Goal: Task Accomplishment & Management: Use online tool/utility

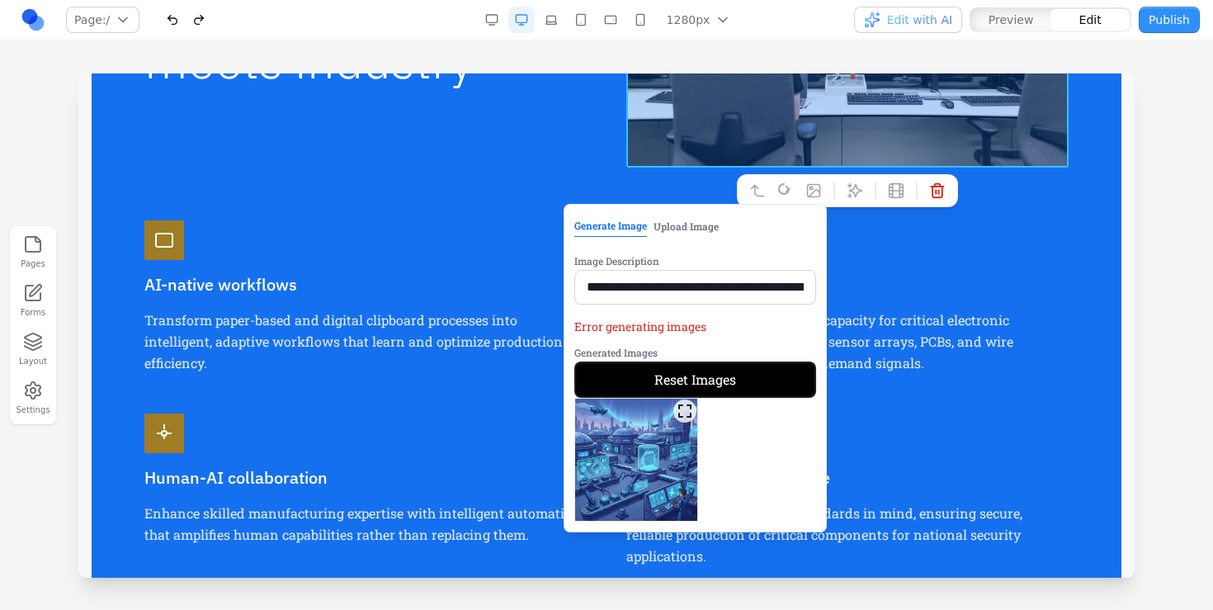
scroll to position [1908, 0]
click at [421, 328] on p "Transform paper-based and digital clipboard processes into intelligent, adaptiv…" at bounding box center [365, 341] width 442 height 64
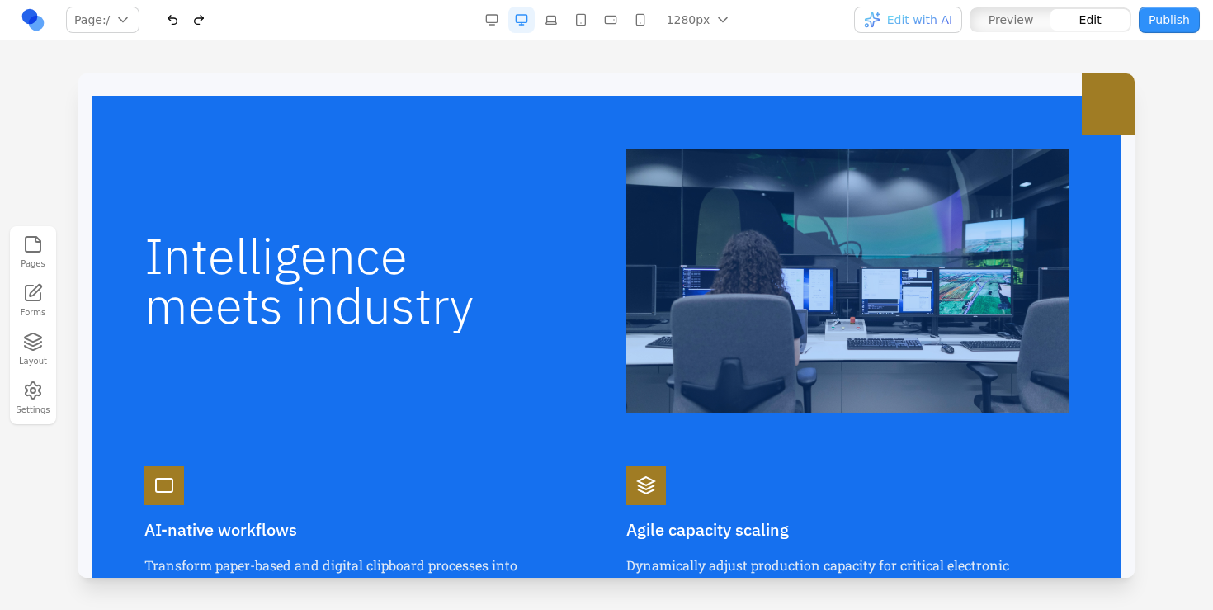
scroll to position [1099, 0]
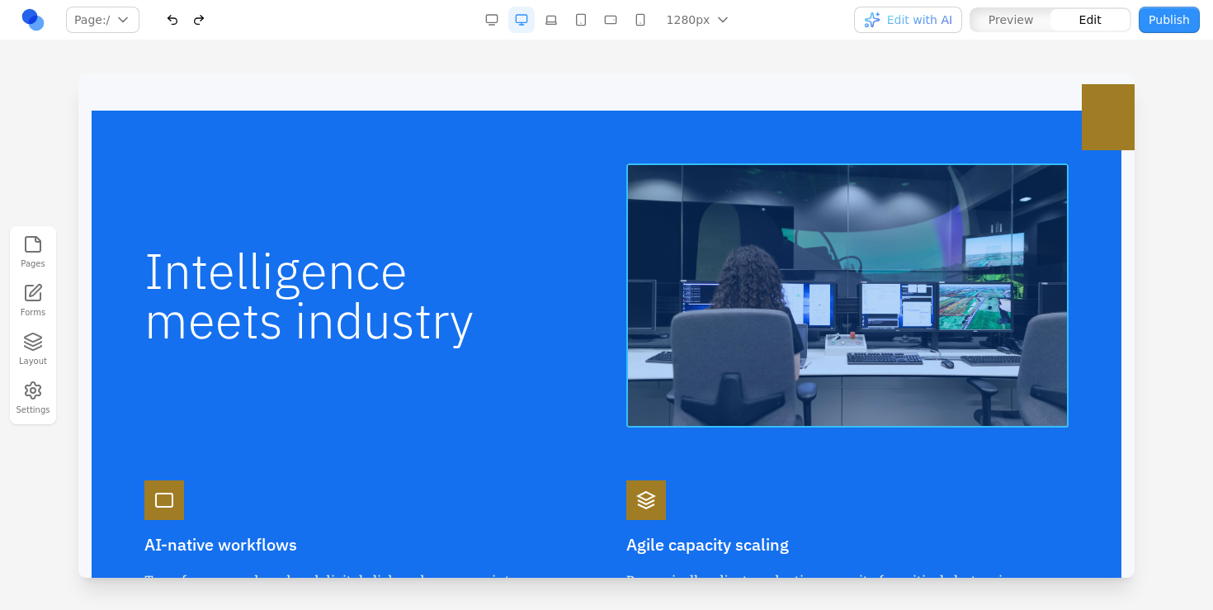
click at [829, 297] on img at bounding box center [847, 295] width 442 height 264
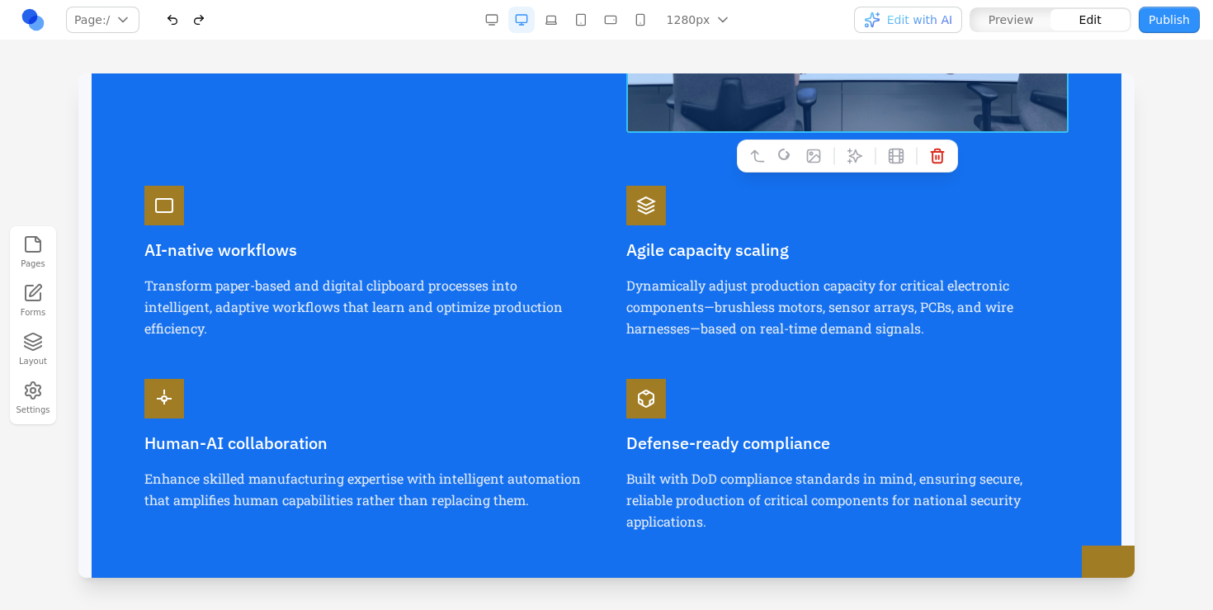
scroll to position [1176, 0]
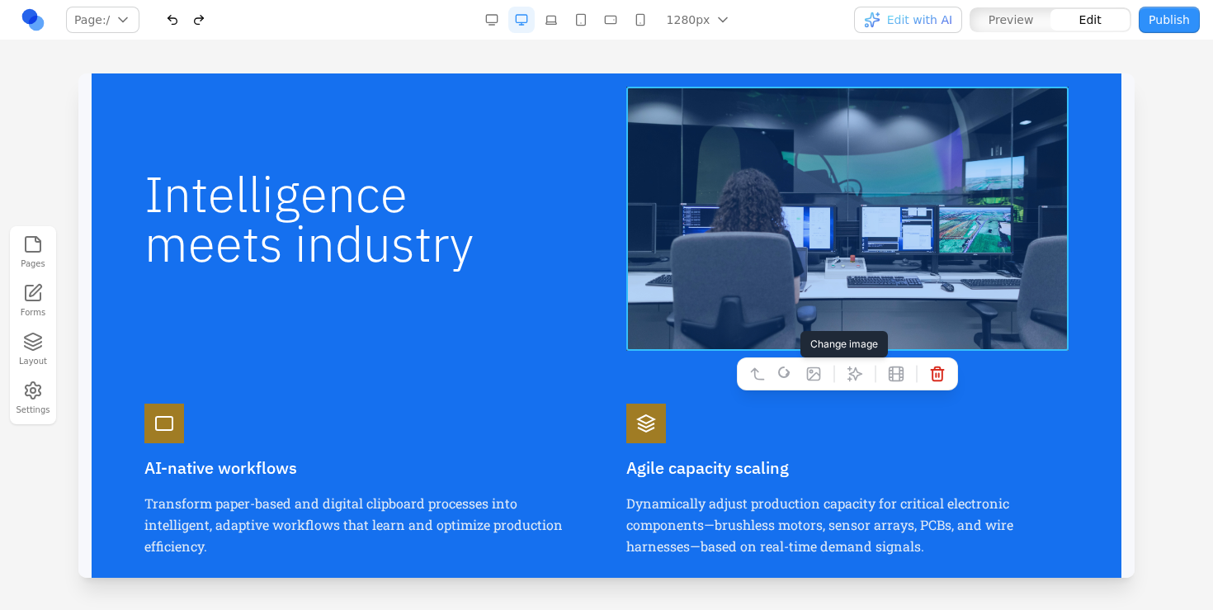
click at [808, 374] on icon at bounding box center [814, 374] width 12 height 12
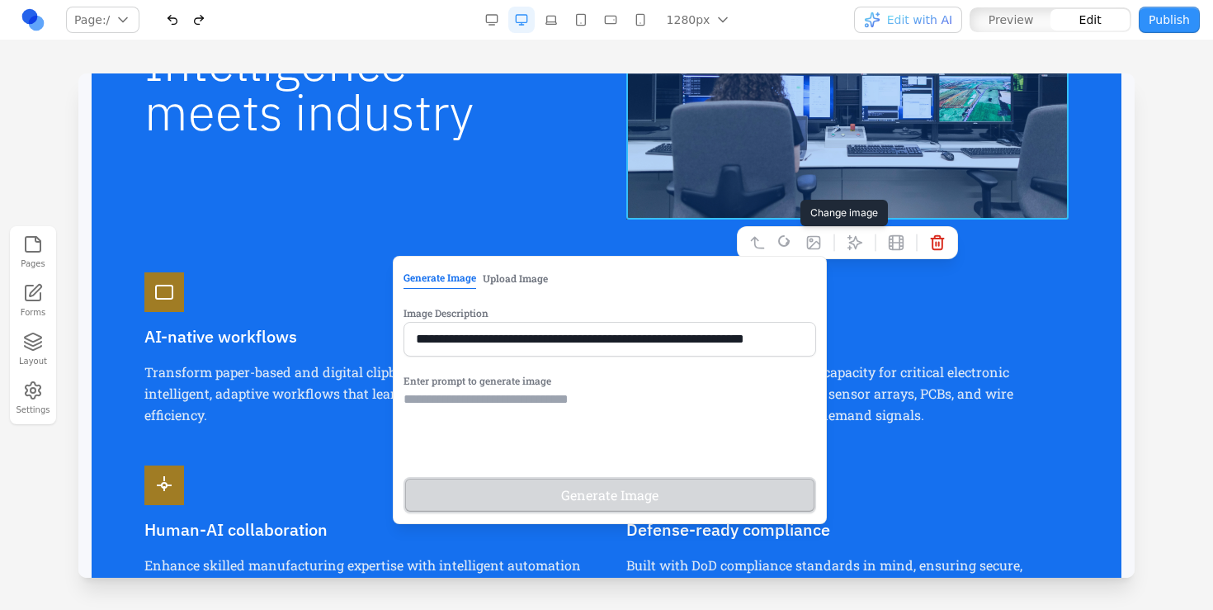
scroll to position [1393, 0]
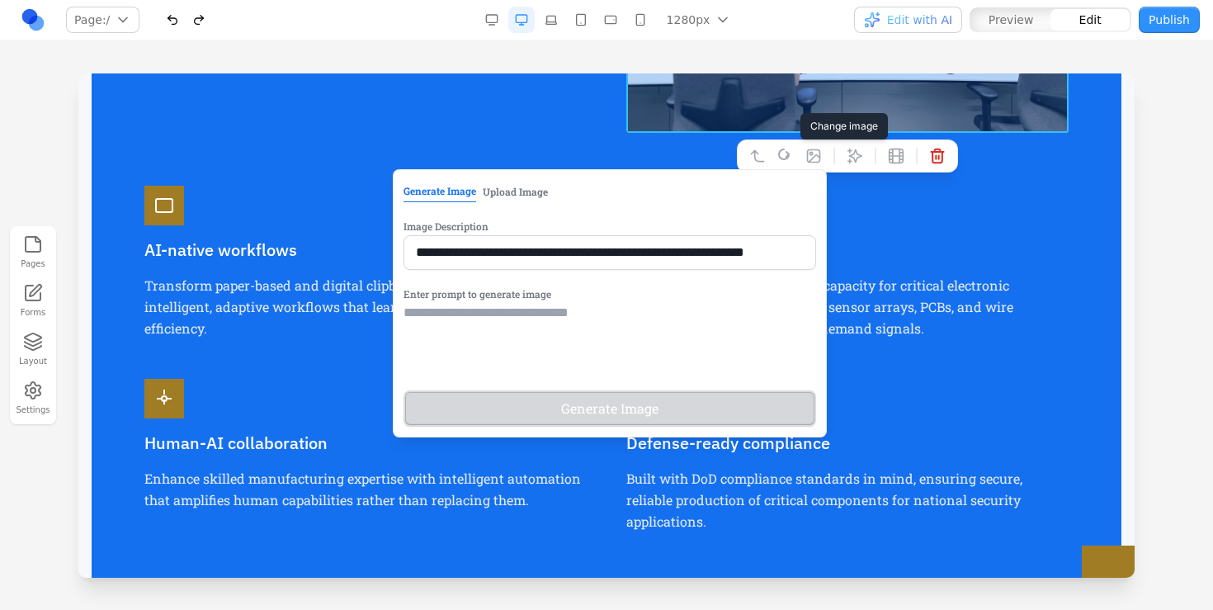
click at [483, 192] on button "Upload Image" at bounding box center [515, 191] width 65 height 21
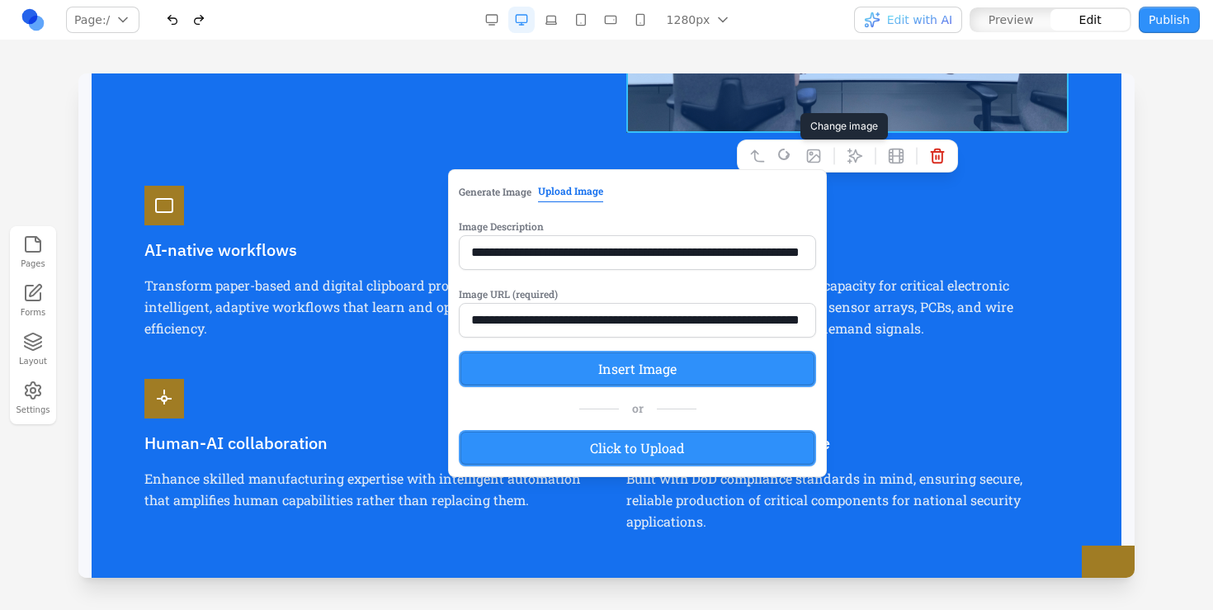
click at [537, 448] on label "Click to Upload" at bounding box center [637, 448] width 357 height 36
click at [78, 73] on input "Click to Upload" at bounding box center [78, 73] width 0 height 0
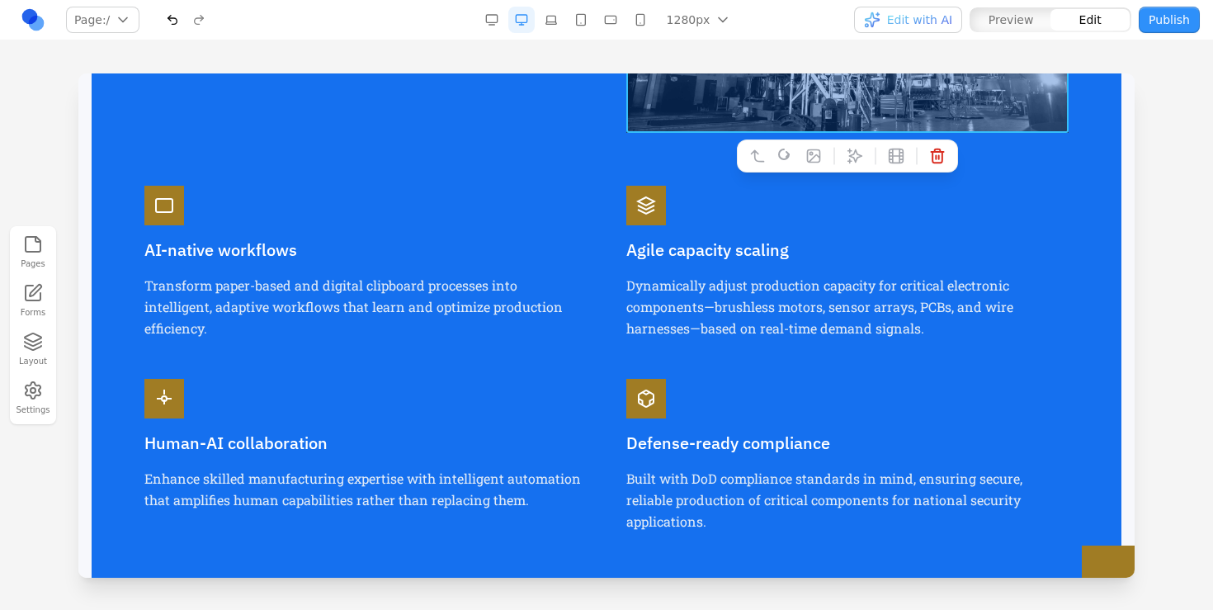
click at [887, 420] on div "Defense-ready compliance Built with DoD compliance standards in mind, ensuring …" at bounding box center [847, 455] width 442 height 153
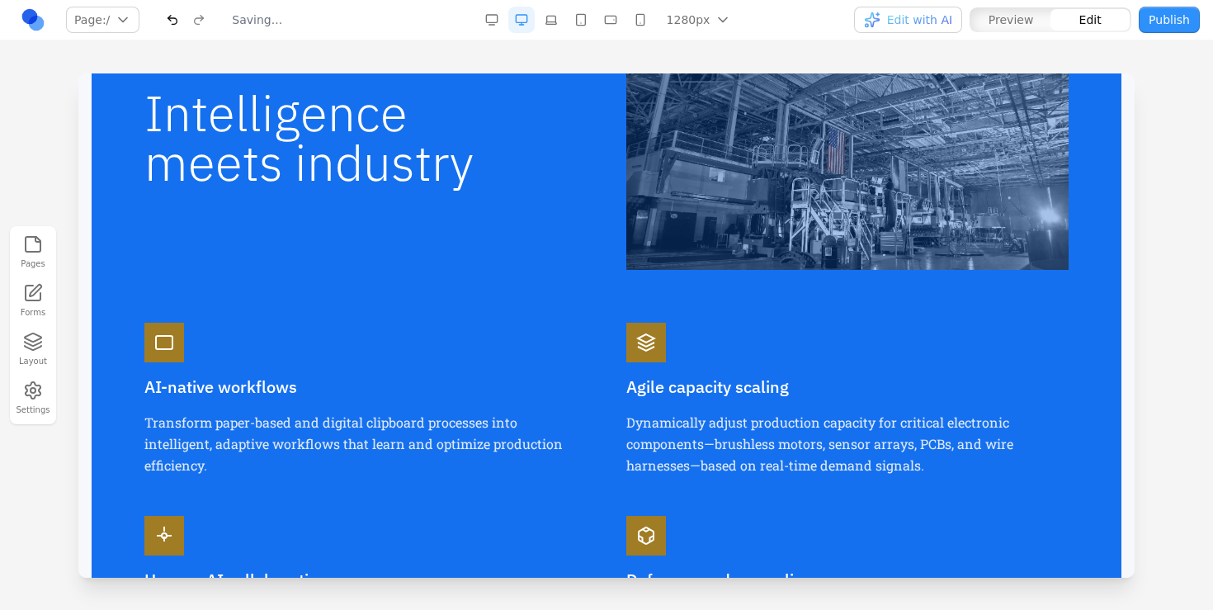
scroll to position [1006, 0]
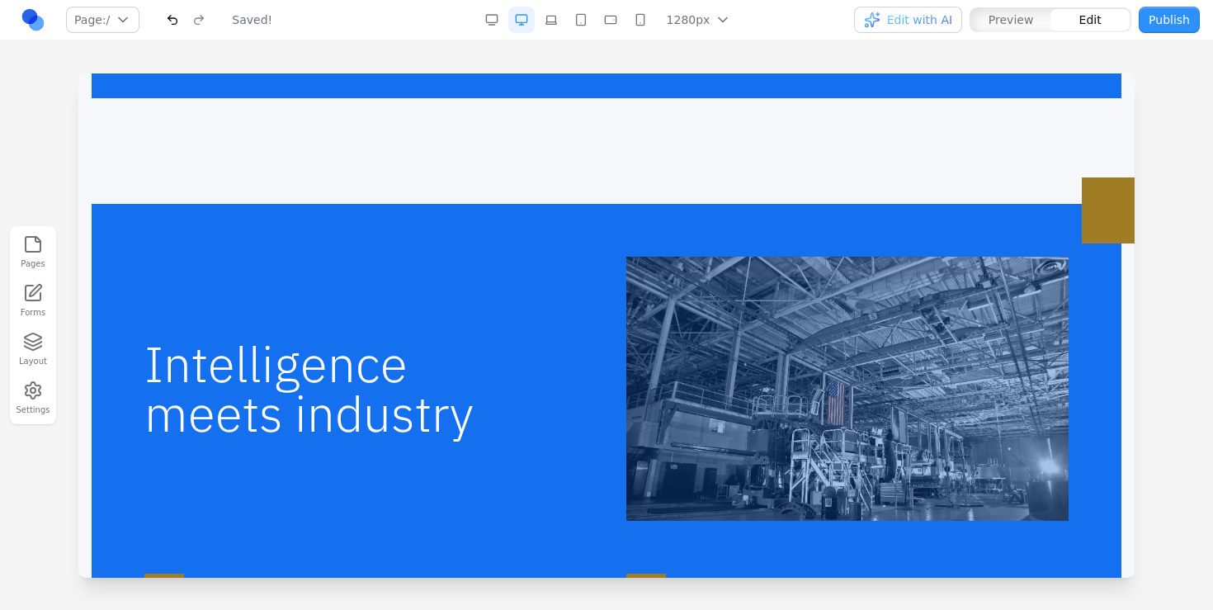
click at [361, 217] on div "Intelligence meets industry AI-native workflows Transform paper-based and digit…" at bounding box center [607, 588] width 1030 height 769
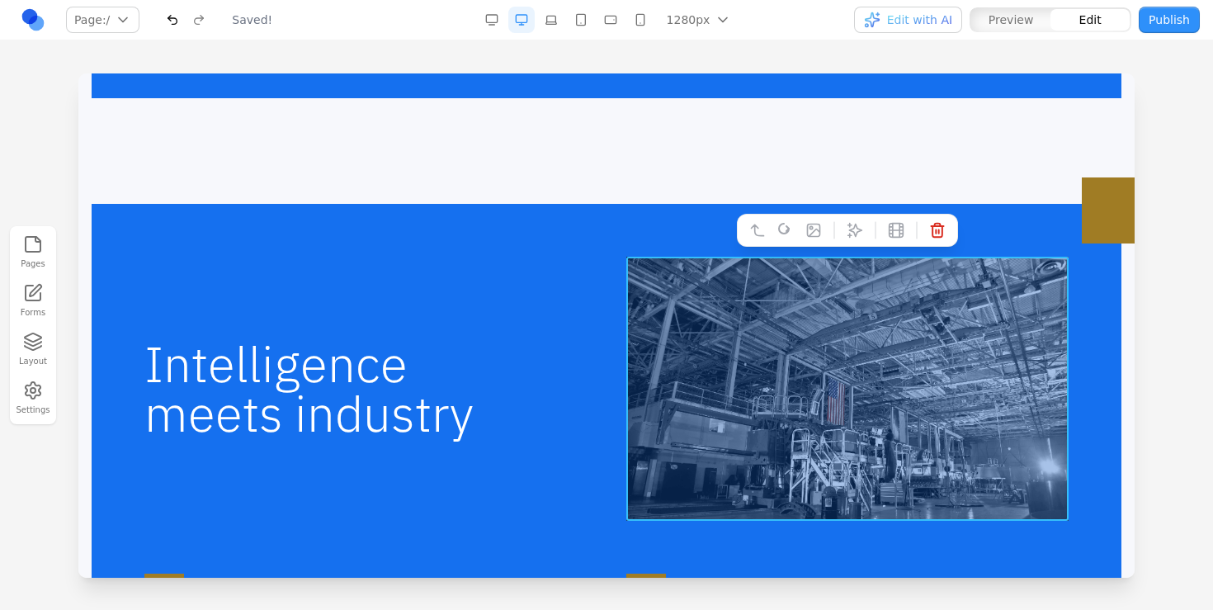
click at [756, 323] on img at bounding box center [847, 389] width 442 height 264
click at [851, 232] on icon at bounding box center [854, 230] width 16 height 16
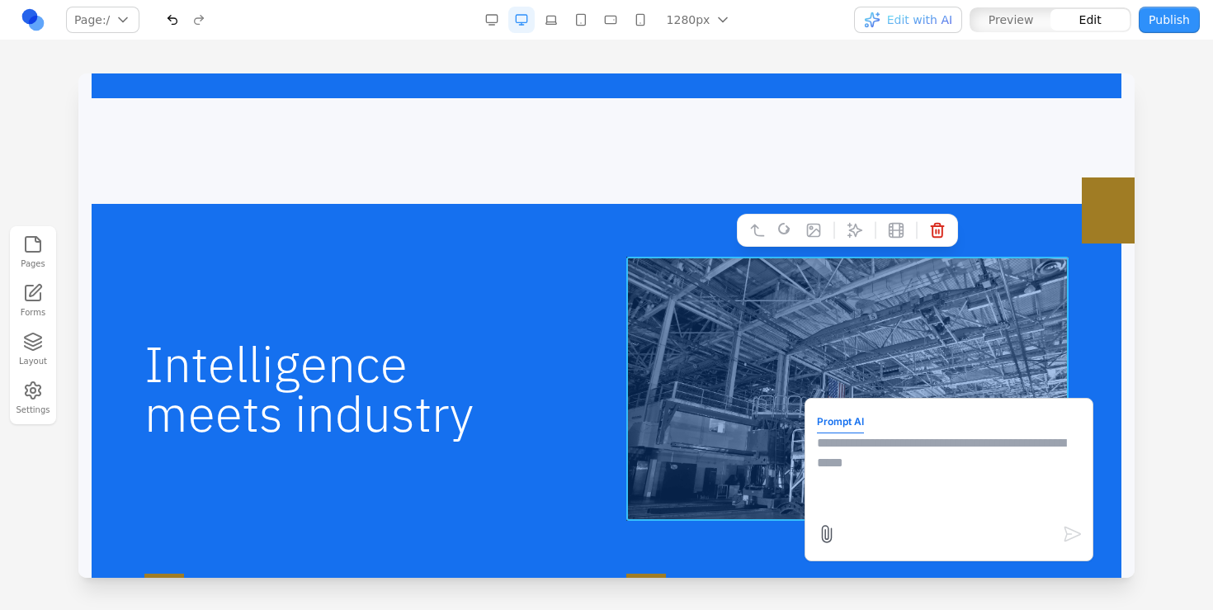
click at [917, 474] on textarea at bounding box center [949, 474] width 264 height 82
type textarea "**********"
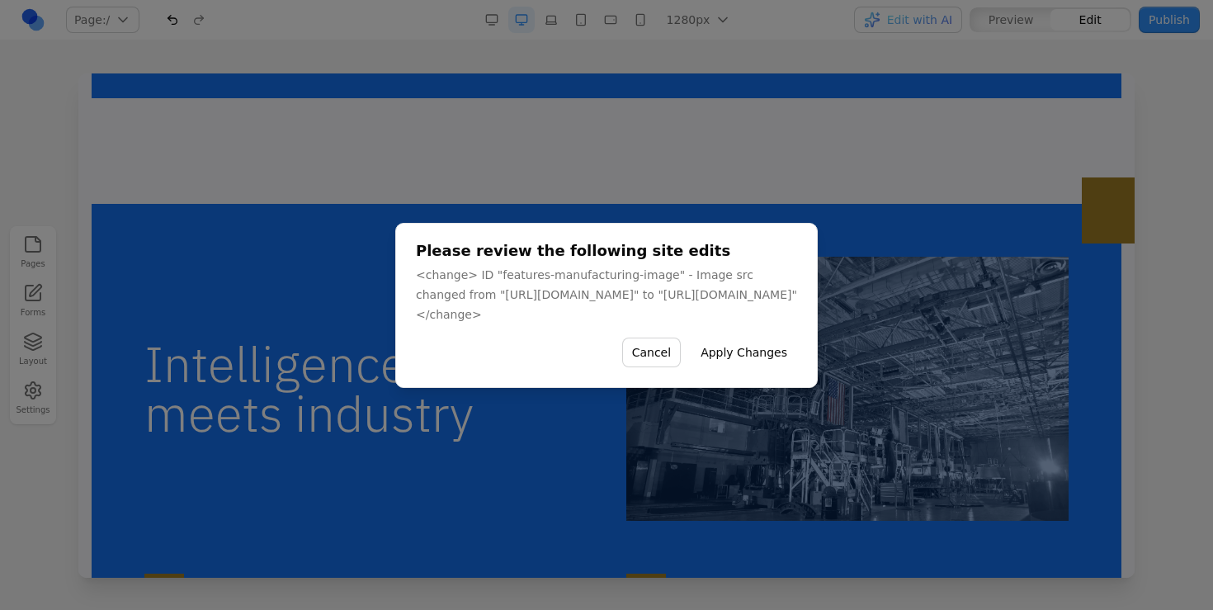
click at [797, 361] on button "Apply Changes" at bounding box center [744, 352] width 106 height 30
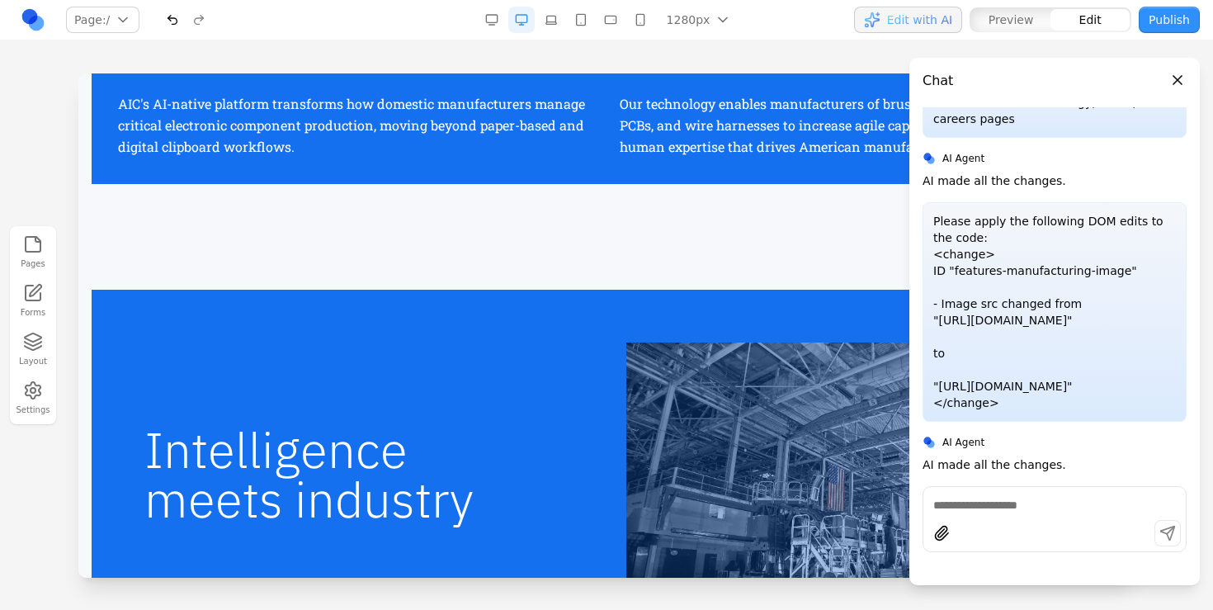
scroll to position [919, 0]
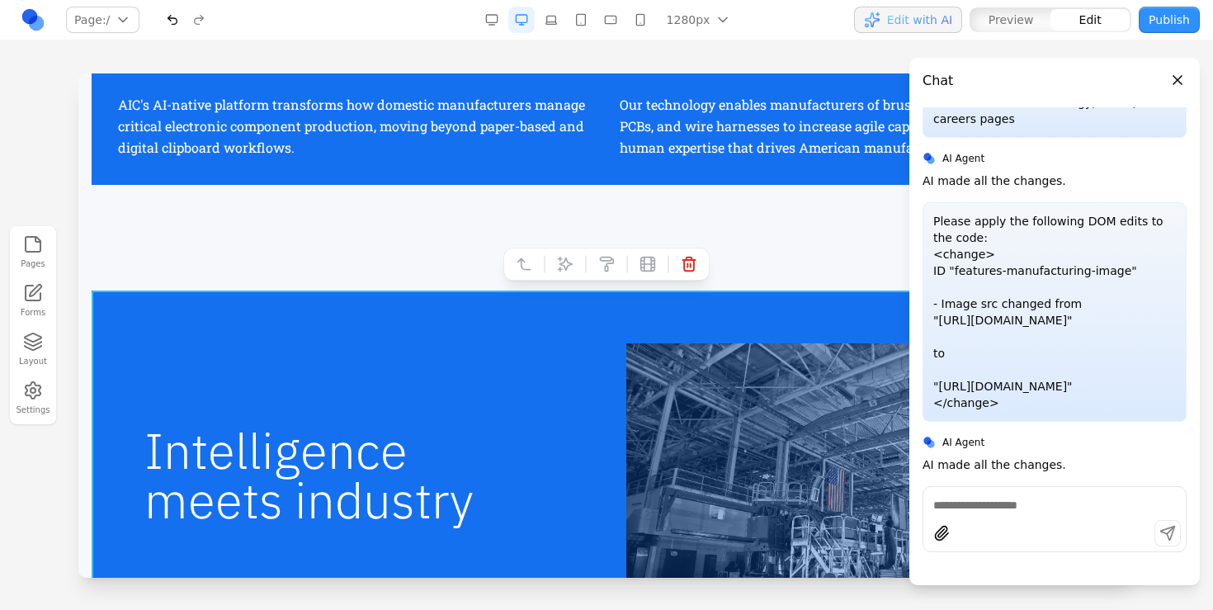
drag, startPoint x: 630, startPoint y: 341, endPoint x: 724, endPoint y: 415, distance: 119.8
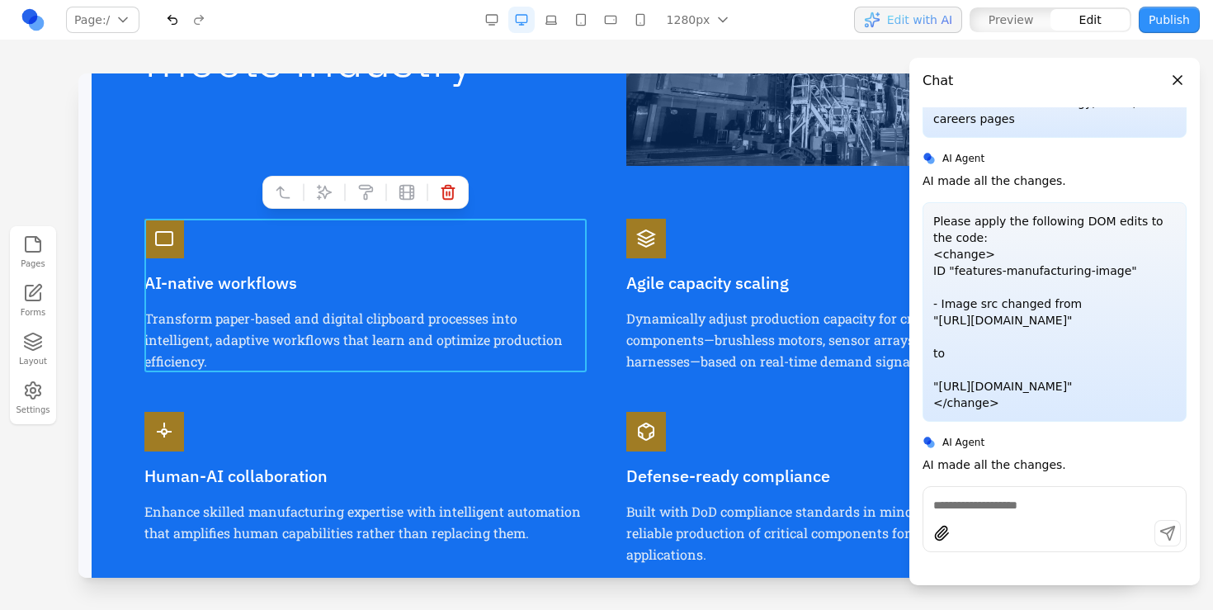
click at [547, 225] on div "AI-native workflows Transform paper-based and digital clipboard processes into …" at bounding box center [365, 295] width 442 height 153
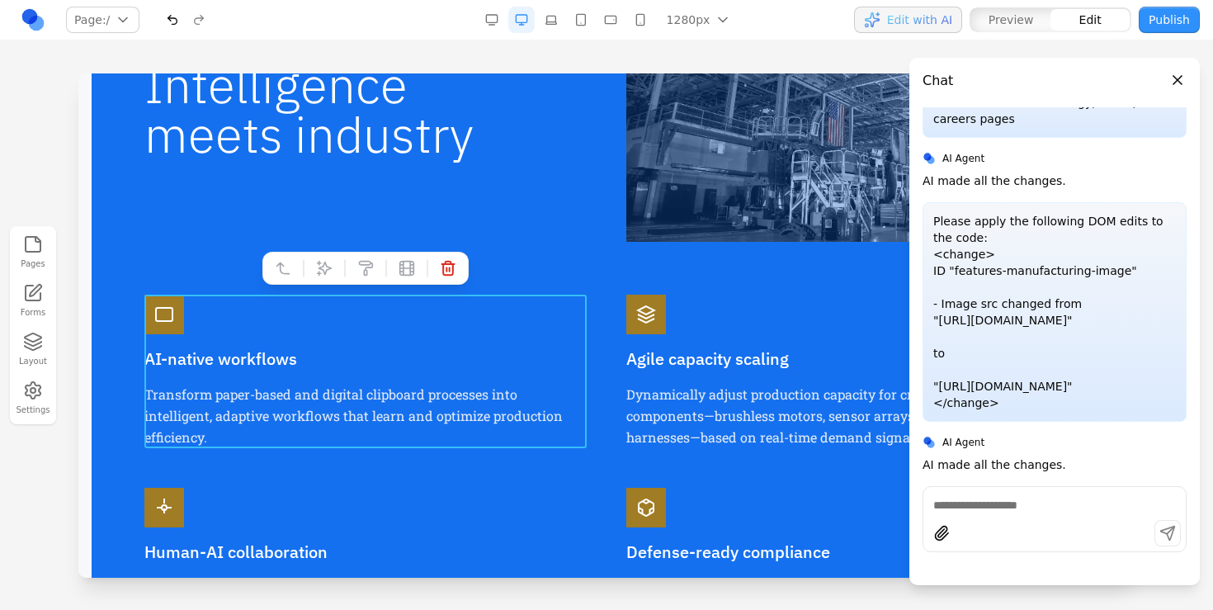
scroll to position [1195, 0]
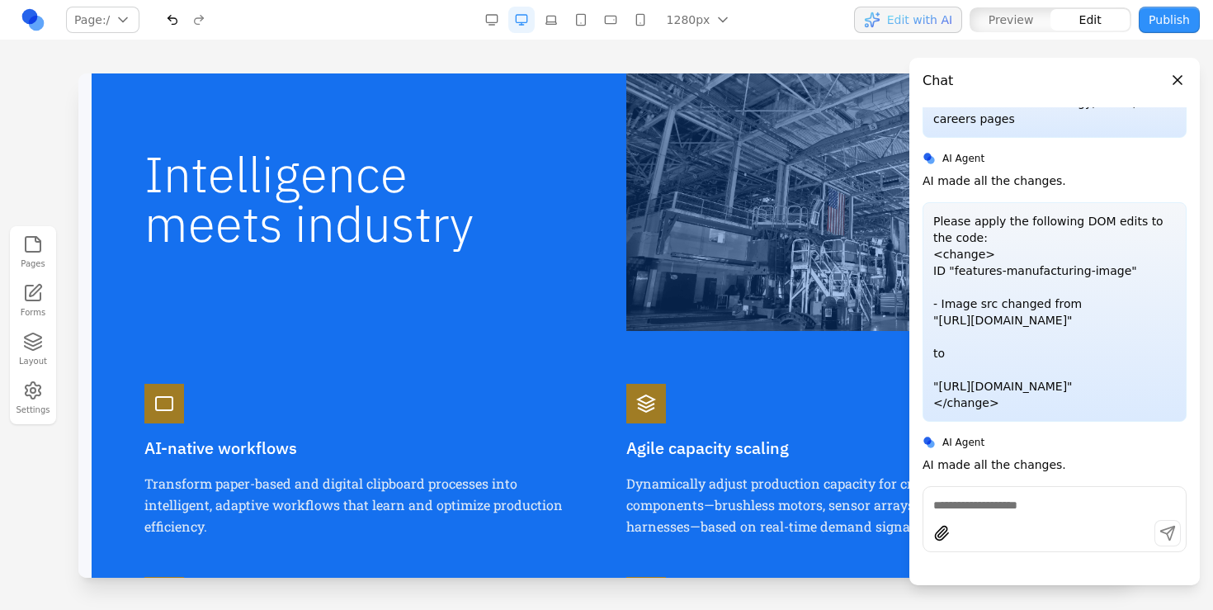
click at [568, 214] on h2 "Intelligence meets industry" at bounding box center [365, 198] width 442 height 99
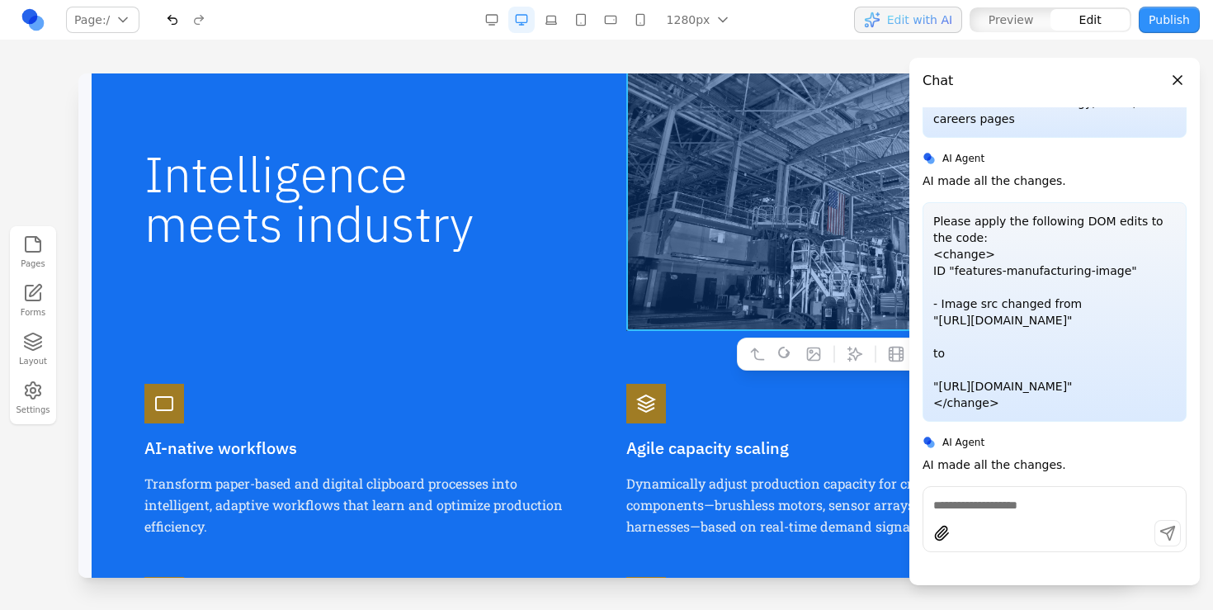
click at [670, 223] on img at bounding box center [847, 199] width 442 height 264
click at [818, 355] on icon at bounding box center [813, 354] width 16 height 16
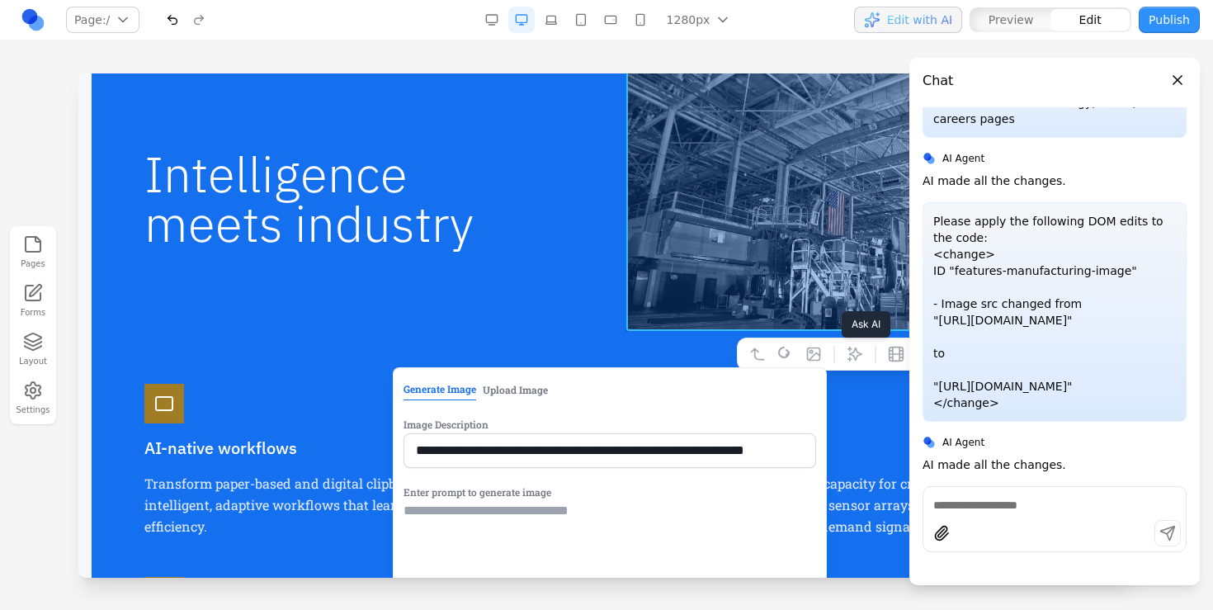
click at [856, 360] on icon at bounding box center [854, 354] width 16 height 16
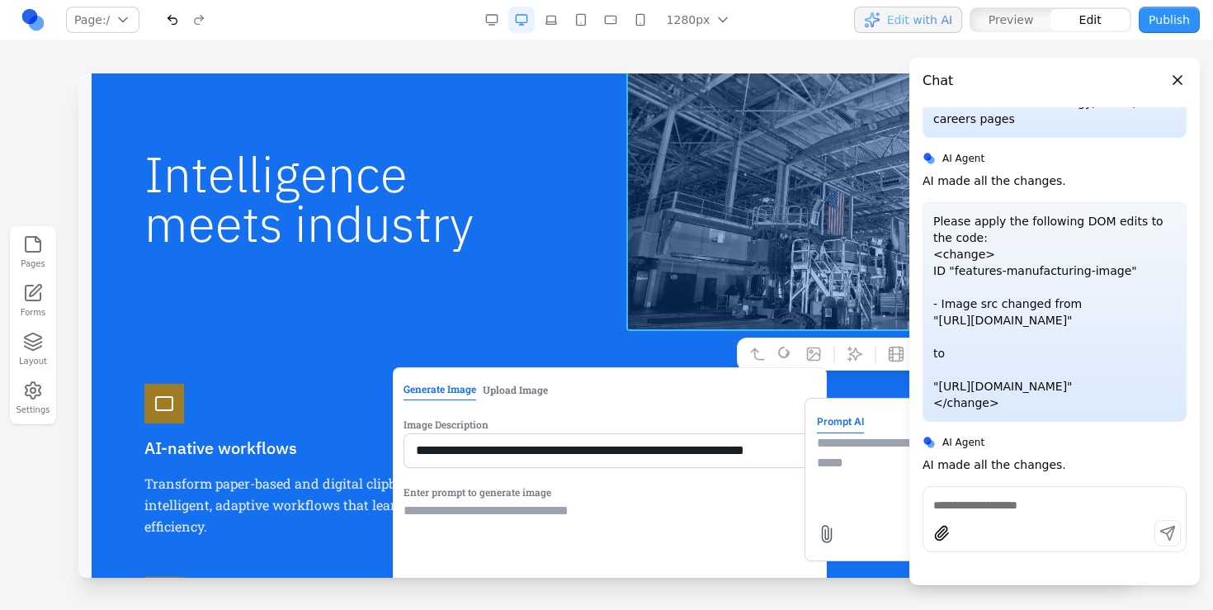
drag, startPoint x: 875, startPoint y: 478, endPoint x: 987, endPoint y: 544, distance: 129.0
click at [875, 478] on textarea at bounding box center [949, 474] width 264 height 82
type textarea "**********"
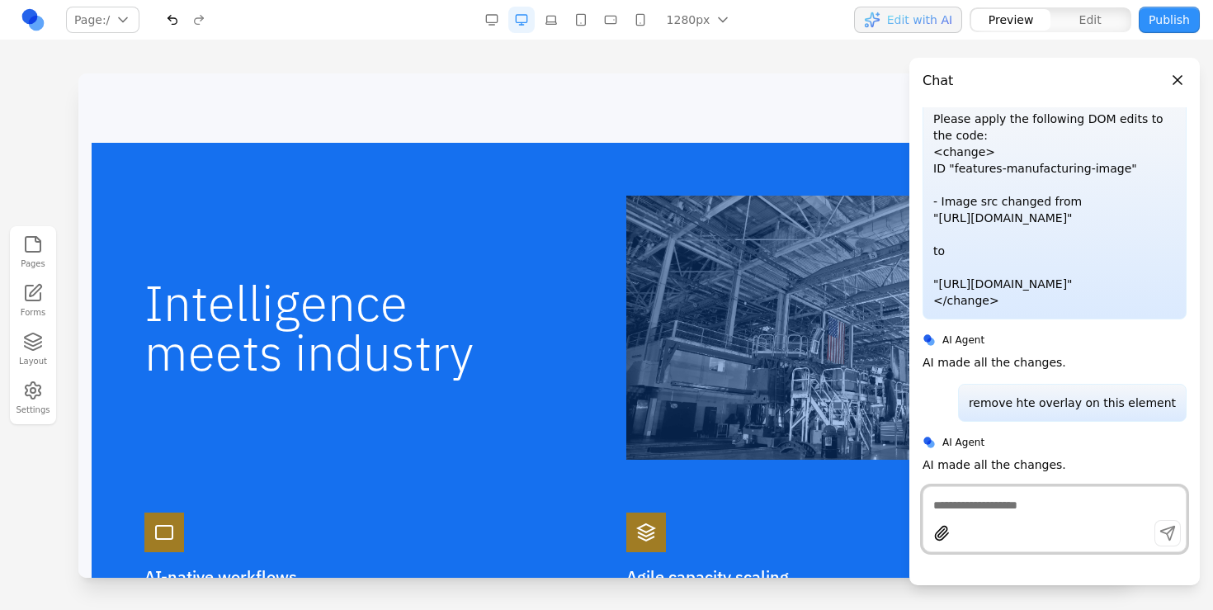
scroll to position [1070, 0]
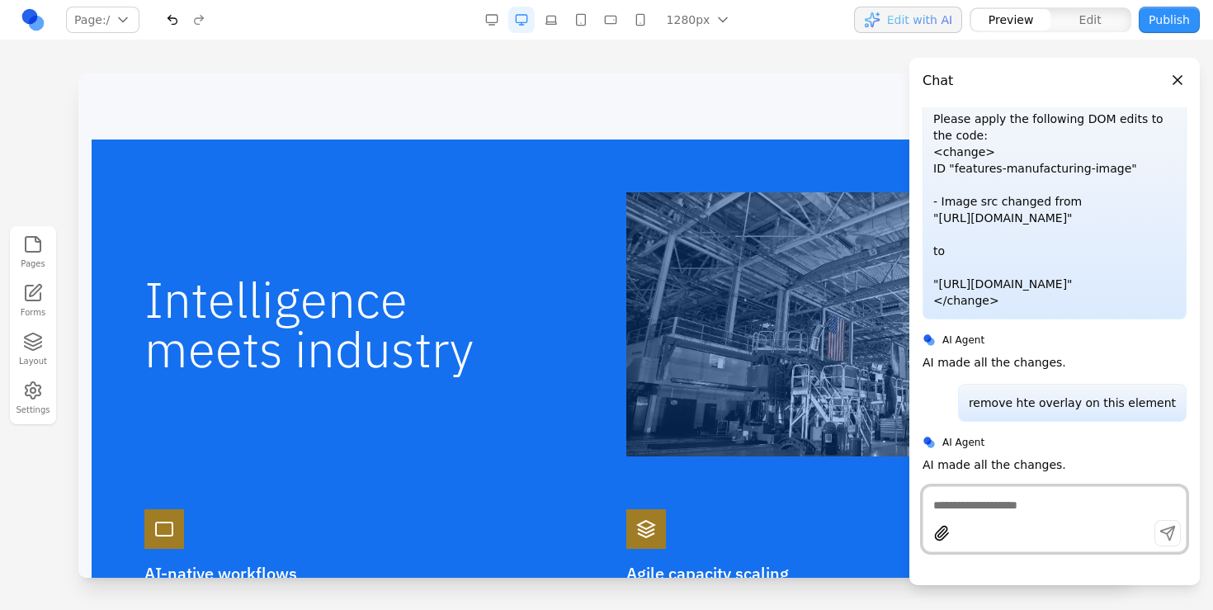
click at [715, 311] on img at bounding box center [847, 324] width 442 height 264
click at [1181, 78] on button "Close panel" at bounding box center [1177, 80] width 18 height 18
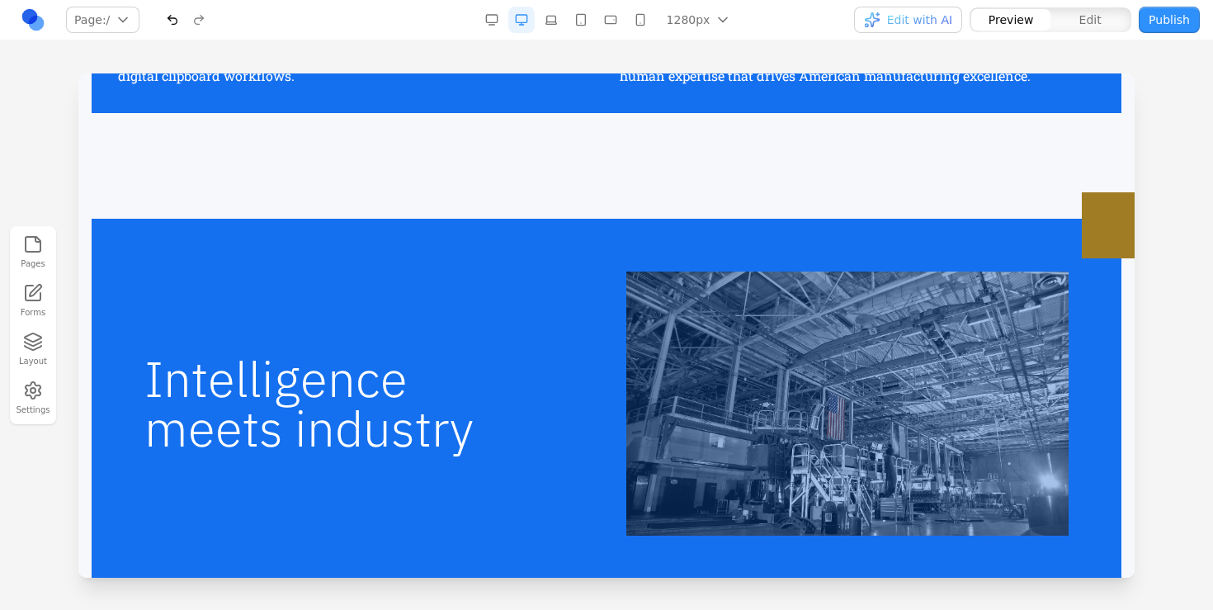
click at [791, 196] on section "Intelligence meets industry AI-native workflows Transform paper-based and digit…" at bounding box center [606, 603] width 1056 height 874
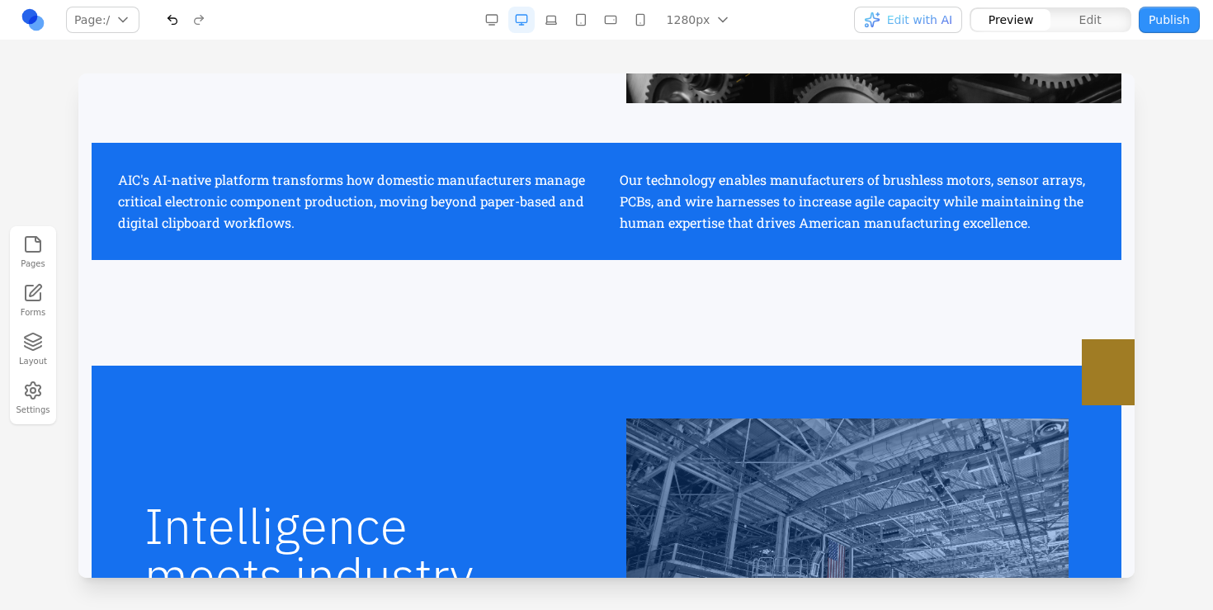
scroll to position [828, 0]
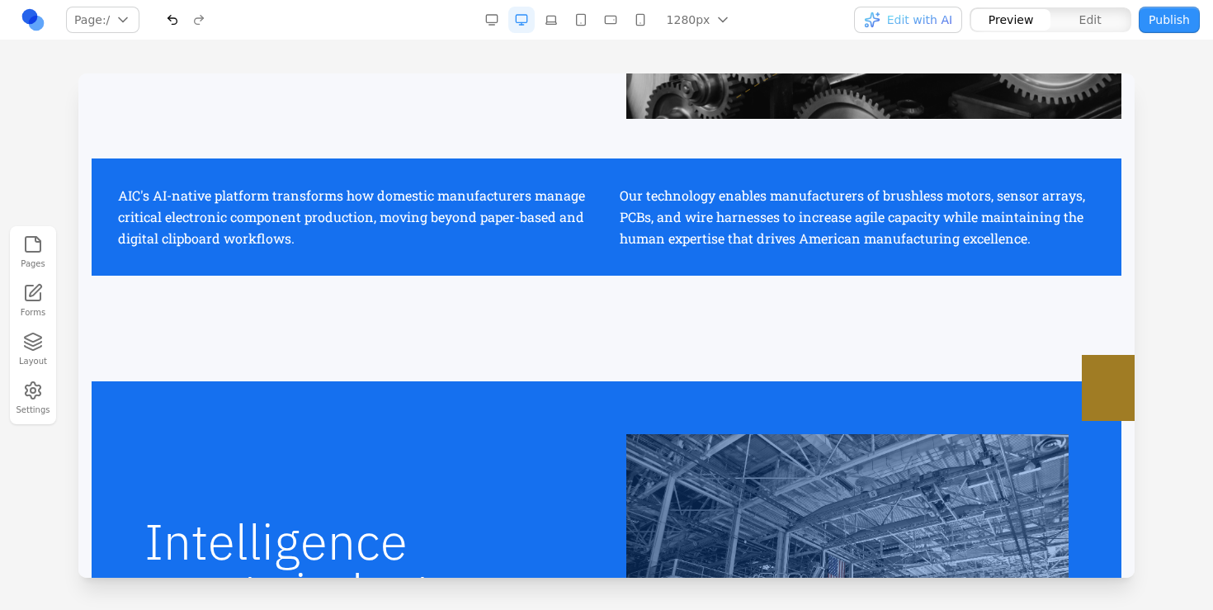
click at [668, 301] on section "From paper to digital intelligence AI-ENABLED AIC's AI-native platform transfor…" at bounding box center [606, 38] width 1056 height 579
click at [582, 234] on p "AIC's AI-native platform transforms how domestic manufacturers manage critical …" at bounding box center [355, 217] width 475 height 64
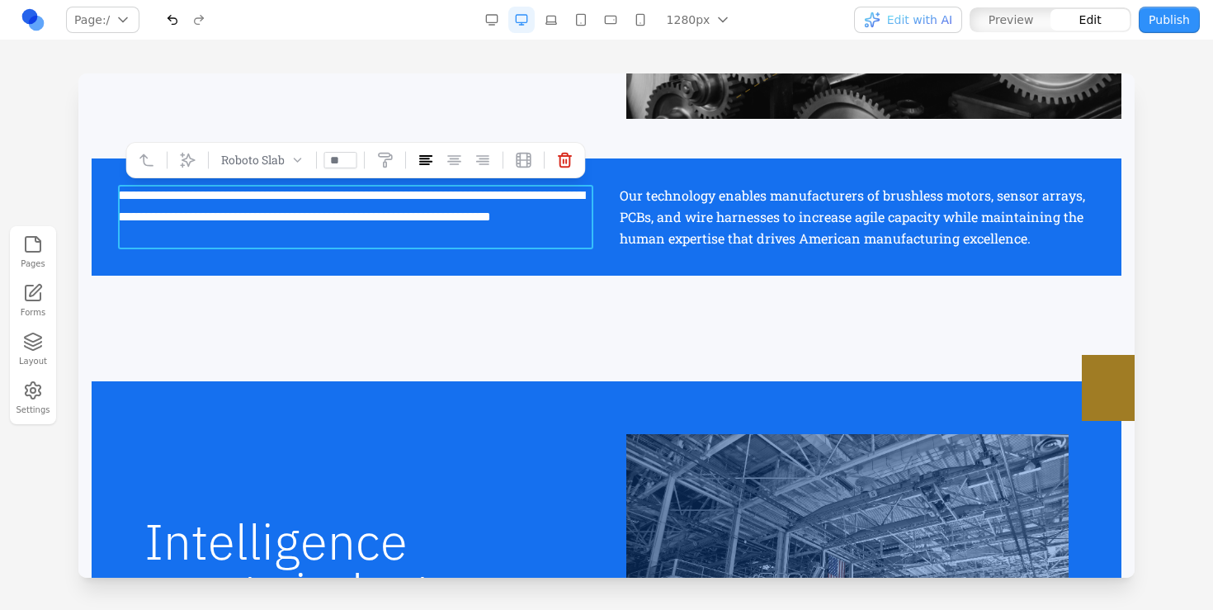
click at [593, 275] on div "**********" at bounding box center [607, 216] width 1030 height 117
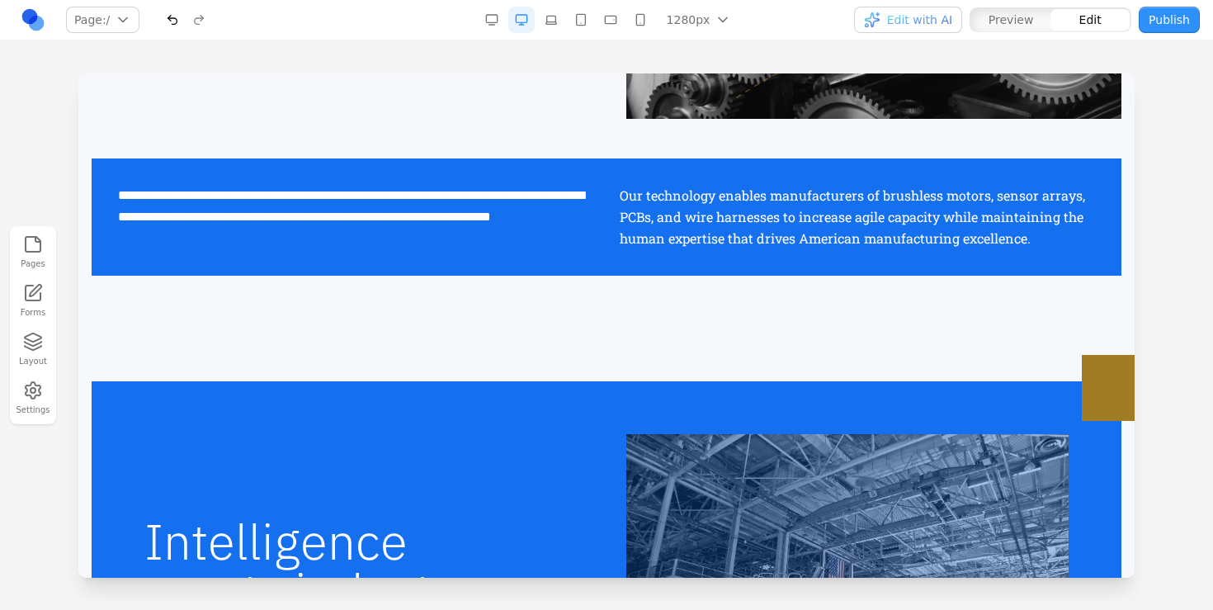
click at [594, 260] on div "**********" at bounding box center [607, 216] width 1030 height 117
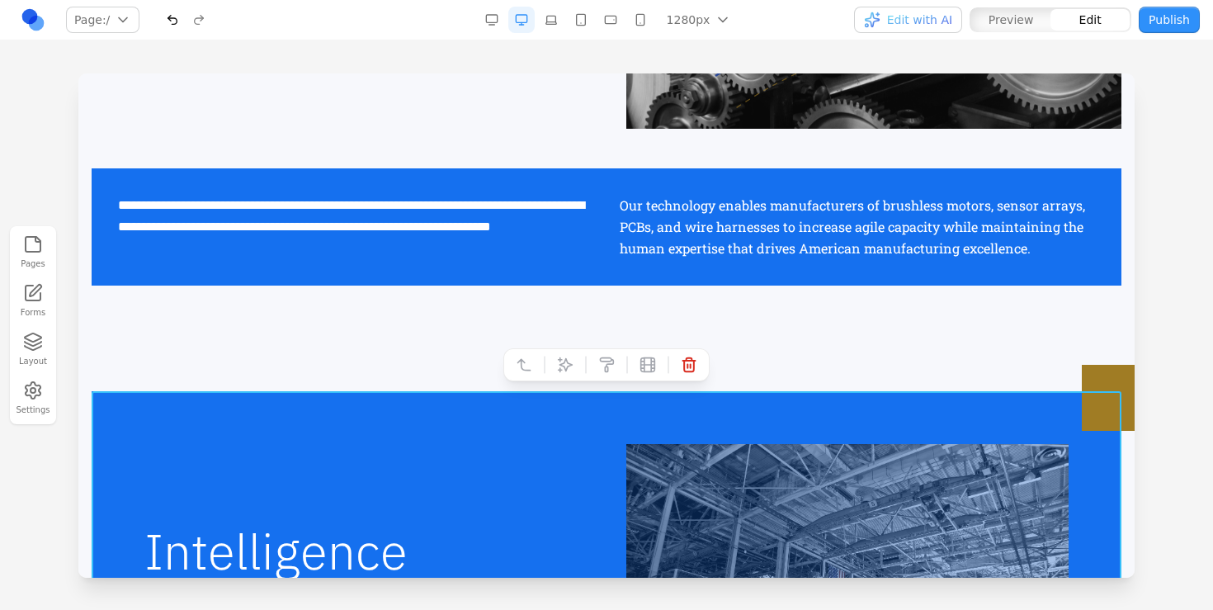
scroll to position [668, 0]
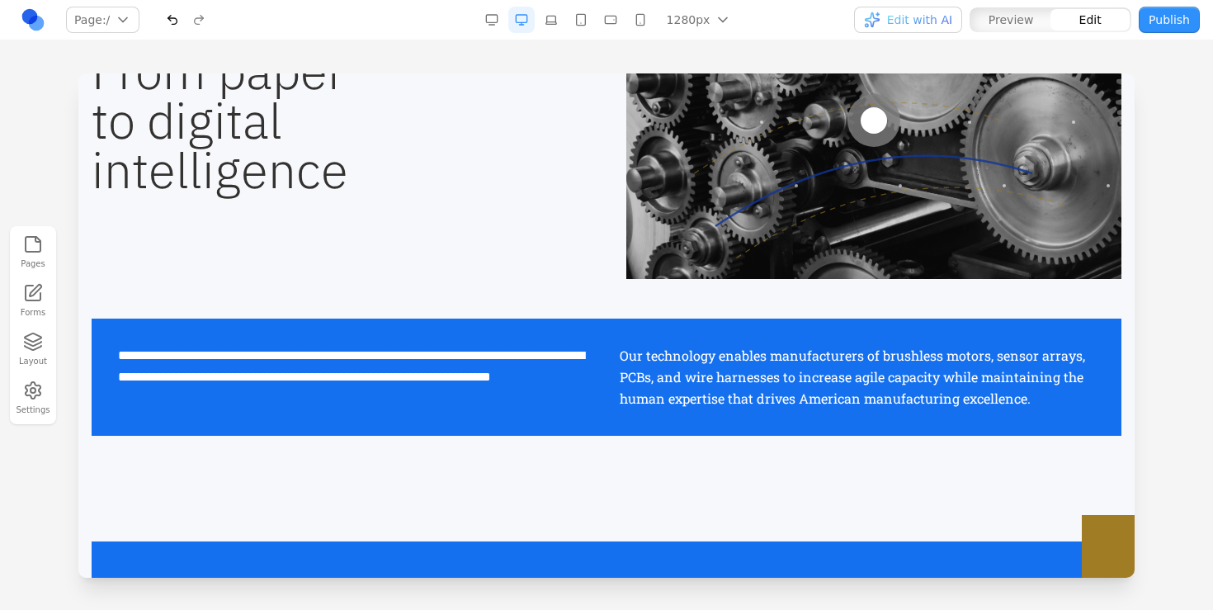
click at [399, 487] on section "**********" at bounding box center [606, 198] width 1056 height 579
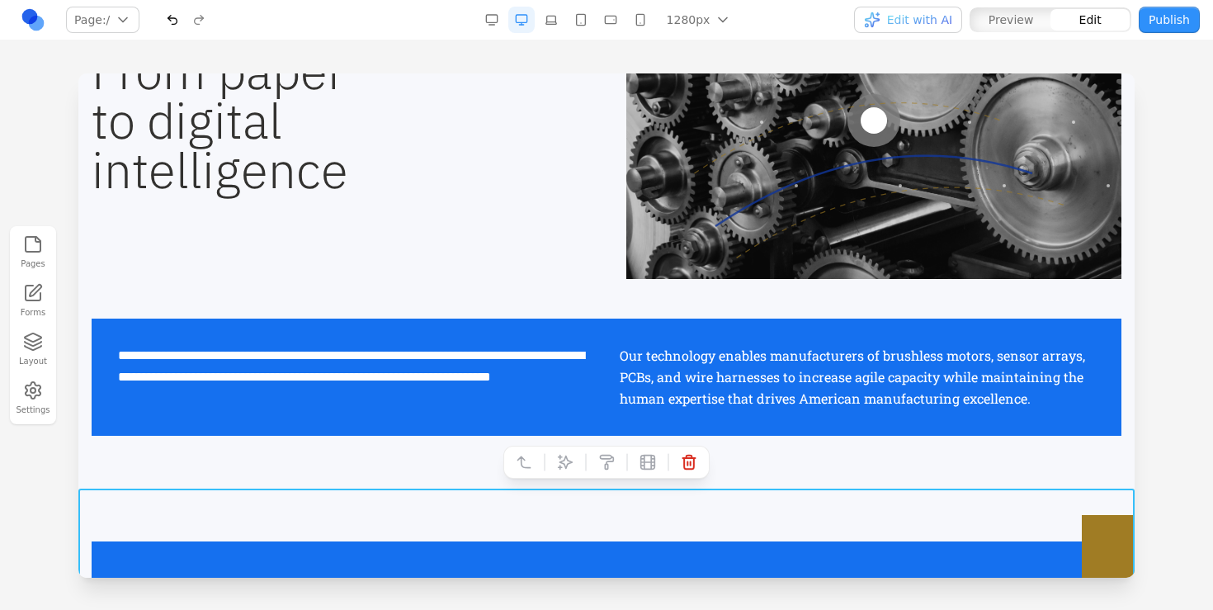
click at [390, 354] on p "**********" at bounding box center [355, 377] width 475 height 64
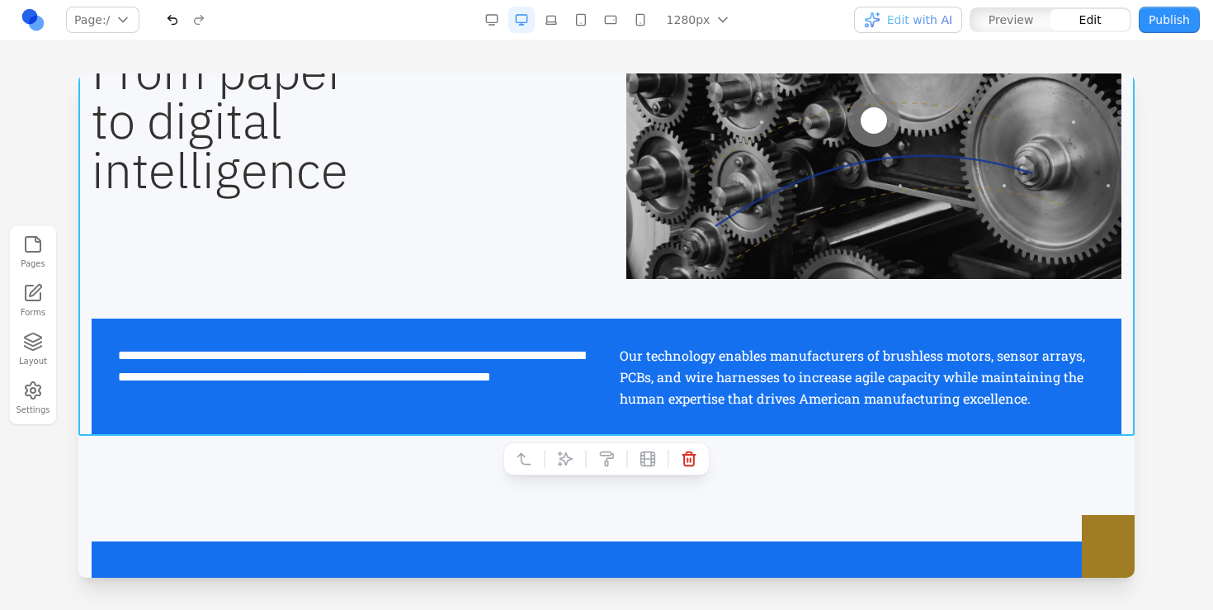
click at [421, 295] on div "**********" at bounding box center [606, 199] width 1056 height 474
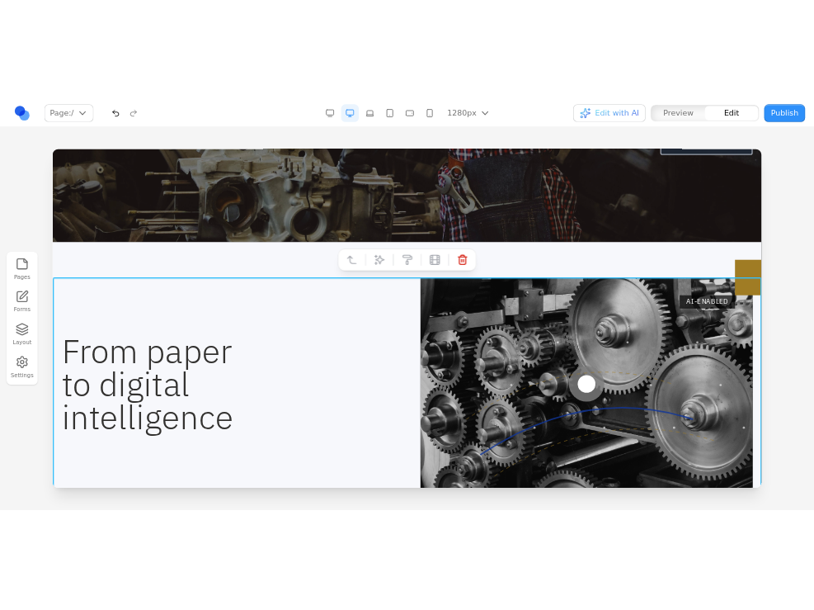
scroll to position [679, 0]
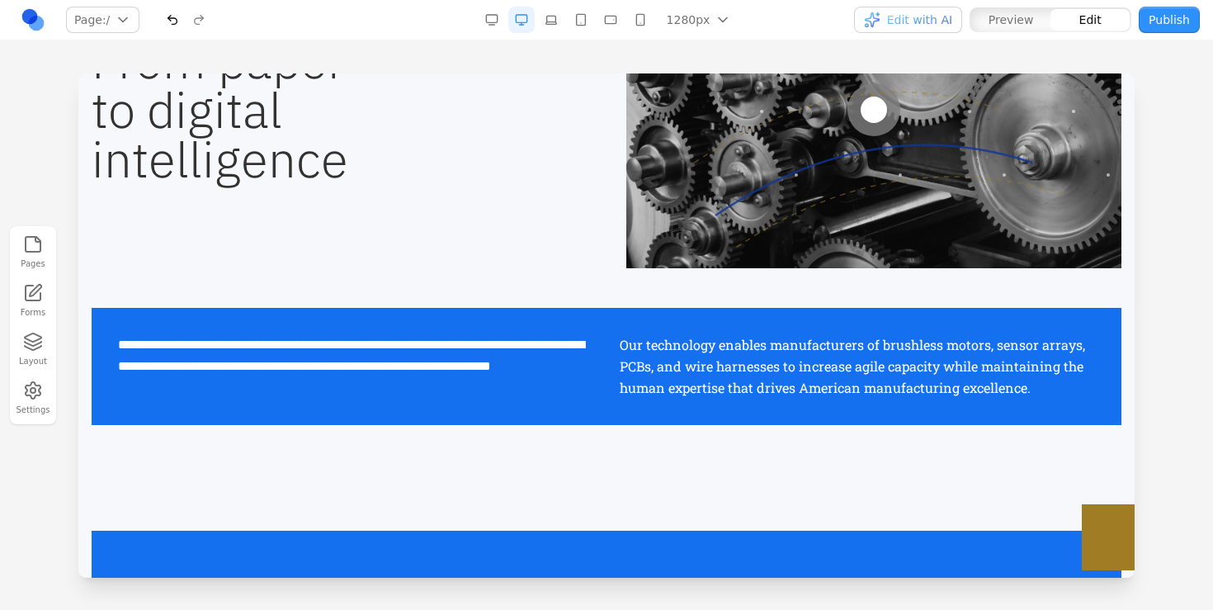
click at [295, 464] on section "**********" at bounding box center [606, 188] width 1056 height 579
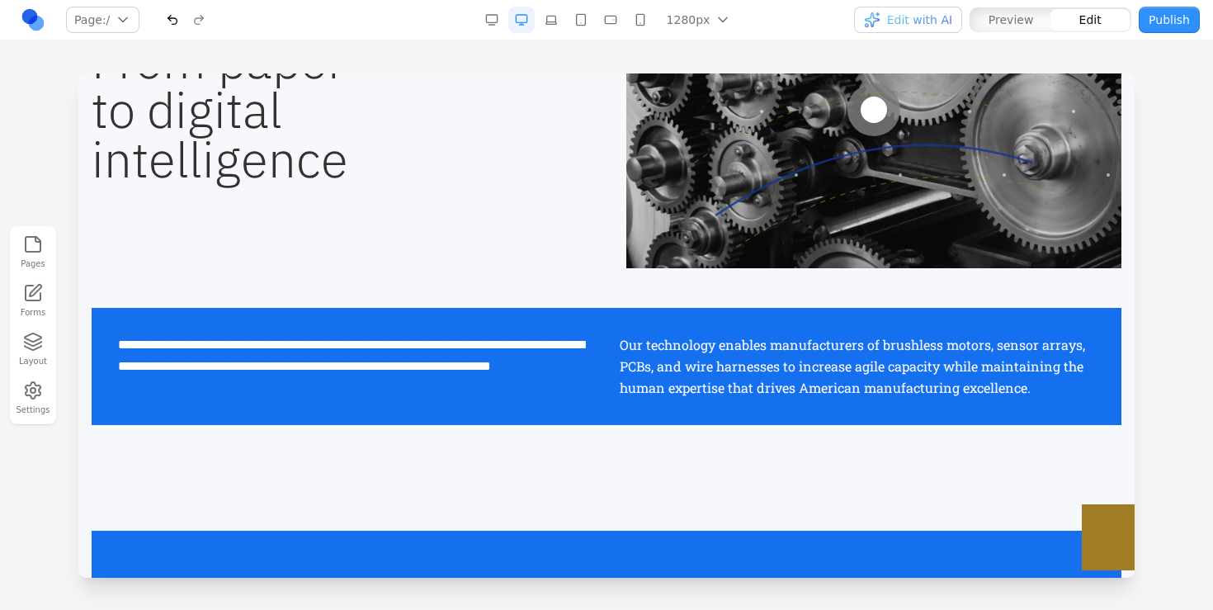
click at [400, 133] on h2 "From paper to digital intelligence" at bounding box center [339, 109] width 495 height 148
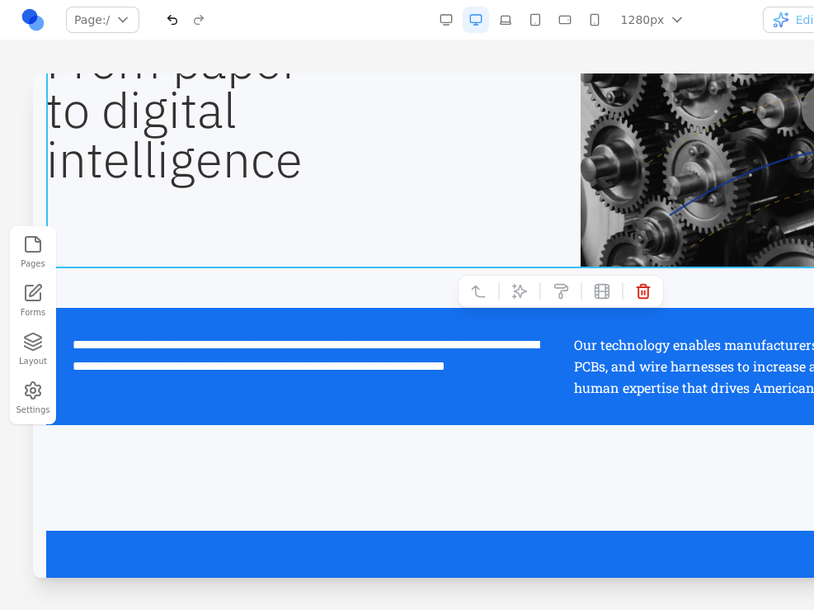
click at [426, 264] on div "From paper to digital intelligence AI-ENABLED" at bounding box center [561, 109] width 1030 height 317
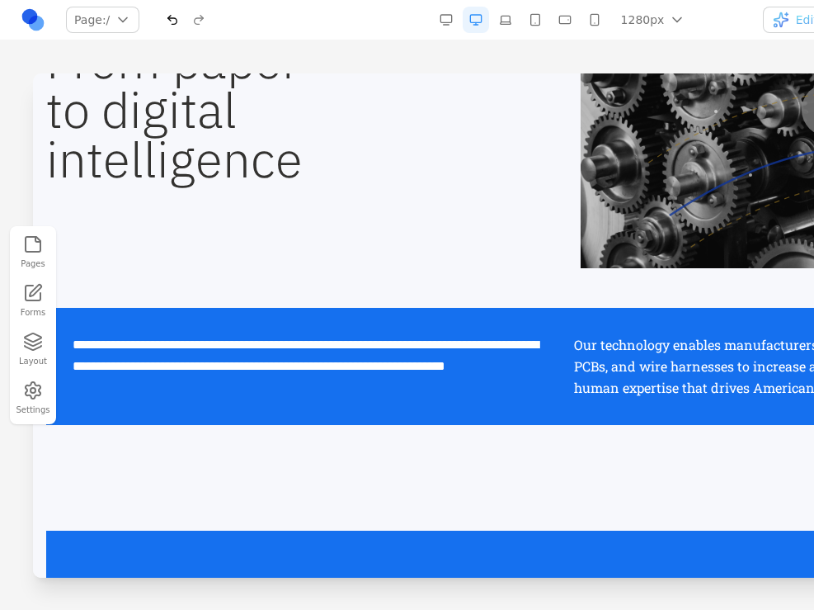
click at [419, 313] on div "**********" at bounding box center [561, 366] width 1030 height 117
click at [437, 351] on p "**********" at bounding box center [310, 366] width 475 height 64
click at [425, 219] on div "From paper to digital intelligence AI-ENABLED" at bounding box center [561, 109] width 1030 height 317
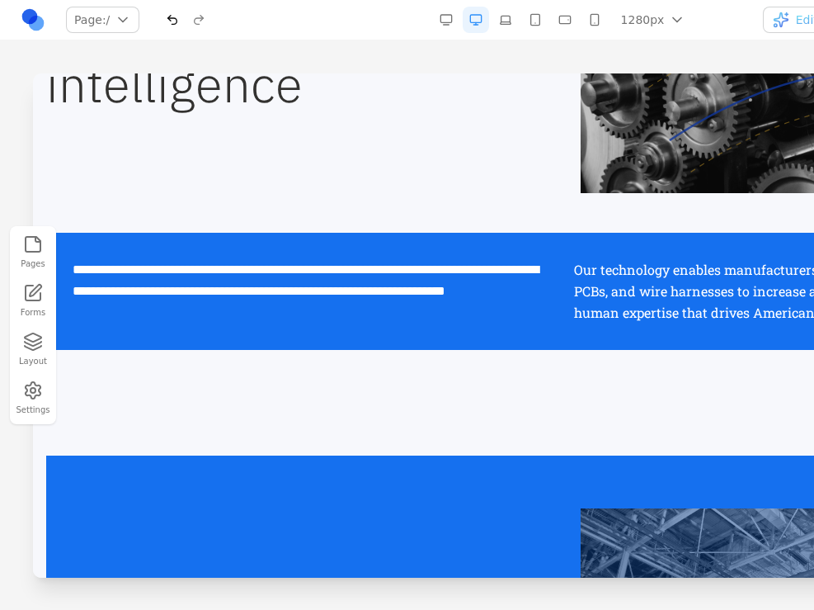
scroll to position [620, 0]
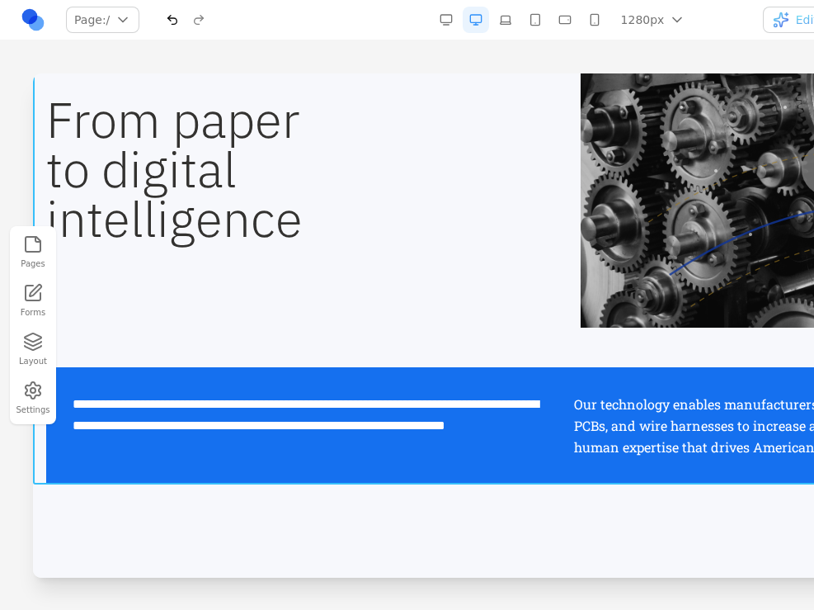
click at [37, 215] on div "**********" at bounding box center [561, 248] width 1056 height 474
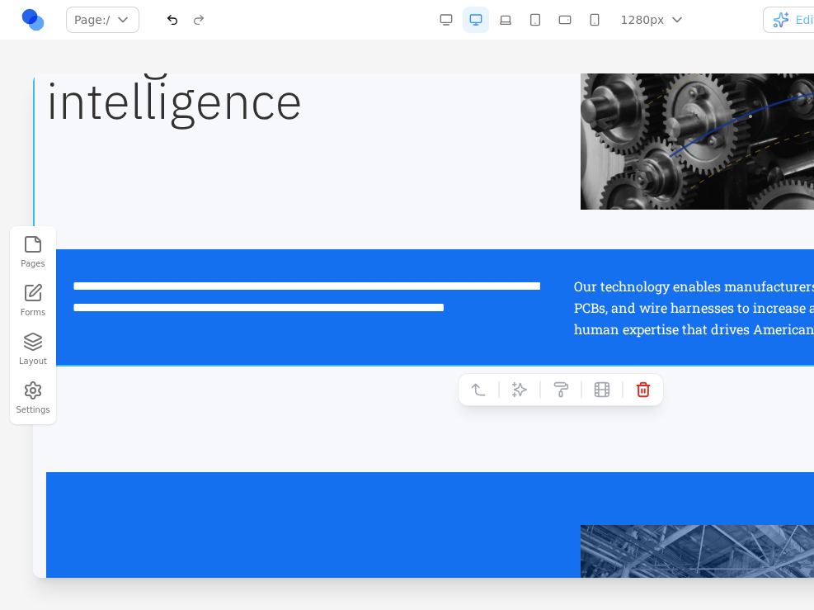
scroll to position [764, 0]
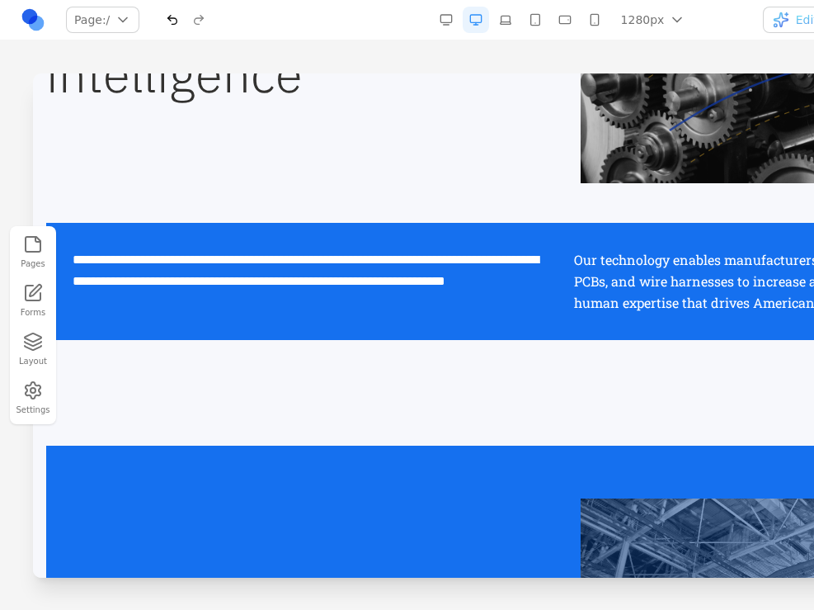
click at [389, 387] on section "**********" at bounding box center [561, 103] width 1056 height 579
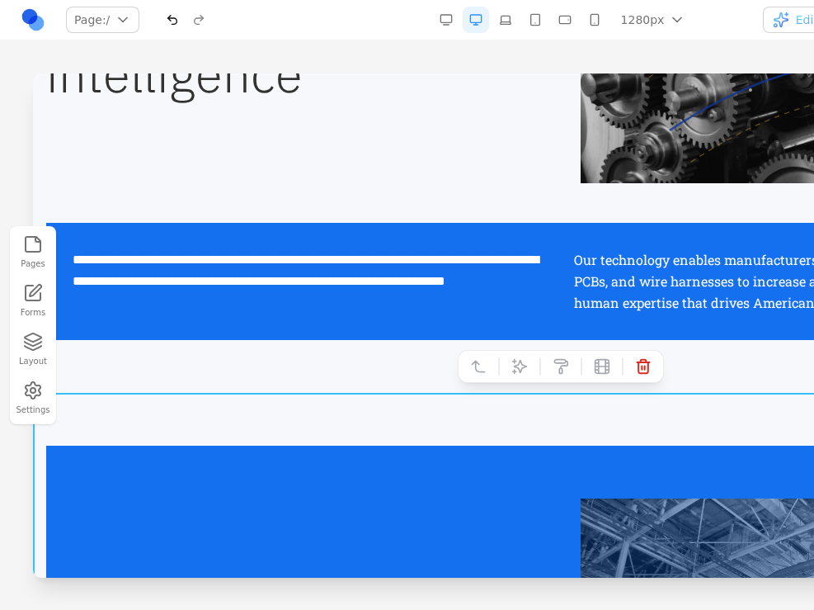
click at [520, 362] on icon at bounding box center [520, 367] width 14 height 14
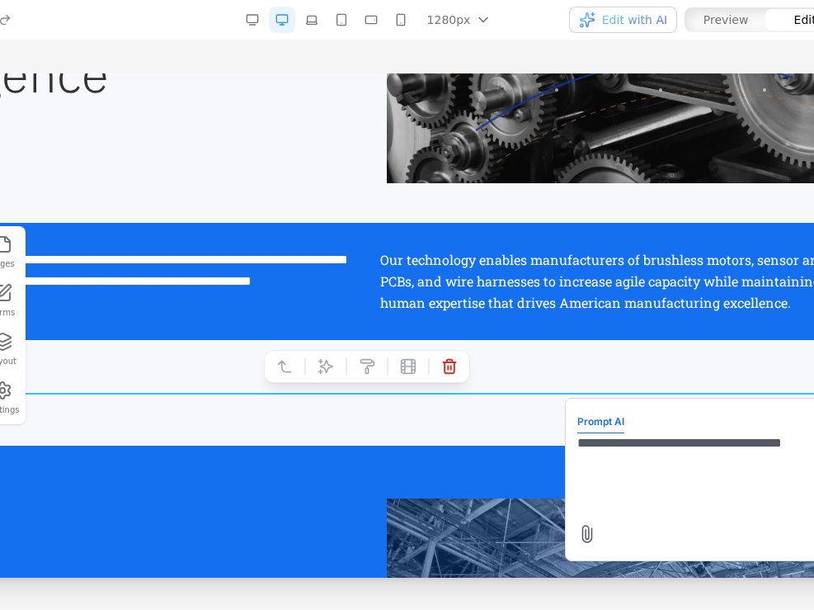
scroll to position [0, 186]
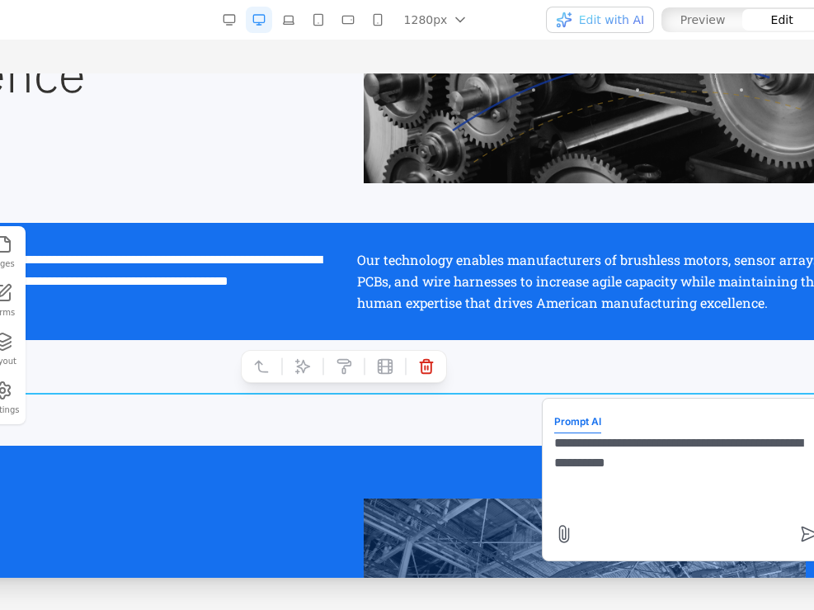
type textarea "**********"
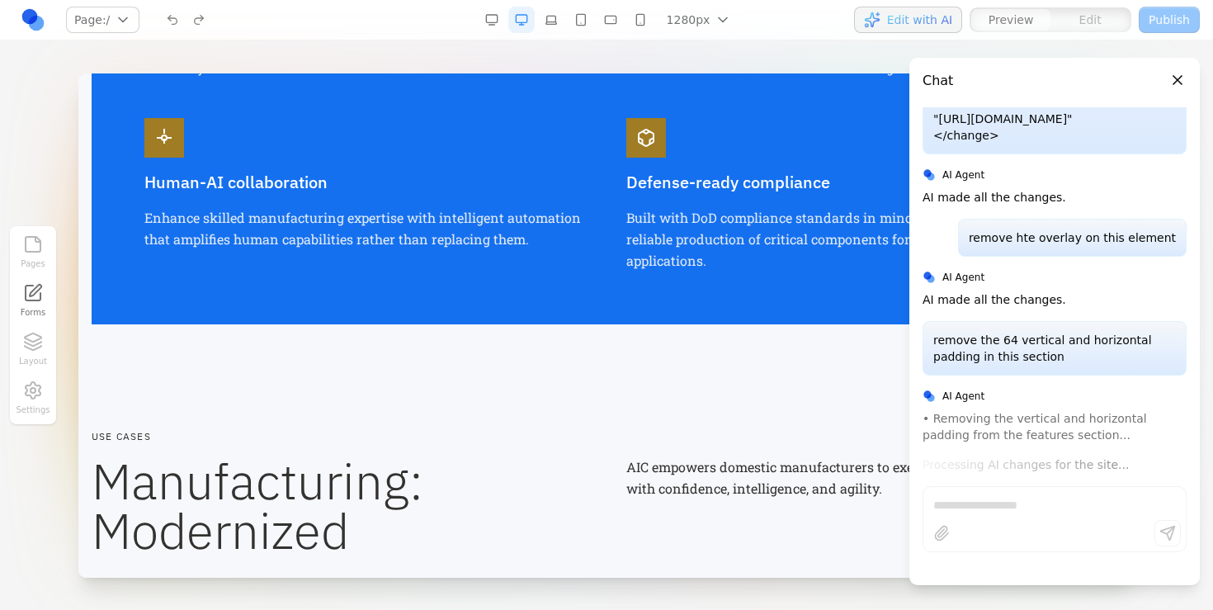
scroll to position [1705, 0]
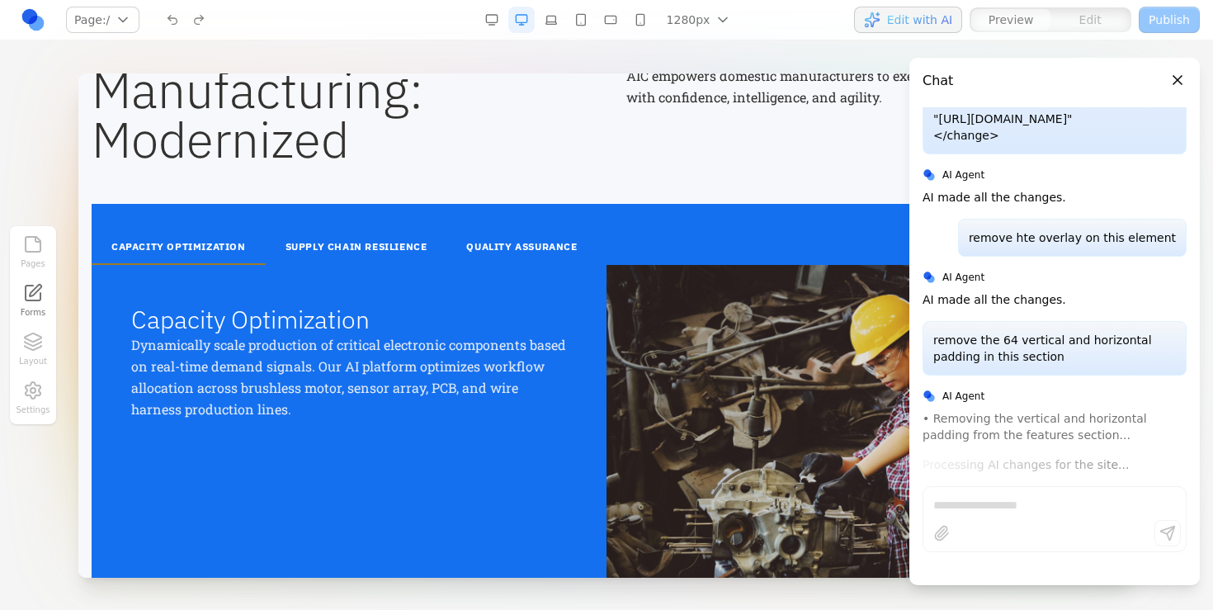
click at [549, 19] on button "button" at bounding box center [551, 20] width 26 height 26
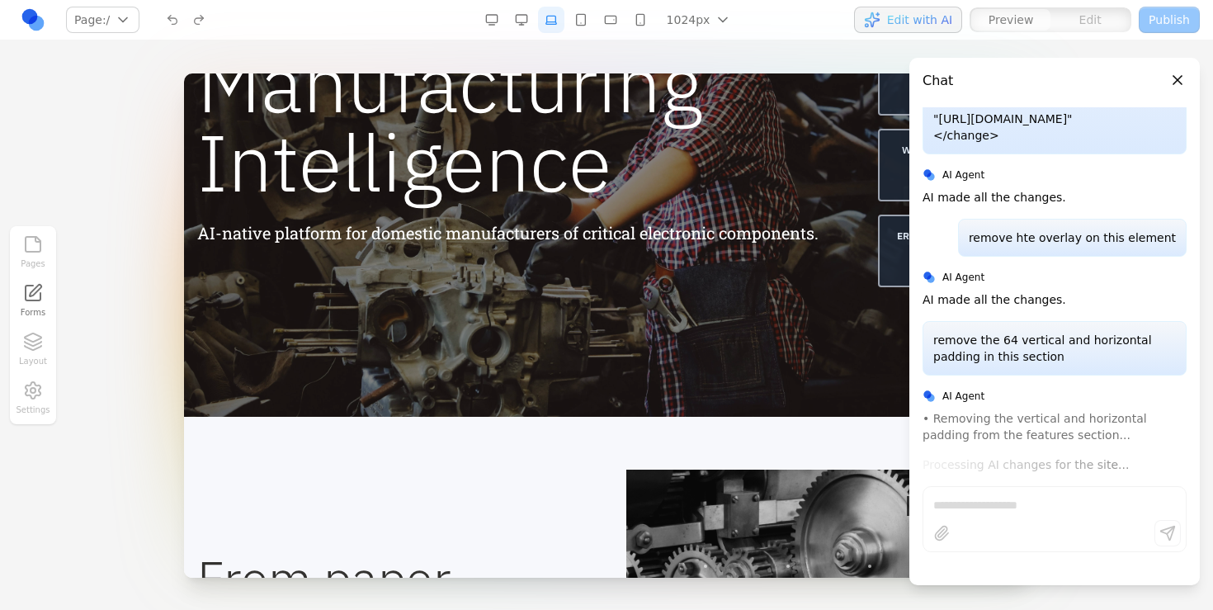
scroll to position [0, 0]
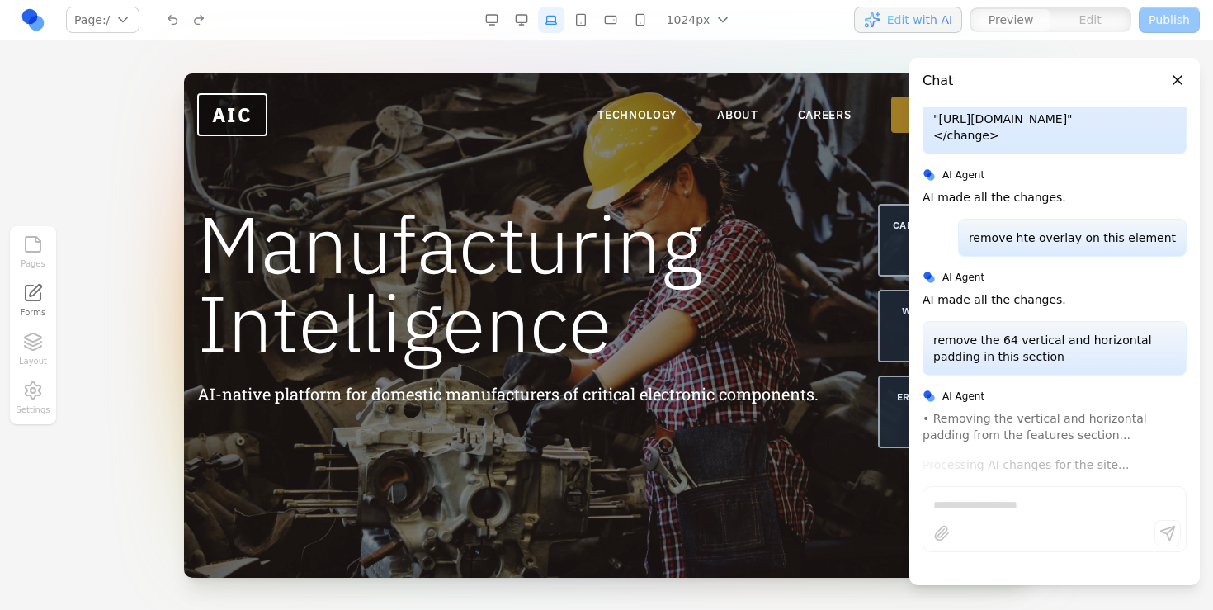
click at [1179, 78] on button "Close panel" at bounding box center [1177, 80] width 18 height 18
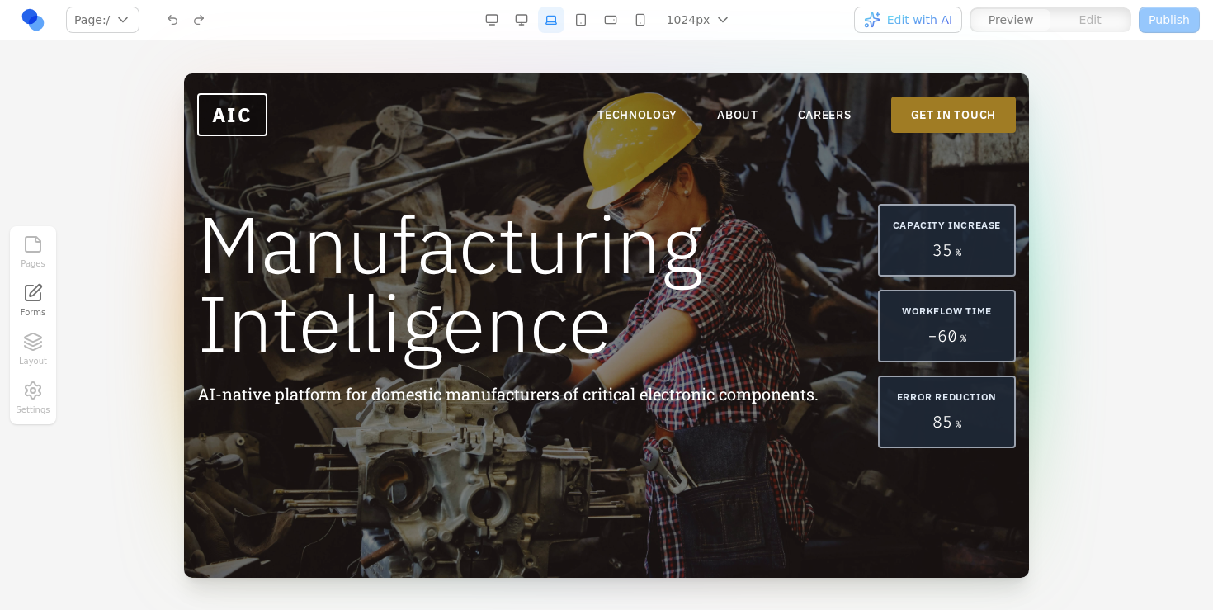
click at [521, 21] on button "button" at bounding box center [521, 20] width 26 height 26
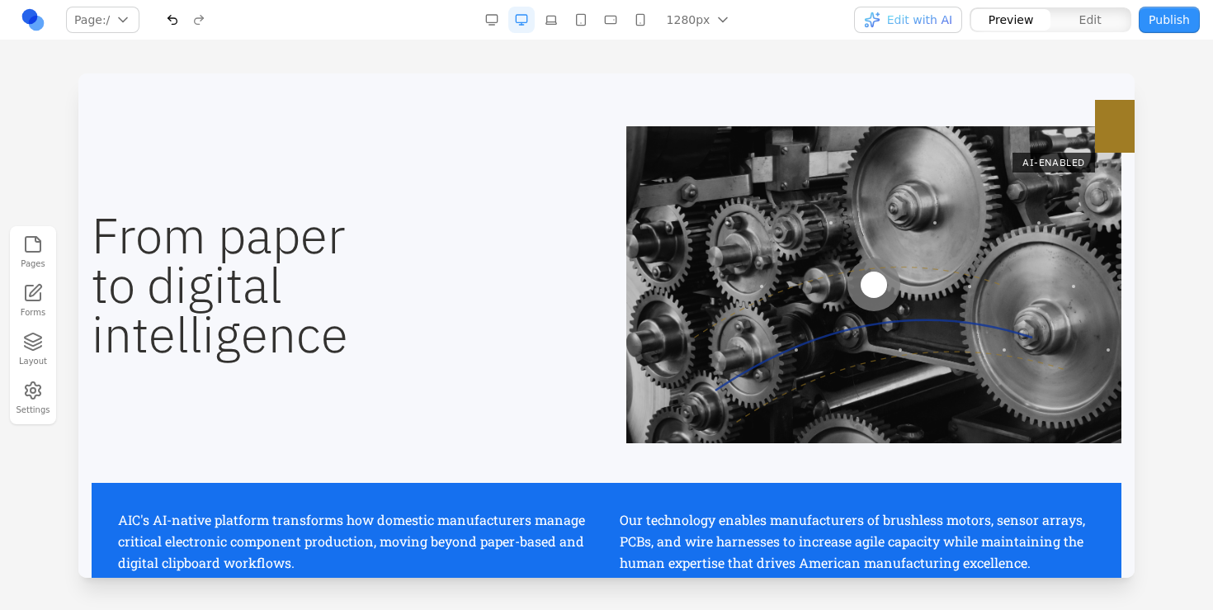
scroll to position [506, 0]
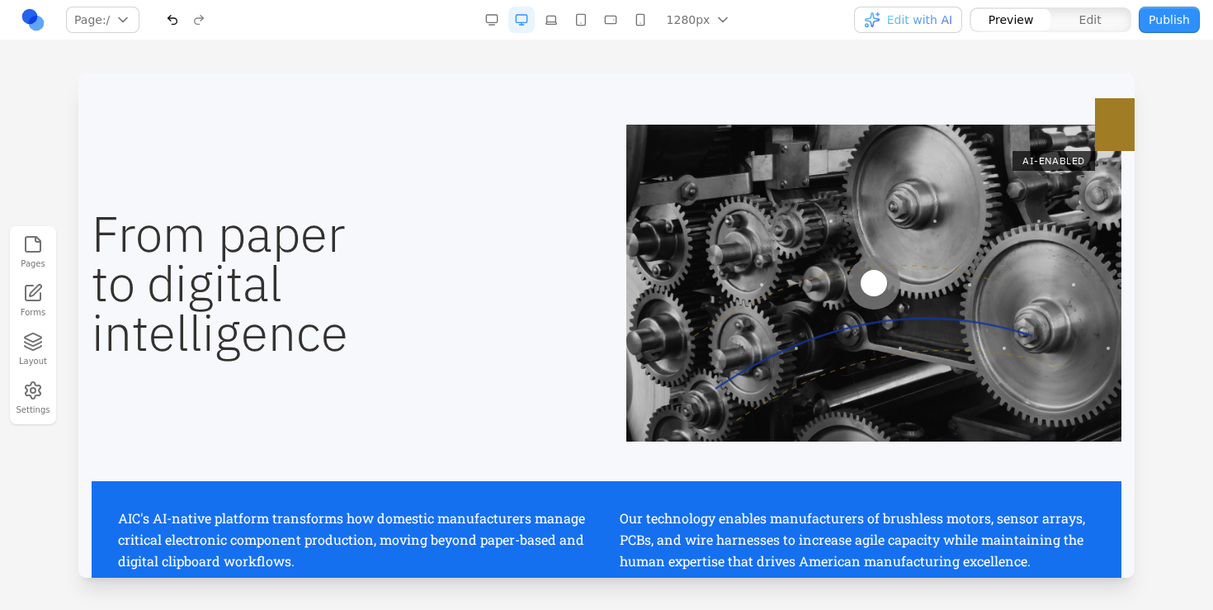
click at [841, 337] on div at bounding box center [873, 283] width 495 height 317
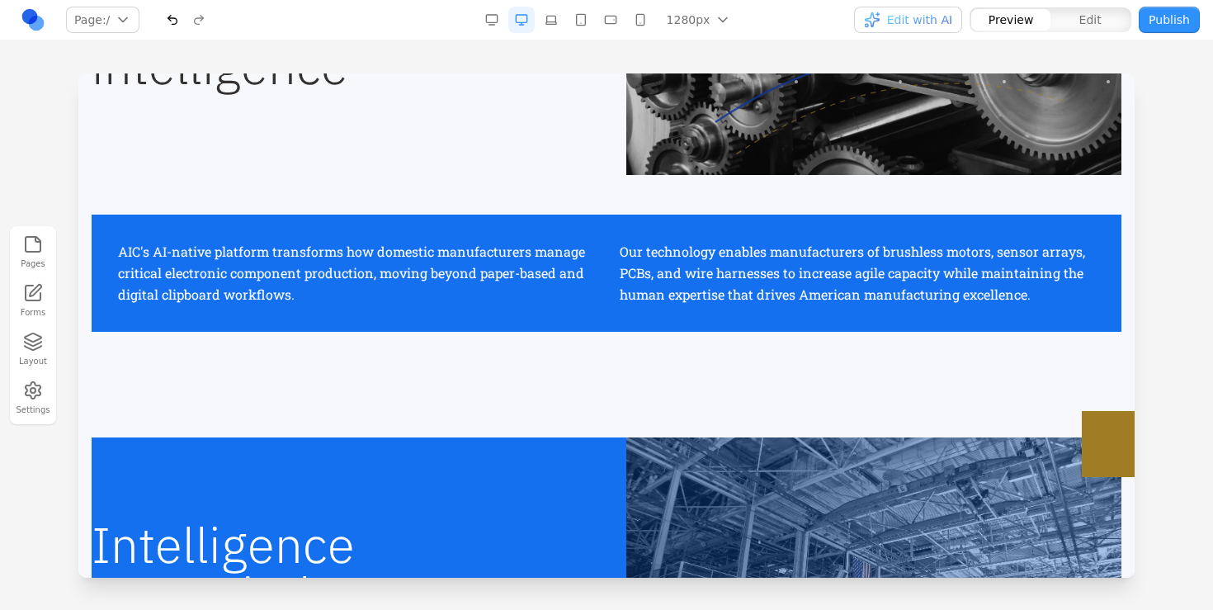
click at [451, 313] on div "AIC's AI-native platform transforms how domestic manufacturers manage critical …" at bounding box center [607, 272] width 1030 height 117
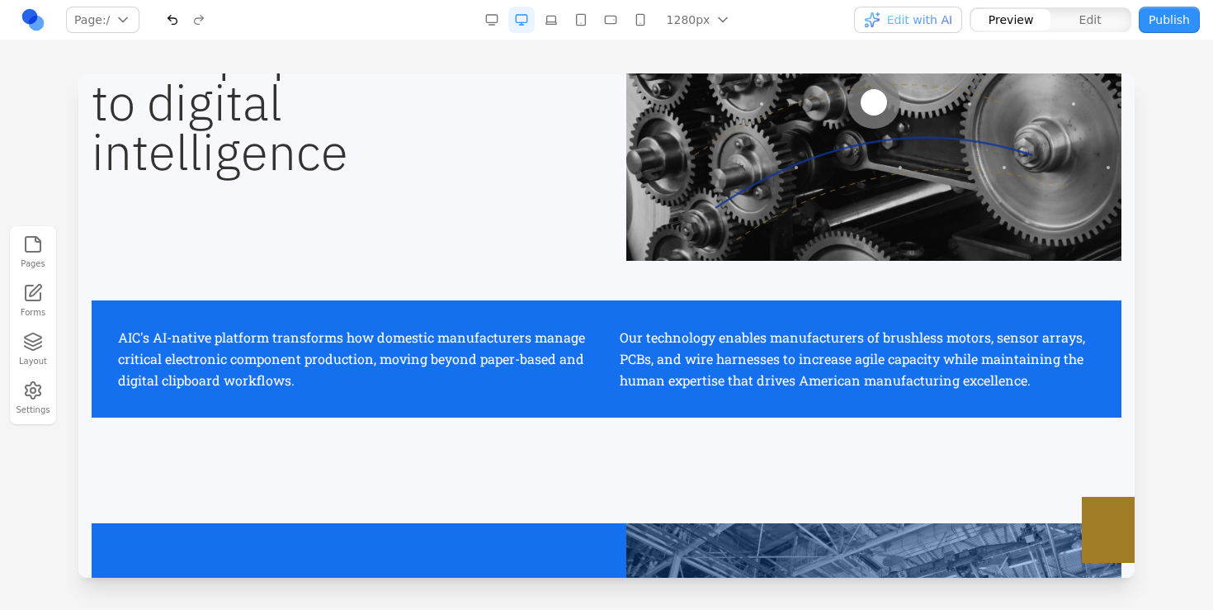
click at [457, 285] on div "From paper to digital intelligence AI-ENABLED AIC's AI-native platform transfor…" at bounding box center [606, 181] width 1056 height 474
click at [444, 313] on div "AIC's AI-native platform transforms how domestic manufacturers manage critical …" at bounding box center [607, 358] width 1030 height 117
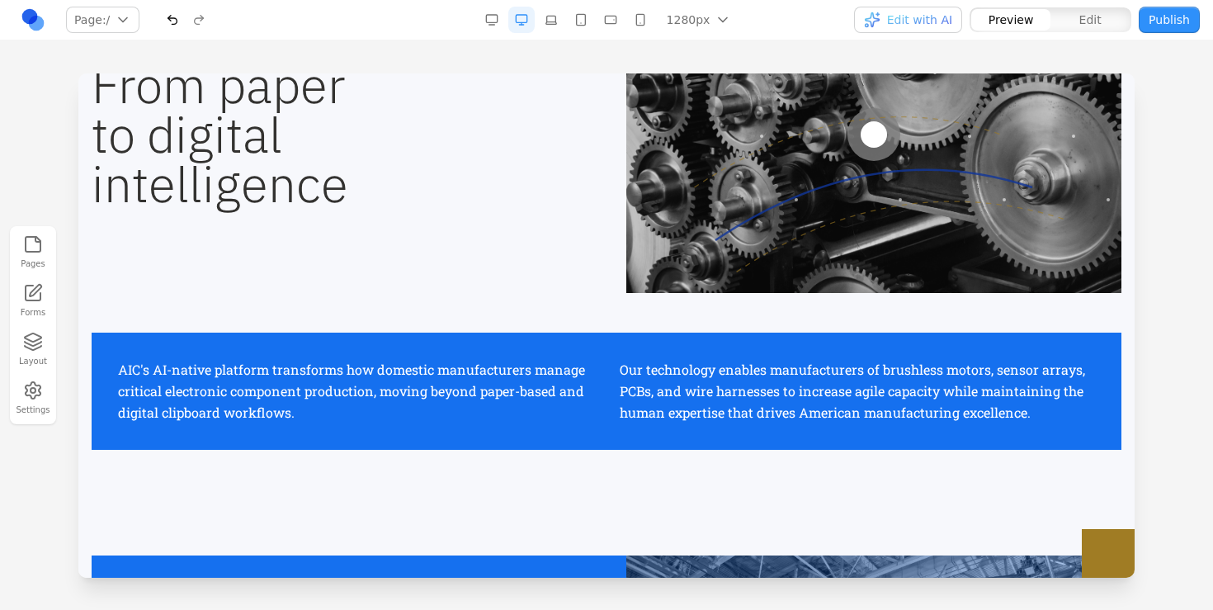
scroll to position [653, 0]
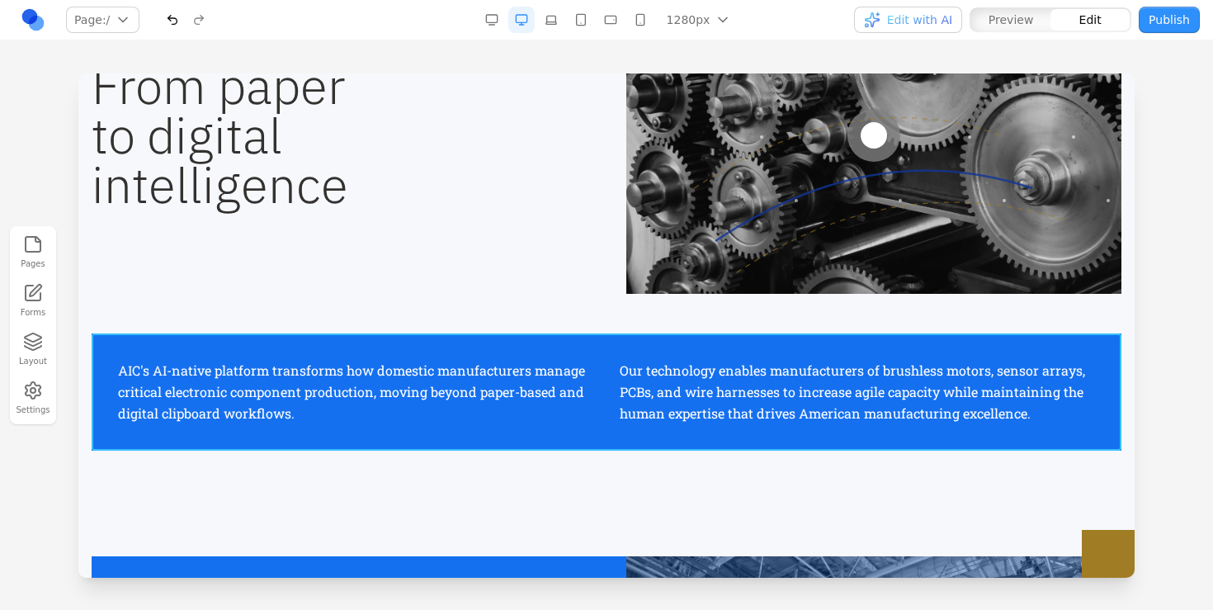
click at [470, 352] on div "AIC's AI-native platform transforms how domestic manufacturers manage critical …" at bounding box center [607, 391] width 1030 height 117
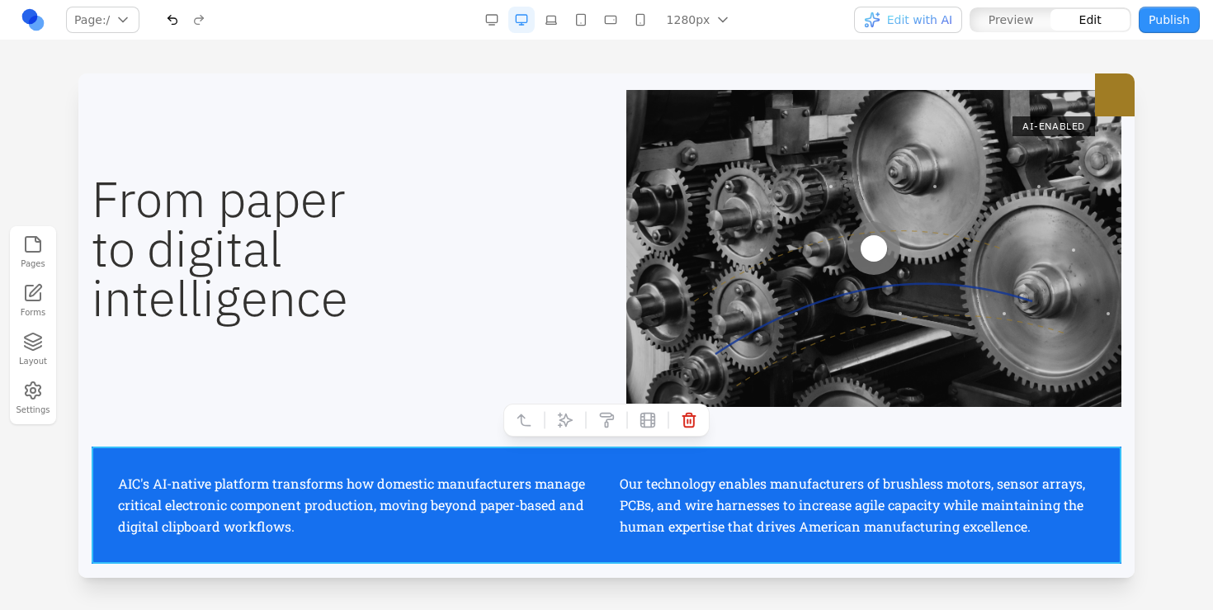
scroll to position [530, 0]
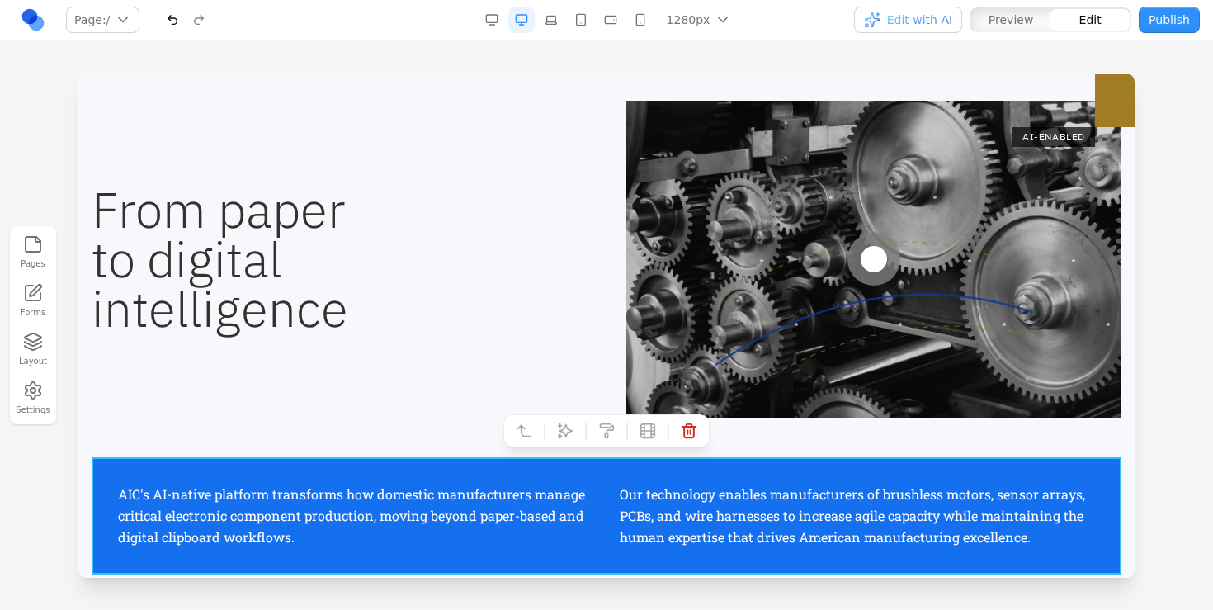
click at [365, 279] on h2 "From paper to digital intelligence" at bounding box center [339, 259] width 495 height 148
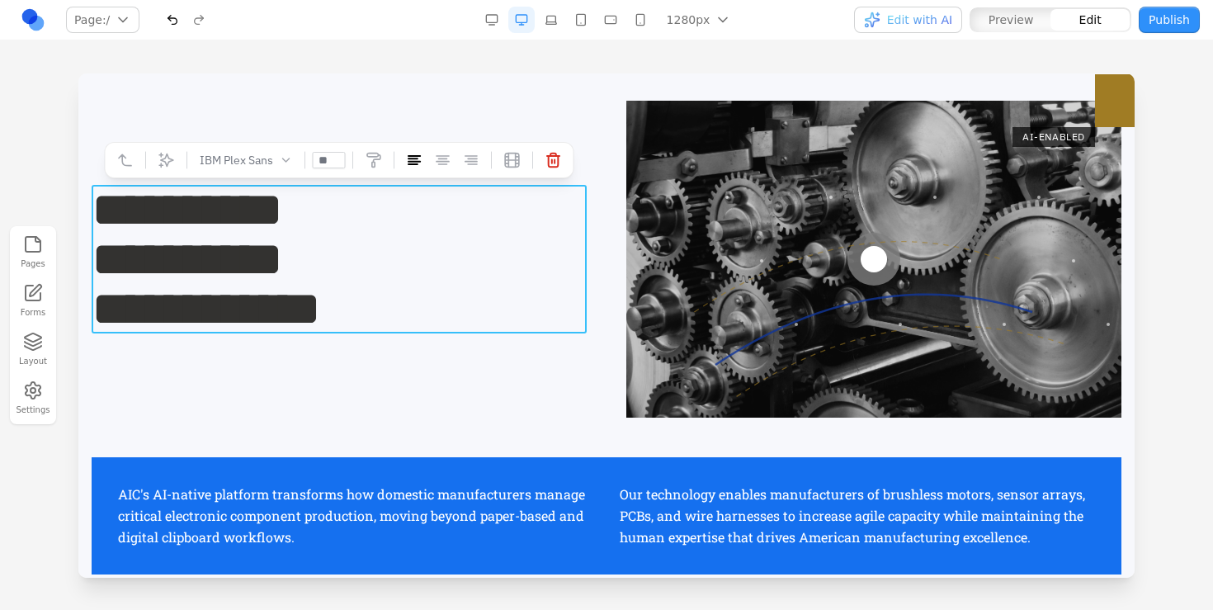
click at [368, 247] on h2 "**********" at bounding box center [339, 259] width 495 height 148
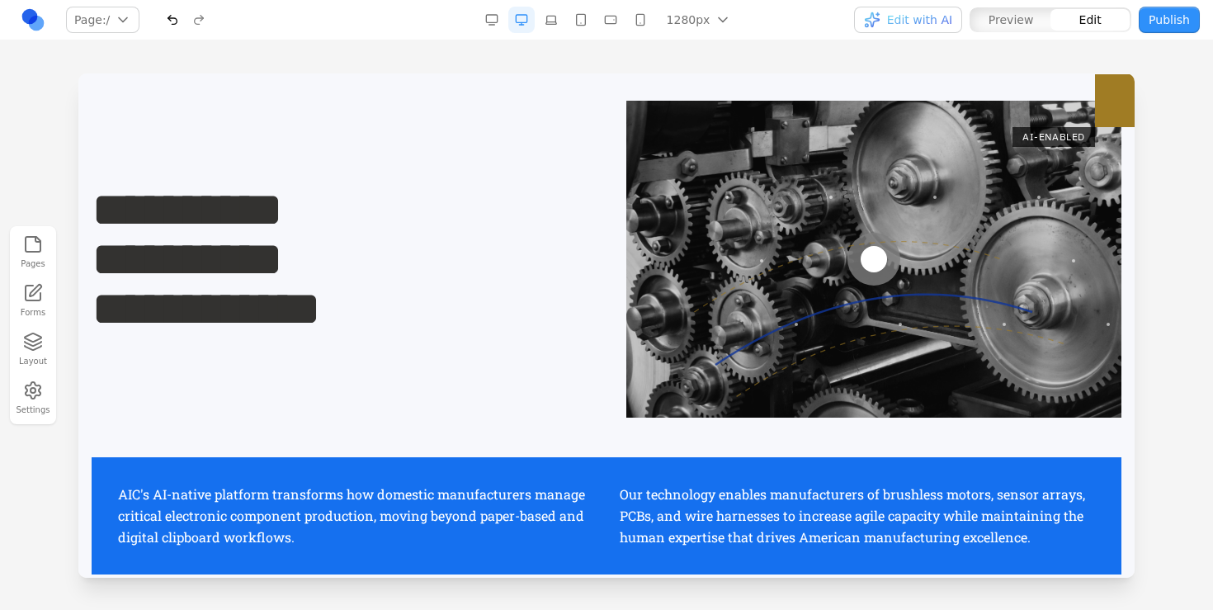
click at [367, 398] on div "**********" at bounding box center [607, 259] width 1030 height 317
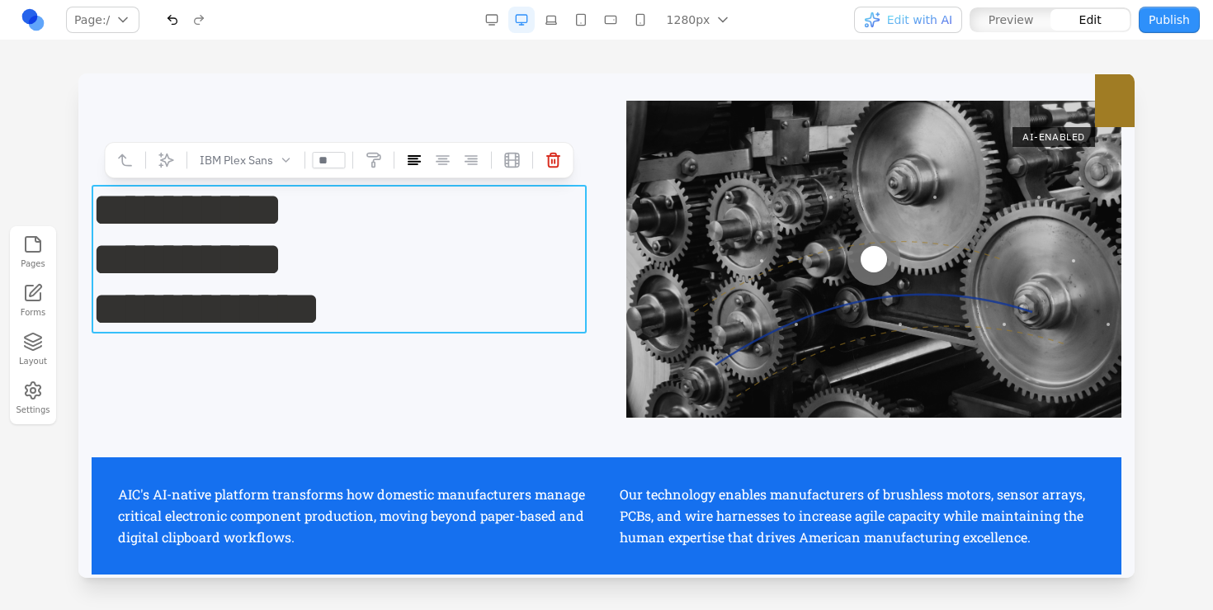
click at [430, 228] on h2 "**********" at bounding box center [339, 259] width 495 height 148
click at [174, 161] on button at bounding box center [166, 160] width 26 height 26
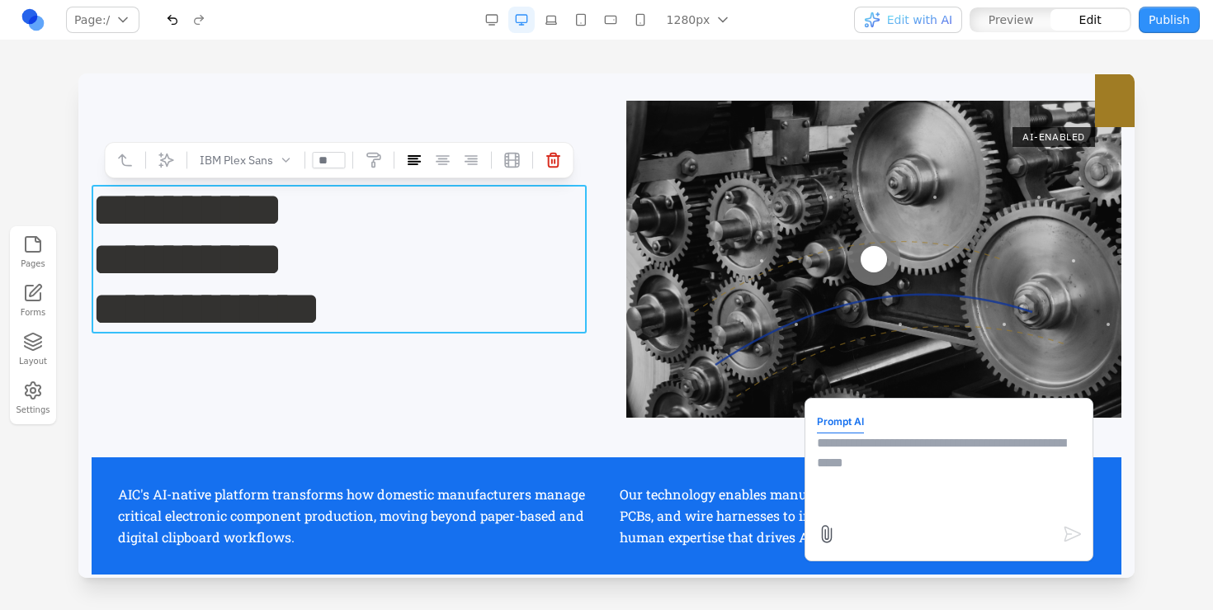
click at [869, 447] on textarea at bounding box center [949, 474] width 264 height 82
type textarea "**********"
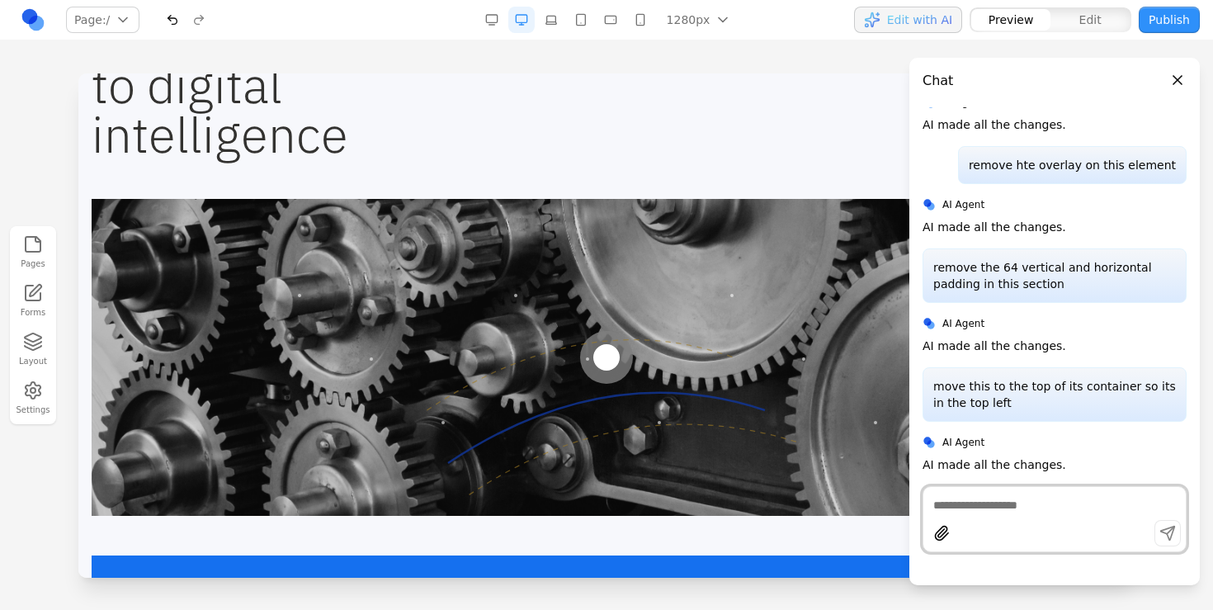
scroll to position [601, 0]
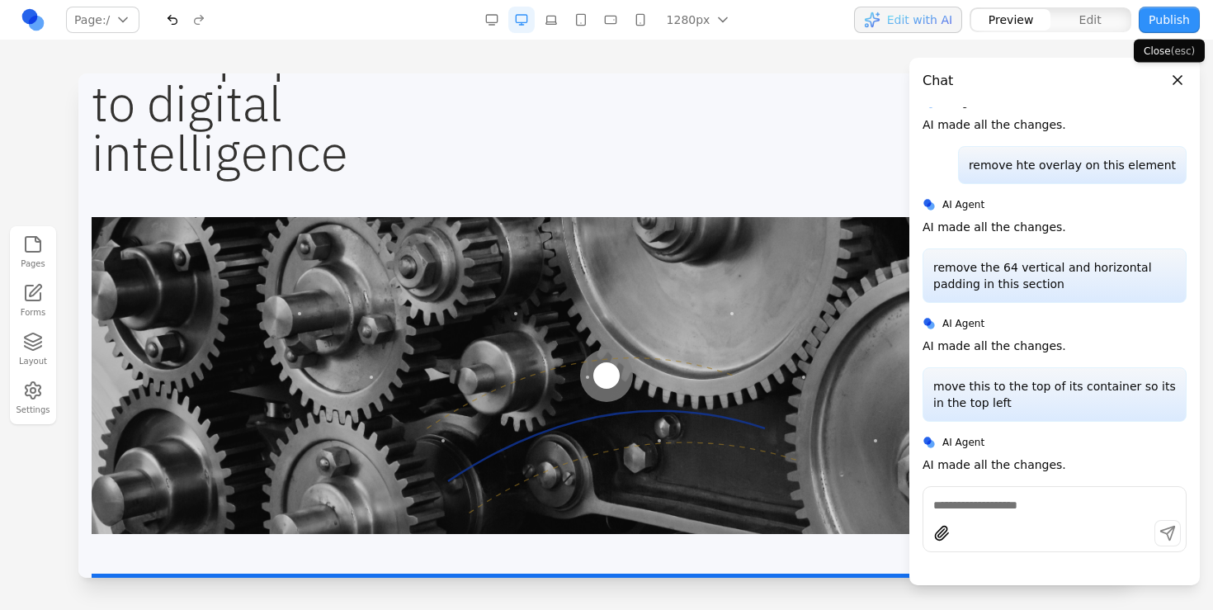
click at [1174, 81] on button "Close panel" at bounding box center [1177, 80] width 18 height 18
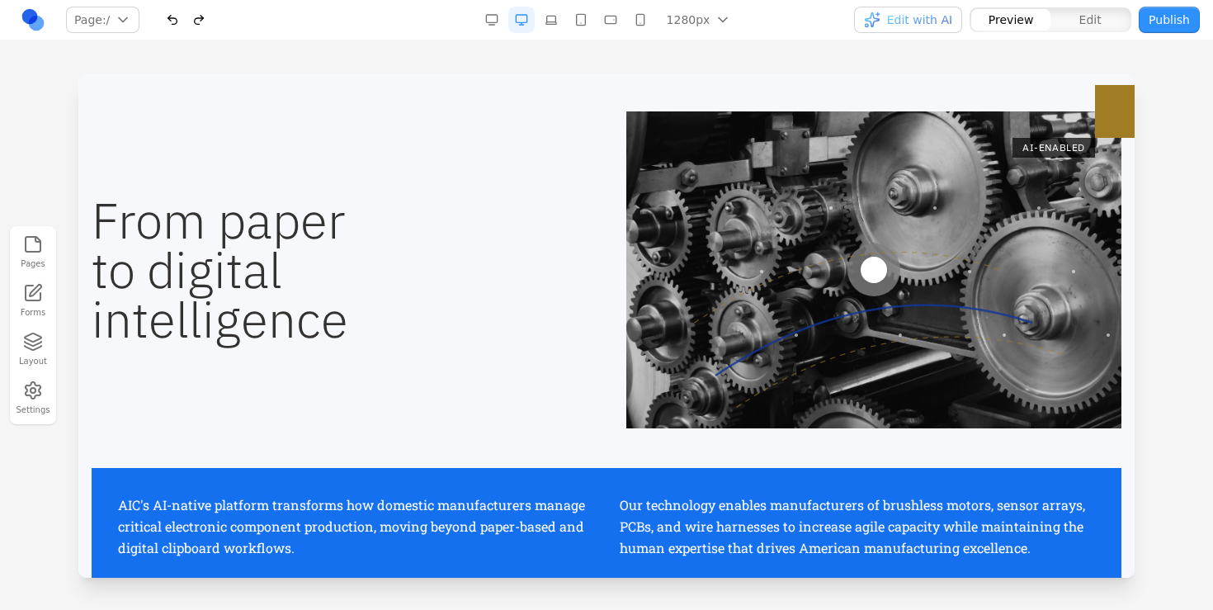
scroll to position [529, 0]
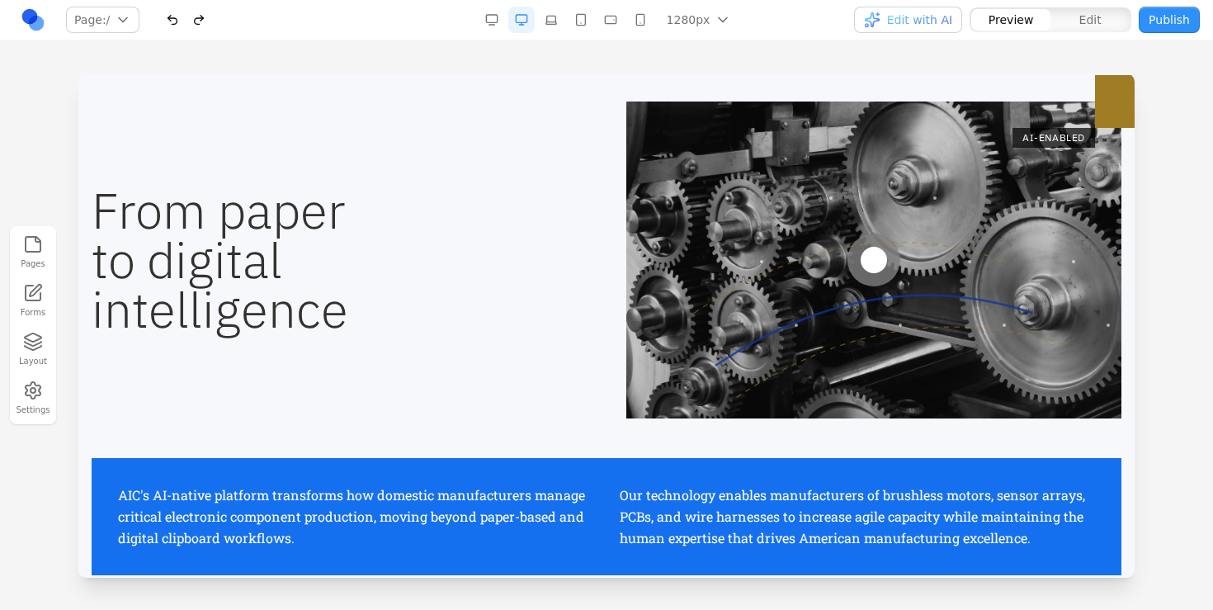
click at [541, 484] on p "AIC's AI-native platform transforms how domestic manufacturers manage critical …" at bounding box center [355, 516] width 475 height 64
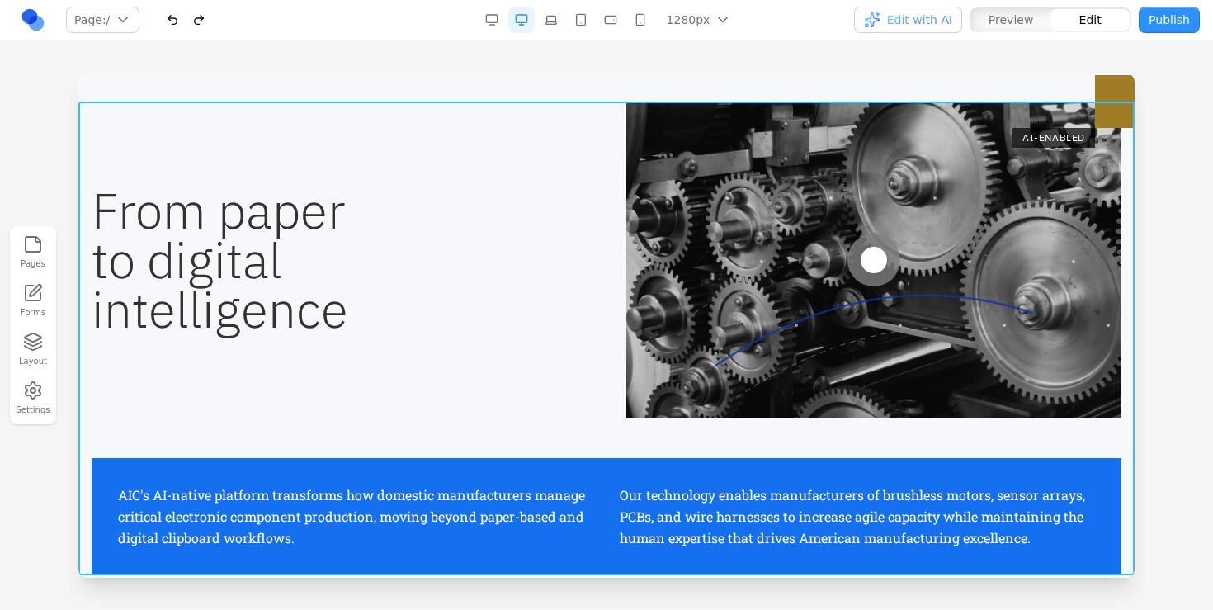
click at [507, 431] on div "From paper to digital intelligence AI-ENABLED AIC's AI-native platform transfor…" at bounding box center [606, 338] width 1056 height 474
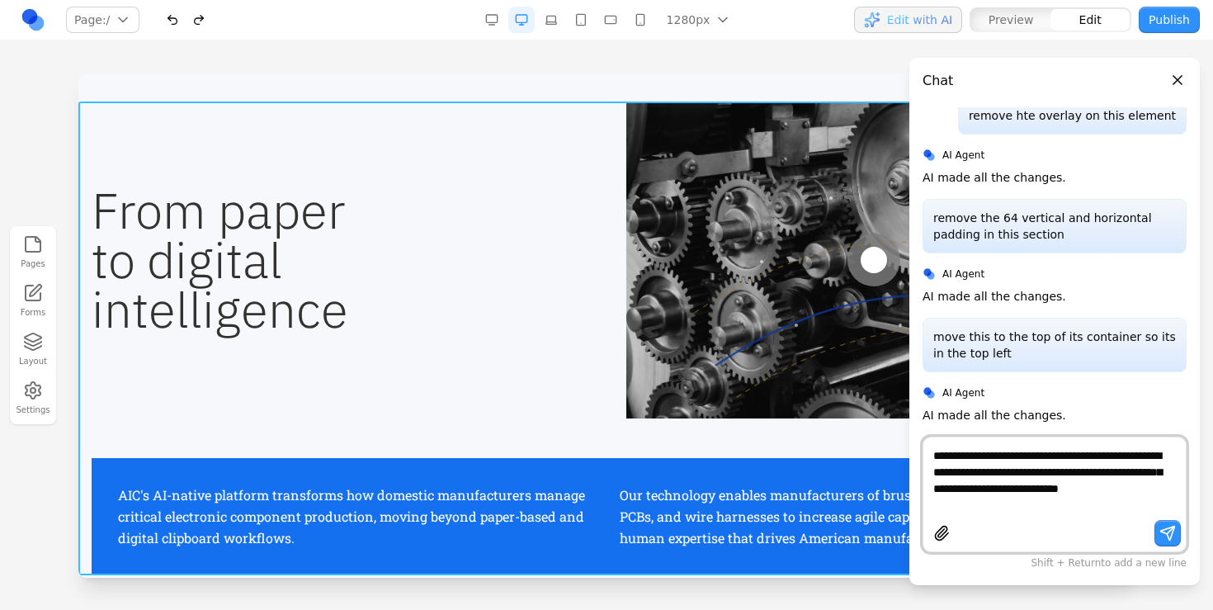
scroll to position [2611, 0]
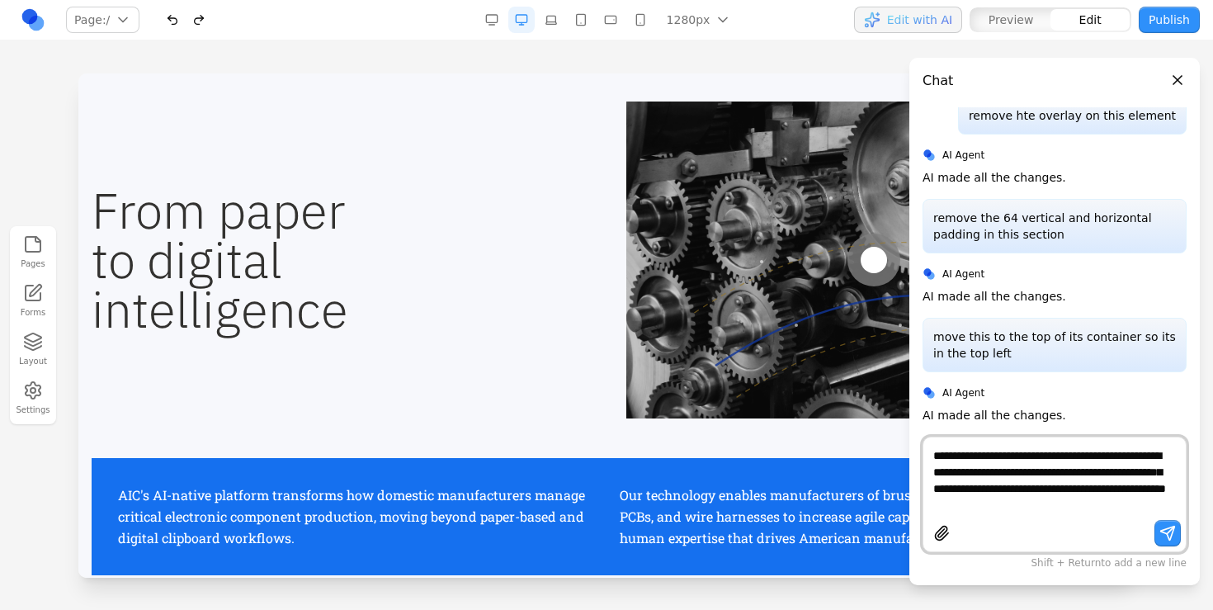
click at [999, 499] on textarea "**********" at bounding box center [1054, 480] width 243 height 66
click at [999, 488] on textarea "**********" at bounding box center [1054, 480] width 243 height 66
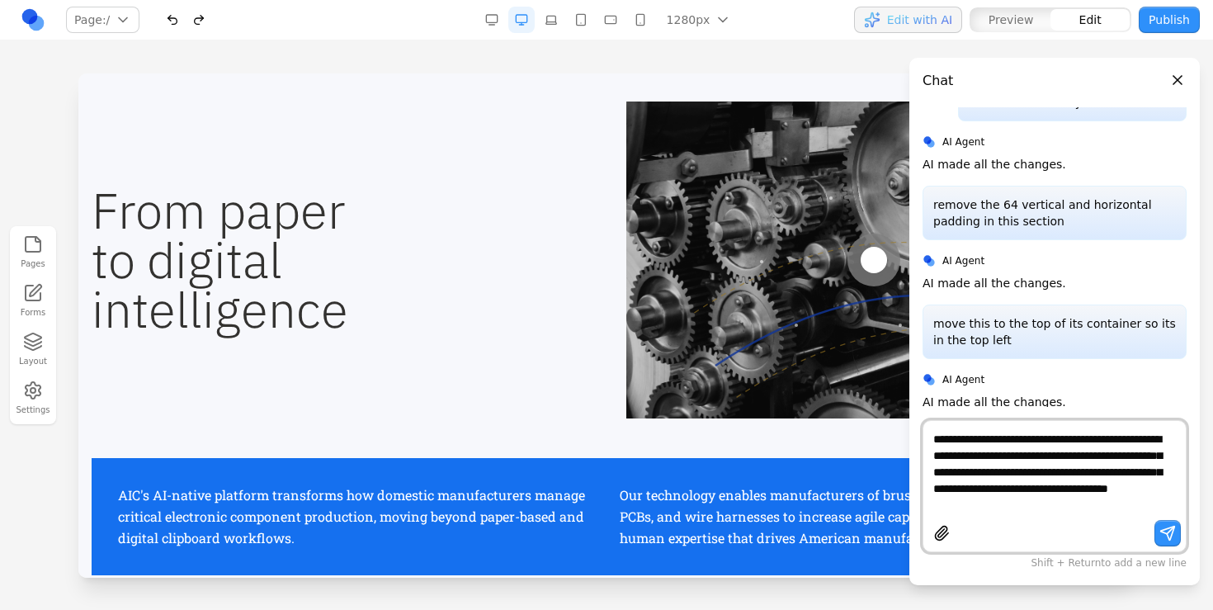
click at [1073, 492] on textarea "**********" at bounding box center [1054, 472] width 243 height 82
click at [1069, 511] on textarea "**********" at bounding box center [1054, 472] width 243 height 82
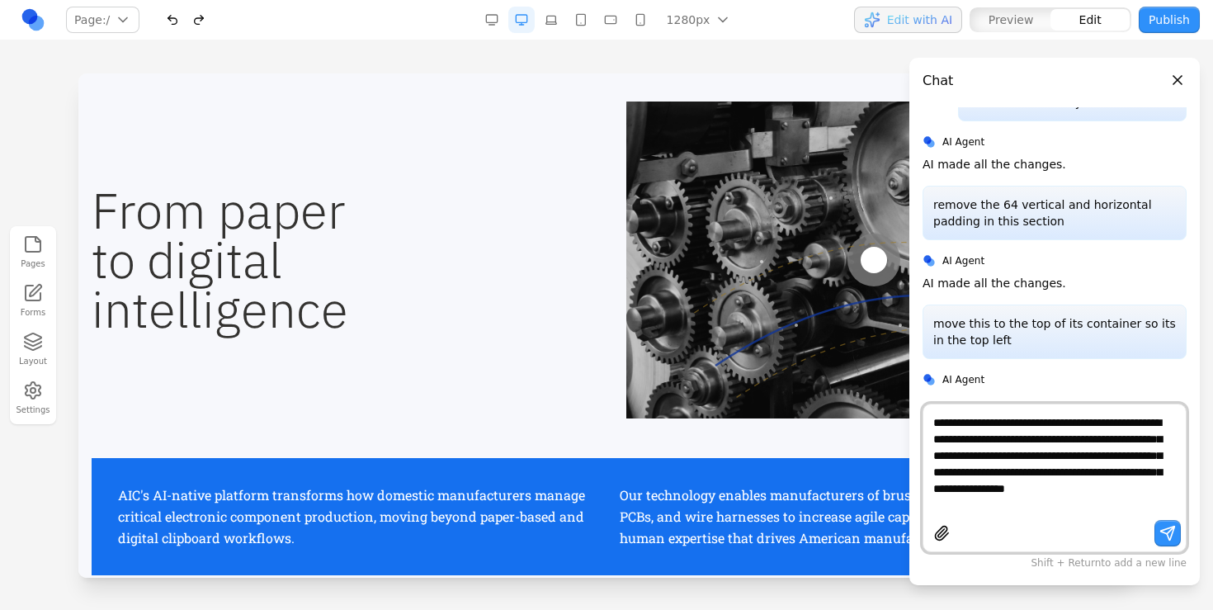
type textarea "**********"
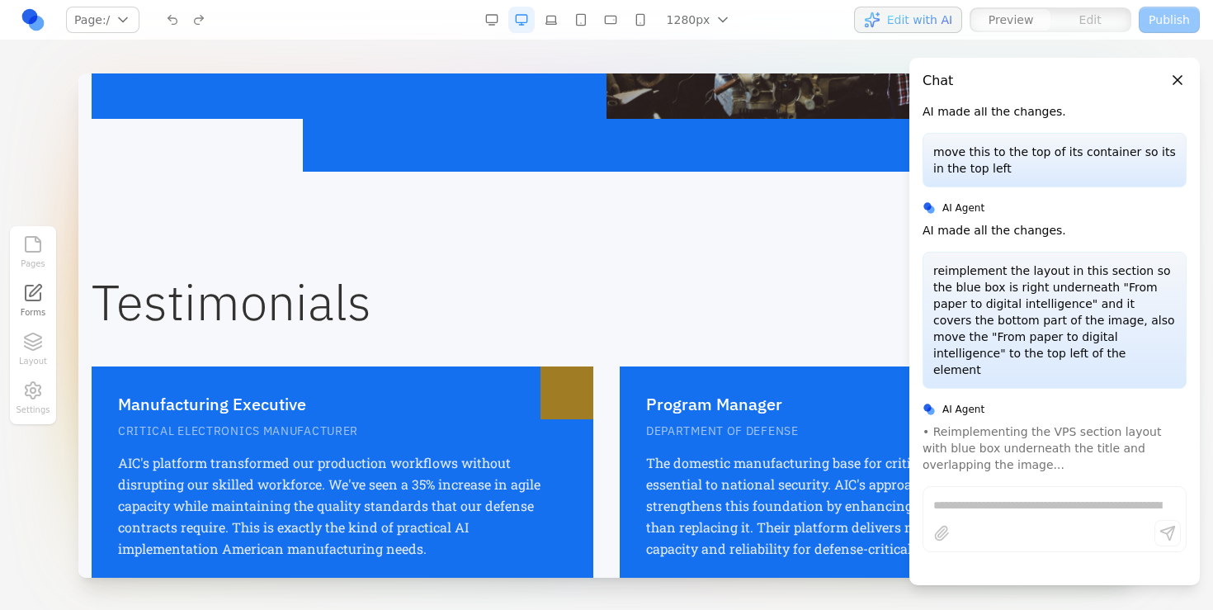
scroll to position [2593, 0]
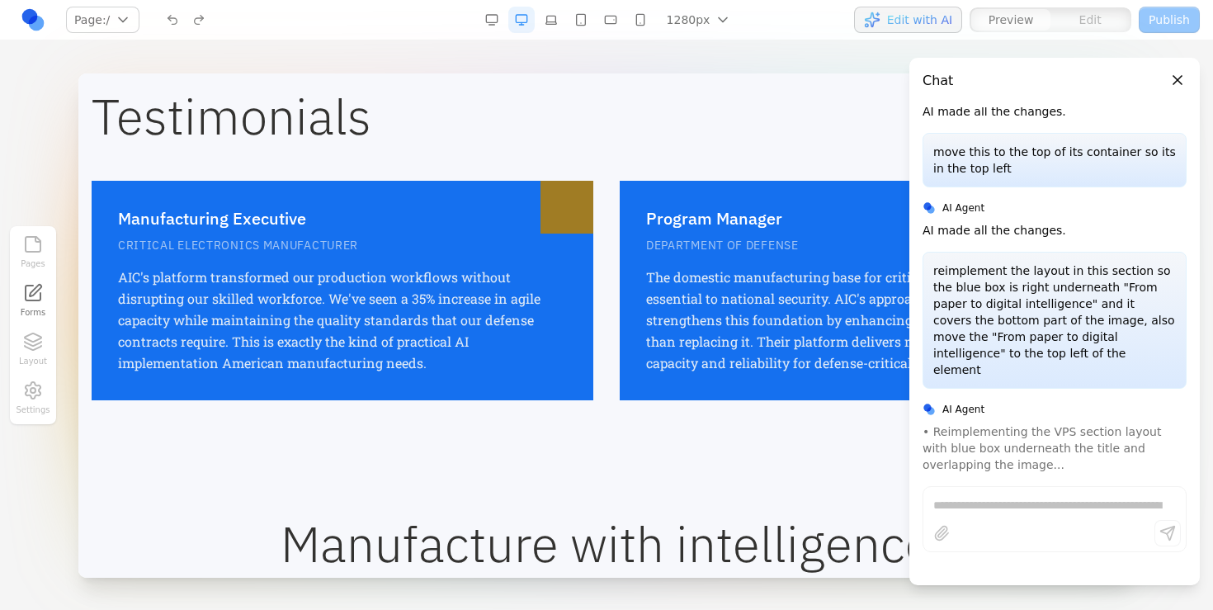
click at [516, 224] on h3 "Manufacturing Executive" at bounding box center [342, 218] width 449 height 23
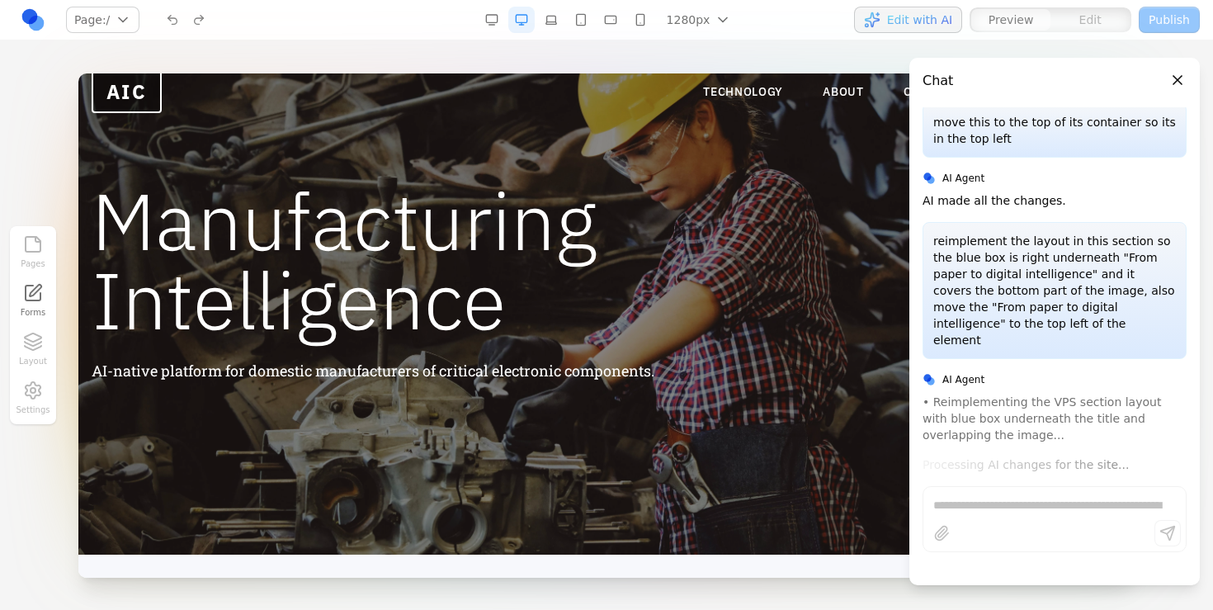
scroll to position [27, 0]
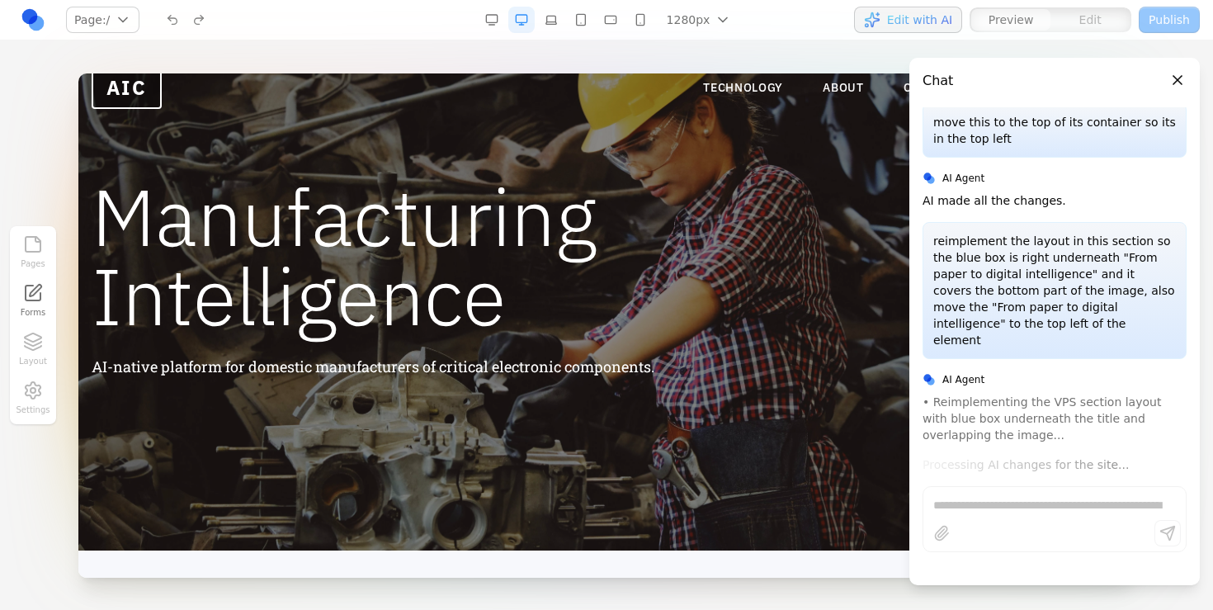
click at [1178, 82] on button "Close panel" at bounding box center [1177, 80] width 18 height 18
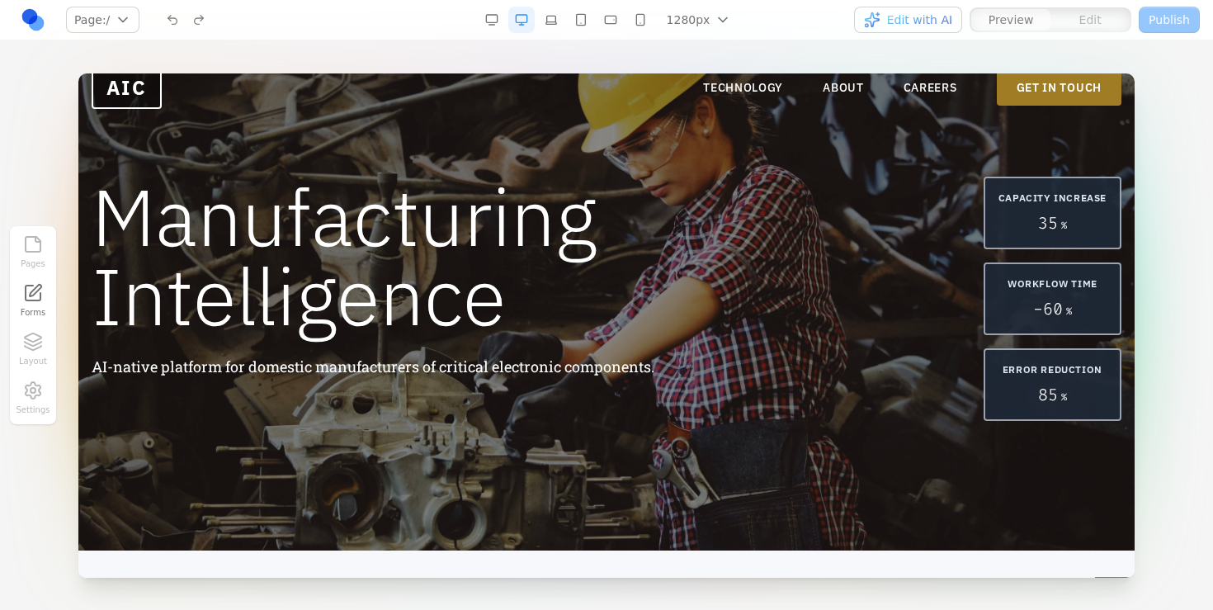
scroll to position [0, 0]
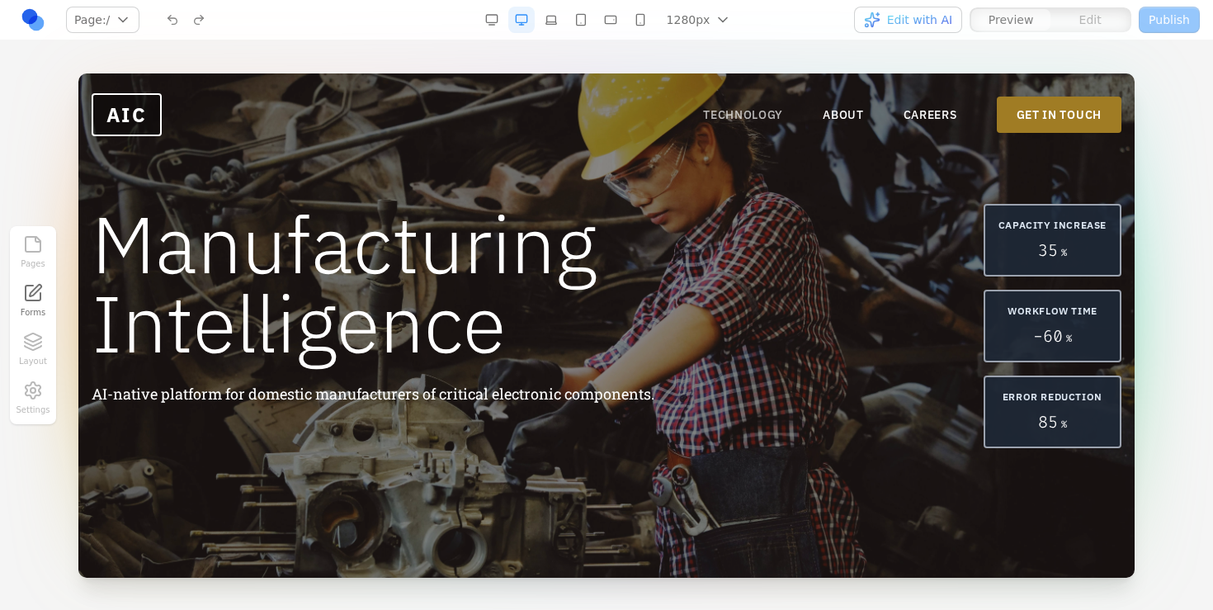
click at [752, 107] on link "TECHNOLOGY" at bounding box center [743, 114] width 80 height 16
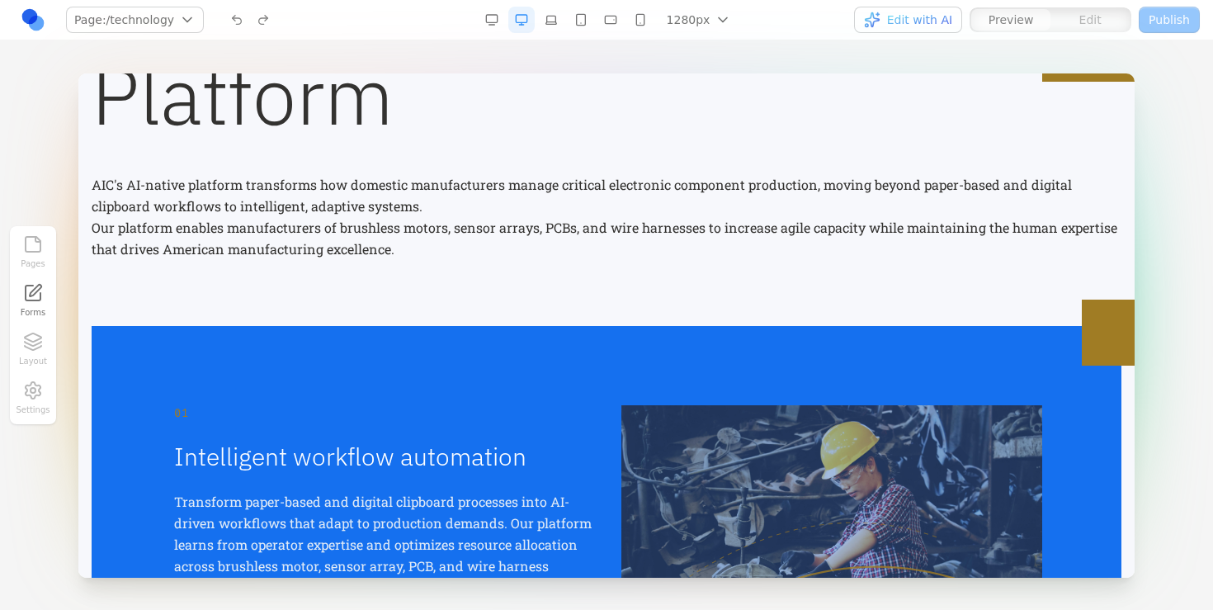
scroll to position [280, 0]
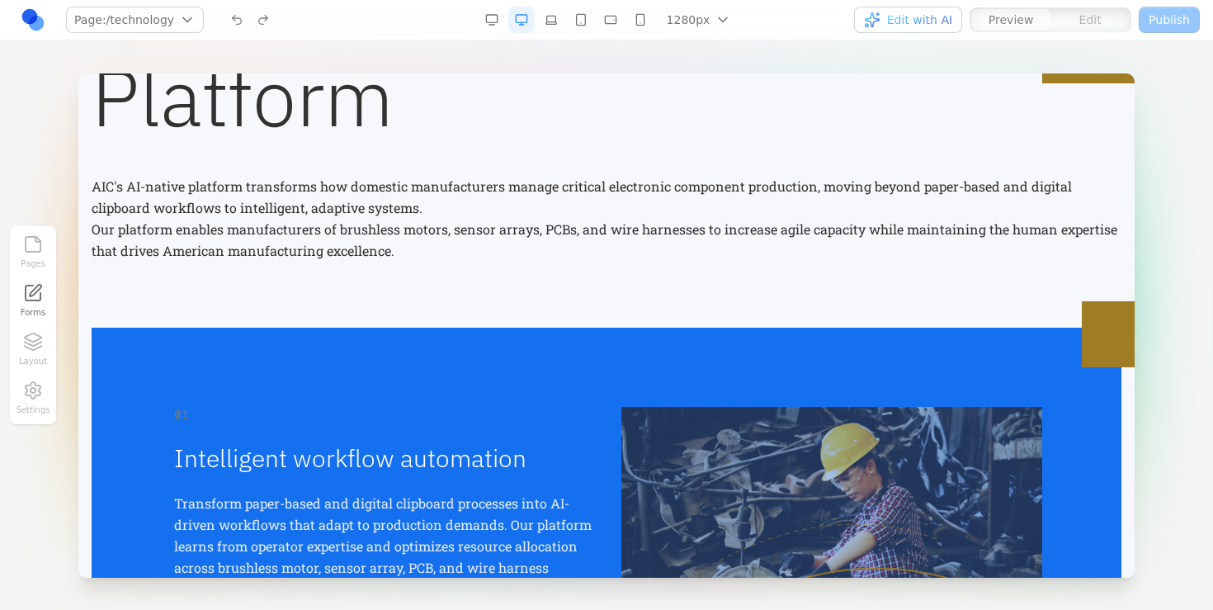
click at [648, 214] on p "AIC's AI-native platform transforms how domestic manufacturers manage critical …" at bounding box center [607, 197] width 1030 height 43
click at [415, 231] on p "Our platform enables manufacturers of brushless motors, sensor arrays, PCBs, an…" at bounding box center [607, 240] width 1030 height 43
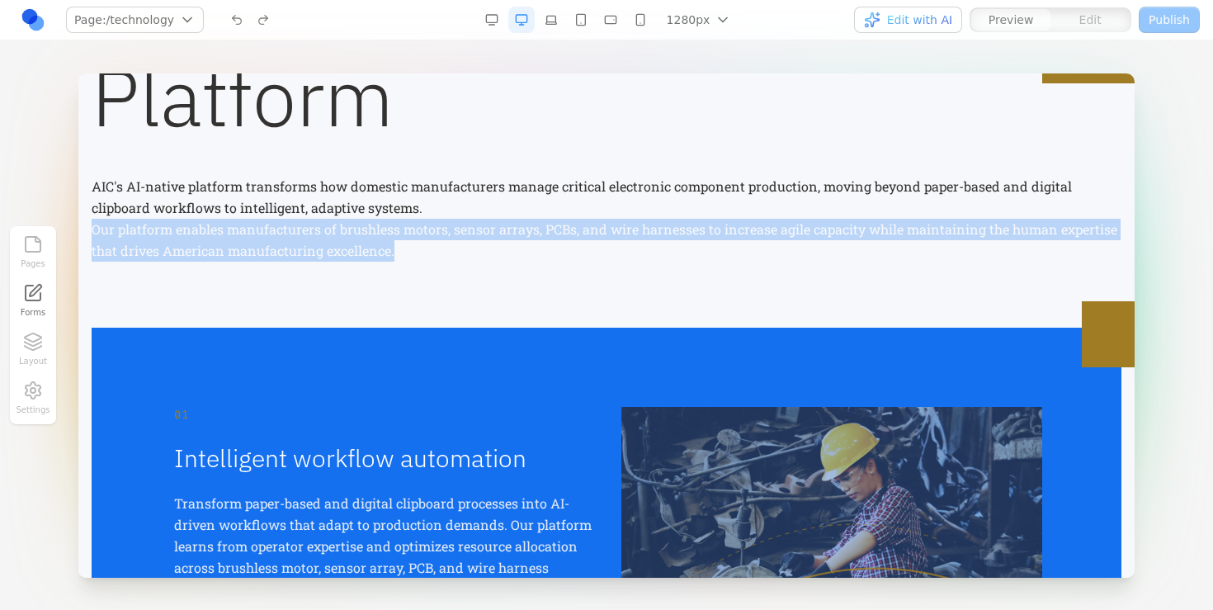
click at [415, 231] on p "Our platform enables manufacturers of brushless motors, sensor arrays, PCBs, an…" at bounding box center [607, 240] width 1030 height 43
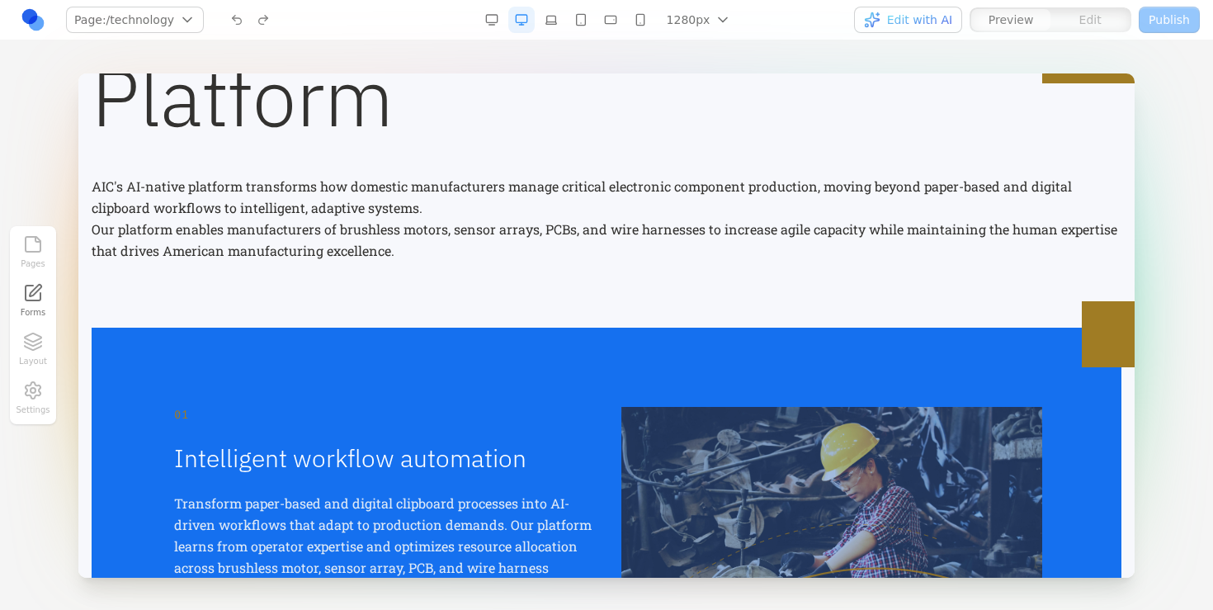
click at [408, 234] on p "Our platform enables manufacturers of brushless motors, sensor arrays, PCBs, an…" at bounding box center [607, 240] width 1030 height 43
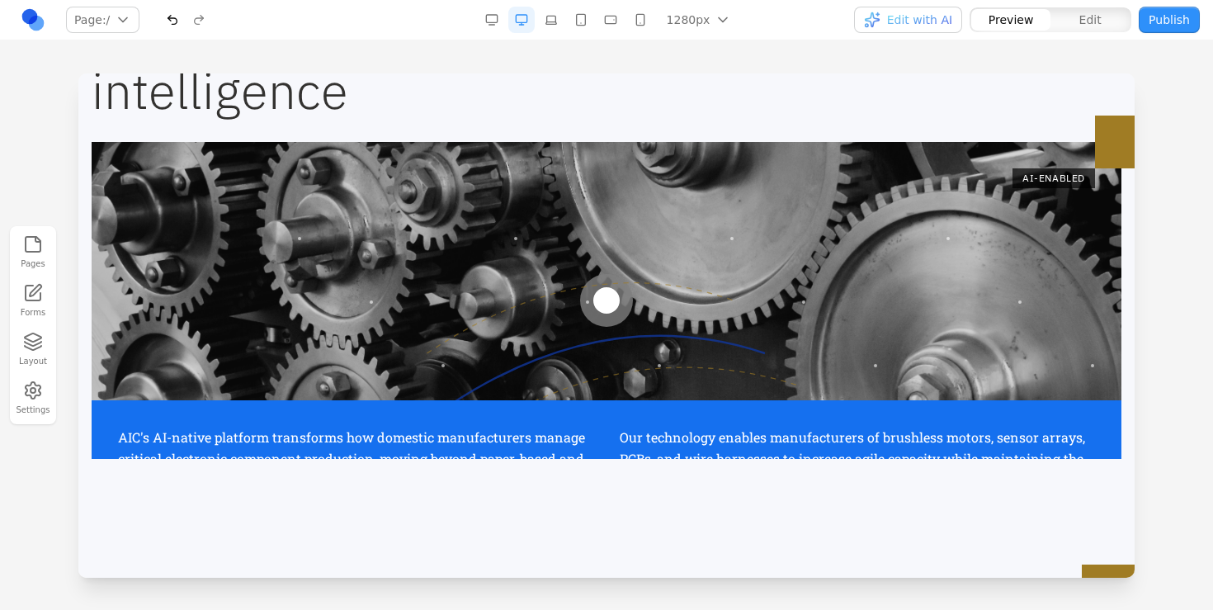
scroll to position [630, 0]
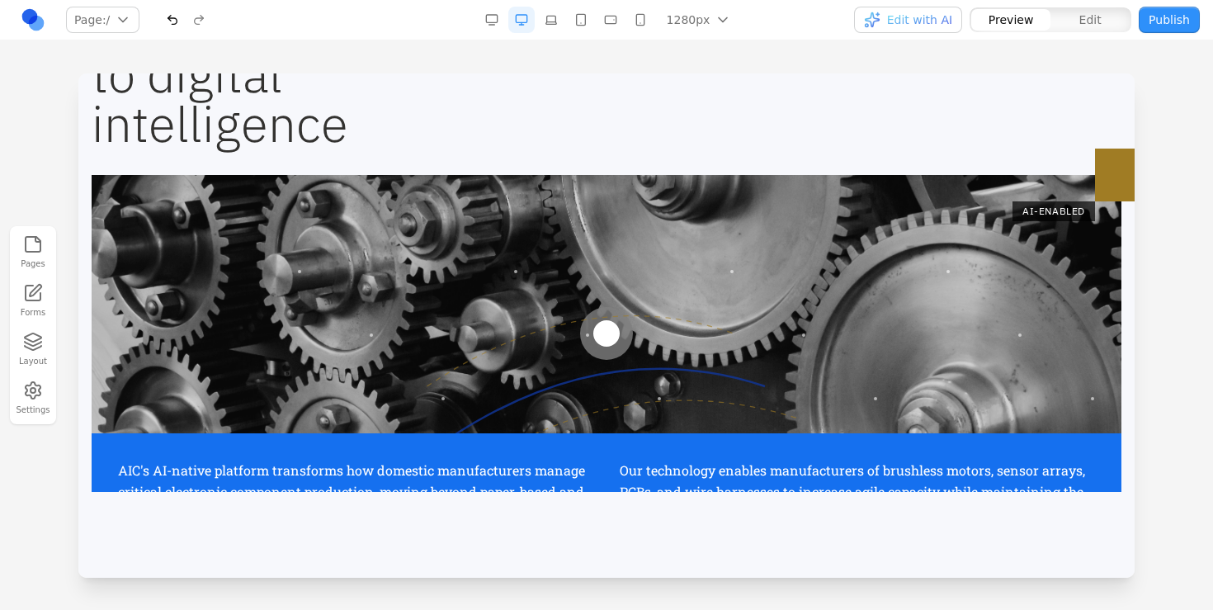
click at [426, 173] on div "From paper to digital intelligence AI-ENABLED AIC's AI-native platform transfor…" at bounding box center [607, 246] width 1030 height 492
click at [425, 239] on div at bounding box center [607, 333] width 1030 height 317
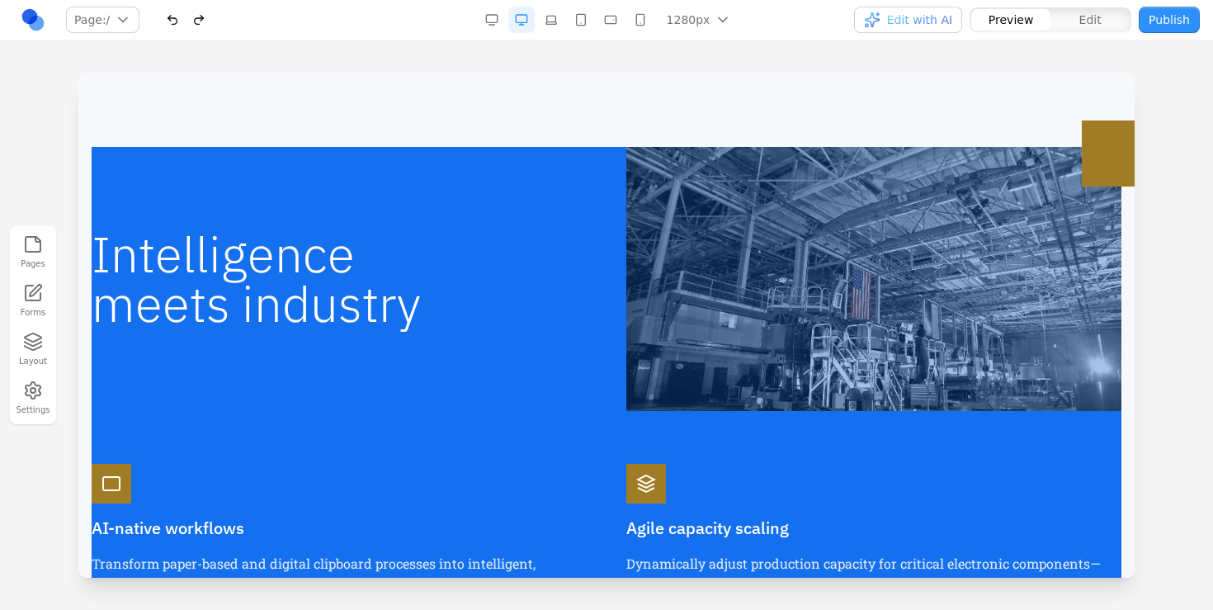
scroll to position [1061, 0]
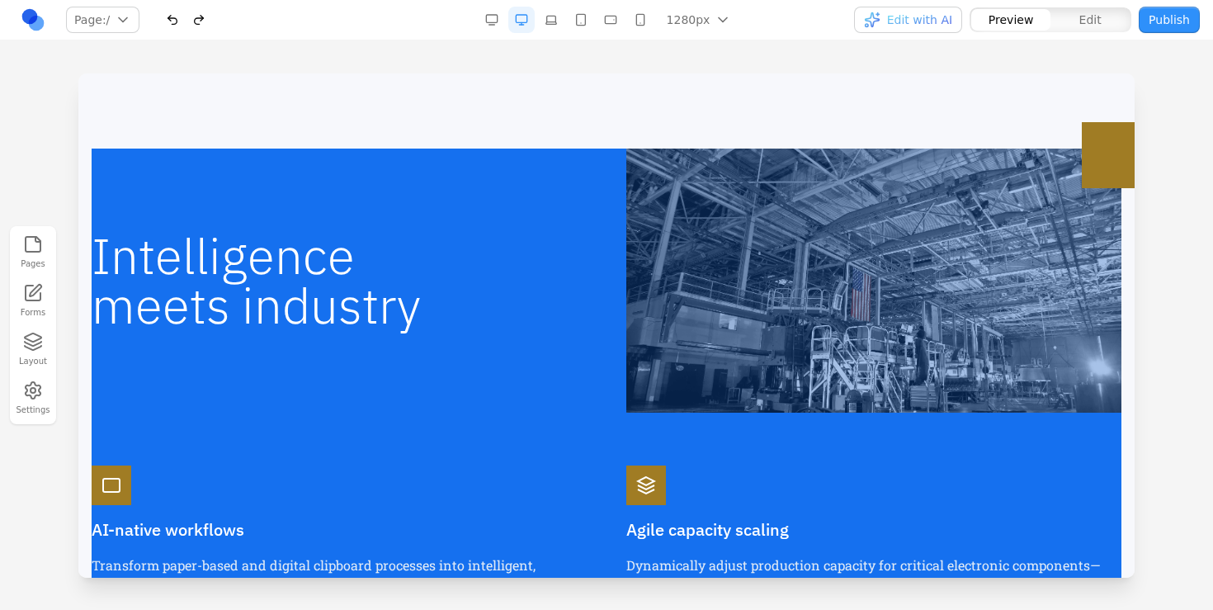
click at [500, 434] on div "Intelligence meets industry AI-native workflows Transform paper-based and digit…" at bounding box center [607, 469] width 1030 height 642
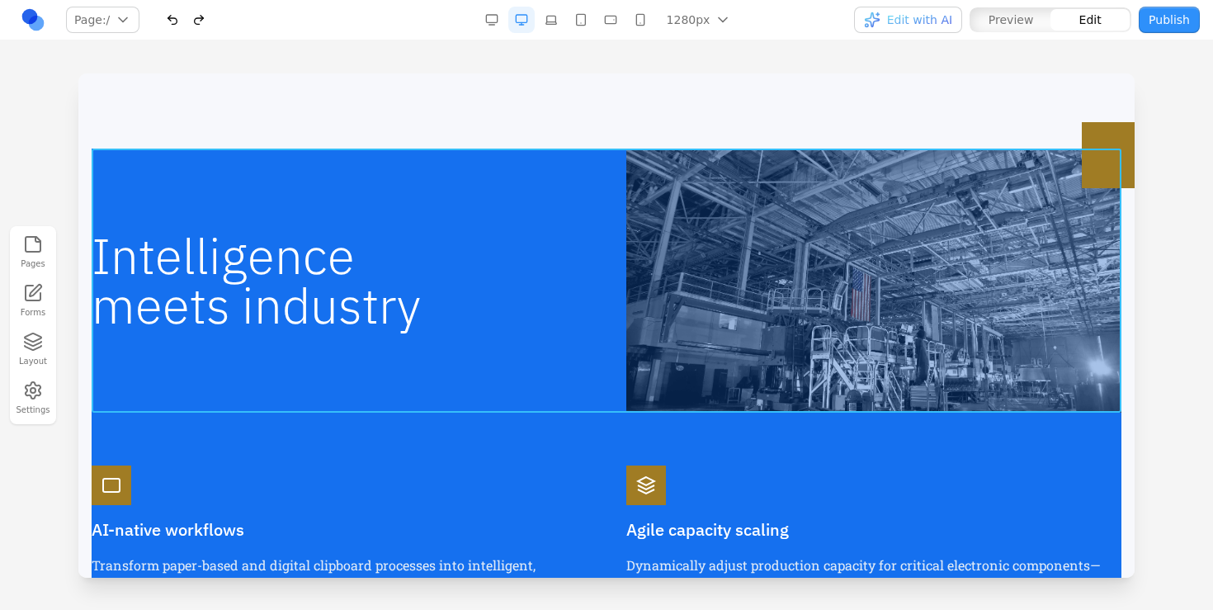
click at [521, 205] on div "Intelligence meets industry" at bounding box center [607, 280] width 1030 height 264
click at [397, 541] on div "AI-native workflows Transform paper-based and digital clipboard processes into …" at bounding box center [339, 541] width 495 height 153
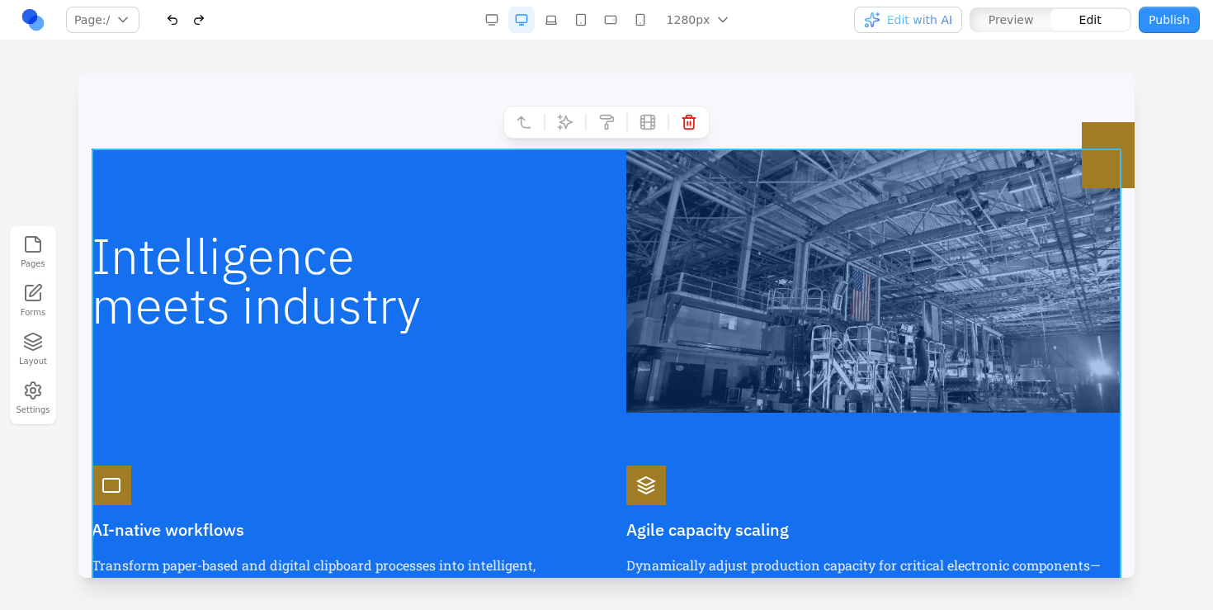
click at [480, 419] on div "Intelligence meets industry AI-native workflows Transform paper-based and digit…" at bounding box center [607, 469] width 1030 height 642
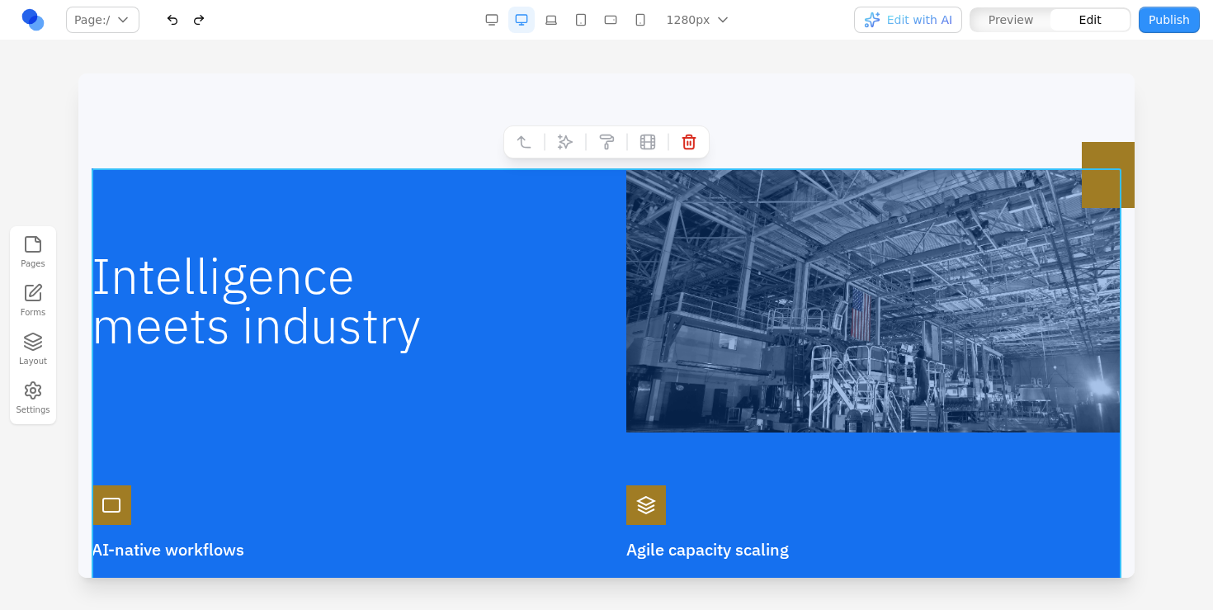
scroll to position [1025, 0]
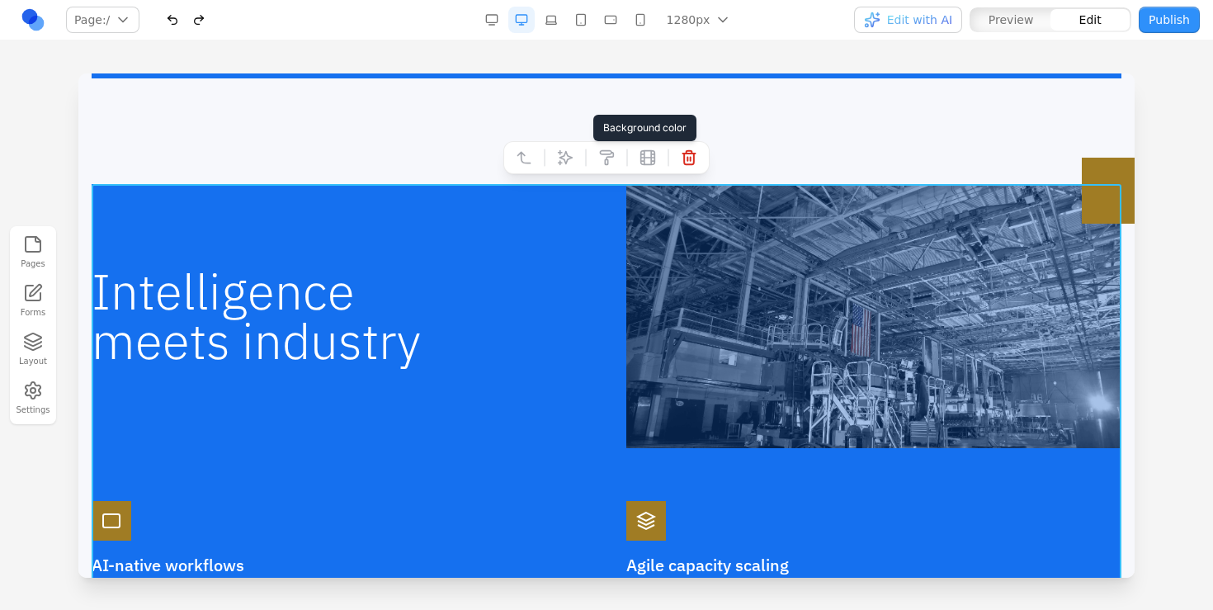
click at [610, 159] on icon at bounding box center [606, 157] width 16 height 16
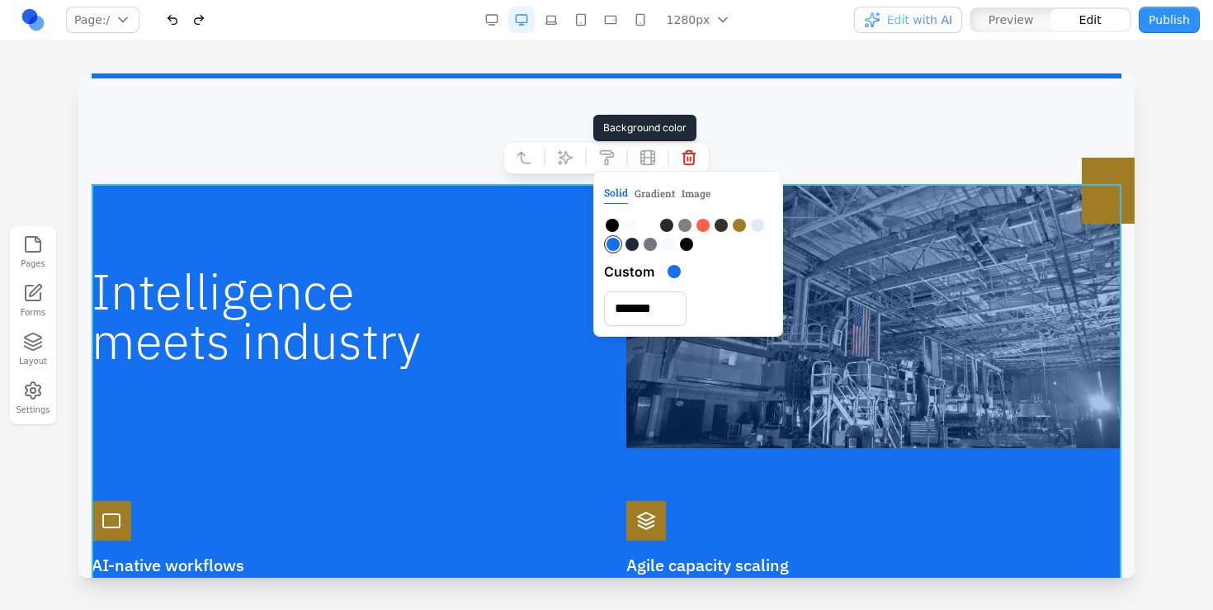
click at [681, 220] on div at bounding box center [684, 225] width 13 height 13
type input "*******"
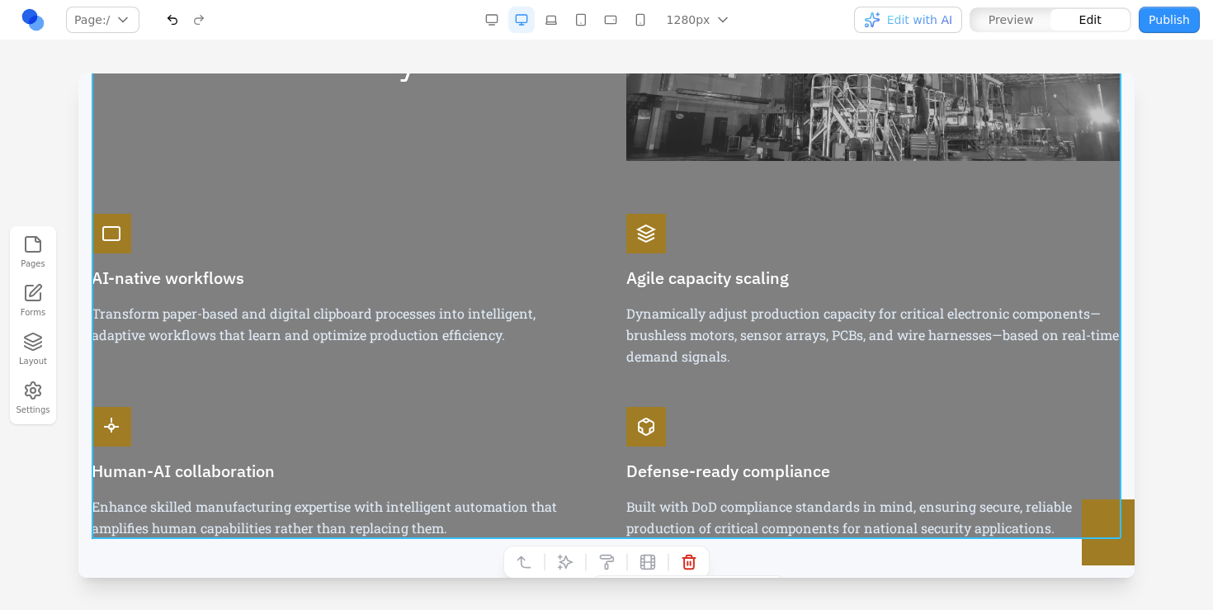
scroll to position [1336, 0]
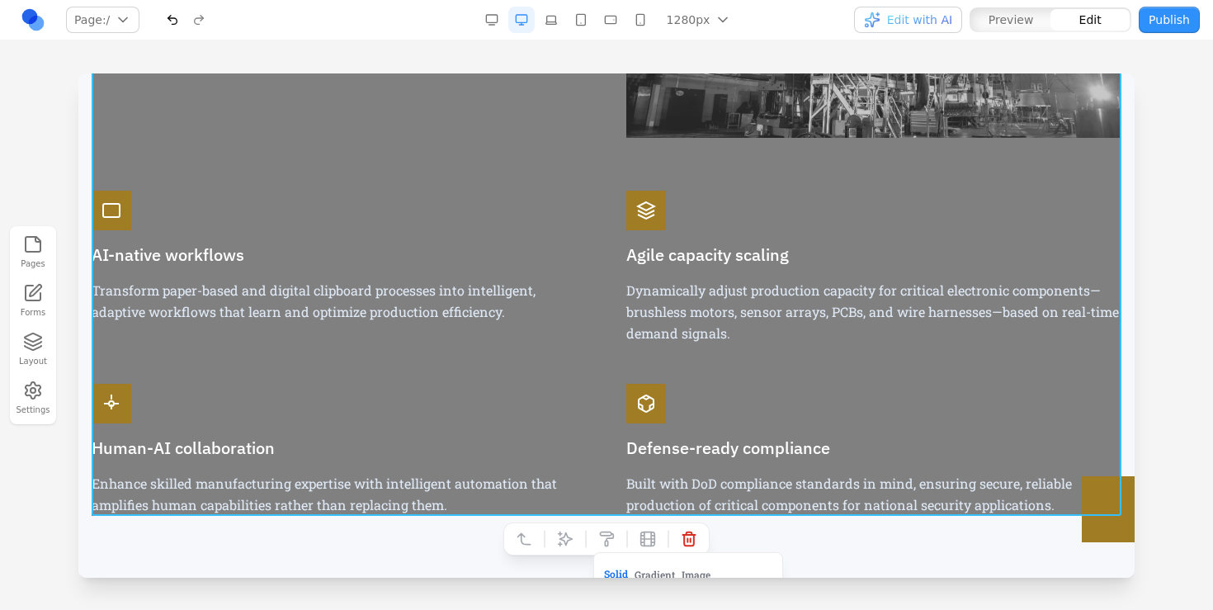
click at [469, 507] on p "Enhance skilled manufacturing expertise with intelligent automation that amplif…" at bounding box center [339, 494] width 495 height 43
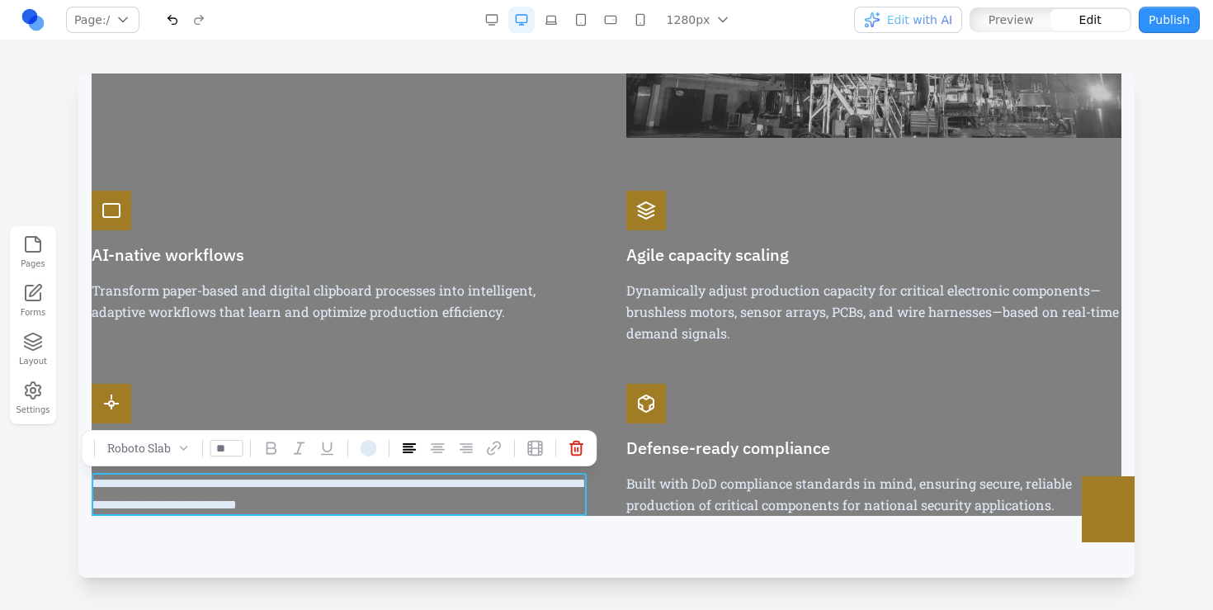
click at [469, 507] on p "**********" at bounding box center [339, 494] width 495 height 43
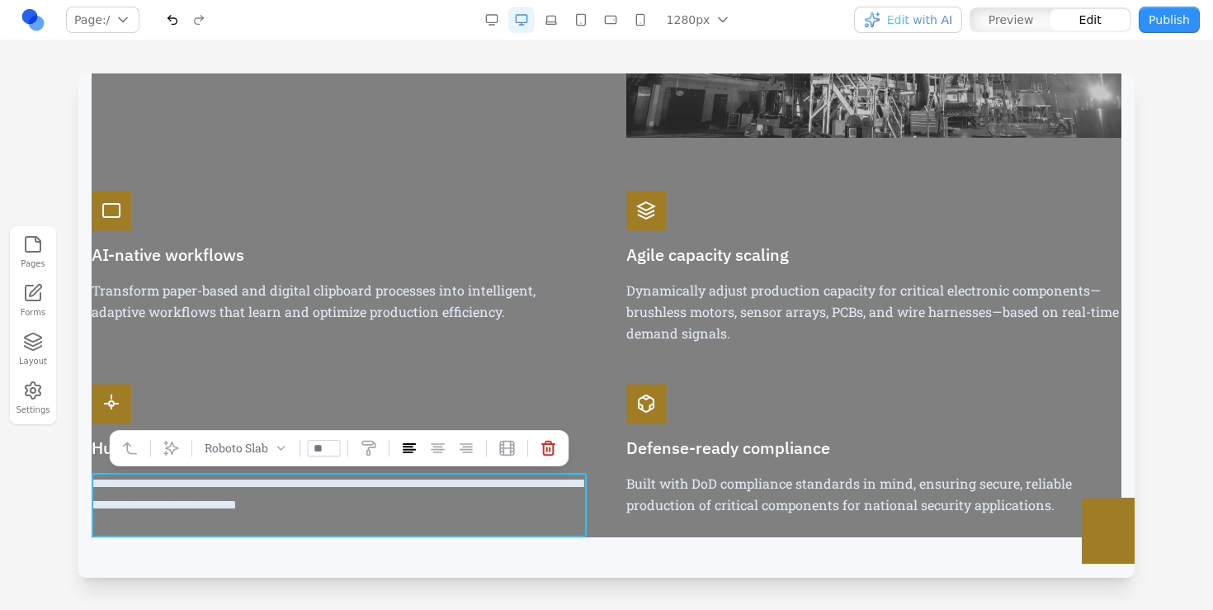
click at [781, 498] on p "Built with DoD compliance standards in mind, ensuring secure, reliable producti…" at bounding box center [873, 494] width 495 height 43
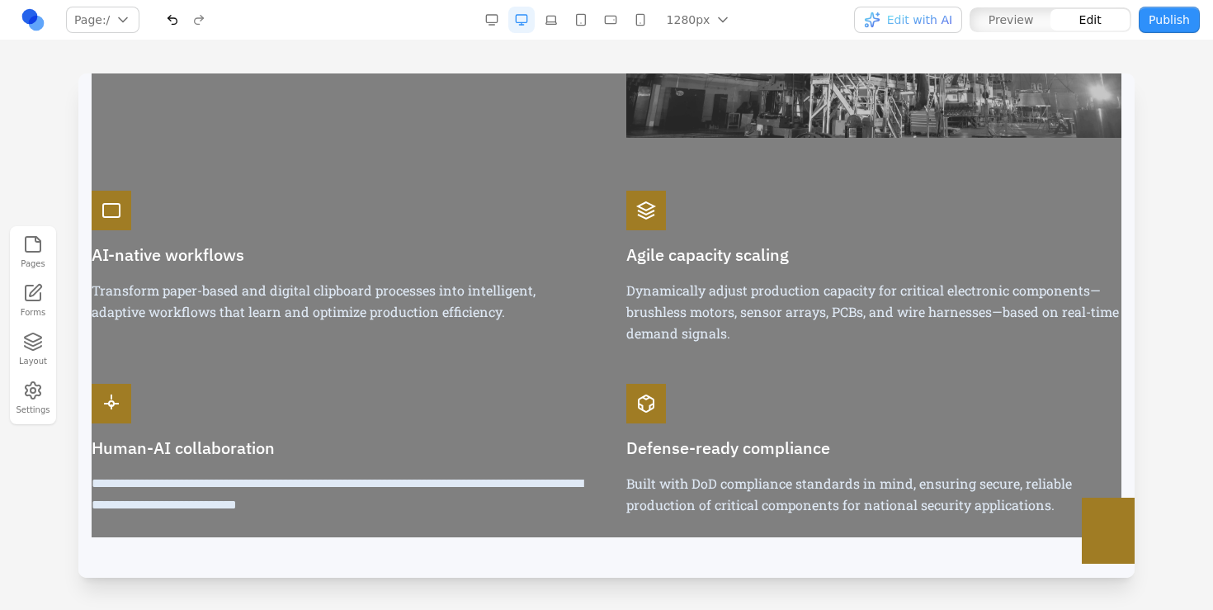
click at [781, 498] on p "Built with DoD compliance standards in mind, ensuring secure, reliable producti…" at bounding box center [873, 494] width 495 height 43
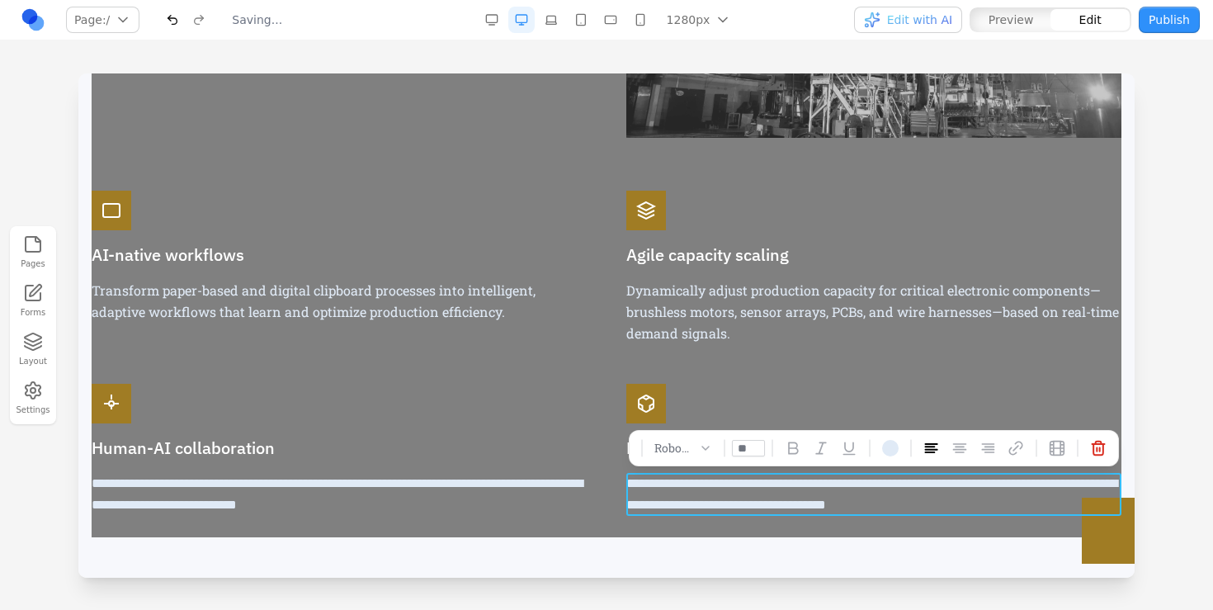
click at [874, 509] on p "**********" at bounding box center [873, 494] width 495 height 43
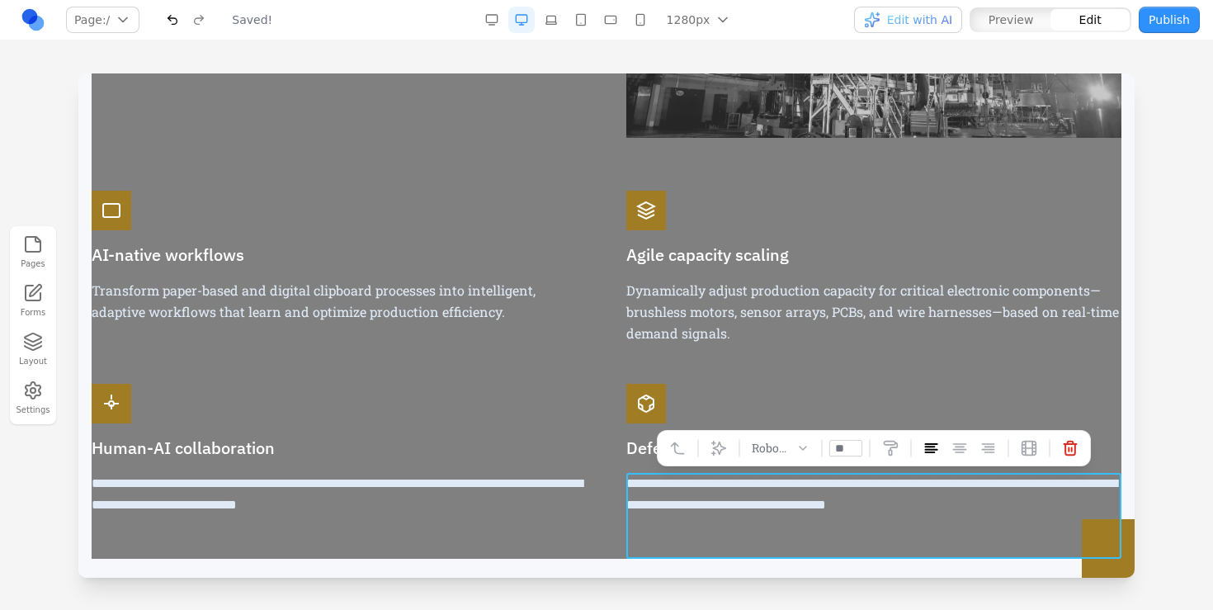
click at [568, 483] on p "**********" at bounding box center [339, 505] width 495 height 64
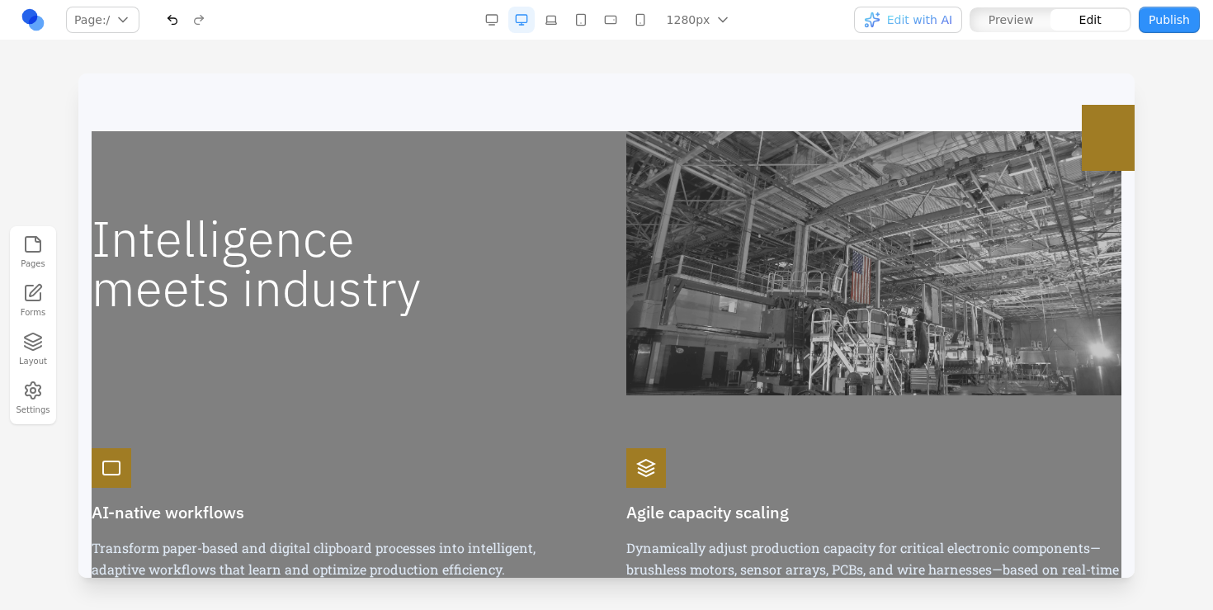
click at [541, 425] on div "**********" at bounding box center [607, 473] width 1030 height 685
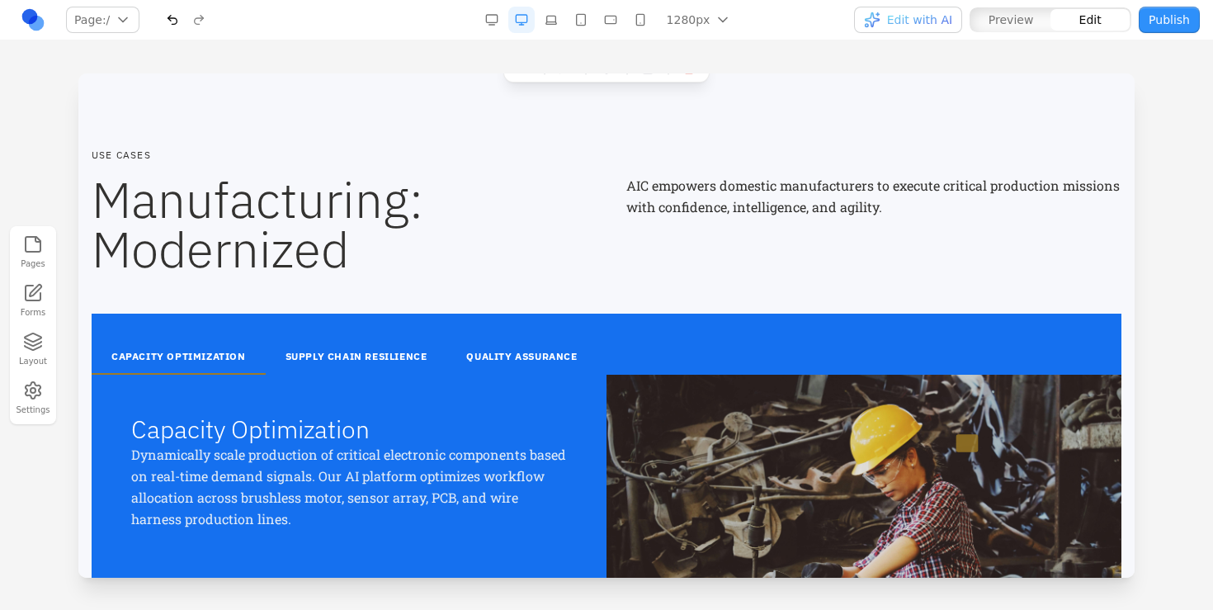
scroll to position [1852, 0]
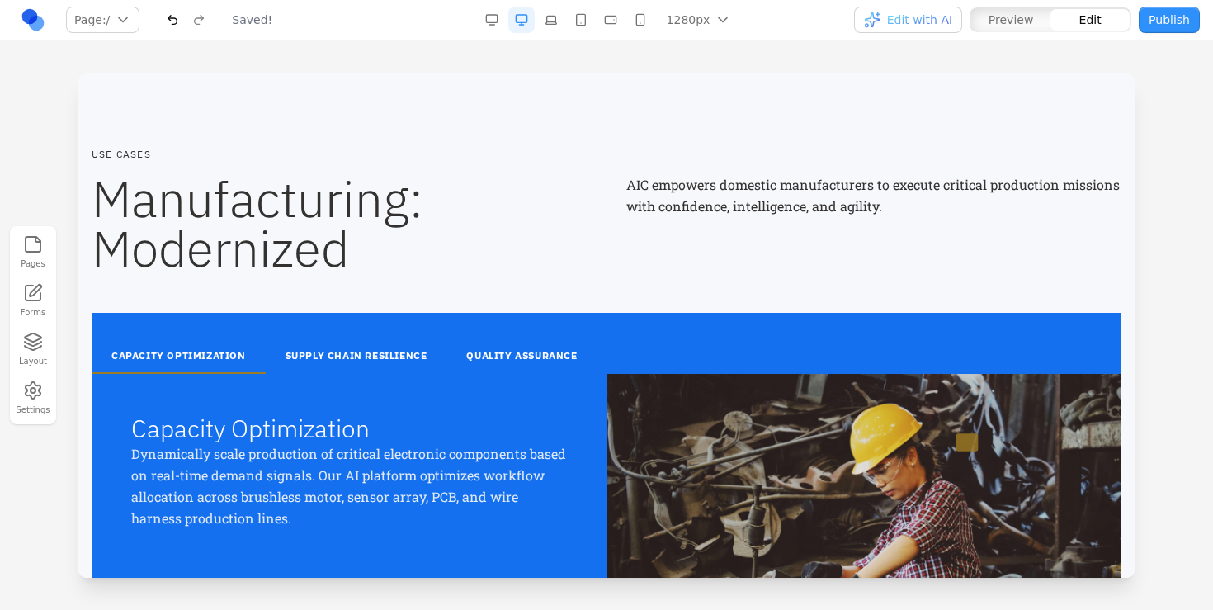
click at [542, 417] on h3 "Capacity Optimization" at bounding box center [349, 428] width 436 height 30
click at [676, 323] on div "CAPACITY OPTIMIZATION SUPPLY CHAIN RESILIENCE QUALITY ASSURANCE" at bounding box center [607, 343] width 1030 height 61
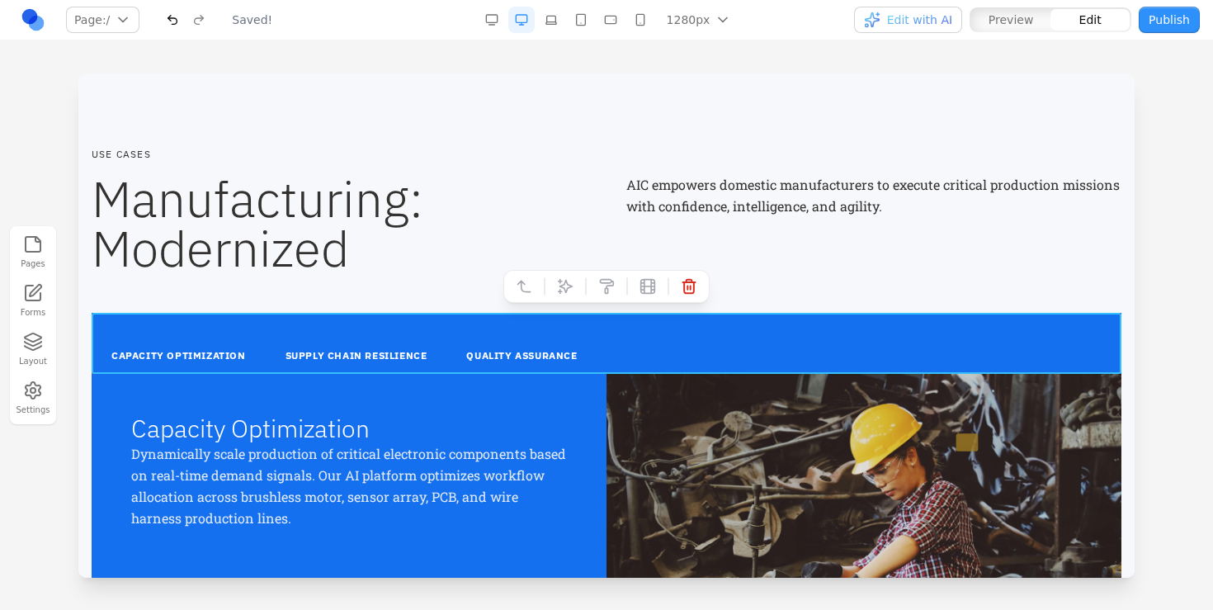
click at [576, 393] on div "Capacity Optimization Dynamically scale production of critical electronic compo…" at bounding box center [349, 545] width 515 height 343
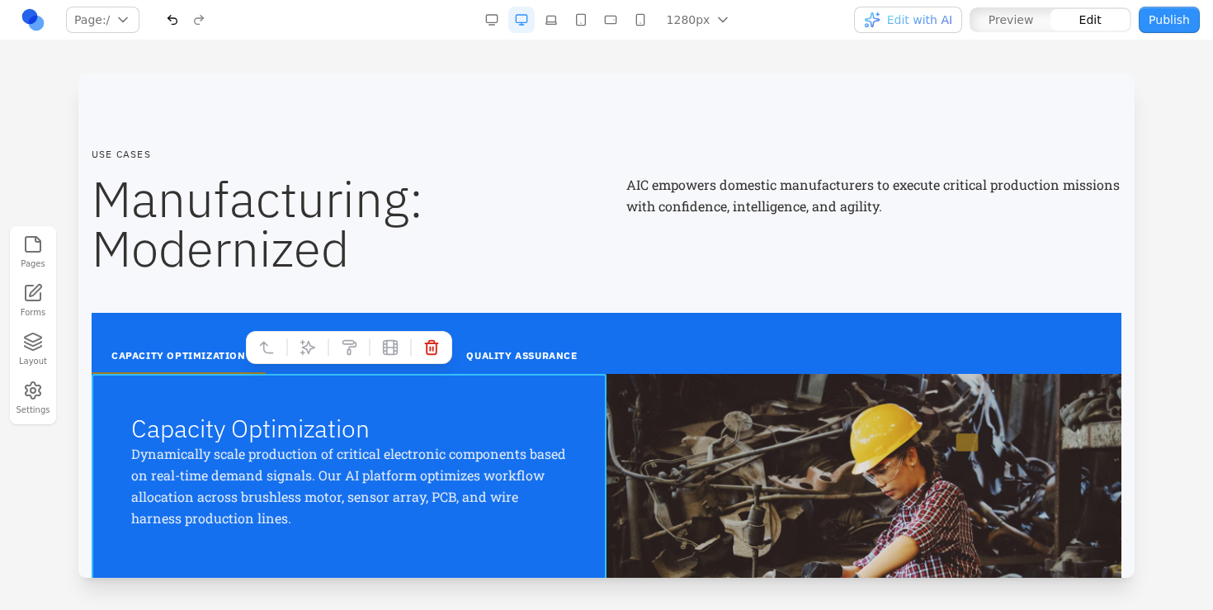
click at [575, 407] on div "Capacity Optimization Dynamically scale production of critical electronic compo…" at bounding box center [349, 545] width 515 height 343
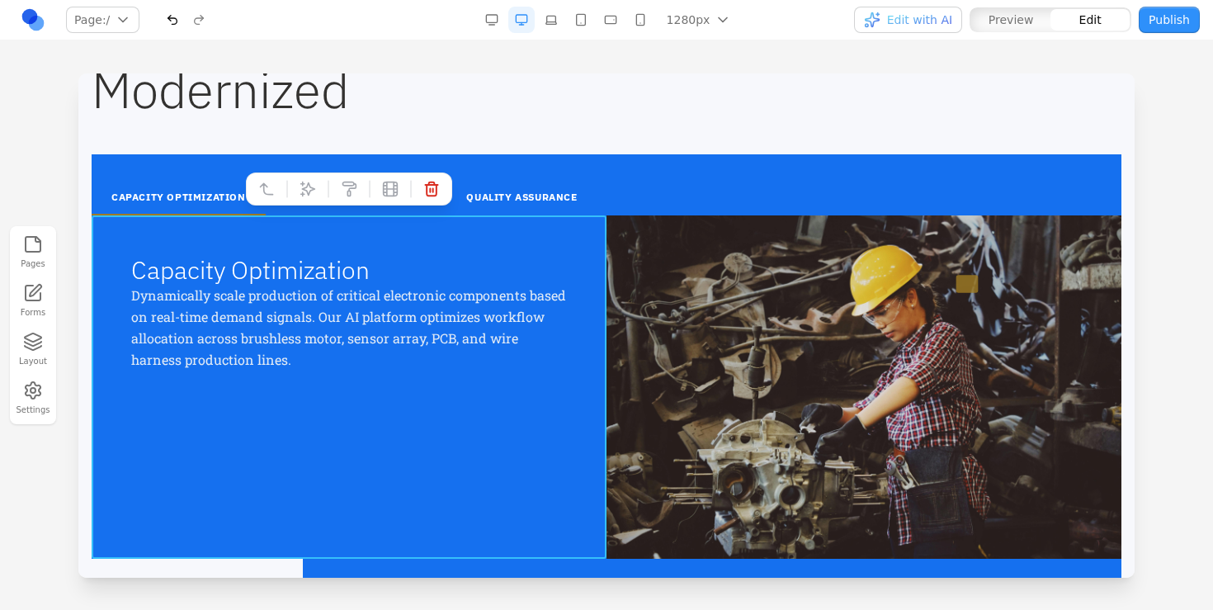
scroll to position [2091, 0]
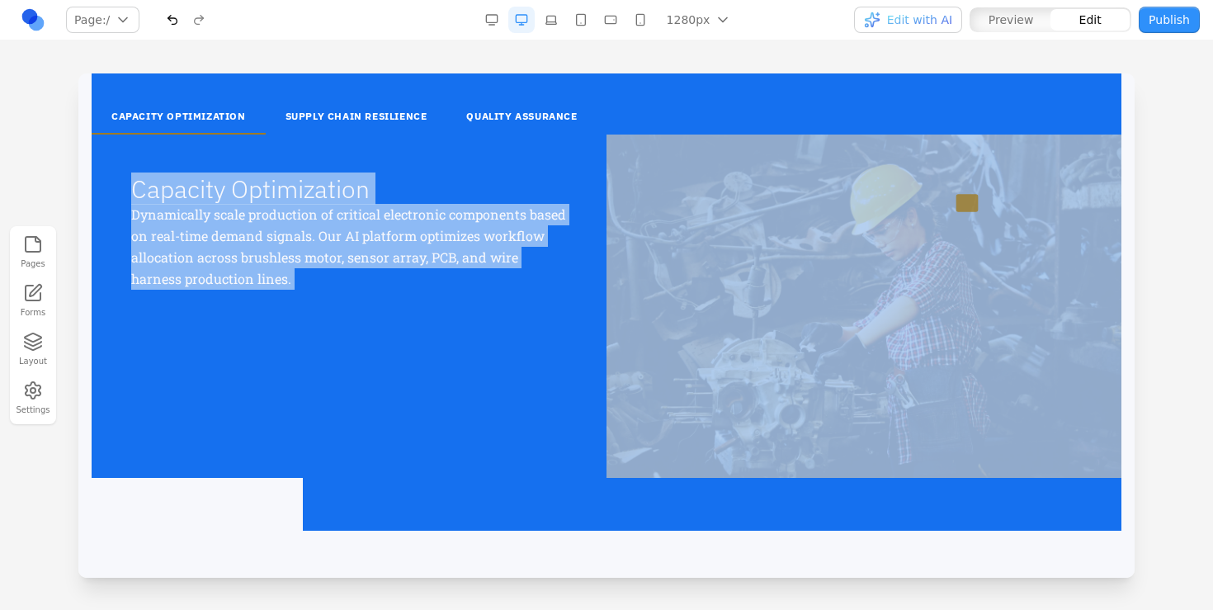
click at [471, 511] on div "CAPACITY OPTIMIZATION SUPPLY CHAIN RESILIENCE QUALITY ASSURANCE Capacity Optimi…" at bounding box center [607, 301] width 1030 height 457
click at [461, 419] on div "Capacity Optimization Dynamically scale production of critical electronic compo…" at bounding box center [349, 305] width 515 height 343
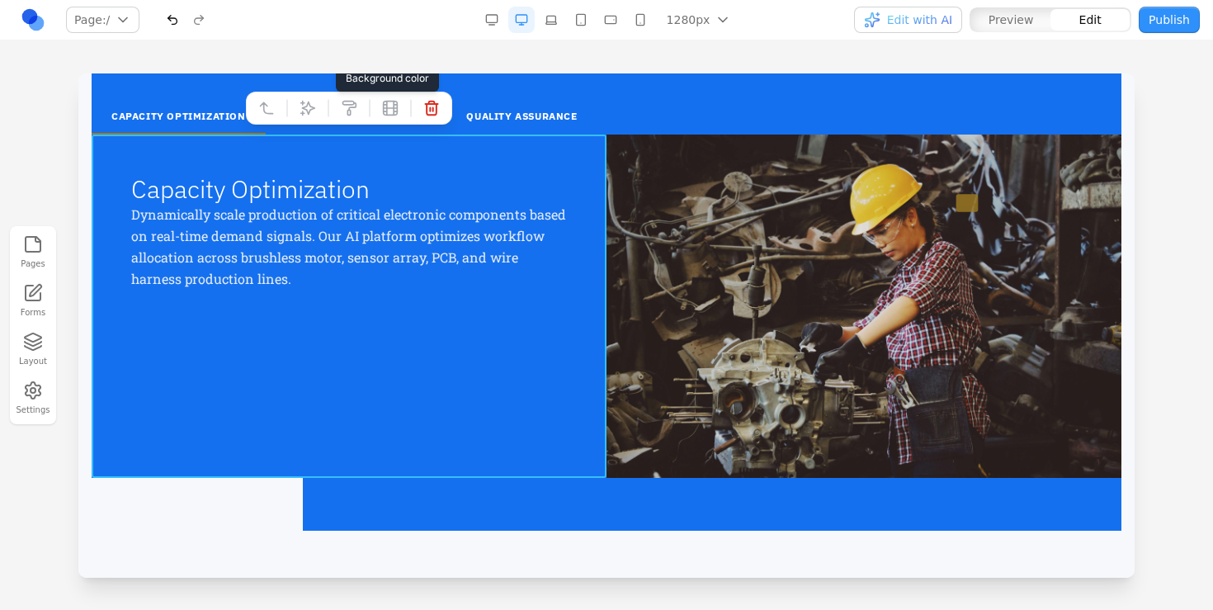
click at [350, 105] on icon at bounding box center [349, 108] width 16 height 16
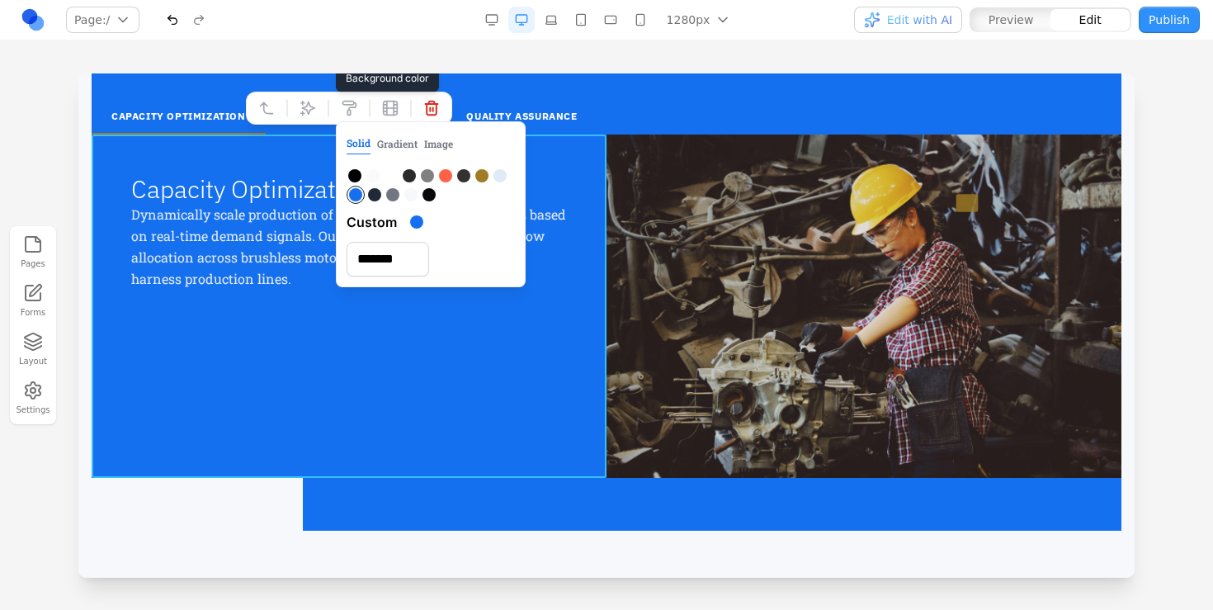
click at [425, 172] on div at bounding box center [427, 175] width 13 height 13
type input "*******"
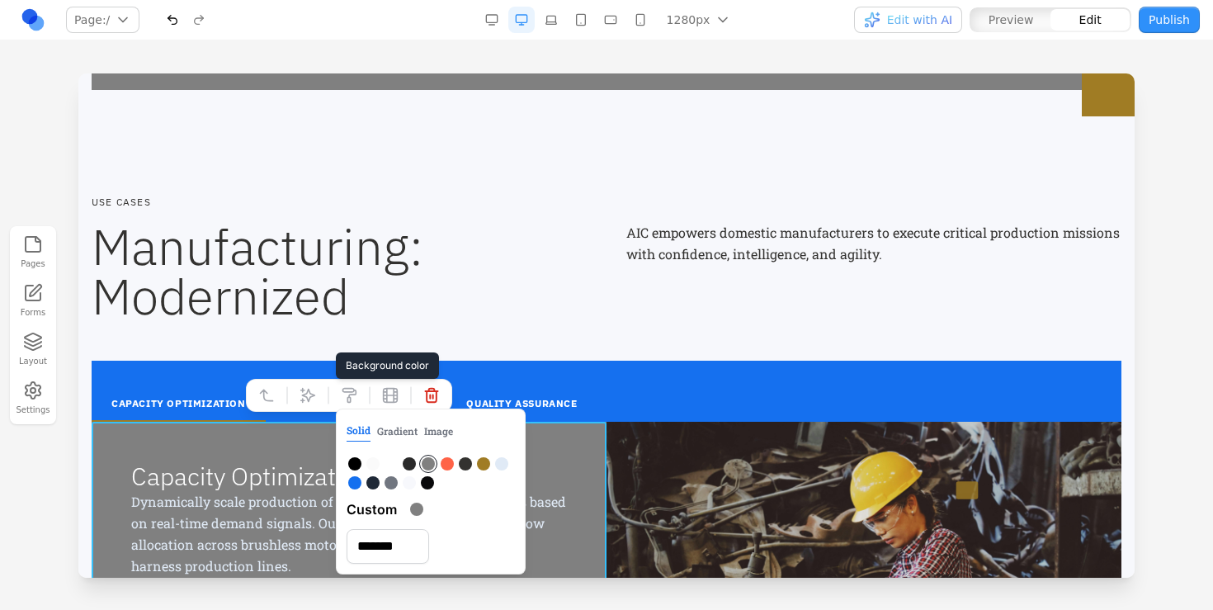
scroll to position [1912, 0]
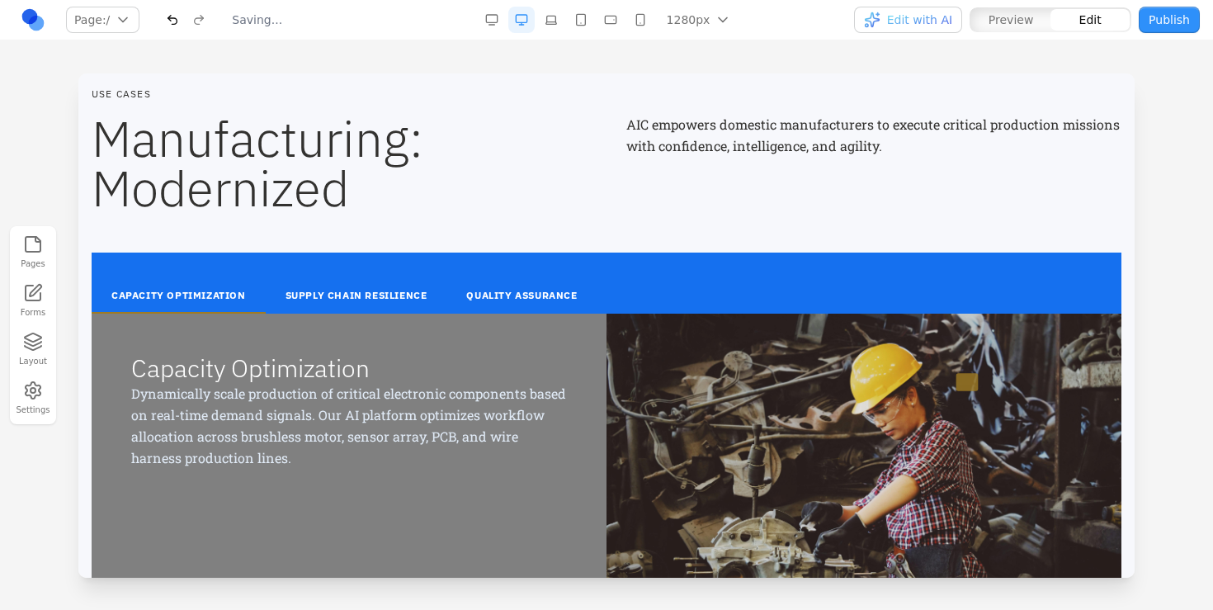
click at [614, 256] on div "CAPACITY OPTIMIZATION SUPPLY CHAIN RESILIENCE QUALITY ASSURANCE" at bounding box center [607, 282] width 1030 height 61
click at [705, 278] on div "CAPACITY OPTIMIZATION SUPPLY CHAIN RESILIENCE QUALITY ASSURANCE" at bounding box center [607, 282] width 1030 height 61
click at [609, 225] on icon at bounding box center [607, 226] width 13 height 14
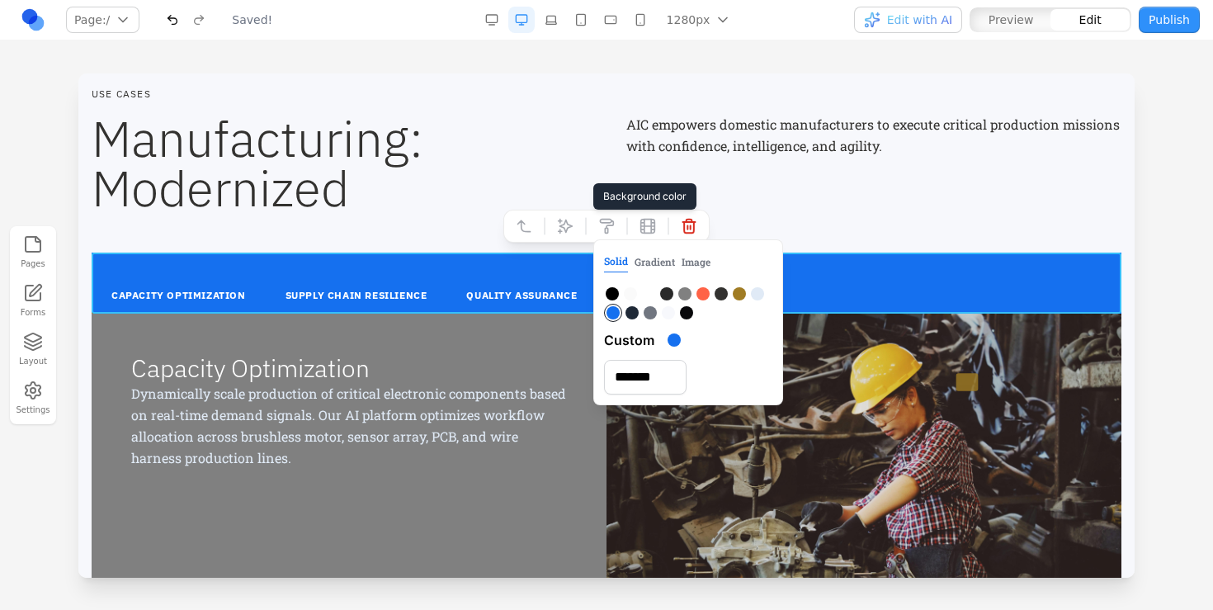
click at [681, 294] on div at bounding box center [684, 293] width 13 height 13
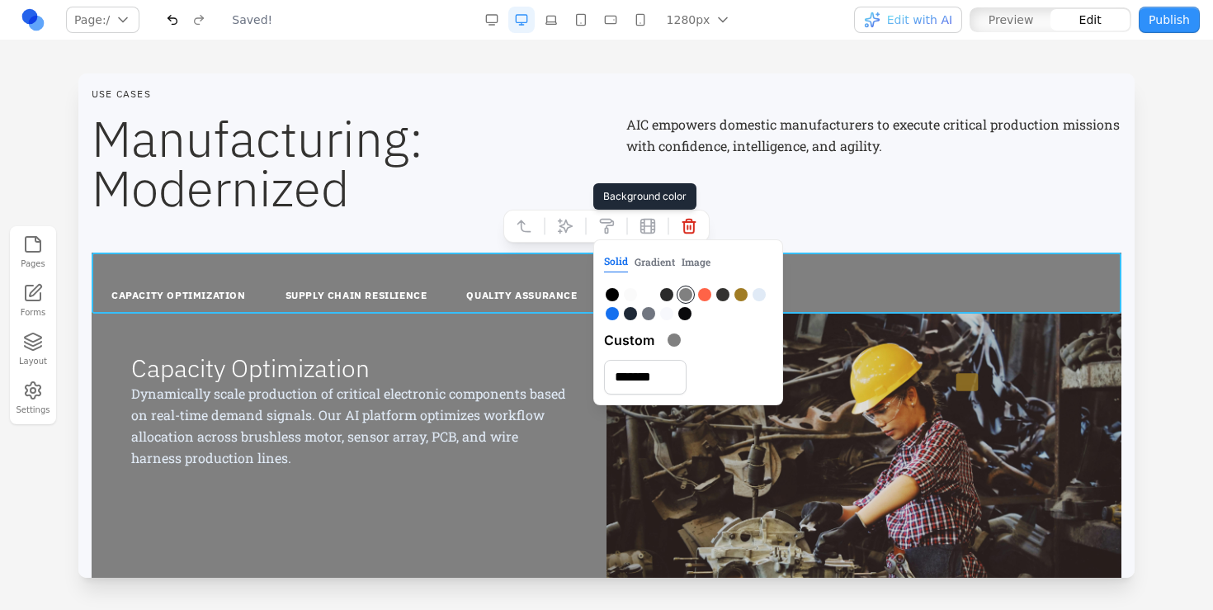
type input "*******"
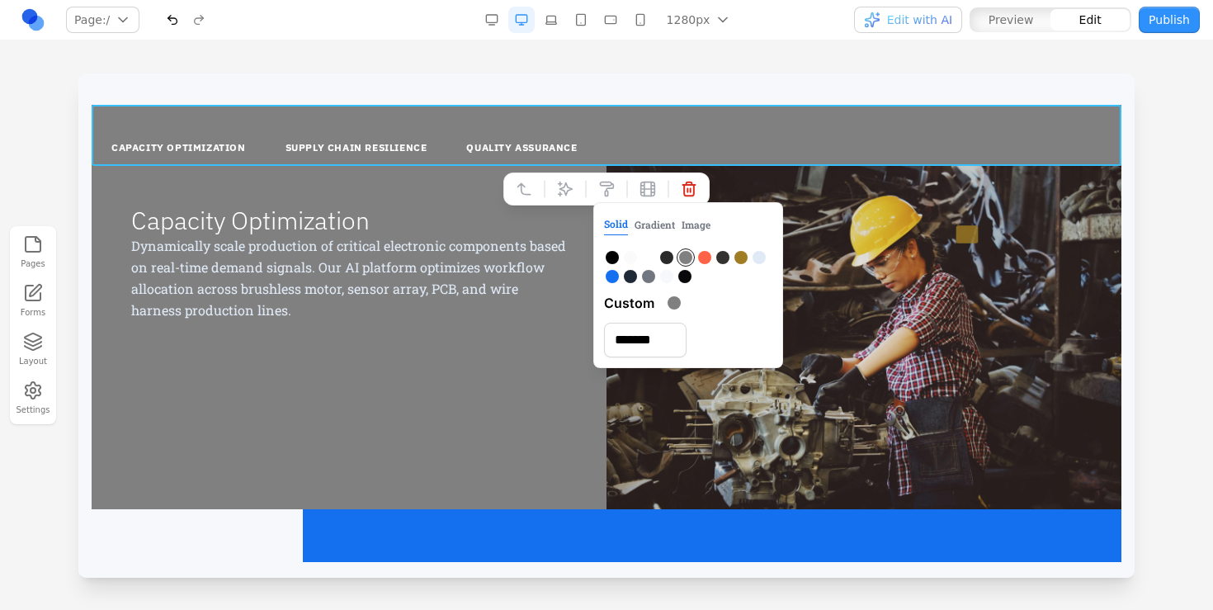
scroll to position [2219, 0]
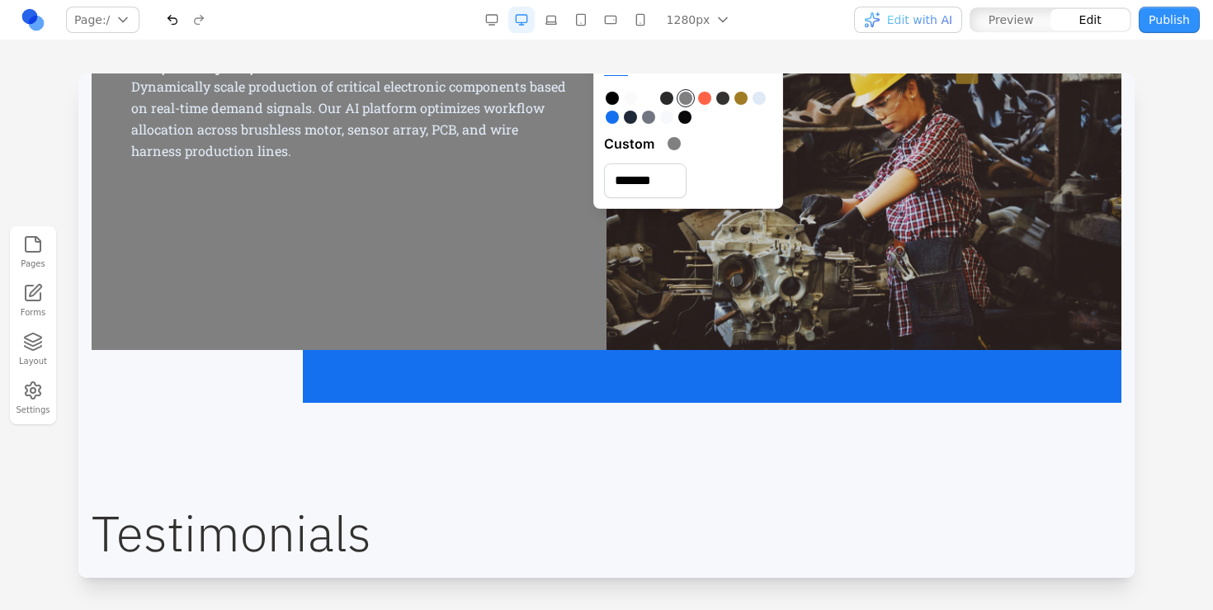
click at [553, 403] on section "USE CASES Manufacturing: Modernized AIC empowers domestic manufacturers to exec…" at bounding box center [606, 92] width 1056 height 728
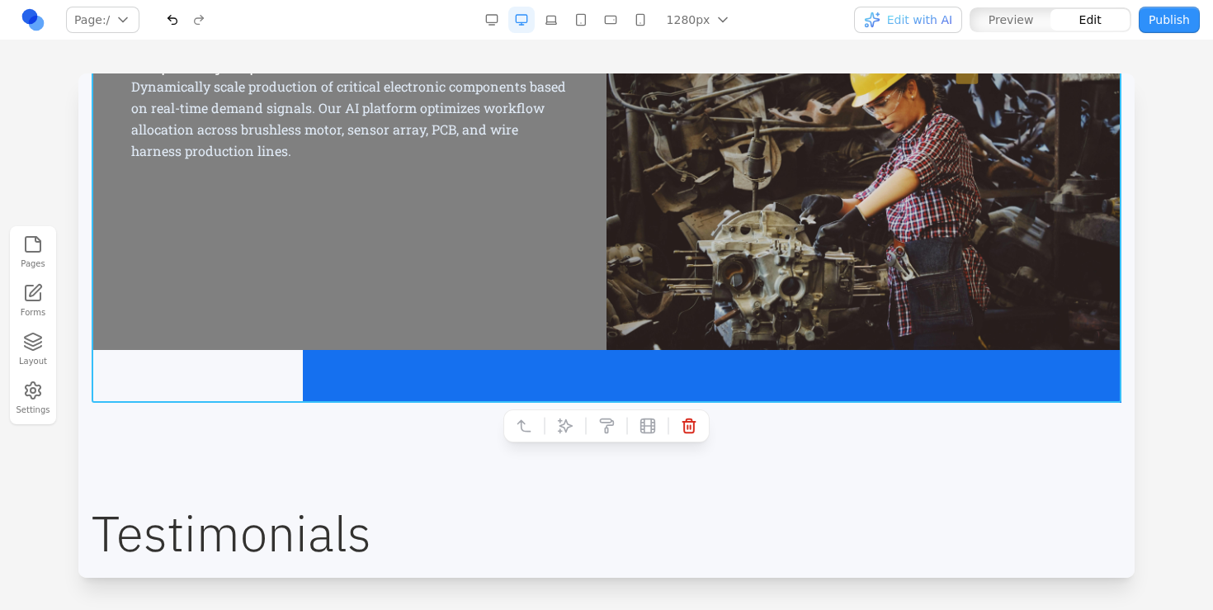
click at [556, 385] on div "CAPACITY OPTIMIZATION SUPPLY CHAIN RESILIENCE QUALITY ASSURANCE Capacity Optimi…" at bounding box center [607, 174] width 1030 height 457
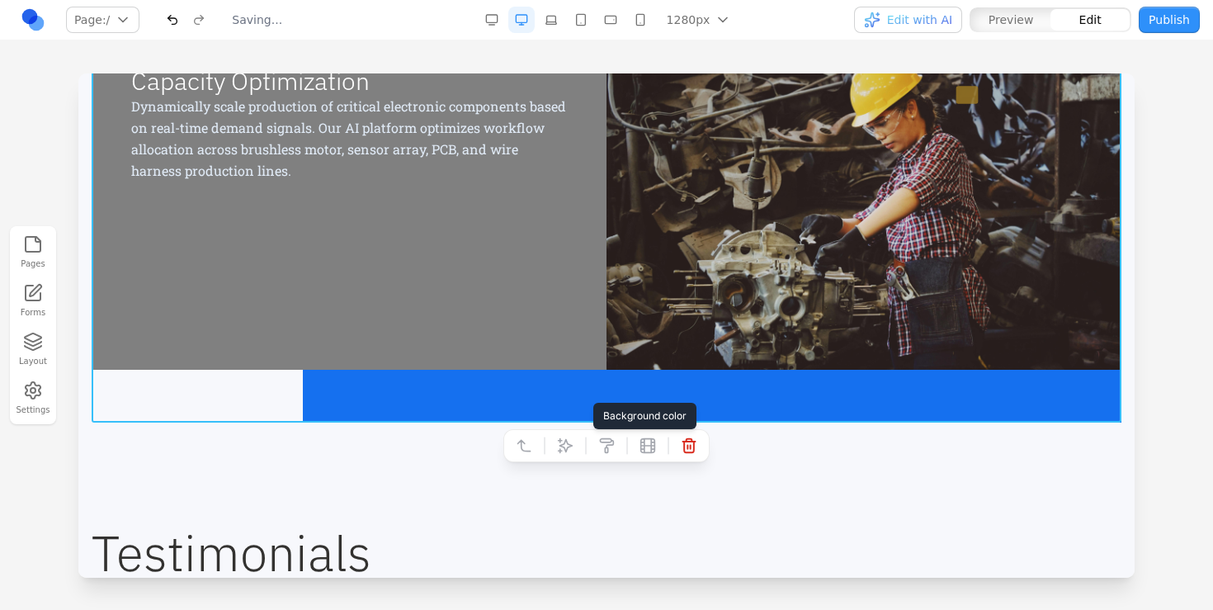
click at [600, 446] on icon at bounding box center [606, 445] width 16 height 16
click at [686, 519] on div at bounding box center [684, 513] width 13 height 13
type input "*******"
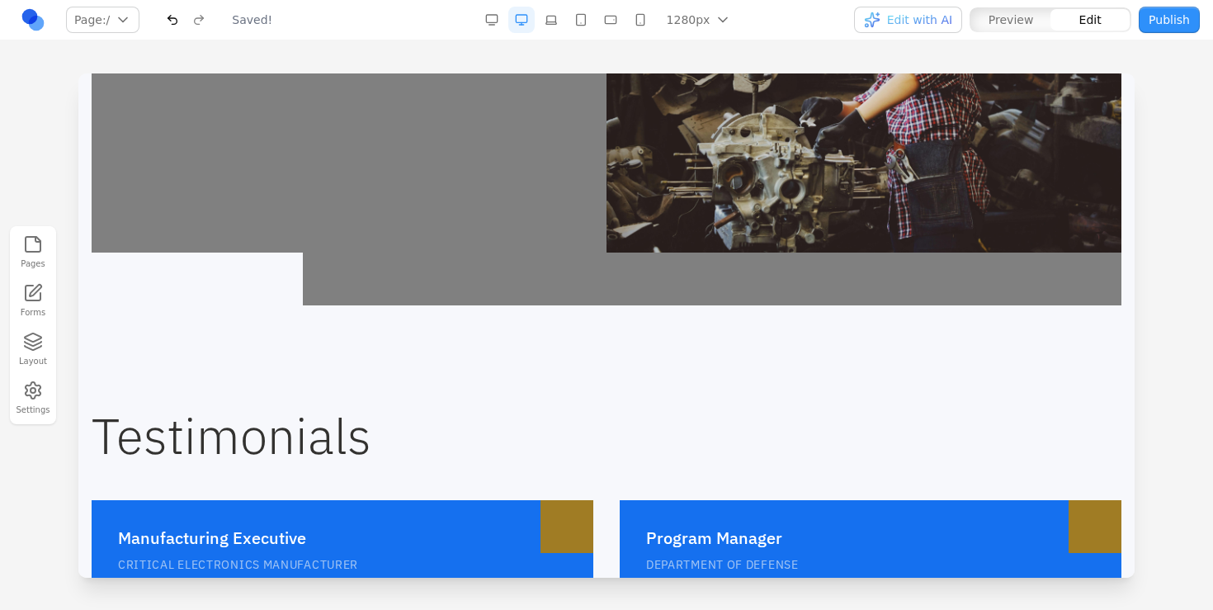
scroll to position [2522, 0]
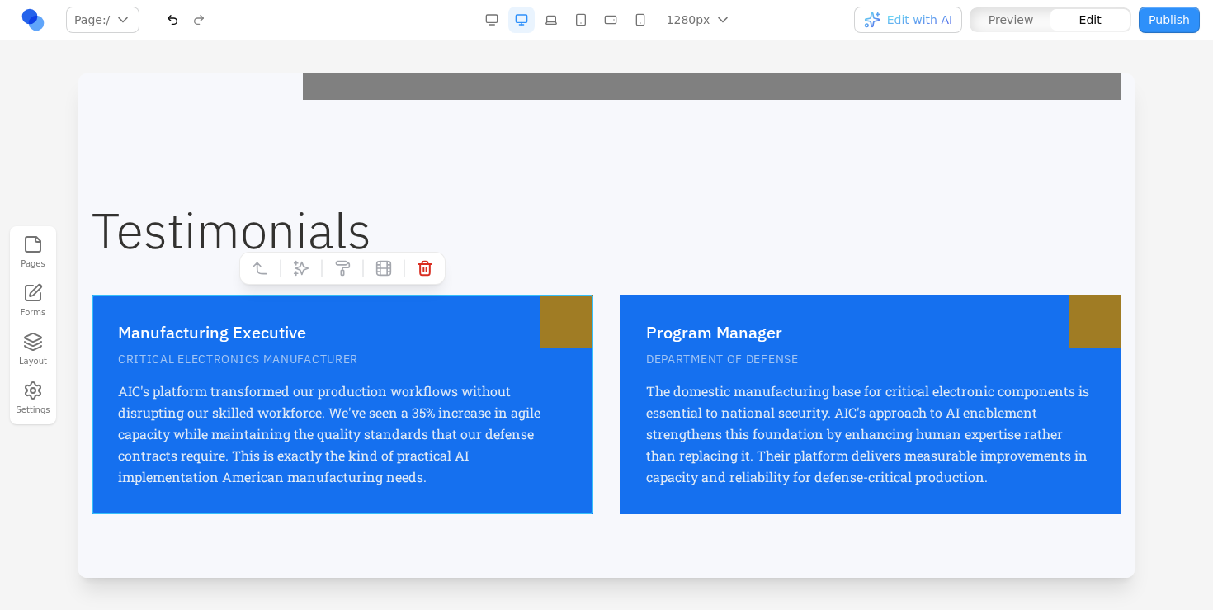
click at [464, 318] on div "Manufacturing Executive CRITICAL ELECTRONICS MANUFACTURER AIC's platform transf…" at bounding box center [343, 404] width 502 height 219
click at [335, 266] on icon at bounding box center [342, 268] width 16 height 16
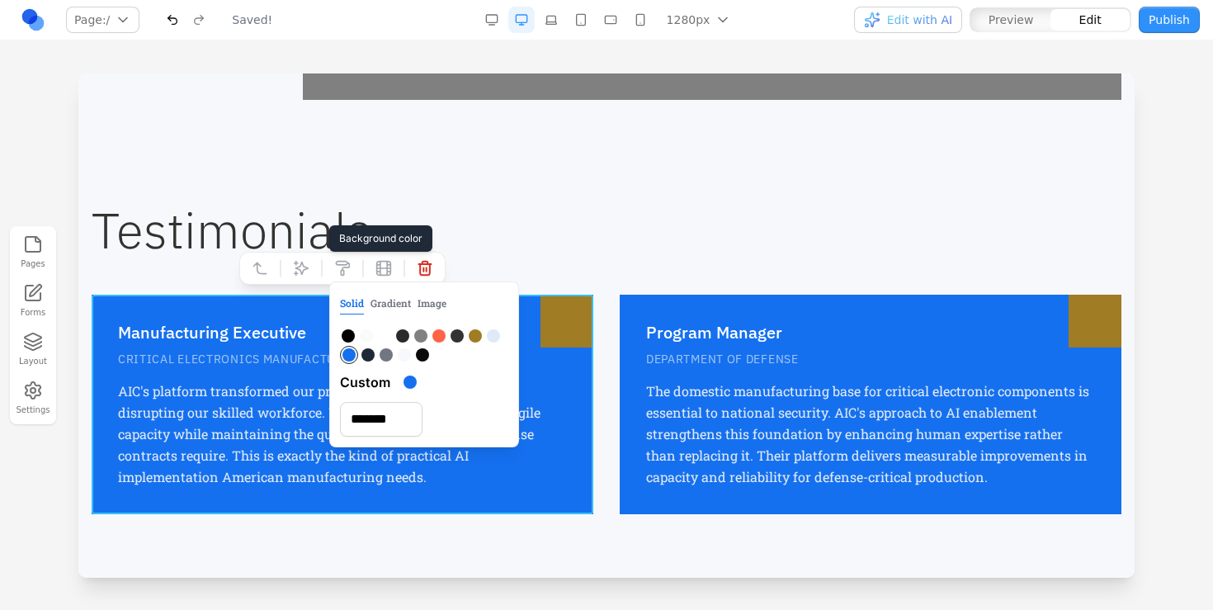
click at [416, 331] on div at bounding box center [420, 335] width 13 height 13
type input "*******"
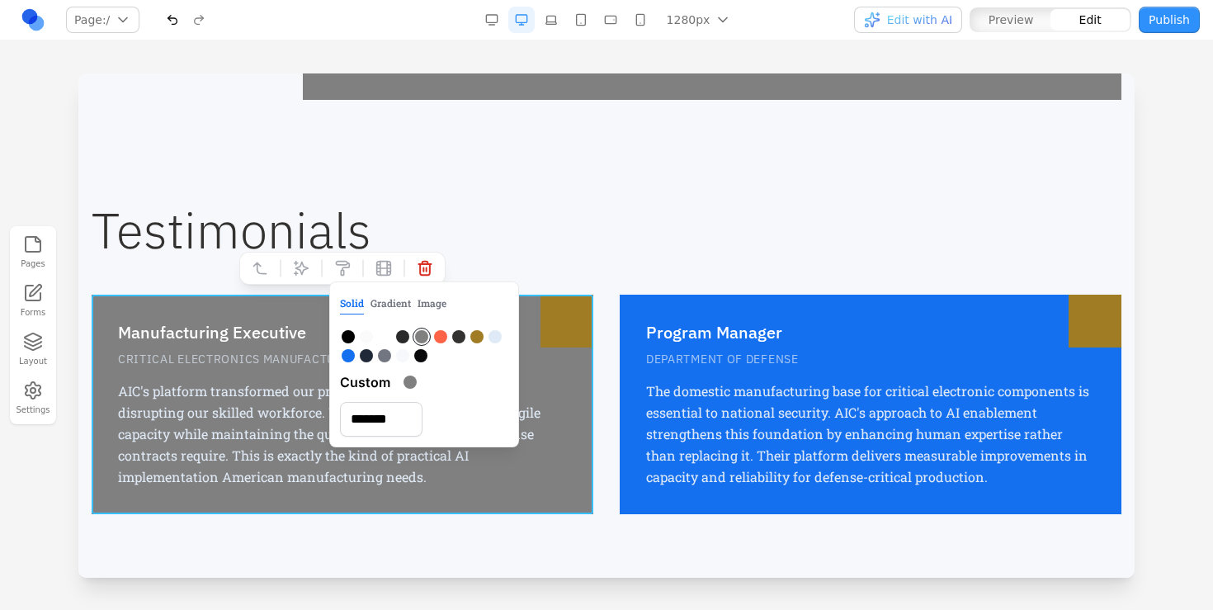
click at [851, 331] on h3 "Program Manager" at bounding box center [870, 332] width 449 height 23
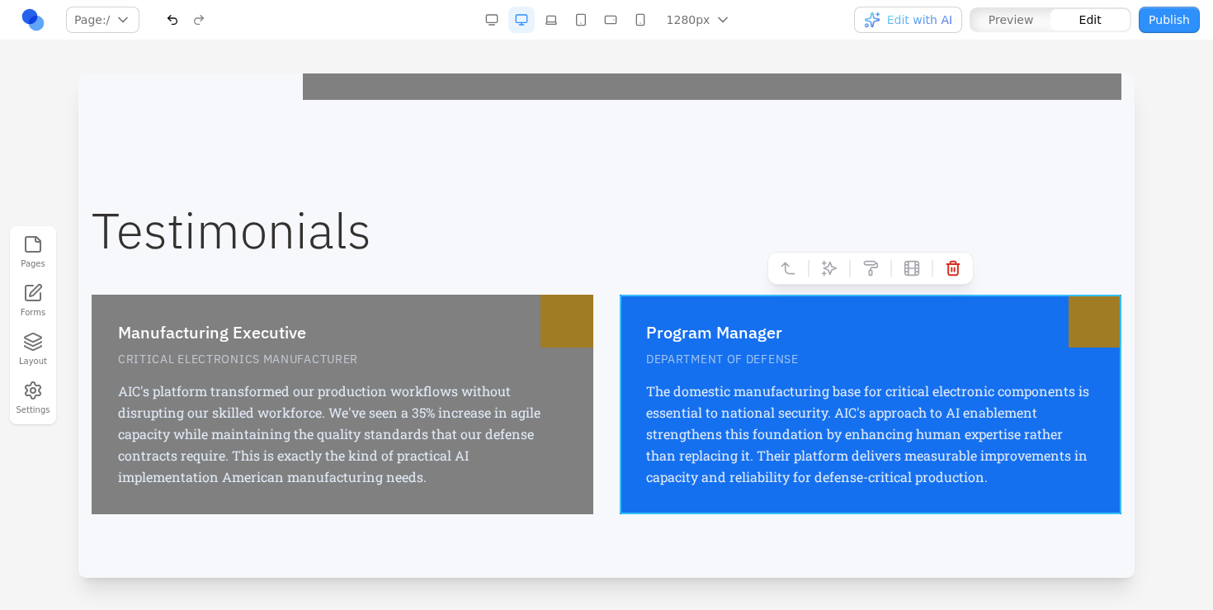
click at [875, 318] on div "Program Manager DEPARTMENT OF DEFENSE The domestic manufacturing base for criti…" at bounding box center [871, 404] width 502 height 219
click at [870, 262] on icon at bounding box center [871, 269] width 13 height 14
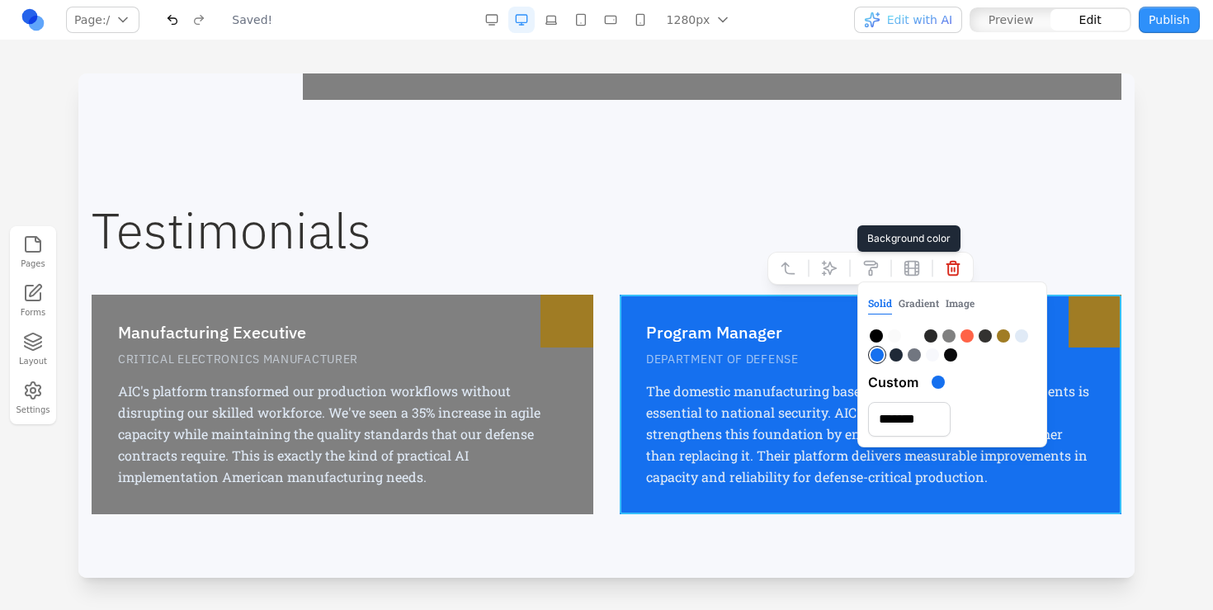
click at [946, 335] on div at bounding box center [948, 335] width 13 height 13
type input "*******"
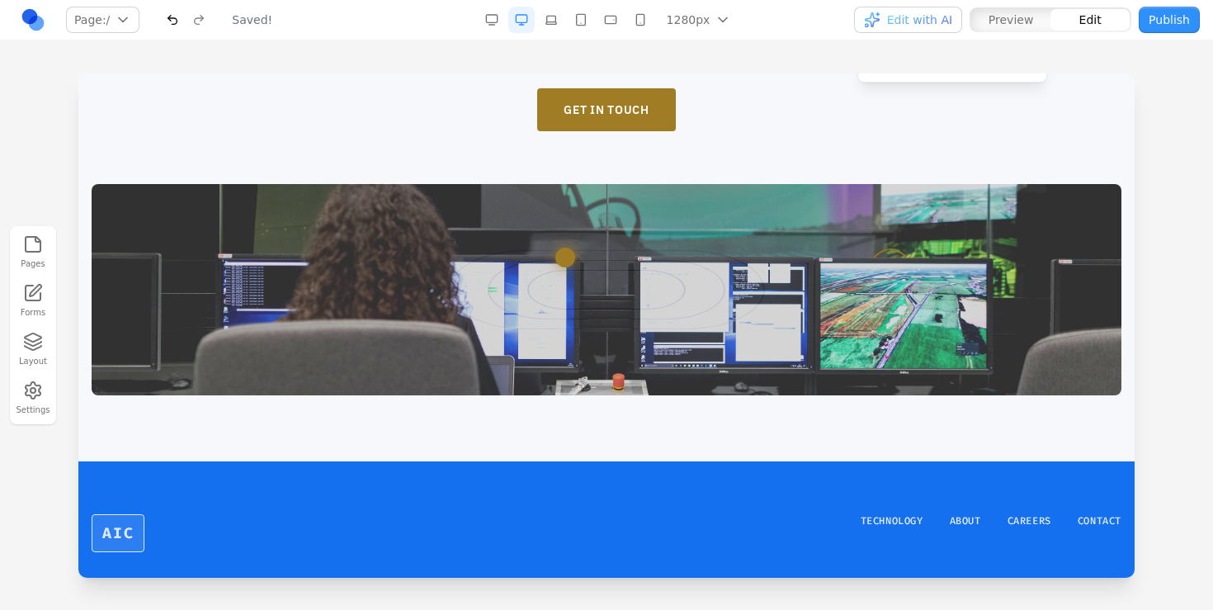
scroll to position [3302, 0]
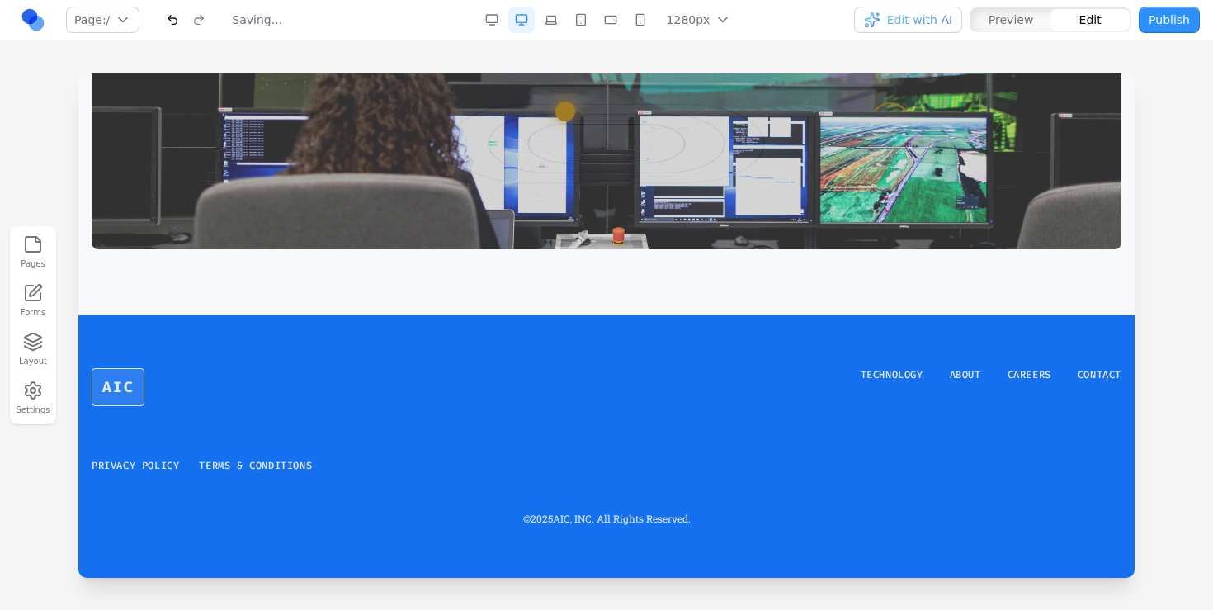
click at [629, 357] on div "AIC TECHNOLOGY ABOUT CAREERS CONTACT PRIVACY POLICY TERMS & CONDITIONS © 2025 A…" at bounding box center [606, 446] width 1056 height 262
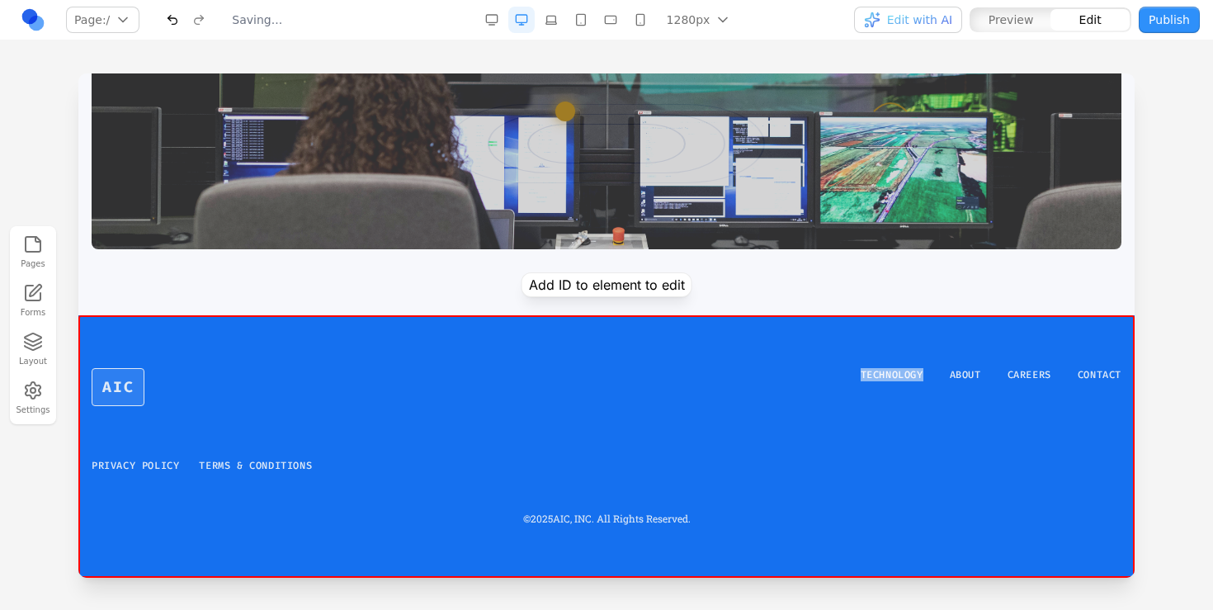
click at [587, 337] on div "AIC TECHNOLOGY ABOUT CAREERS CONTACT PRIVACY POLICY TERMS & CONDITIONS © 2025 A…" at bounding box center [606, 446] width 1056 height 262
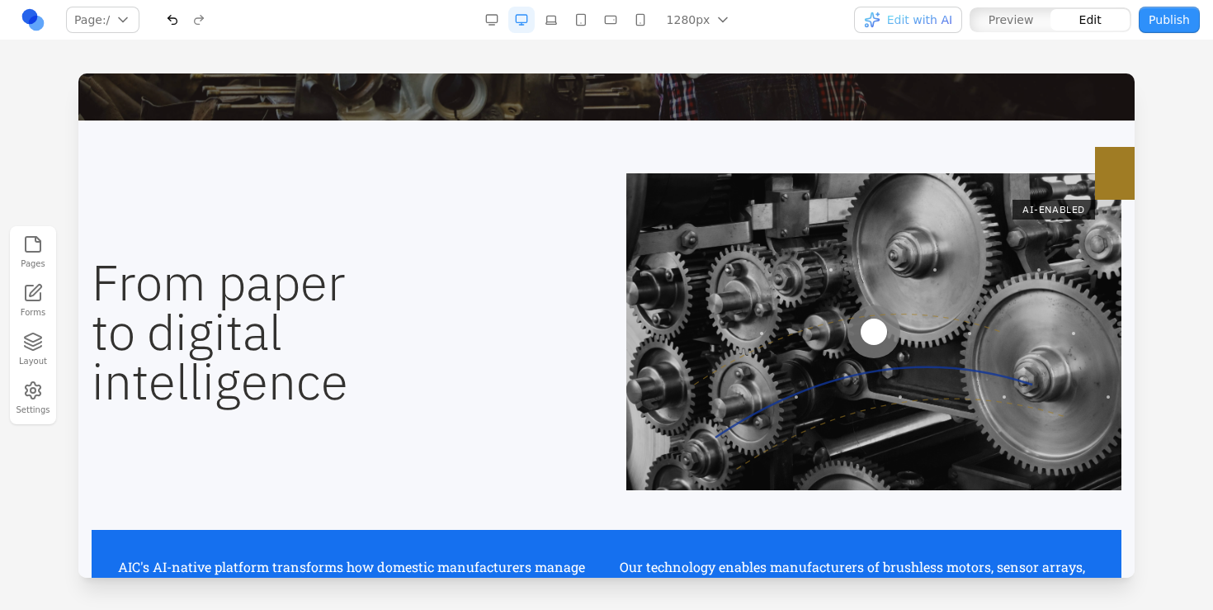
scroll to position [527, 0]
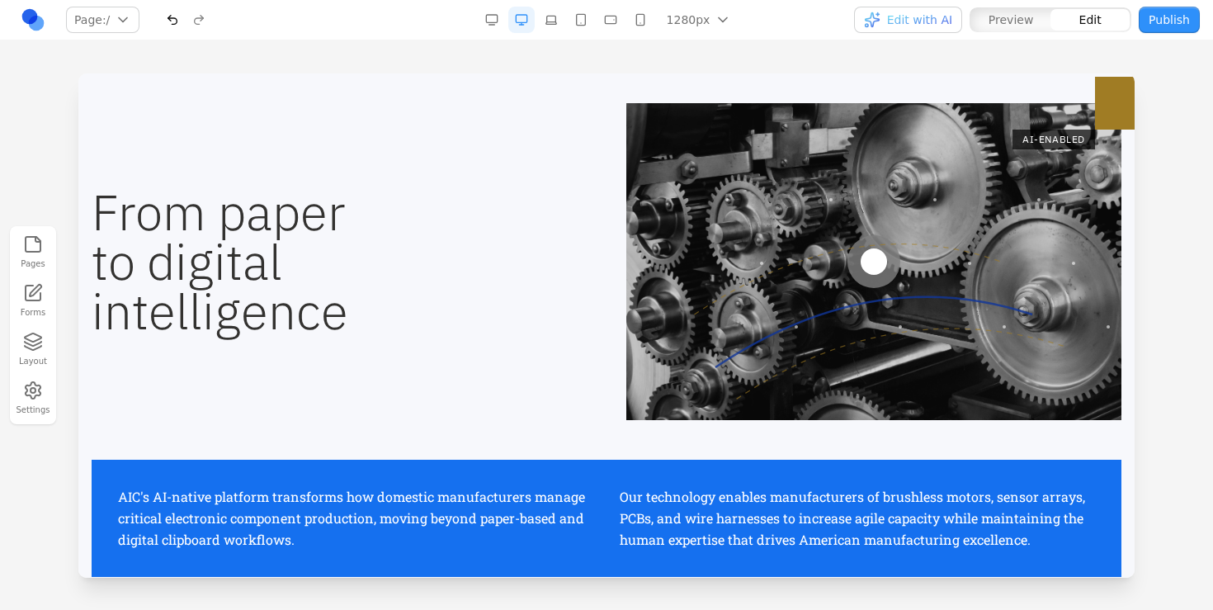
click at [290, 314] on h2 "From paper to digital intelligence" at bounding box center [339, 261] width 495 height 148
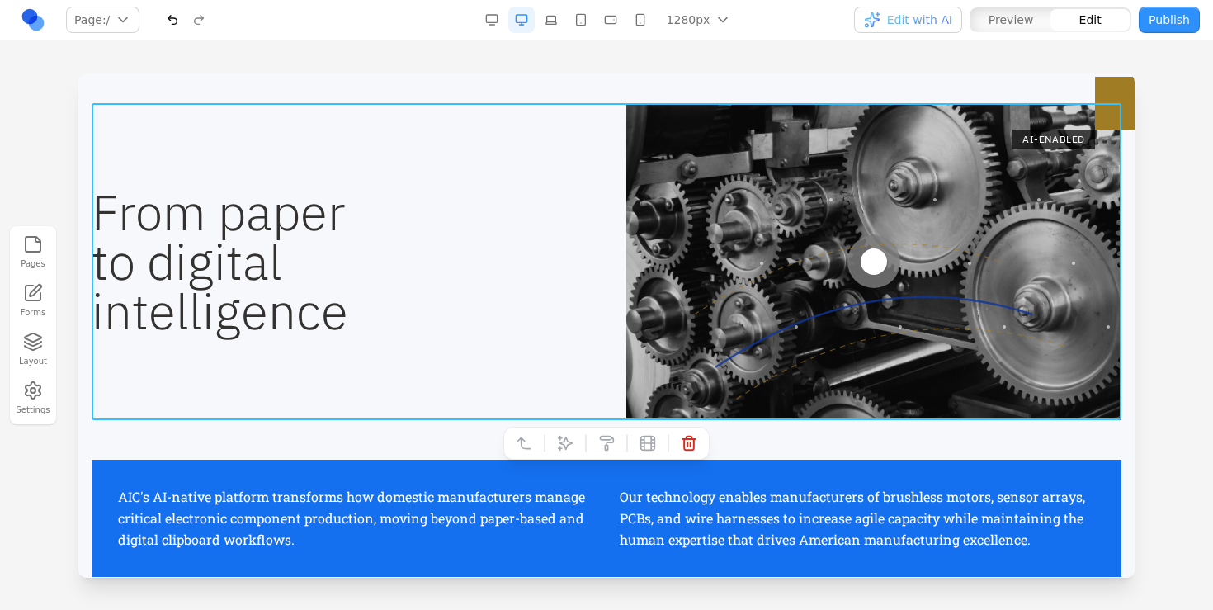
click at [426, 346] on div "From paper to digital intelligence AI-ENABLED" at bounding box center [607, 261] width 1030 height 317
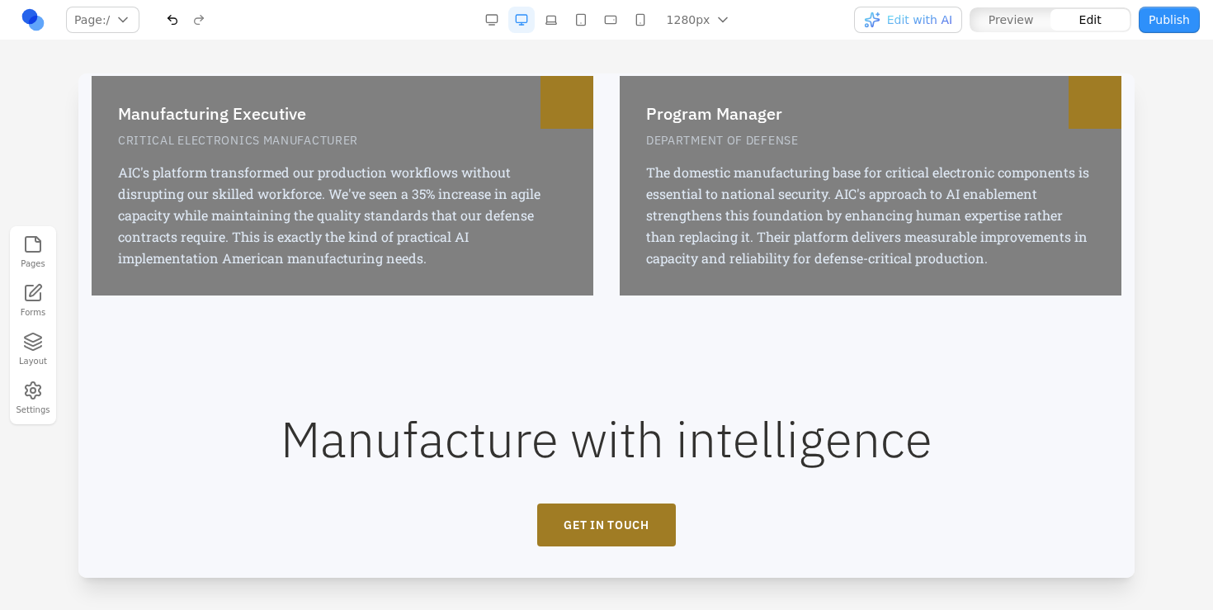
scroll to position [3302, 0]
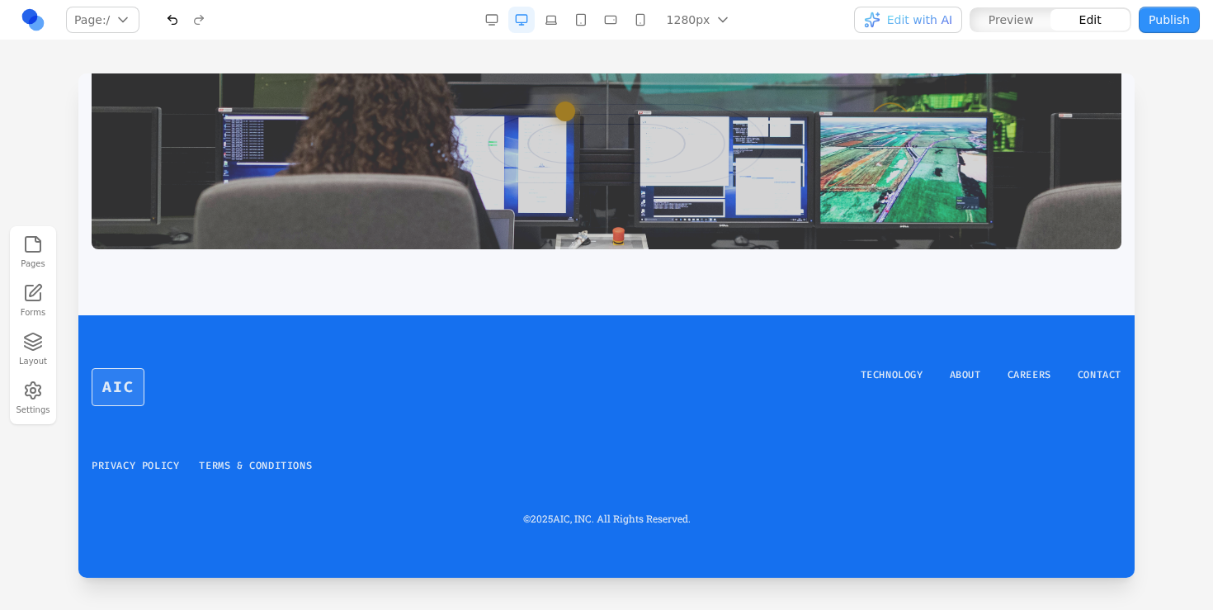
click at [445, 316] on div "AIC TECHNOLOGY ABOUT CAREERS CONTACT PRIVACY POLICY TERMS & CONDITIONS © 2025 A…" at bounding box center [606, 446] width 1056 height 262
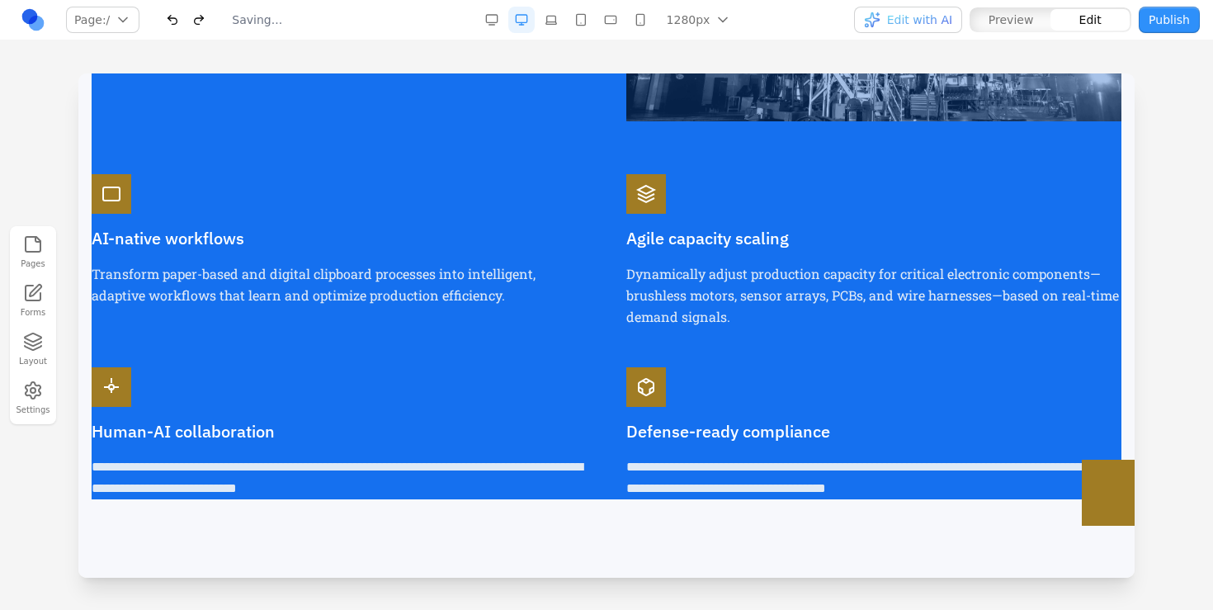
scroll to position [1516, 0]
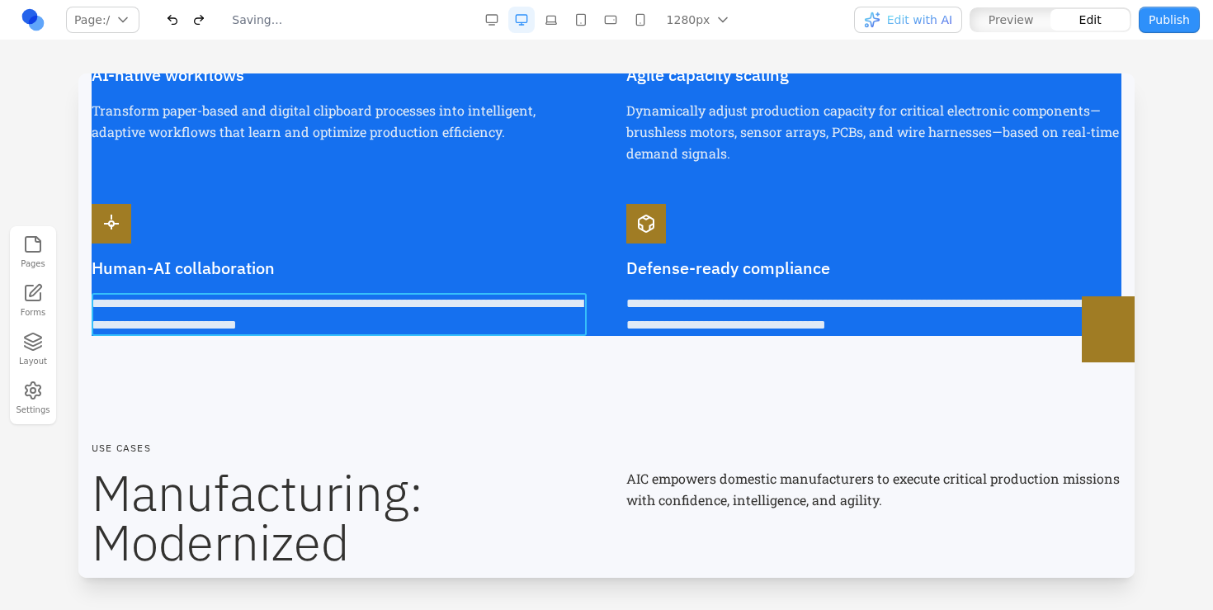
click at [433, 296] on p "**********" at bounding box center [339, 314] width 495 height 43
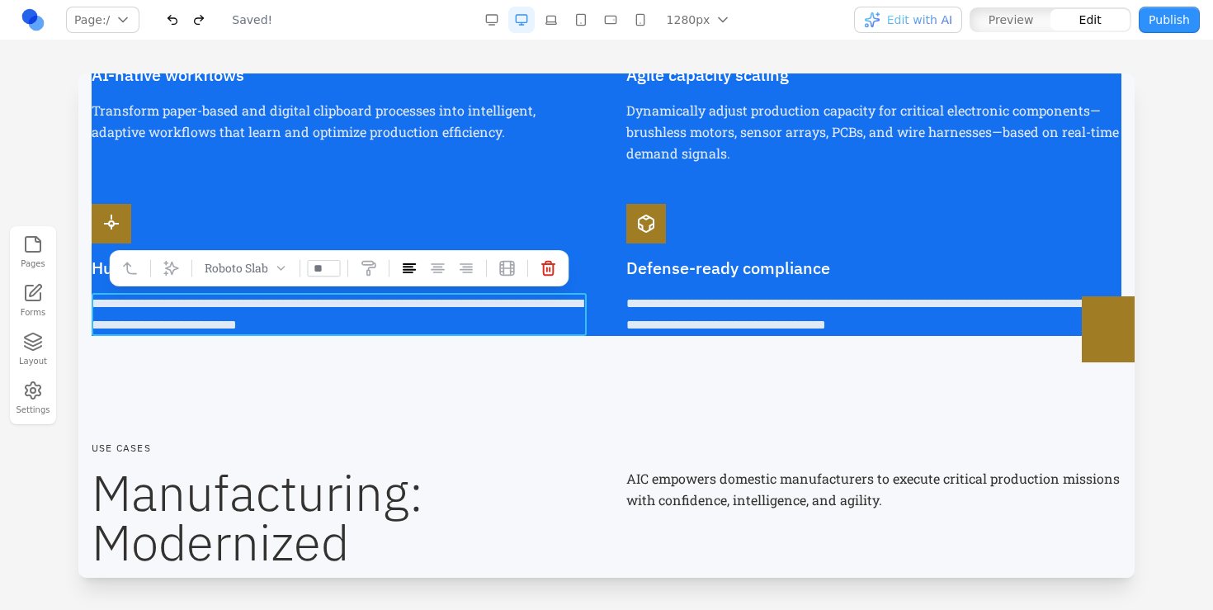
click at [485, 304] on p "**********" at bounding box center [339, 314] width 495 height 43
click at [476, 320] on p "**********" at bounding box center [339, 314] width 495 height 43
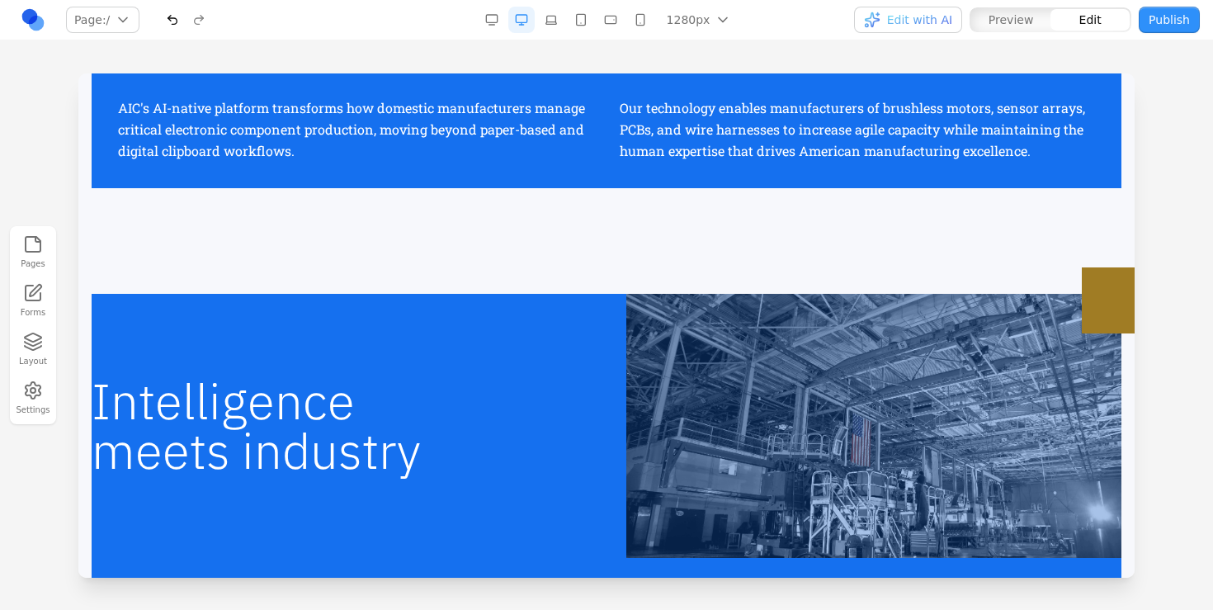
click at [530, 309] on div "Intelligence meets industry" at bounding box center [607, 426] width 1030 height 264
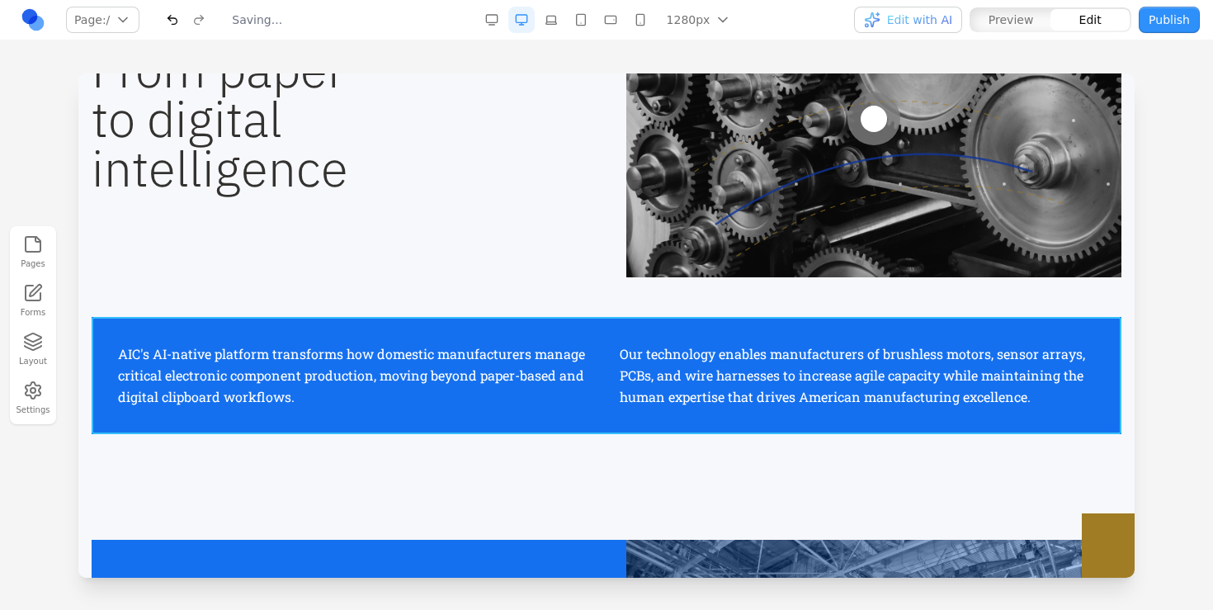
click at [520, 333] on div "AIC's AI-native platform transforms how domestic manufacturers manage critical …" at bounding box center [607, 375] width 1030 height 117
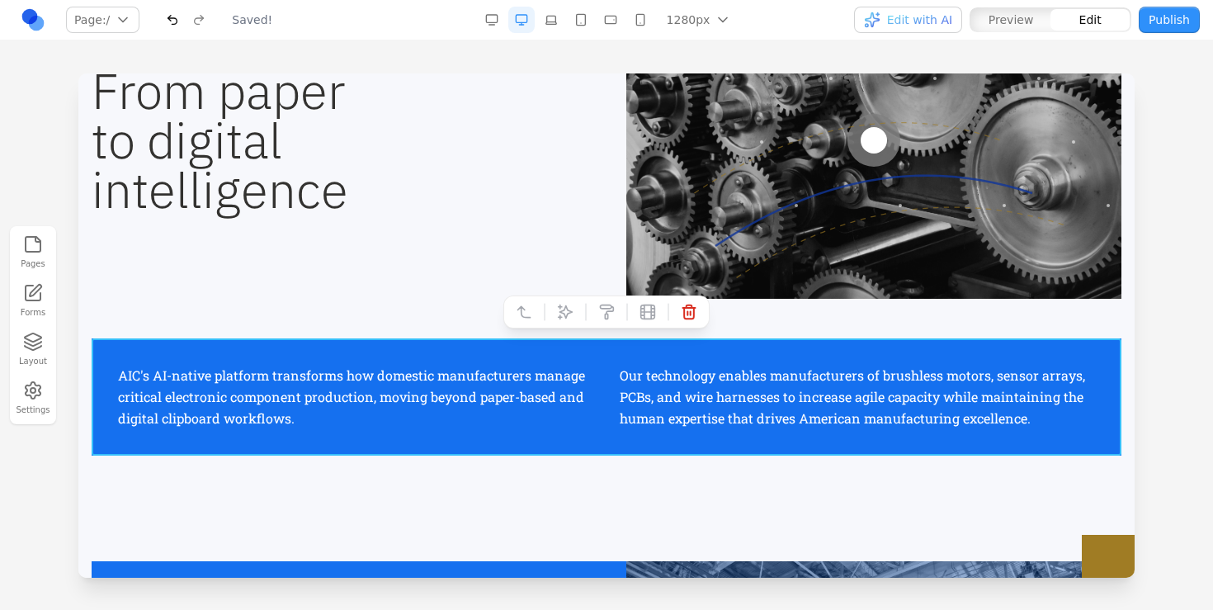
scroll to position [655, 0]
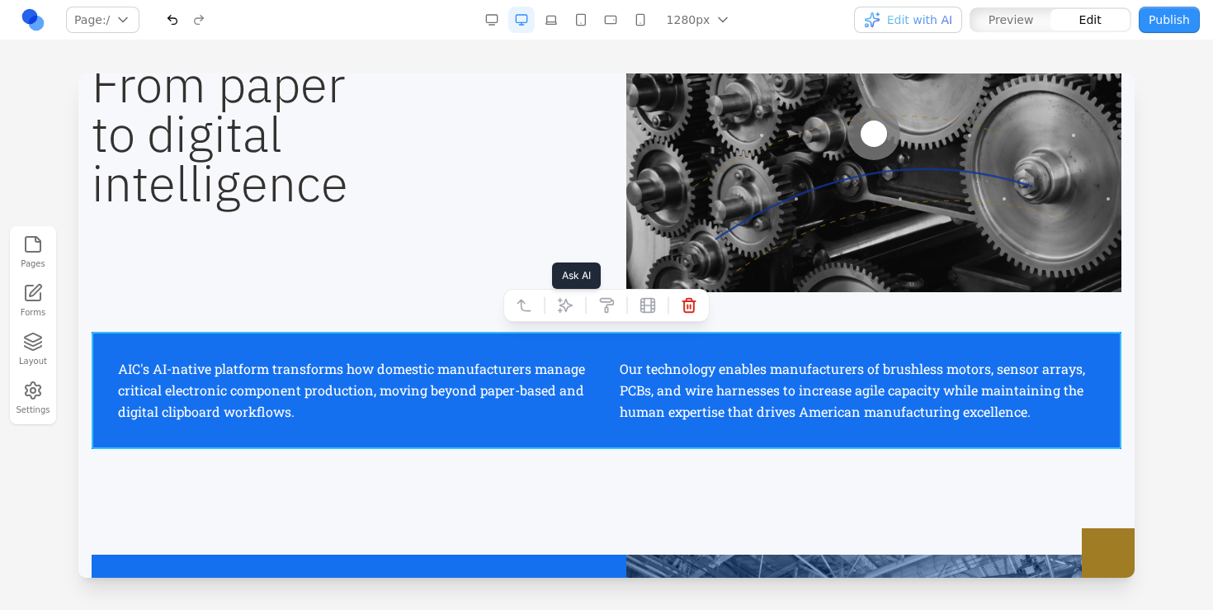
click at [571, 309] on icon at bounding box center [565, 305] width 16 height 16
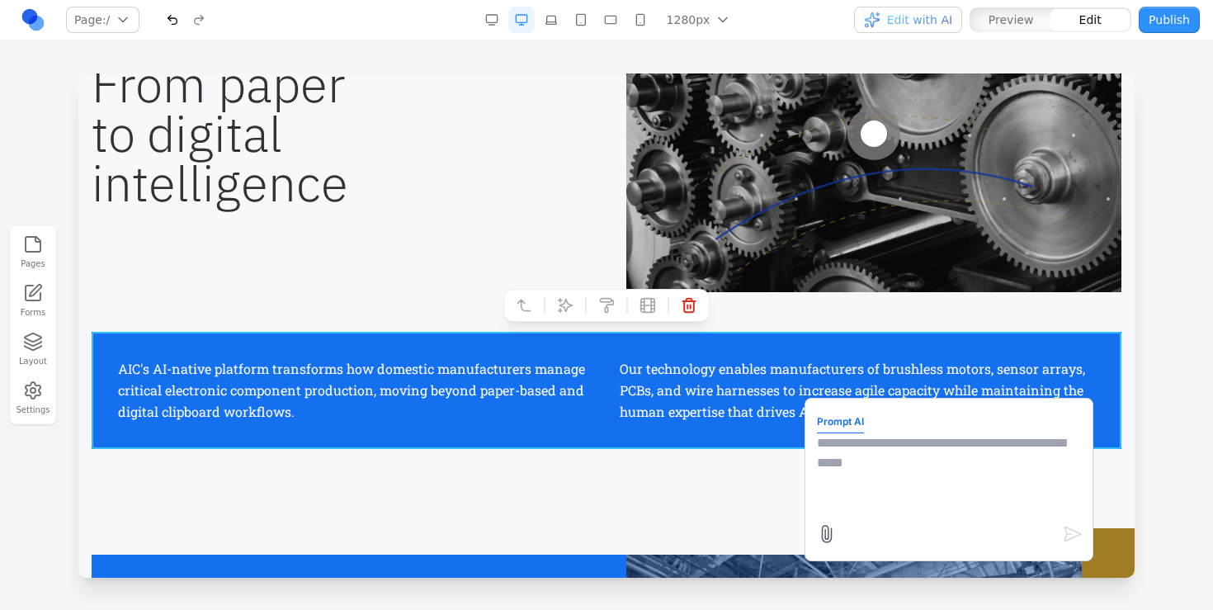
click at [878, 473] on textarea at bounding box center [949, 474] width 264 height 82
type textarea "*"
type textarea "**********"
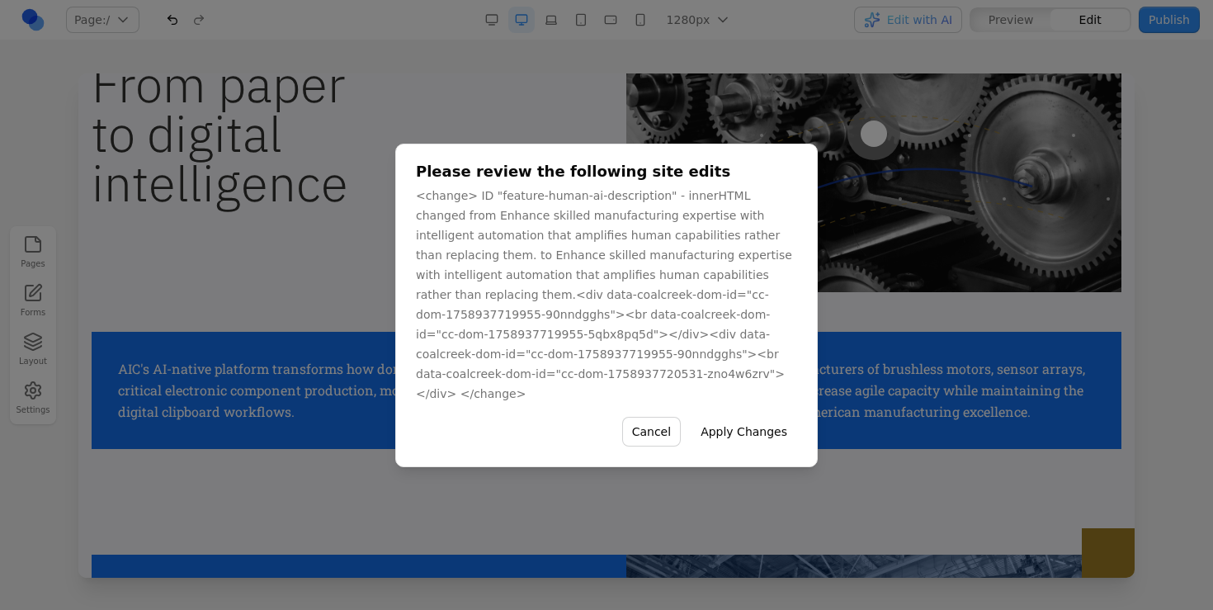
click at [743, 434] on button "Apply Changes" at bounding box center [744, 432] width 106 height 30
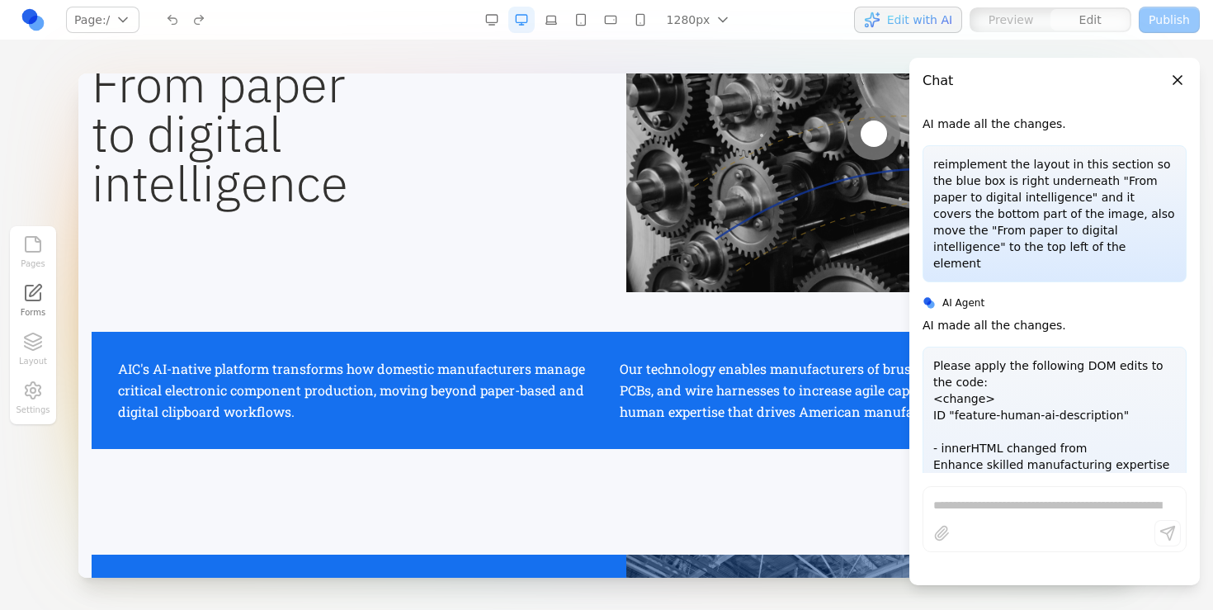
scroll to position [2874, 0]
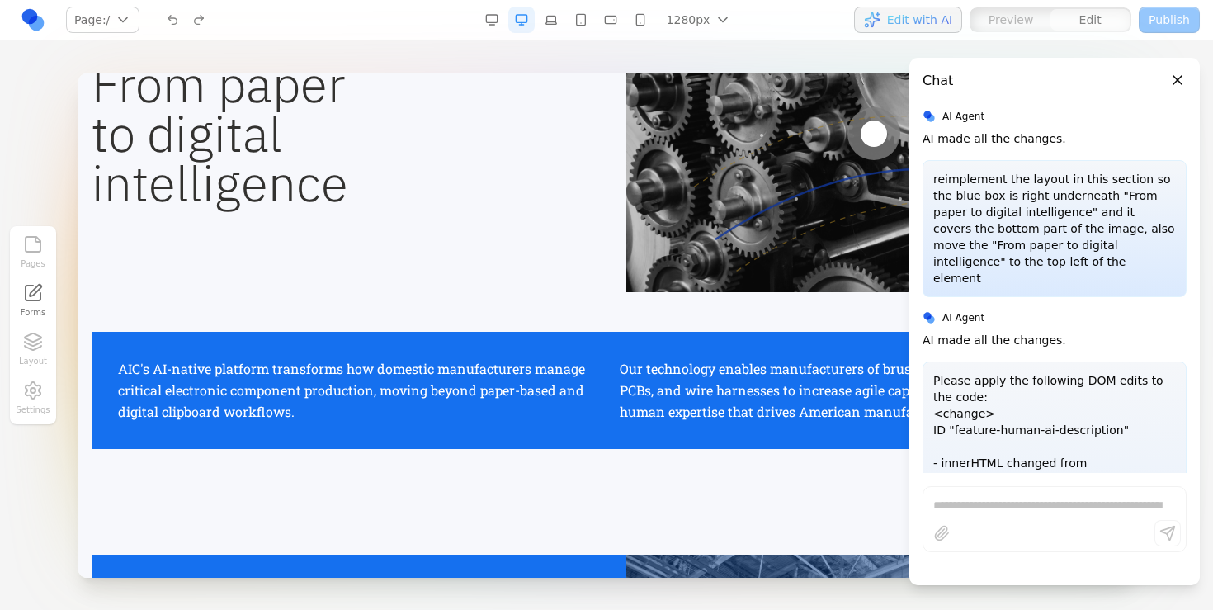
click at [1019, 240] on p "reimplement the layout in this section so the blue box is right underneath "Fro…" at bounding box center [1054, 228] width 243 height 115
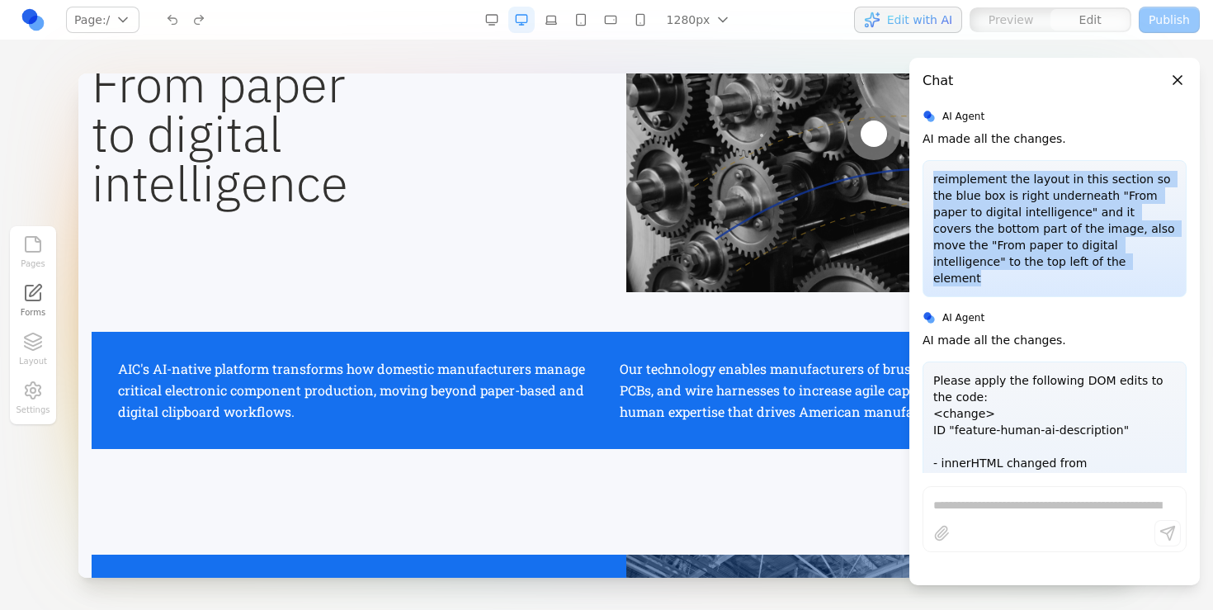
click at [1019, 240] on p "reimplement the layout in this section so the blue box is right underneath "Fro…" at bounding box center [1054, 228] width 243 height 115
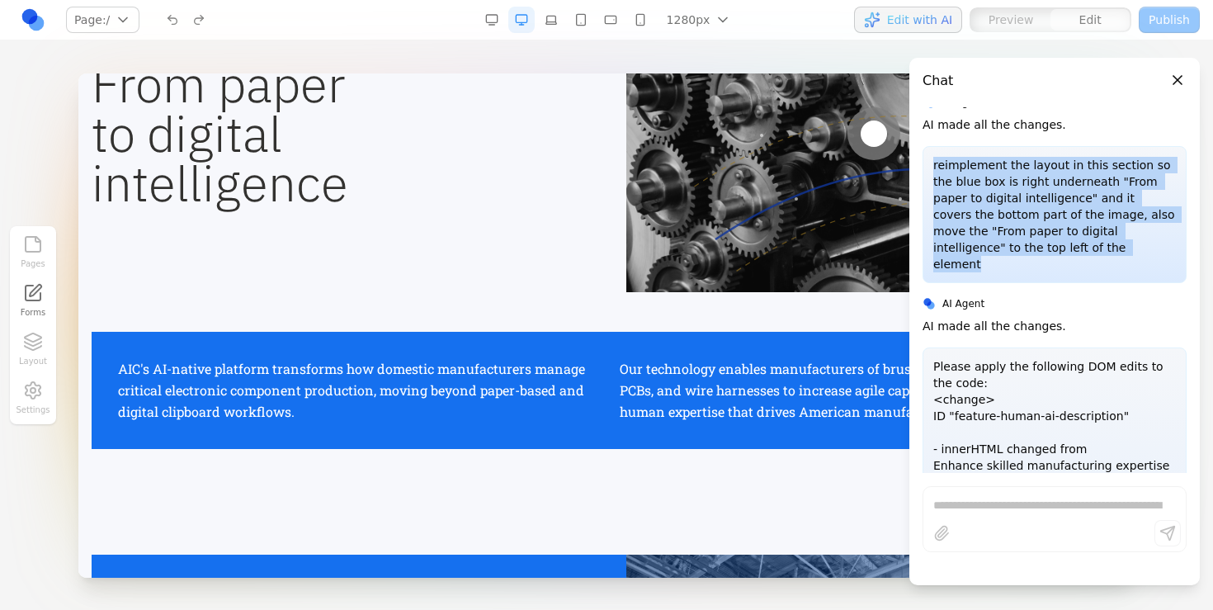
scroll to position [3248, 0]
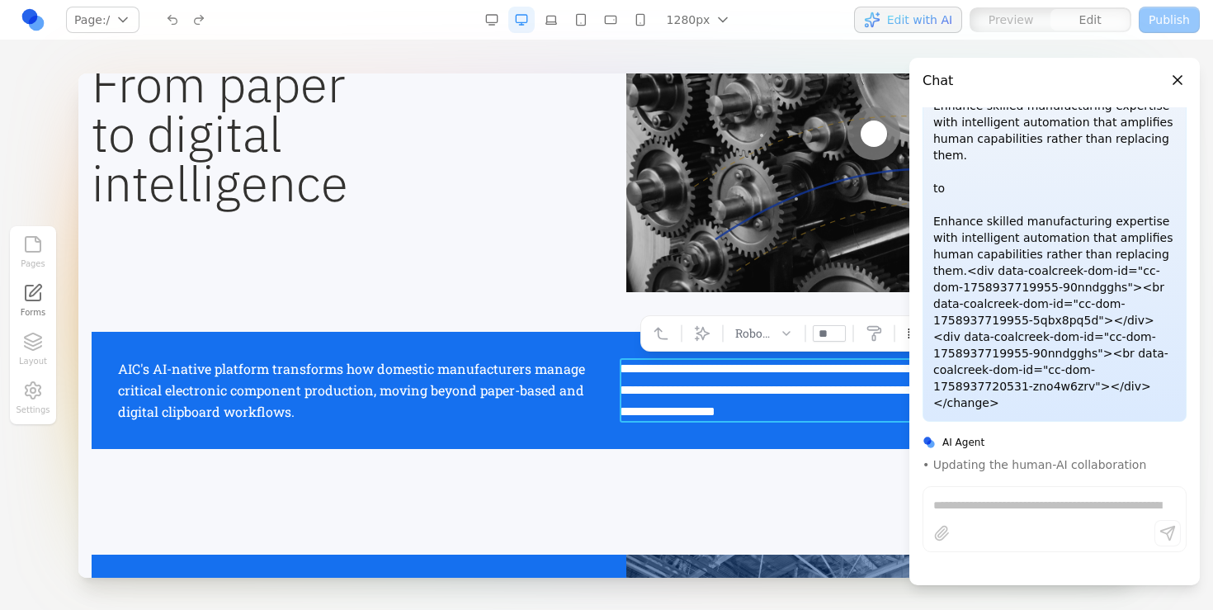
click at [648, 375] on p "**********" at bounding box center [857, 390] width 475 height 64
click at [586, 347] on div "**********" at bounding box center [607, 390] width 1030 height 117
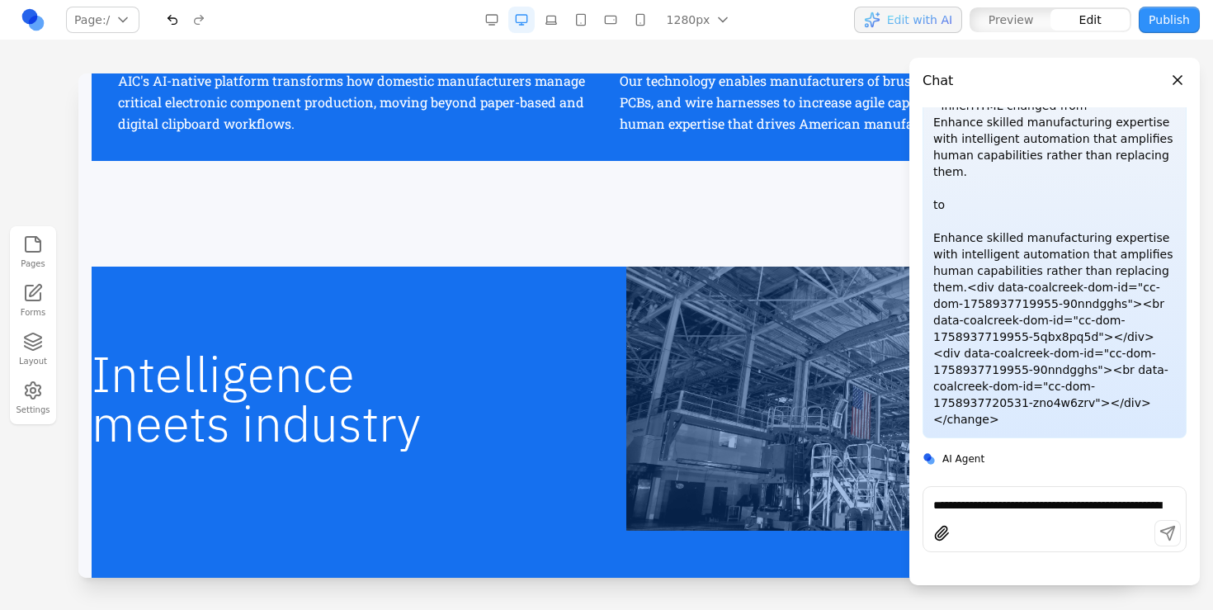
scroll to position [717, 0]
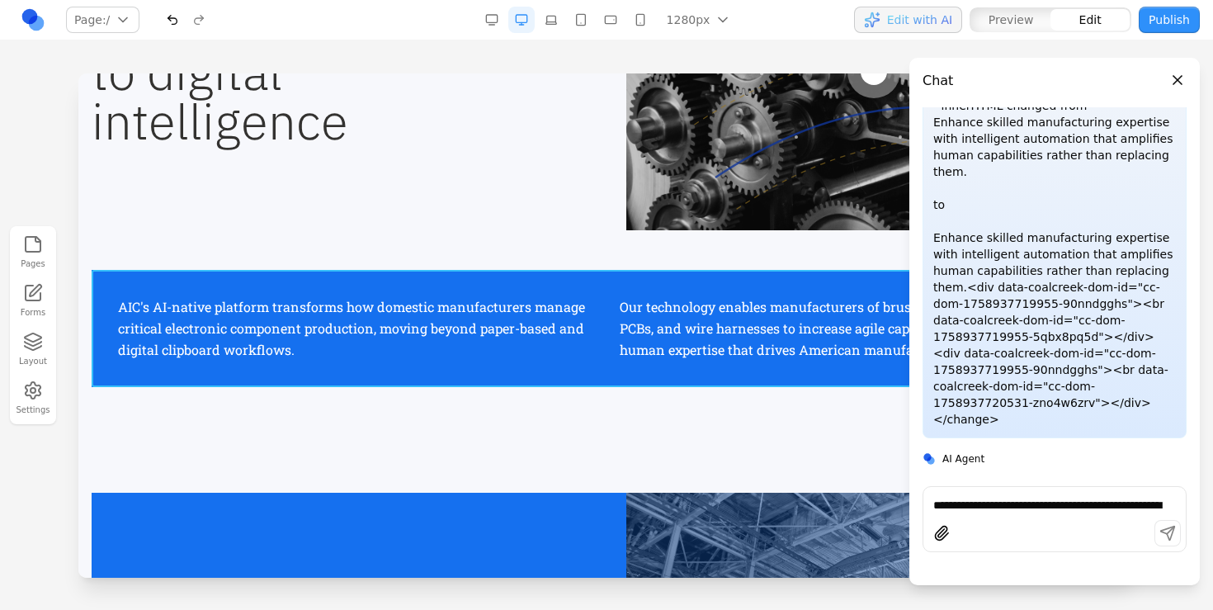
click at [525, 285] on div "AIC's AI-native platform transforms how domestic manufacturers manage critical …" at bounding box center [607, 328] width 1030 height 117
click at [568, 238] on icon at bounding box center [565, 243] width 16 height 16
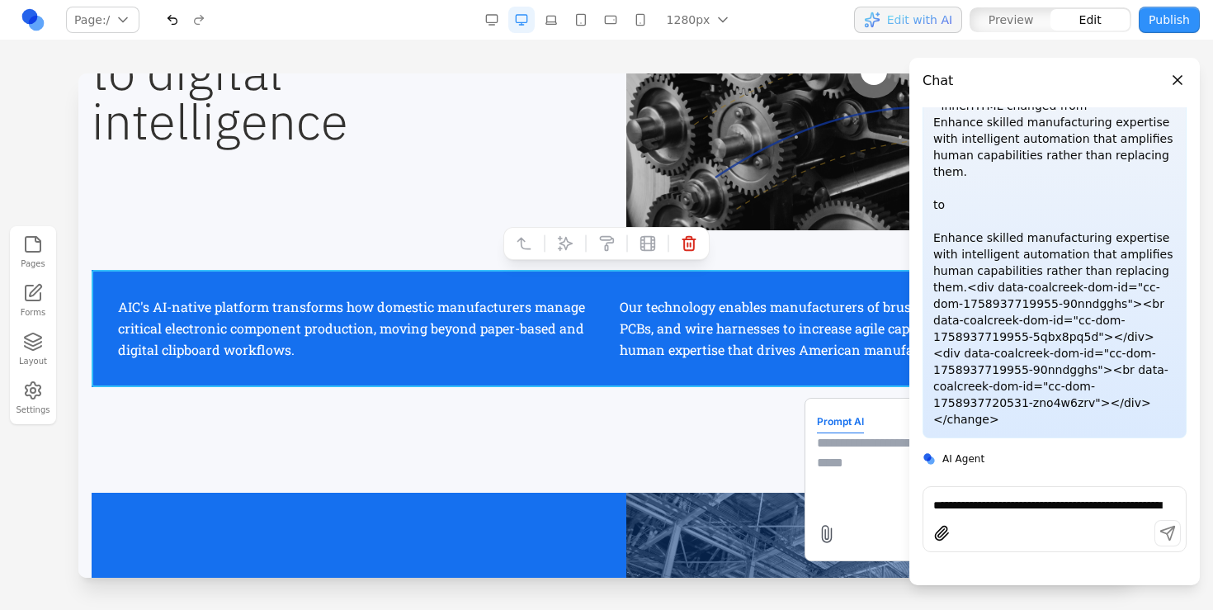
click at [849, 447] on textarea at bounding box center [949, 474] width 264 height 82
type textarea "**********"
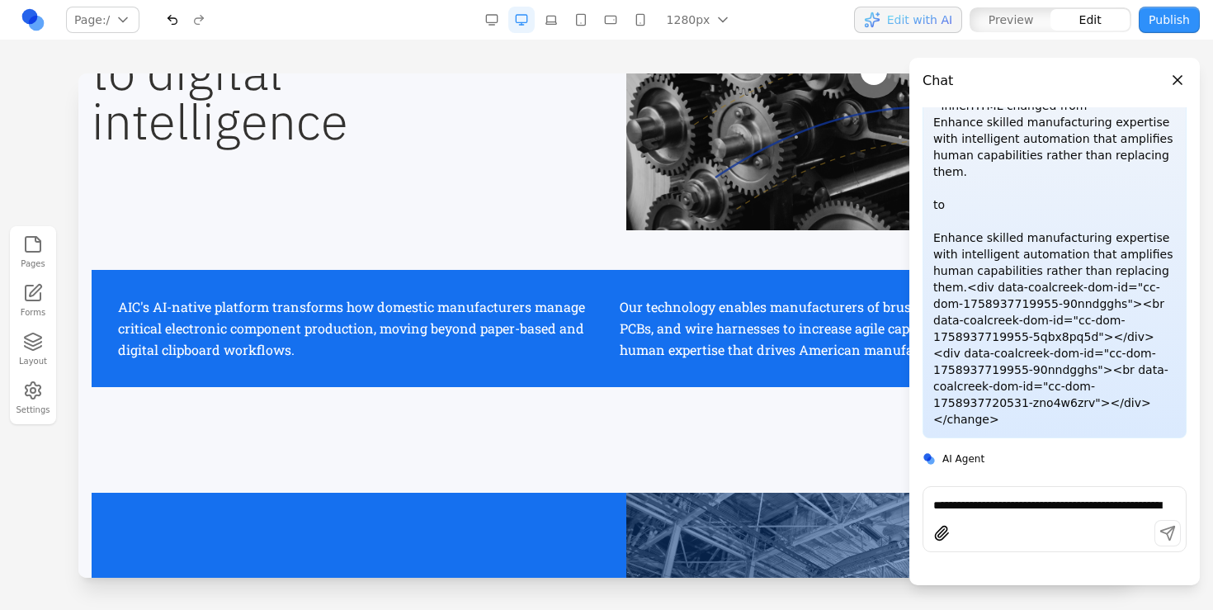
click at [1182, 88] on header "Chat" at bounding box center [1054, 74] width 290 height 33
click at [1178, 77] on button "Close panel" at bounding box center [1177, 80] width 18 height 18
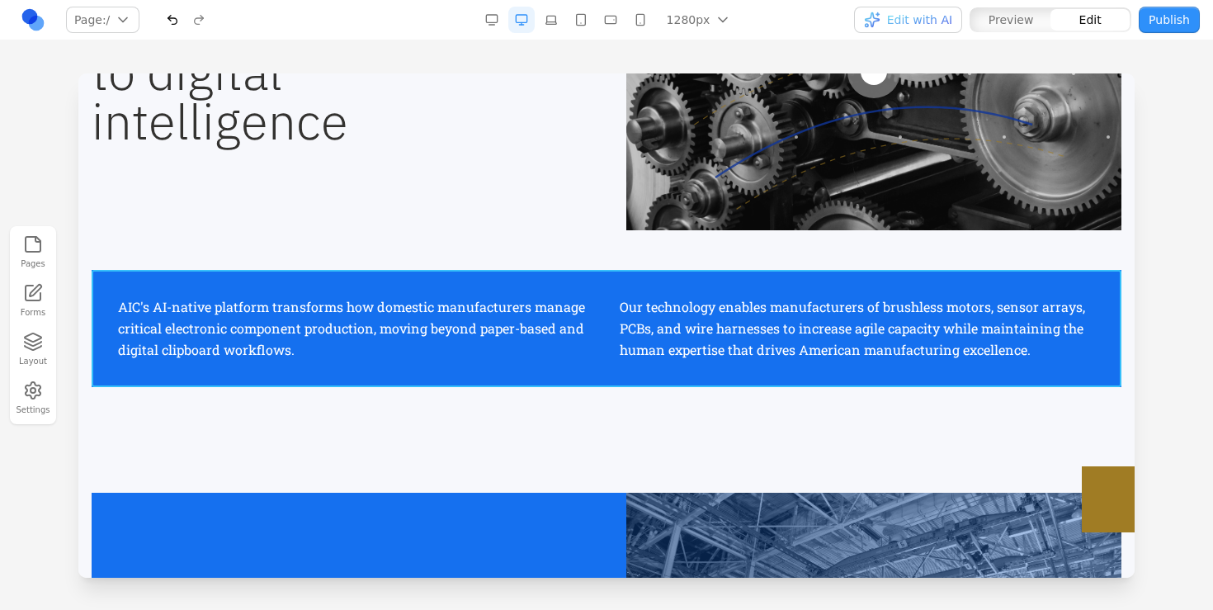
click at [516, 275] on div "AIC's AI-native platform transforms how domestic manufacturers manage critical …" at bounding box center [607, 328] width 1030 height 117
click at [575, 241] on button at bounding box center [565, 243] width 26 height 26
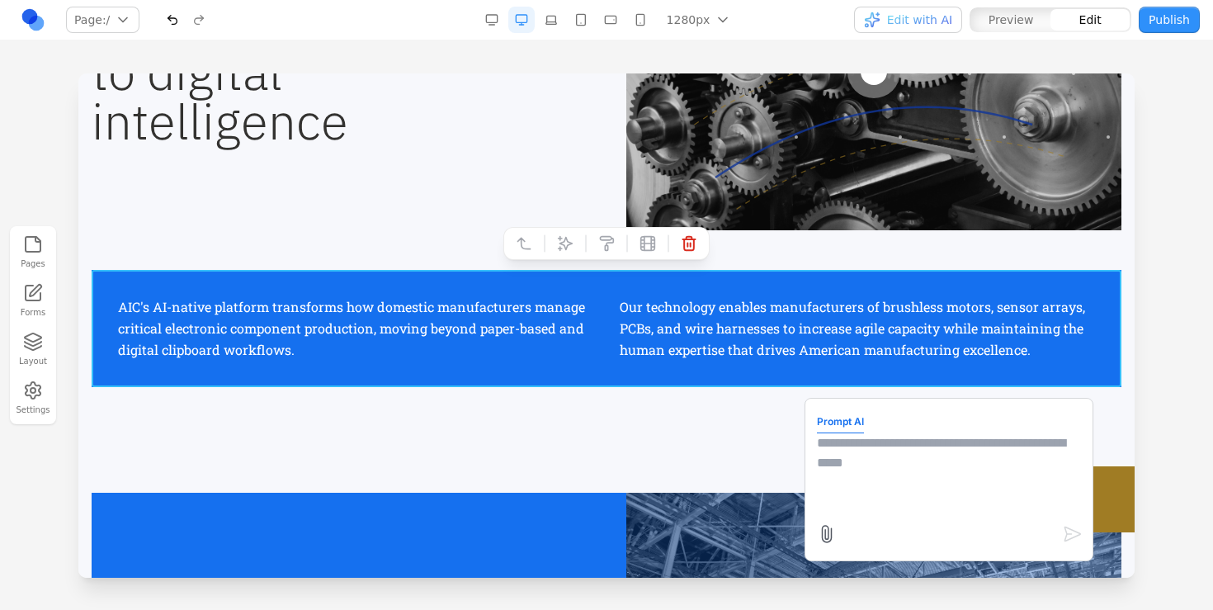
click at [940, 501] on textarea at bounding box center [949, 474] width 264 height 82
click at [898, 441] on textarea "**********" at bounding box center [949, 474] width 264 height 82
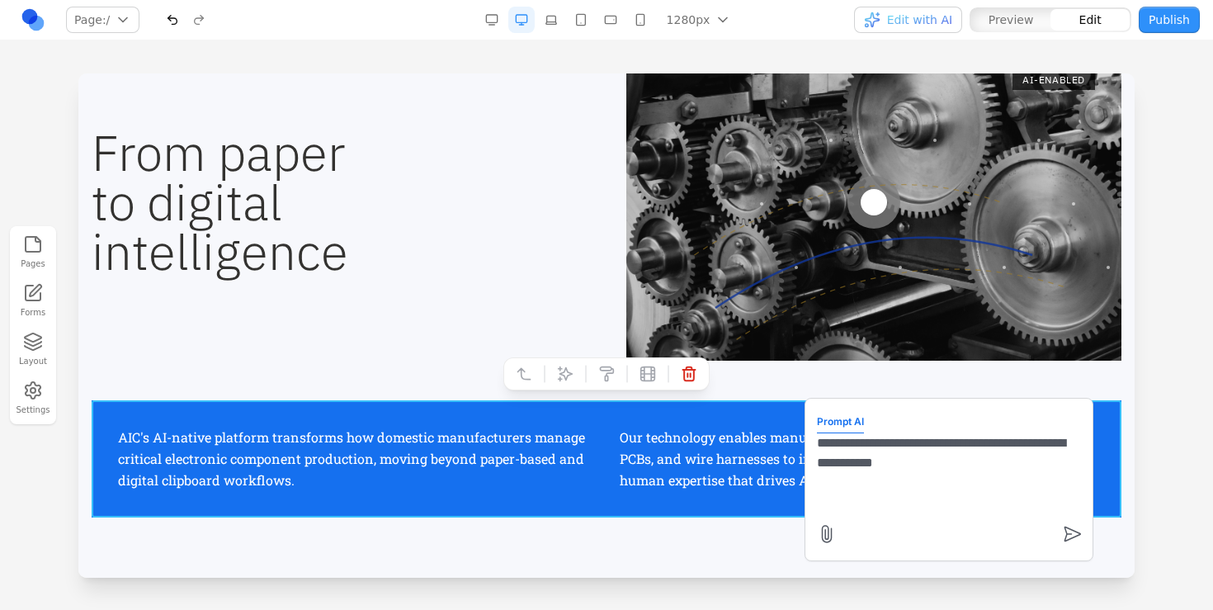
scroll to position [584, 0]
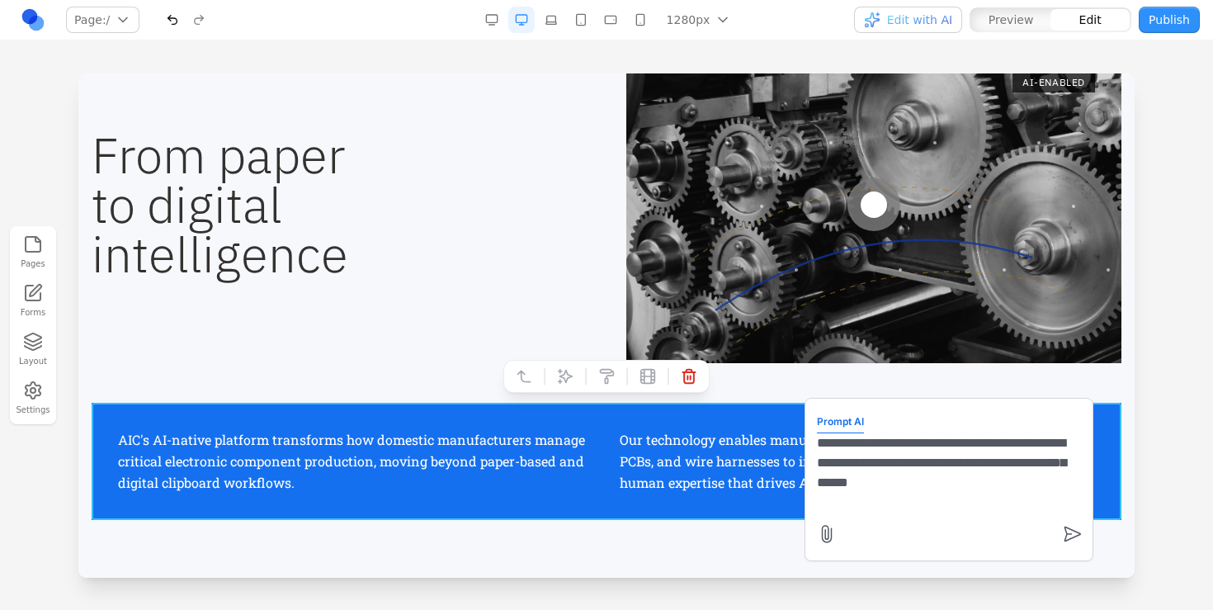
type textarea "**********"
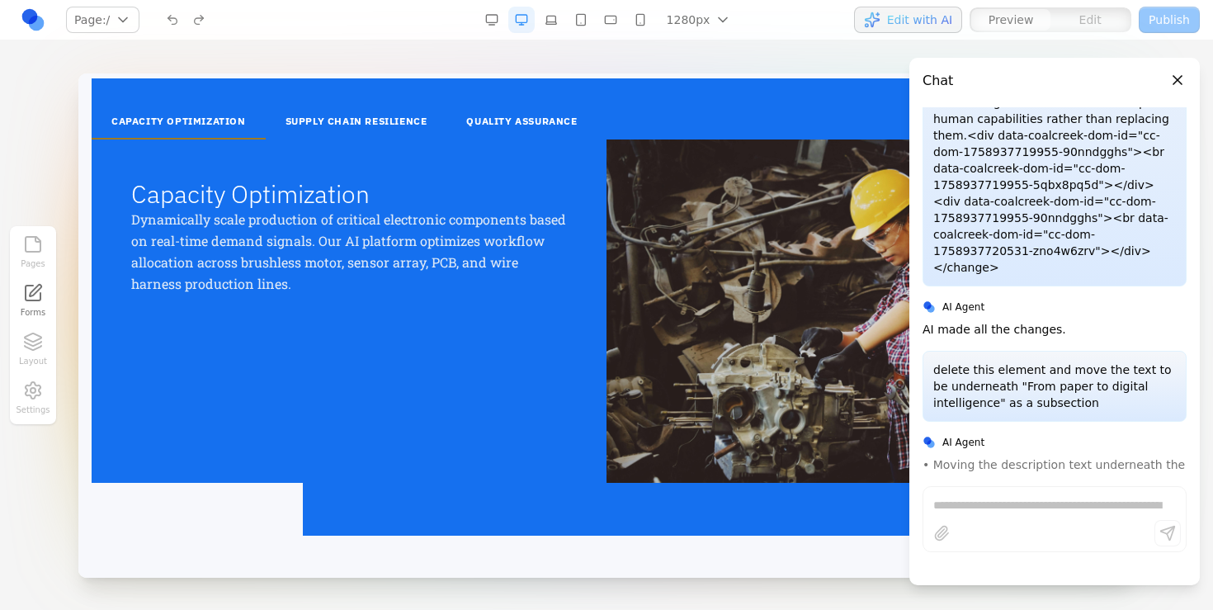
scroll to position [3413, 0]
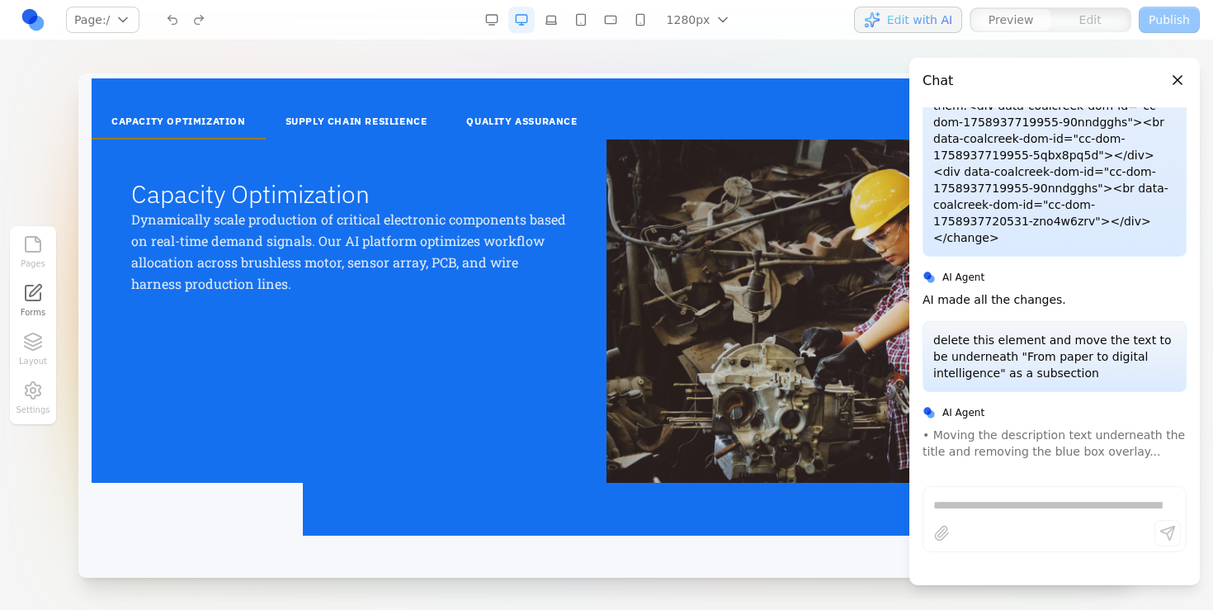
click at [399, 121] on button "SUPPLY CHAIN RESILIENCE" at bounding box center [356, 122] width 181 height 35
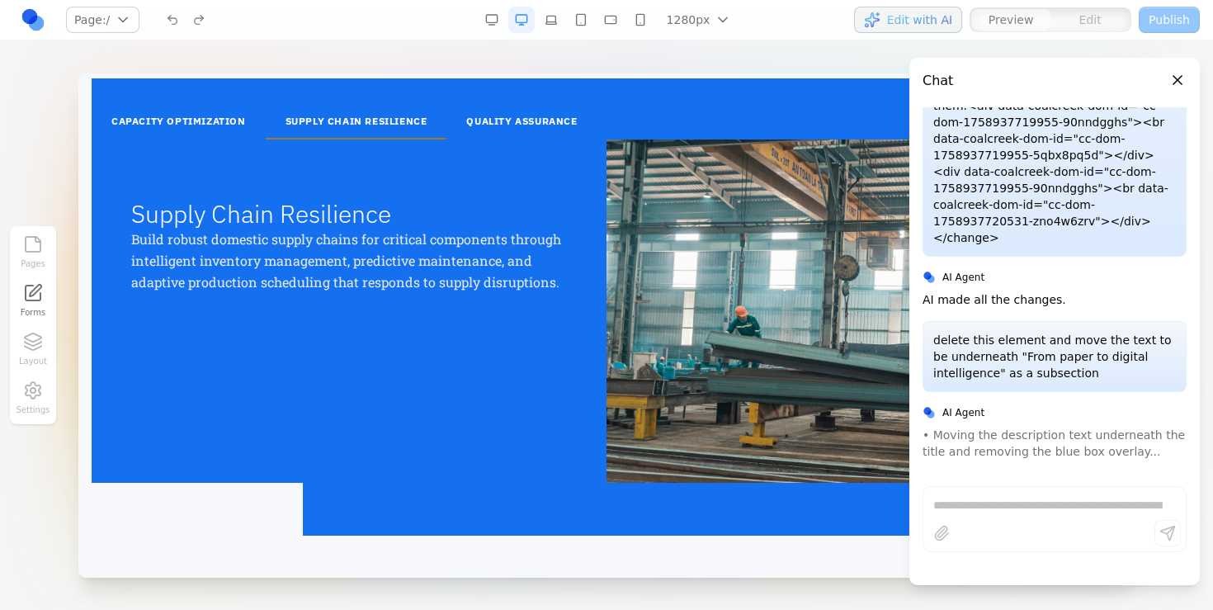
click at [505, 125] on button "QUALITY ASSURANCE" at bounding box center [521, 122] width 150 height 35
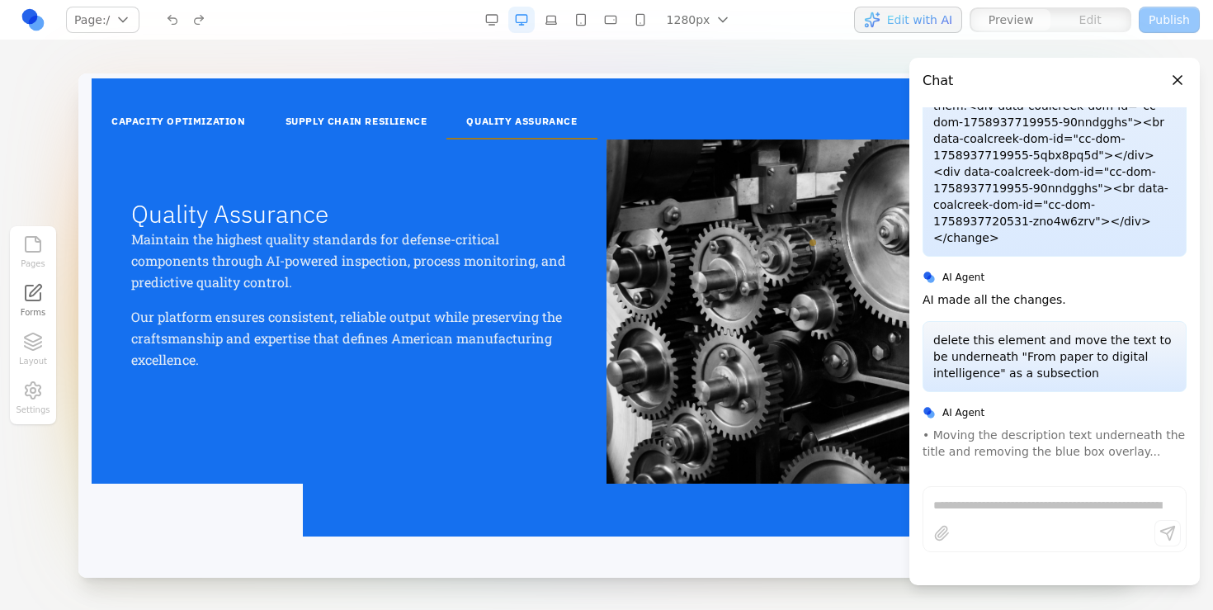
click at [398, 116] on button "SUPPLY CHAIN RESILIENCE" at bounding box center [356, 122] width 181 height 35
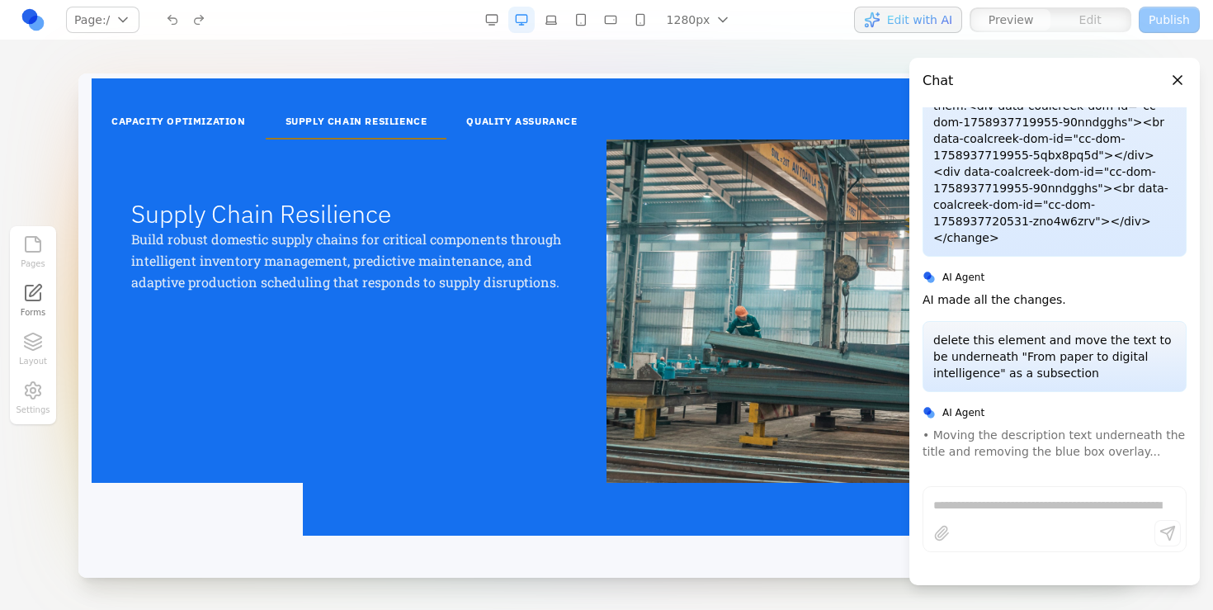
click at [243, 111] on button "CAPACITY OPTIMIZATION" at bounding box center [179, 122] width 174 height 35
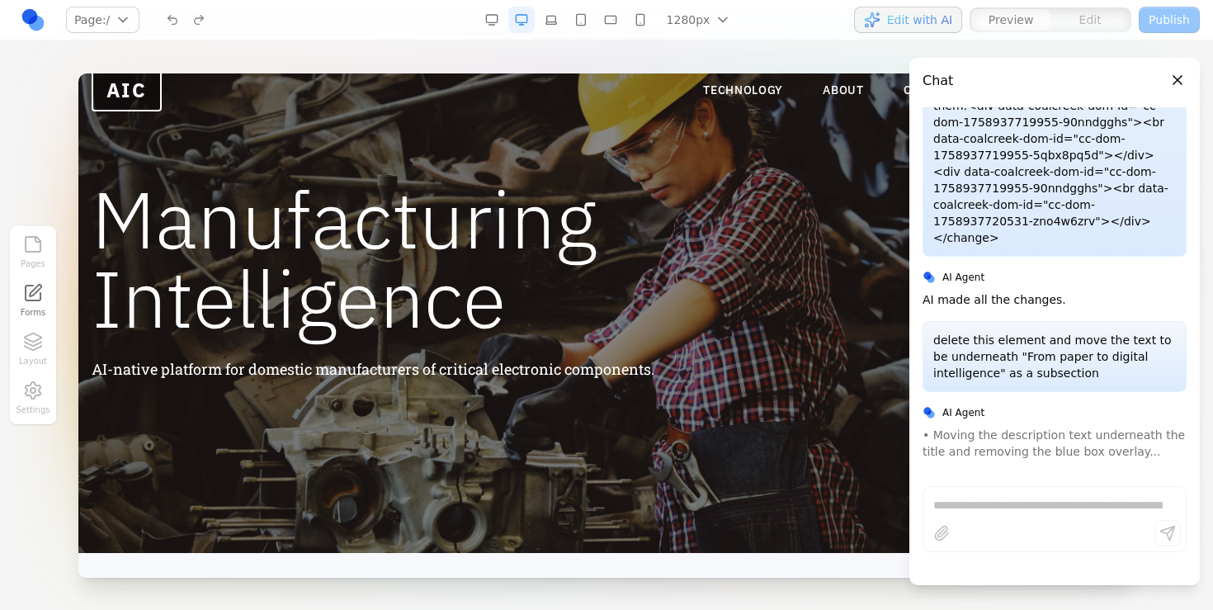
scroll to position [0, 0]
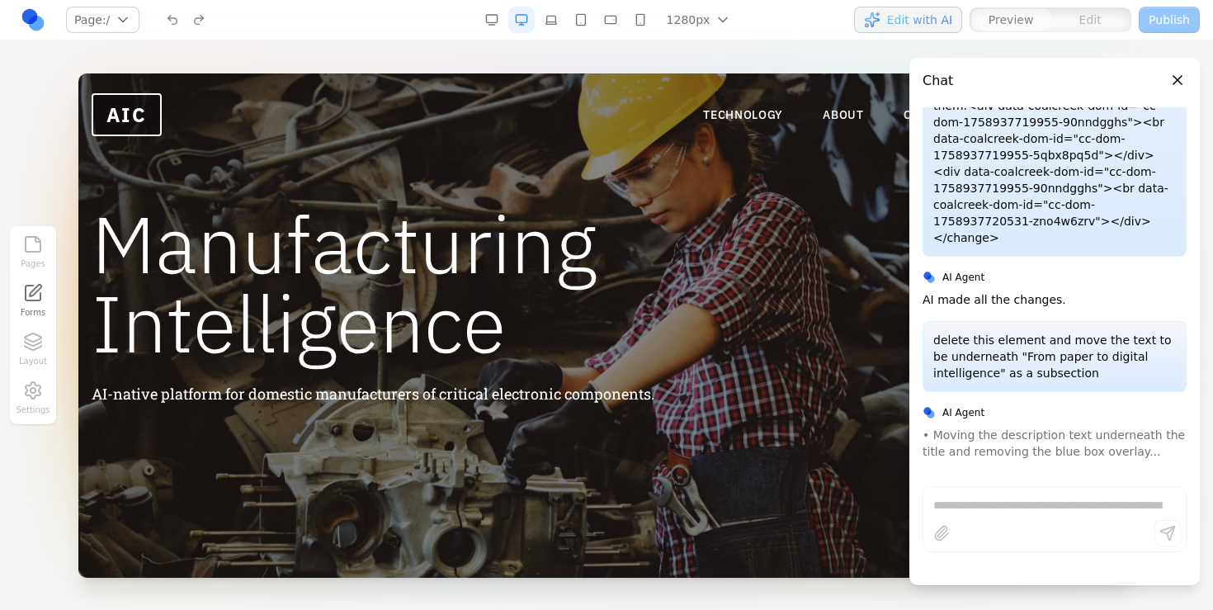
click at [726, 105] on nav "TECHNOLOGY ABOUT CAREERS GET IN TOUCH" at bounding box center [912, 115] width 418 height 36
click at [724, 111] on link "TECHNOLOGY" at bounding box center [743, 114] width 80 height 16
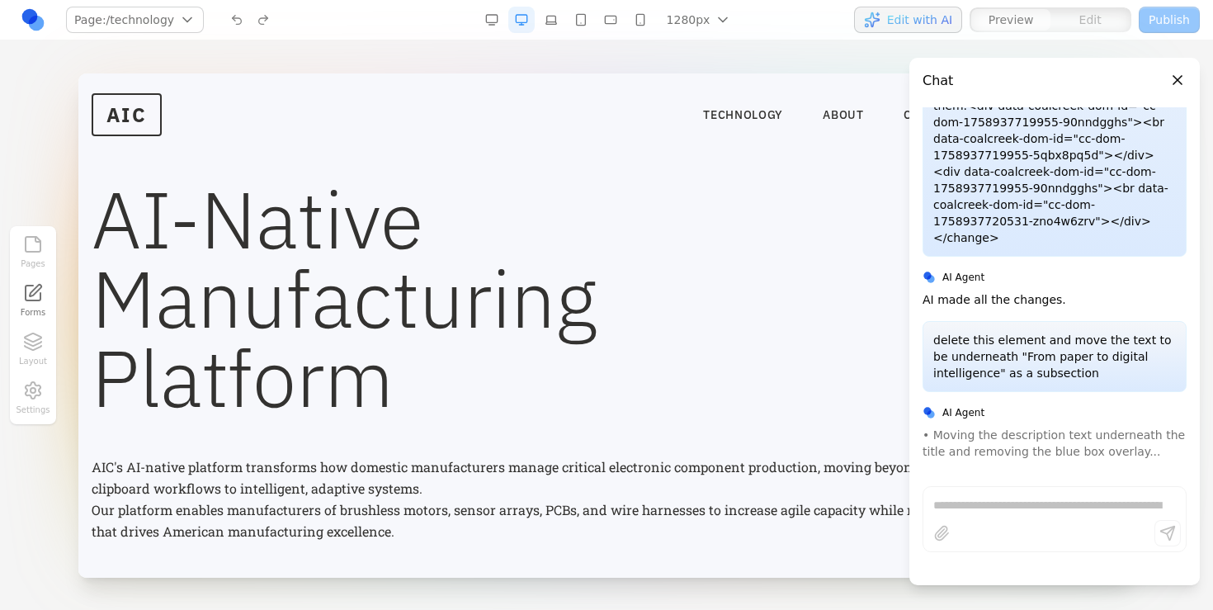
click at [1180, 79] on button "Close panel" at bounding box center [1177, 80] width 18 height 18
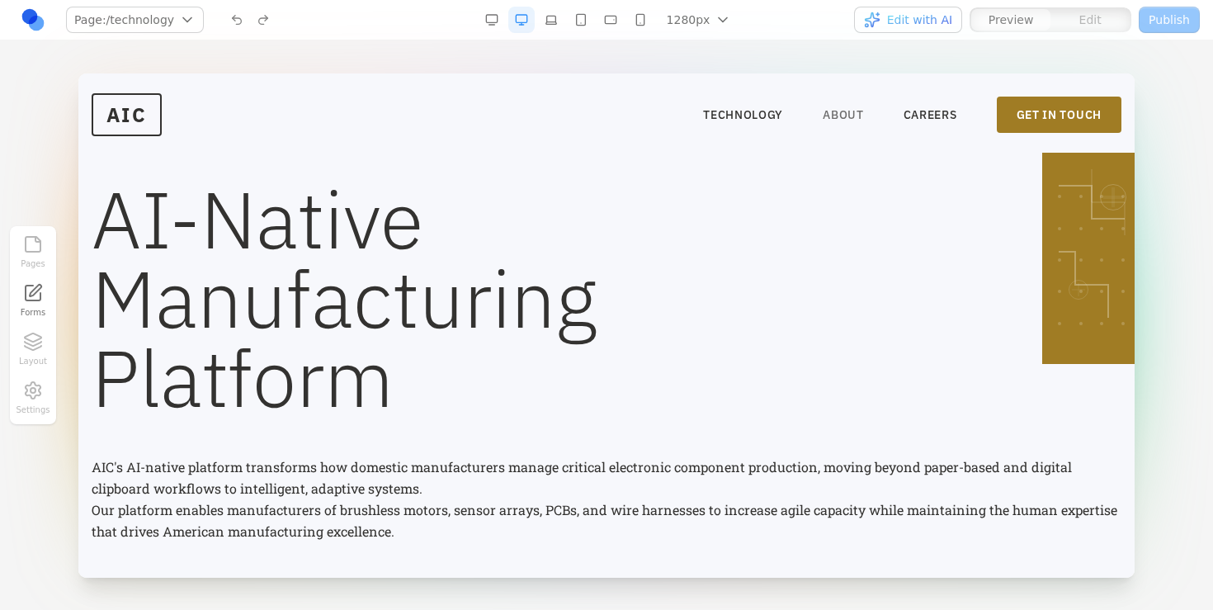
click at [832, 115] on link "ABOUT" at bounding box center [843, 114] width 41 height 16
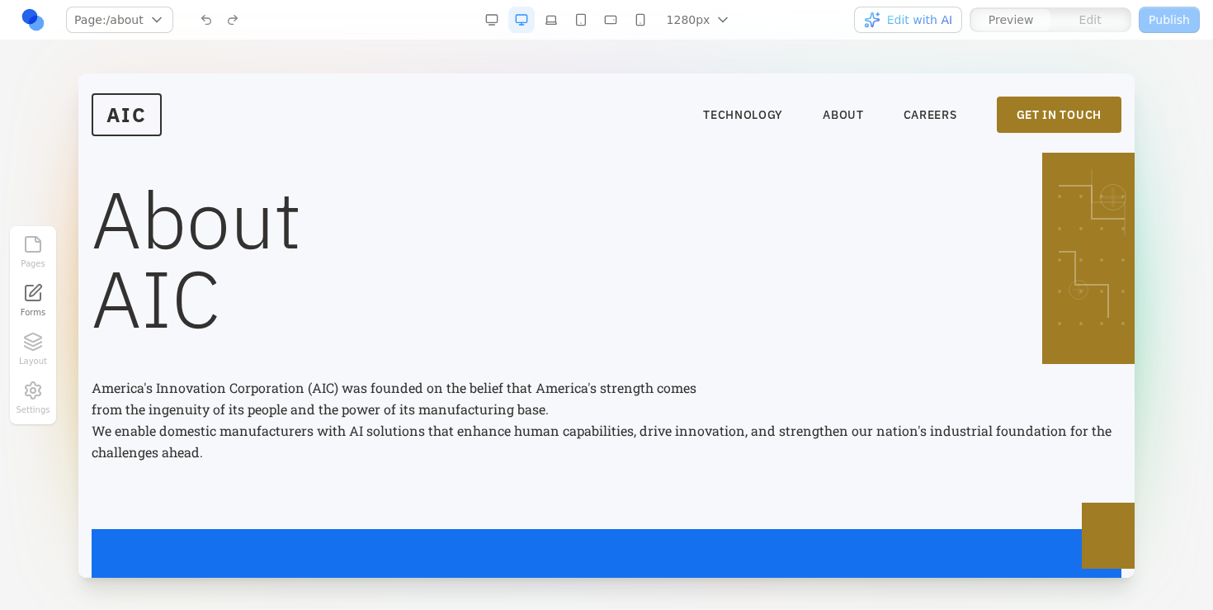
click at [897, 121] on nav "TECHNOLOGY ABOUT CAREERS GET IN TOUCH" at bounding box center [912, 115] width 418 height 36
click at [917, 110] on link "CAREERS" at bounding box center [930, 114] width 54 height 16
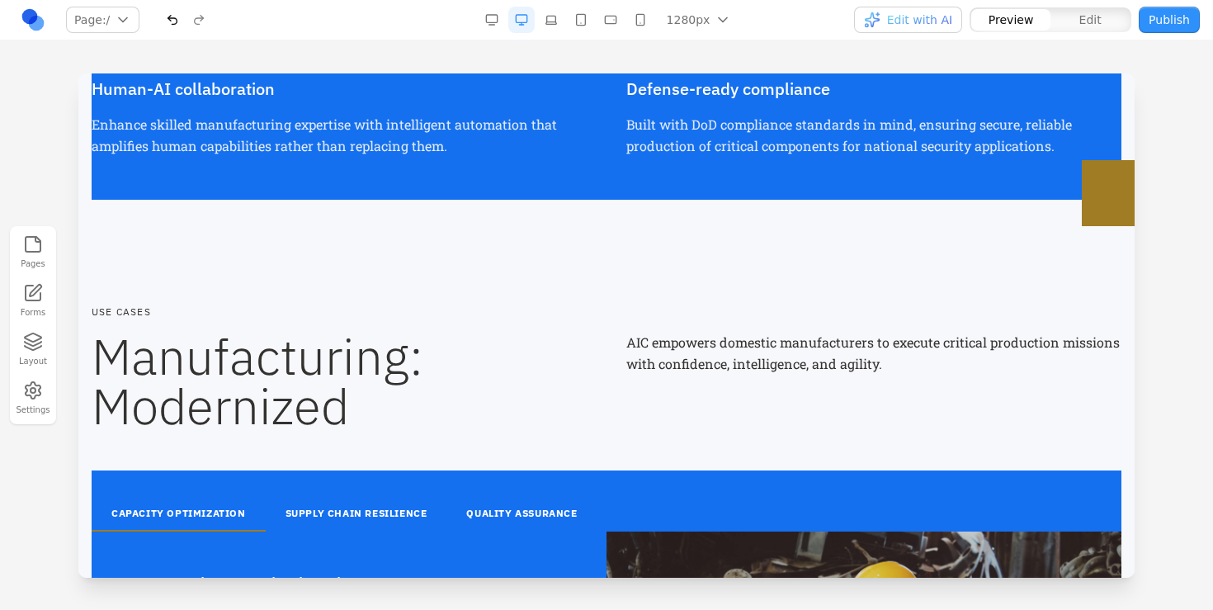
scroll to position [2053, 0]
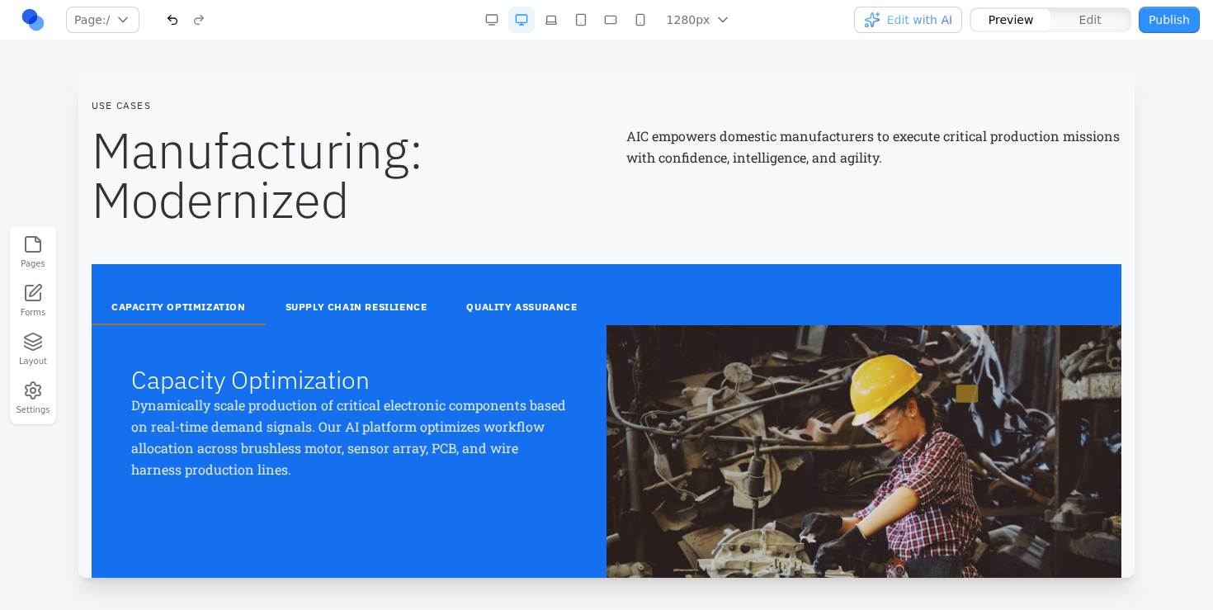
click at [352, 302] on button "SUPPLY CHAIN RESILIENCE" at bounding box center [356, 307] width 181 height 35
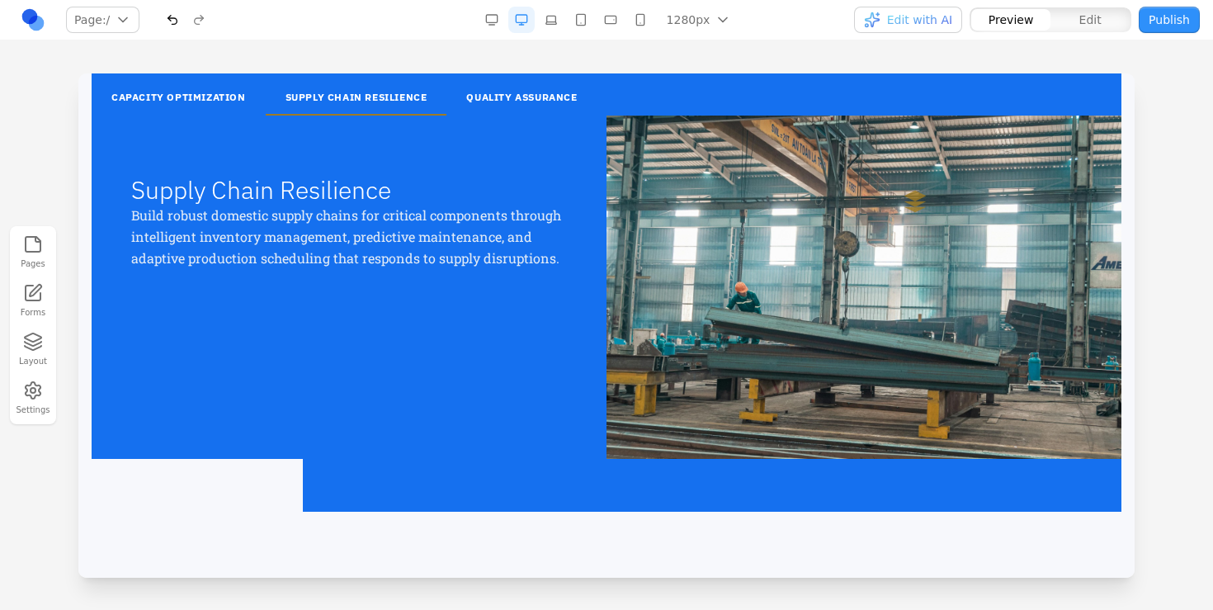
scroll to position [2134, 0]
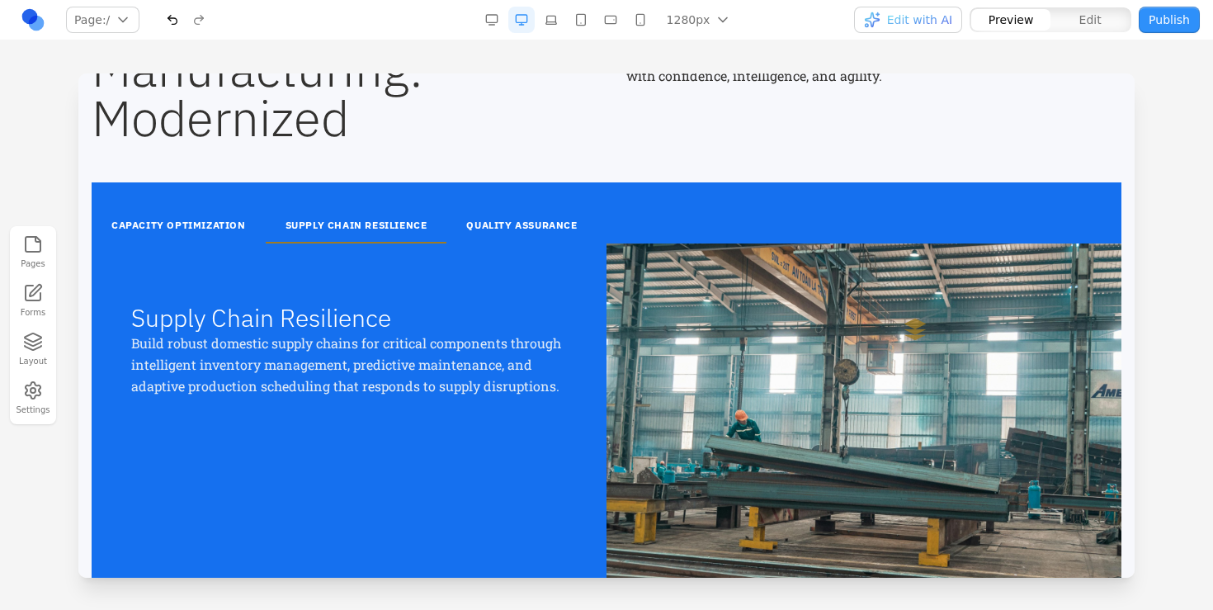
click at [192, 224] on button "CAPACITY OPTIMIZATION" at bounding box center [179, 226] width 174 height 35
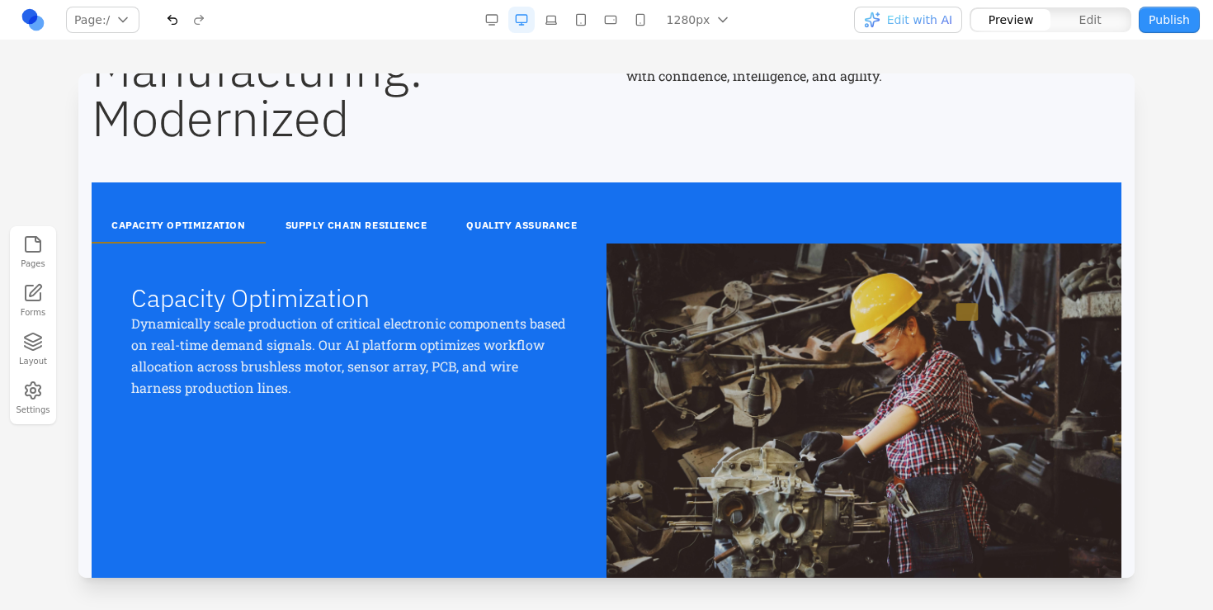
click at [541, 228] on button "QUALITY ASSURANCE" at bounding box center [521, 226] width 150 height 35
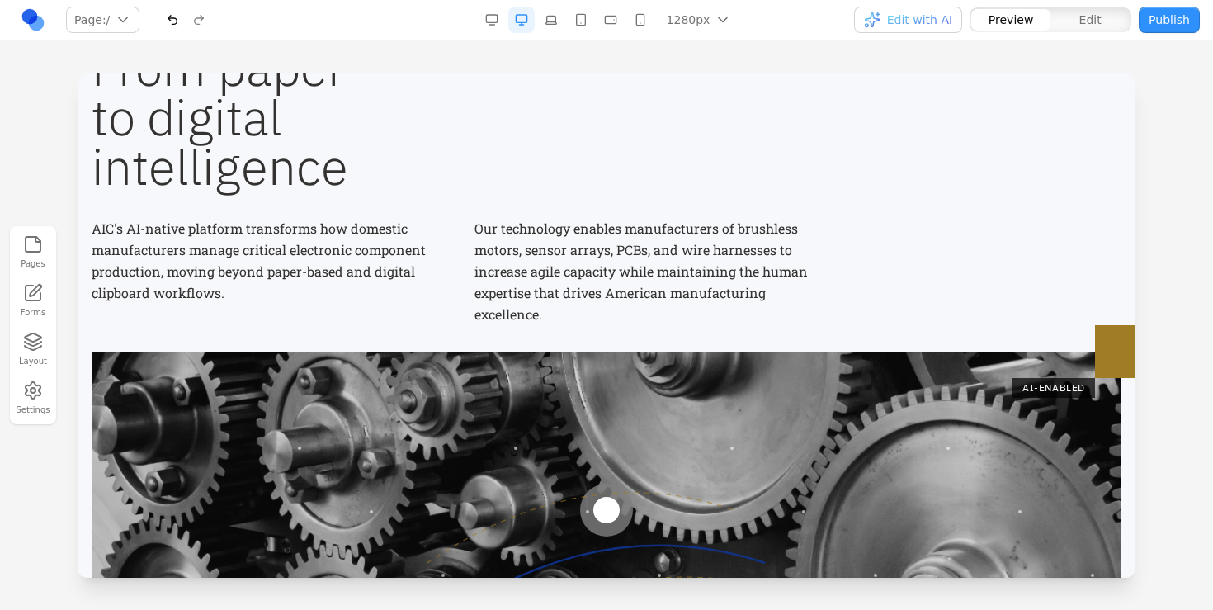
scroll to position [605, 0]
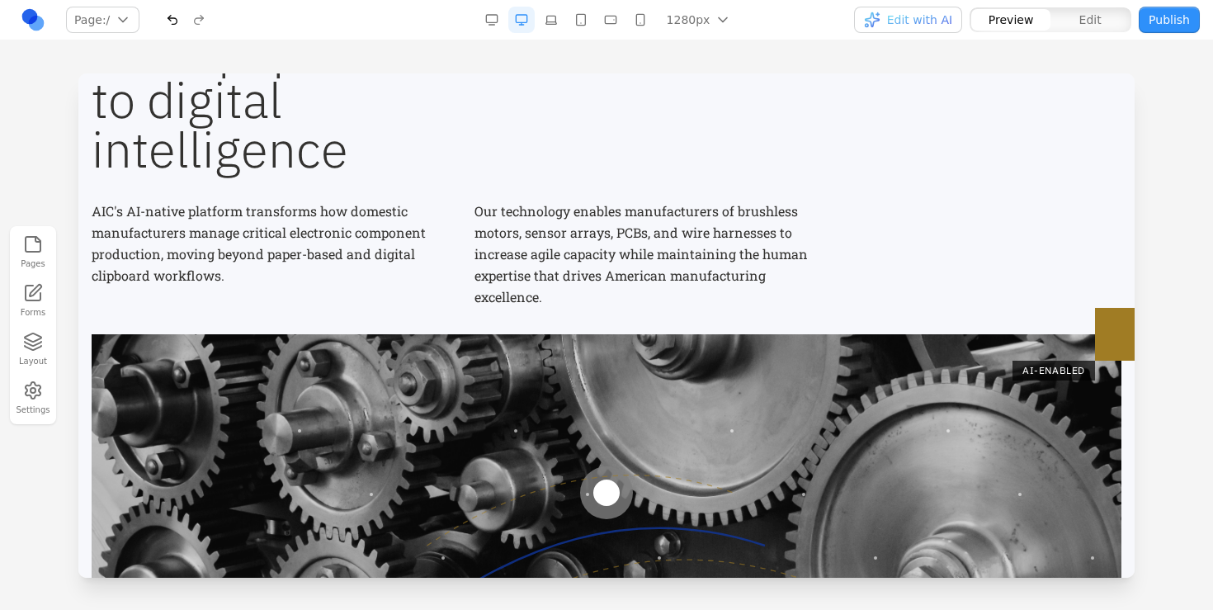
click at [456, 351] on div at bounding box center [607, 492] width 1030 height 317
click at [462, 240] on div "AIC's AI-native platform transforms how domestic manufacturers manage critical …" at bounding box center [461, 253] width 739 height 107
click at [436, 174] on div "From paper to digital intelligence AIC's AI-native platform transforms how dome…" at bounding box center [607, 167] width 1030 height 282
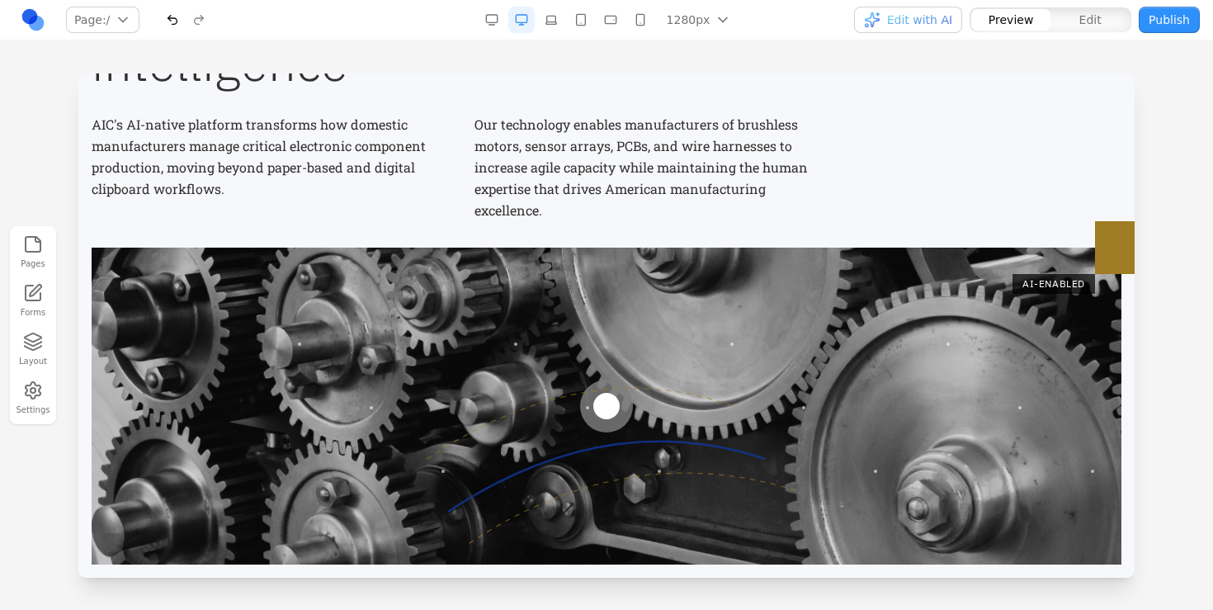
scroll to position [696, 0]
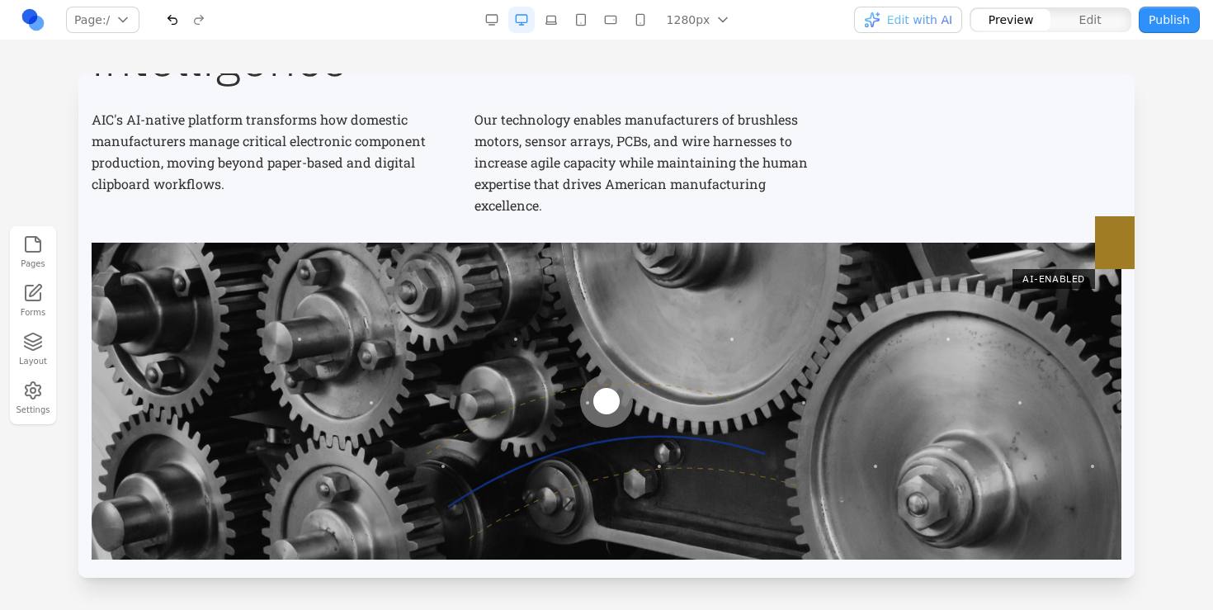
click at [384, 250] on div at bounding box center [607, 401] width 1030 height 317
click at [560, 243] on div at bounding box center [607, 401] width 1030 height 317
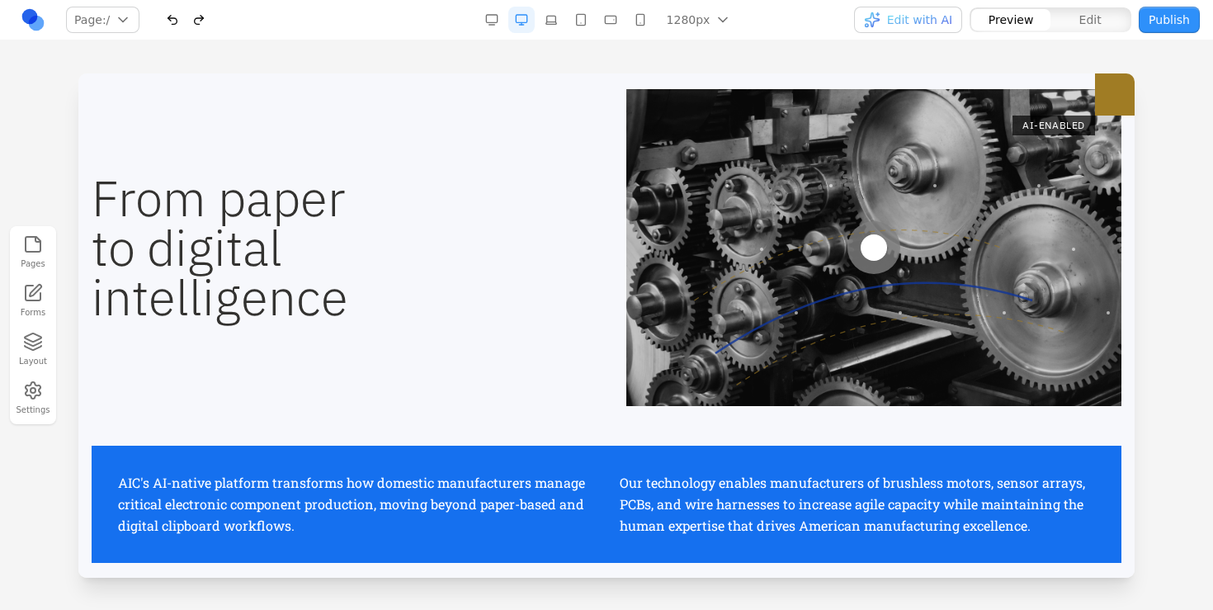
scroll to position [543, 0]
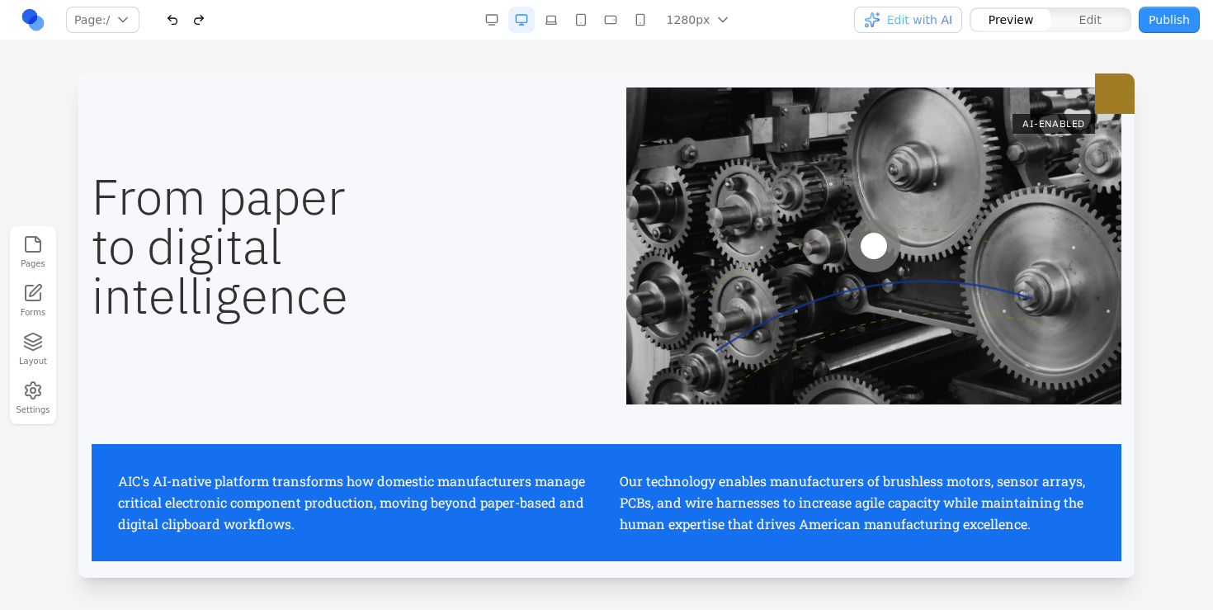
click at [434, 229] on h2 "From paper to digital intelligence" at bounding box center [339, 246] width 495 height 148
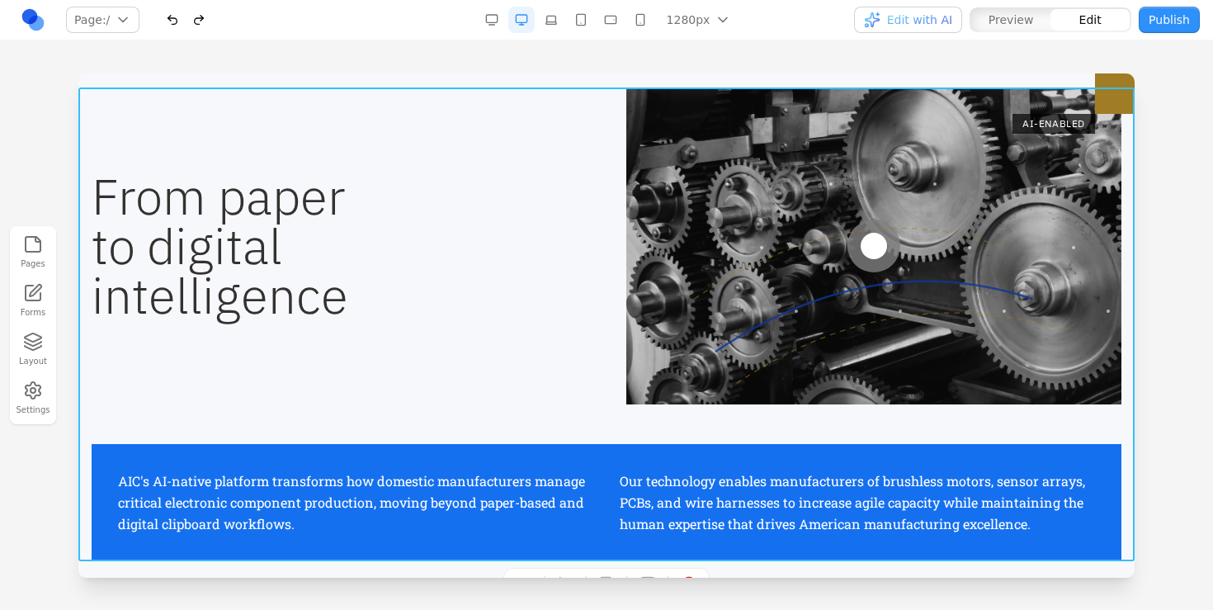
click at [168, 422] on div "From paper to digital intelligence AI-ENABLED AIC's AI-native platform transfor…" at bounding box center [606, 324] width 1056 height 474
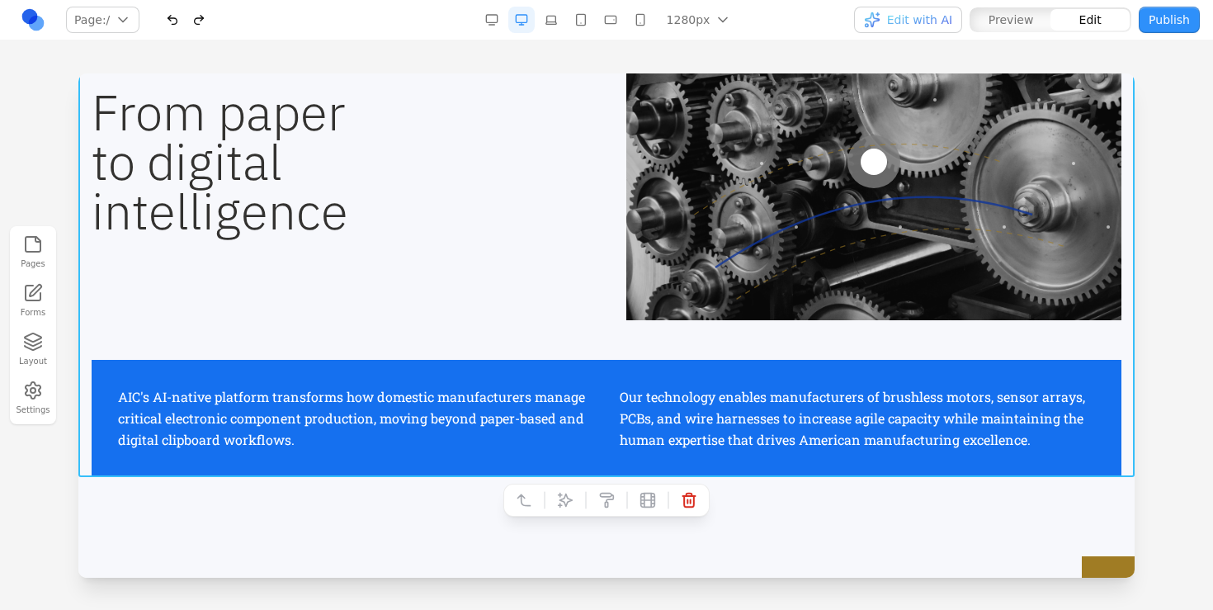
scroll to position [663, 0]
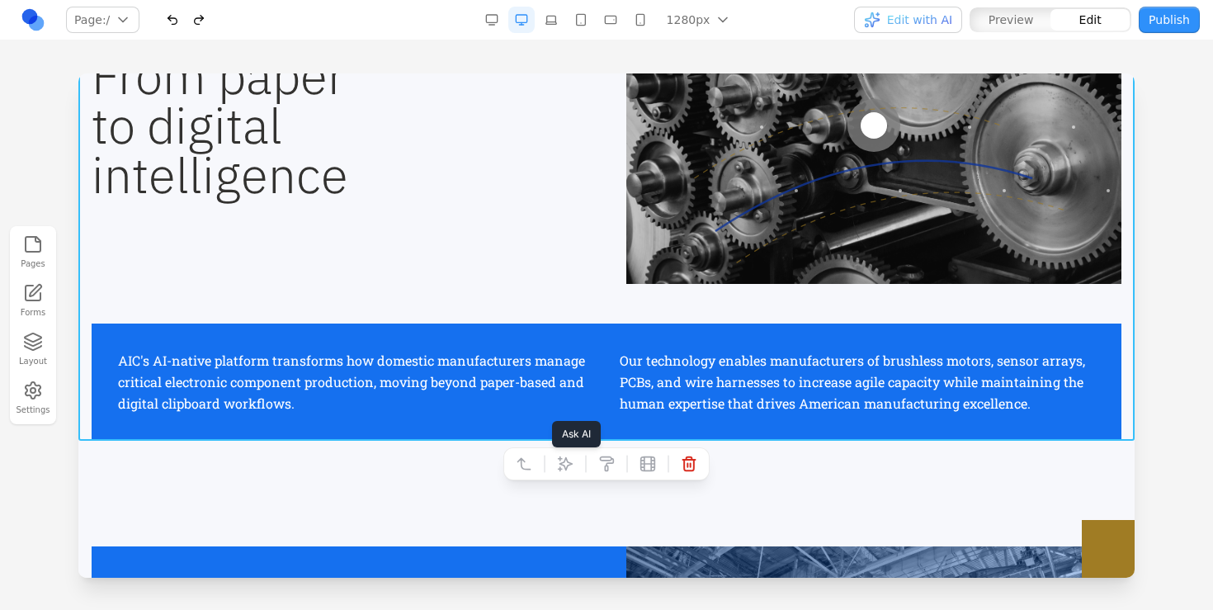
click at [566, 467] on icon at bounding box center [566, 464] width 14 height 14
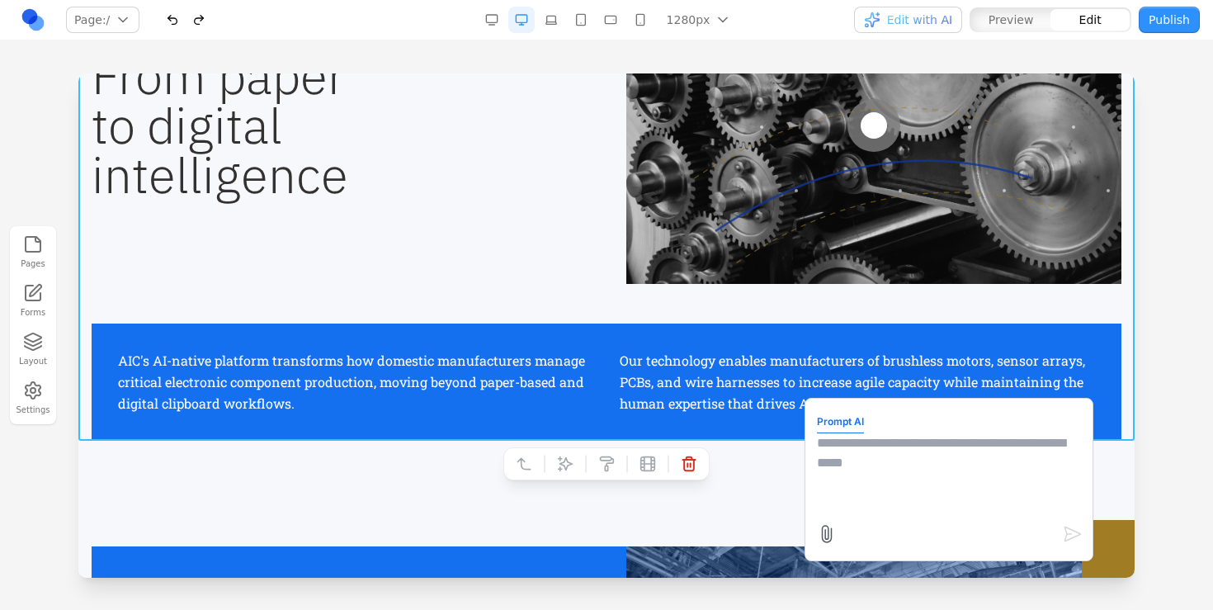
click at [963, 459] on textarea at bounding box center [949, 474] width 264 height 82
paste textarea
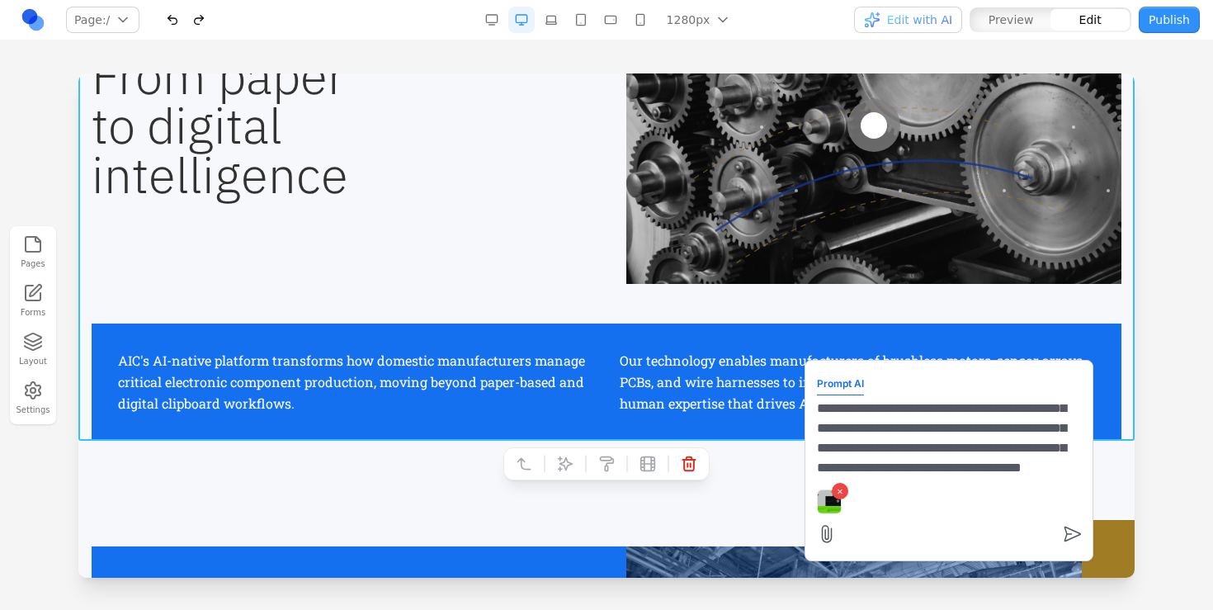
scroll to position [73, 0]
type textarea "**********"
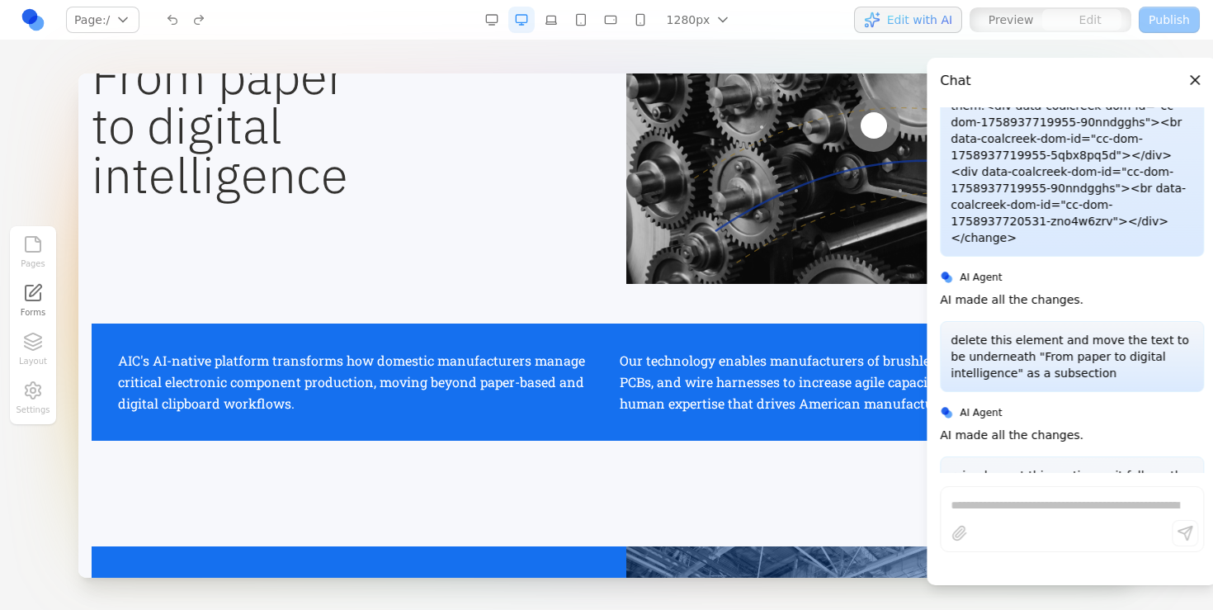
scroll to position [3700, 0]
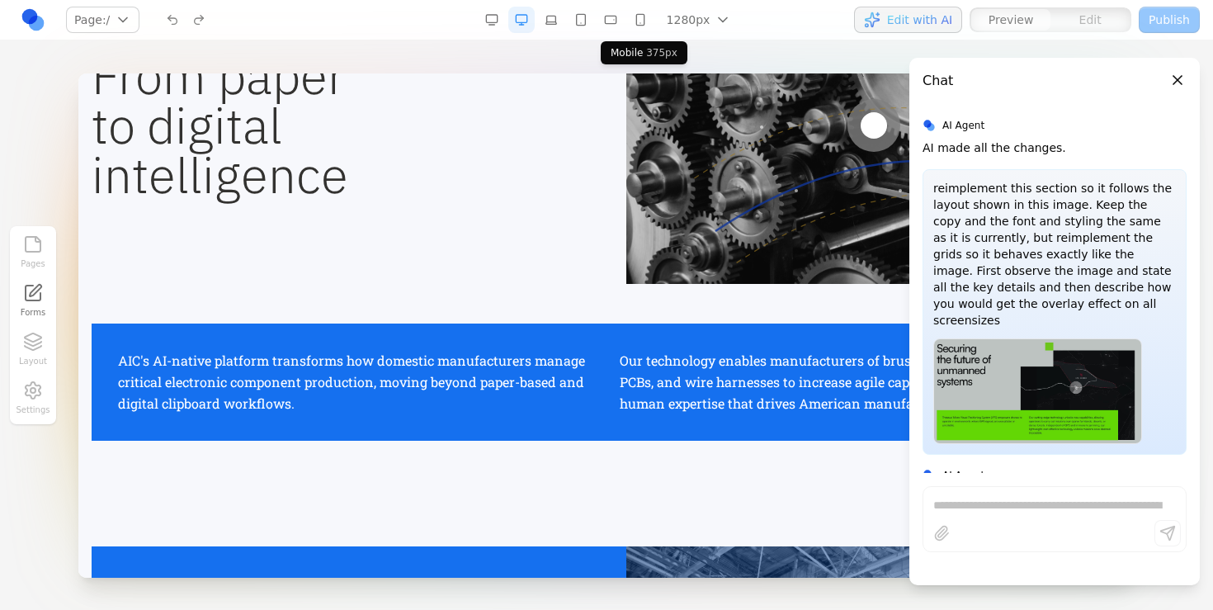
click at [639, 13] on button "button" at bounding box center [640, 20] width 26 height 26
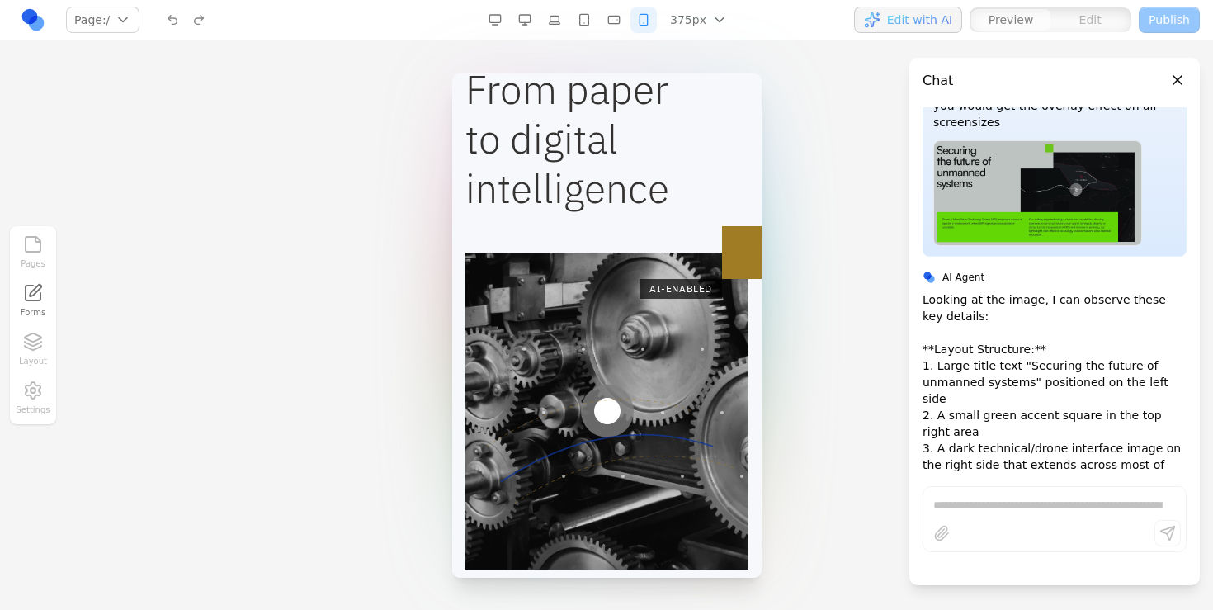
scroll to position [0, 0]
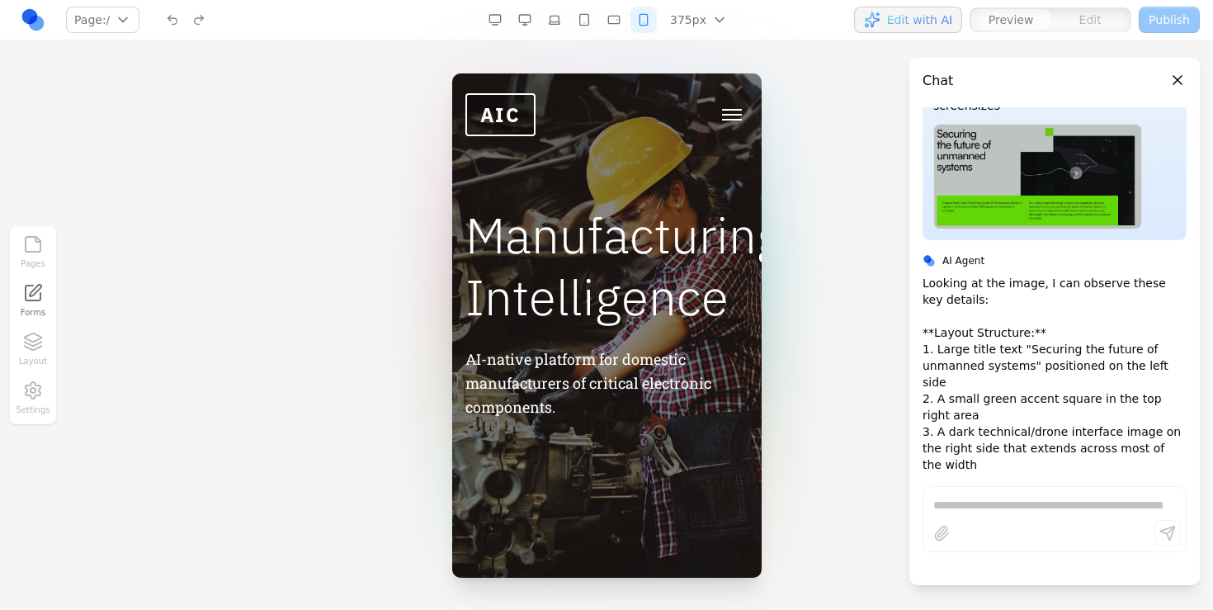
click at [610, 18] on button "button" at bounding box center [614, 20] width 26 height 26
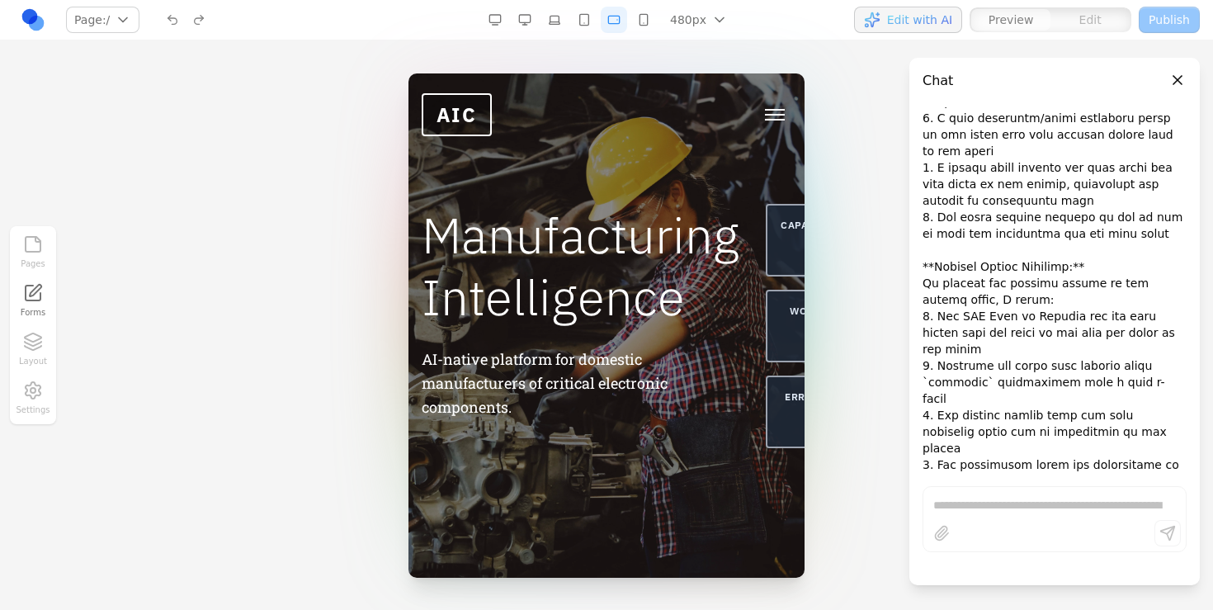
click at [586, 20] on button "button" at bounding box center [584, 20] width 26 height 26
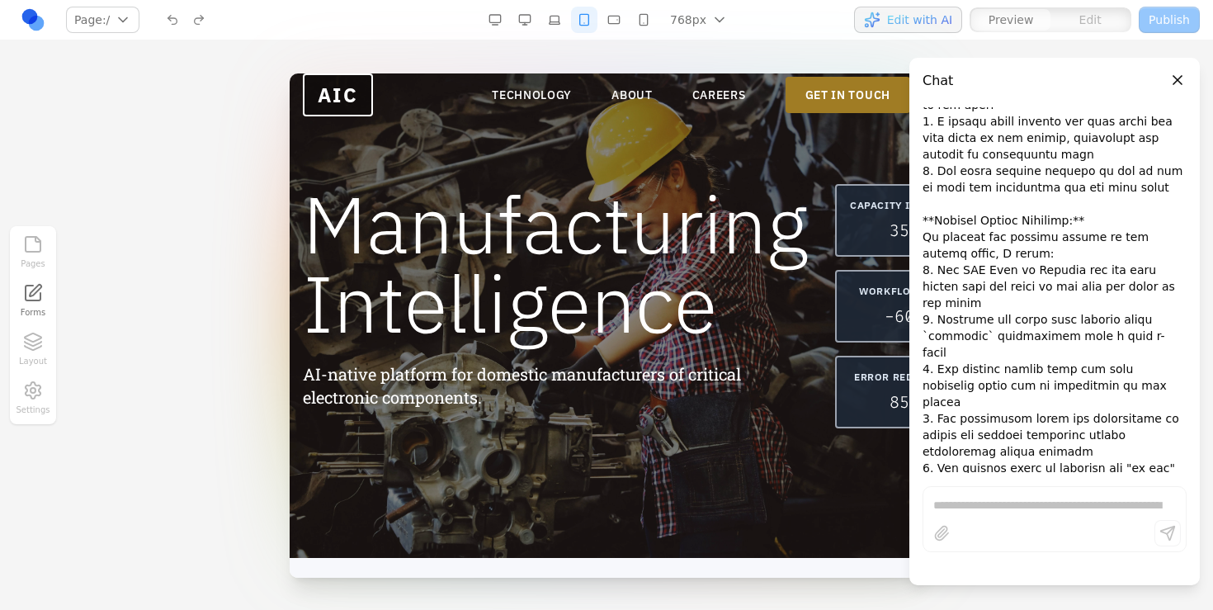
click at [1178, 72] on button "Close panel" at bounding box center [1177, 80] width 18 height 18
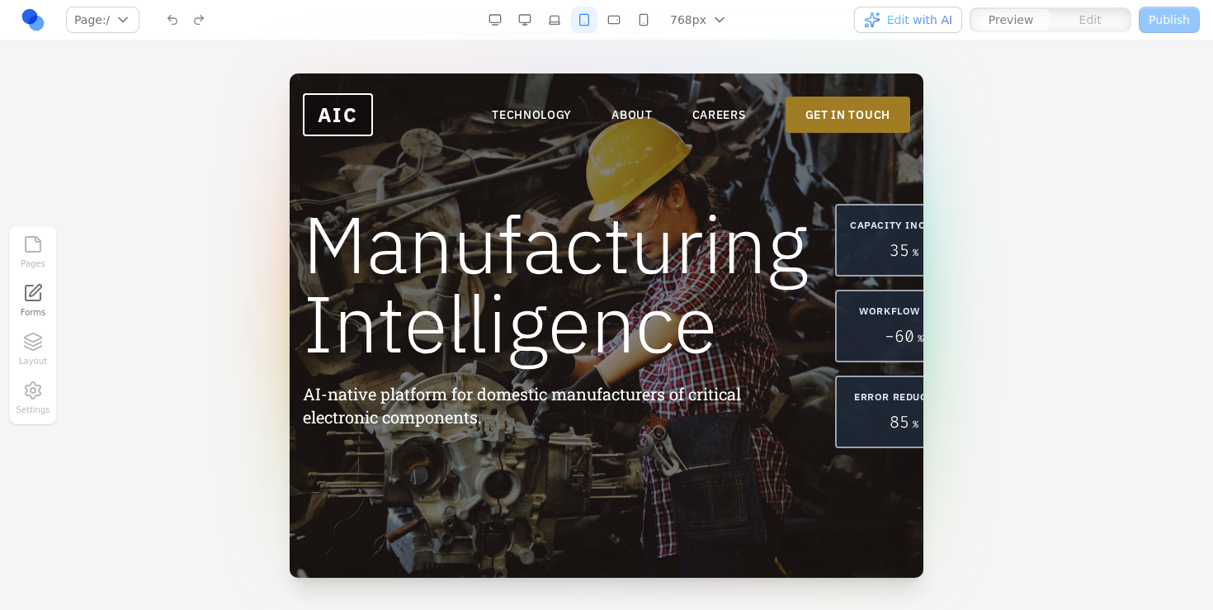
click at [558, 22] on button "button" at bounding box center [554, 20] width 26 height 26
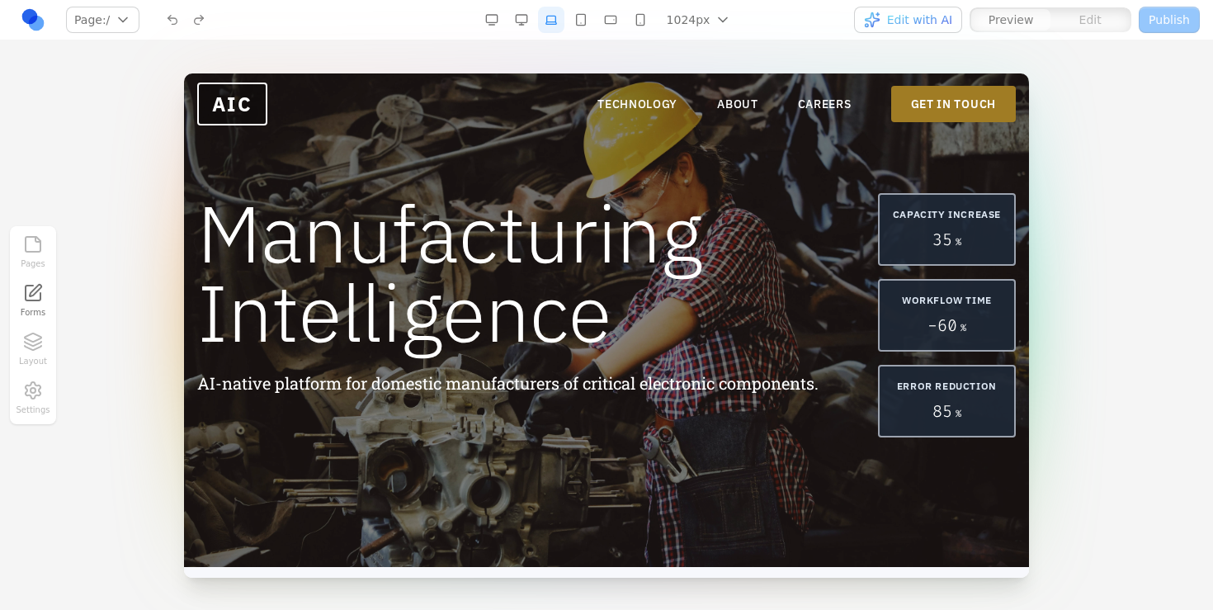
click at [522, 16] on button "button" at bounding box center [521, 20] width 26 height 26
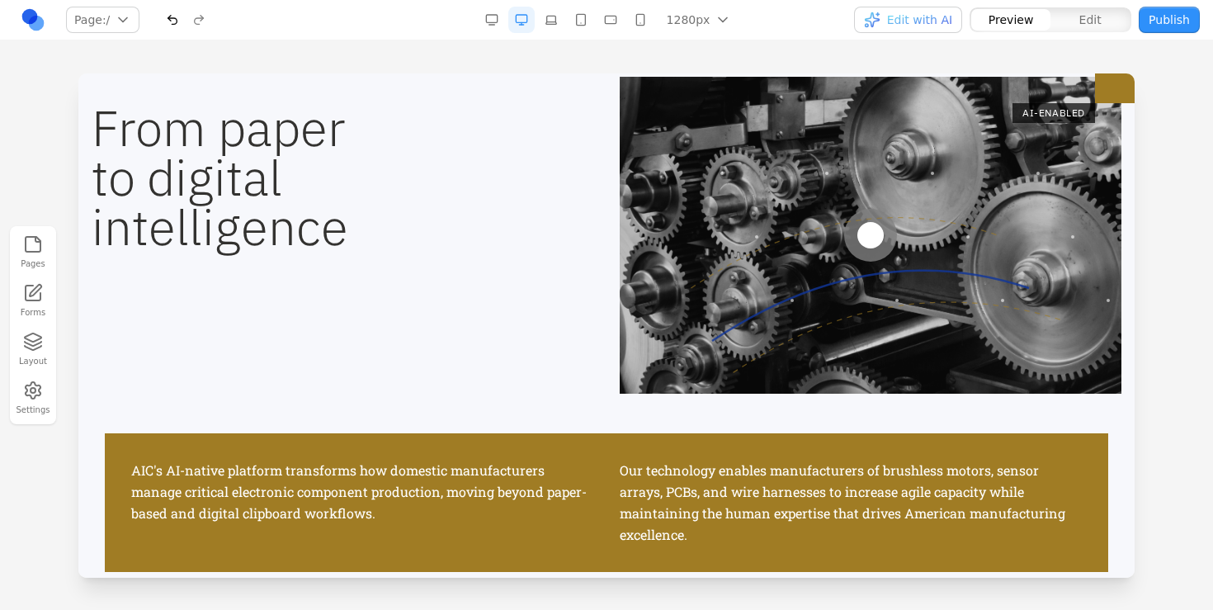
scroll to position [564, 0]
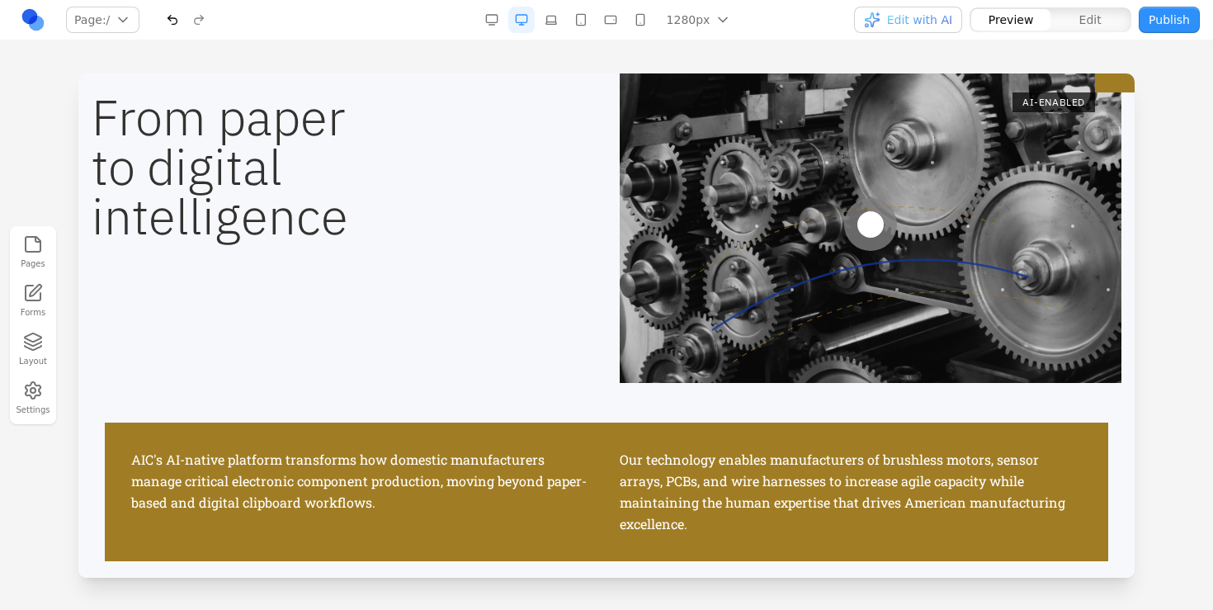
click at [560, 408] on div "From paper to digital intelligence AI-ENABLED AIC's AI-native platform transfor…" at bounding box center [607, 313] width 1030 height 495
click at [552, 455] on div "AIC's AI-native platform transforms how domestic manufacturers manage critical …" at bounding box center [606, 491] width 1003 height 139
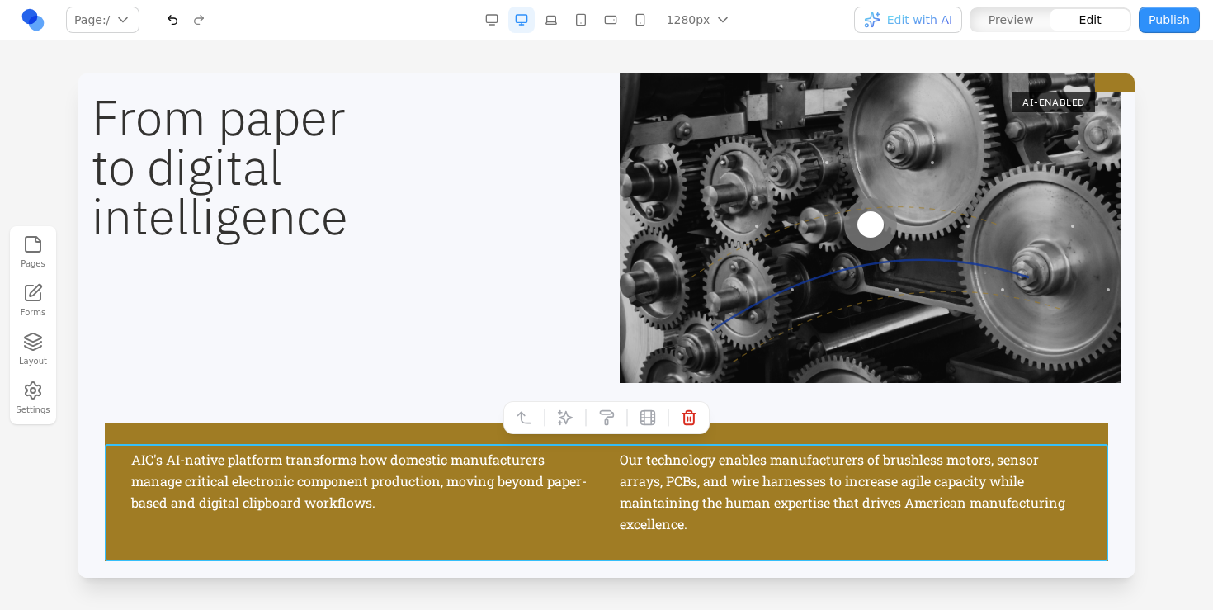
click at [586, 454] on div "AIC's AI-native platform transforms how domestic manufacturers manage critical …" at bounding box center [606, 491] width 1003 height 139
click at [563, 415] on icon at bounding box center [566, 418] width 14 height 14
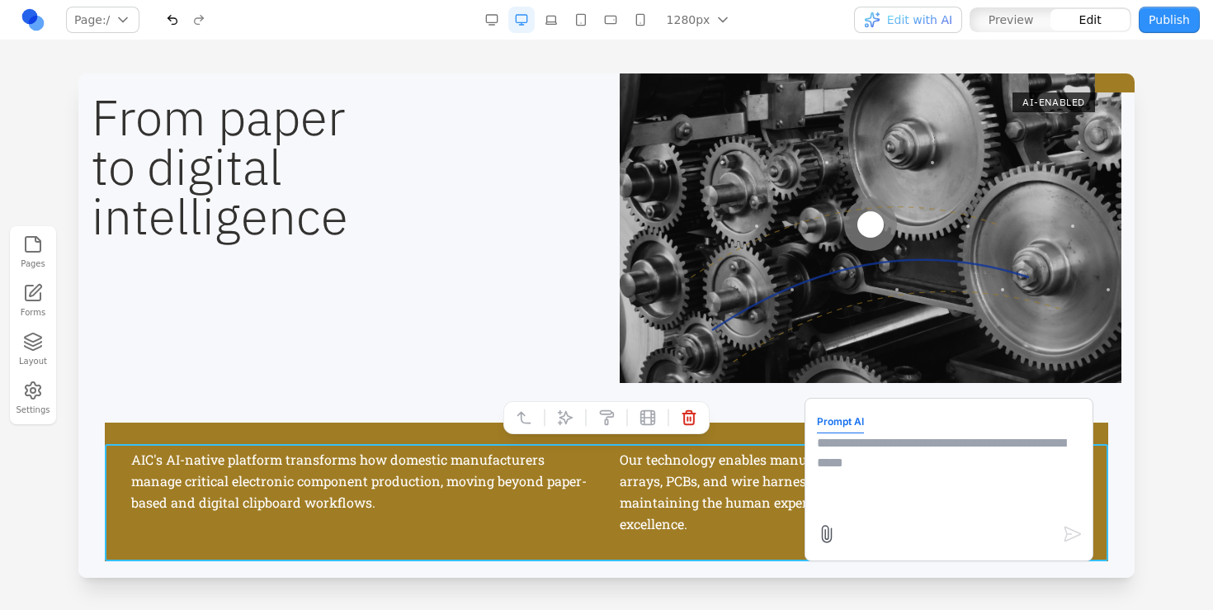
click at [883, 456] on textarea at bounding box center [949, 474] width 264 height 82
click at [464, 378] on div "From paper to digital intelligence" at bounding box center [343, 224] width 502 height 317
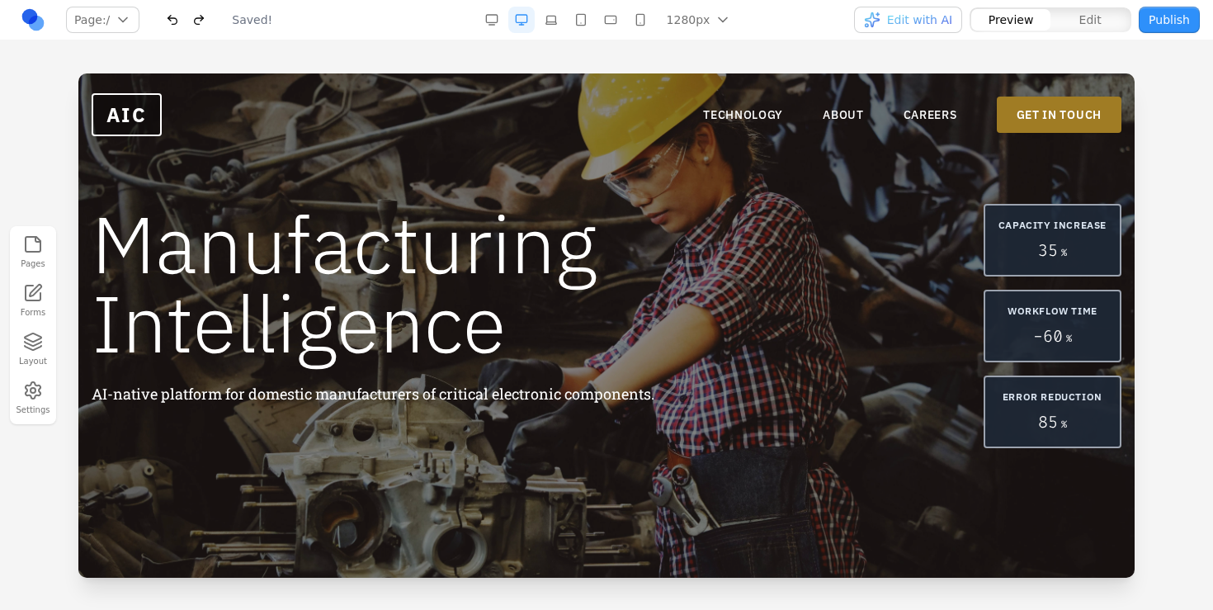
scroll to position [4228, 0]
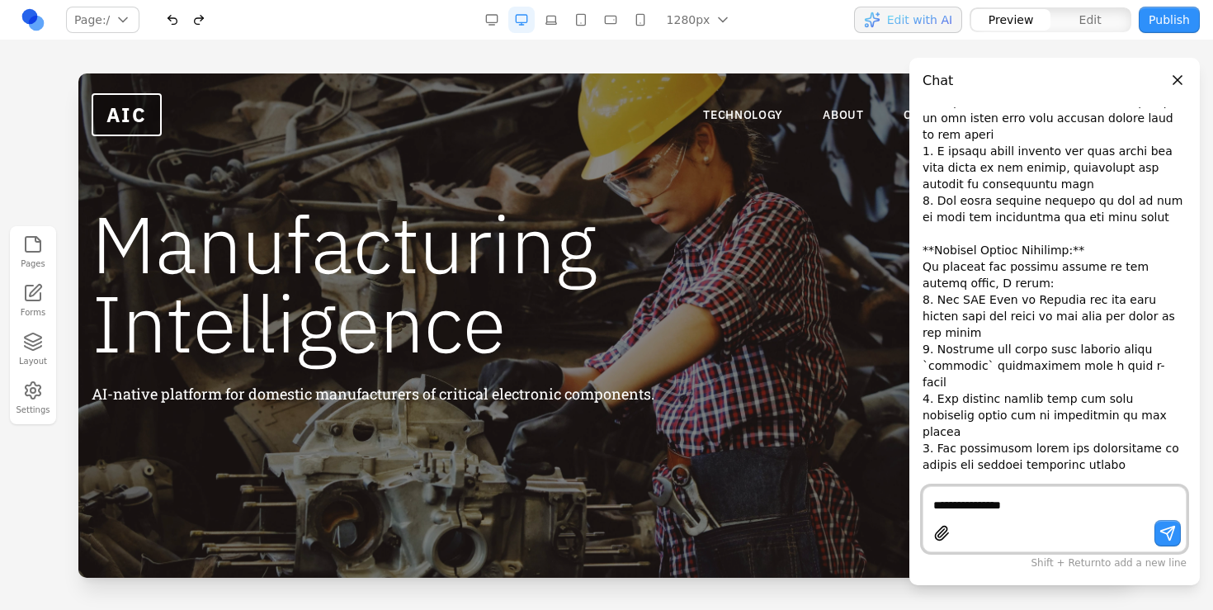
click at [582, 13] on button "button" at bounding box center [581, 20] width 26 height 26
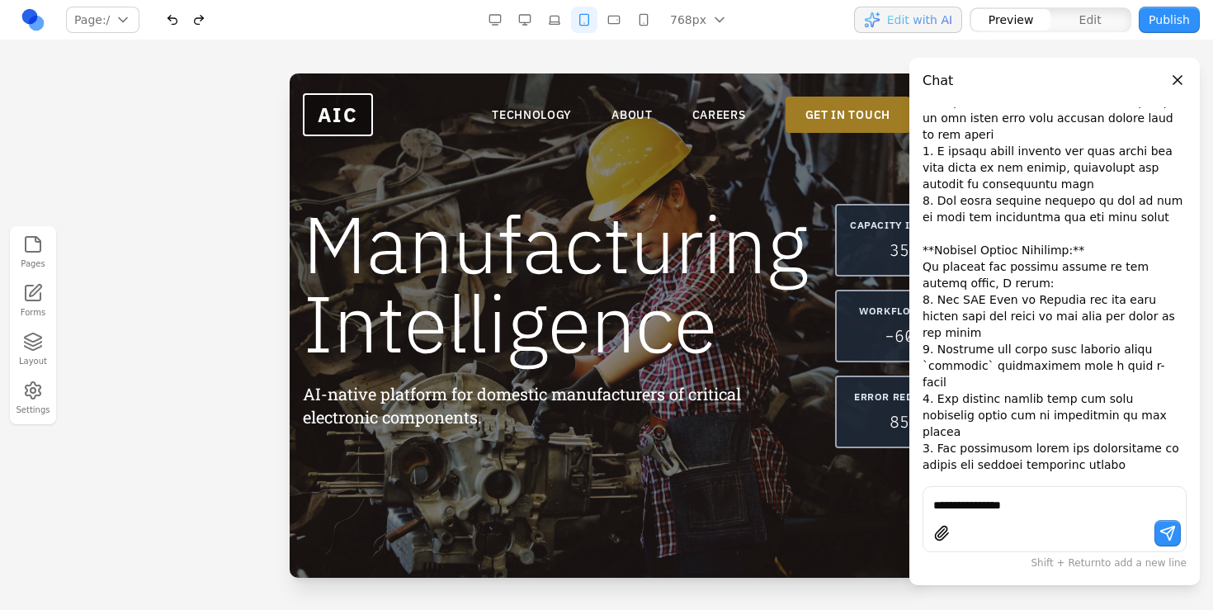
click at [1067, 522] on div at bounding box center [1054, 535] width 262 height 31
click at [1063, 509] on textarea "**********" at bounding box center [1054, 505] width 243 height 16
click at [560, 22] on button "button" at bounding box center [554, 20] width 26 height 26
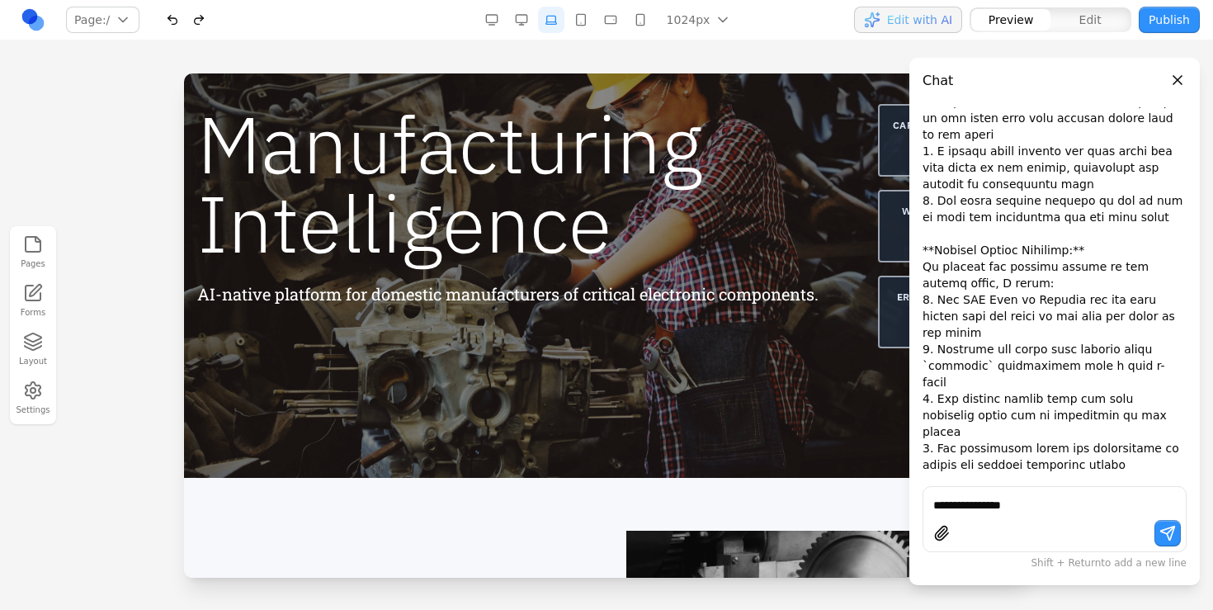
scroll to position [71, 0]
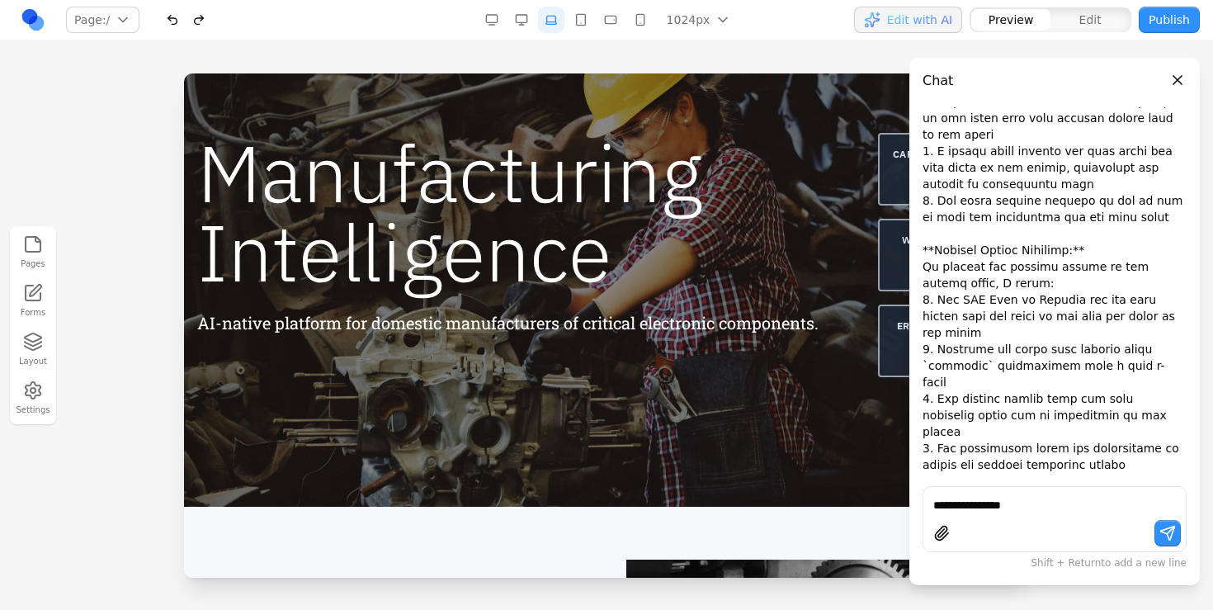
click at [580, 24] on button "button" at bounding box center [581, 20] width 26 height 26
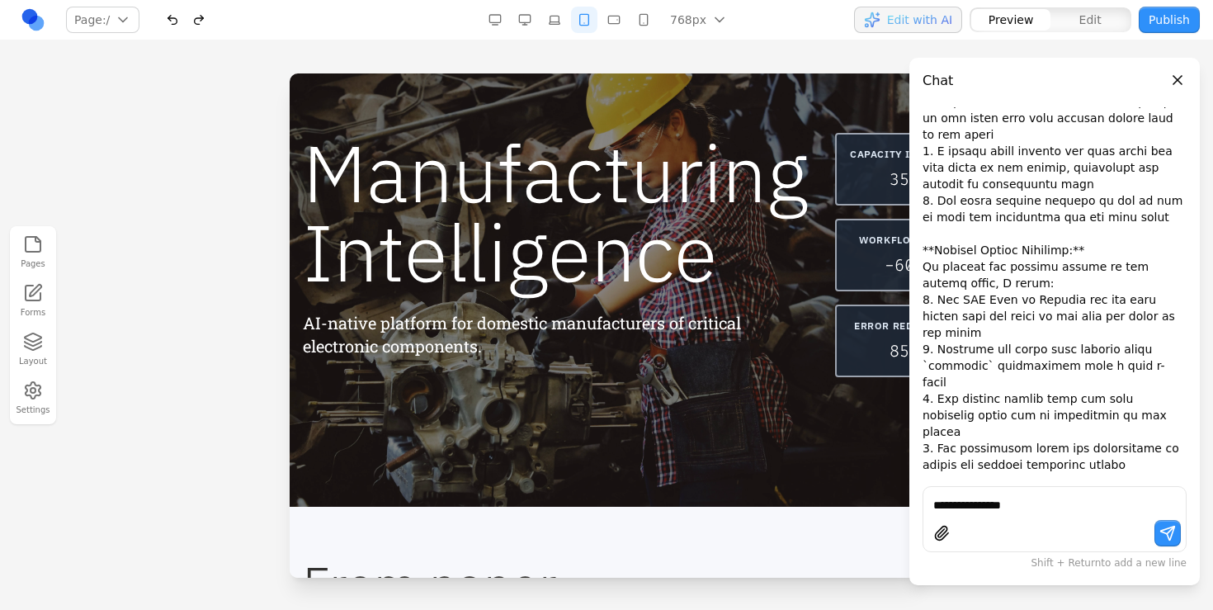
click at [1054, 514] on div "**********" at bounding box center [1054, 519] width 264 height 66
type textarea "**********"
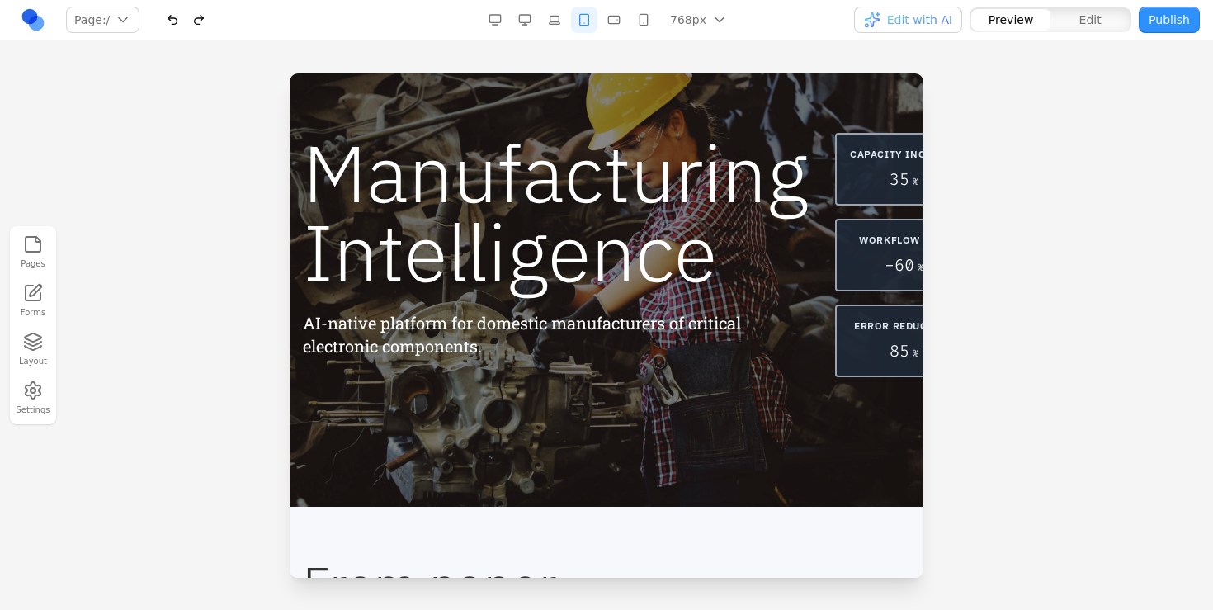
click at [560, 14] on button "button" at bounding box center [554, 20] width 26 height 26
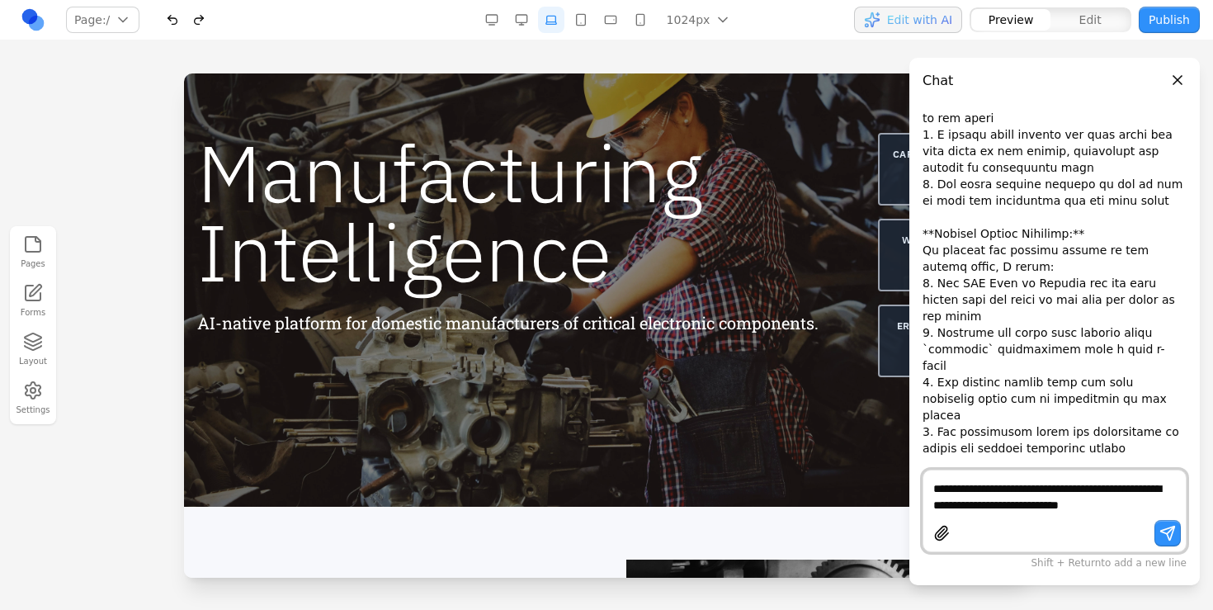
scroll to position [4261, 0]
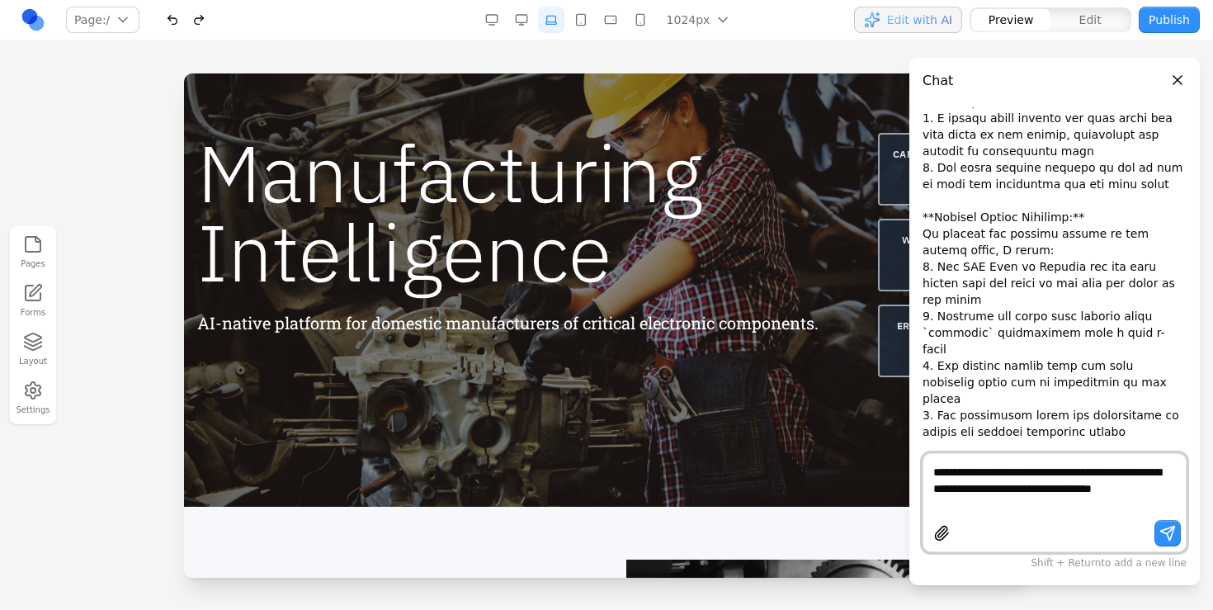
click at [1037, 467] on textarea "**********" at bounding box center [1054, 488] width 243 height 49
click at [1081, 472] on textarea "**********" at bounding box center [1054, 488] width 243 height 49
click at [1061, 507] on textarea "**********" at bounding box center [1054, 488] width 243 height 49
click at [1037, 478] on textarea "**********" at bounding box center [1054, 488] width 243 height 49
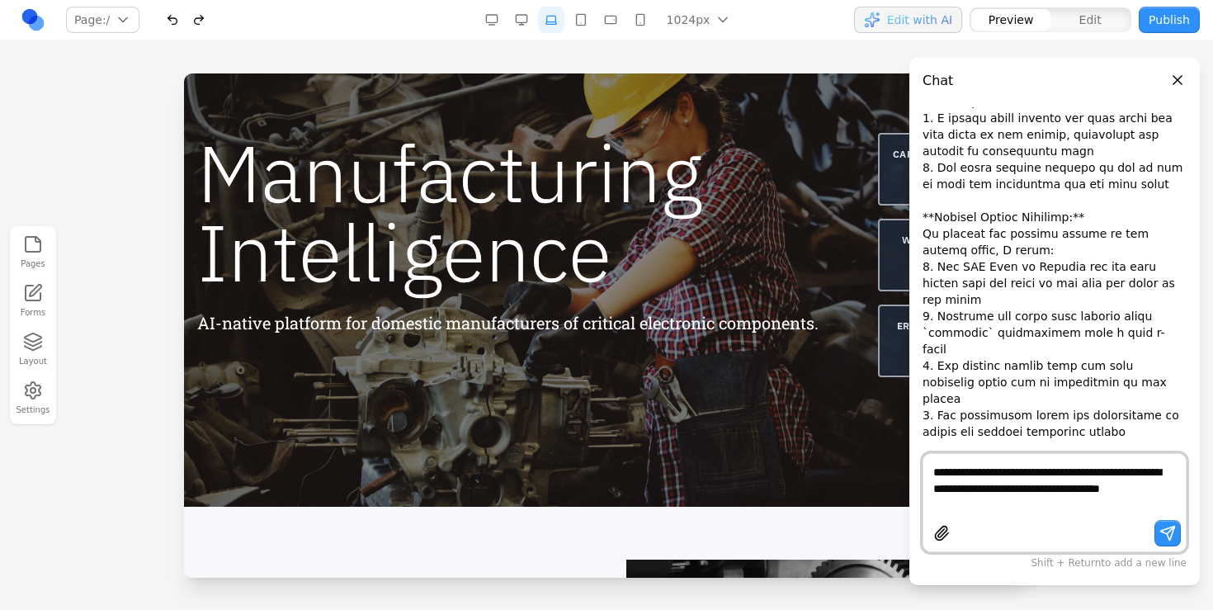
click at [1020, 503] on textarea "**********" at bounding box center [1054, 488] width 243 height 49
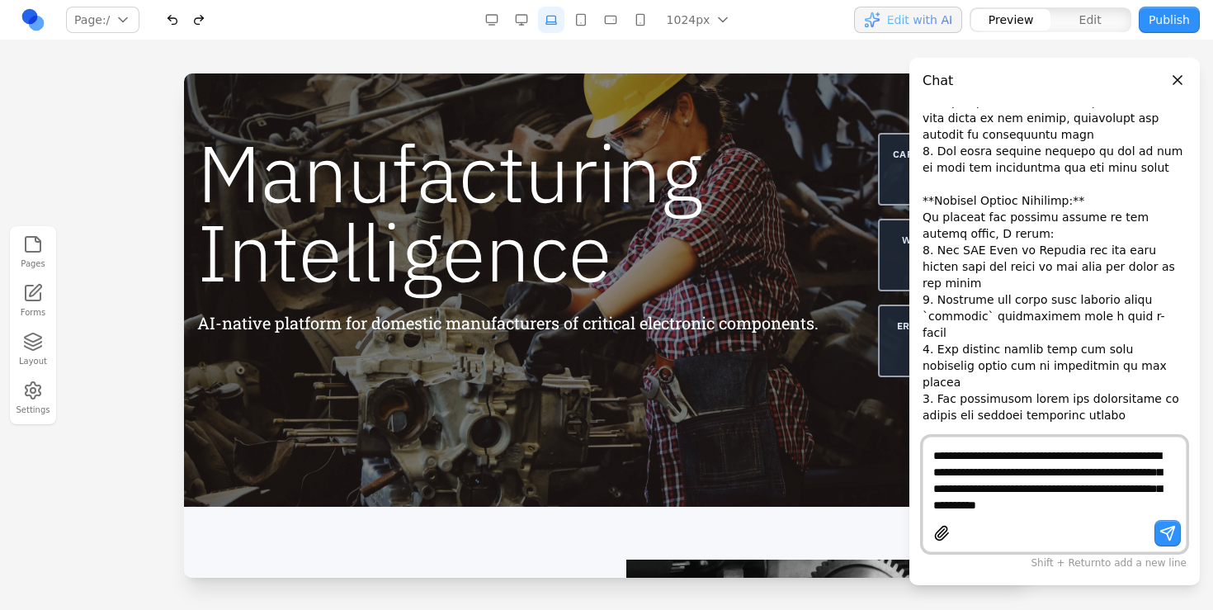
scroll to position [4287, 0]
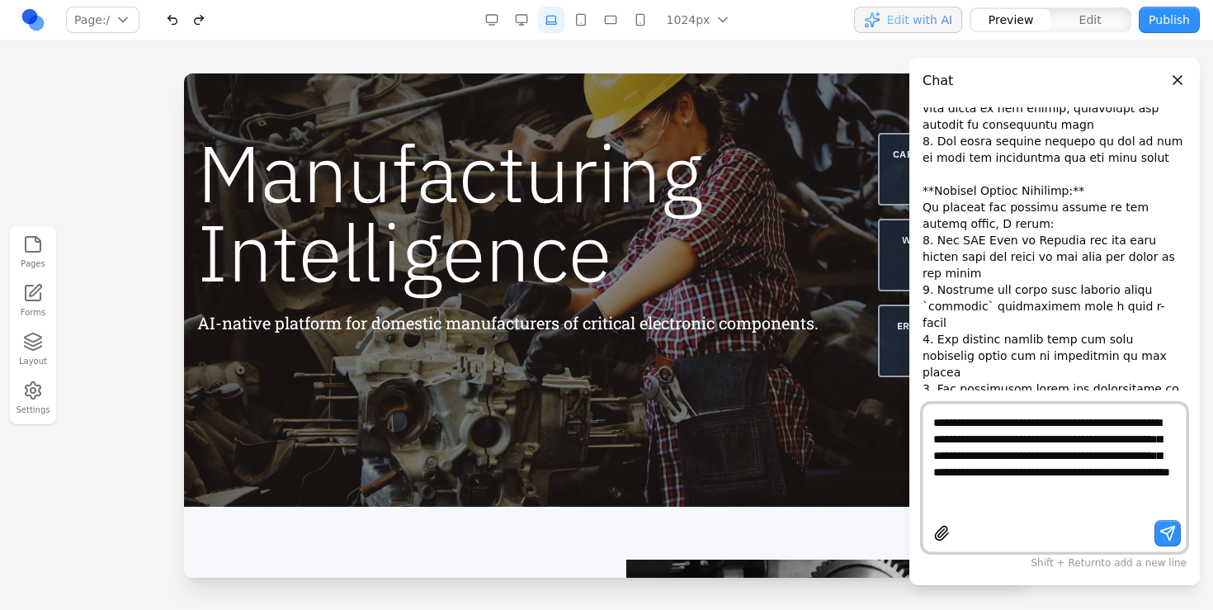
type textarea "**********"
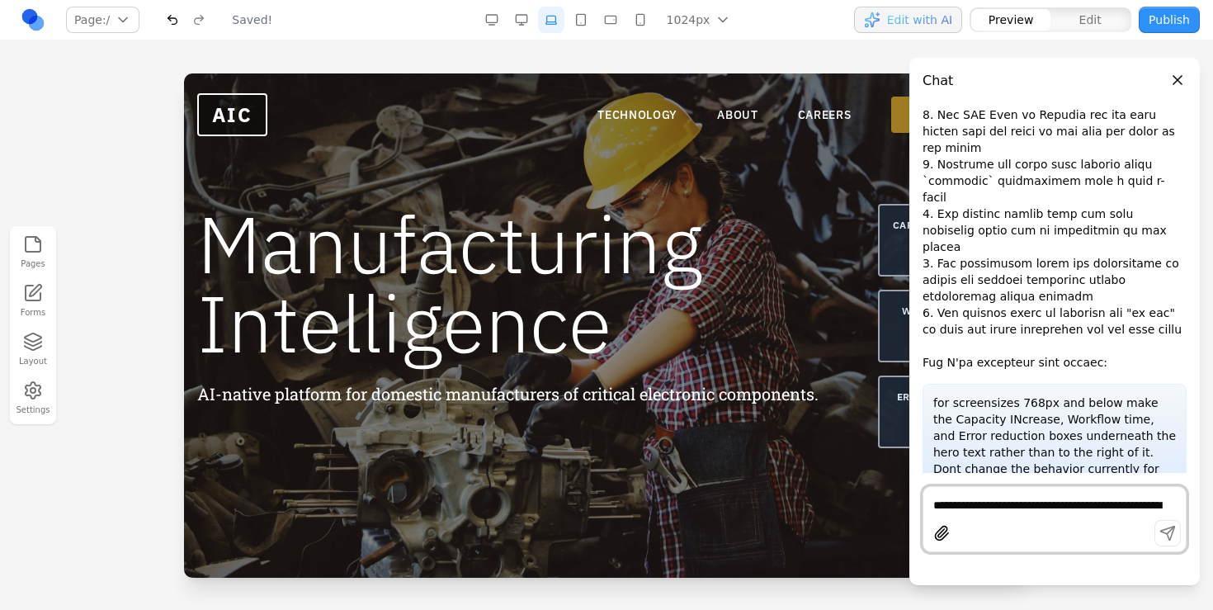
scroll to position [0, 0]
click at [1173, 80] on button "Close panel" at bounding box center [1177, 80] width 18 height 18
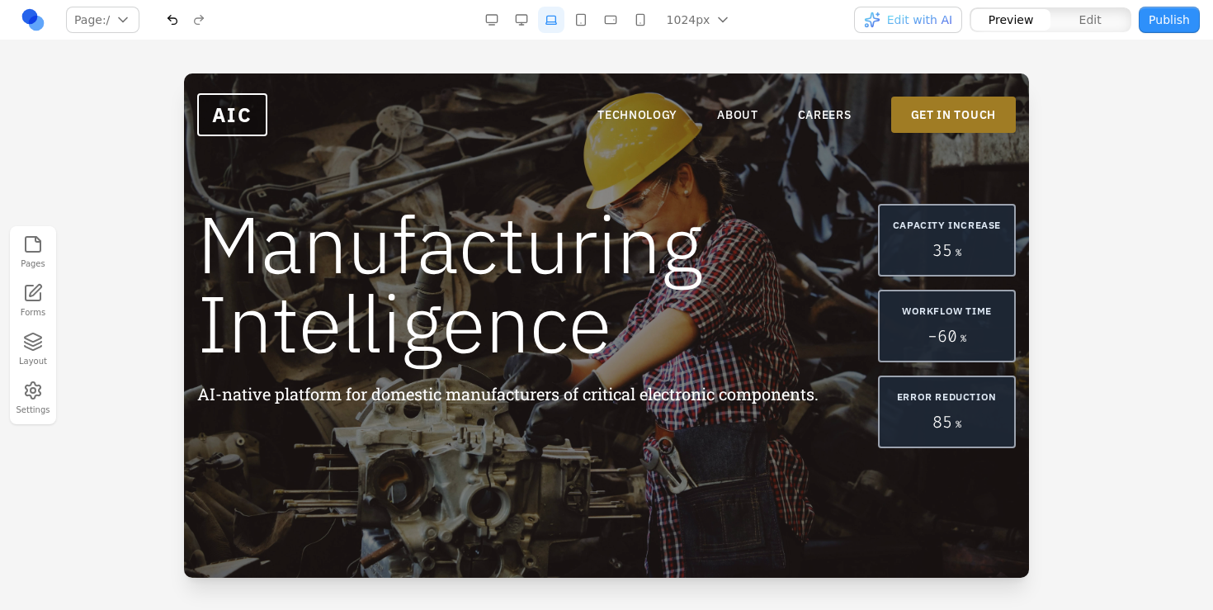
click at [573, 7] on div "1024px 1536px 1280px 1024px 768px 480px 375px" at bounding box center [609, 20] width 263 height 26
click at [576, 21] on button "button" at bounding box center [581, 20] width 26 height 26
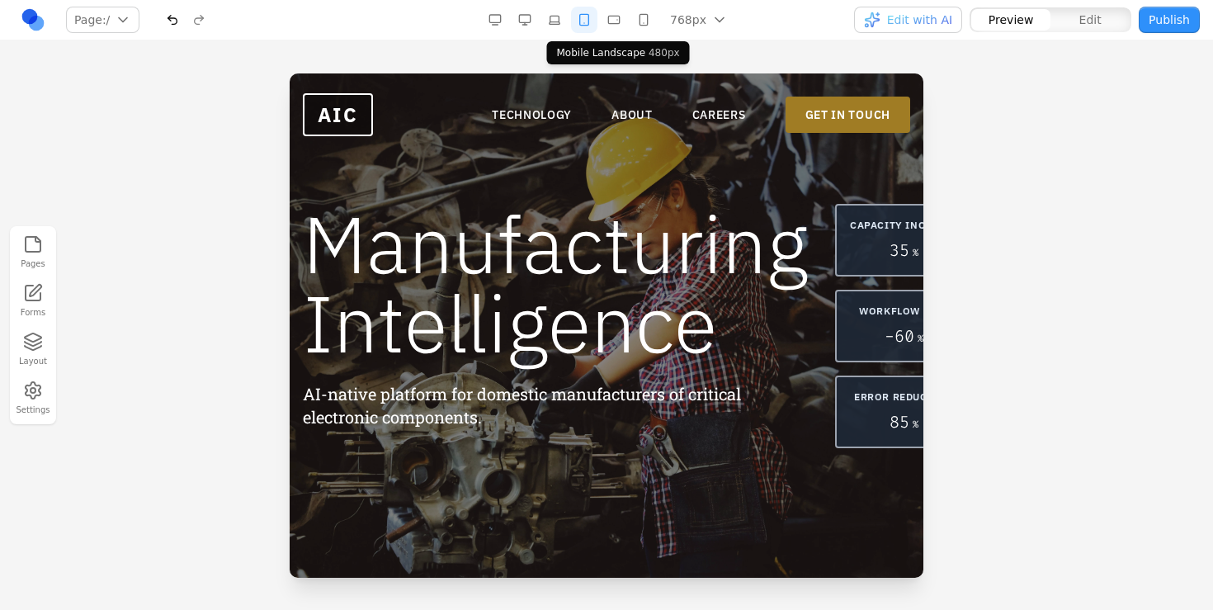
click at [611, 19] on button "button" at bounding box center [614, 20] width 26 height 26
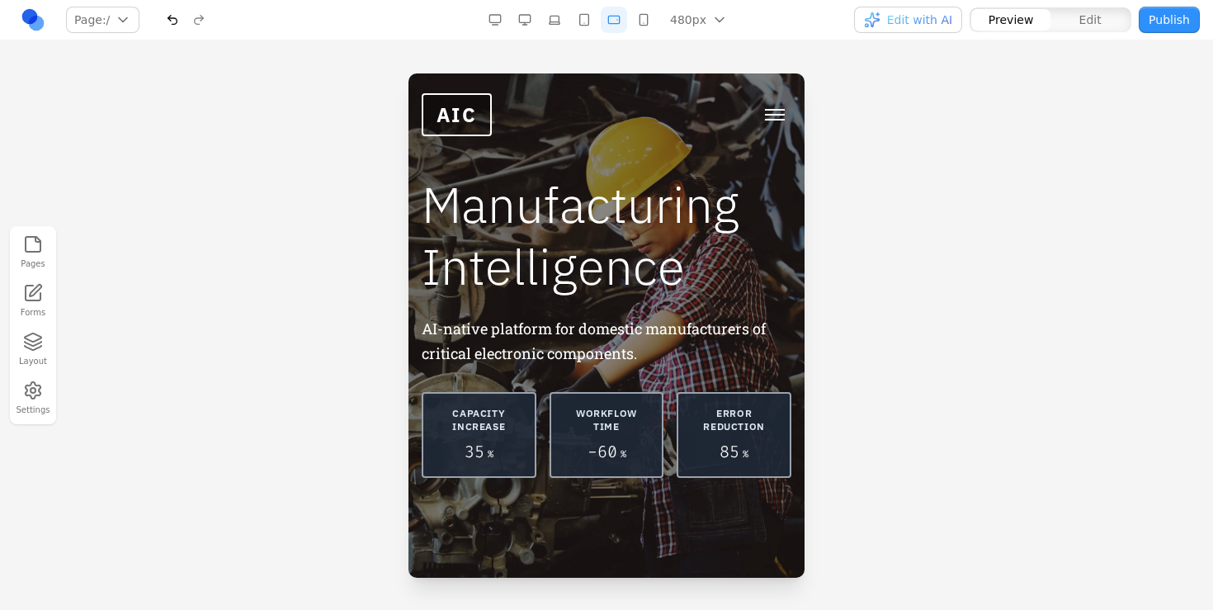
click at [638, 26] on button "button" at bounding box center [643, 20] width 26 height 26
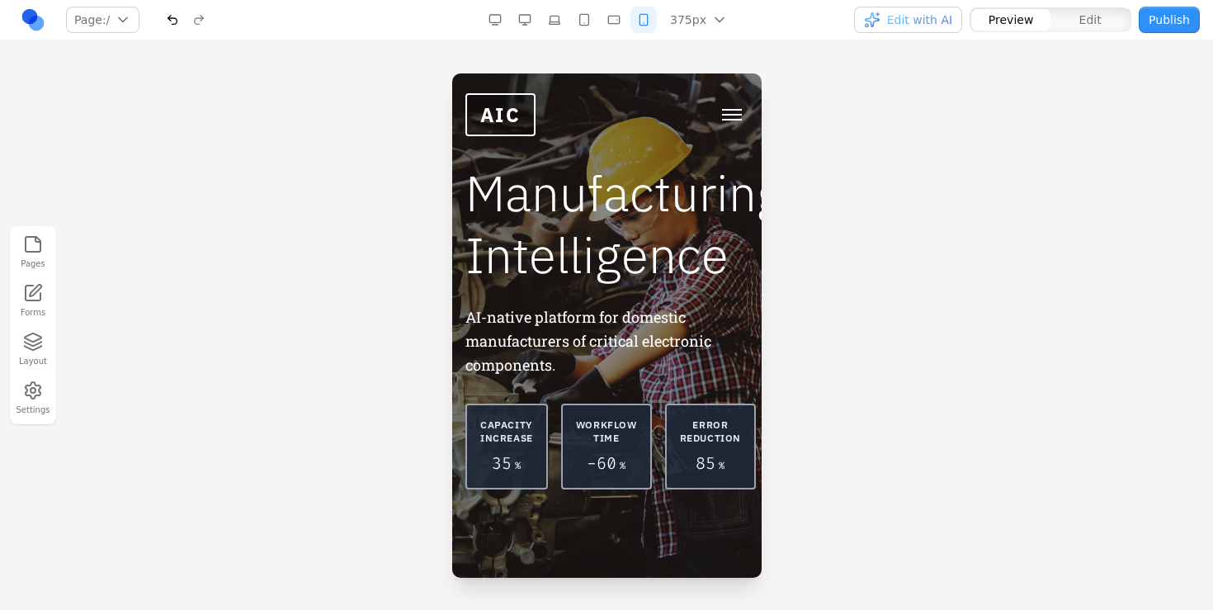
click at [611, 27] on button "button" at bounding box center [614, 20] width 26 height 26
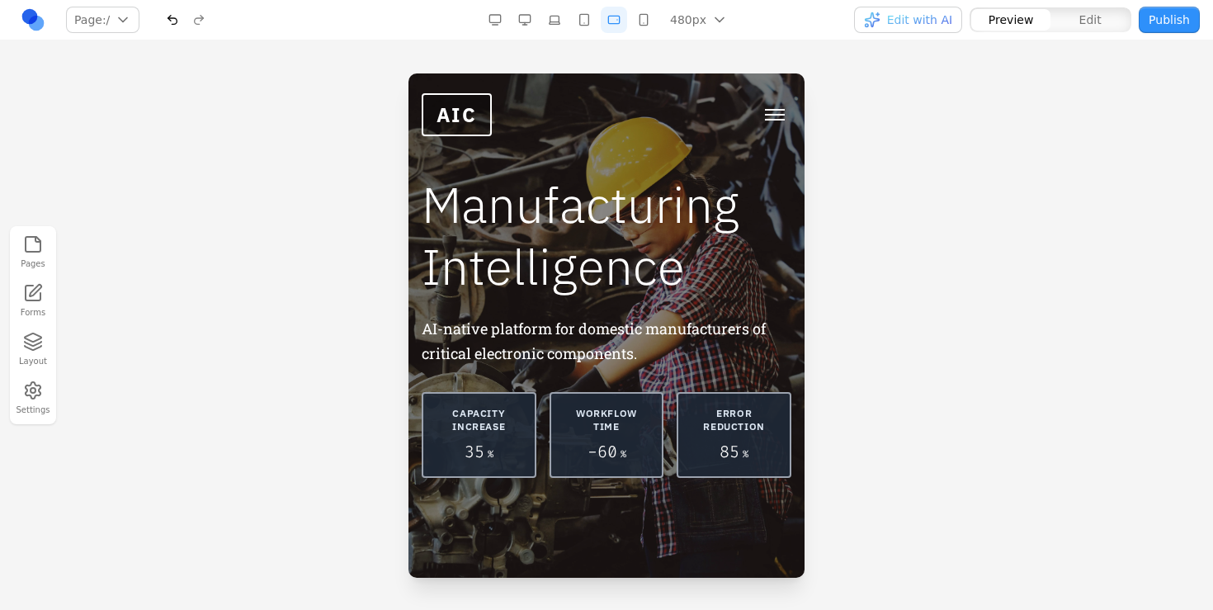
click at [592, 24] on button "button" at bounding box center [584, 20] width 26 height 26
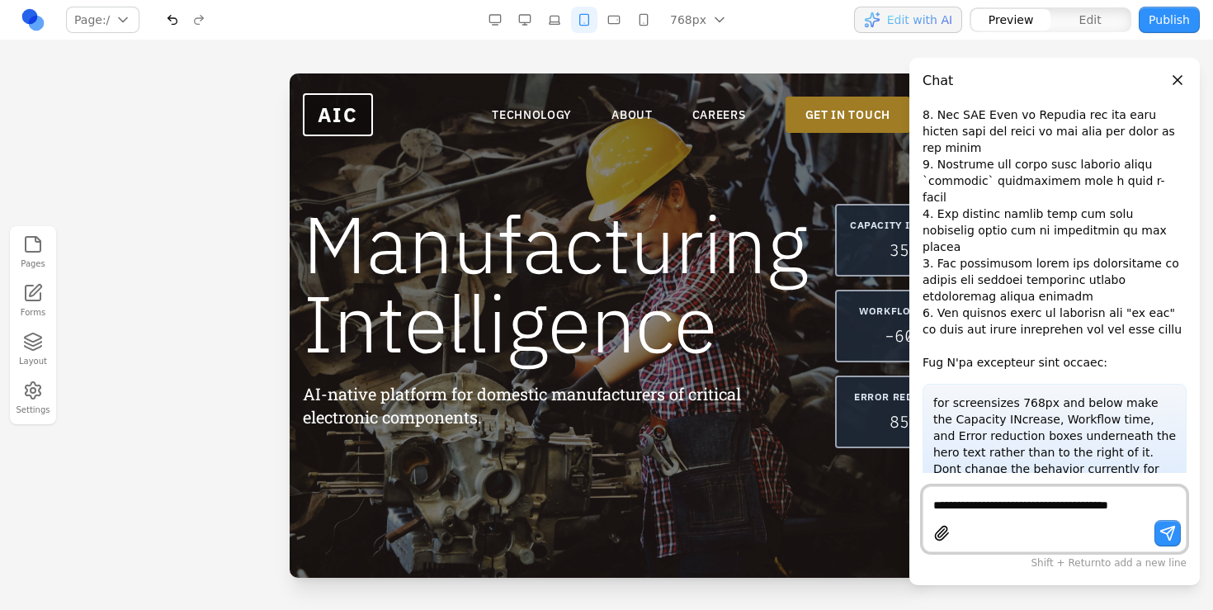
scroll to position [4429, 0]
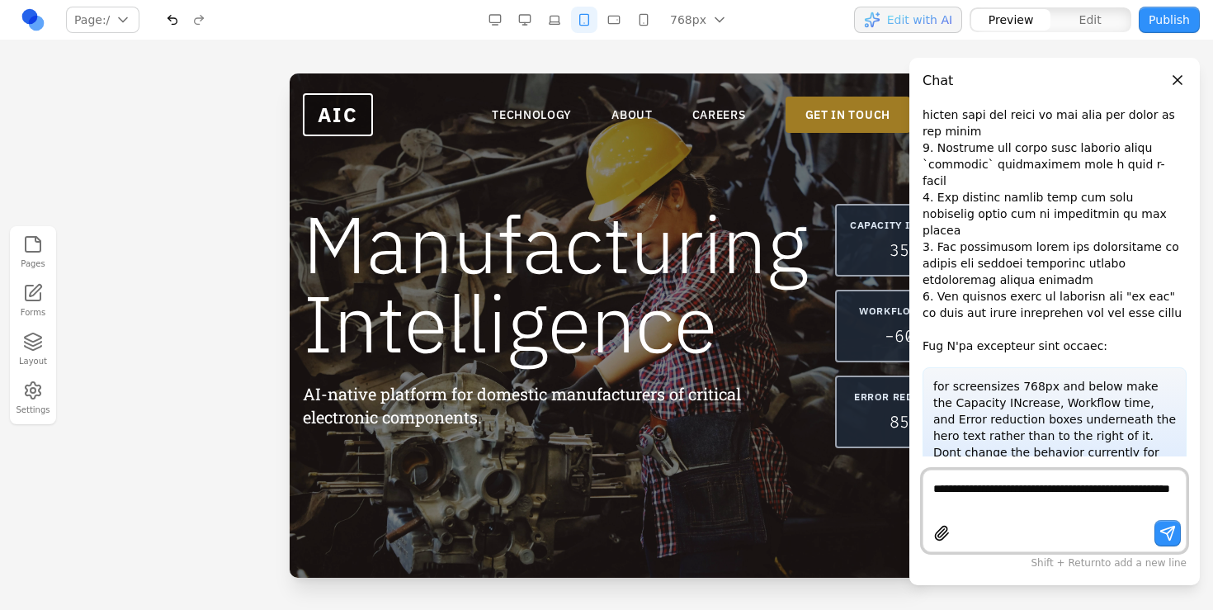
click at [1008, 503] on textarea "**********" at bounding box center [1054, 496] width 243 height 33
type textarea "**********"
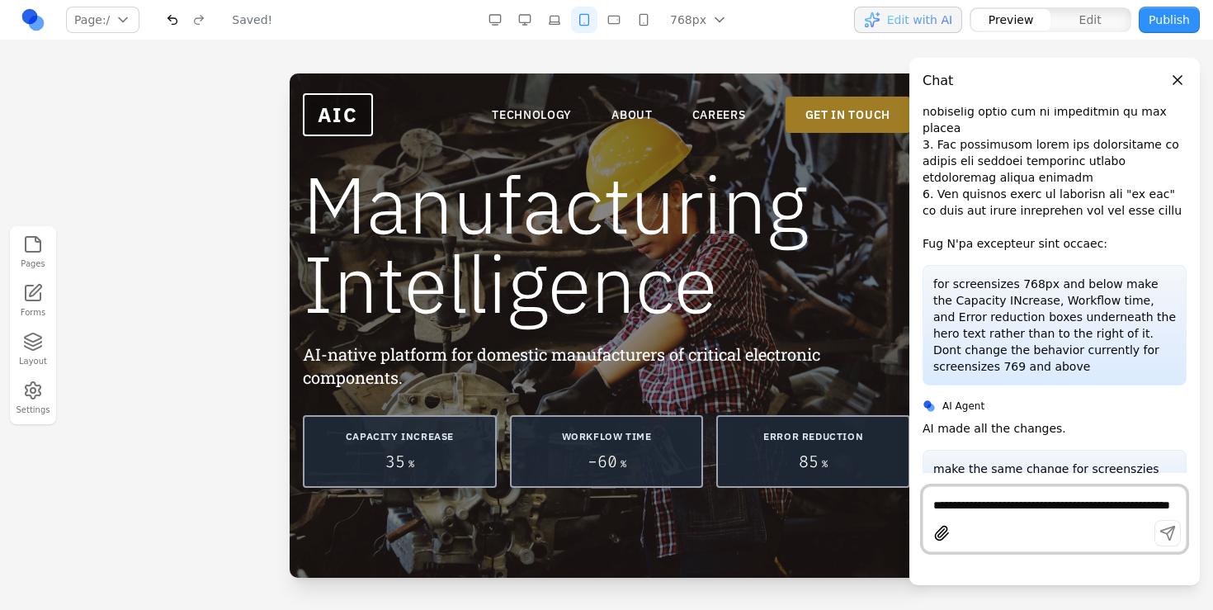
scroll to position [0, 0]
click at [553, 20] on button "button" at bounding box center [554, 20] width 26 height 26
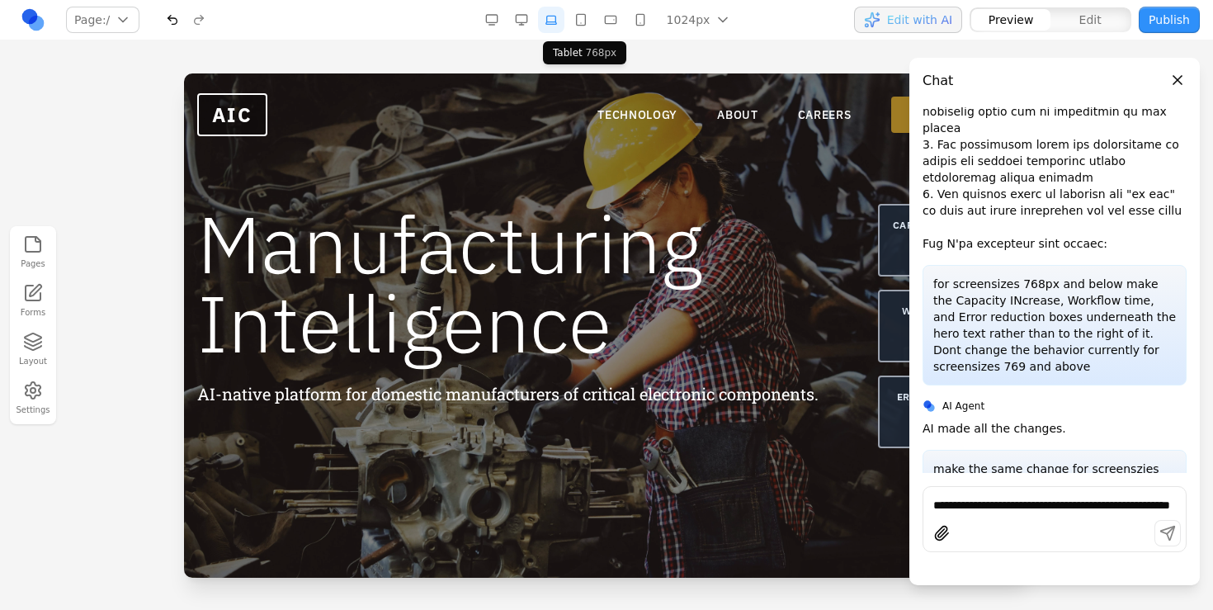
click at [579, 20] on button "button" at bounding box center [581, 20] width 26 height 26
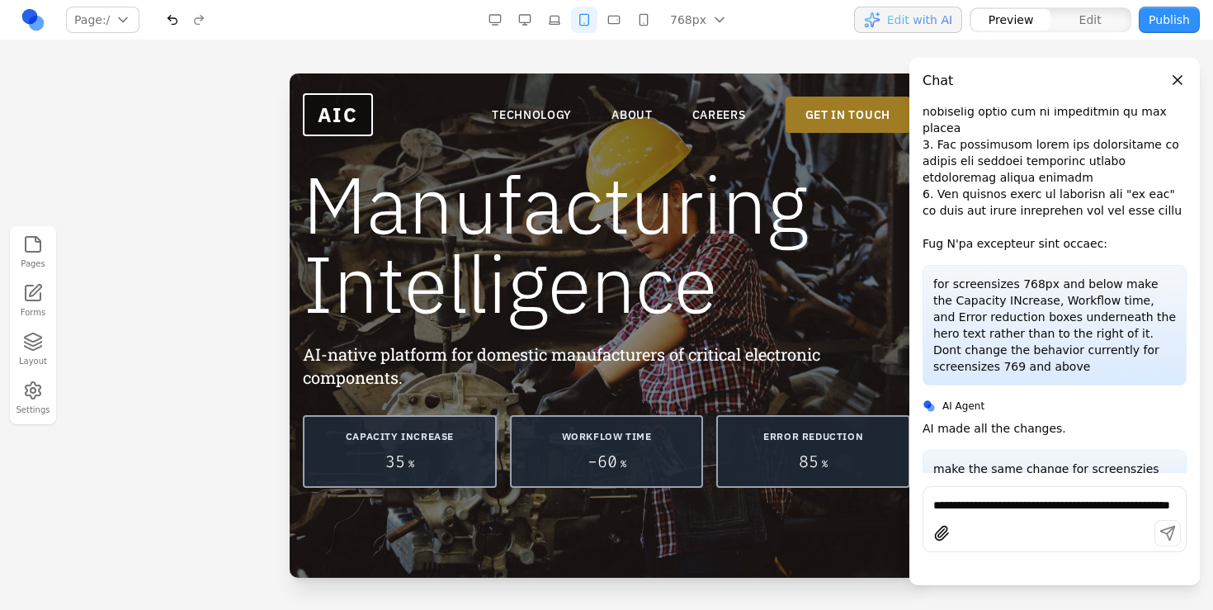
click at [542, 23] on div "768px 1536px 1280px 1024px 768px 480px 375px" at bounding box center [610, 20] width 256 height 26
click at [522, 19] on button "button" at bounding box center [524, 20] width 26 height 26
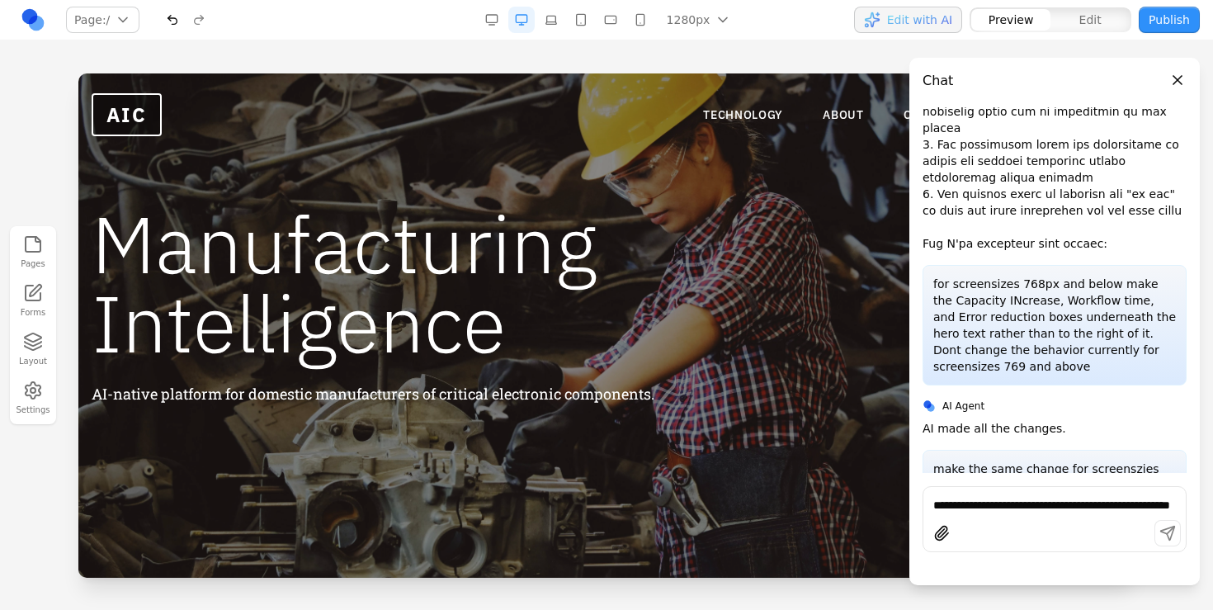
click at [549, 21] on button "button" at bounding box center [551, 20] width 26 height 26
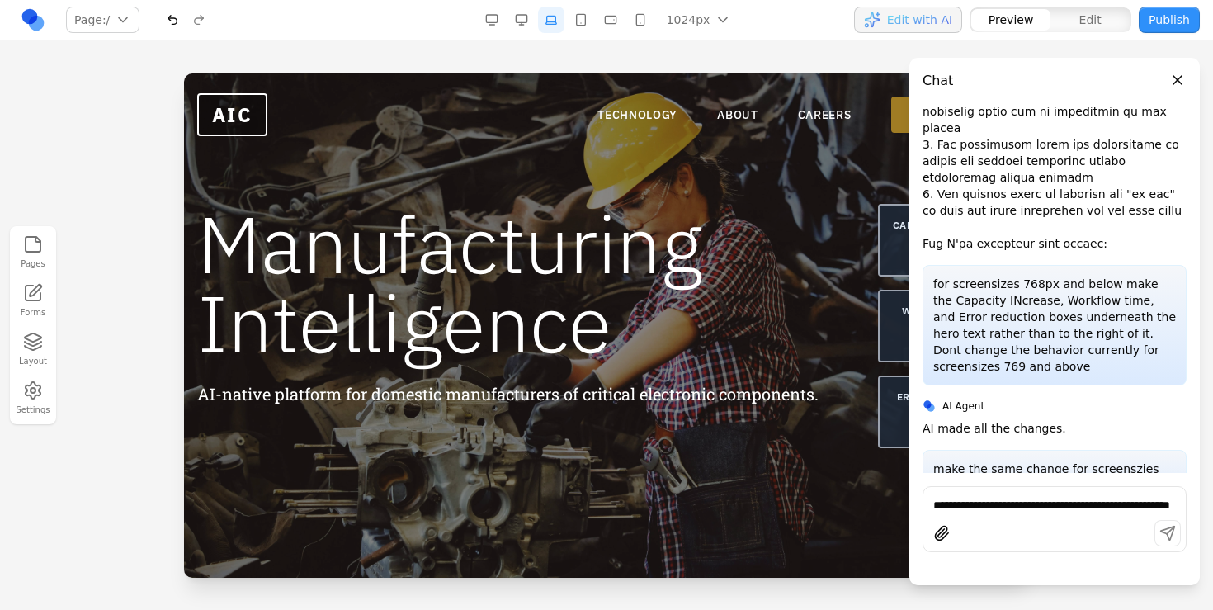
click at [1181, 68] on header "Chat" at bounding box center [1054, 74] width 290 height 33
click at [1172, 77] on button "Close panel" at bounding box center [1177, 80] width 18 height 18
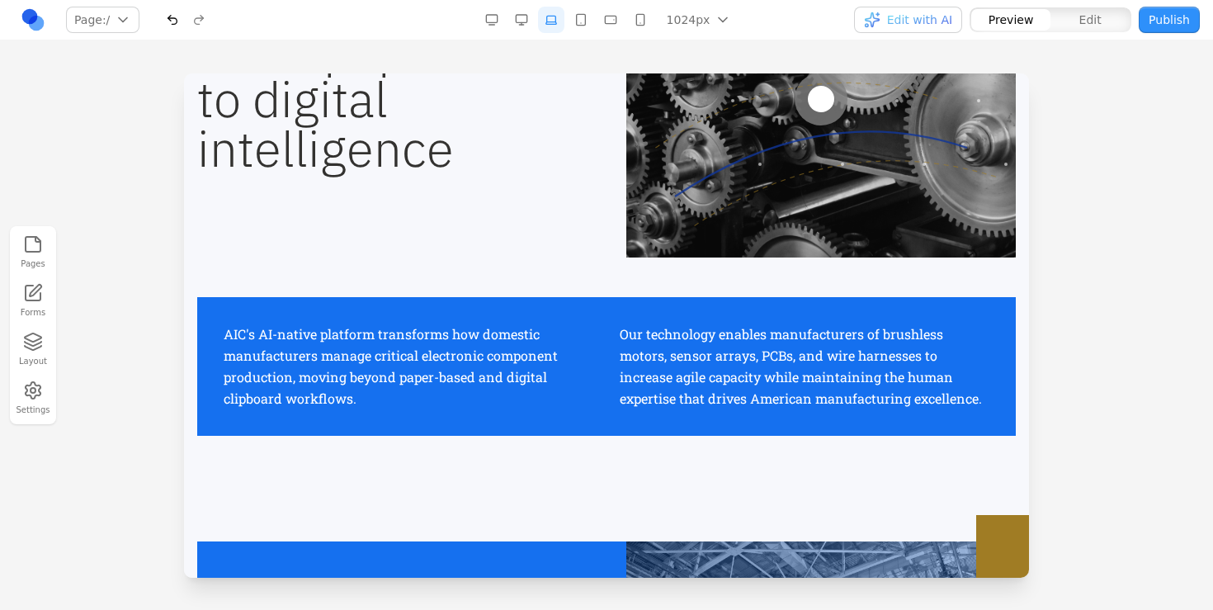
scroll to position [516, 0]
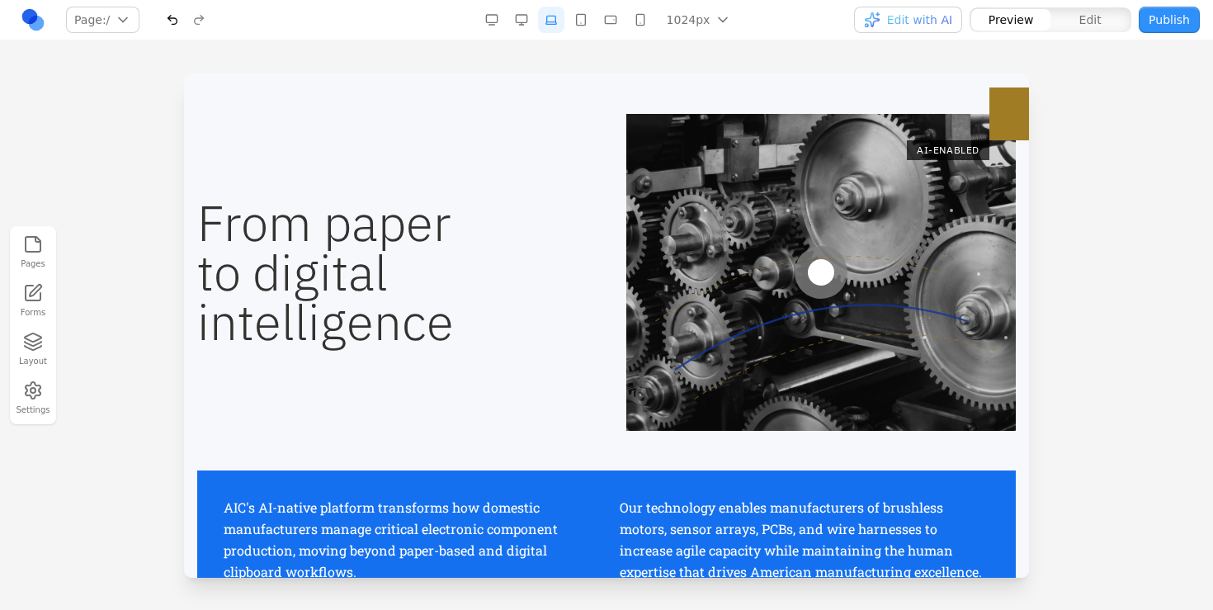
click at [375, 285] on h2 "From paper to digital intelligence" at bounding box center [391, 272] width 389 height 148
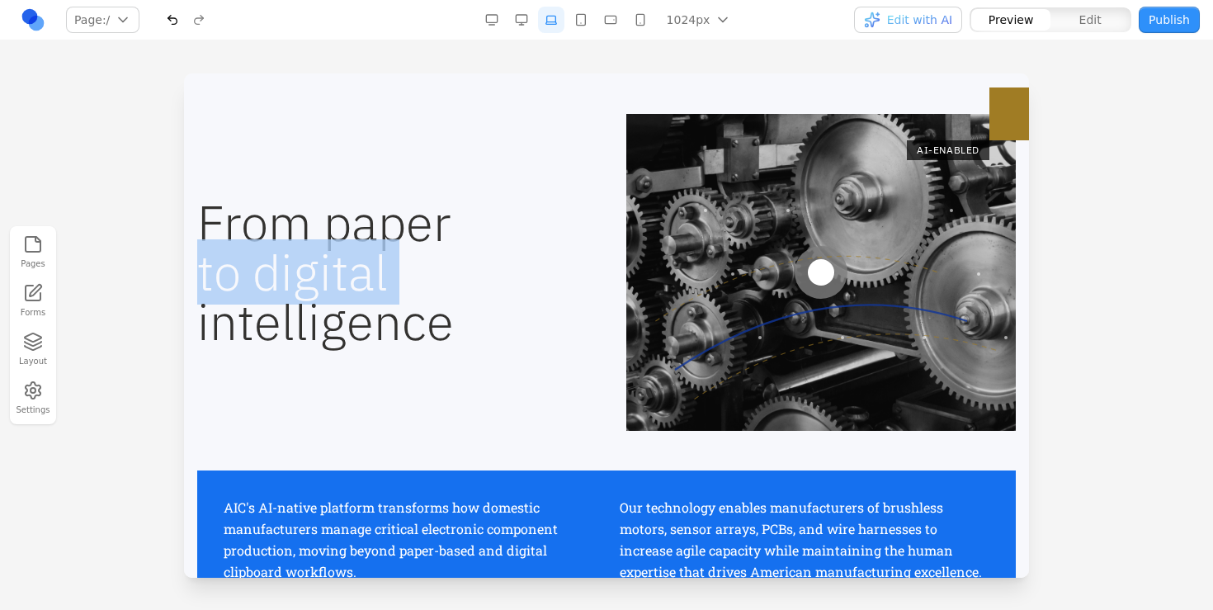
click at [375, 285] on h2 "From paper to digital intelligence" at bounding box center [391, 272] width 389 height 148
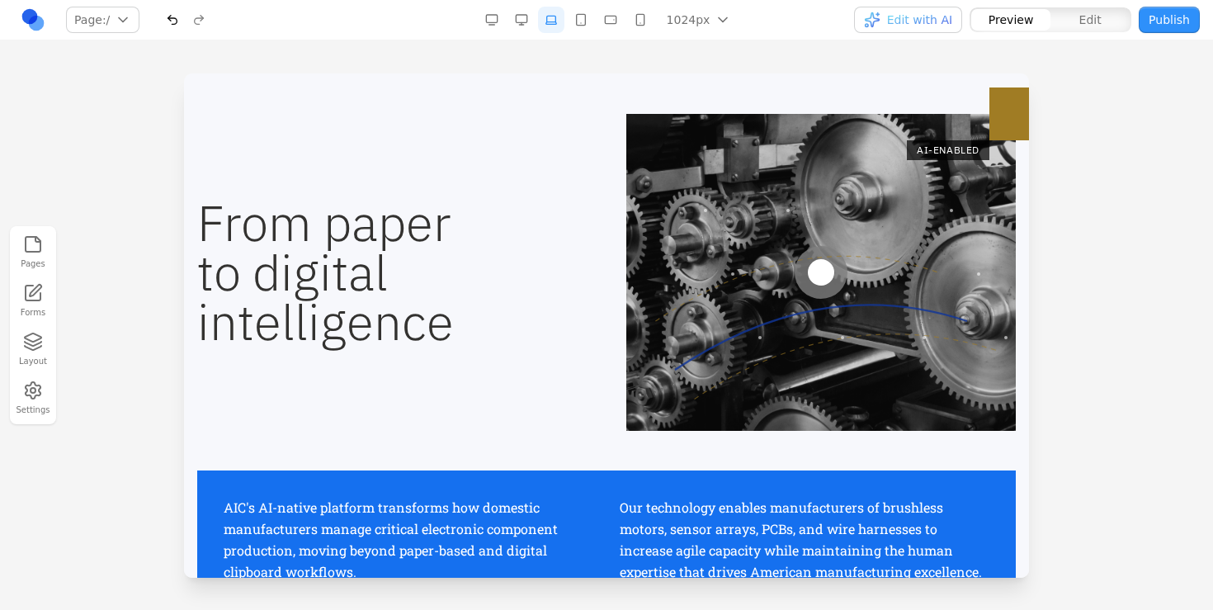
click at [425, 246] on h2 "From paper to digital intelligence" at bounding box center [391, 272] width 389 height 148
click at [455, 284] on h2 "From paper to digital intelligence" at bounding box center [391, 272] width 389 height 148
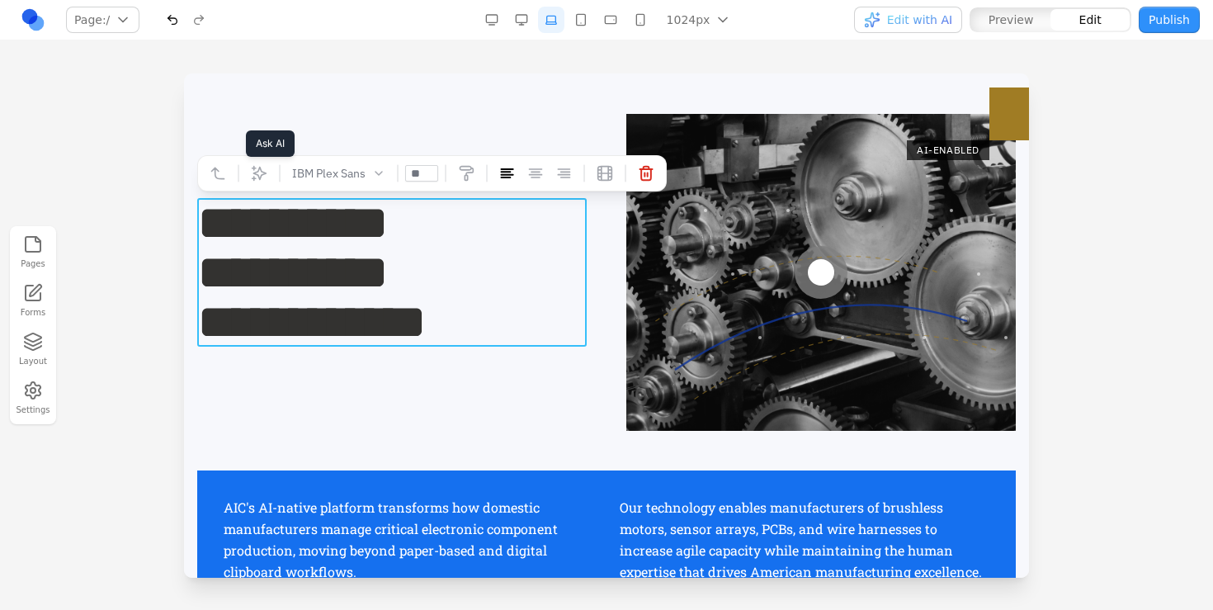
click at [261, 174] on icon at bounding box center [259, 173] width 16 height 16
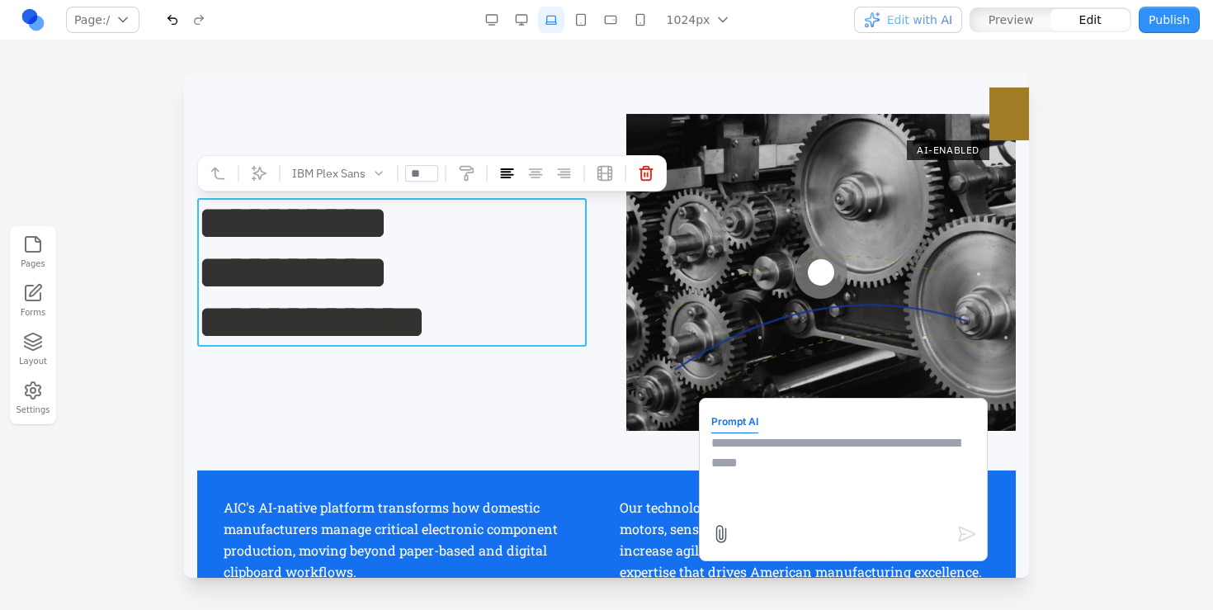
click at [856, 438] on textarea at bounding box center [843, 474] width 264 height 82
type textarea "**********"
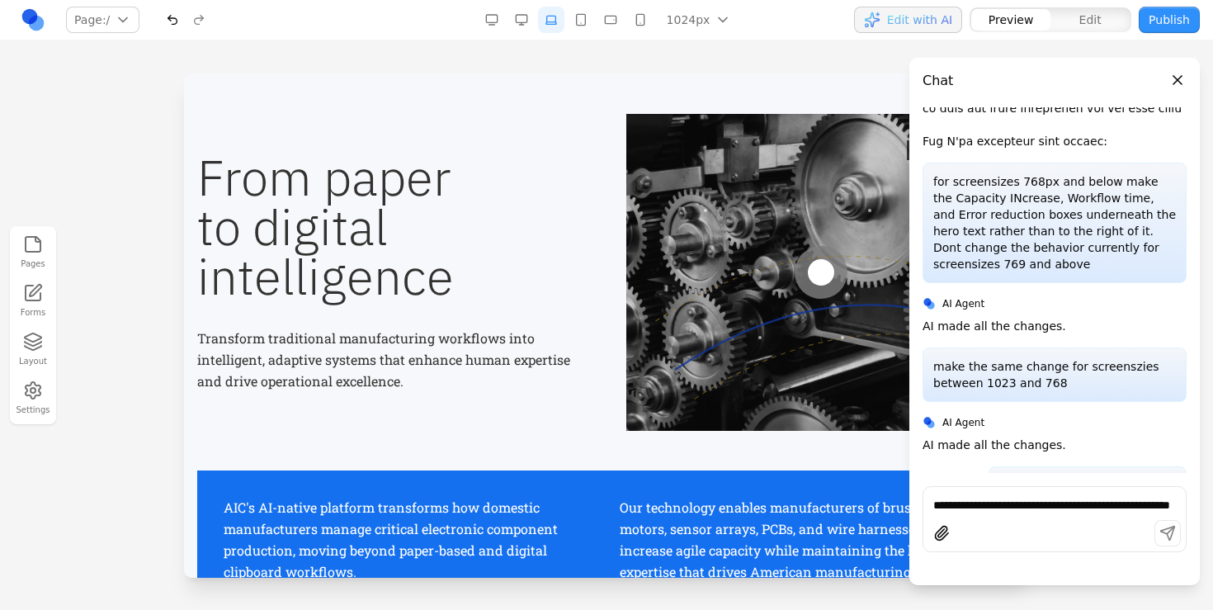
click at [397, 372] on p "Transform traditional manufacturing workflows into intelligent, adaptive system…" at bounding box center [391, 360] width 389 height 64
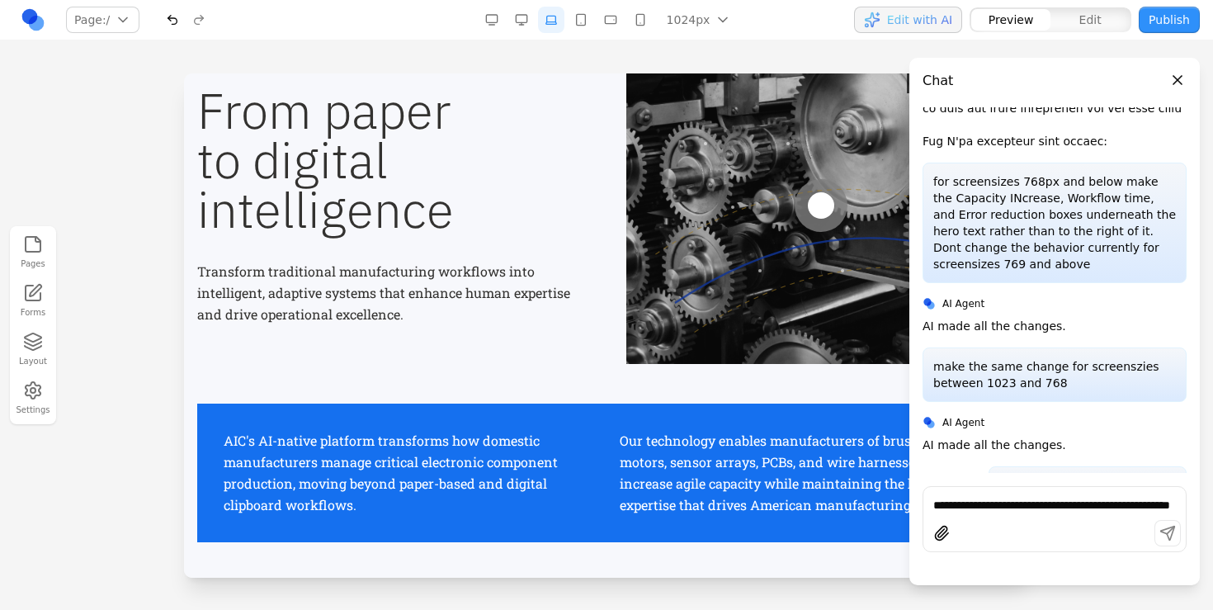
click at [365, 451] on p "AIC's AI-native platform transforms how domestic manufacturers manage critical …" at bounding box center [409, 473] width 370 height 86
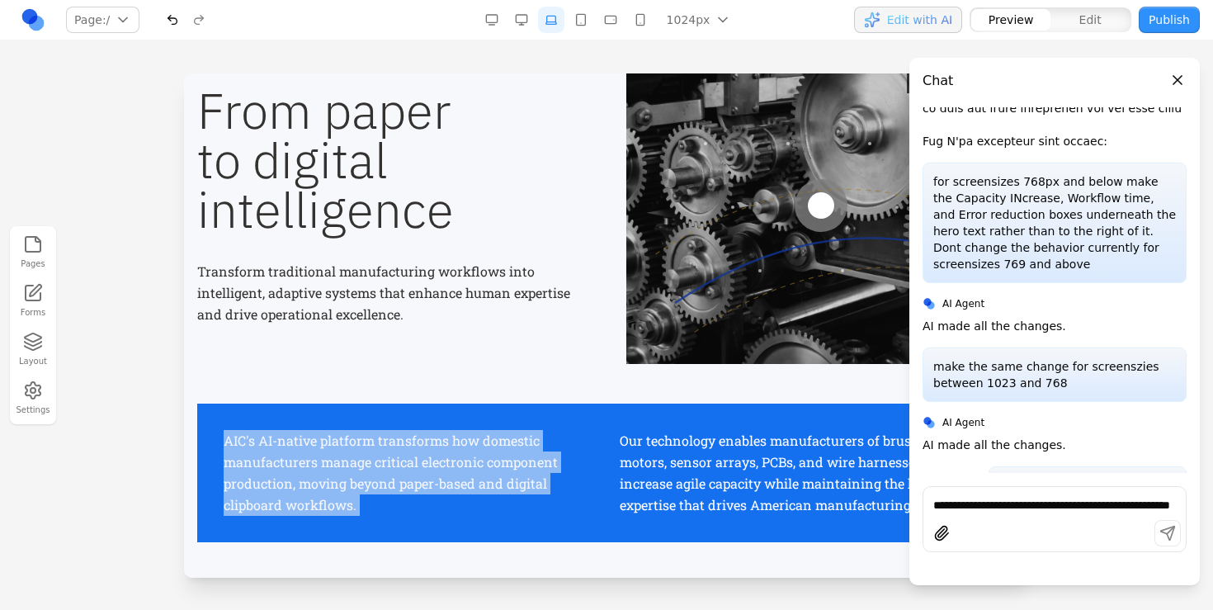
copy p "AIC's AI-native platform transforms how domestic manufacturers manage critical …"
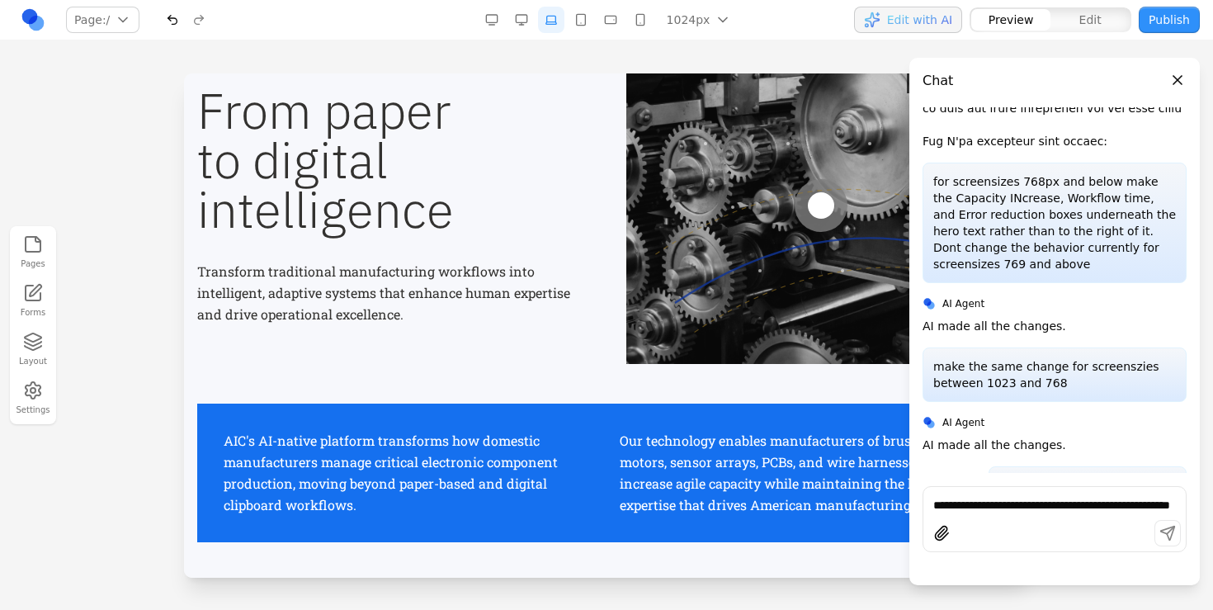
click at [351, 310] on p "Transform traditional manufacturing workflows into intelligent, adaptive system…" at bounding box center [391, 293] width 389 height 64
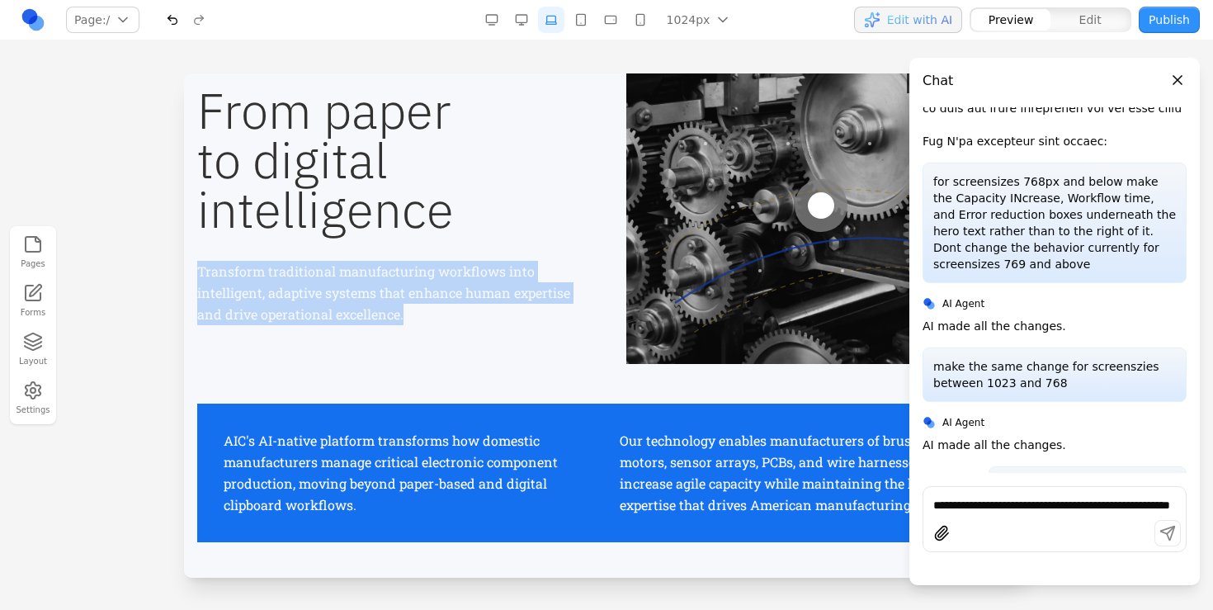
click at [351, 310] on p "Transform traditional manufacturing workflows into intelligent, adaptive system…" at bounding box center [391, 293] width 389 height 64
click at [350, 282] on p "Transform traditional manufacturing workflows into intelligent, adaptive system…" at bounding box center [391, 293] width 389 height 64
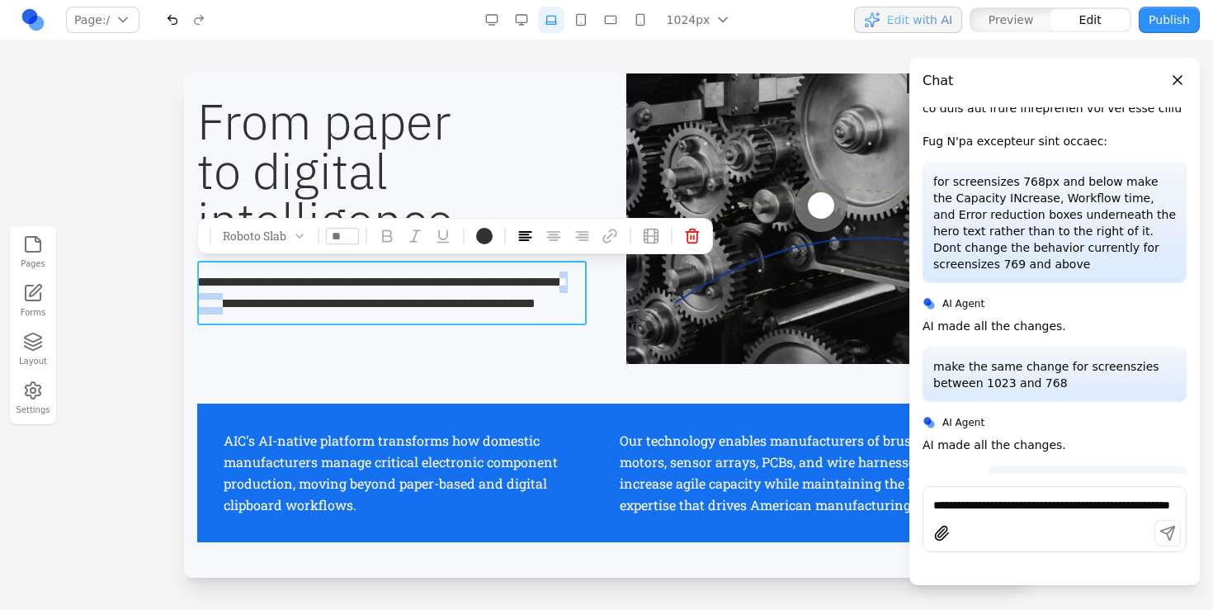
click at [350, 282] on p "**********" at bounding box center [391, 292] width 389 height 43
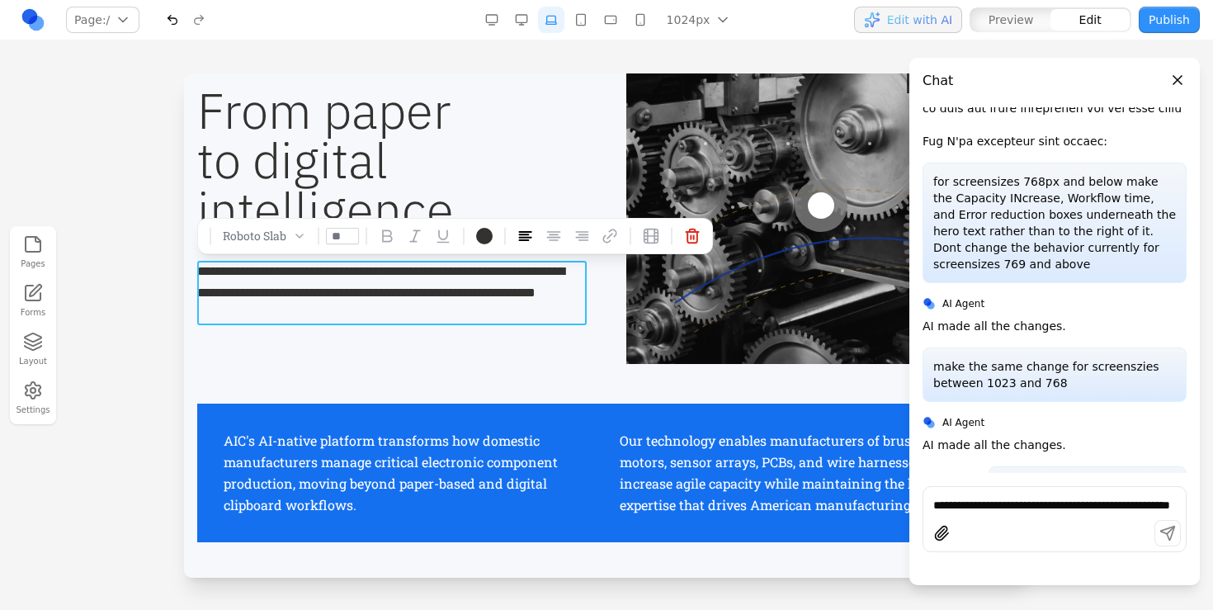
scroll to position [555, 0]
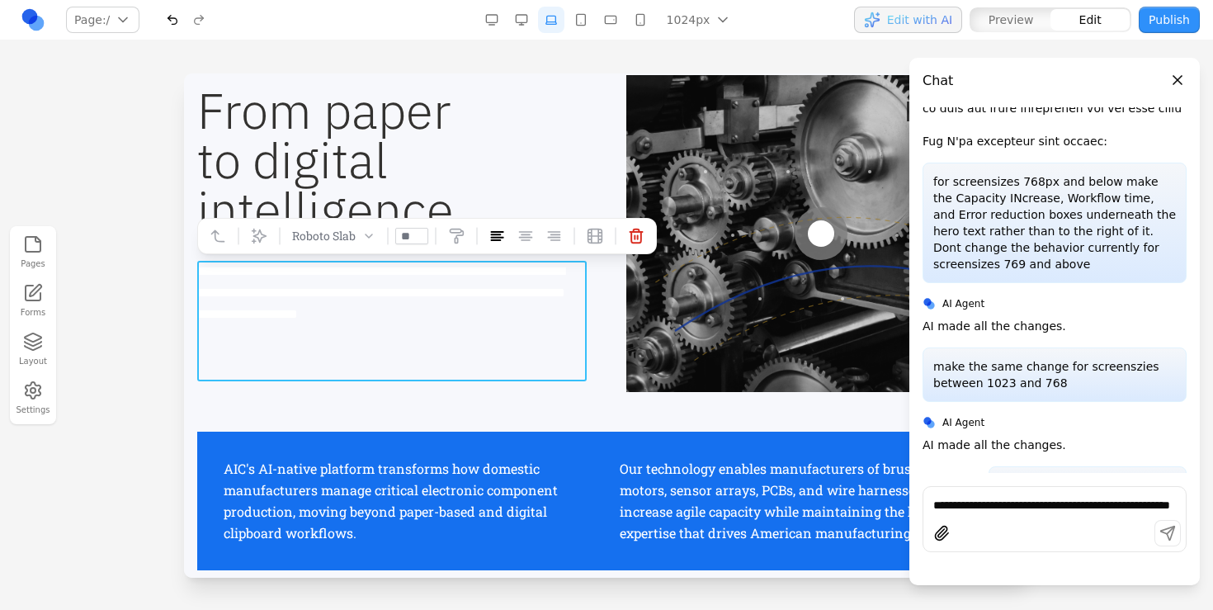
click at [353, 294] on p "**********" at bounding box center [391, 304] width 389 height 86
click at [353, 294] on p "**********" at bounding box center [391, 293] width 389 height 64
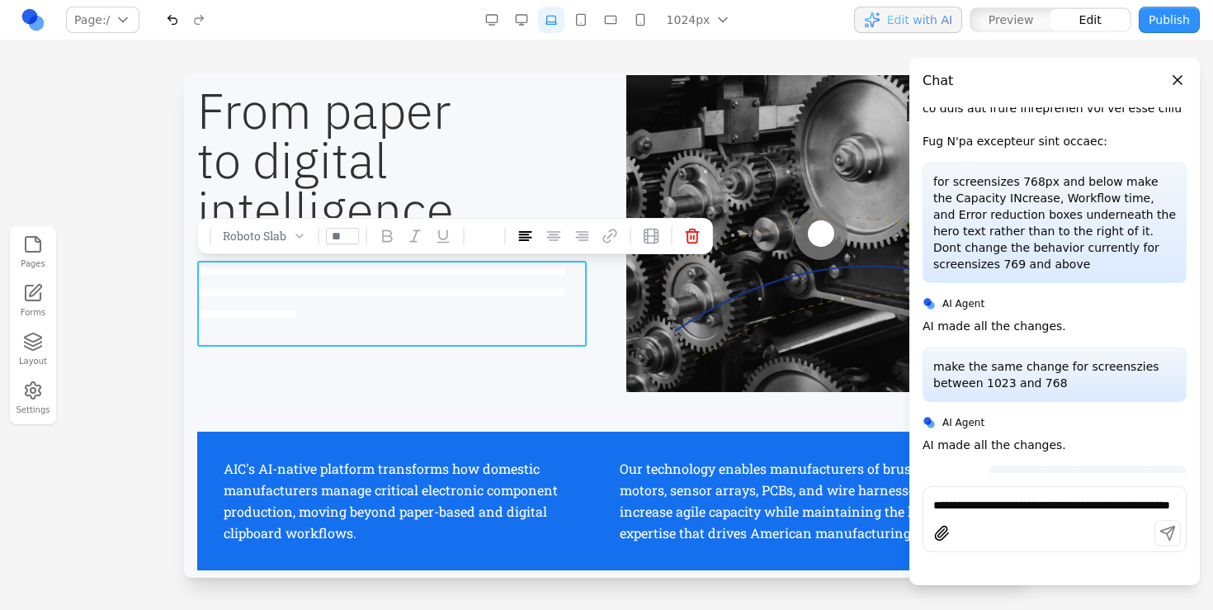
click at [353, 294] on p "**********" at bounding box center [391, 304] width 389 height 86
click at [474, 229] on button at bounding box center [484, 236] width 26 height 26
click at [424, 325] on p "**********" at bounding box center [391, 304] width 389 height 86
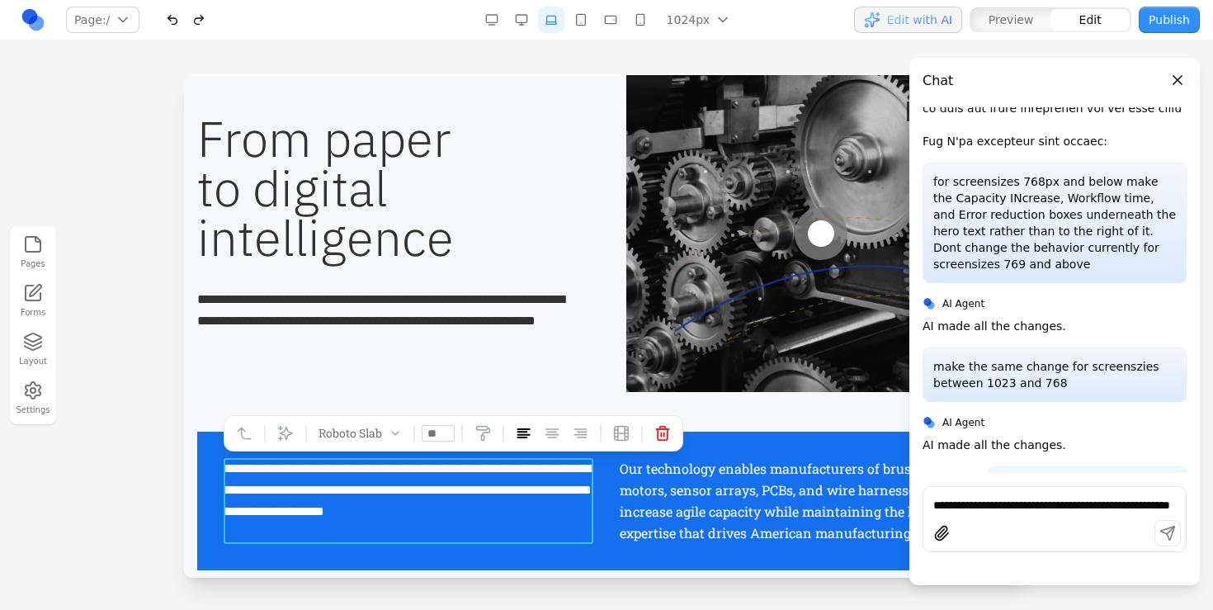
click at [383, 472] on p "**********" at bounding box center [409, 490] width 370 height 64
click at [383, 472] on p "**********" at bounding box center [409, 501] width 370 height 86
click at [296, 323] on p "**********" at bounding box center [391, 321] width 389 height 64
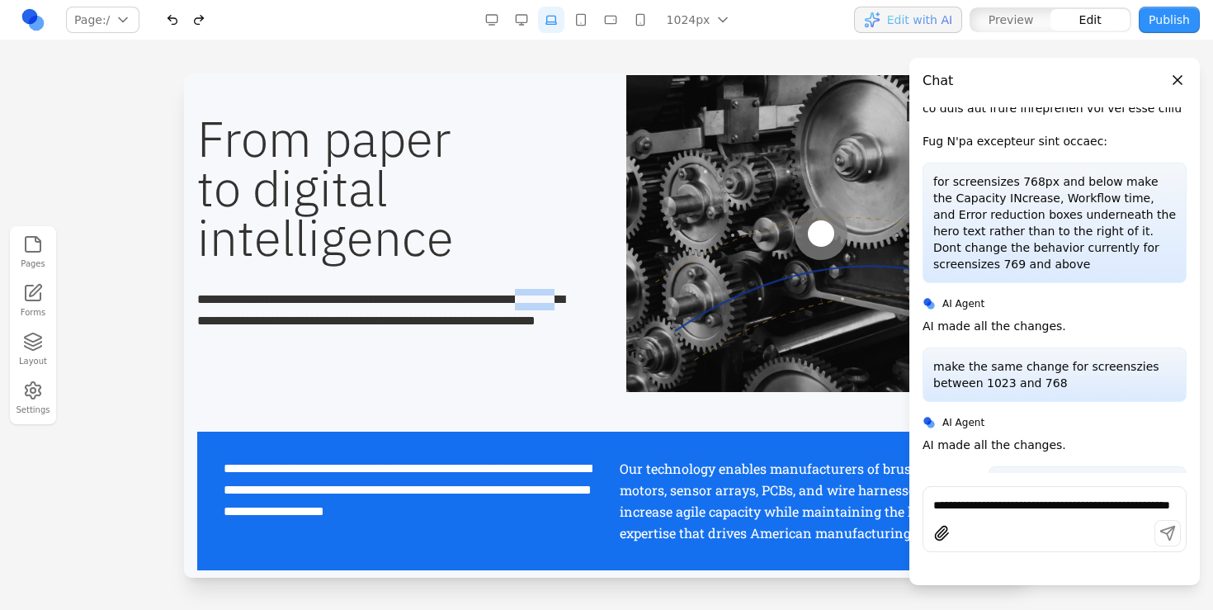
click at [296, 323] on p "**********" at bounding box center [391, 321] width 389 height 64
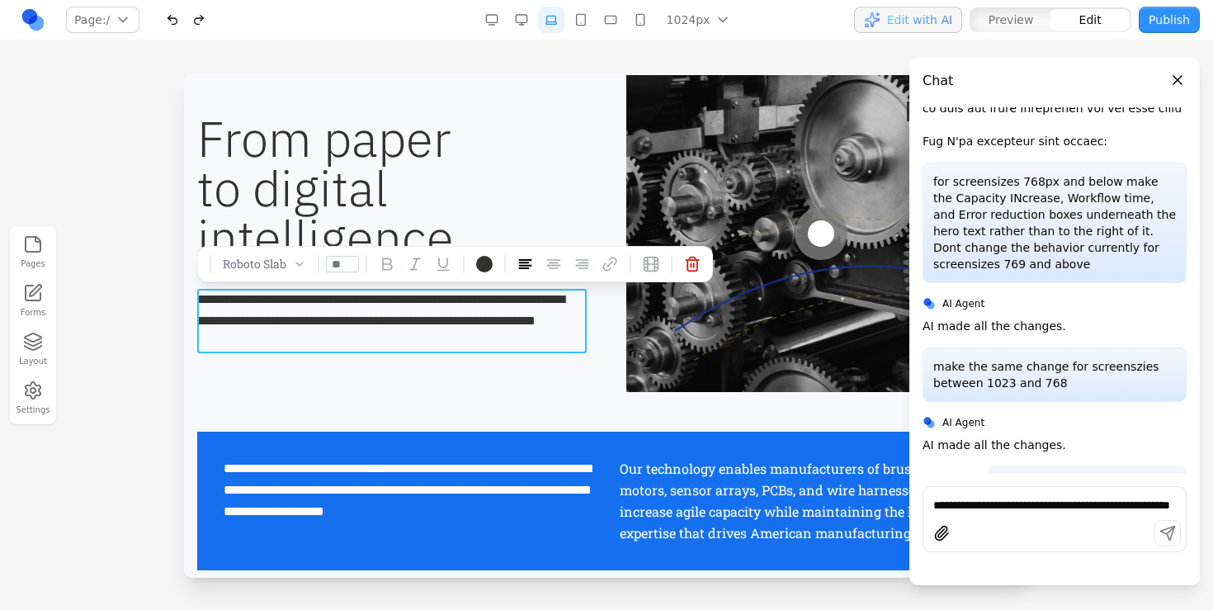
scroll to position [544, 0]
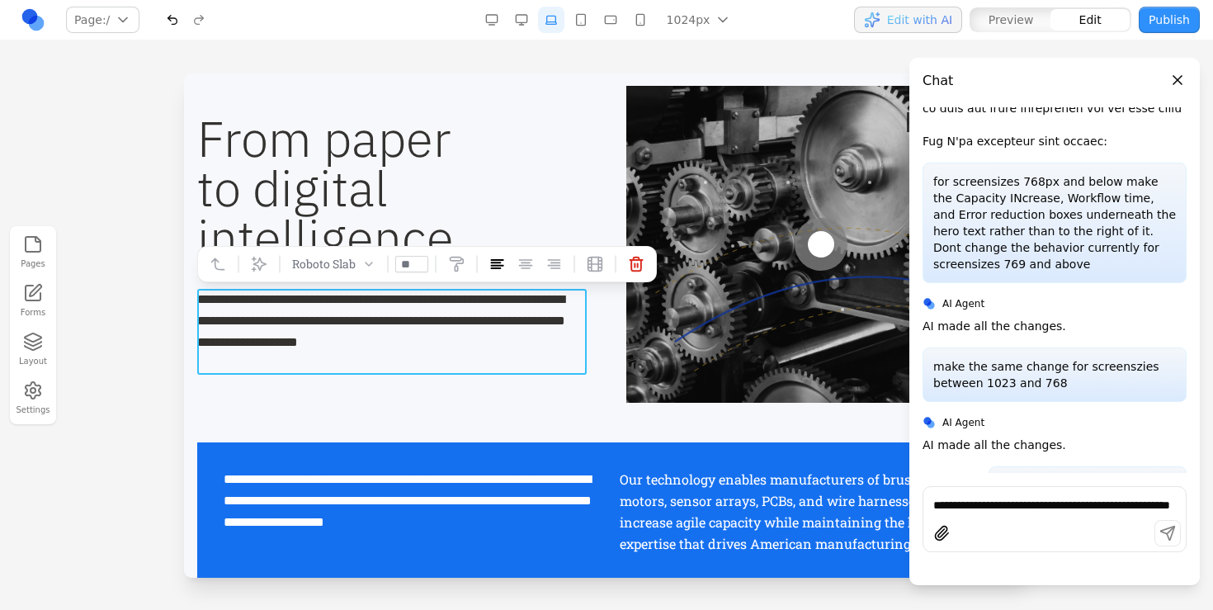
click at [757, 527] on p "Our technology enables manufacturers of brushless motors, sensor arrays, PCBs, …" at bounding box center [805, 512] width 370 height 86
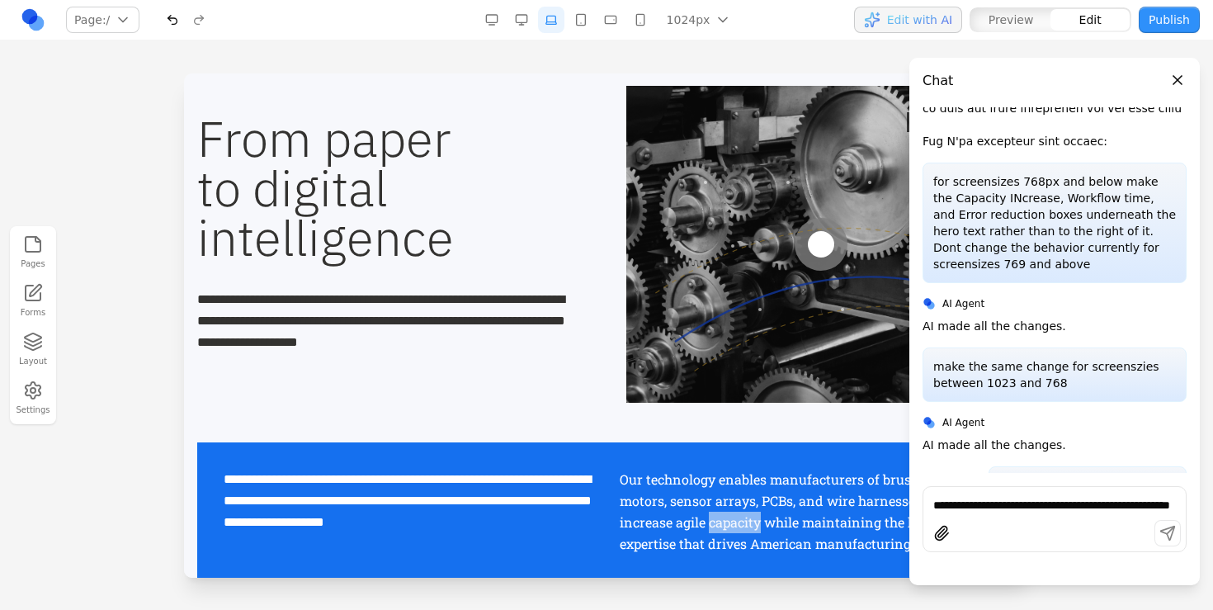
click at [757, 527] on p "Our technology enables manufacturers of brushless motors, sensor arrays, PCBs, …" at bounding box center [805, 512] width 370 height 86
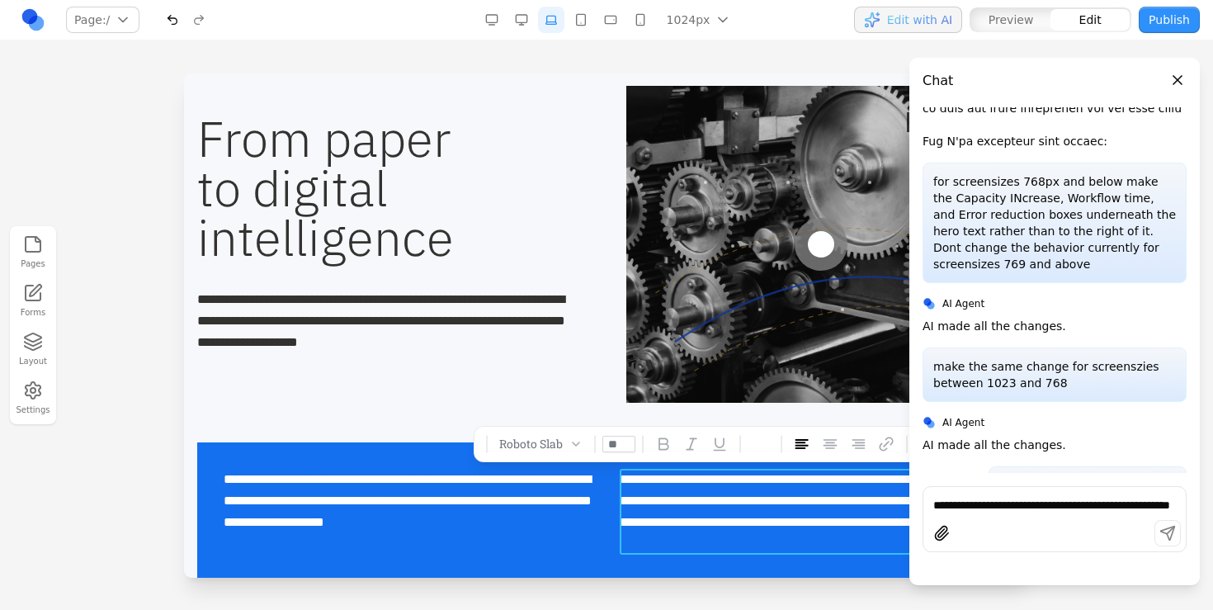
click at [293, 366] on p "**********" at bounding box center [391, 332] width 389 height 86
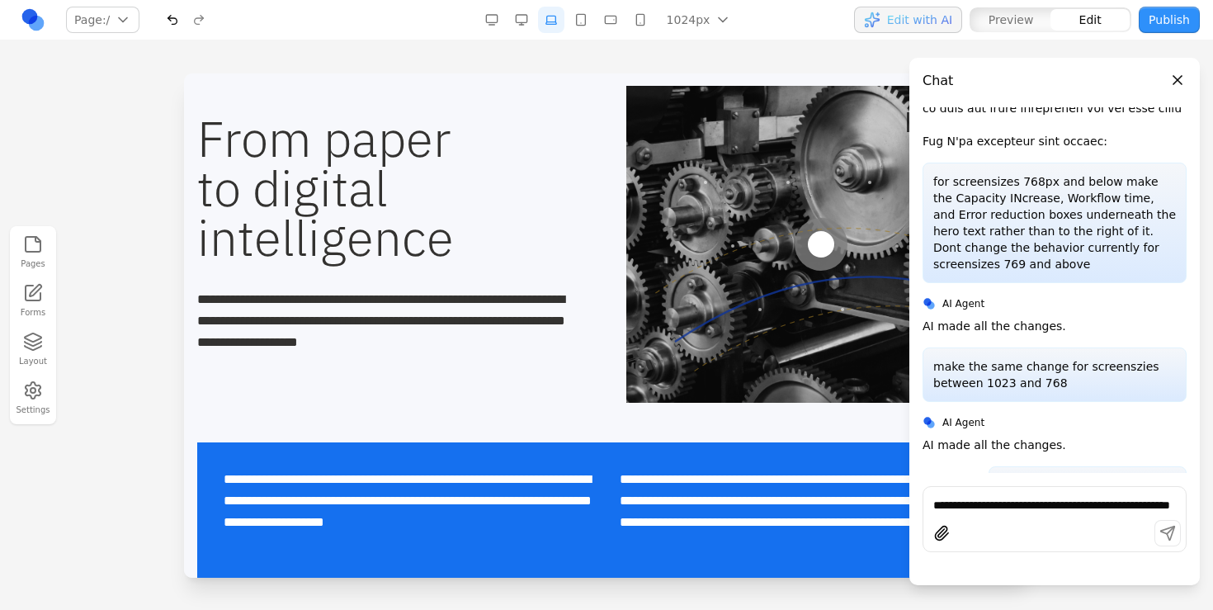
click at [293, 366] on p "**********" at bounding box center [391, 332] width 389 height 86
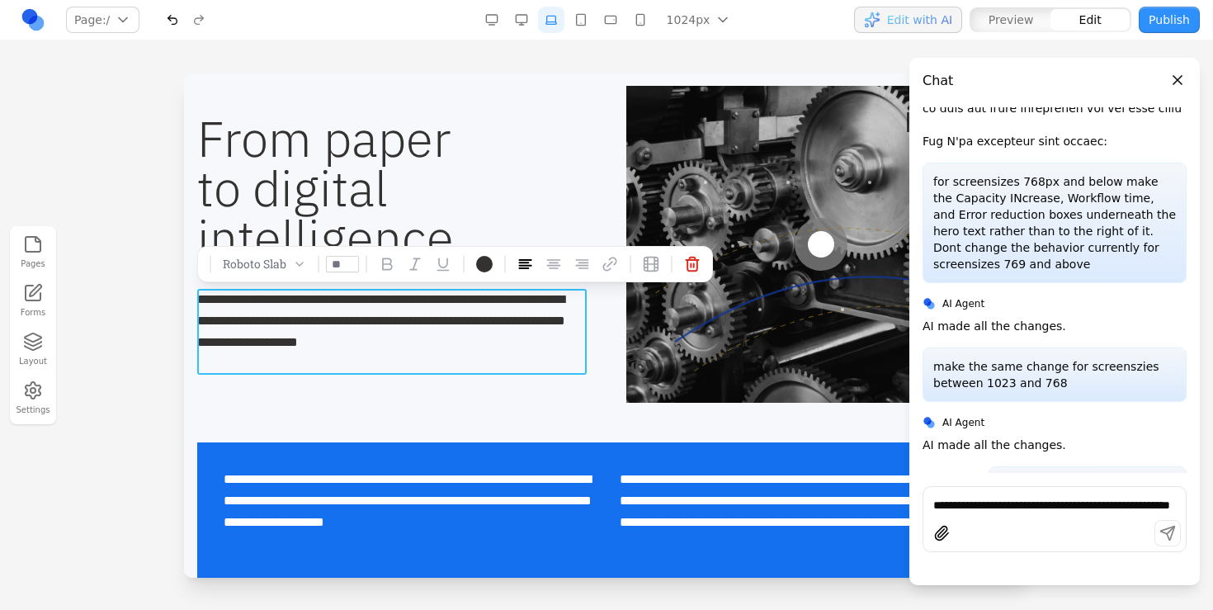
click at [293, 366] on p "**********" at bounding box center [391, 332] width 389 height 86
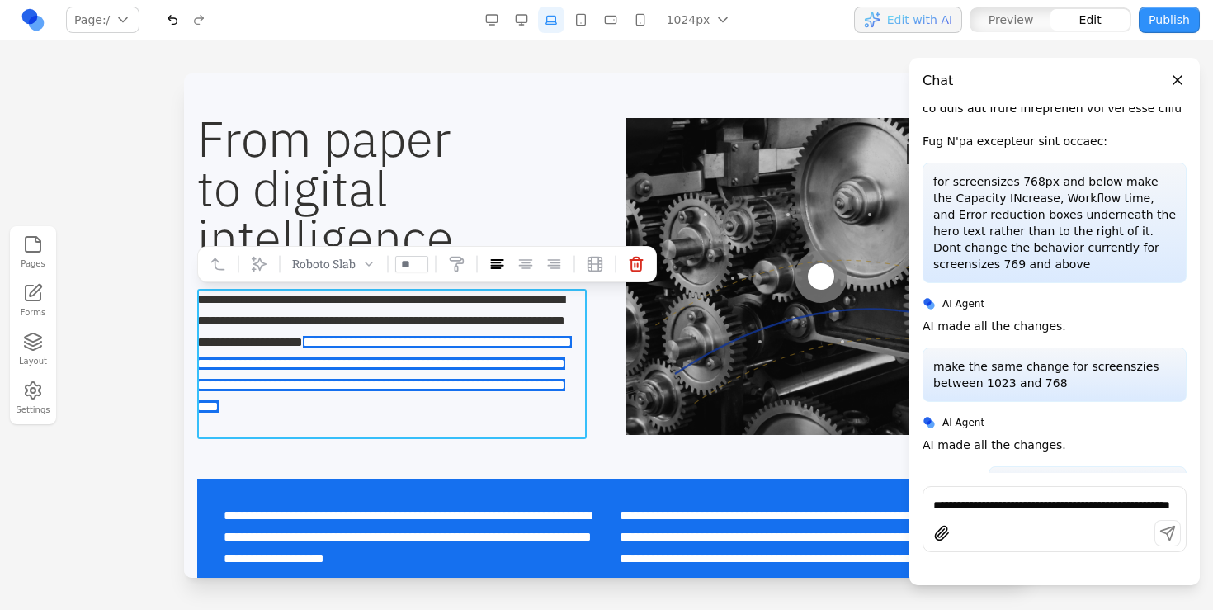
scroll to position [555, 0]
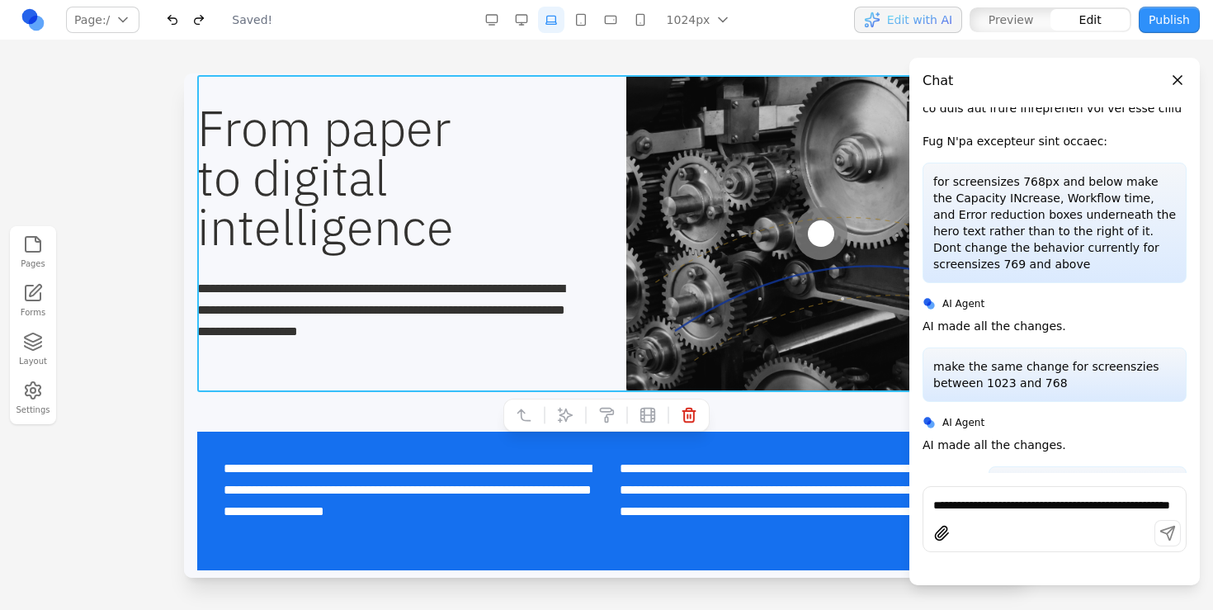
click at [261, 372] on div "**********" at bounding box center [606, 233] width 818 height 317
click at [275, 361] on p "**********" at bounding box center [391, 321] width 389 height 86
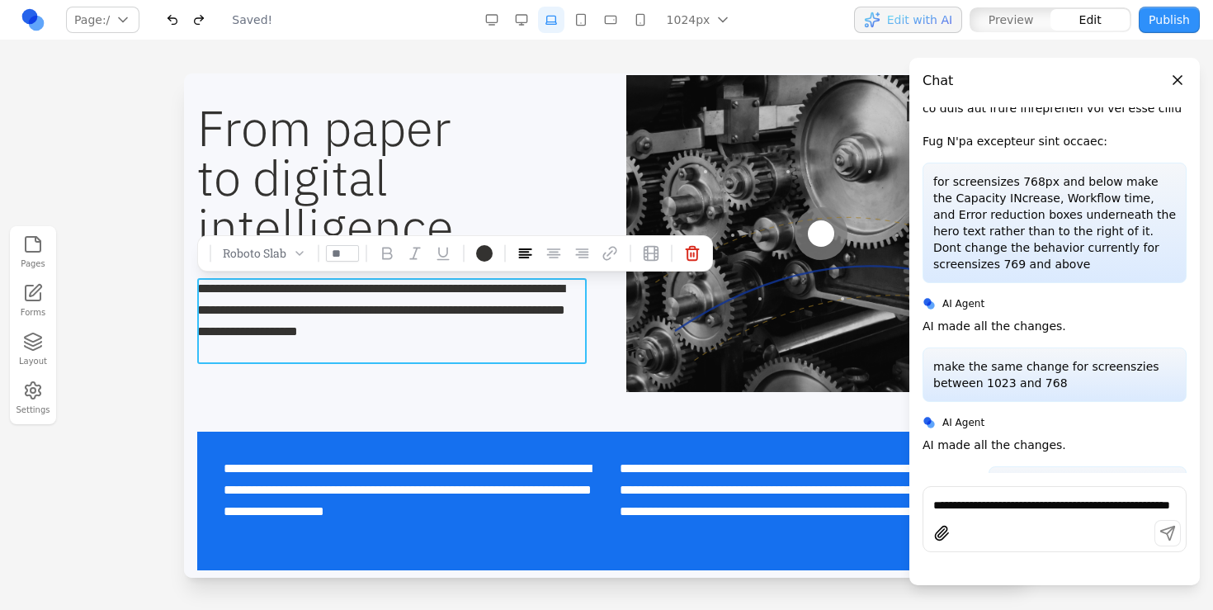
click at [276, 356] on p "**********" at bounding box center [391, 321] width 389 height 86
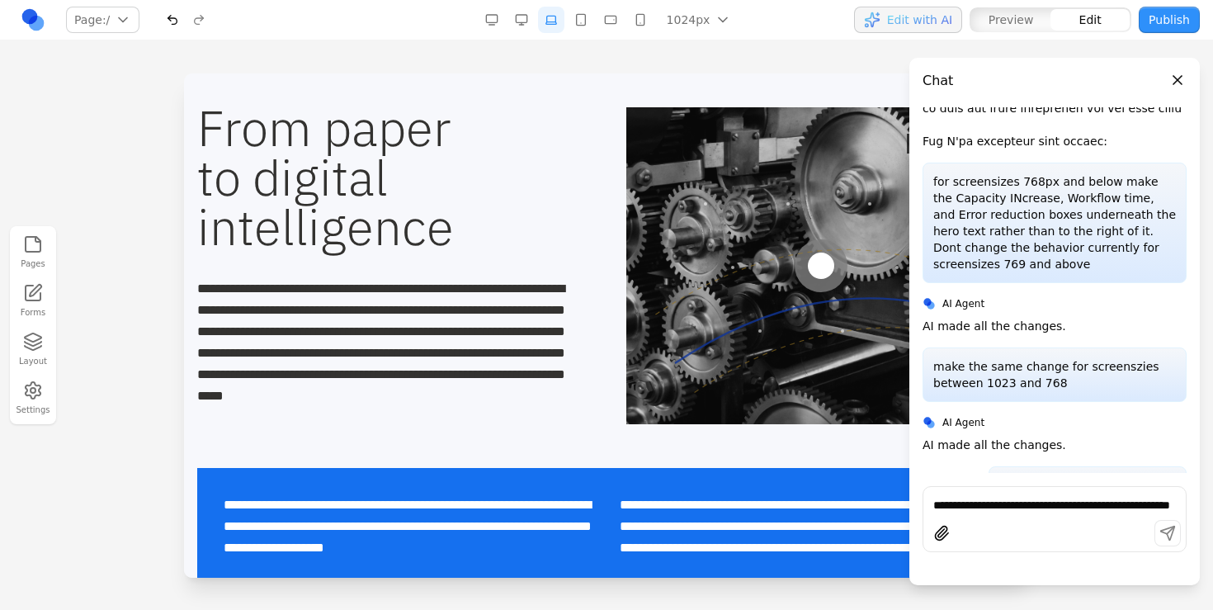
click at [1171, 83] on button "Close panel" at bounding box center [1177, 80] width 18 height 18
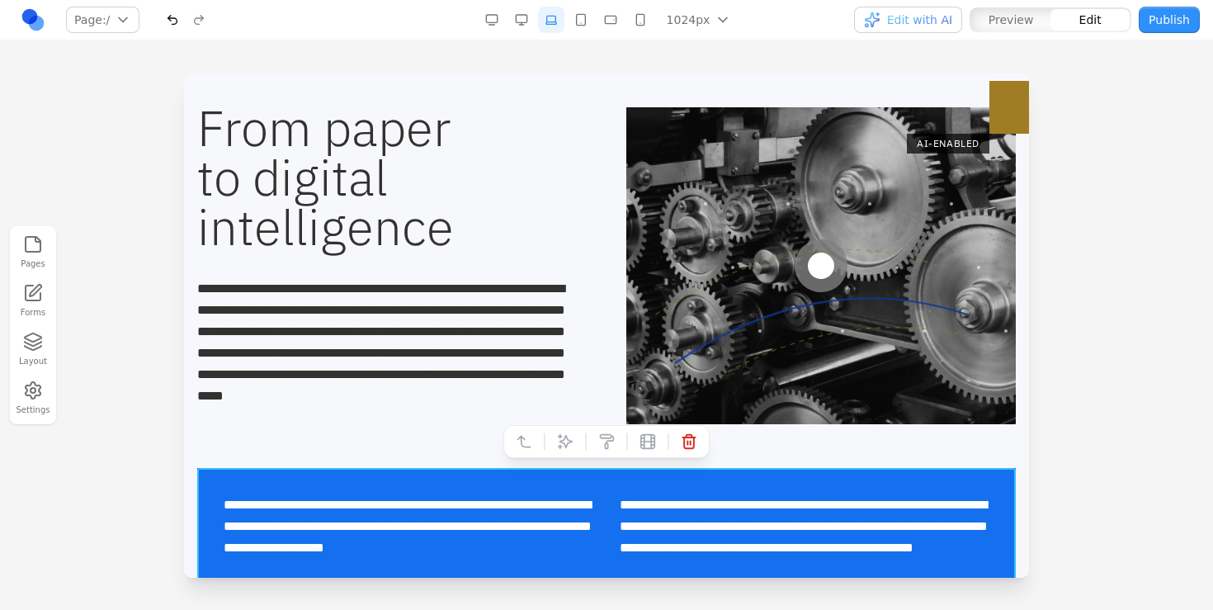
click at [610, 476] on div "**********" at bounding box center [606, 537] width 818 height 139
click at [681, 441] on icon at bounding box center [689, 441] width 16 height 16
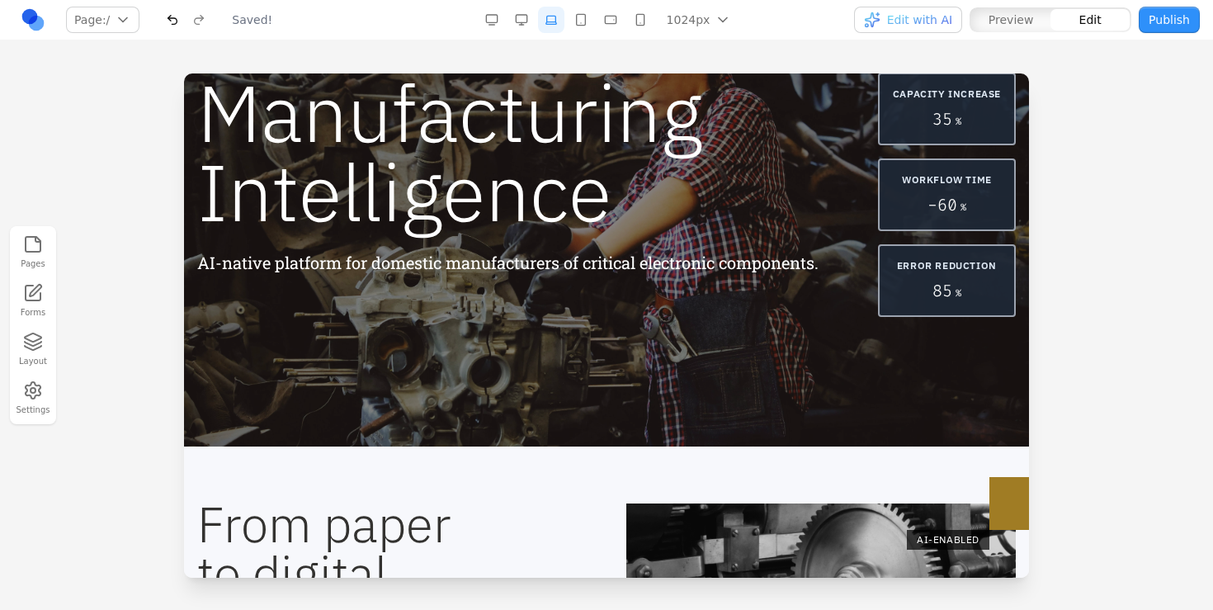
scroll to position [129, 0]
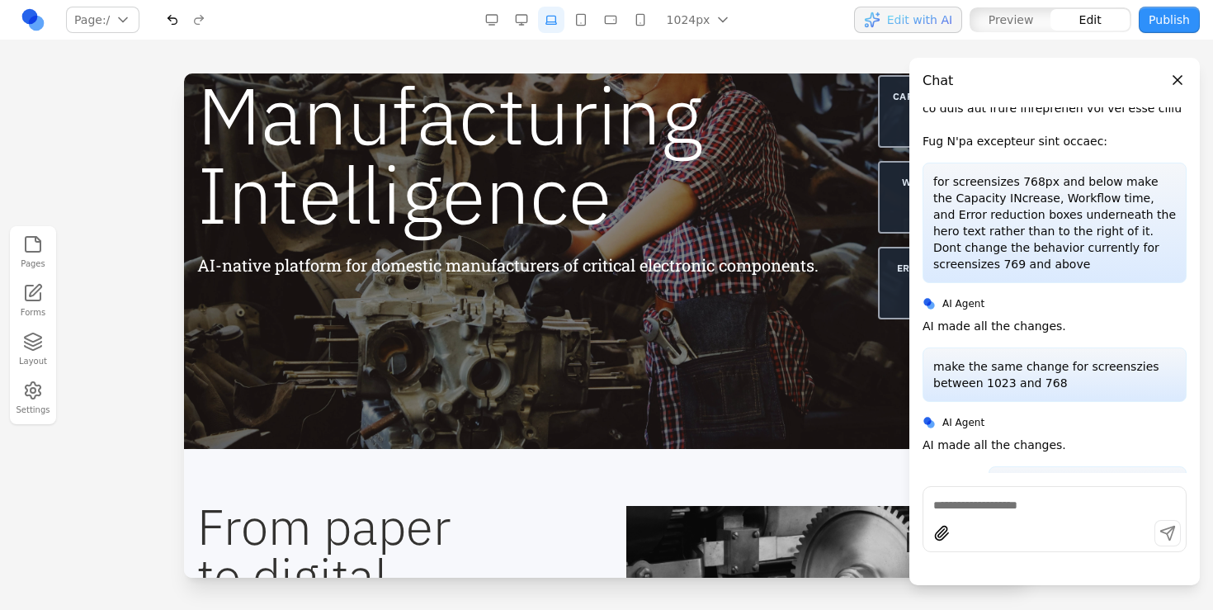
click at [1101, 495] on div at bounding box center [1054, 503] width 262 height 20
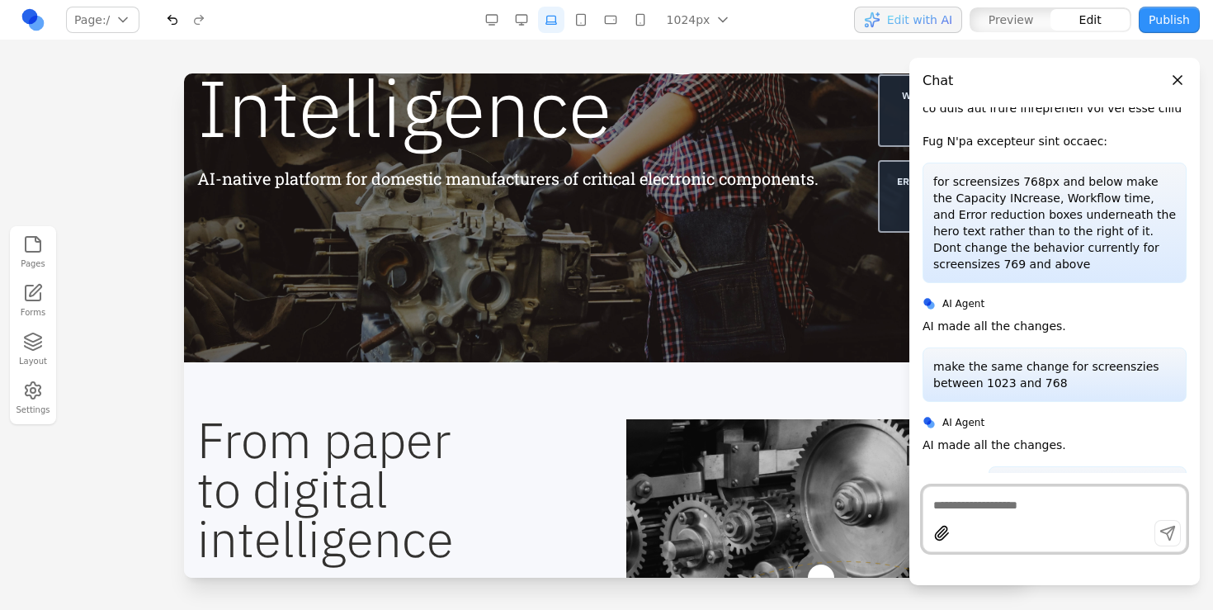
scroll to position [225, 0]
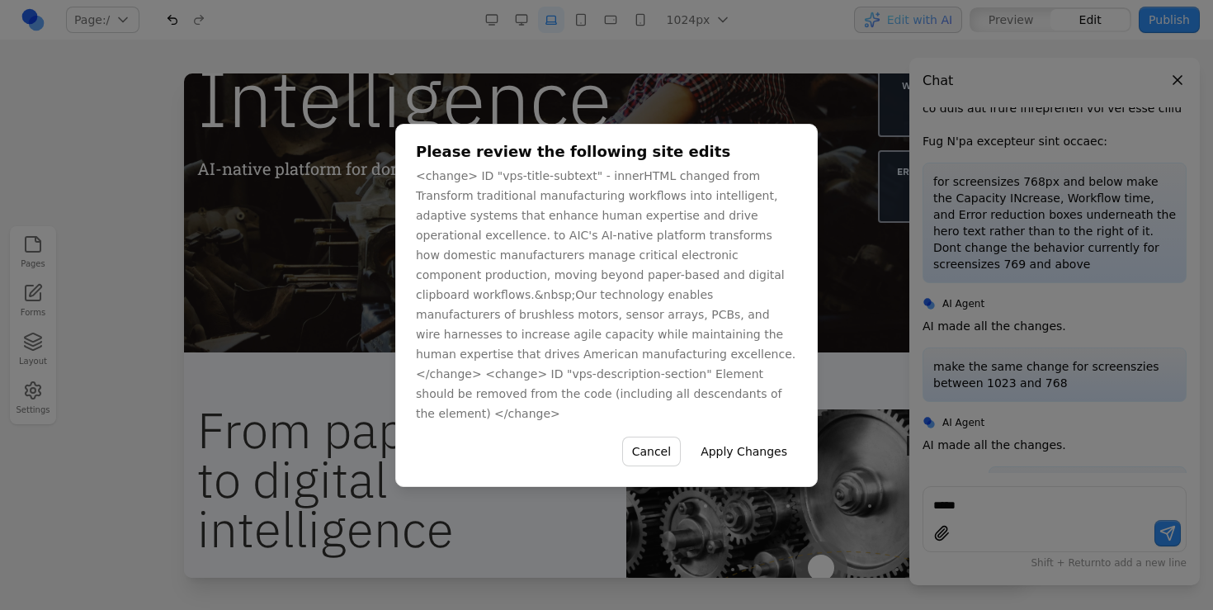
click at [765, 436] on button "Apply Changes" at bounding box center [744, 451] width 106 height 30
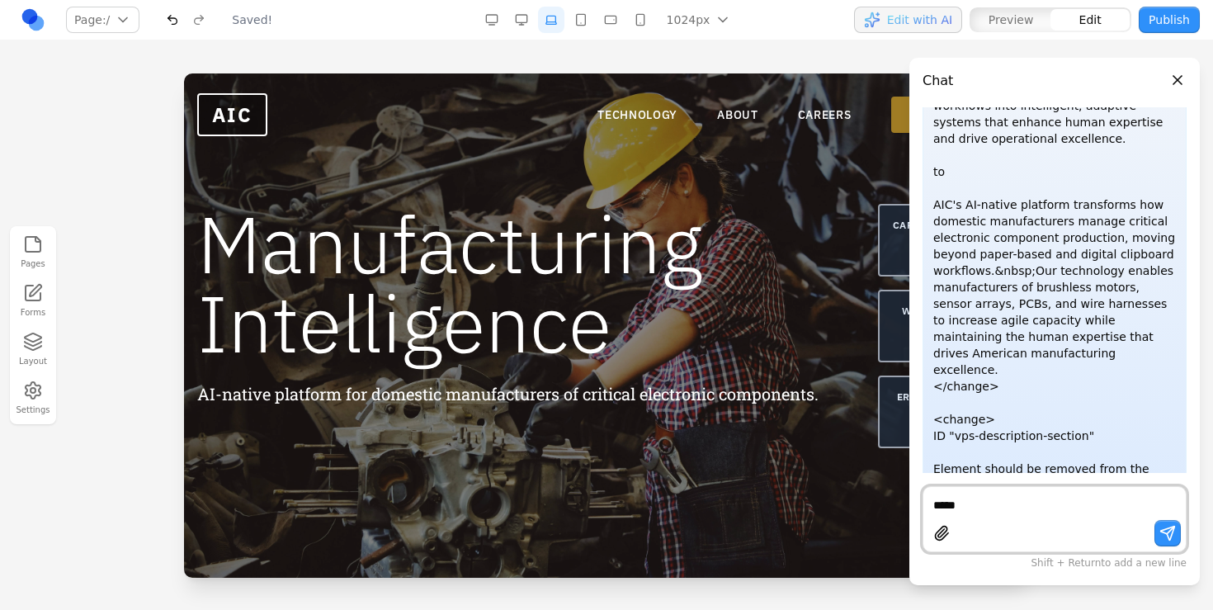
scroll to position [0, 0]
click at [962, 521] on div at bounding box center [1054, 535] width 262 height 31
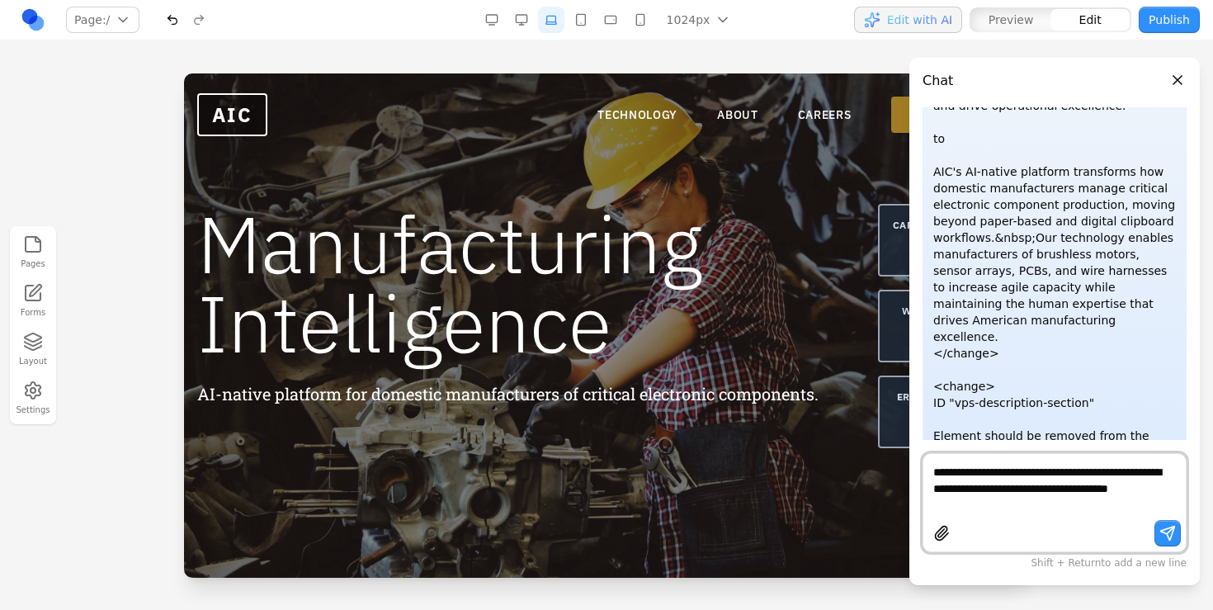
type textarea "**********"
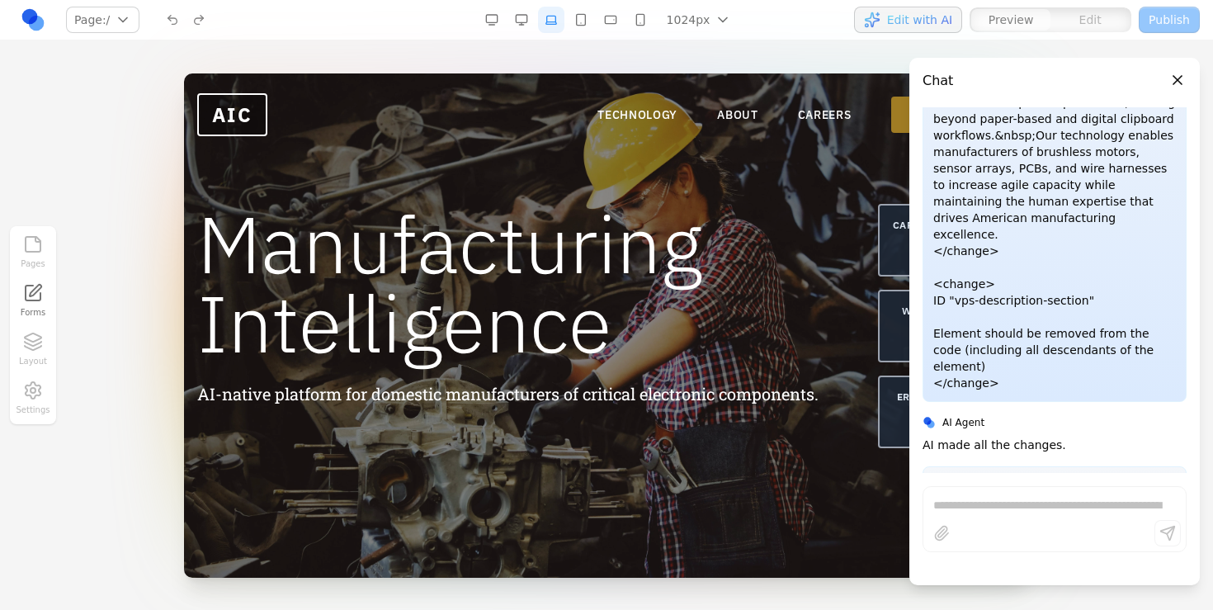
scroll to position [5383, 0]
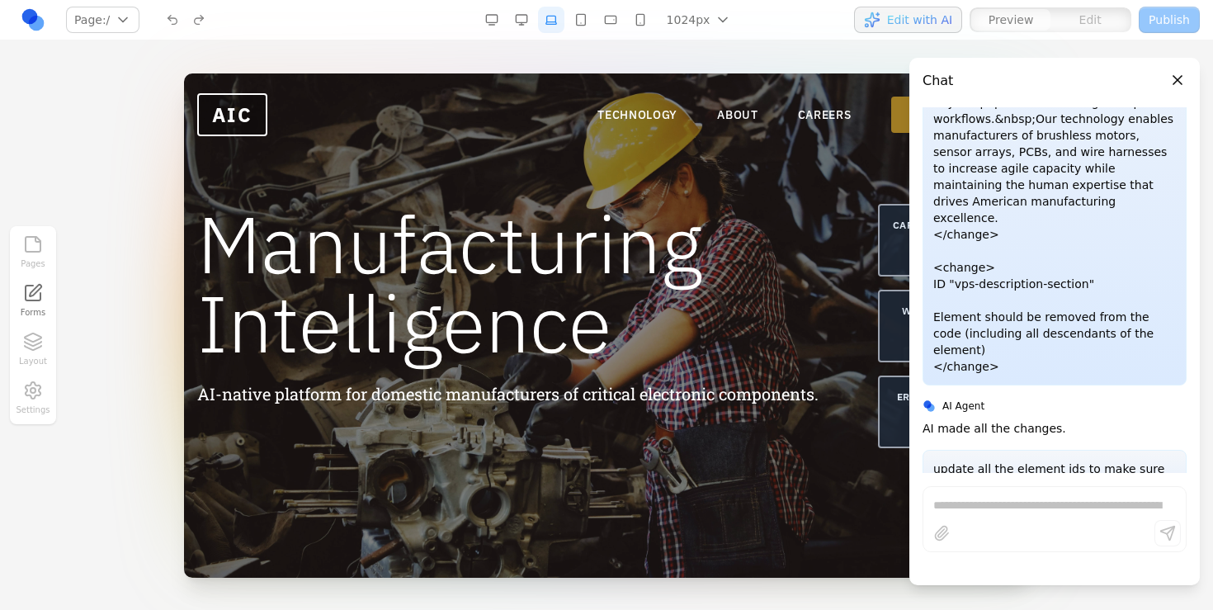
click at [1011, 460] on p "update all the element ids to make sure they make semantic sense with the conte…" at bounding box center [1054, 484] width 243 height 49
copy p "update all the element ids to make sure they make semantic sense with the conte…"
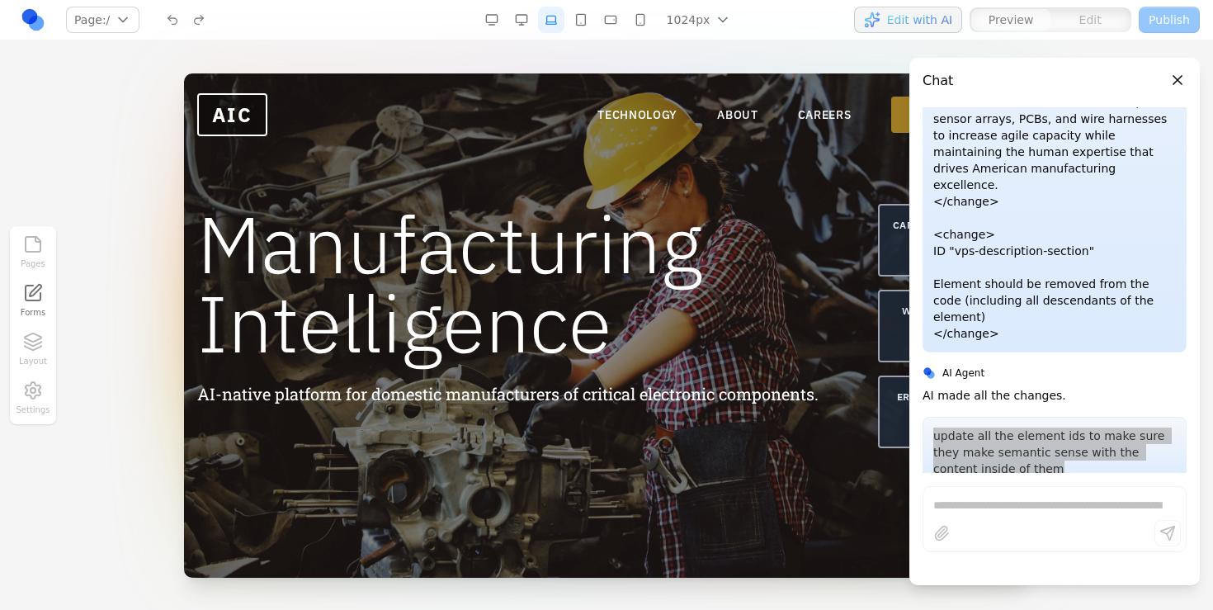
scroll to position [5449, 0]
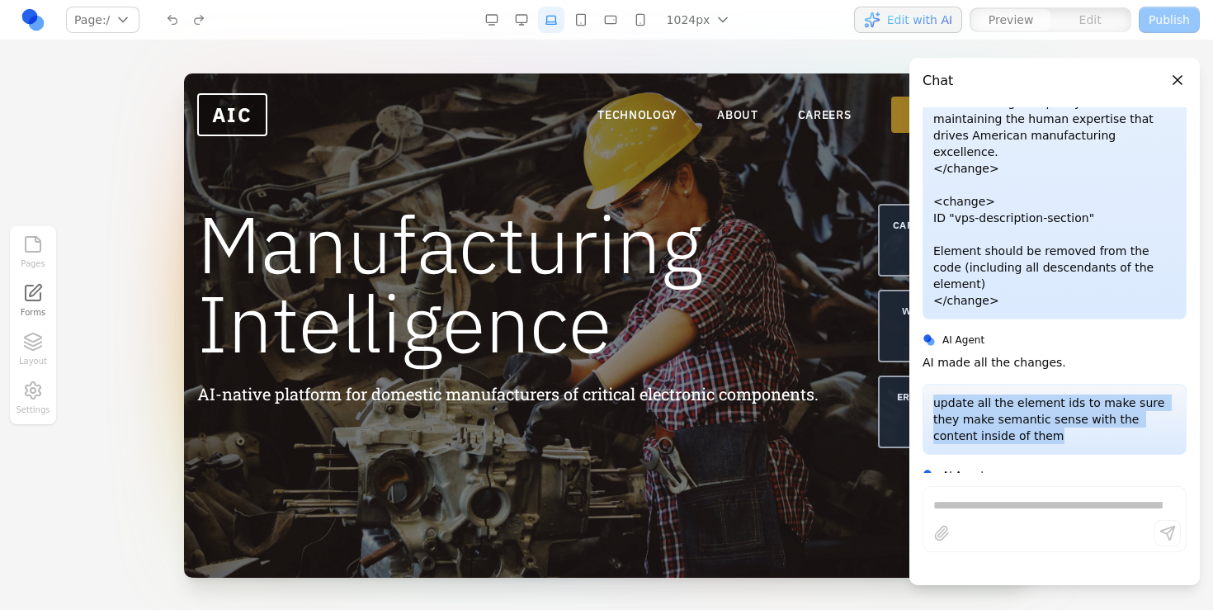
copy p "update all the element ids to make sure they make semantic sense with the conte…"
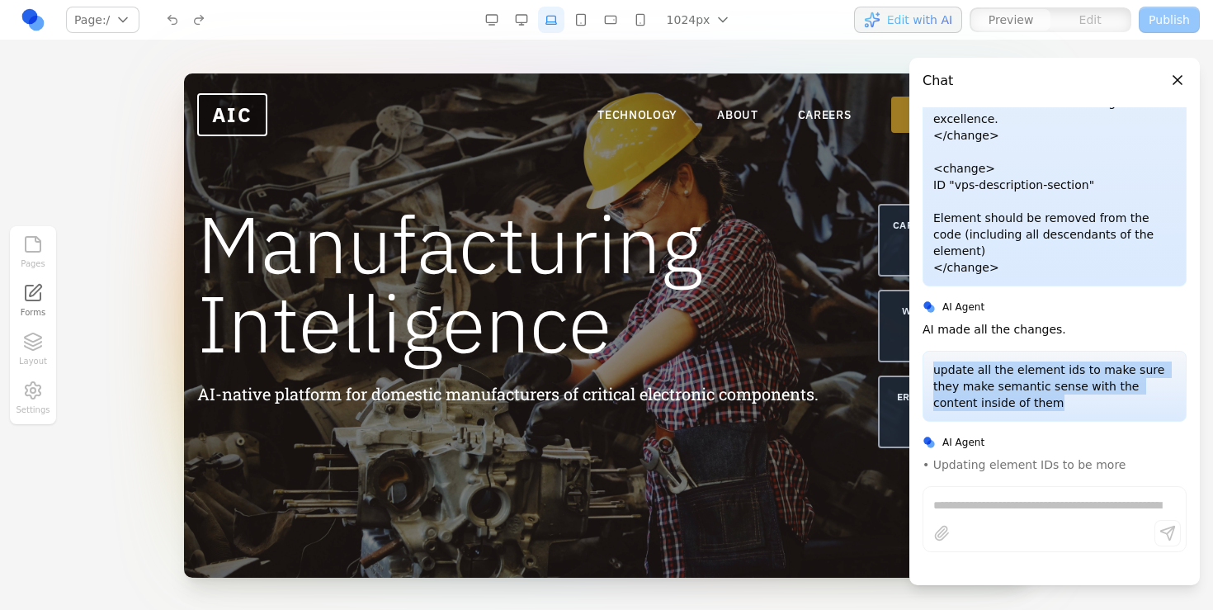
click at [1080, 456] on div "• Updating element IDs to be more semantically meaningful • Updating element ID…" at bounding box center [1054, 522] width 264 height 132
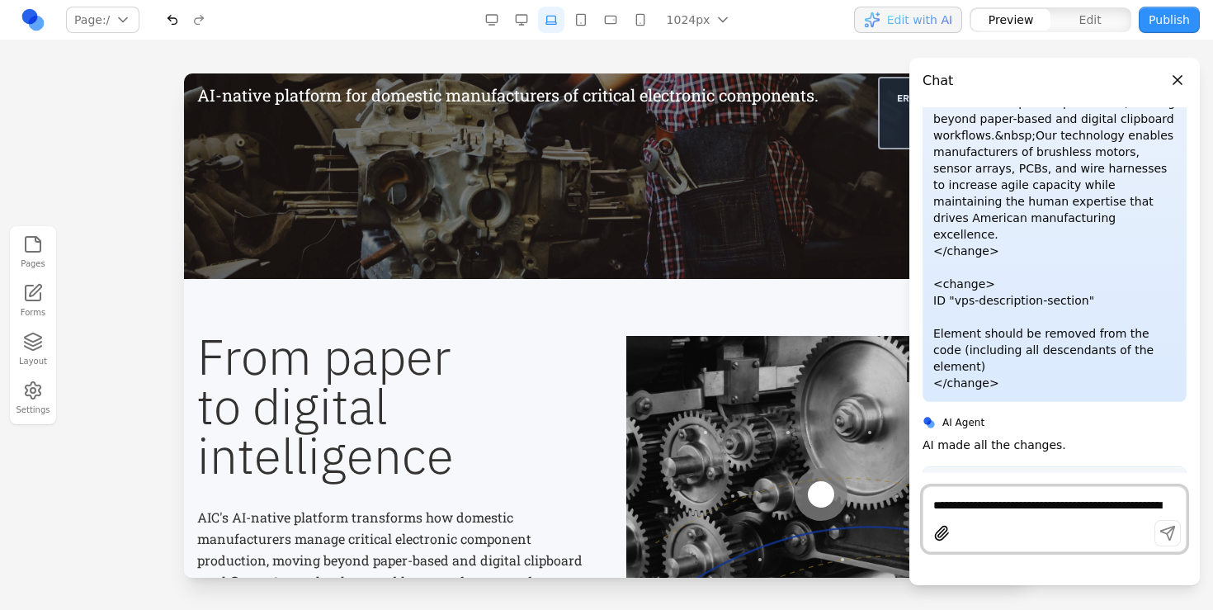
scroll to position [0, 0]
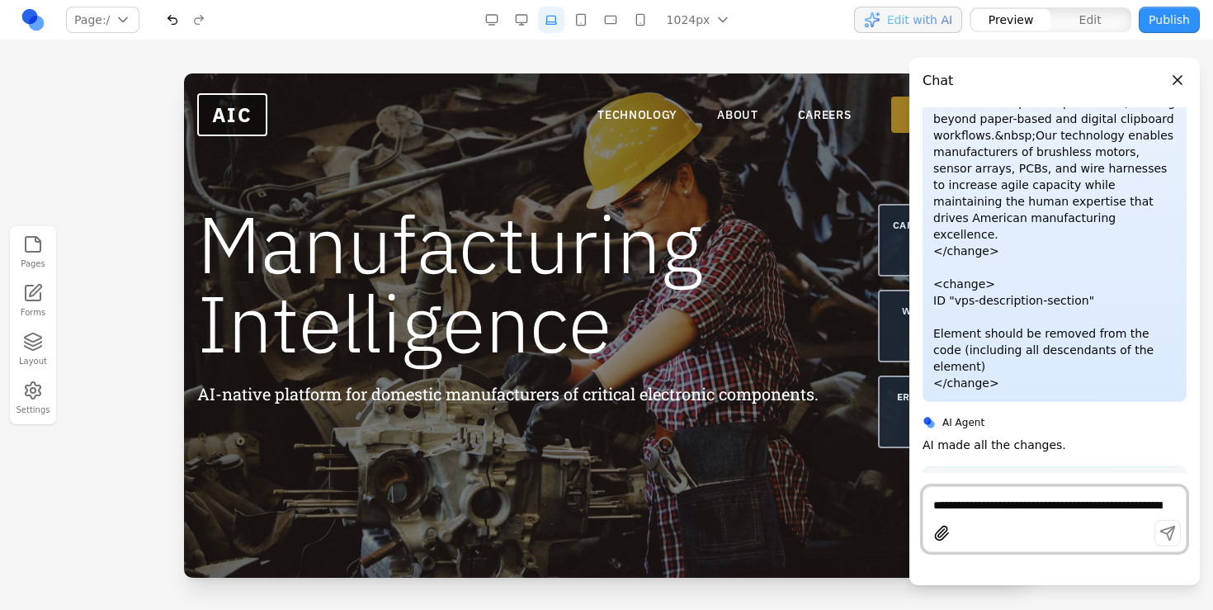
click at [1169, 72] on header "Chat" at bounding box center [1054, 74] width 290 height 33
click at [1176, 78] on button "Close panel" at bounding box center [1177, 80] width 18 height 18
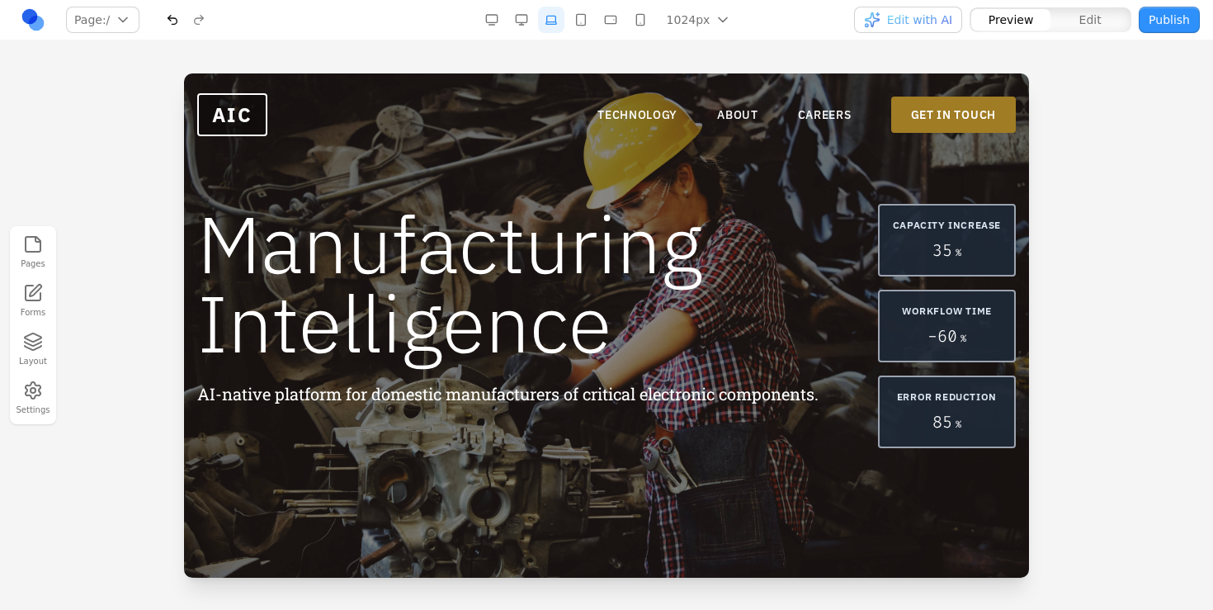
click at [936, 77] on header "AIC TECHNOLOGY ABOUT CAREERS GET IN TOUCH TECHNOLOGY ABOUT CAREERS GET IN TOUCH" at bounding box center [606, 114] width 845 height 82
click at [922, 105] on link "GET IN TOUCH" at bounding box center [953, 113] width 125 height 36
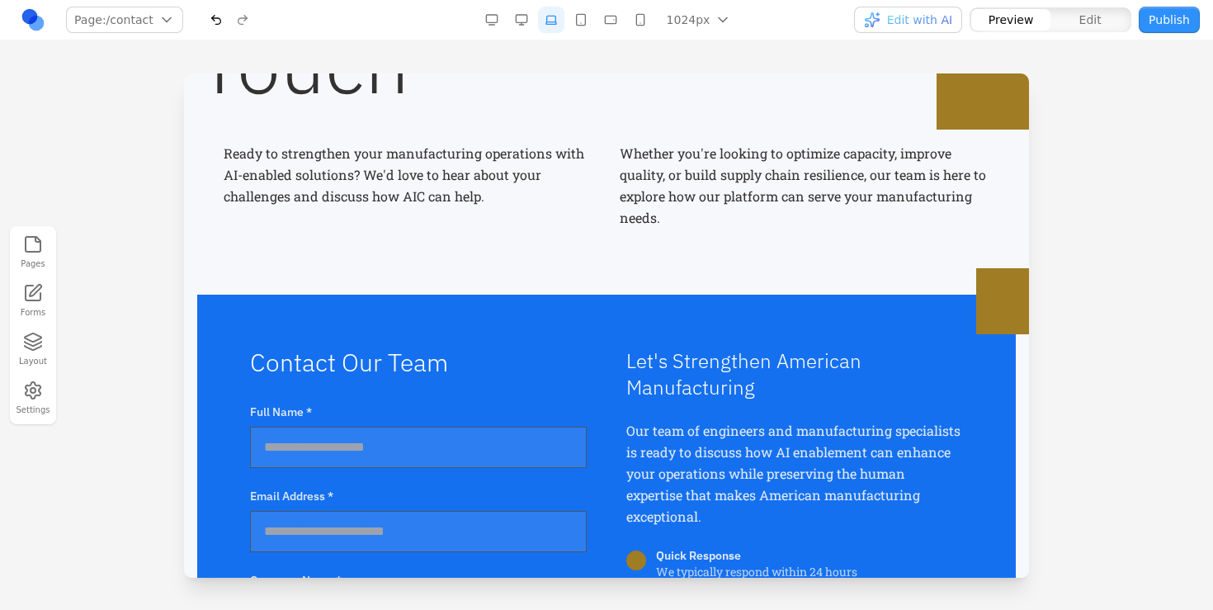
scroll to position [304, 0]
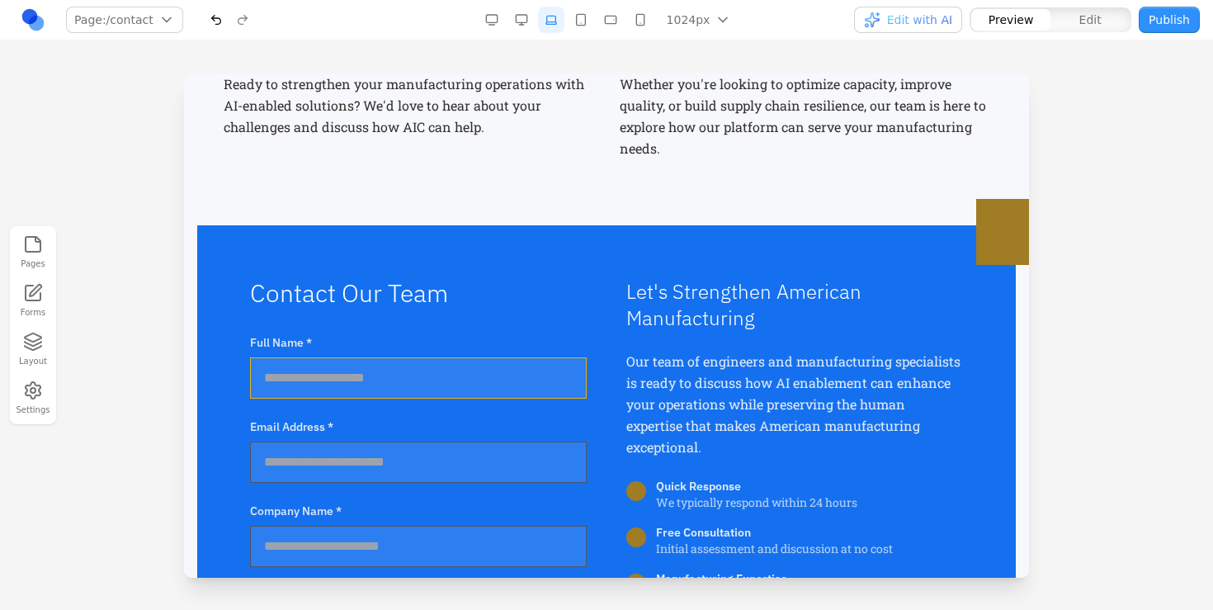
click at [422, 381] on input "Full Name *" at bounding box center [418, 377] width 337 height 41
type input "*"
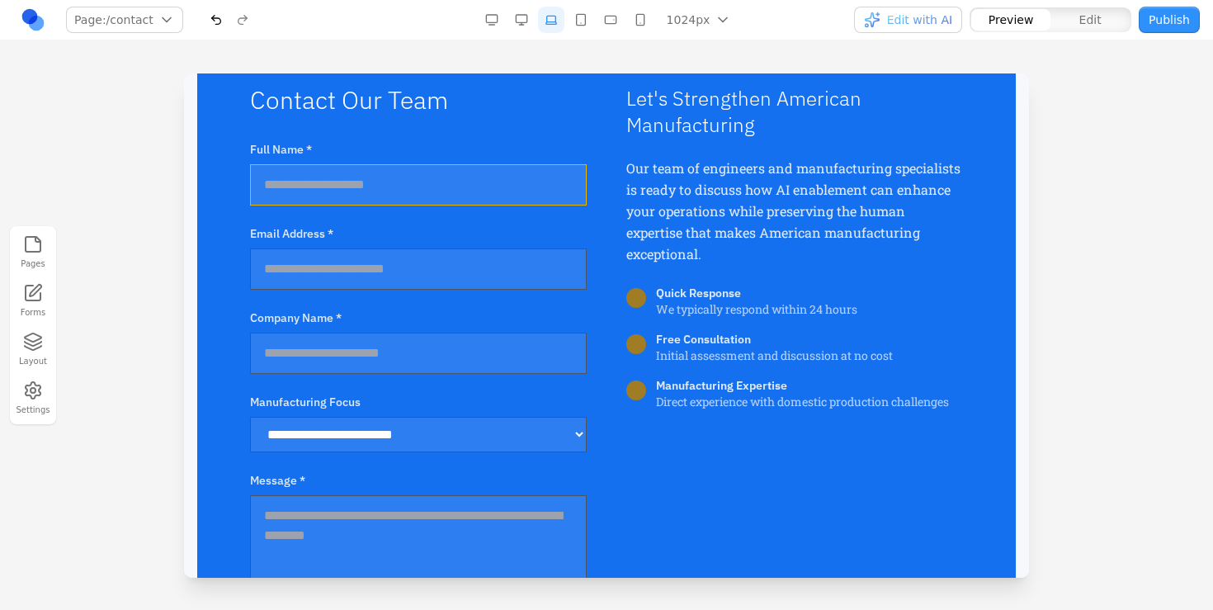
scroll to position [0, 0]
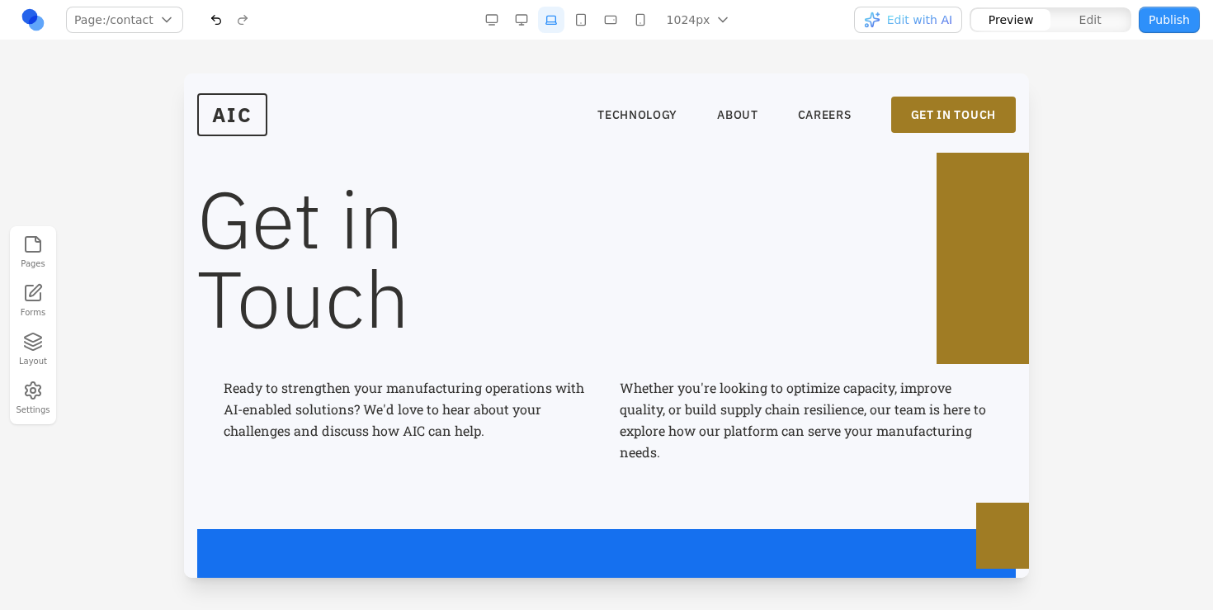
click at [988, 243] on h1 "Get in Touch" at bounding box center [606, 258] width 818 height 158
click at [748, 111] on link "ABOUT" at bounding box center [737, 114] width 41 height 16
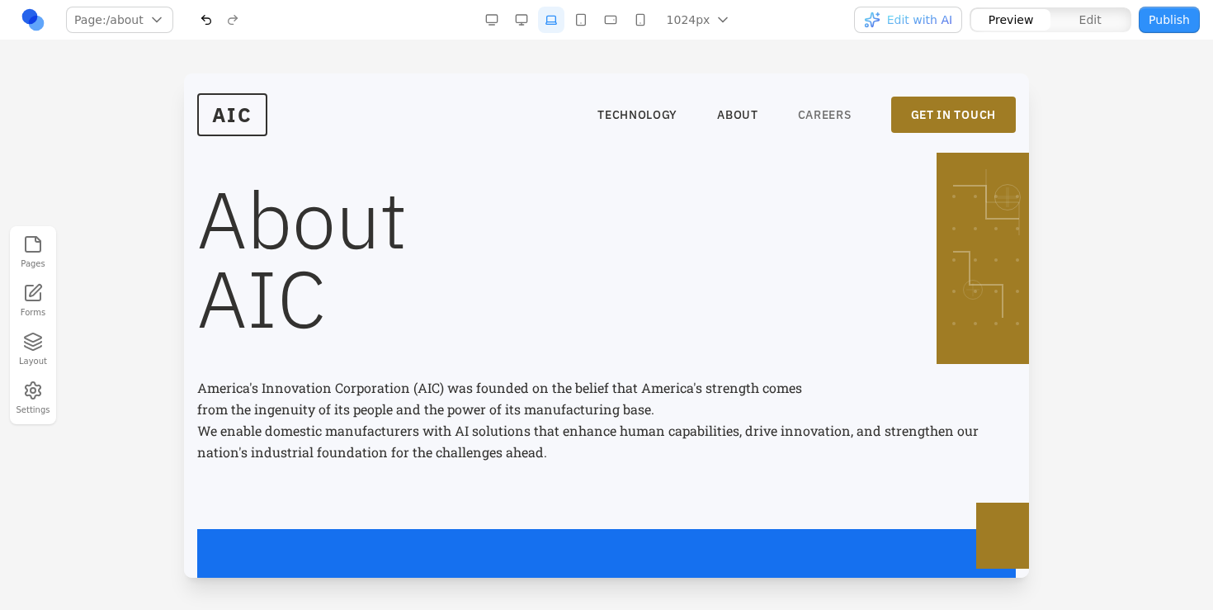
click at [813, 112] on link "CAREERS" at bounding box center [825, 114] width 54 height 16
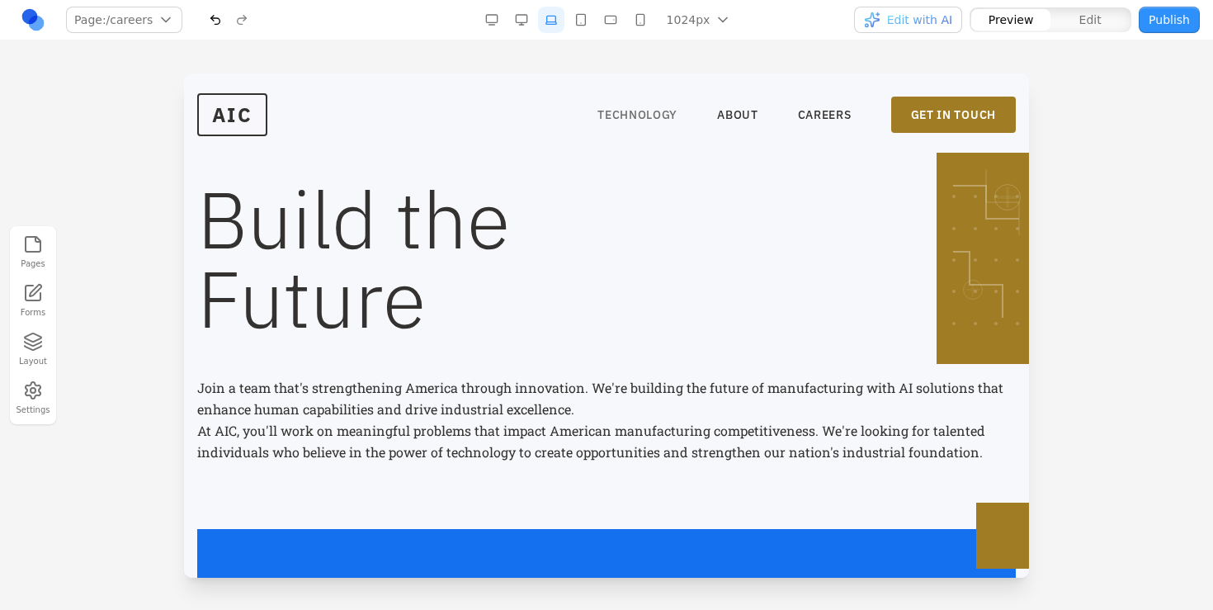
click at [620, 113] on link "TECHNOLOGY" at bounding box center [637, 114] width 80 height 16
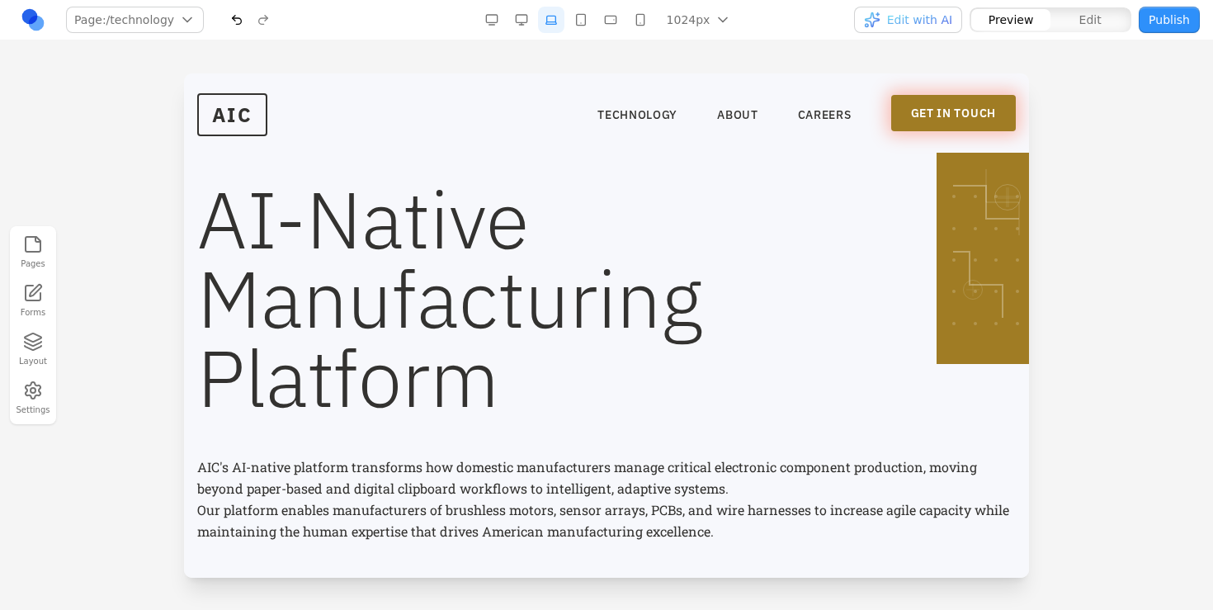
click at [942, 111] on link "GET IN TOUCH" at bounding box center [953, 113] width 125 height 36
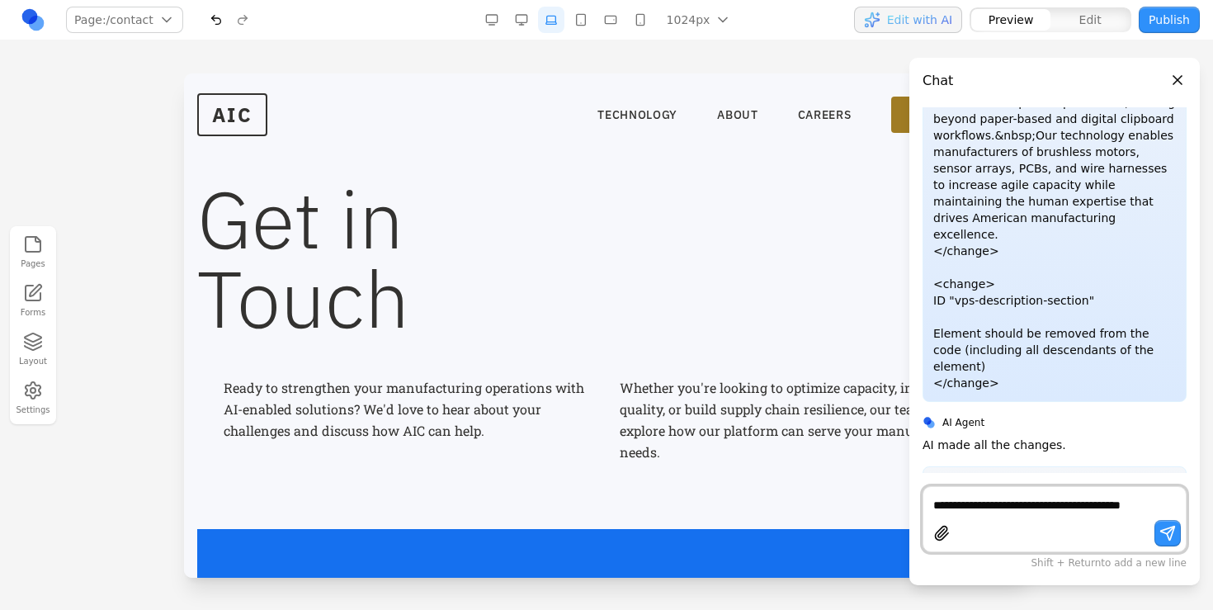
scroll to position [5383, 0]
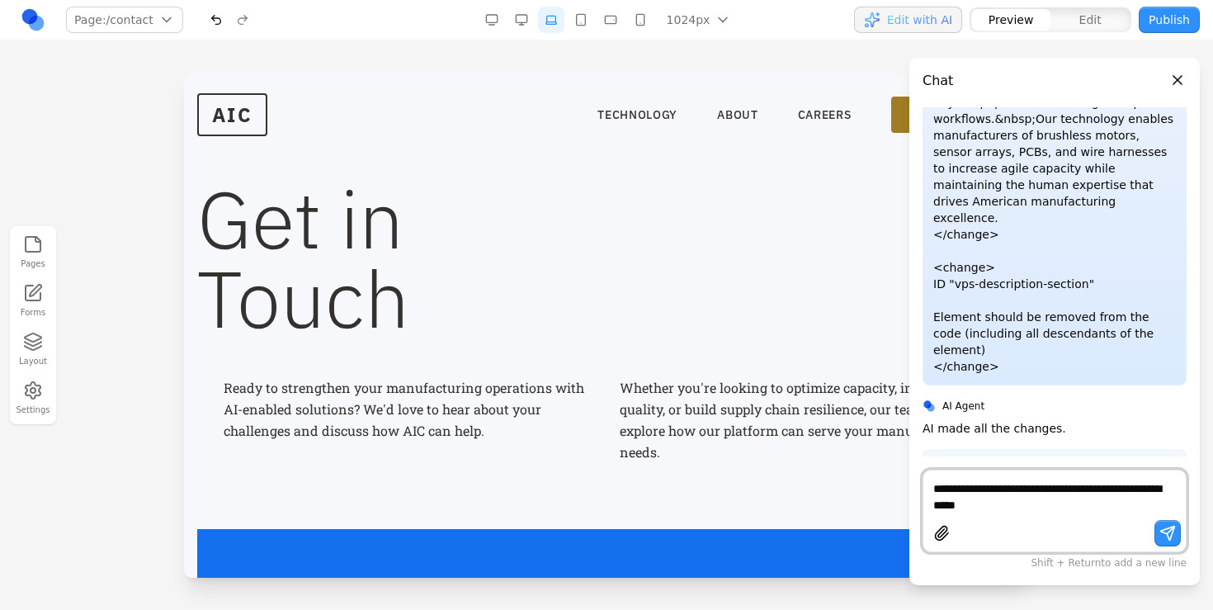
type textarea "**********"
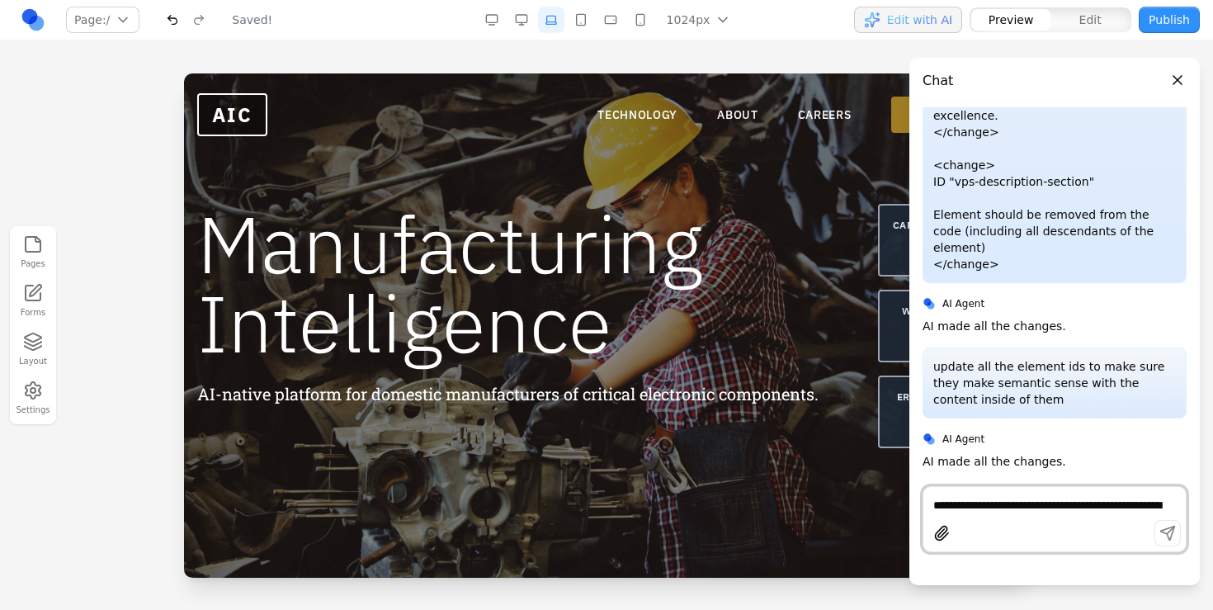
scroll to position [0, 0]
click at [1178, 87] on button "Close panel" at bounding box center [1177, 80] width 18 height 18
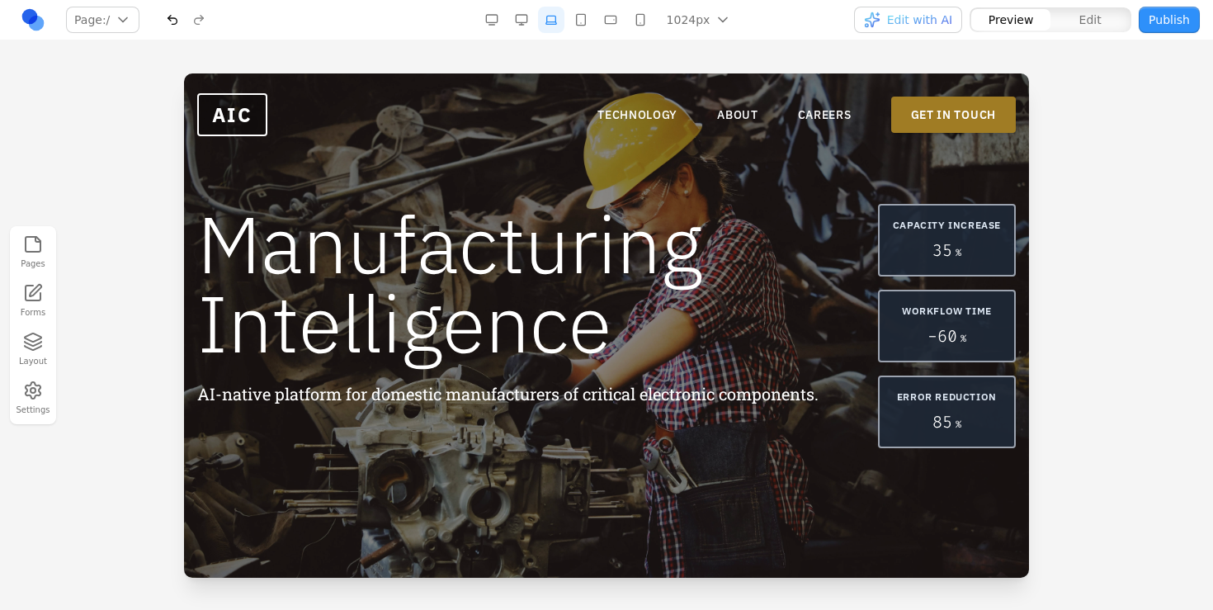
click at [953, 99] on link "GET IN TOUCH" at bounding box center [953, 115] width 125 height 36
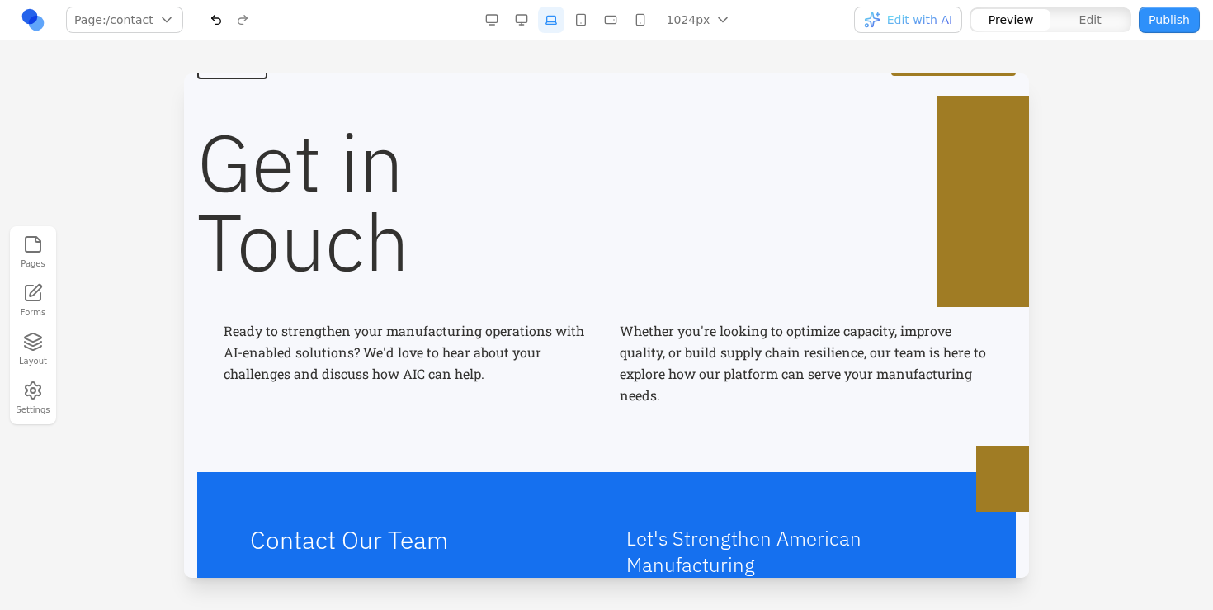
scroll to position [67, 0]
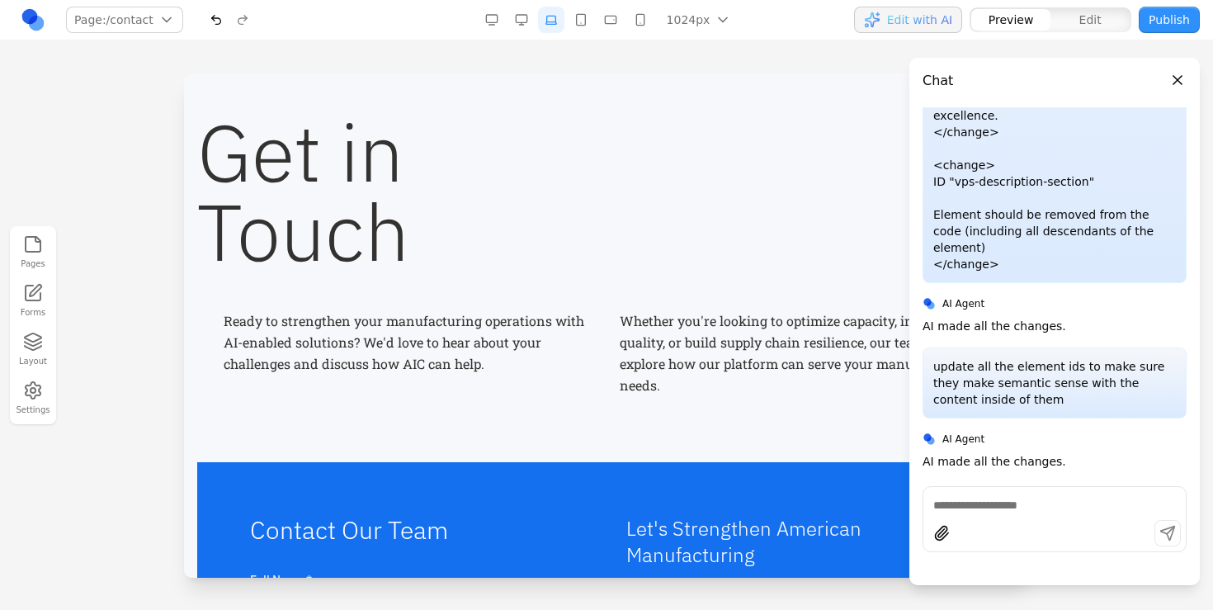
click at [1069, 495] on div at bounding box center [1054, 503] width 262 height 20
click at [1053, 504] on textarea at bounding box center [1054, 505] width 243 height 16
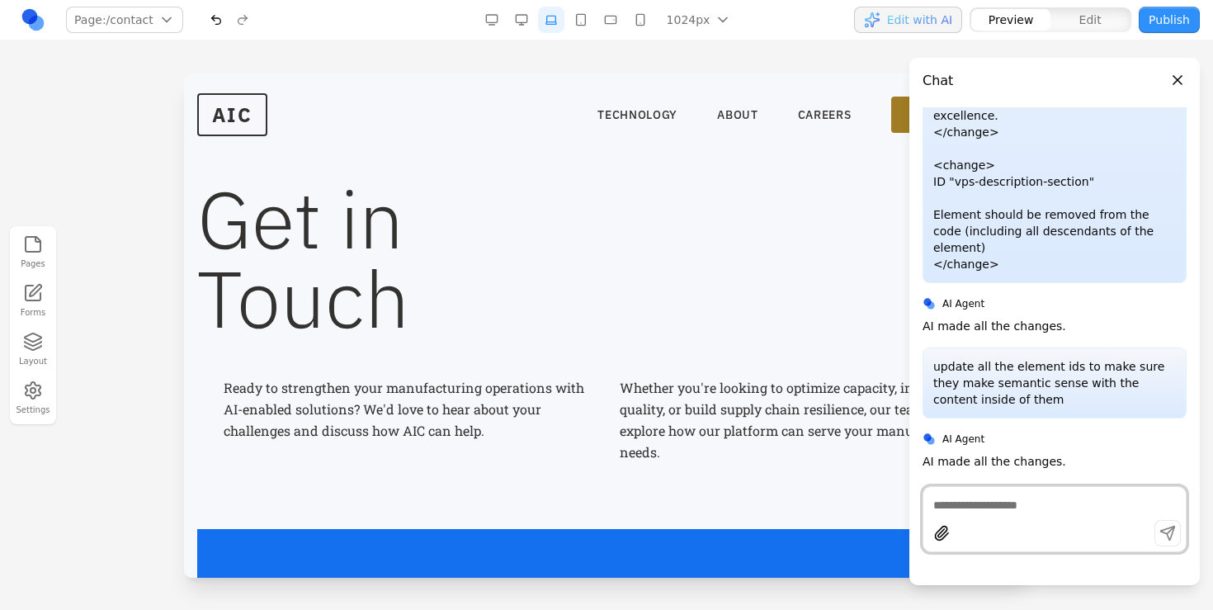
scroll to position [8, 0]
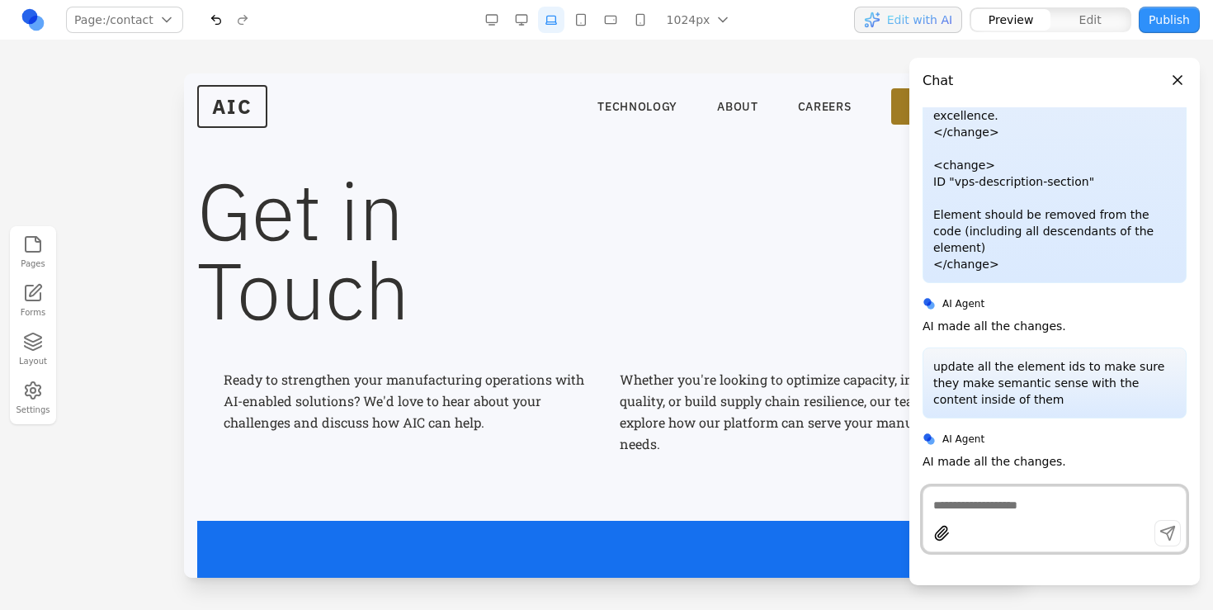
type textarea "*"
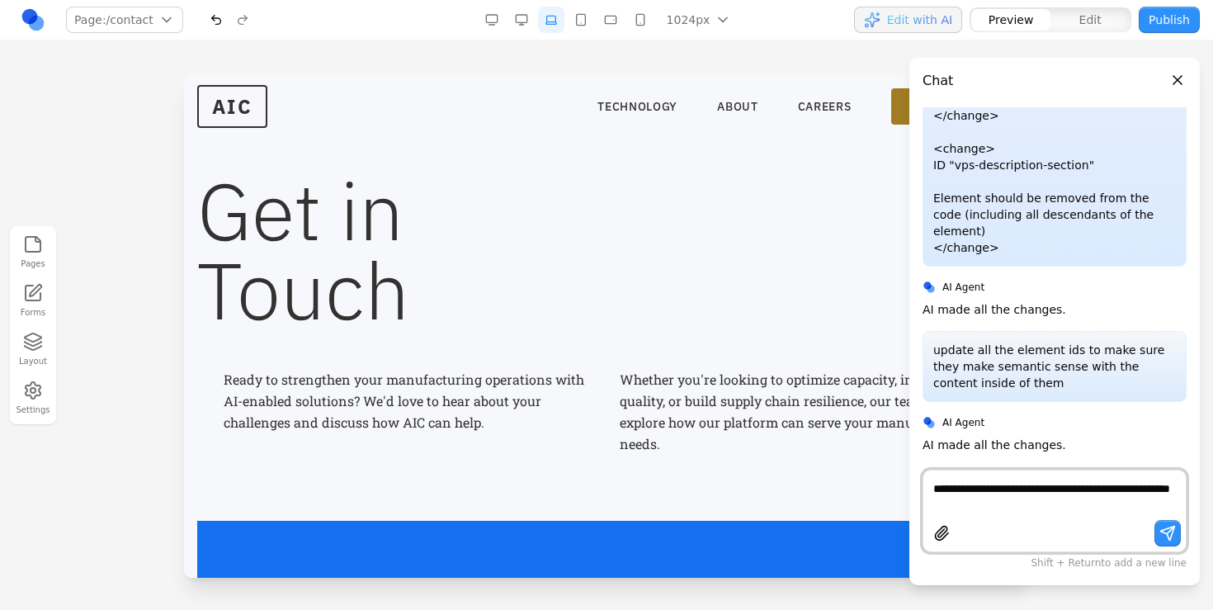
click at [1113, 491] on textarea "**********" at bounding box center [1054, 496] width 243 height 33
click at [1107, 503] on textarea "**********" at bounding box center [1054, 496] width 243 height 33
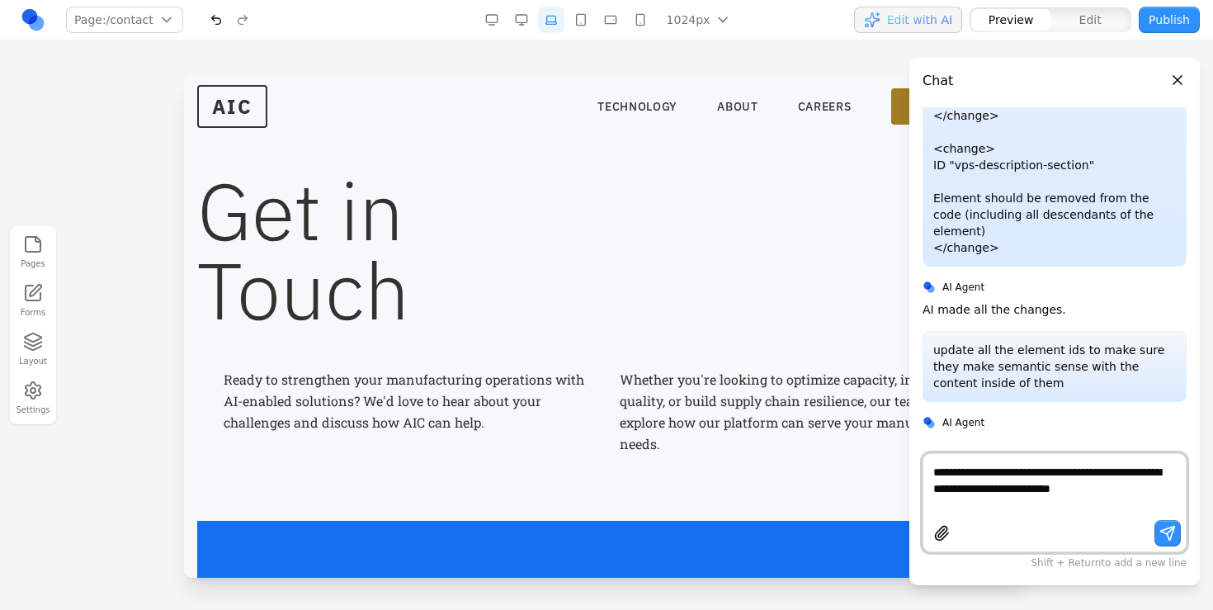
scroll to position [5518, 0]
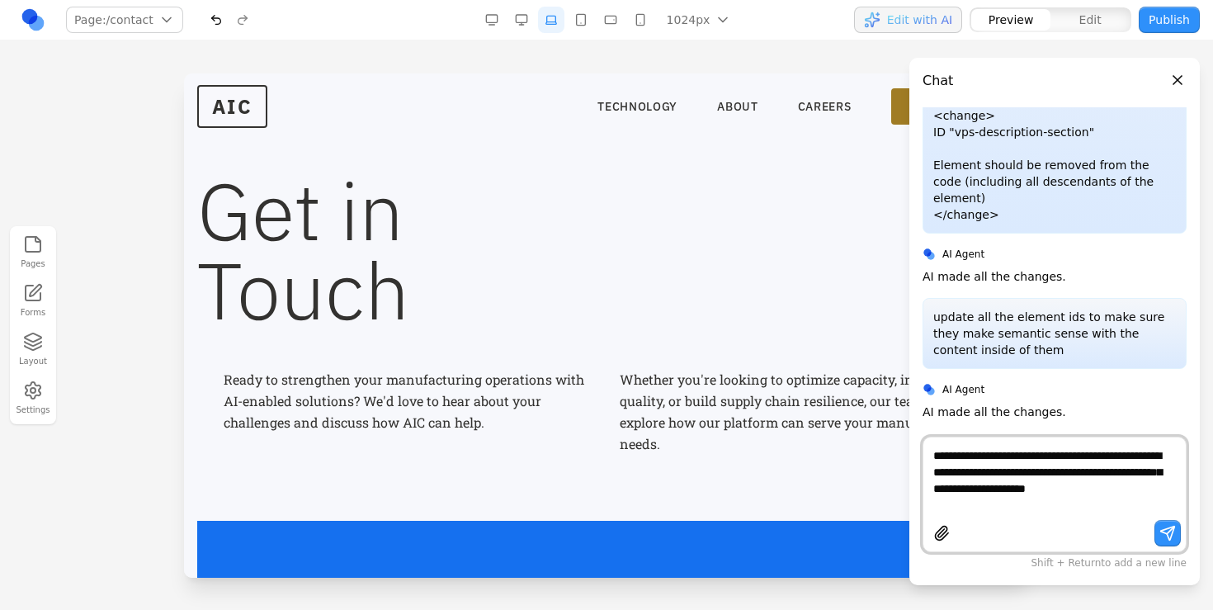
type textarea "**********"
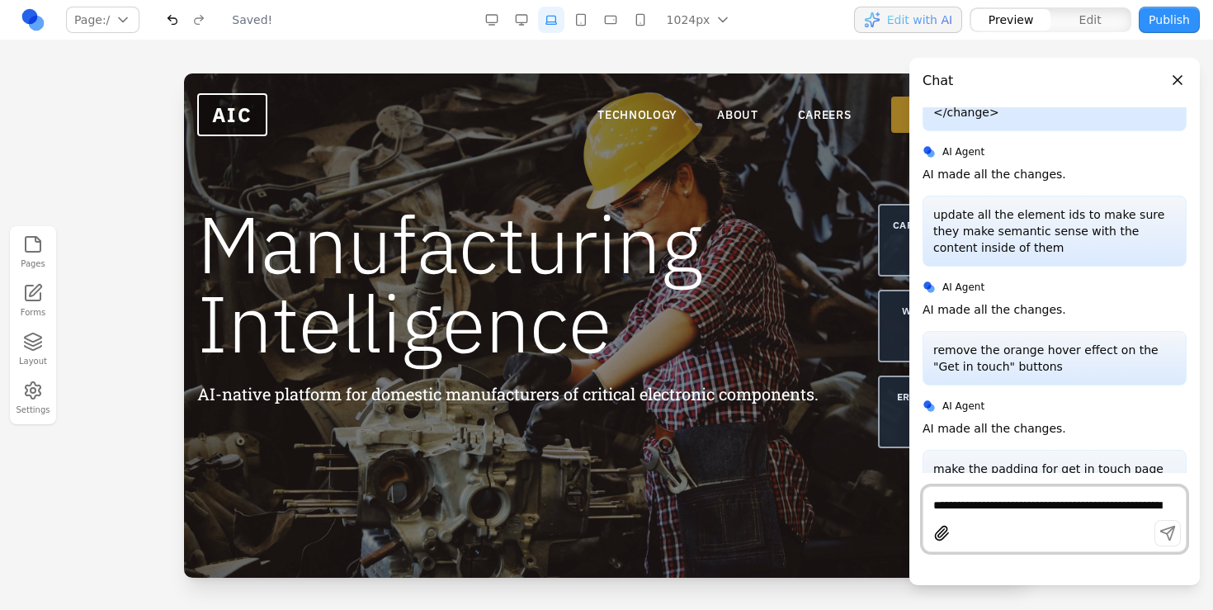
scroll to position [0, 0]
click at [907, 119] on link "GET IN TOUCH" at bounding box center [953, 115] width 125 height 36
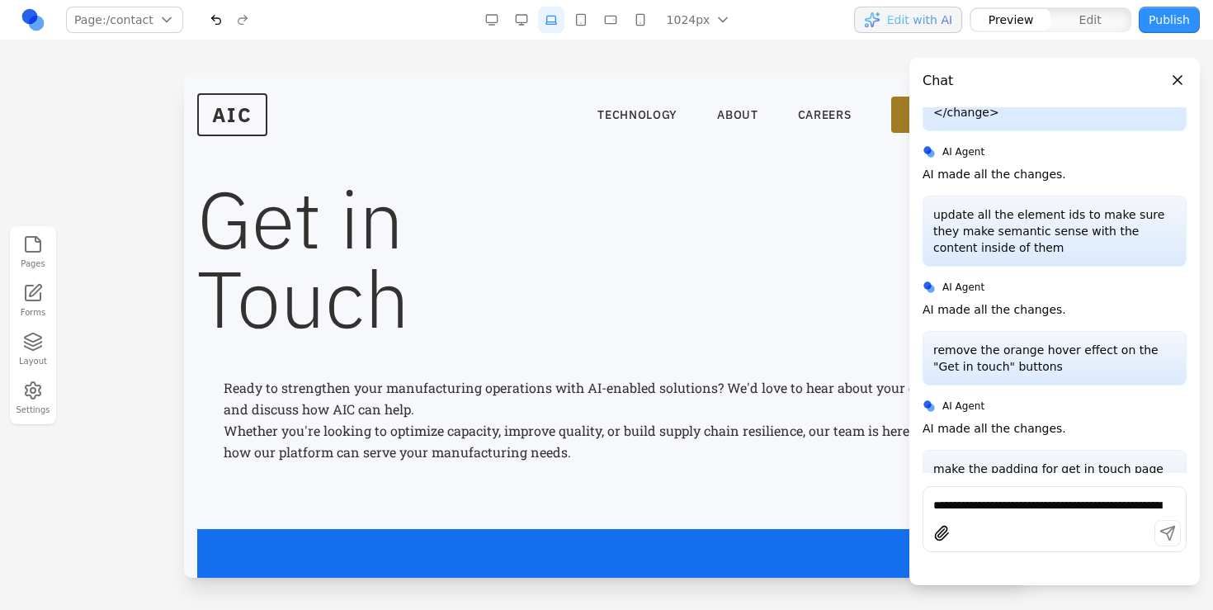
click at [587, 408] on p "Ready to strengthen your manufacturing operations with AI-enabled solutions? We…" at bounding box center [607, 398] width 766 height 43
click at [650, 107] on link "TECHNOLOGY" at bounding box center [637, 114] width 80 height 16
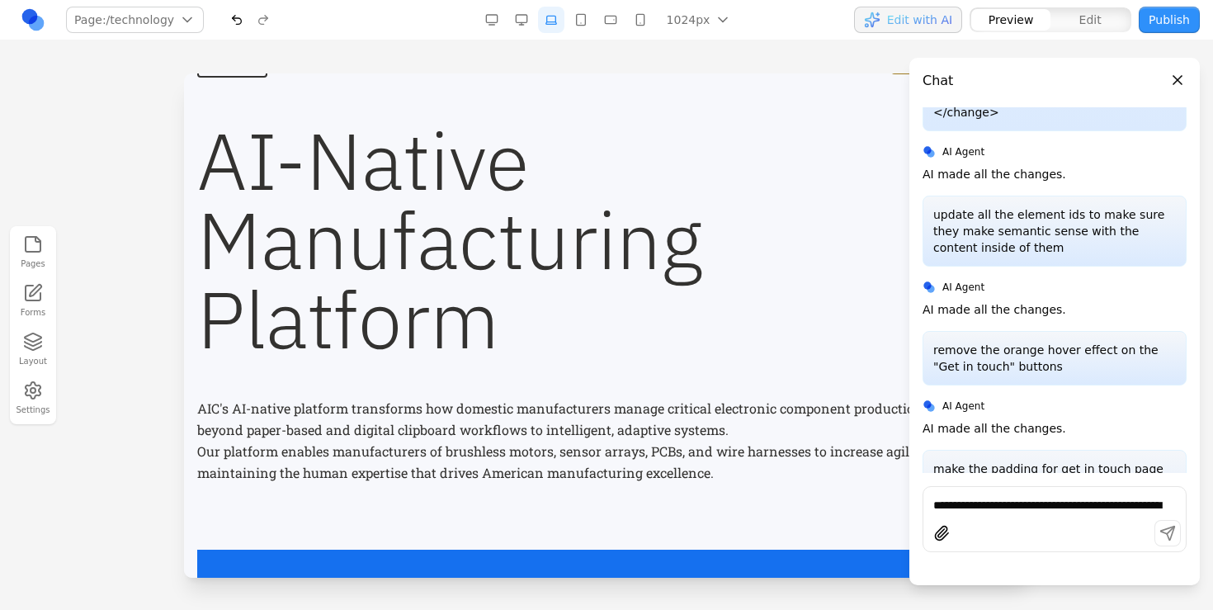
scroll to position [92, 0]
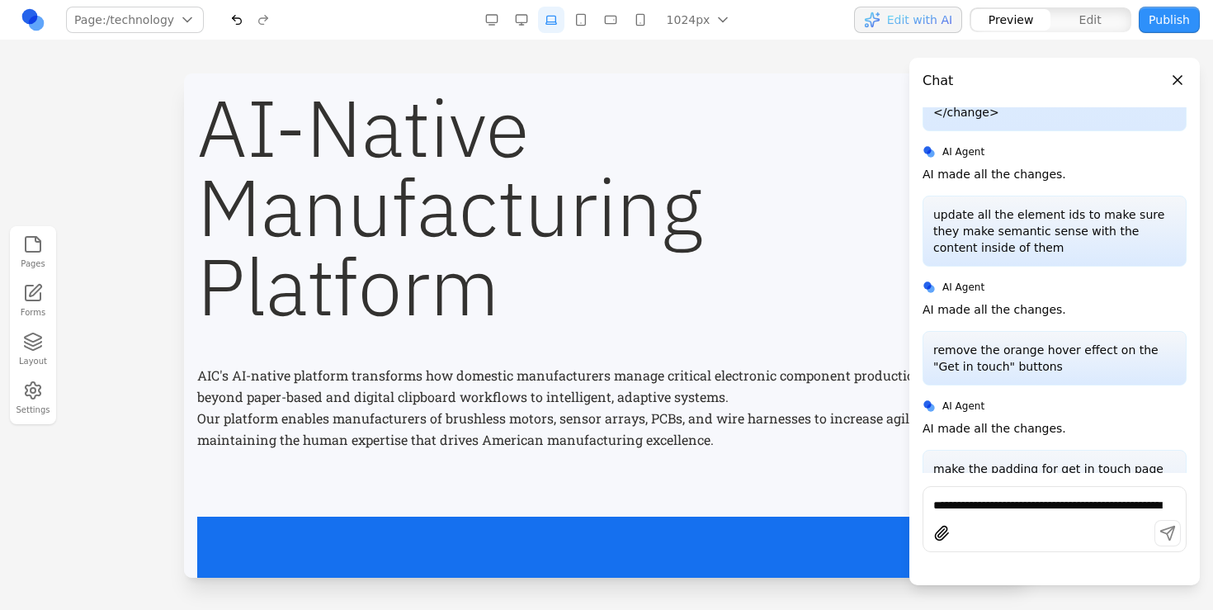
click at [490, 366] on p "AIC's AI-native platform transforms how domestic manufacturers manage critical …" at bounding box center [606, 386] width 818 height 43
click at [1180, 80] on button "Close panel" at bounding box center [1177, 80] width 18 height 18
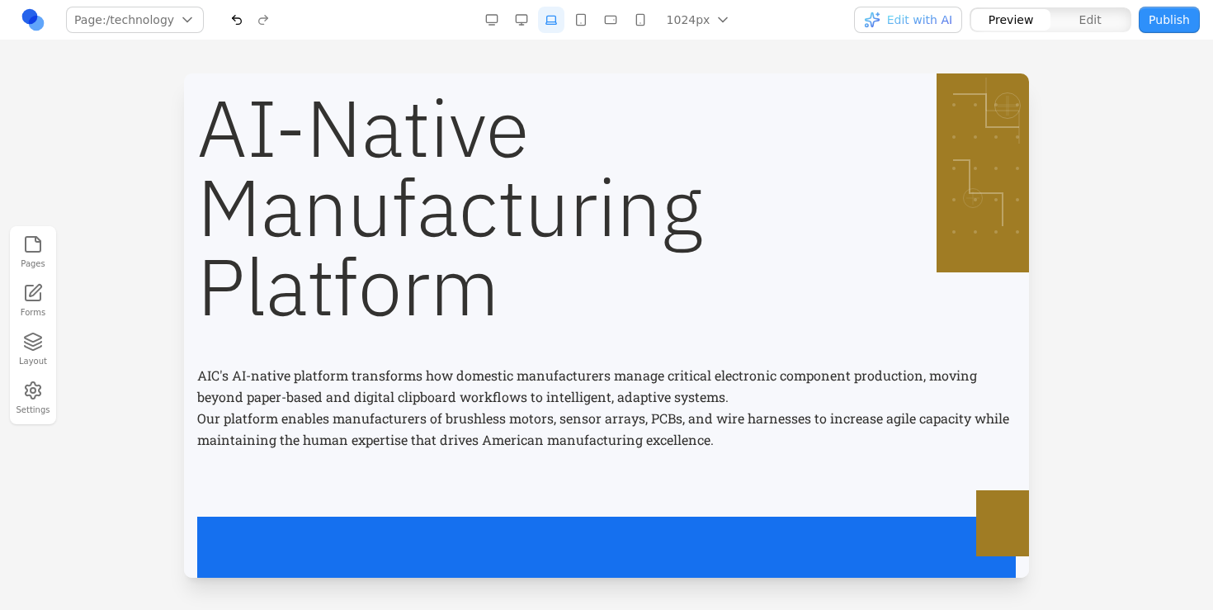
scroll to position [0, 0]
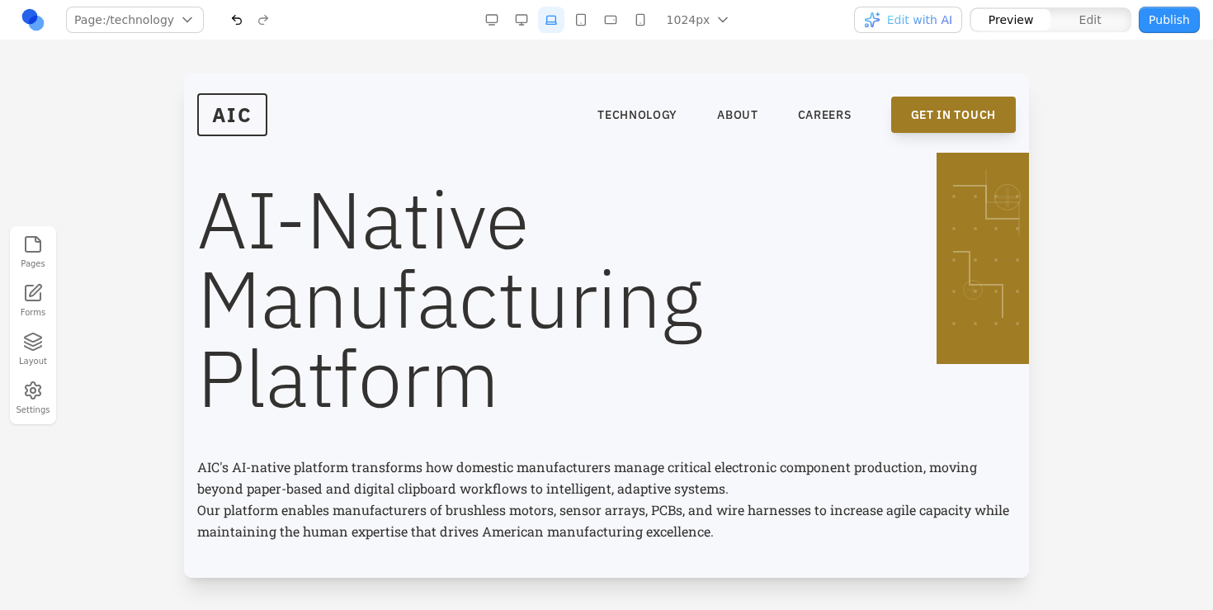
click at [974, 116] on link "GET IN TOUCH" at bounding box center [953, 115] width 125 height 36
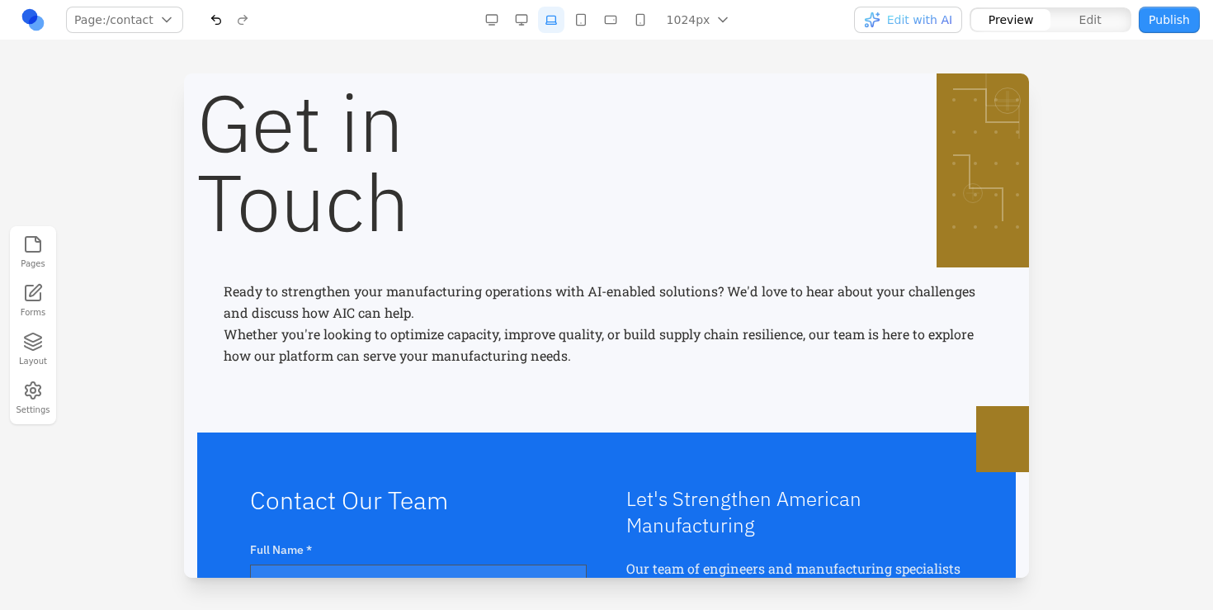
scroll to position [105, 0]
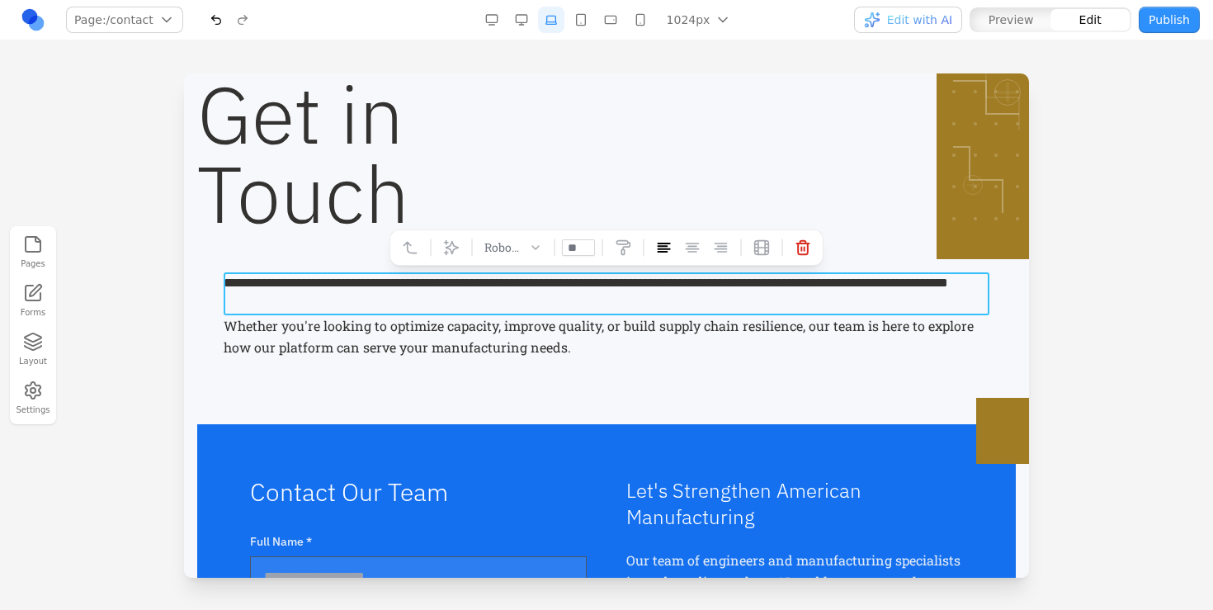
click at [449, 309] on p "**********" at bounding box center [607, 293] width 766 height 43
click at [453, 343] on p "Whether you're looking to optimize capacity, improve quality, or build supply c…" at bounding box center [607, 336] width 766 height 43
click at [724, 285] on p "**********" at bounding box center [607, 293] width 766 height 43
click at [408, 249] on icon at bounding box center [410, 247] width 12 height 11
click at [525, 250] on icon at bounding box center [524, 246] width 16 height 16
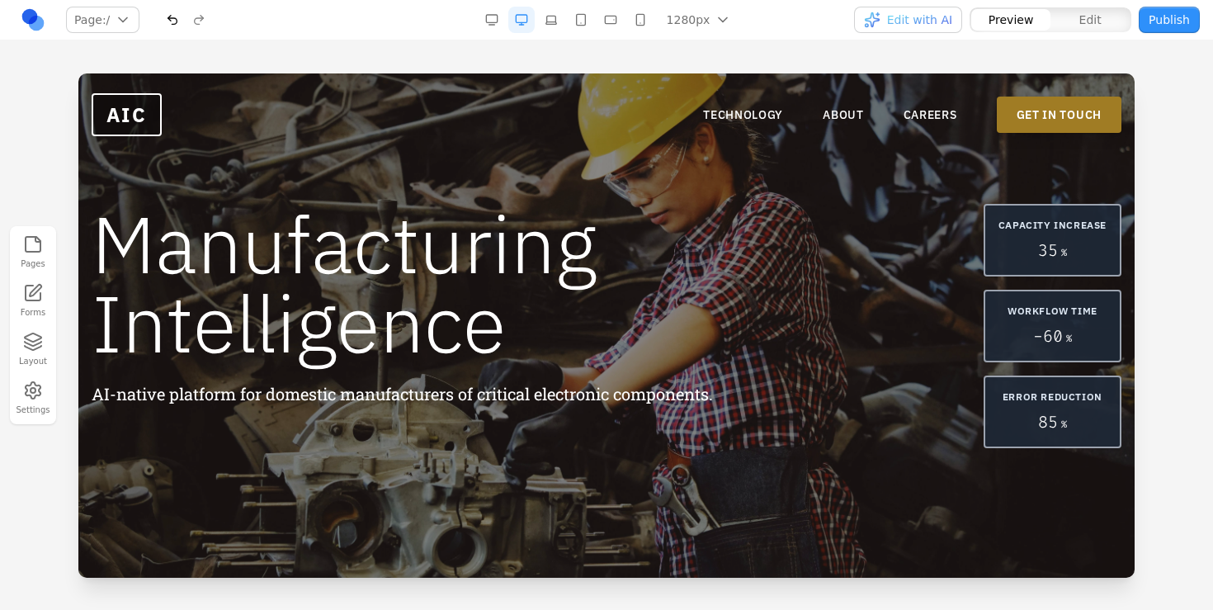
click at [1053, 117] on link "GET IN TOUCH" at bounding box center [1059, 115] width 125 height 36
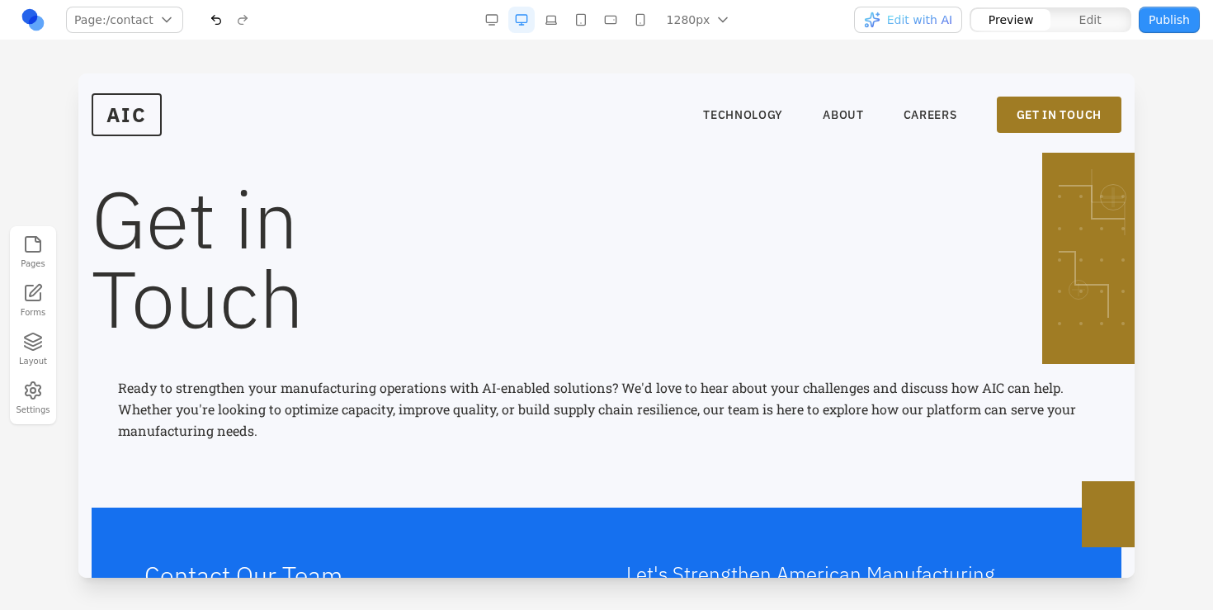
click at [254, 401] on p "Whether you're looking to optimize capacity, improve quality, or build supply c…" at bounding box center [606, 419] width 977 height 43
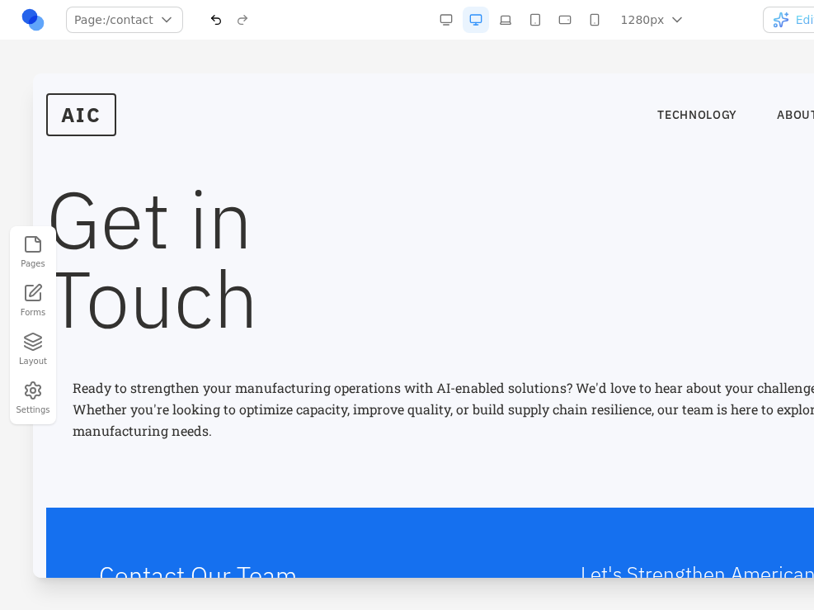
click at [375, 389] on p "Ready to strengthen your manufacturing operations with AI-enabled solutions? We…" at bounding box center [561, 387] width 977 height 21
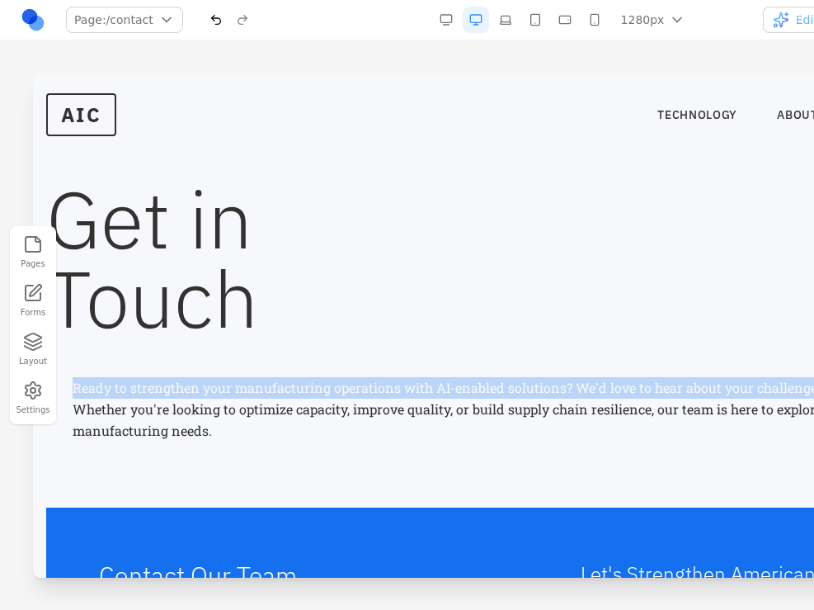
click at [375, 389] on p "Ready to strengthen your manufacturing operations with AI-enabled solutions? We…" at bounding box center [561, 387] width 977 height 21
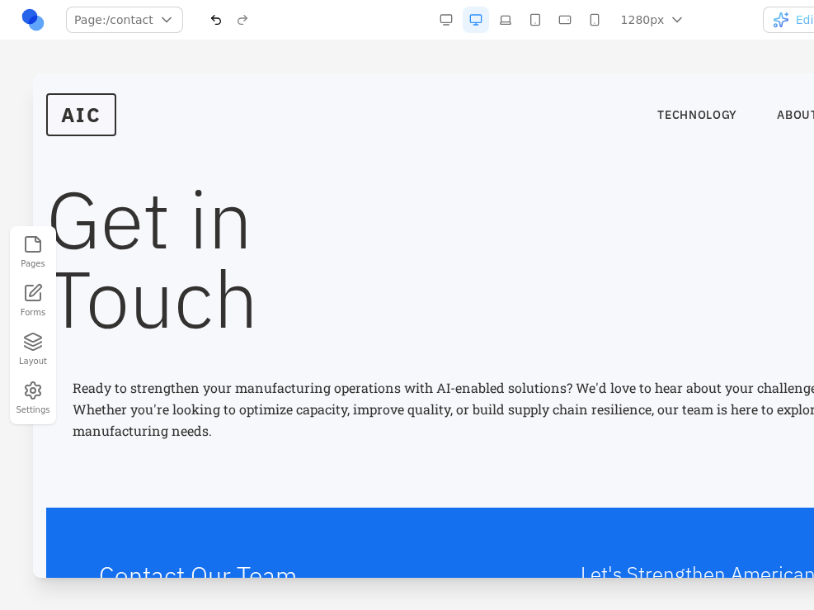
click at [360, 413] on p "Whether you're looking to optimize capacity, improve quality, or build supply c…" at bounding box center [561, 419] width 977 height 43
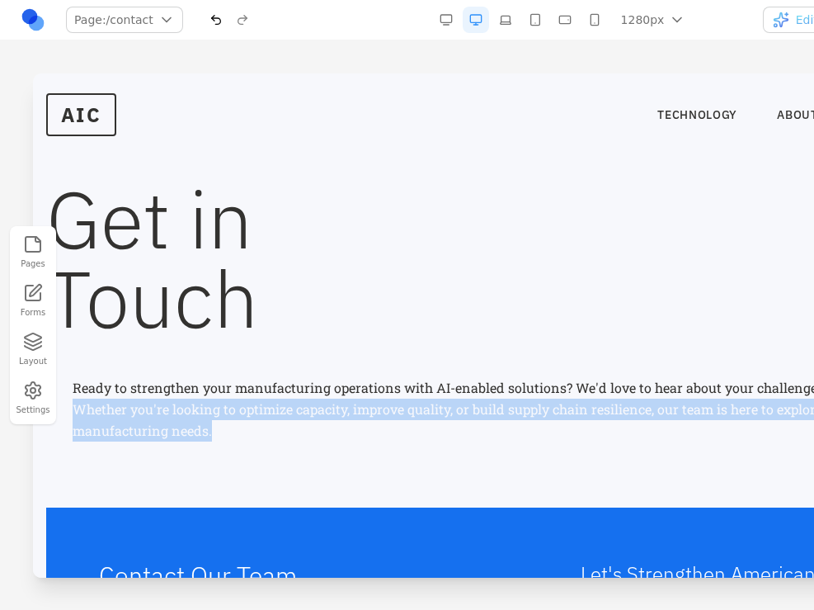
click at [360, 413] on p "Whether you're looking to optimize capacity, improve quality, or build supply c…" at bounding box center [561, 419] width 977 height 43
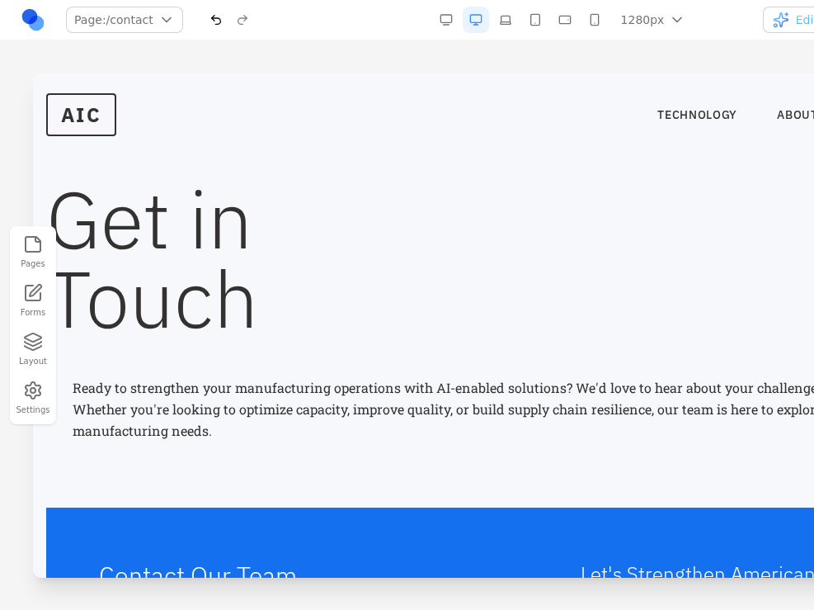
click at [559, 394] on p "Ready to strengthen your manufacturing operations with AI-enabled solutions? We…" at bounding box center [561, 387] width 977 height 21
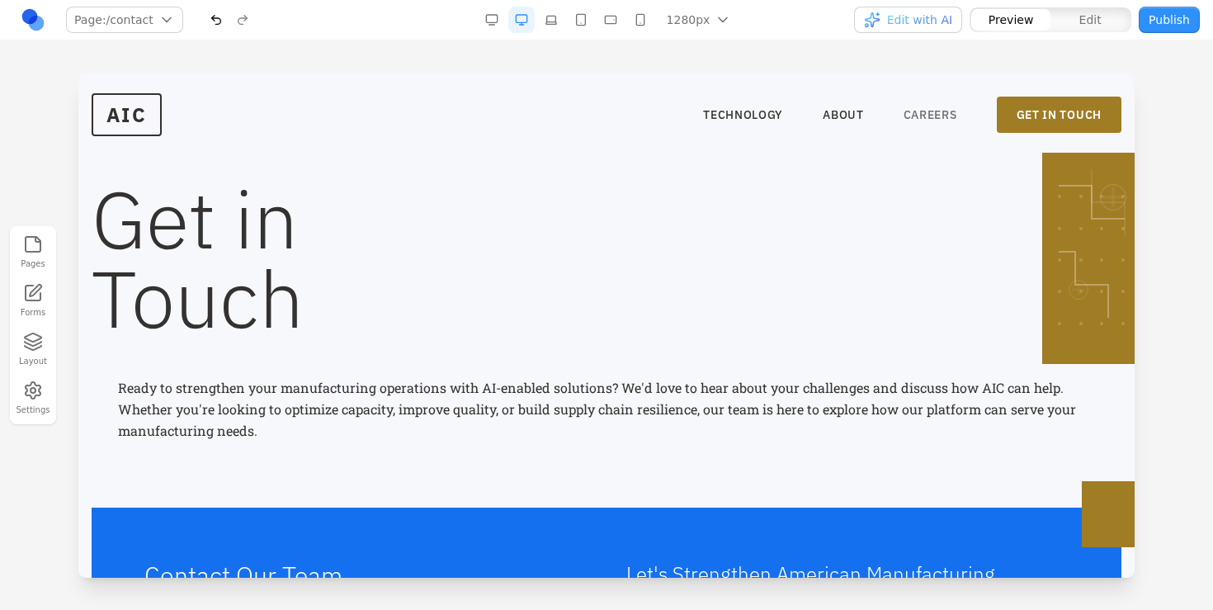
click at [945, 113] on link "CAREERS" at bounding box center [930, 114] width 54 height 16
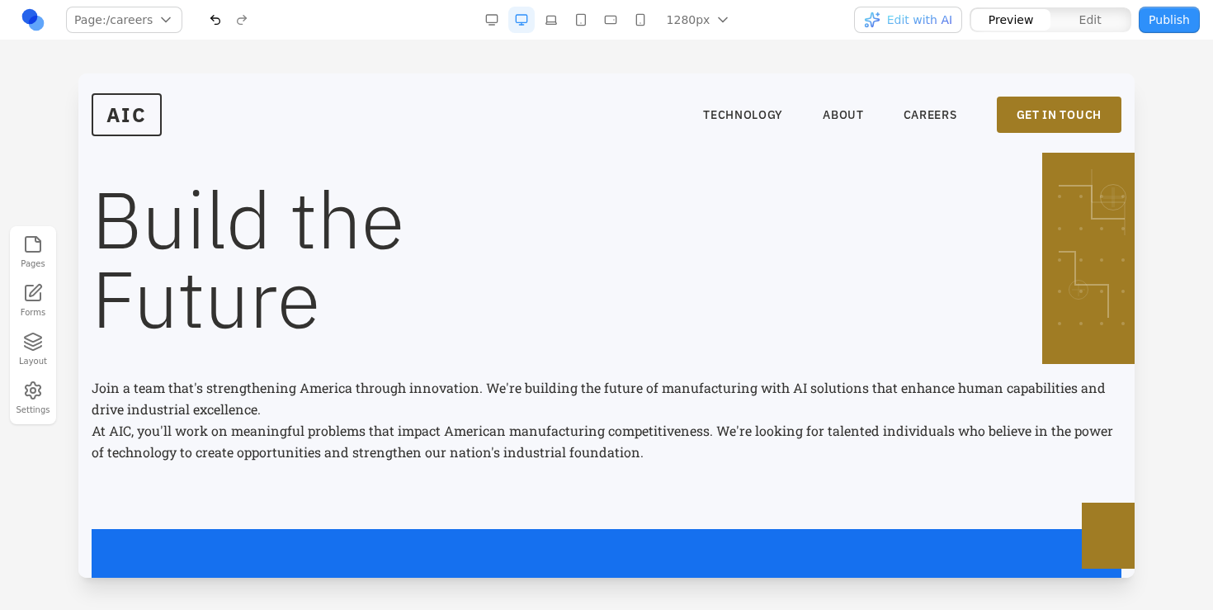
click at [325, 427] on p "At AIC, you'll work on meaningful problems that impact American manufacturing c…" at bounding box center [607, 441] width 1030 height 43
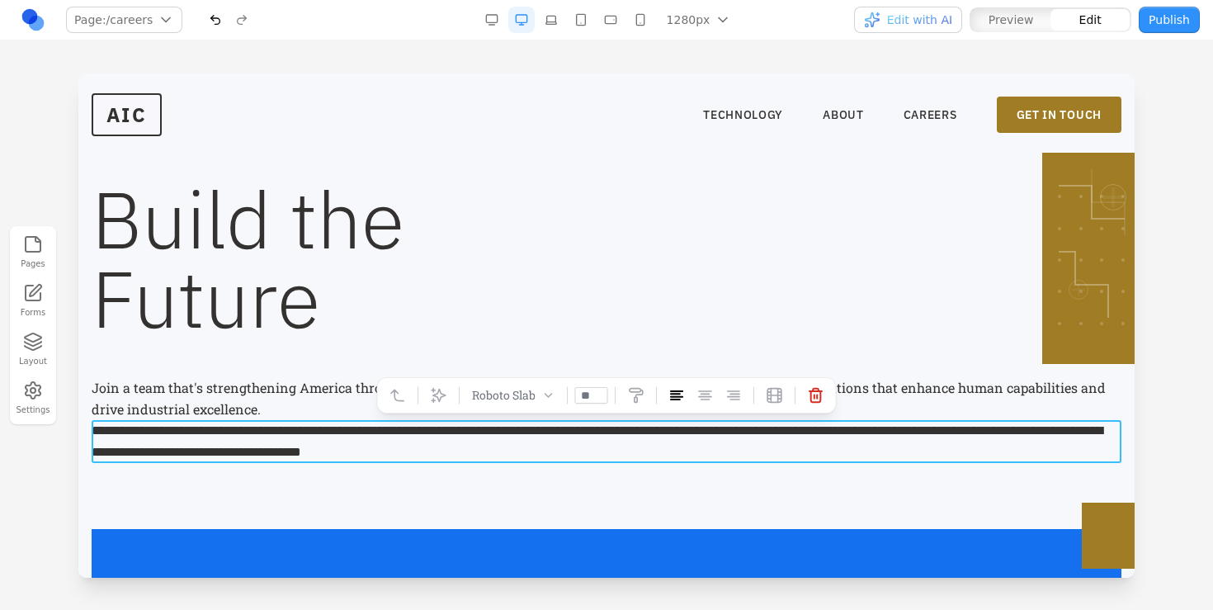
click at [295, 443] on p "**********" at bounding box center [607, 441] width 1030 height 43
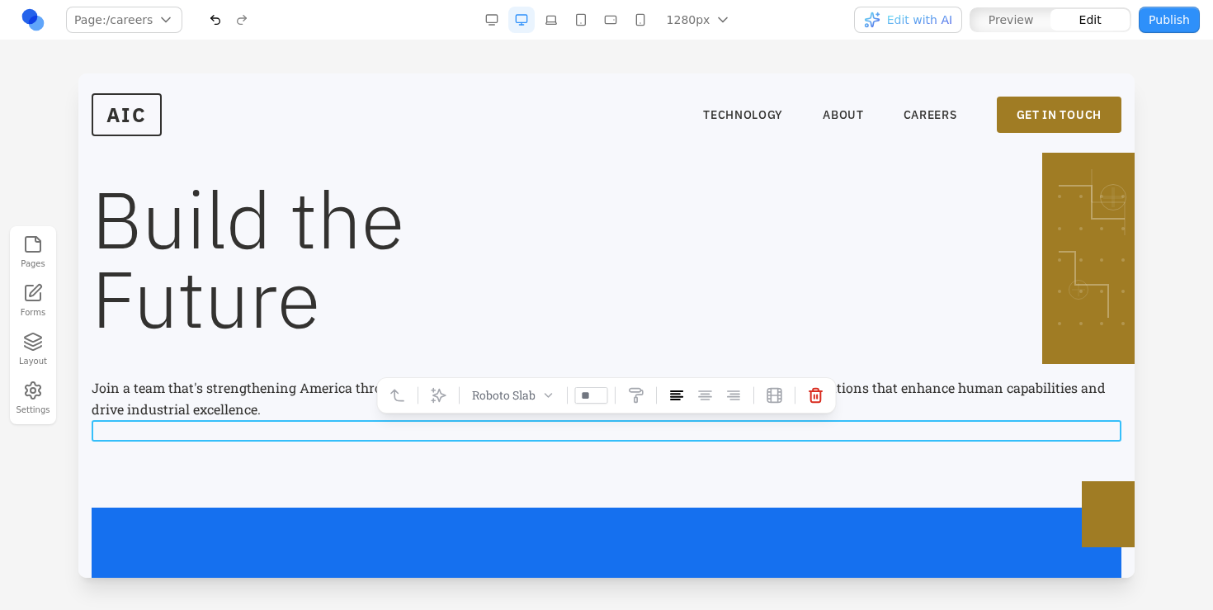
click at [262, 394] on p "Join a team that's strengthening America through innovation. We're building the…" at bounding box center [607, 398] width 1030 height 43
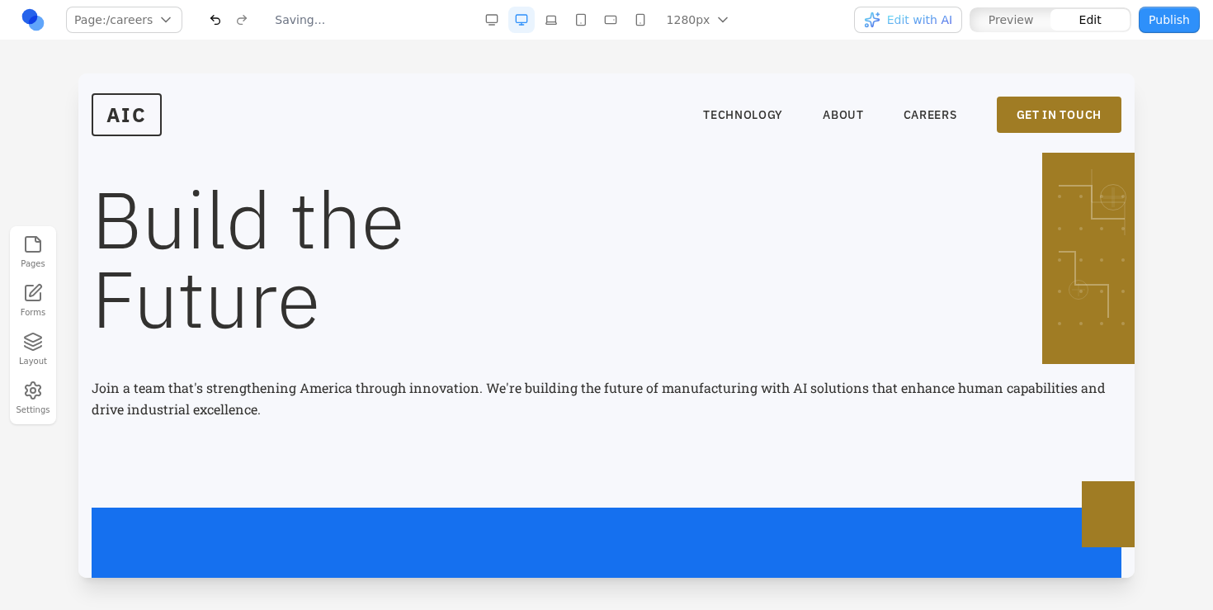
click at [256, 427] on p at bounding box center [607, 430] width 1030 height 21
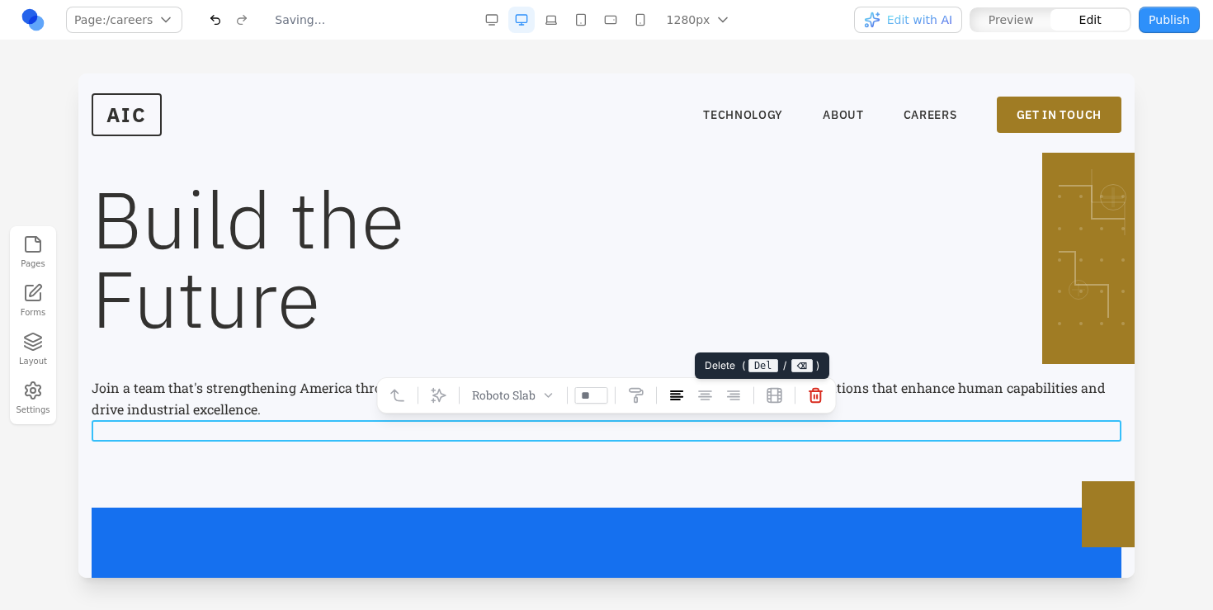
click at [818, 402] on icon at bounding box center [815, 396] width 12 height 14
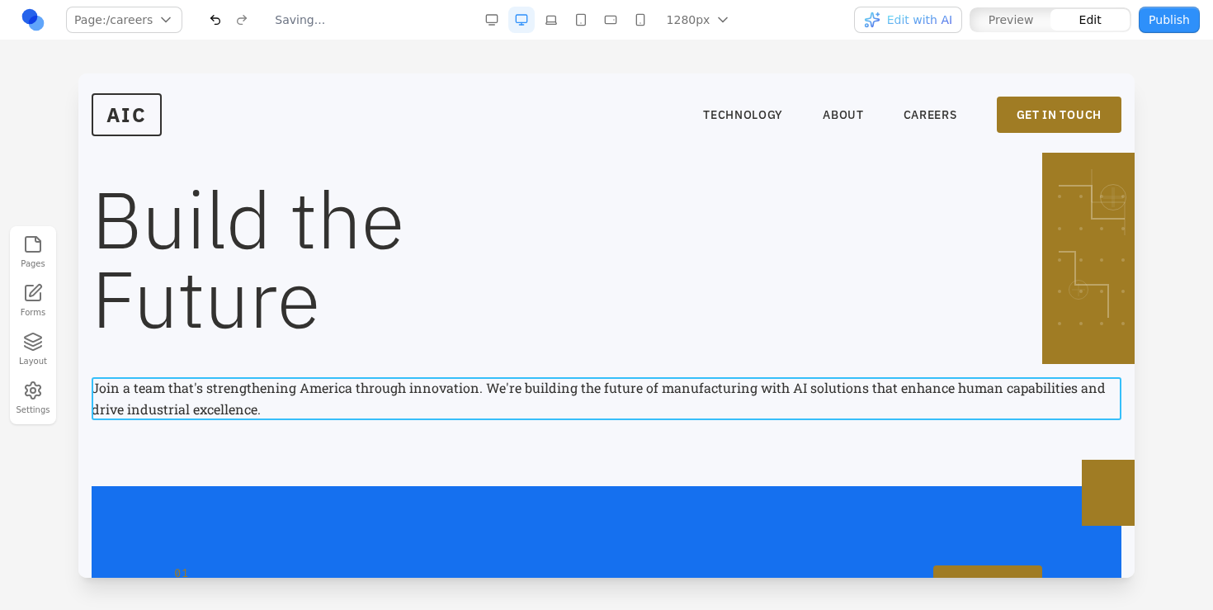
click at [276, 402] on p "Join a team that's strengthening America through innovation. We're building the…" at bounding box center [607, 398] width 1030 height 43
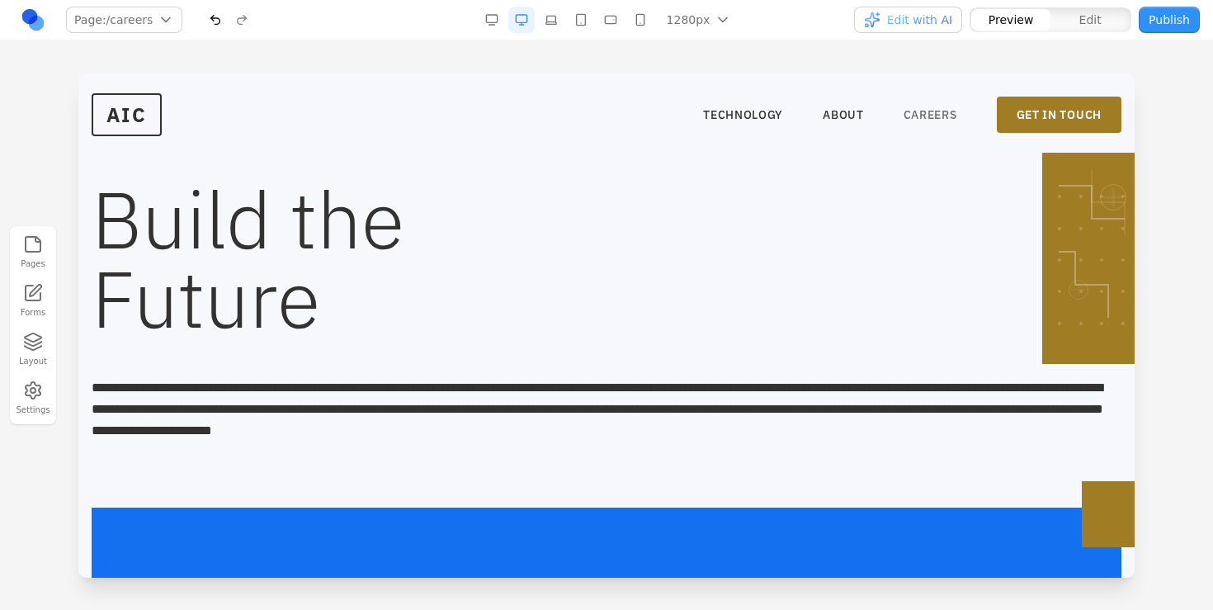
click at [918, 113] on link "CAREERS" at bounding box center [930, 114] width 54 height 16
click at [840, 109] on link "ABOUT" at bounding box center [843, 114] width 41 height 16
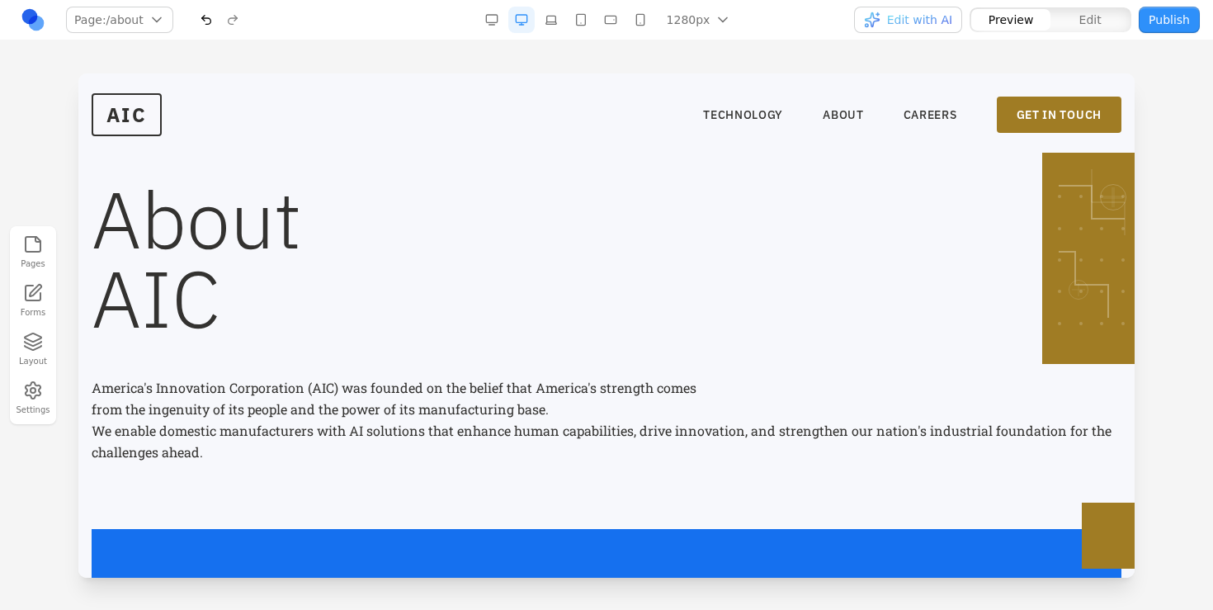
click at [416, 424] on p "We enable domestic manufacturers with AI solutions that enhance human capabilit…" at bounding box center [607, 441] width 1030 height 43
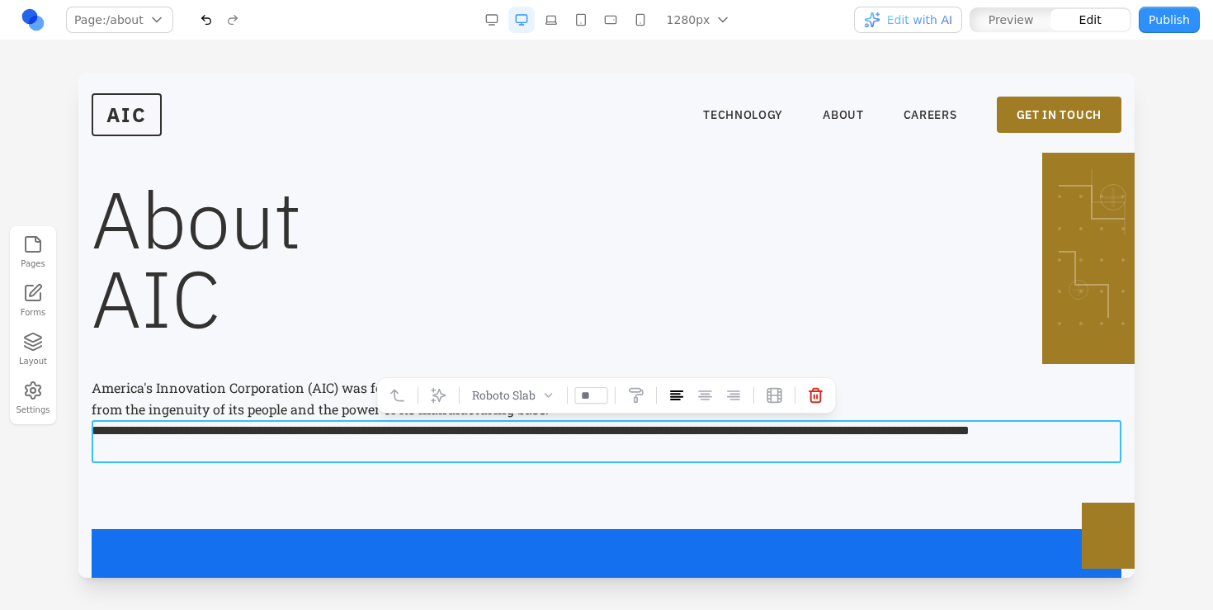
click at [403, 436] on p "**********" at bounding box center [607, 441] width 1030 height 43
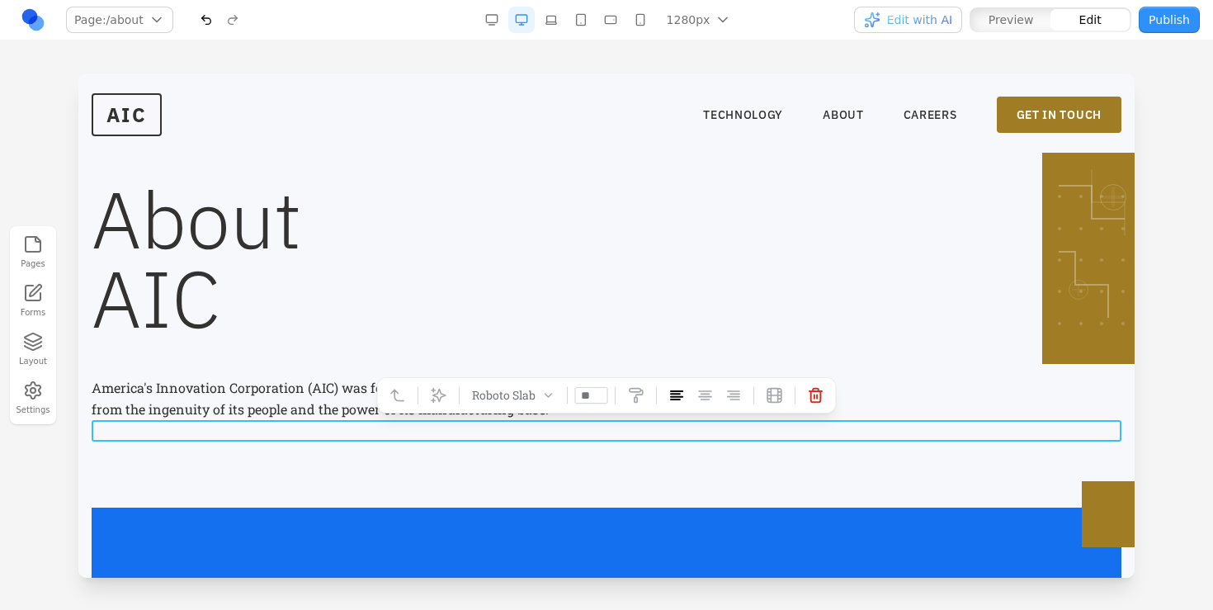
click at [351, 406] on p "America's Innovation Corporation (AIC) was founded on the belief that America's…" at bounding box center [409, 398] width 634 height 43
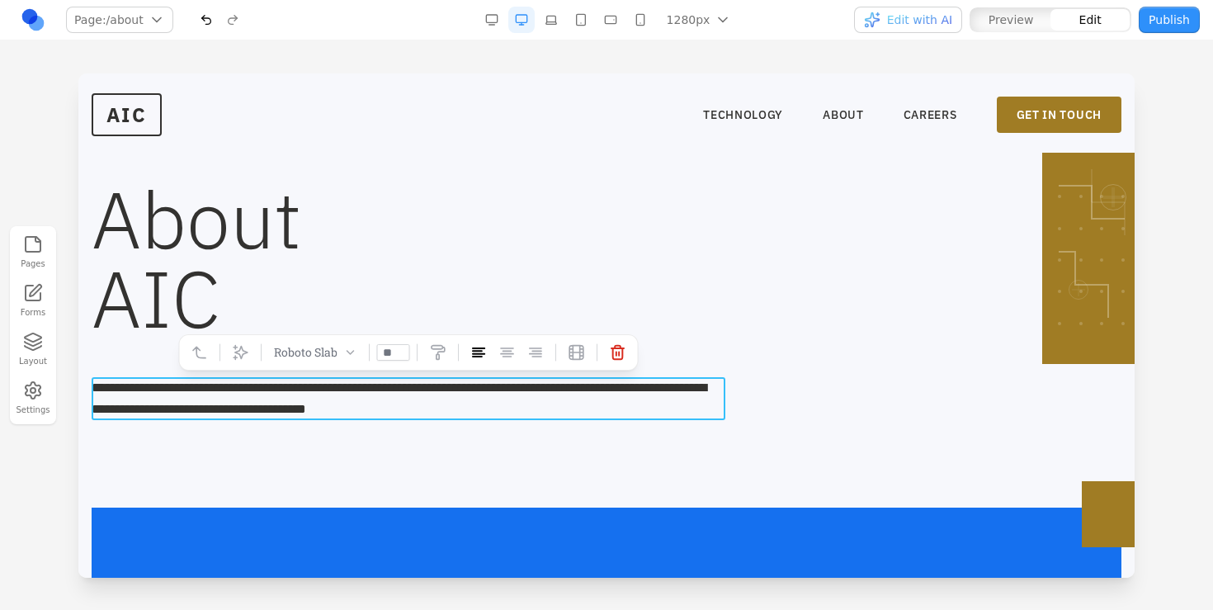
click at [527, 410] on p "**********" at bounding box center [409, 398] width 634 height 43
click at [563, 404] on p "**********" at bounding box center [409, 398] width 634 height 43
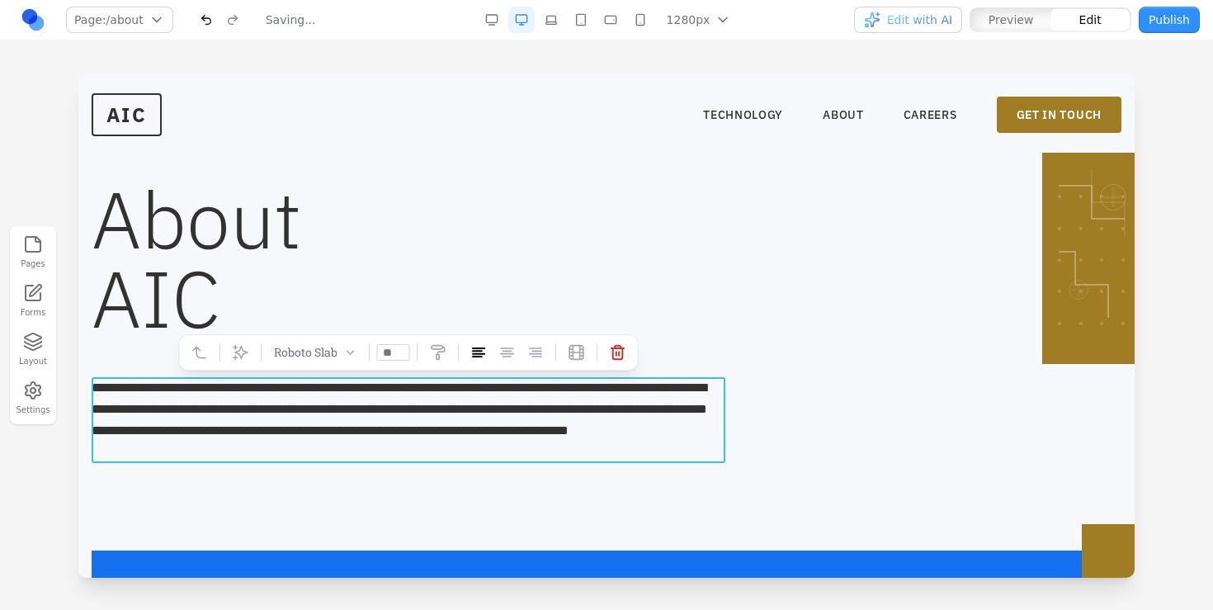
click at [623, 494] on div "**********" at bounding box center [607, 431] width 1030 height 160
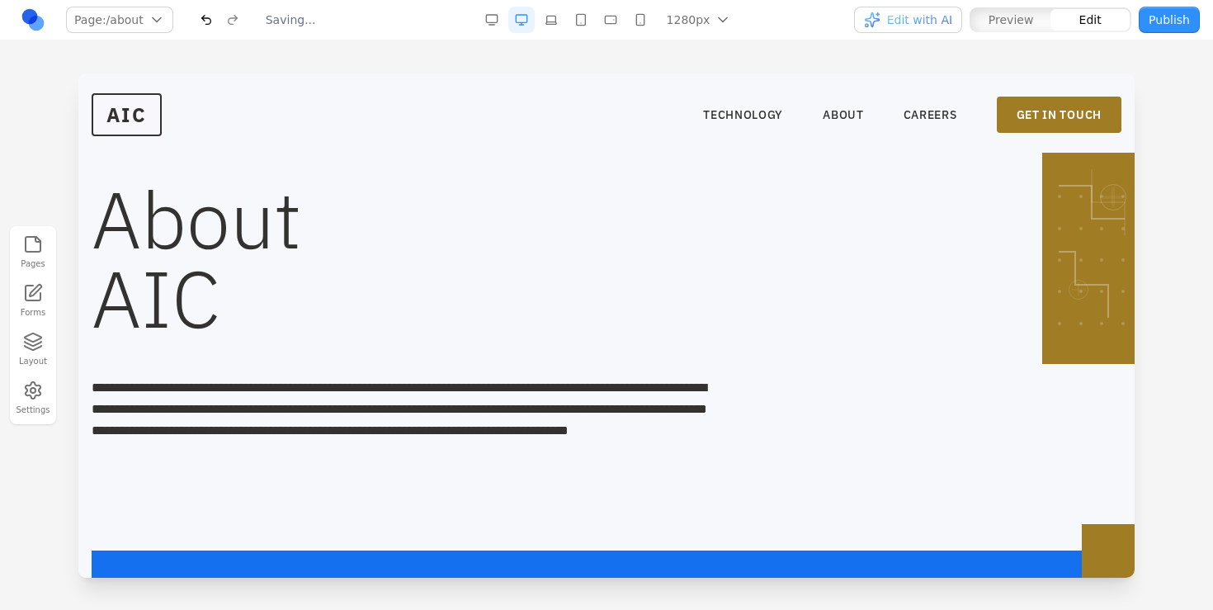
click at [647, 491] on div "**********" at bounding box center [607, 431] width 1030 height 160
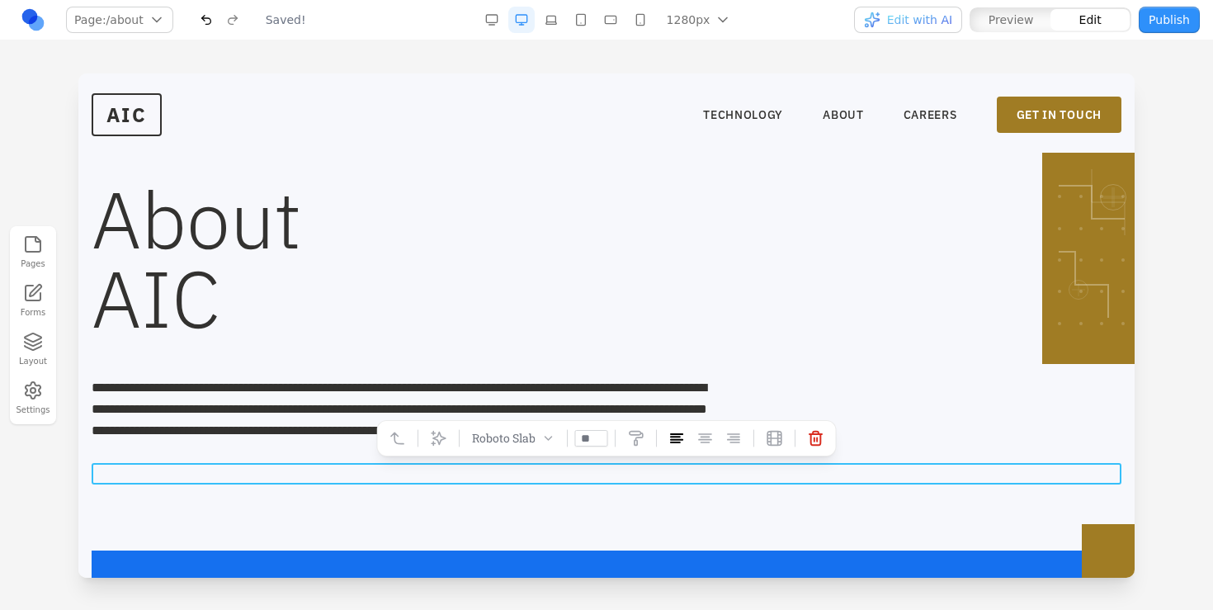
click at [708, 467] on p at bounding box center [607, 473] width 1030 height 21
click at [813, 432] on icon at bounding box center [815, 438] width 12 height 14
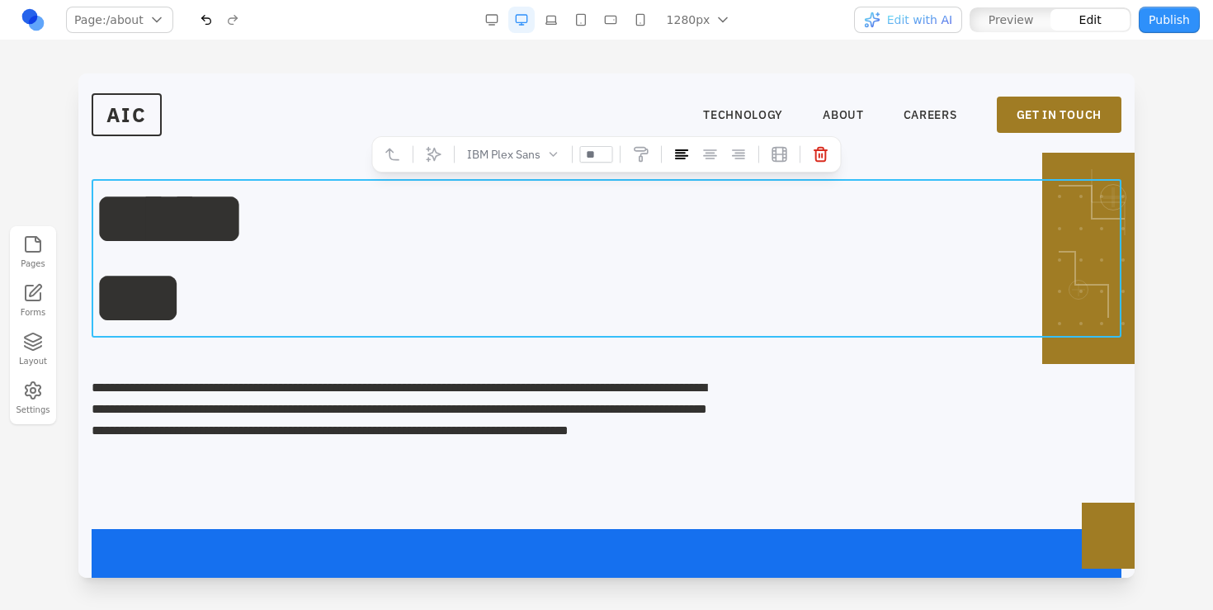
click at [785, 294] on h1 "***** ***" at bounding box center [607, 258] width 1030 height 158
click at [828, 398] on div "**********" at bounding box center [607, 420] width 1030 height 139
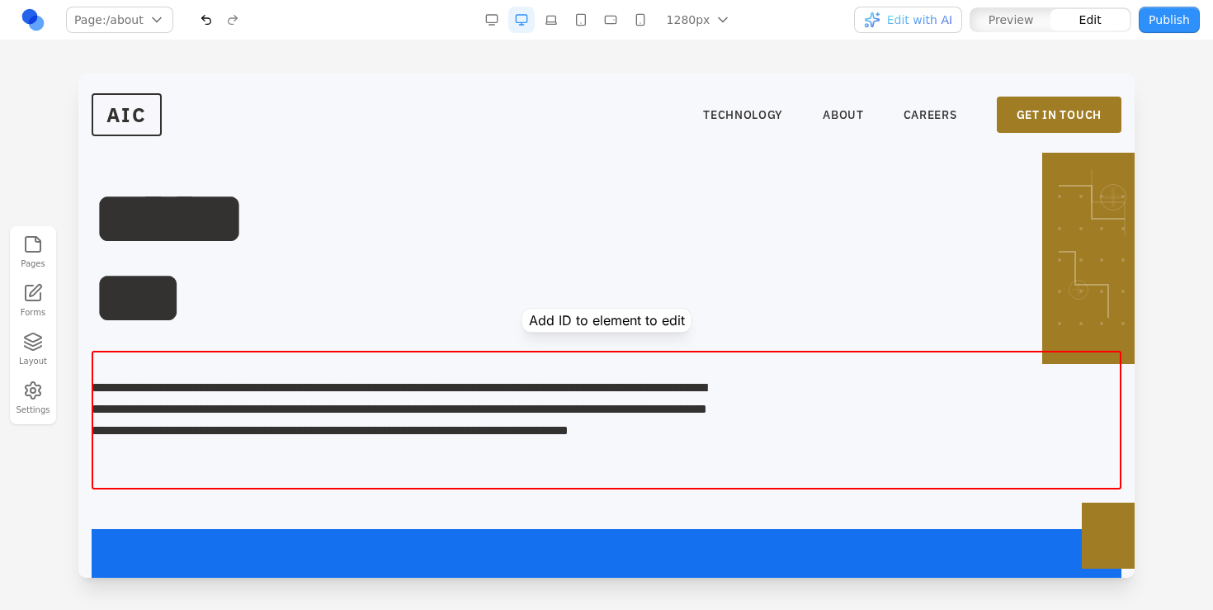
click at [782, 408] on div "**********" at bounding box center [607, 420] width 1030 height 139
click at [780, 210] on h1 "***** ***" at bounding box center [607, 258] width 1030 height 158
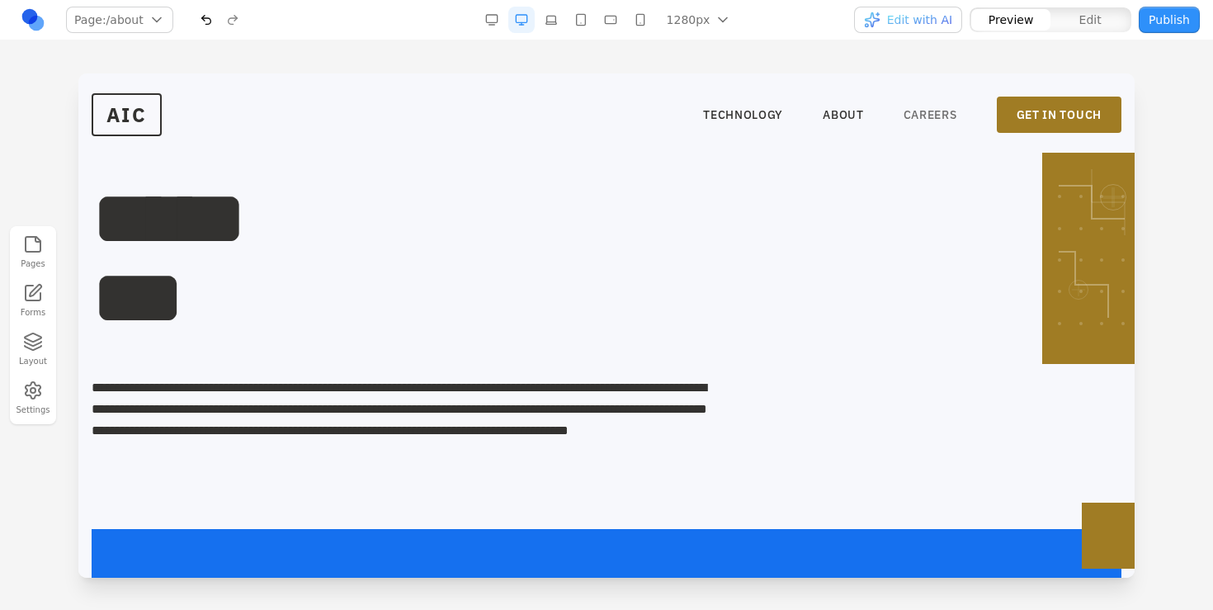
click at [937, 116] on link "CAREERS" at bounding box center [930, 114] width 54 height 16
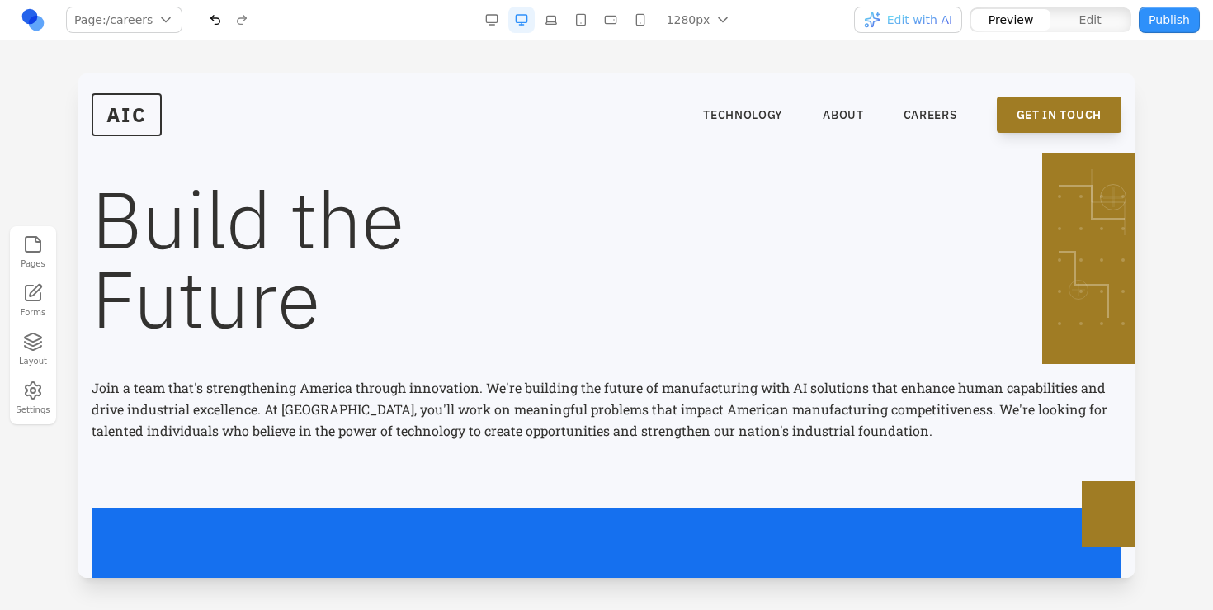
click at [1035, 117] on link "GET IN TOUCH" at bounding box center [1059, 115] width 125 height 36
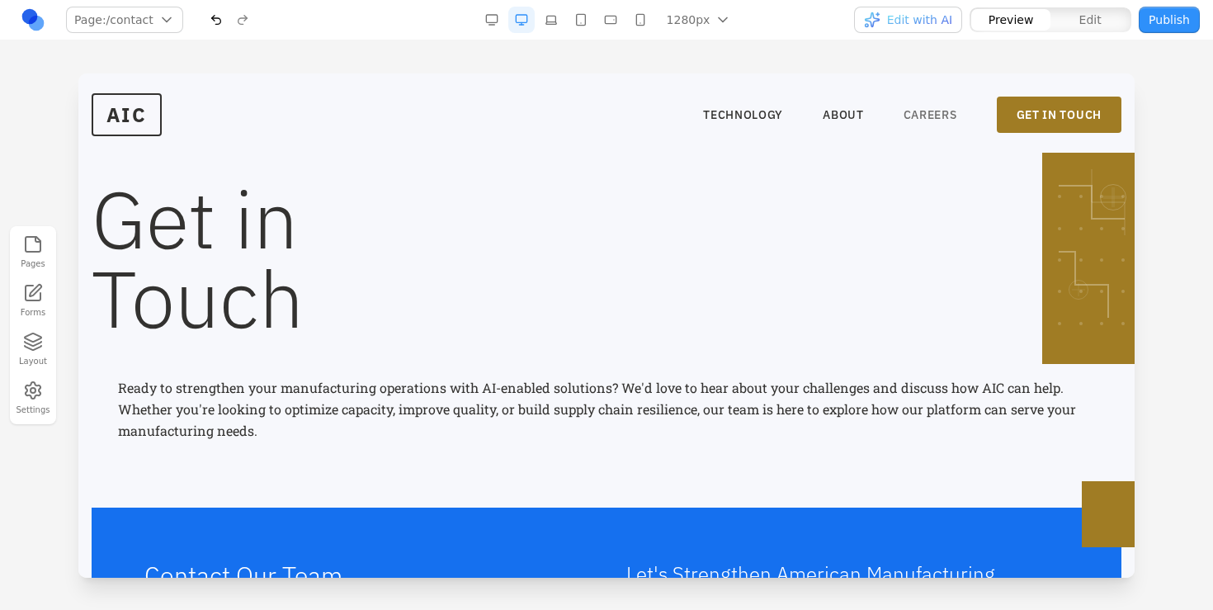
click at [942, 111] on link "CAREERS" at bounding box center [930, 114] width 54 height 16
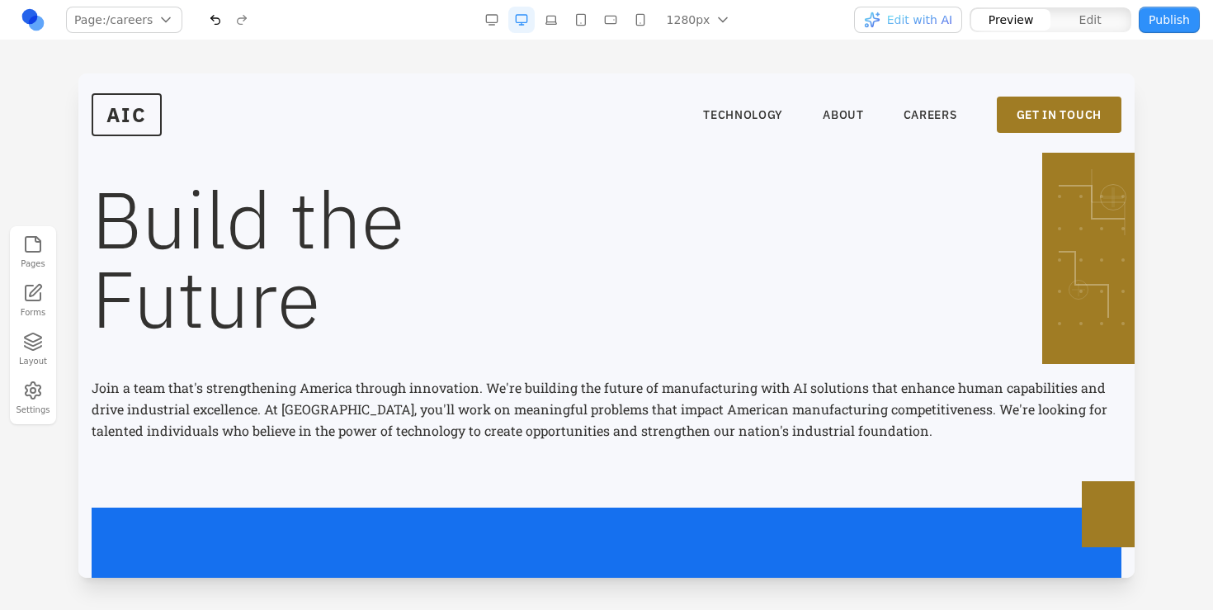
click at [889, 115] on nav "TECHNOLOGY ABOUT CAREERS GET IN TOUCH" at bounding box center [912, 115] width 418 height 36
click at [874, 115] on nav "TECHNOLOGY ABOUT CAREERS GET IN TOUCH" at bounding box center [912, 115] width 418 height 36
click at [852, 111] on link "ABOUT" at bounding box center [843, 114] width 41 height 16
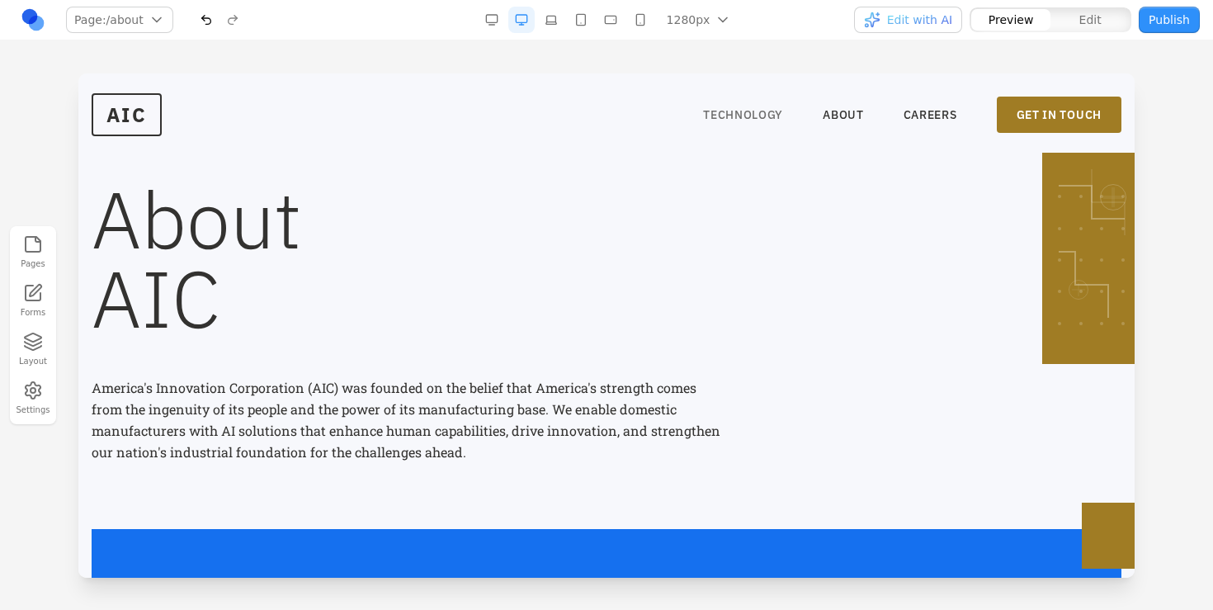
click at [779, 117] on link "TECHNOLOGY" at bounding box center [743, 114] width 80 height 16
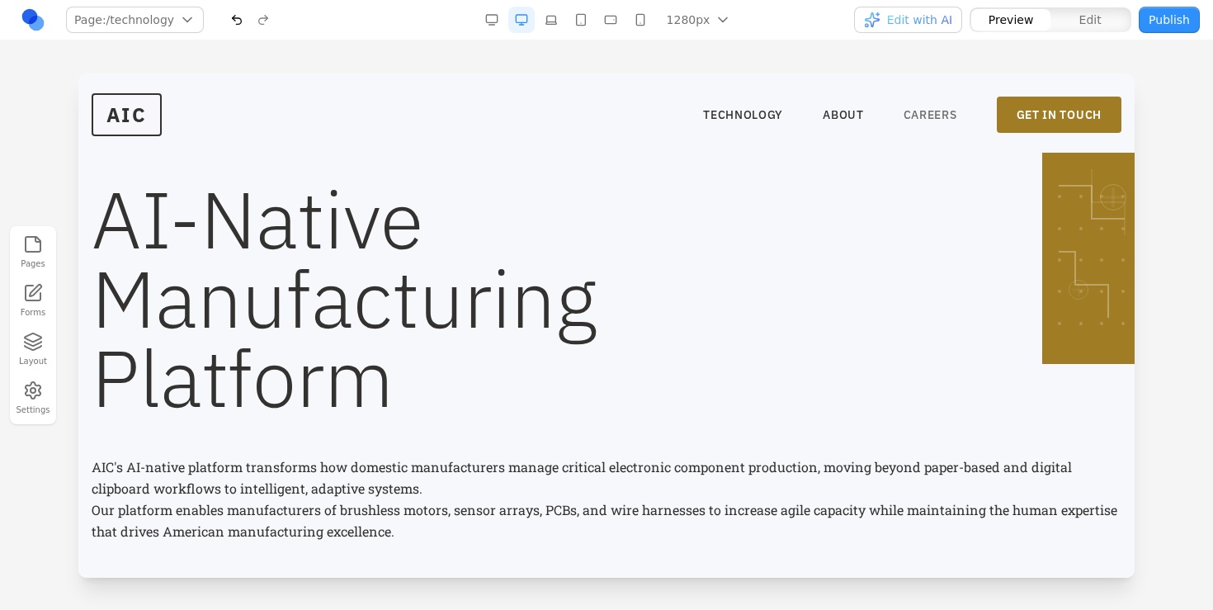
click at [940, 115] on link "CAREERS" at bounding box center [930, 114] width 54 height 16
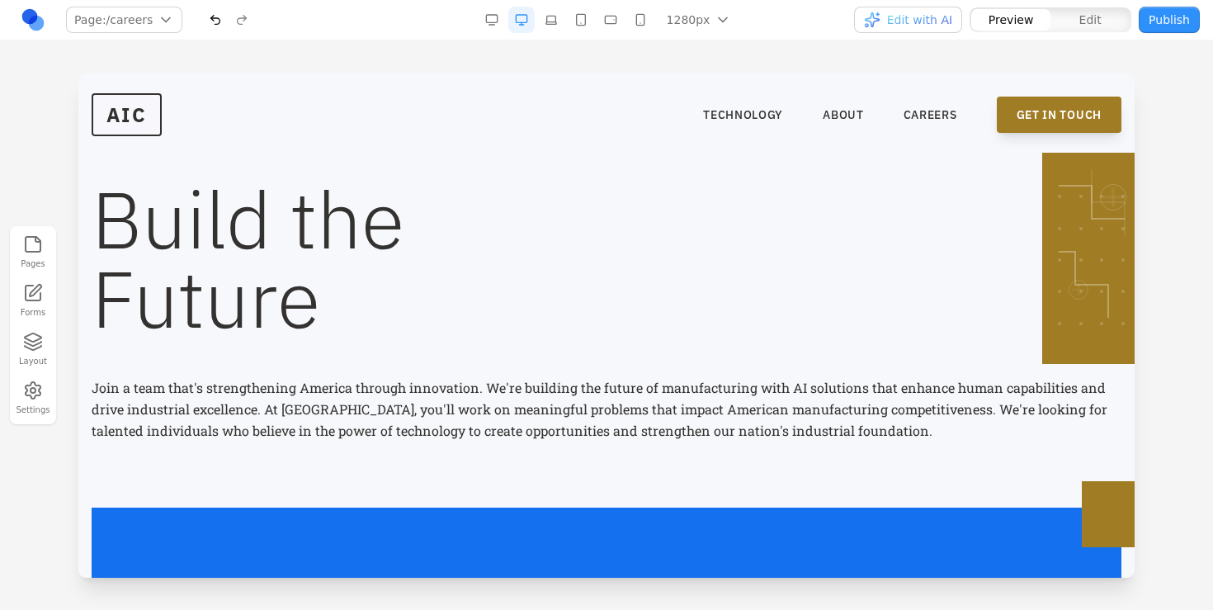
click at [1030, 114] on link "GET IN TOUCH" at bounding box center [1059, 115] width 125 height 36
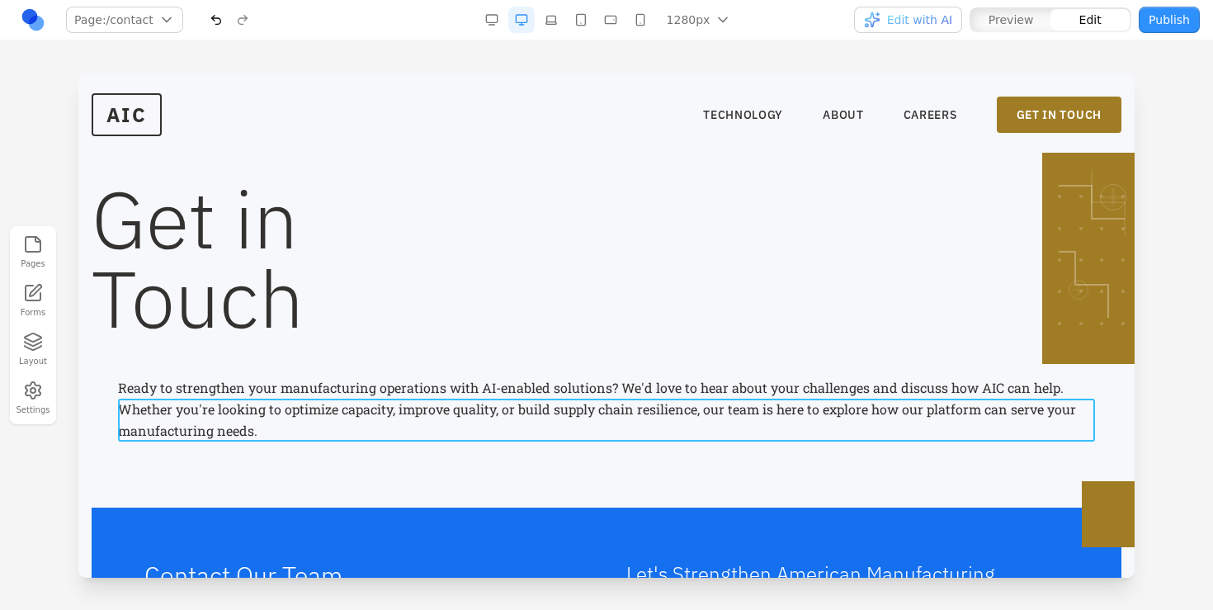
click at [604, 403] on p "Whether you're looking to optimize capacity, improve quality, or build supply c…" at bounding box center [606, 419] width 977 height 43
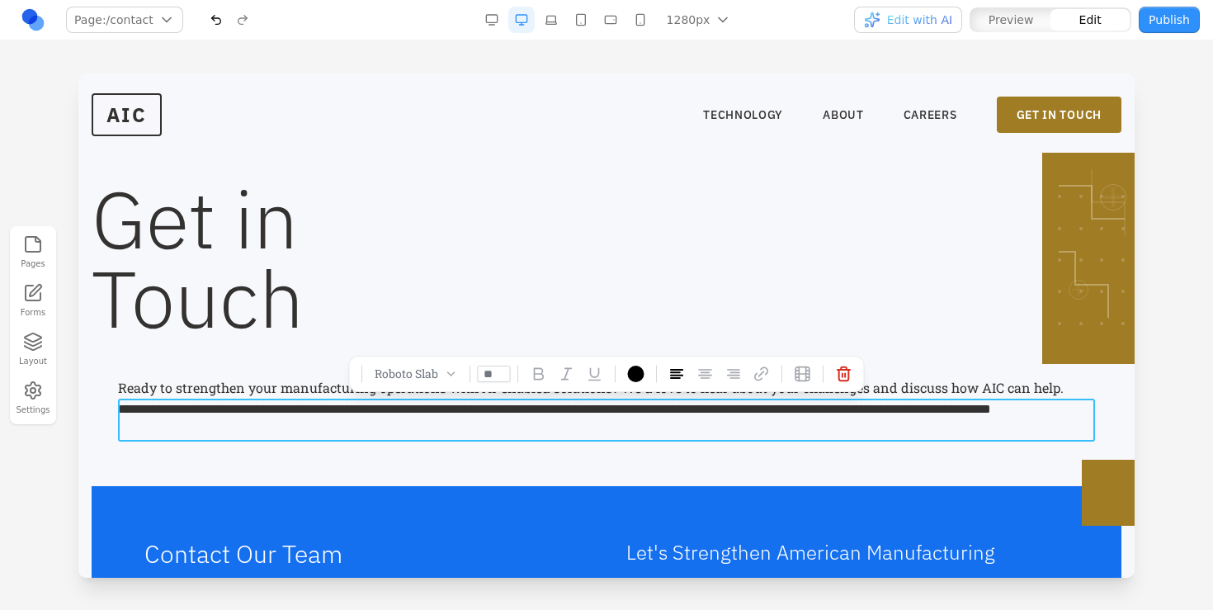
click at [604, 403] on p "**********" at bounding box center [606, 408] width 977 height 21
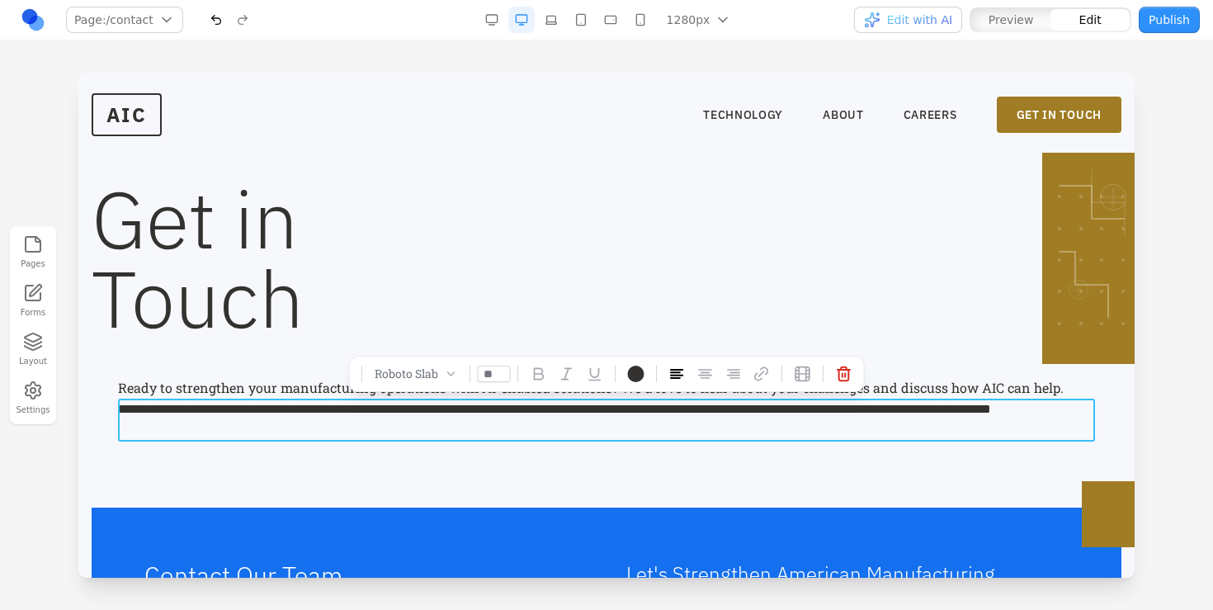
click at [604, 403] on p "**********" at bounding box center [606, 419] width 977 height 43
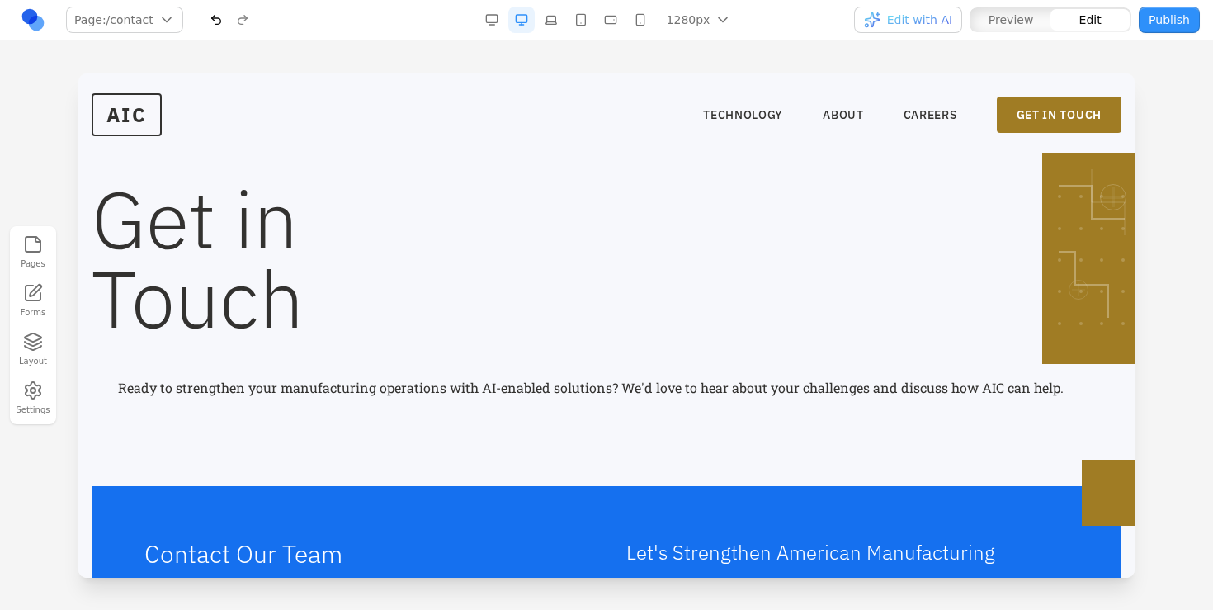
click at [959, 386] on p "Ready to strengthen your manufacturing operations with AI-enabled solutions? We…" at bounding box center [606, 387] width 977 height 21
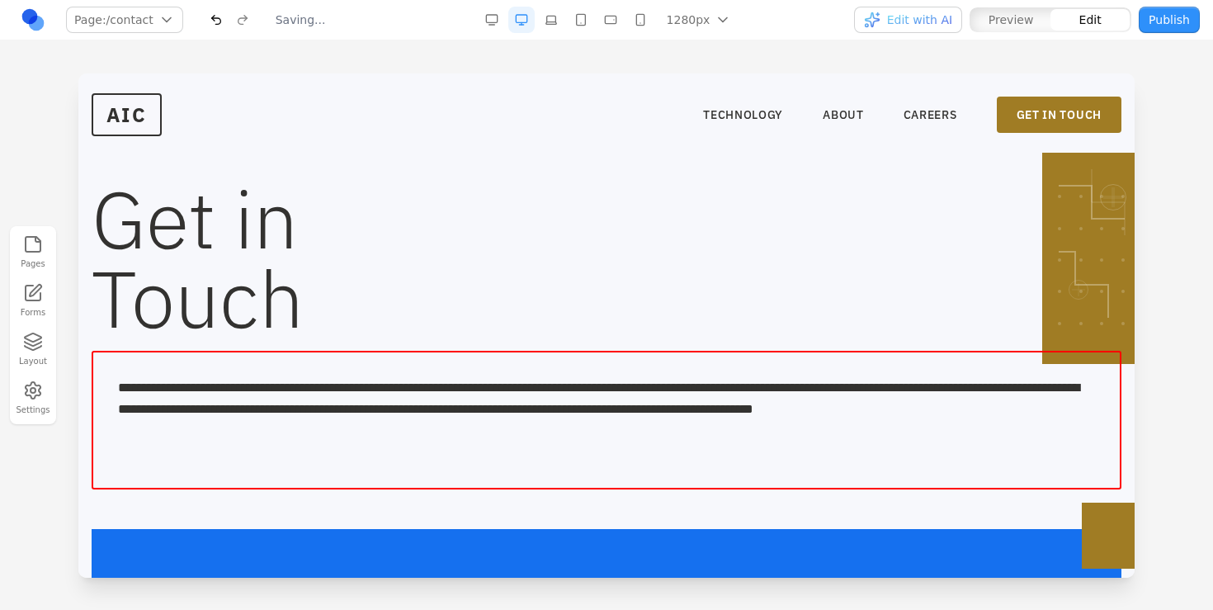
click at [700, 474] on div "**********" at bounding box center [607, 420] width 1030 height 139
click at [704, 452] on p at bounding box center [606, 451] width 977 height 21
click at [720, 422] on p "**********" at bounding box center [606, 409] width 977 height 64
click at [780, 280] on h1 "Get in Touch" at bounding box center [607, 258] width 1030 height 158
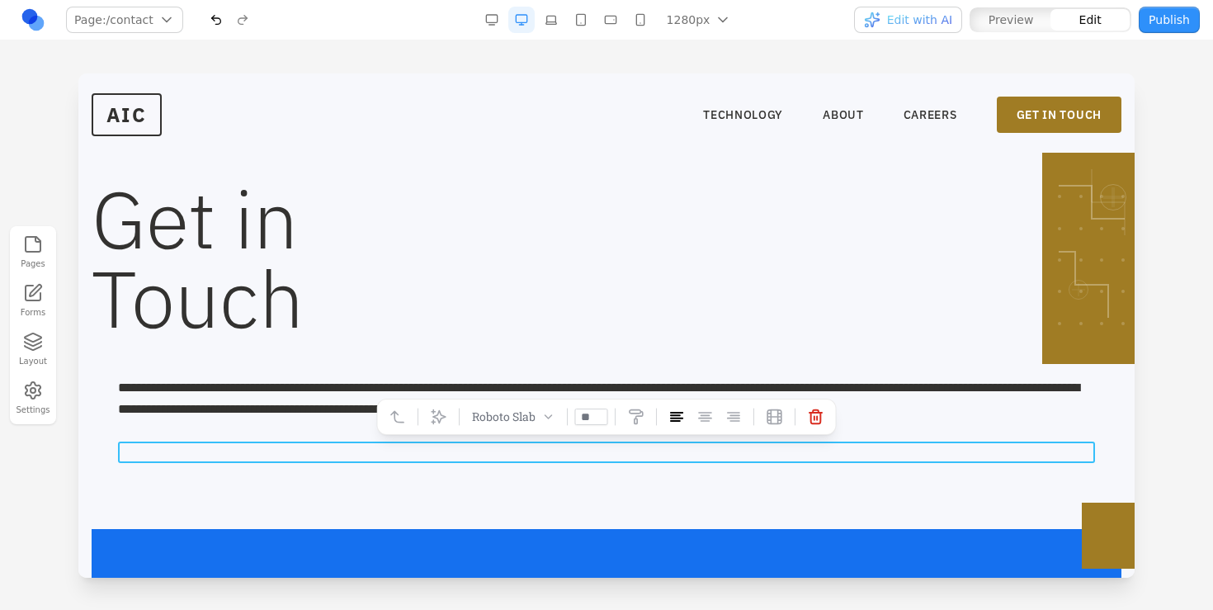
click at [633, 458] on p at bounding box center [606, 451] width 977 height 21
click at [818, 412] on icon at bounding box center [815, 417] width 12 height 14
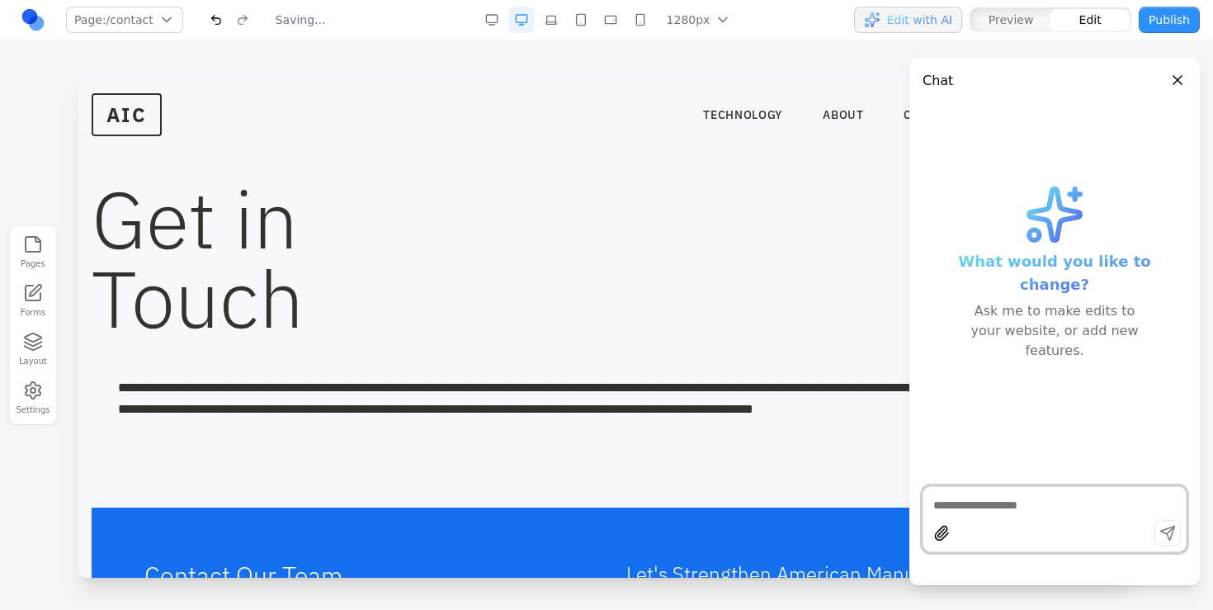
click at [1020, 508] on textarea at bounding box center [1054, 505] width 243 height 16
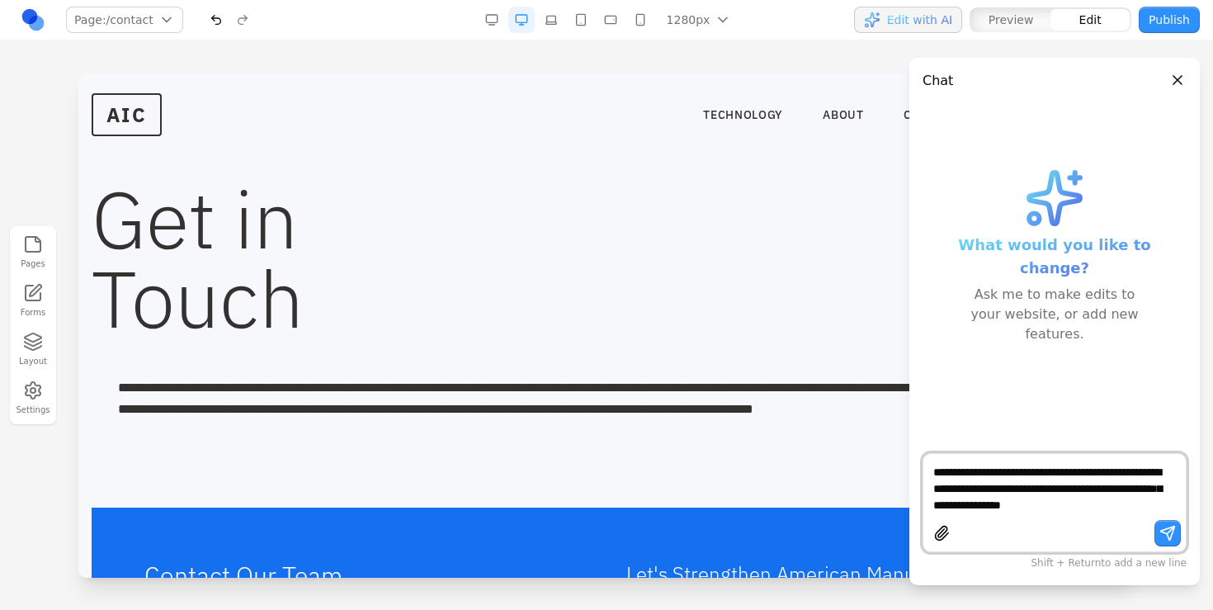
type textarea "**********"
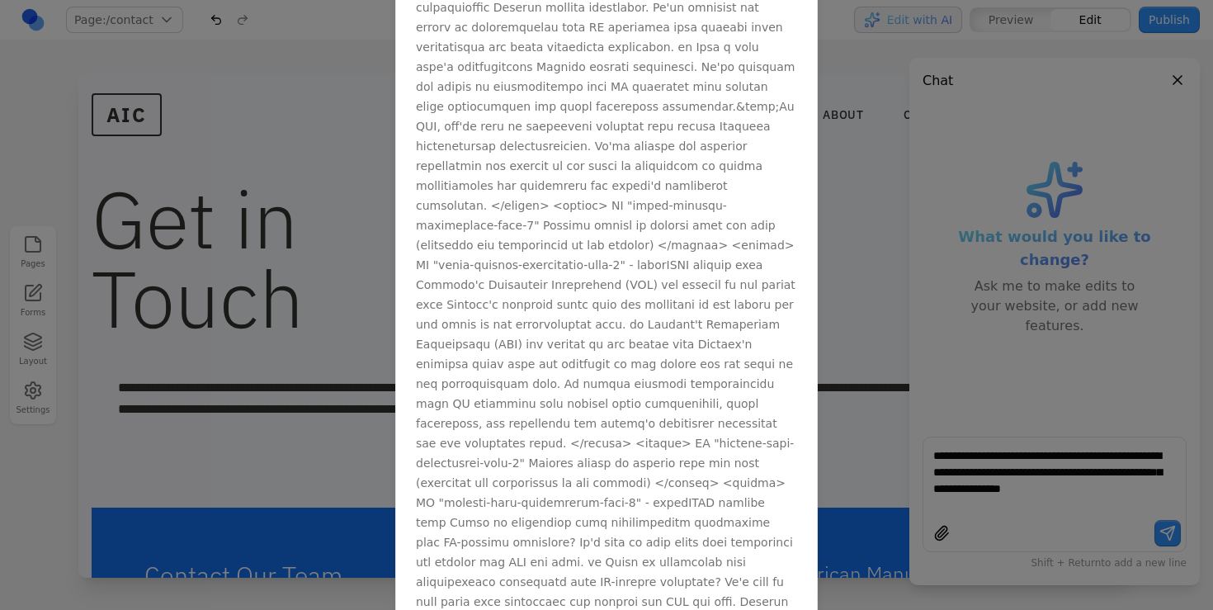
drag, startPoint x: 1019, startPoint y: 469, endPoint x: 955, endPoint y: 460, distance: 65.0
click at [954, 460] on div at bounding box center [606, 305] width 1213 height 610
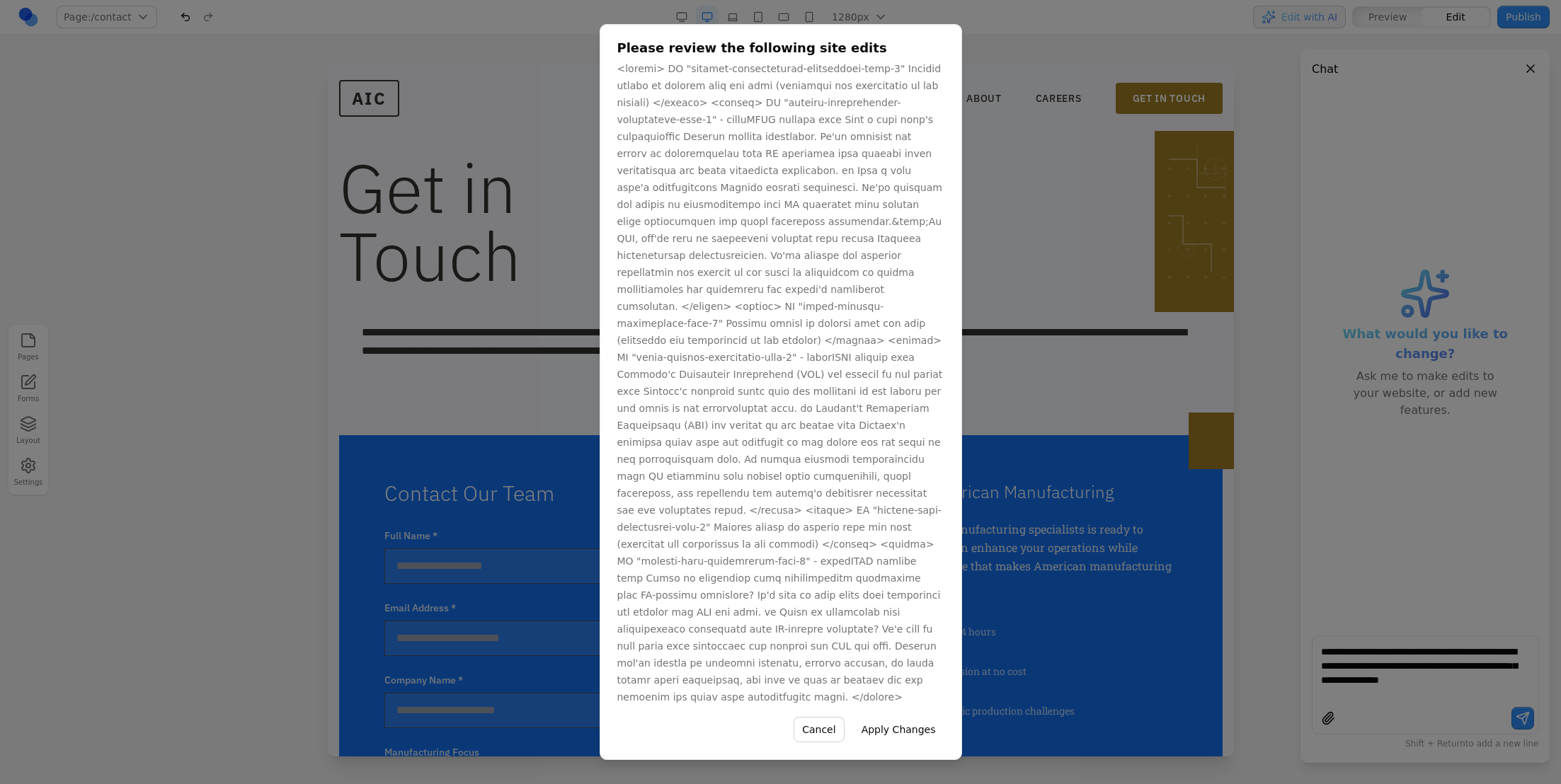
click at [900, 522] on button "Apply Changes" at bounding box center [898, 730] width 91 height 26
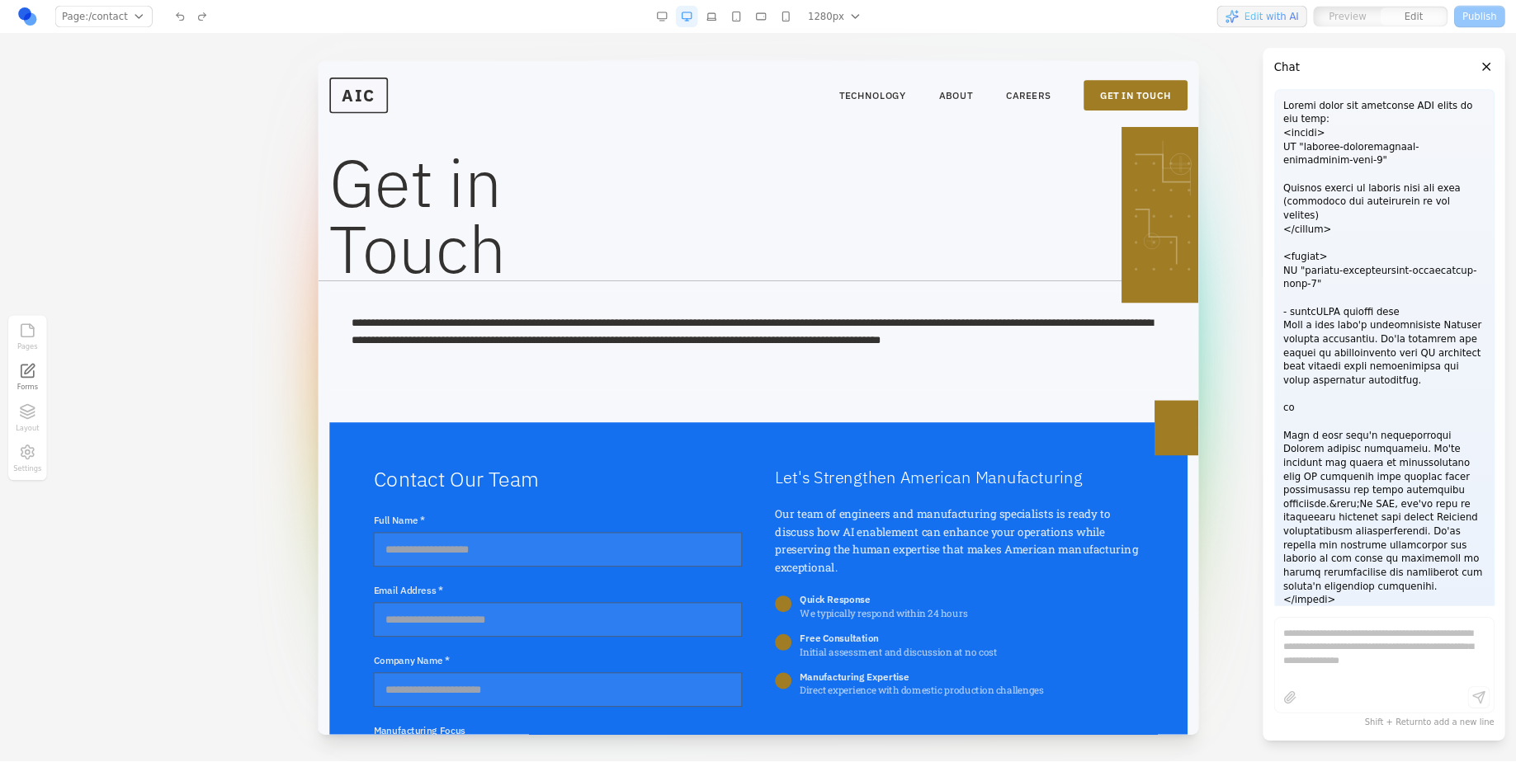
scroll to position [953, 0]
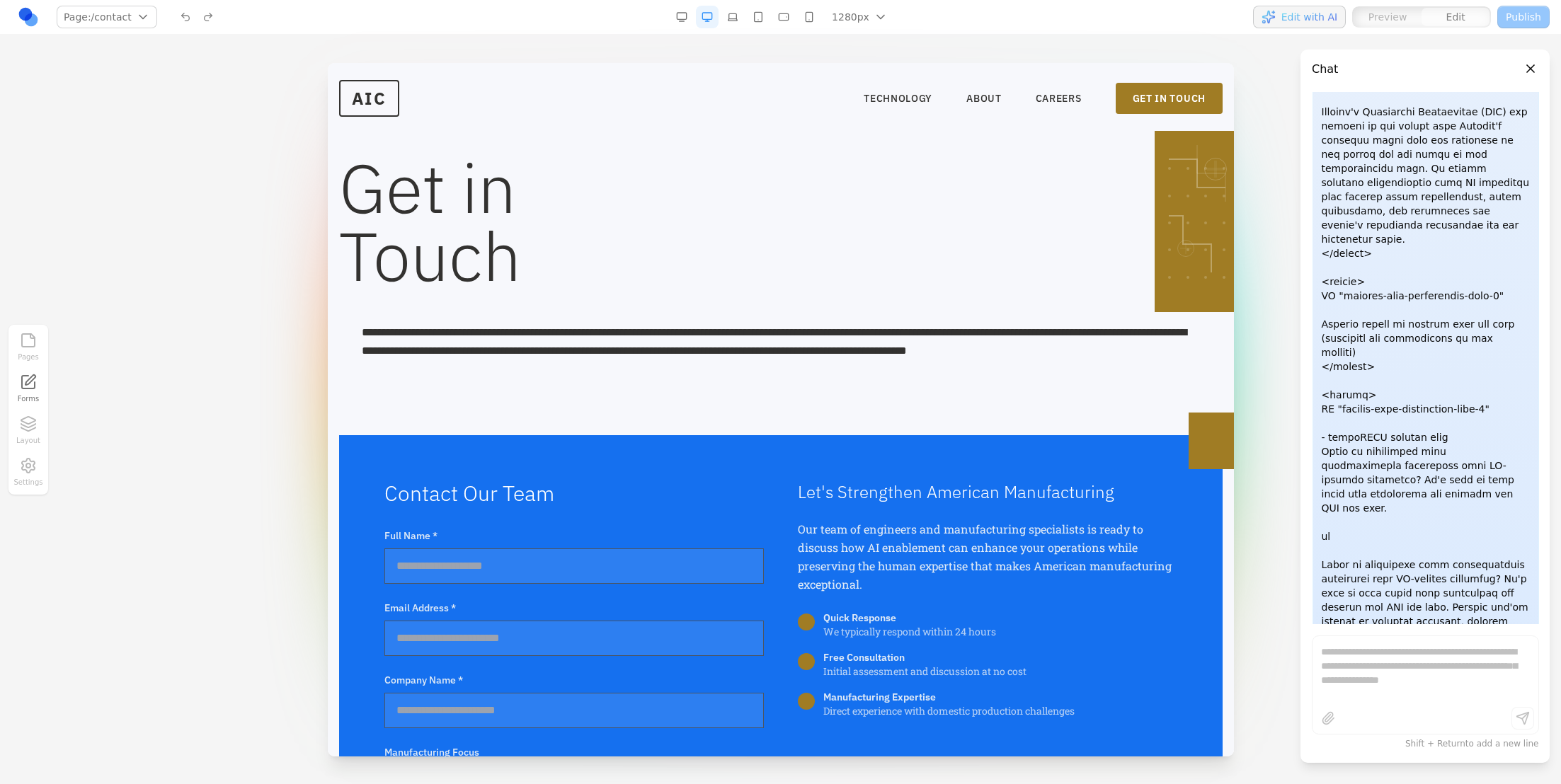
click at [1040, 522] on div "**********" at bounding box center [1425, 671] width 226 height 59
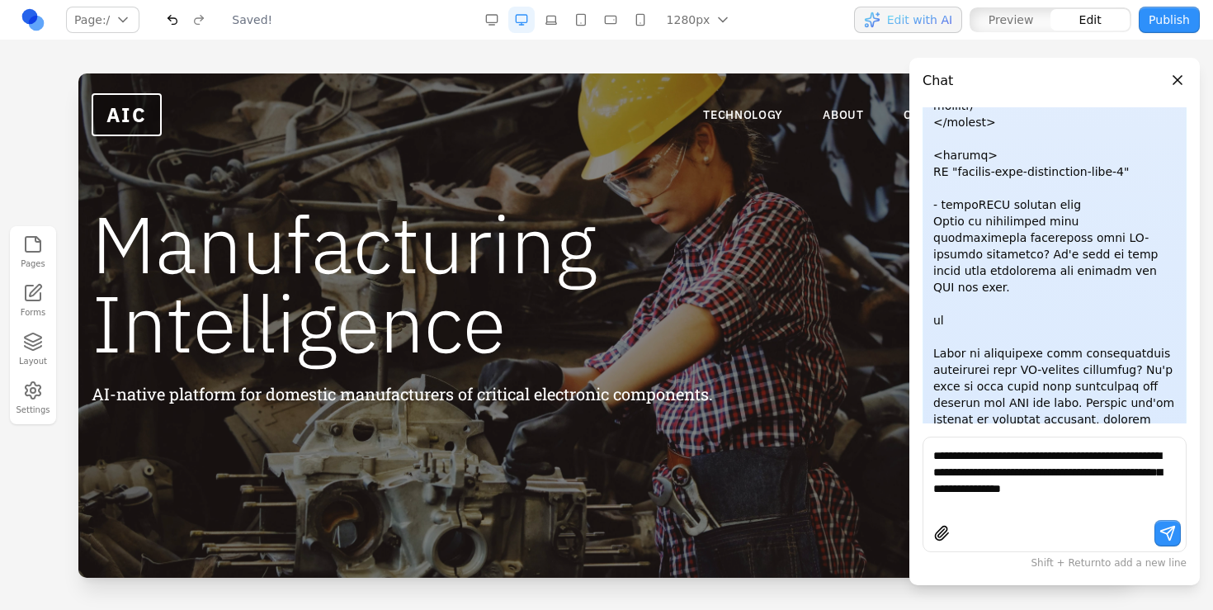
scroll to position [0, 0]
click at [1022, 466] on textarea "**********" at bounding box center [1054, 480] width 243 height 66
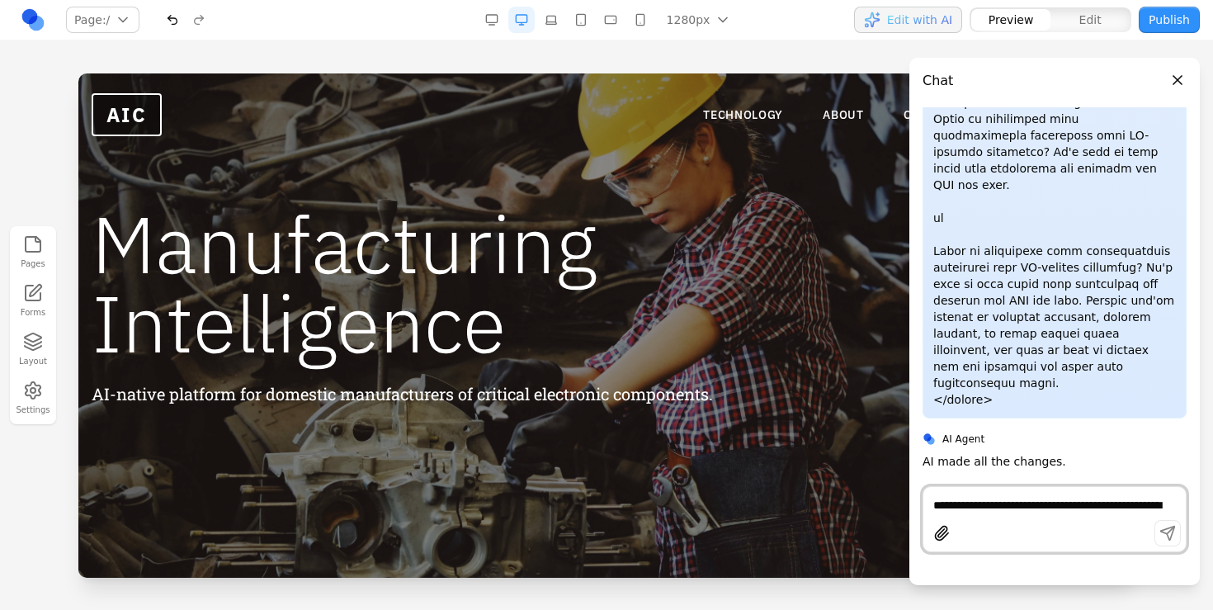
click at [1178, 80] on button "Close panel" at bounding box center [1177, 80] width 18 height 18
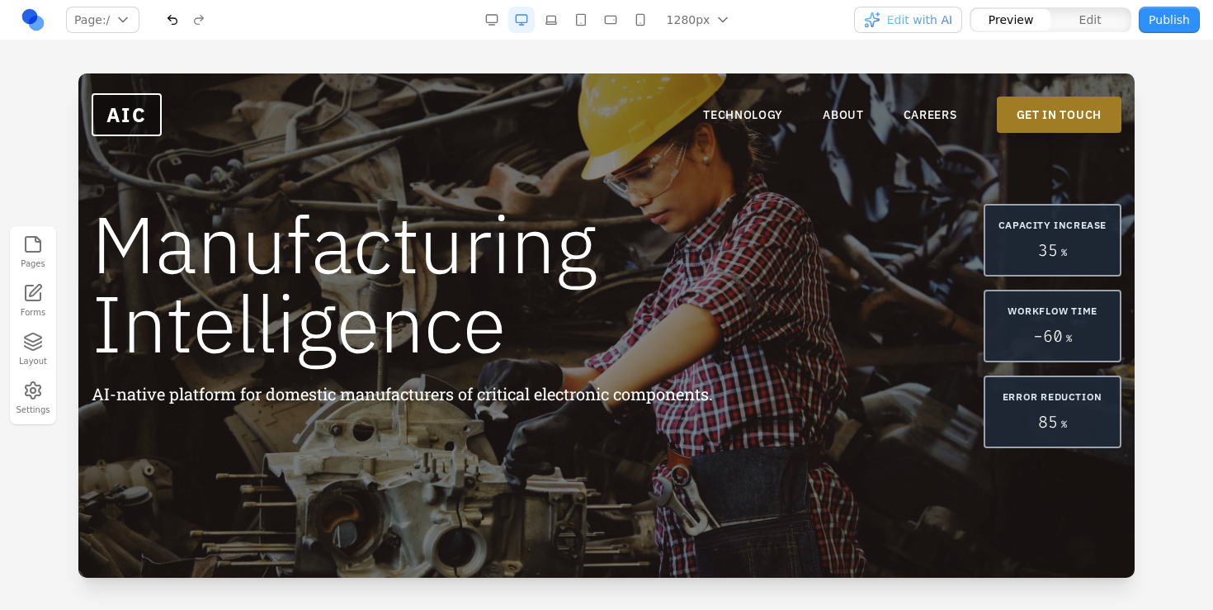
click at [1016, 116] on link "GET IN TOUCH" at bounding box center [1059, 115] width 125 height 36
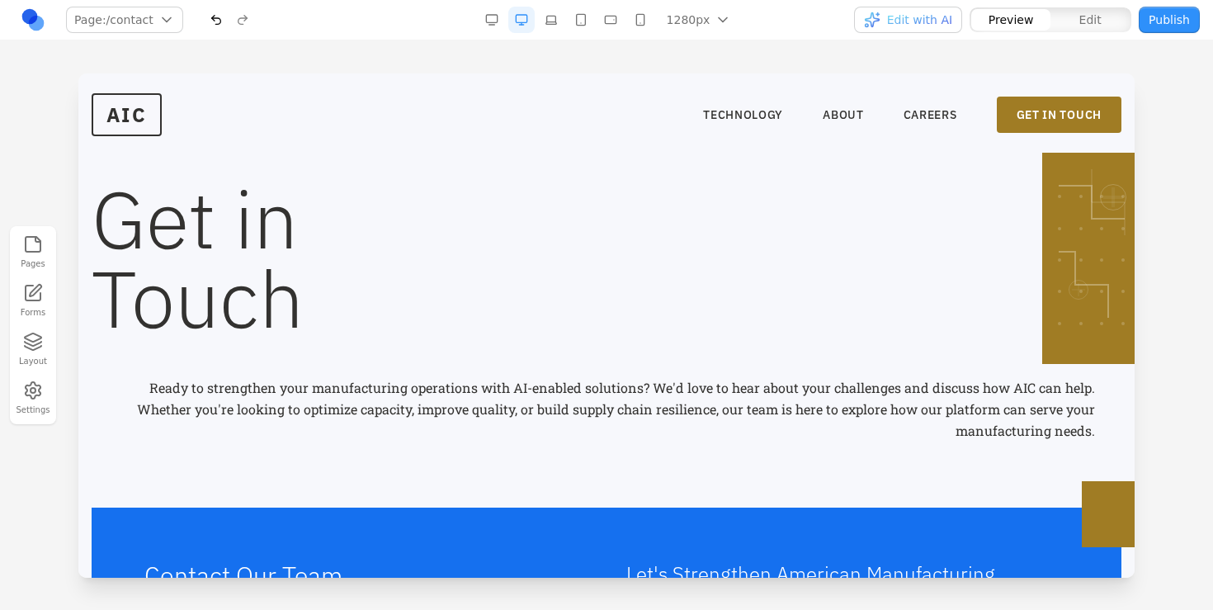
click at [387, 429] on p "Ready to strengthen your manufacturing operations with AI-enabled solutions? We…" at bounding box center [606, 409] width 977 height 64
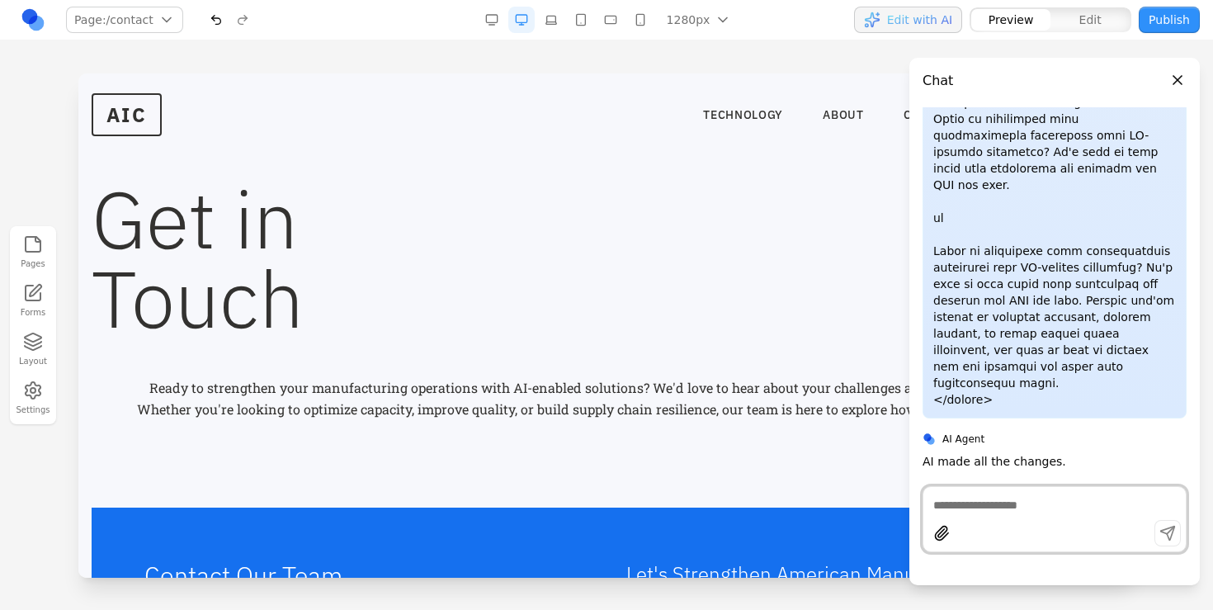
click at [1067, 502] on textarea at bounding box center [1054, 505] width 243 height 16
type textarea "**********"
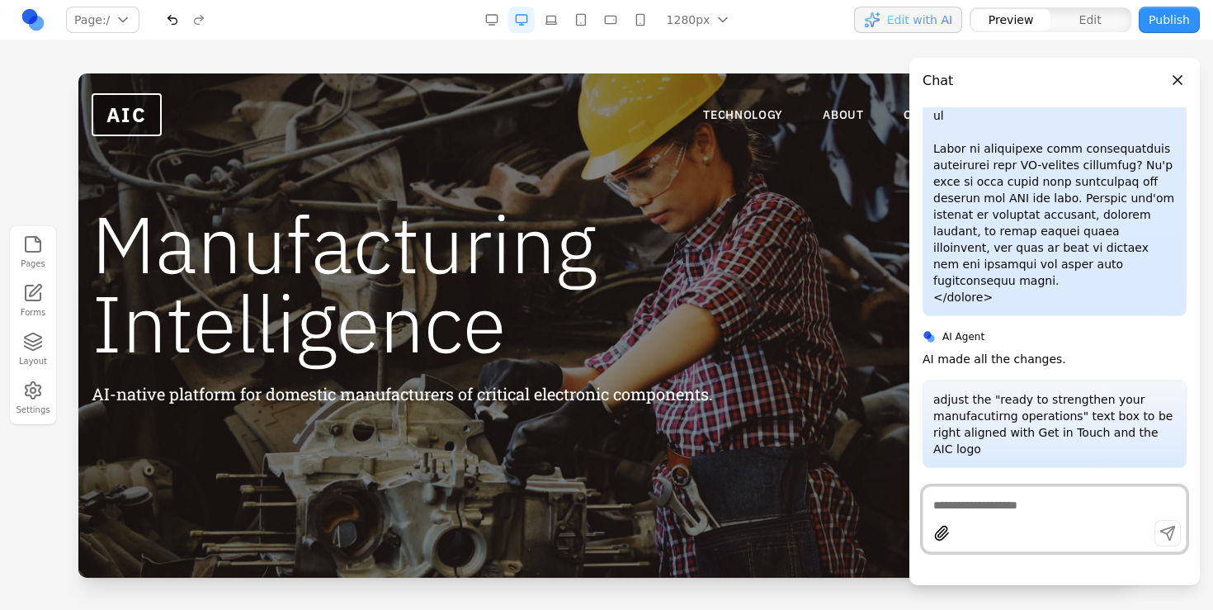
click at [802, 236] on div "Manufacturing Intelligence AI-native platform for domestic manufacturers of cri…" at bounding box center [607, 326] width 1030 height 244
click at [1175, 80] on button "Close panel" at bounding box center [1177, 80] width 18 height 18
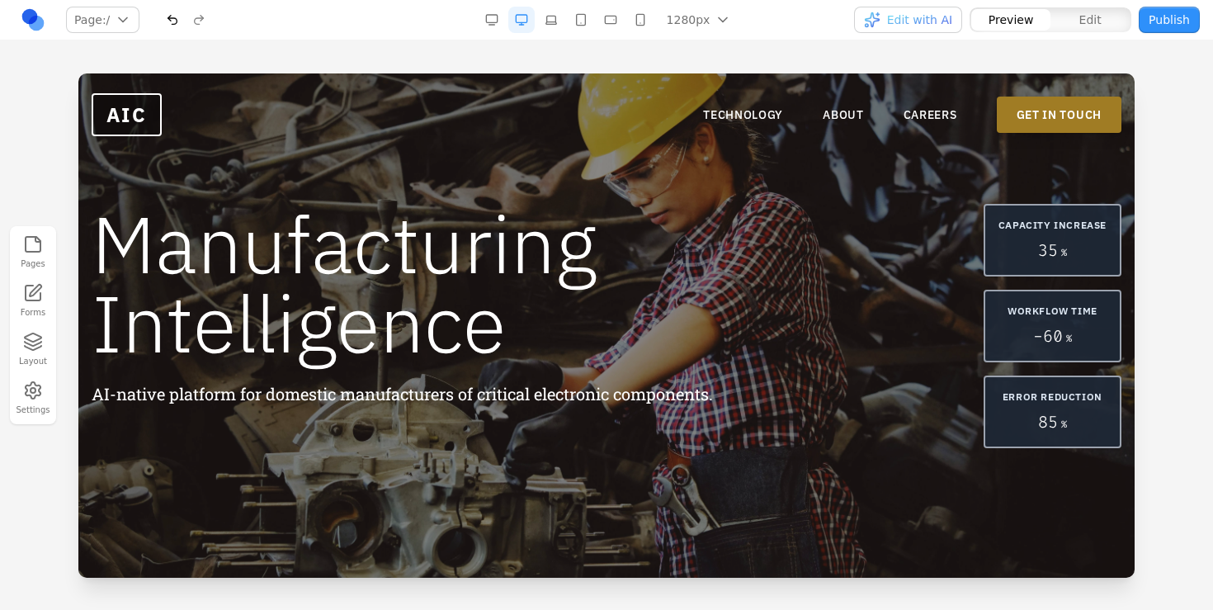
click at [1053, 125] on link "GET IN TOUCH" at bounding box center [1059, 115] width 125 height 36
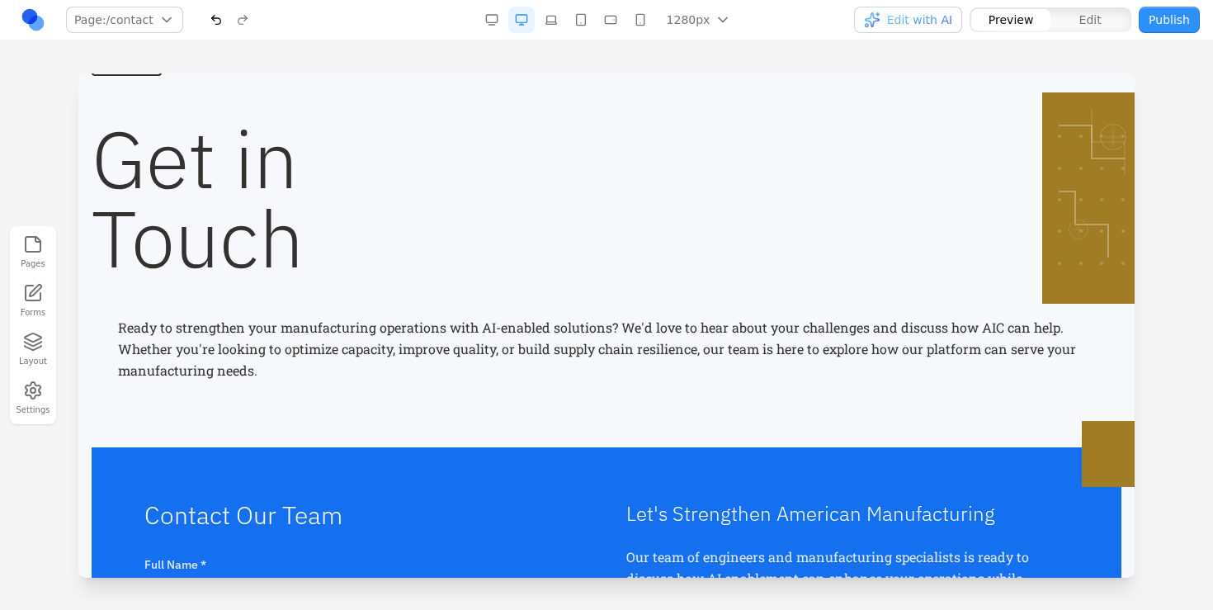
scroll to position [84, 0]
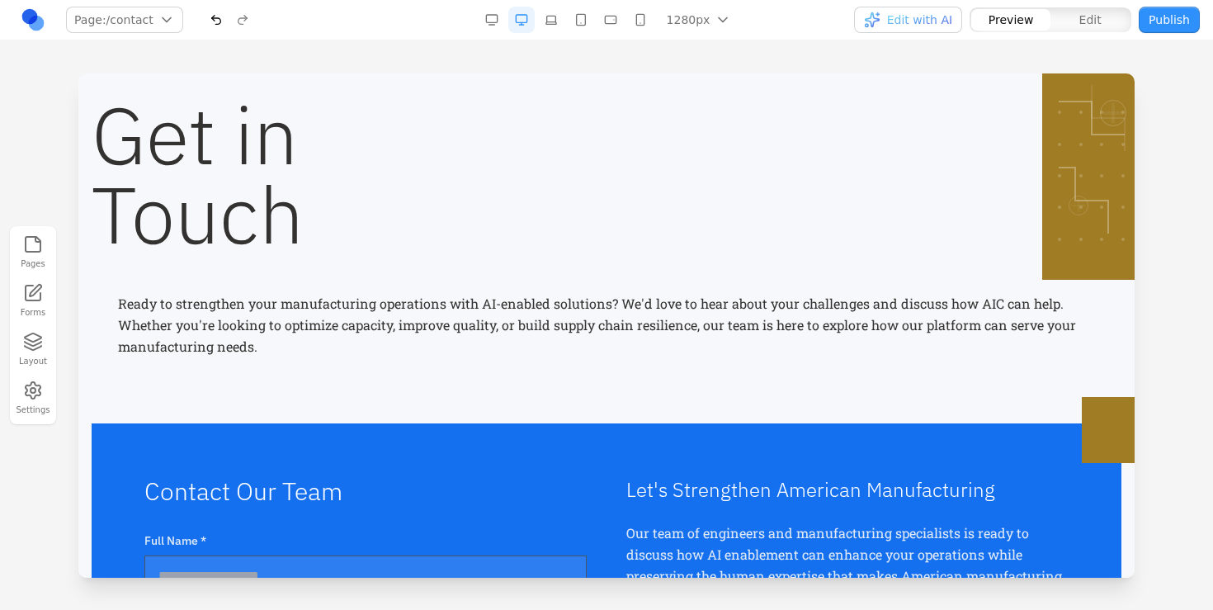
click at [349, 318] on p "Ready to strengthen your manufacturing operations with AI-enabled solutions? We…" at bounding box center [606, 325] width 977 height 64
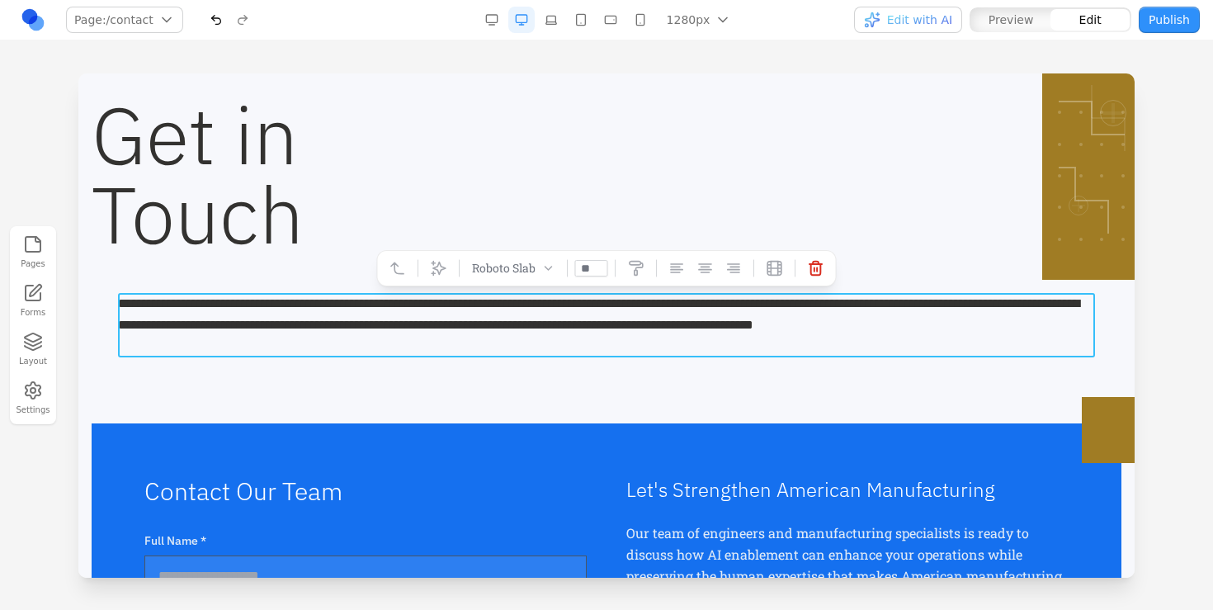
click at [309, 323] on p "**********" at bounding box center [606, 325] width 977 height 64
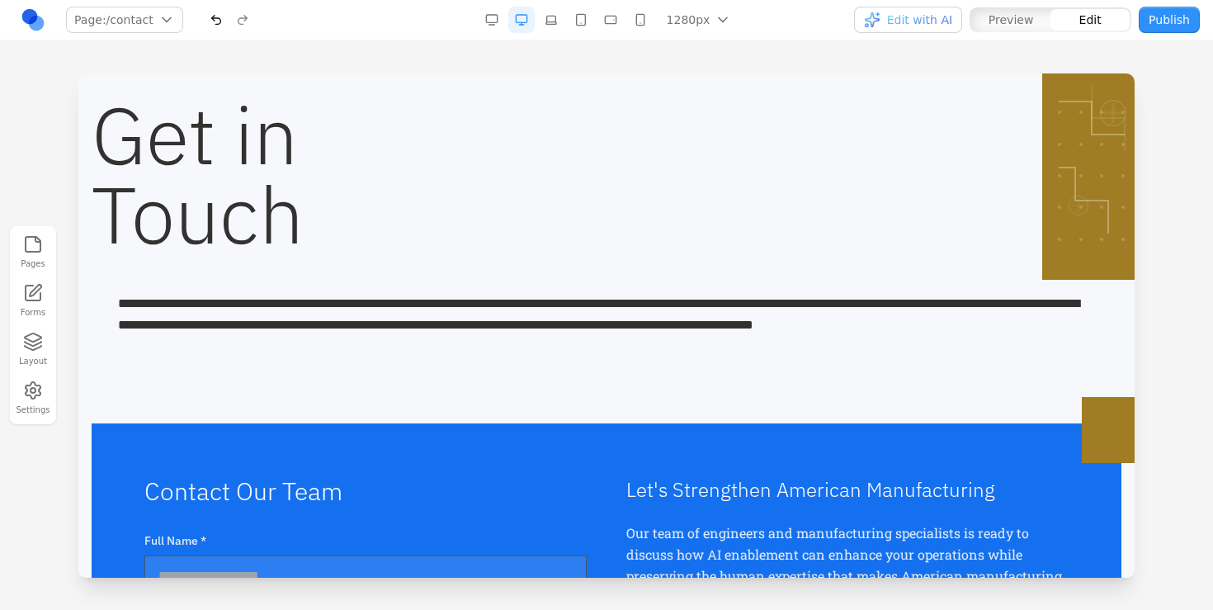
click at [305, 216] on h1 "Get in Touch" at bounding box center [607, 174] width 1030 height 158
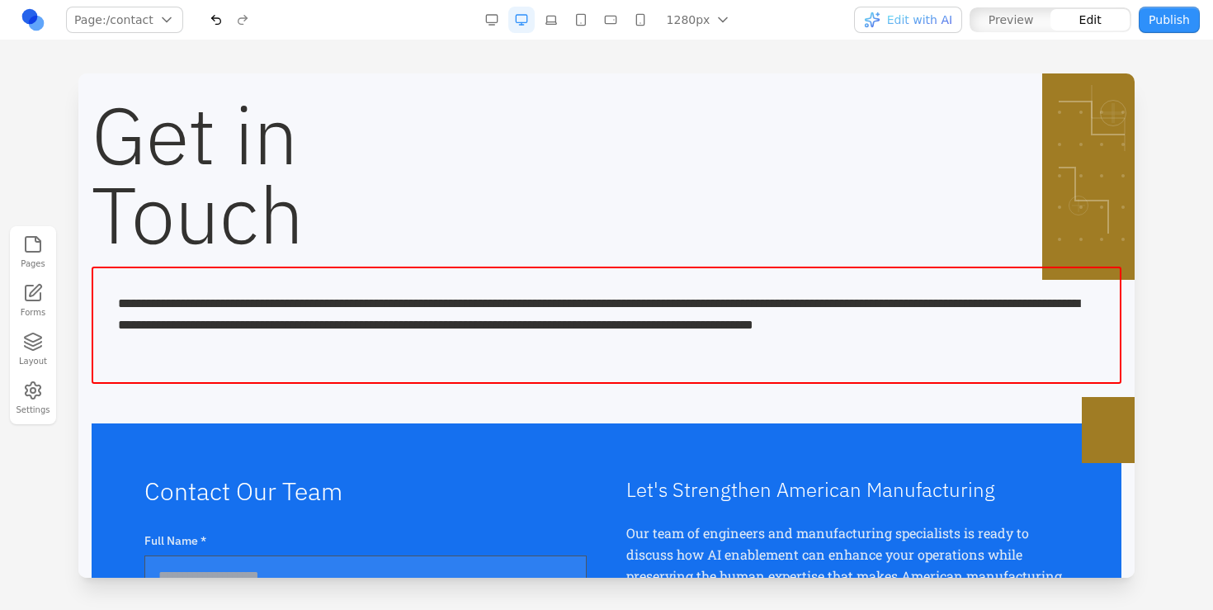
click at [291, 360] on div "**********" at bounding box center [607, 324] width 1030 height 117
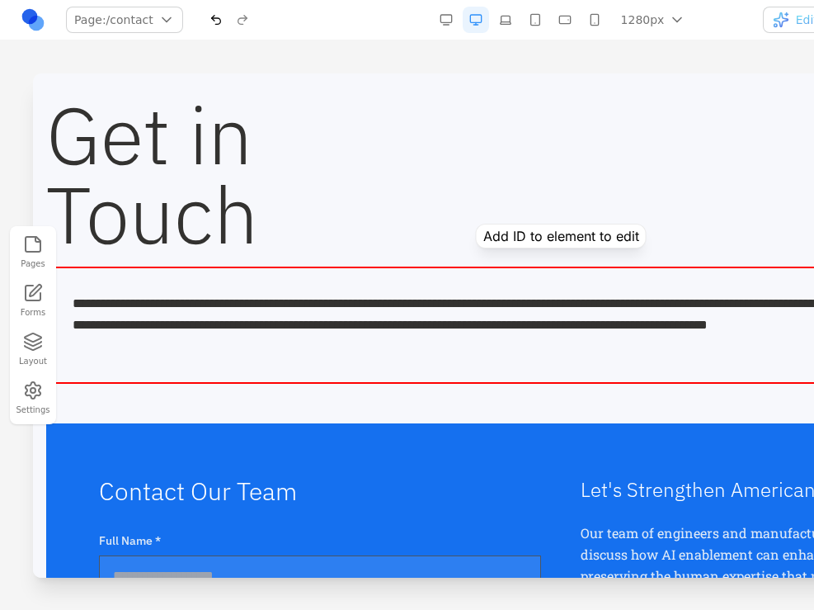
click at [573, 279] on div "**********" at bounding box center [561, 324] width 1030 height 117
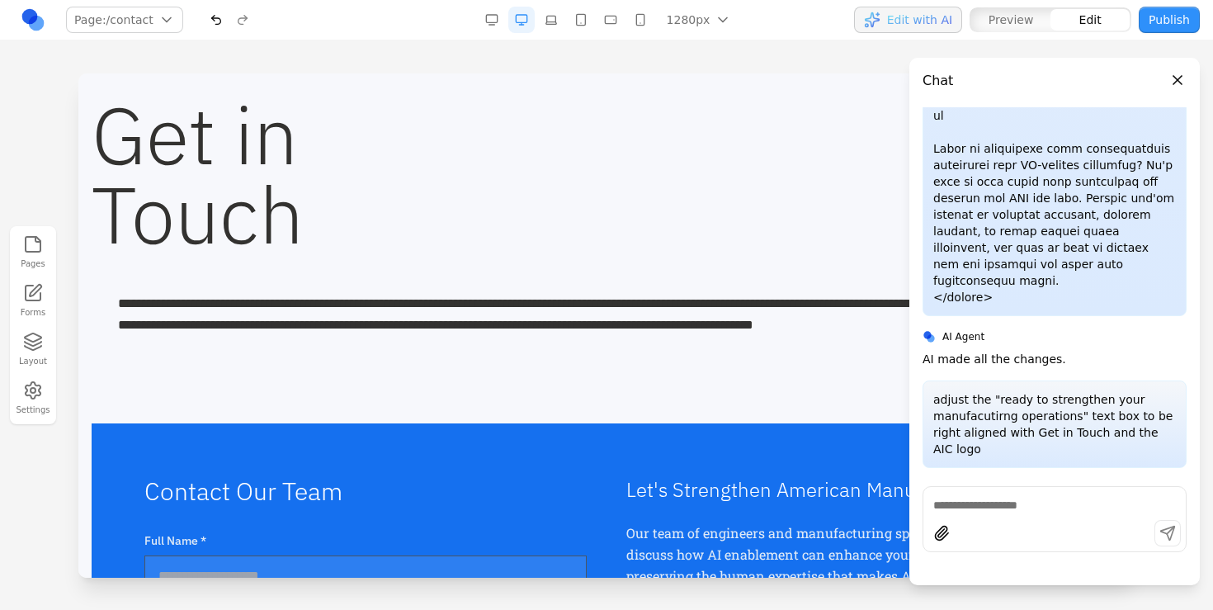
click at [1046, 497] on textarea at bounding box center [1054, 505] width 243 height 16
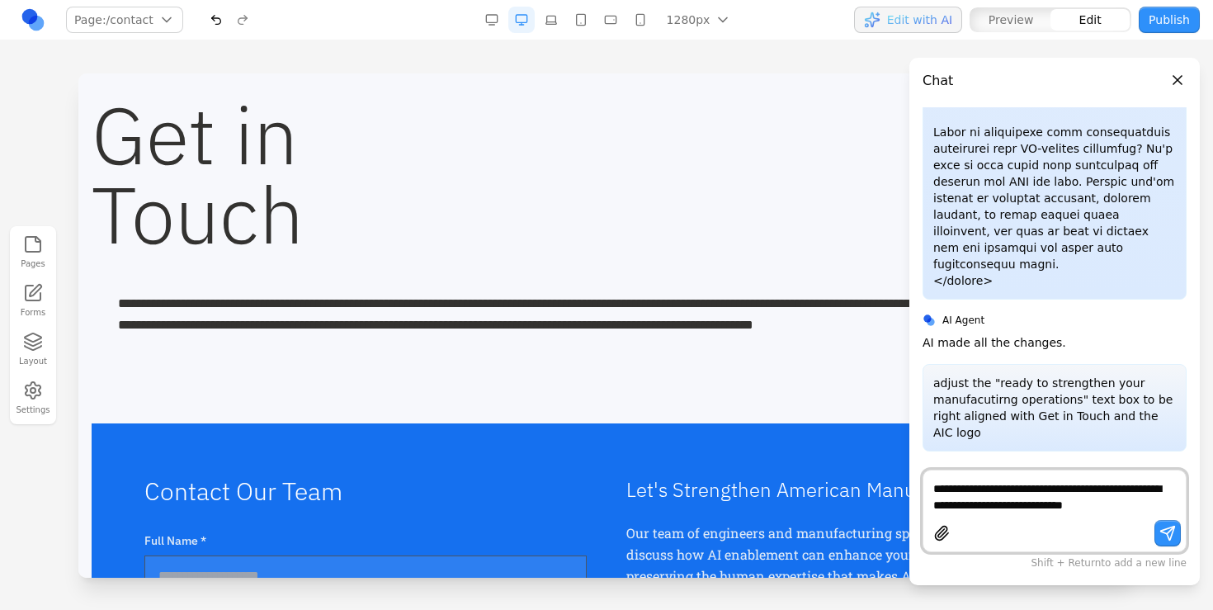
scroll to position [1492, 0]
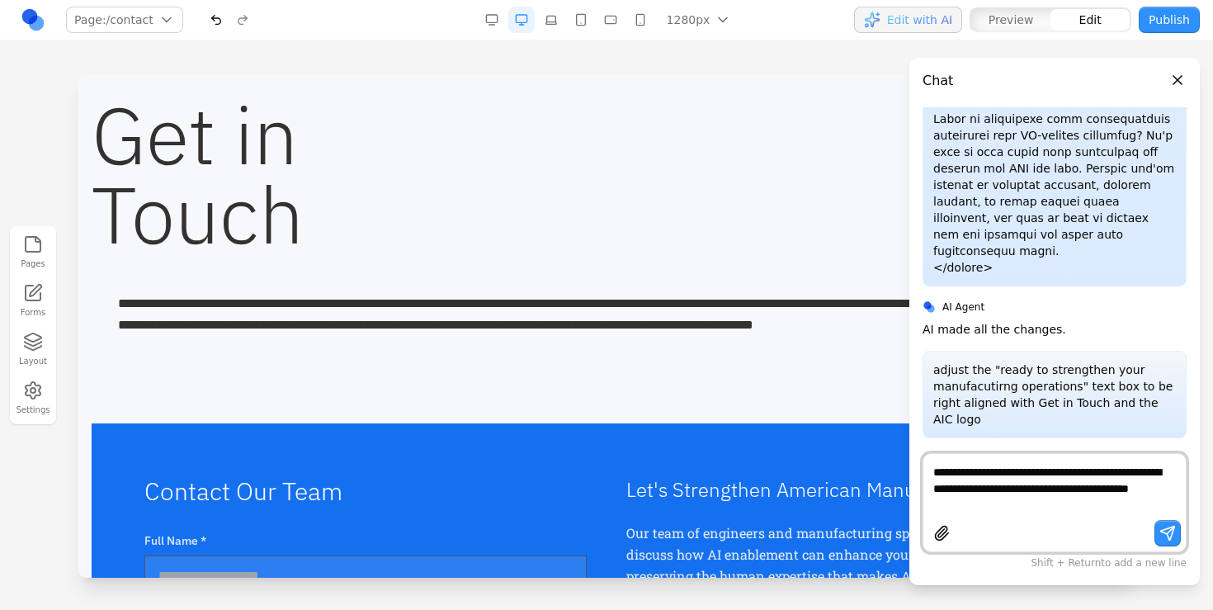
type textarea "**********"
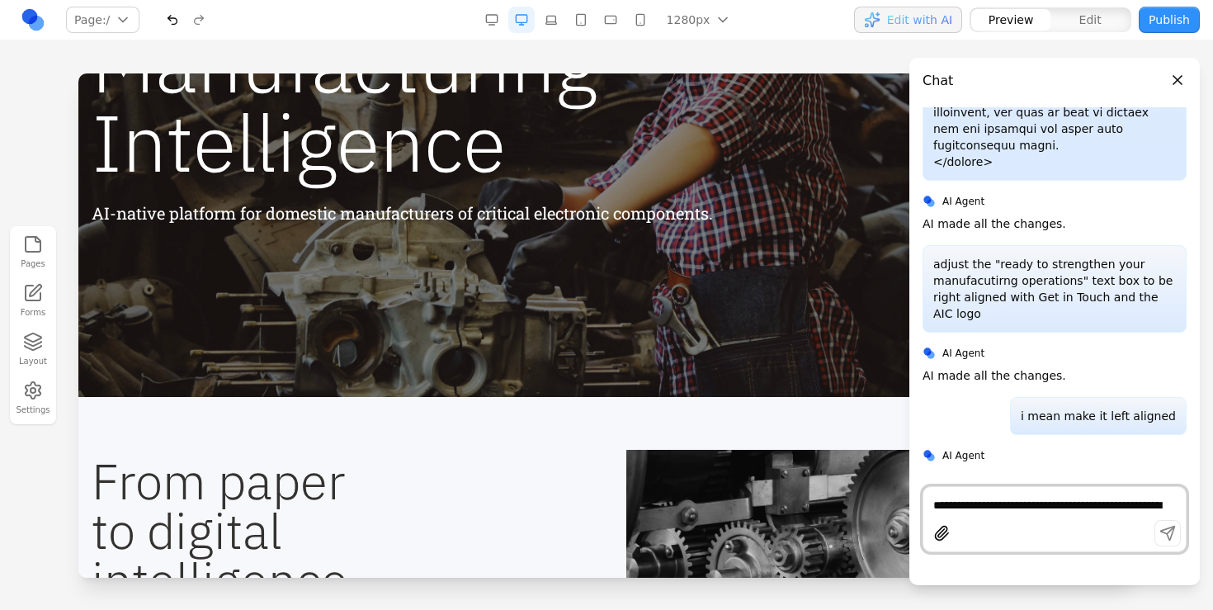
scroll to position [0, 0]
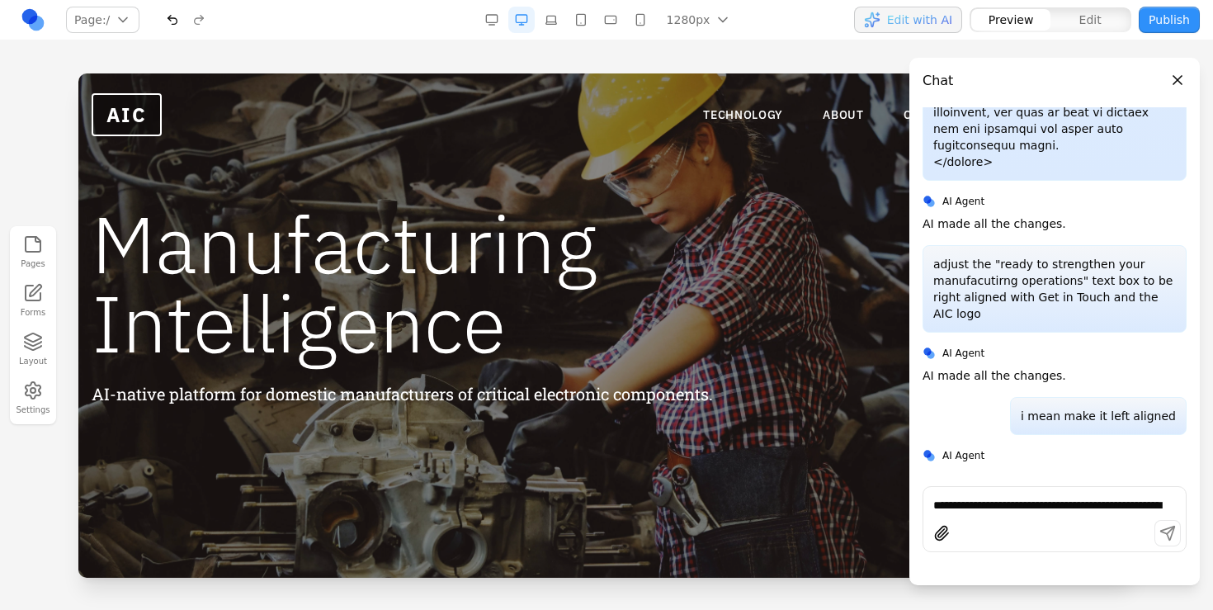
click at [1181, 67] on header "Chat" at bounding box center [1054, 74] width 290 height 33
click at [1174, 82] on button "Close panel" at bounding box center [1177, 80] width 18 height 18
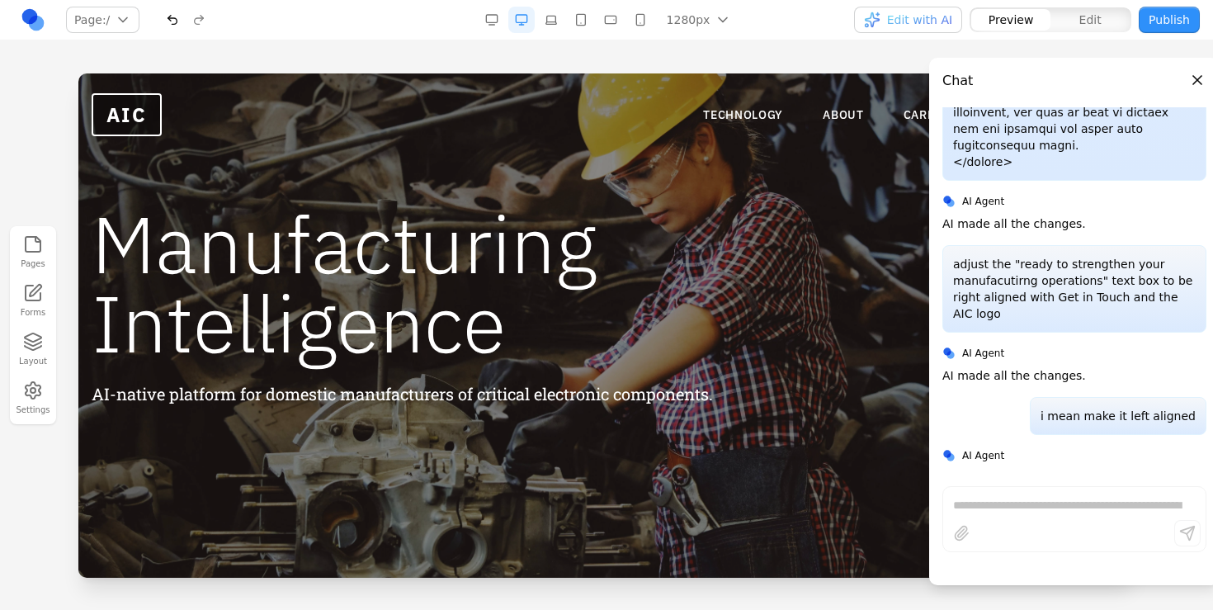
click at [1041, 113] on link "GET IN TOUCH" at bounding box center [1059, 115] width 125 height 36
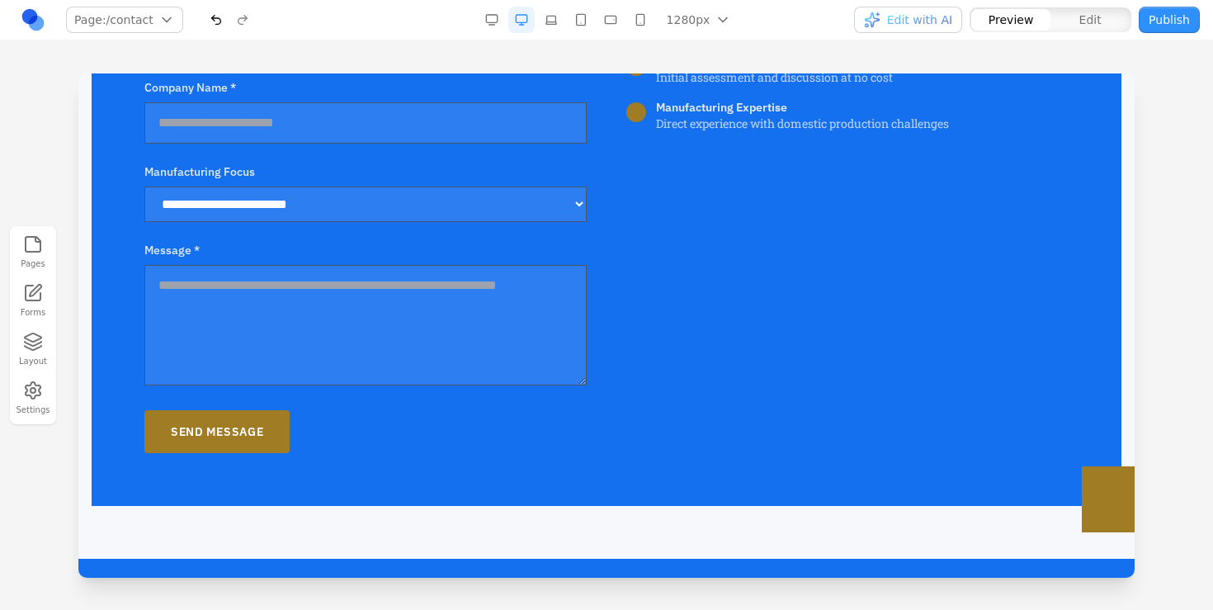
scroll to position [485, 0]
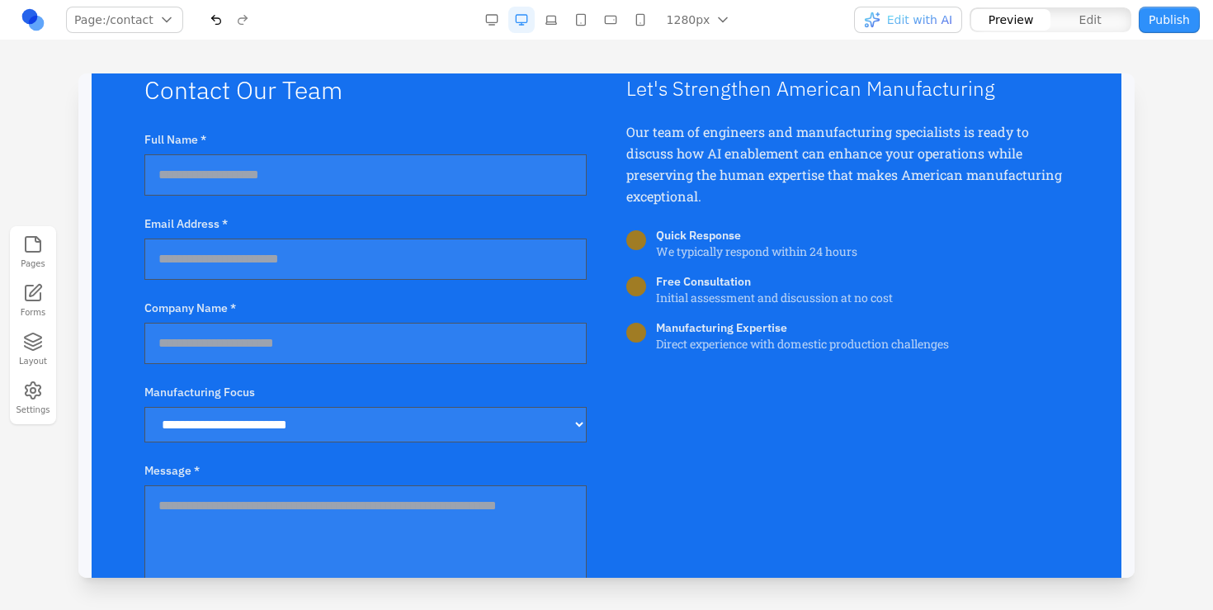
click at [363, 459] on form "**********" at bounding box center [365, 402] width 442 height 542
click at [362, 417] on select "**********" at bounding box center [365, 424] width 442 height 35
click at [316, 442] on select "**********" at bounding box center [365, 424] width 442 height 35
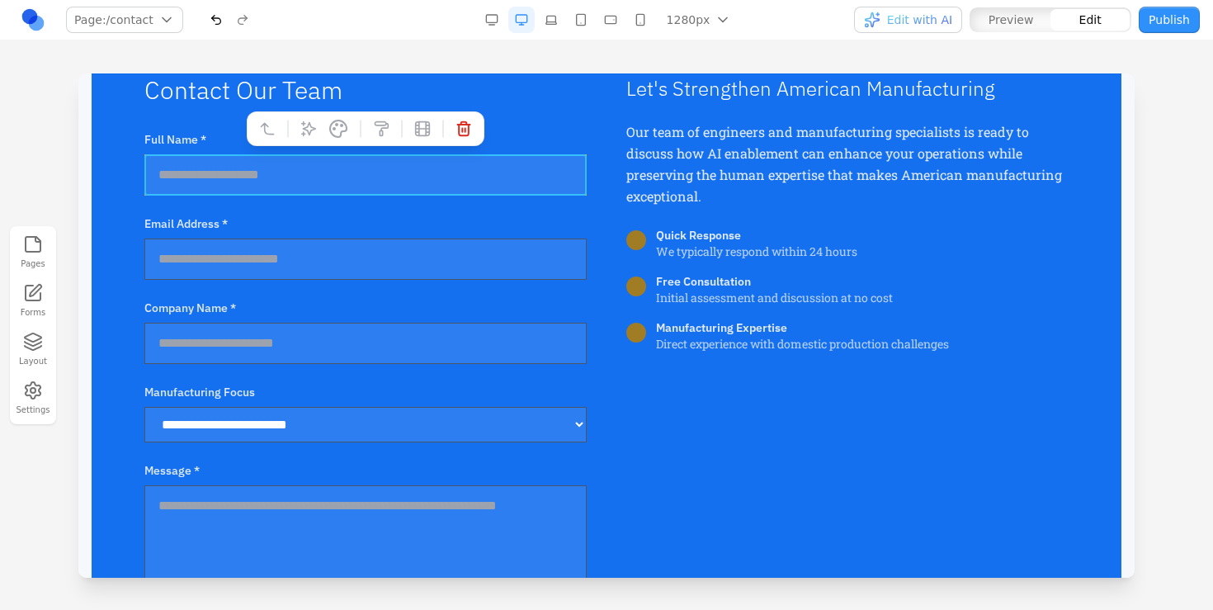
click at [322, 173] on input "Full Name *" at bounding box center [365, 174] width 442 height 41
click at [587, 203] on div "**********" at bounding box center [606, 374] width 924 height 598
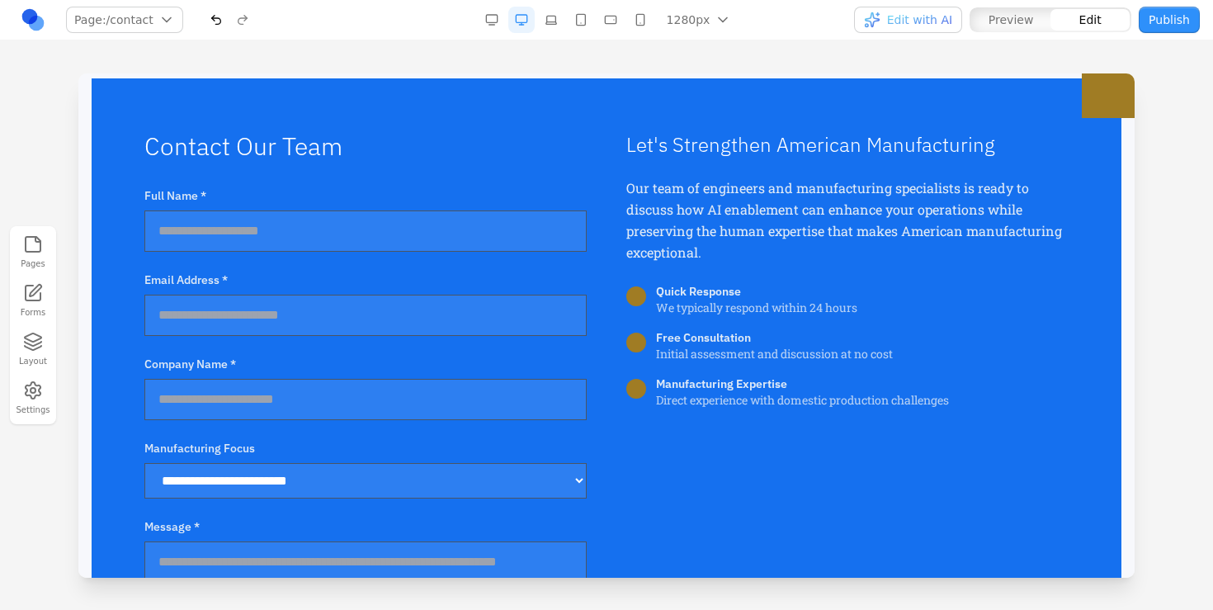
scroll to position [422, 0]
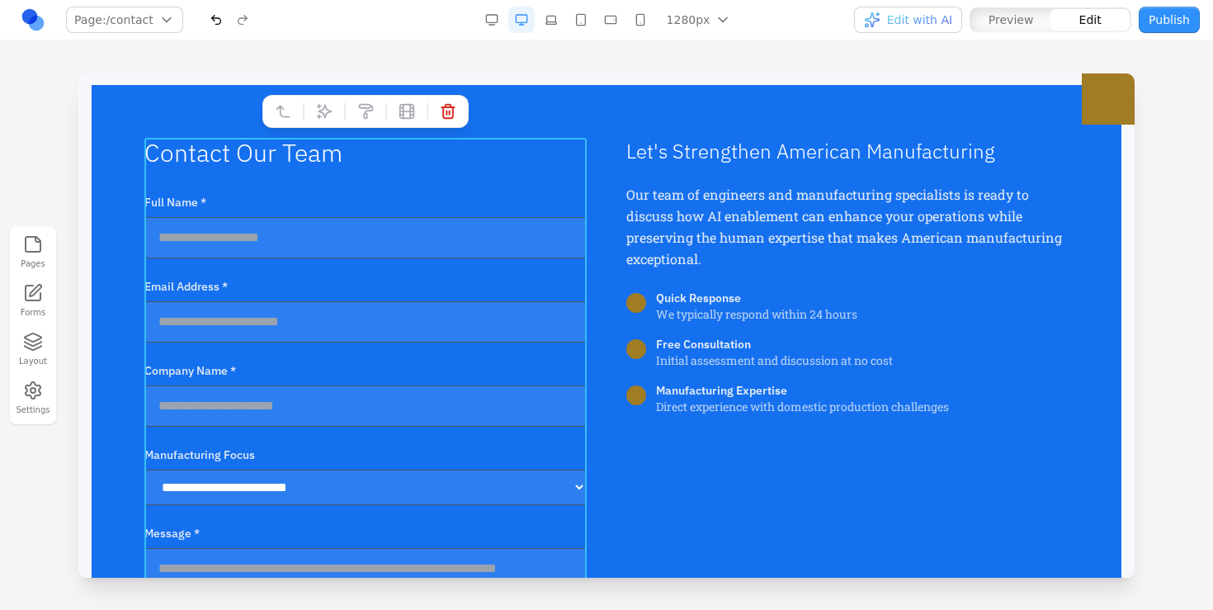
click at [445, 177] on div "**********" at bounding box center [365, 437] width 442 height 598
click at [326, 109] on icon at bounding box center [325, 112] width 14 height 14
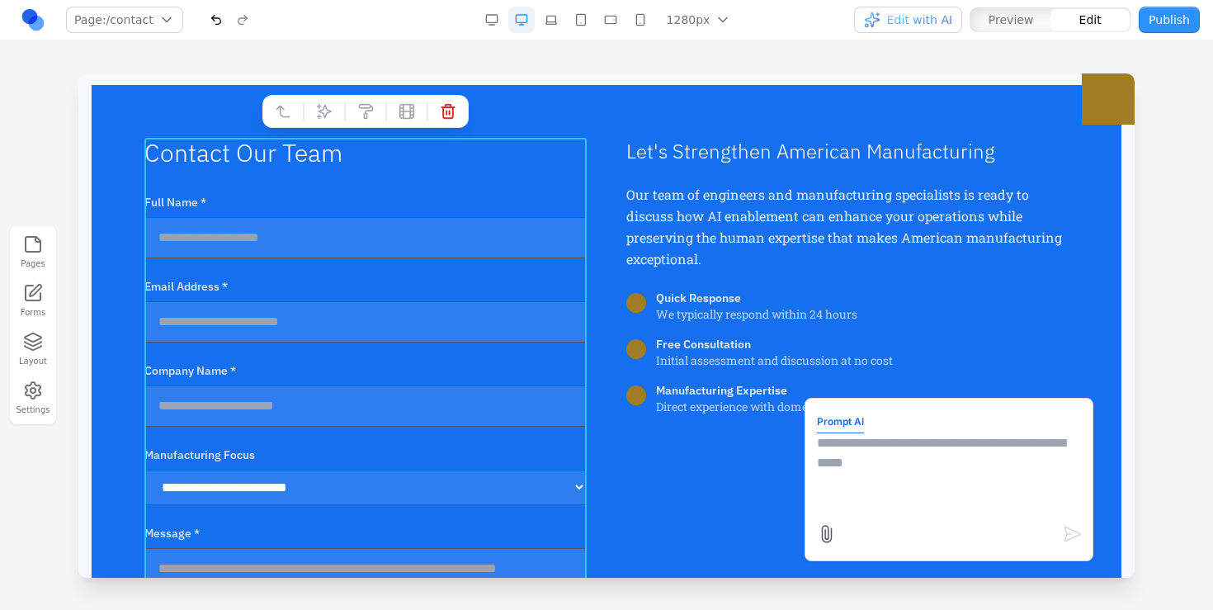
click at [903, 466] on textarea at bounding box center [949, 474] width 264 height 82
type textarea "**********"
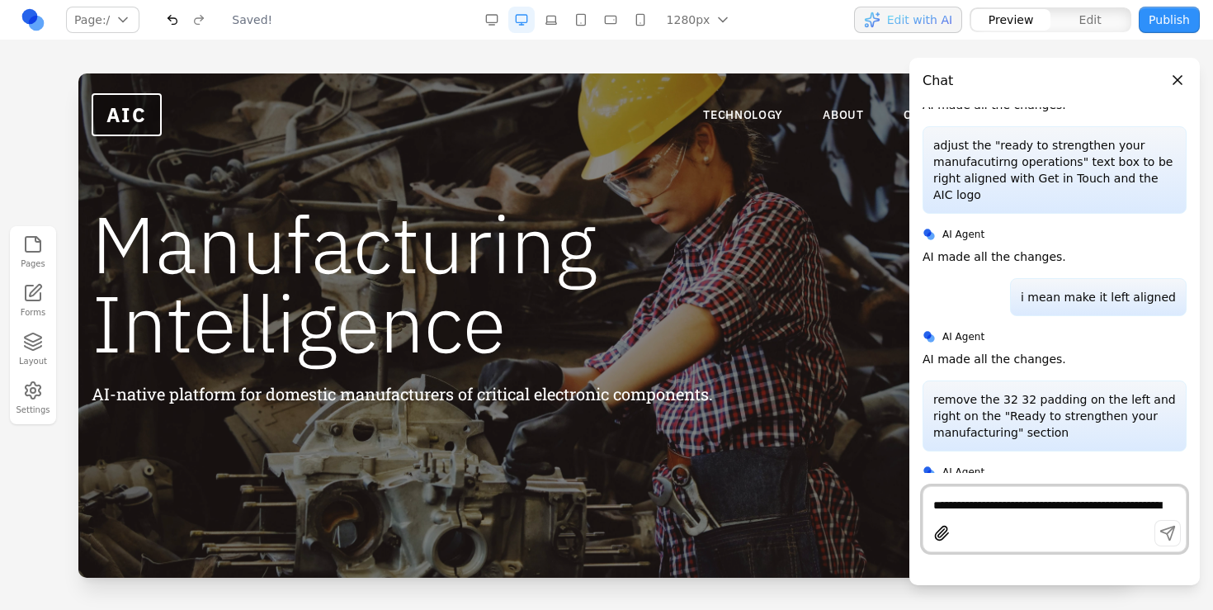
scroll to position [0, 0]
click at [1175, 87] on button "Close panel" at bounding box center [1177, 80] width 18 height 18
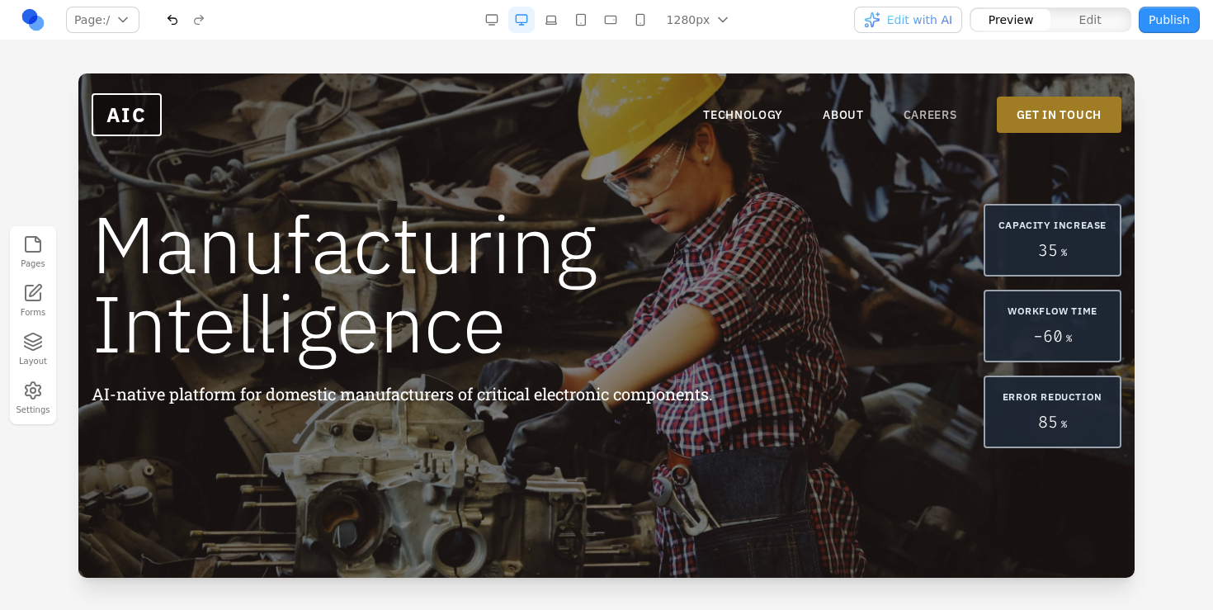
click at [938, 109] on link "CAREERS" at bounding box center [930, 114] width 54 height 16
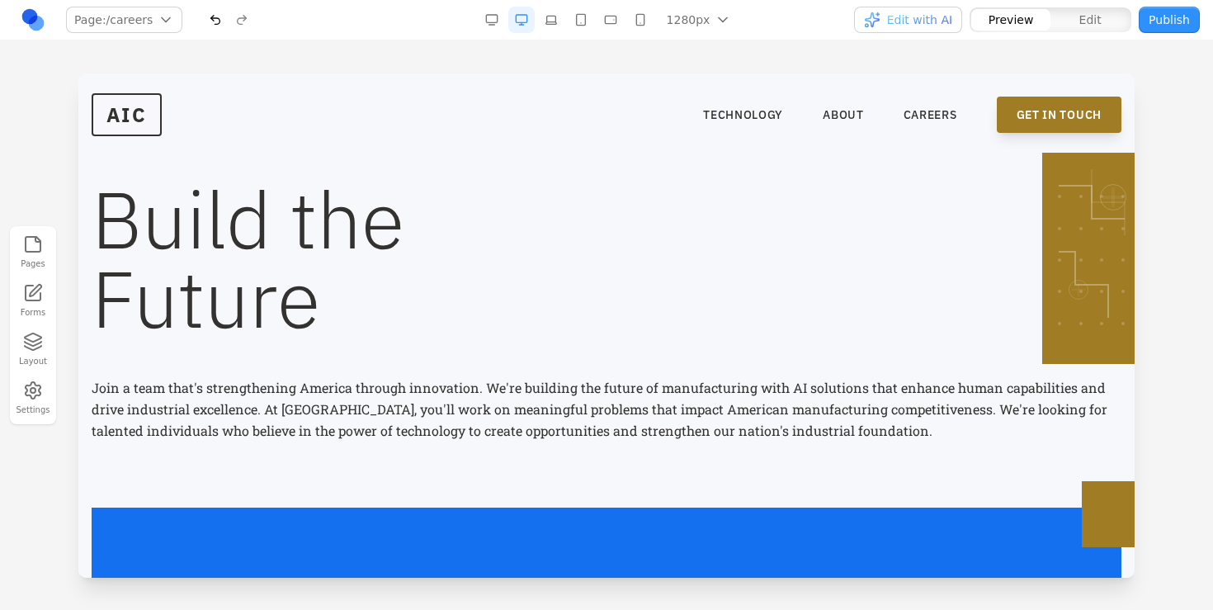
click at [1033, 115] on link "GET IN TOUCH" at bounding box center [1059, 115] width 125 height 36
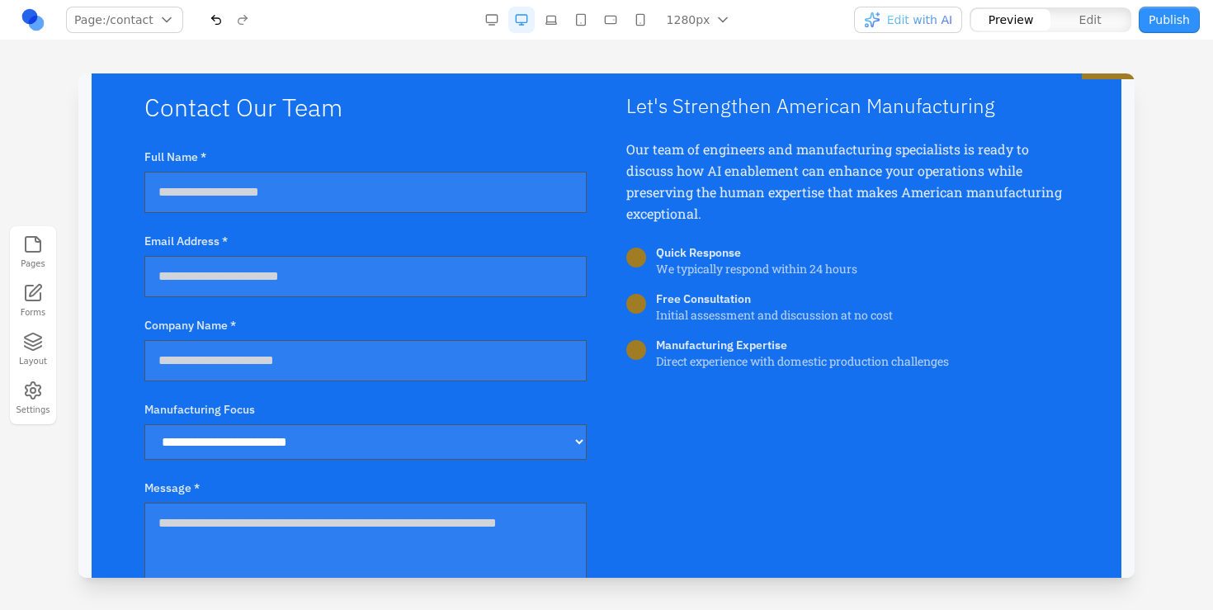
scroll to position [441, 0]
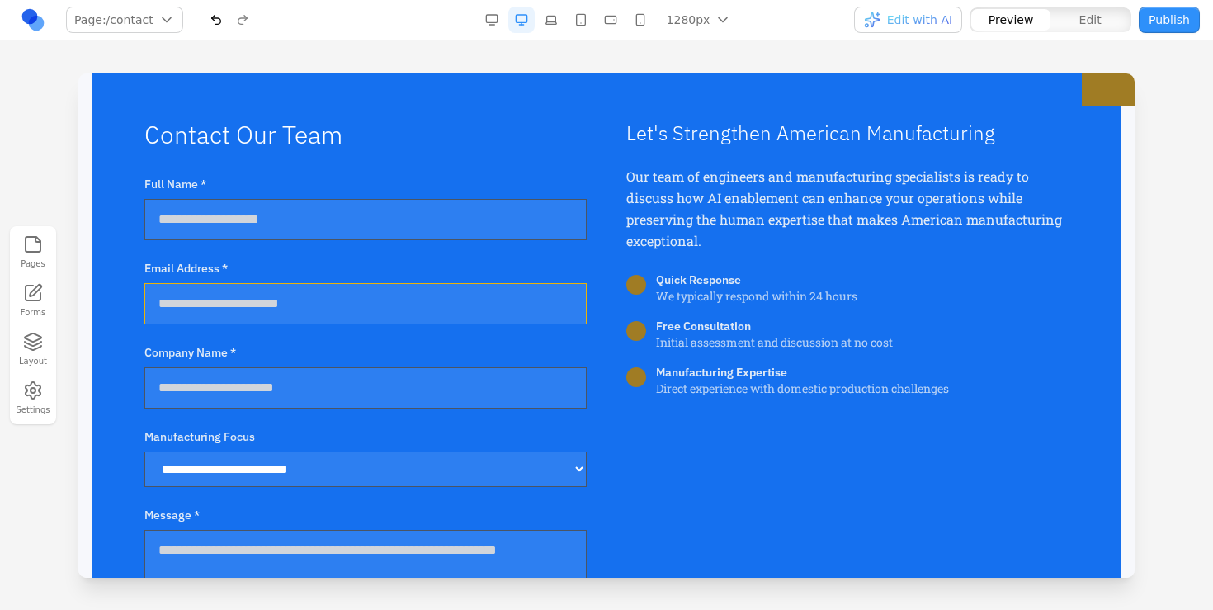
click at [247, 302] on input "Email Address *" at bounding box center [365, 303] width 442 height 41
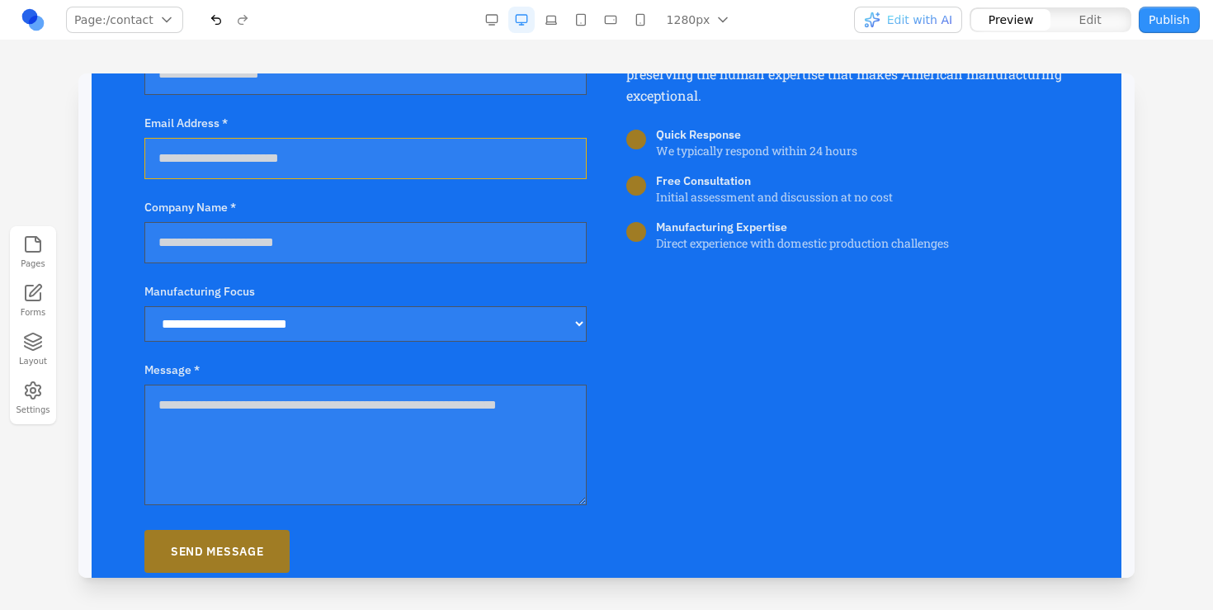
scroll to position [596, 0]
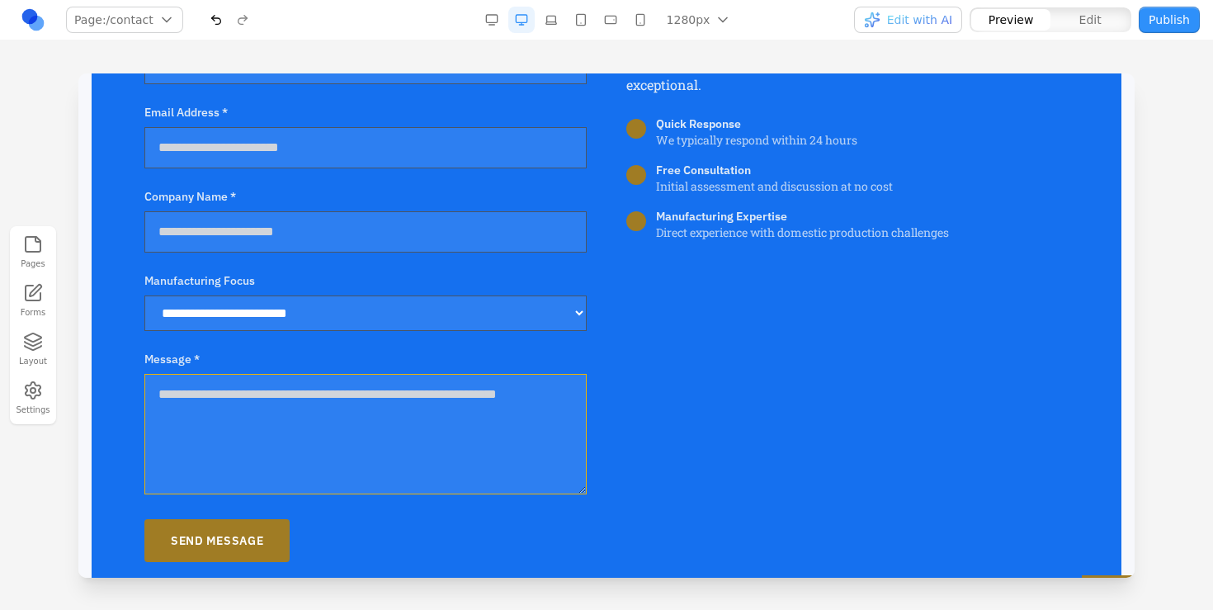
click at [401, 409] on textarea "Message *" at bounding box center [365, 434] width 442 height 120
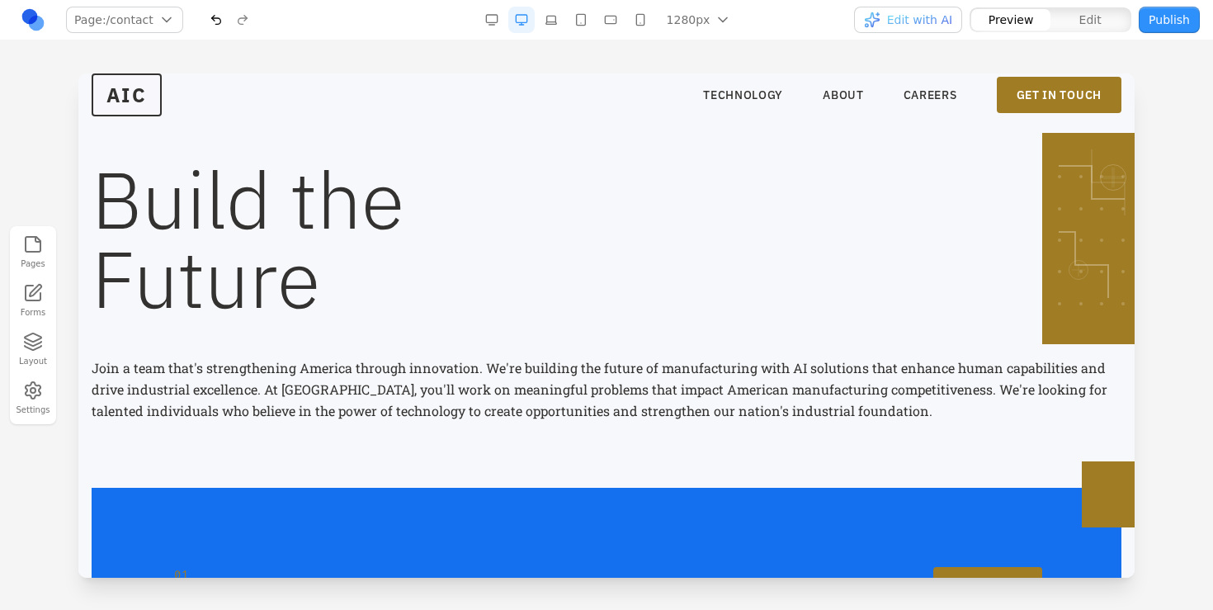
scroll to position [0, 0]
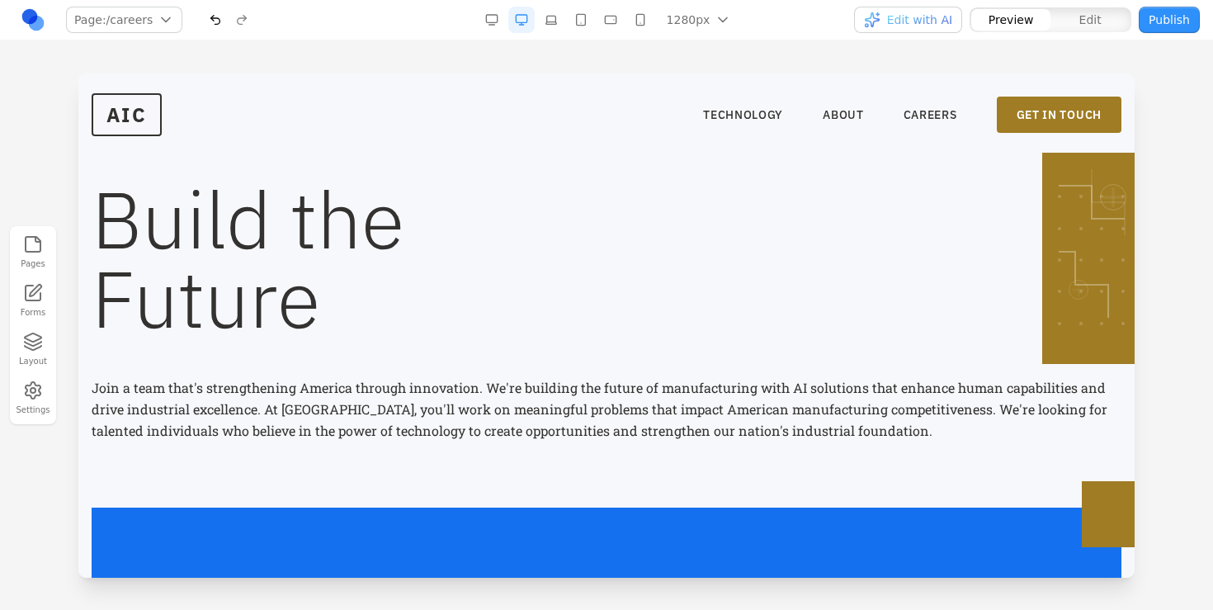
click at [926, 106] on nav "TECHNOLOGY ABOUT CAREERS GET IN TOUCH" at bounding box center [912, 115] width 418 height 36
click at [924, 110] on link "CAREERS" at bounding box center [930, 114] width 54 height 16
click at [844, 106] on nav "TECHNOLOGY ABOUT CAREERS GET IN TOUCH" at bounding box center [912, 115] width 418 height 36
click at [844, 110] on link "ABOUT" at bounding box center [843, 114] width 41 height 16
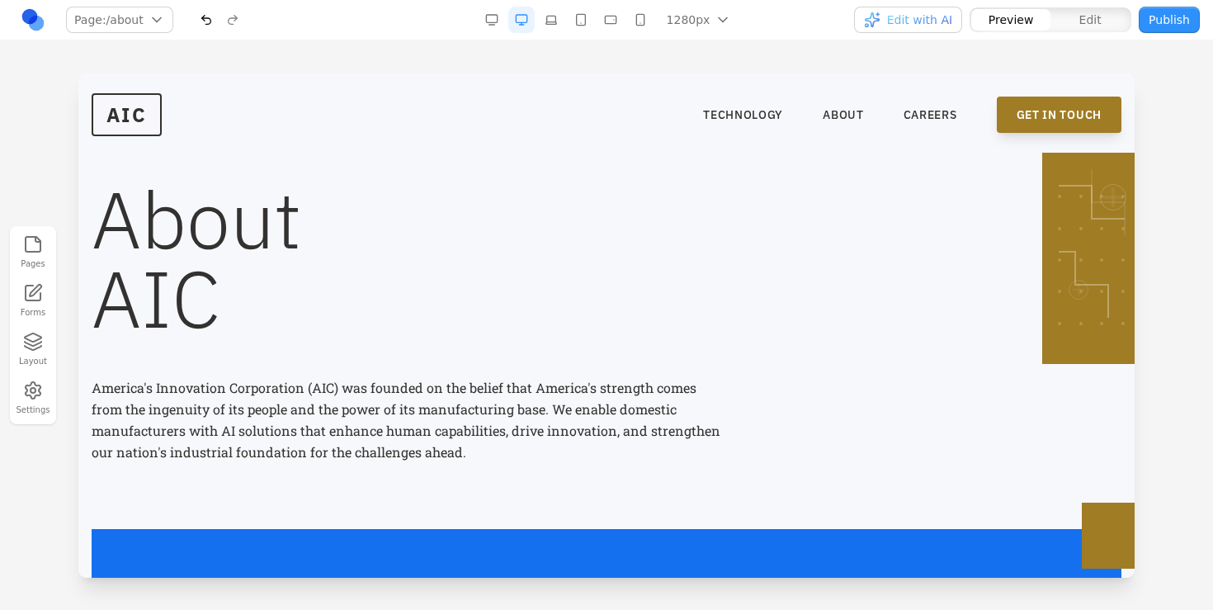
click at [1004, 110] on link "GET IN TOUCH" at bounding box center [1059, 115] width 125 height 36
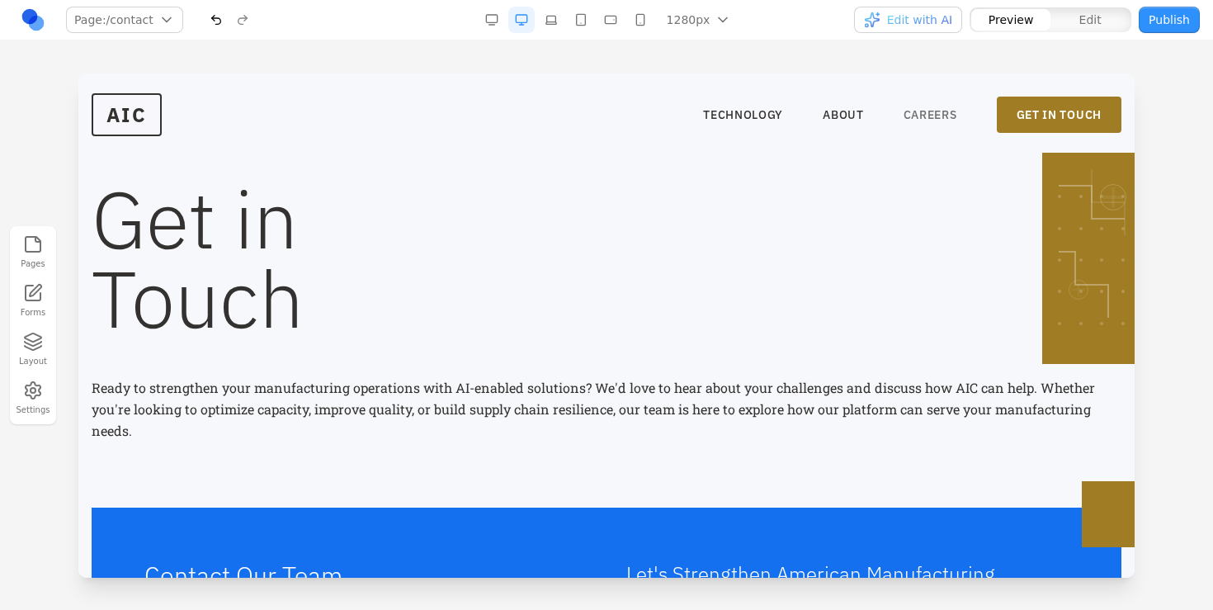
click at [926, 112] on link "CAREERS" at bounding box center [930, 114] width 54 height 16
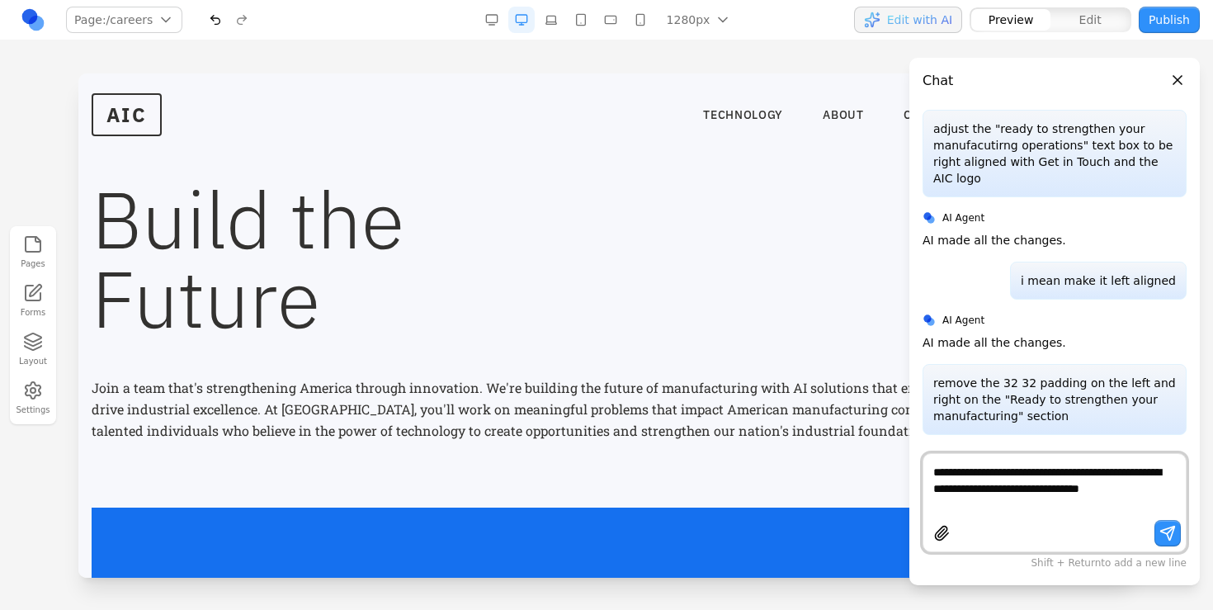
scroll to position [1747, 0]
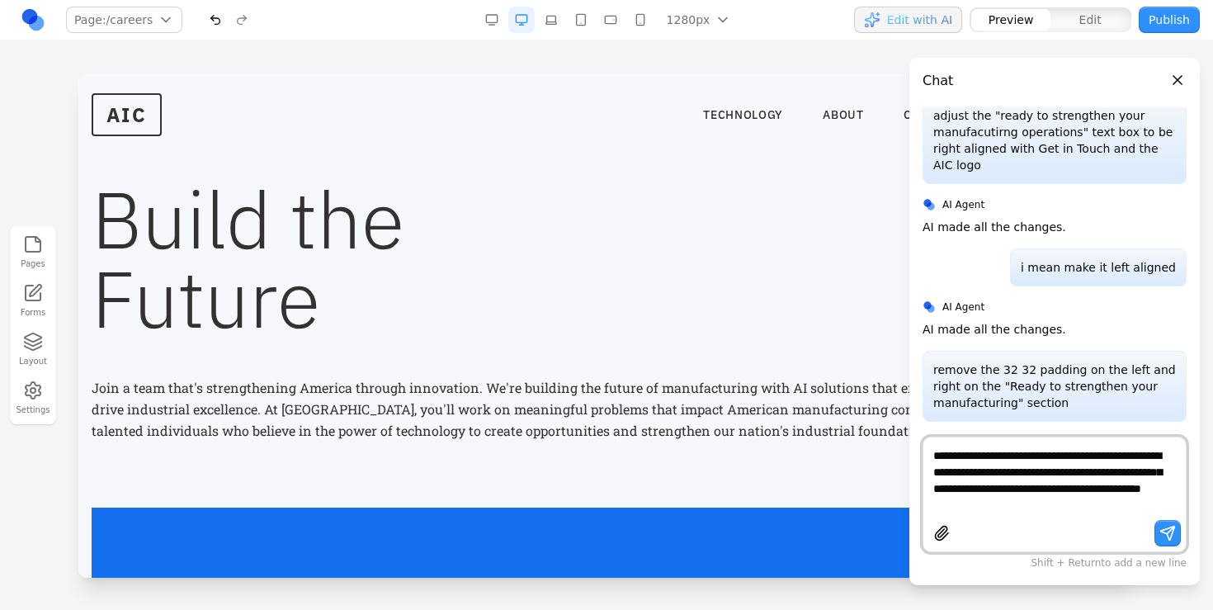
click at [1148, 505] on textarea "**********" at bounding box center [1054, 480] width 243 height 66
click at [1151, 490] on textarea "**********" at bounding box center [1054, 480] width 243 height 66
type textarea "**********"
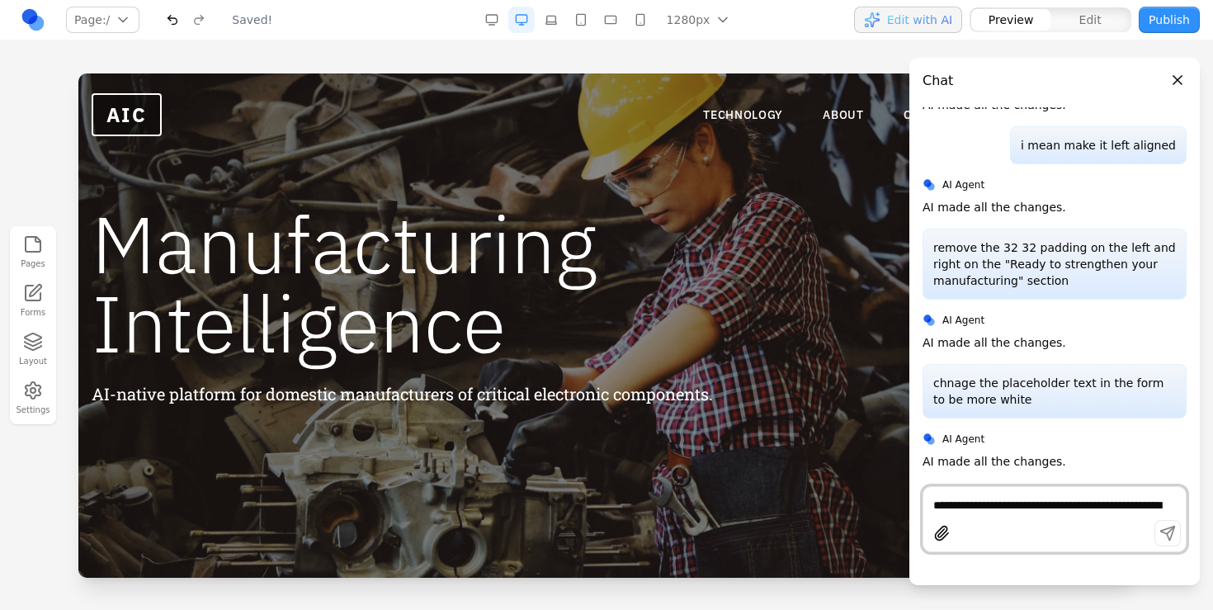
scroll to position [0, 0]
click at [893, 115] on nav "TECHNOLOGY ABOUT CAREERS GET IN TOUCH" at bounding box center [912, 115] width 418 height 36
click at [905, 115] on link "CAREERS" at bounding box center [930, 114] width 54 height 16
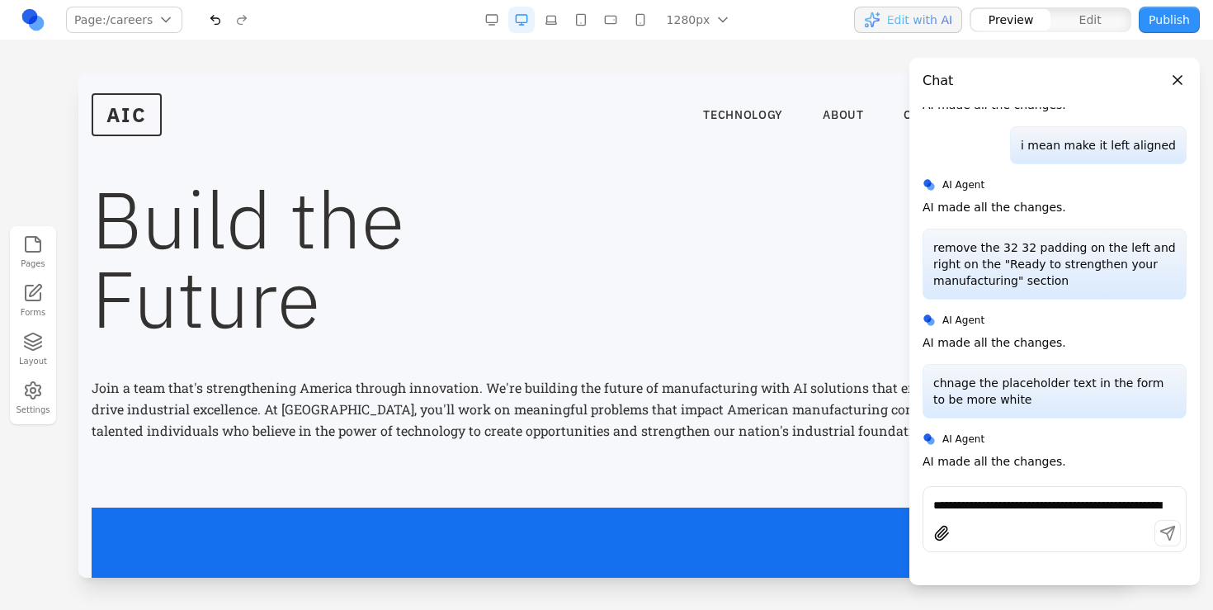
click at [1178, 74] on button "Close panel" at bounding box center [1177, 80] width 18 height 18
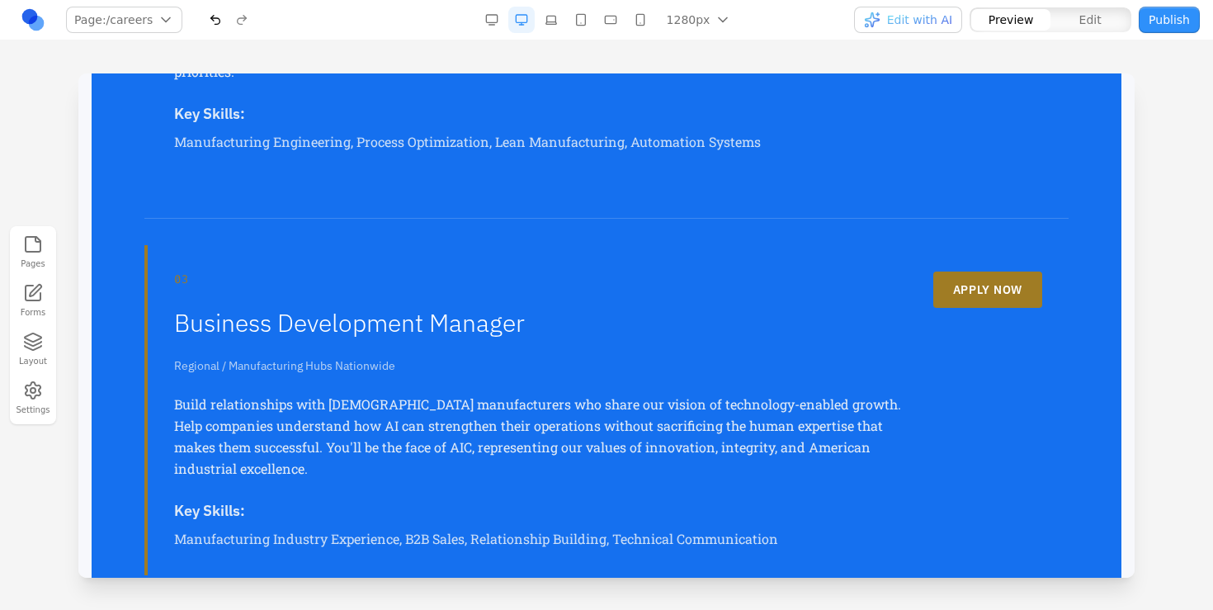
scroll to position [1072, 0]
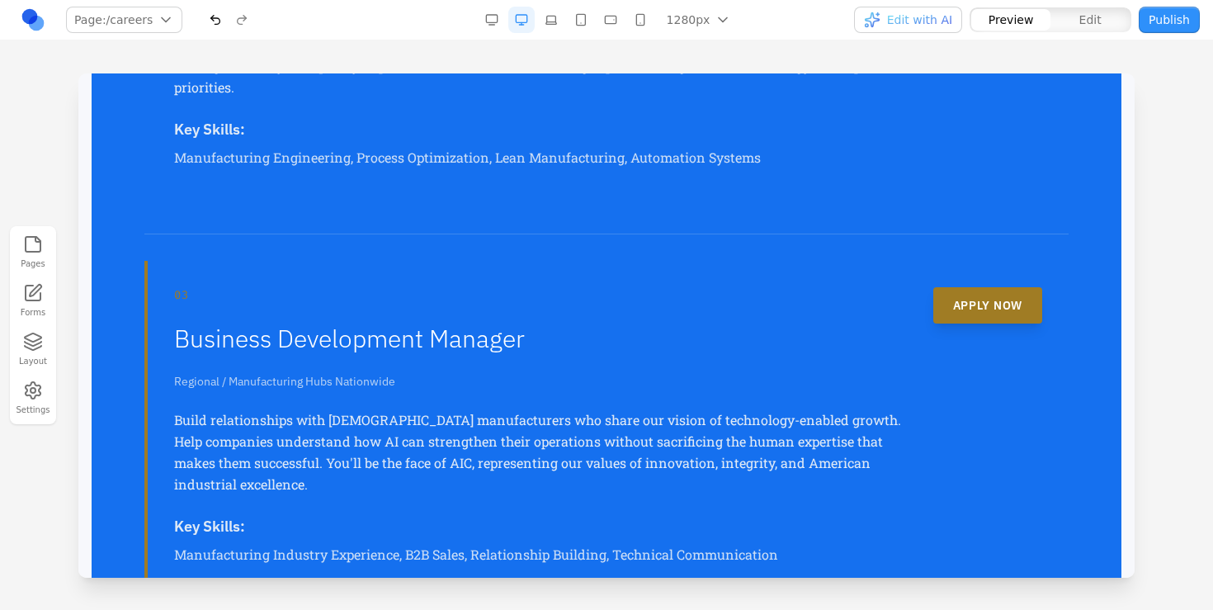
click at [986, 297] on button "APPLY NOW" at bounding box center [987, 305] width 109 height 36
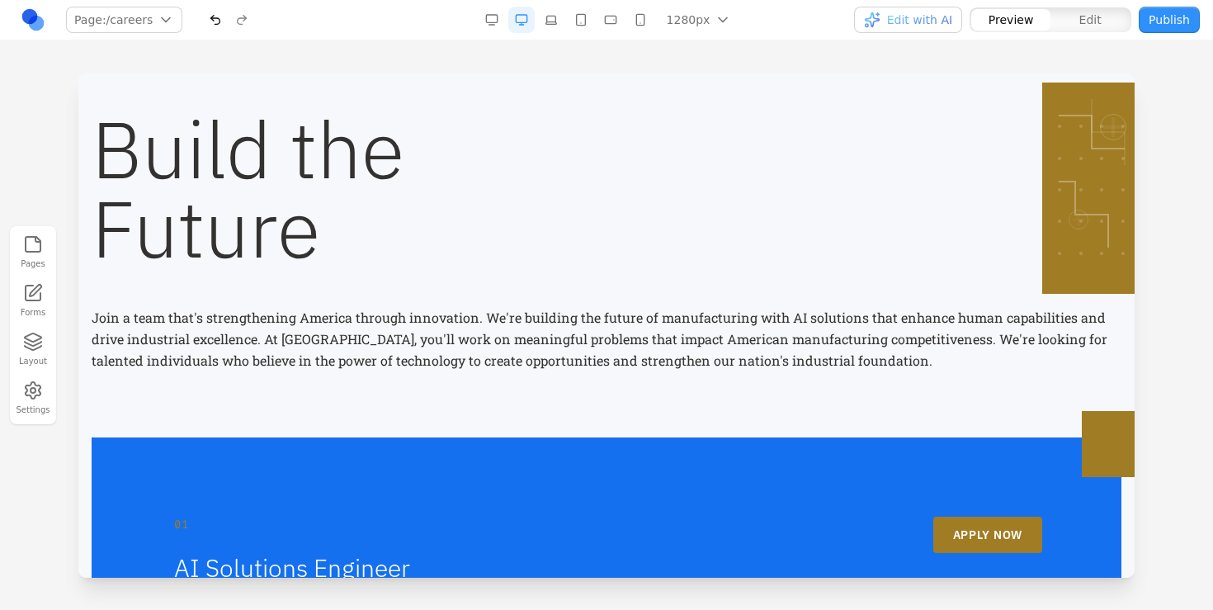
scroll to position [0, 0]
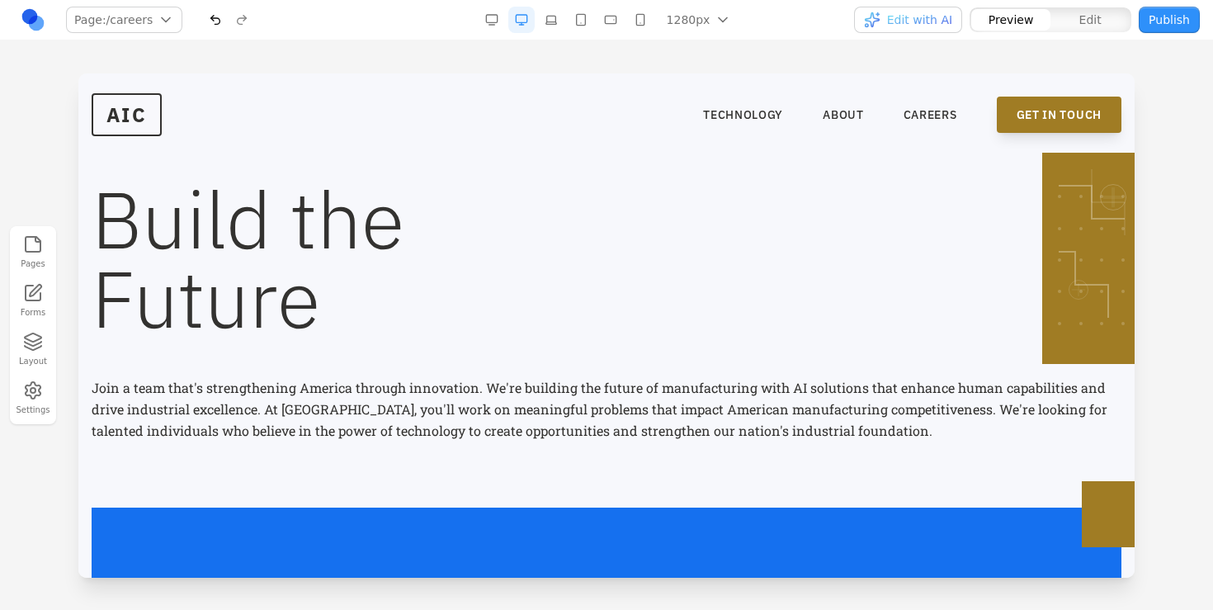
click at [1035, 107] on link "GET IN TOUCH" at bounding box center [1059, 115] width 125 height 36
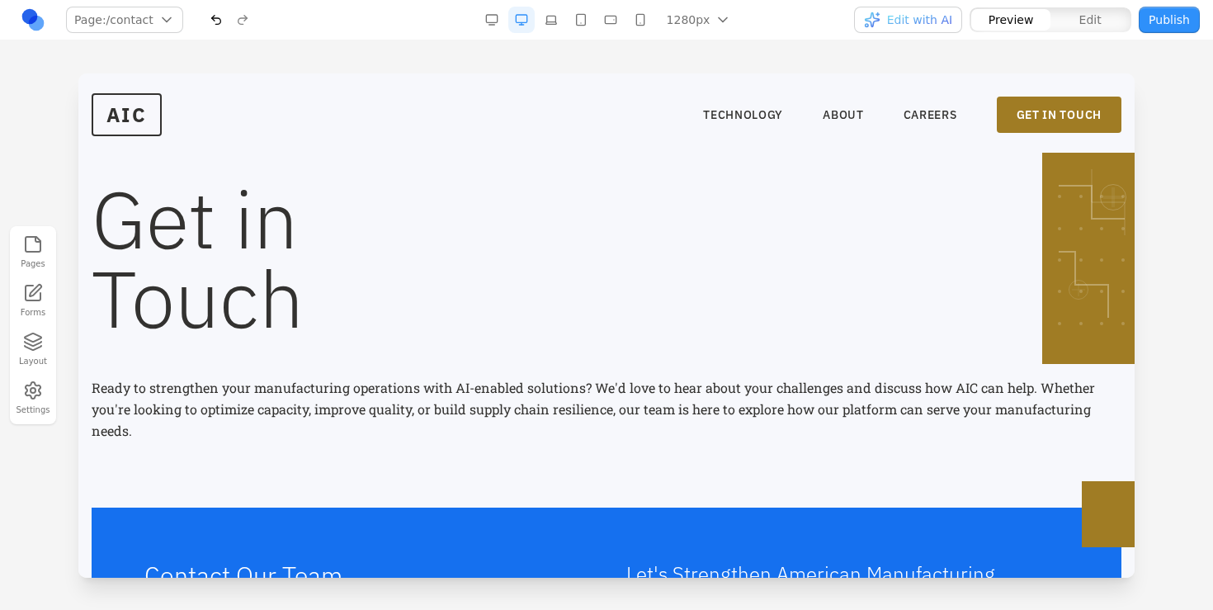
click at [931, 104] on nav "TECHNOLOGY ABOUT CAREERS GET IN TOUCH" at bounding box center [912, 115] width 418 height 36
click at [931, 106] on link "CAREERS" at bounding box center [930, 114] width 54 height 16
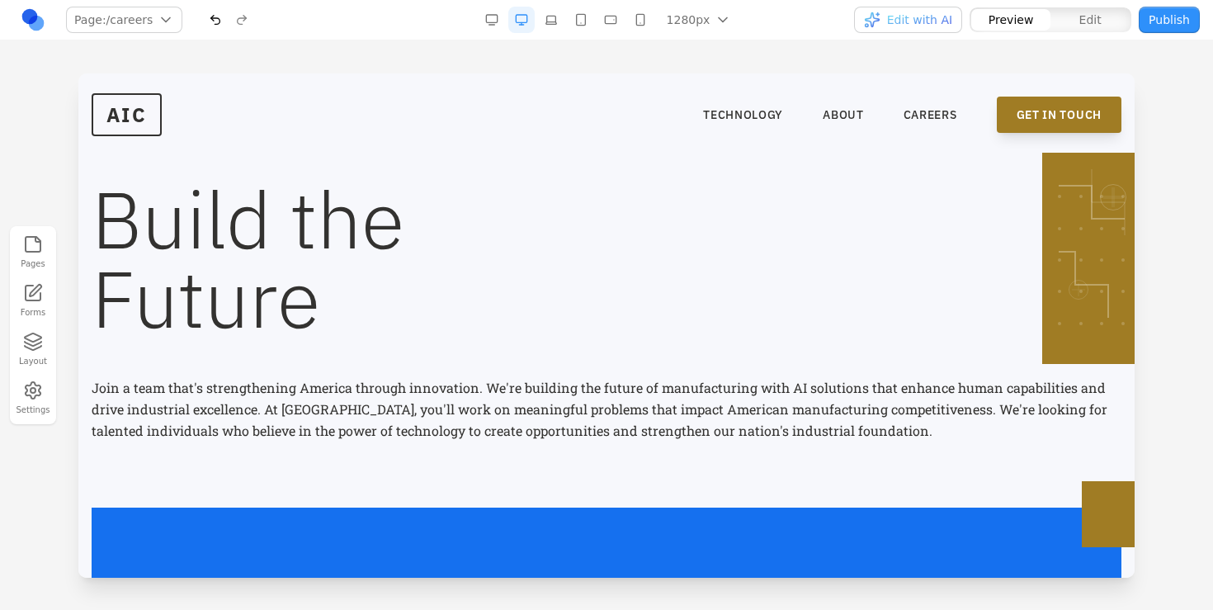
click at [1070, 124] on link "GET IN TOUCH" at bounding box center [1059, 115] width 125 height 36
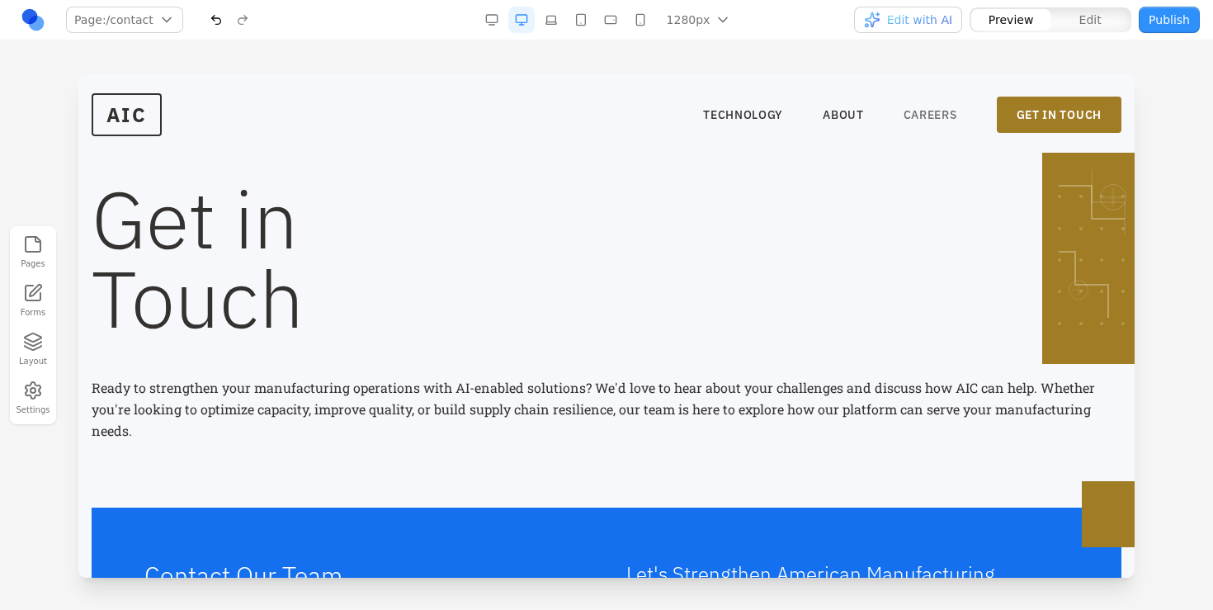
click at [955, 115] on link "CAREERS" at bounding box center [930, 114] width 54 height 16
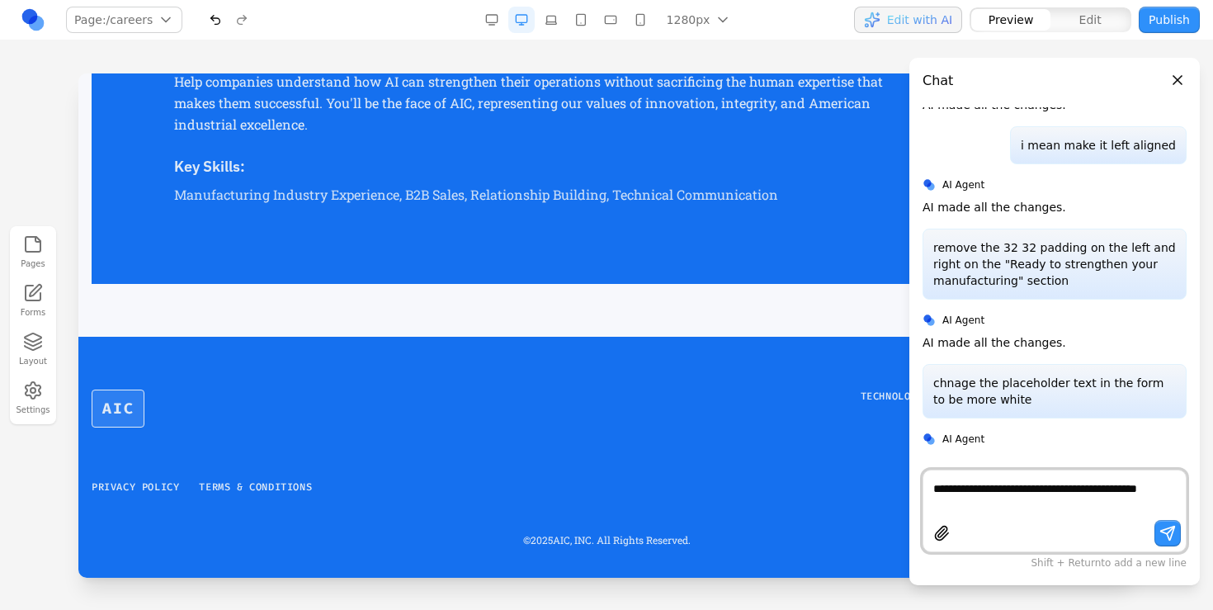
scroll to position [1885, 0]
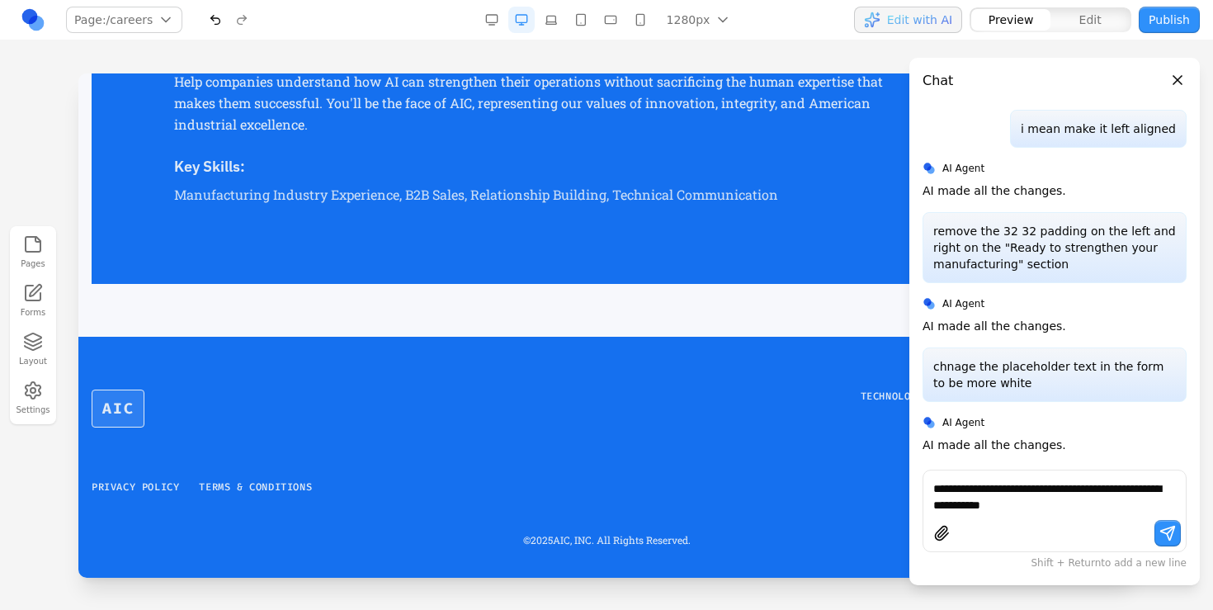
click at [1073, 477] on p "add a form below the job description area of the careers page so interested can…" at bounding box center [1054, 518] width 243 height 82
click at [1058, 477] on p "add a form below the job description area of the careers page so interested can…" at bounding box center [1054, 518] width 243 height 82
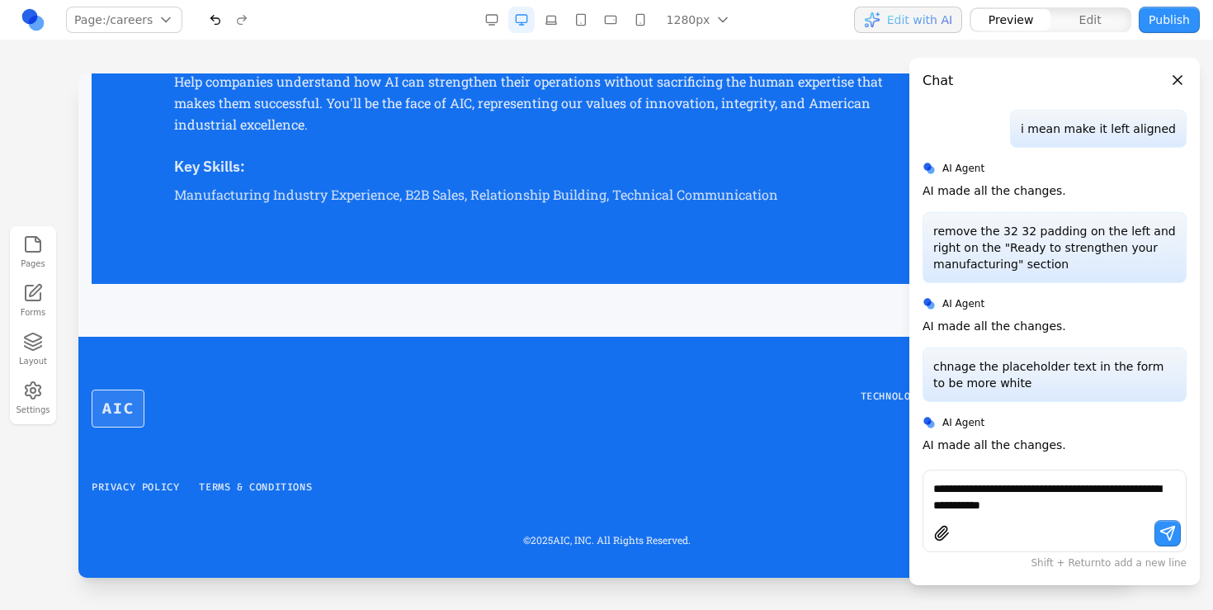
click at [1058, 477] on p "add a form below the job description area of the careers page so interested can…" at bounding box center [1054, 518] width 243 height 82
click at [998, 501] on textarea "**********" at bounding box center [1054, 496] width 243 height 33
paste textarea "**********"
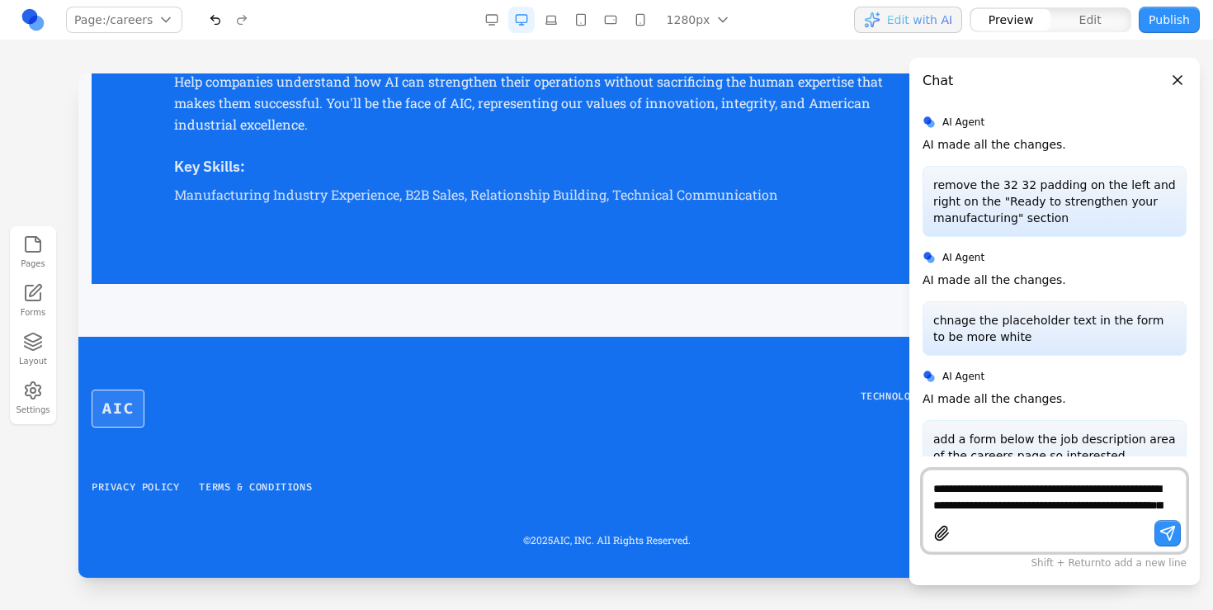
type textarea "**********"
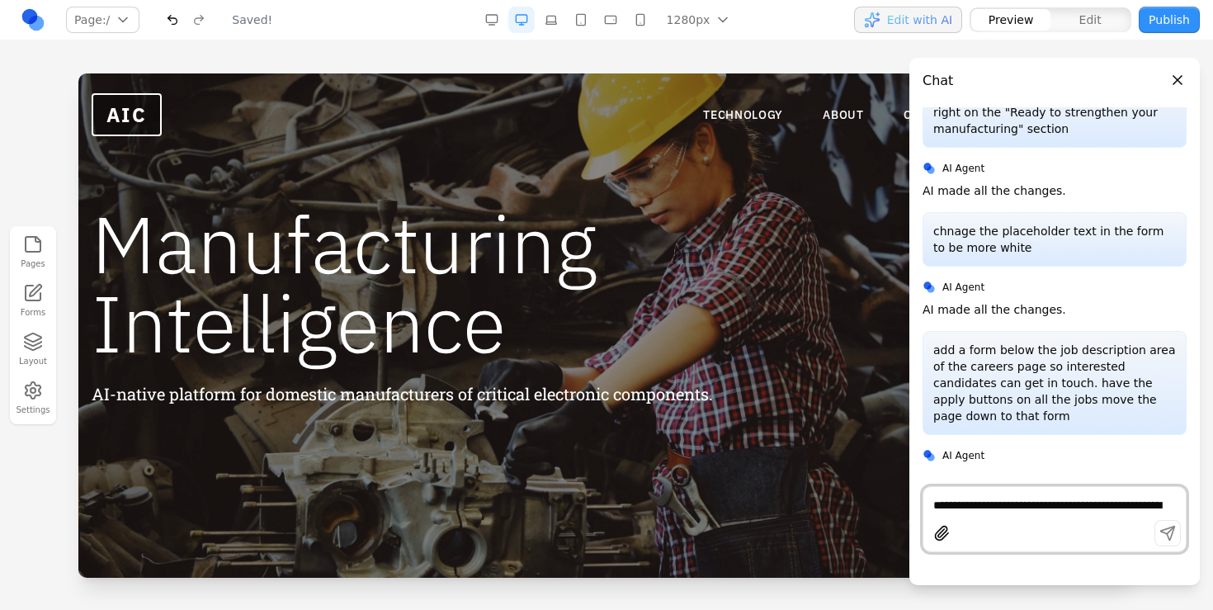
scroll to position [0, 0]
click at [1179, 68] on header "Chat" at bounding box center [1054, 74] width 290 height 33
click at [1179, 74] on button "Close panel" at bounding box center [1177, 80] width 18 height 18
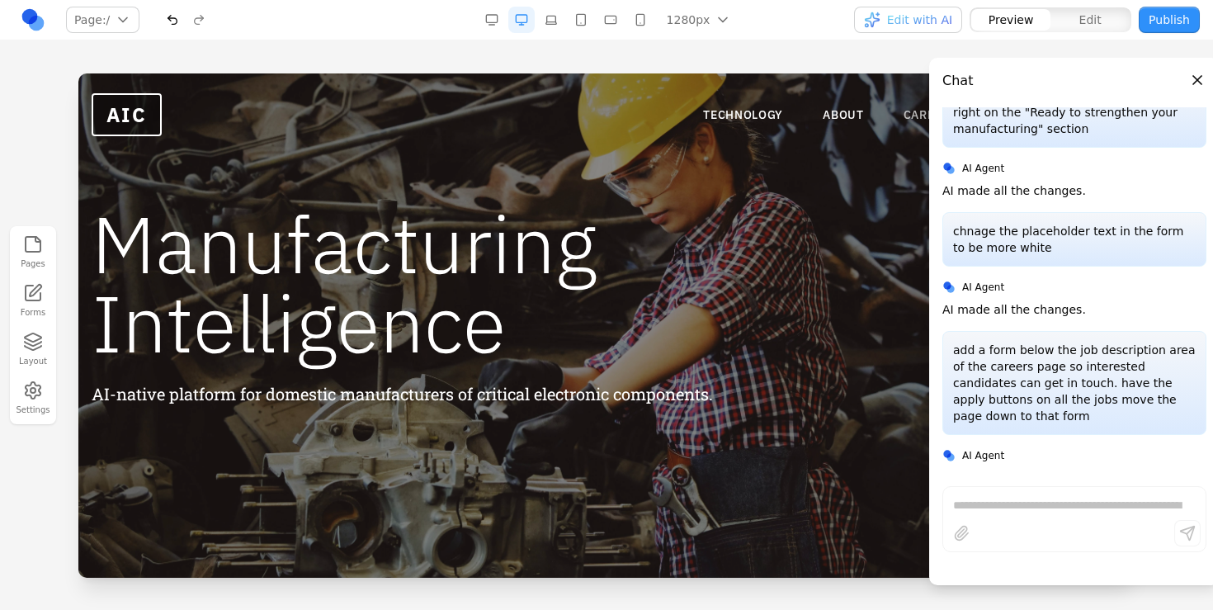
click at [943, 117] on link "CAREERS" at bounding box center [930, 114] width 54 height 16
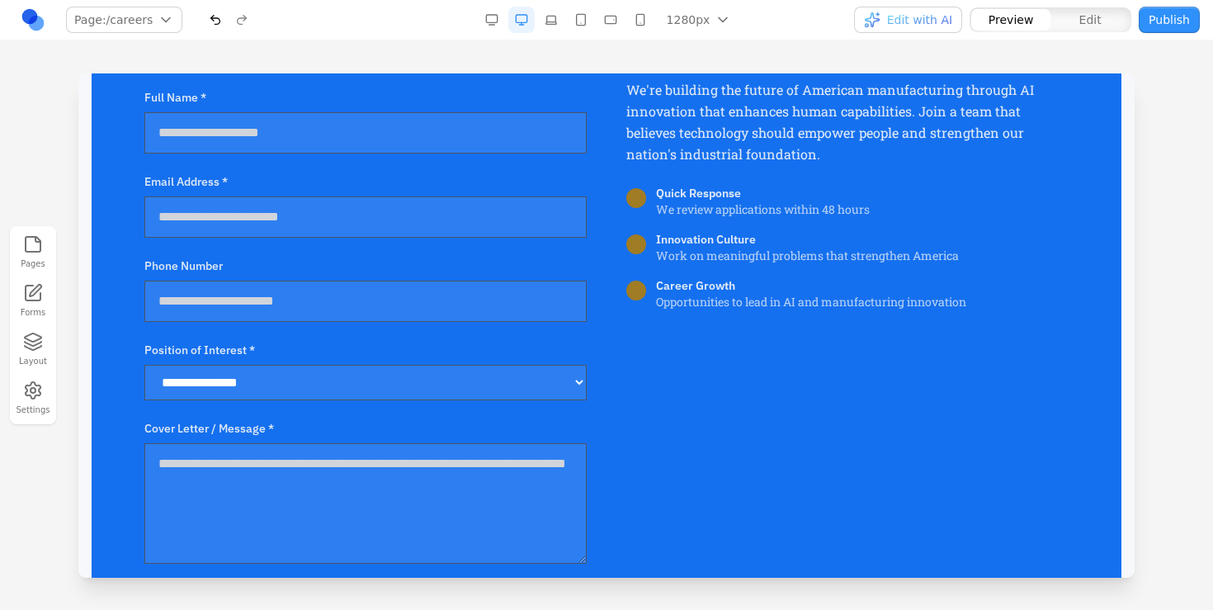
scroll to position [1904, 0]
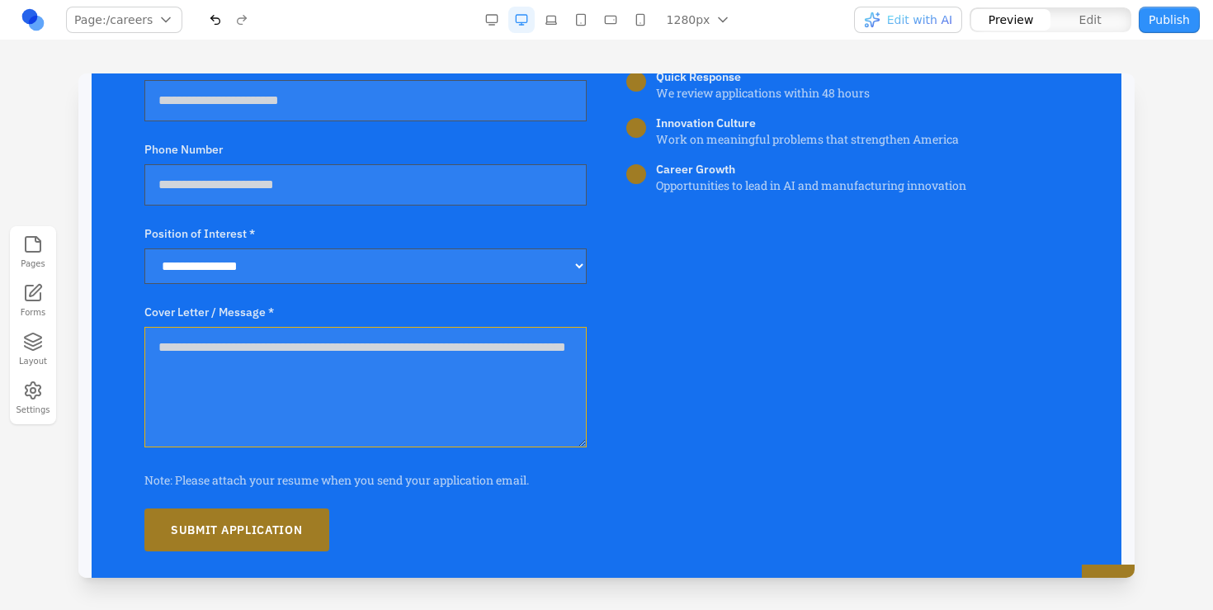
click at [460, 399] on textarea "Cover Letter / Message *" at bounding box center [365, 387] width 442 height 120
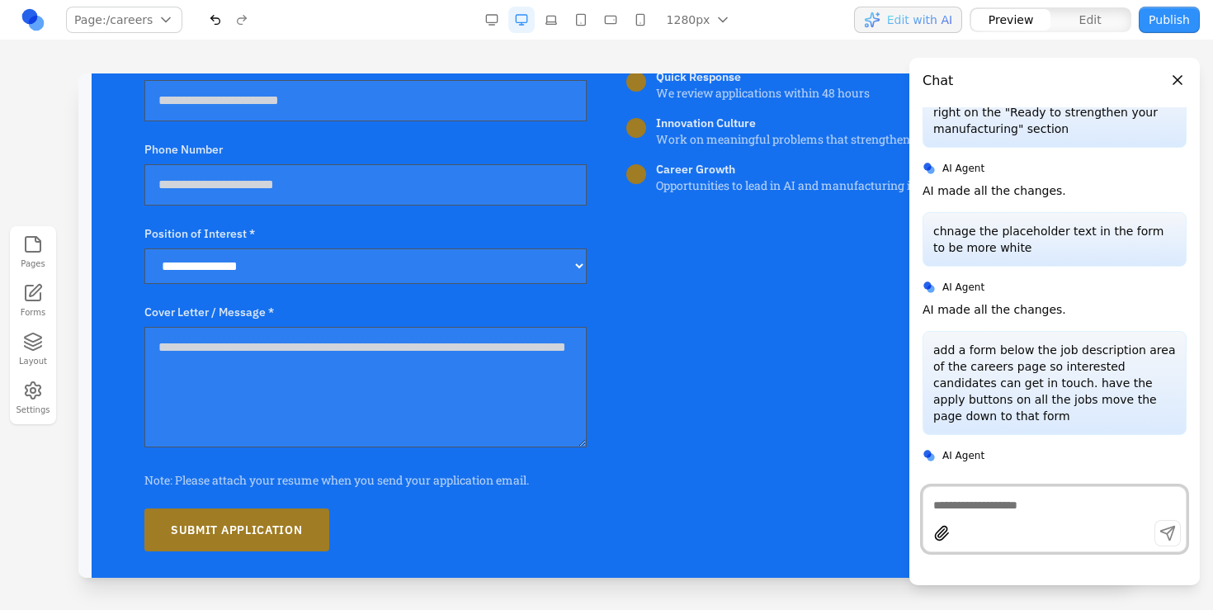
click at [1011, 498] on textarea at bounding box center [1054, 505] width 243 height 16
type textarea "**********"
click at [1175, 79] on button "Close panel" at bounding box center [1177, 80] width 18 height 18
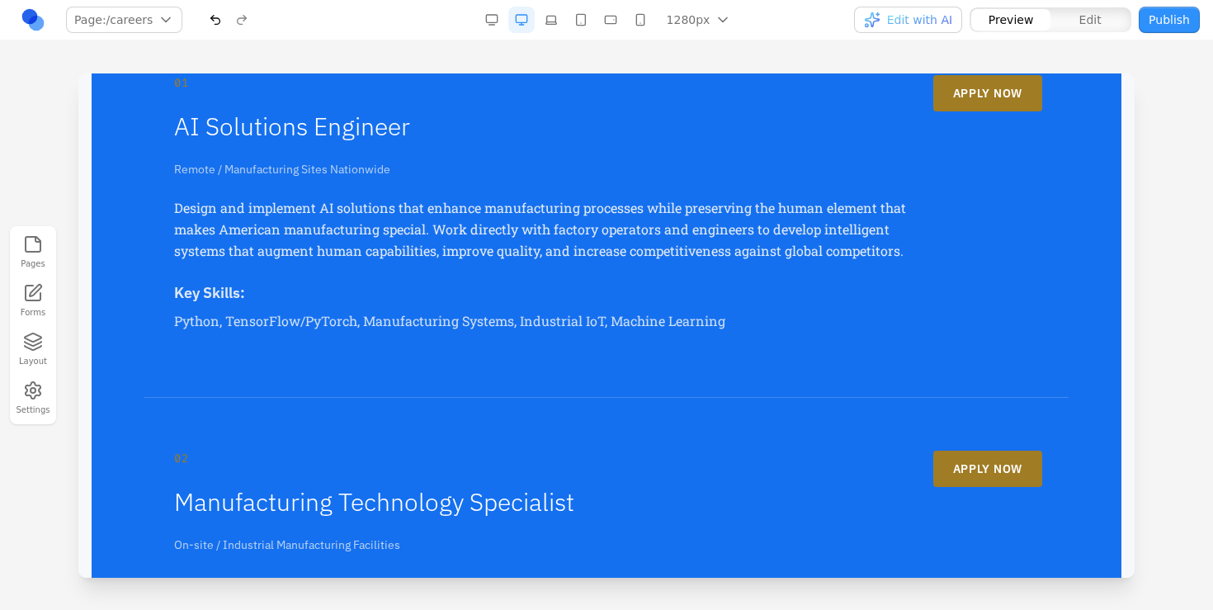
scroll to position [0, 0]
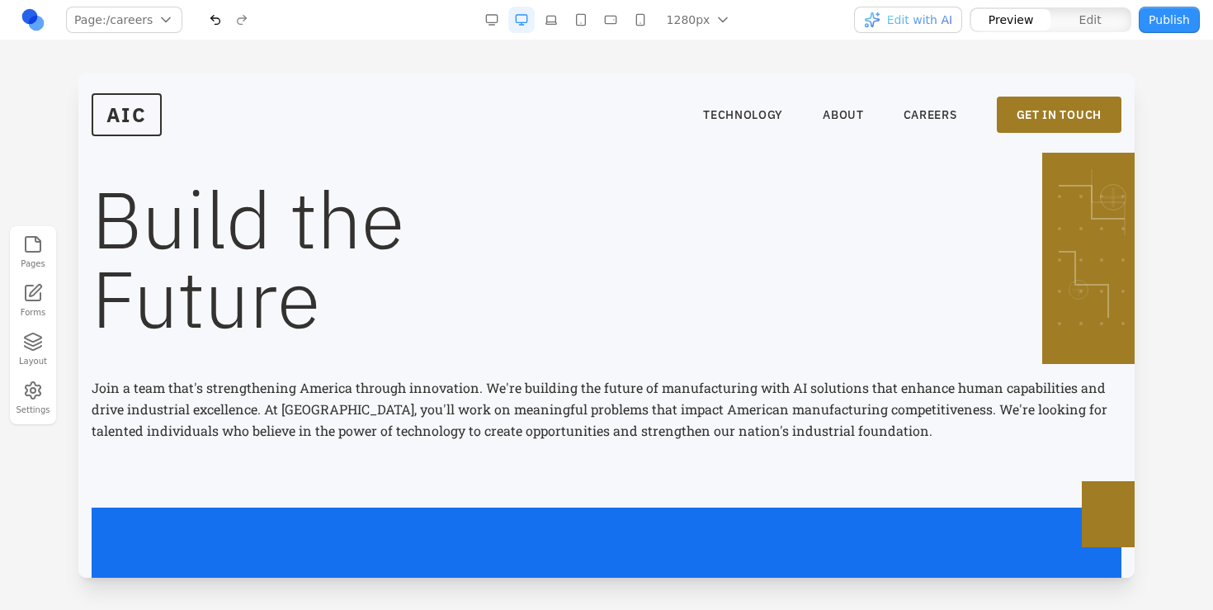
click at [136, 143] on header "AIC TECHNOLOGY ABOUT CAREERS GET IN TOUCH TECHNOLOGY ABOUT CAREERS GET IN TOUCH" at bounding box center [606, 114] width 1056 height 82
click at [134, 112] on span "AIC" at bounding box center [127, 114] width 70 height 43
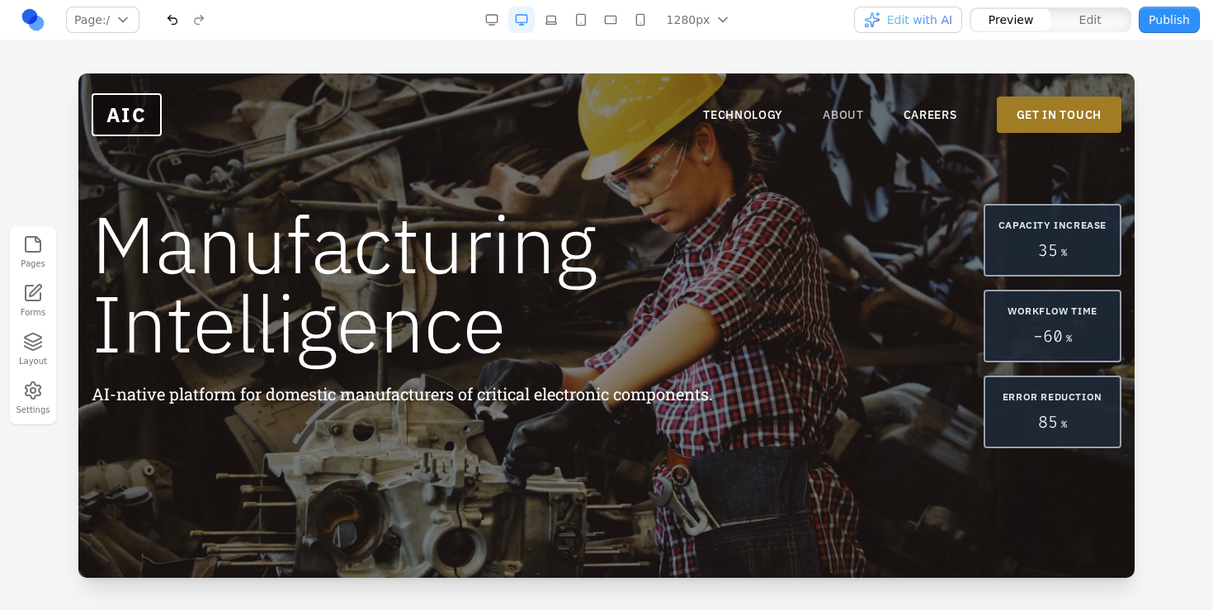
click at [846, 113] on link "ABOUT" at bounding box center [843, 114] width 41 height 16
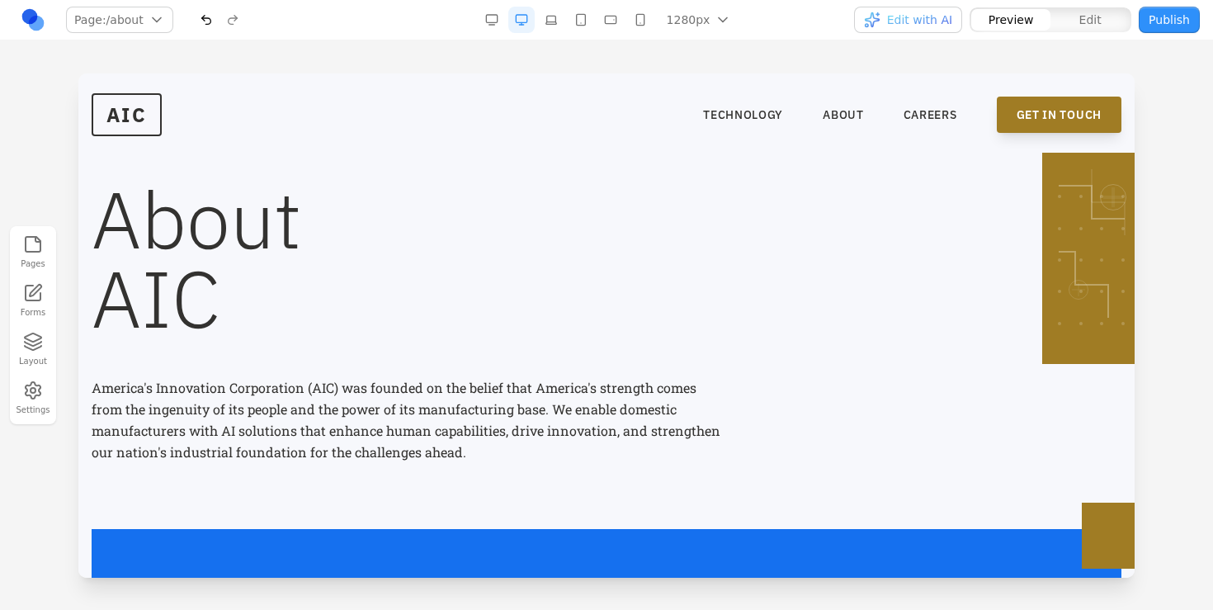
click at [1013, 98] on link "GET IN TOUCH" at bounding box center [1059, 115] width 125 height 36
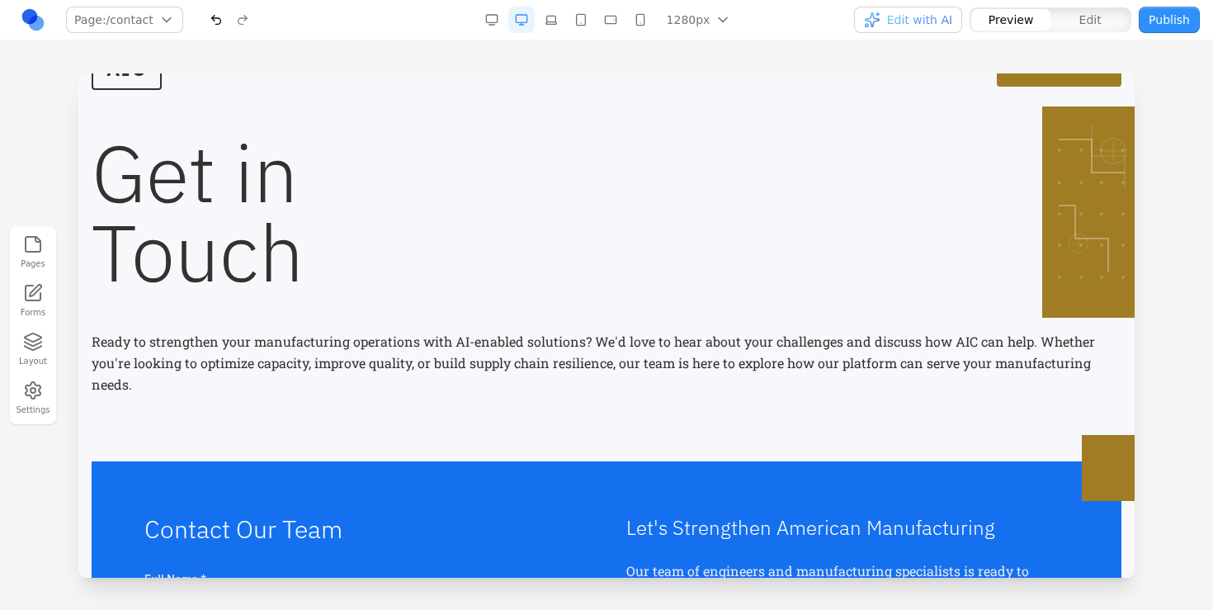
scroll to position [49, 0]
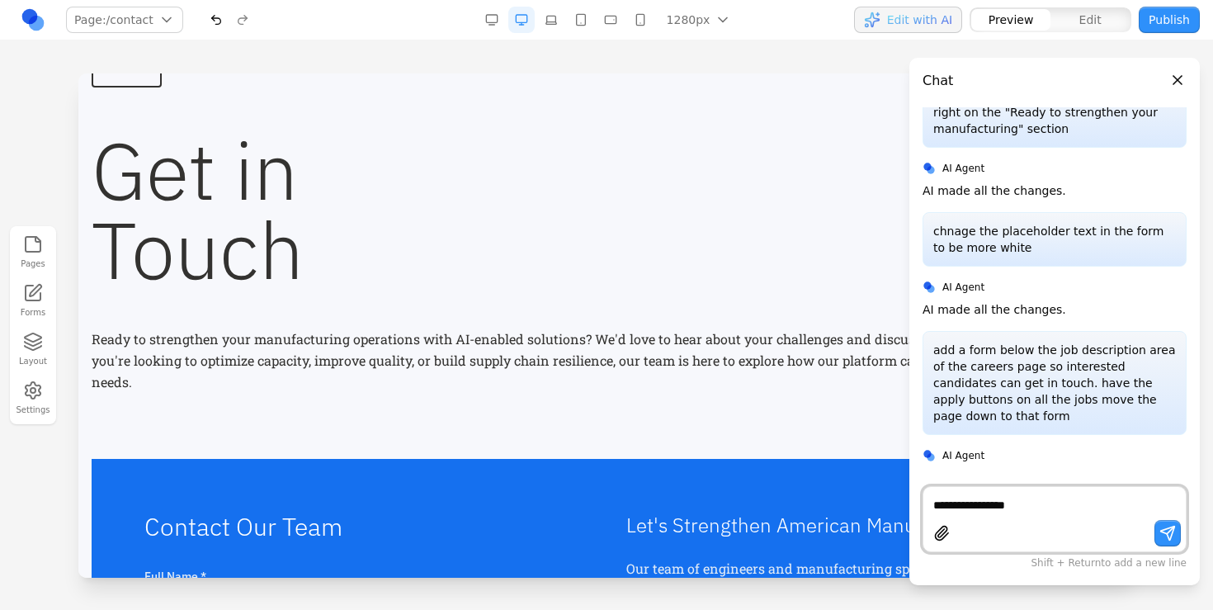
type textarea "**********"
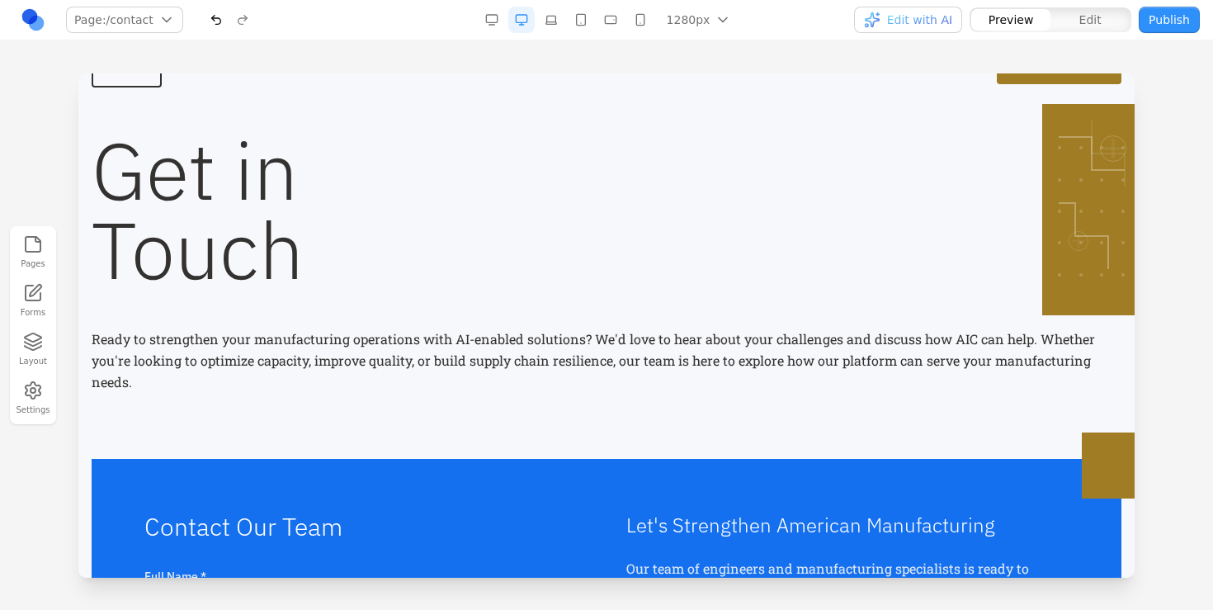
scroll to position [0, 0]
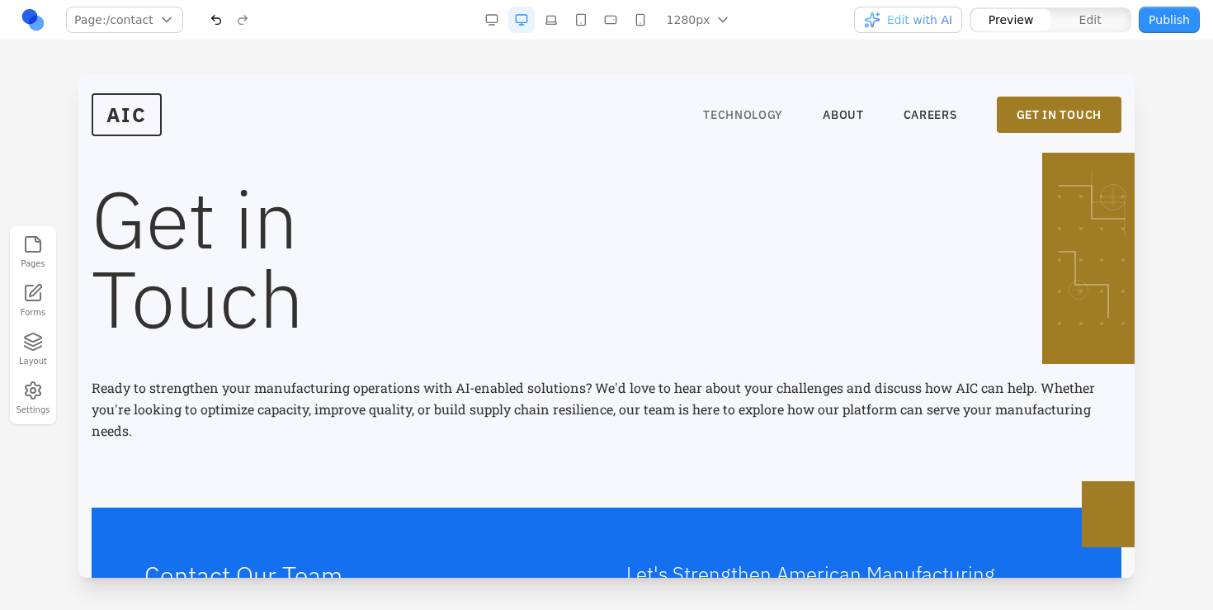
click at [704, 108] on link "TECHNOLOGY" at bounding box center [743, 114] width 80 height 16
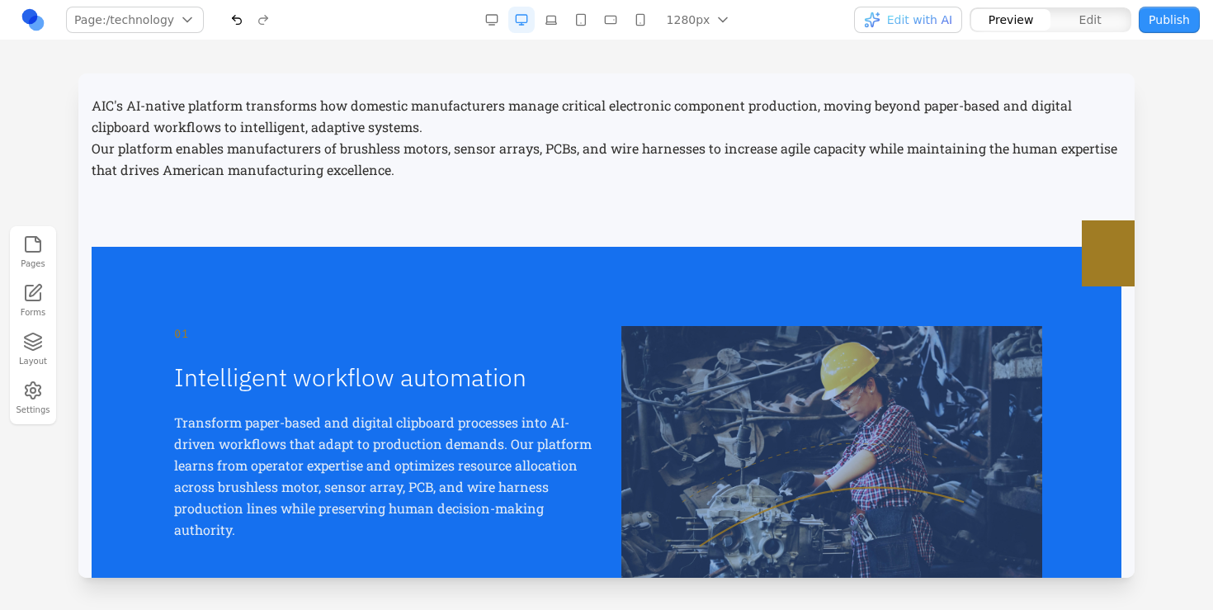
scroll to position [367, 0]
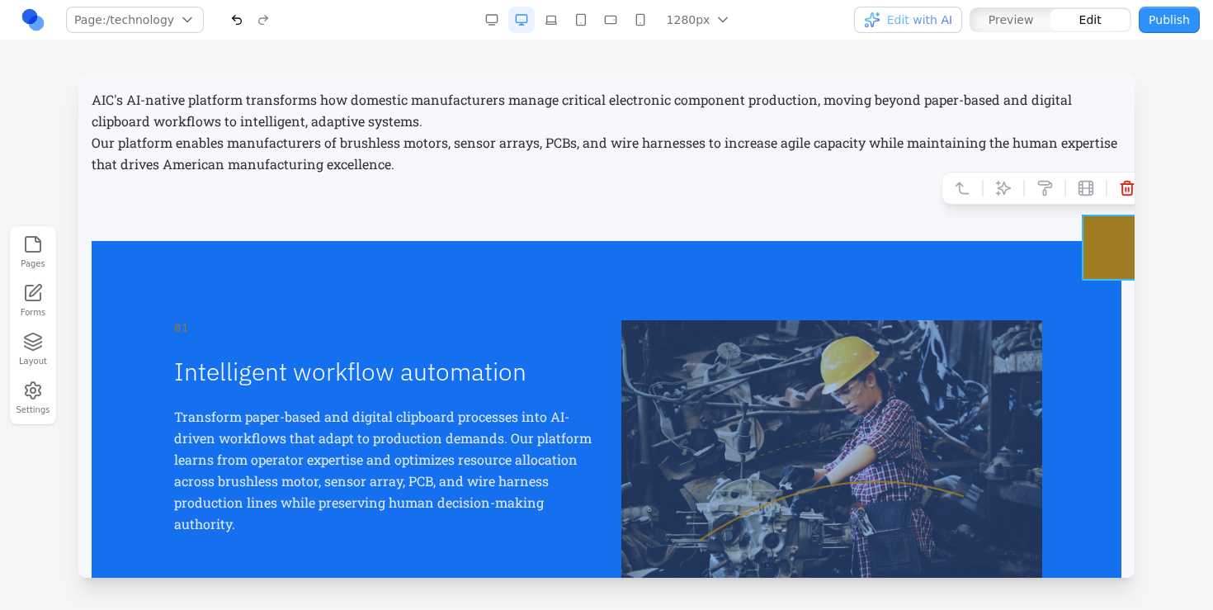
click at [1108, 234] on div at bounding box center [1115, 247] width 66 height 66
click at [998, 187] on icon at bounding box center [1004, 188] width 14 height 14
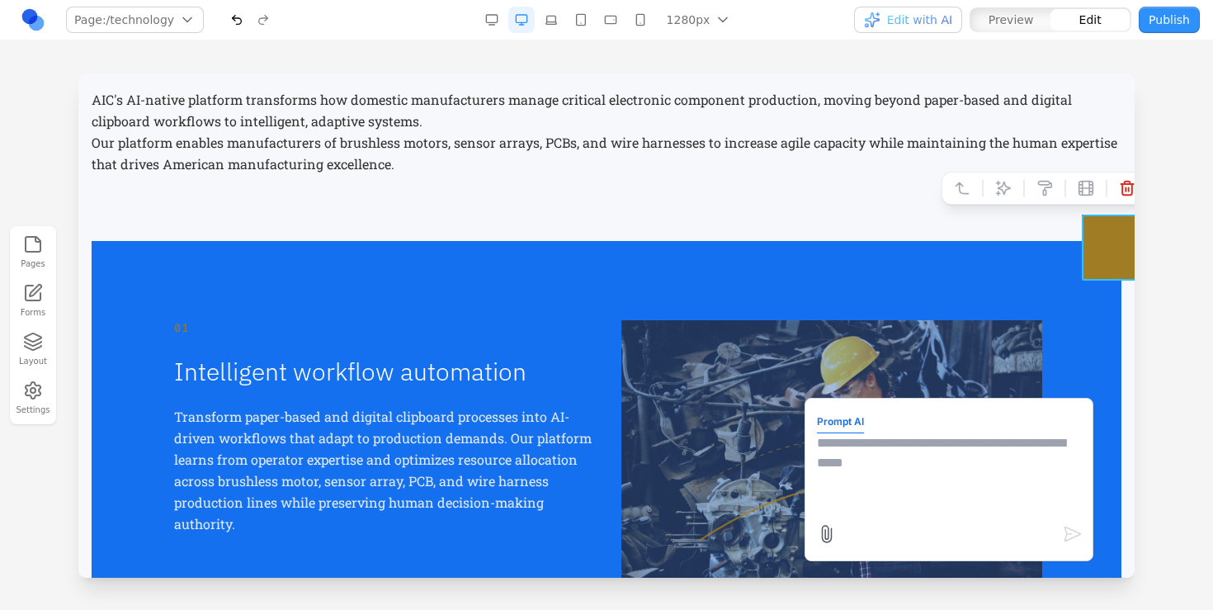
click at [997, 481] on textarea at bounding box center [949, 474] width 264 height 82
type textarea "**********"
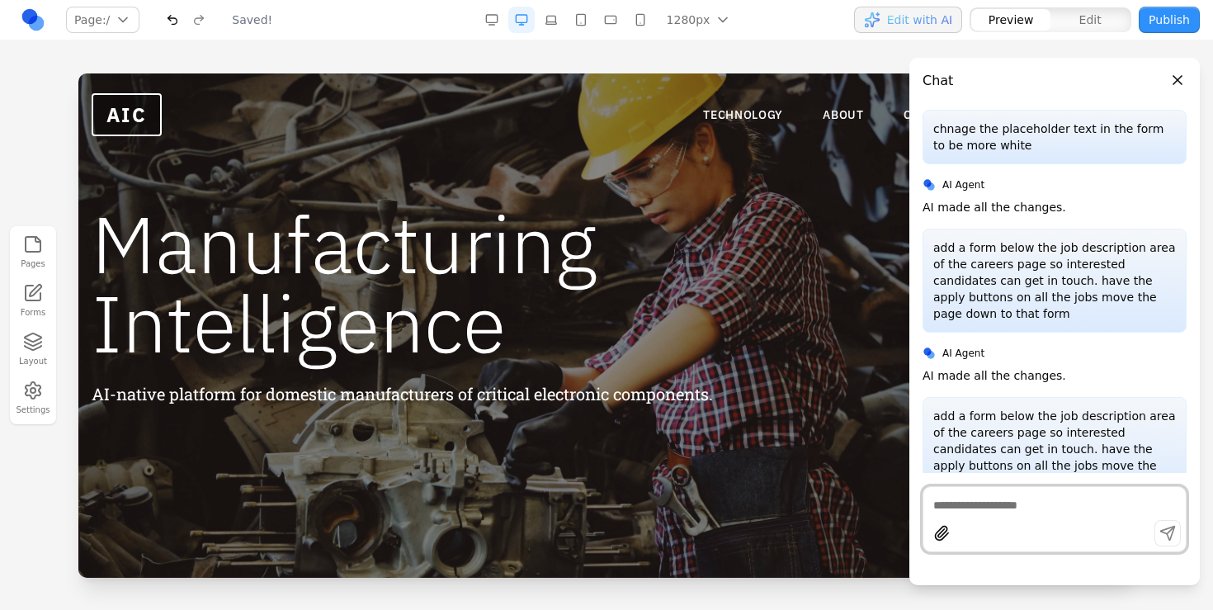
scroll to position [0, 0]
click at [1175, 88] on button "Close panel" at bounding box center [1177, 80] width 18 height 18
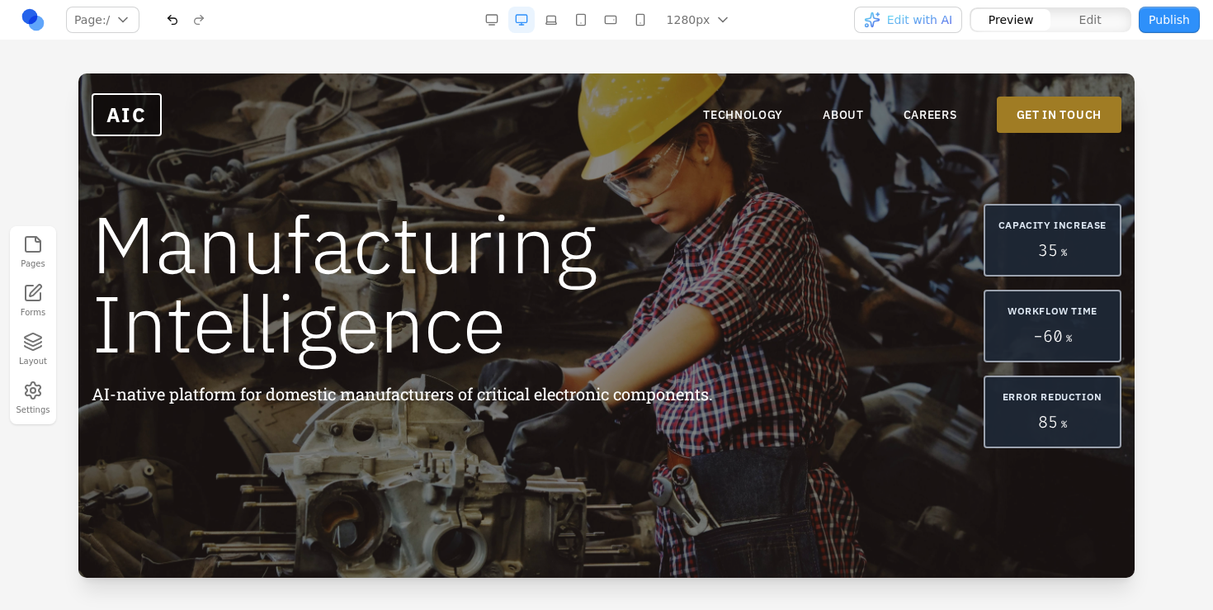
click at [1175, 82] on div at bounding box center [606, 340] width 1213 height 535
click at [768, 112] on link "TECHNOLOGY" at bounding box center [743, 114] width 80 height 16
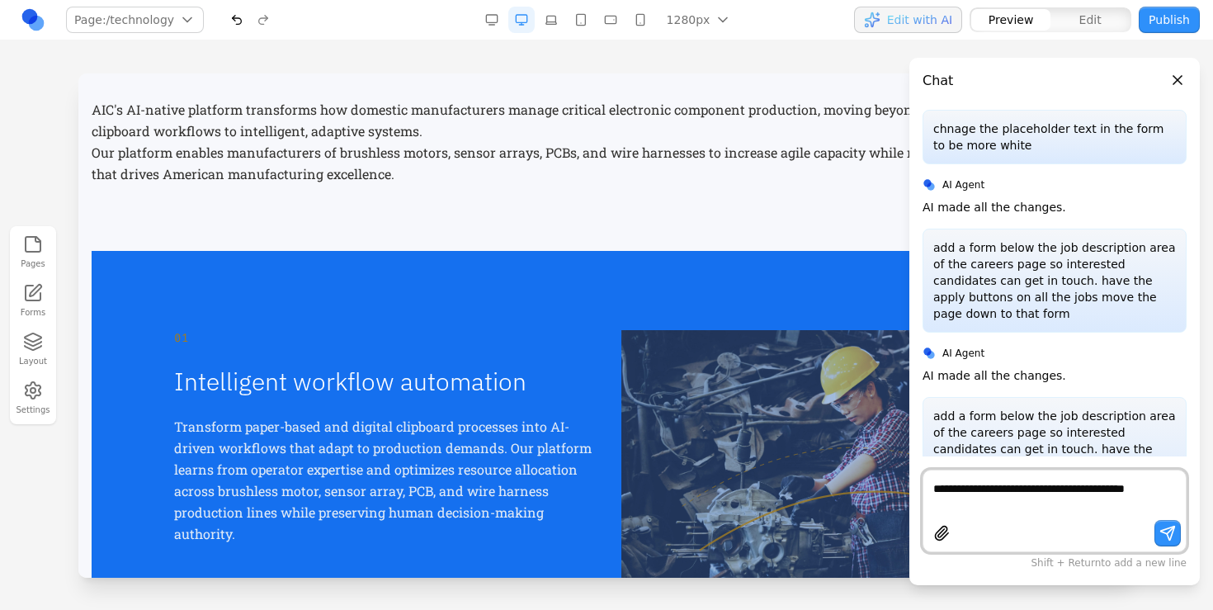
scroll to position [2139, 0]
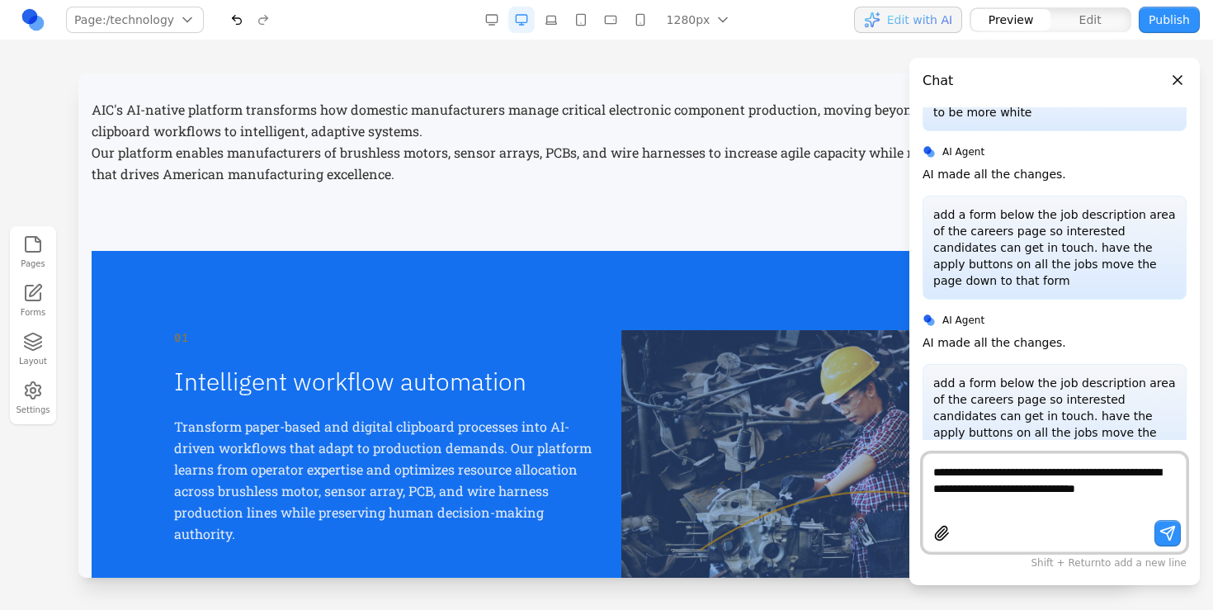
type textarea "**********"
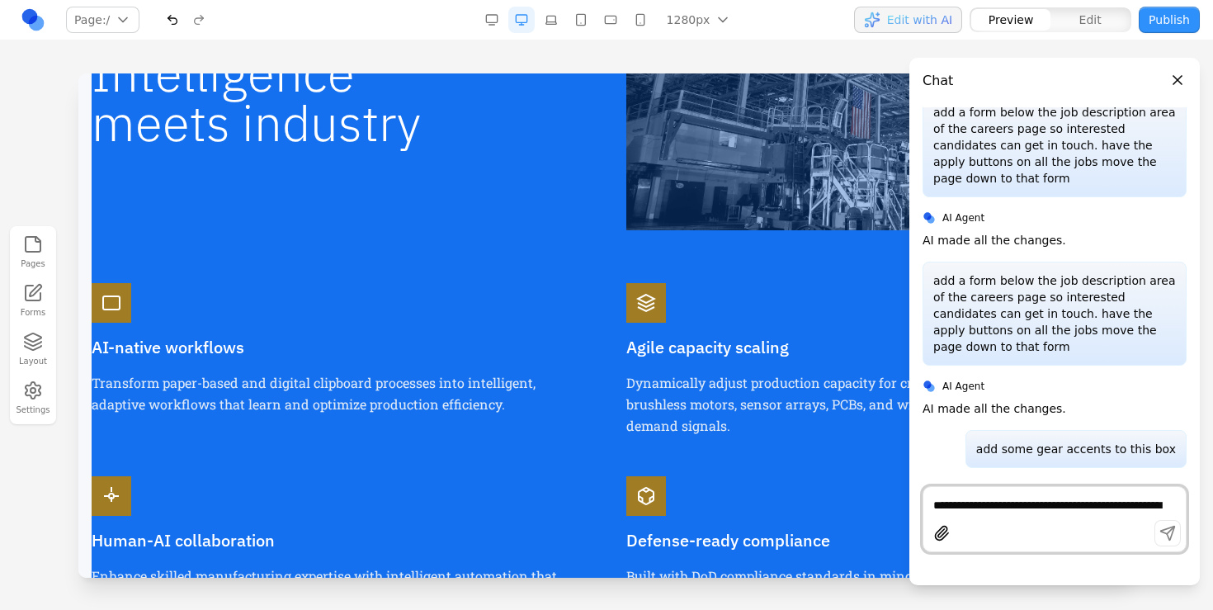
scroll to position [1074, 0]
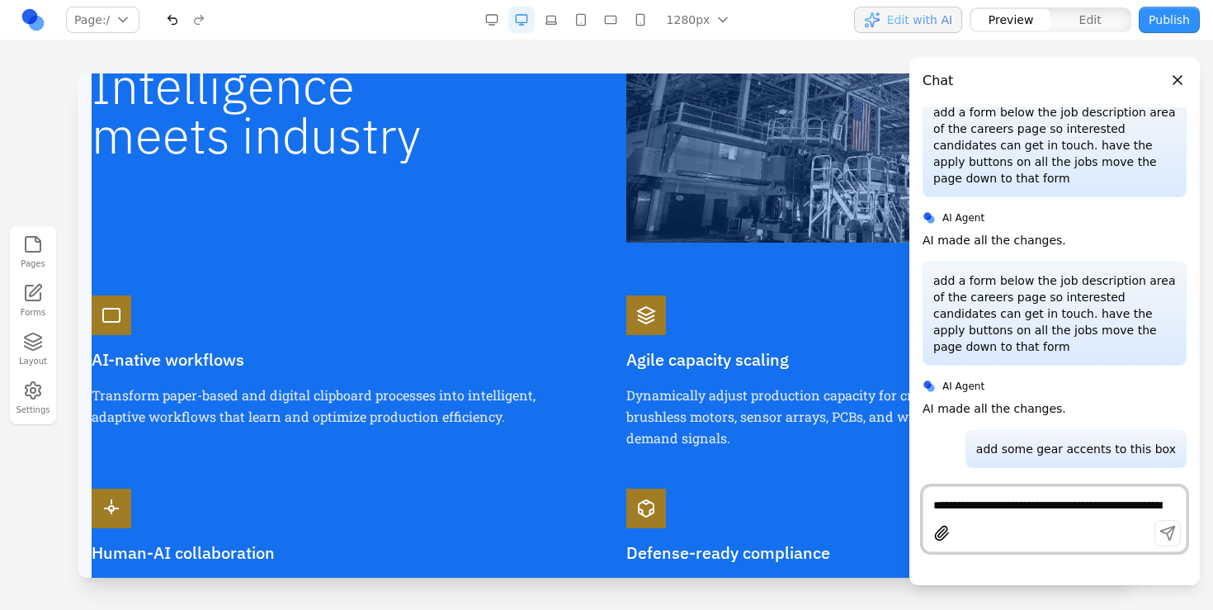
click at [1181, 77] on button "Close panel" at bounding box center [1177, 80] width 18 height 18
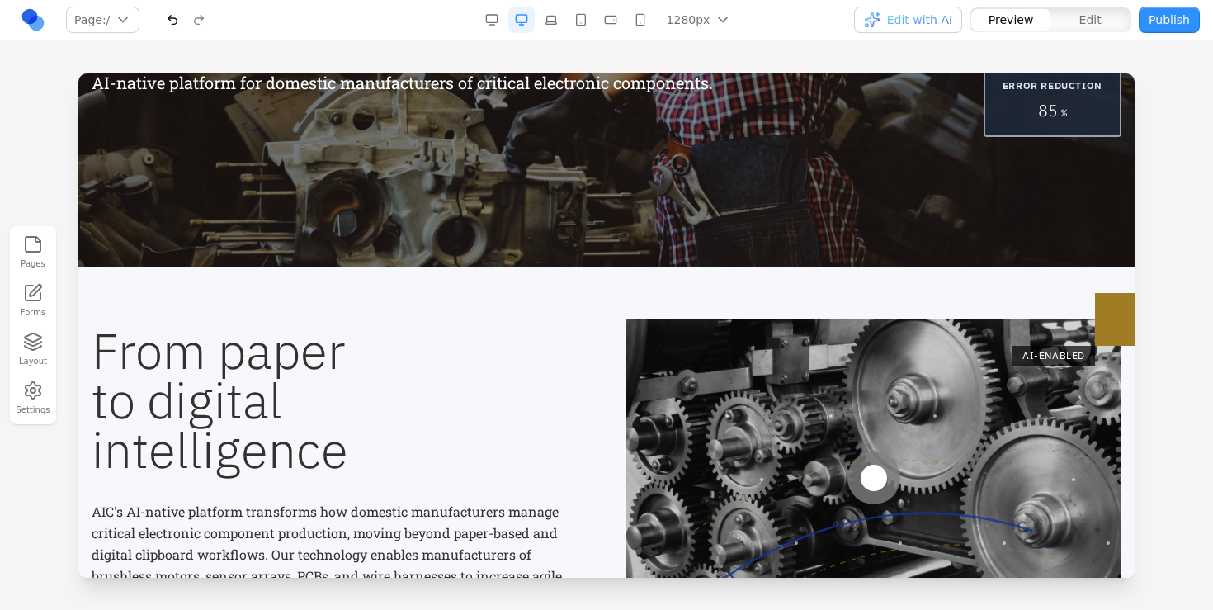
scroll to position [0, 0]
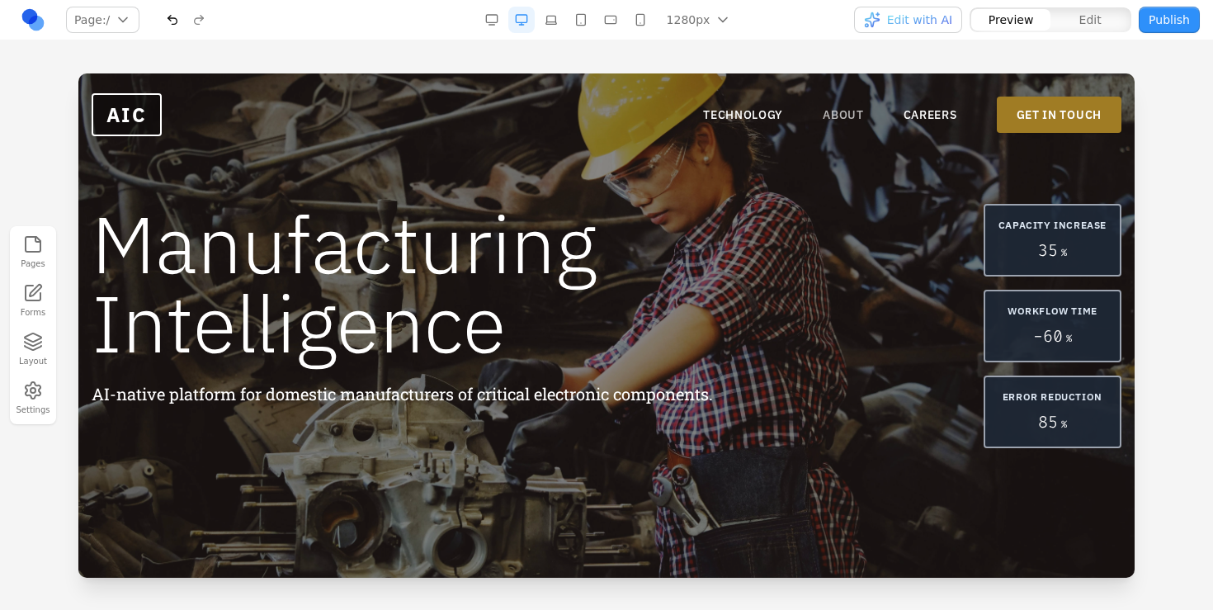
click at [829, 122] on link "ABOUT" at bounding box center [843, 114] width 41 height 16
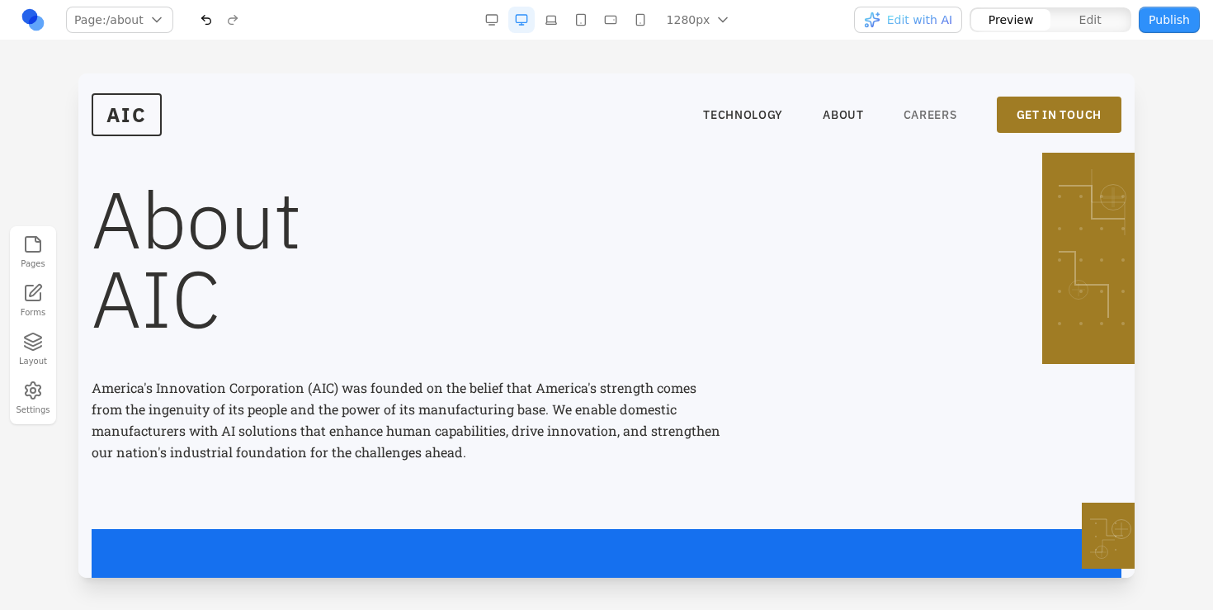
click at [913, 113] on link "CAREERS" at bounding box center [930, 114] width 54 height 16
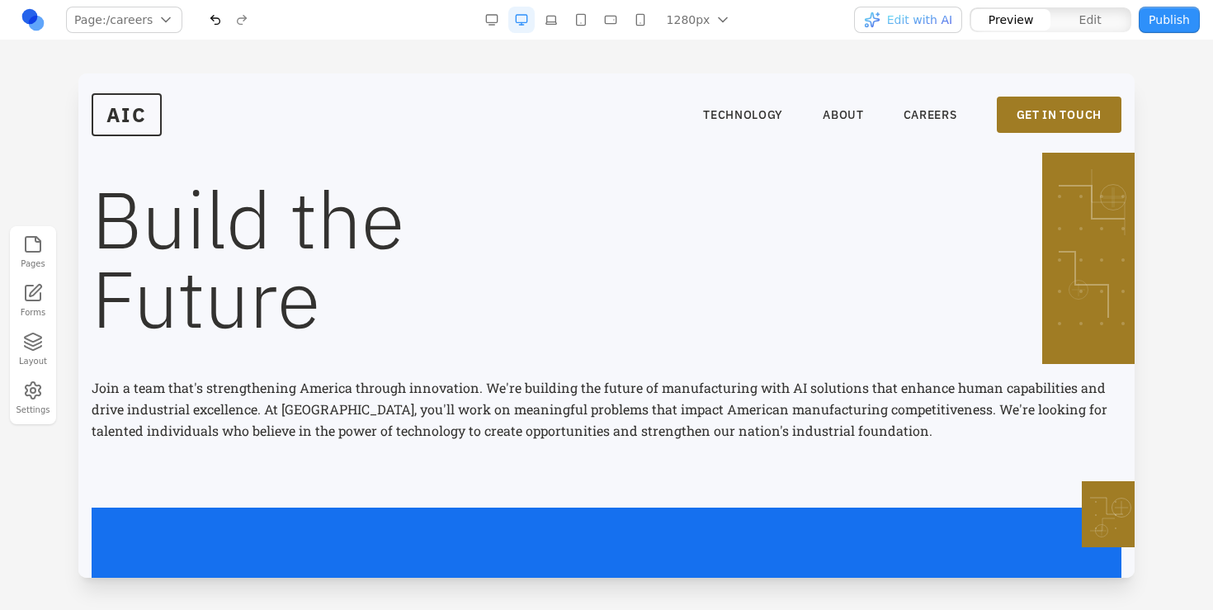
click at [757, 124] on nav "TECHNOLOGY ABOUT CAREERS GET IN TOUCH" at bounding box center [912, 115] width 418 height 36
click at [754, 115] on link "TECHNOLOGY" at bounding box center [743, 114] width 80 height 16
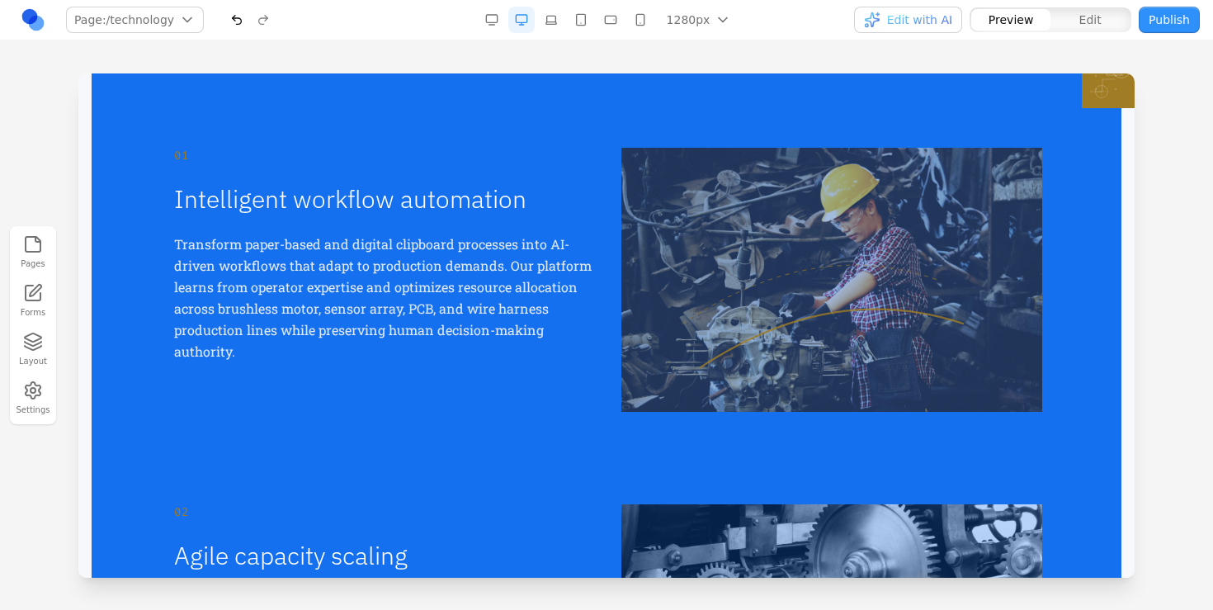
scroll to position [261, 0]
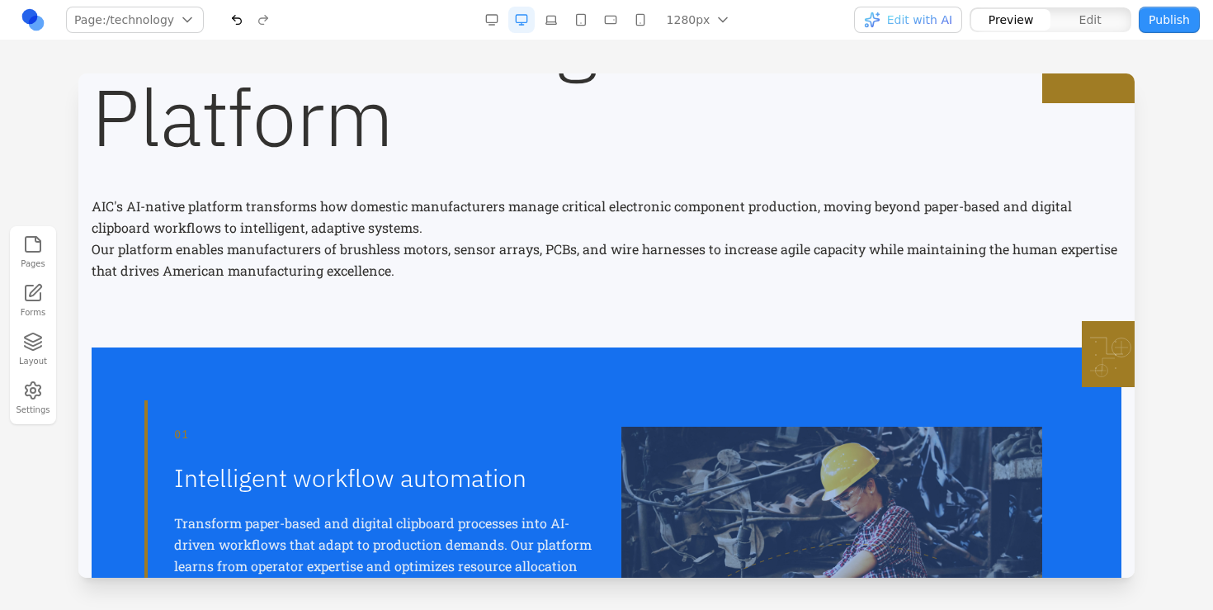
click at [496, 421] on div "01 Intelligent workflow automation Transform paper-based and digital clipboard …" at bounding box center [608, 558] width 921 height 317
click at [394, 239] on p "Our platform enables manufacturers of brushless motors, sensor arrays, PCBs, an…" at bounding box center [607, 259] width 1030 height 43
click at [370, 247] on p "Our platform enables manufacturers of brushless motors, sensor arrays, PCBs, an…" at bounding box center [607, 259] width 1030 height 43
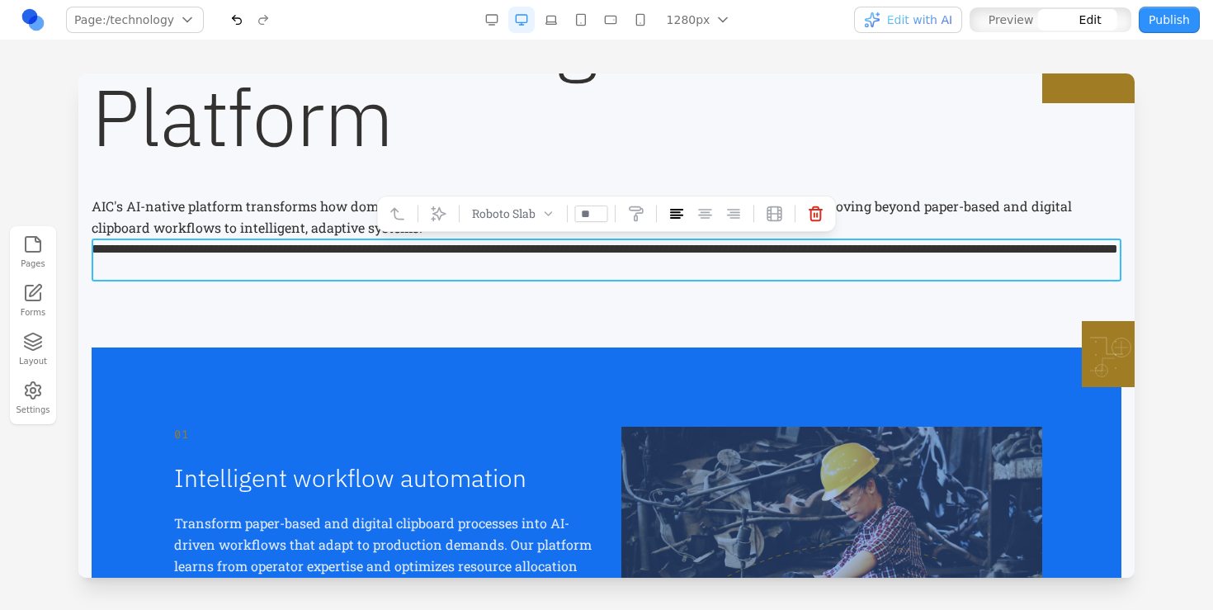
click at [370, 247] on p "**********" at bounding box center [607, 259] width 1030 height 43
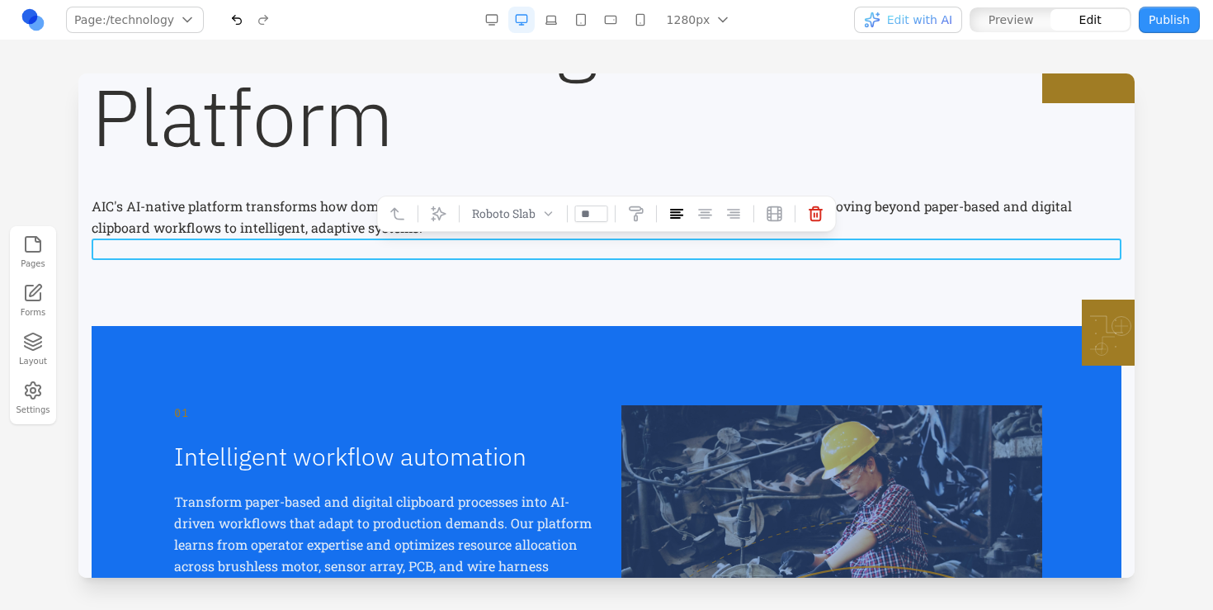
click at [350, 230] on p "AIC's AI-native platform transforms how domestic manufacturers manage critical …" at bounding box center [607, 217] width 1030 height 43
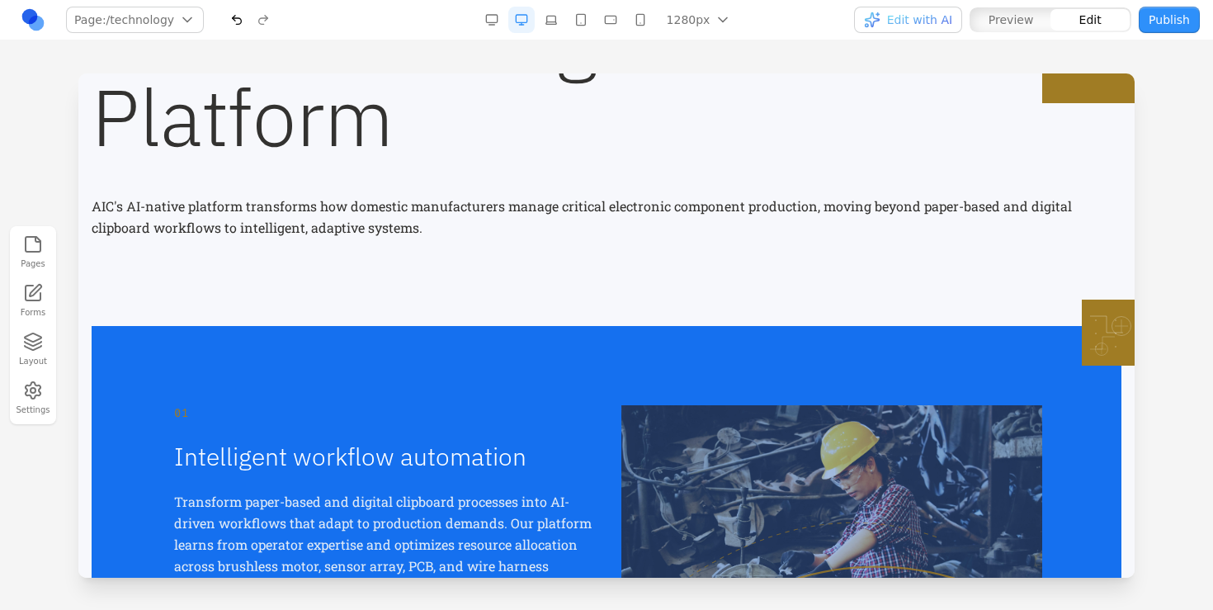
click at [424, 223] on p "AIC's AI-native platform transforms how domestic manufacturers manage critical …" at bounding box center [607, 217] width 1030 height 43
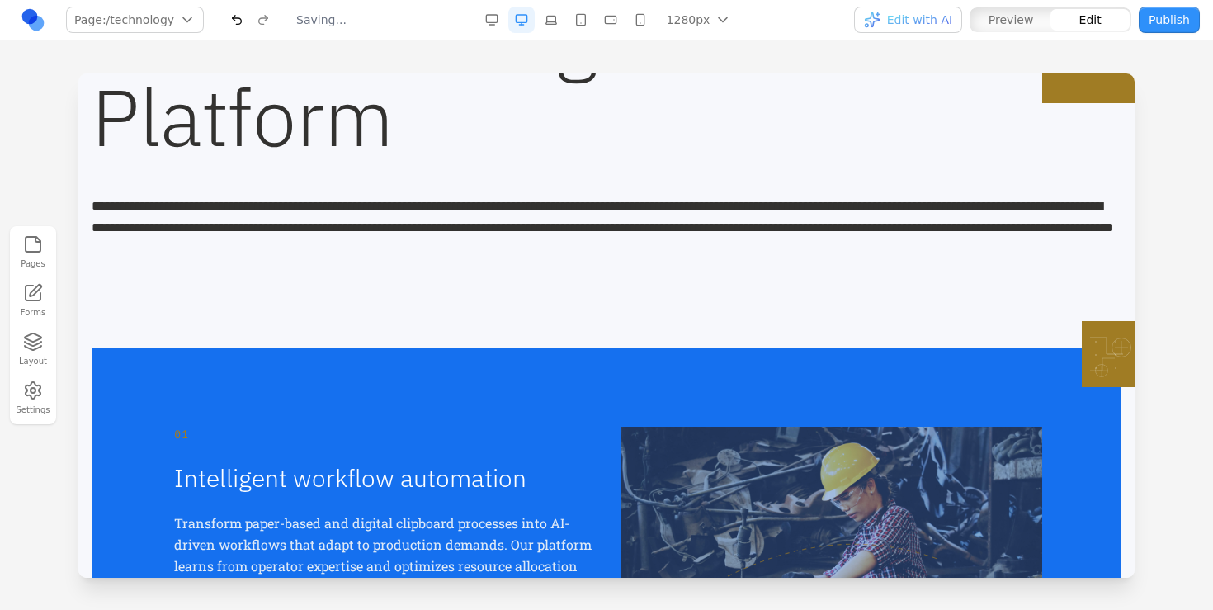
click at [406, 283] on div "**********" at bounding box center [607, 238] width 1030 height 139
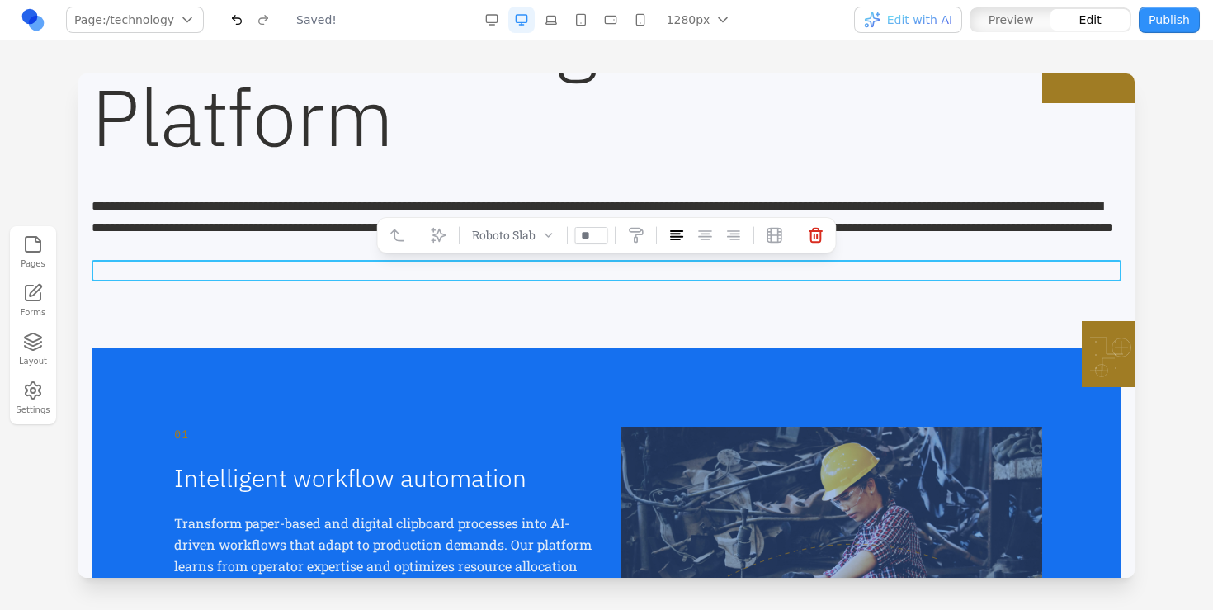
click at [474, 271] on p at bounding box center [607, 270] width 1030 height 21
click at [814, 239] on icon at bounding box center [816, 235] width 16 height 16
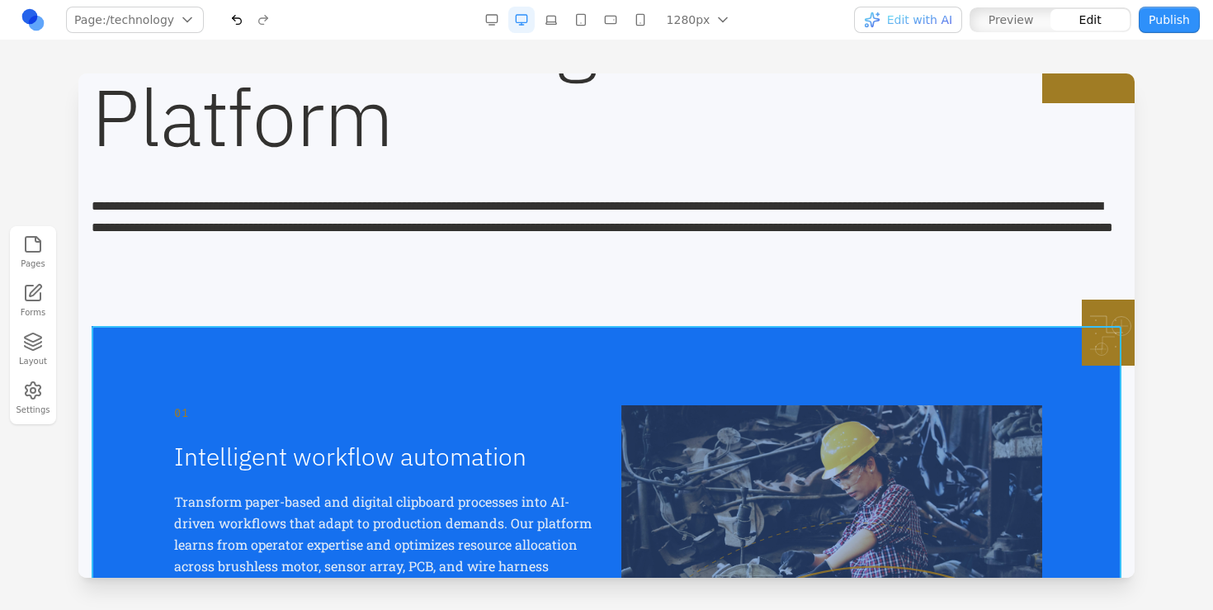
click at [549, 289] on div at bounding box center [545, 299] width 12 height 28
click at [555, 258] on p "**********" at bounding box center [607, 228] width 1030 height 64
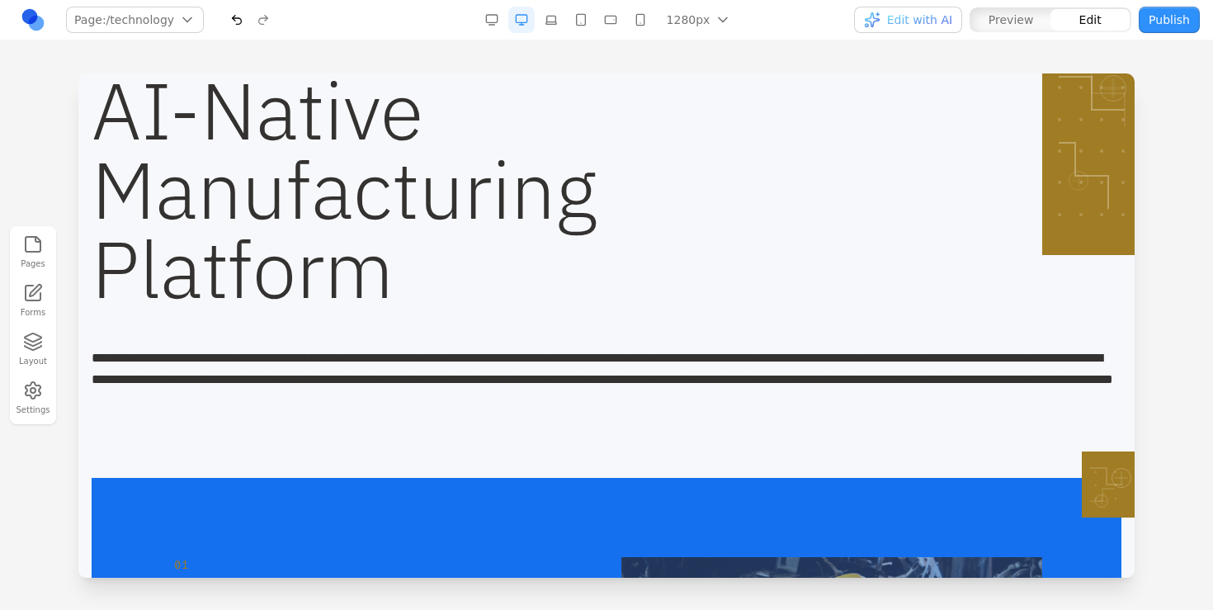
scroll to position [155, 0]
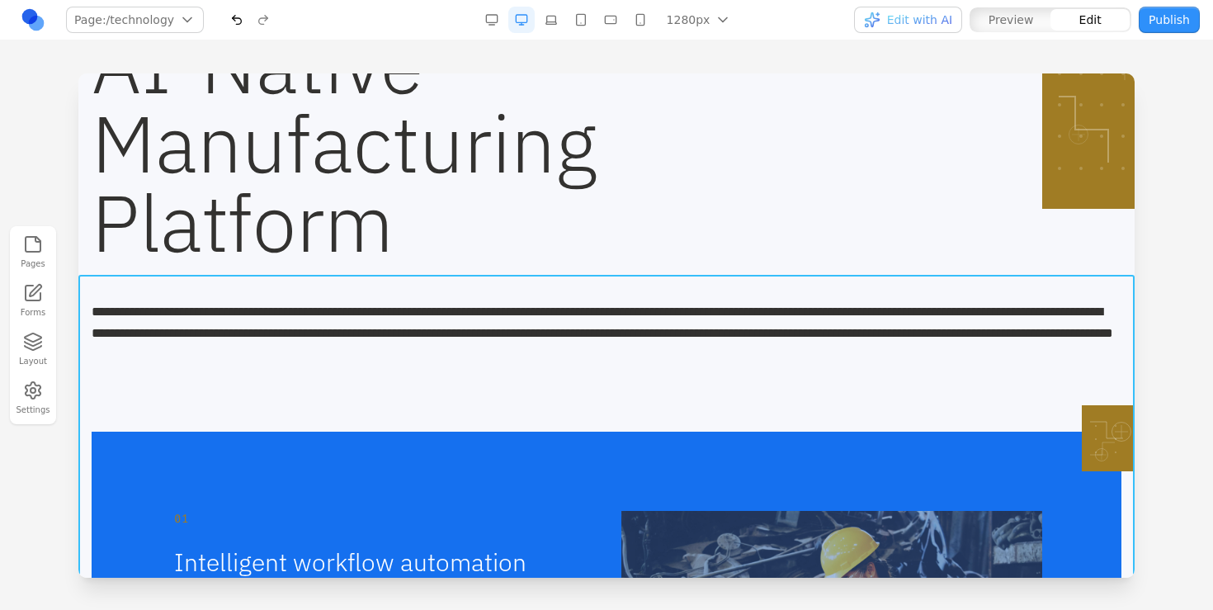
click at [565, 252] on icon at bounding box center [566, 249] width 14 height 14
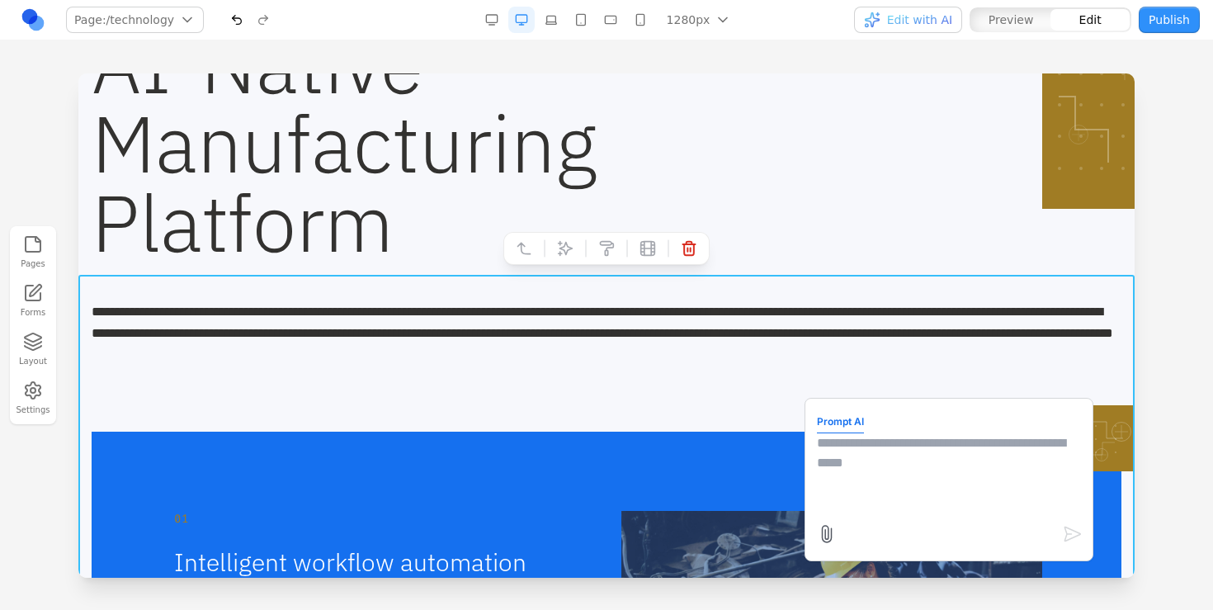
click at [955, 481] on textarea at bounding box center [949, 474] width 264 height 82
type textarea "**********"
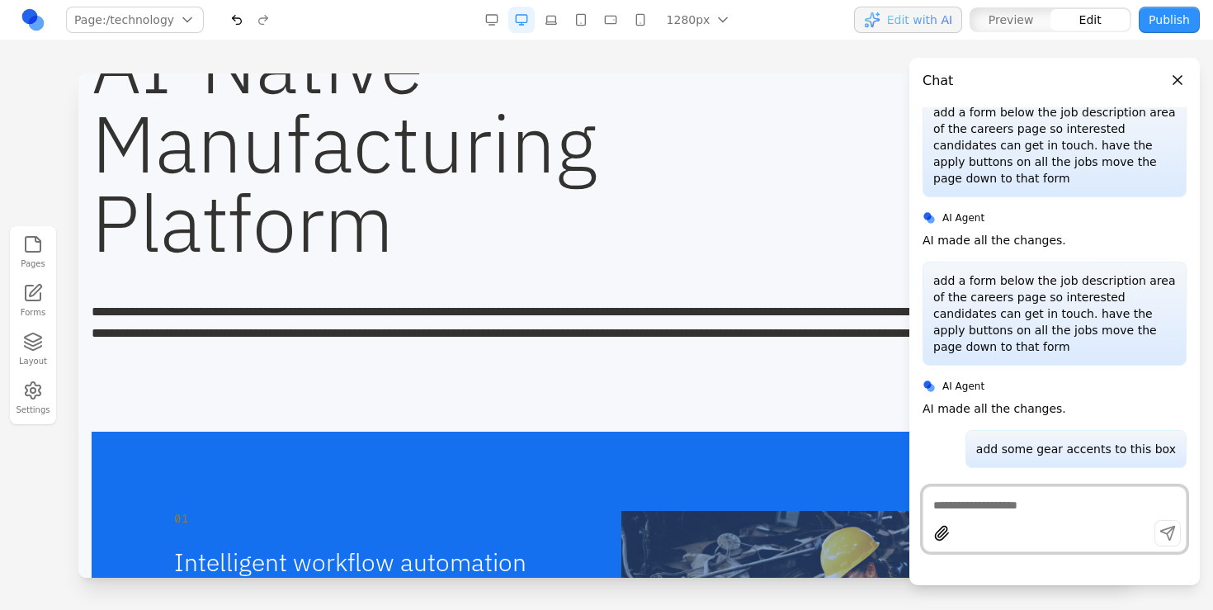
click at [1007, 504] on textarea at bounding box center [1054, 505] width 243 height 16
type textarea "**********"
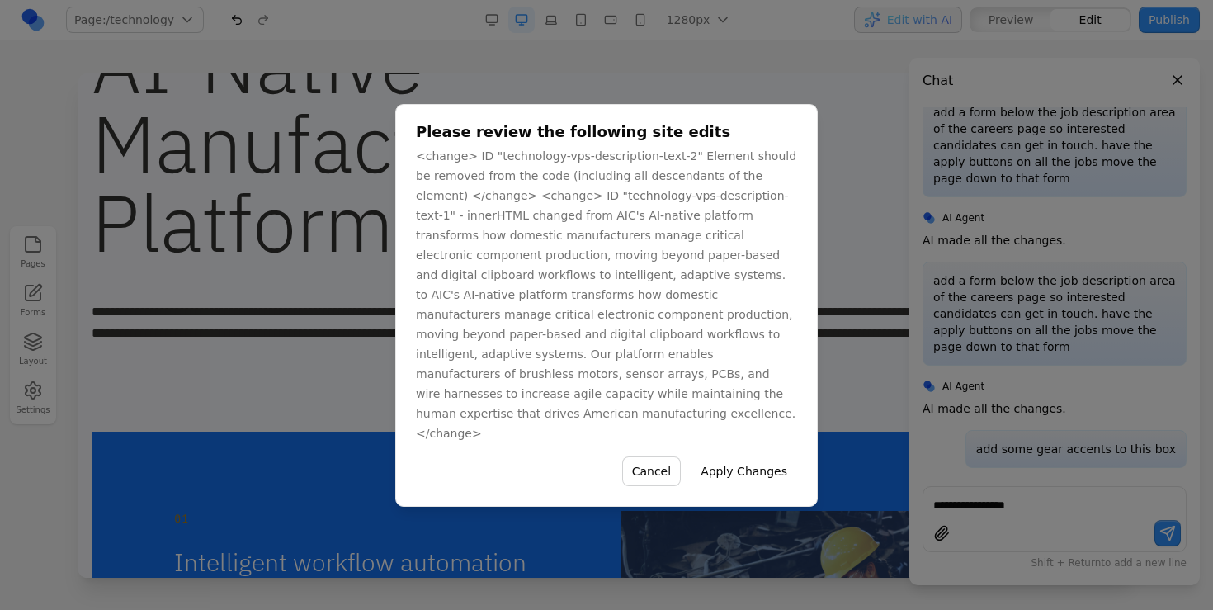
click at [780, 458] on button "Apply Changes" at bounding box center [744, 471] width 106 height 30
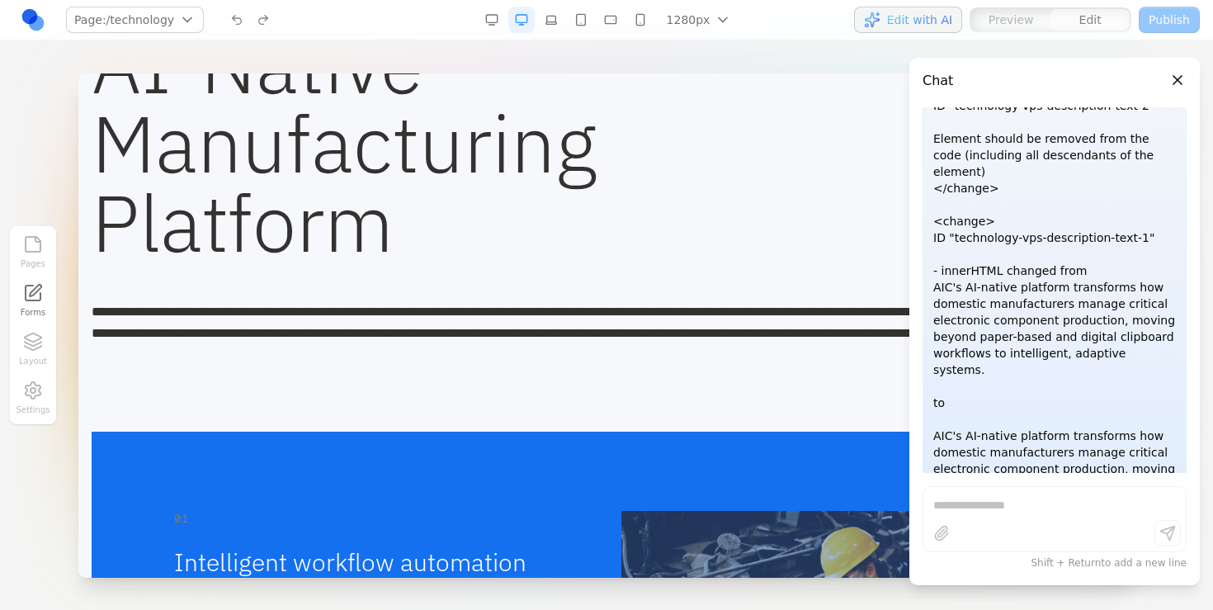
scroll to position [2918, 0]
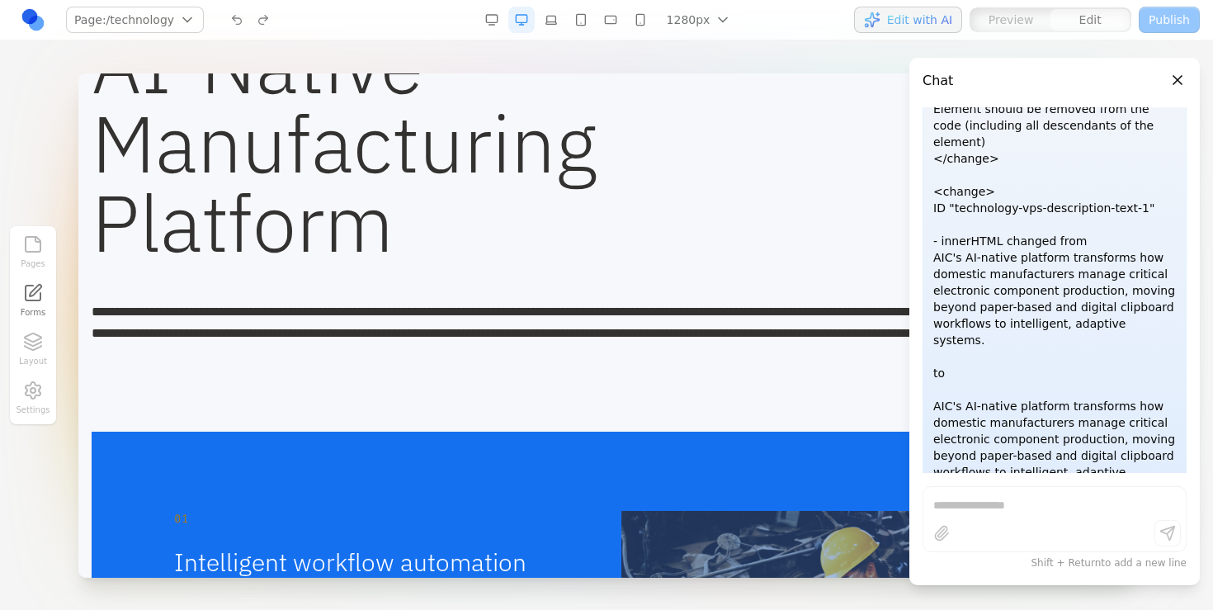
click at [1005, 511] on div "**********" at bounding box center [1054, 503] width 262 height 20
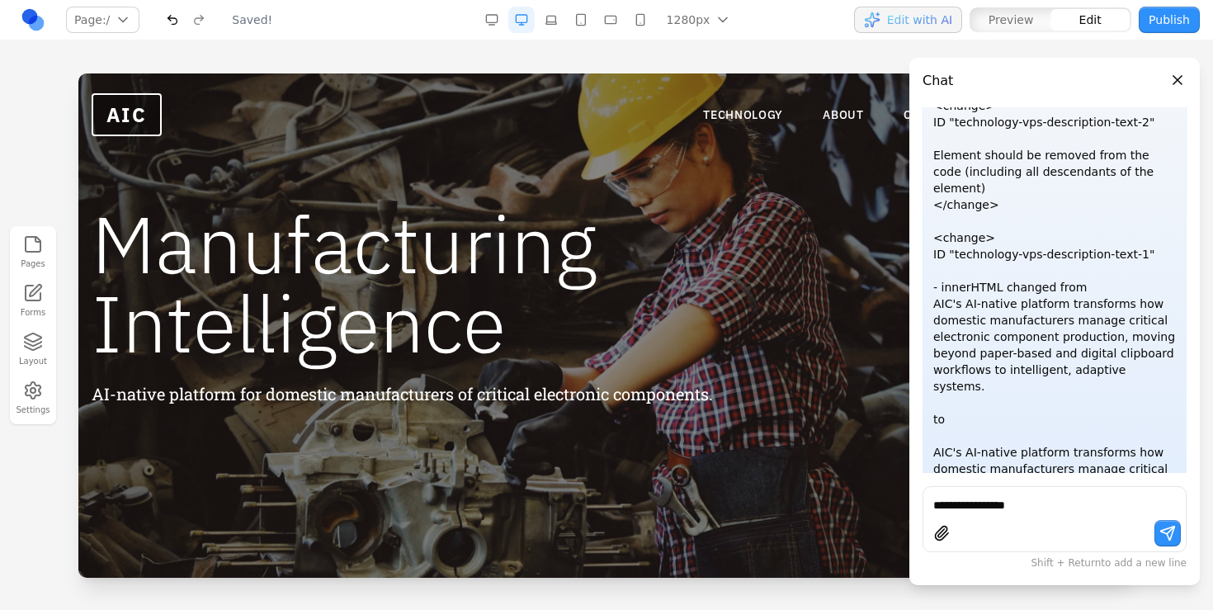
scroll to position [0, 0]
click at [854, 118] on link "ABOUT" at bounding box center [843, 114] width 41 height 16
click at [846, 118] on link "*****" at bounding box center [843, 114] width 41 height 16
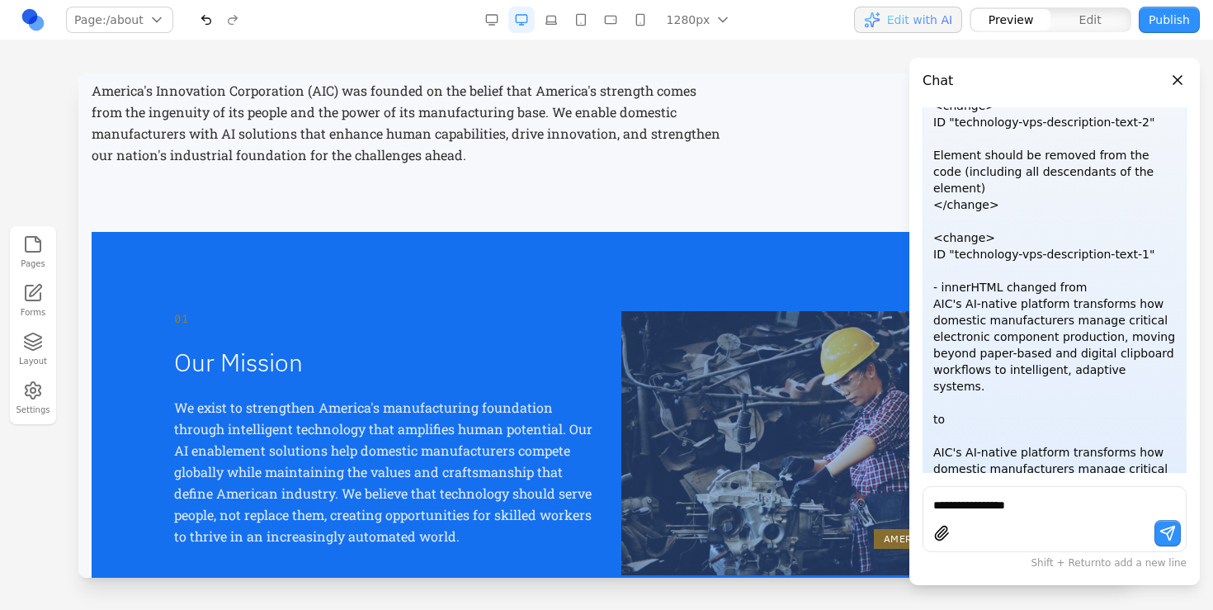
scroll to position [253, 0]
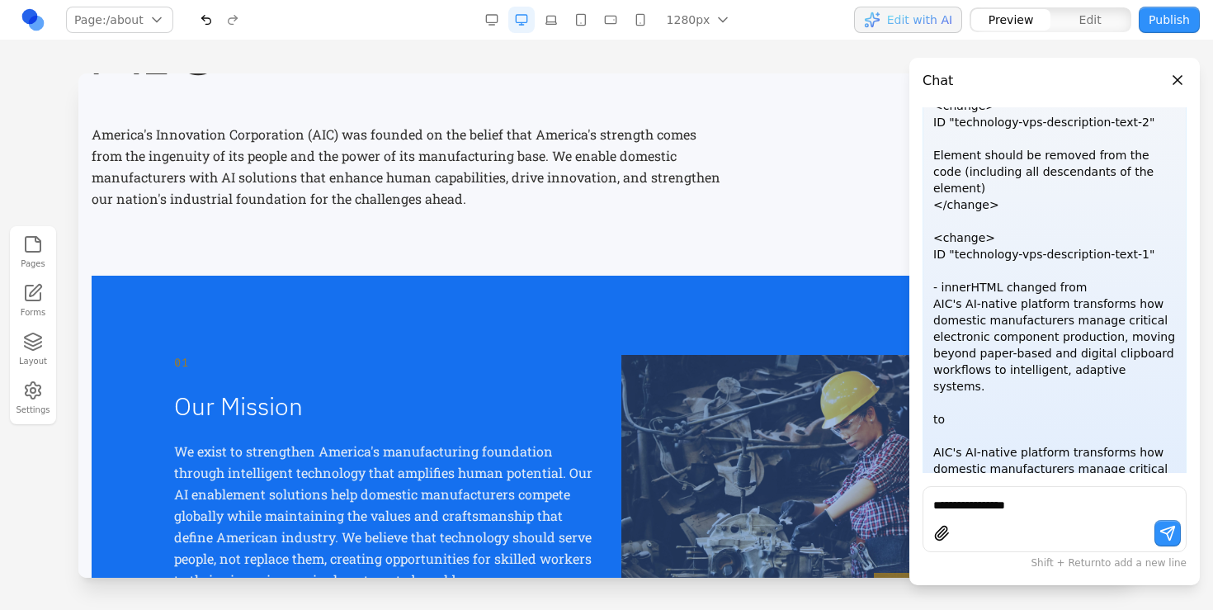
click at [596, 201] on p "America's Innovation Corporation (AIC) was founded on the belief that America's…" at bounding box center [409, 167] width 634 height 86
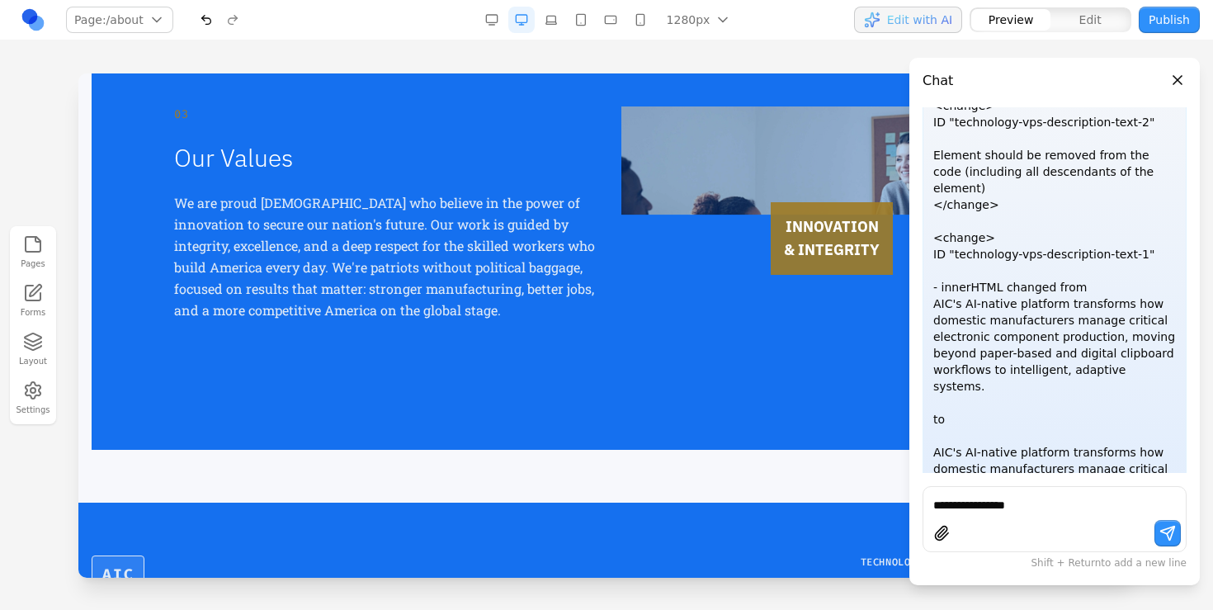
scroll to position [1402, 0]
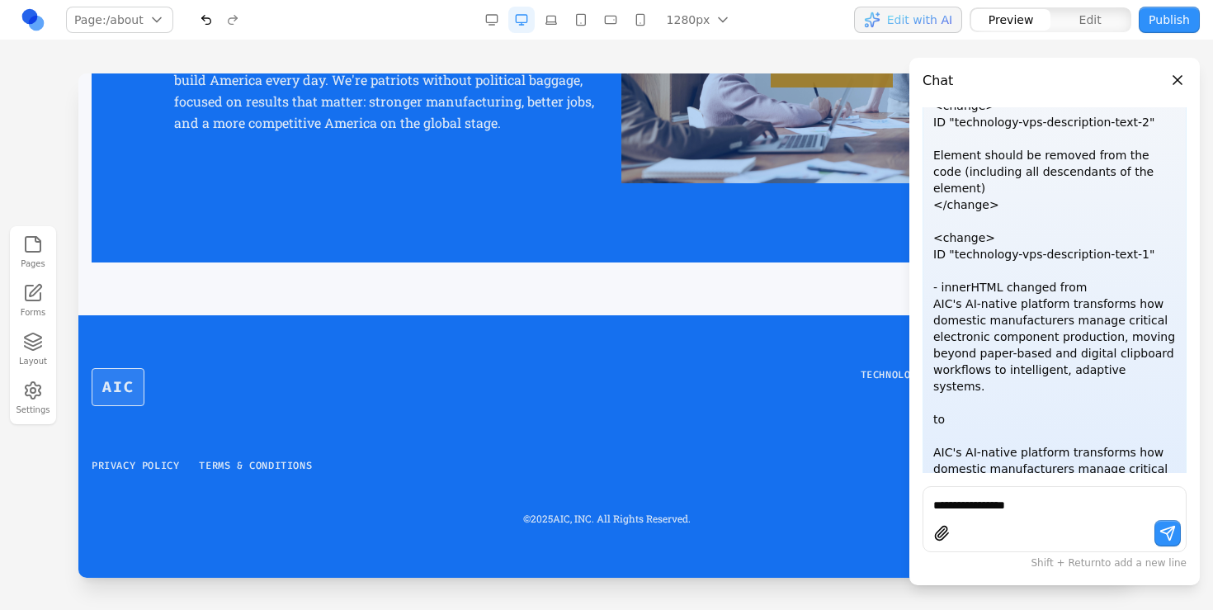
click at [1174, 82] on button "Close panel" at bounding box center [1177, 80] width 18 height 18
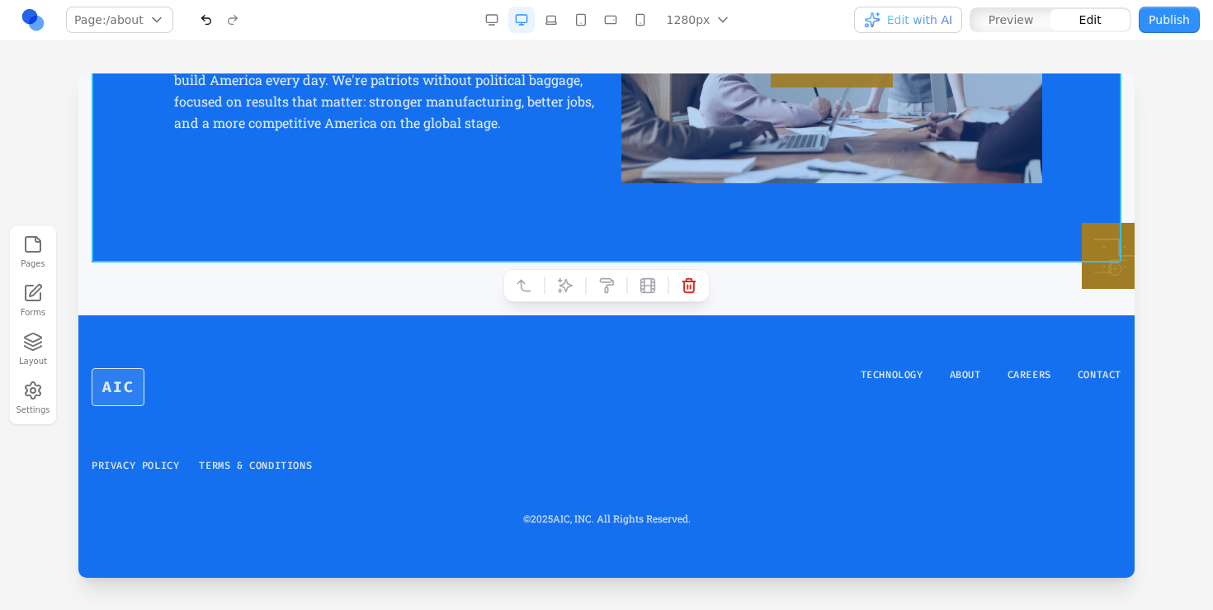
click at [565, 276] on button at bounding box center [565, 285] width 26 height 26
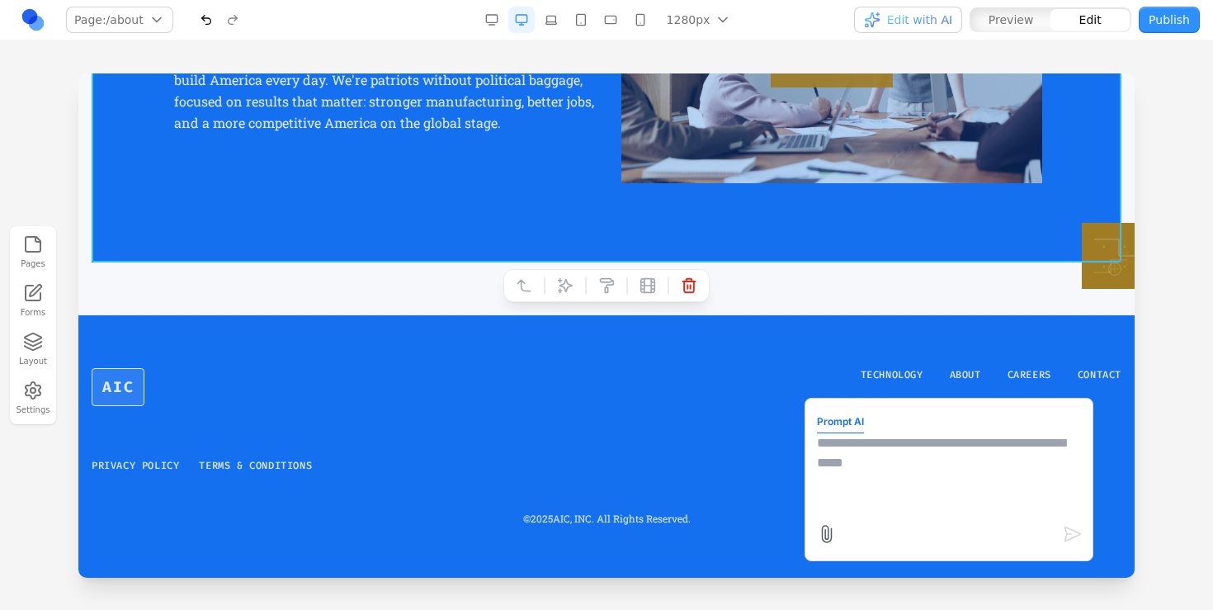
click at [836, 441] on textarea at bounding box center [949, 474] width 264 height 82
type textarea "**********"
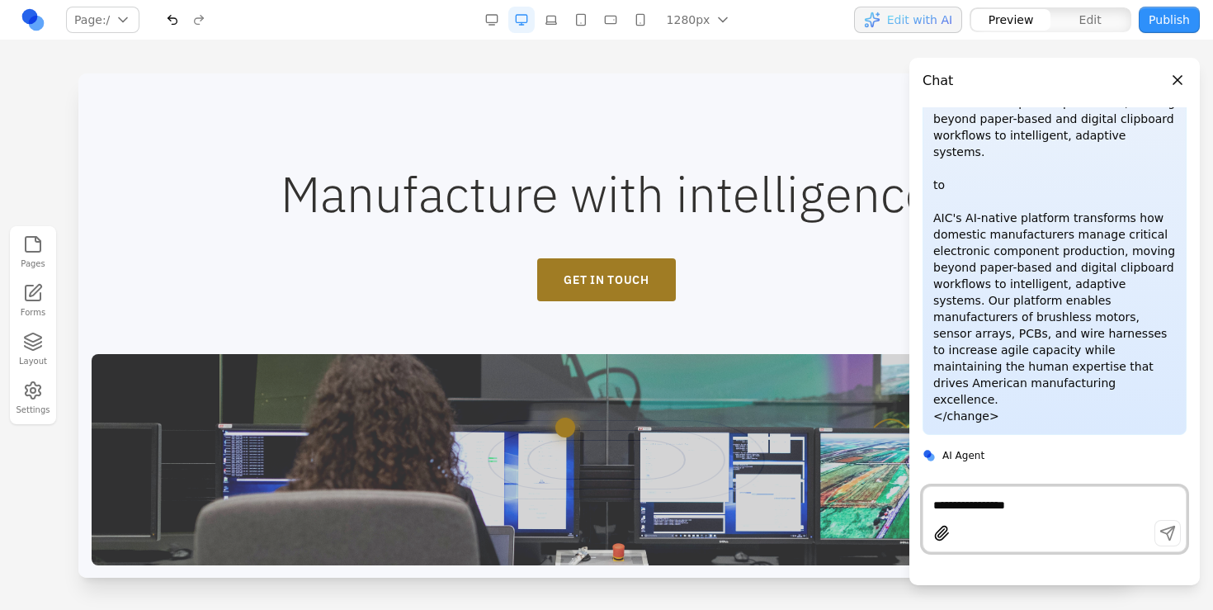
scroll to position [3015, 0]
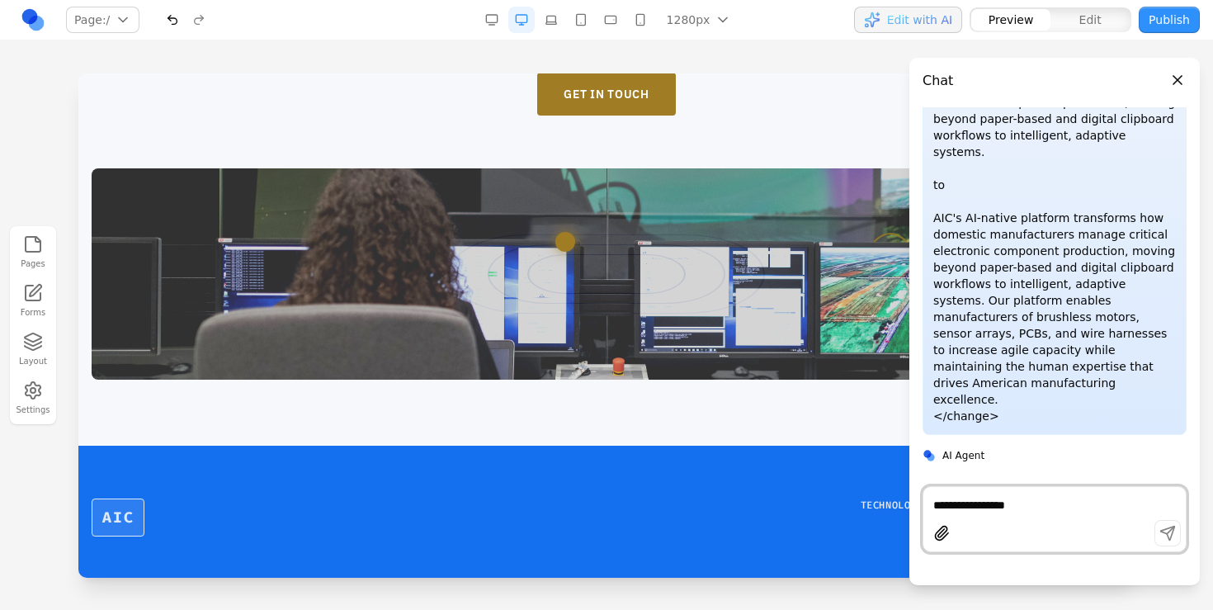
click at [1189, 83] on header "Chat" at bounding box center [1054, 74] width 290 height 33
click at [1184, 80] on button "Close panel" at bounding box center [1177, 80] width 18 height 18
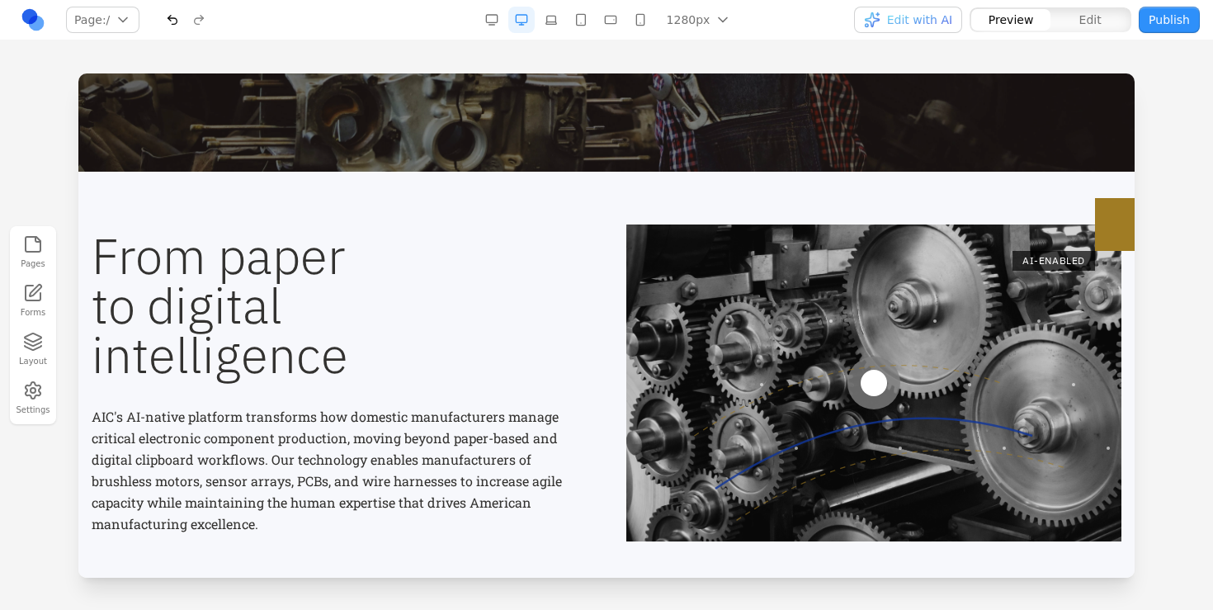
scroll to position [0, 0]
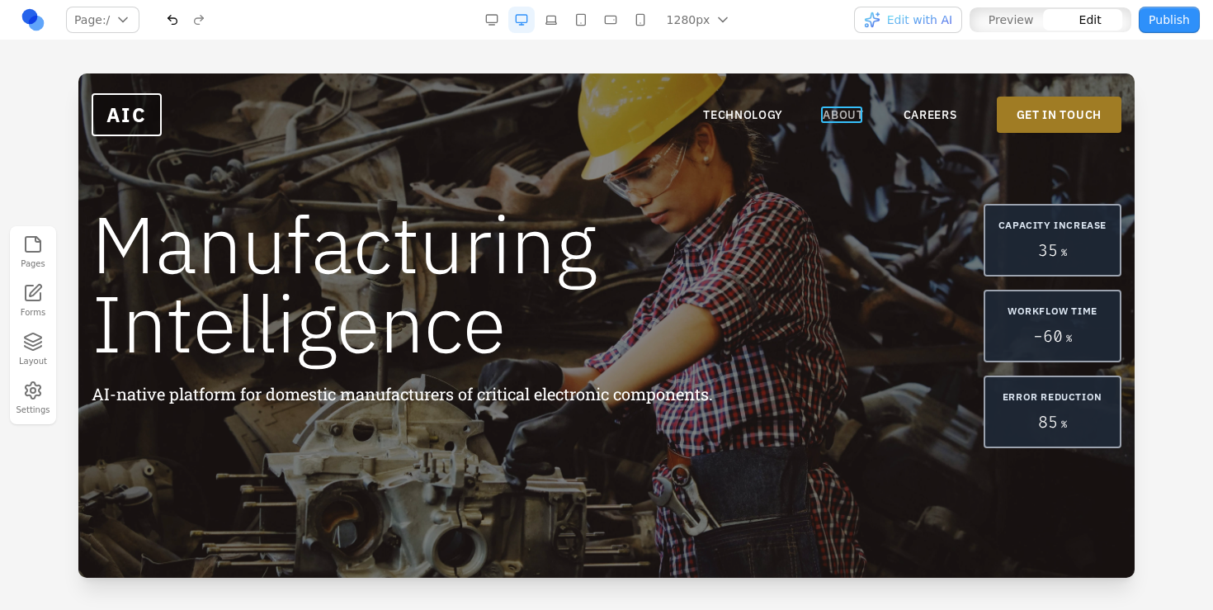
click at [841, 111] on link "ABOUT" at bounding box center [843, 114] width 41 height 16
click at [836, 115] on link "*****" at bounding box center [843, 114] width 41 height 16
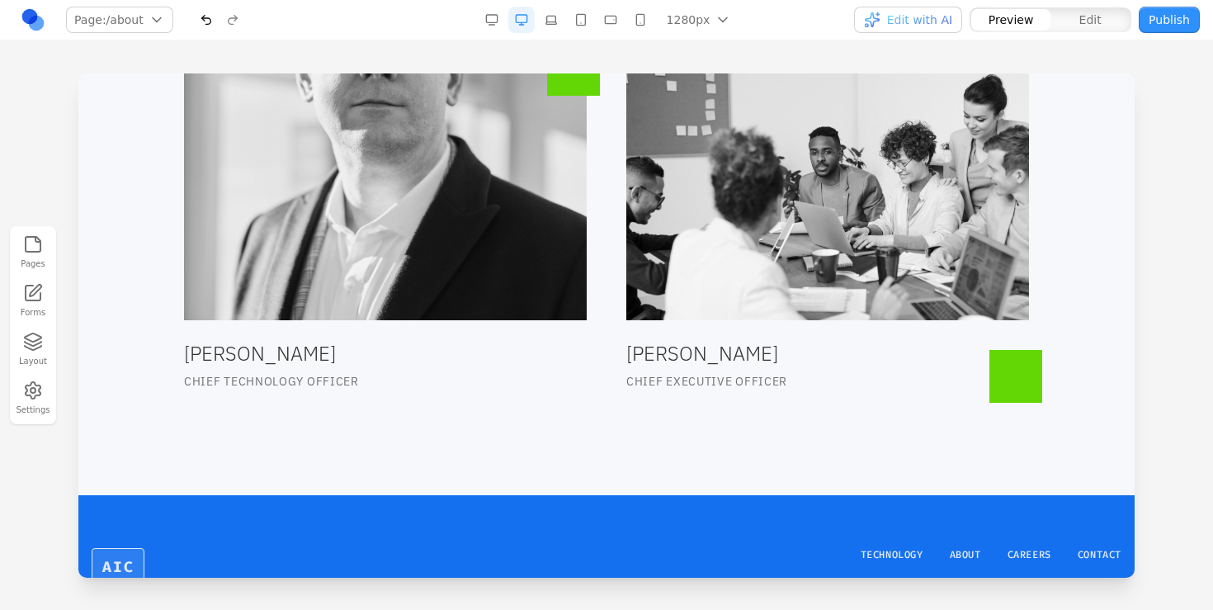
scroll to position [1769, 0]
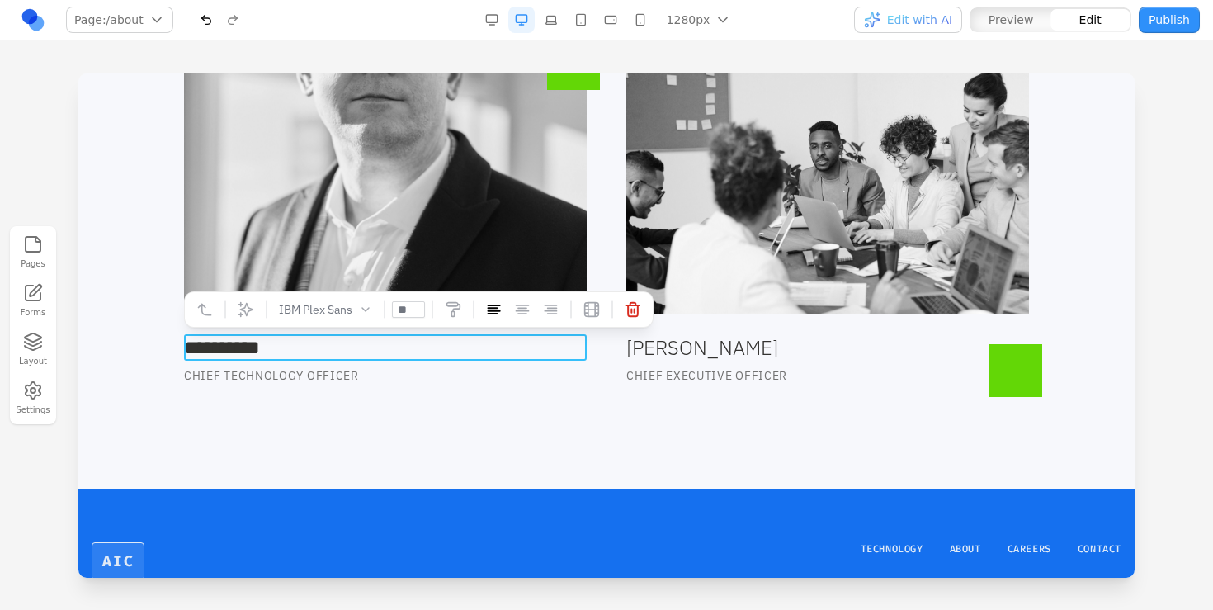
click at [290, 342] on h3 "**********" at bounding box center [385, 347] width 403 height 26
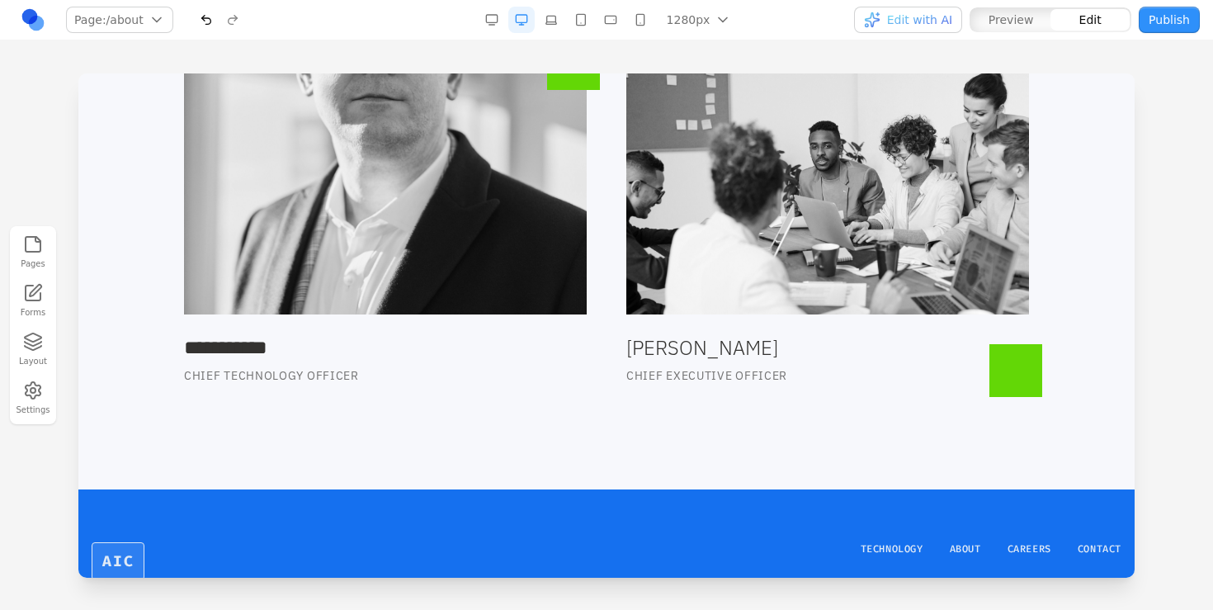
click at [259, 369] on p "Chief Technology Officer" at bounding box center [385, 375] width 403 height 16
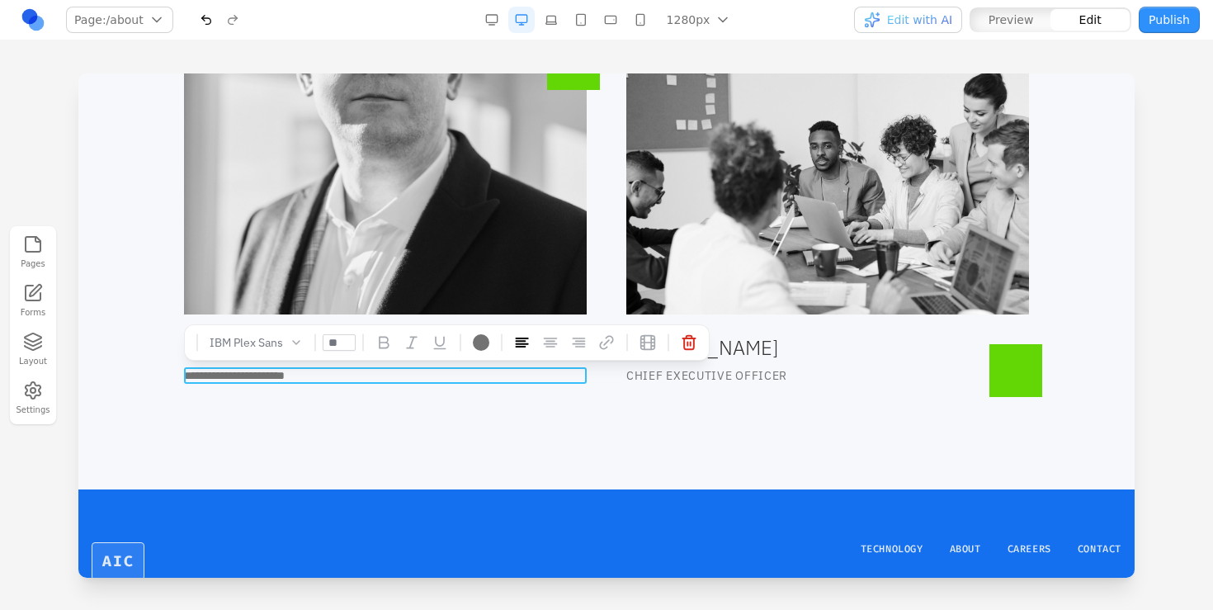
click at [259, 369] on p "**********" at bounding box center [385, 375] width 403 height 16
click at [463, 395] on div "**********" at bounding box center [606, 165] width 1056 height 541
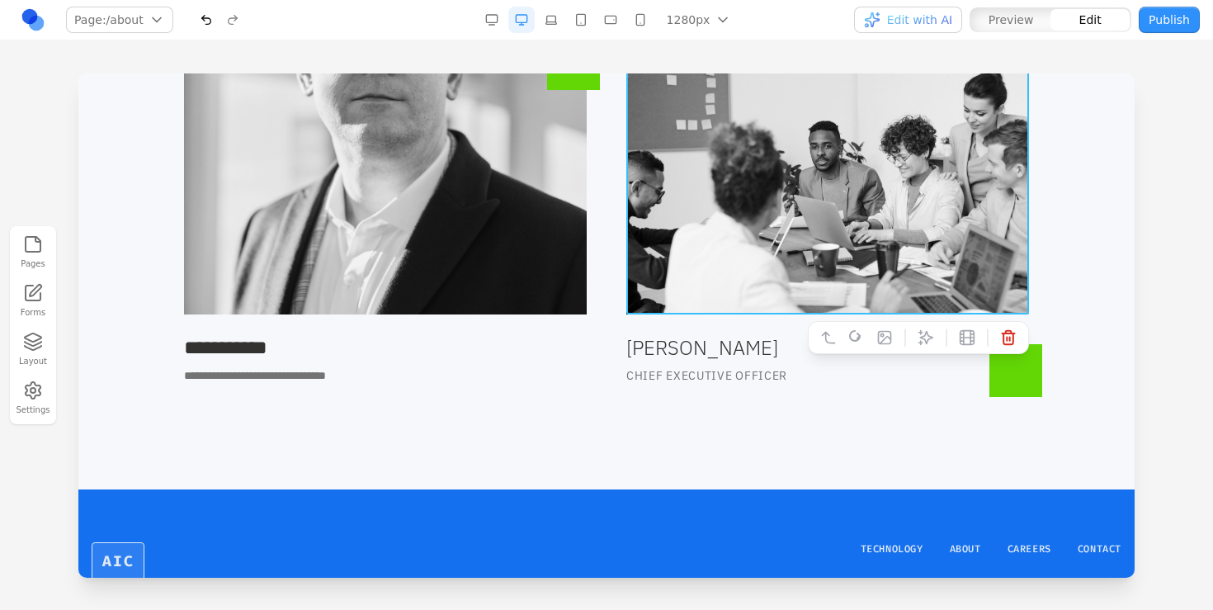
click at [767, 252] on img at bounding box center [827, 182] width 403 height 264
click at [705, 352] on h3 "Ian Laffey" at bounding box center [827, 347] width 403 height 26
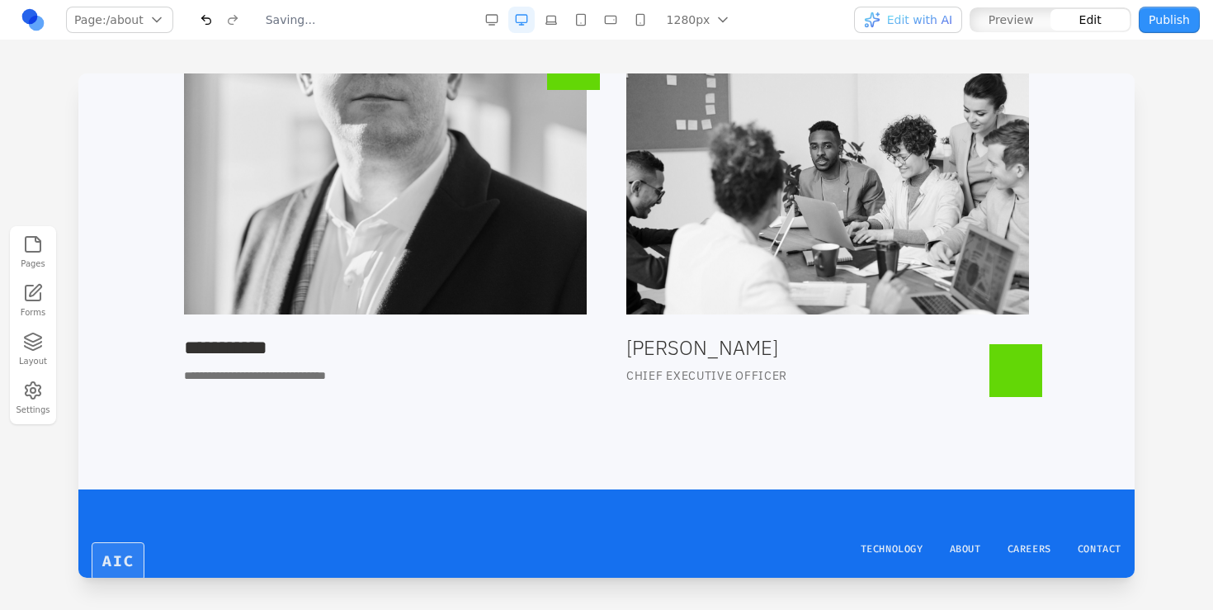
click at [682, 348] on h3 "Ian Laffey" at bounding box center [827, 347] width 403 height 26
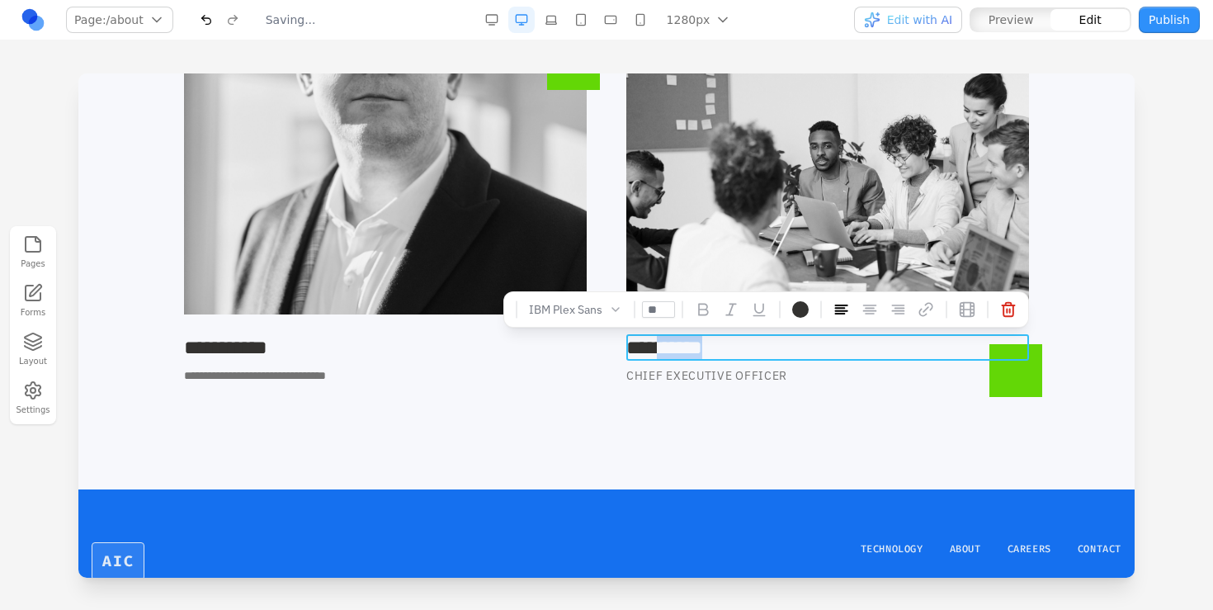
click at [682, 348] on h3 "**********" at bounding box center [827, 347] width 403 height 26
click at [732, 418] on div "**********" at bounding box center [606, 165] width 1056 height 541
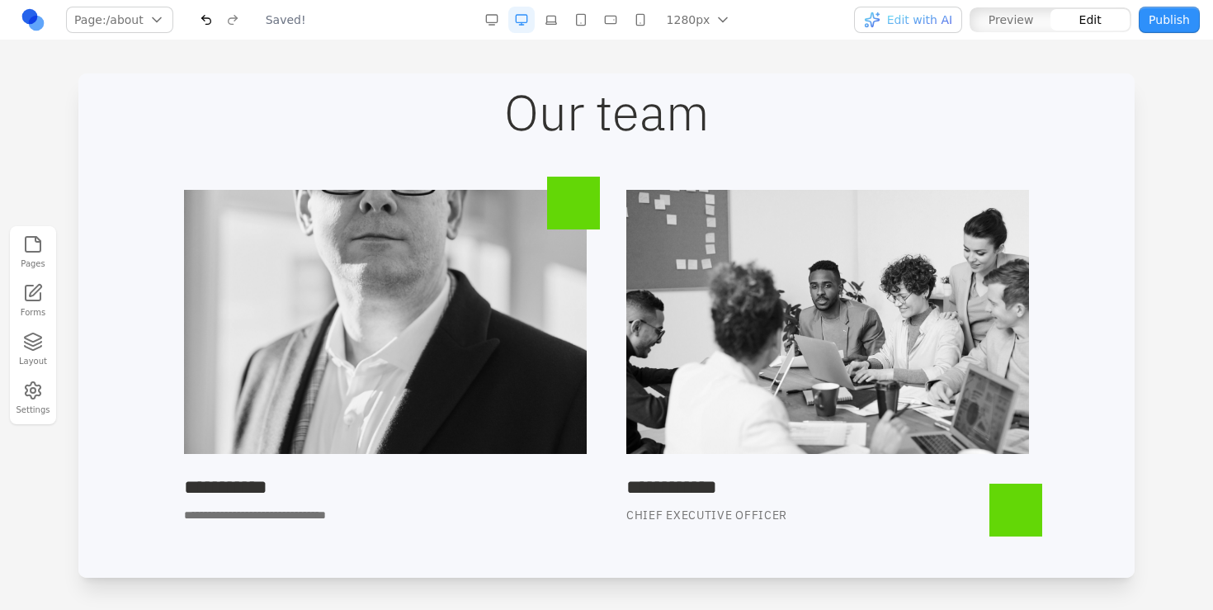
scroll to position [1533, 0]
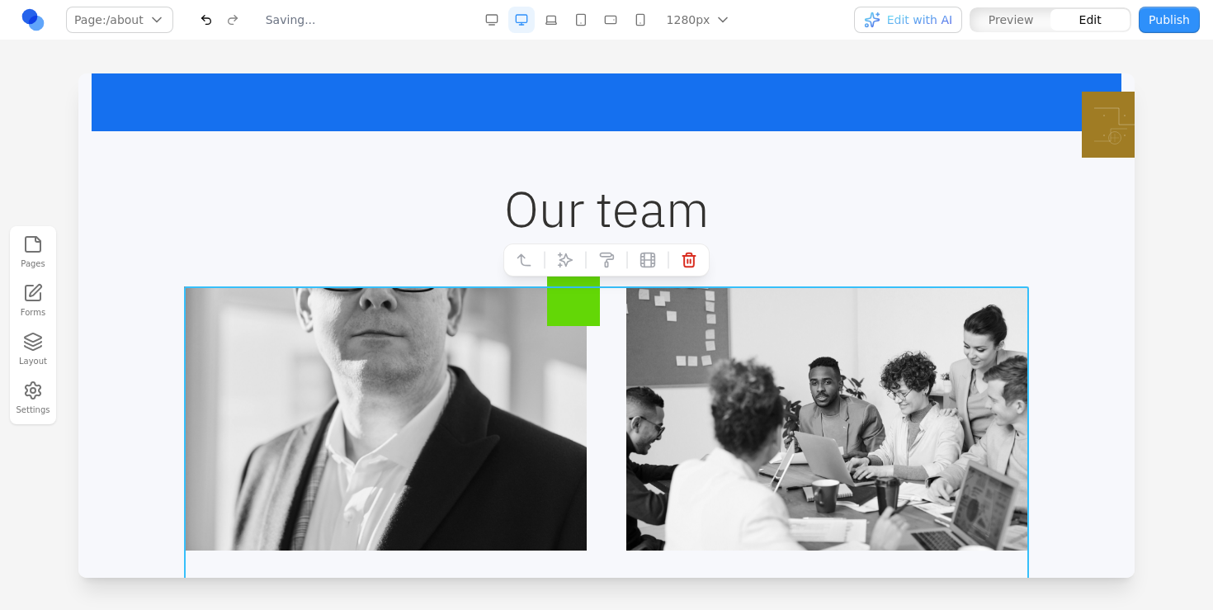
click at [618, 364] on div "**********" at bounding box center [606, 452] width 845 height 333
click at [692, 257] on icon at bounding box center [689, 260] width 16 height 16
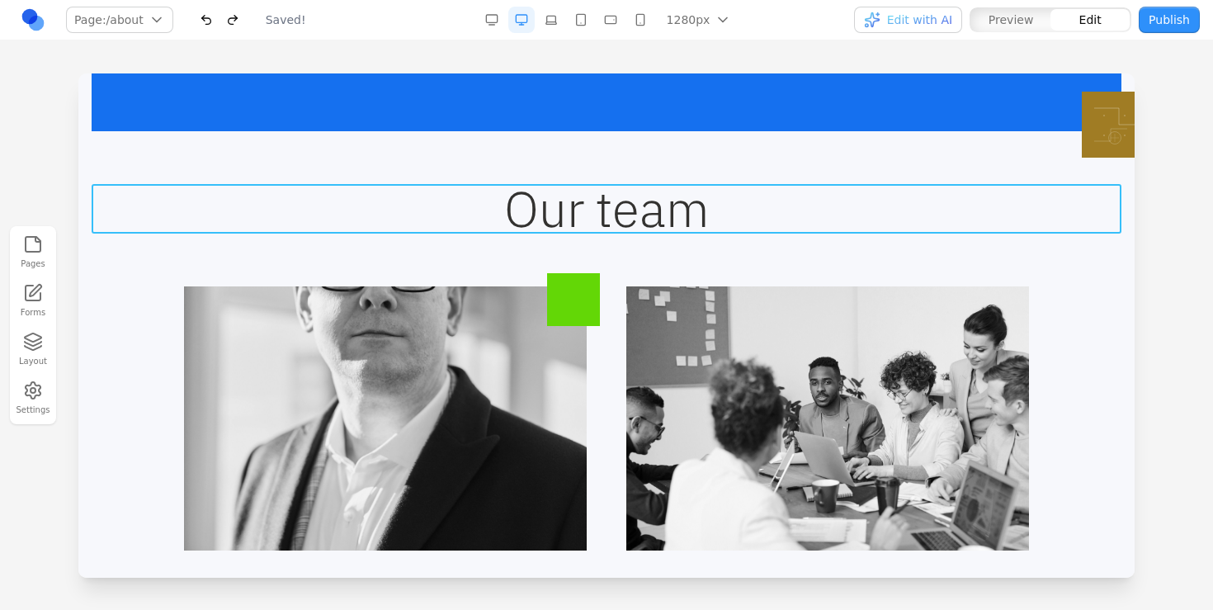
click at [821, 196] on h2 "Our team" at bounding box center [607, 208] width 1030 height 49
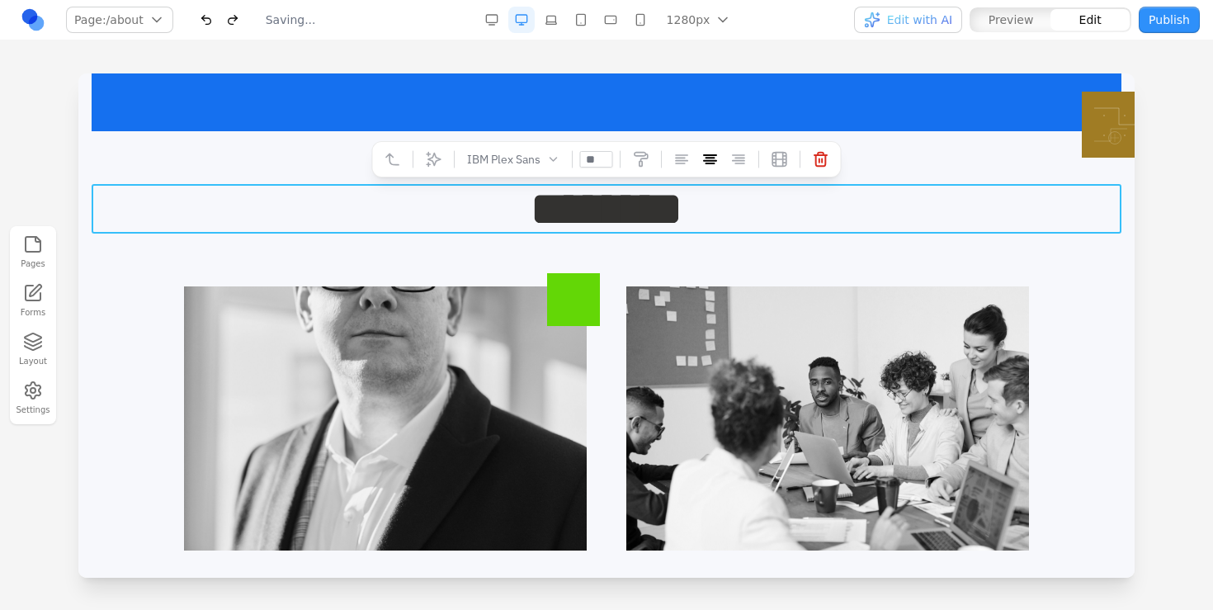
click at [821, 243] on div "**********" at bounding box center [607, 402] width 1030 height 436
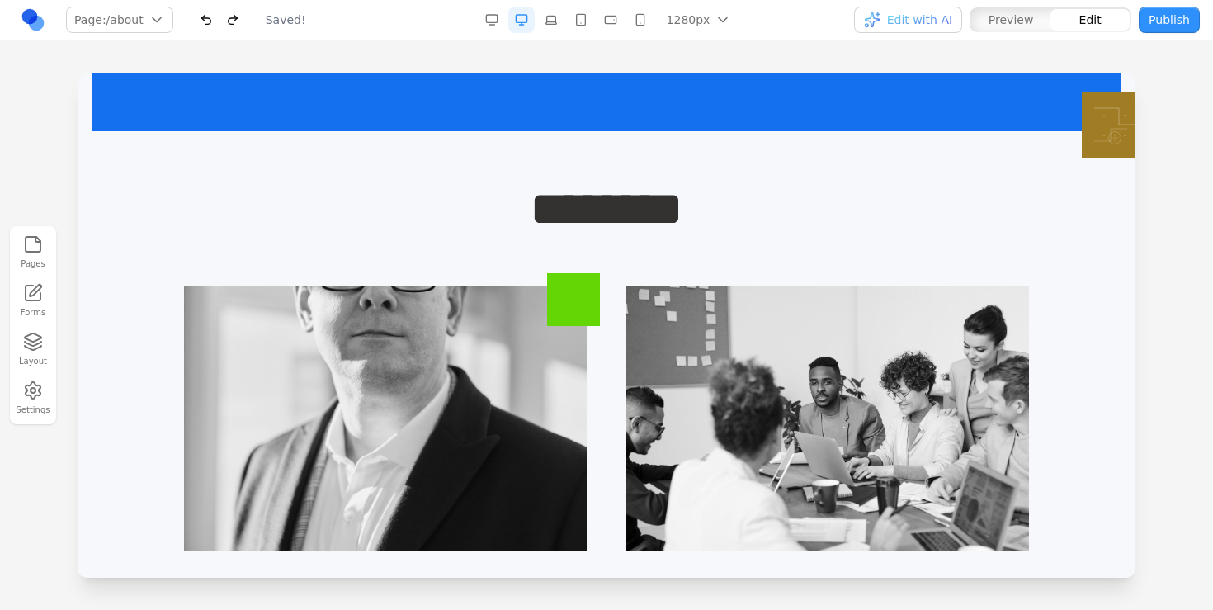
click at [822, 262] on div "**********" at bounding box center [607, 402] width 1030 height 436
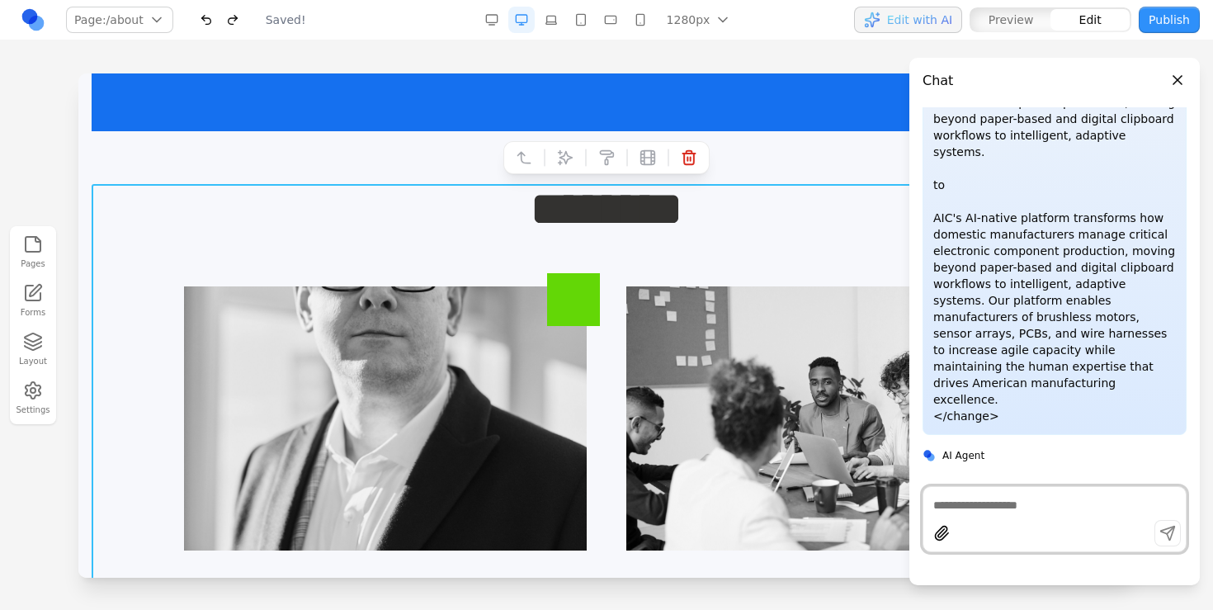
click at [1077, 517] on div at bounding box center [1054, 519] width 264 height 66
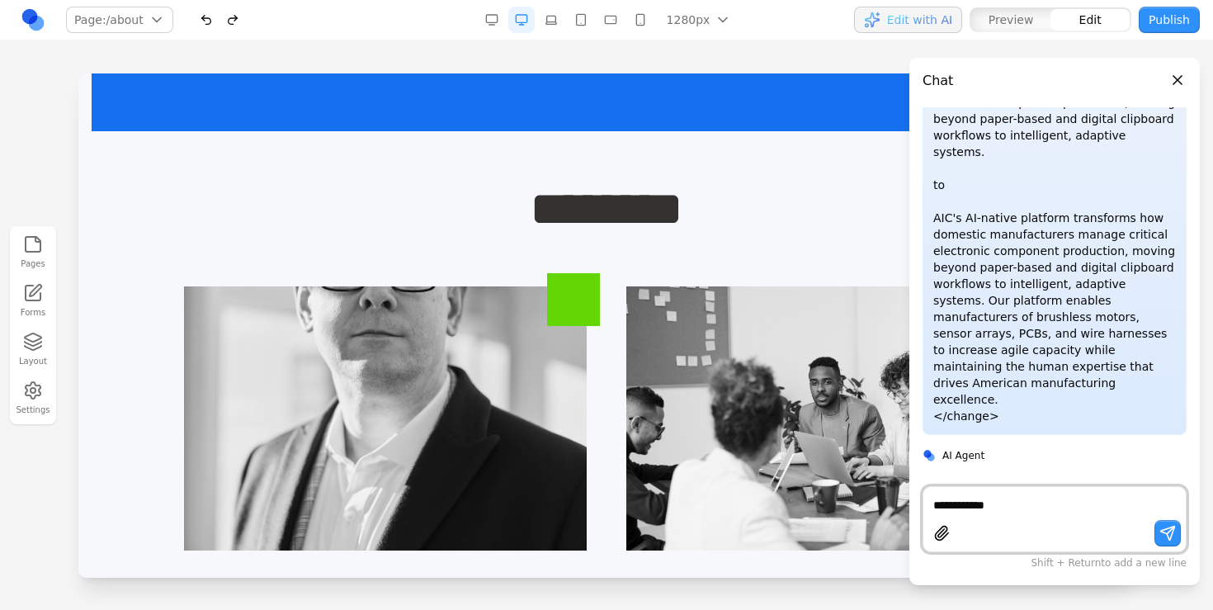
type textarea "**********"
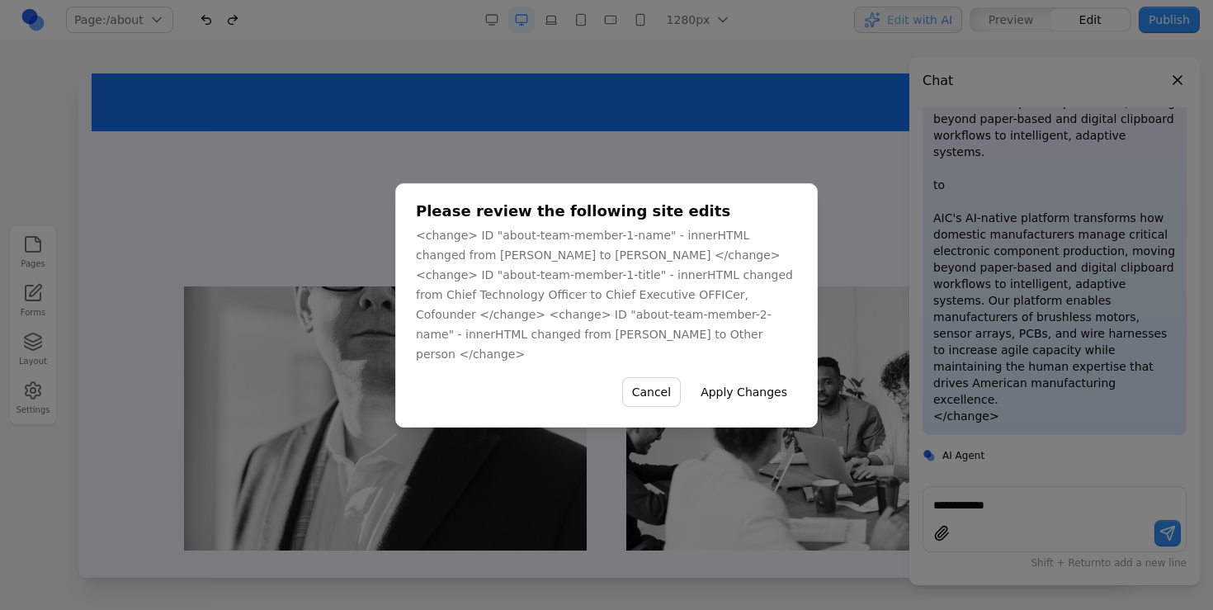
click at [766, 395] on button "Apply Changes" at bounding box center [744, 392] width 106 height 30
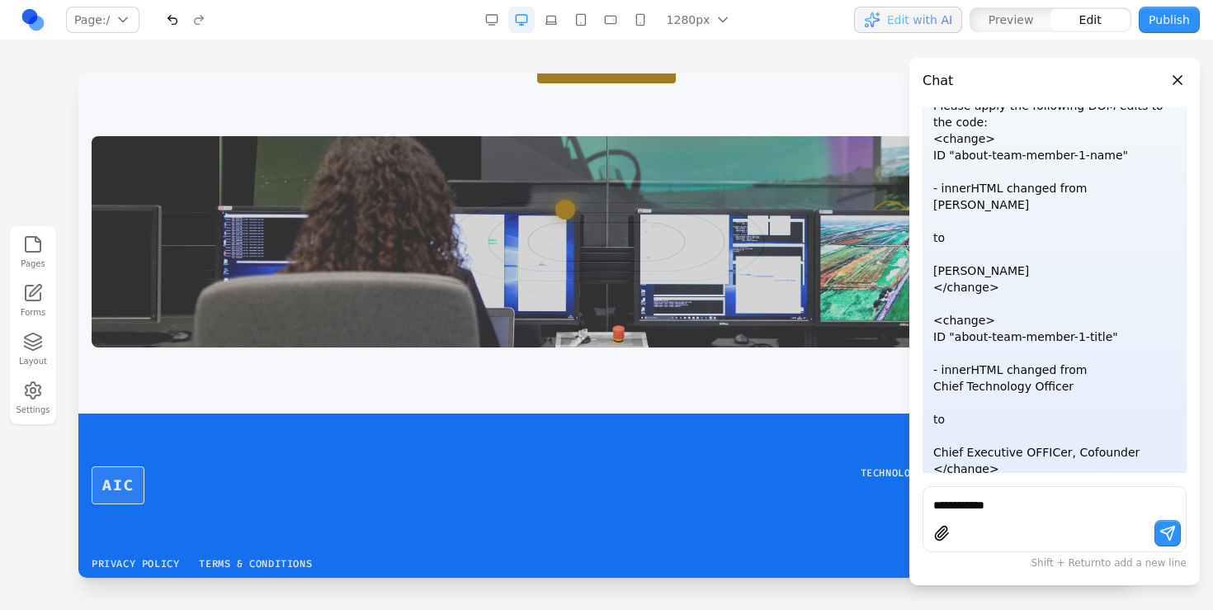
scroll to position [3145, 0]
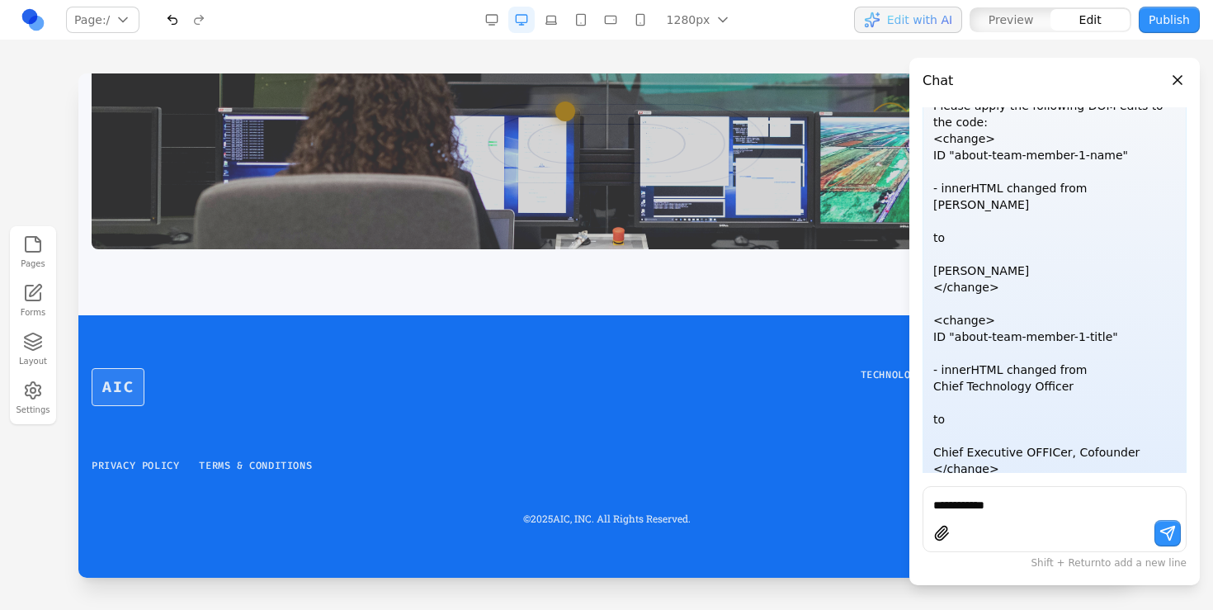
click at [1177, 78] on button "Close panel" at bounding box center [1177, 80] width 18 height 18
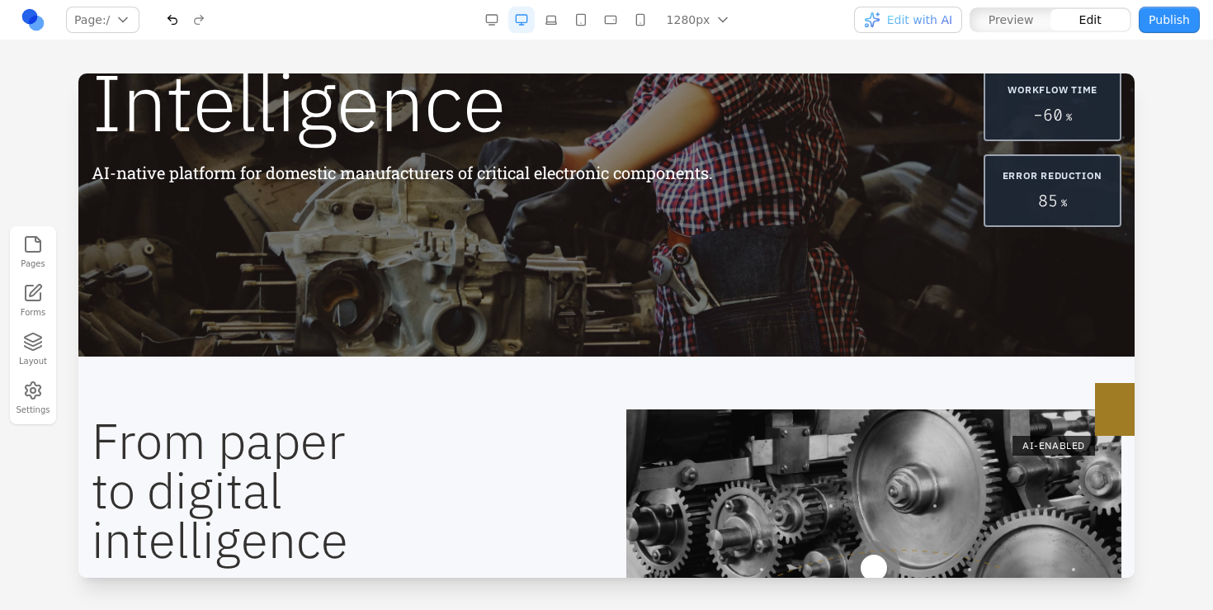
scroll to position [0, 0]
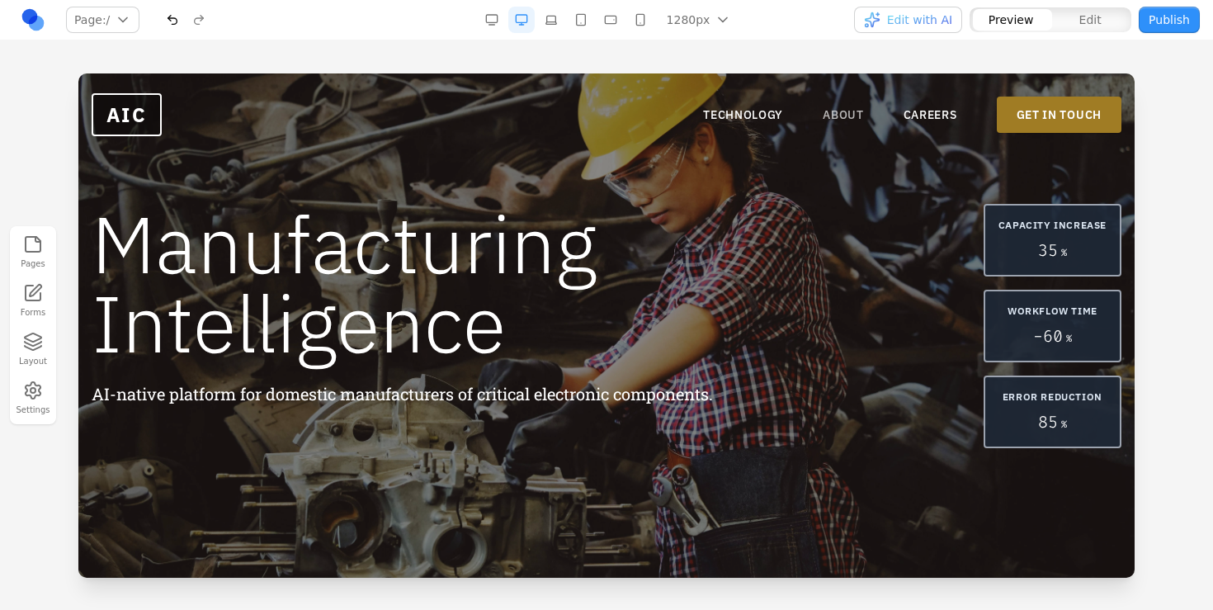
click at [847, 111] on link "ABOUT" at bounding box center [843, 114] width 41 height 16
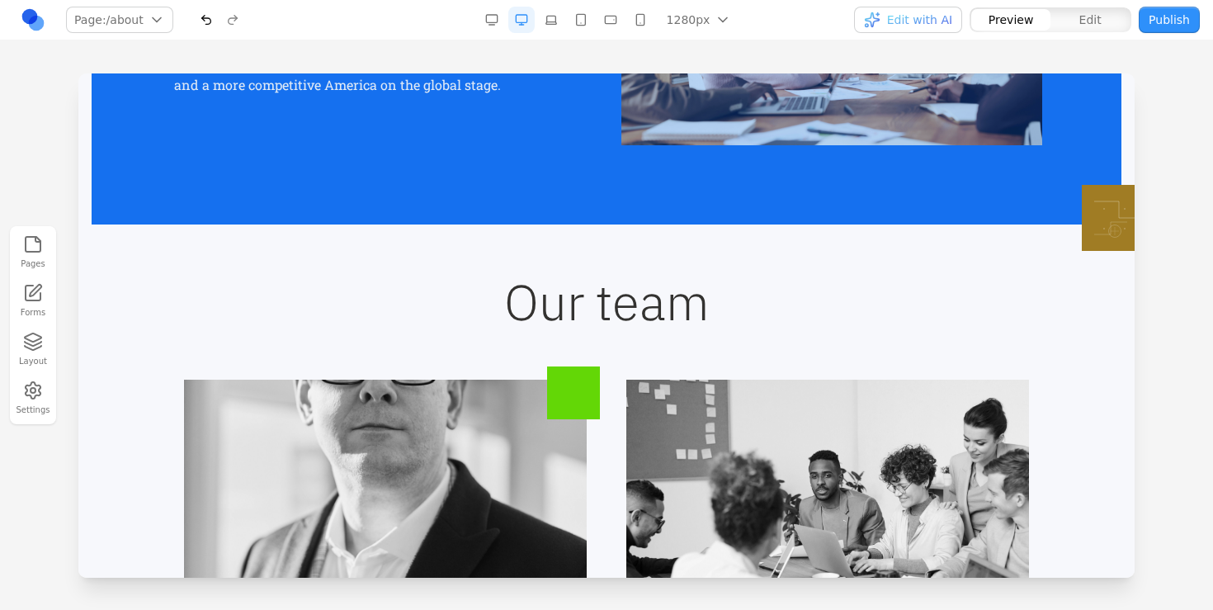
scroll to position [1836, 0]
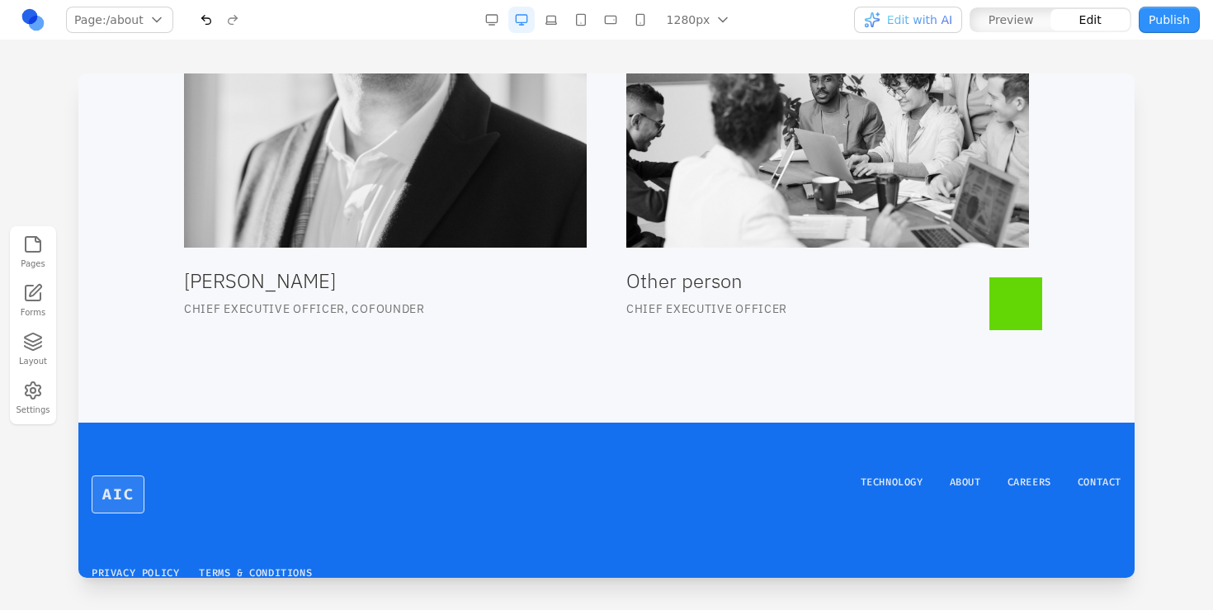
click at [668, 279] on h3 "Other person" at bounding box center [827, 280] width 403 height 26
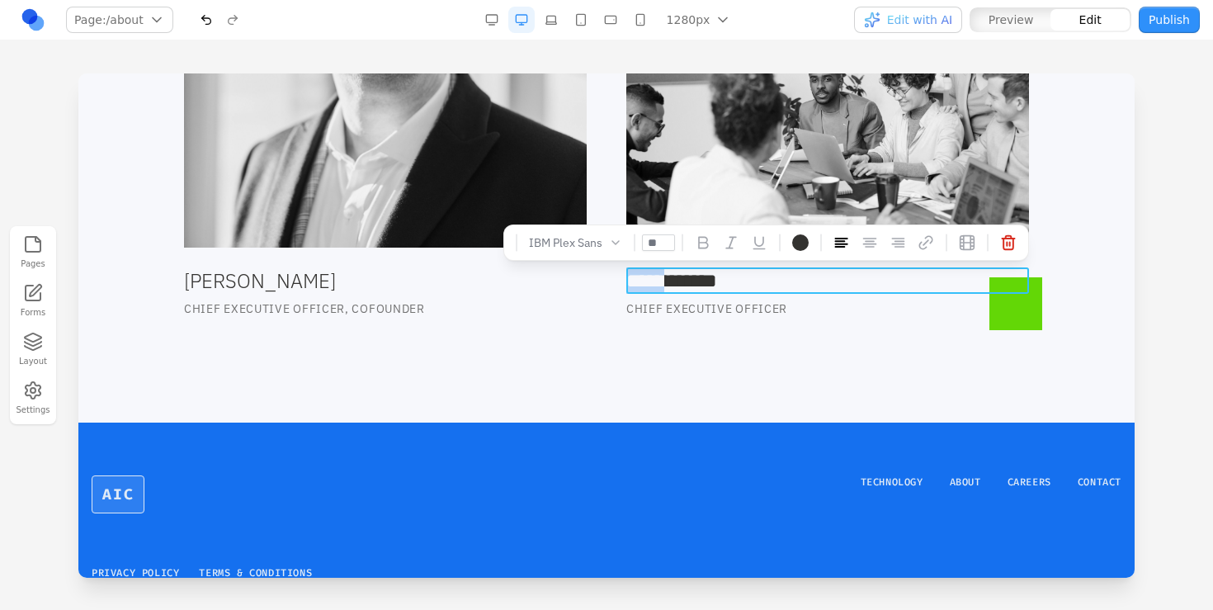
click at [668, 279] on h3 "**********" at bounding box center [827, 280] width 403 height 26
click at [709, 309] on p "Chief Executive Officer" at bounding box center [827, 308] width 403 height 16
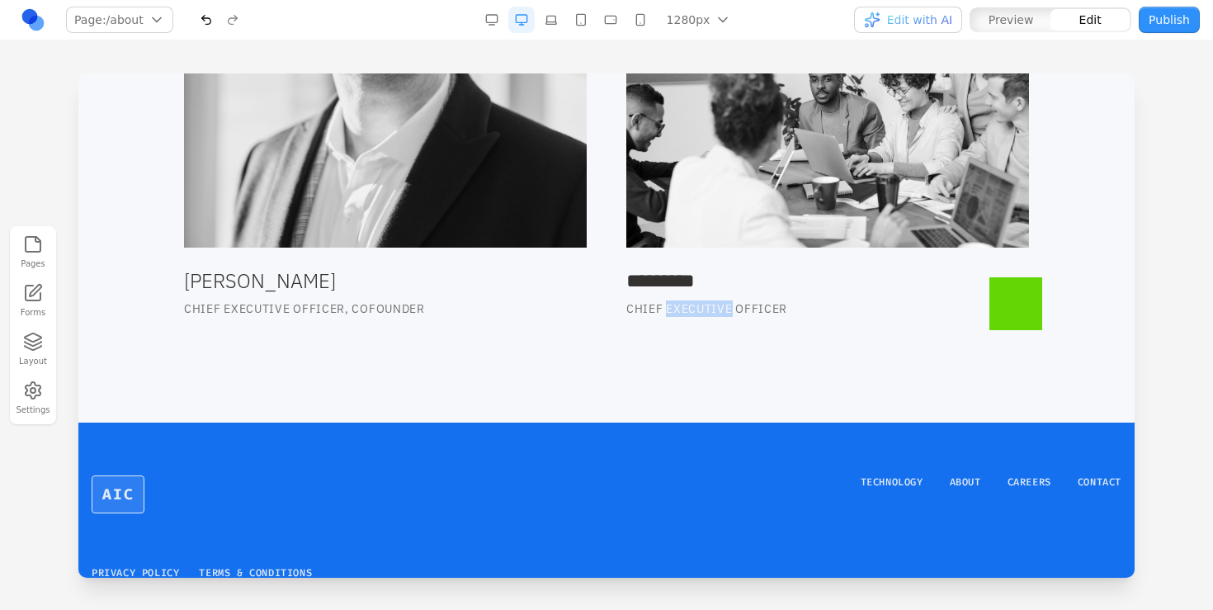
click at [709, 309] on p "Chief Executive Officer" at bounding box center [827, 308] width 403 height 16
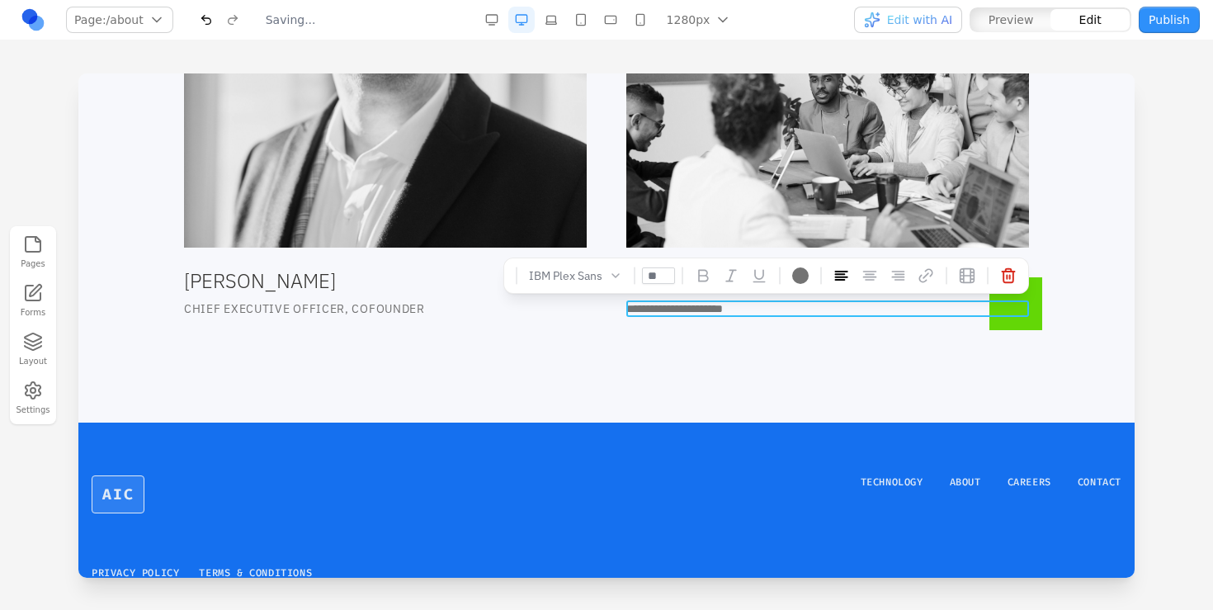
click at [708, 309] on p "**********" at bounding box center [827, 308] width 403 height 16
click at [712, 342] on div "Our team Alex Torrey Chief Executive OFFICer, Cofounder ********* *********" at bounding box center [606, 98] width 1056 height 541
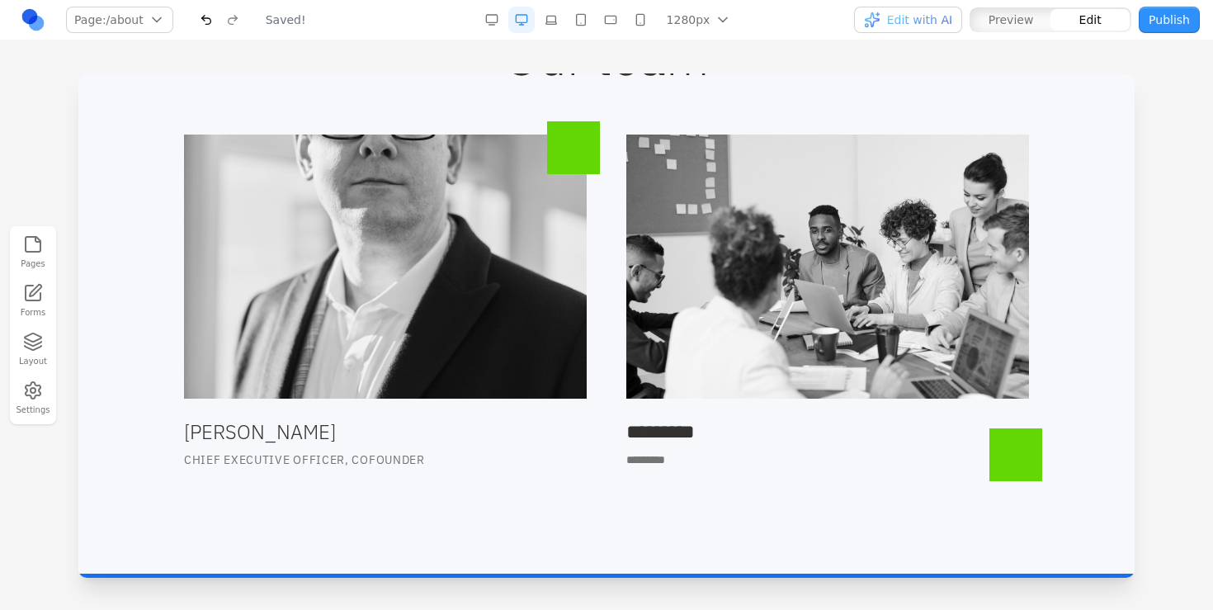
scroll to position [1662, 0]
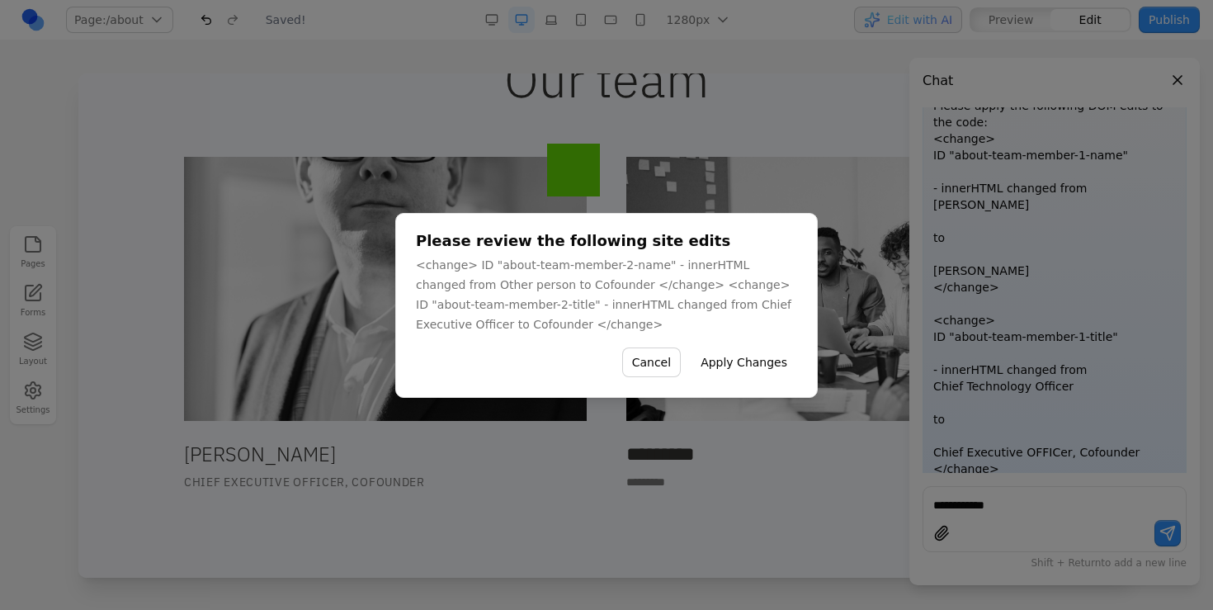
click at [769, 371] on button "Apply Changes" at bounding box center [744, 362] width 106 height 30
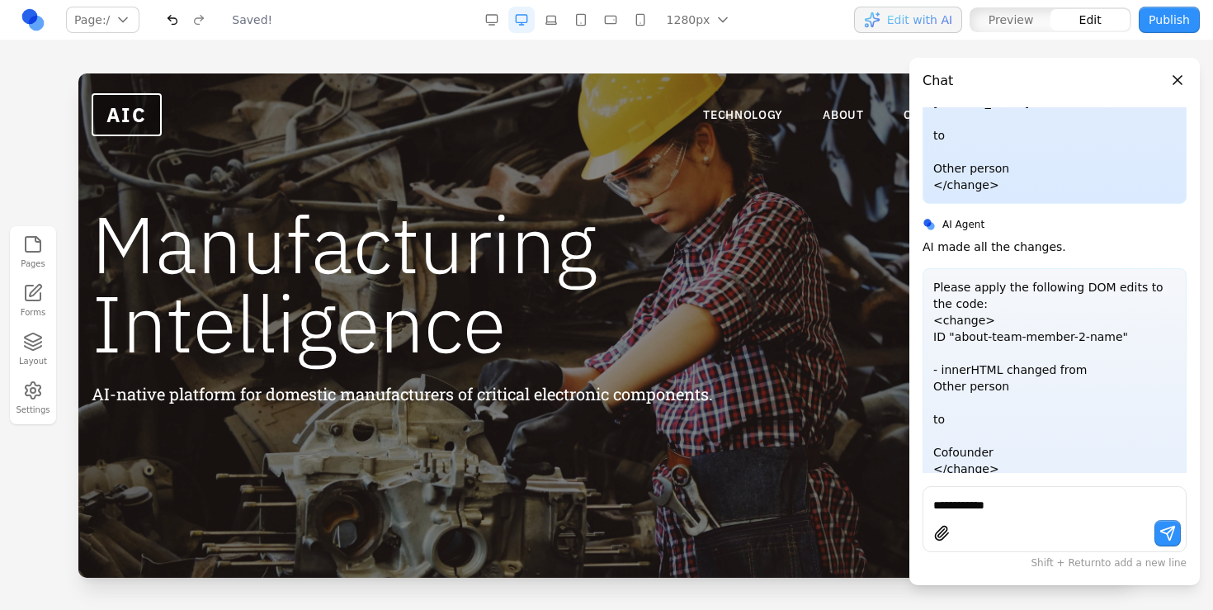
scroll to position [0, 0]
click at [1176, 71] on button "Close panel" at bounding box center [1177, 80] width 18 height 18
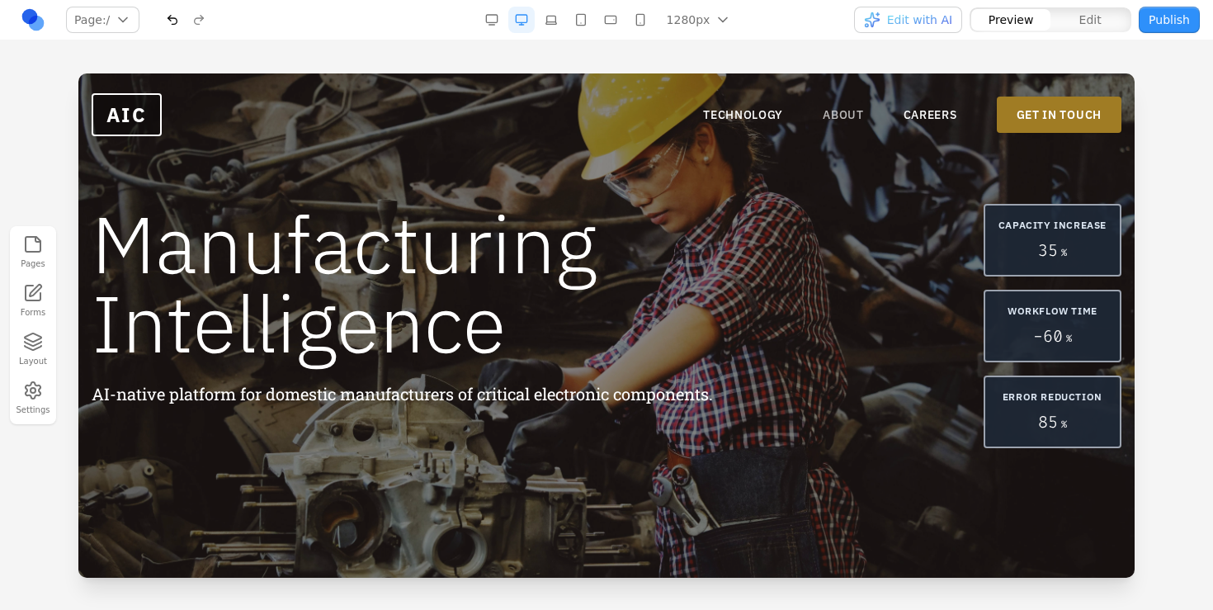
click at [846, 114] on link "ABOUT" at bounding box center [843, 114] width 41 height 16
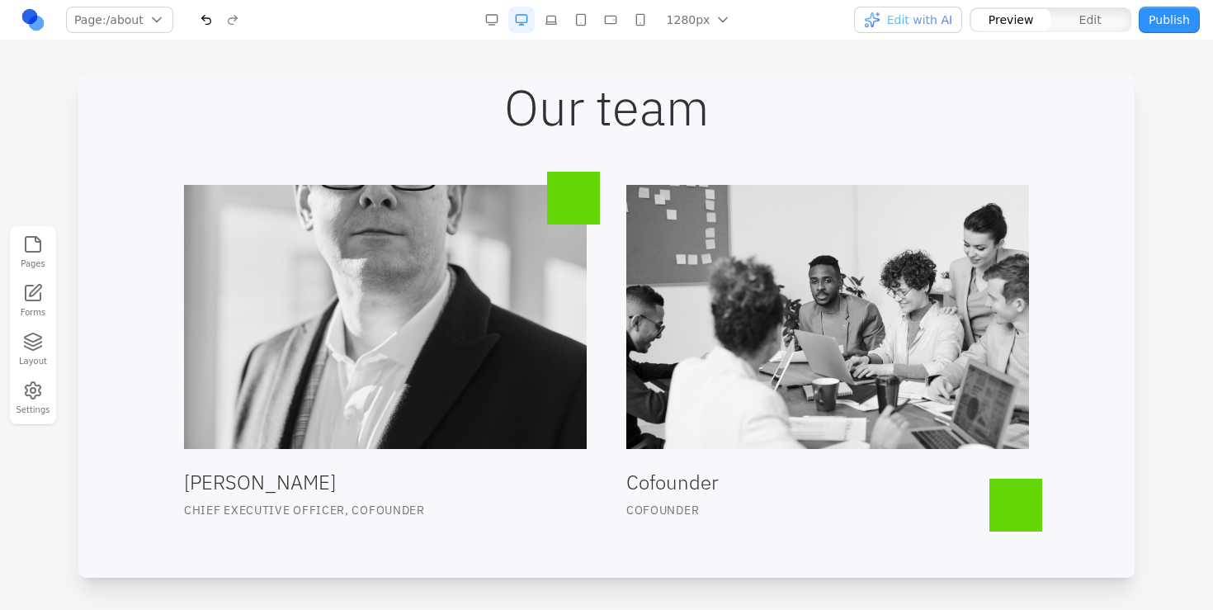
scroll to position [1632, 0]
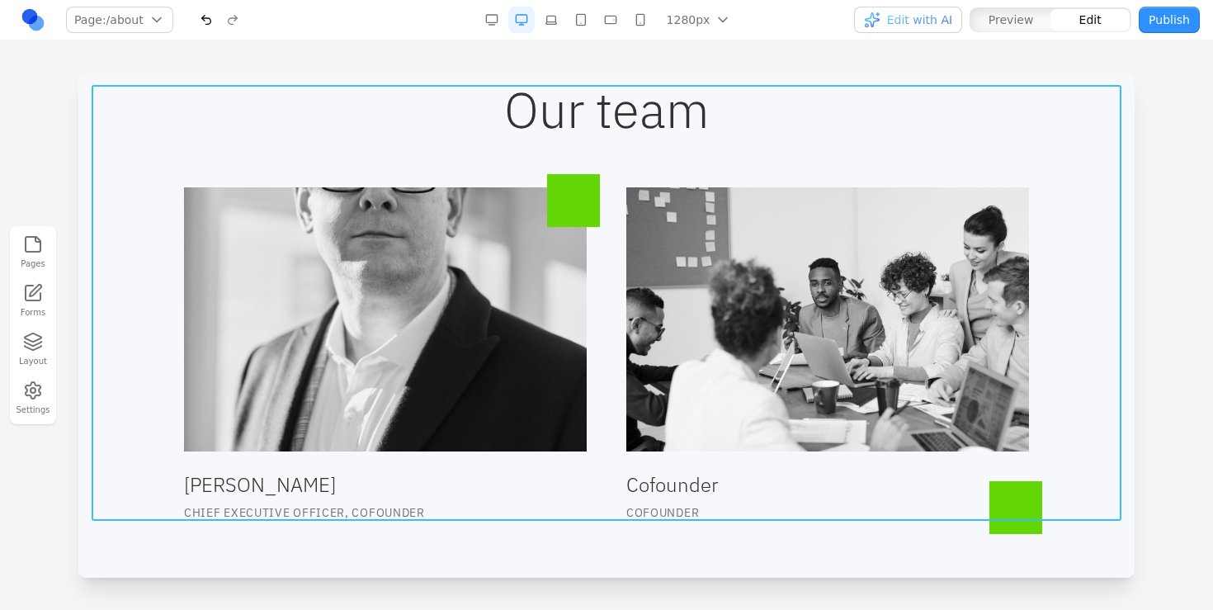
click at [683, 162] on div "Our team Alex Torrey Chief Executive OFFICer, Cofounder Cofounder Cofounder" at bounding box center [607, 303] width 1030 height 436
click at [566, 540] on icon at bounding box center [566, 544] width 14 height 14
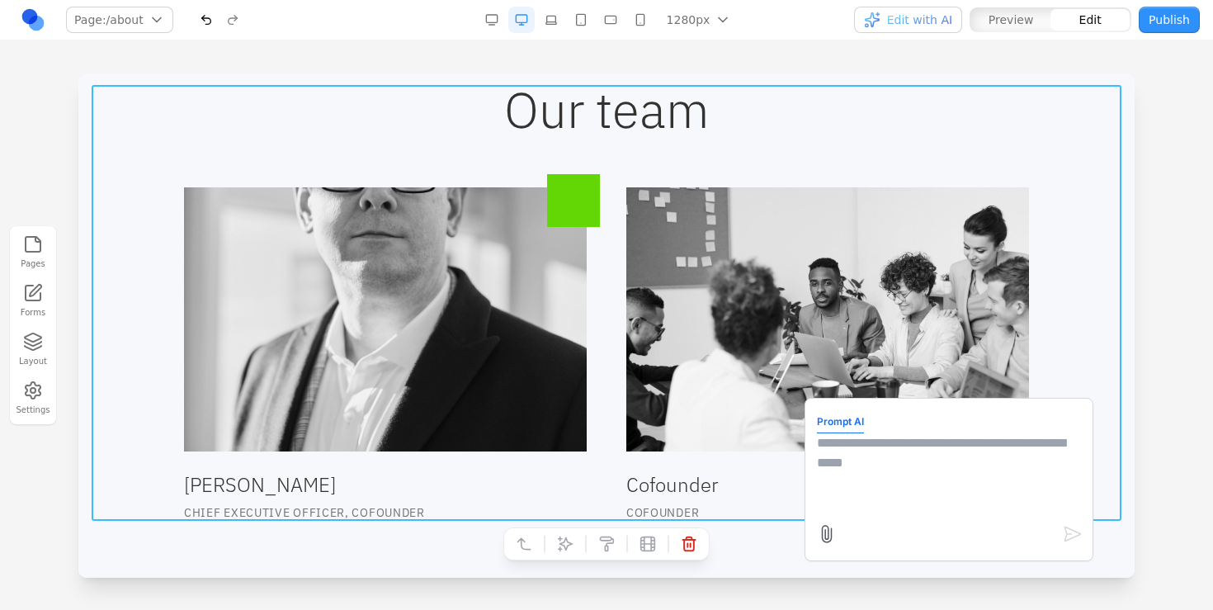
click at [880, 497] on textarea at bounding box center [949, 474] width 264 height 82
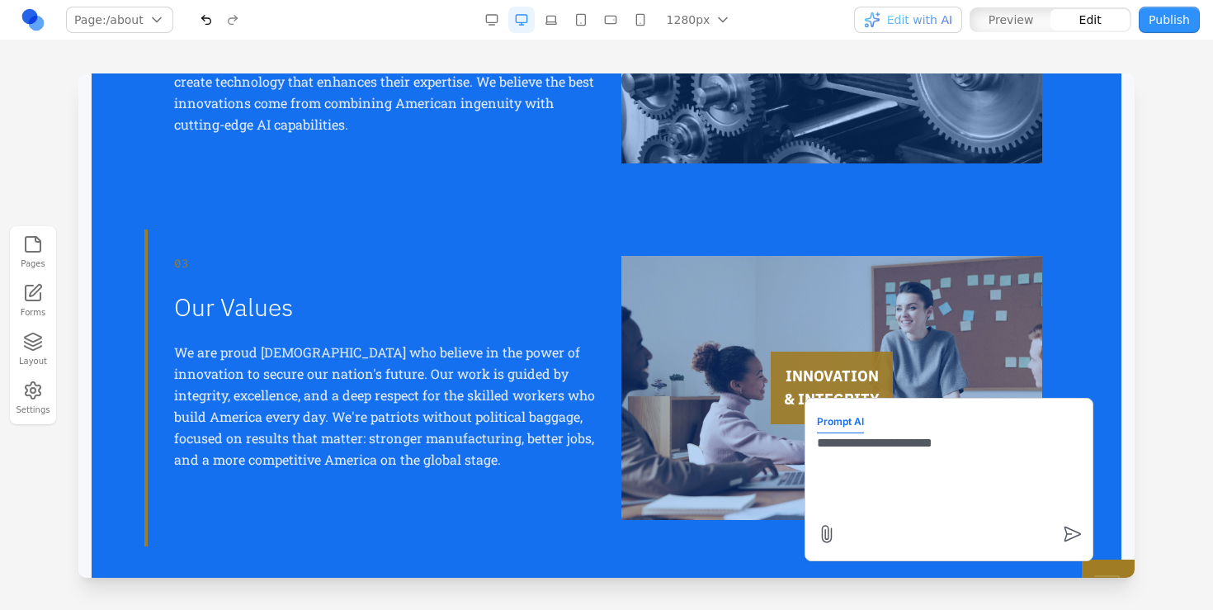
scroll to position [1071, 0]
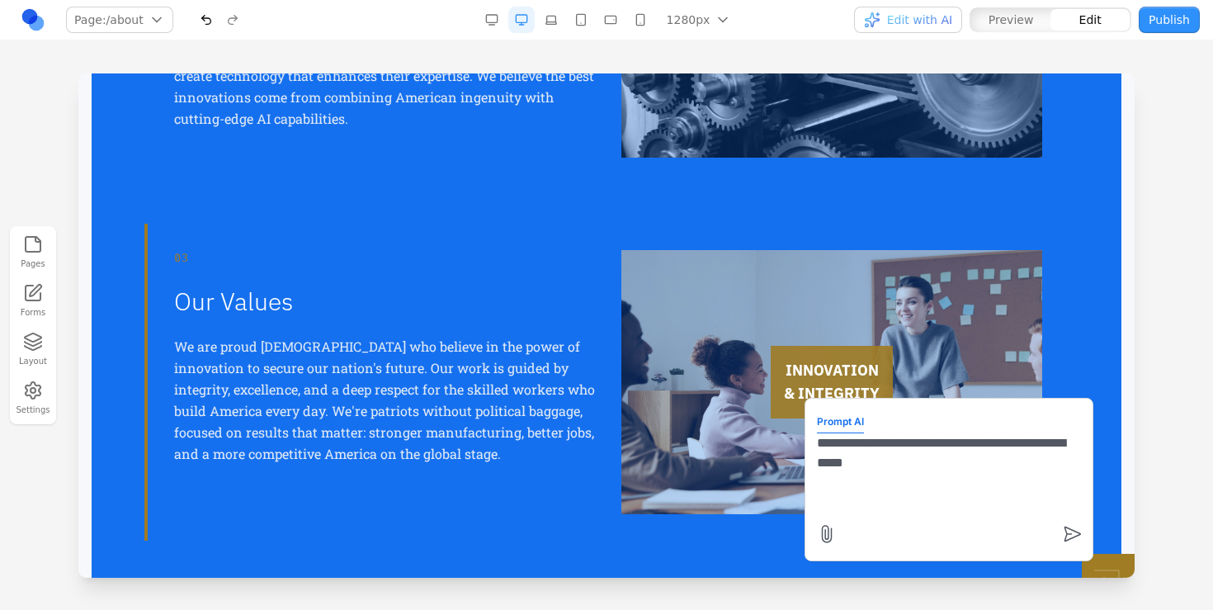
type textarea "**********"
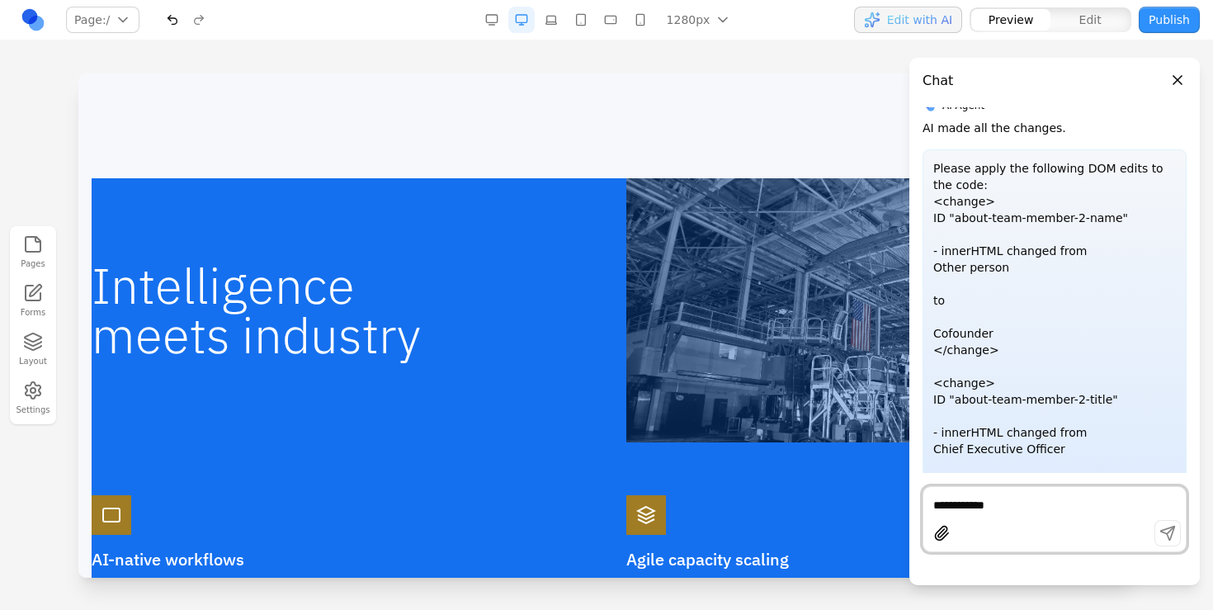
scroll to position [1946, 0]
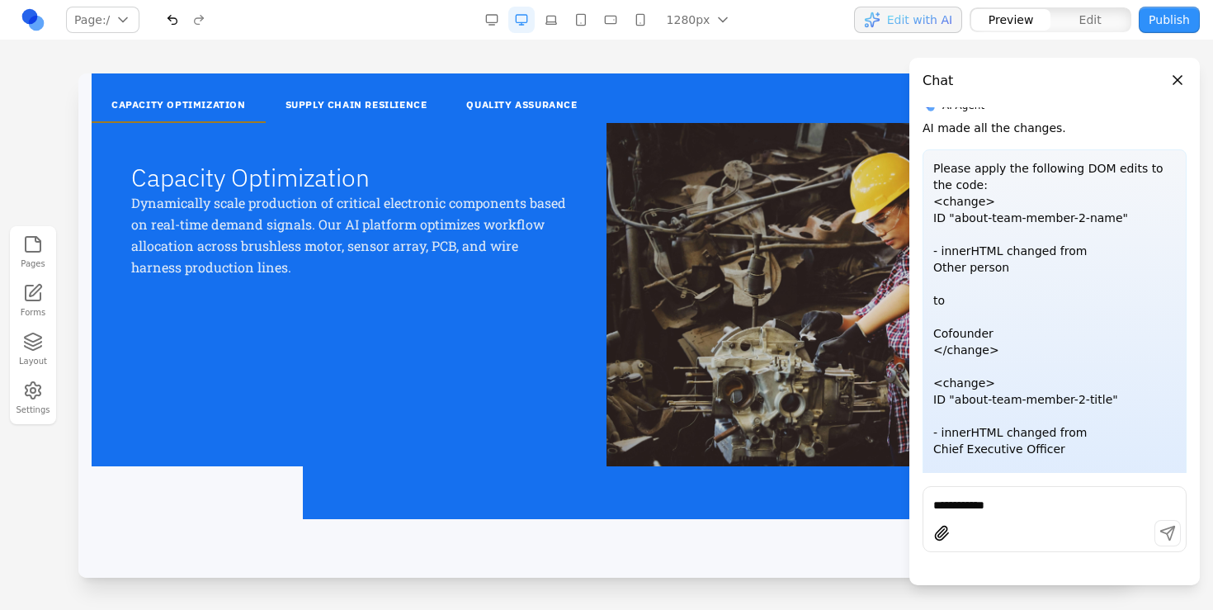
click at [1173, 79] on button "Close panel" at bounding box center [1177, 80] width 18 height 18
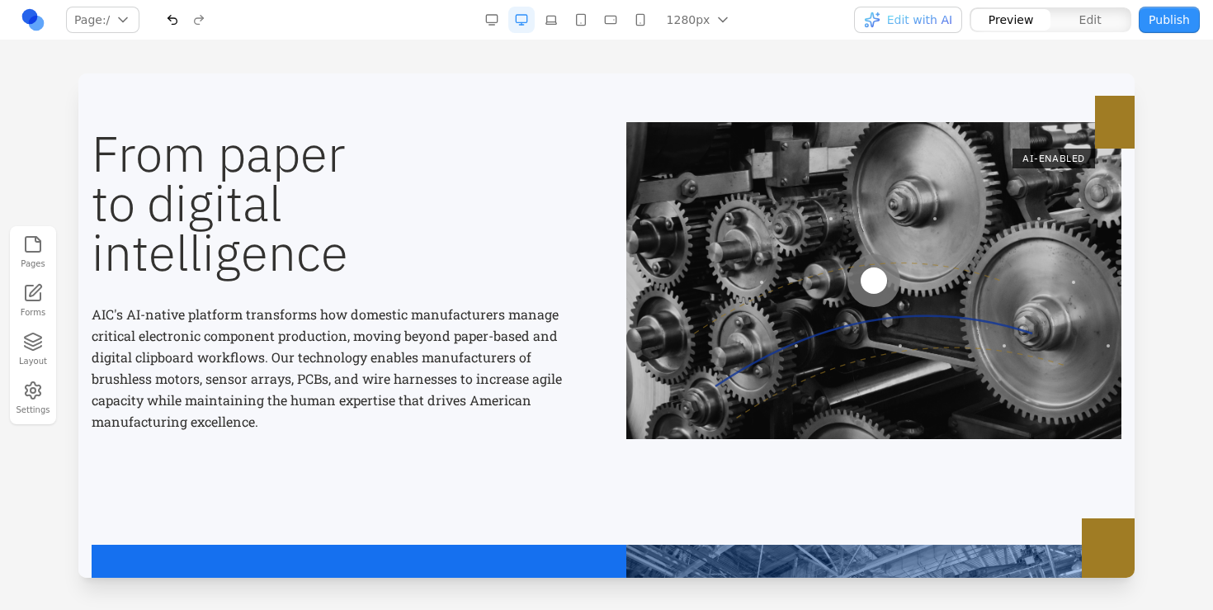
scroll to position [0, 0]
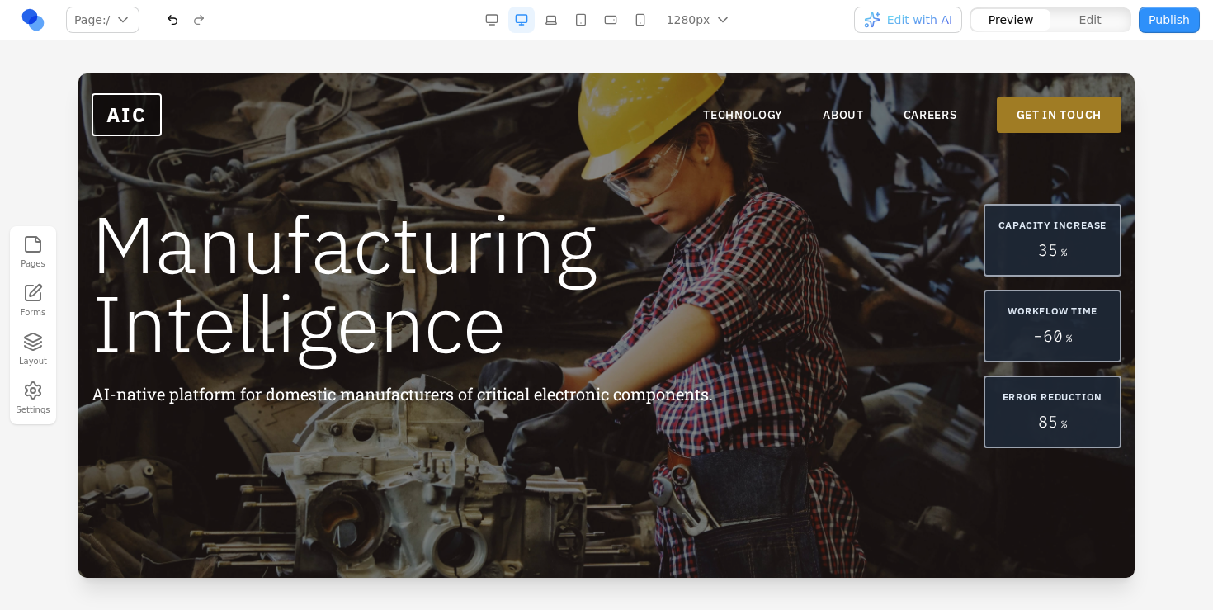
click at [816, 106] on nav "TECHNOLOGY ABOUT CAREERS GET IN TOUCH" at bounding box center [912, 115] width 418 height 36
click at [824, 109] on link "ABOUT" at bounding box center [843, 114] width 41 height 16
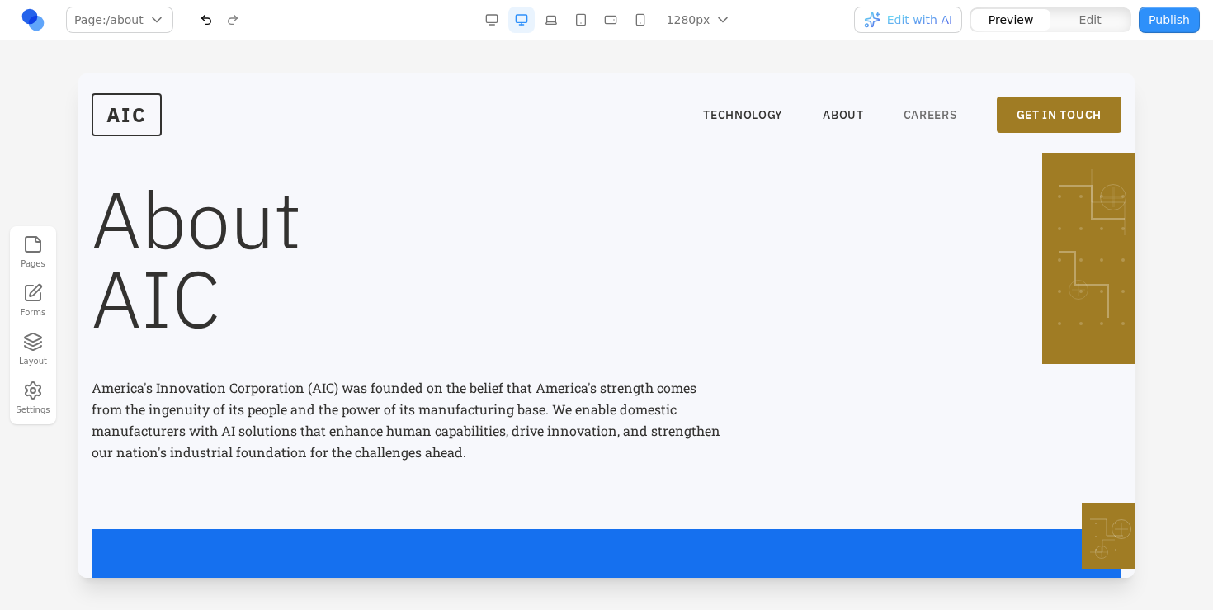
click at [913, 110] on link "CAREERS" at bounding box center [930, 114] width 54 height 16
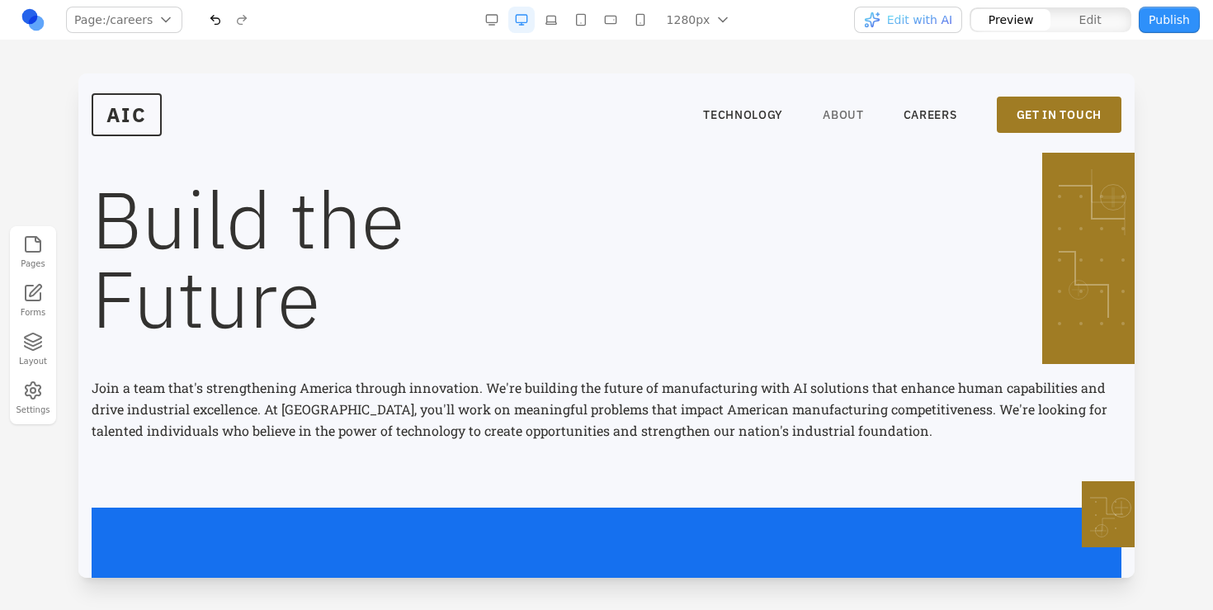
click at [840, 116] on link "ABOUT" at bounding box center [843, 114] width 41 height 16
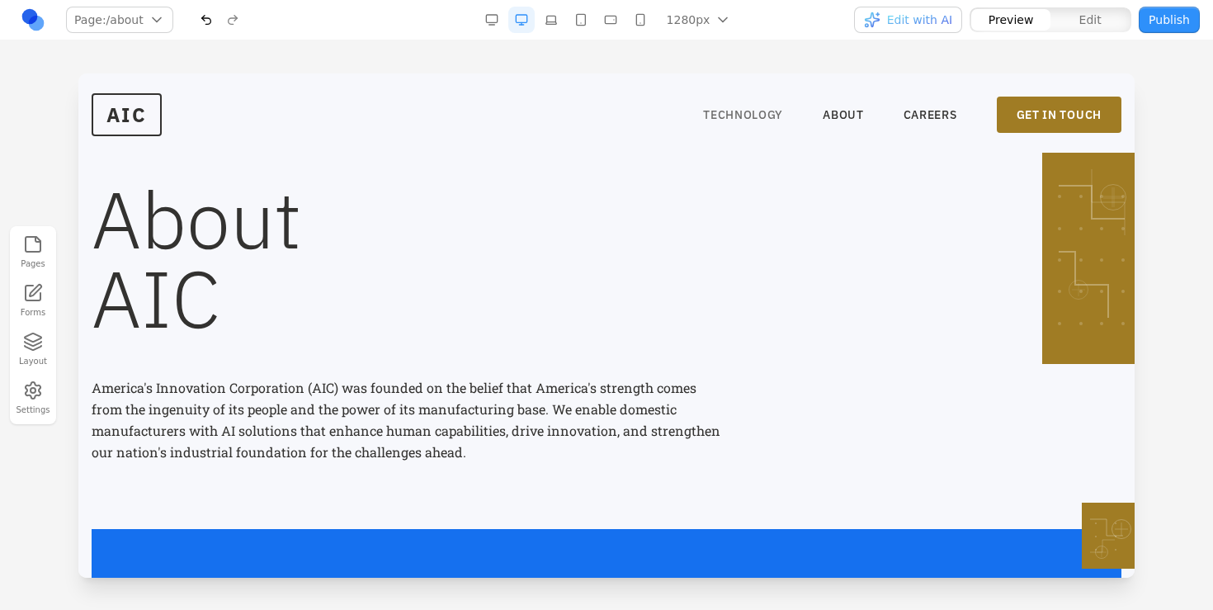
click at [775, 115] on link "TECHNOLOGY" at bounding box center [743, 114] width 80 height 16
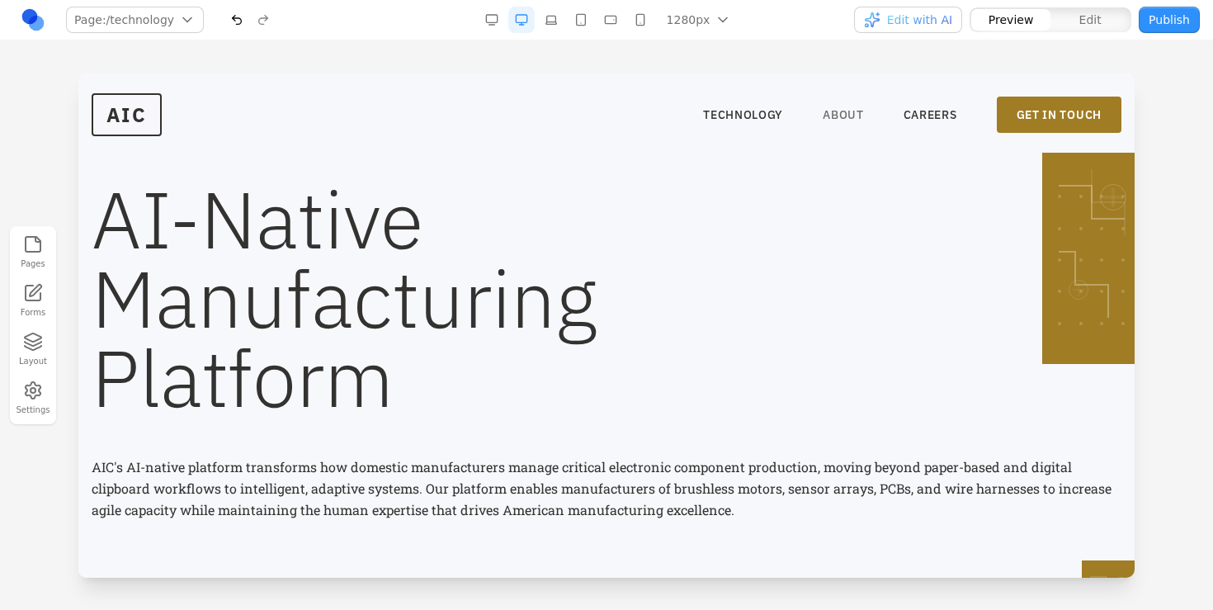
click at [835, 111] on link "ABOUT" at bounding box center [843, 114] width 41 height 16
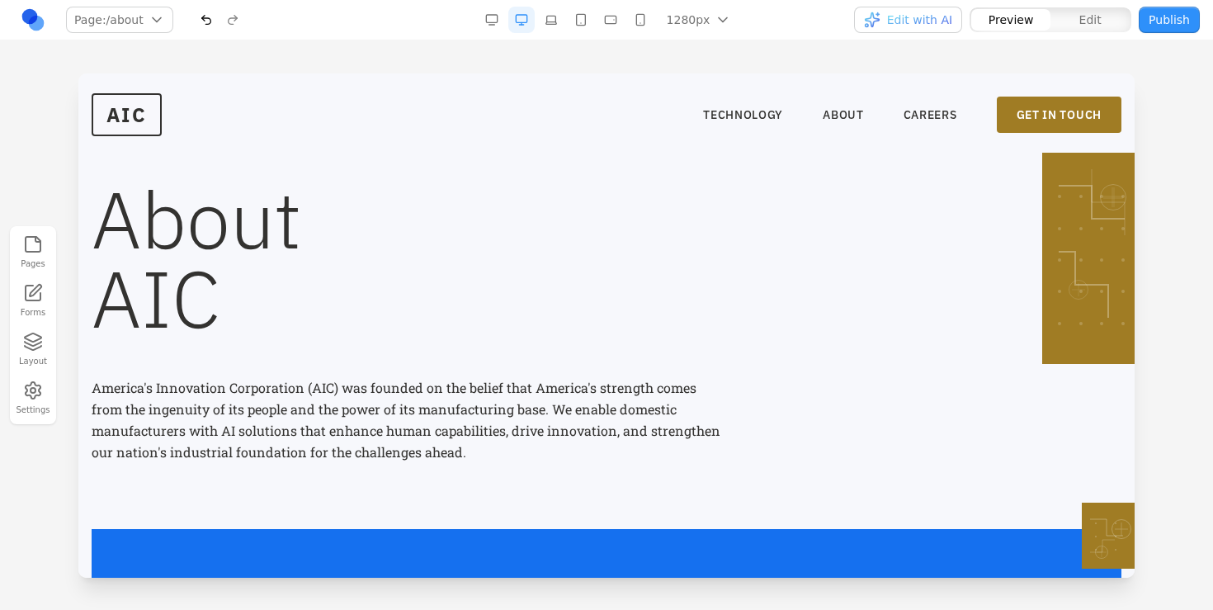
click at [755, 124] on nav "TECHNOLOGY ABOUT CAREERS GET IN TOUCH" at bounding box center [912, 115] width 418 height 36
click at [926, 104] on nav "TECHNOLOGY ABOUT CAREERS GET IN TOUCH" at bounding box center [912, 115] width 418 height 36
click at [921, 115] on link "CAREERS" at bounding box center [930, 114] width 54 height 16
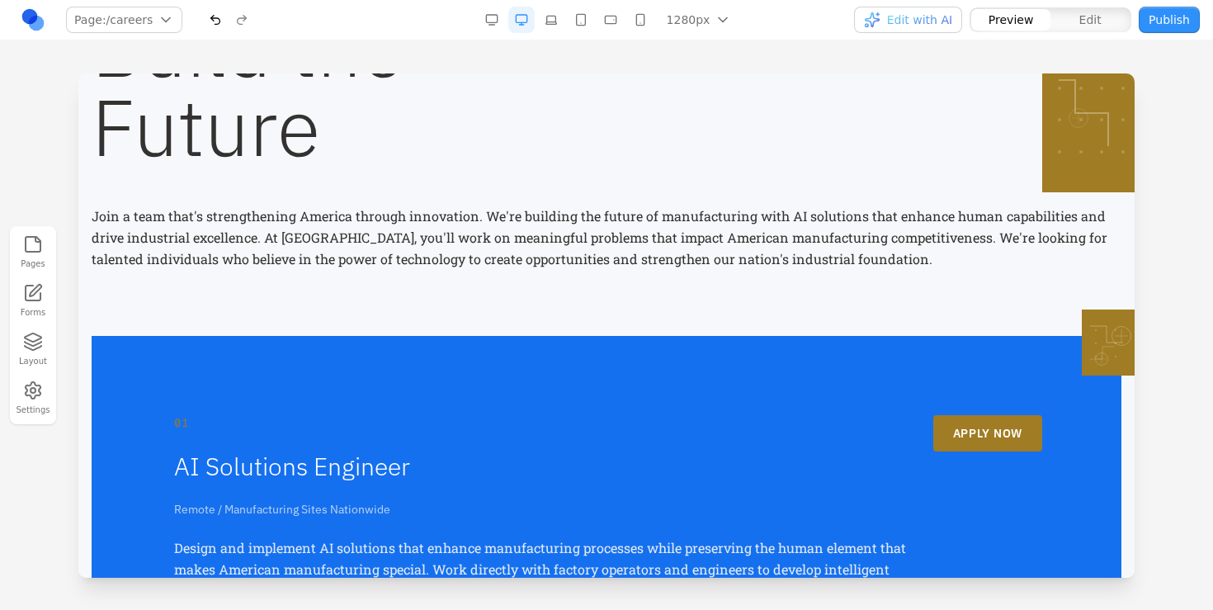
scroll to position [532, 0]
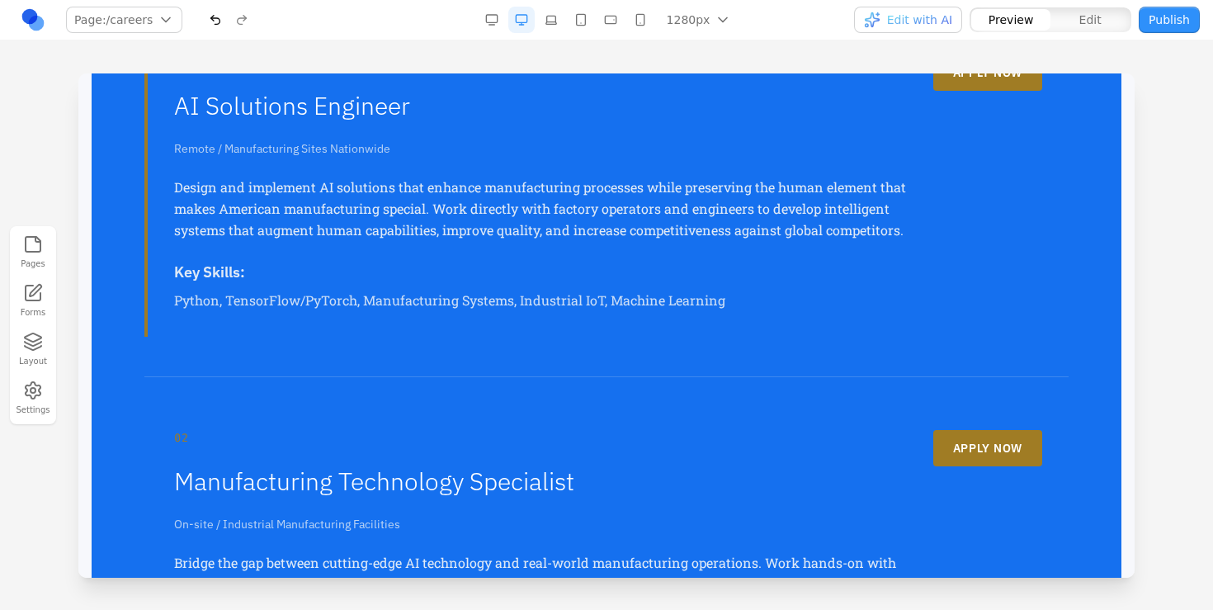
click at [389, 261] on h4 "Key Skills:" at bounding box center [540, 272] width 733 height 23
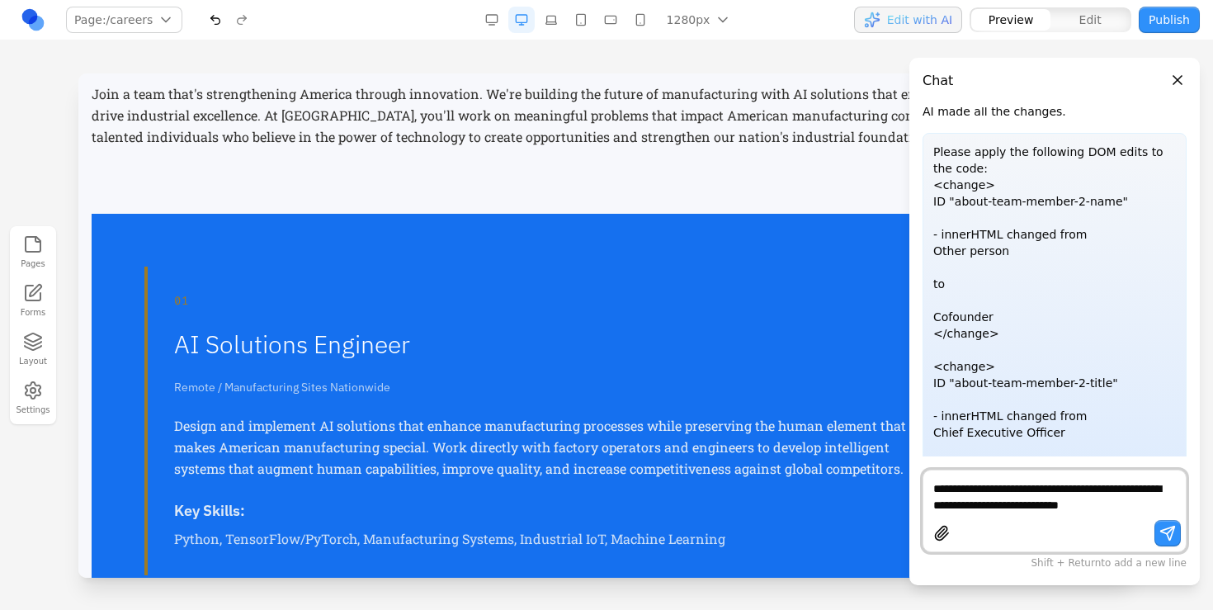
scroll to position [4370, 0]
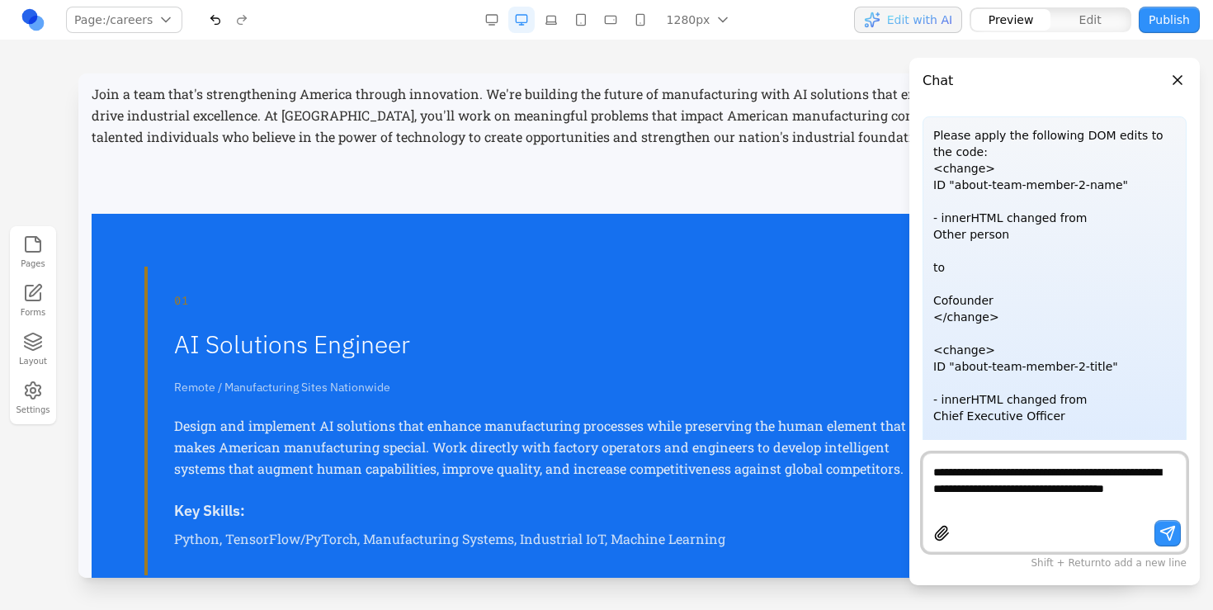
type textarea "**********"
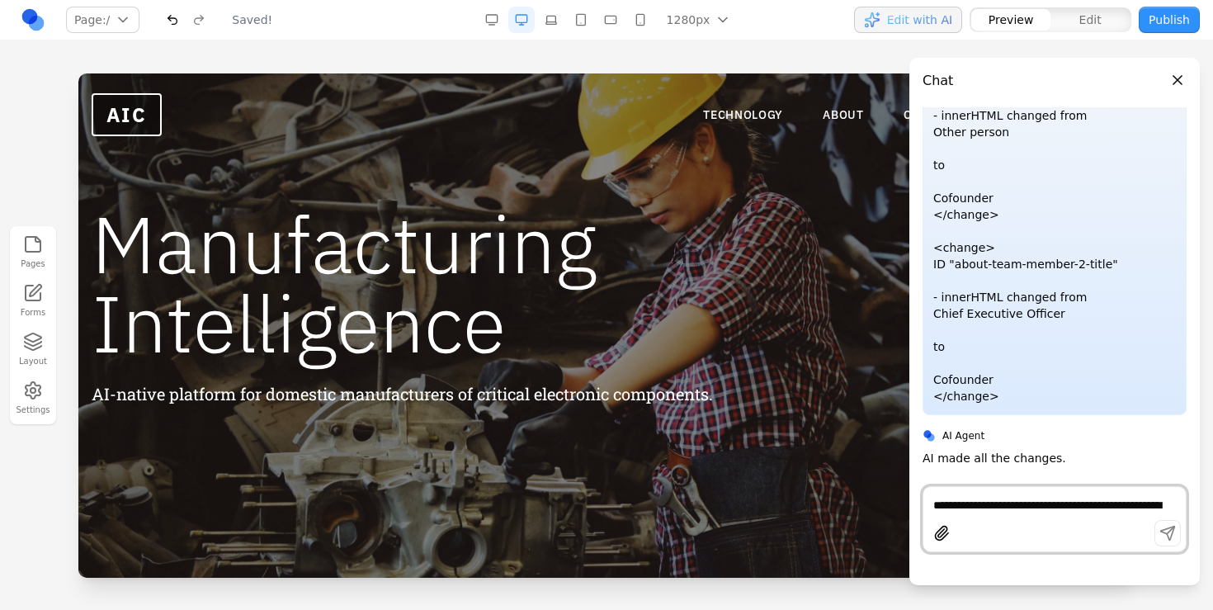
scroll to position [0, 0]
click at [841, 124] on nav "TECHNOLOGY ABOUT CAREERS GET IN TOUCH" at bounding box center [912, 115] width 418 height 36
click at [1186, 69] on header "Chat" at bounding box center [1054, 74] width 290 height 33
click at [1180, 77] on button "Close panel" at bounding box center [1177, 80] width 18 height 18
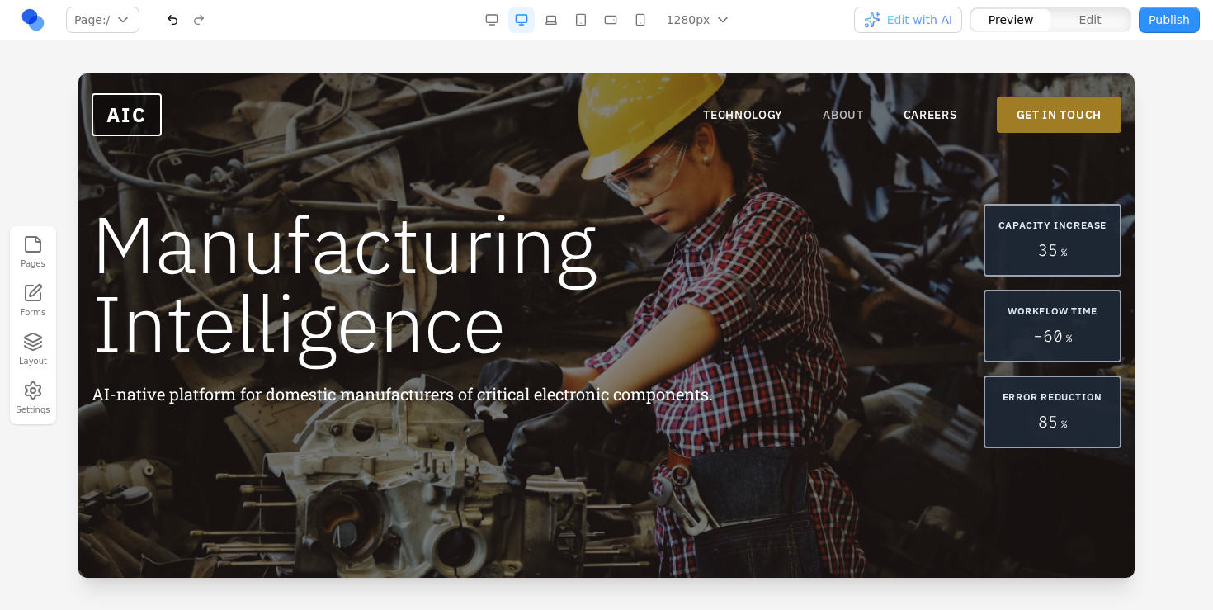
click at [846, 122] on link "ABOUT" at bounding box center [843, 114] width 41 height 16
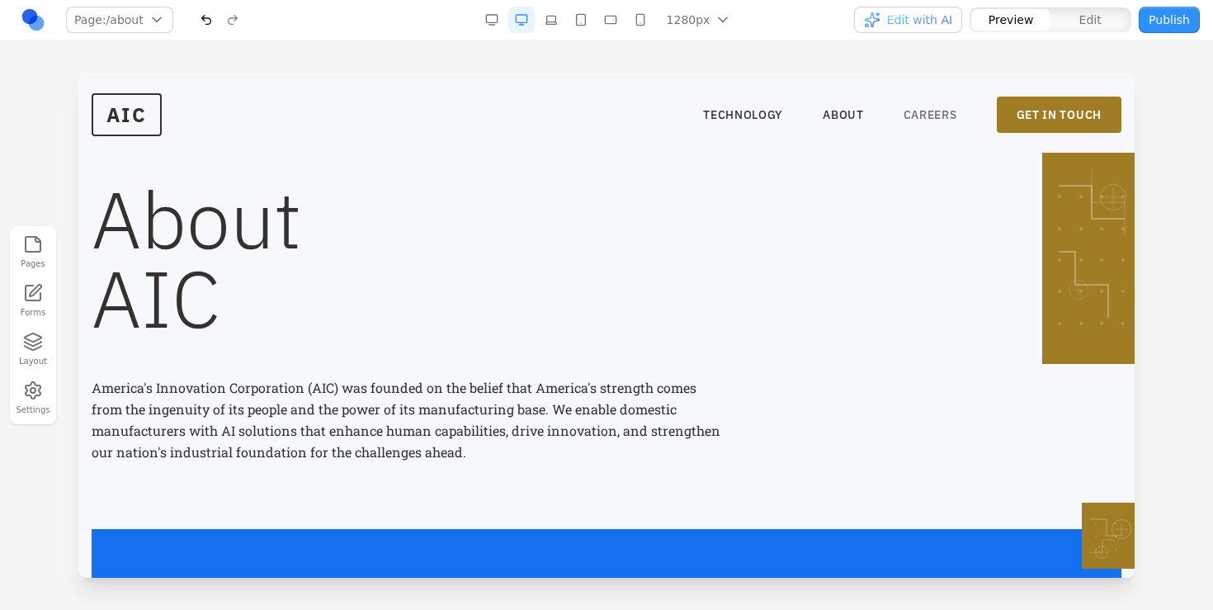
click at [910, 121] on link "CAREERS" at bounding box center [930, 114] width 54 height 16
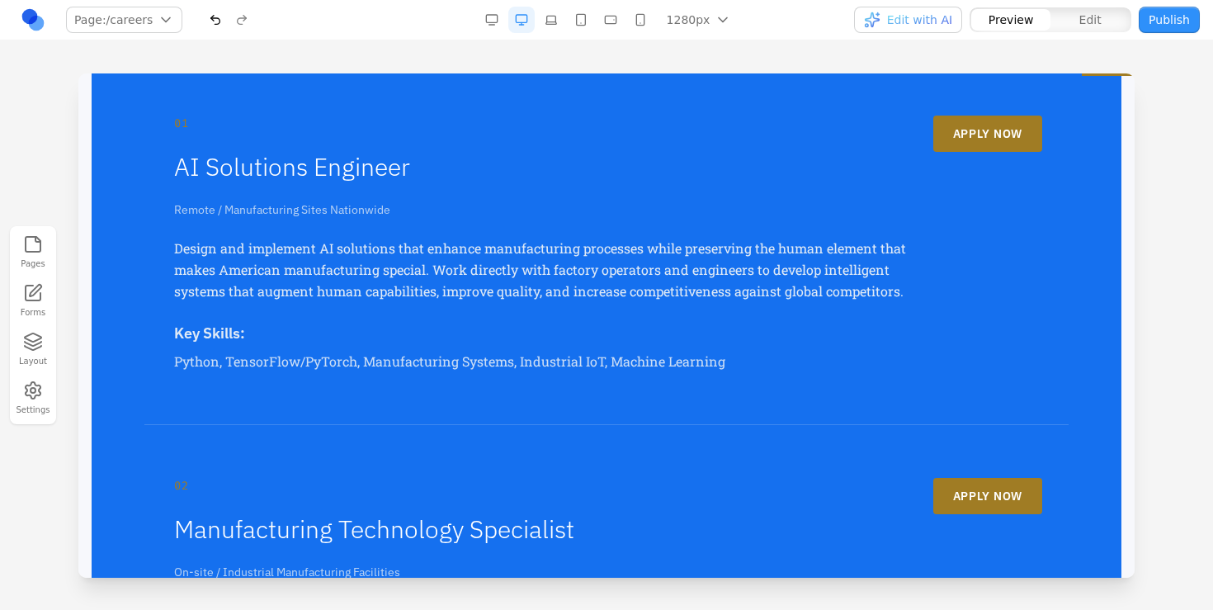
scroll to position [474, 0]
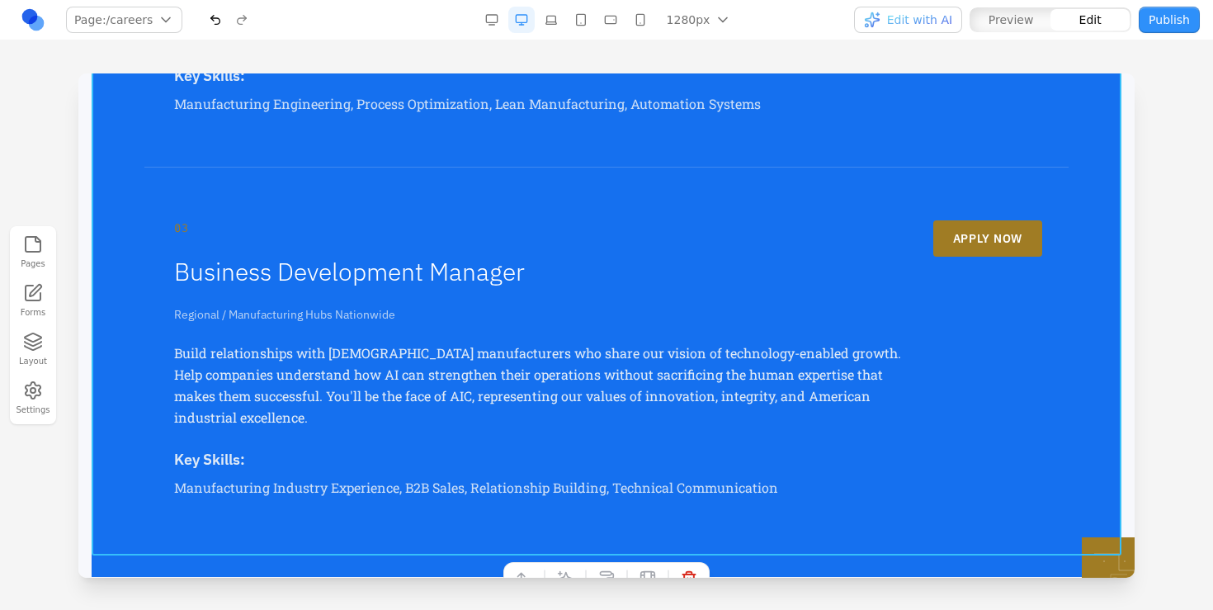
scroll to position [1196, 0]
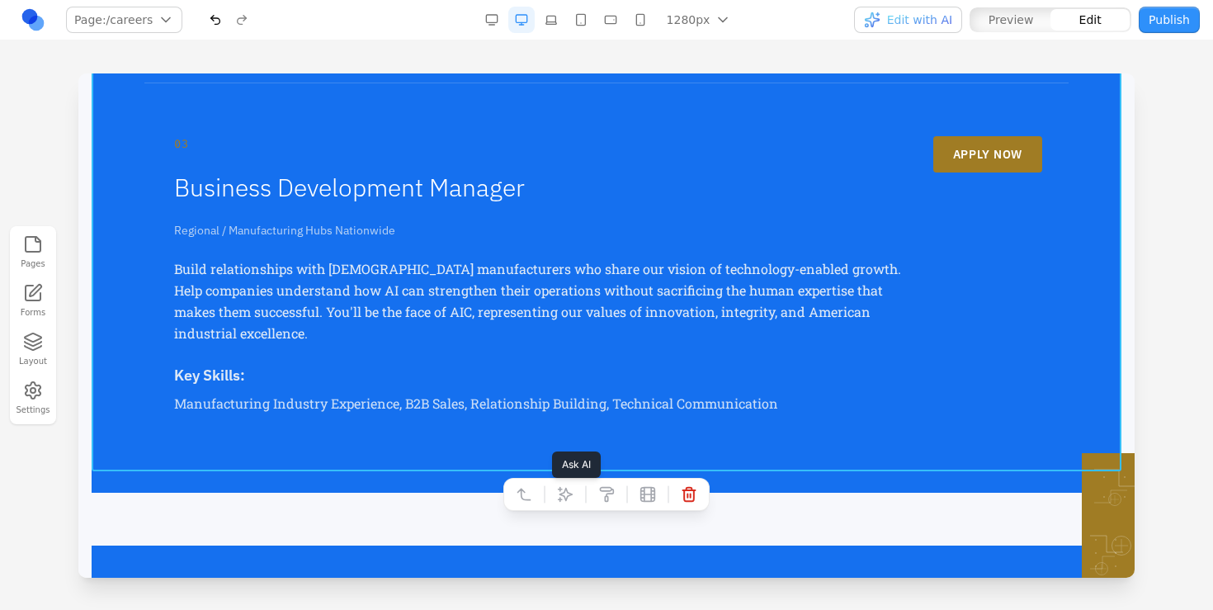
click at [562, 482] on button at bounding box center [565, 494] width 26 height 26
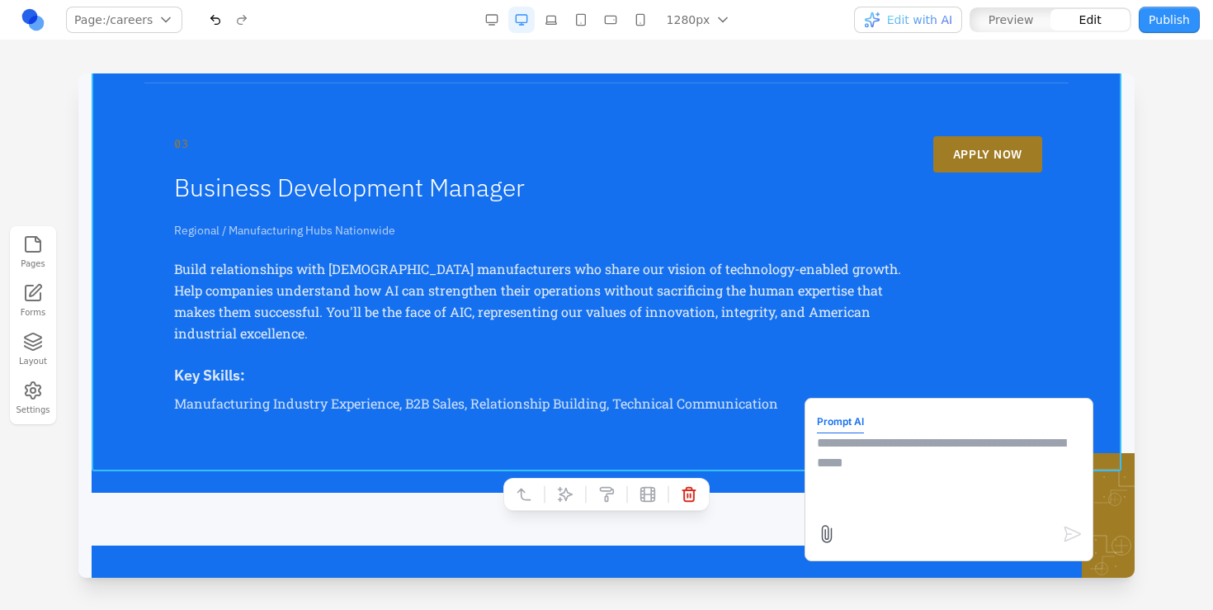
click at [865, 475] on textarea at bounding box center [949, 474] width 264 height 82
type textarea "**********"
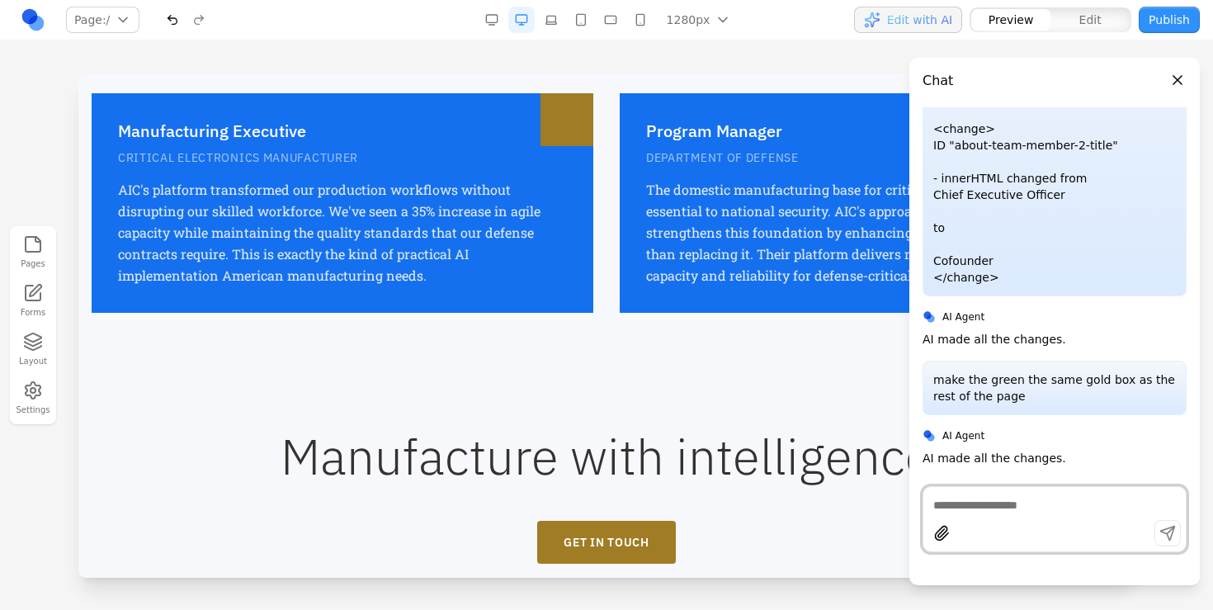
scroll to position [2448, 0]
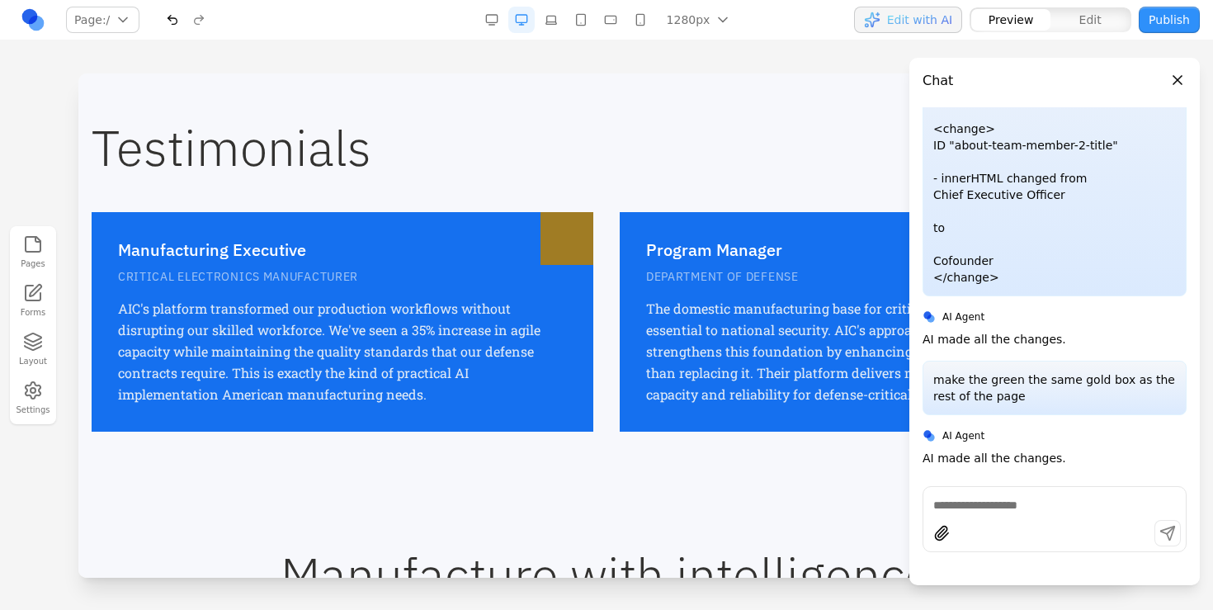
click at [1175, 73] on button "Close panel" at bounding box center [1177, 80] width 18 height 18
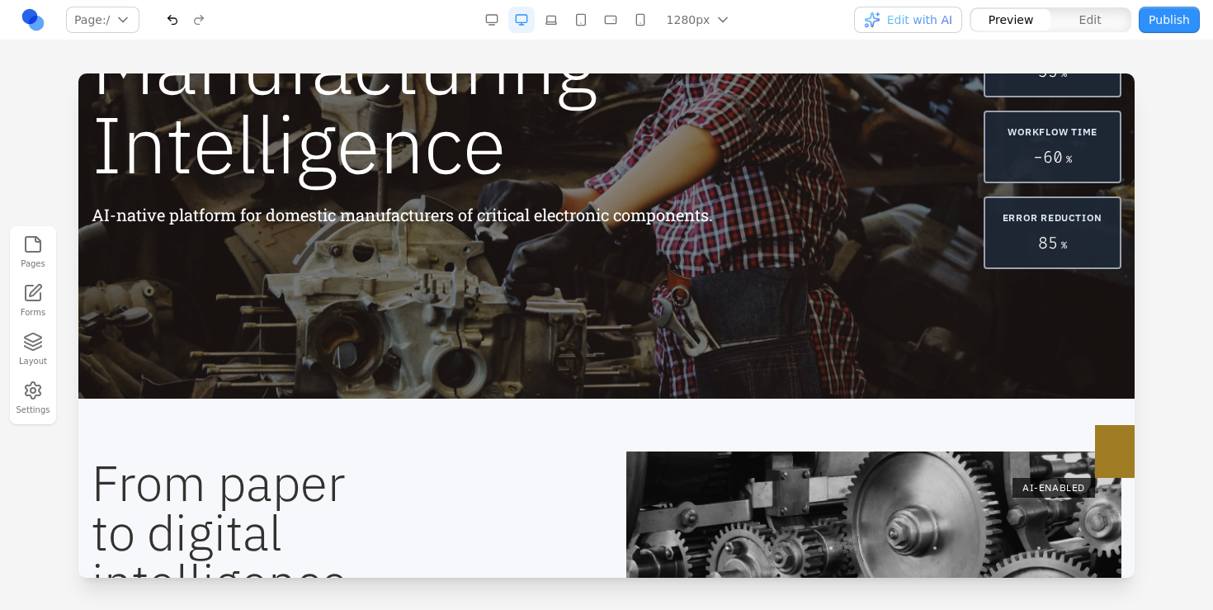
scroll to position [0, 0]
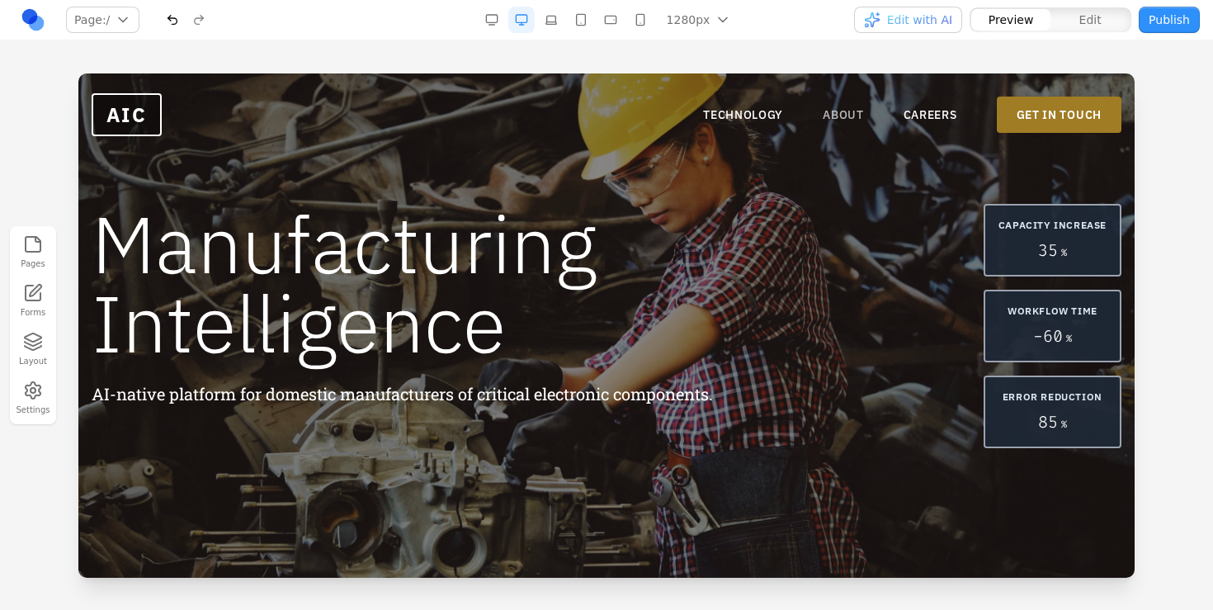
click at [827, 120] on link "ABOUT" at bounding box center [843, 114] width 41 height 16
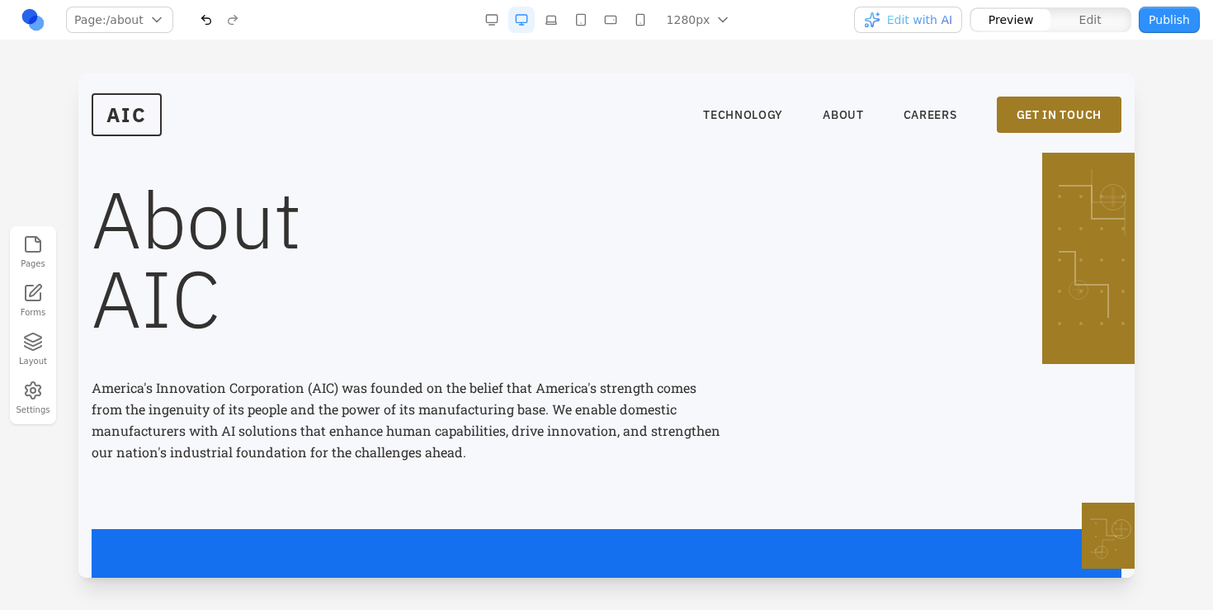
click at [913, 105] on nav "TECHNOLOGY ABOUT CAREERS GET IN TOUCH" at bounding box center [912, 115] width 418 height 36
click at [911, 109] on link "CAREERS" at bounding box center [930, 114] width 54 height 16
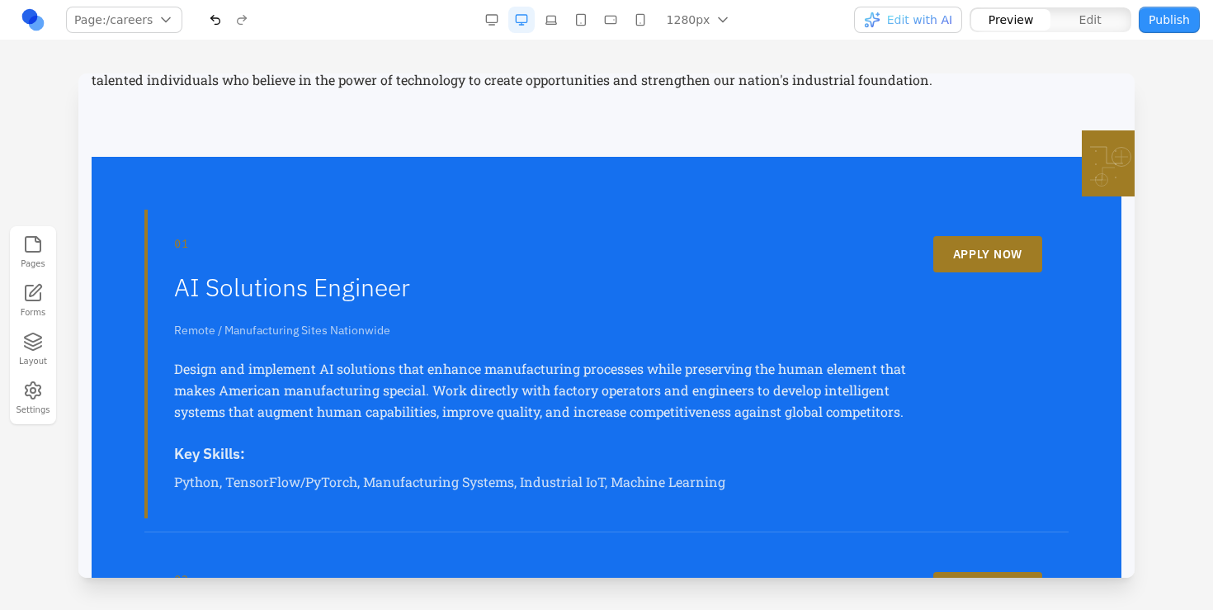
scroll to position [246, 0]
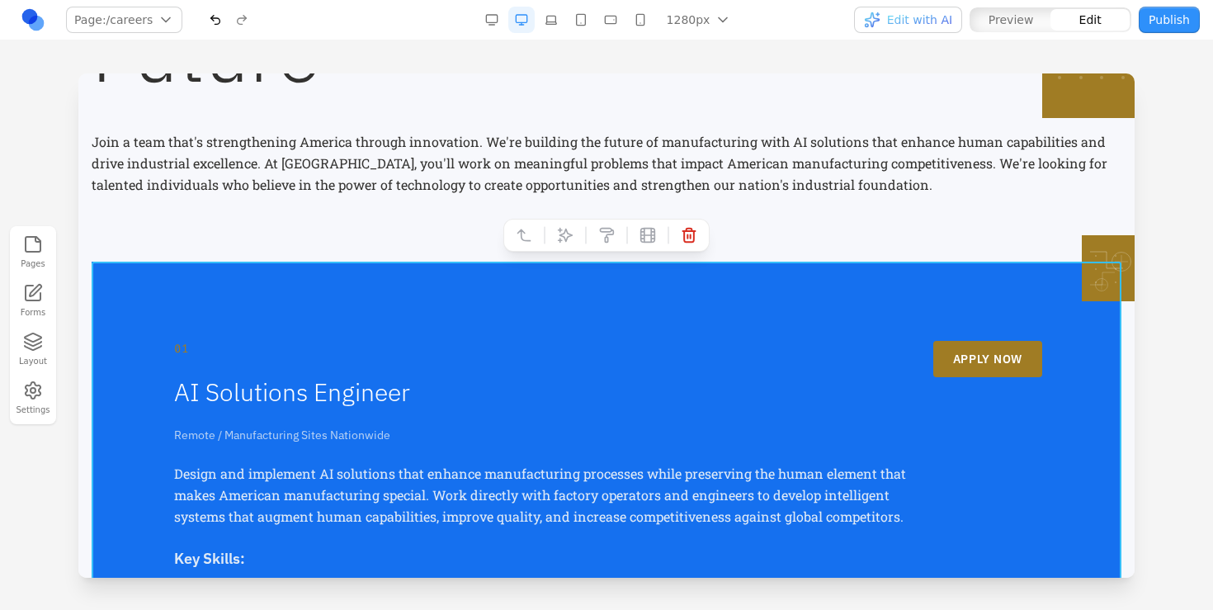
click at [570, 233] on icon at bounding box center [565, 235] width 16 height 16
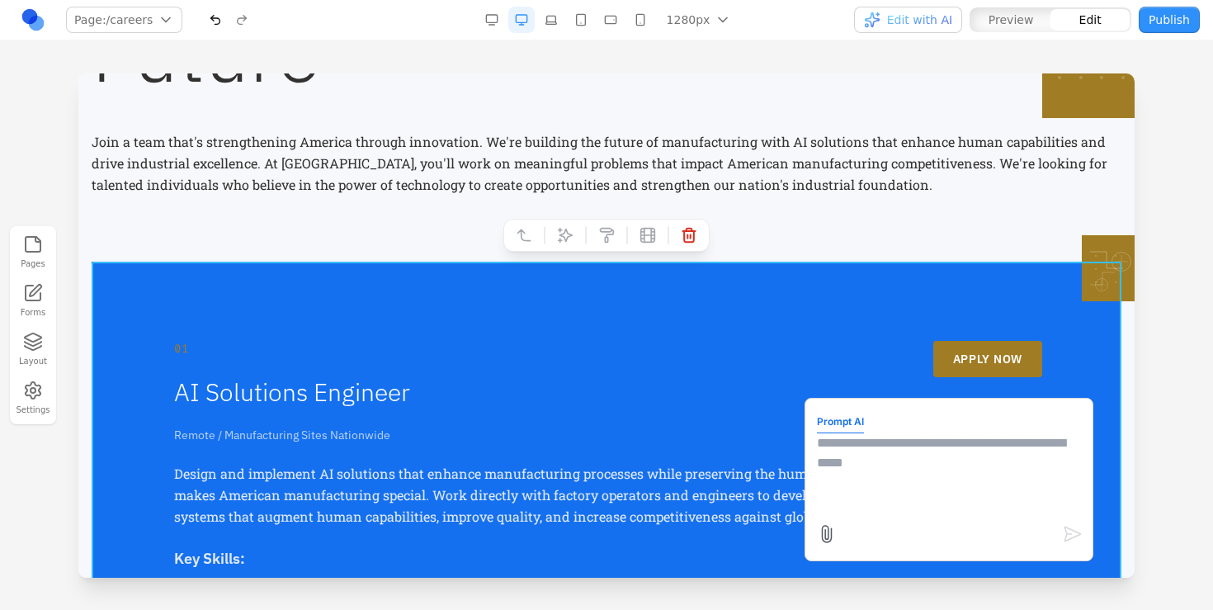
click at [869, 474] on textarea at bounding box center [949, 474] width 264 height 82
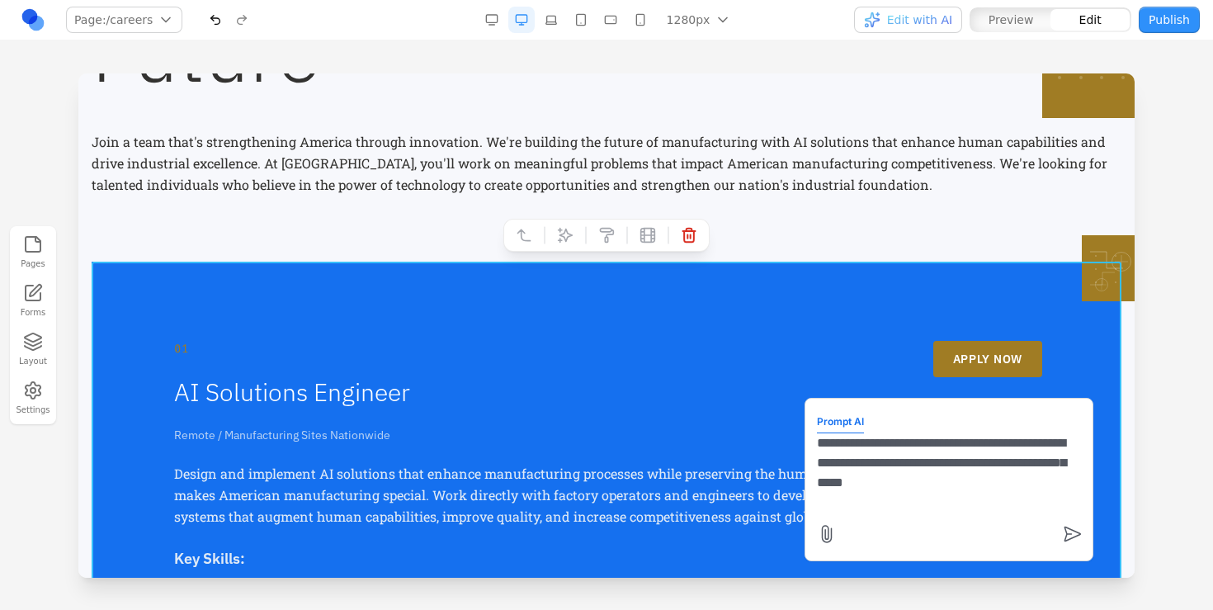
type textarea "**********"
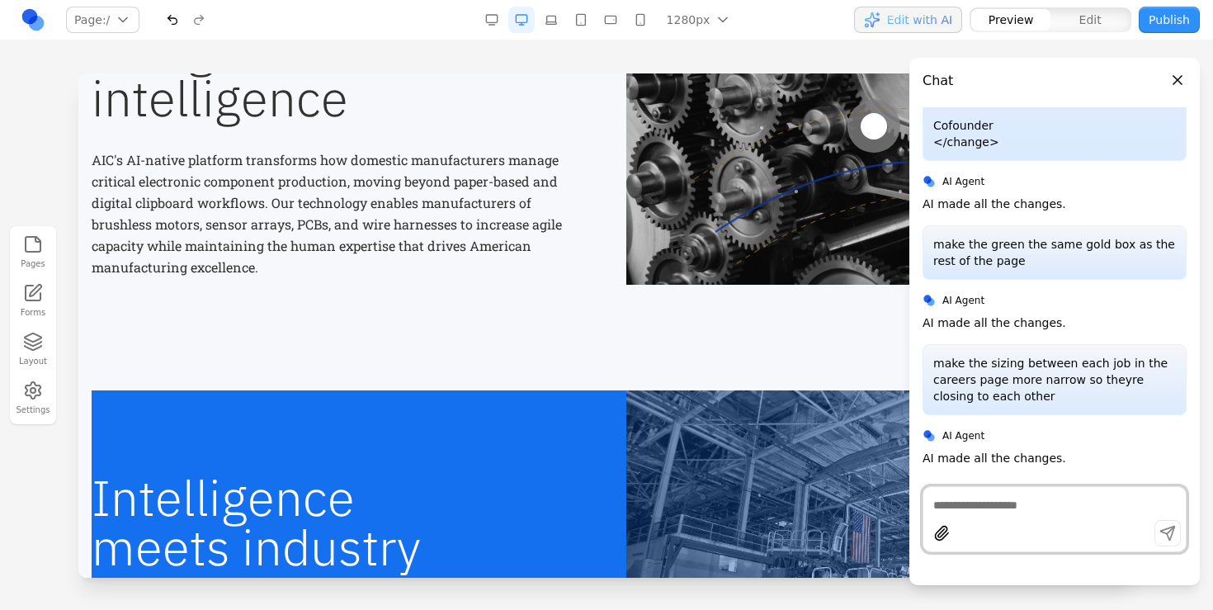
scroll to position [679, 0]
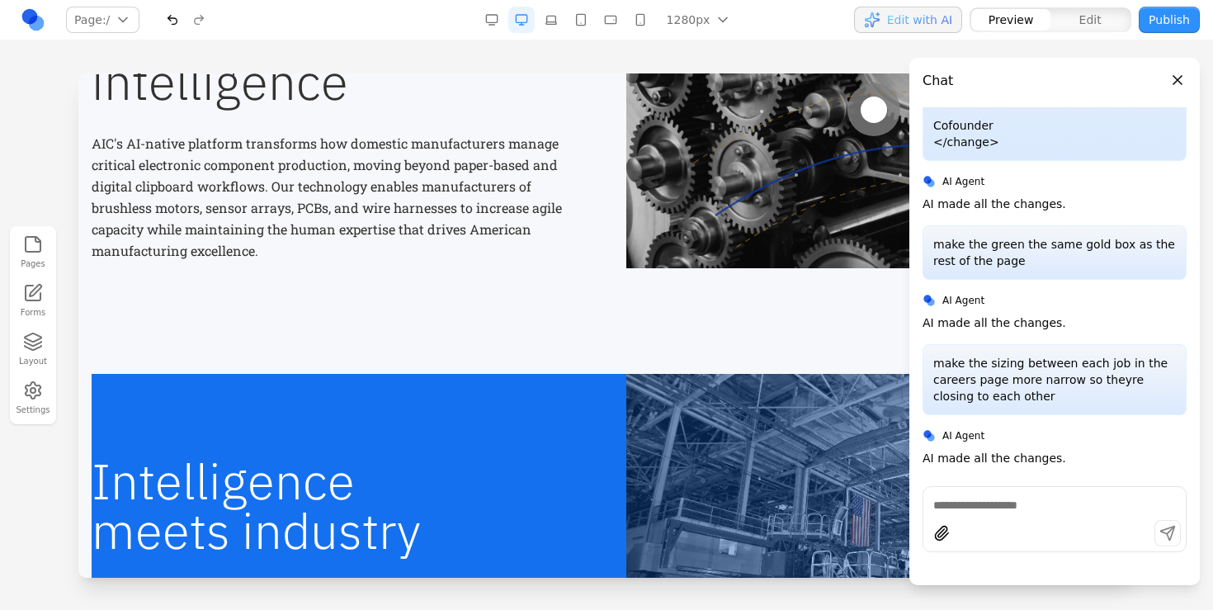
click at [1172, 63] on header "Chat" at bounding box center [1054, 74] width 290 height 33
click at [1174, 68] on header "Chat" at bounding box center [1054, 74] width 290 height 33
click at [1163, 81] on header "Chat" at bounding box center [1054, 74] width 290 height 33
click at [1176, 76] on button "Close panel" at bounding box center [1177, 80] width 18 height 18
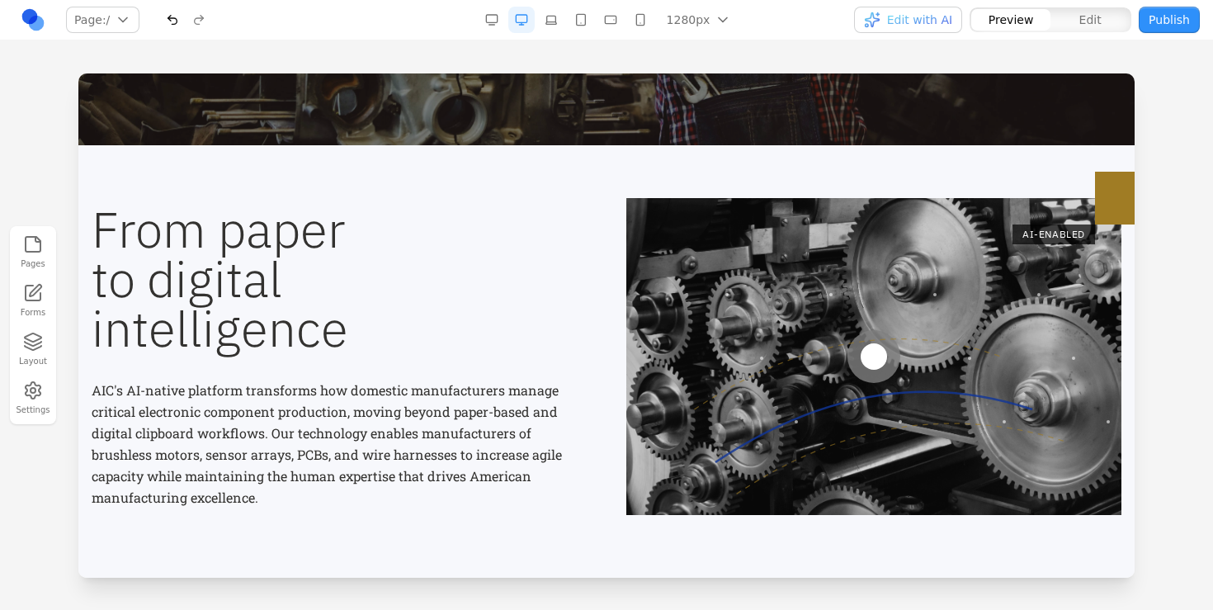
scroll to position [0, 0]
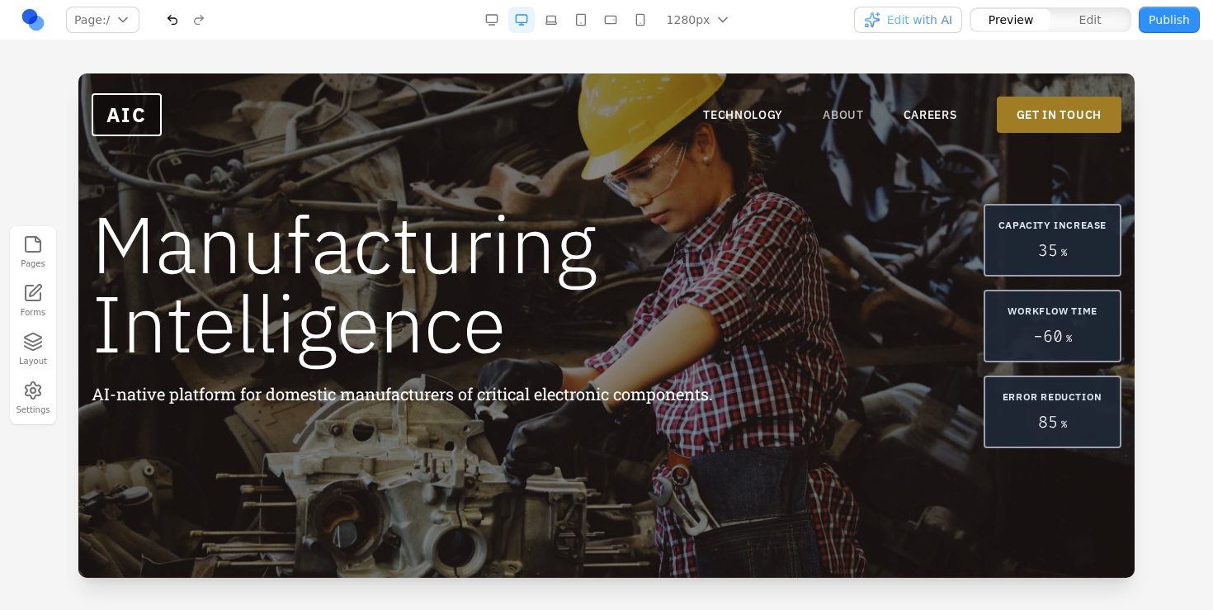
click at [847, 108] on link "ABOUT" at bounding box center [843, 114] width 41 height 16
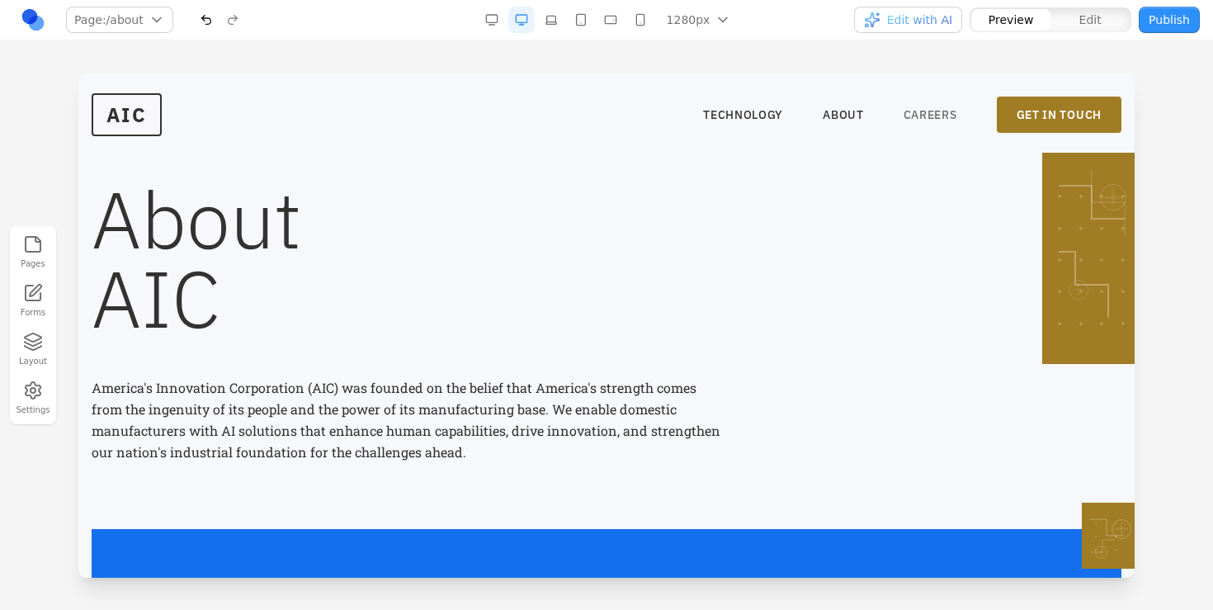
click at [944, 113] on link "CAREERS" at bounding box center [930, 114] width 54 height 16
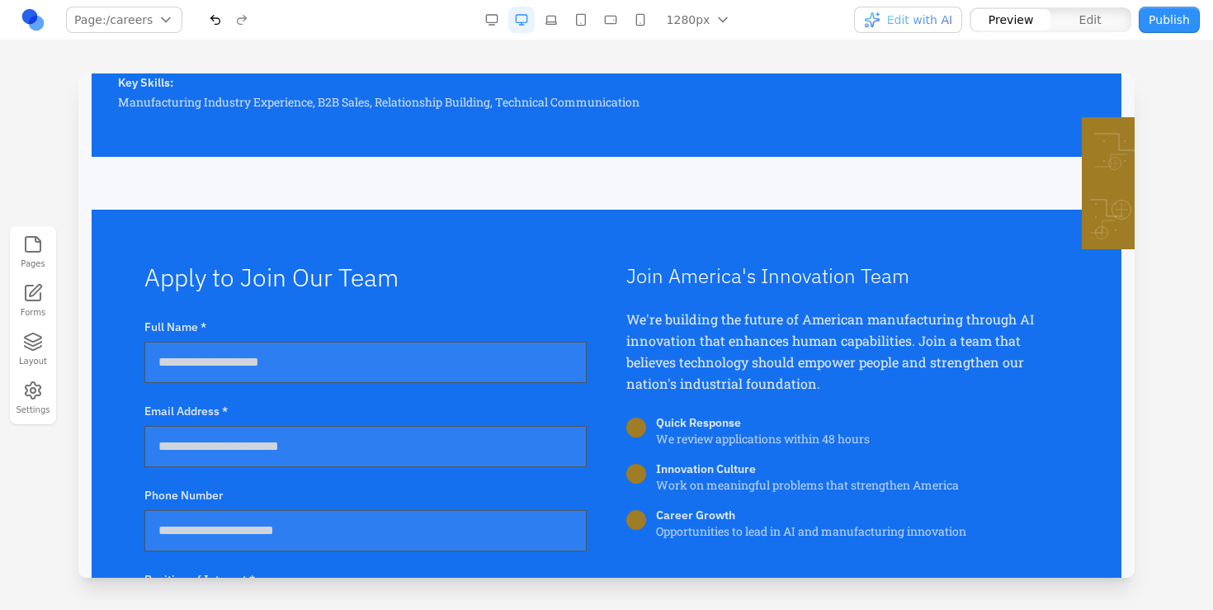
scroll to position [549, 0]
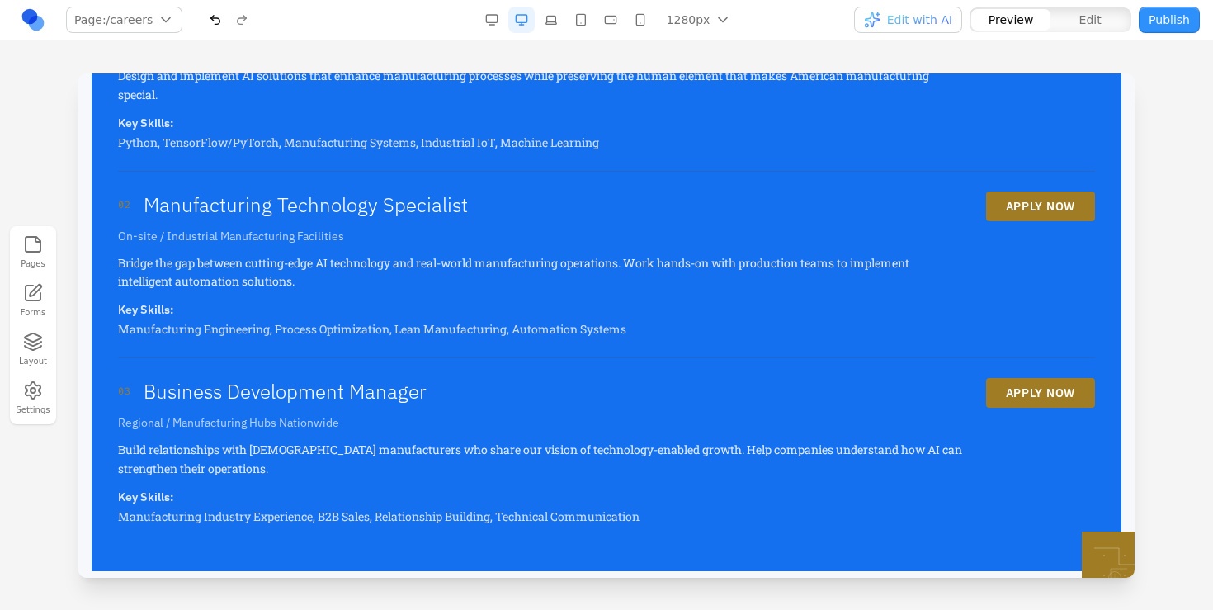
click at [451, 152] on div "01 AI Solutions Engineer Remote / Manufacturing Sites Nationwide Design and imp…" at bounding box center [606, 77] width 977 height 187
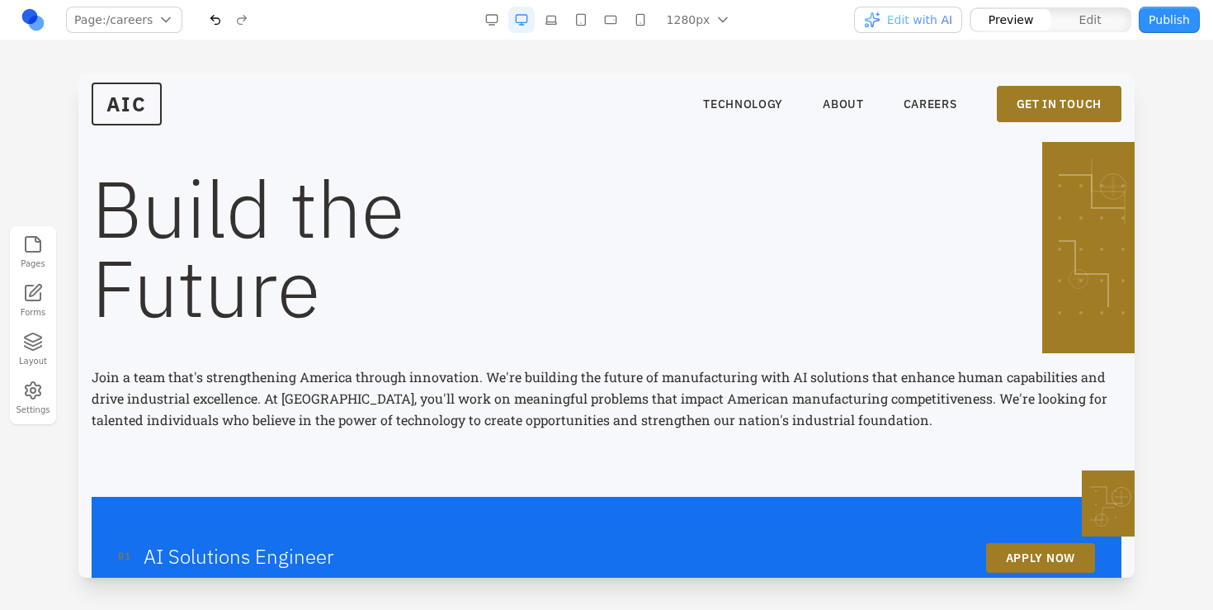
scroll to position [0, 0]
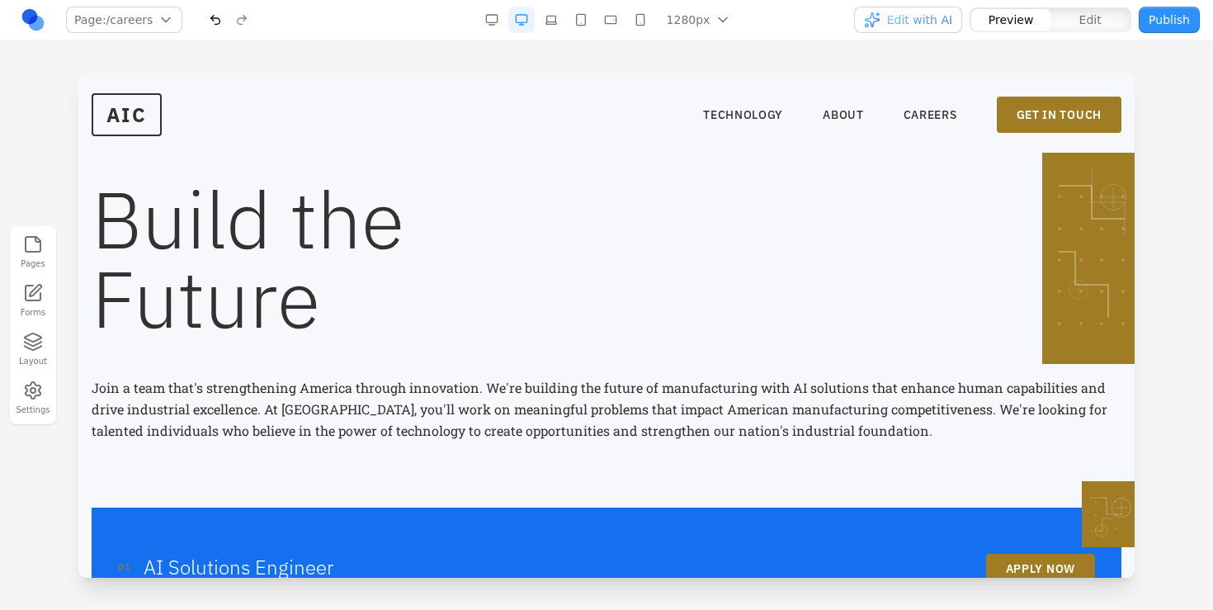
click at [740, 124] on nav "TECHNOLOGY ABOUT CAREERS GET IN TOUCH" at bounding box center [912, 115] width 418 height 36
click at [738, 120] on link "TECHNOLOGY" at bounding box center [743, 114] width 80 height 16
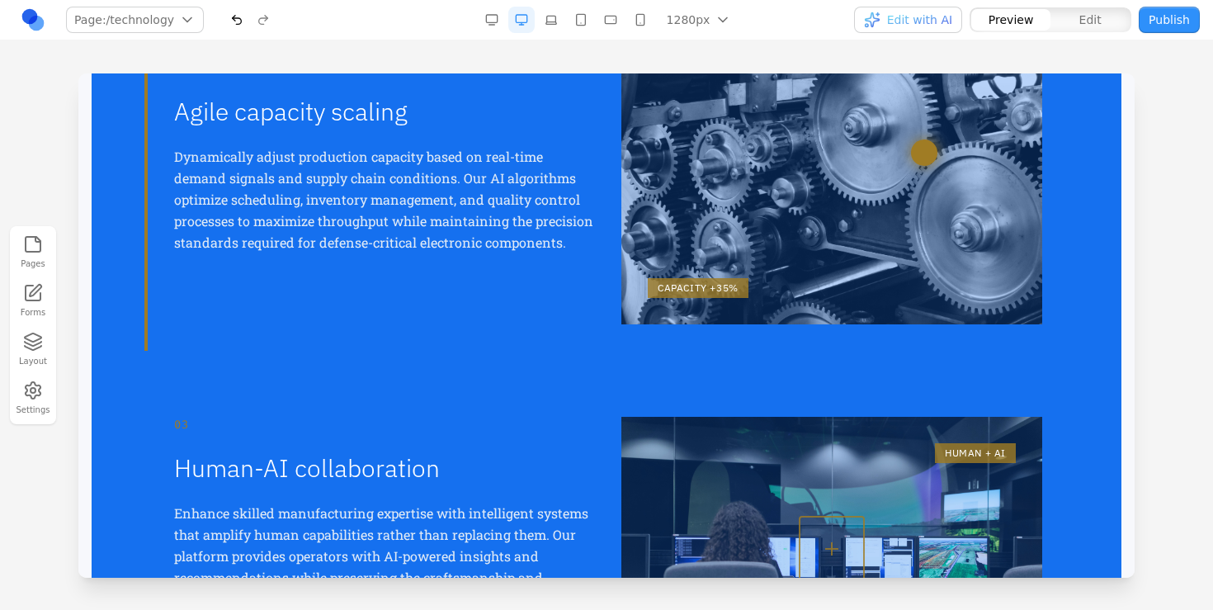
scroll to position [546, 0]
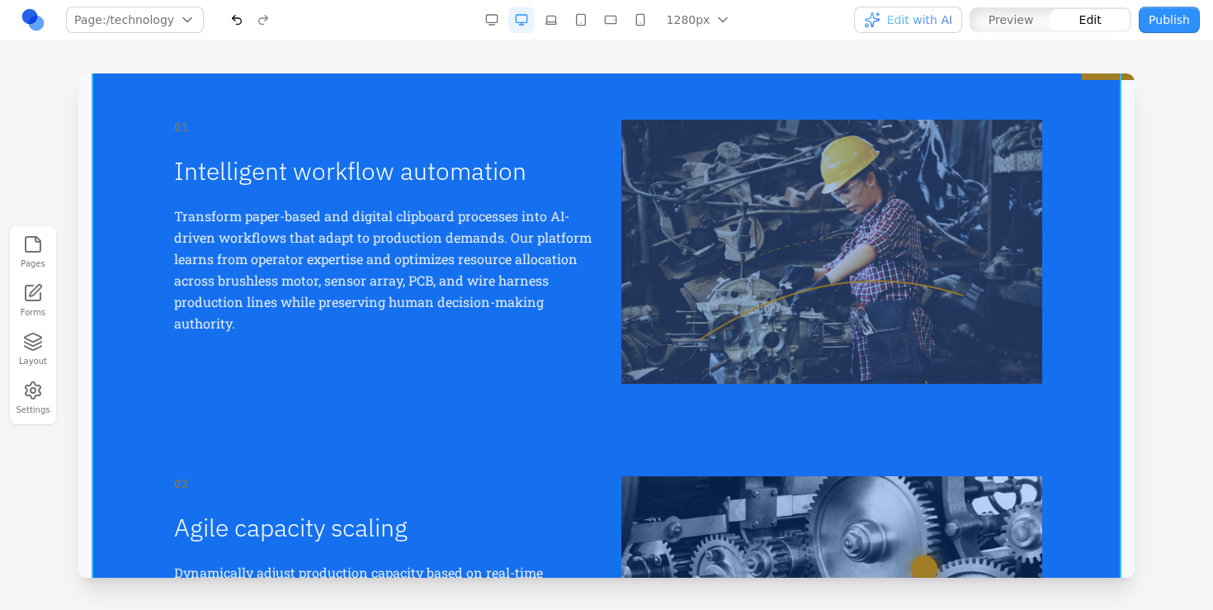
click at [111, 122] on div "01 Intelligent workflow automation Transform paper-based and digital clipboard …" at bounding box center [607, 607] width 1030 height 1135
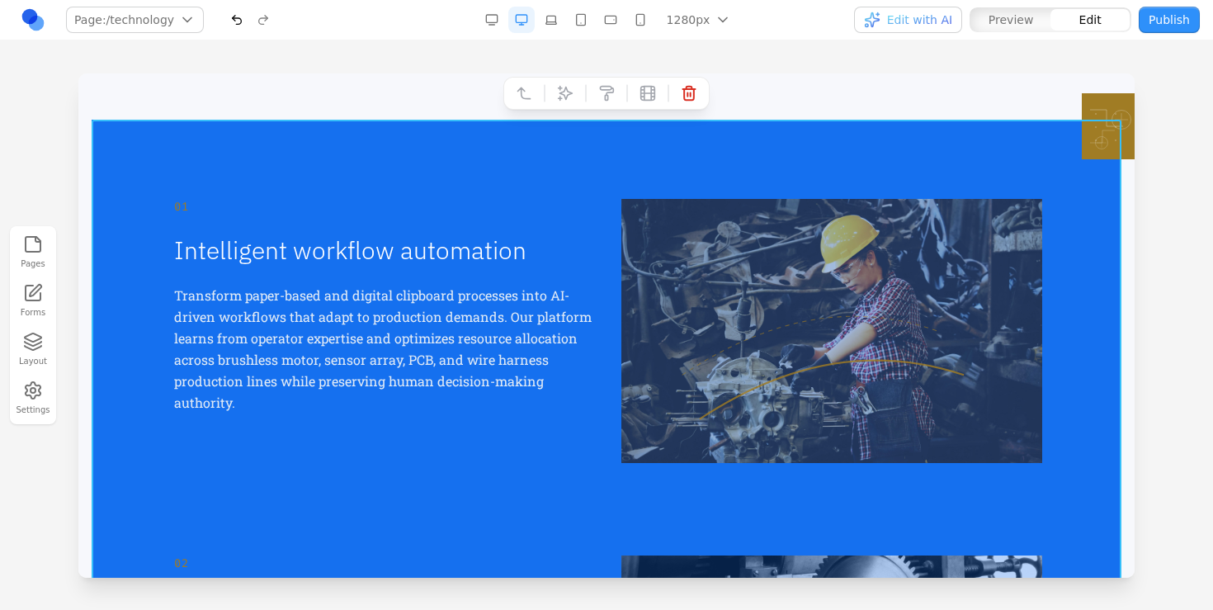
scroll to position [458, 0]
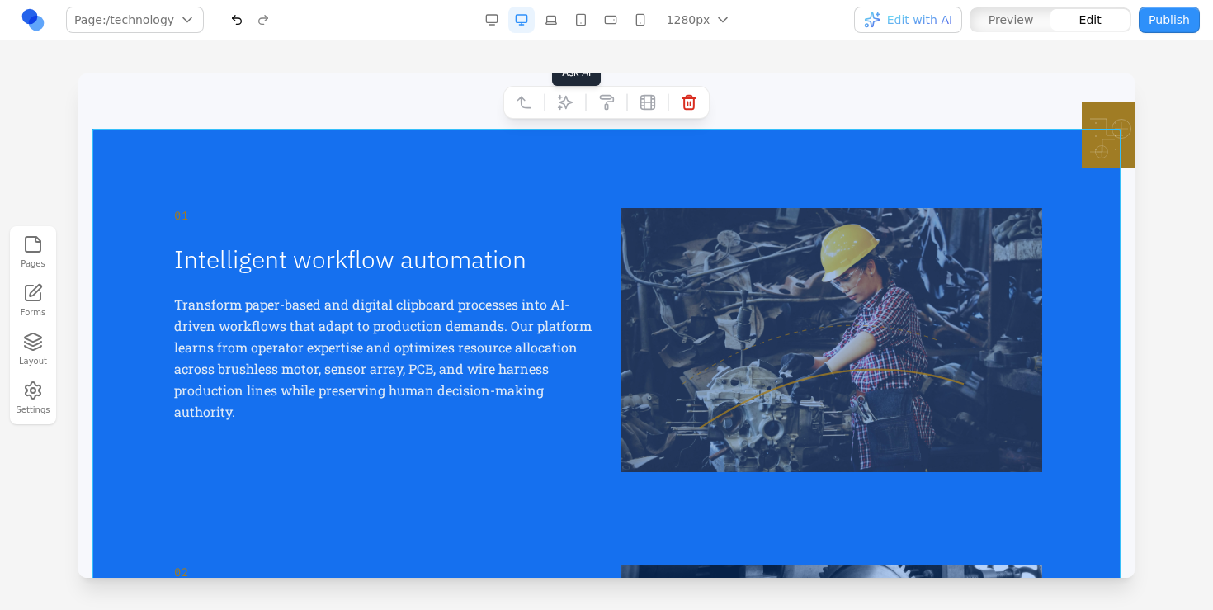
click at [559, 103] on icon at bounding box center [565, 102] width 16 height 16
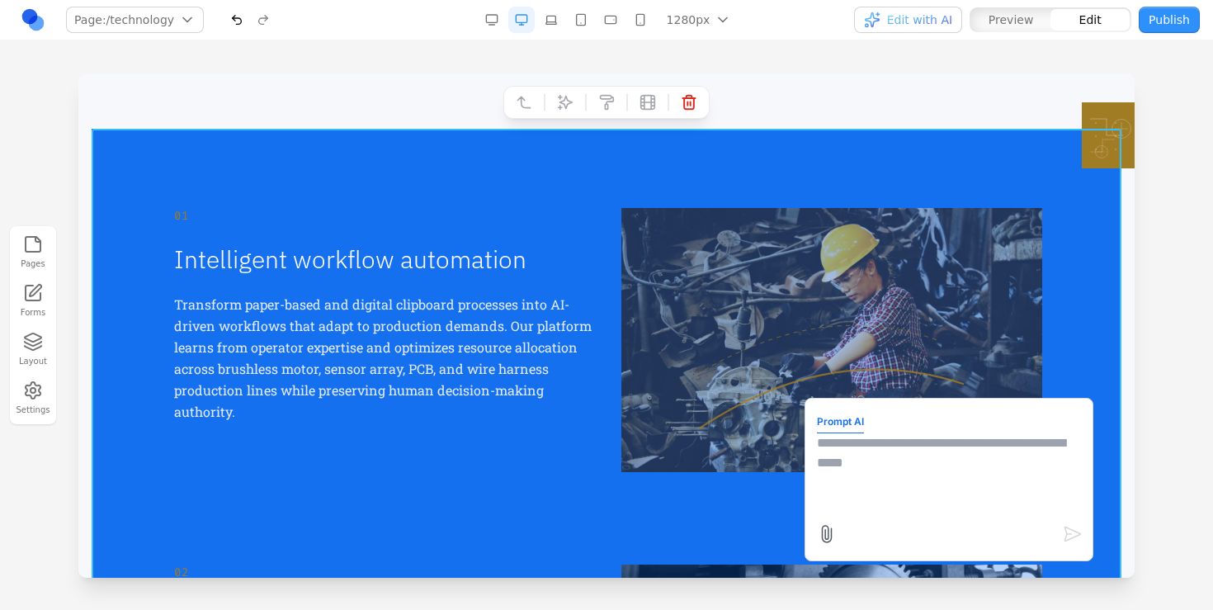
click at [891, 443] on textarea at bounding box center [949, 474] width 264 height 82
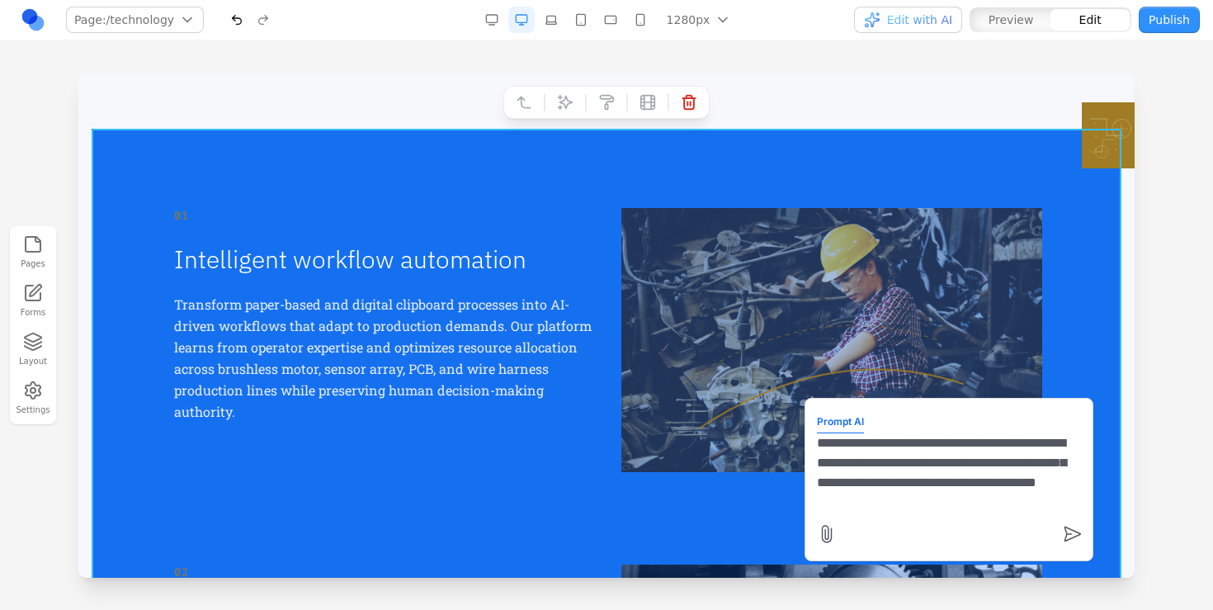
click at [858, 505] on textarea "**********" at bounding box center [949, 474] width 264 height 82
type textarea "**********"
click at [1053, 494] on textarea "**********" at bounding box center [949, 474] width 264 height 82
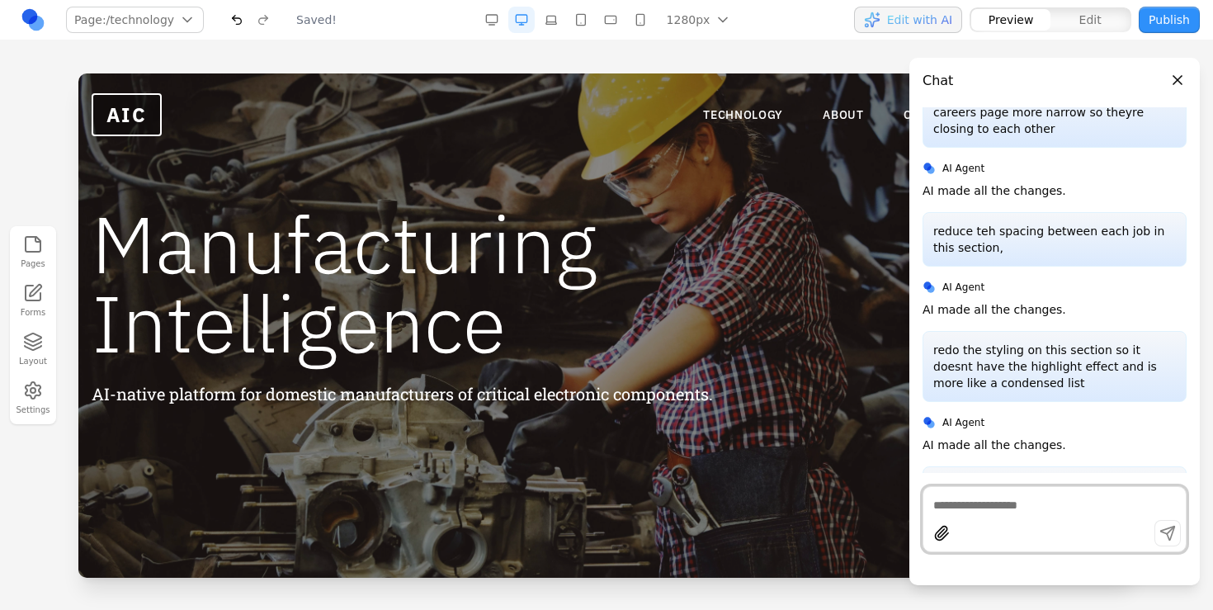
scroll to position [0, 0]
click at [738, 116] on link "TECHNOLOGY" at bounding box center [743, 114] width 80 height 16
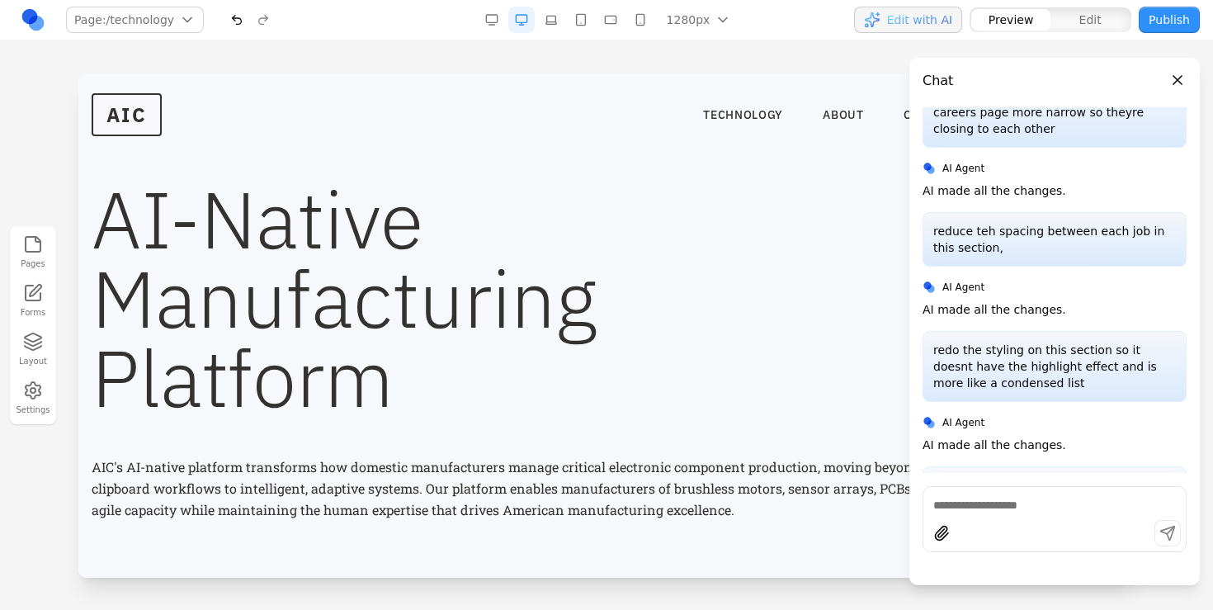
click at [1173, 78] on button "Close panel" at bounding box center [1177, 80] width 18 height 18
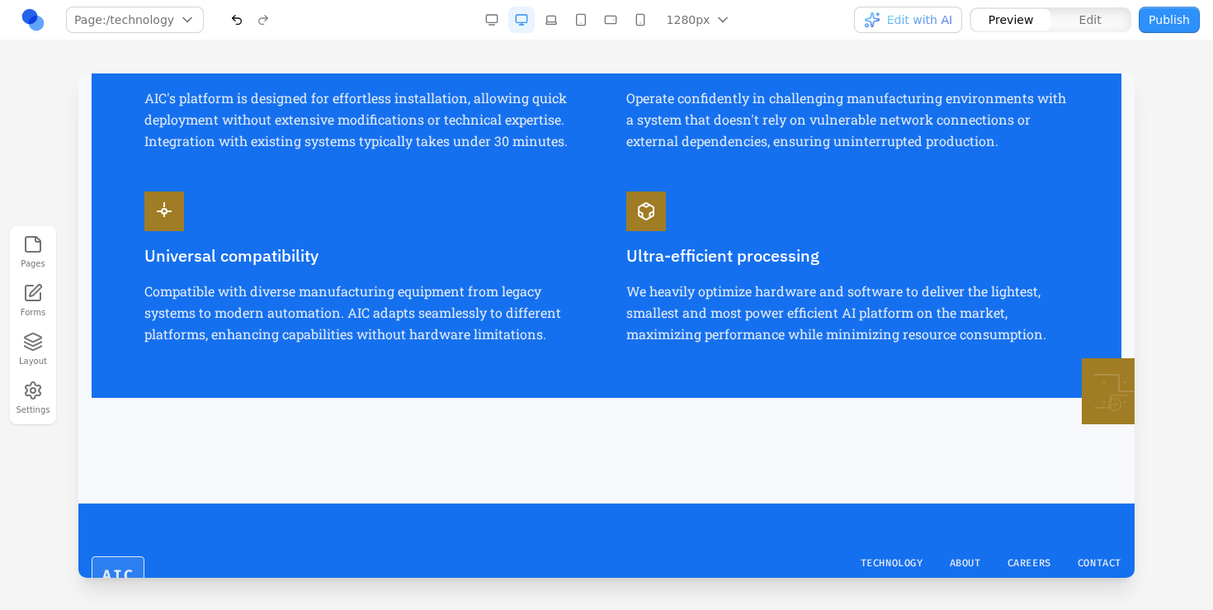
scroll to position [2106, 0]
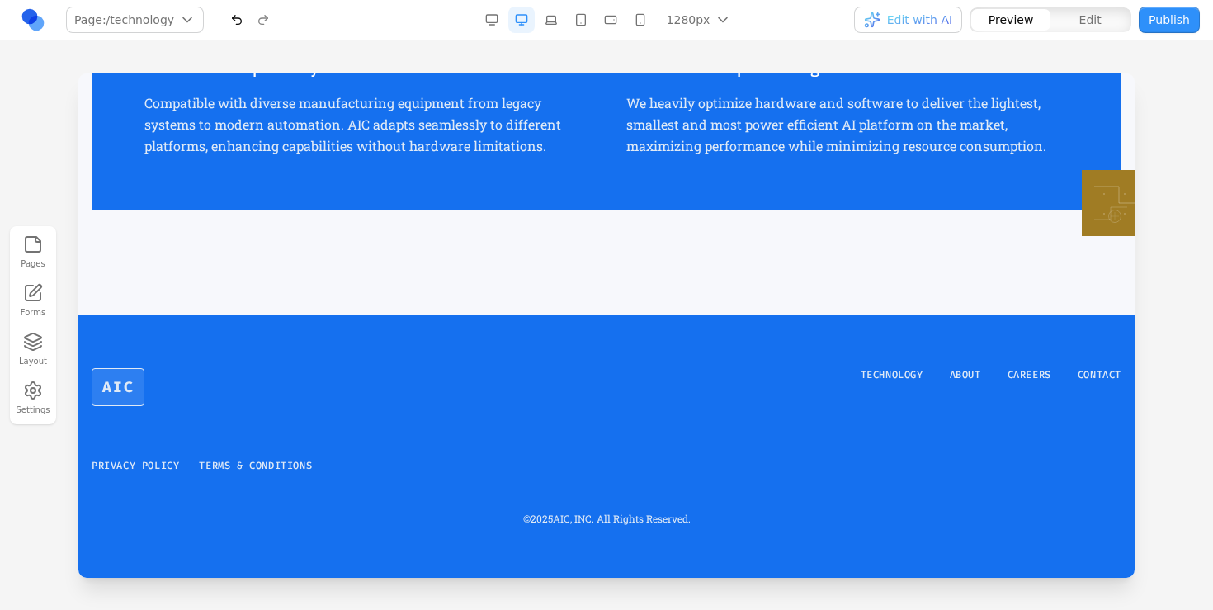
click at [696, 379] on div "AIC TECHNOLOGY ABOUT CAREERS CONTACT" at bounding box center [607, 387] width 1030 height 38
click at [889, 381] on div "AIC TECHNOLOGY ABOUT CAREERS CONTACT" at bounding box center [607, 387] width 1030 height 38
click at [889, 379] on link "TECHNOLOGY" at bounding box center [891, 374] width 63 height 13
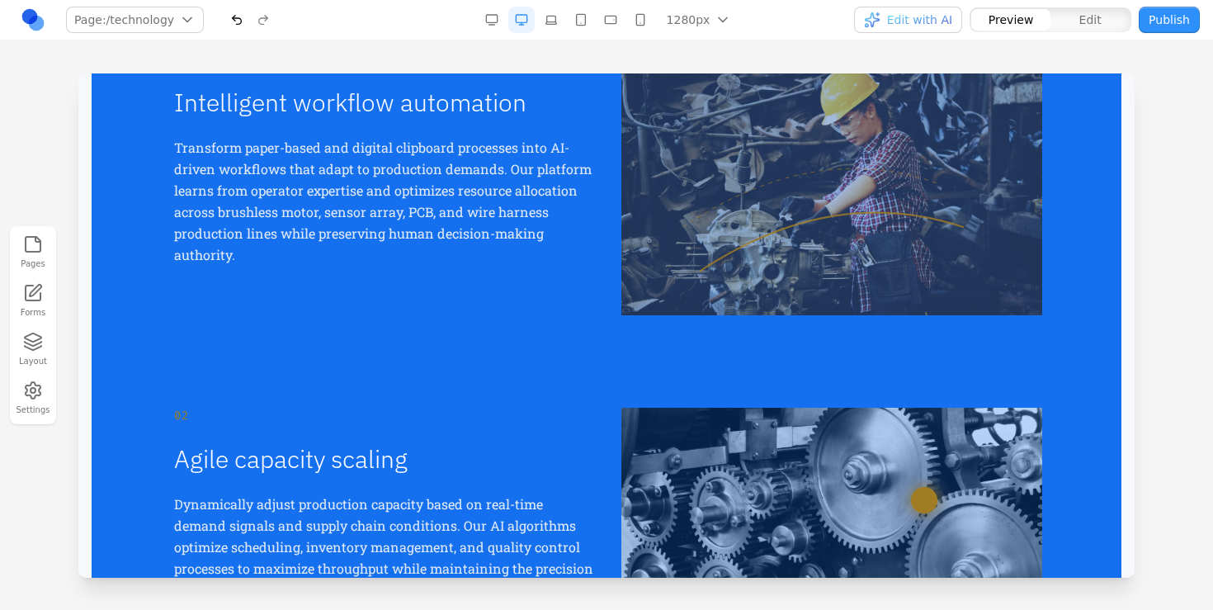
click at [889, 315] on icon at bounding box center [831, 183] width 421 height 264
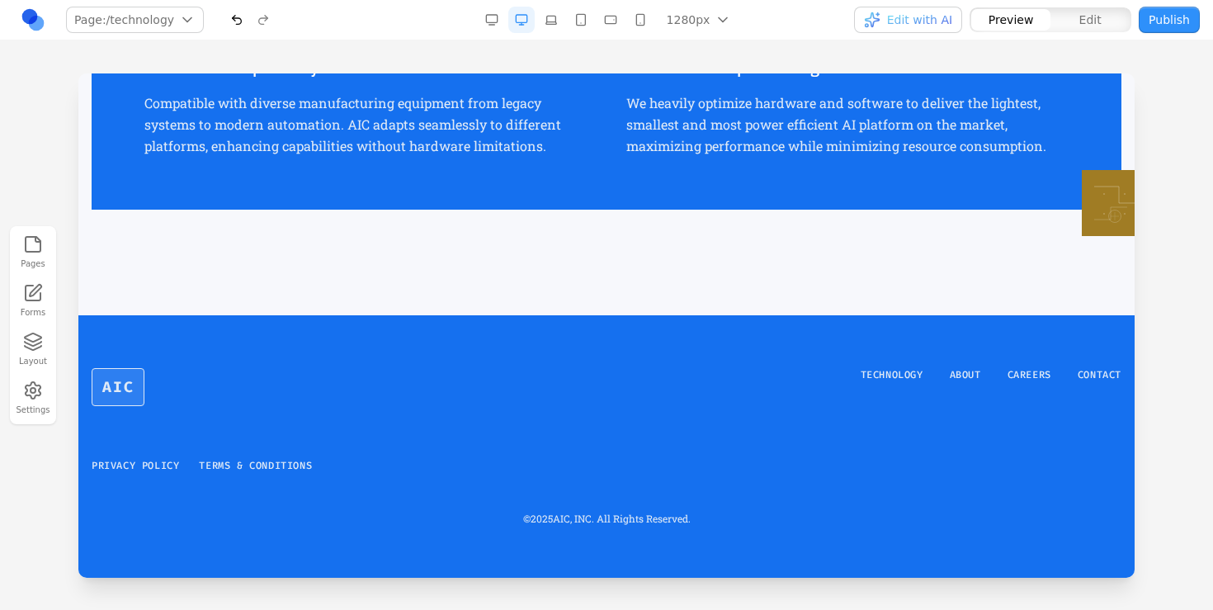
click at [838, 401] on div "AIC TECHNOLOGY ABOUT CAREERS CONTACT" at bounding box center [607, 387] width 1030 height 38
click at [157, 456] on div "AIC TECHNOLOGY ABOUT CAREERS CONTACT PRIVACY POLICY TERMS & CONDITIONS © 2025 A…" at bounding box center [607, 446] width 1030 height 157
click at [156, 457] on div "AIC TECHNOLOGY ABOUT CAREERS CONTACT PRIVACY POLICY TERMS & CONDITIONS © 2025 A…" at bounding box center [607, 446] width 1030 height 157
click at [153, 462] on link "PRIVACY POLICY" at bounding box center [135, 465] width 87 height 13
click at [537, 377] on div "AIC TECHNOLOGY ABOUT CAREERS CONTACT" at bounding box center [607, 387] width 1030 height 38
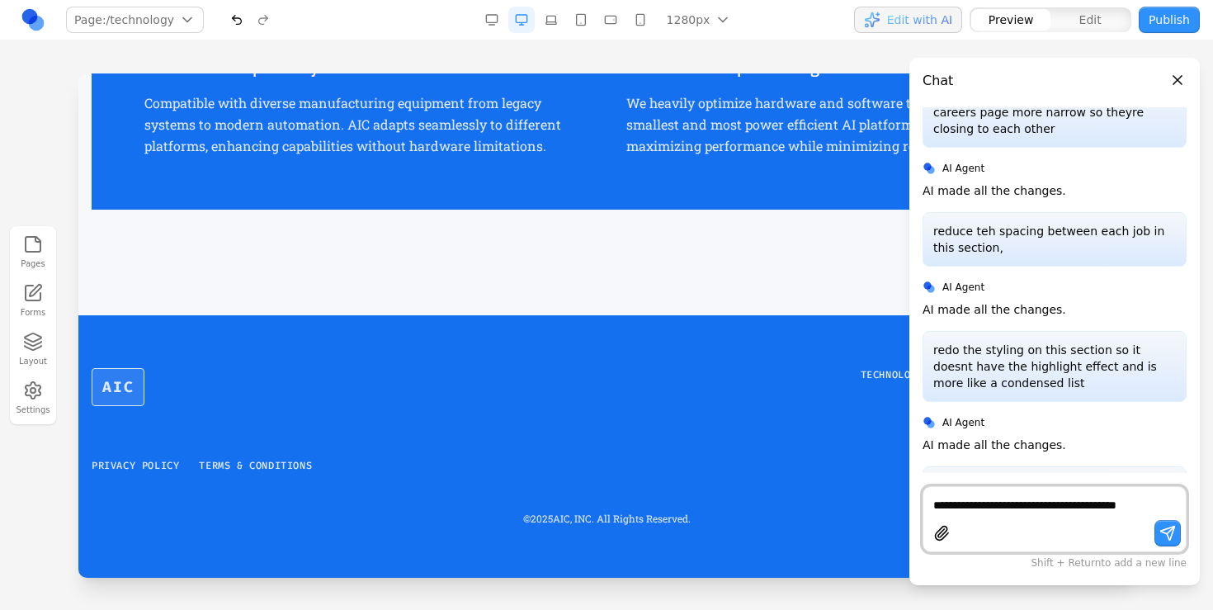
scroll to position [5010, 0]
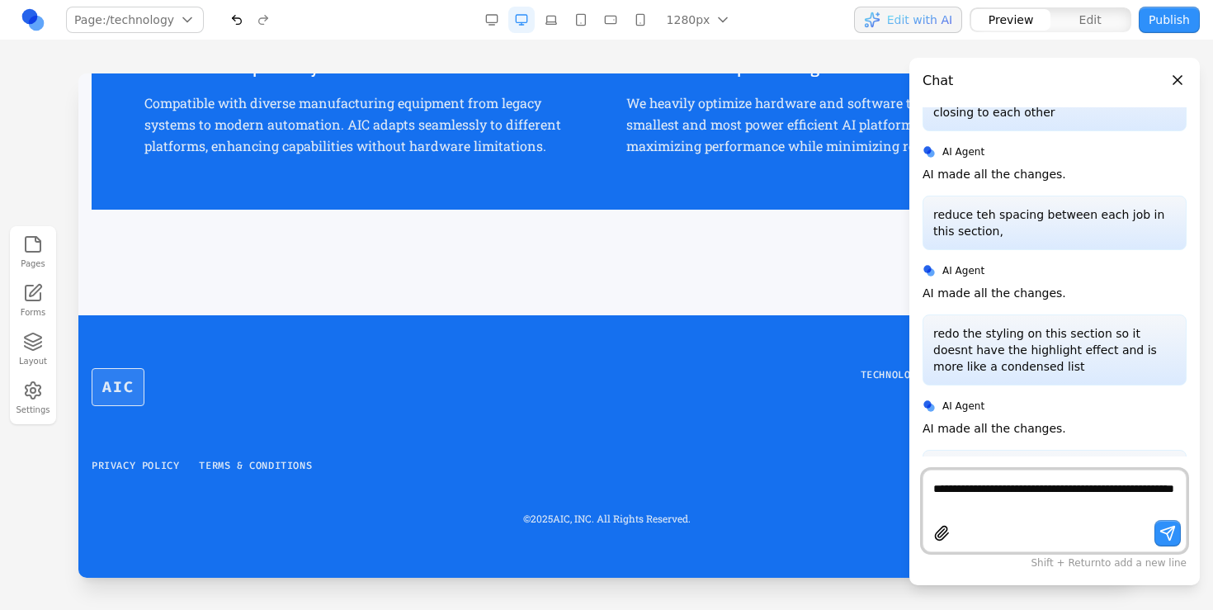
click at [964, 501] on textarea "**********" at bounding box center [1054, 496] width 243 height 33
click at [978, 504] on textarea "**********" at bounding box center [1054, 496] width 243 height 33
type textarea "**********"
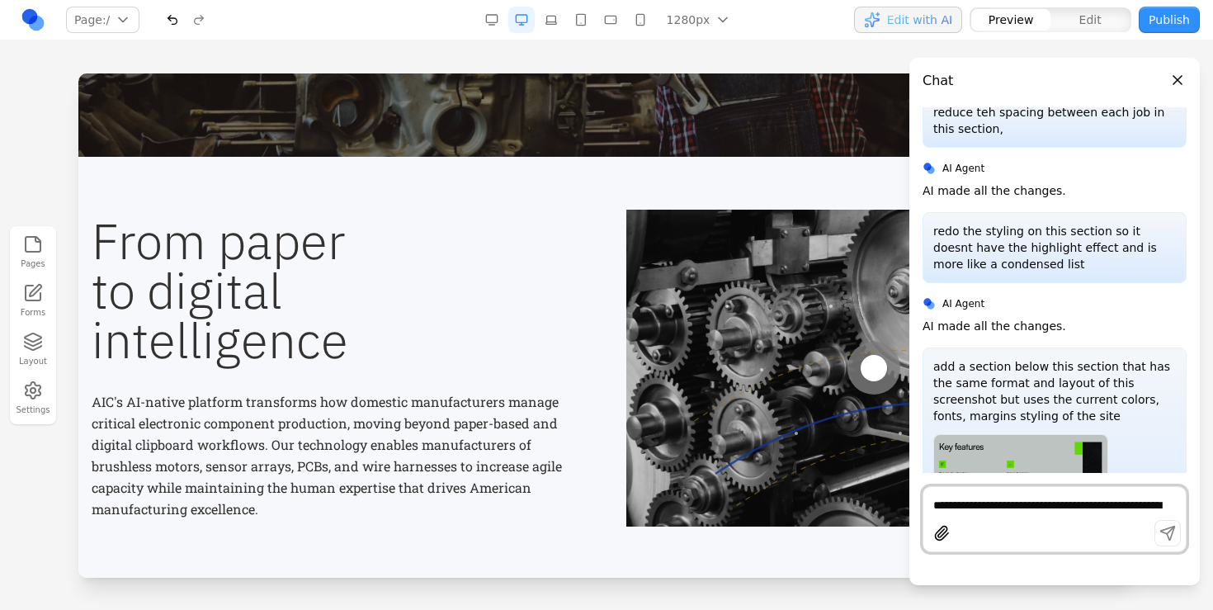
scroll to position [0, 0]
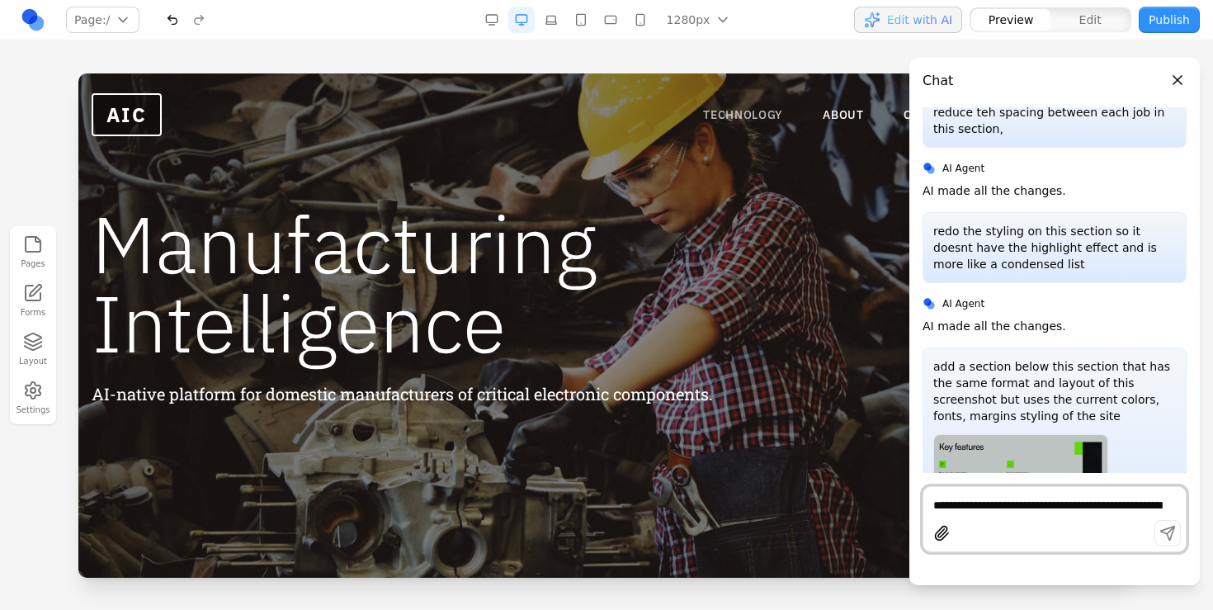
click at [721, 109] on link "TECHNOLOGY" at bounding box center [743, 114] width 80 height 16
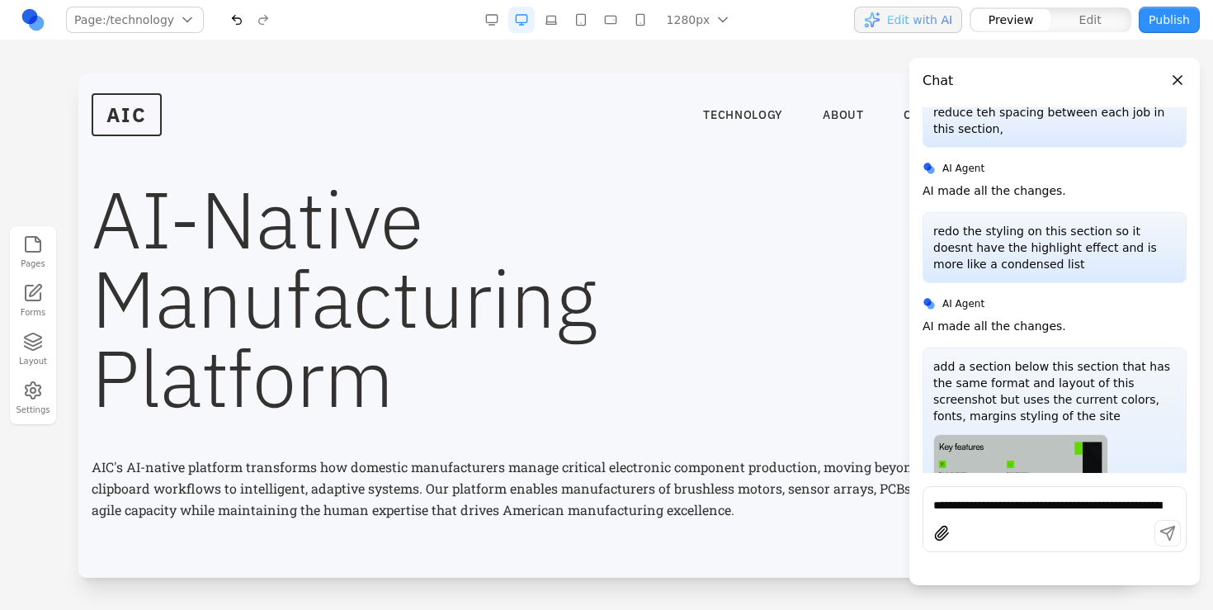
click at [1182, 82] on button "Close panel" at bounding box center [1177, 80] width 18 height 18
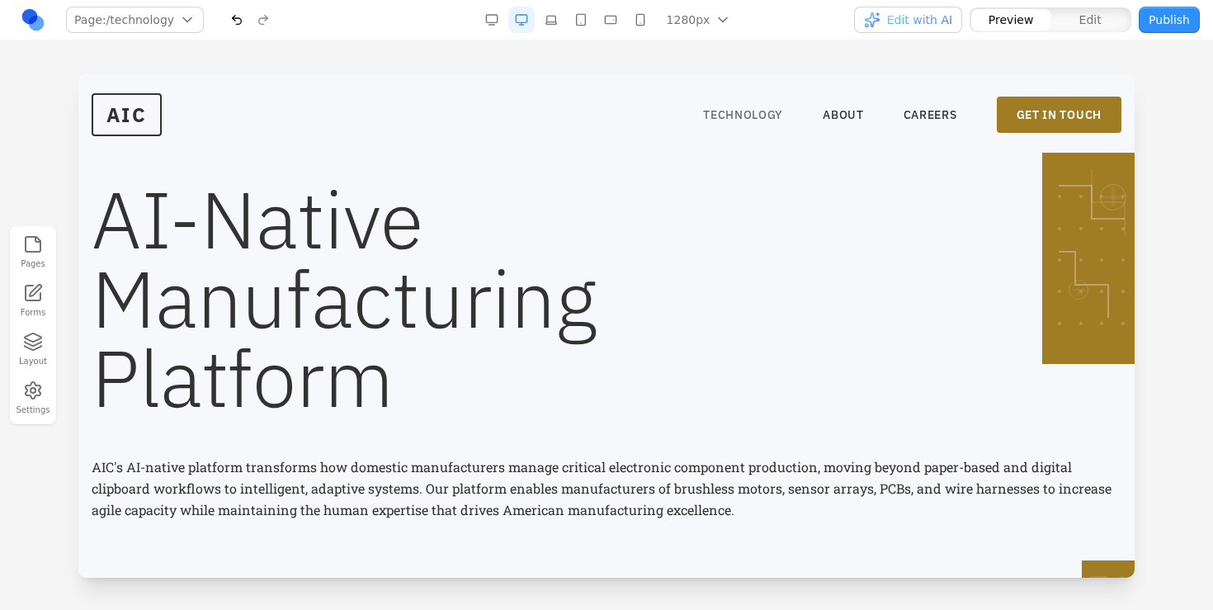
click at [770, 119] on link "TECHNOLOGY" at bounding box center [743, 114] width 80 height 16
click at [847, 111] on link "ABOUT" at bounding box center [843, 114] width 41 height 16
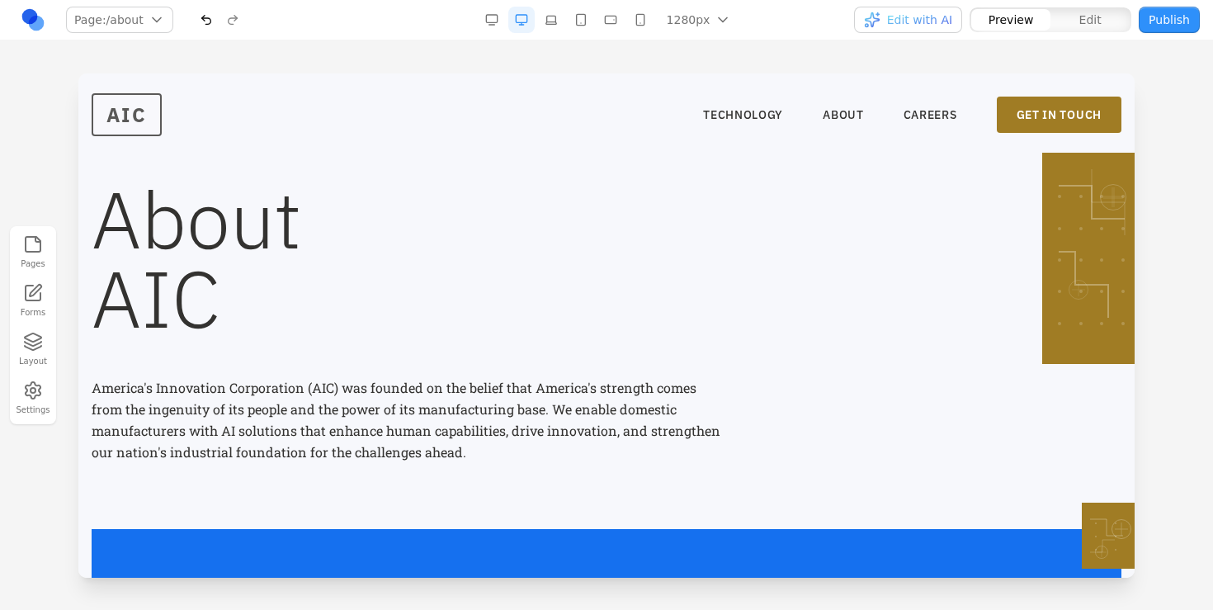
click at [124, 130] on span "AIC" at bounding box center [127, 114] width 70 height 43
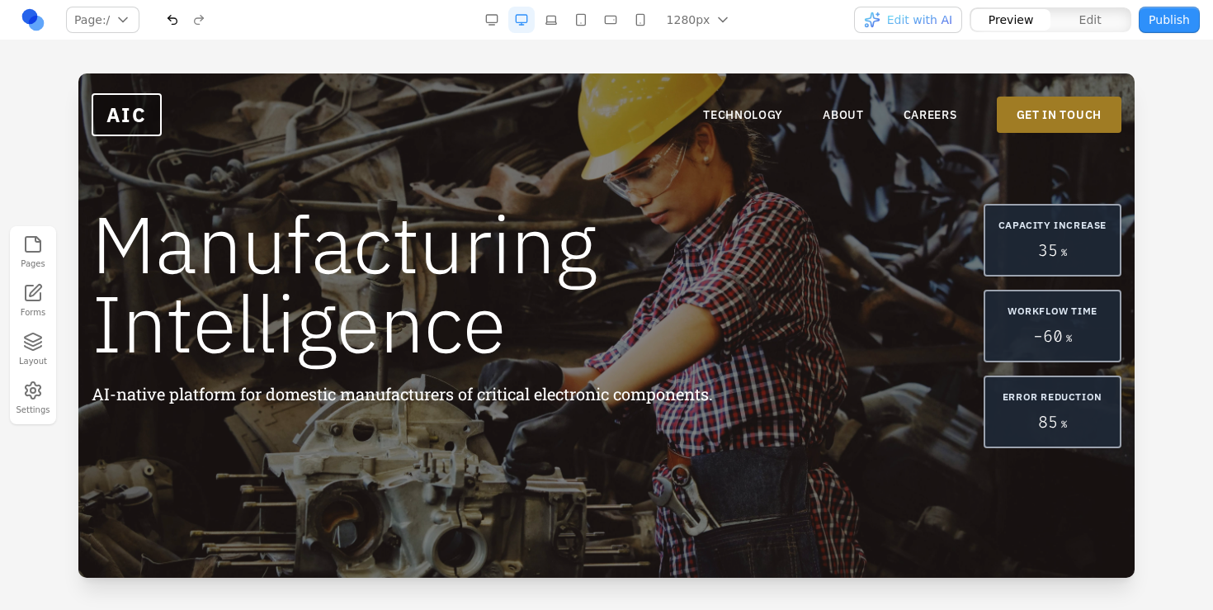
click at [753, 123] on nav "TECHNOLOGY ABOUT CAREERS GET IN TOUCH" at bounding box center [912, 115] width 418 height 36
click at [753, 114] on link "TECHNOLOGY" at bounding box center [743, 114] width 80 height 16
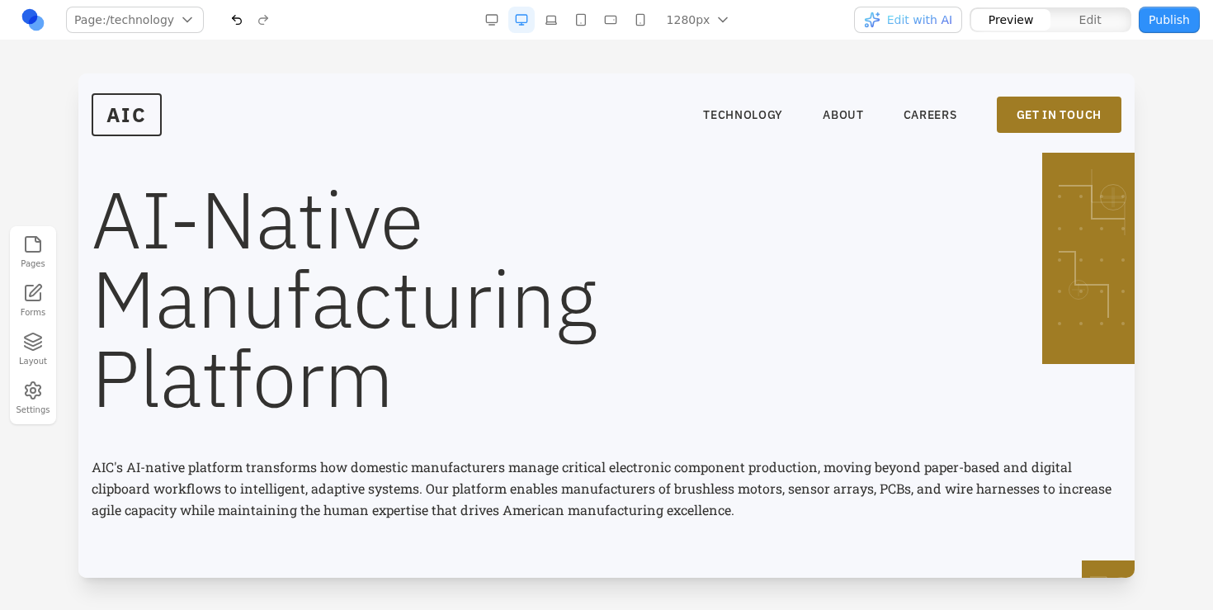
click at [862, 110] on nav "TECHNOLOGY ABOUT CAREERS GET IN TOUCH" at bounding box center [912, 115] width 418 height 36
click at [844, 112] on link "ABOUT" at bounding box center [843, 114] width 41 height 16
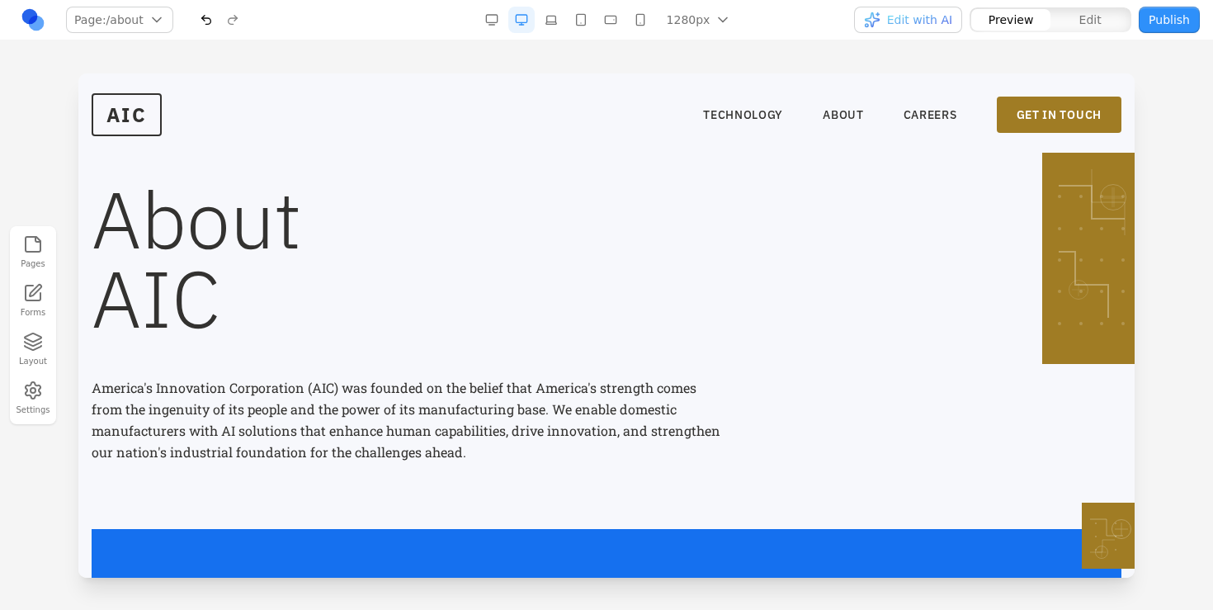
click at [440, 318] on h1 "About AIC" at bounding box center [607, 258] width 1030 height 158
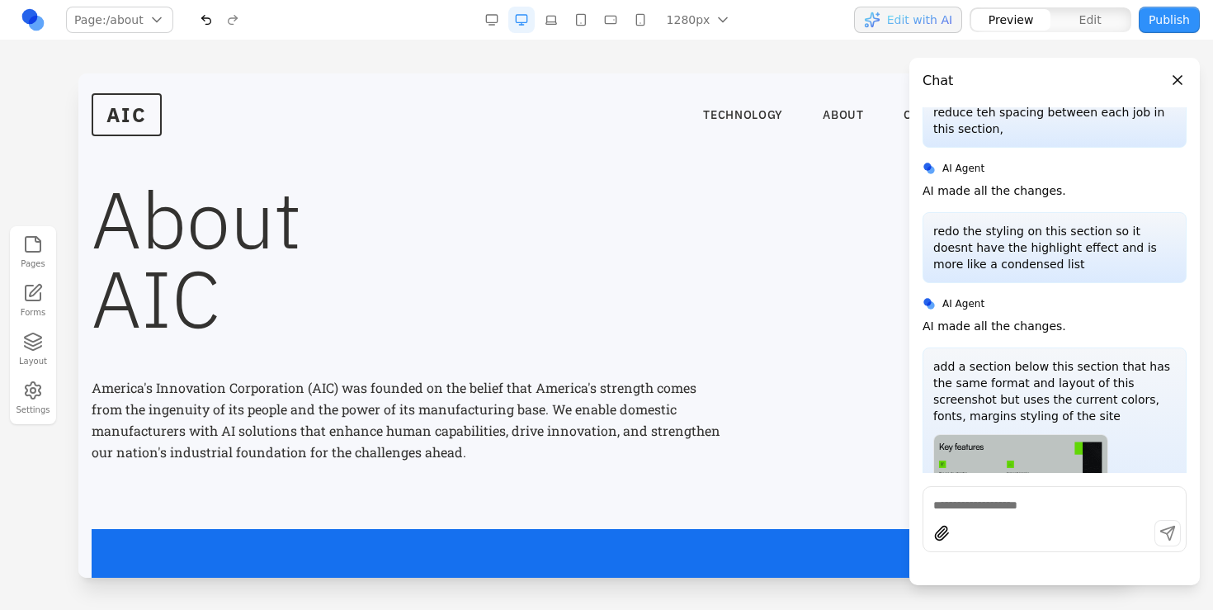
click at [238, 294] on h1 "About AIC" at bounding box center [607, 258] width 1030 height 158
click at [194, 292] on h1 "About AIC" at bounding box center [607, 258] width 1030 height 158
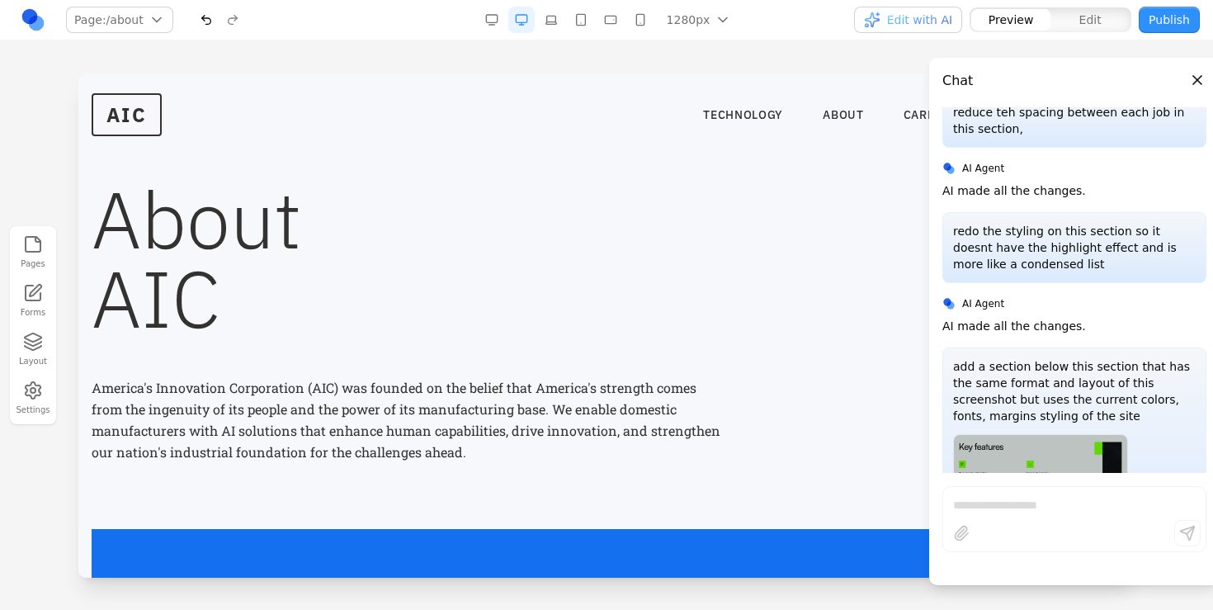
click at [148, 280] on h1 "About AIC" at bounding box center [607, 258] width 1030 height 158
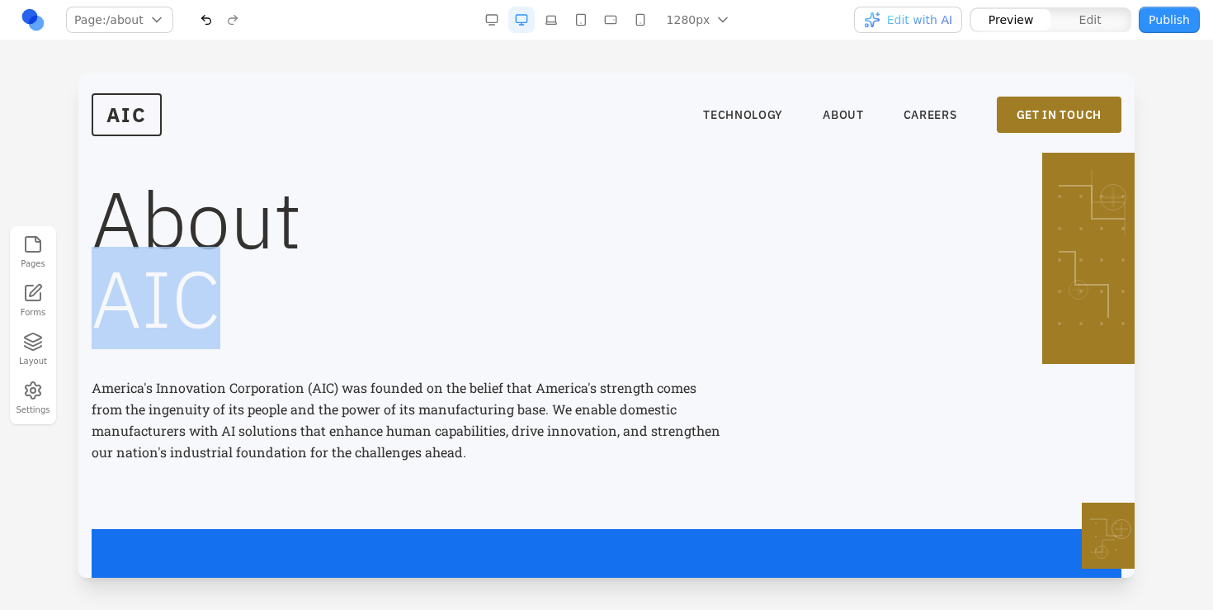
click at [148, 280] on h1 "About AIC" at bounding box center [607, 258] width 1030 height 158
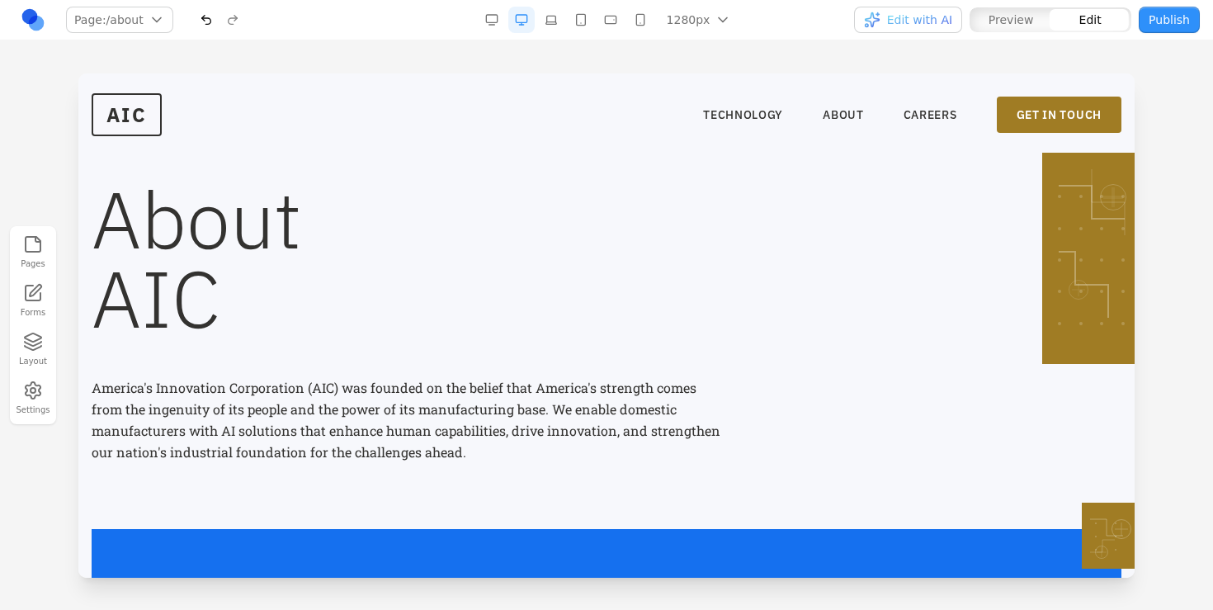
click at [215, 242] on h1 "About AIC" at bounding box center [607, 258] width 1030 height 158
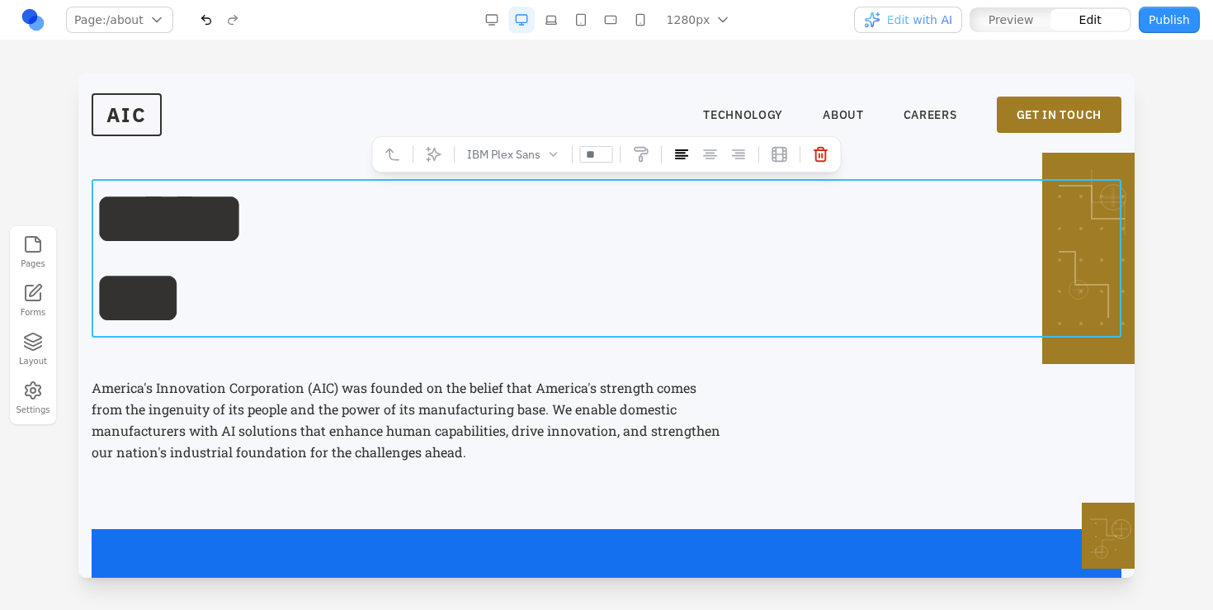
click at [177, 289] on h1 "***** ***" at bounding box center [607, 258] width 1030 height 158
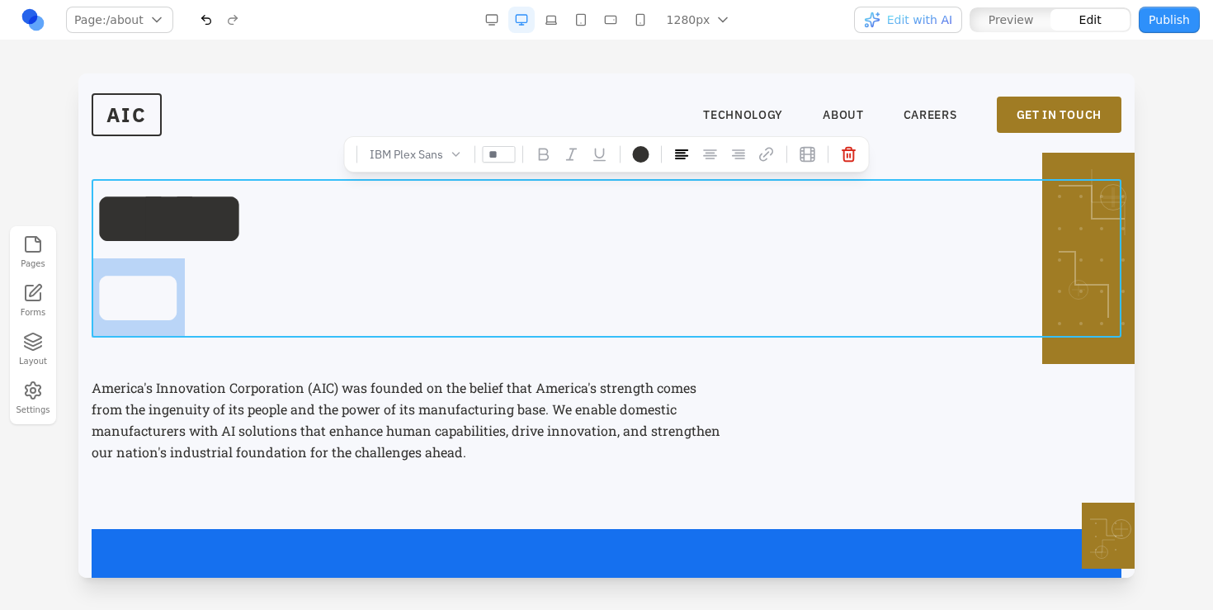
click at [177, 289] on h1 "***** ***" at bounding box center [607, 258] width 1030 height 158
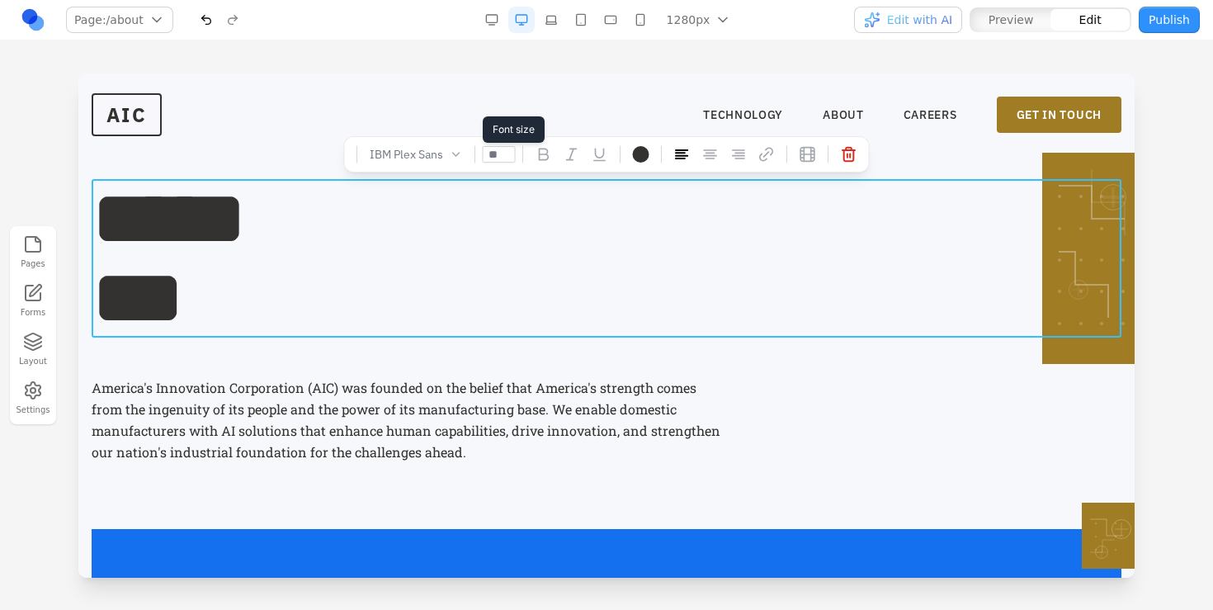
click at [497, 158] on input "**" at bounding box center [499, 154] width 33 height 16
click at [469, 308] on h1 "***** ***" at bounding box center [607, 258] width 1030 height 158
click at [420, 384] on p "America's Innovation Corporation (AIC) was founded on the belief that America's…" at bounding box center [409, 420] width 634 height 86
click at [350, 253] on h1 "***** ***" at bounding box center [607, 258] width 1030 height 158
click at [439, 150] on icon at bounding box center [434, 154] width 16 height 16
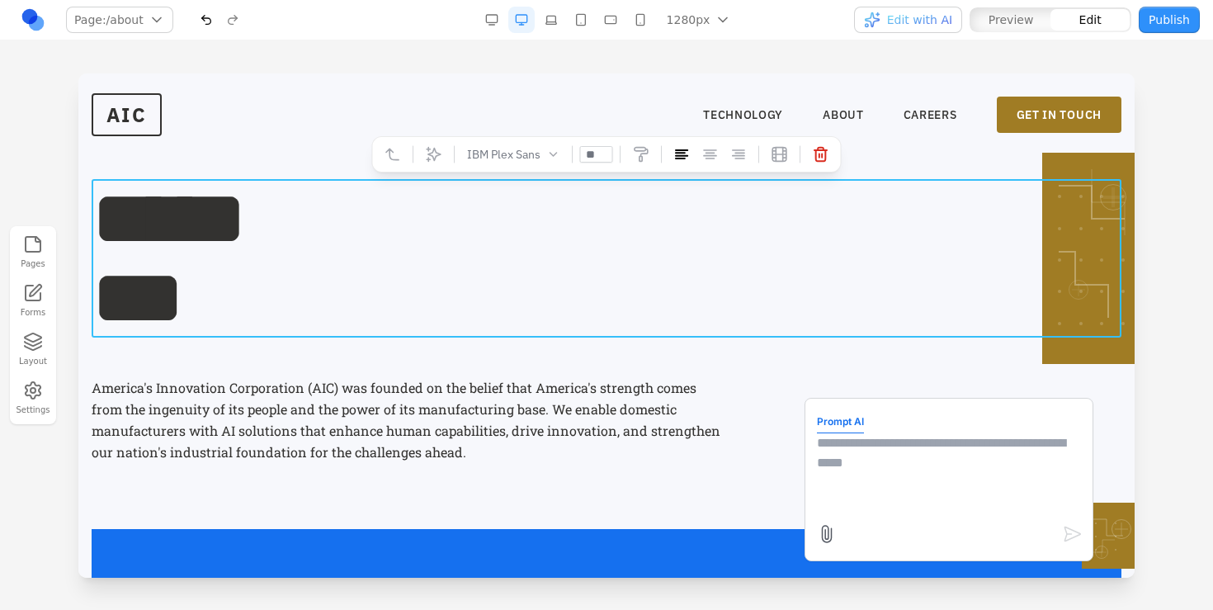
click at [867, 502] on textarea at bounding box center [949, 474] width 264 height 82
type textarea "**********"
click at [116, 295] on h1 "***** ***" at bounding box center [607, 258] width 1030 height 158
click at [111, 295] on h1 "***** ***" at bounding box center [607, 258] width 1030 height 158
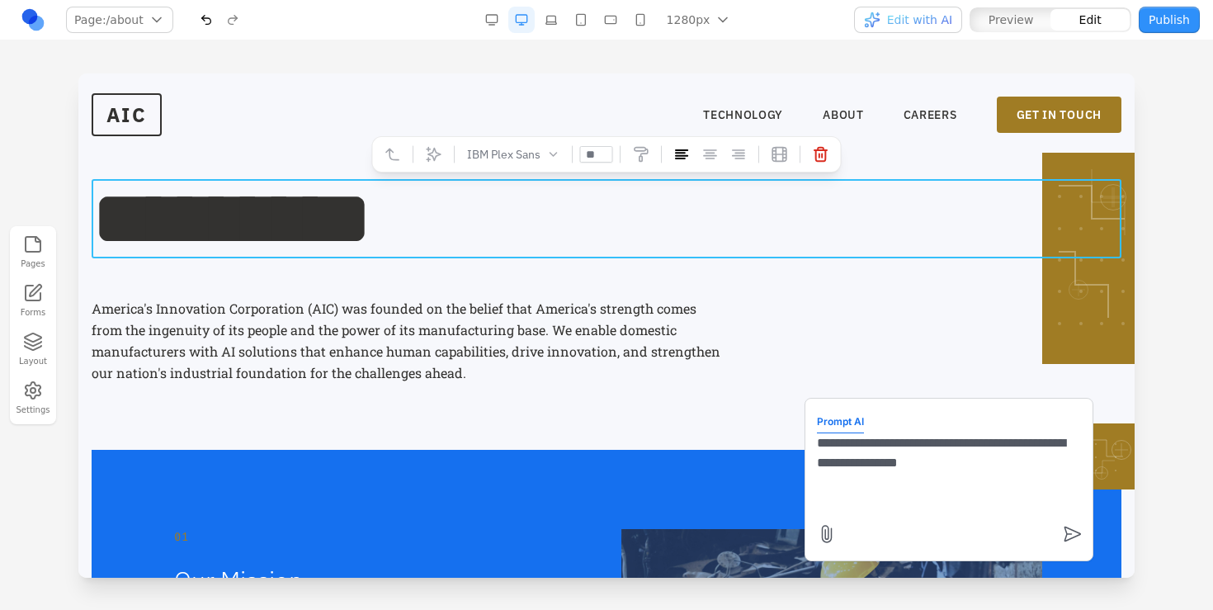
click at [405, 307] on p "America's Innovation Corporation (AIC) was founded on the belief that America's…" at bounding box center [409, 341] width 634 height 86
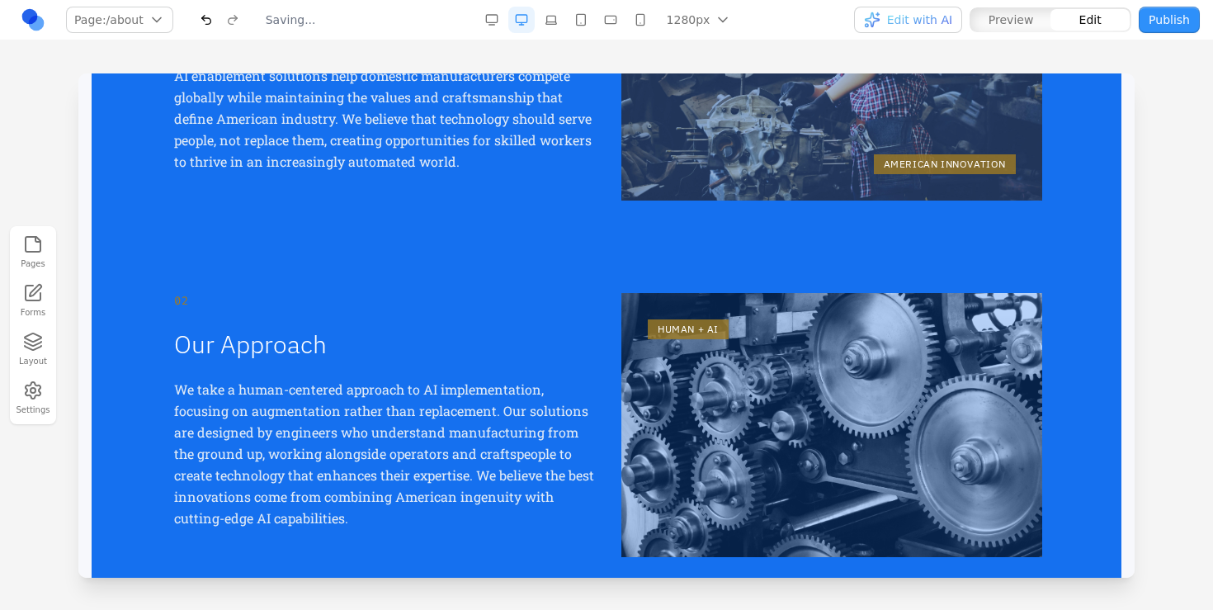
scroll to position [146, 0]
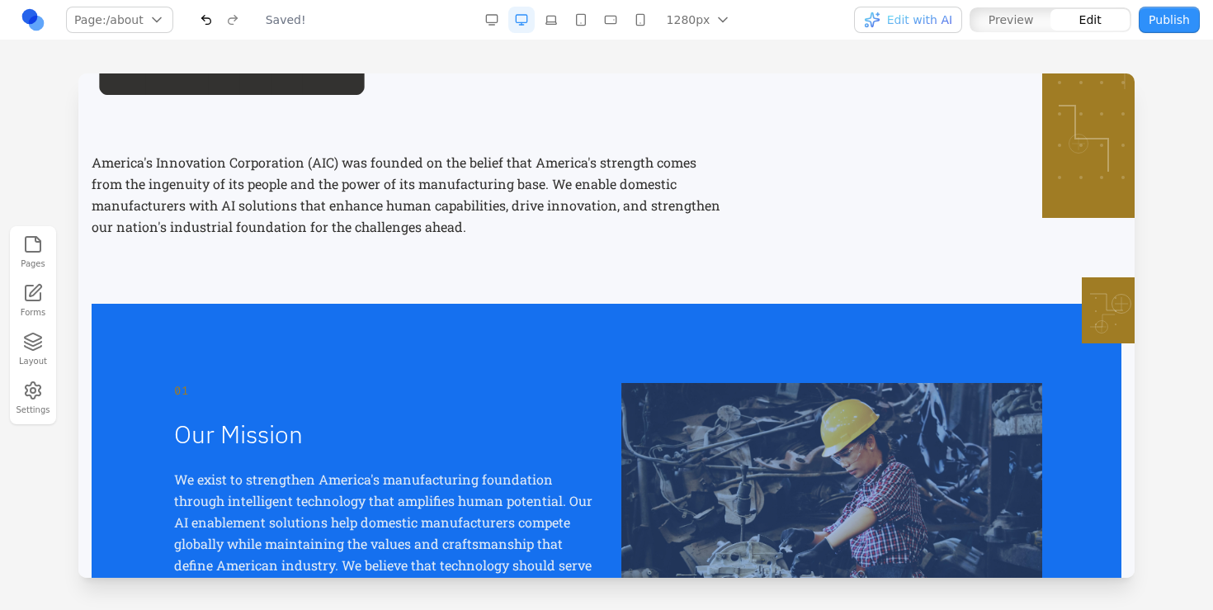
click at [642, 261] on div "America's Innovation Corporation (AIC) was founded on the belief that America's…" at bounding box center [607, 194] width 1030 height 139
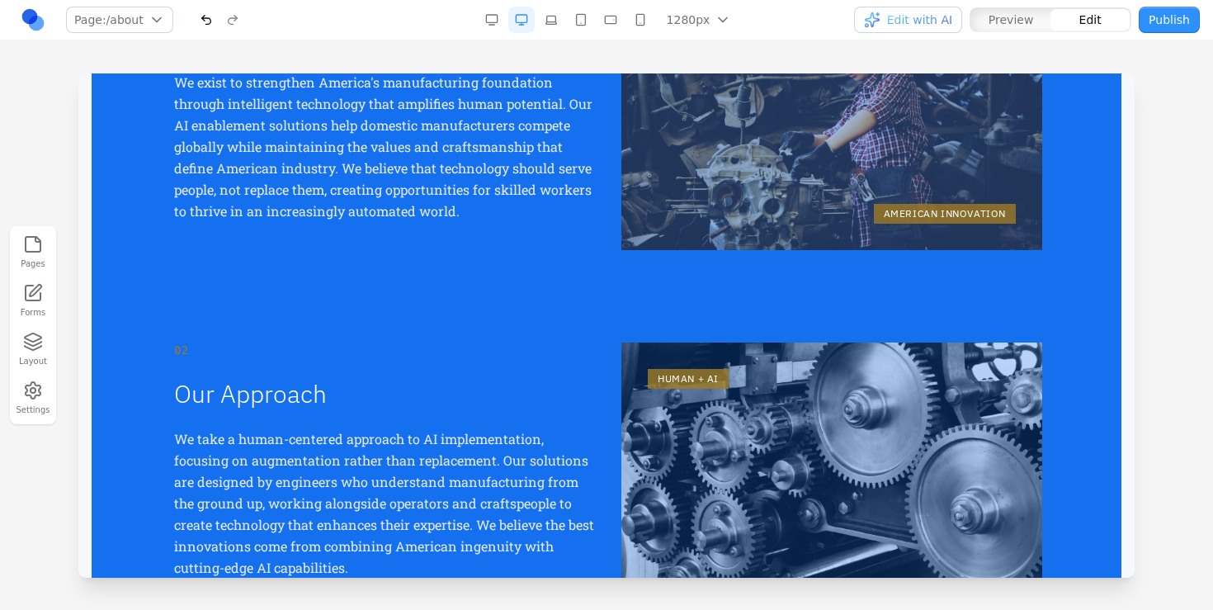
scroll to position [0, 0]
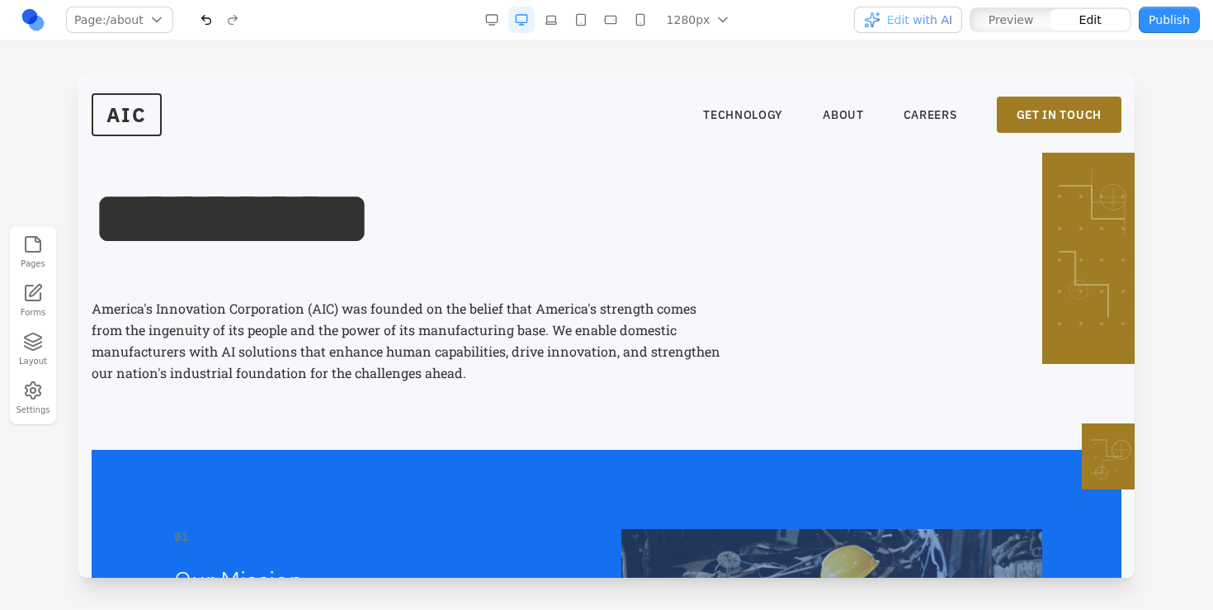
click at [650, 167] on section "*********" at bounding box center [606, 165] width 1056 height 185
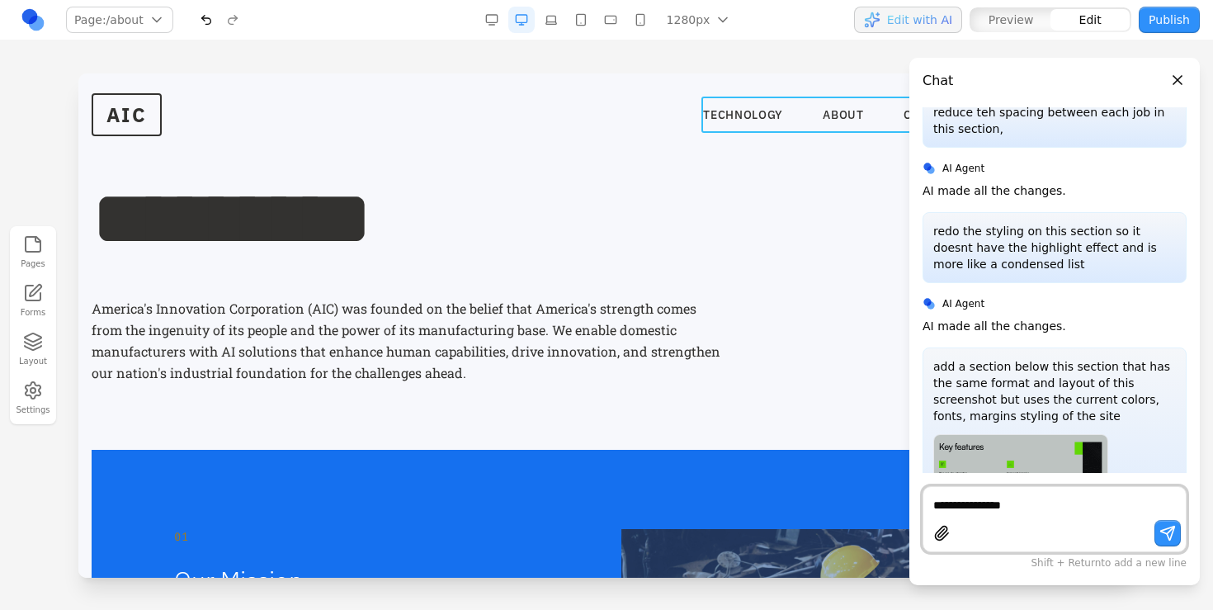
type textarea "**********"
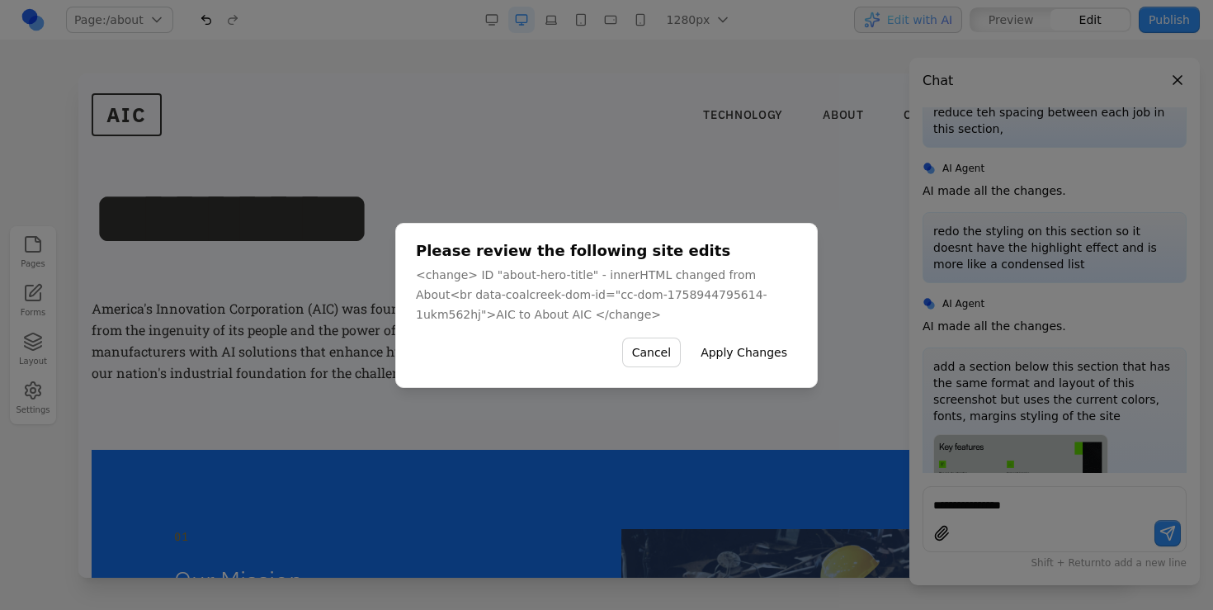
click at [757, 359] on button "Apply Changes" at bounding box center [744, 352] width 106 height 30
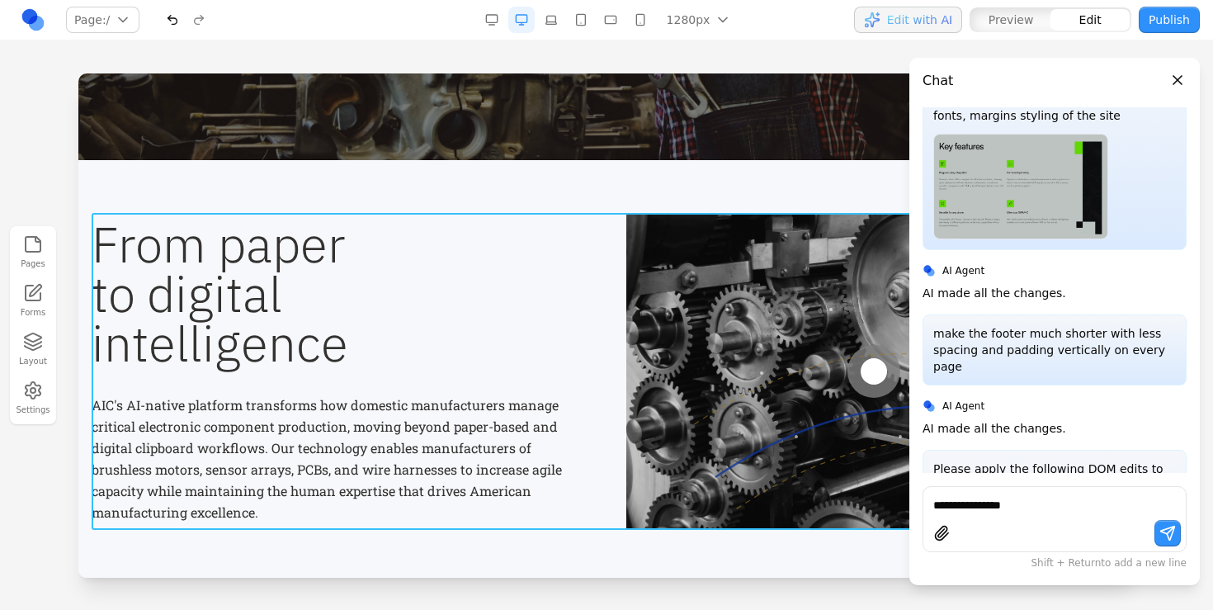
click at [601, 363] on div "From paper to digital intelligence AIC's AI-native platform transforms how dome…" at bounding box center [607, 371] width 1030 height 317
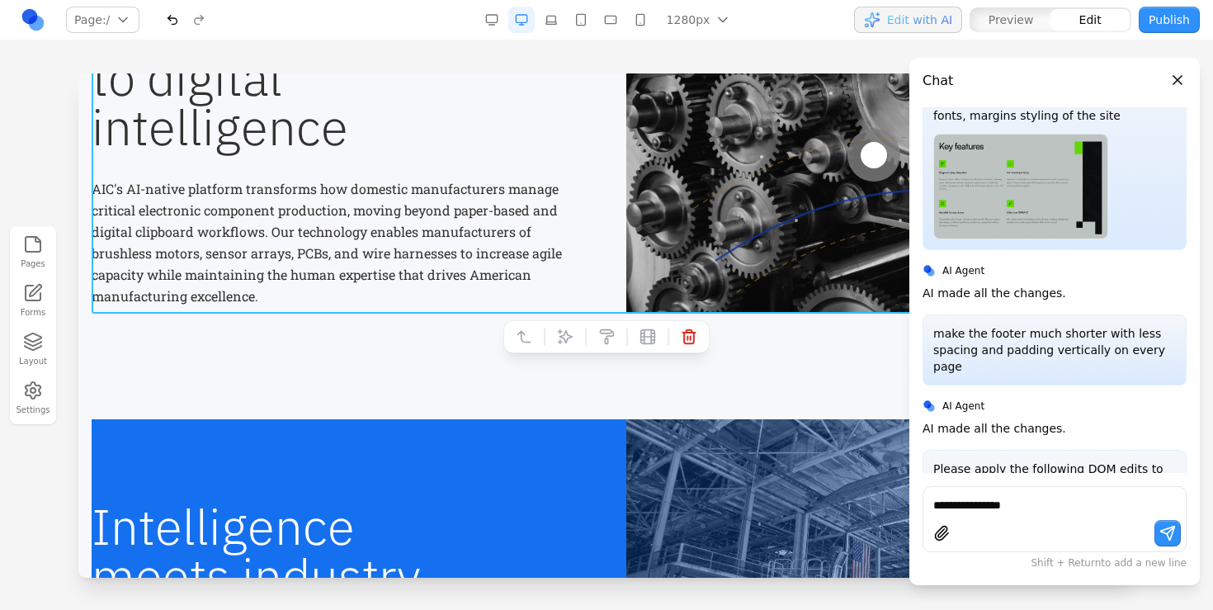
scroll to position [468, 0]
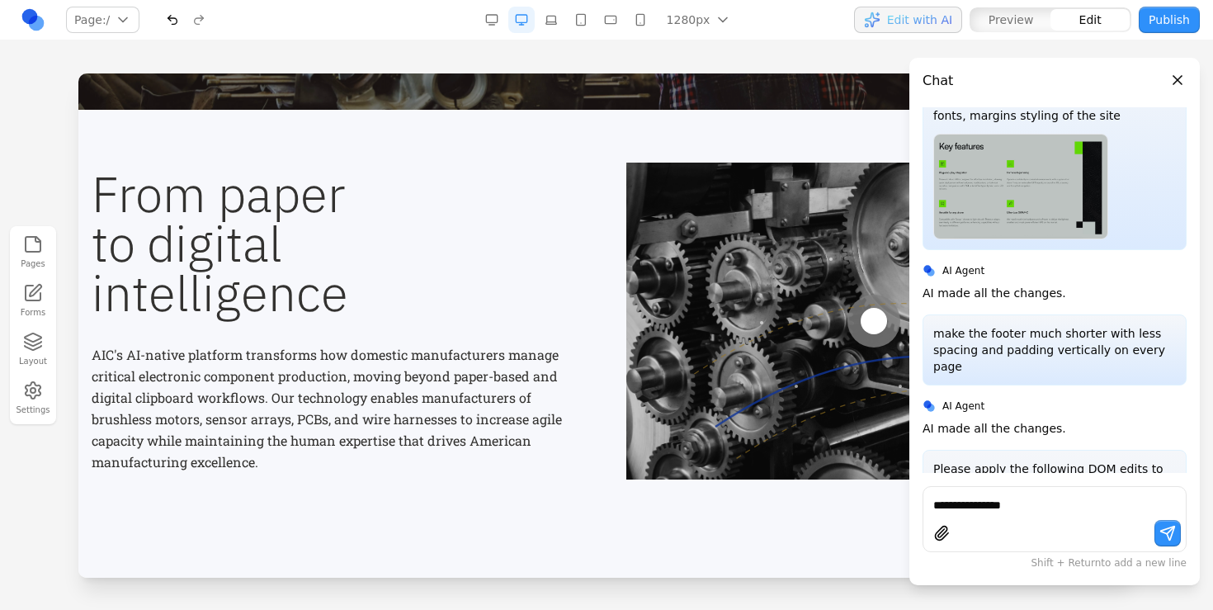
click at [408, 528] on section "From paper to digital intelligence AIC's AI-native platform transforms how dome…" at bounding box center [606, 321] width 1056 height 422
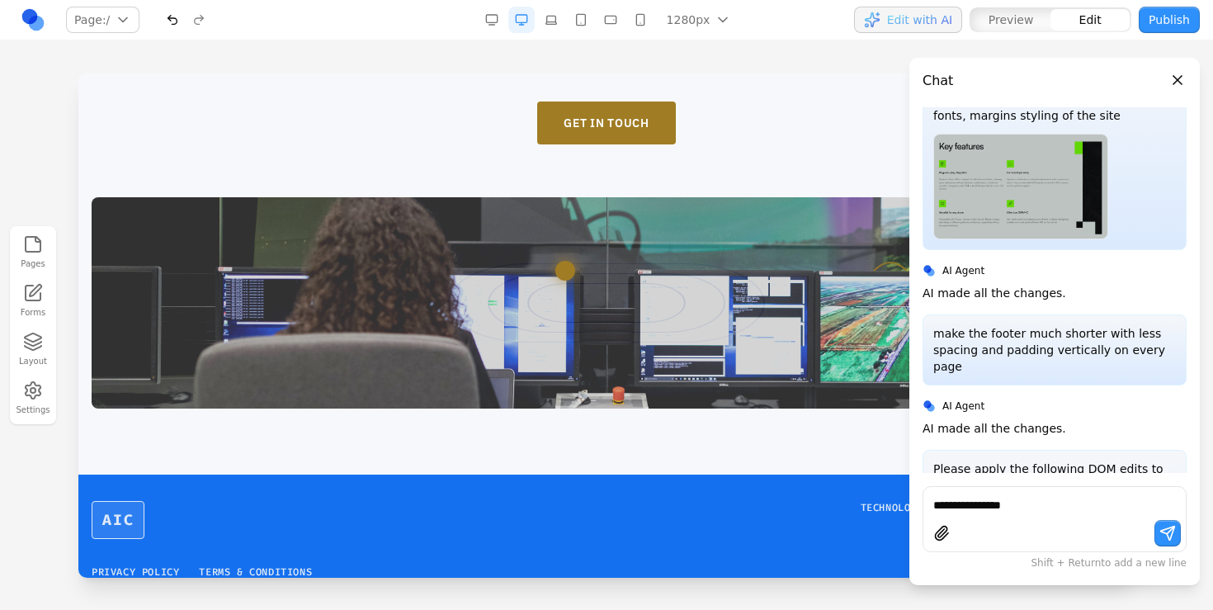
scroll to position [3039, 0]
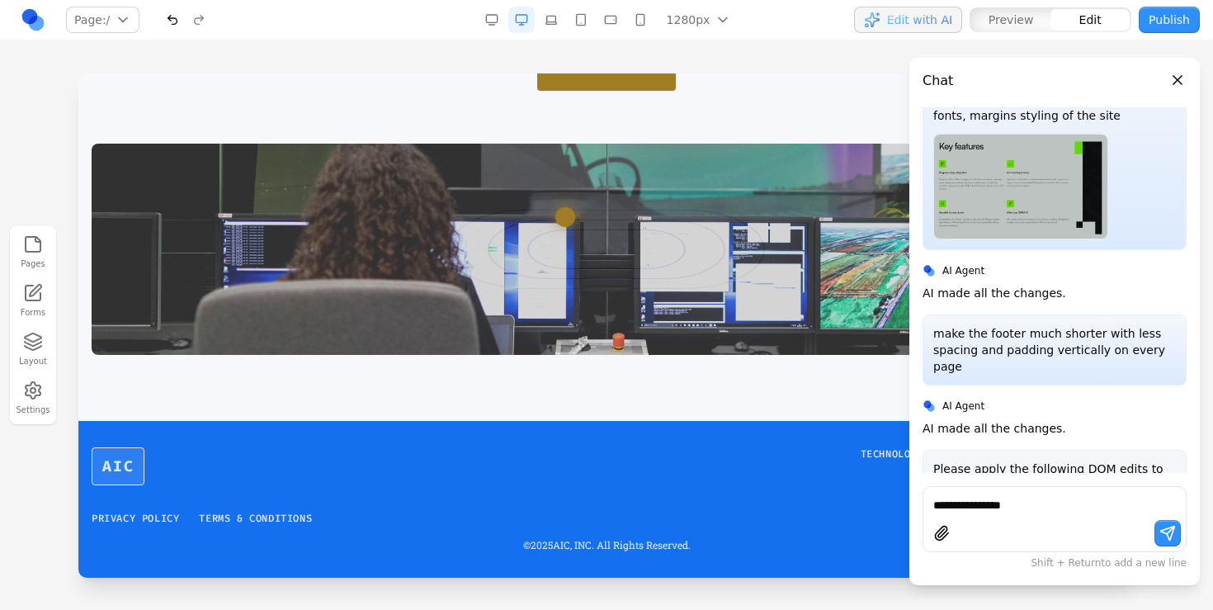
click at [1171, 80] on button "Close panel" at bounding box center [1177, 80] width 18 height 18
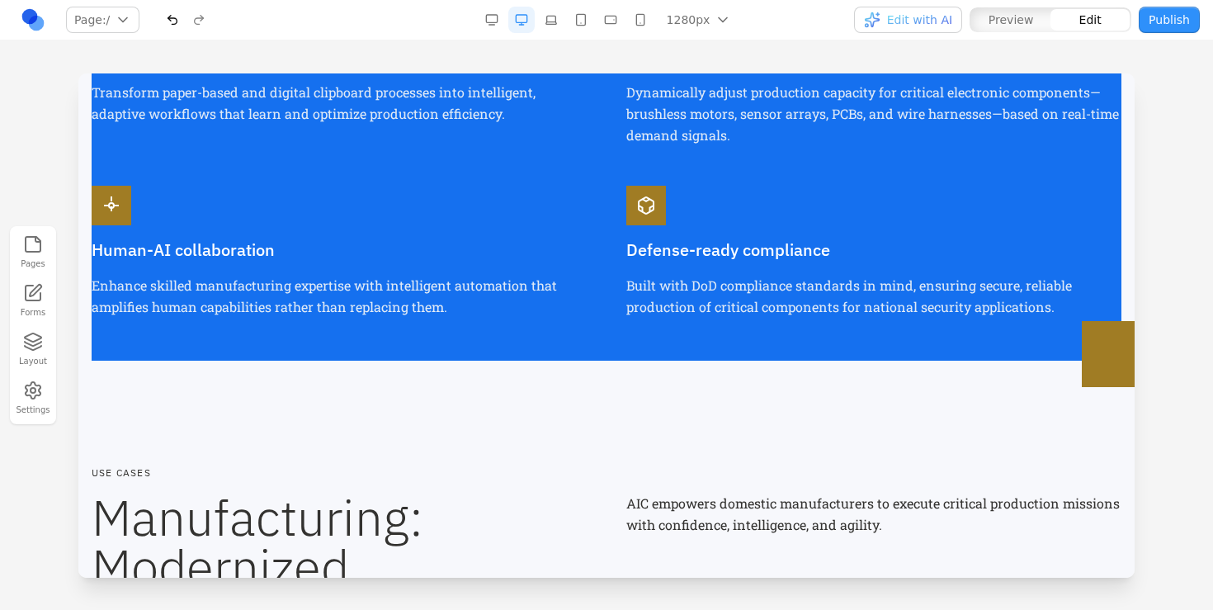
scroll to position [1553, 0]
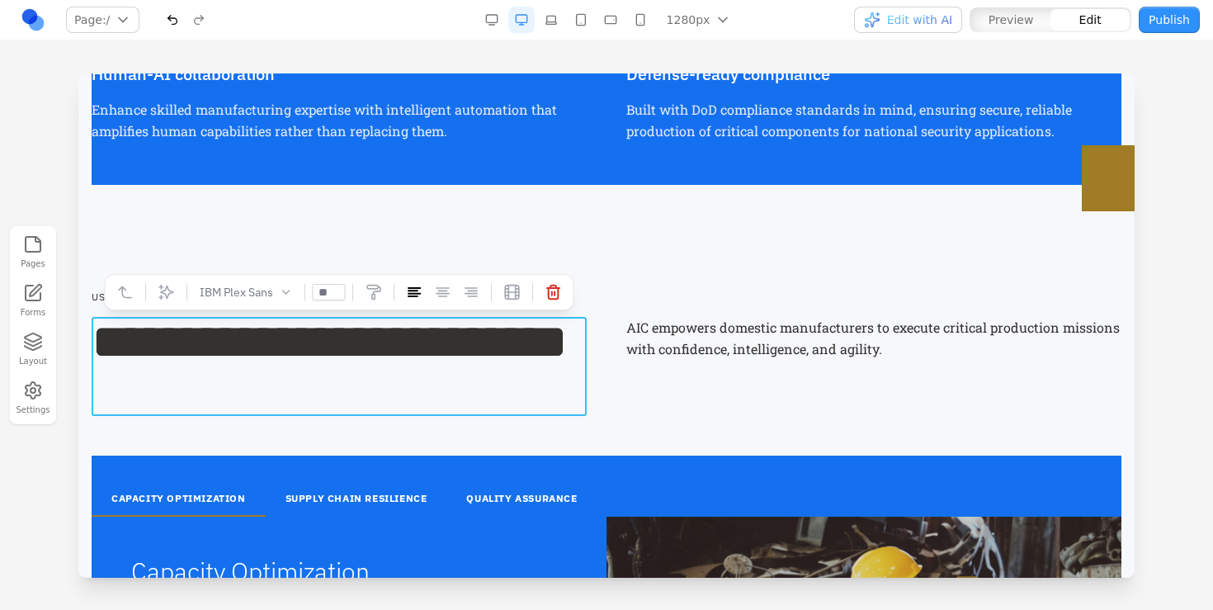
click at [337, 382] on h2 "**********" at bounding box center [339, 366] width 495 height 99
click at [99, 391] on h2 "**********" at bounding box center [339, 366] width 495 height 99
click at [641, 364] on div "**********" at bounding box center [607, 366] width 1030 height 99
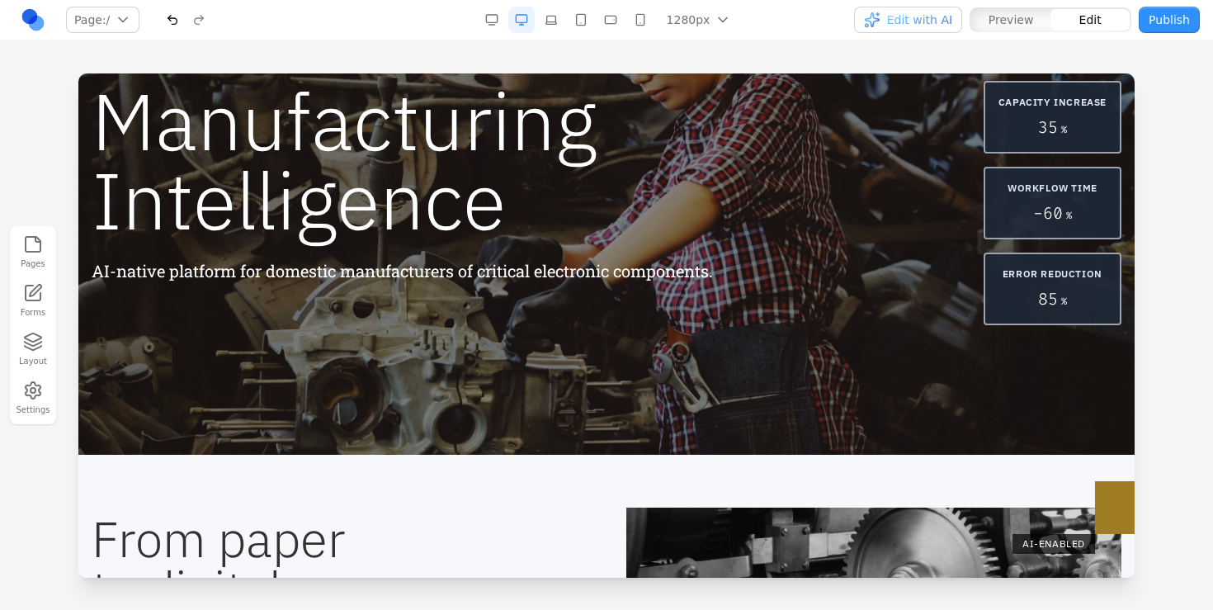
scroll to position [0, 0]
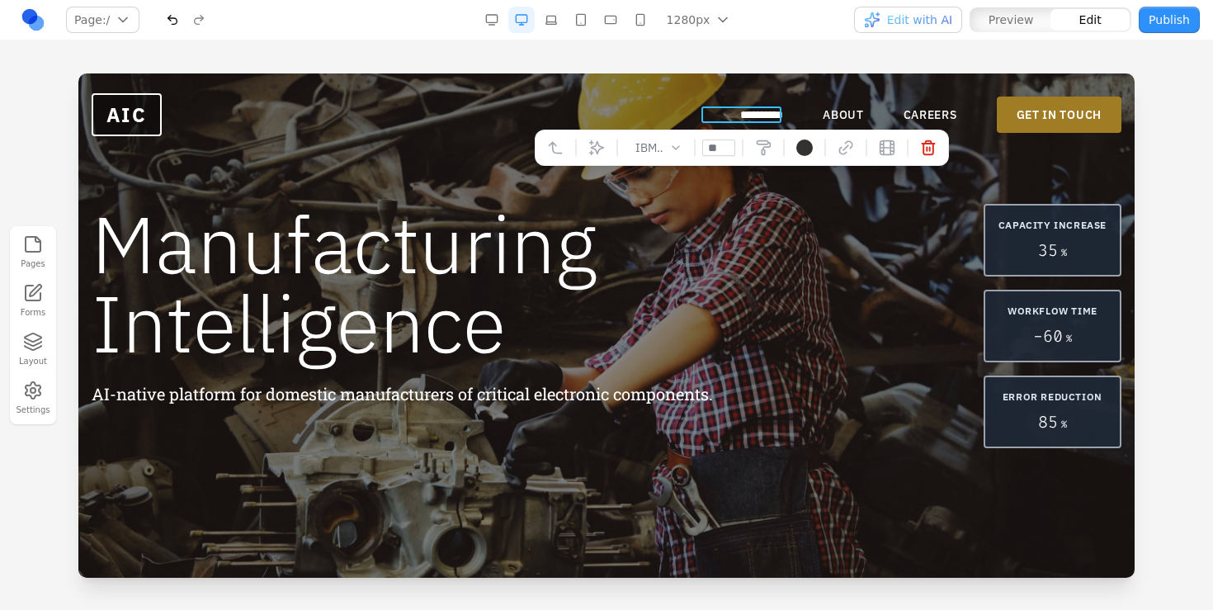
click at [774, 107] on link "**********" at bounding box center [761, 114] width 43 height 16
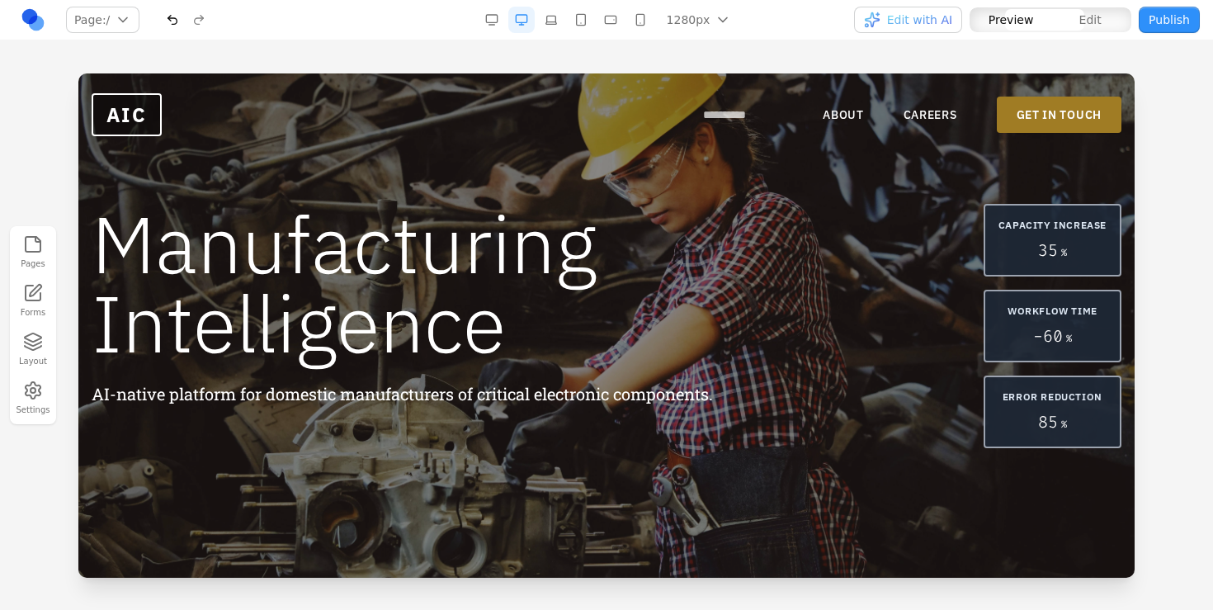
click at [760, 115] on link "**********" at bounding box center [743, 114] width 80 height 16
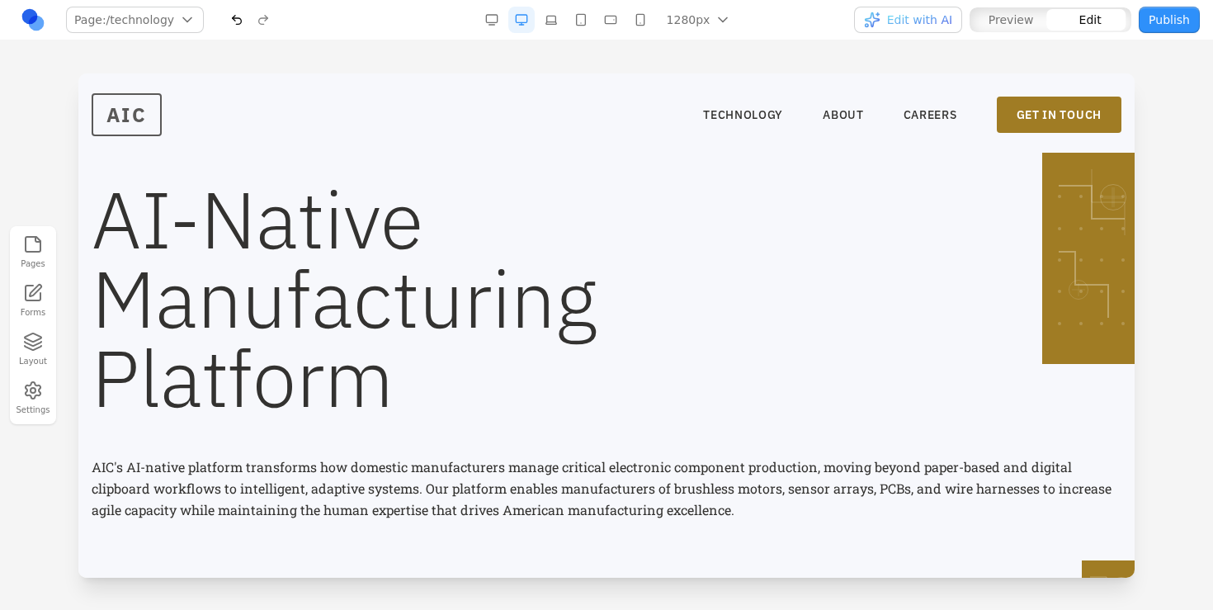
click at [134, 112] on span "AIC" at bounding box center [127, 114] width 70 height 43
click at [356, 93] on div "*** TECHNOLOGY ABOUT CAREERS GET IN TOUCH" at bounding box center [607, 114] width 1030 height 43
click at [144, 122] on span "***" at bounding box center [127, 114] width 71 height 43
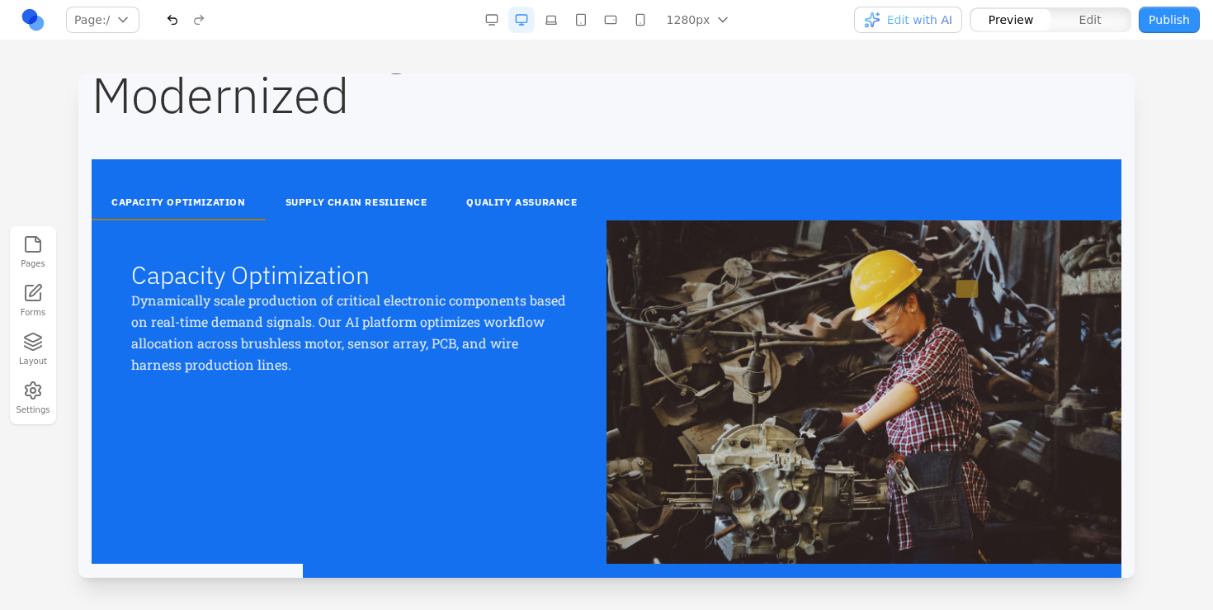
scroll to position [1850, 0]
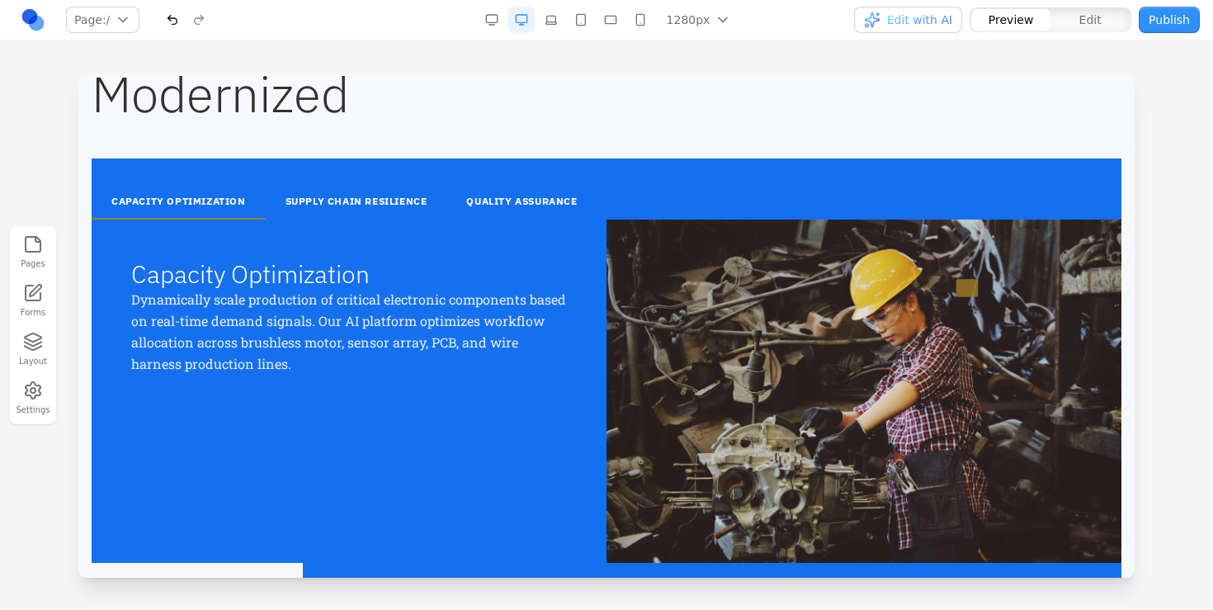
click at [700, 285] on div at bounding box center [863, 390] width 515 height 343
click at [354, 194] on button "SUPPLY CHAIN RESILIENCE" at bounding box center [356, 202] width 181 height 35
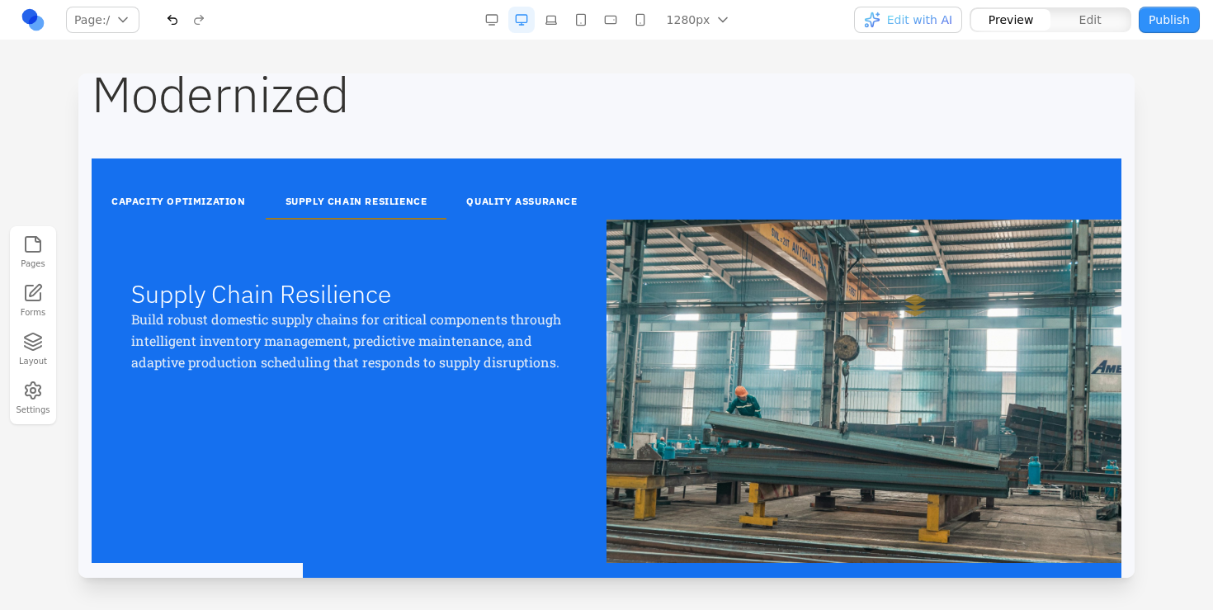
click at [545, 215] on button "QUALITY ASSURANCE" at bounding box center [521, 202] width 150 height 35
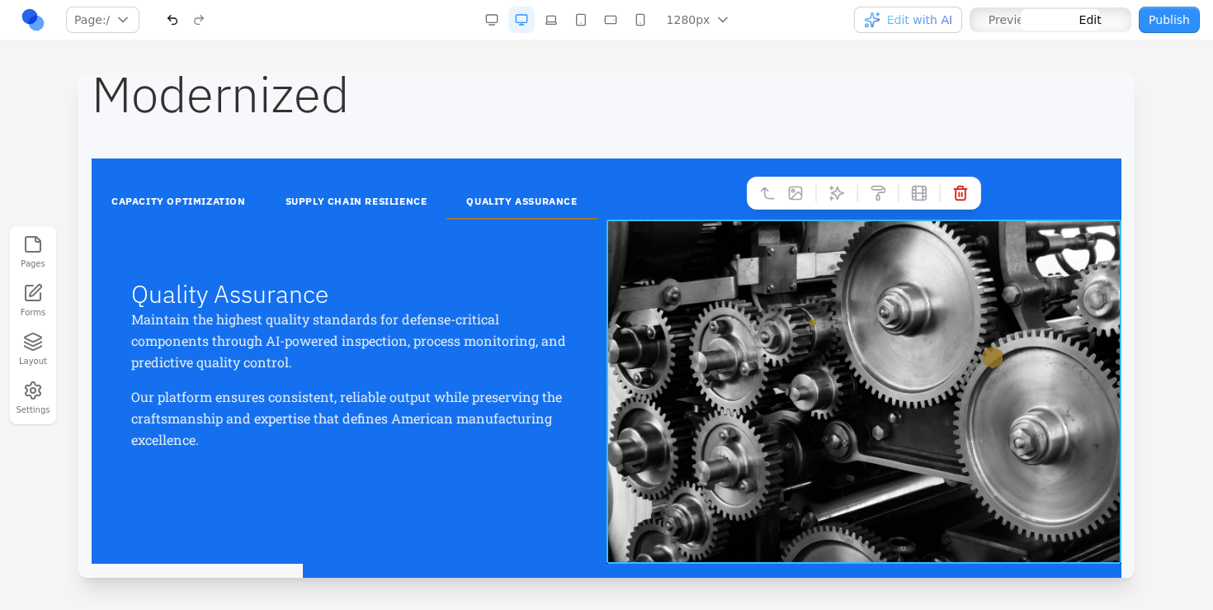
click at [837, 389] on div at bounding box center [863, 391] width 515 height 344
click at [799, 191] on icon at bounding box center [795, 193] width 16 height 16
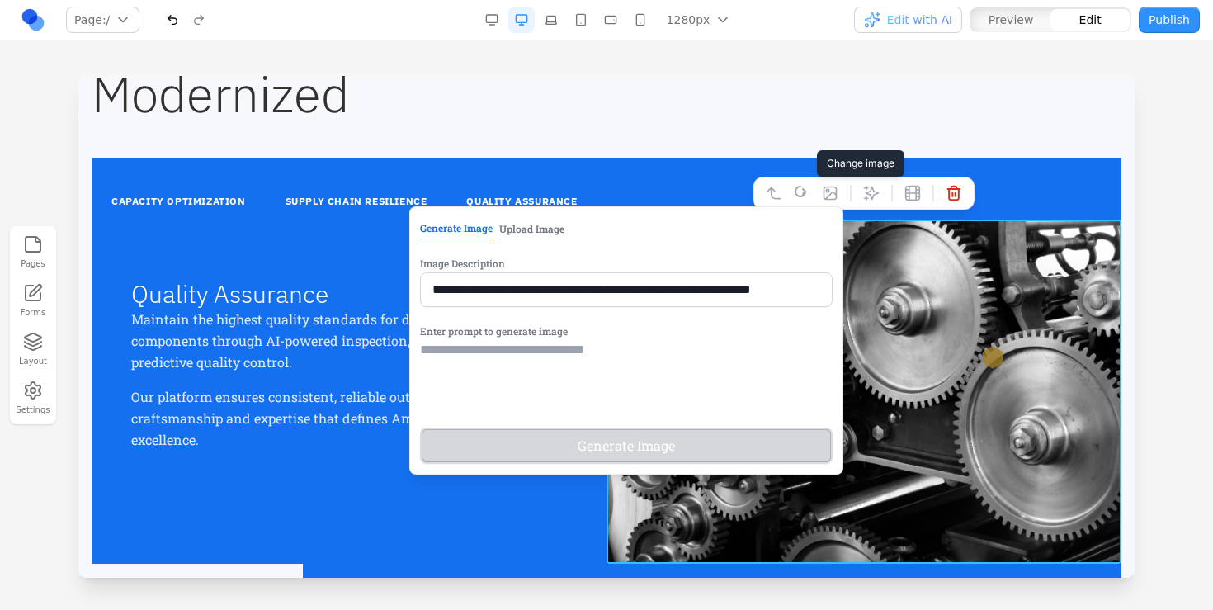
click at [507, 218] on button "Upload Image" at bounding box center [531, 228] width 65 height 21
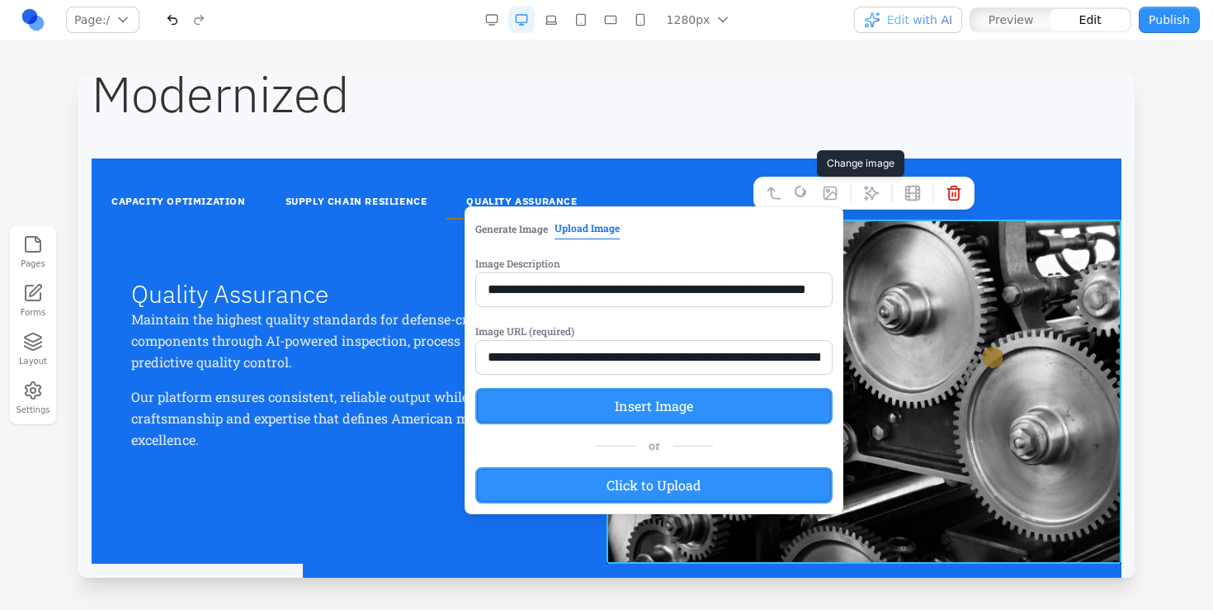
click at [606, 493] on label "Click to Upload" at bounding box center [653, 485] width 357 height 36
click at [78, 73] on input "Click to Upload" at bounding box center [78, 73] width 0 height 0
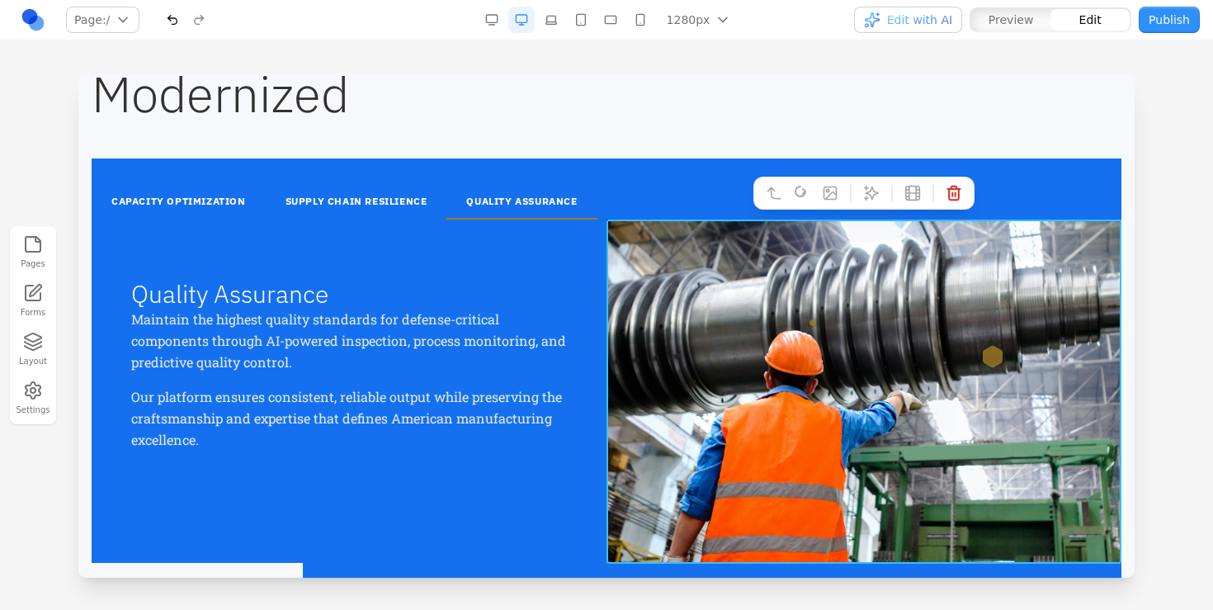
click at [327, 191] on button "SUPPLY CHAIN RESILIENCE" at bounding box center [356, 202] width 181 height 35
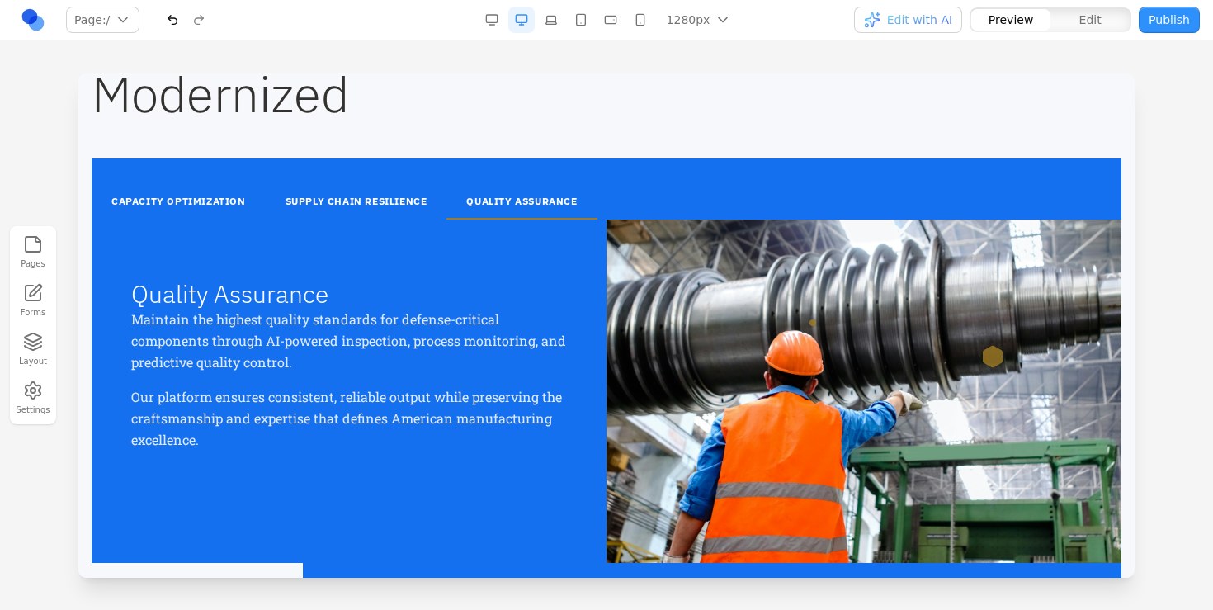
click at [218, 191] on button "CAPACITY OPTIMIZATION" at bounding box center [179, 202] width 174 height 35
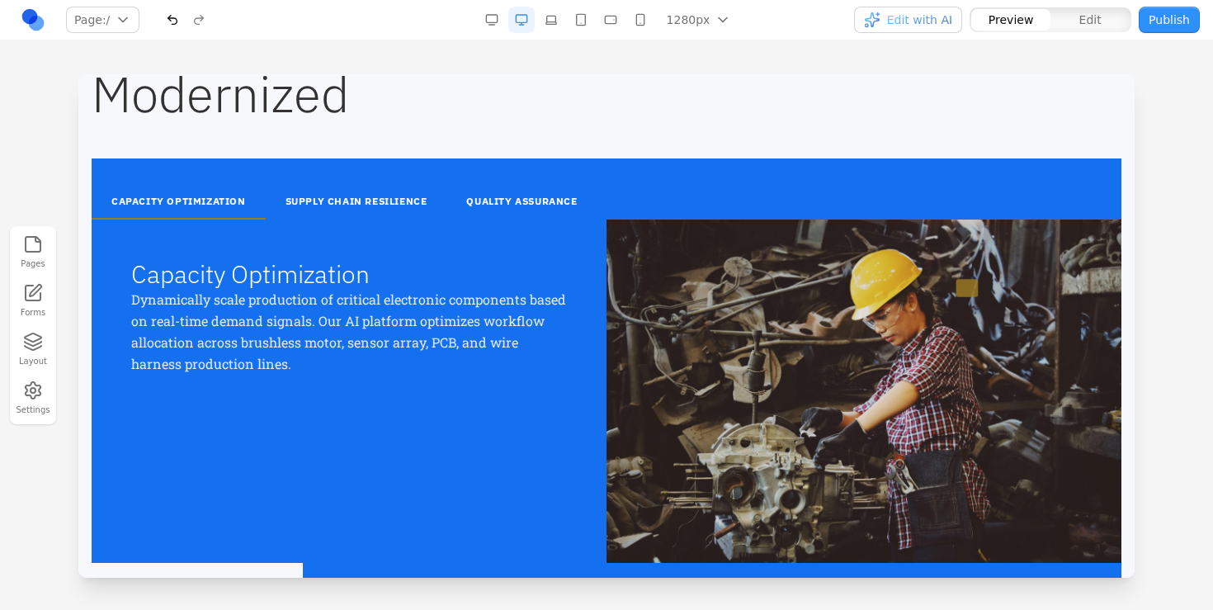
click at [298, 204] on button "SUPPLY CHAIN RESILIENCE" at bounding box center [356, 202] width 181 height 35
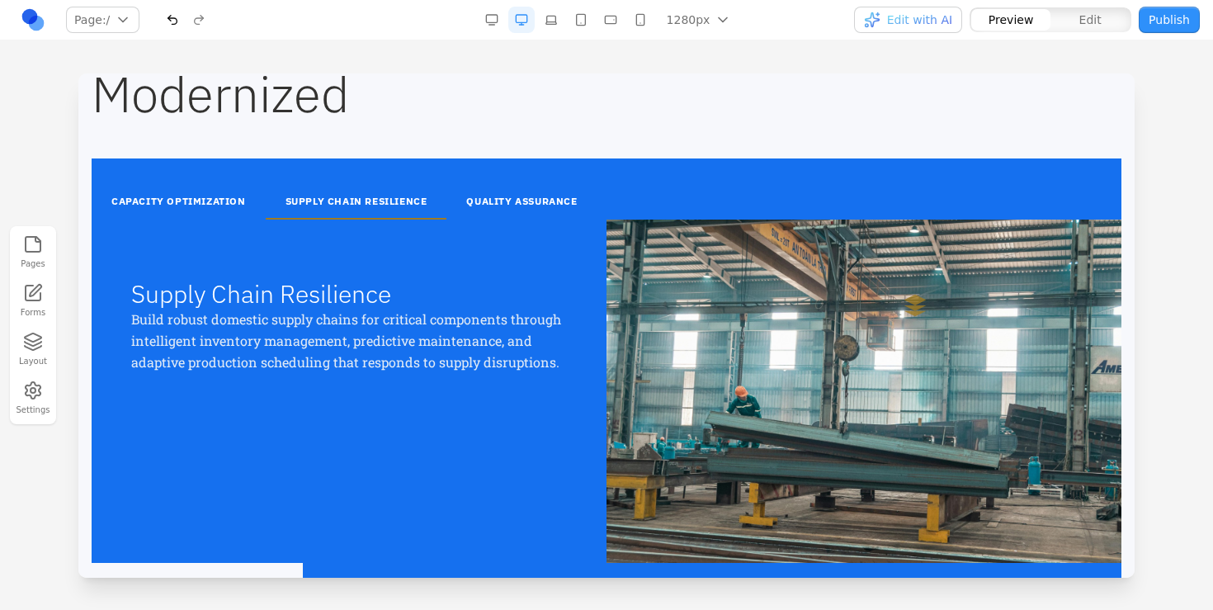
click at [258, 207] on button "CAPACITY OPTIMIZATION" at bounding box center [179, 202] width 174 height 35
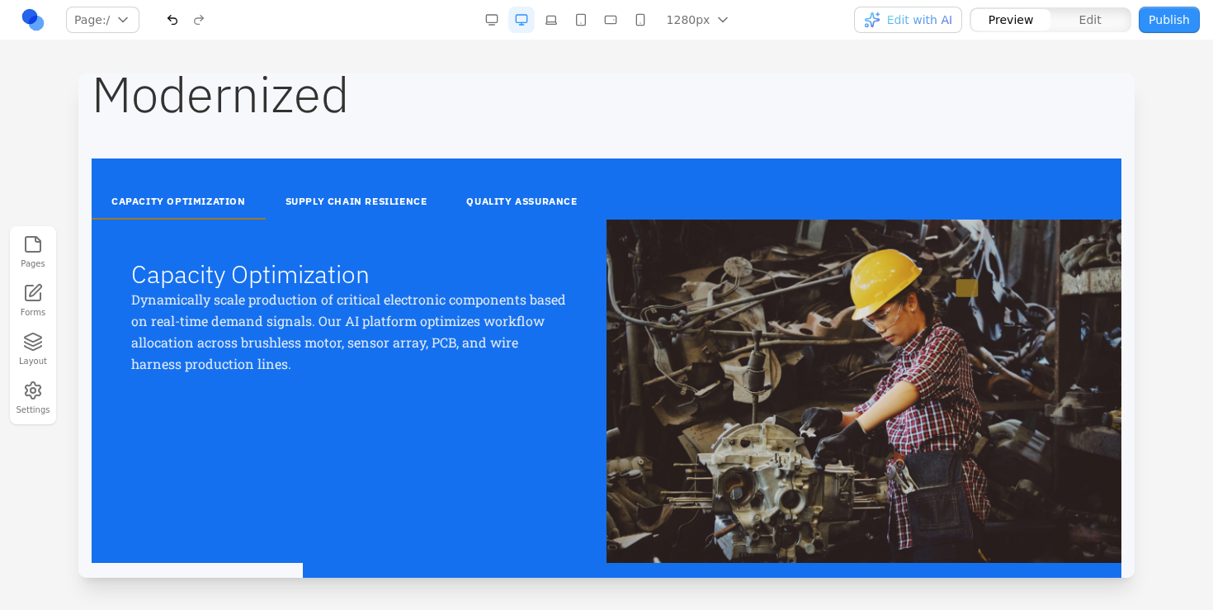
click at [302, 200] on button "SUPPLY CHAIN RESILIENCE" at bounding box center [356, 202] width 181 height 35
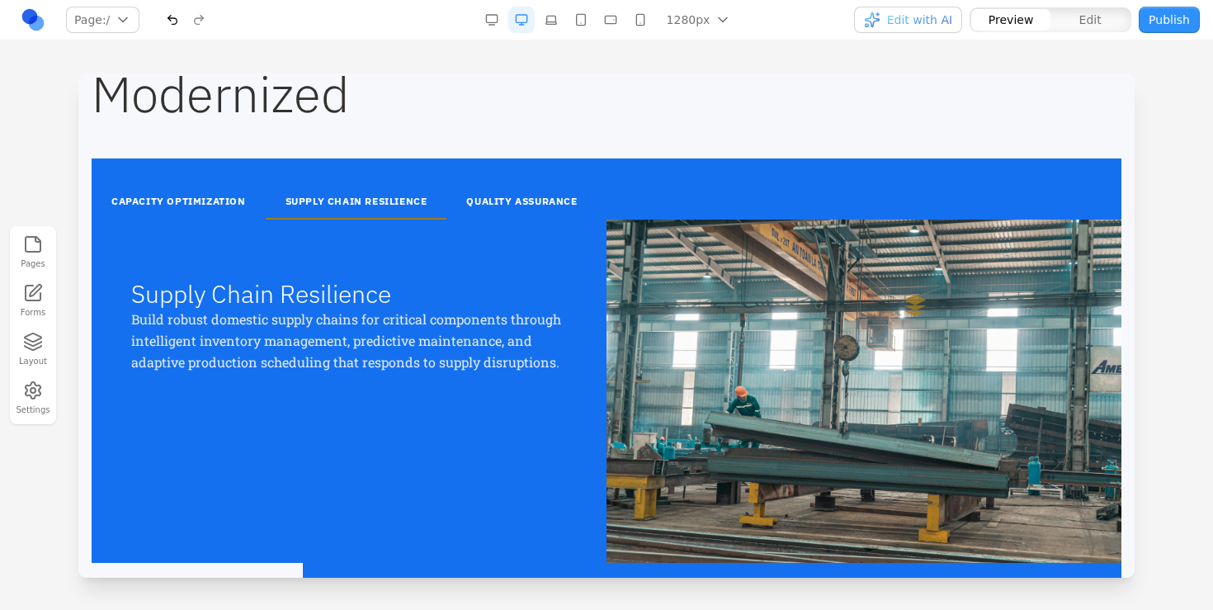
click at [504, 206] on button "QUALITY ASSURANCE" at bounding box center [521, 202] width 150 height 35
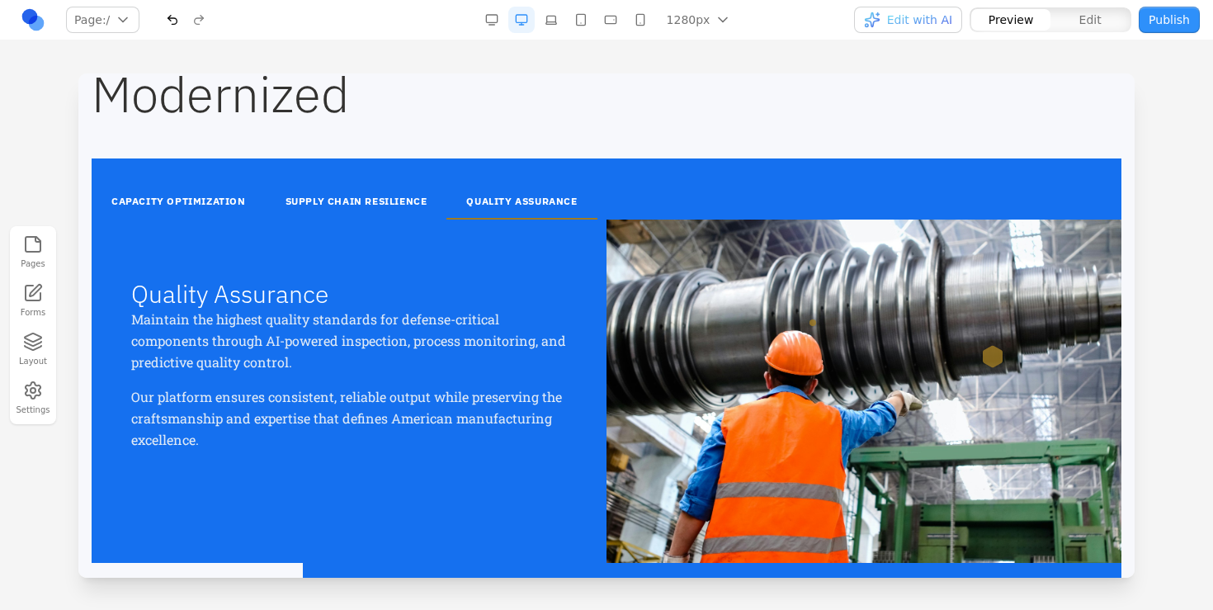
click at [233, 192] on button "CAPACITY OPTIMIZATION" at bounding box center [179, 202] width 174 height 35
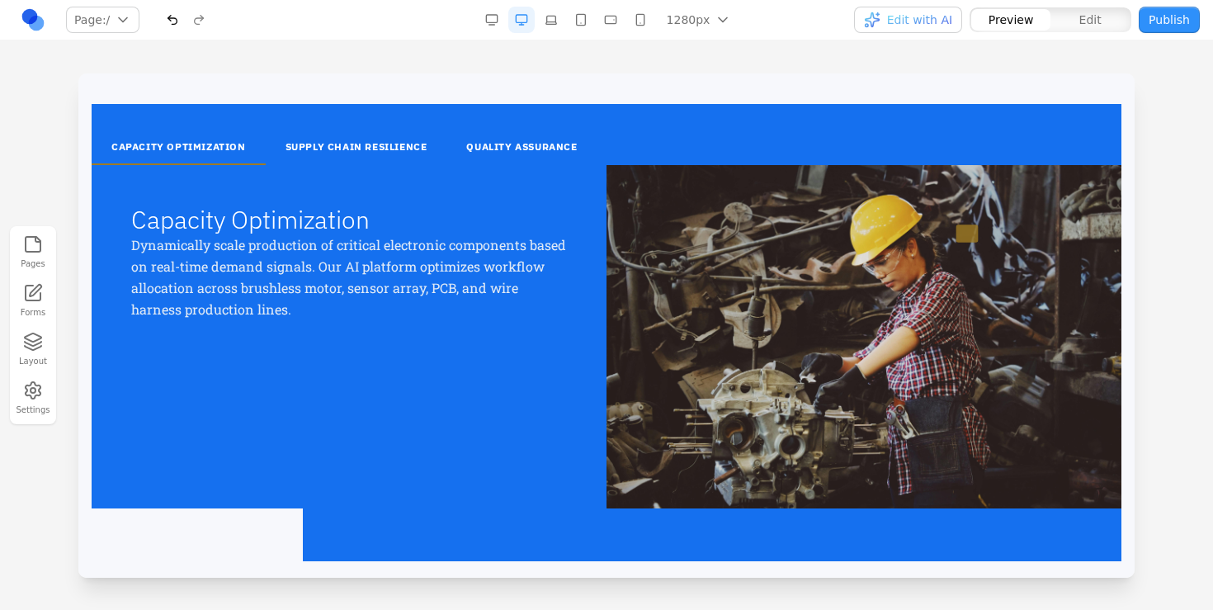
click at [772, 300] on div at bounding box center [863, 336] width 515 height 343
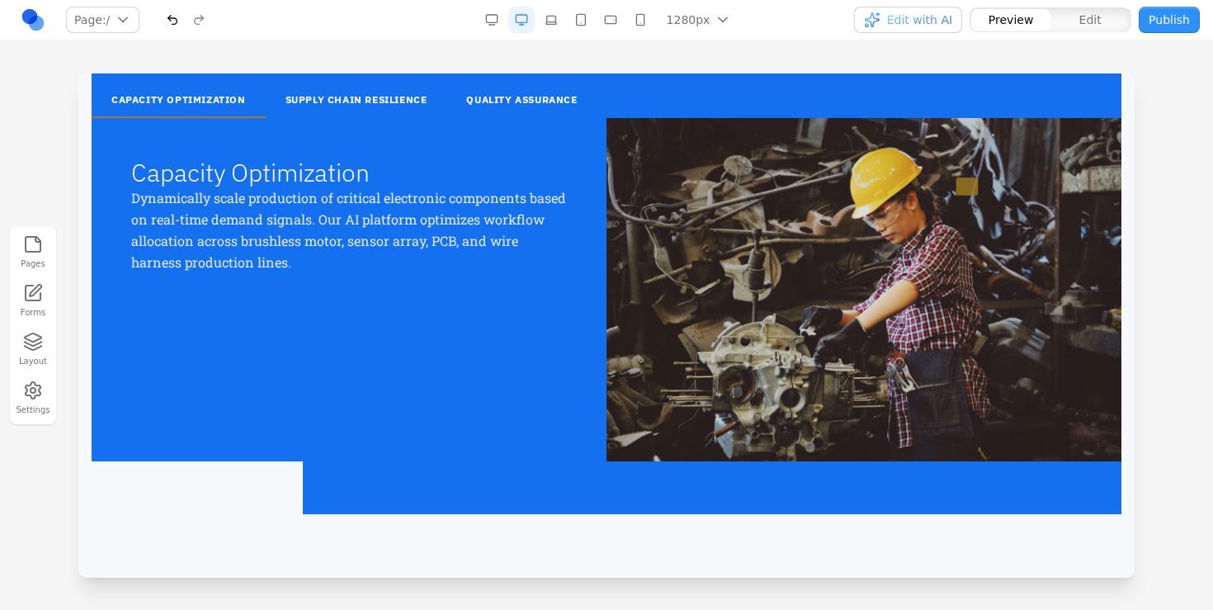
scroll to position [1973, 0]
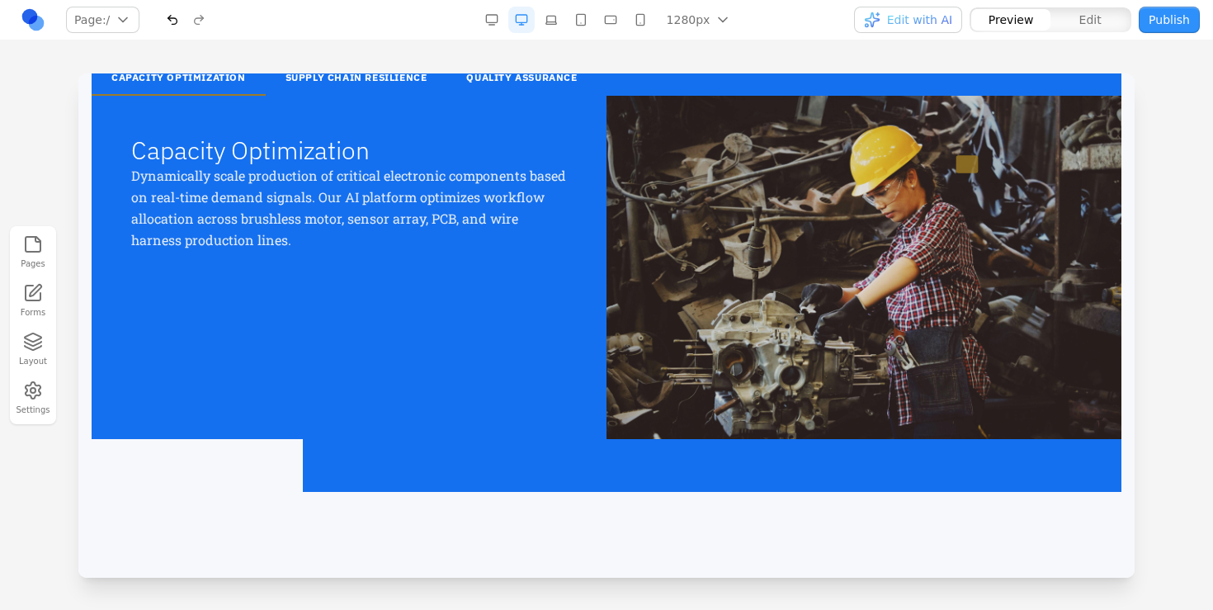
click at [773, 304] on div at bounding box center [863, 267] width 515 height 343
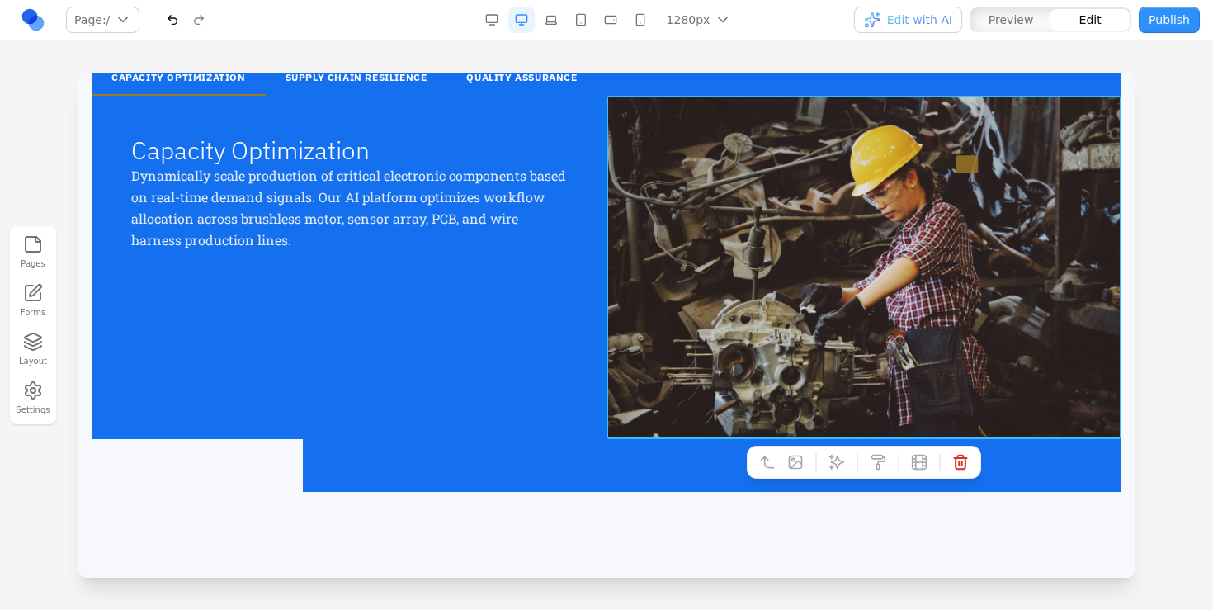
click at [827, 280] on div at bounding box center [863, 267] width 515 height 343
click at [800, 455] on icon at bounding box center [796, 461] width 12 height 12
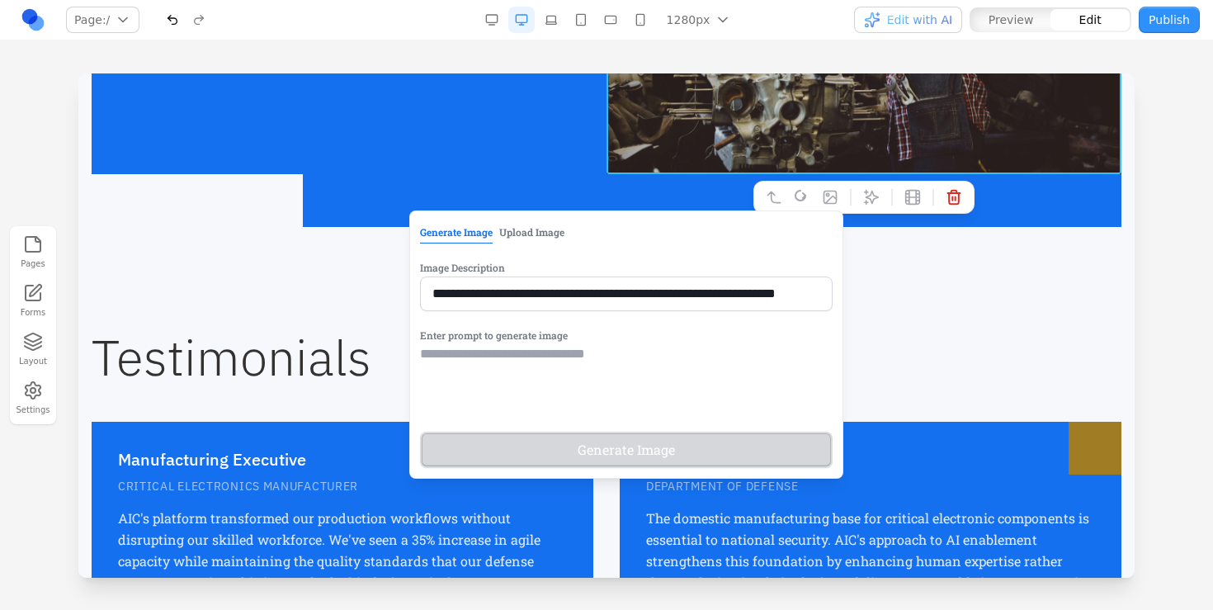
scroll to position [2289, 0]
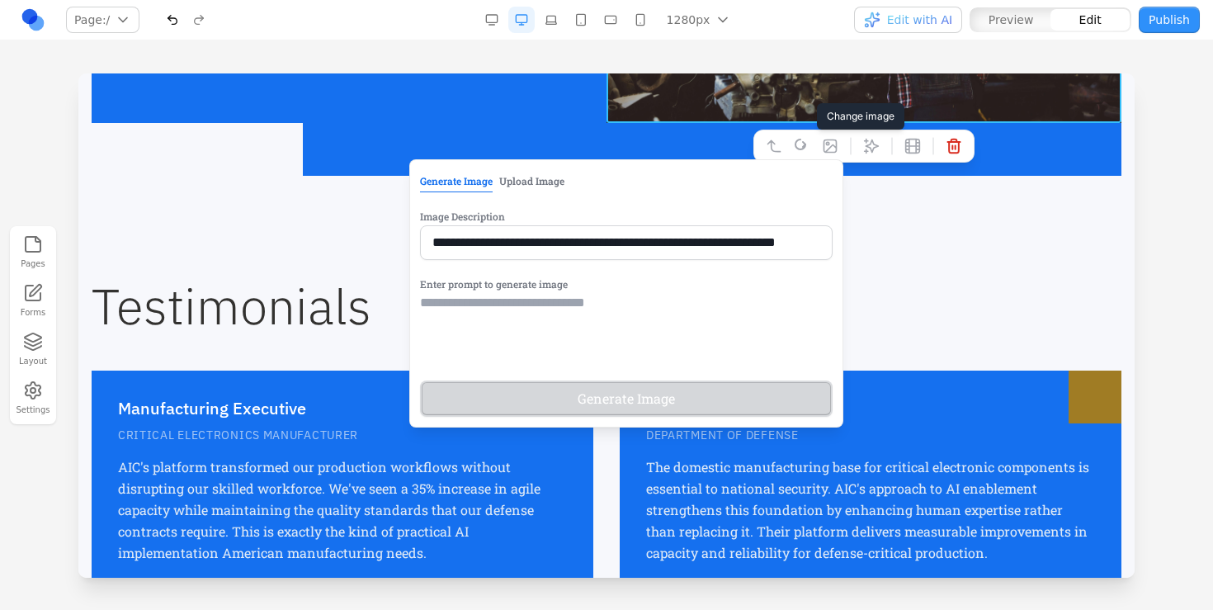
click at [513, 191] on button "Upload Image" at bounding box center [531, 180] width 65 height 21
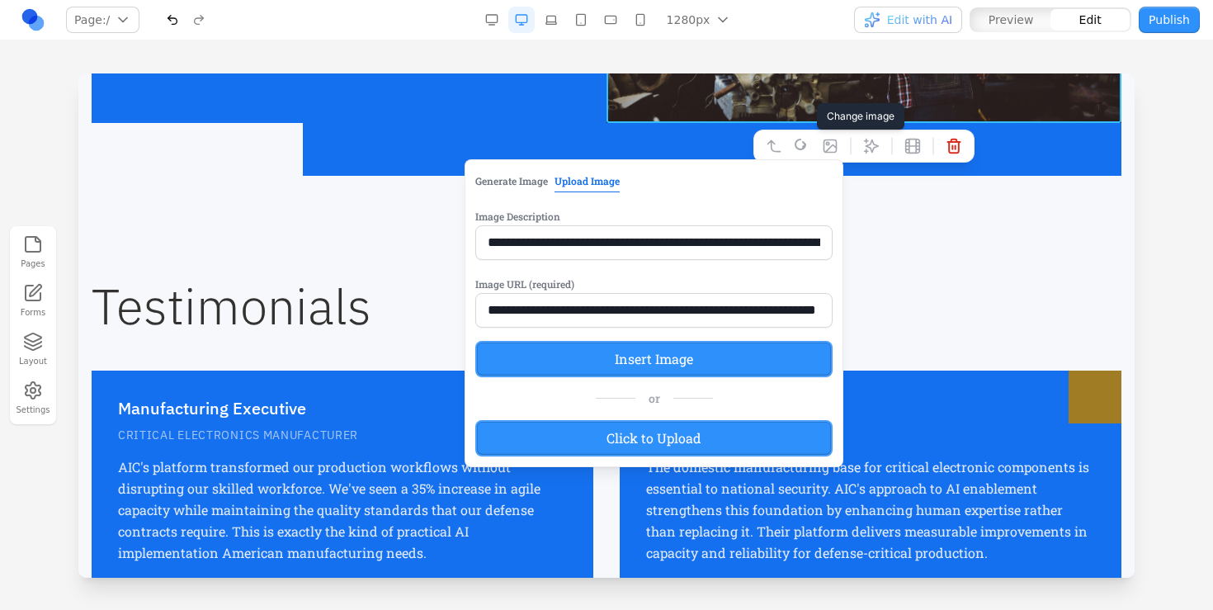
click at [542, 427] on label "Click to Upload" at bounding box center [653, 438] width 357 height 36
click at [78, 73] on input "Click to Upload" at bounding box center [78, 73] width 0 height 0
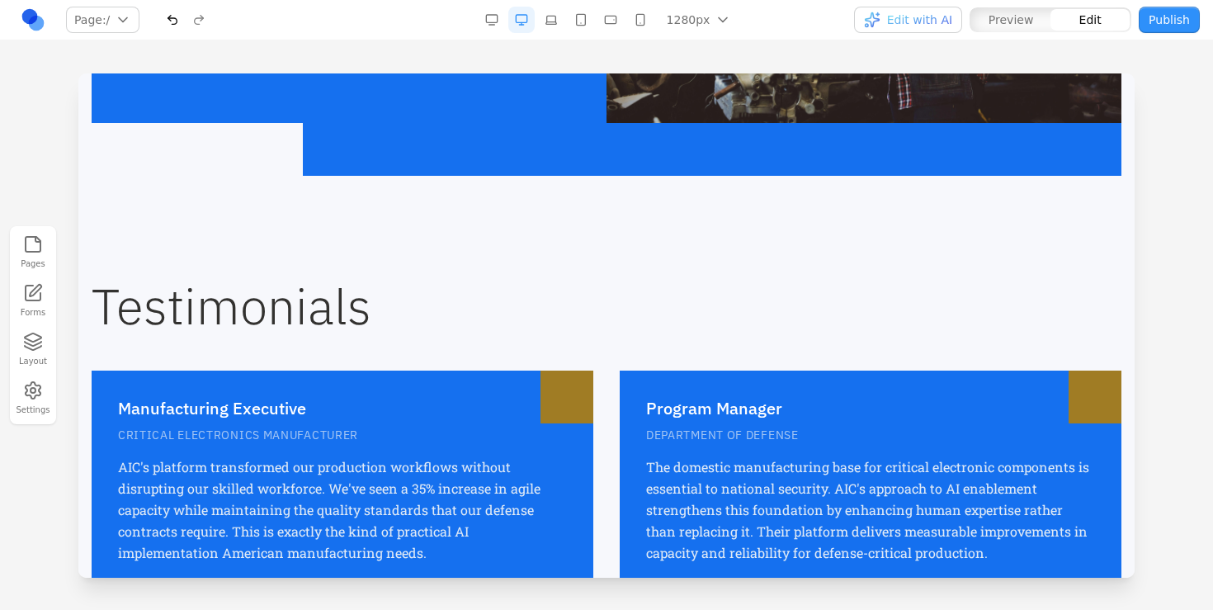
click at [947, 254] on section "Testimonials Manufacturing Executive CRITICAL ELECTRONICS MANUFACTURER AIC's pl…" at bounding box center [606, 436] width 1056 height 414
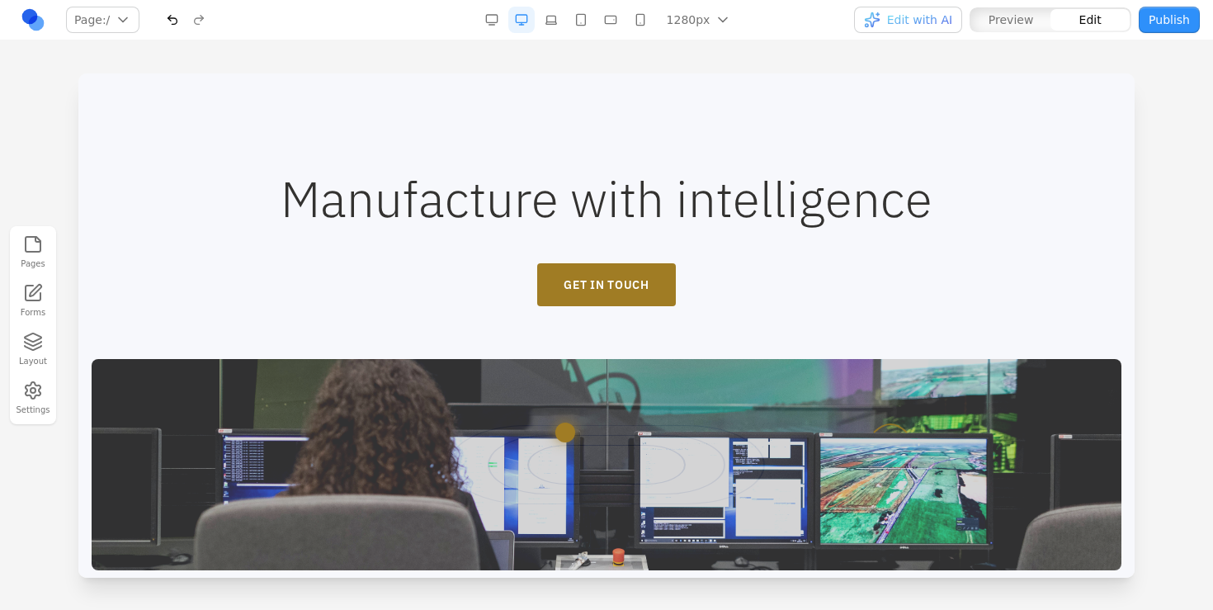
scroll to position [3039, 0]
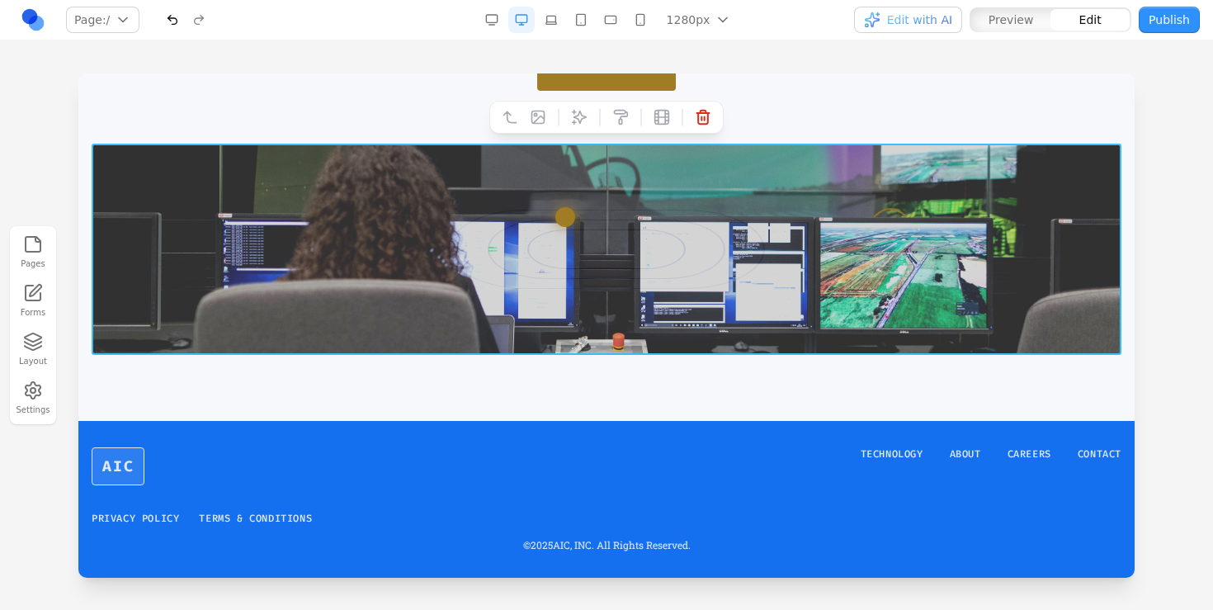
click at [820, 246] on div at bounding box center [607, 249] width 1030 height 211
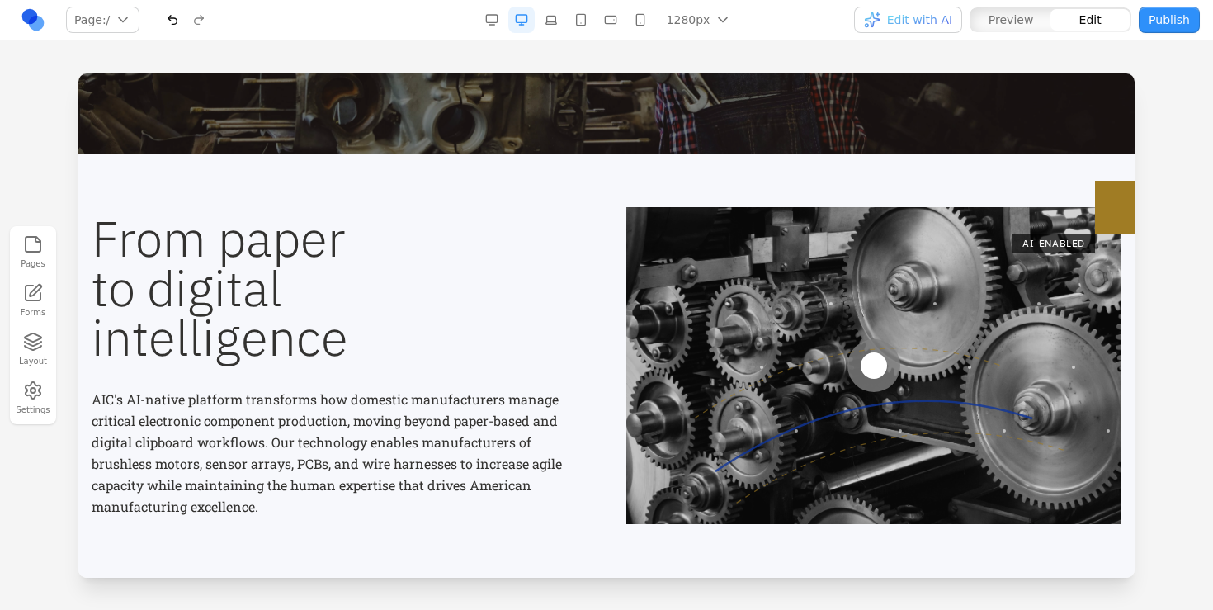
scroll to position [453, 0]
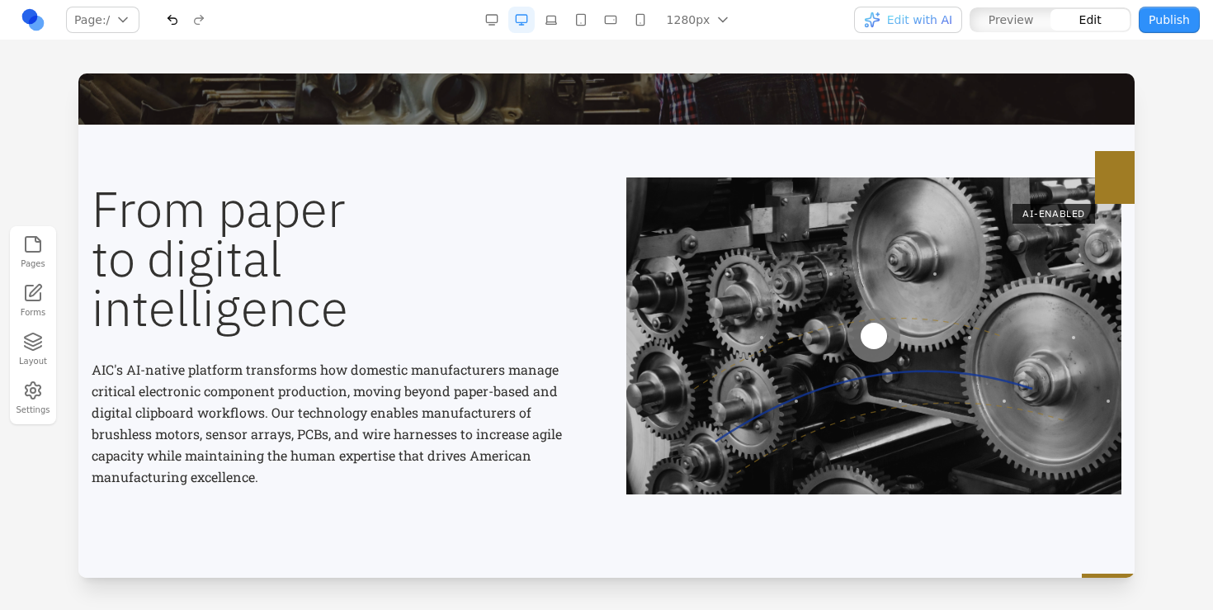
click at [819, 247] on div at bounding box center [873, 335] width 495 height 317
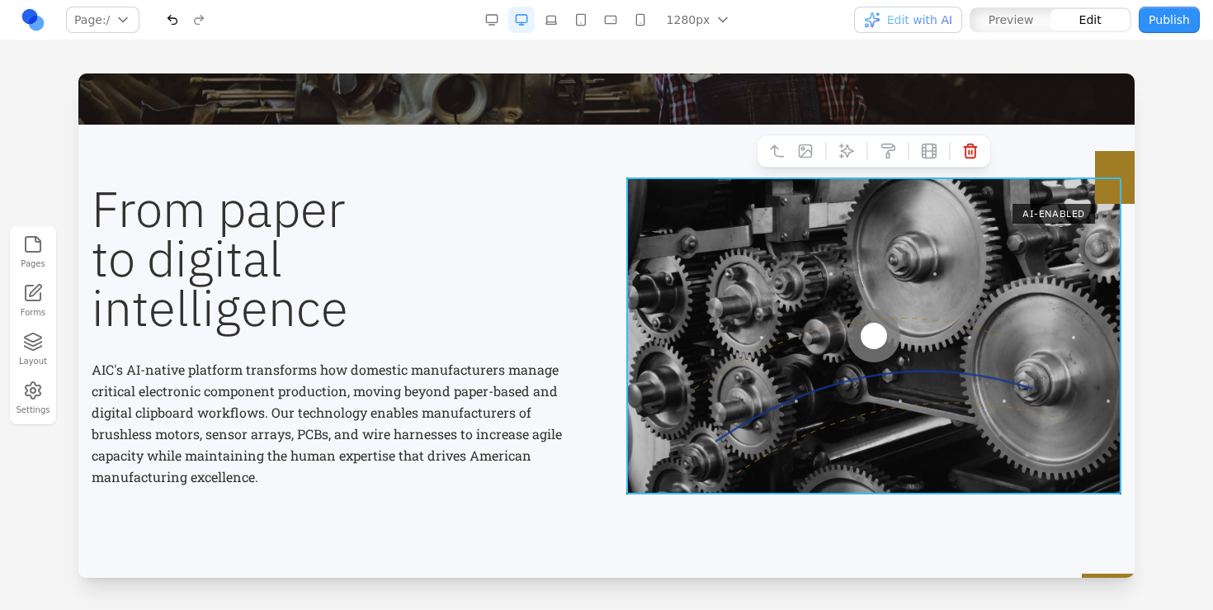
click at [778, 296] on div at bounding box center [873, 335] width 495 height 317
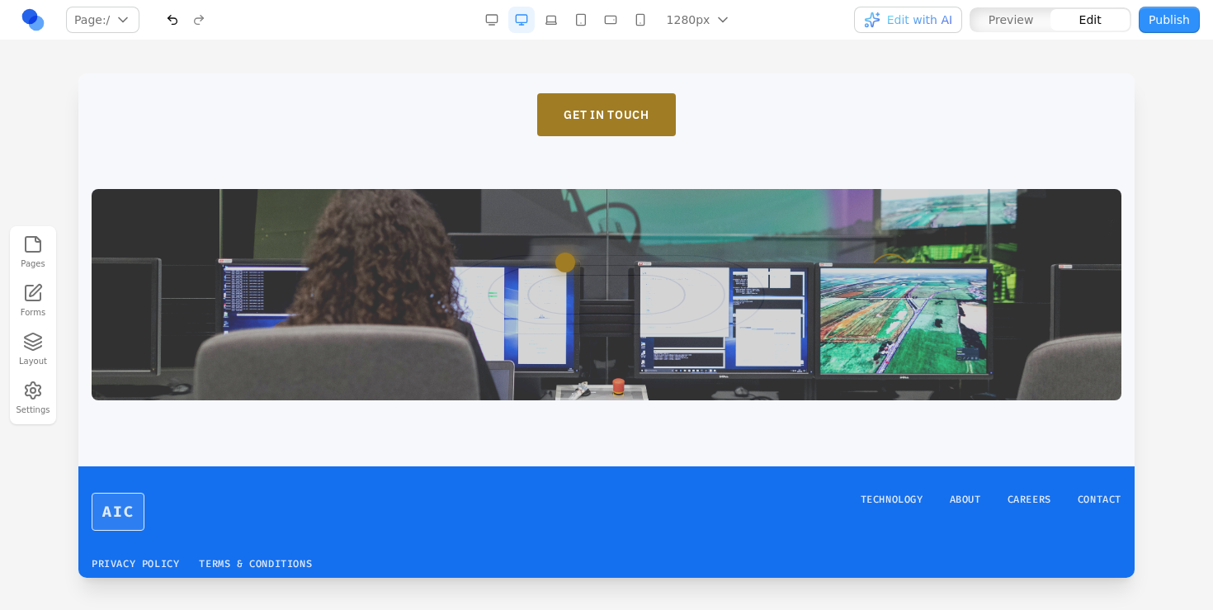
scroll to position [3039, 0]
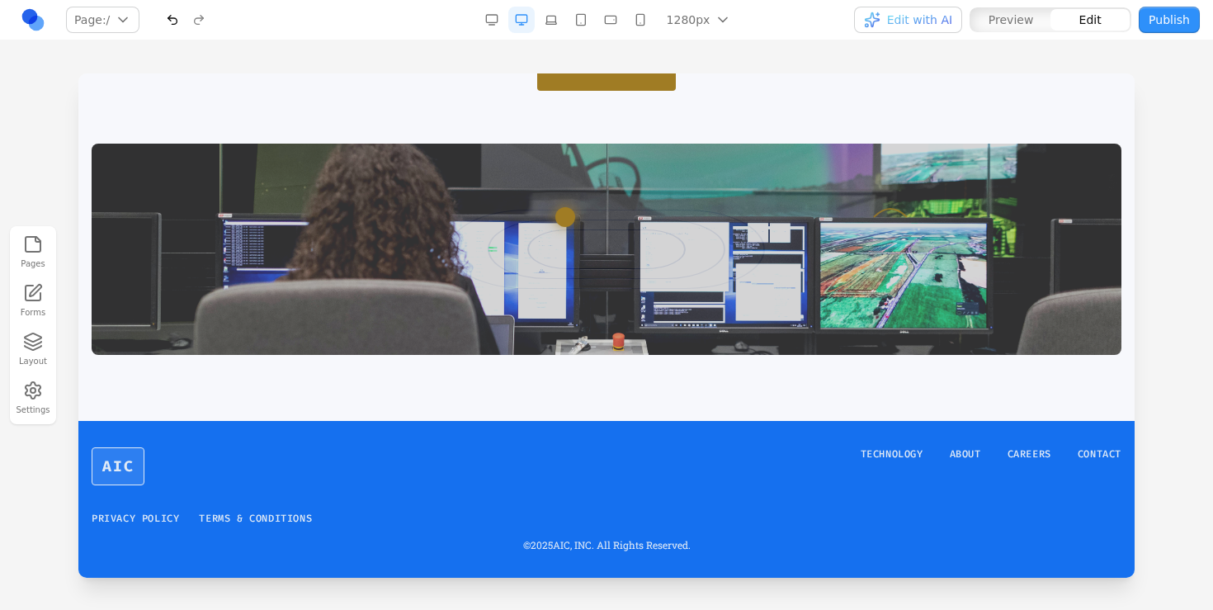
click at [778, 294] on div at bounding box center [607, 249] width 1030 height 211
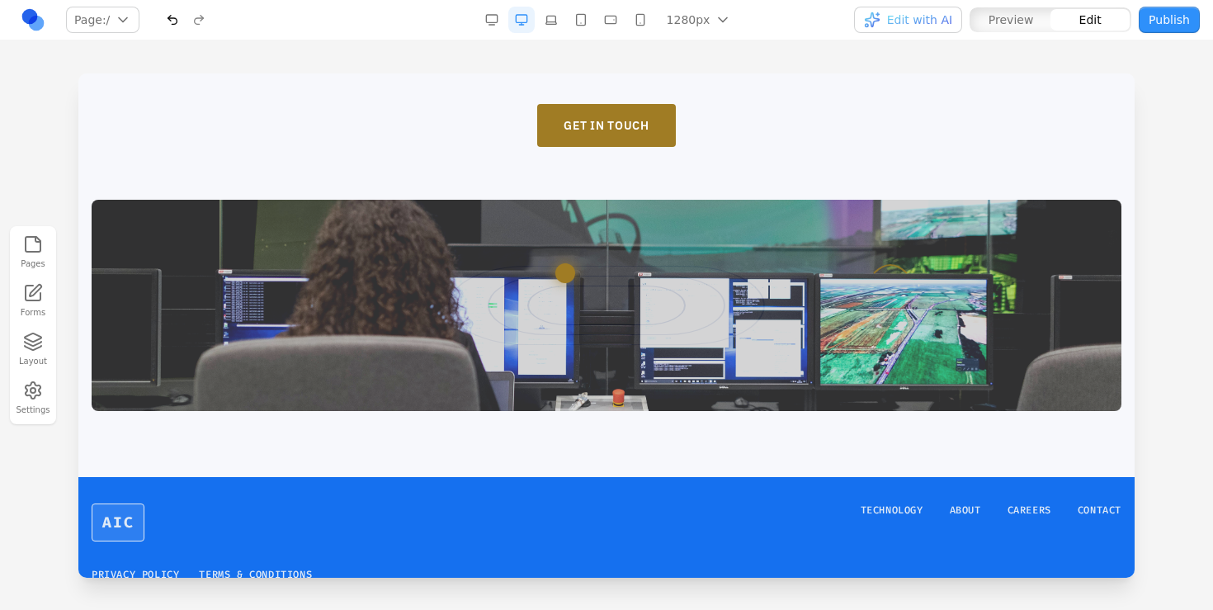
scroll to position [2982, 0]
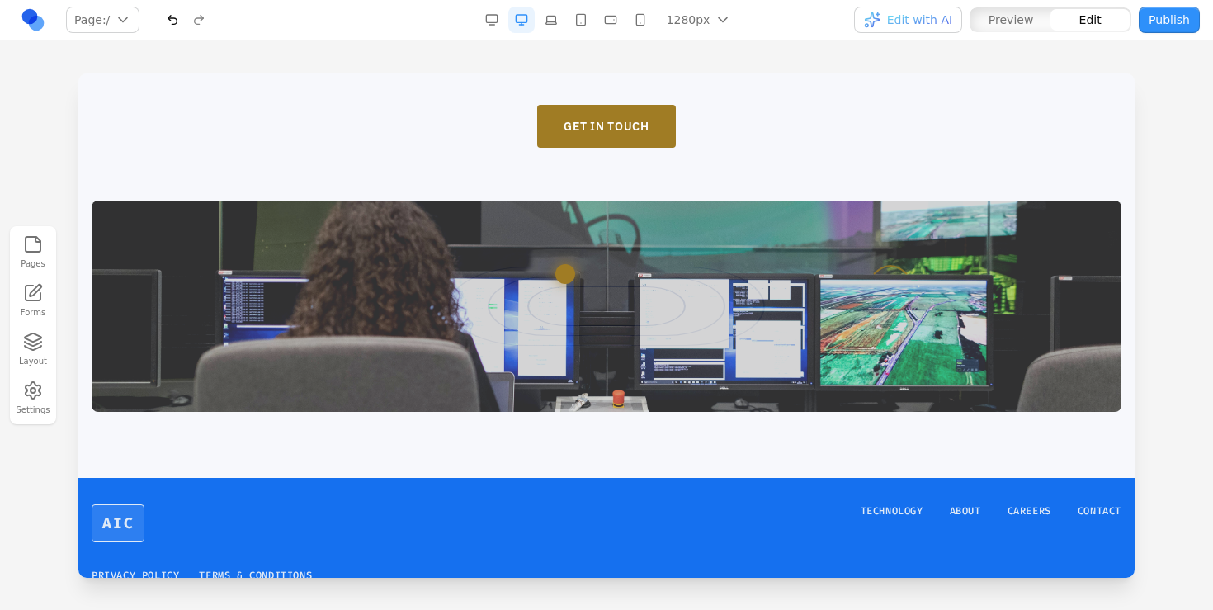
click at [742, 319] on div at bounding box center [607, 305] width 1030 height 211
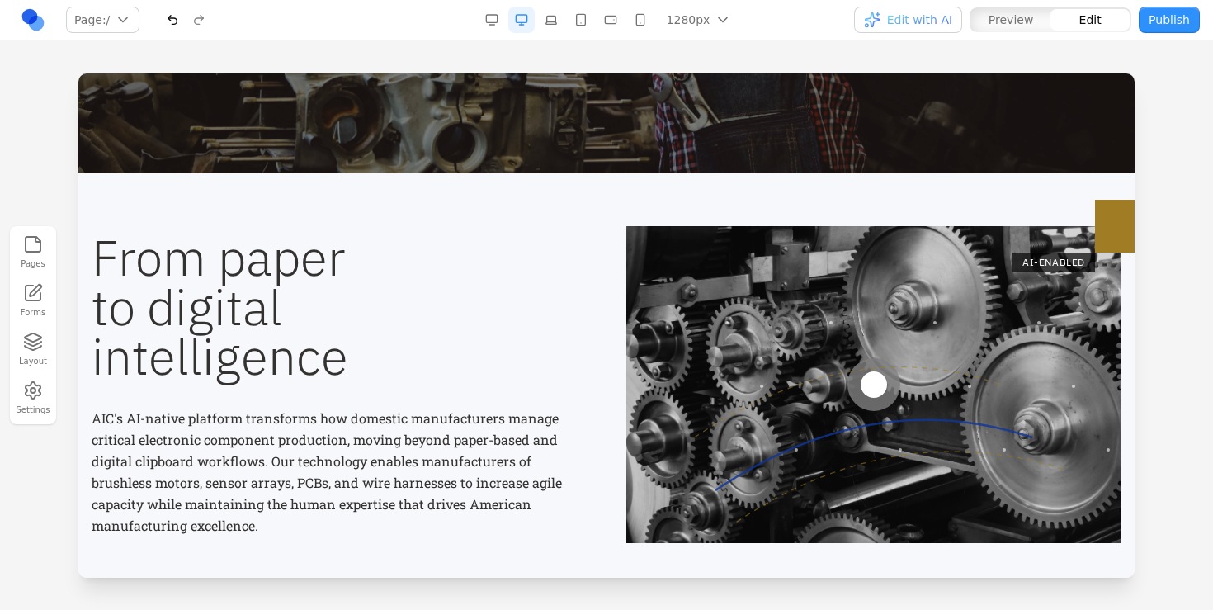
scroll to position [379, 0]
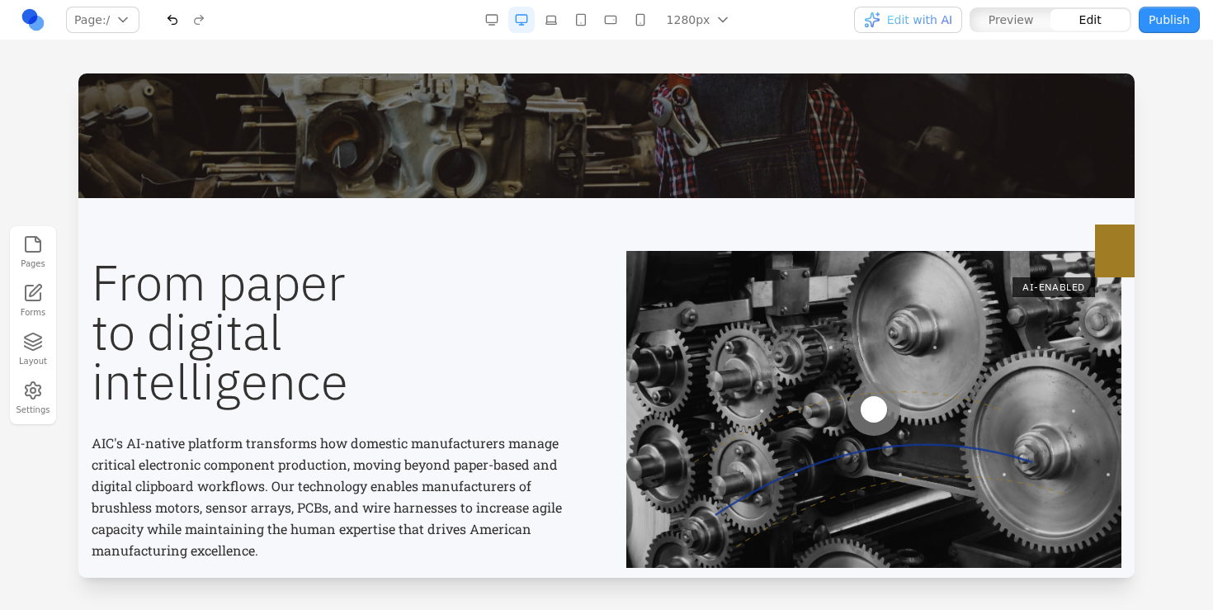
click at [742, 324] on div at bounding box center [873, 409] width 495 height 317
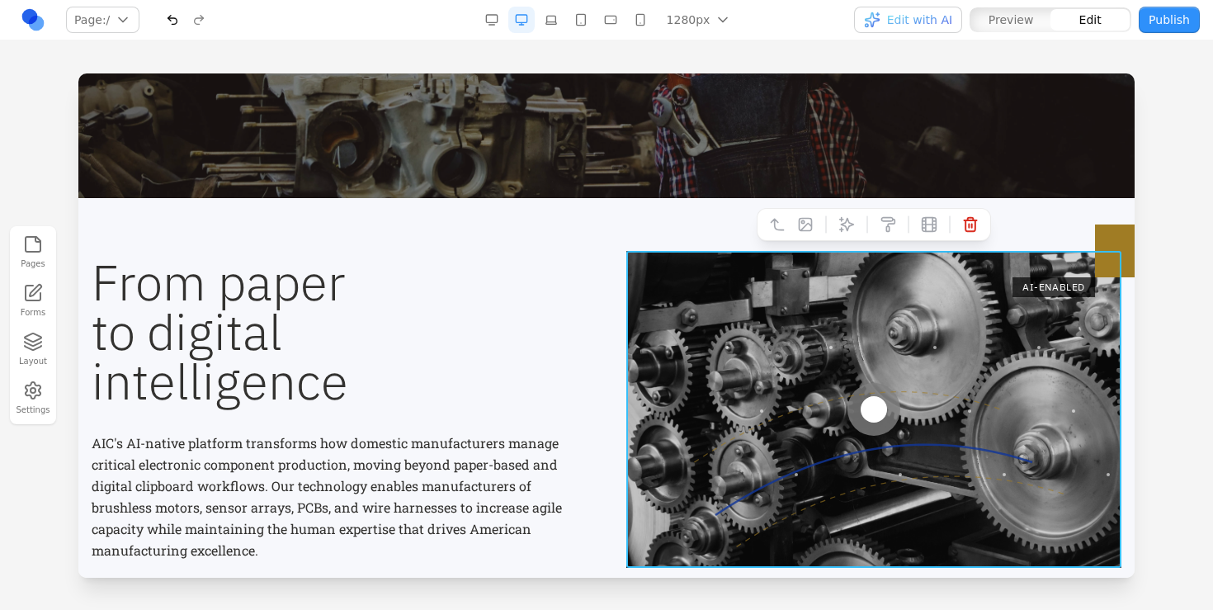
click at [738, 400] on div at bounding box center [873, 409] width 495 height 317
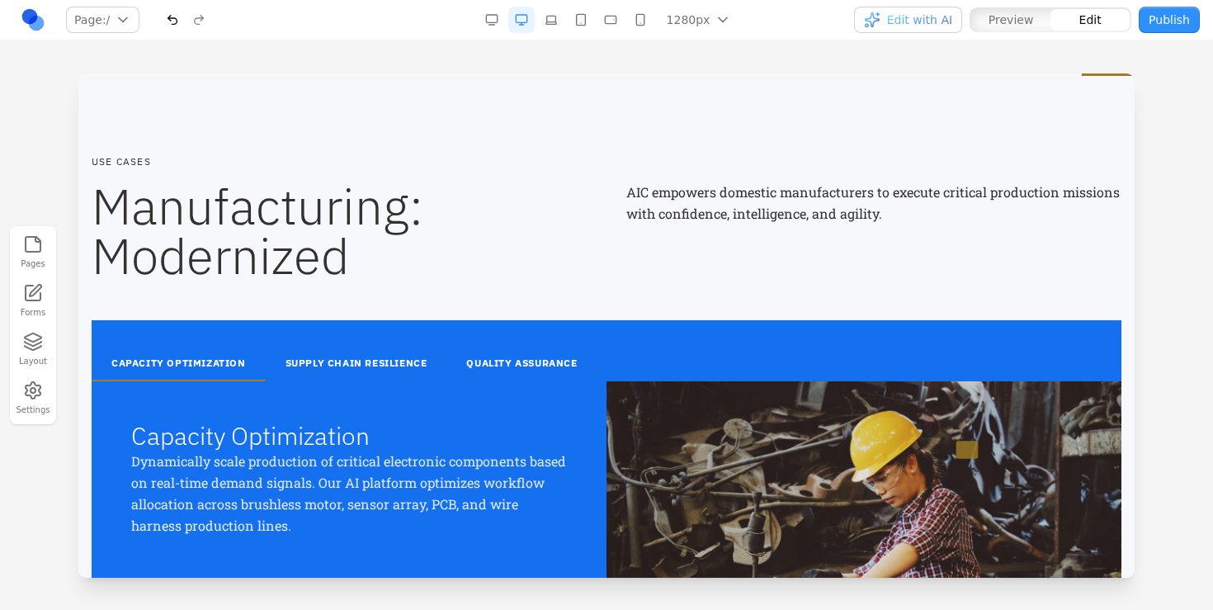
scroll to position [1850, 0]
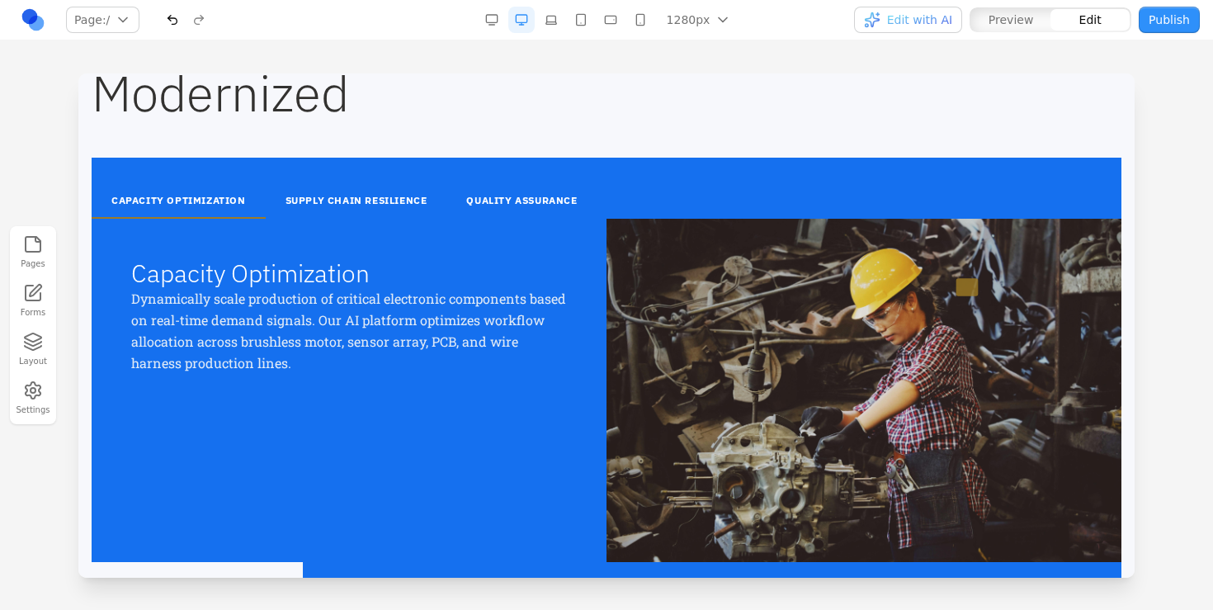
click at [686, 324] on div at bounding box center [863, 390] width 515 height 343
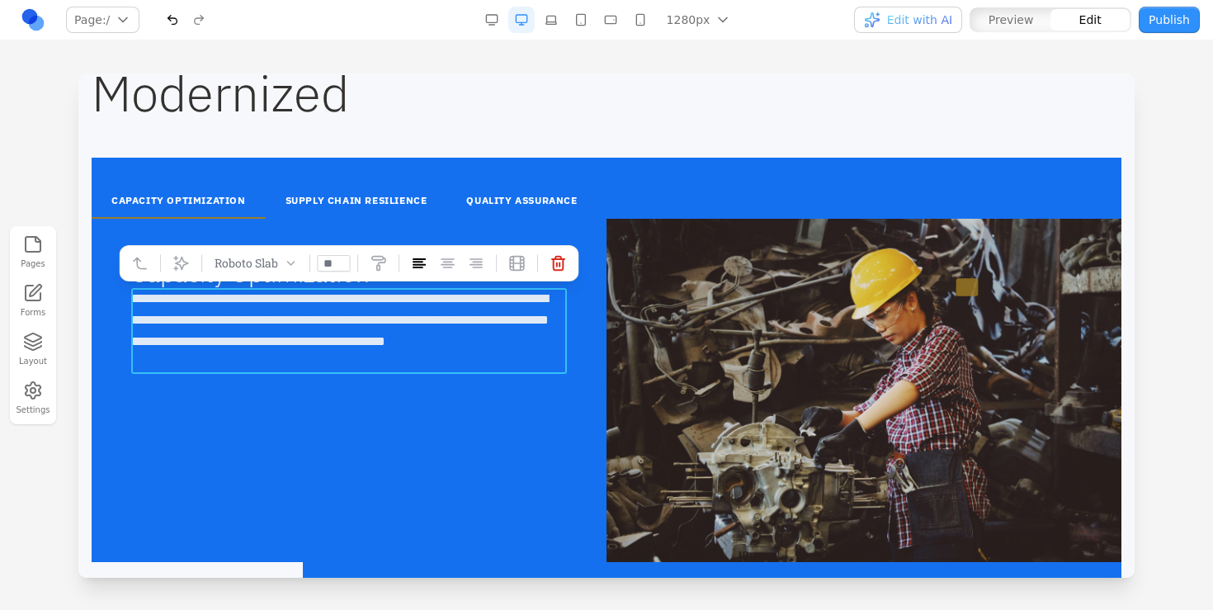
click at [432, 331] on p "**********" at bounding box center [349, 331] width 436 height 86
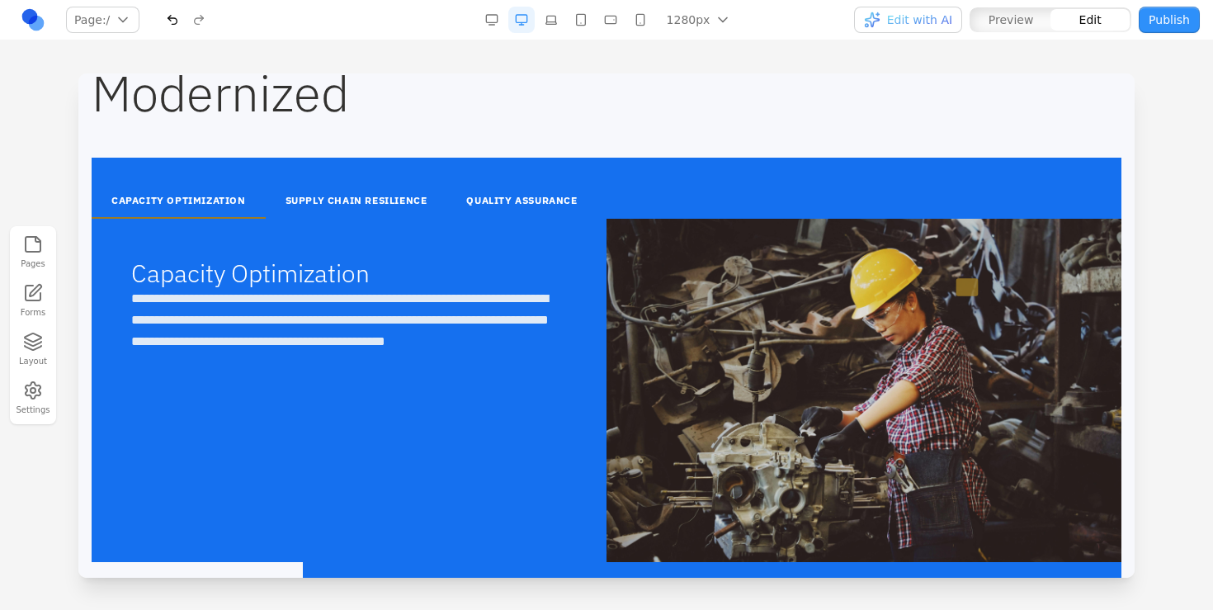
click at [422, 419] on div "**********" at bounding box center [349, 390] width 515 height 343
click at [850, 399] on div at bounding box center [863, 390] width 515 height 343
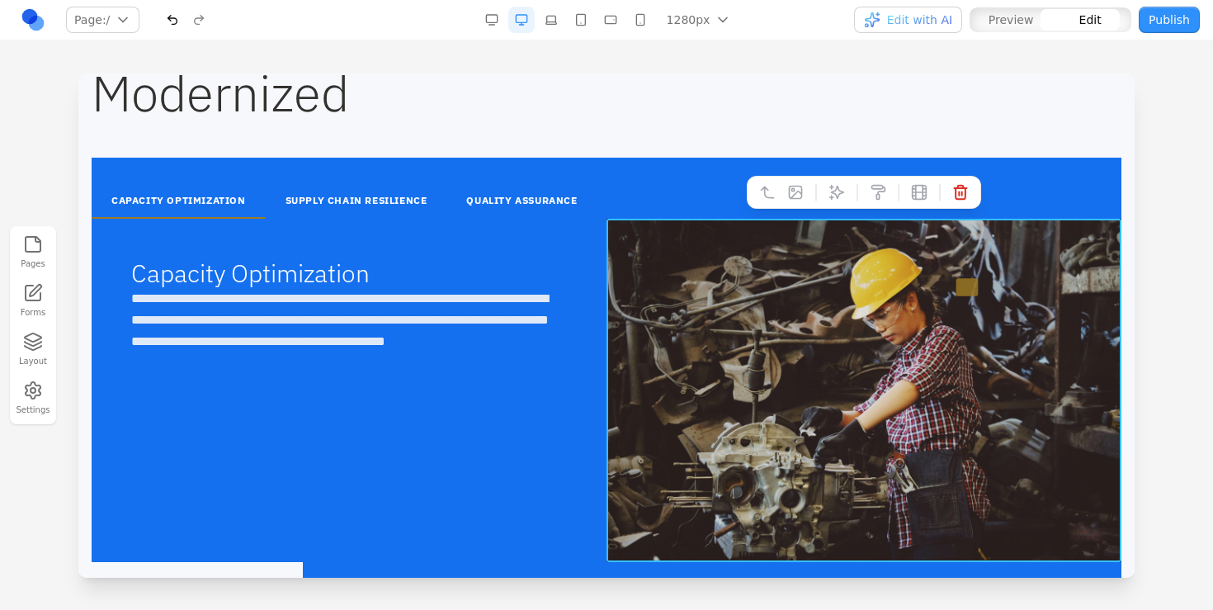
click at [833, 392] on div at bounding box center [863, 390] width 515 height 343
click at [795, 187] on icon at bounding box center [795, 192] width 16 height 16
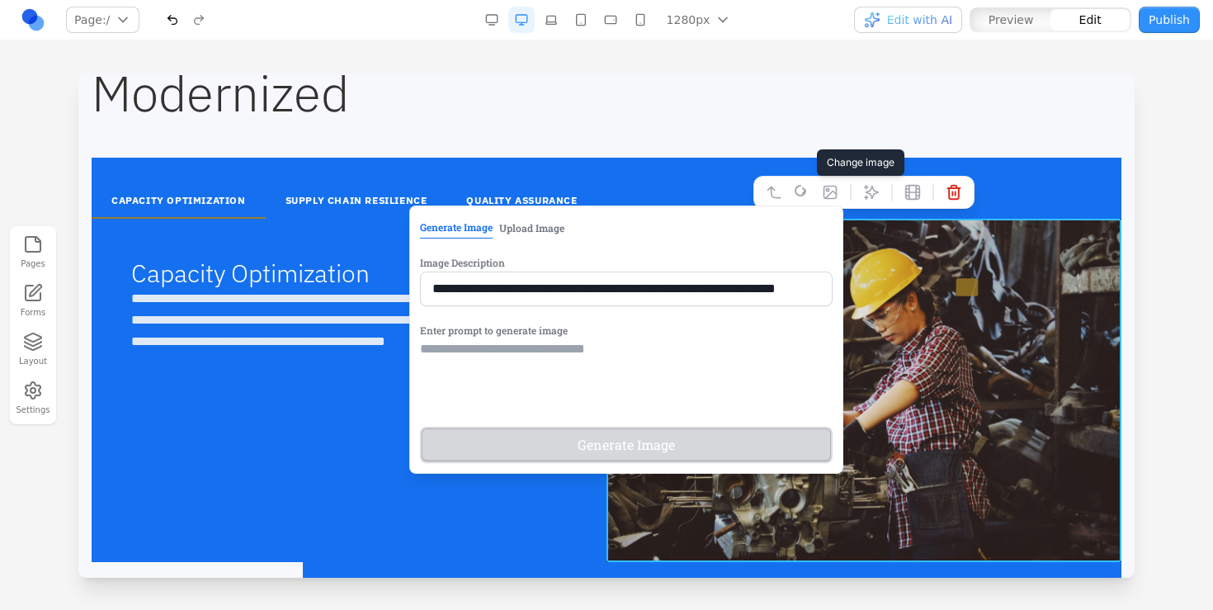
click at [526, 227] on button "Upload Image" at bounding box center [531, 227] width 65 height 21
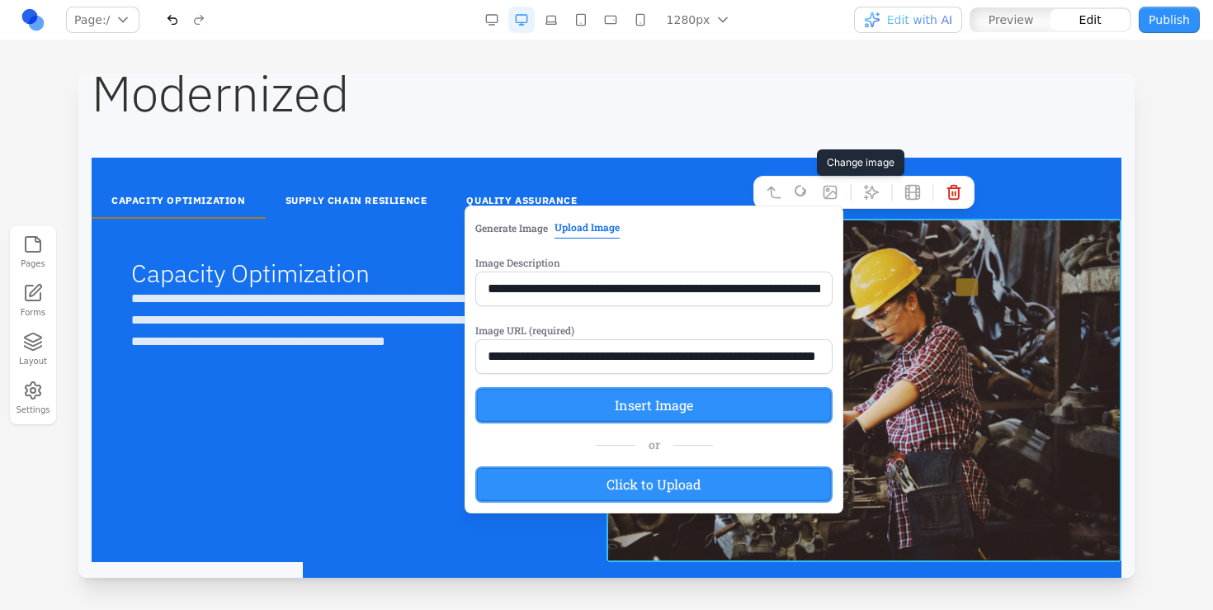
click at [610, 479] on label "Click to Upload" at bounding box center [653, 484] width 357 height 36
click at [78, 73] on input "Click to Upload" at bounding box center [78, 73] width 0 height 0
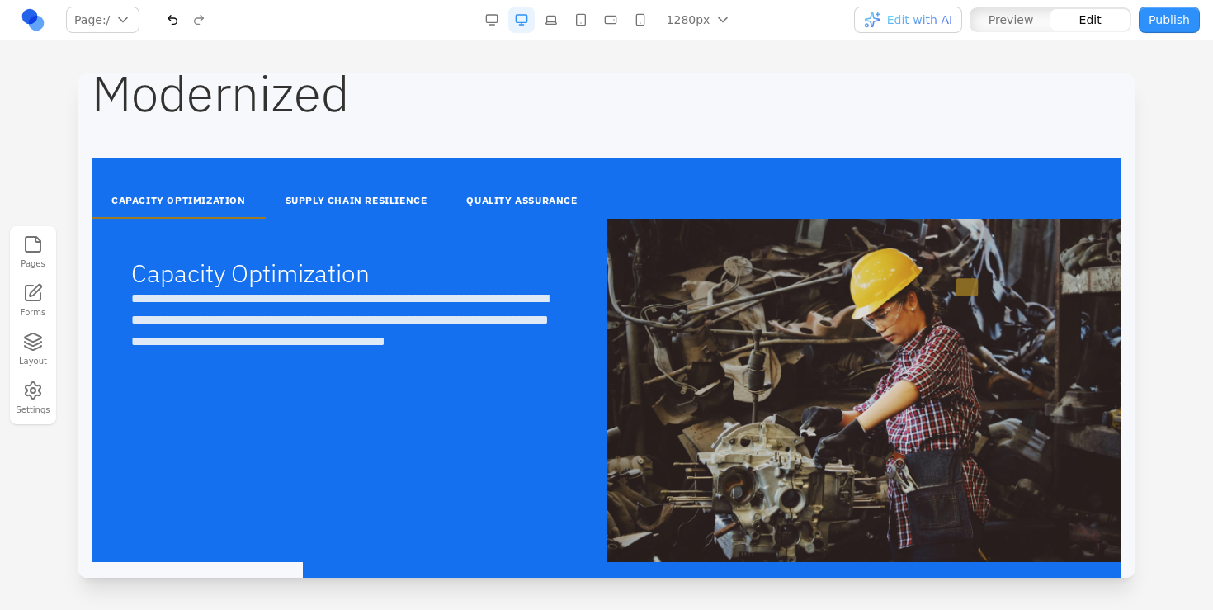
click at [936, 347] on div at bounding box center [863, 390] width 515 height 343
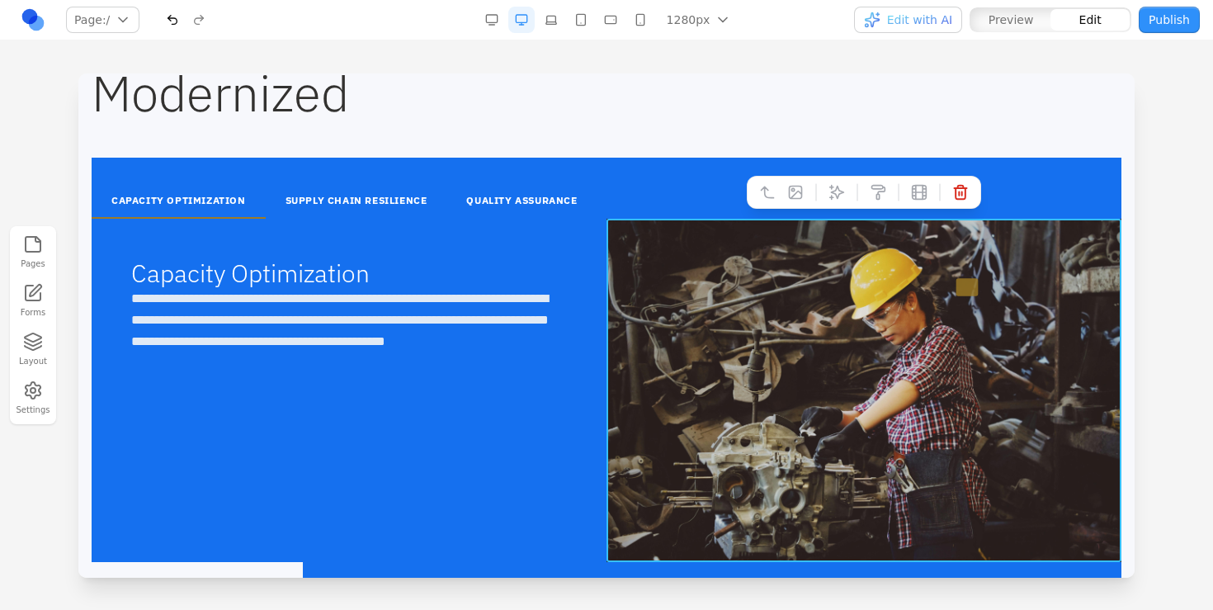
click at [874, 337] on div at bounding box center [863, 390] width 515 height 343
click at [792, 186] on icon at bounding box center [795, 192] width 16 height 16
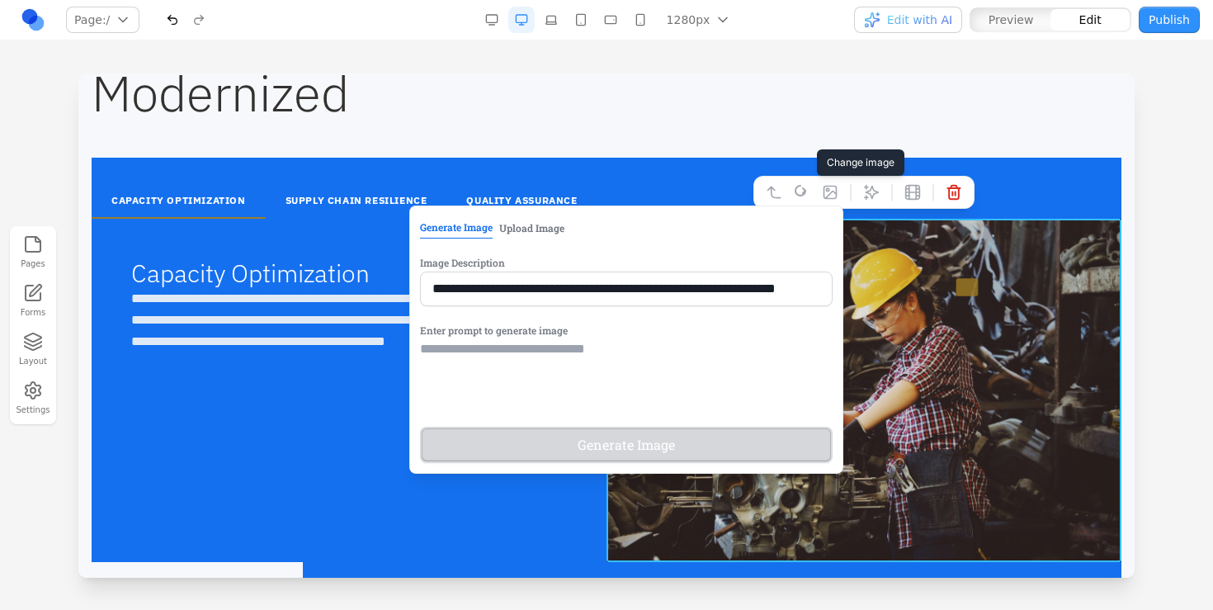
click at [523, 232] on button "Upload Image" at bounding box center [531, 227] width 65 height 21
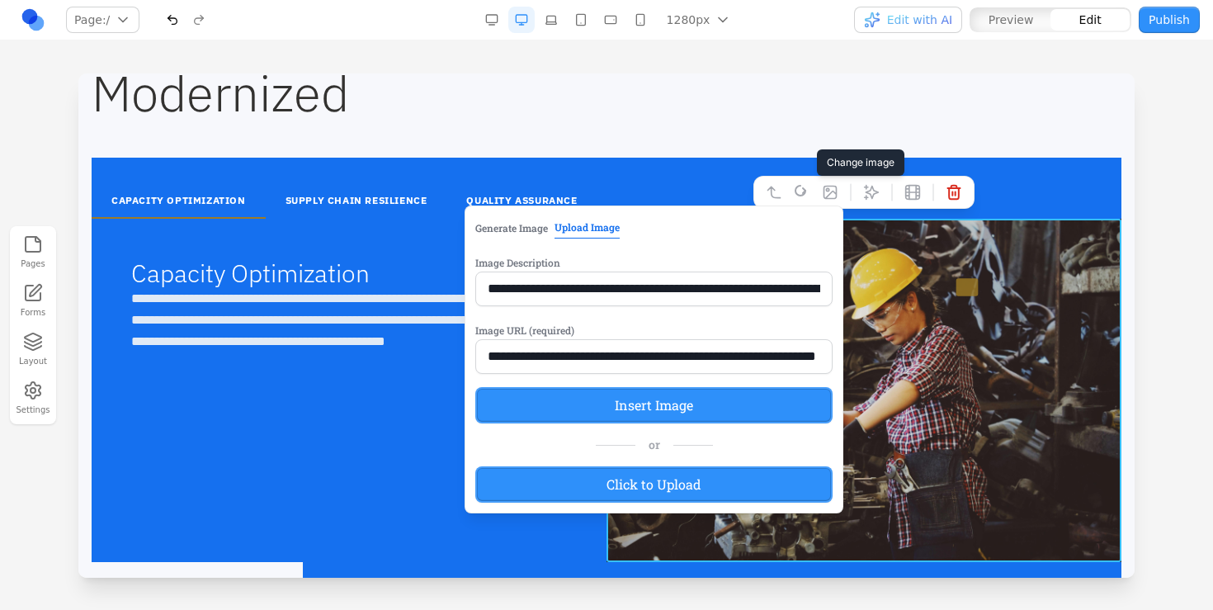
click at [533, 469] on label "Click to Upload" at bounding box center [653, 484] width 357 height 36
click at [78, 73] on input "Click to Upload" at bounding box center [78, 73] width 0 height 0
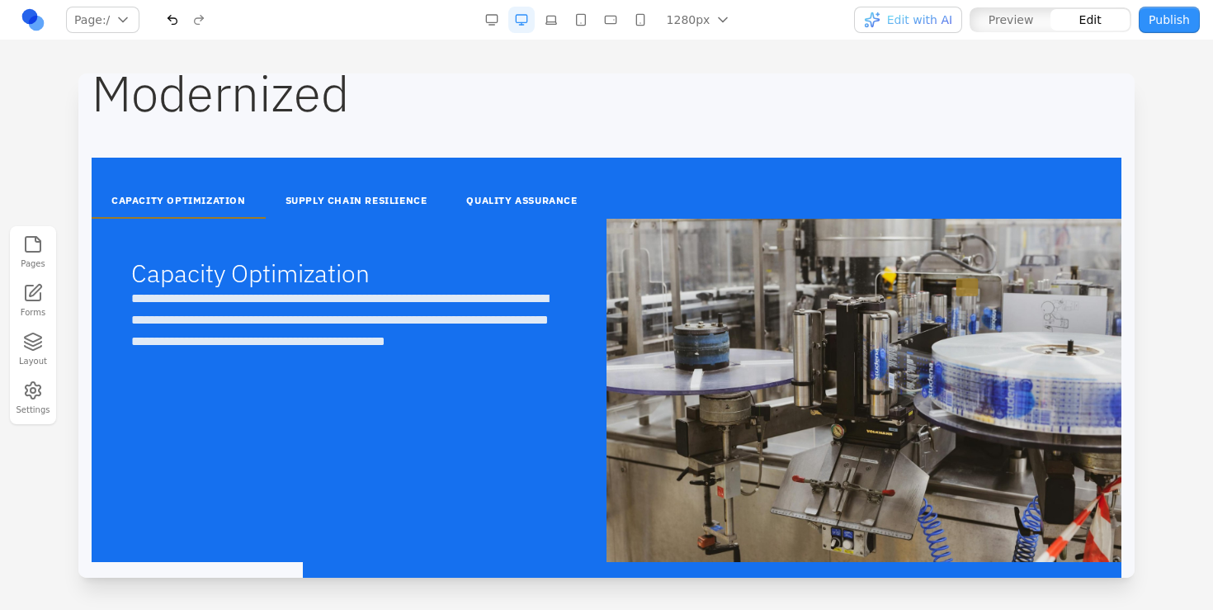
click at [487, 471] on div "**********" at bounding box center [349, 390] width 515 height 343
click at [379, 197] on button "SUPPLY CHAIN RESILIENCE" at bounding box center [356, 201] width 181 height 35
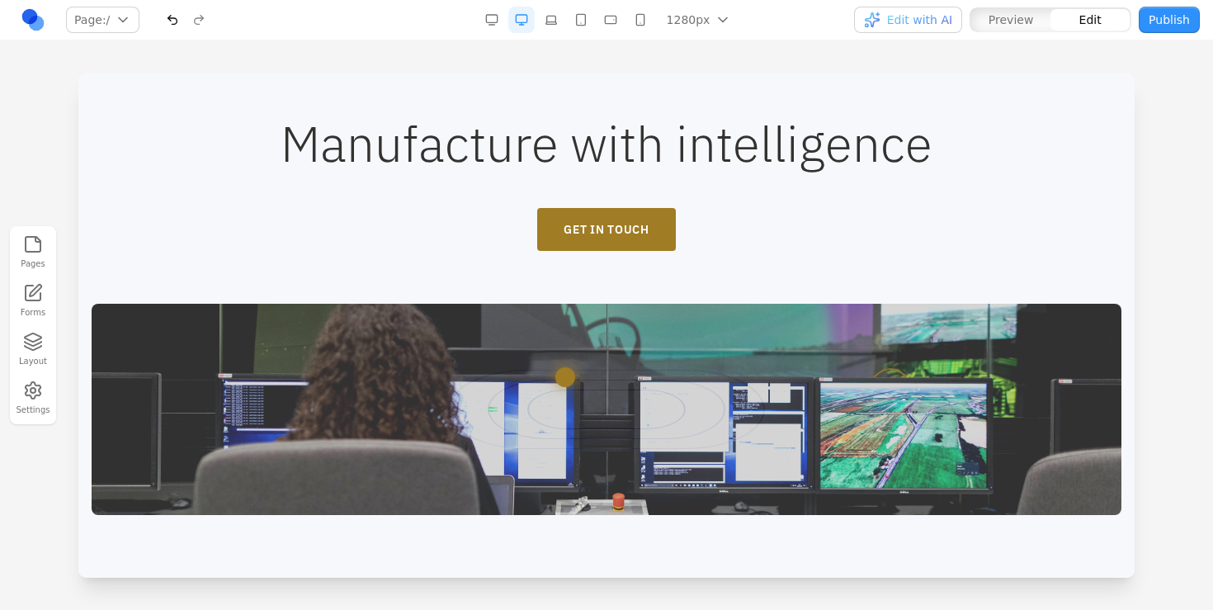
scroll to position [3039, 0]
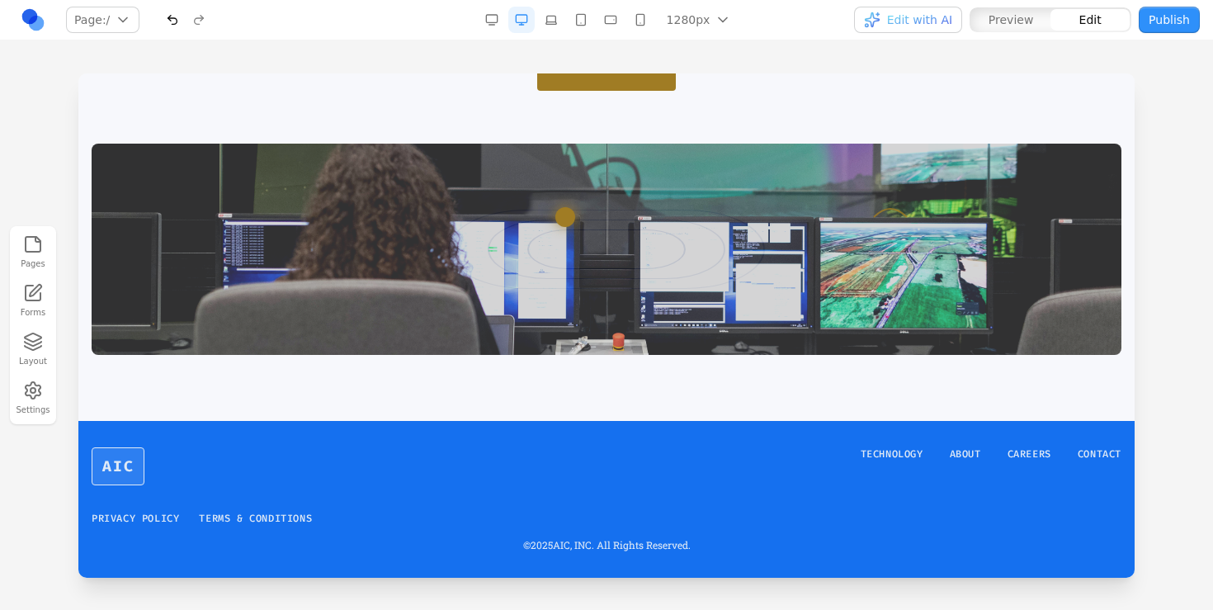
click at [399, 351] on div at bounding box center [607, 249] width 1030 height 211
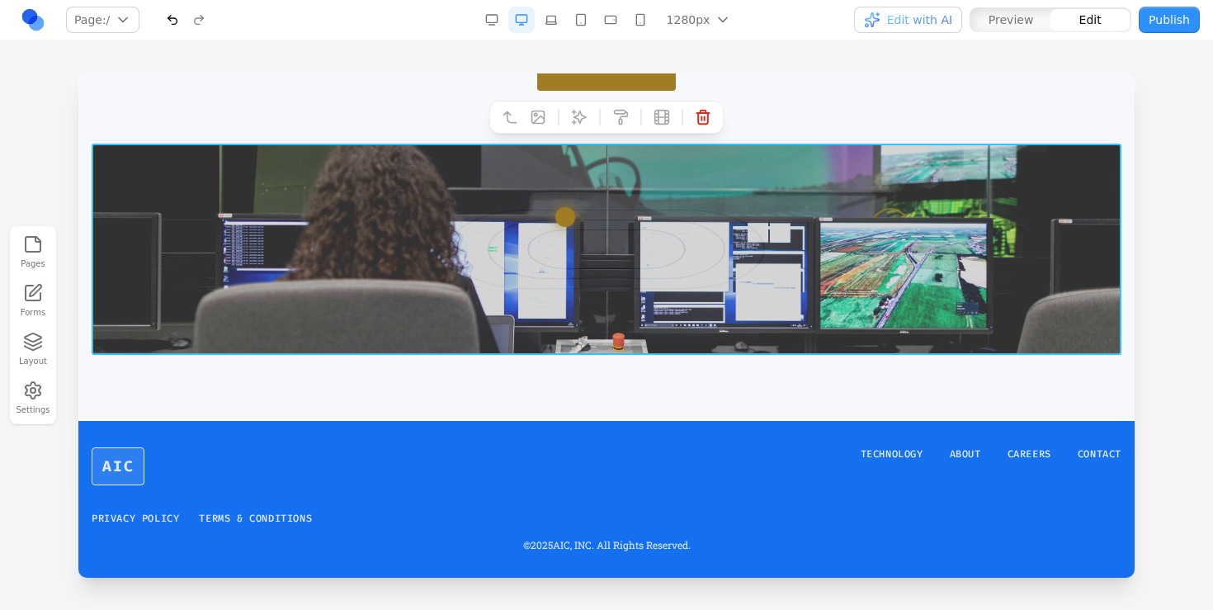
click at [415, 304] on div at bounding box center [607, 249] width 1030 height 211
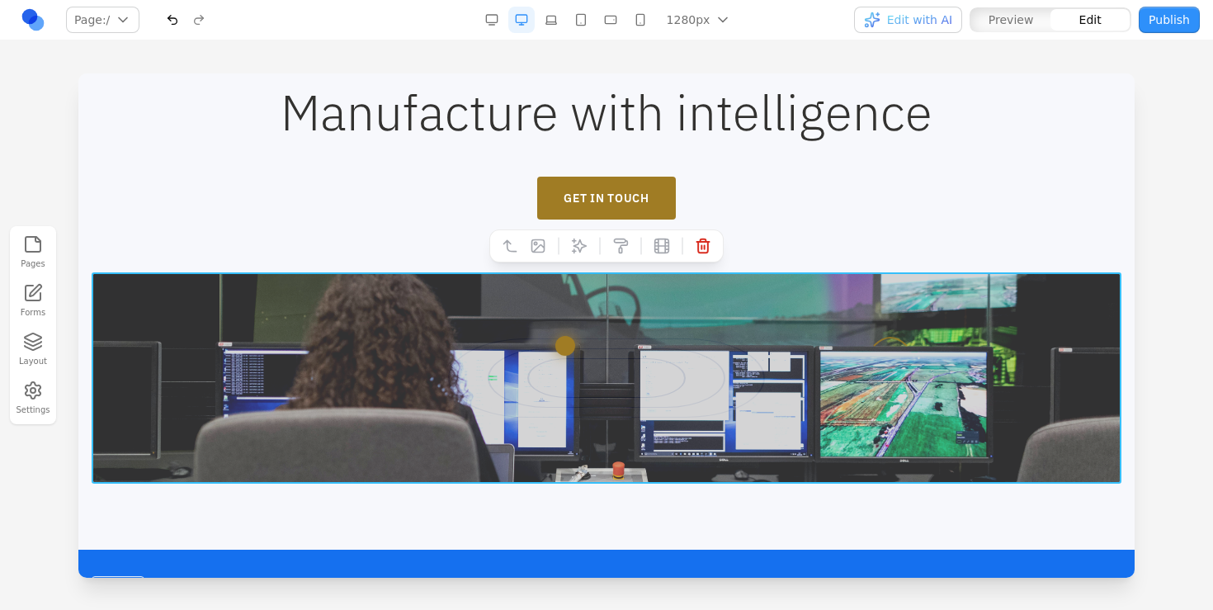
scroll to position [2935, 0]
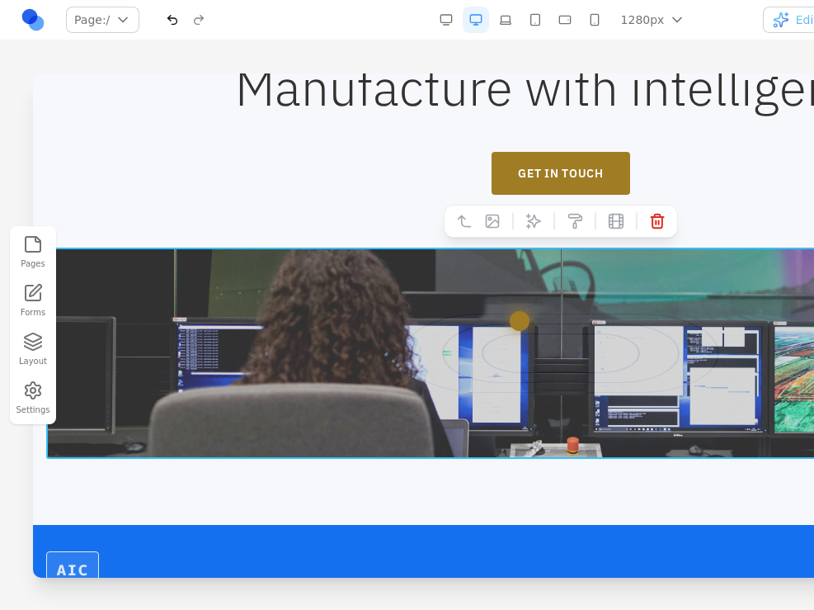
click at [784, 145] on div "Manufacture with intelligence GET IN TOUCH" at bounding box center [561, 261] width 1030 height 396
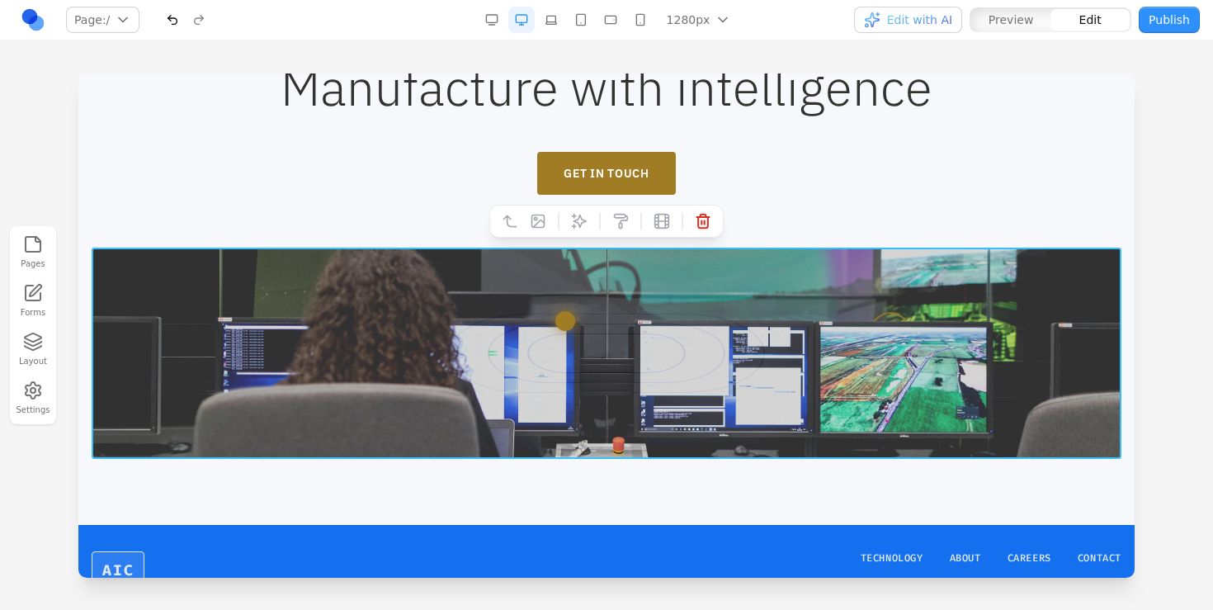
click at [775, 312] on div at bounding box center [607, 352] width 1030 height 211
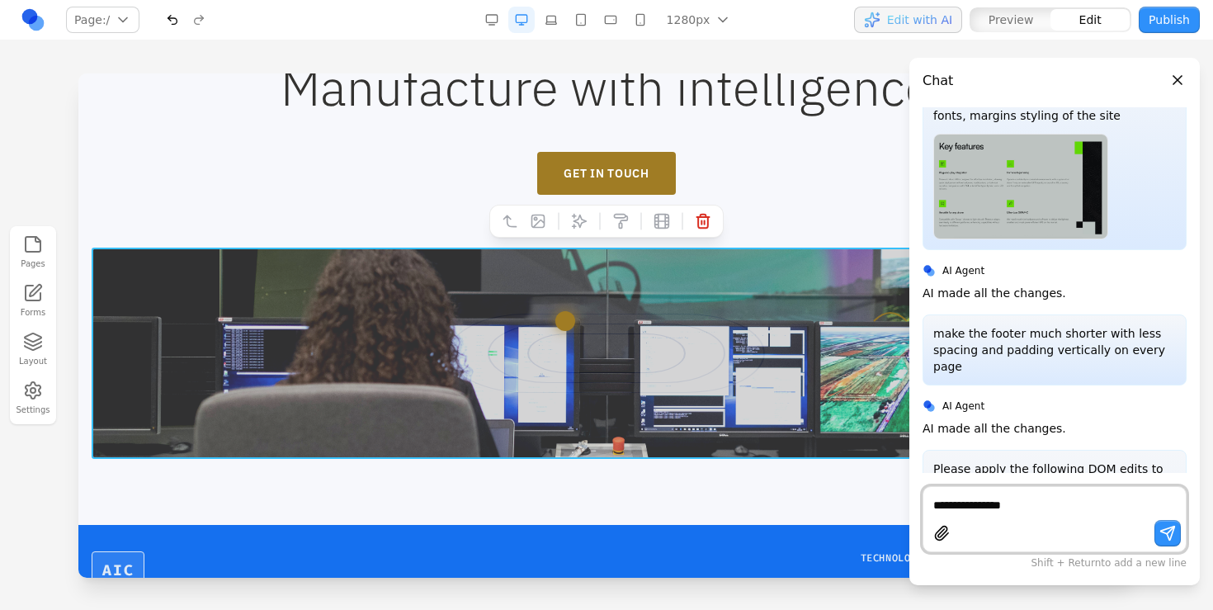
click at [681, 445] on div at bounding box center [607, 352] width 1030 height 211
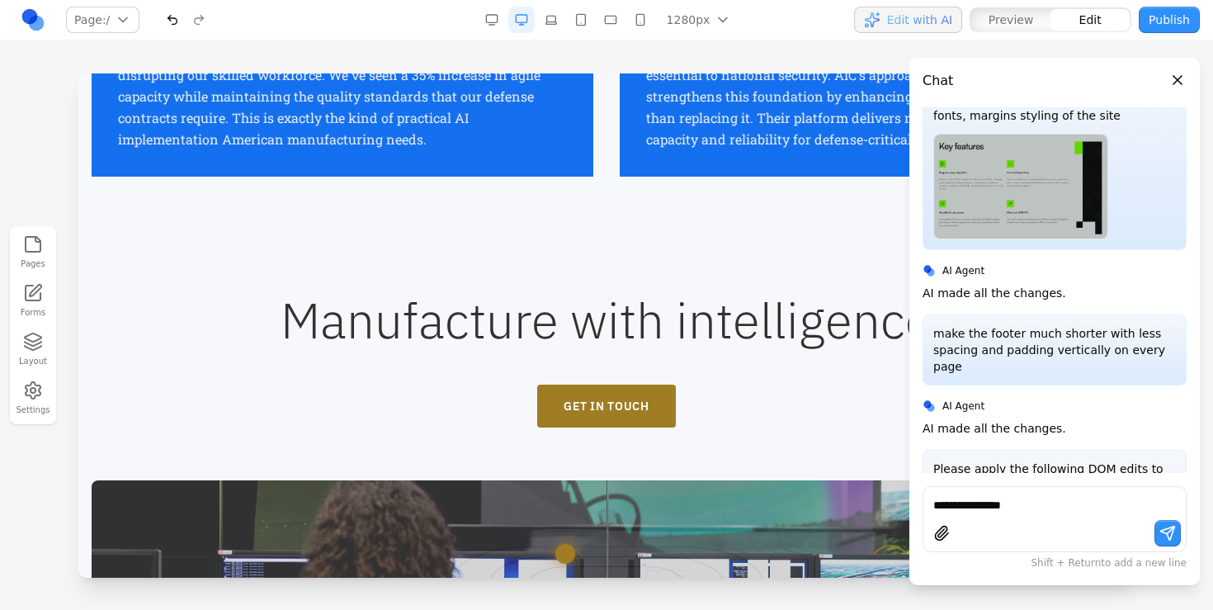
click at [767, 318] on h2 "Manufacture with intelligence" at bounding box center [607, 319] width 1030 height 49
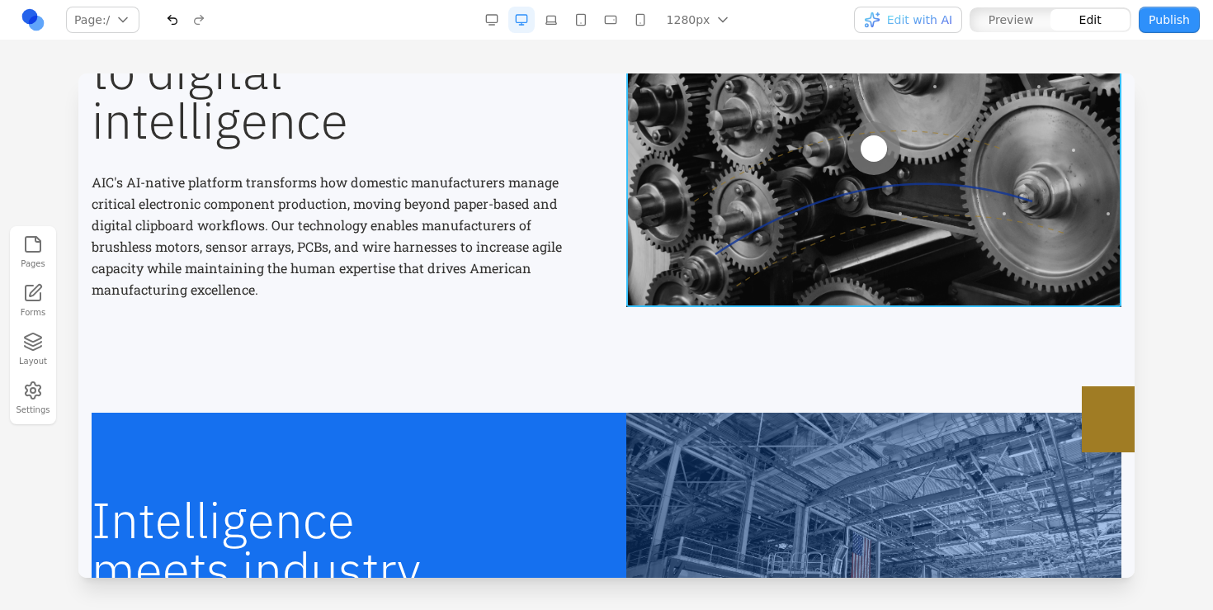
click at [753, 160] on div at bounding box center [873, 148] width 495 height 317
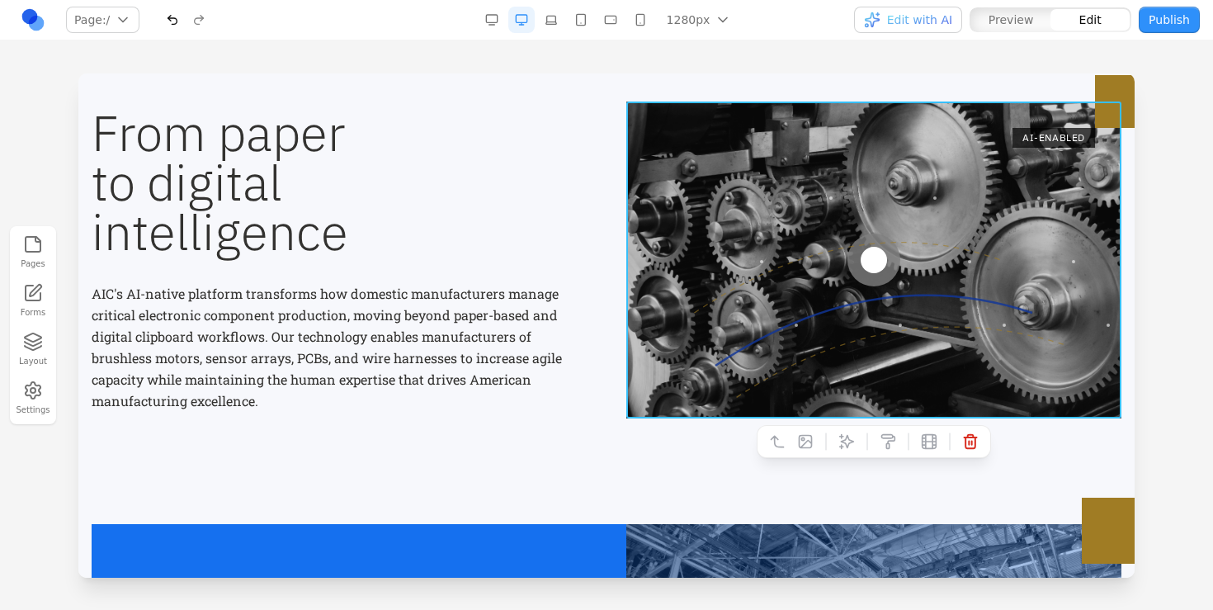
scroll to position [490, 0]
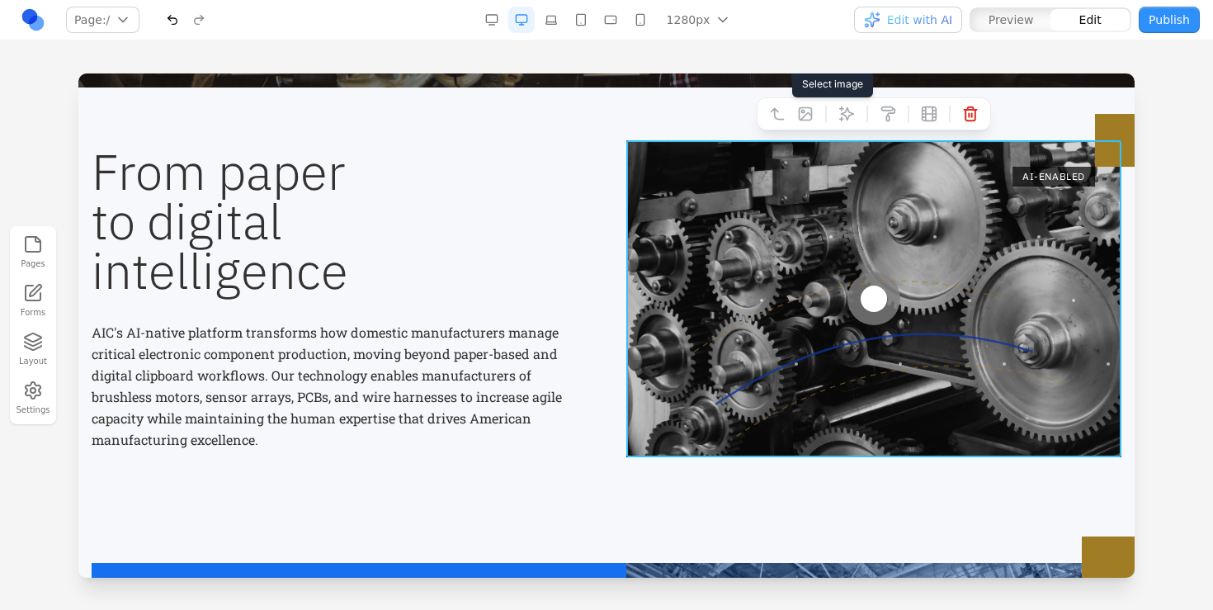
click at [811, 115] on icon at bounding box center [805, 114] width 12 height 12
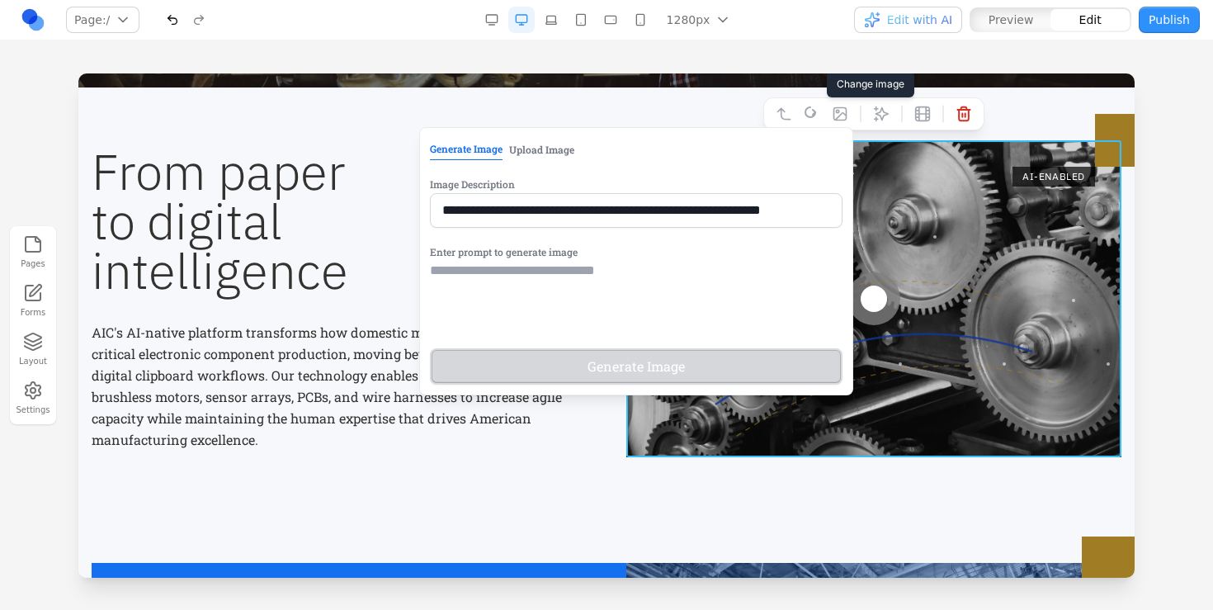
click at [516, 203] on input "**********" at bounding box center [636, 210] width 412 height 35
click at [483, 272] on textarea at bounding box center [636, 302] width 412 height 82
paste textarea "**********"
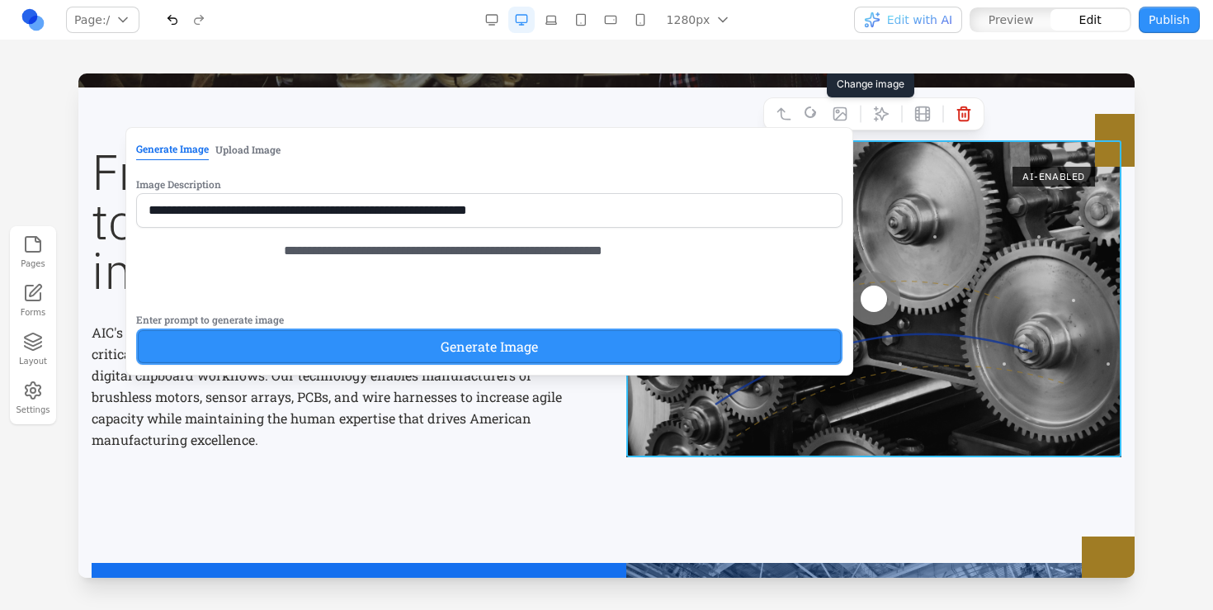
type textarea "**********"
click at [503, 365] on button "Generate Image" at bounding box center [489, 346] width 706 height 36
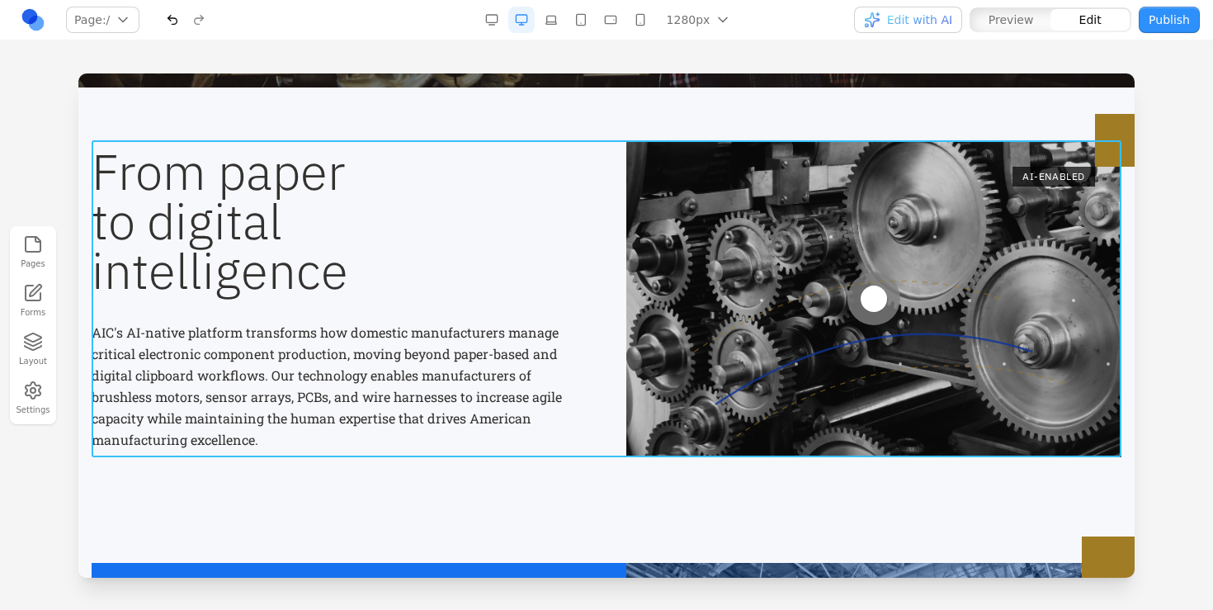
click at [458, 450] on div "From paper to digital intelligence AIC's AI-native platform transforms how dome…" at bounding box center [607, 298] width 1030 height 317
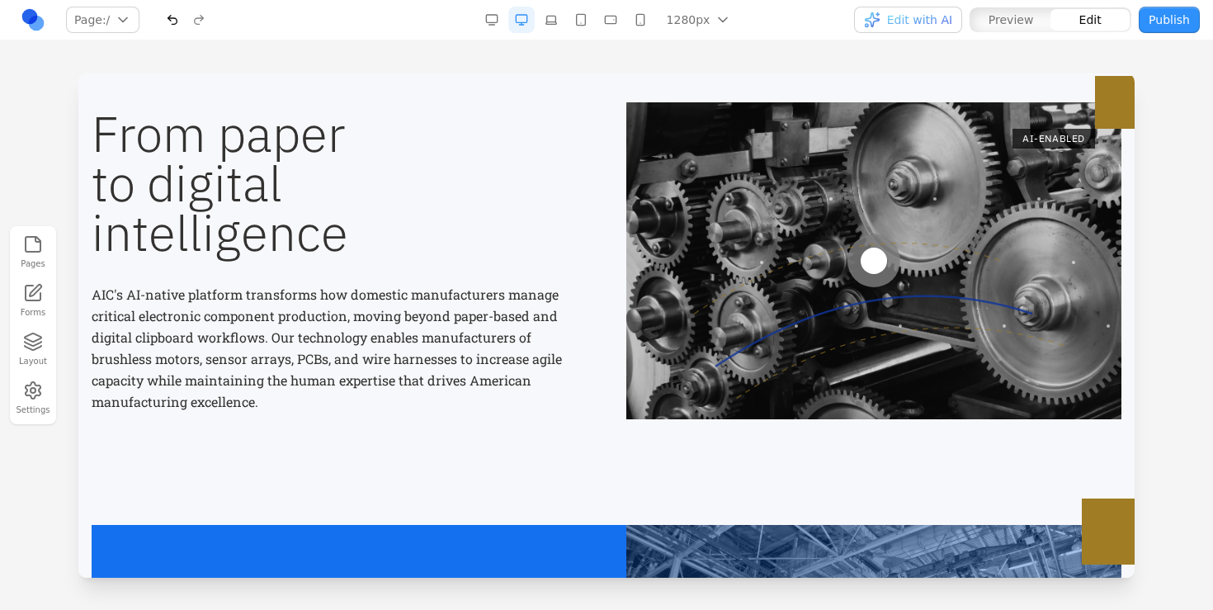
scroll to position [527, 0]
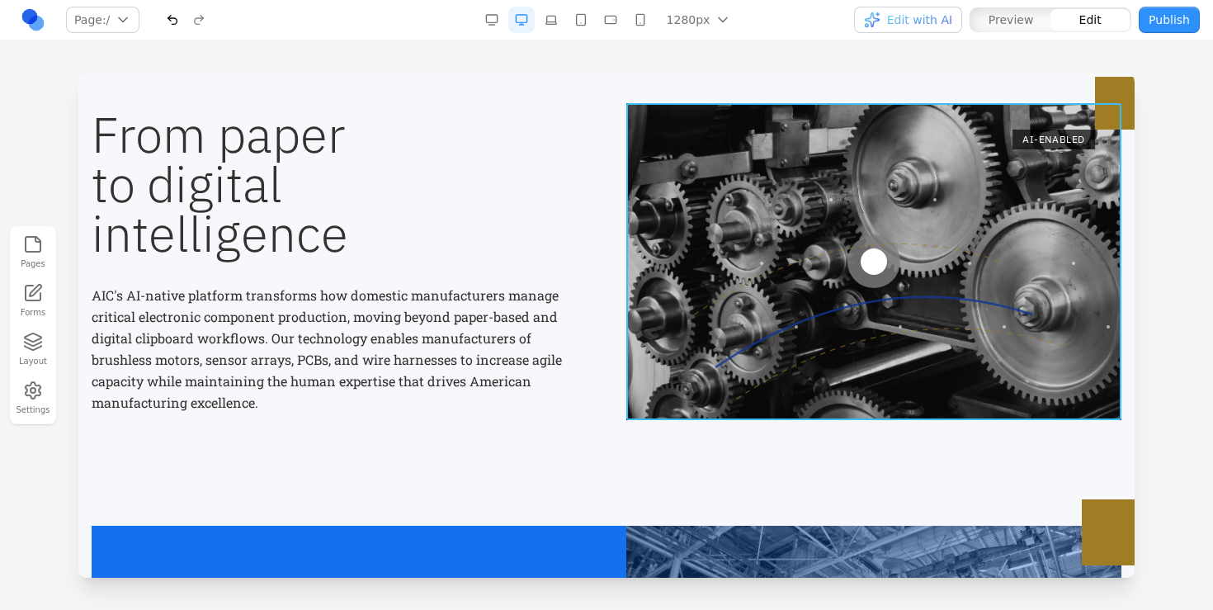
click at [980, 334] on div at bounding box center [873, 261] width 495 height 317
click at [848, 451] on button at bounding box center [846, 443] width 26 height 26
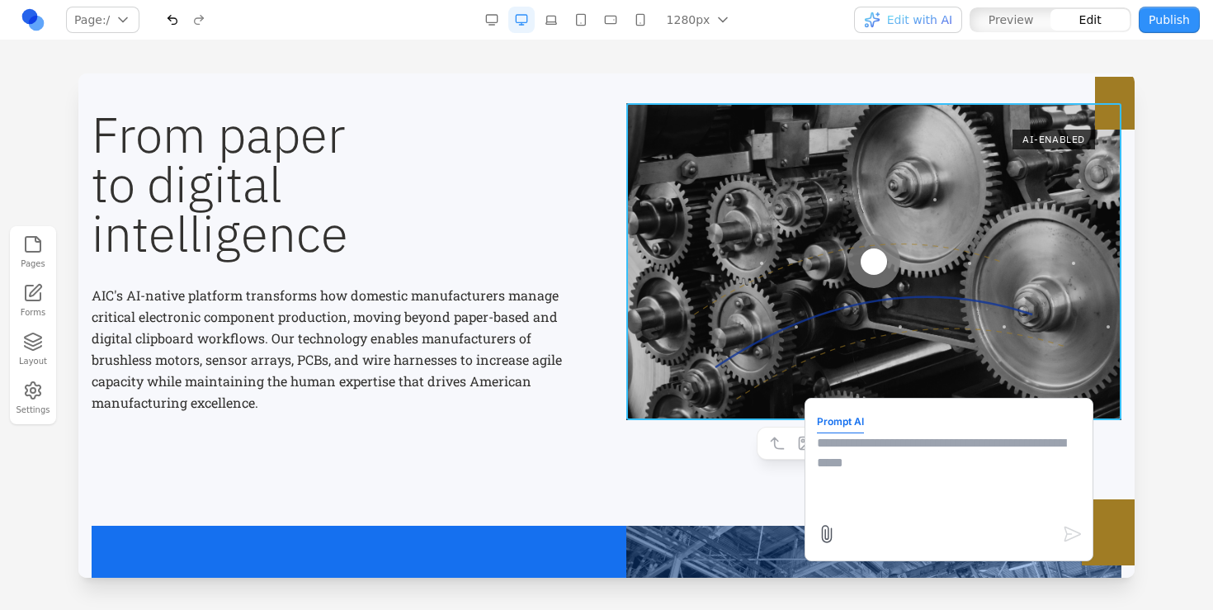
click at [904, 486] on textarea at bounding box center [949, 474] width 264 height 82
type textarea "**********"
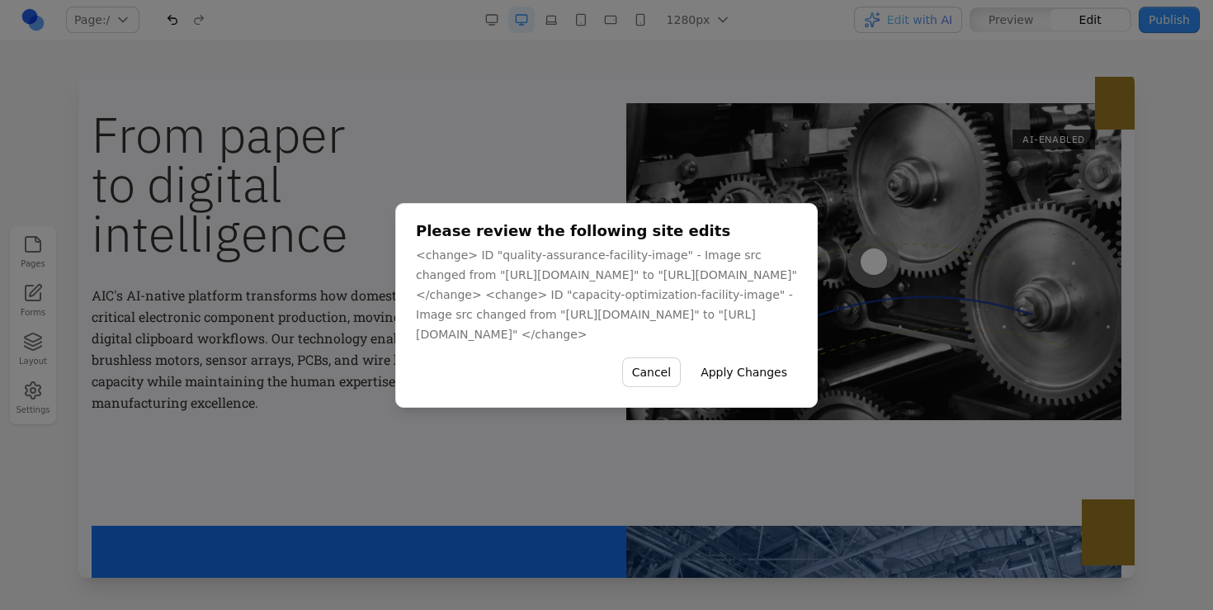
click at [797, 387] on button "Apply Changes" at bounding box center [744, 372] width 106 height 30
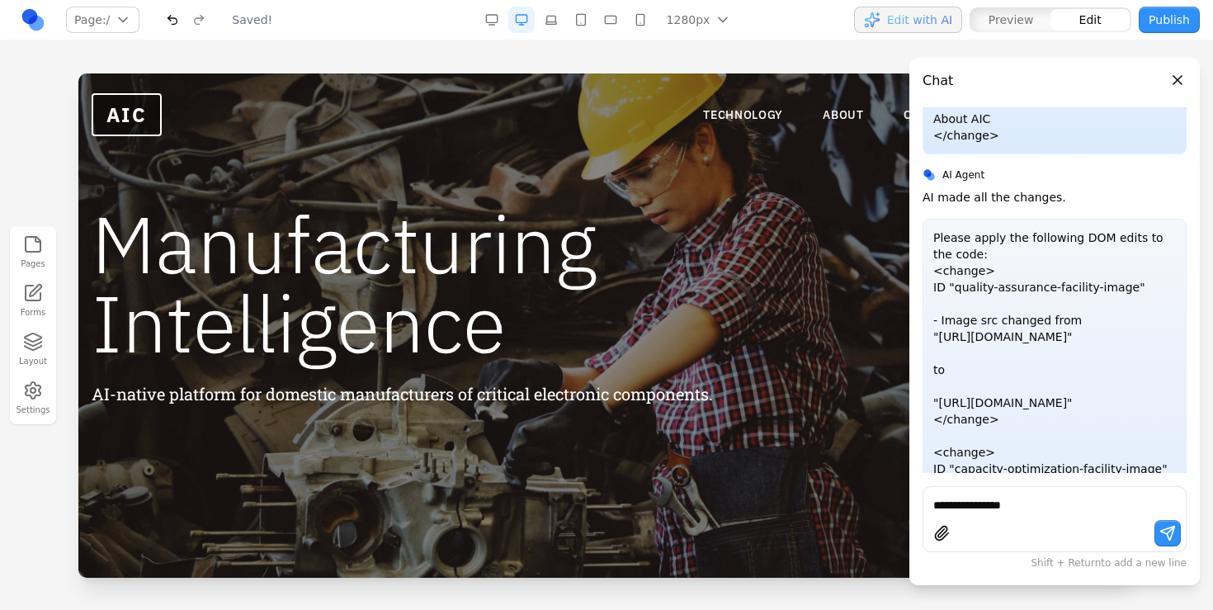
scroll to position [0, 0]
click at [560, 277] on h1 "Manufacturing Intelligence" at bounding box center [409, 283] width 634 height 158
click at [563, 238] on h1 "Manufacturing Intelligence" at bounding box center [409, 283] width 634 height 158
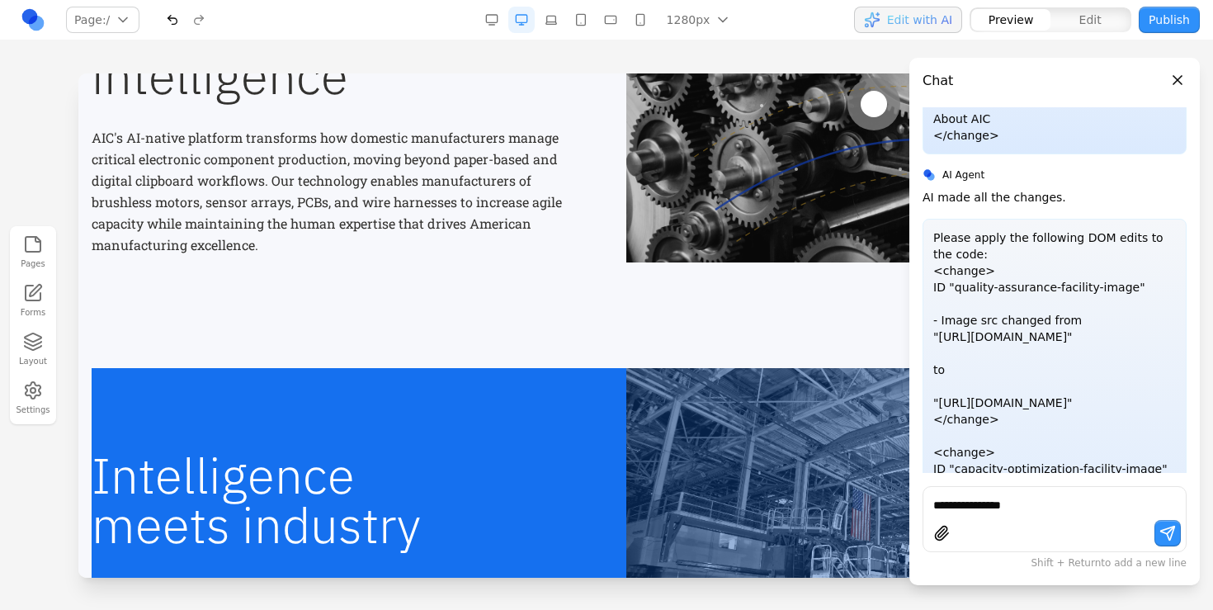
scroll to position [684, 0]
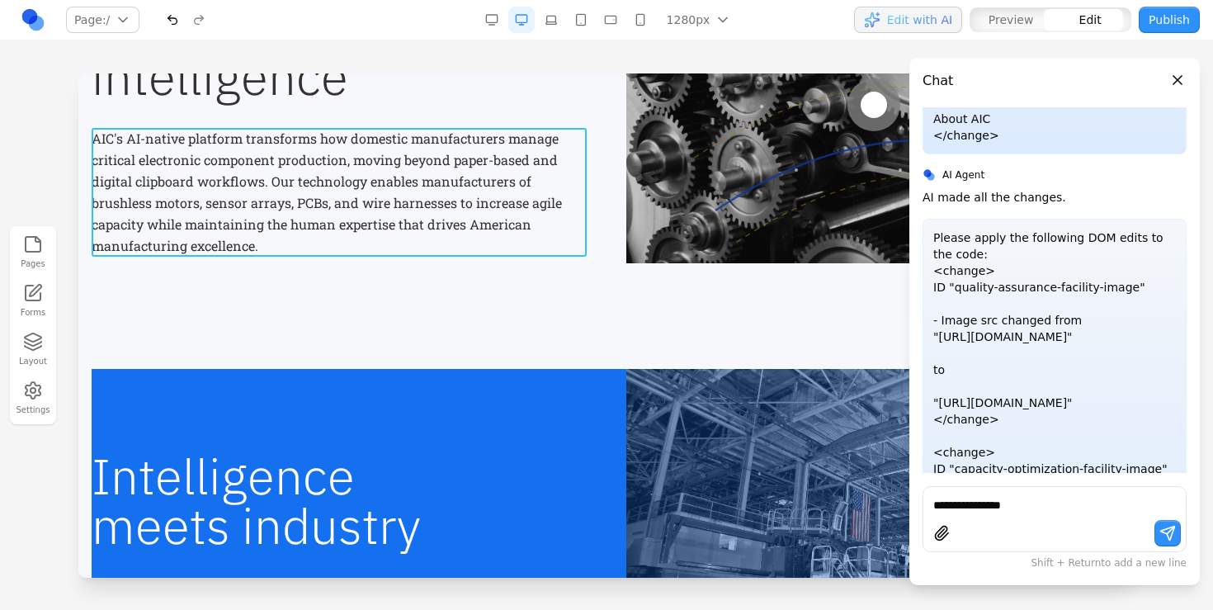
click at [460, 173] on p "AIC's AI-native platform transforms how domestic manufacturers manage critical …" at bounding box center [339, 192] width 495 height 129
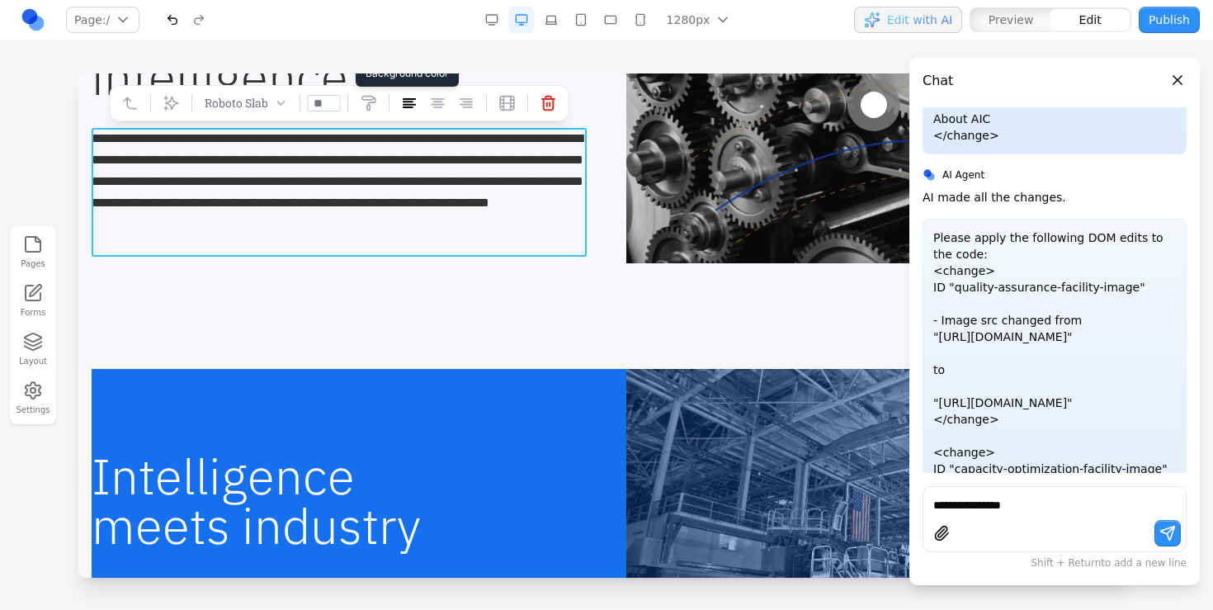
click at [371, 107] on icon at bounding box center [369, 103] width 16 height 16
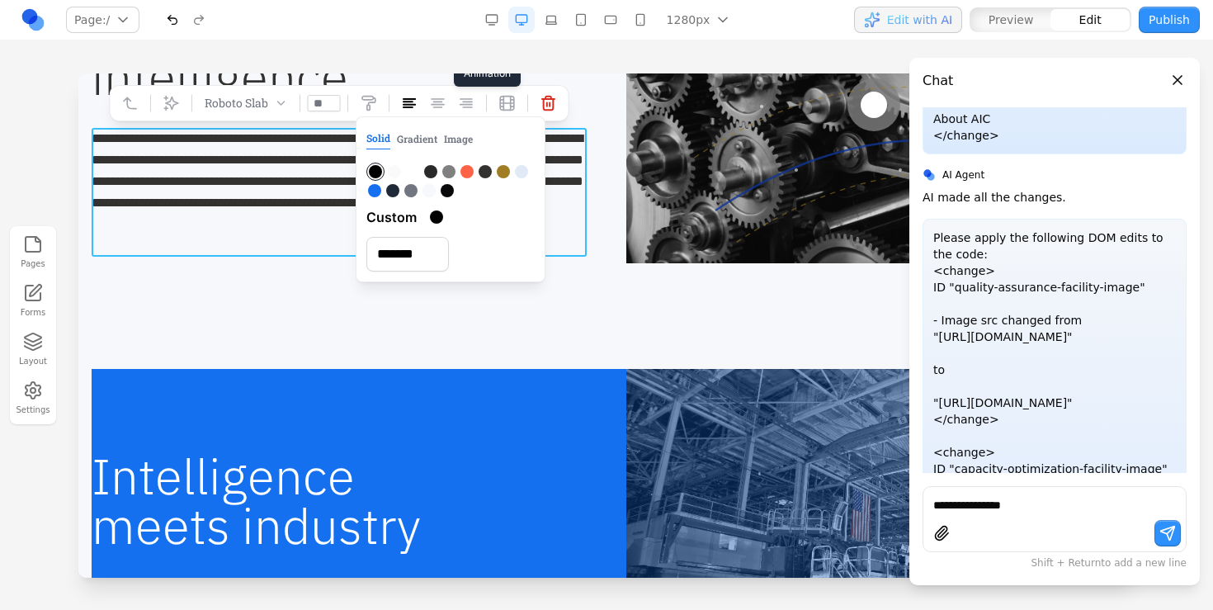
click at [510, 97] on icon at bounding box center [507, 104] width 14 height 14
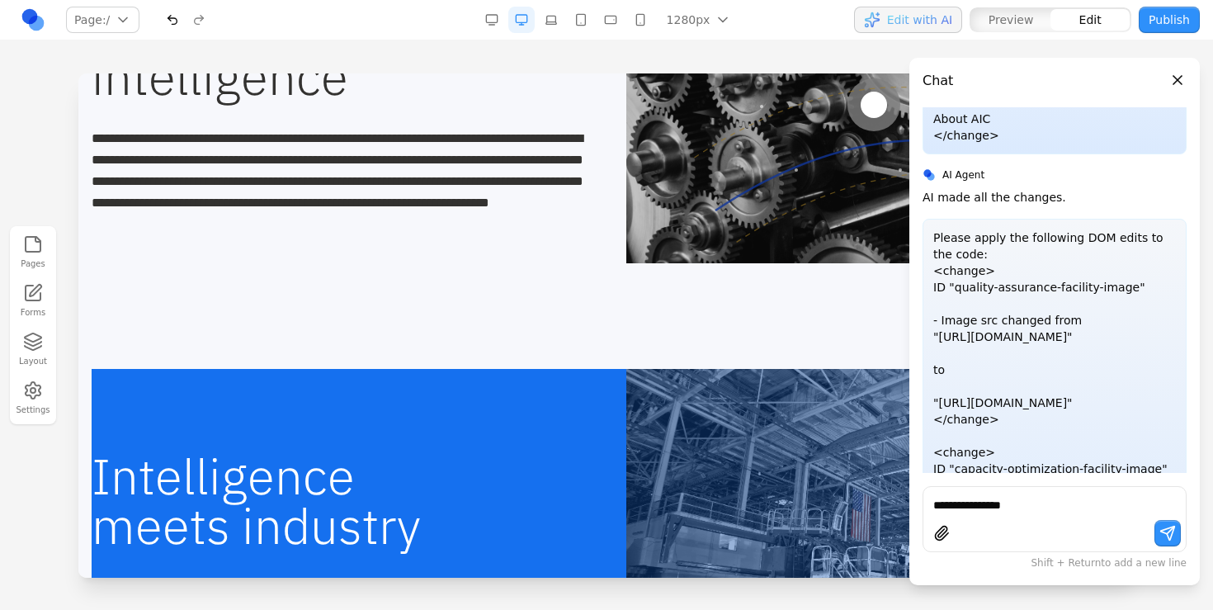
click at [277, 394] on div "Intelligence meets industry" at bounding box center [607, 501] width 1030 height 264
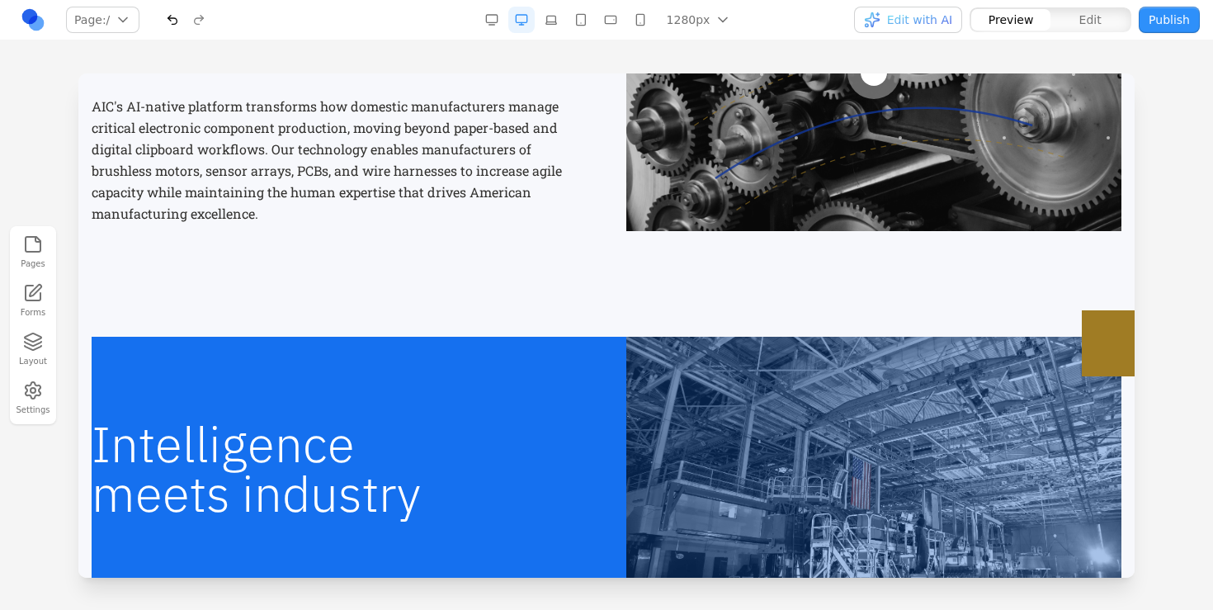
scroll to position [702, 0]
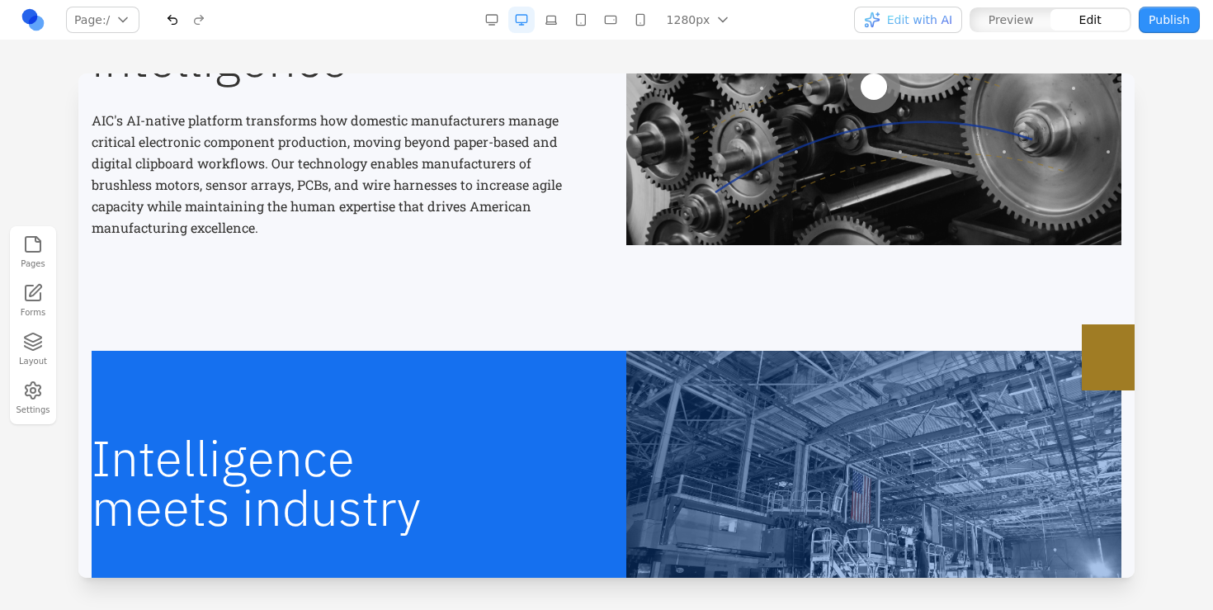
click at [440, 162] on p "AIC's AI-native platform transforms how domestic manufacturers manage critical …" at bounding box center [339, 174] width 495 height 129
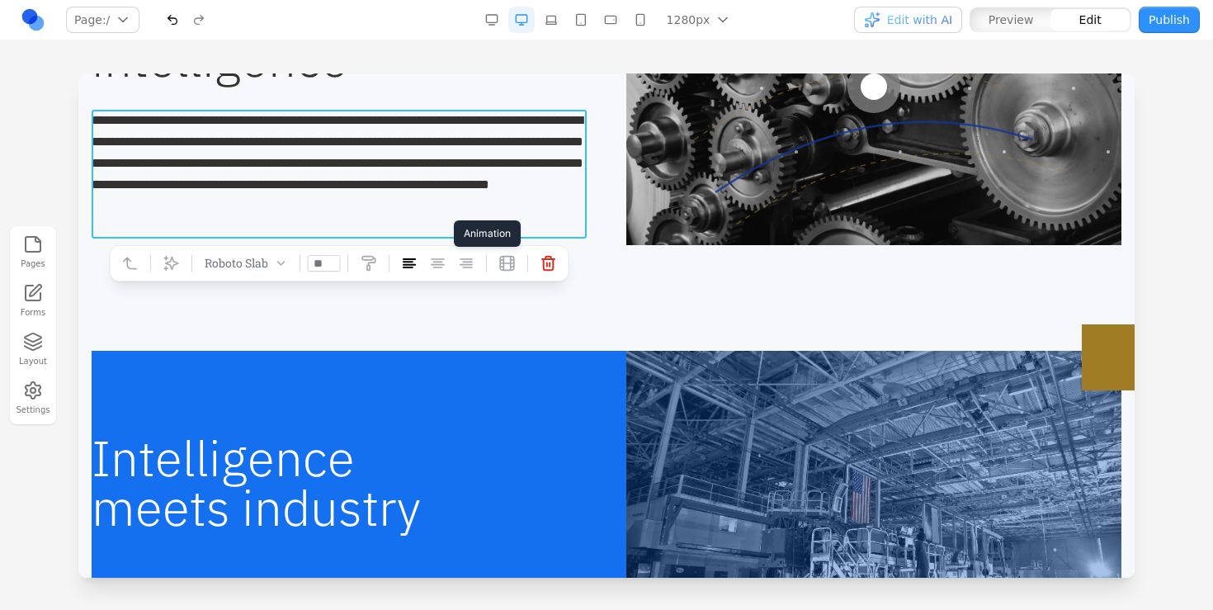
click at [497, 266] on button at bounding box center [507, 263] width 26 height 26
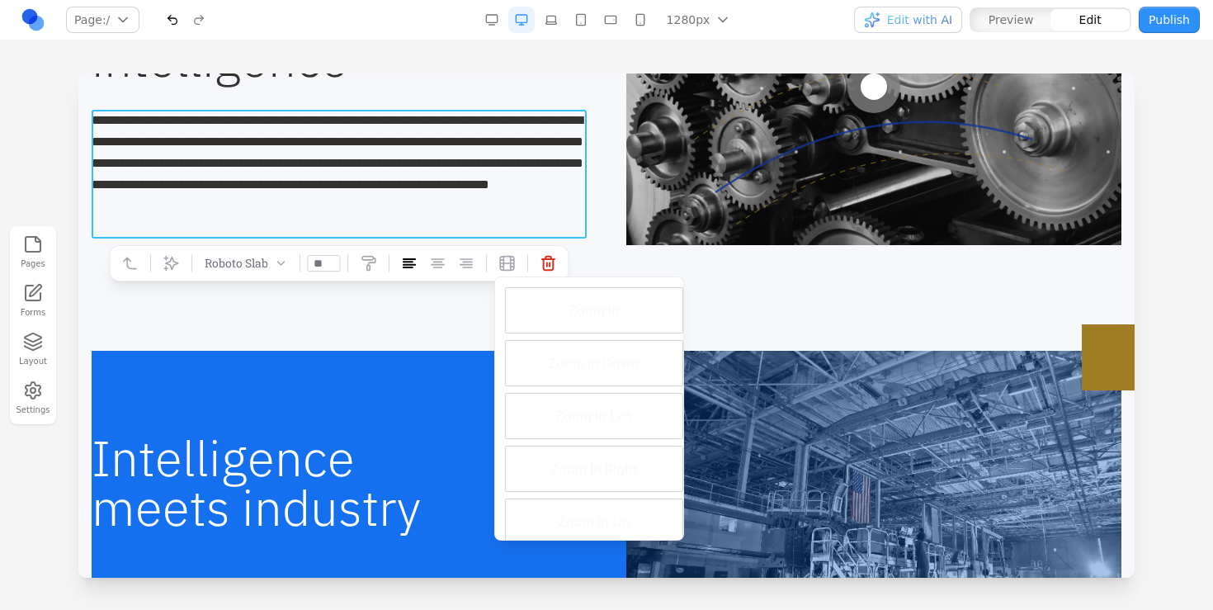
click at [440, 292] on section "**********" at bounding box center [606, 86] width 1056 height 422
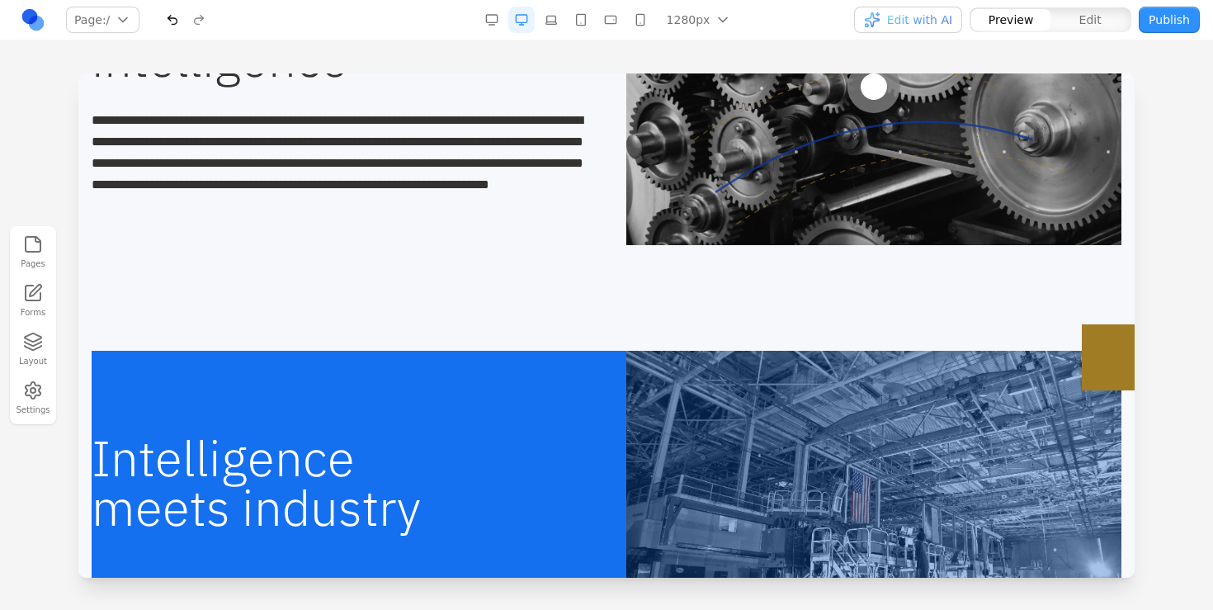
click at [412, 180] on p "**********" at bounding box center [339, 174] width 495 height 129
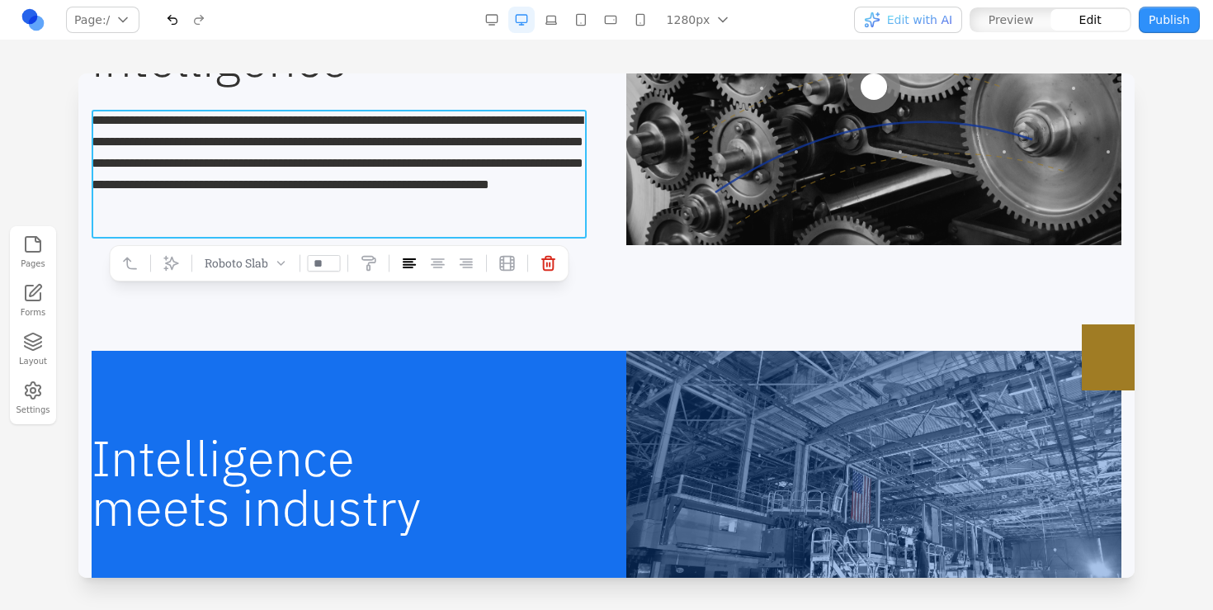
click at [381, 224] on p "**********" at bounding box center [339, 174] width 495 height 129
click at [371, 266] on icon at bounding box center [369, 263] width 16 height 16
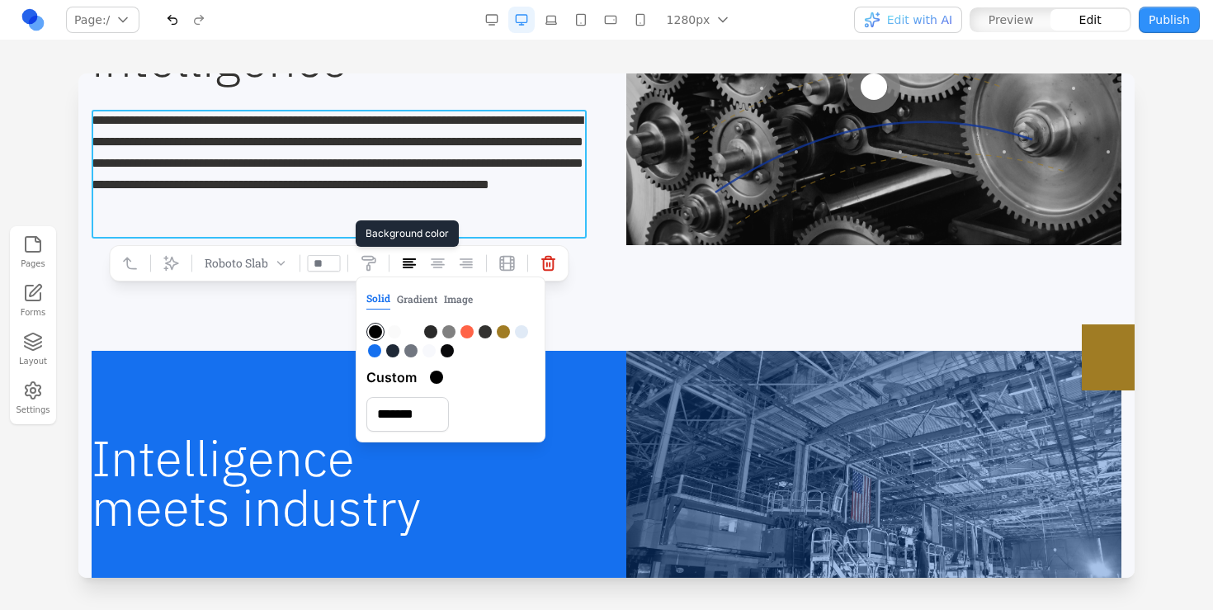
click at [417, 300] on button "Gradient" at bounding box center [417, 298] width 40 height 21
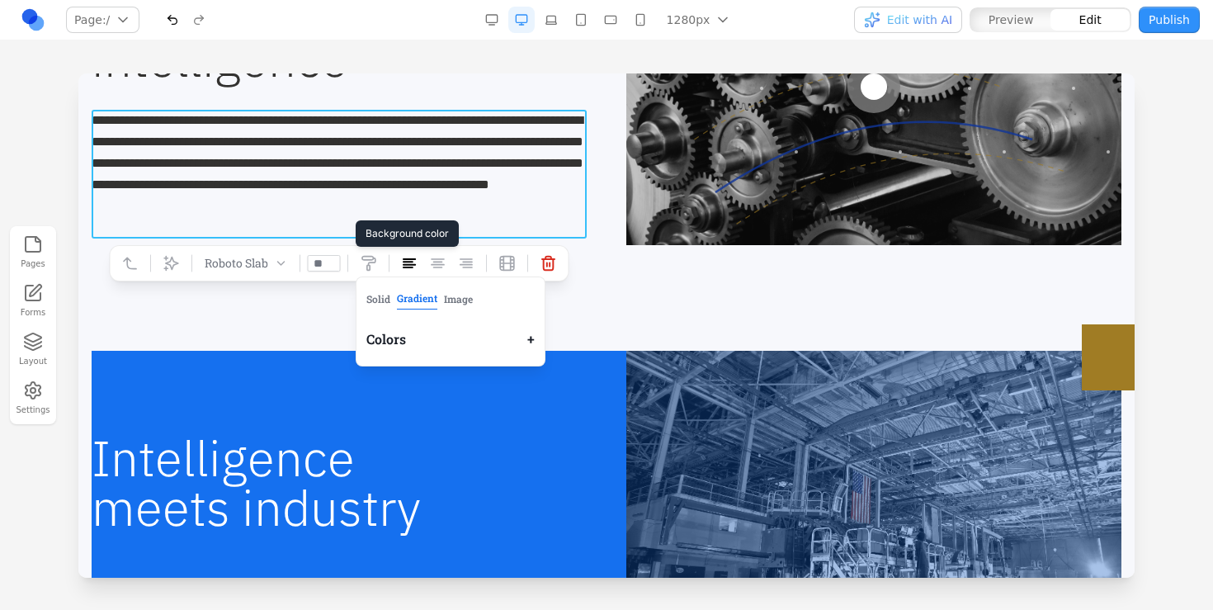
click at [444, 299] on button "Image" at bounding box center [458, 298] width 29 height 21
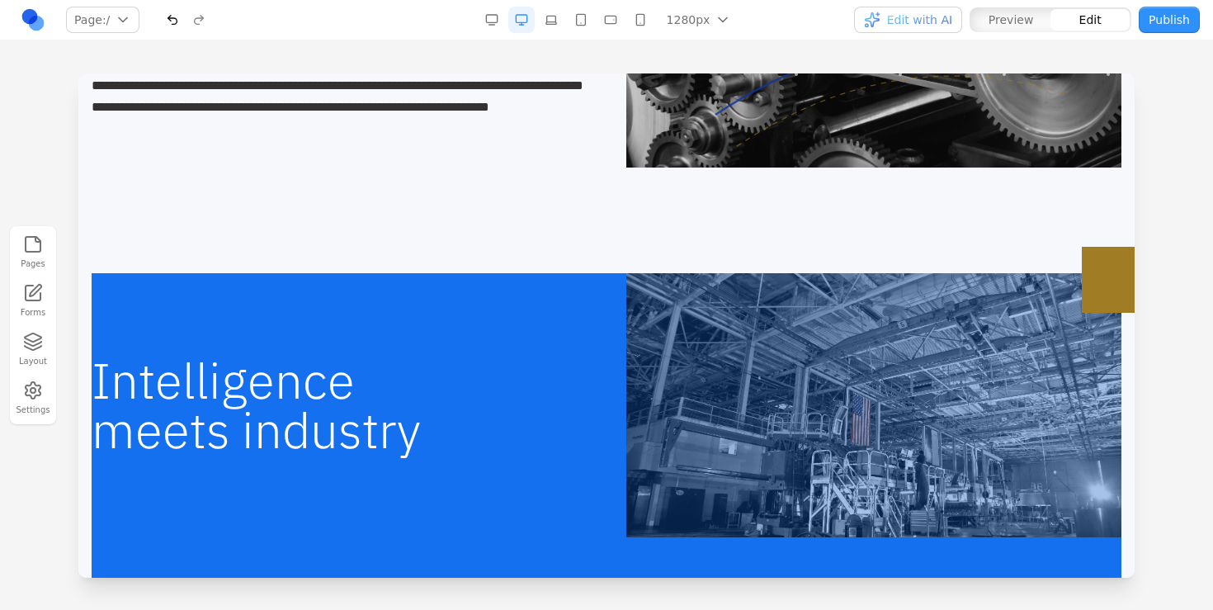
scroll to position [903, 0]
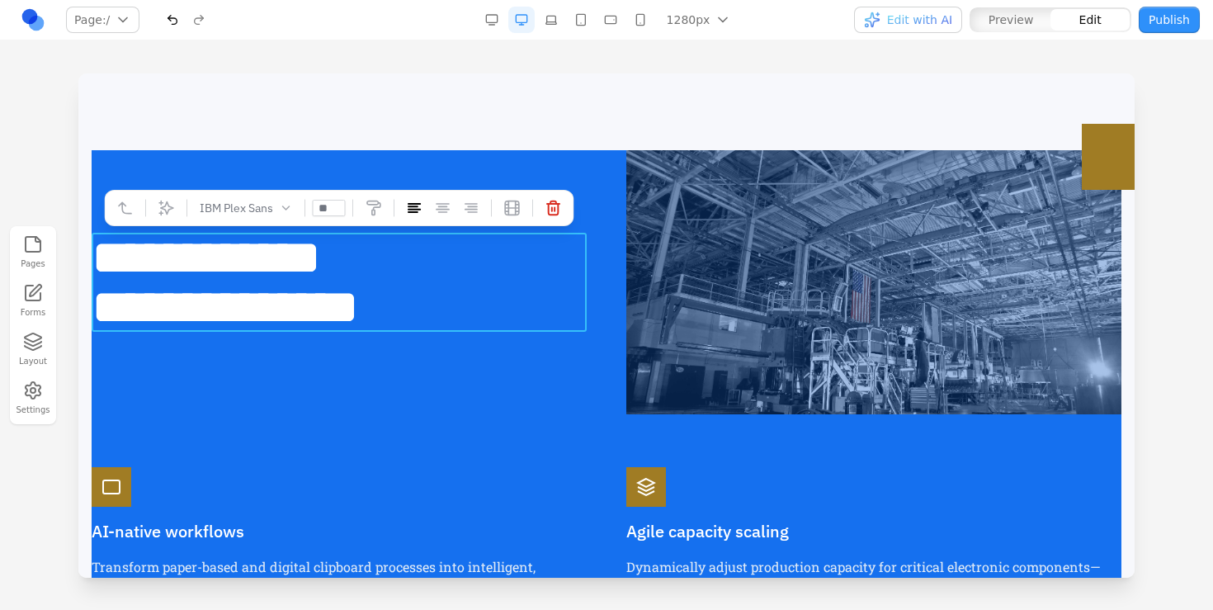
click at [315, 316] on h2 "**********" at bounding box center [339, 282] width 495 height 99
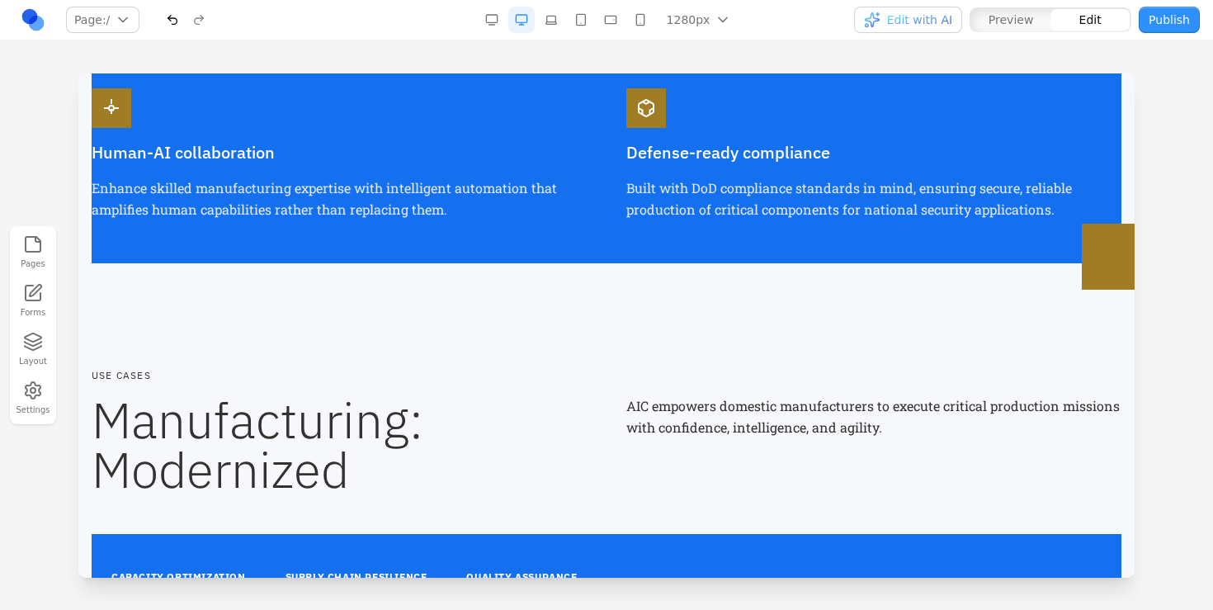
scroll to position [1259, 0]
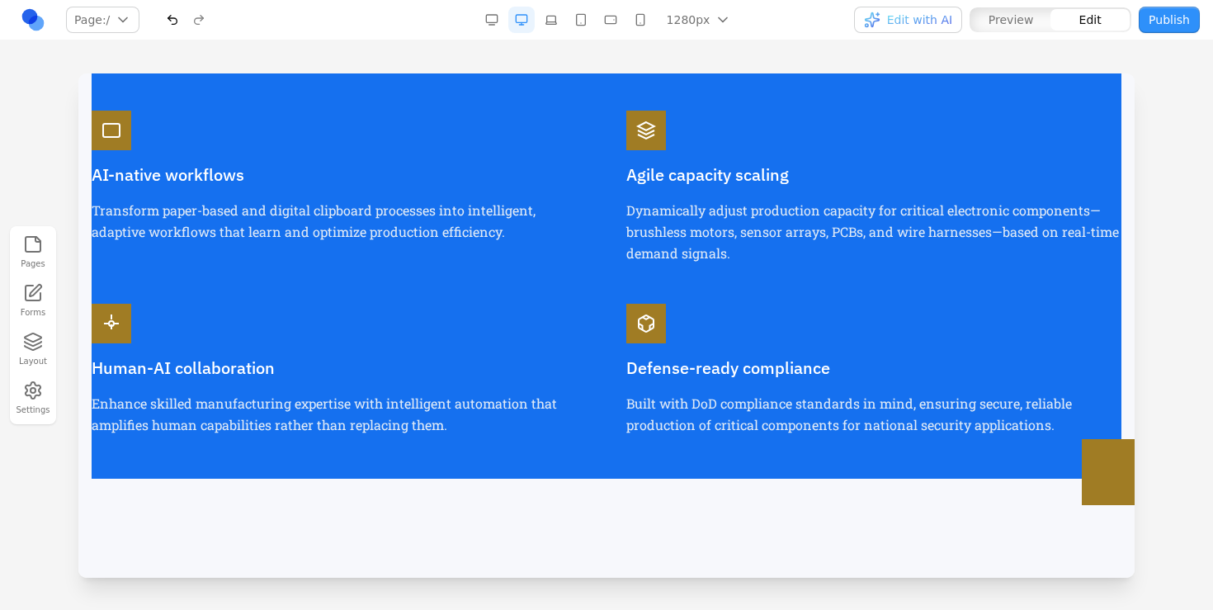
click at [328, 222] on p "Transform paper-based and digital clipboard processes into intelligent, adaptiv…" at bounding box center [339, 221] width 495 height 43
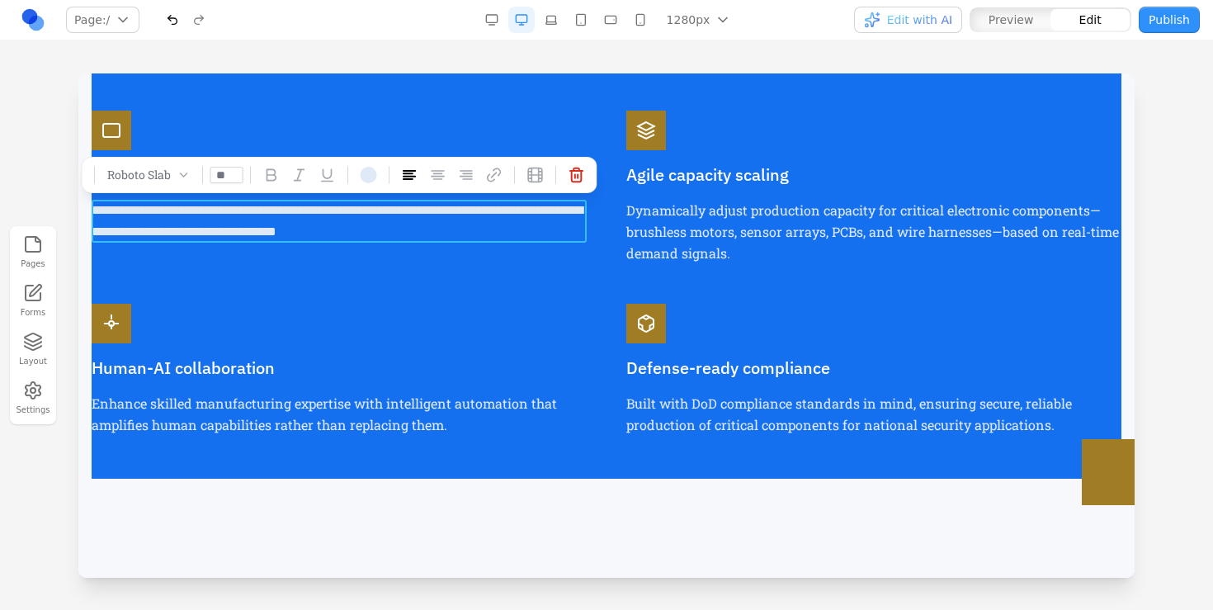
click at [328, 222] on p "**********" at bounding box center [339, 221] width 495 height 43
click at [372, 176] on div at bounding box center [369, 175] width 16 height 16
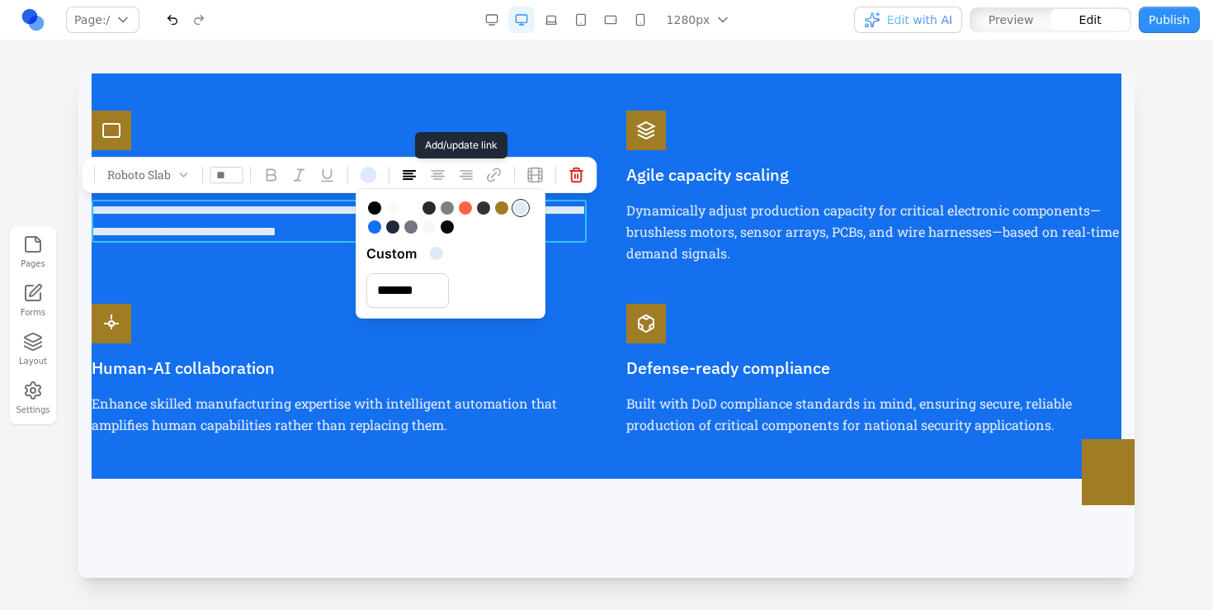
click at [490, 163] on button at bounding box center [494, 175] width 26 height 26
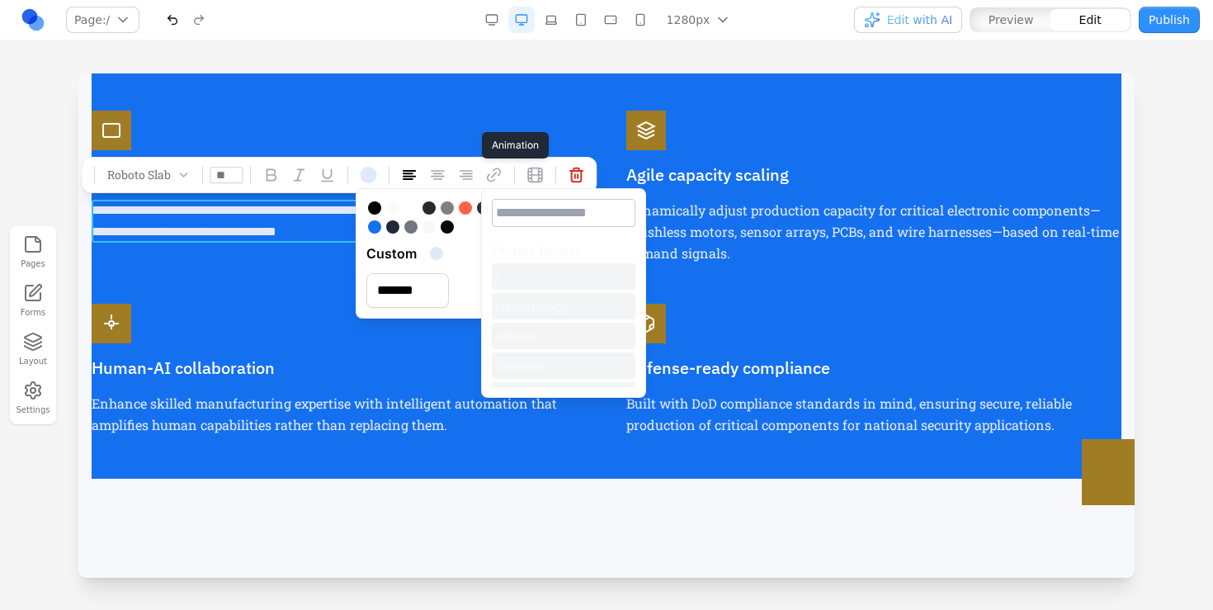
click at [528, 175] on icon at bounding box center [535, 175] width 14 height 14
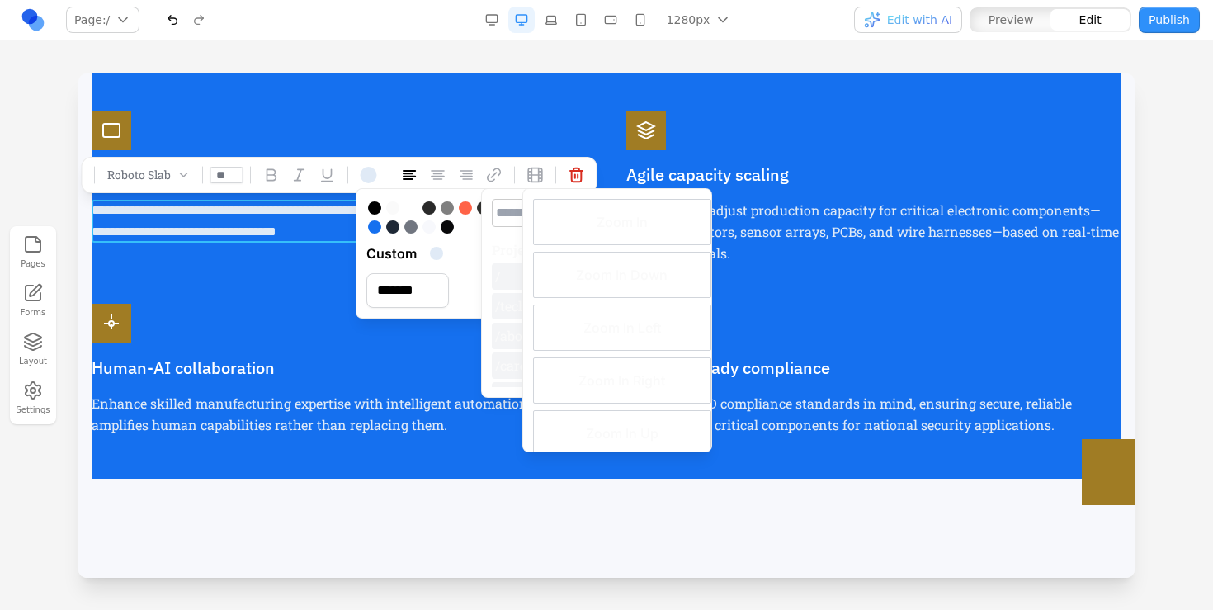
click at [391, 418] on p "Enhance skilled manufacturing expertise with intelligent automation that amplif…" at bounding box center [339, 436] width 495 height 86
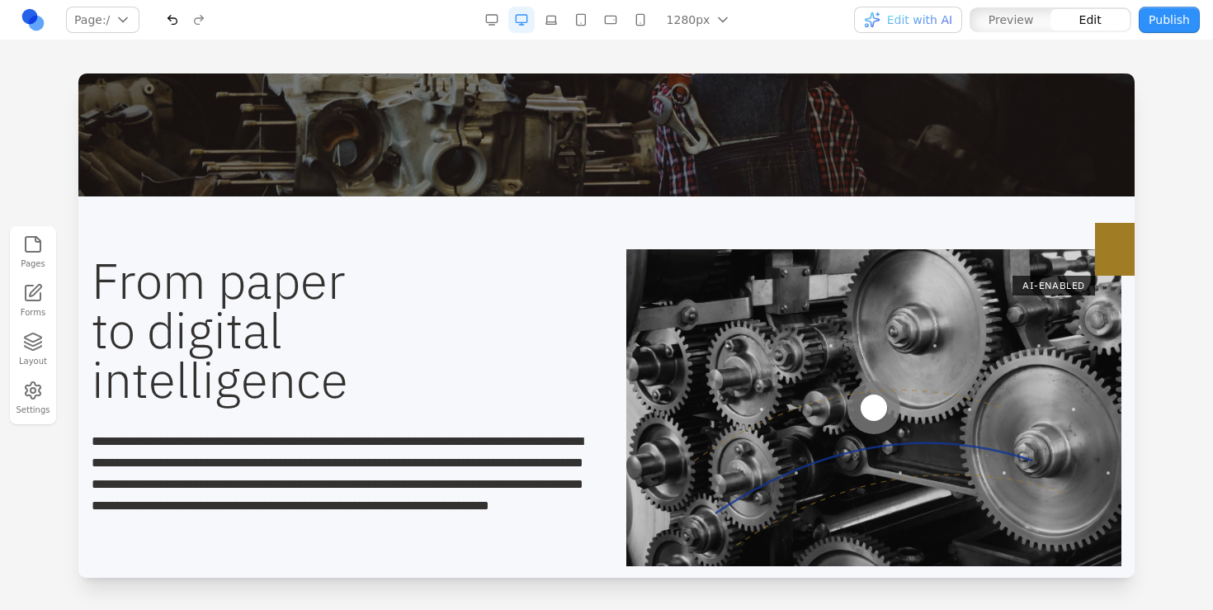
scroll to position [606, 0]
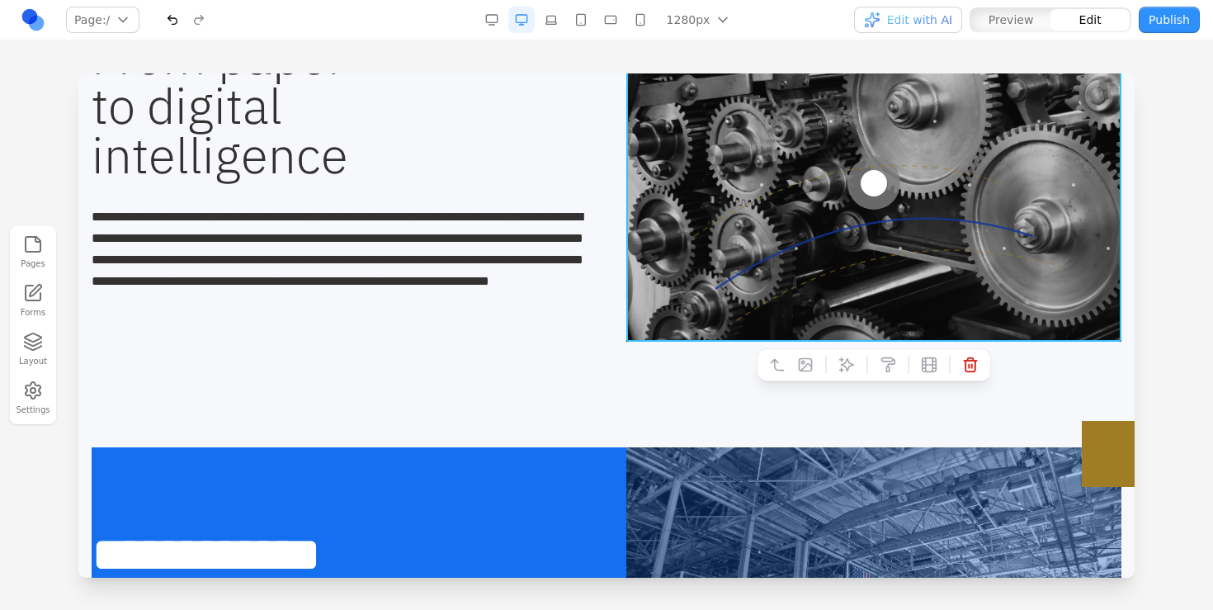
click at [897, 285] on div at bounding box center [873, 183] width 495 height 317
click at [840, 369] on icon at bounding box center [847, 365] width 14 height 14
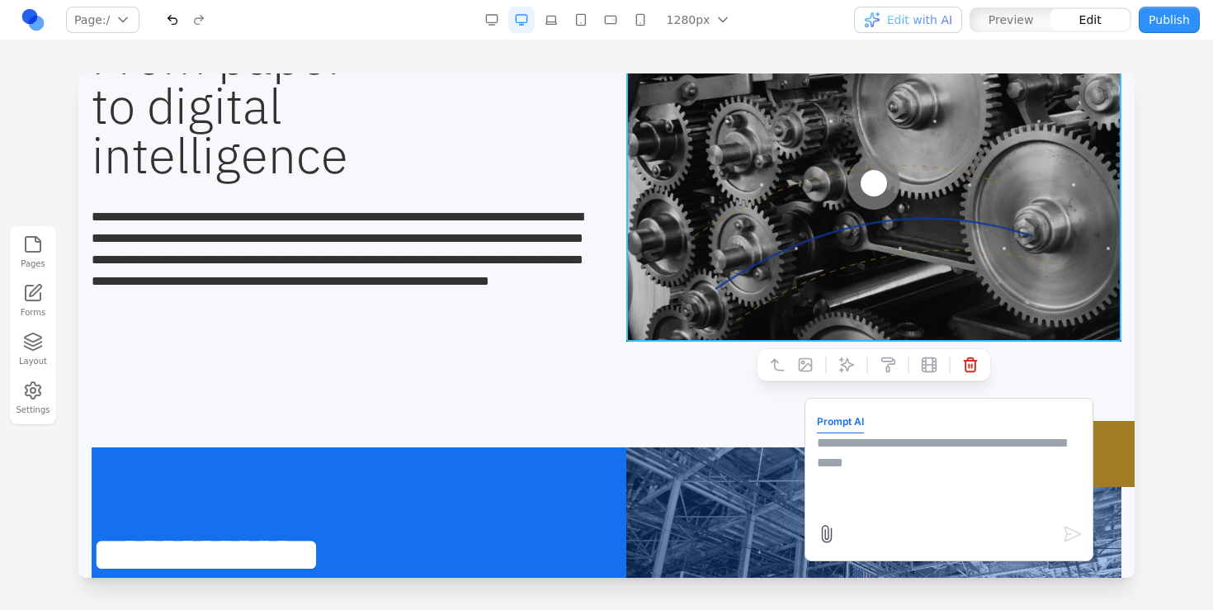
click at [1000, 478] on textarea at bounding box center [949, 474] width 264 height 82
type textarea "**********"
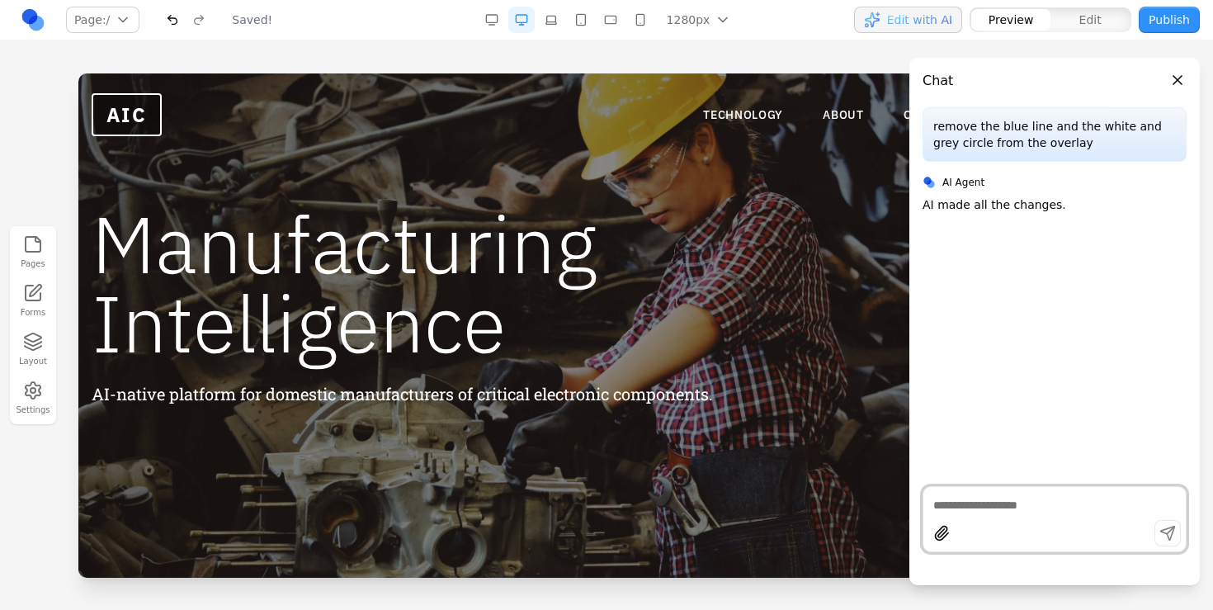
scroll to position [0, 0]
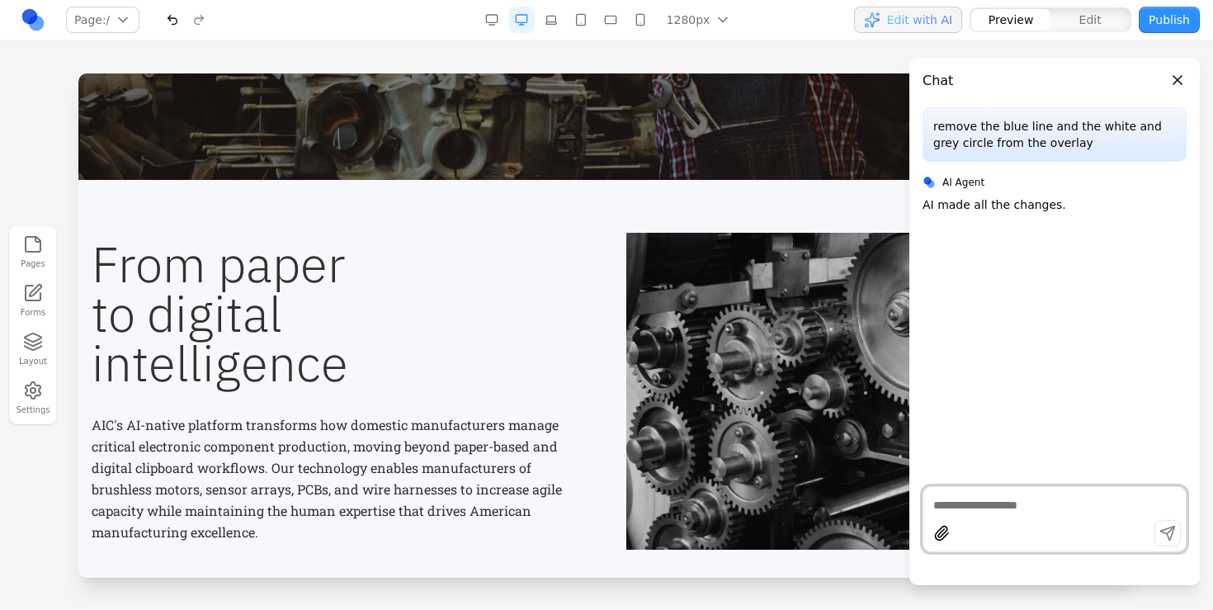
click at [813, 445] on div at bounding box center [873, 391] width 495 height 317
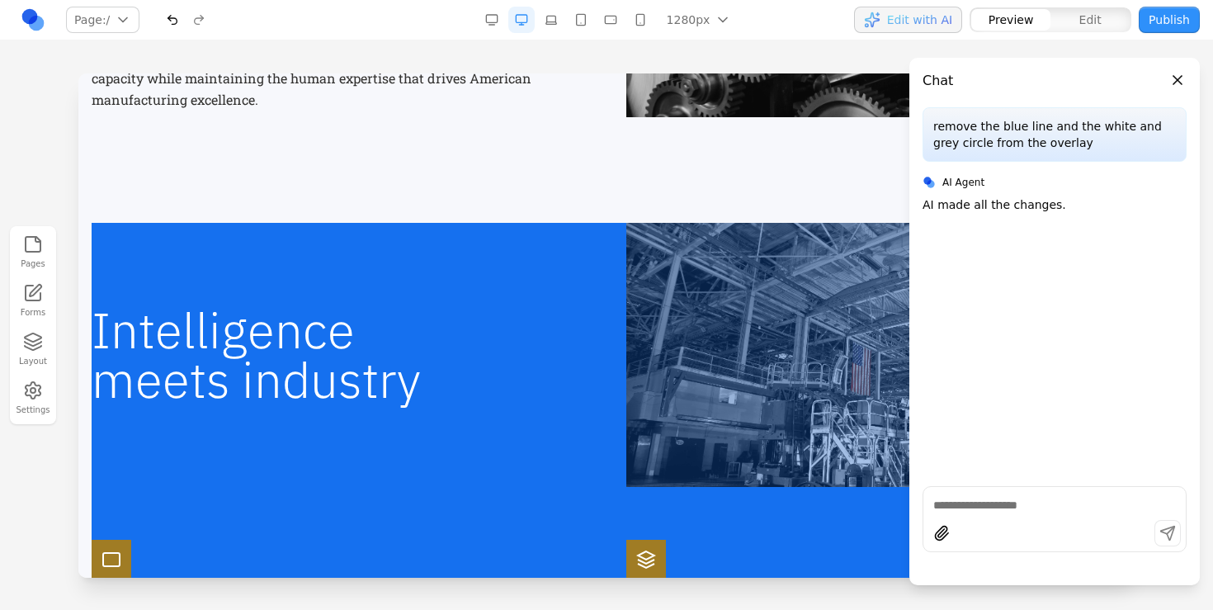
scroll to position [837, 0]
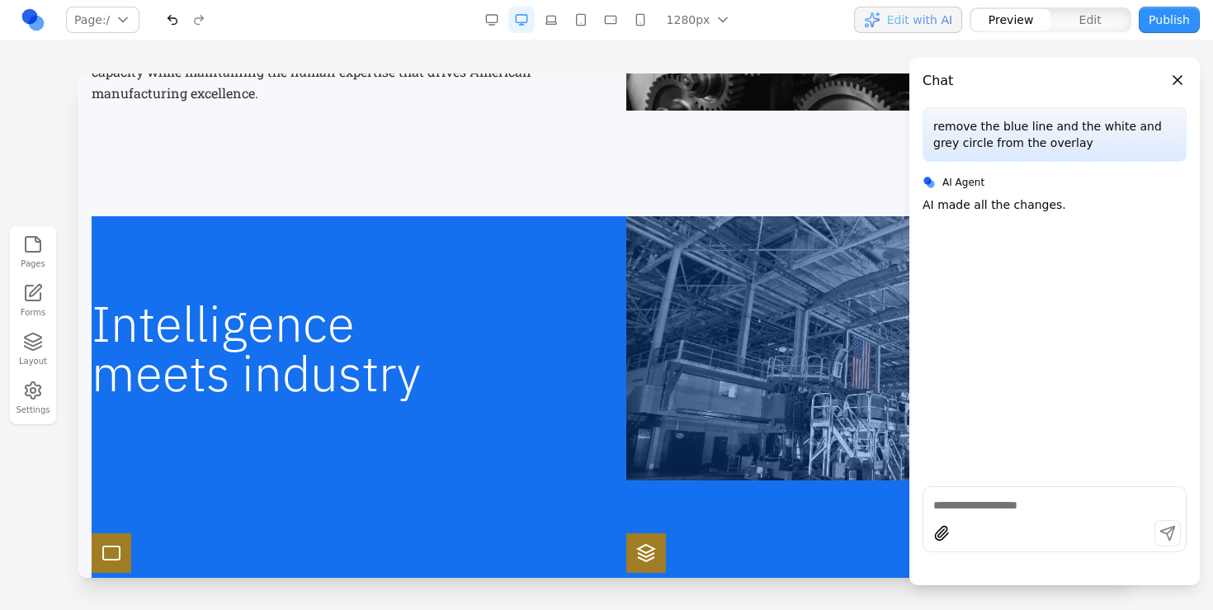
click at [1175, 66] on header "Chat" at bounding box center [1054, 74] width 290 height 33
click at [1175, 73] on button "Close panel" at bounding box center [1177, 80] width 18 height 18
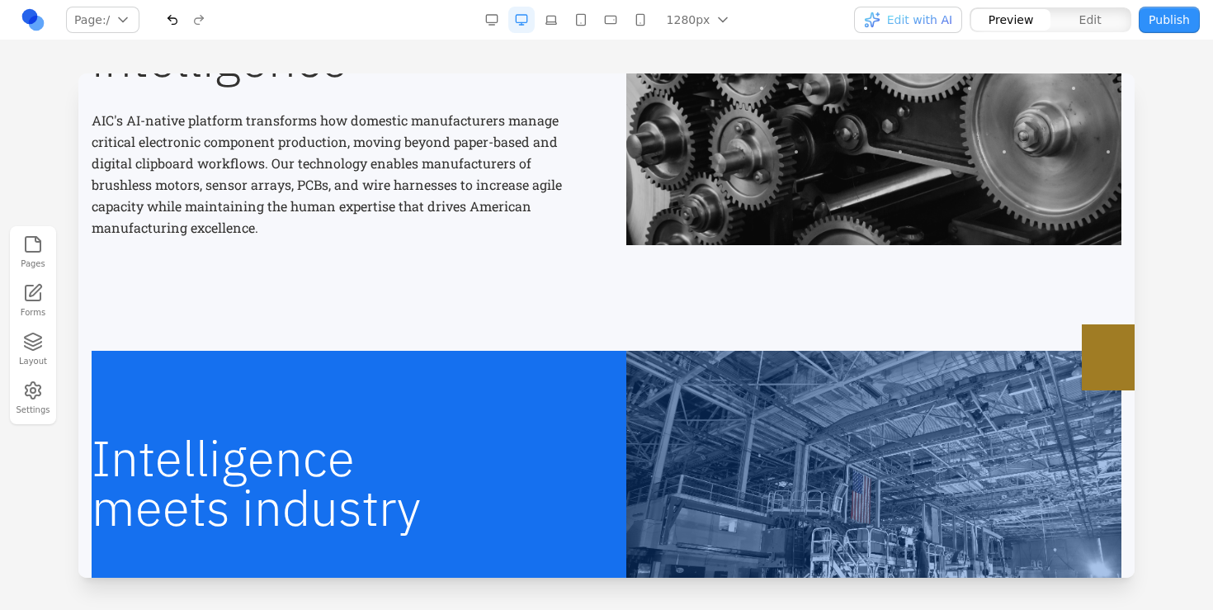
scroll to position [800, 0]
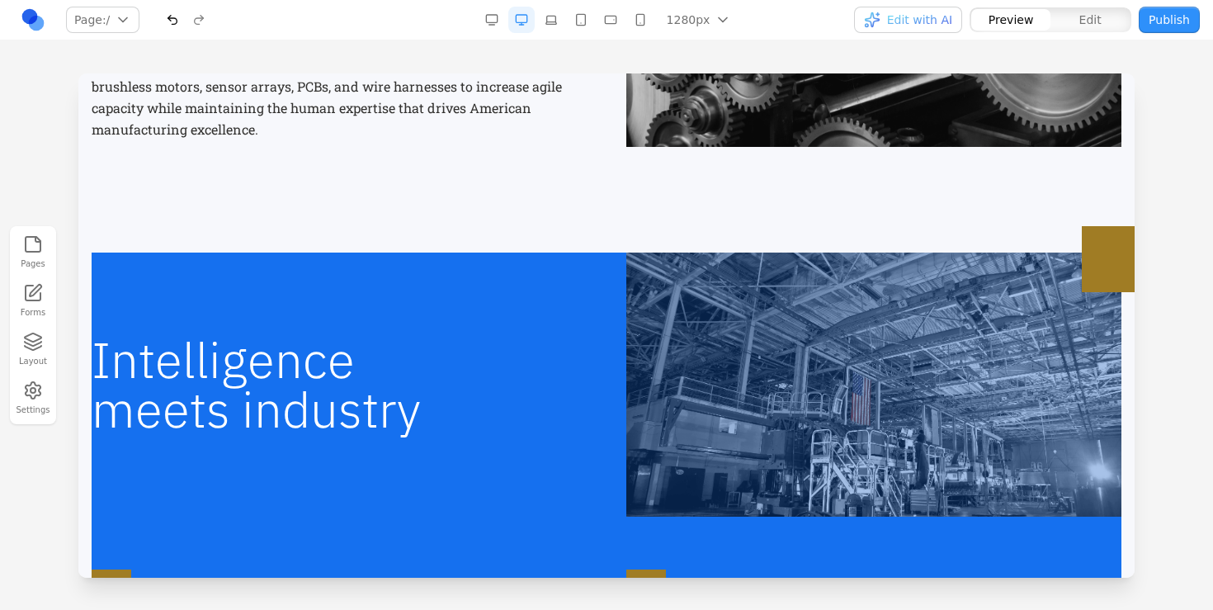
click at [921, 342] on img at bounding box center [873, 384] width 495 height 264
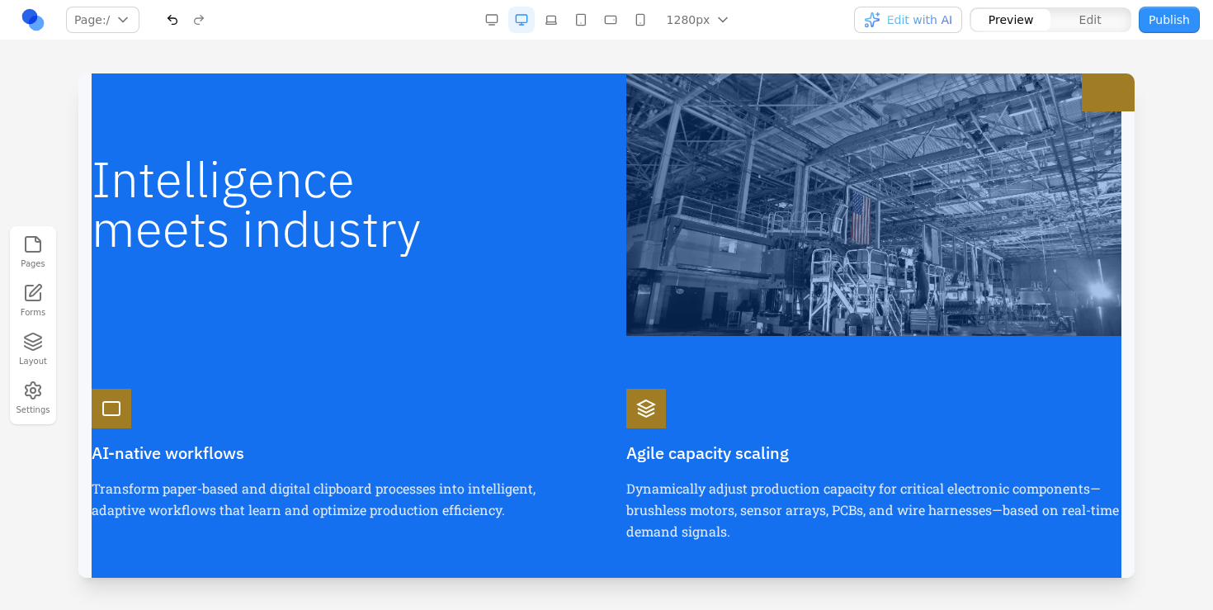
scroll to position [851, 0]
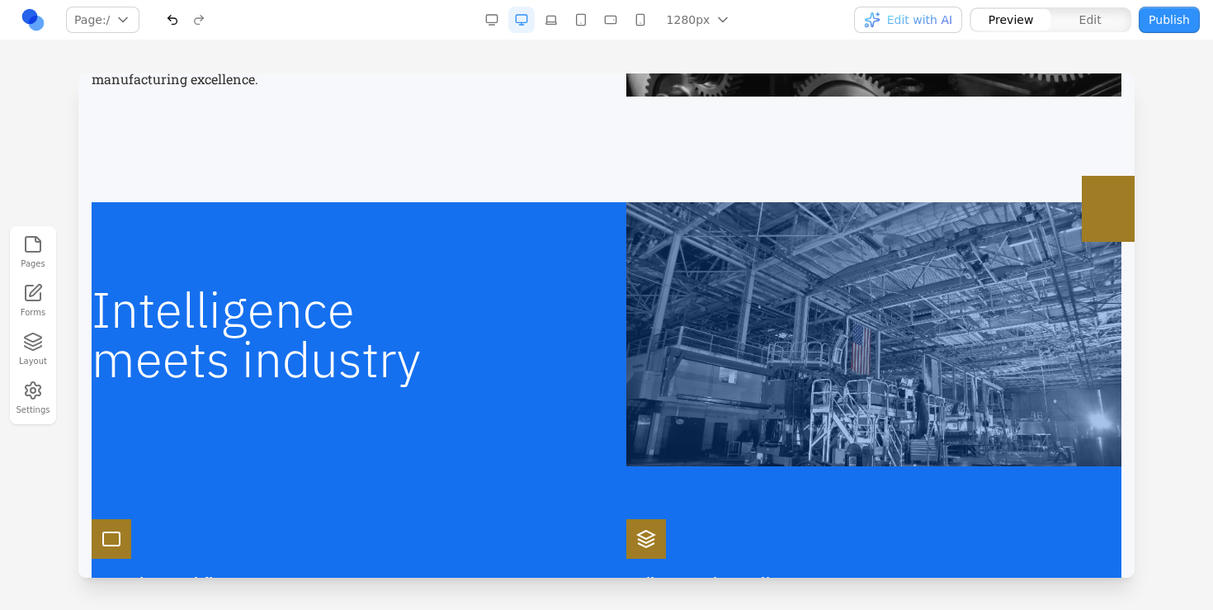
click at [783, 341] on img at bounding box center [873, 334] width 495 height 264
click at [841, 315] on img at bounding box center [873, 334] width 495 height 264
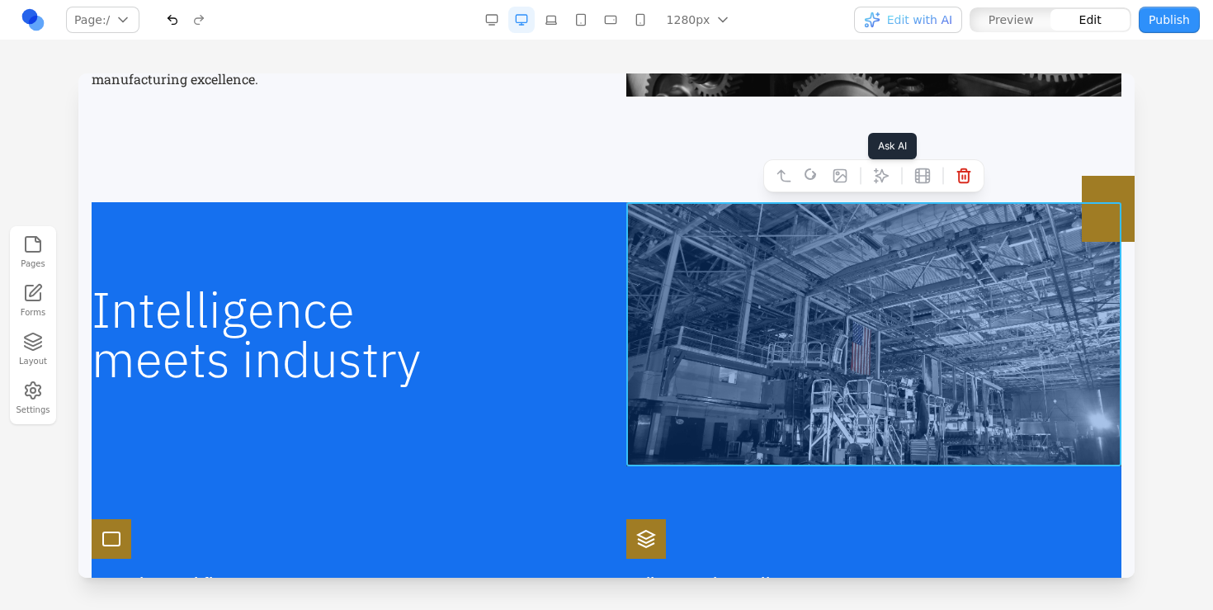
click at [884, 175] on icon at bounding box center [881, 176] width 14 height 14
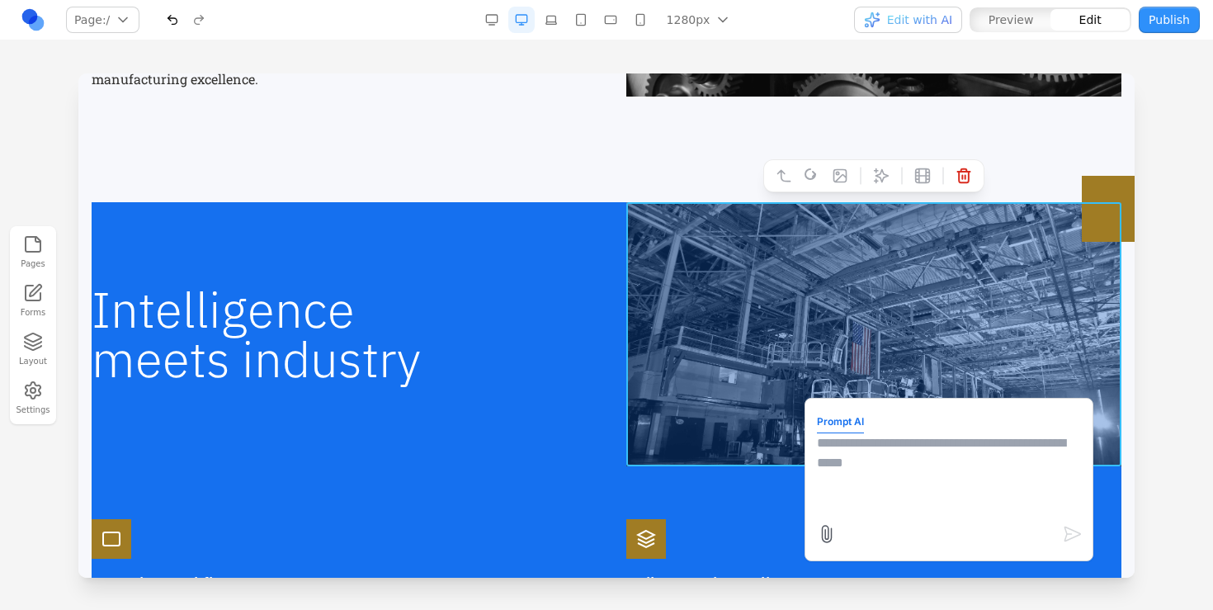
click at [968, 492] on textarea at bounding box center [949, 474] width 264 height 82
type textarea "**********"
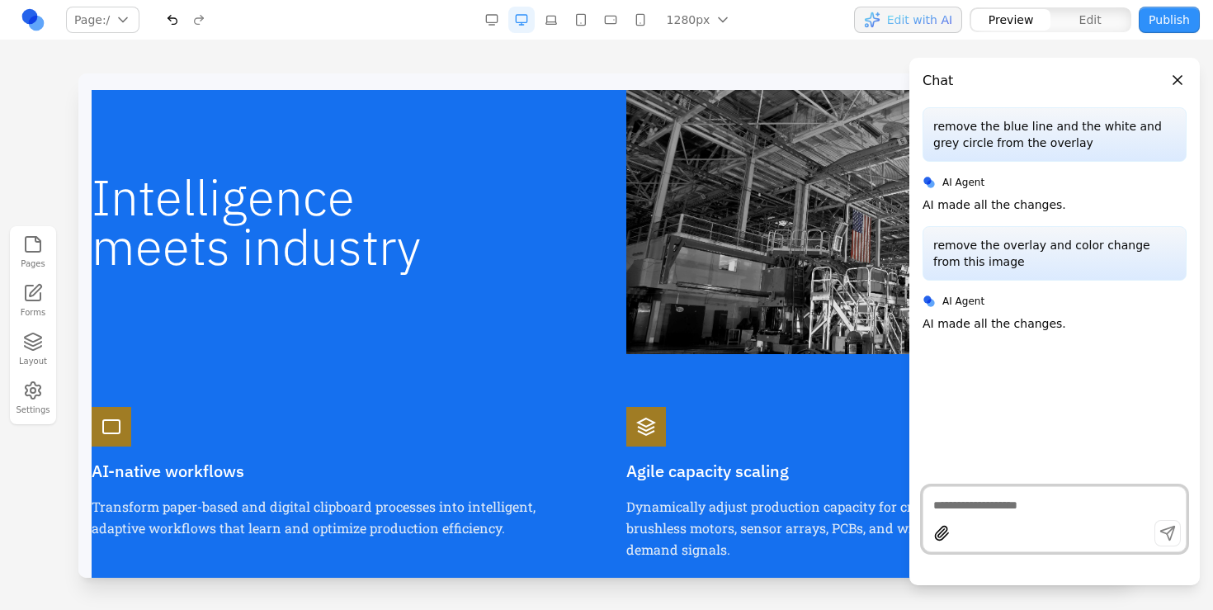
scroll to position [780, 0]
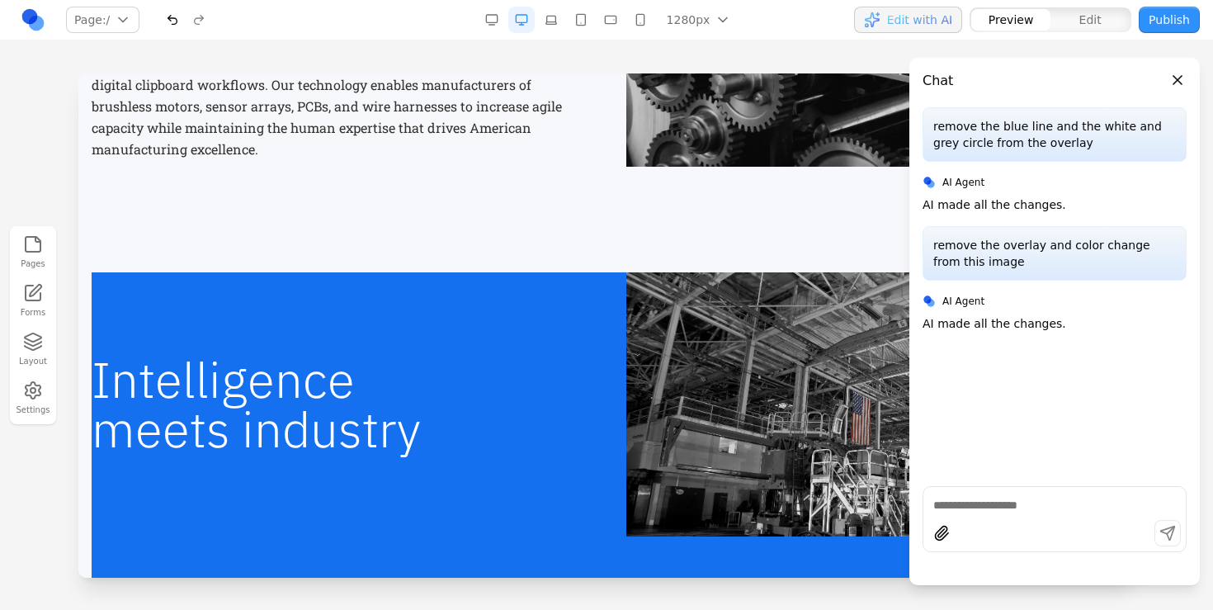
click at [1177, 73] on button "Close panel" at bounding box center [1177, 80] width 18 height 18
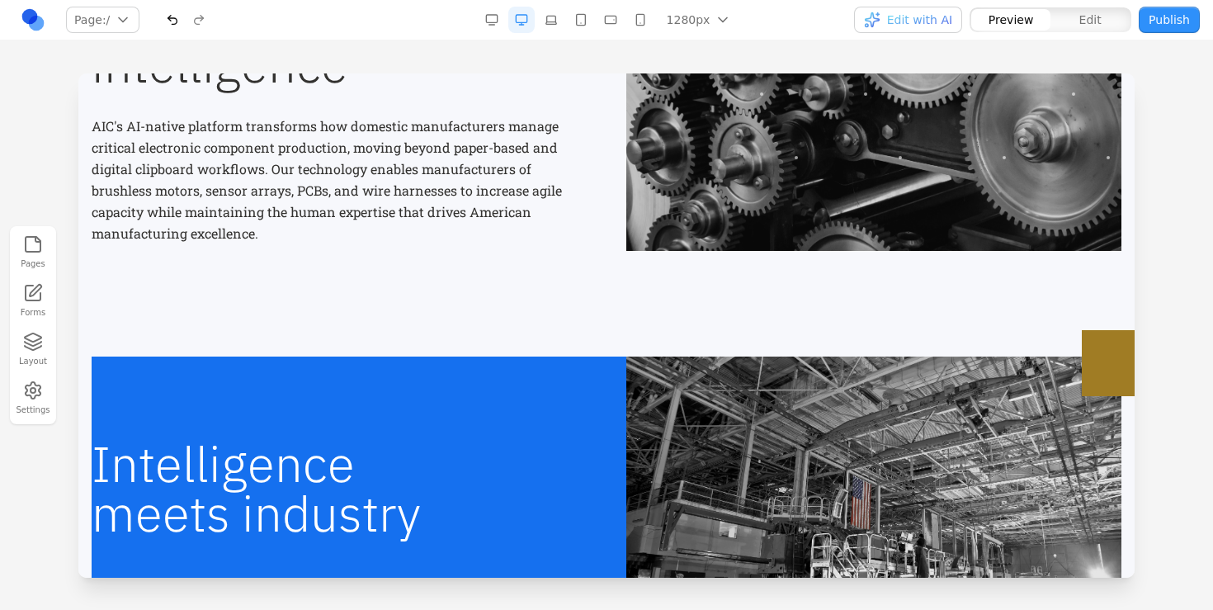
scroll to position [528, 0]
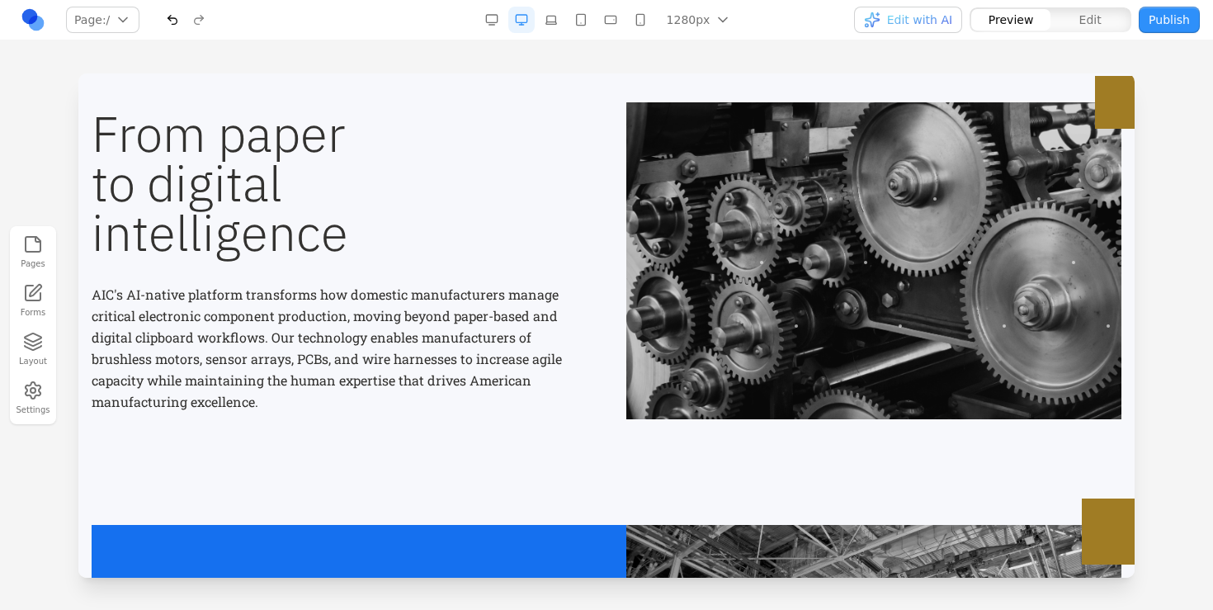
click at [1151, 22] on button "Publish" at bounding box center [1168, 20] width 61 height 26
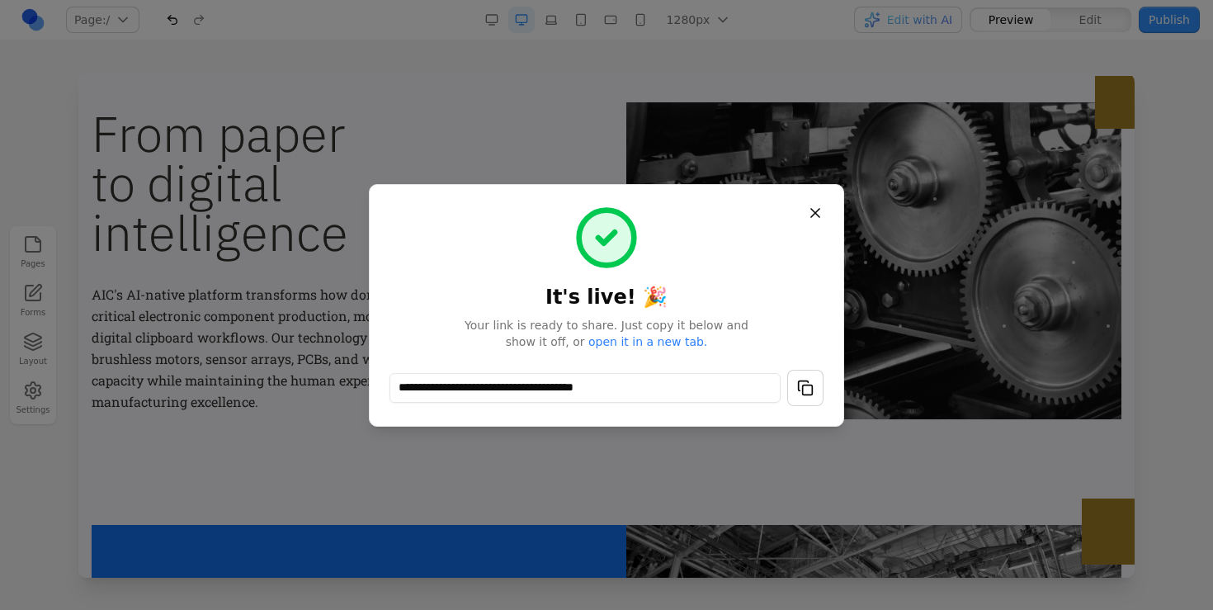
click at [794, 387] on button "button" at bounding box center [805, 388] width 36 height 36
click at [823, 399] on div "**********" at bounding box center [606, 305] width 475 height 243
click at [818, 210] on button "Close" at bounding box center [815, 213] width 30 height 30
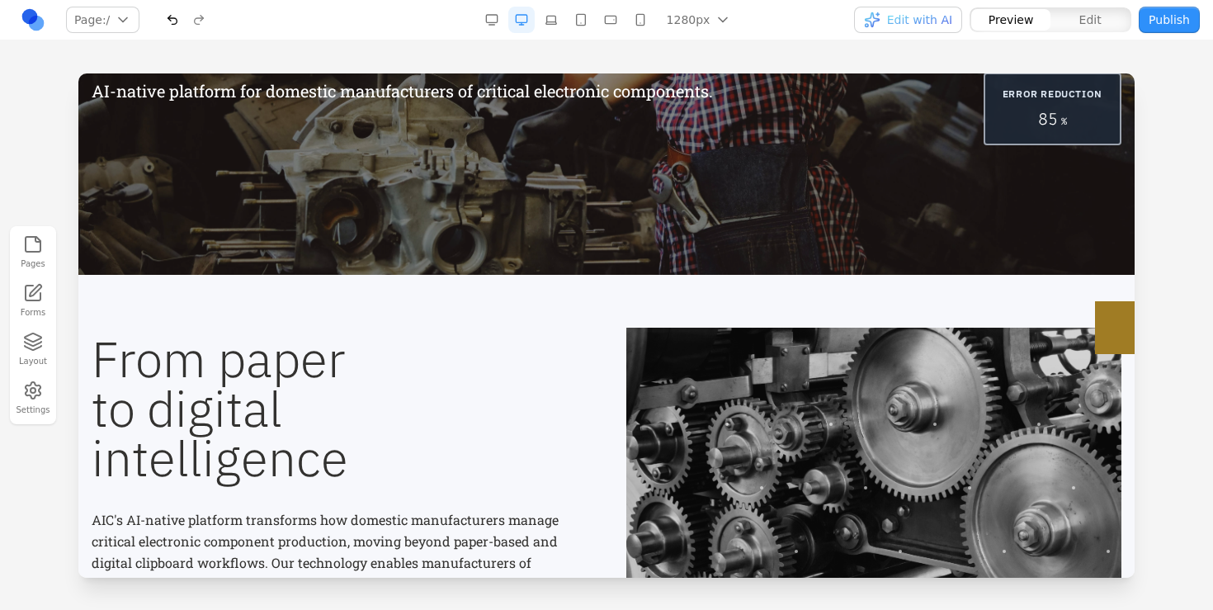
scroll to position [0, 0]
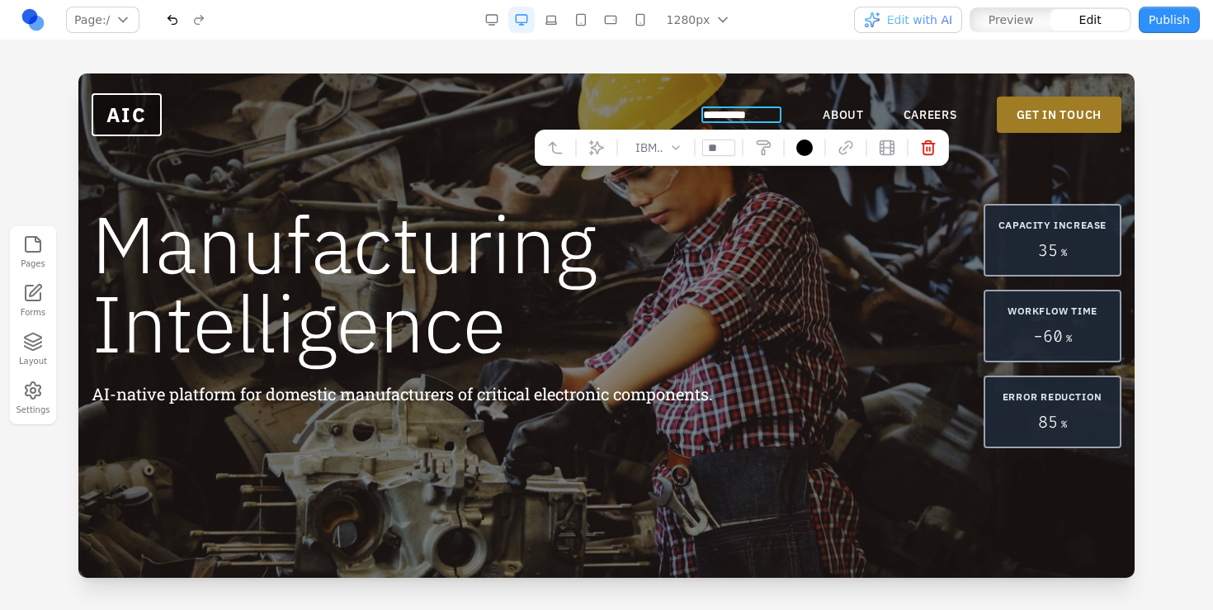
click at [758, 108] on link "**********" at bounding box center [743, 114] width 80 height 16
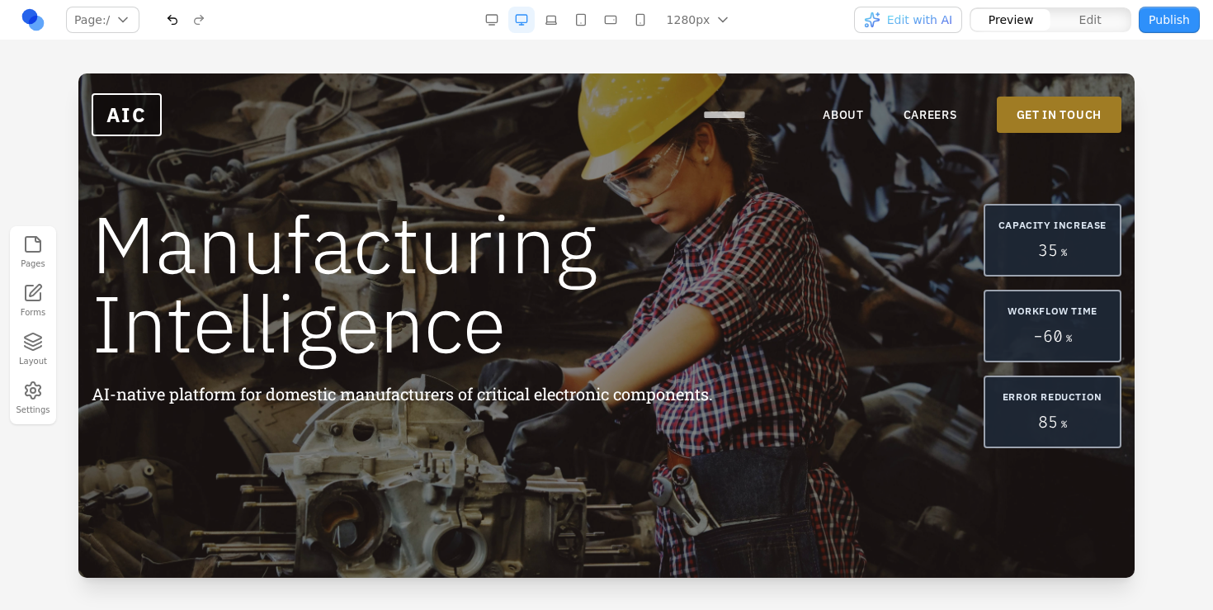
click at [757, 113] on link "**********" at bounding box center [743, 114] width 80 height 16
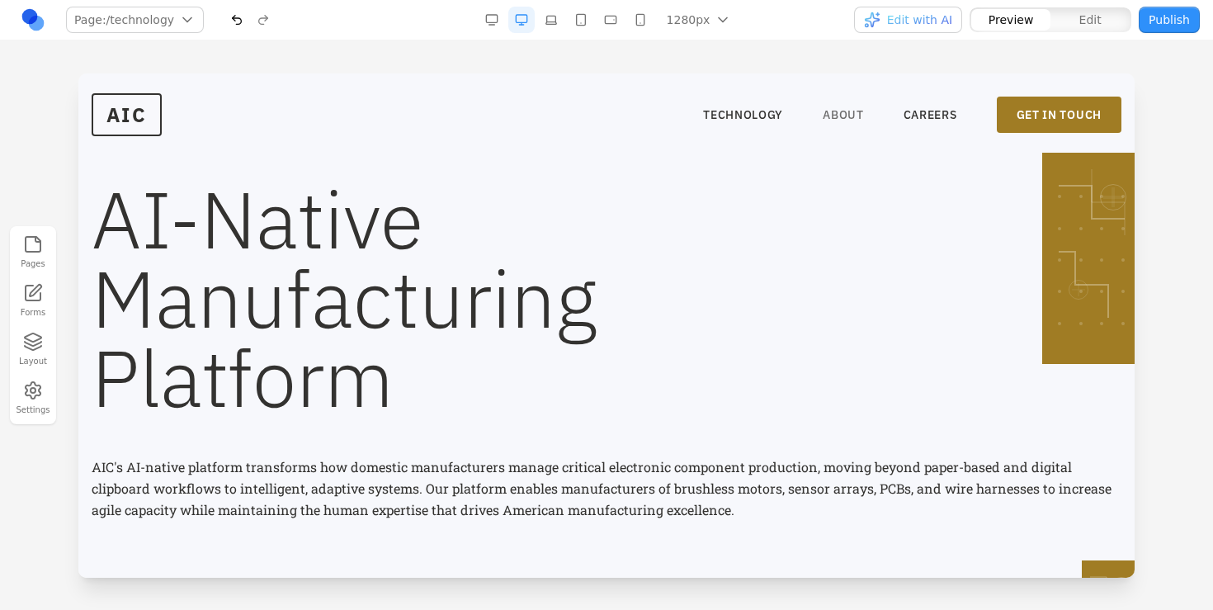
click at [831, 115] on link "ABOUT" at bounding box center [843, 114] width 41 height 16
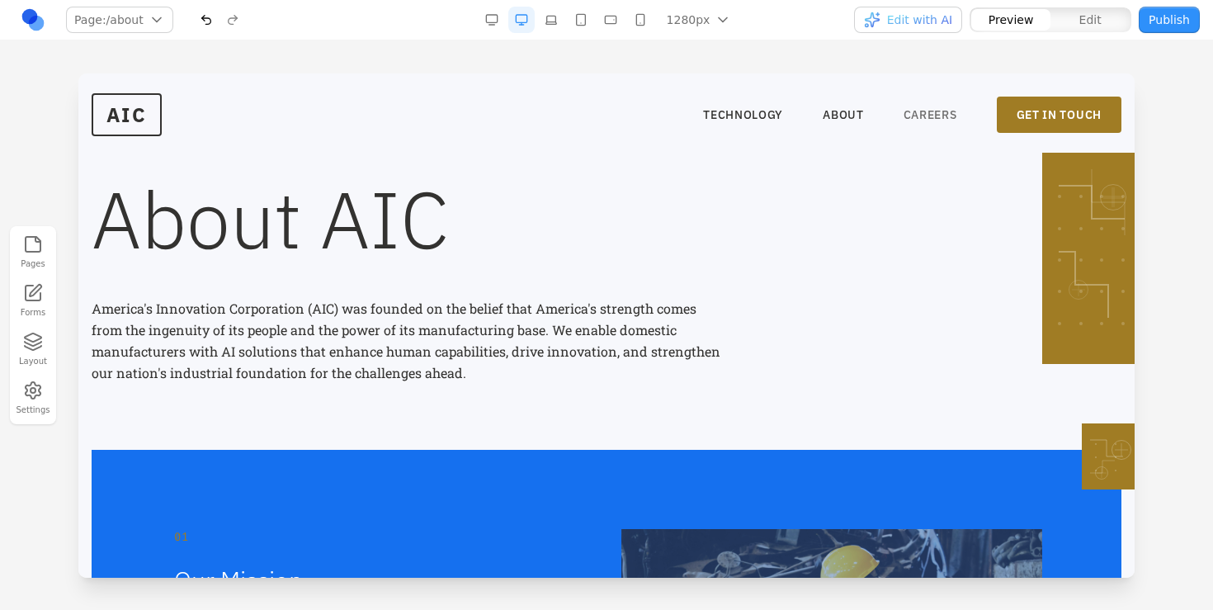
click at [906, 120] on link "CAREERS" at bounding box center [930, 114] width 54 height 16
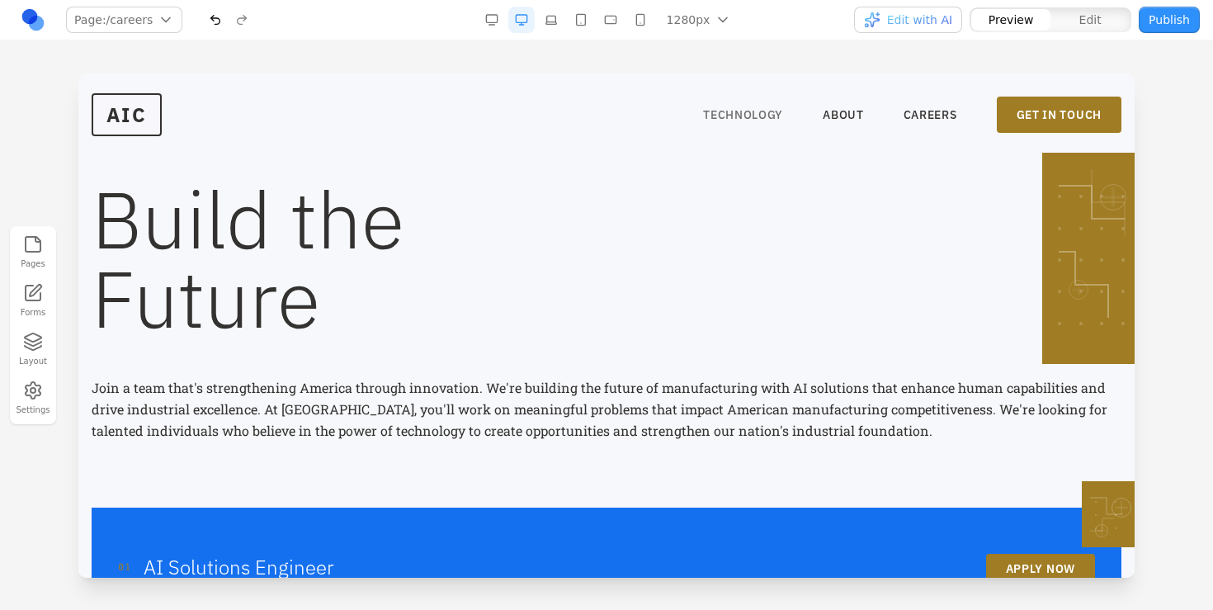
click at [730, 121] on link "TECHNOLOGY" at bounding box center [743, 114] width 80 height 16
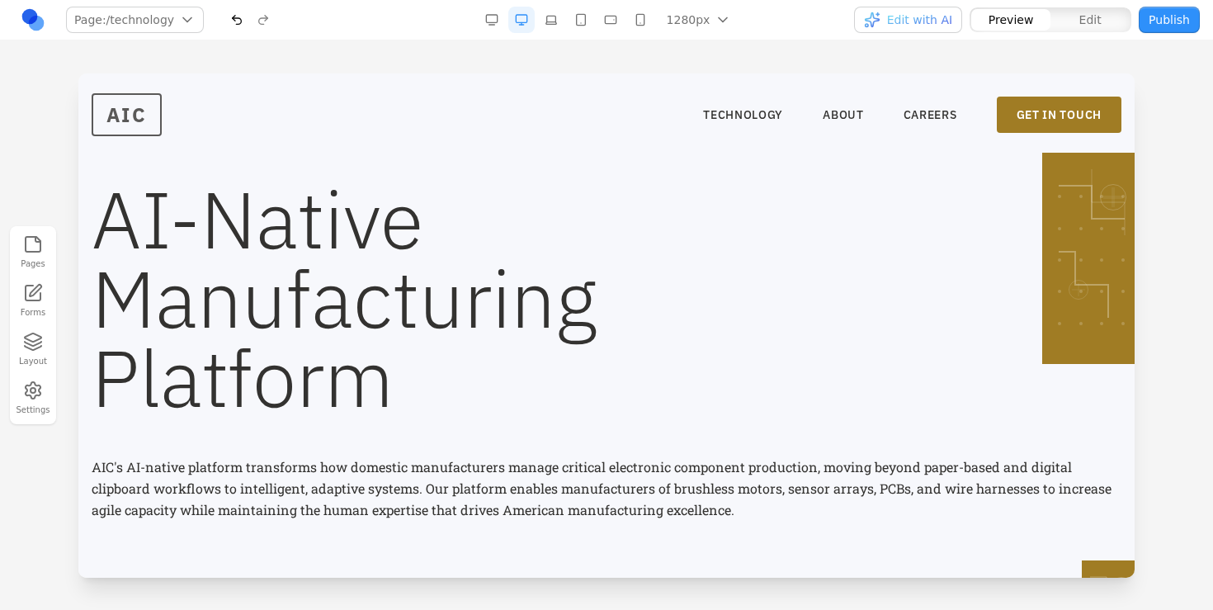
click at [146, 103] on span "AIC" at bounding box center [127, 114] width 70 height 43
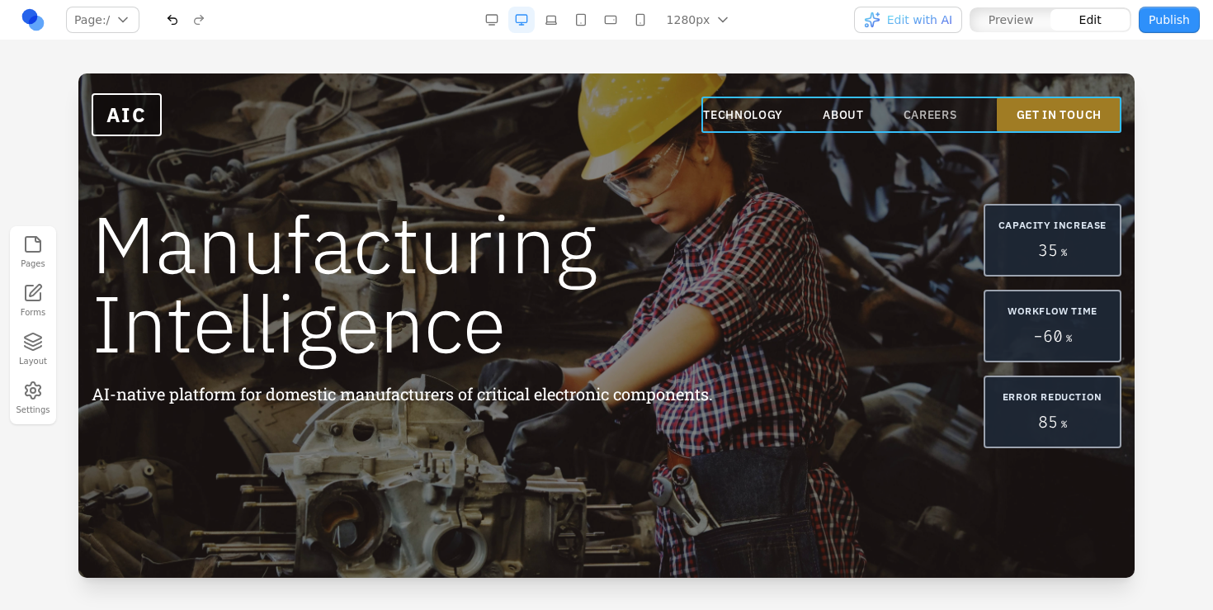
click at [930, 114] on link "CAREERS" at bounding box center [930, 114] width 54 height 16
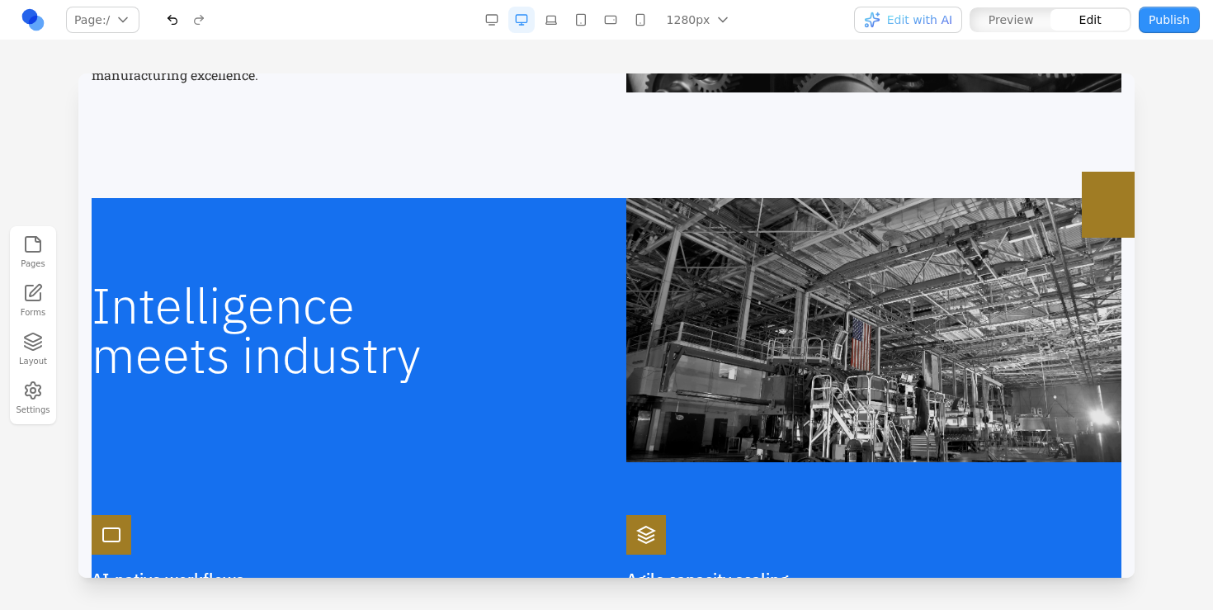
scroll to position [883, 0]
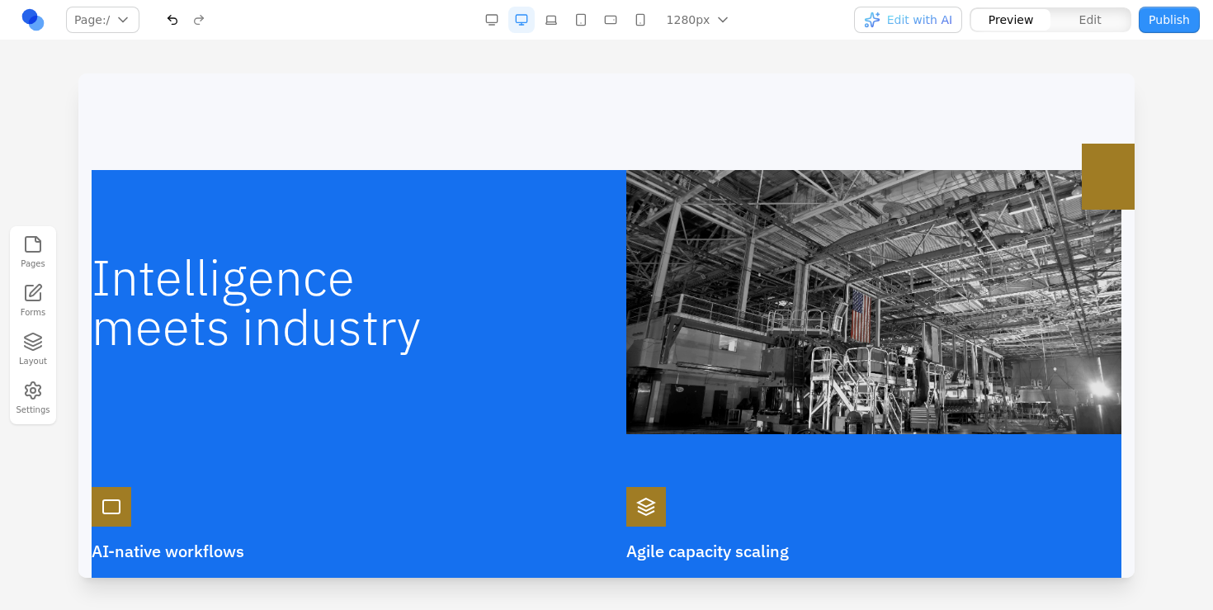
click at [479, 207] on div "Intelligence meets industry" at bounding box center [607, 302] width 1030 height 264
click at [361, 217] on div "Intelligence meets industry" at bounding box center [607, 302] width 1030 height 264
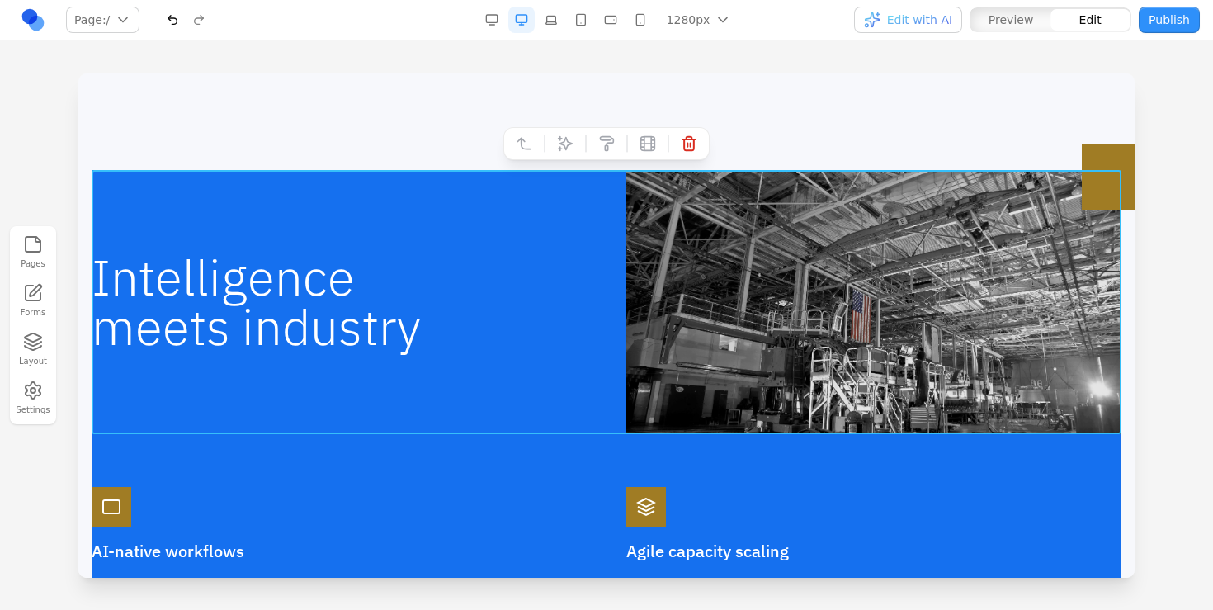
click at [518, 227] on div "Intelligence meets industry" at bounding box center [607, 302] width 1030 height 264
click at [481, 421] on div "Intelligence meets industry" at bounding box center [607, 302] width 1030 height 264
click at [607, 144] on icon at bounding box center [606, 143] width 16 height 16
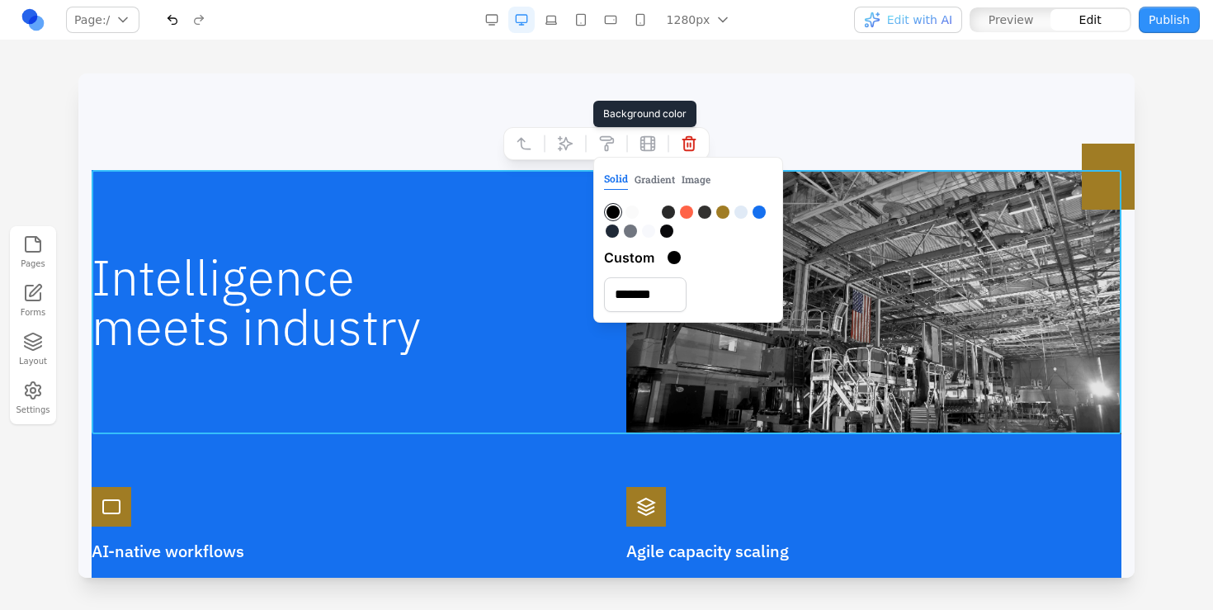
click at [632, 237] on div at bounding box center [630, 230] width 13 height 13
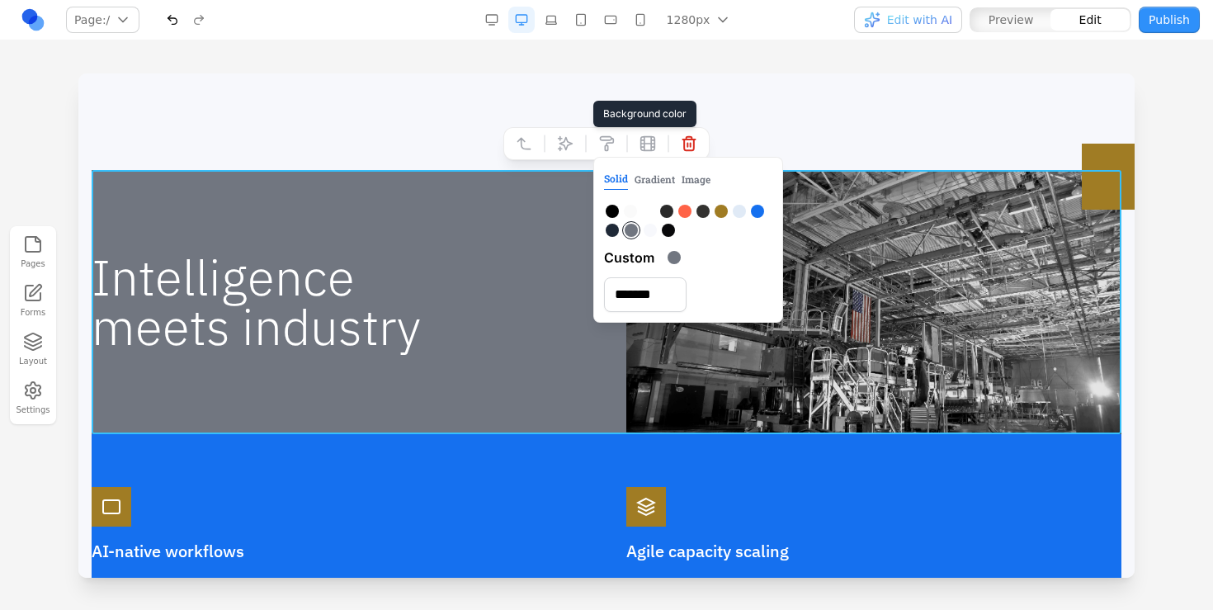
click at [666, 219] on button at bounding box center [666, 211] width 16 height 16
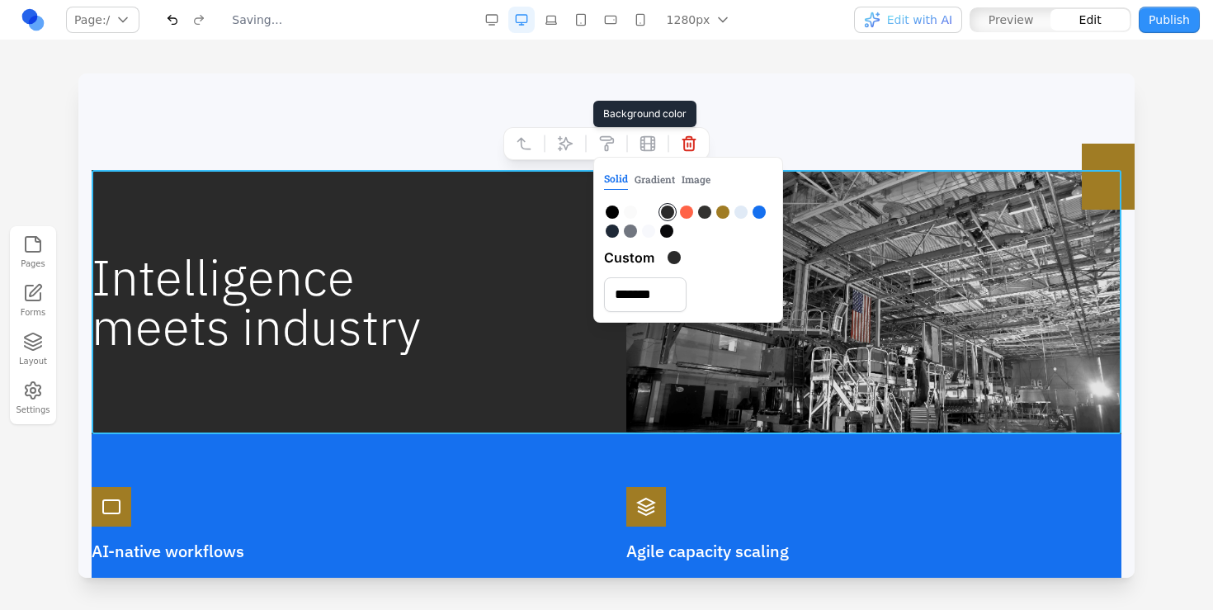
click at [666, 233] on div at bounding box center [666, 230] width 13 height 13
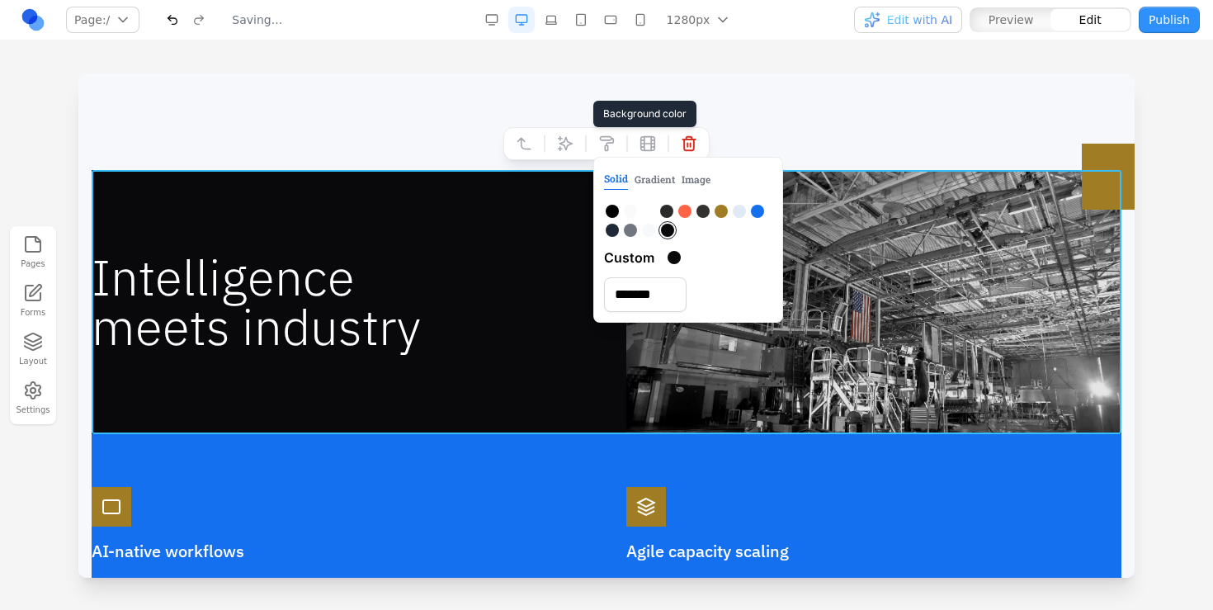
click at [671, 214] on div at bounding box center [666, 211] width 13 height 13
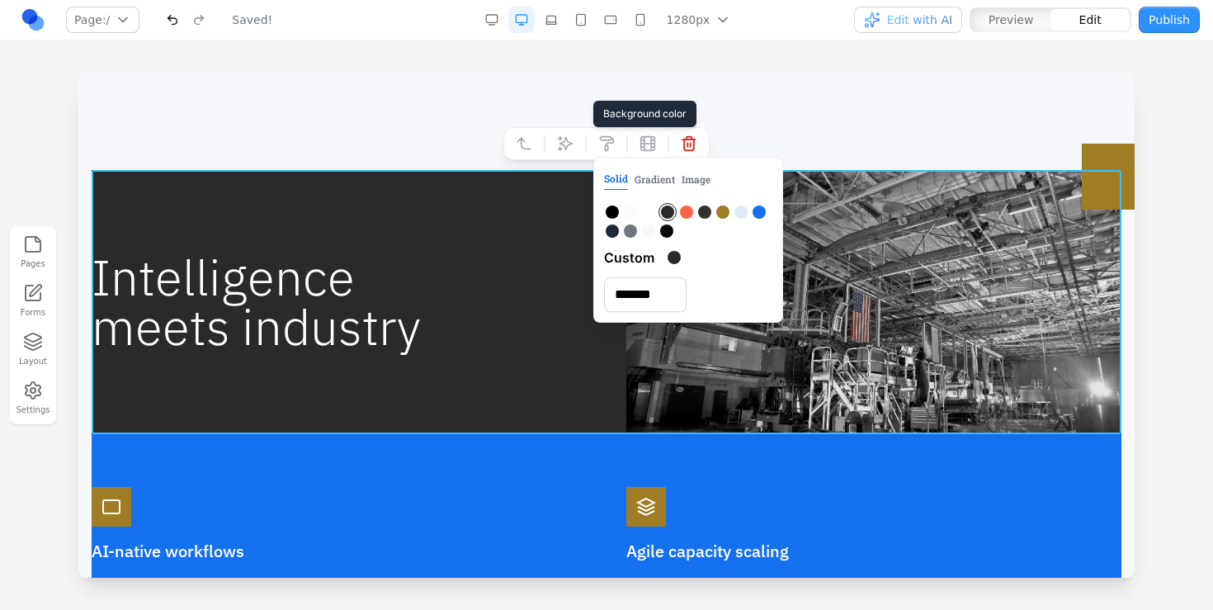
click at [667, 237] on div at bounding box center [666, 230] width 13 height 13
type input "*******"
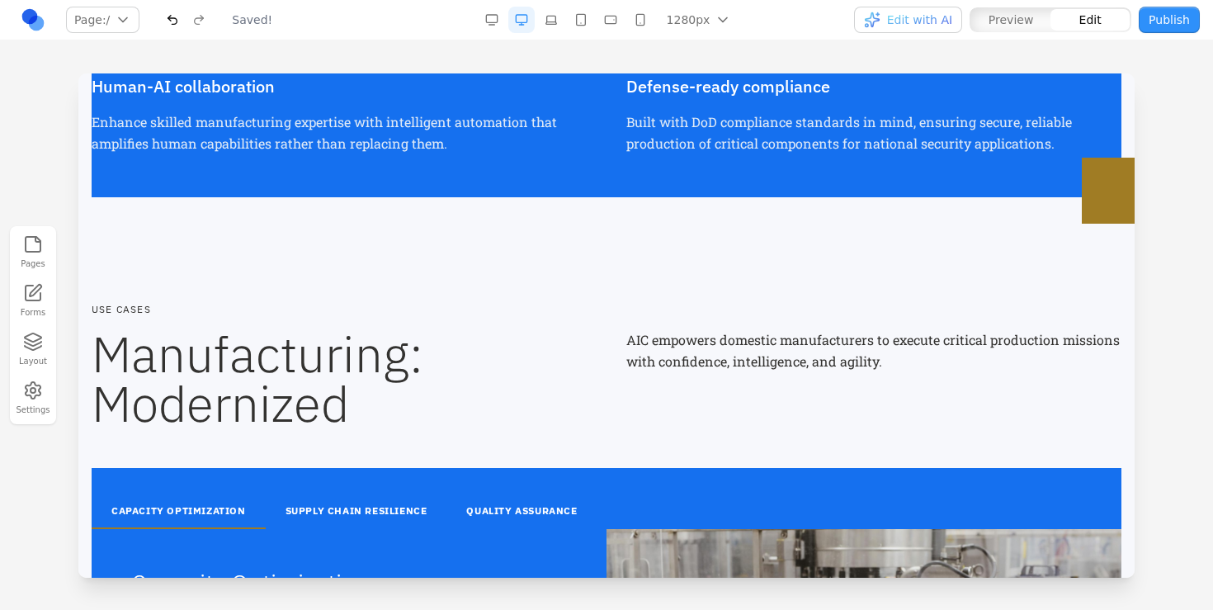
scroll to position [1059, 0]
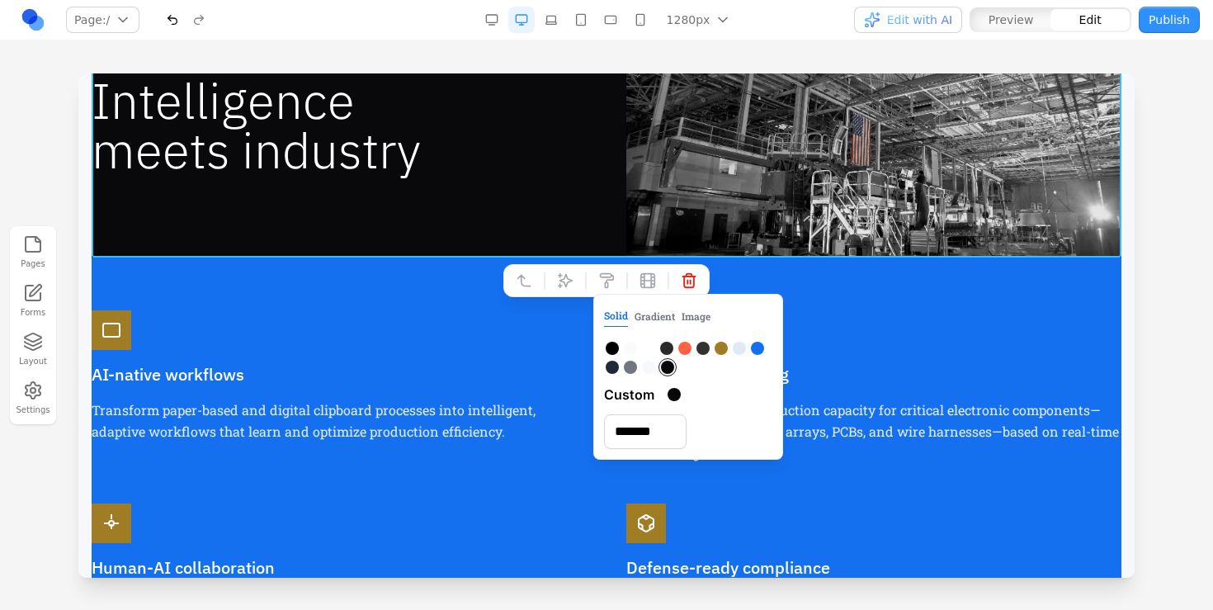
click at [427, 303] on div "Intelligence meets industry AI-native workflows Transform paper-based and digit…" at bounding box center [607, 335] width 1030 height 685
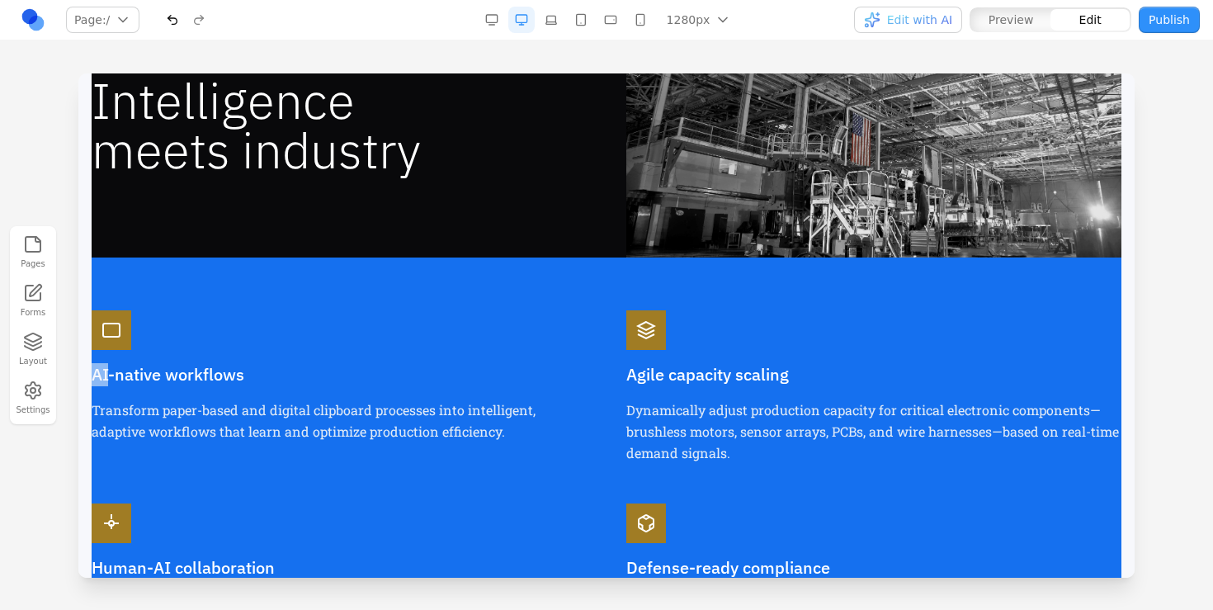
click at [427, 303] on div "Intelligence meets industry AI-native workflows Transform paper-based and digit…" at bounding box center [607, 335] width 1030 height 685
click at [513, 299] on div "Intelligence meets industry AI-native workflows Transform paper-based and digit…" at bounding box center [607, 335] width 1030 height 685
click at [542, 299] on div "Intelligence meets industry AI-native workflows Transform paper-based and digit…" at bounding box center [607, 335] width 1030 height 685
click at [955, 320] on div "Agile capacity scaling Dynamically adjust production capacity for critical elec…" at bounding box center [873, 386] width 495 height 153
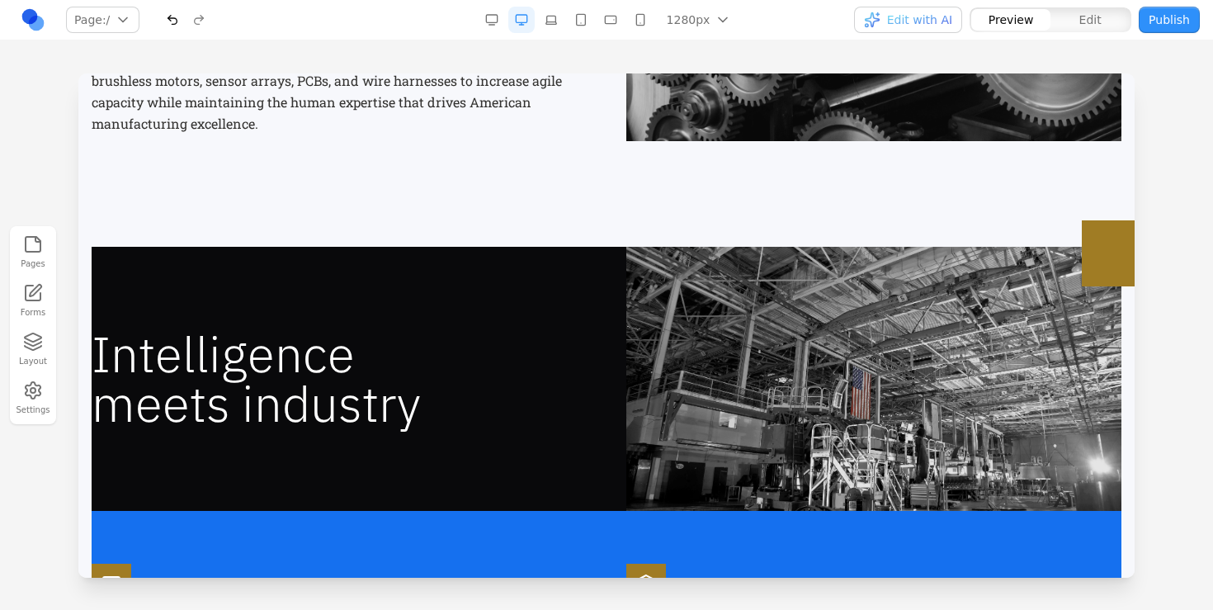
scroll to position [1070, 0]
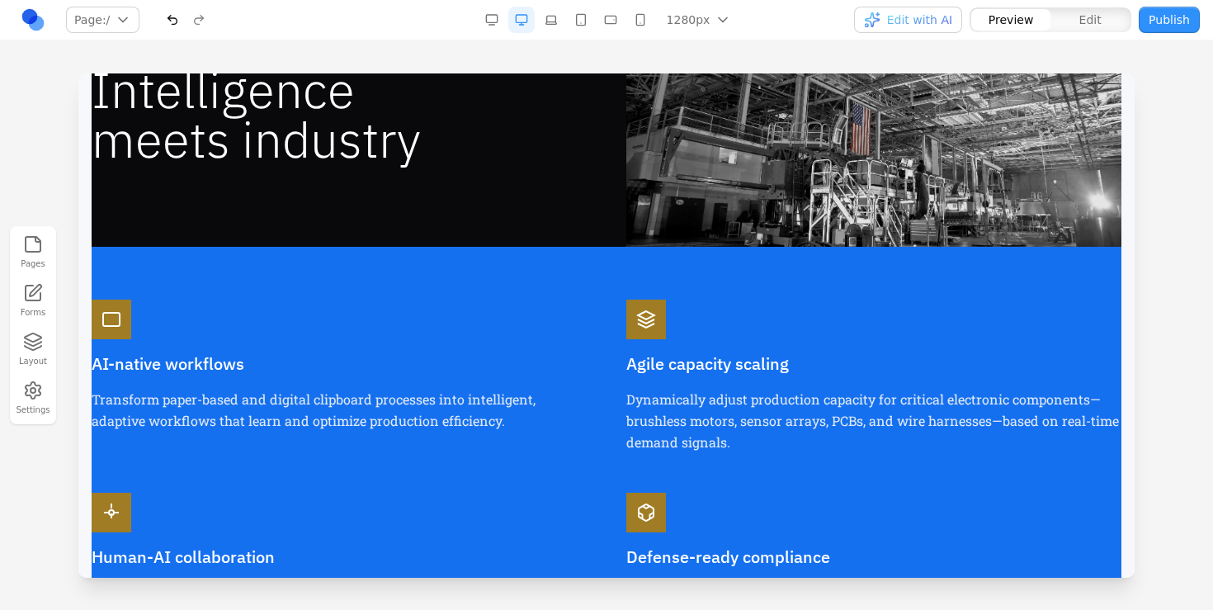
click at [531, 261] on div "Intelligence meets industry AI-native workflows Transform paper-based and digit…" at bounding box center [607, 325] width 1030 height 685
click at [515, 276] on div "Intelligence meets industry AI-native workflows Transform paper-based and digit…" at bounding box center [607, 325] width 1030 height 685
click at [505, 317] on div "AI-native workflows Transform paper-based and digital clipboard processes into …" at bounding box center [339, 375] width 495 height 153
click at [553, 276] on div "Intelligence meets industry AI-native workflows Transform paper-based and digit…" at bounding box center [607, 325] width 1030 height 685
click at [559, 276] on div "Intelligence meets industry AI-native workflows Transform paper-based and digit…" at bounding box center [607, 325] width 1030 height 685
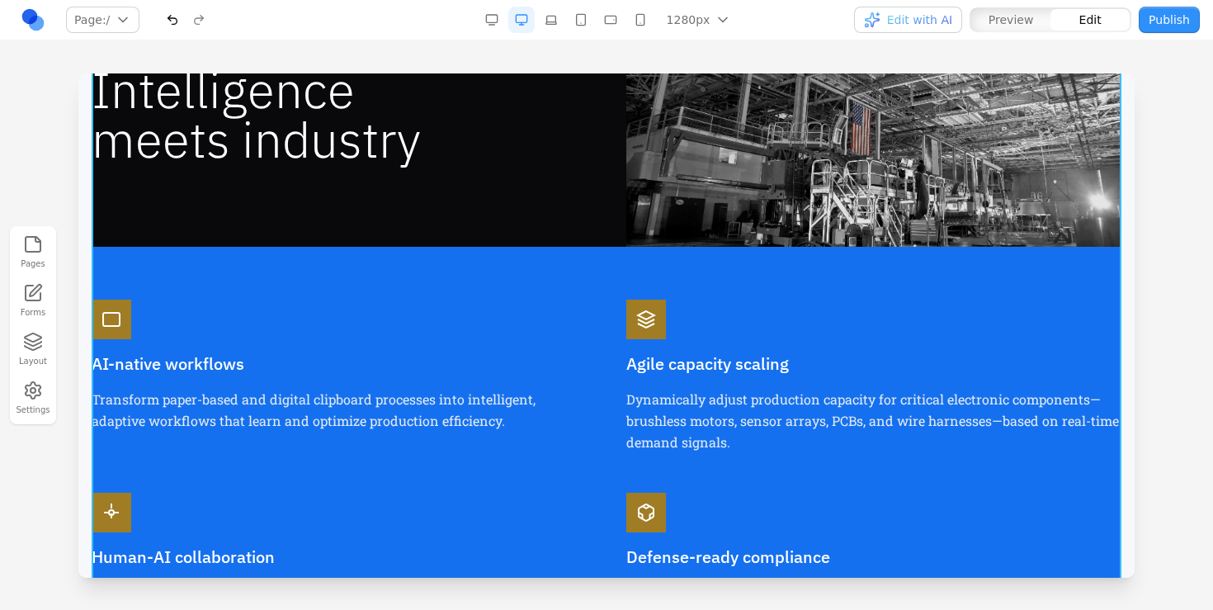
click at [569, 266] on div "Intelligence meets industry AI-native workflows Transform paper-based and digit…" at bounding box center [607, 325] width 1030 height 685
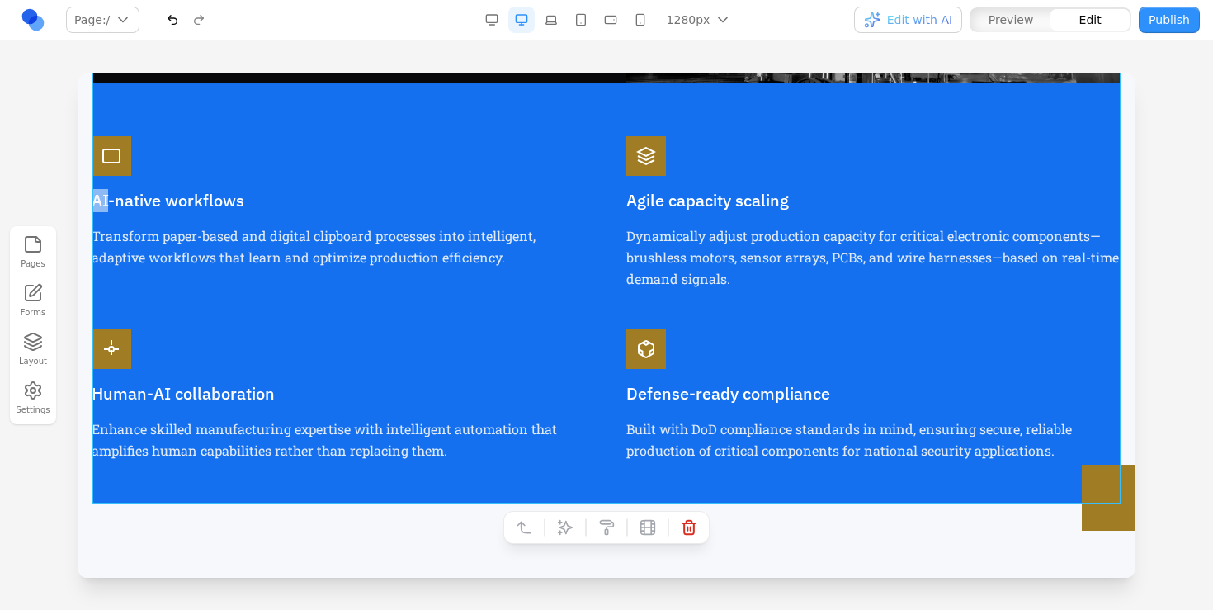
scroll to position [1233, 0]
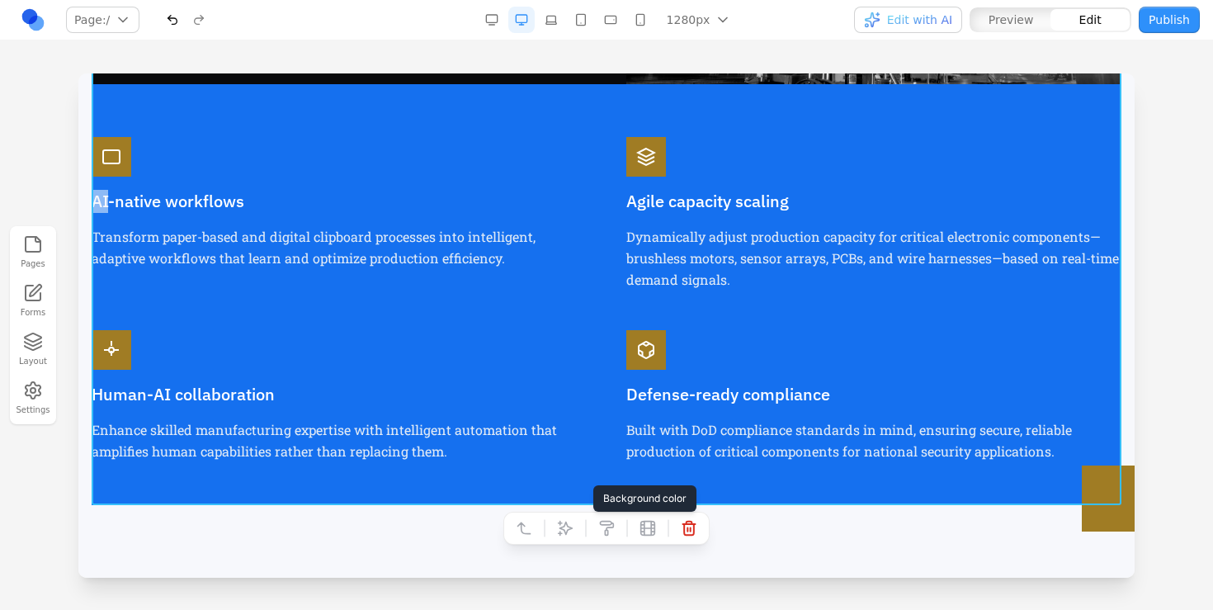
click at [610, 526] on icon at bounding box center [607, 528] width 13 height 14
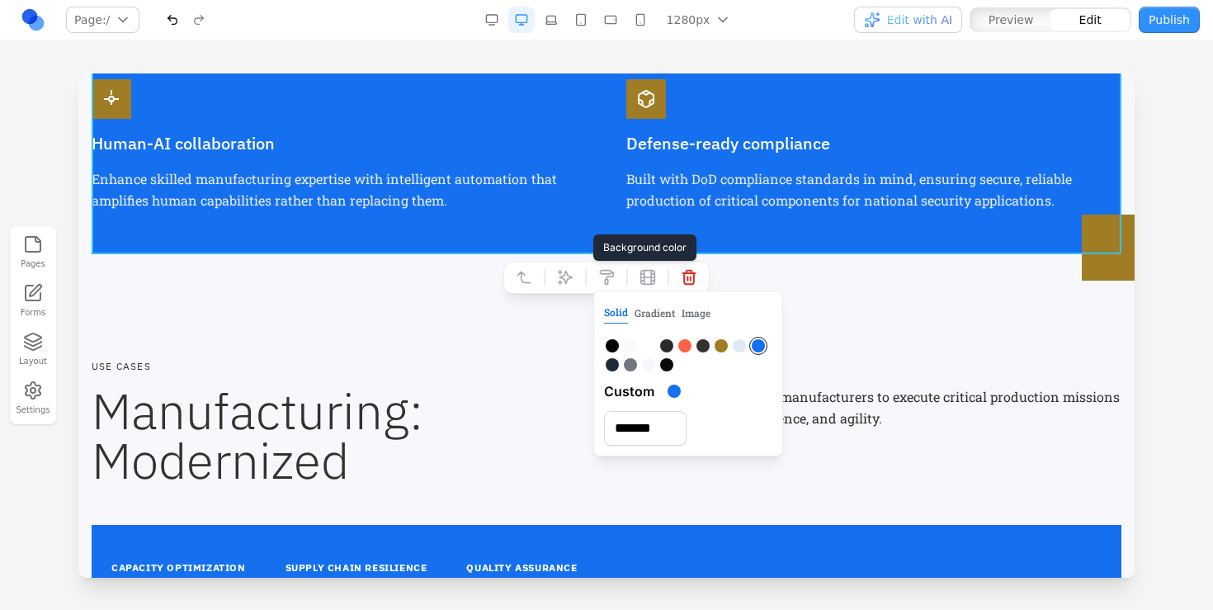
scroll to position [1573, 0]
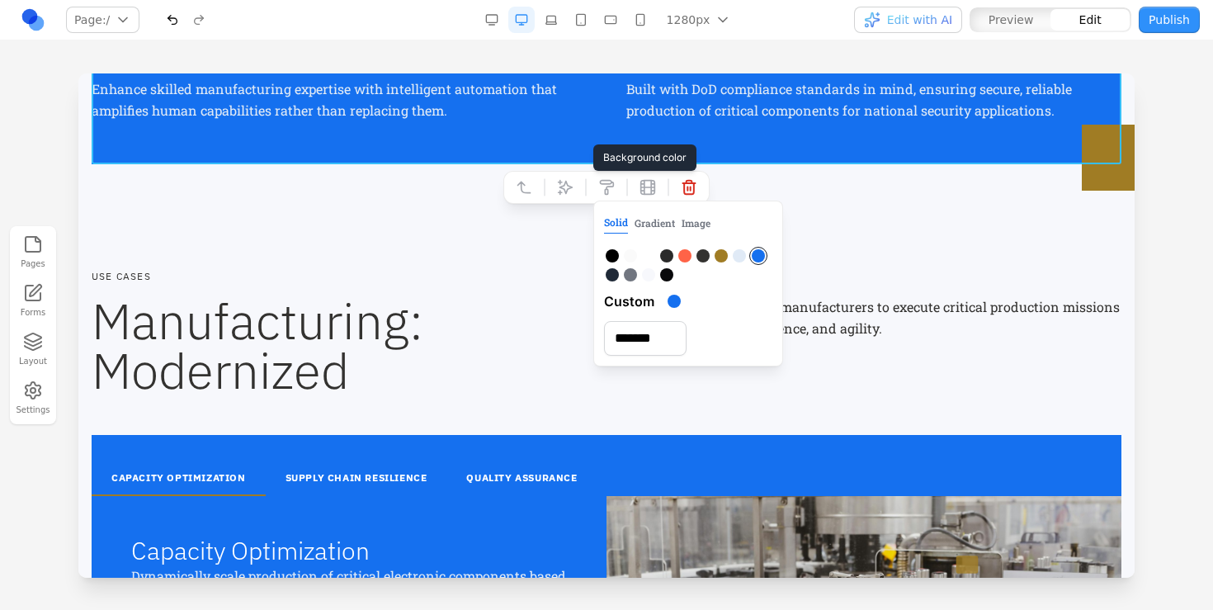
click at [667, 276] on div at bounding box center [666, 274] width 13 height 13
type input "*******"
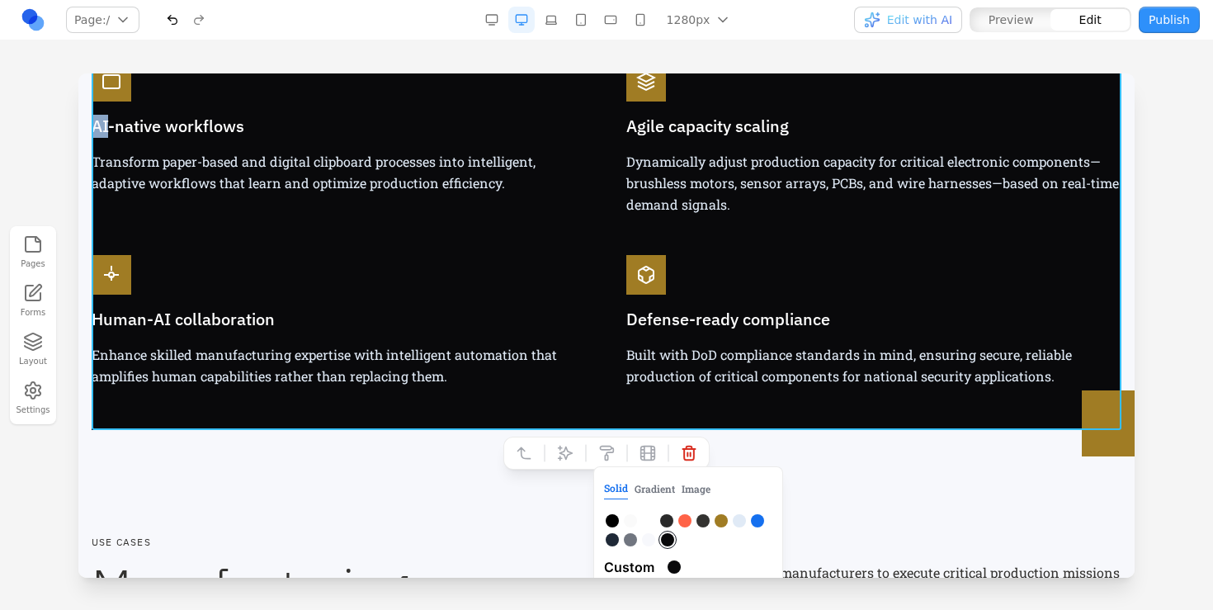
scroll to position [1022, 0]
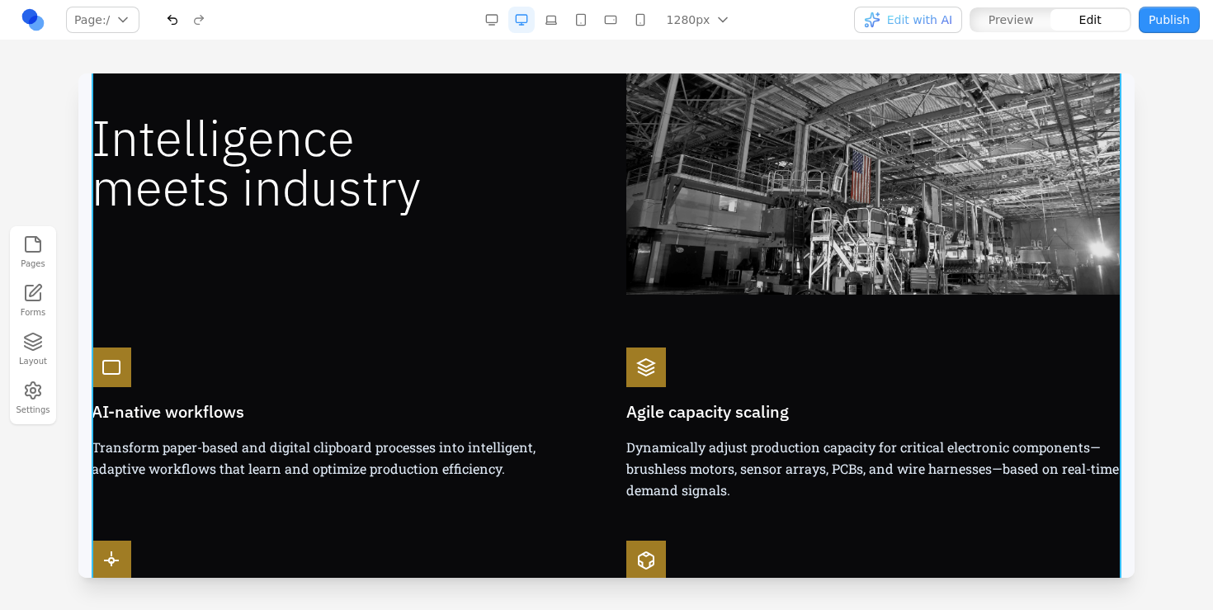
click at [499, 319] on div "Intelligence meets industry AI-native workflows Transform paper-based and digit…" at bounding box center [607, 373] width 1030 height 685
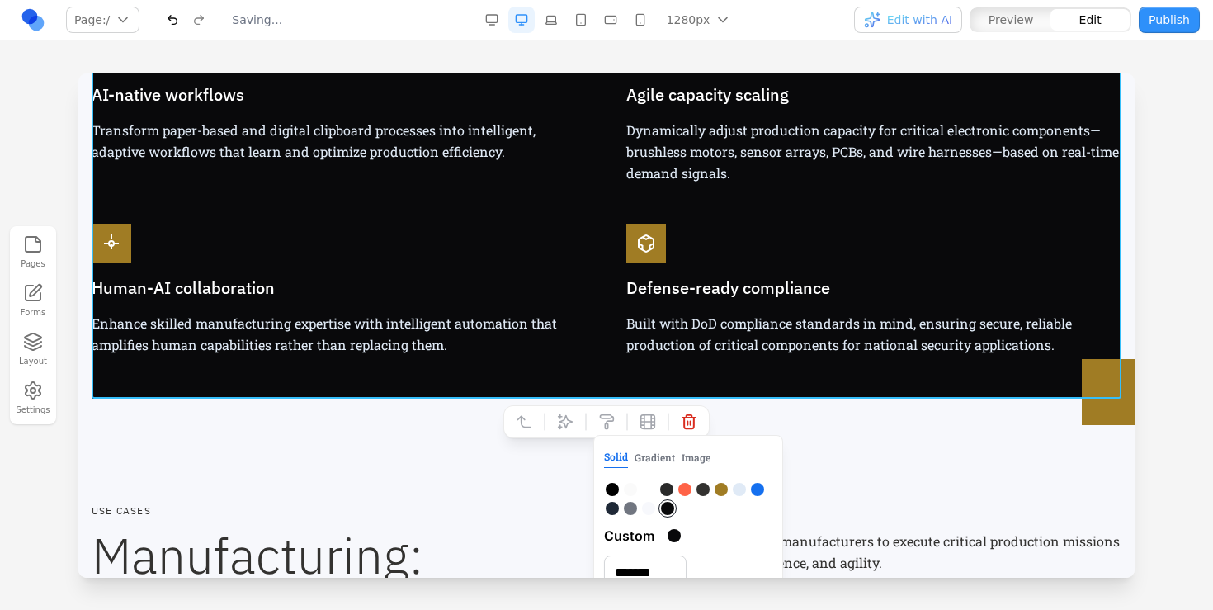
scroll to position [1255, 0]
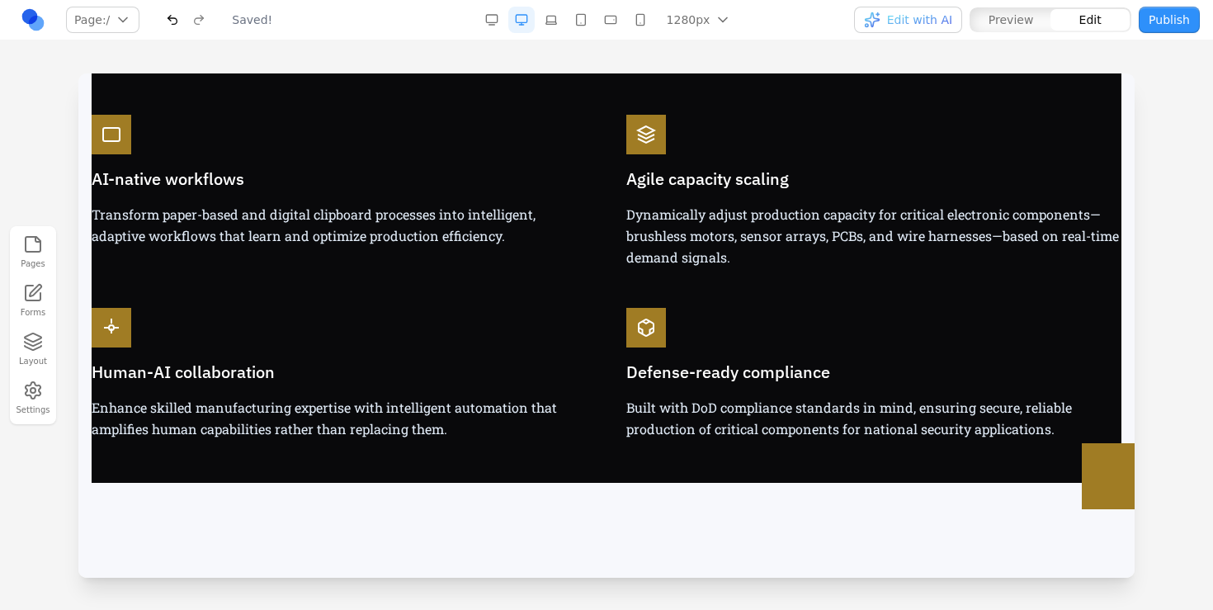
click at [288, 530] on section "Intelligence meets industry AI-native workflows Transform paper-based and digit…" at bounding box center [606, 140] width 1056 height 790
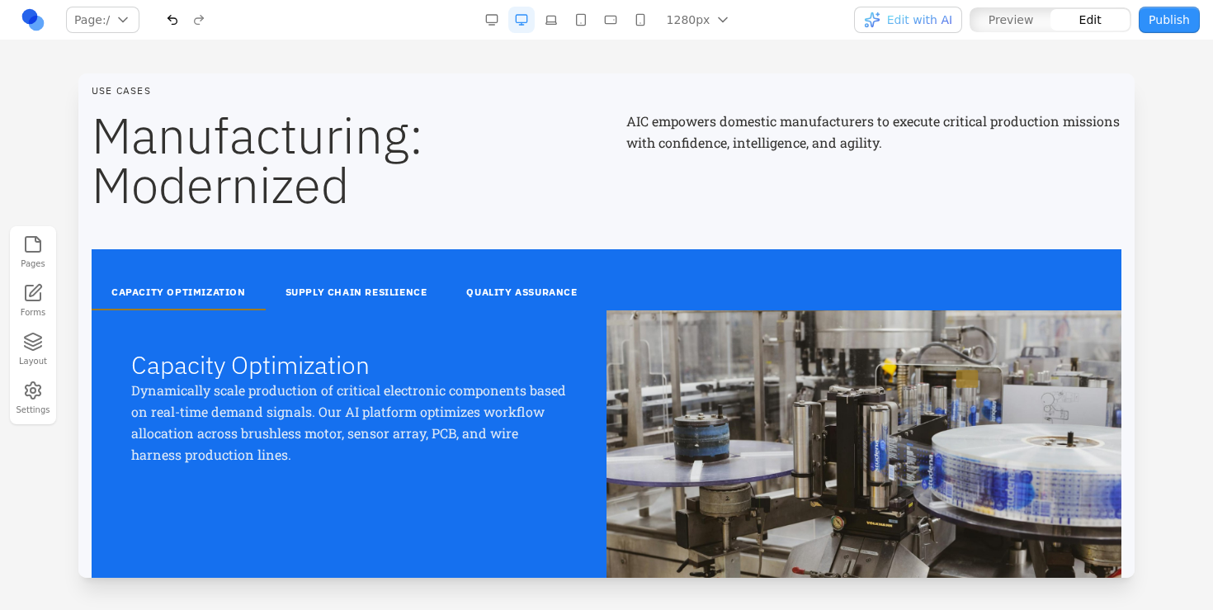
scroll to position [1778, 0]
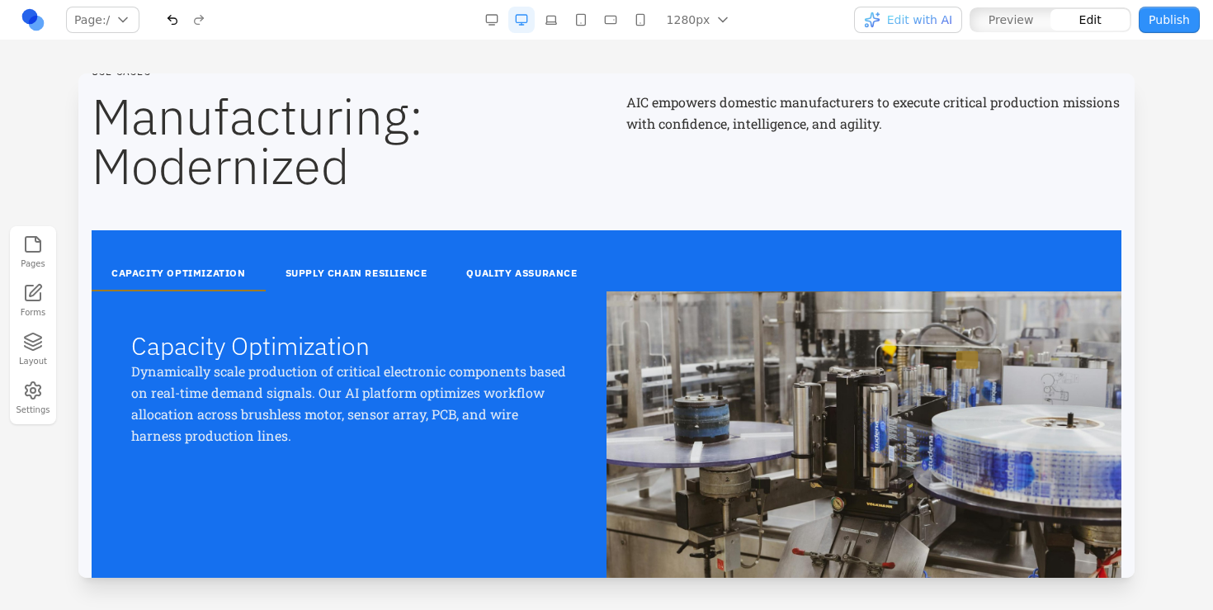
click at [495, 16] on button "button" at bounding box center [491, 20] width 26 height 26
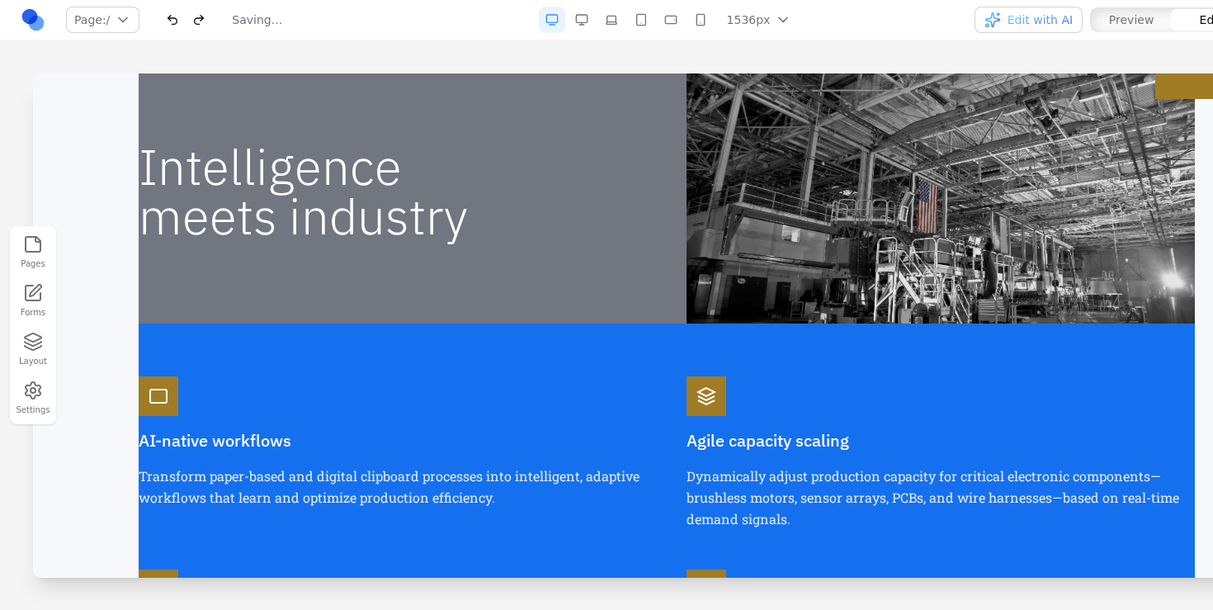
scroll to position [978, 0]
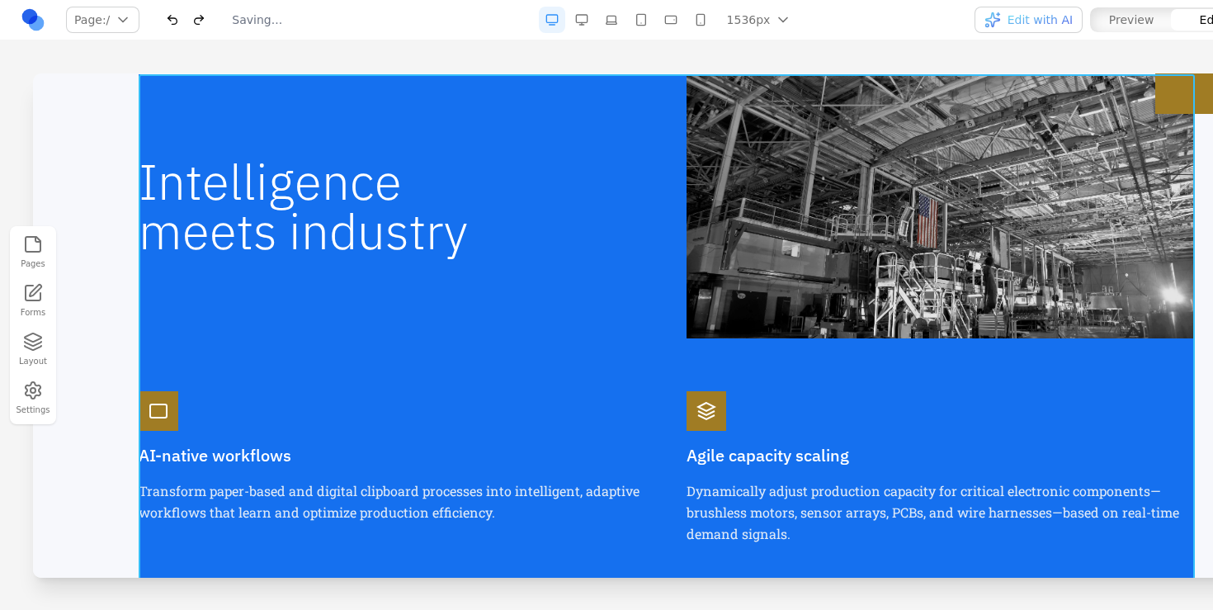
click at [299, 350] on div "Intelligence meets industry AI-native workflows Transform paper-based and digit…" at bounding box center [667, 416] width 1056 height 685
click at [289, 420] on div "AI-native workflows Transform paper-based and digital clipboard processes into …" at bounding box center [393, 467] width 508 height 153
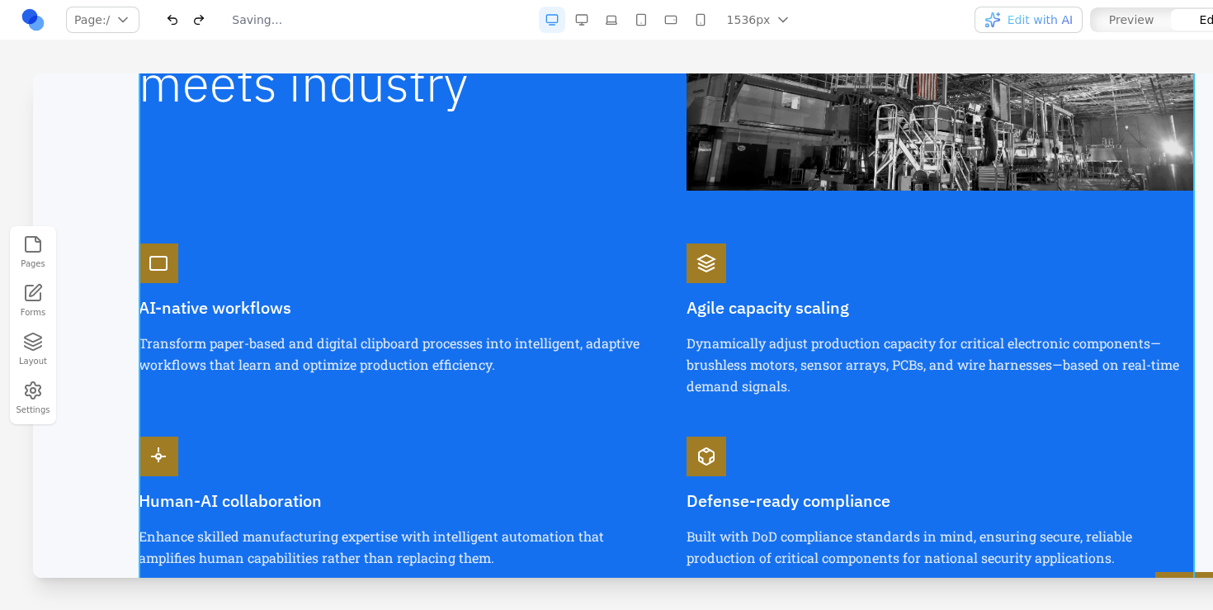
scroll to position [1124, 0]
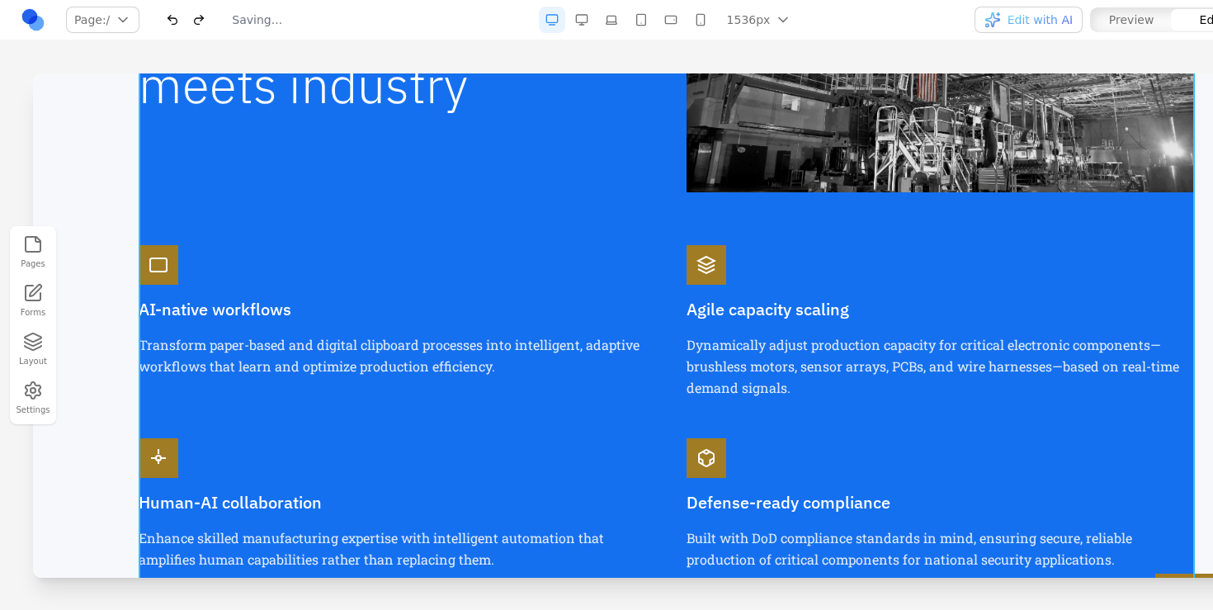
click at [196, 330] on div "AI-native workflows Transform paper-based and digital clipboard processes into …" at bounding box center [393, 321] width 508 height 153
click at [312, 279] on div "AI-native workflows Transform paper-based and digital clipboard processes into …" at bounding box center [393, 321] width 508 height 153
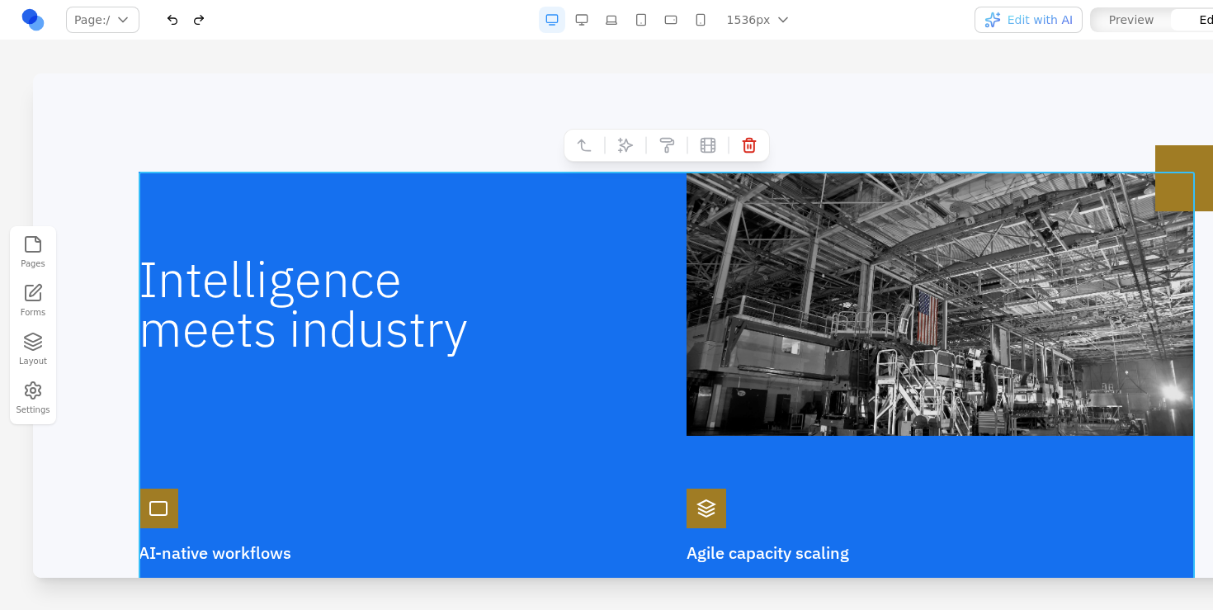
click at [584, 16] on button "button" at bounding box center [581, 20] width 26 height 26
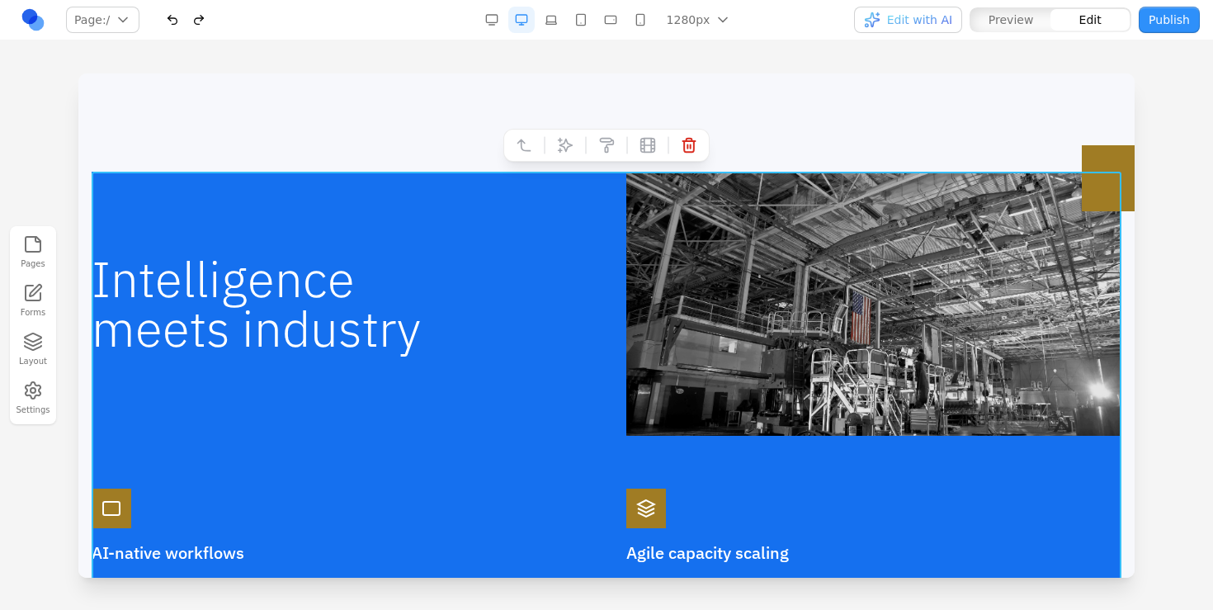
click at [603, 22] on button "button" at bounding box center [610, 20] width 26 height 26
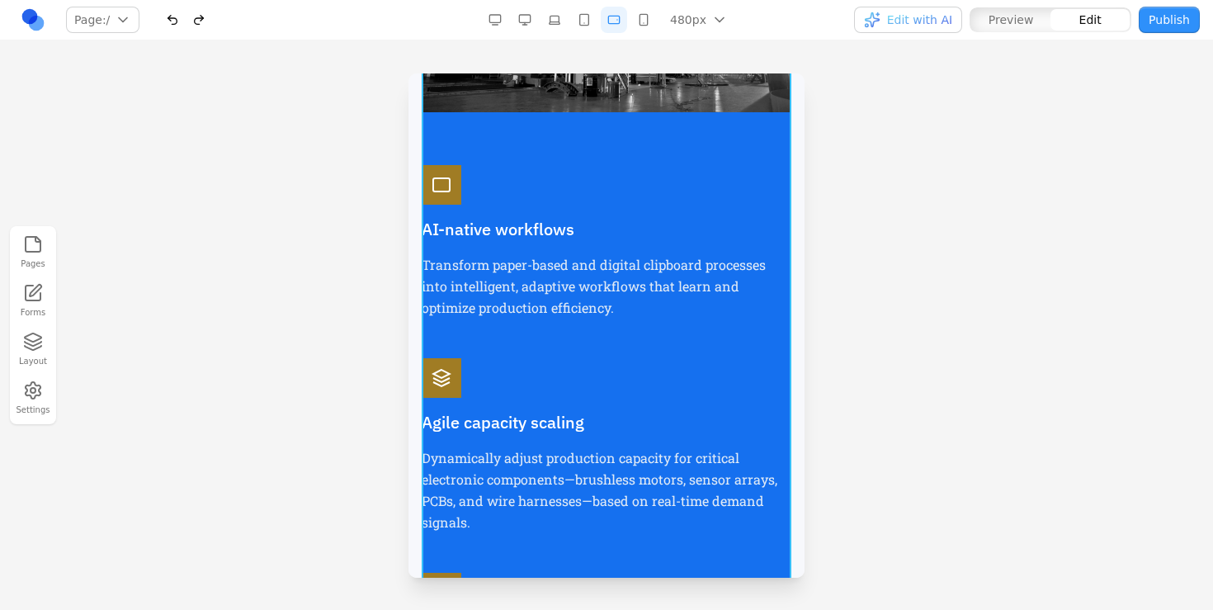
scroll to position [1817, 0]
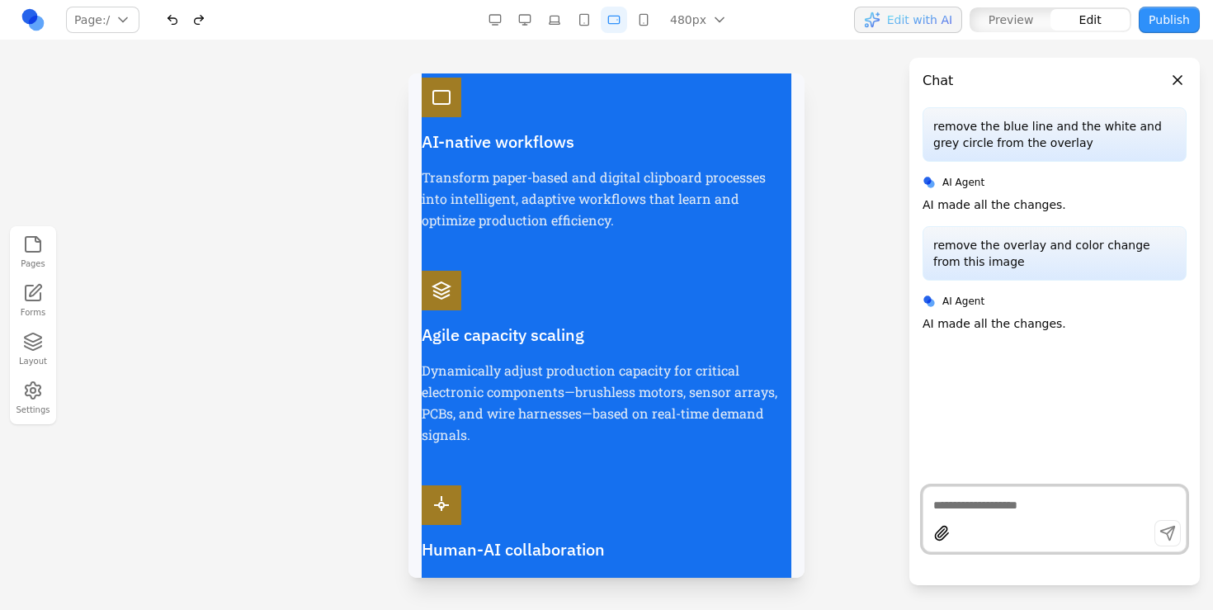
click at [1042, 509] on textarea at bounding box center [1054, 505] width 243 height 16
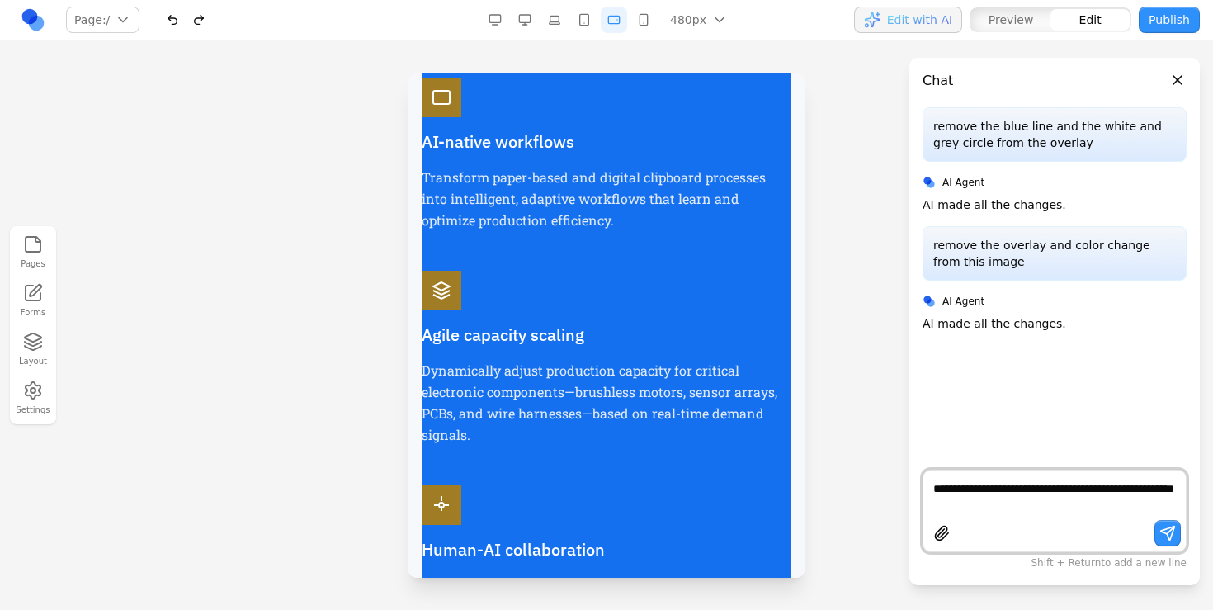
type textarea "**********"
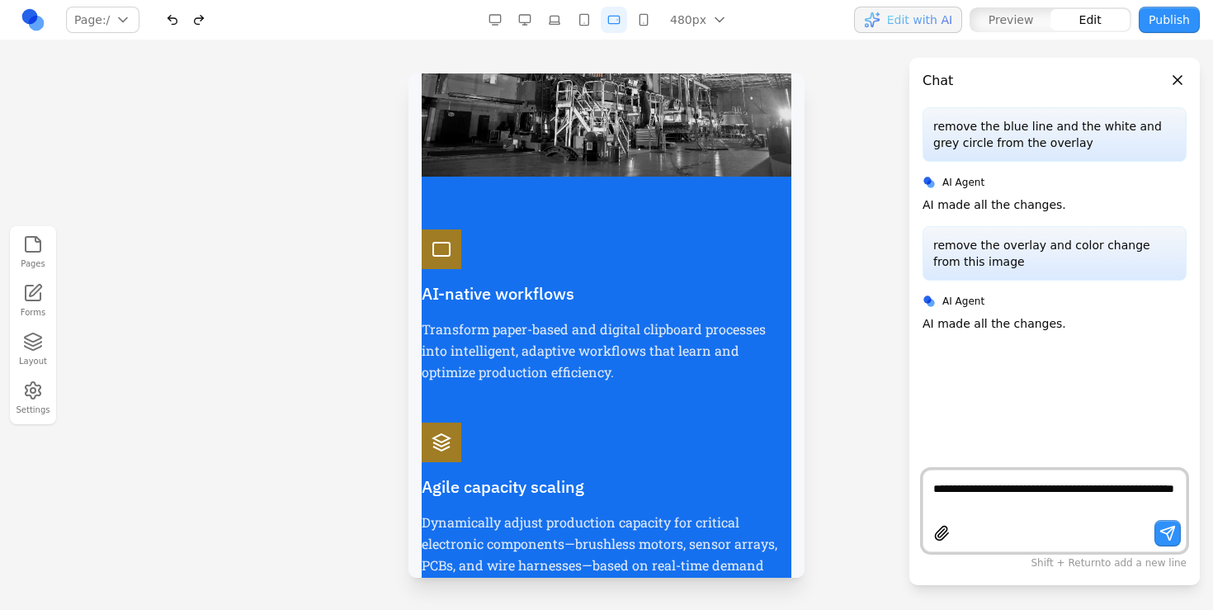
scroll to position [1647, 0]
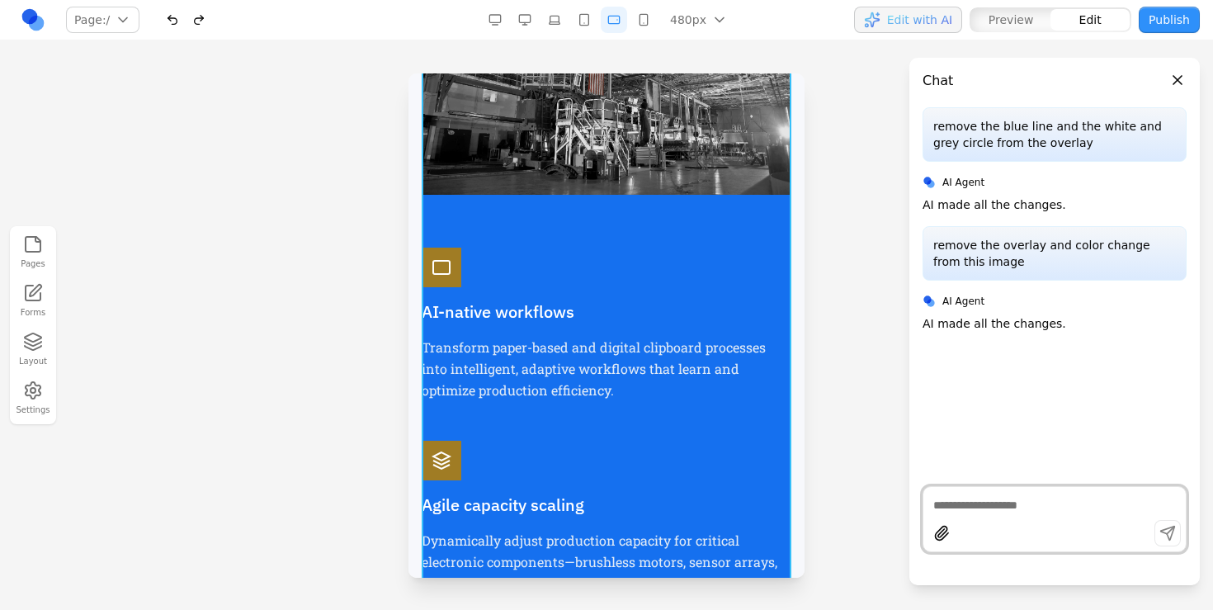
click at [563, 206] on div "Intelligence meets industry AI-native workflows Transform paper-based and digit…" at bounding box center [607, 418] width 370 height 1252
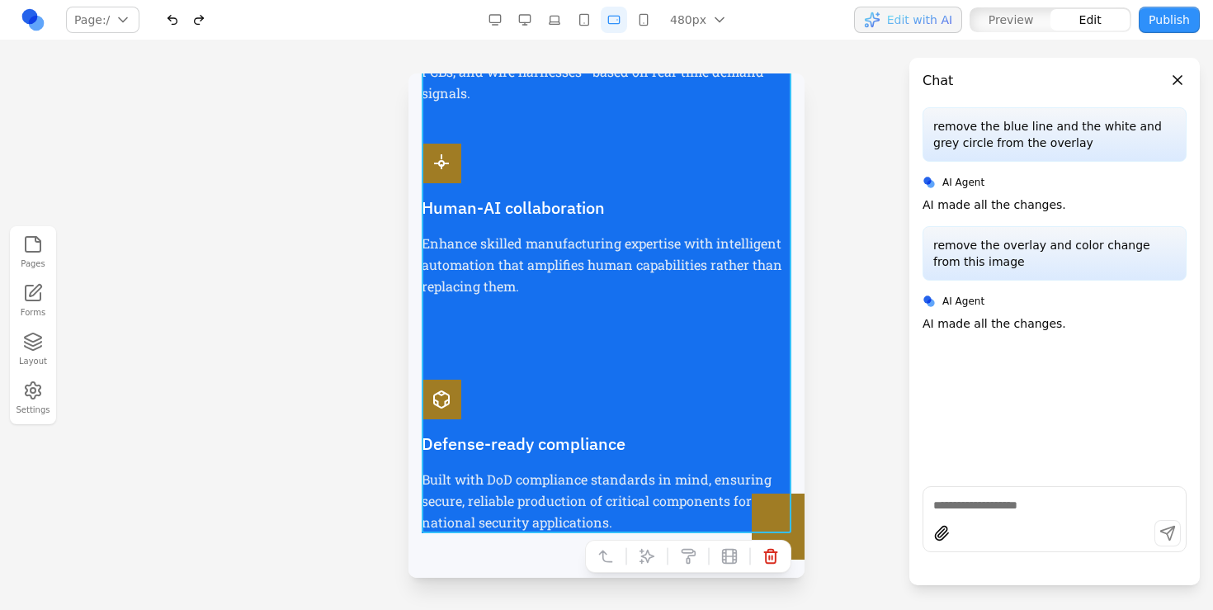
scroll to position [2286, 0]
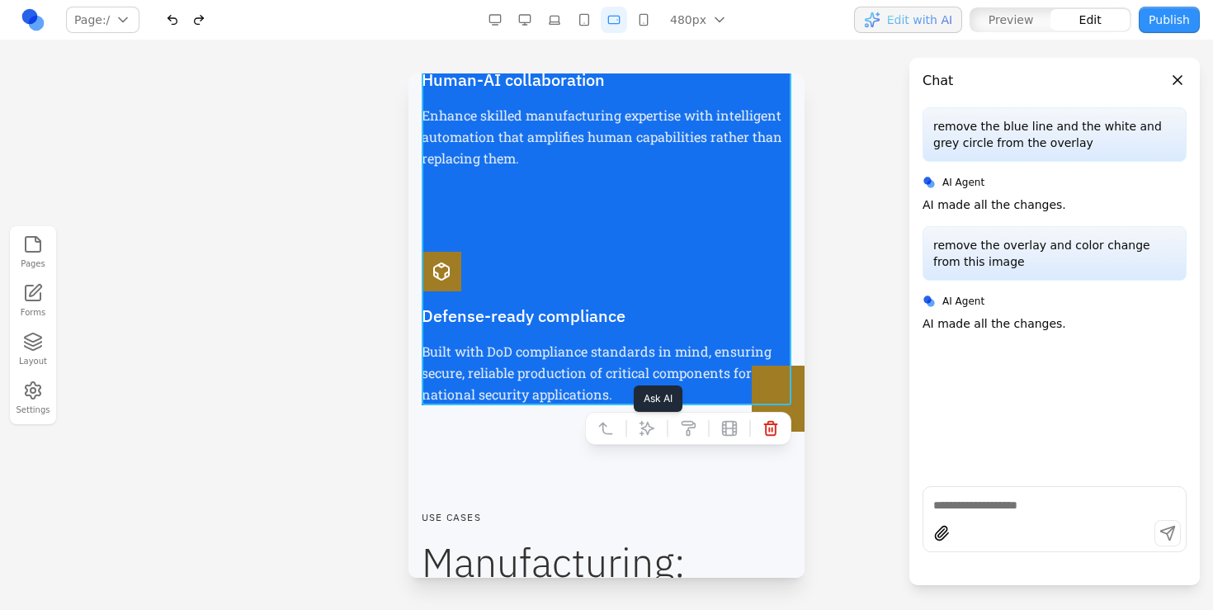
click at [642, 422] on icon at bounding box center [647, 429] width 14 height 14
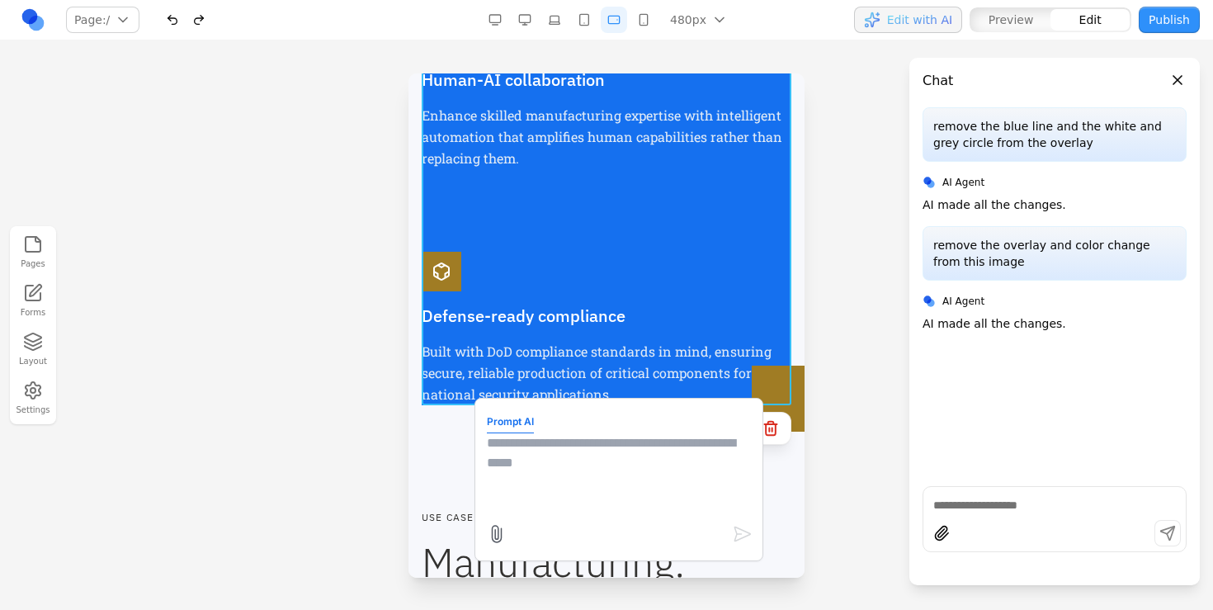
click at [646, 457] on textarea at bounding box center [619, 474] width 264 height 82
paste textarea "**********"
type textarea "**********"
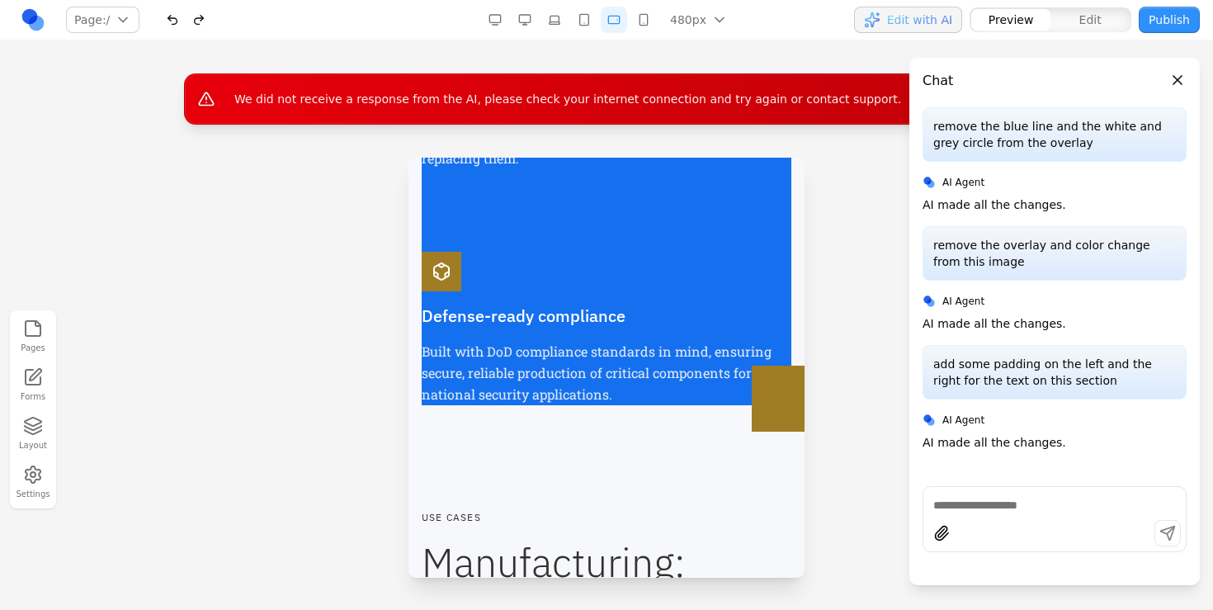
click at [1009, 361] on p "add some padding on the left and the right for the text on this section" at bounding box center [1054, 372] width 243 height 33
copy p "add some padding on the left and the right for the text on this section"
click at [700, 280] on div "Defense-ready compliance Built with DoD compliance standards in mind, ensuring …" at bounding box center [607, 328] width 370 height 153
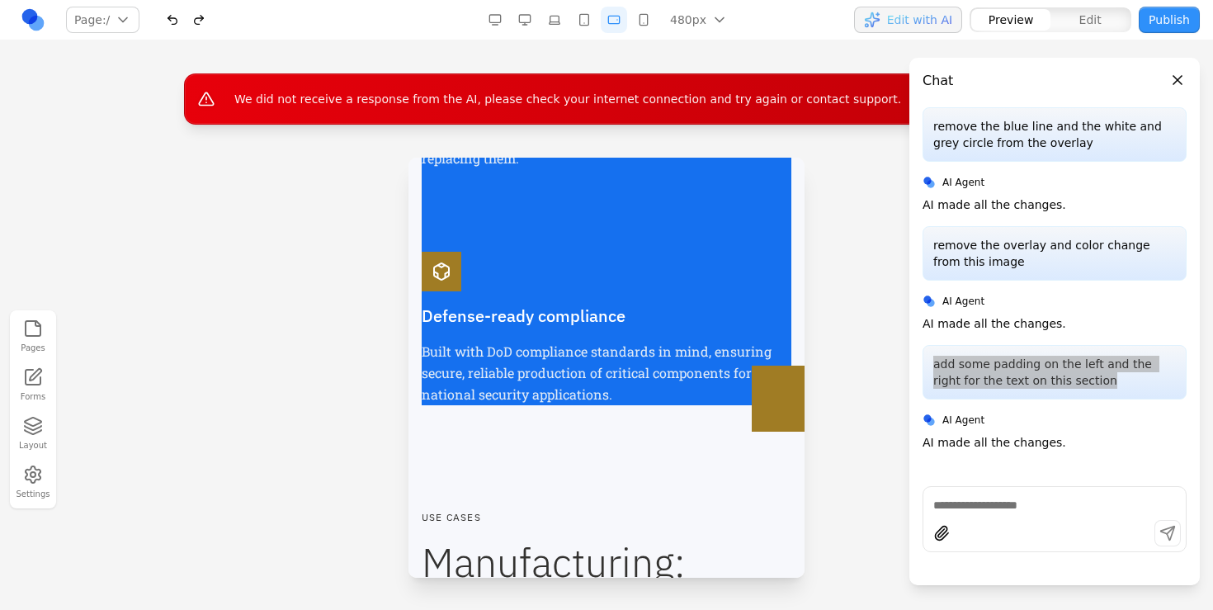
click at [682, 248] on div "AI-native workflows Transform paper-based and digital clipboard processes into …" at bounding box center [607, 6] width 370 height 797
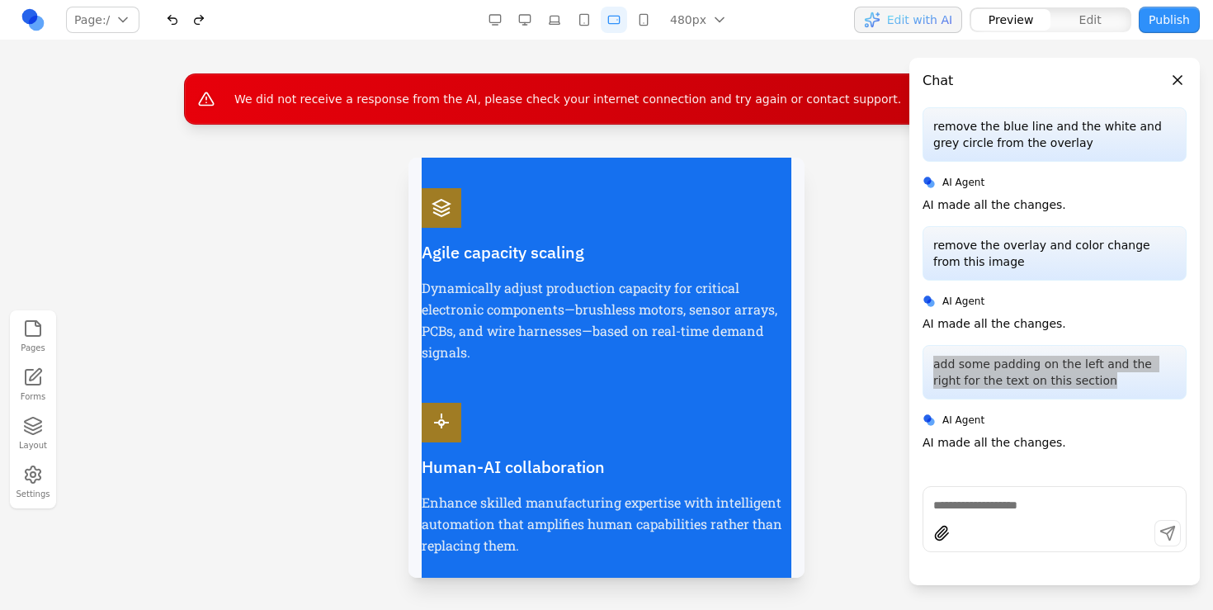
scroll to position [1779, 0]
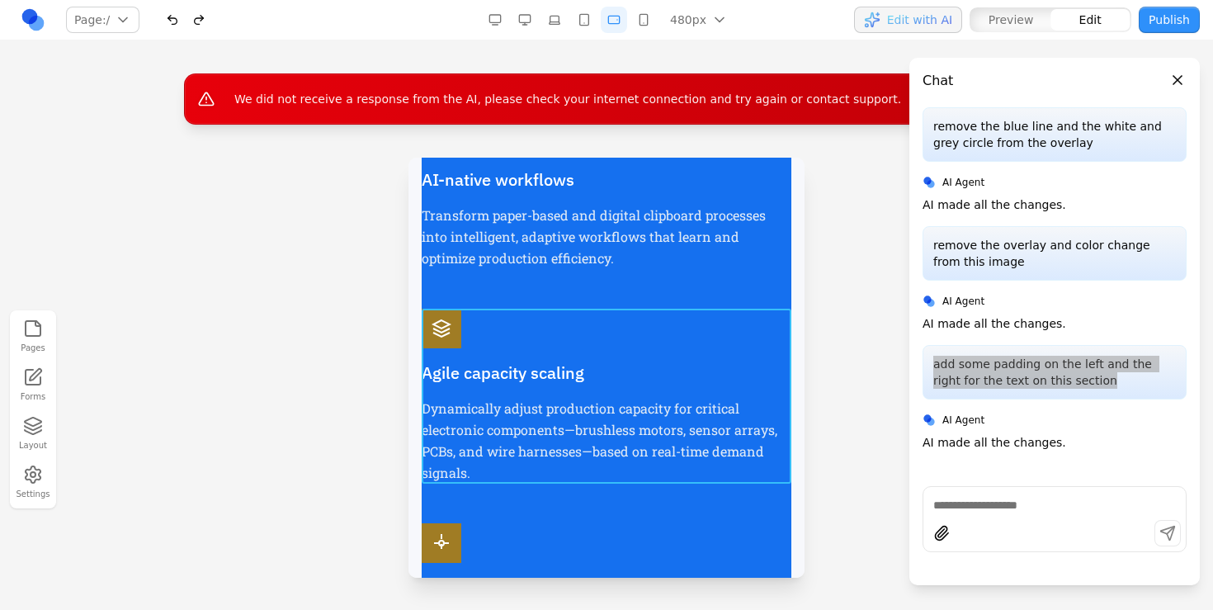
click at [676, 321] on div "Agile capacity scaling Dynamically adjust production capacity for critical elec…" at bounding box center [607, 396] width 370 height 175
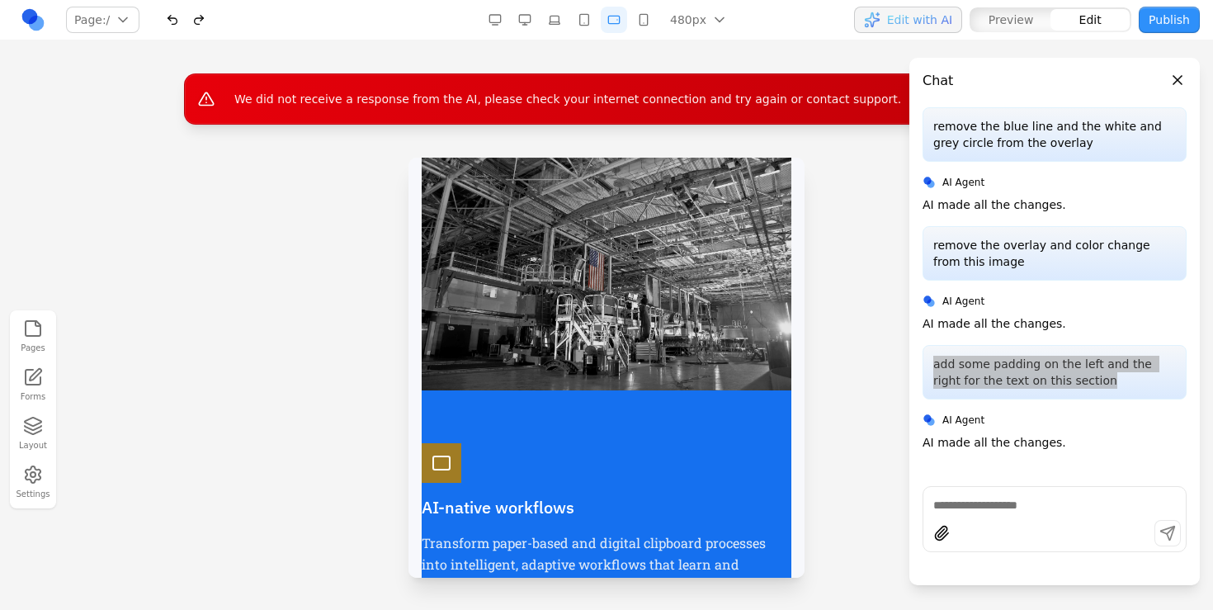
scroll to position [1449, 0]
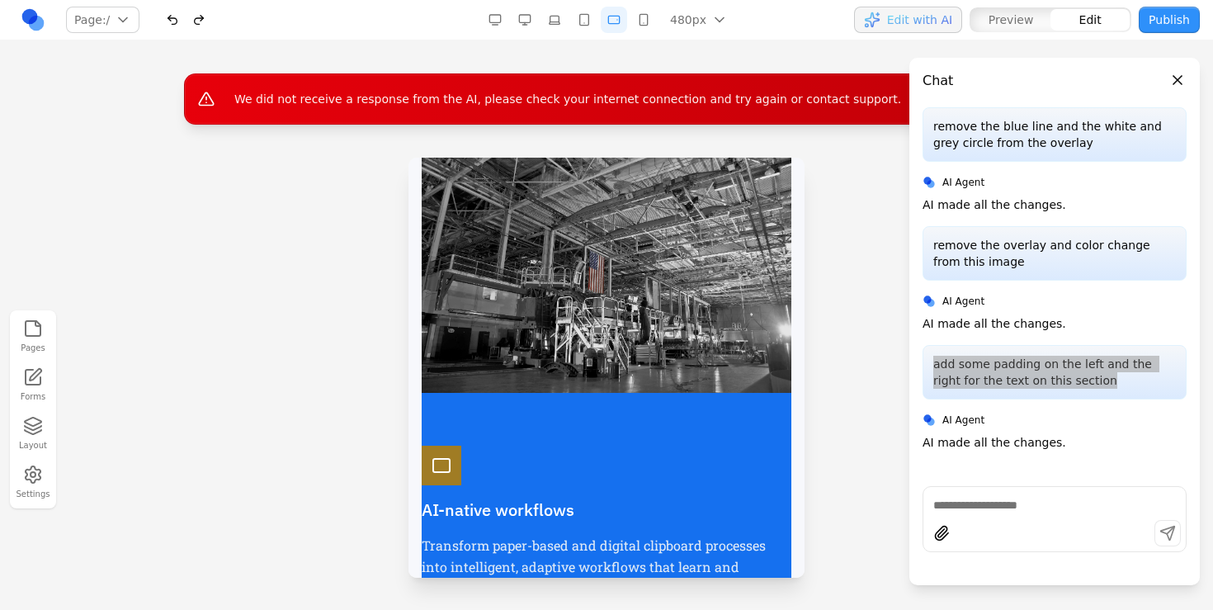
click at [627, 407] on div "Intelligence meets industry AI-native workflows Transform paper-based and digit…" at bounding box center [607, 616] width 370 height 1252
click at [608, 426] on div "Intelligence meets industry AI-native workflows Transform paper-based and digit…" at bounding box center [607, 616] width 370 height 1252
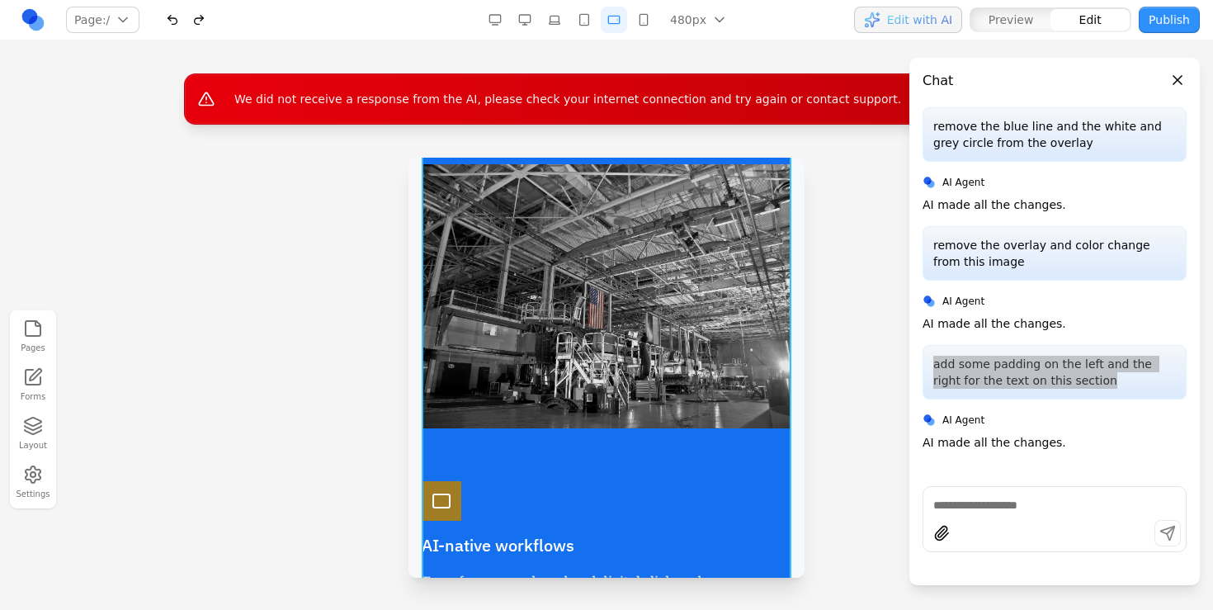
scroll to position [1240, 0]
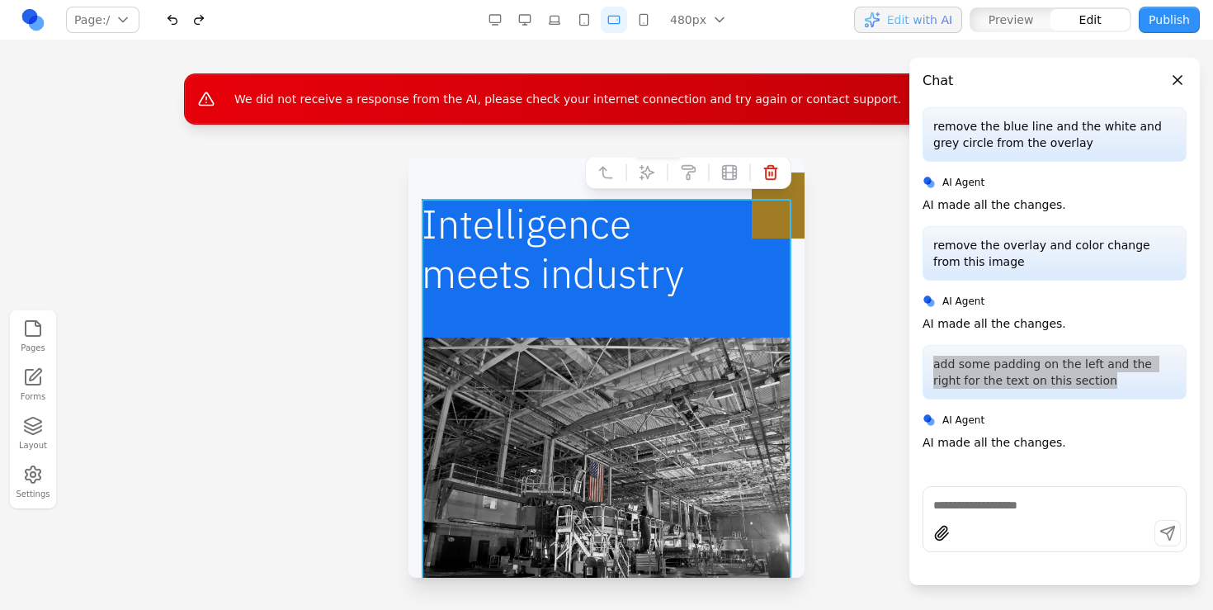
click at [646, 174] on icon at bounding box center [647, 172] width 16 height 16
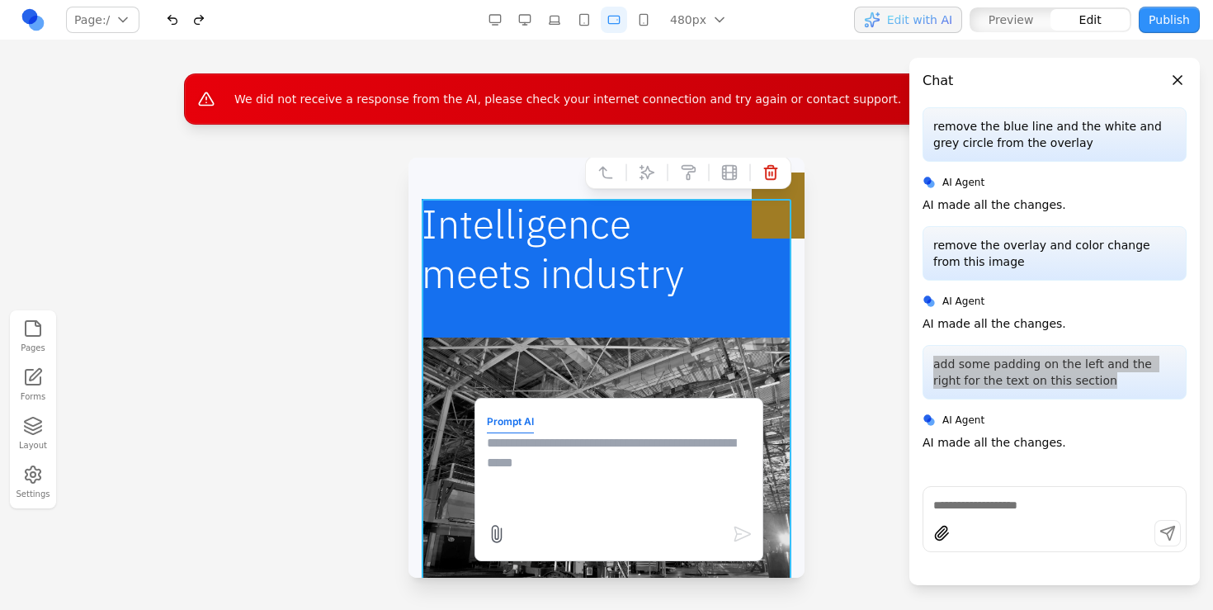
click at [631, 511] on textarea at bounding box center [619, 474] width 264 height 82
paste textarea "**********"
type textarea "**********"
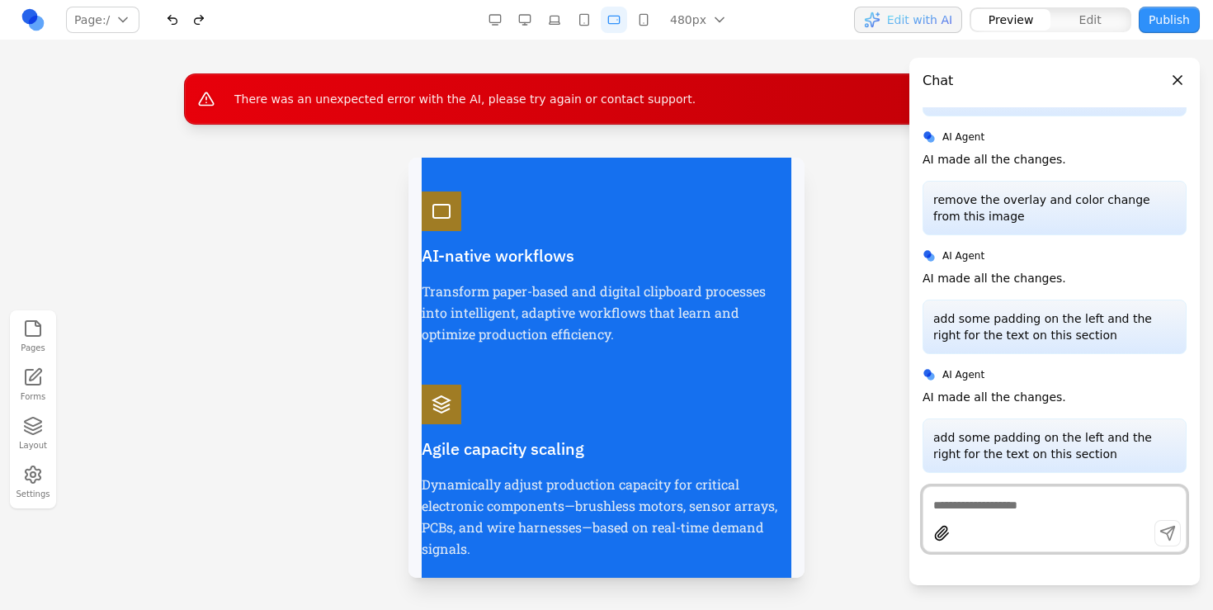
scroll to position [1706, 0]
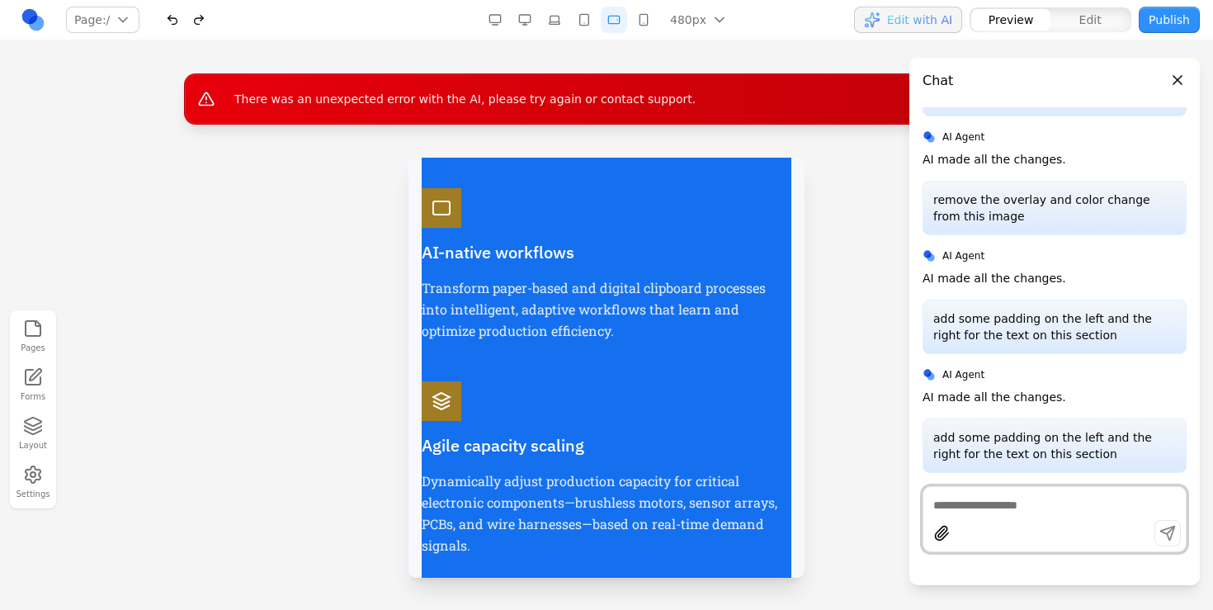
click at [1039, 445] on p "add some padding on the left and the right for the text on this section" at bounding box center [1054, 445] width 243 height 33
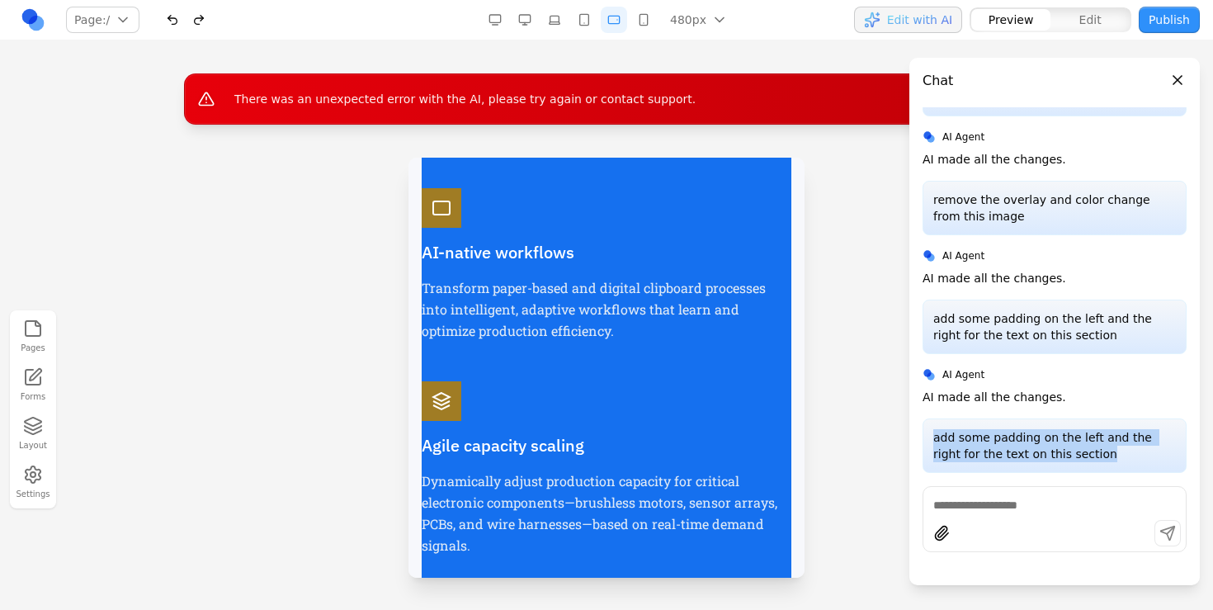
click at [1039, 445] on p "add some padding on the left and the right for the text on this section" at bounding box center [1054, 445] width 243 height 33
copy p "add some padding on the left and the right for the text on this section"
click at [992, 483] on div "remove the blue line and the white and grey circle from the overlay AI Agent AI…" at bounding box center [1054, 339] width 264 height 464
click at [980, 504] on textarea at bounding box center [1054, 505] width 243 height 16
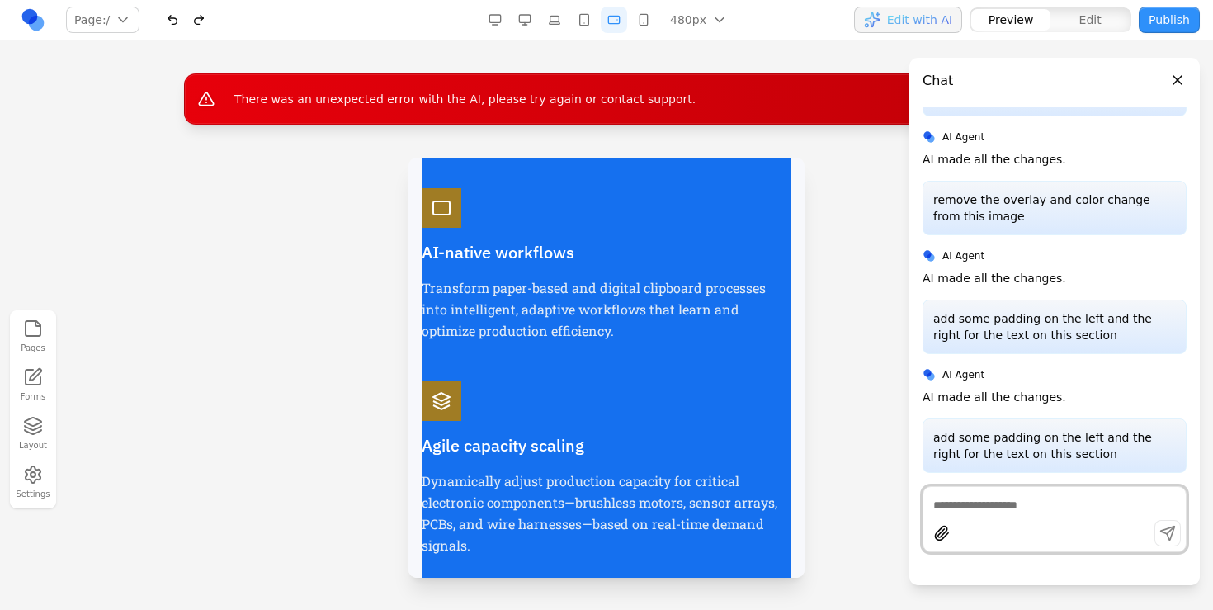
paste textarea "**********"
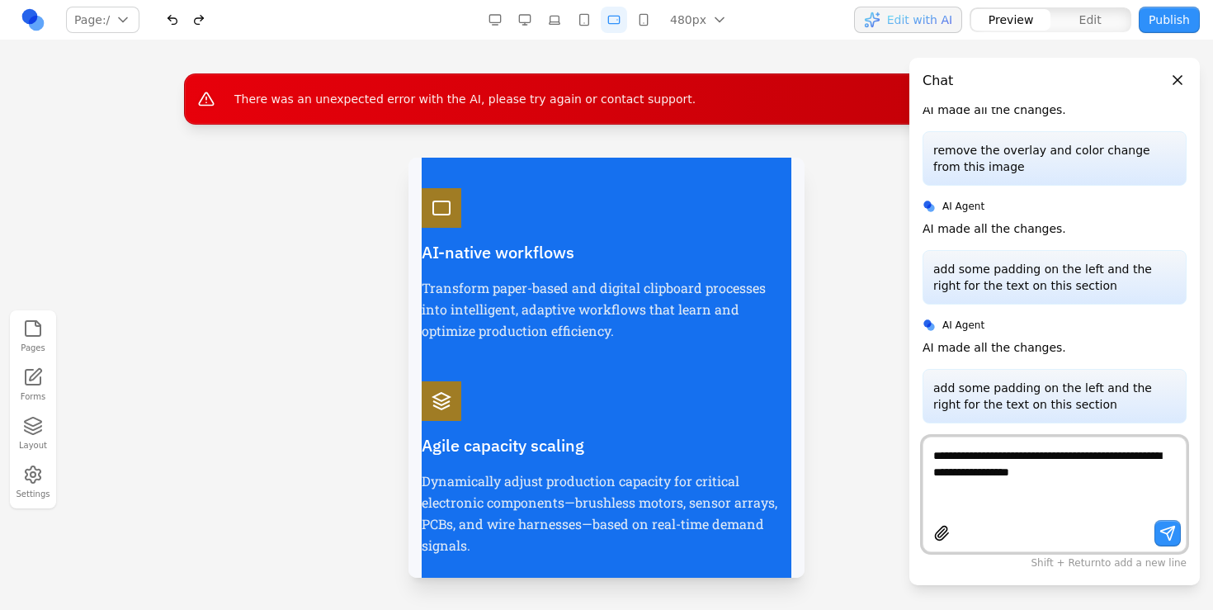
type textarea "**********"
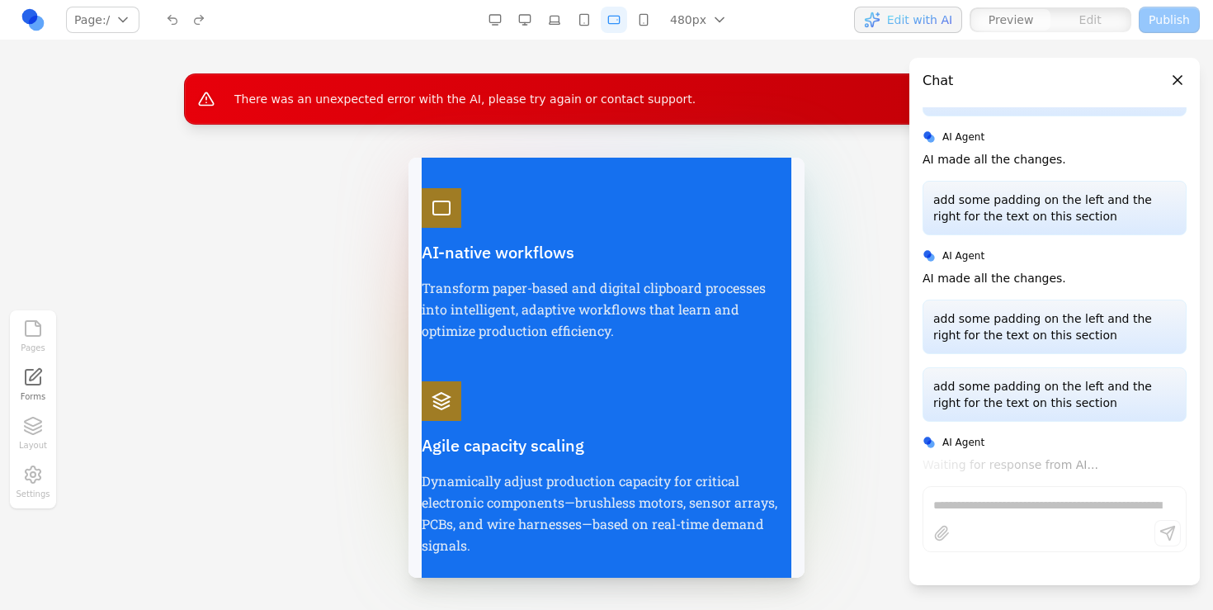
scroll to position [113, 0]
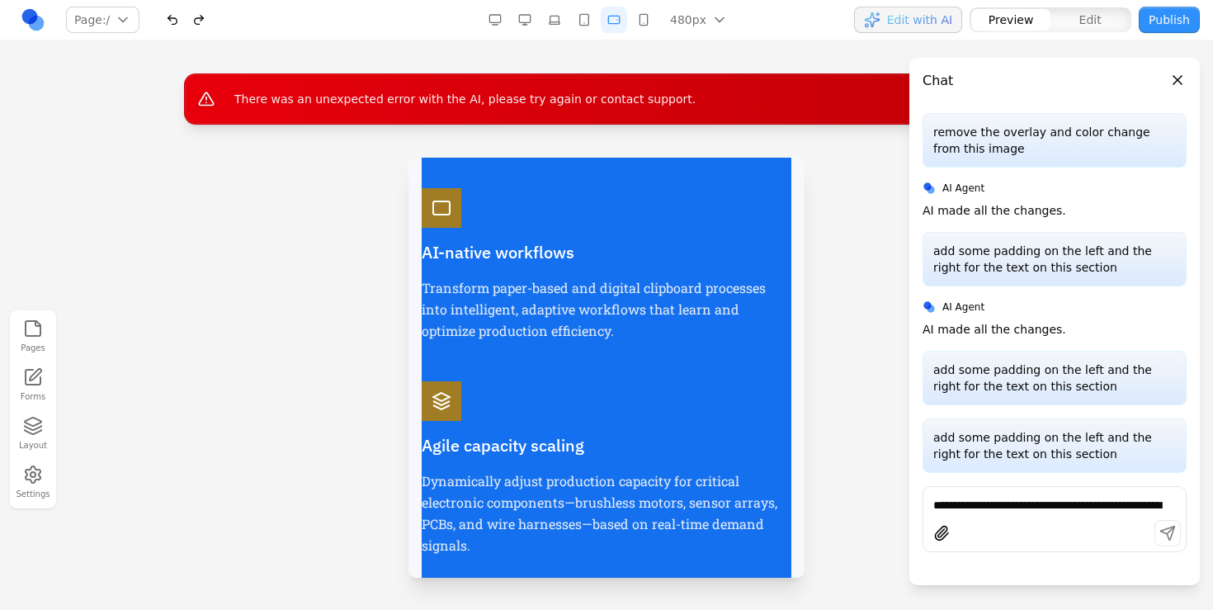
click at [668, 458] on div "Agile capacity scaling Dynamically adjust production capacity for critical elec…" at bounding box center [607, 468] width 370 height 175
click at [657, 403] on div "Agile capacity scaling Dynamically adjust production capacity for critical elec…" at bounding box center [607, 468] width 370 height 175
click at [718, 346] on div "AI-native workflows Transform paper-based and digital clipboard processes into …" at bounding box center [607, 586] width 370 height 797
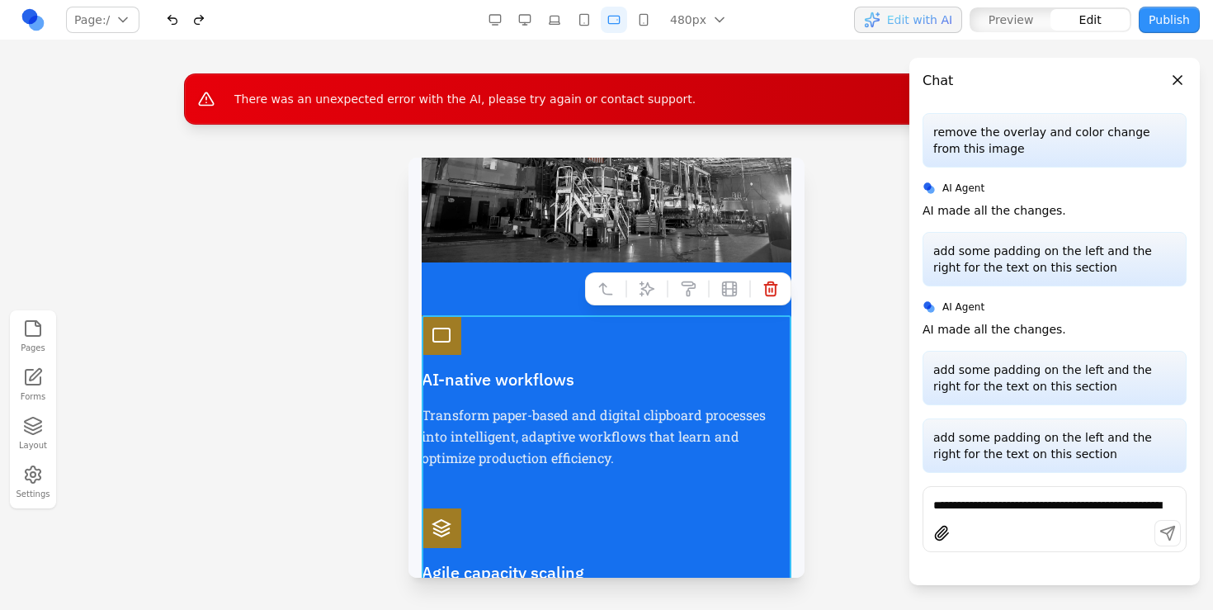
scroll to position [1580, 0]
click at [643, 286] on icon at bounding box center [647, 288] width 14 height 14
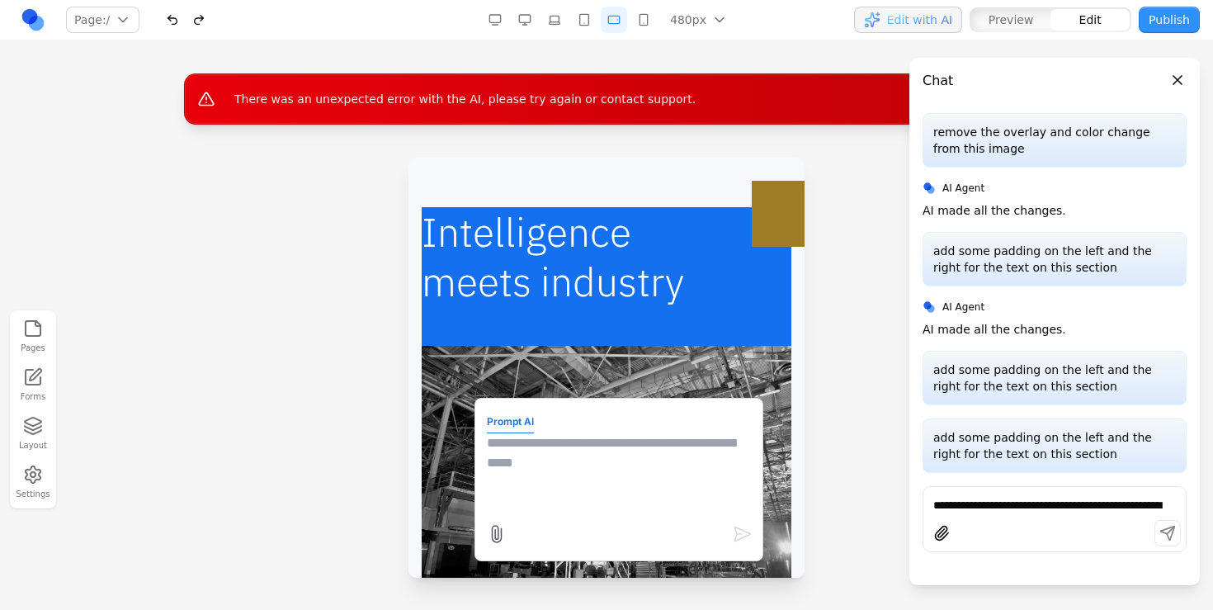
scroll to position [1120, 0]
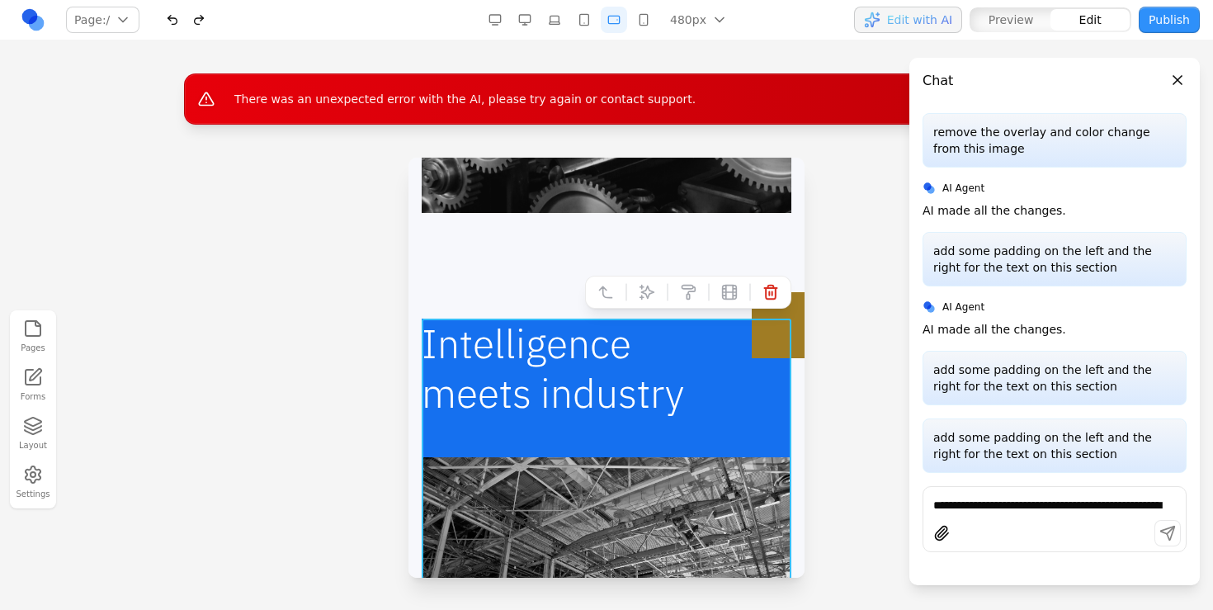
click at [710, 445] on div "Intelligence meets industry" at bounding box center [607, 519] width 370 height 403
click at [643, 283] on button at bounding box center [647, 292] width 26 height 26
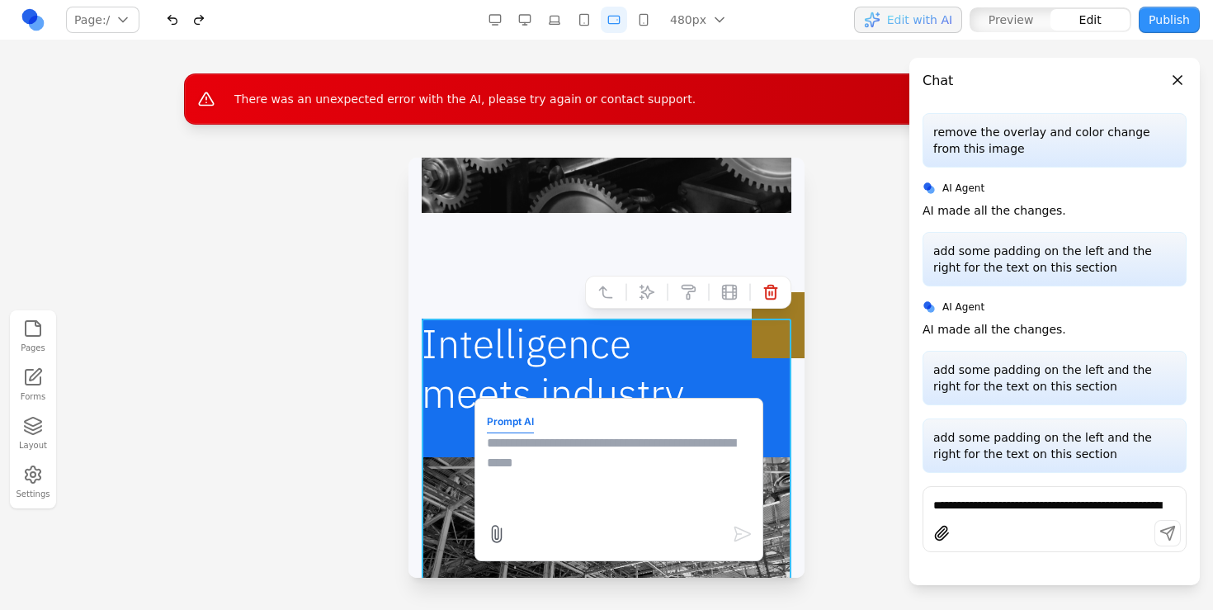
click at [628, 431] on form "Prompt AI" at bounding box center [619, 479] width 264 height 139
click at [614, 447] on textarea at bounding box center [619, 474] width 264 height 82
paste textarea "**********"
type textarea "**********"
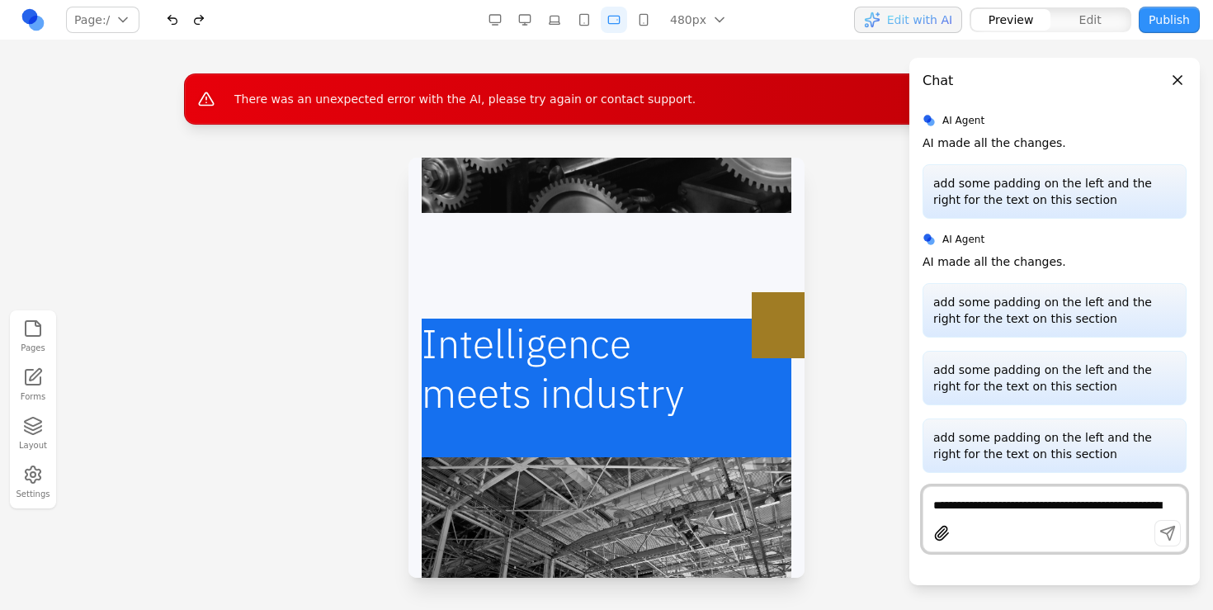
scroll to position [181, 0]
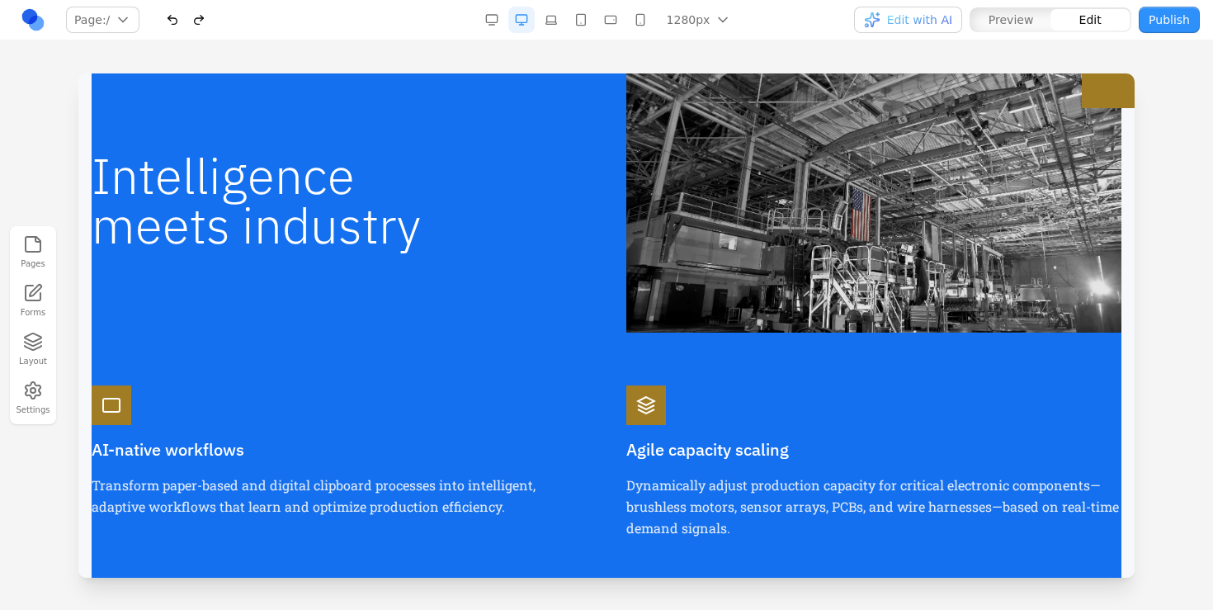
scroll to position [910, 0]
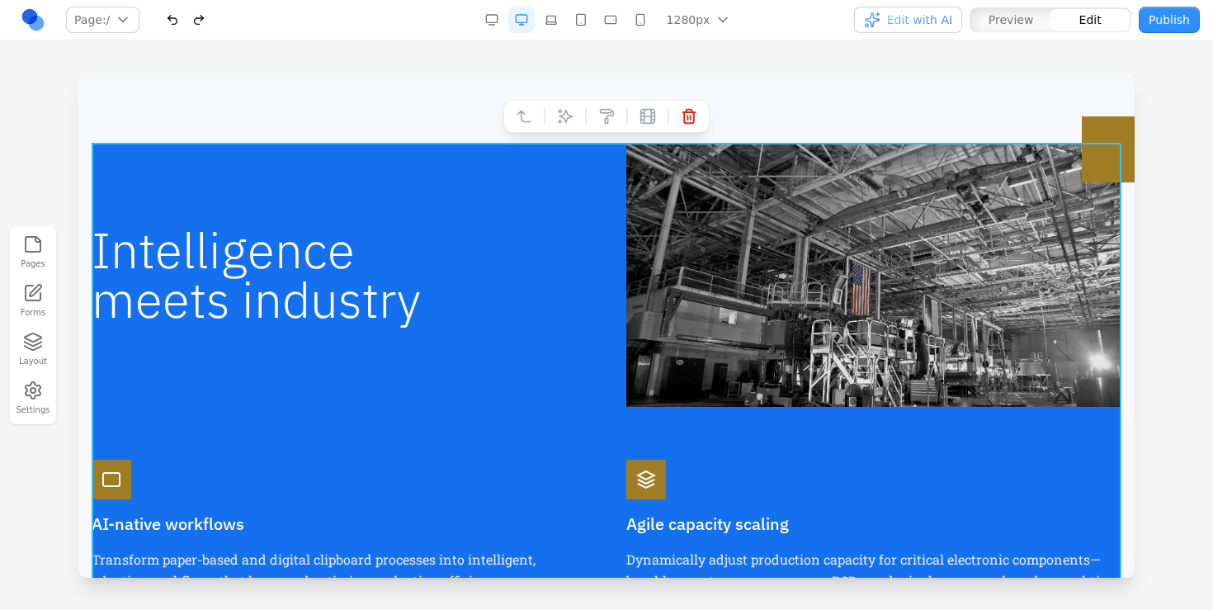
click at [506, 451] on div "Intelligence meets industry AI-native workflows Transform paper-based and digit…" at bounding box center [607, 485] width 1030 height 685
click at [568, 118] on icon at bounding box center [565, 116] width 16 height 16
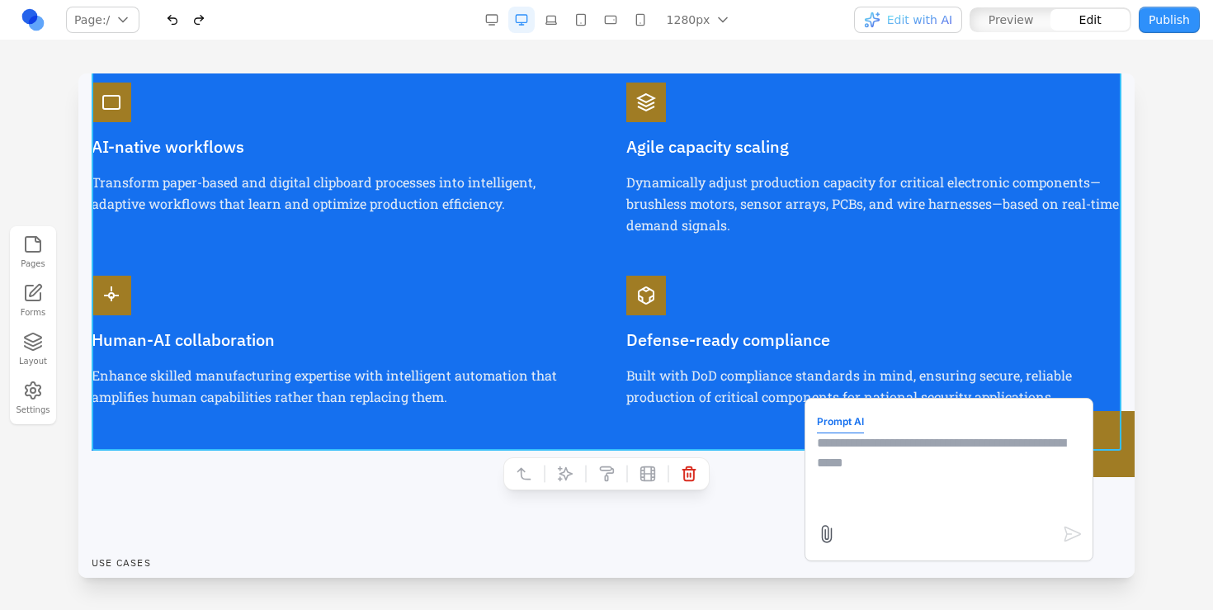
scroll to position [1303, 0]
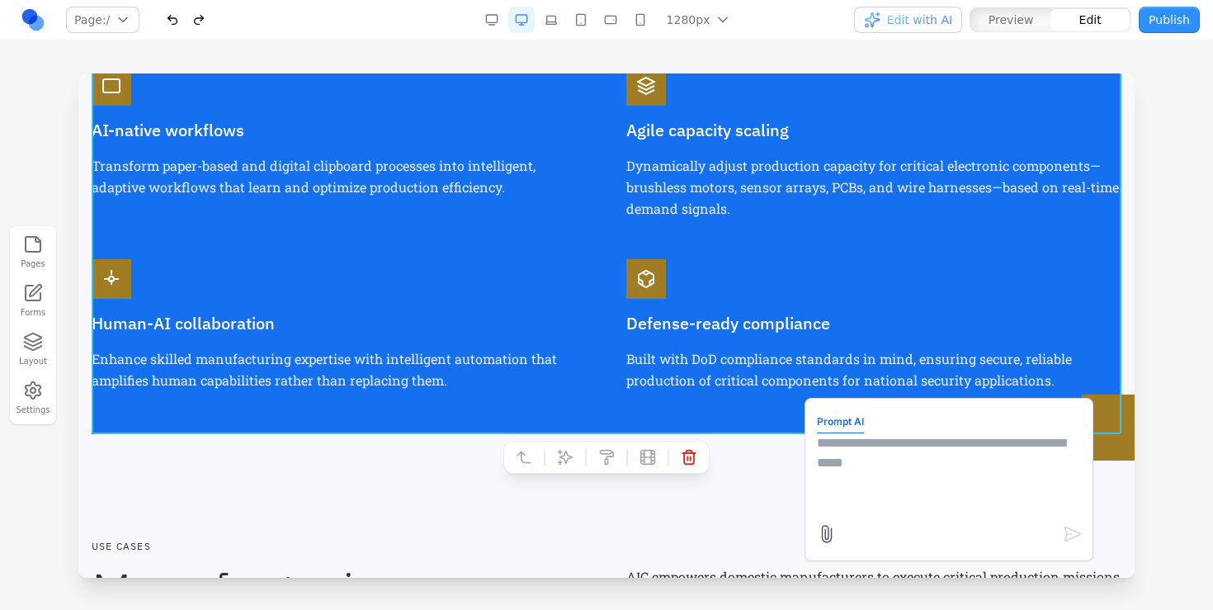
click at [903, 454] on textarea at bounding box center [949, 474] width 264 height 82
paste textarea "**********"
type textarea "**********"
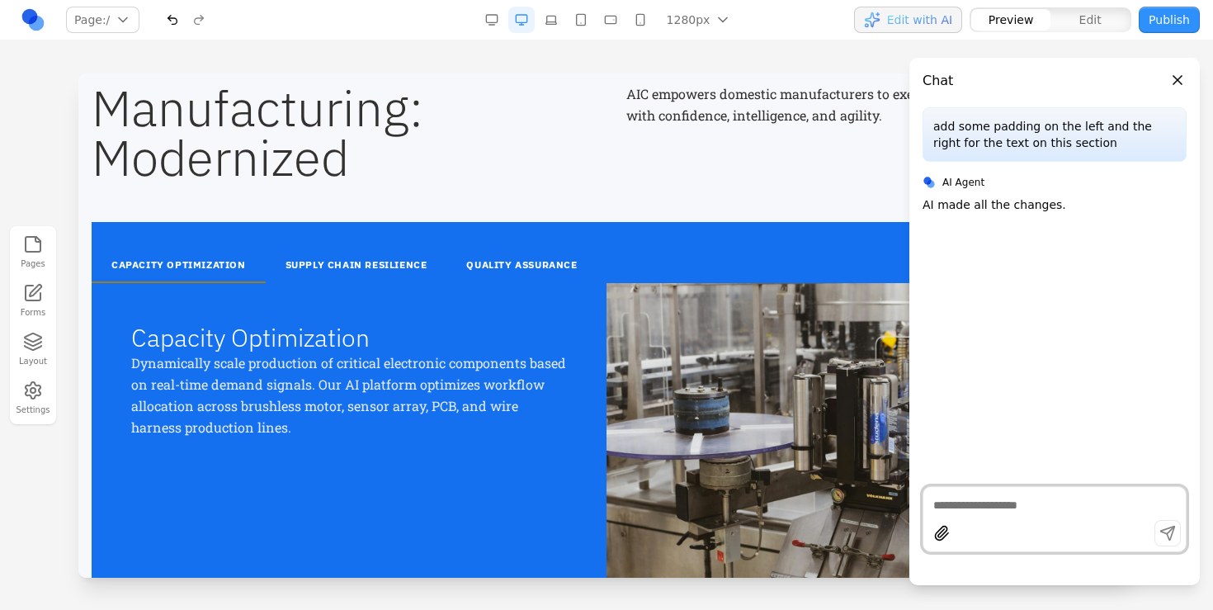
scroll to position [1831, 0]
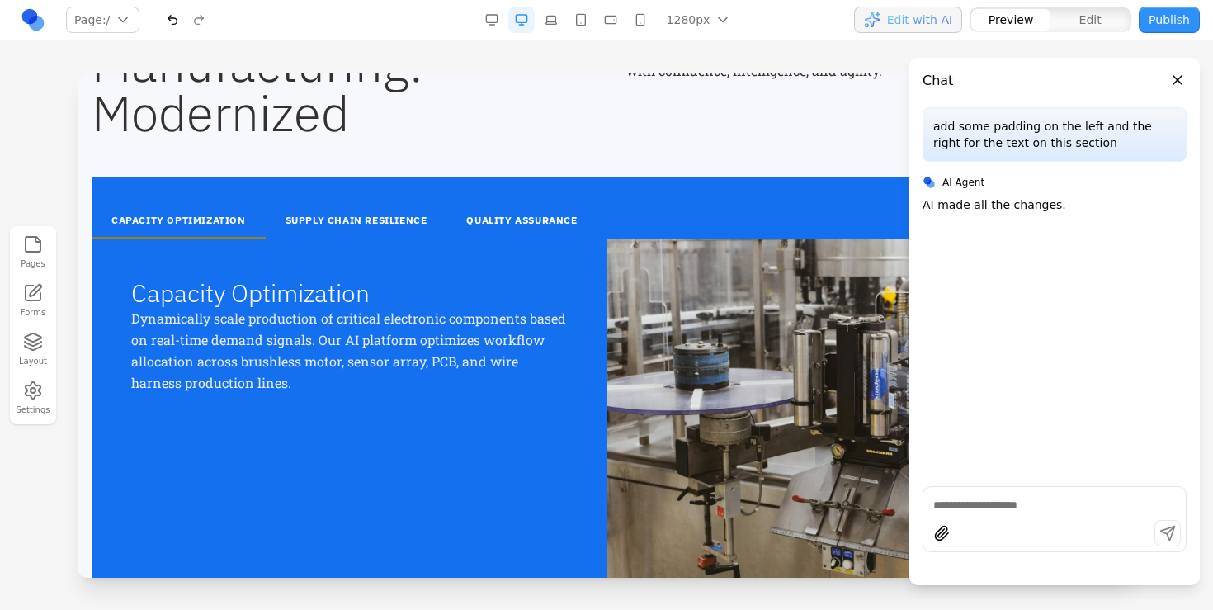
click at [458, 219] on button "QUALITY ASSURANCE" at bounding box center [521, 221] width 150 height 35
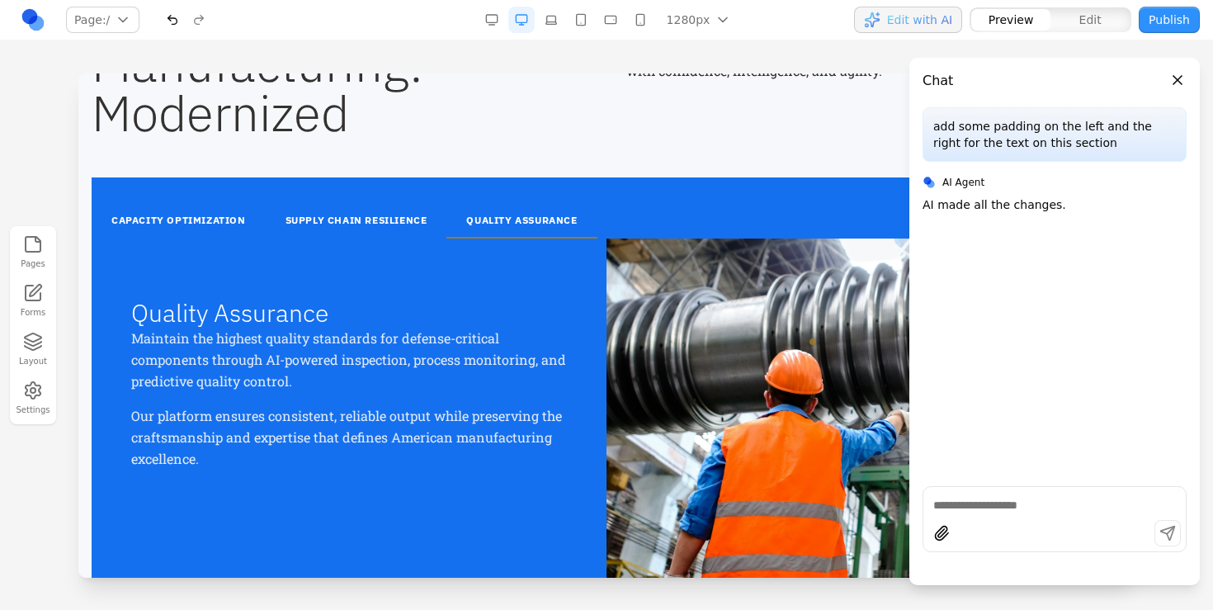
click at [408, 214] on button "SUPPLY CHAIN RESILIENCE" at bounding box center [356, 221] width 181 height 35
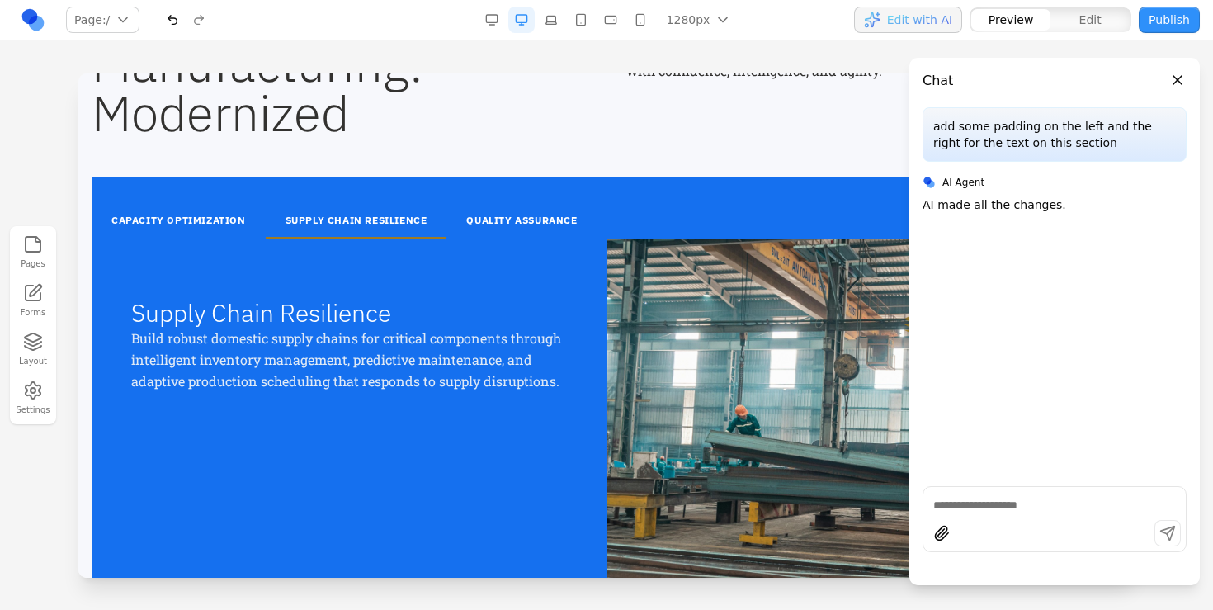
click at [1171, 78] on button "Close panel" at bounding box center [1177, 80] width 18 height 18
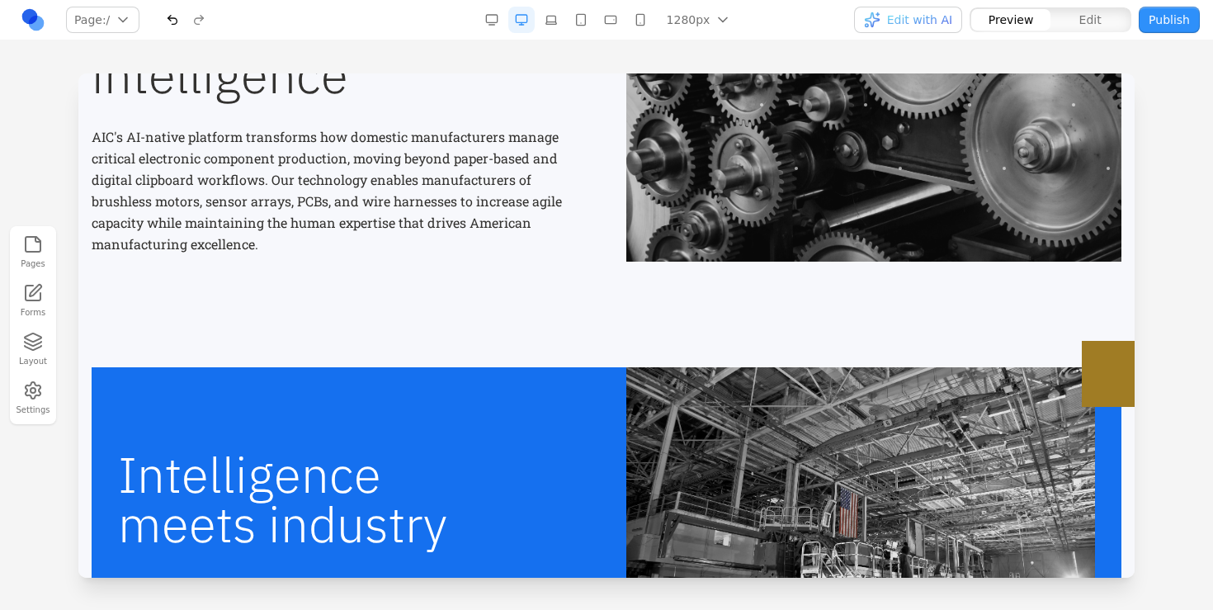
scroll to position [843, 0]
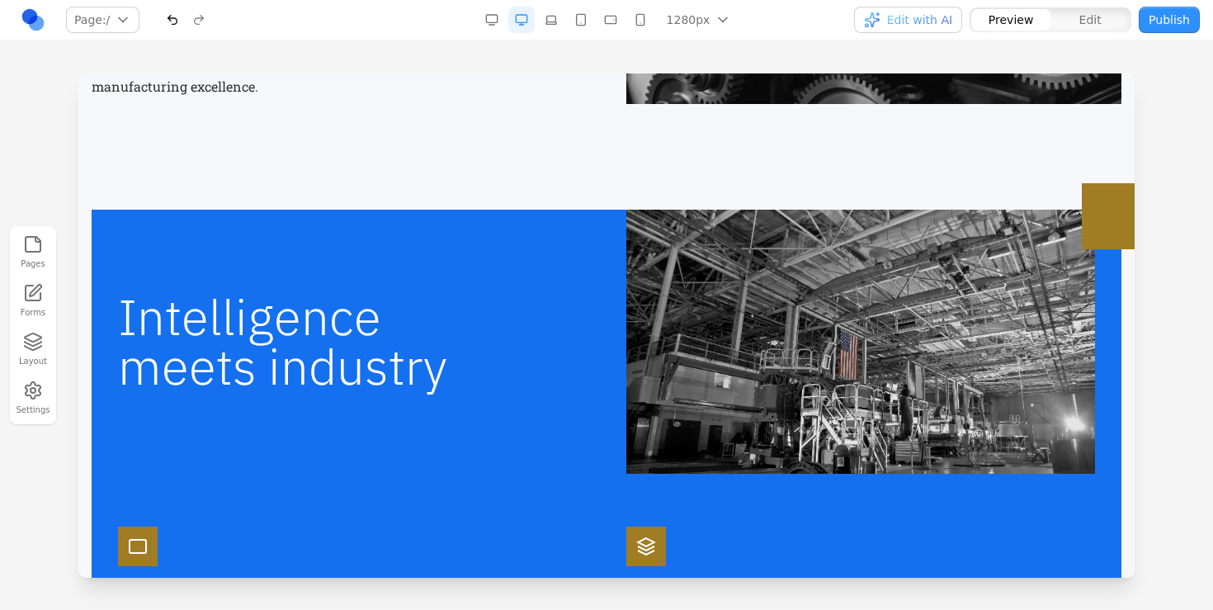
click at [554, 30] on button "button" at bounding box center [551, 20] width 26 height 26
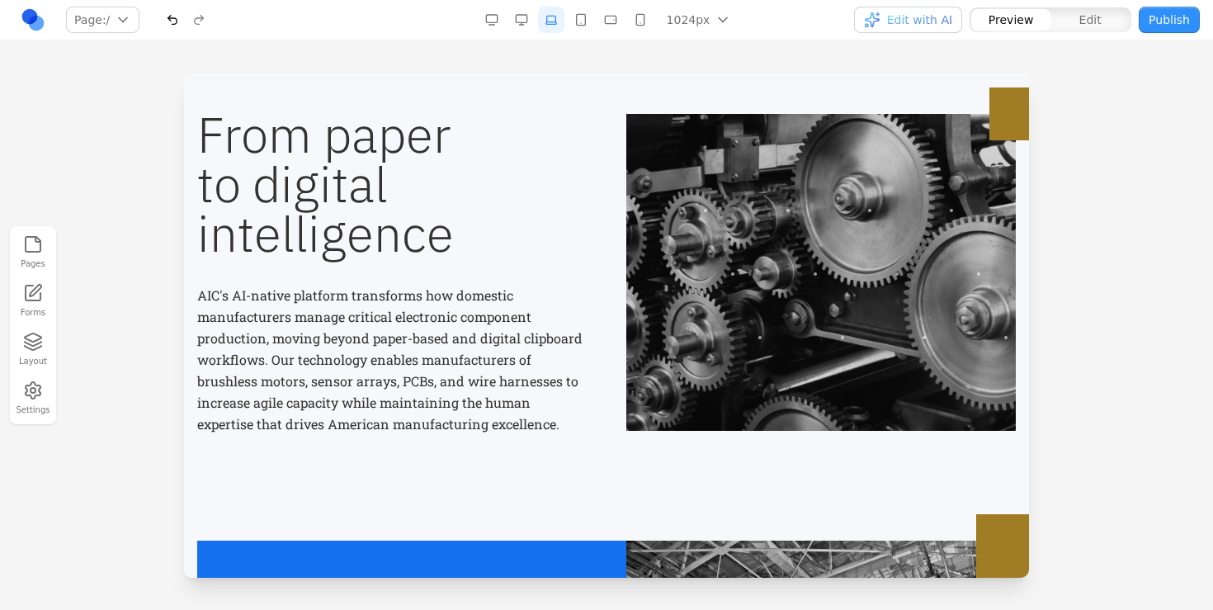
scroll to position [0, 0]
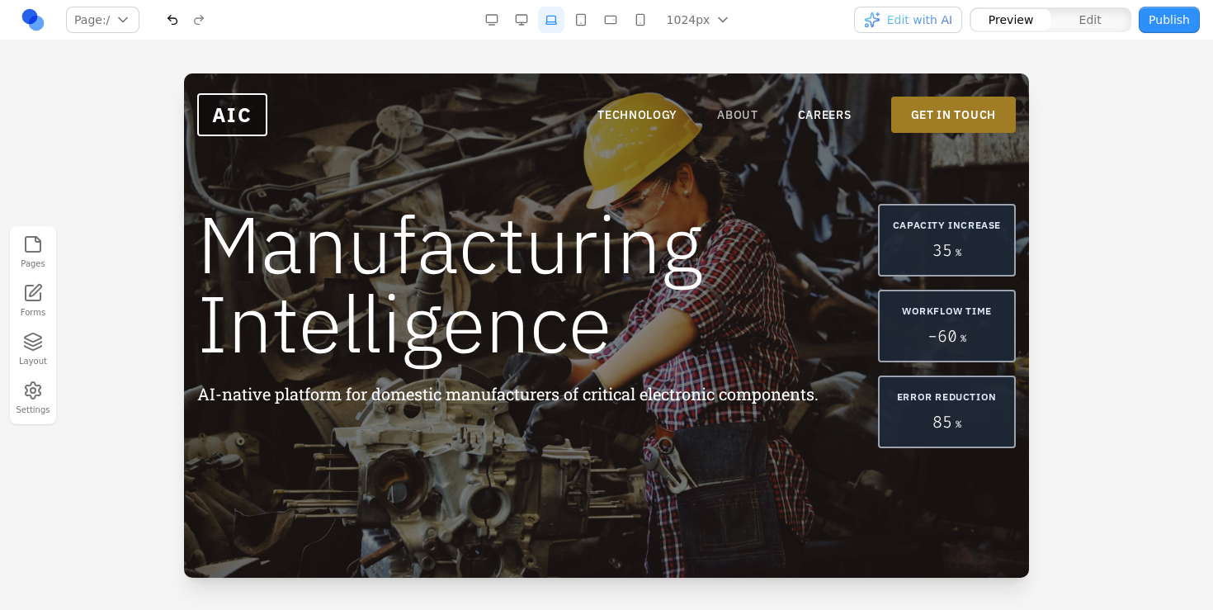
click at [733, 114] on link "ABOUT" at bounding box center [737, 114] width 41 height 16
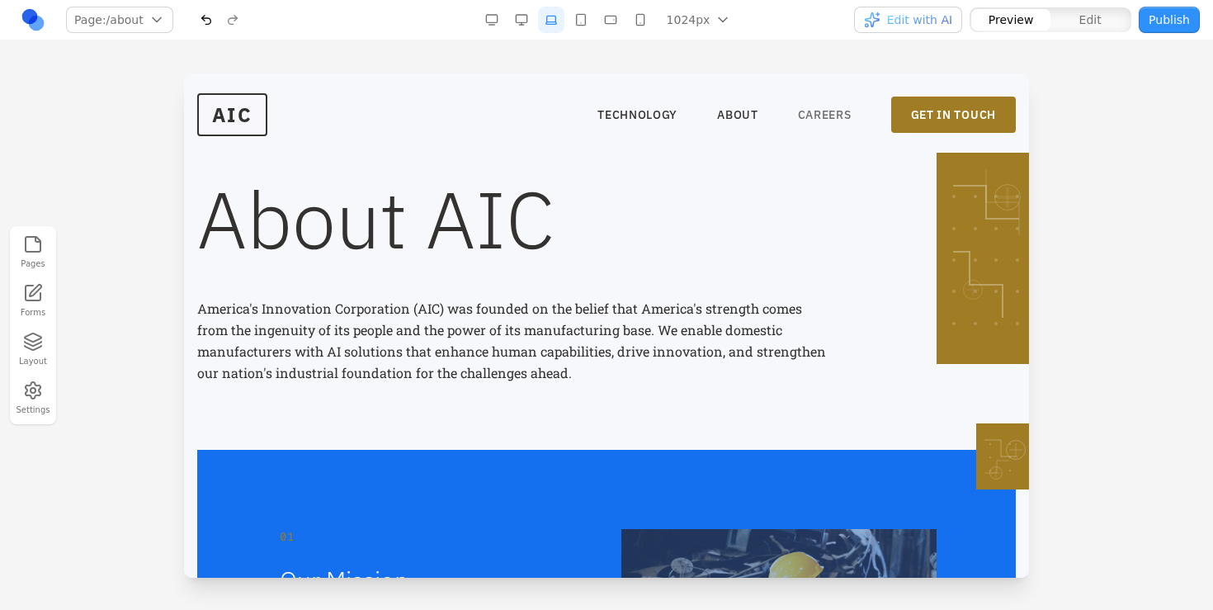
click at [807, 112] on link "CAREERS" at bounding box center [825, 114] width 54 height 16
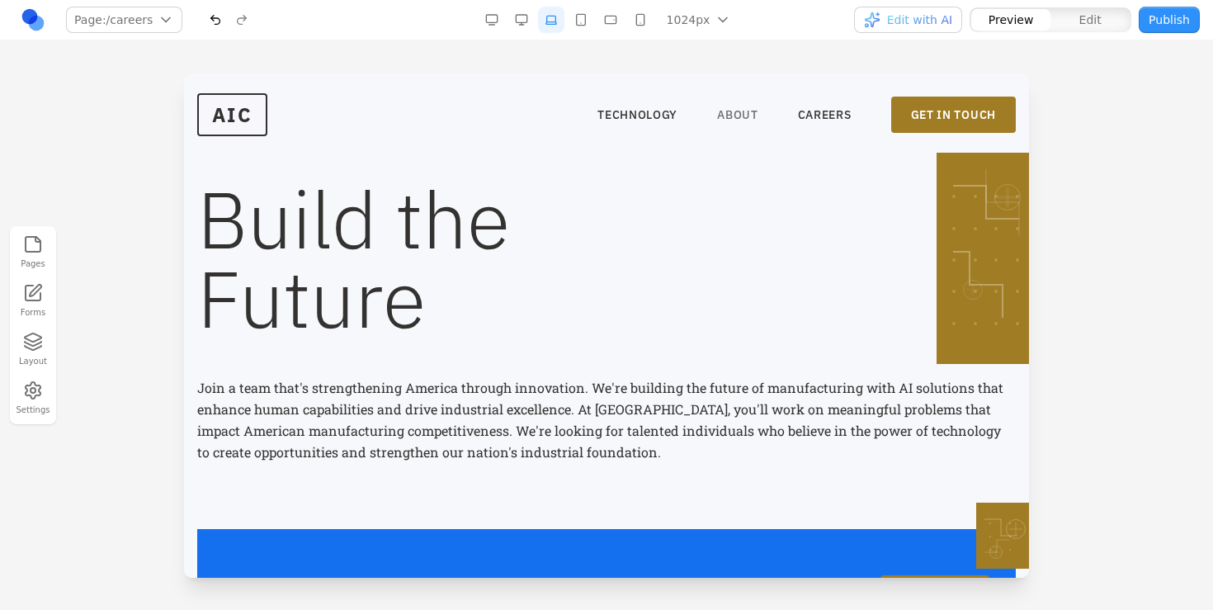
click at [735, 121] on link "ABOUT" at bounding box center [737, 114] width 41 height 16
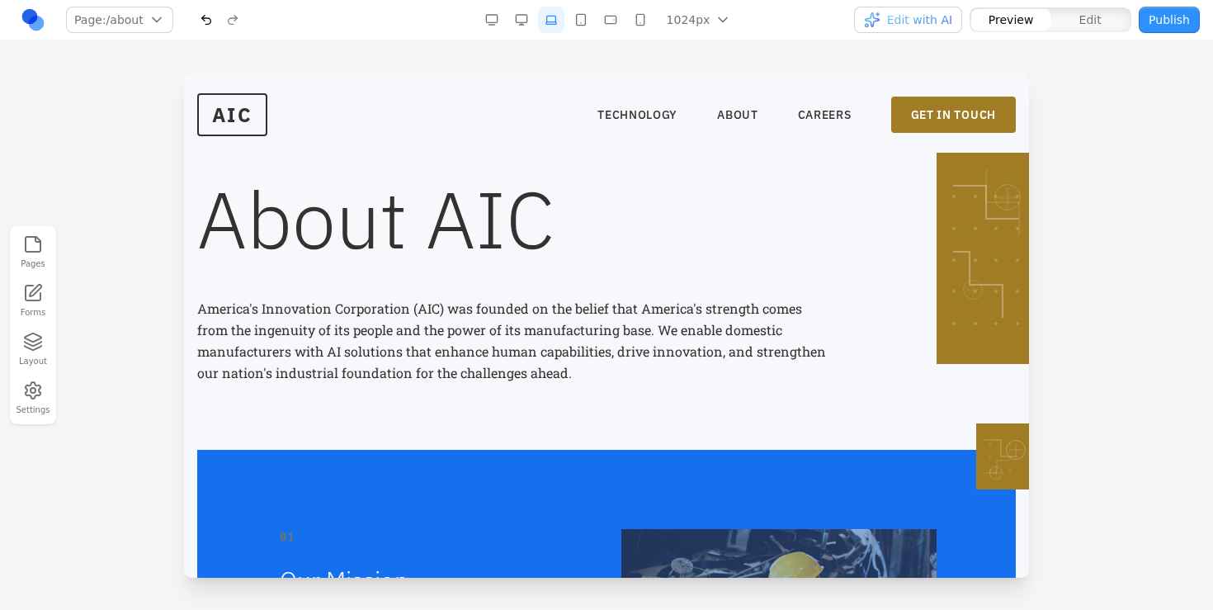
click at [665, 103] on nav "TECHNOLOGY ABOUT CAREERS GET IN TOUCH" at bounding box center [806, 115] width 418 height 36
click at [655, 115] on link "TECHNOLOGY" at bounding box center [637, 114] width 80 height 16
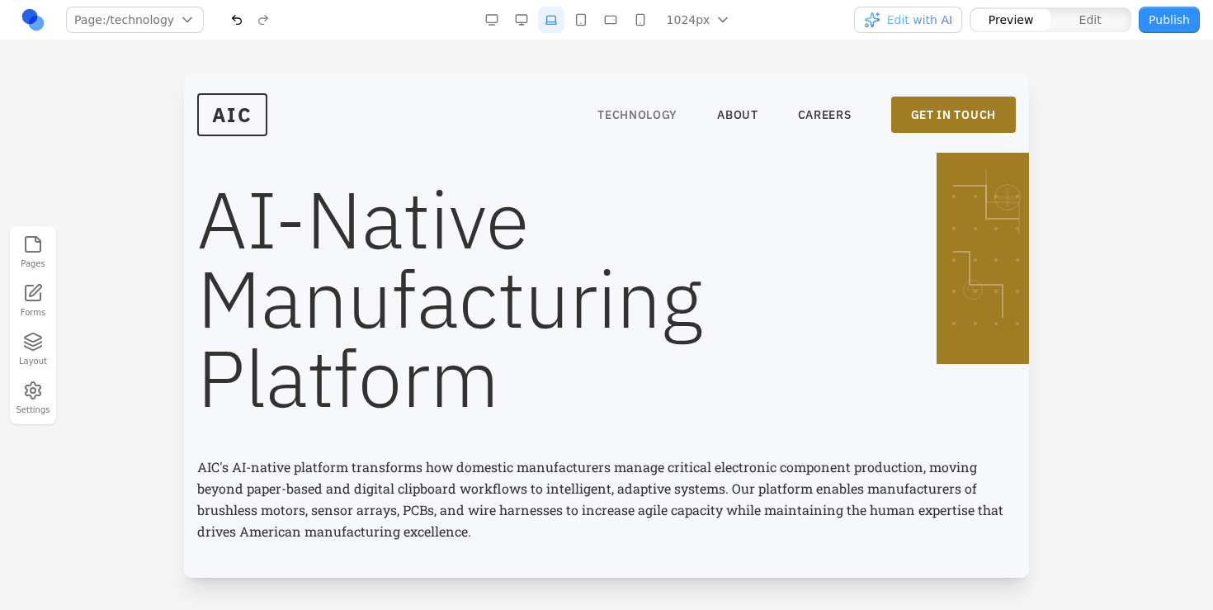
click at [603, 114] on link "TECHNOLOGY" at bounding box center [637, 114] width 80 height 16
click at [257, 120] on span "AIC" at bounding box center [232, 114] width 70 height 43
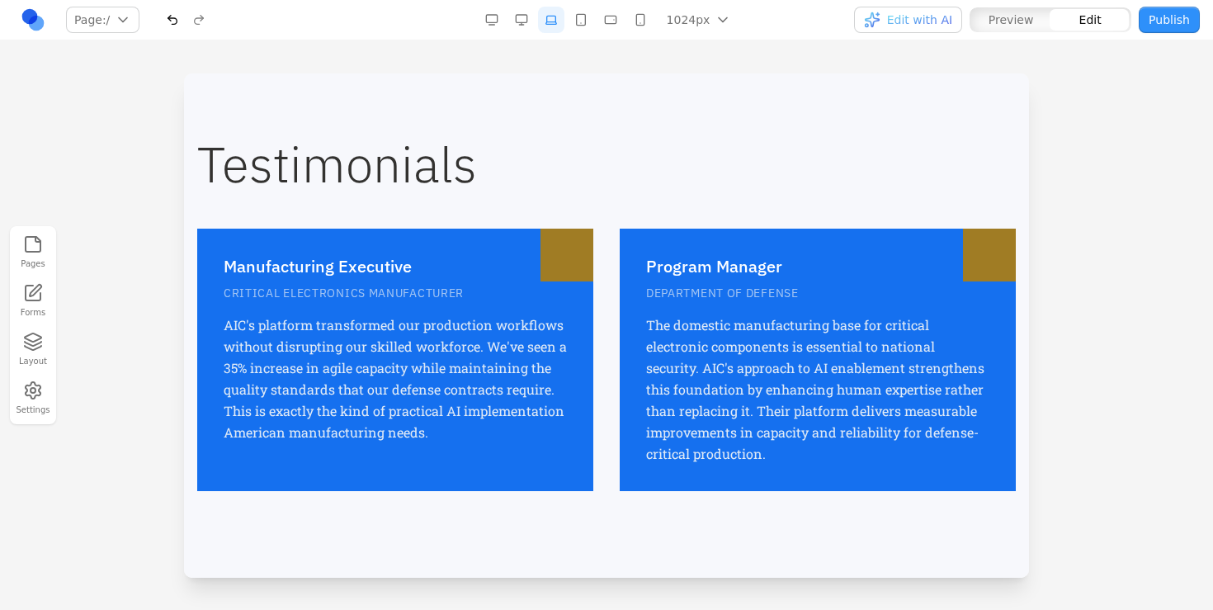
scroll to position [2133, 0]
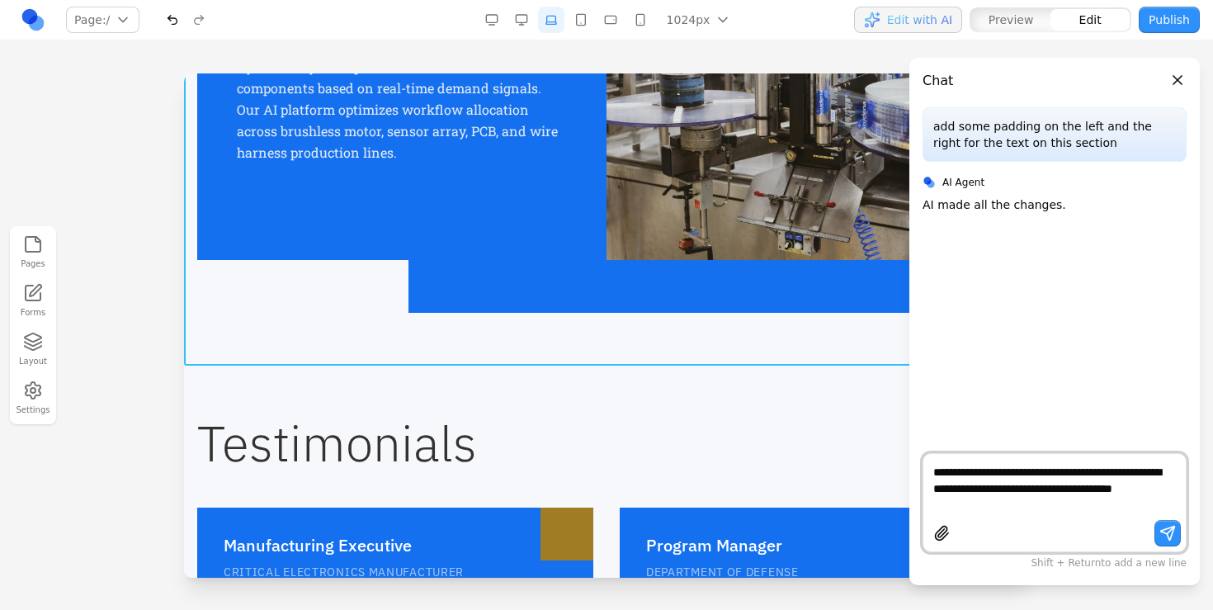
type textarea "**********"
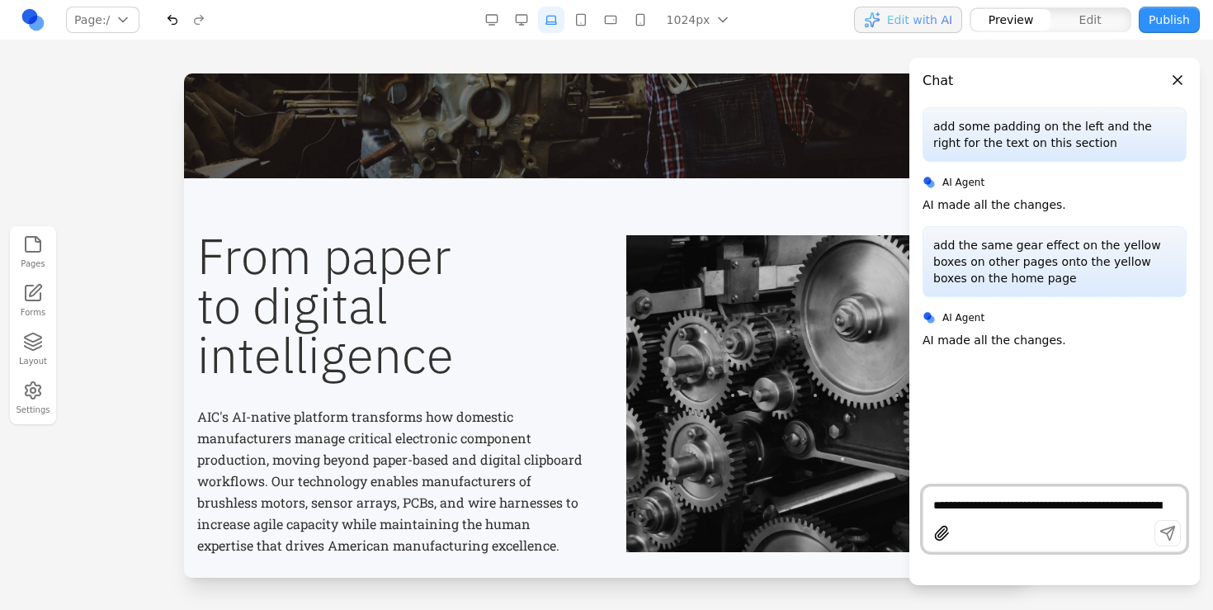
scroll to position [0, 0]
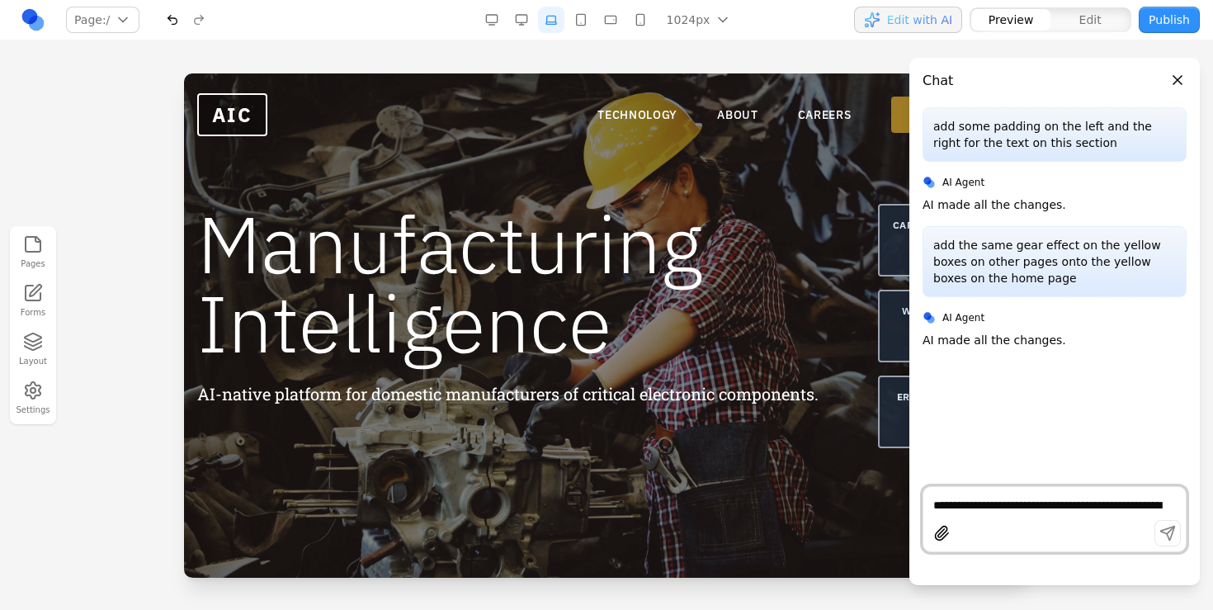
click at [1167, 78] on header "Chat" at bounding box center [1054, 74] width 290 height 33
click at [1172, 78] on button "Close panel" at bounding box center [1177, 80] width 18 height 18
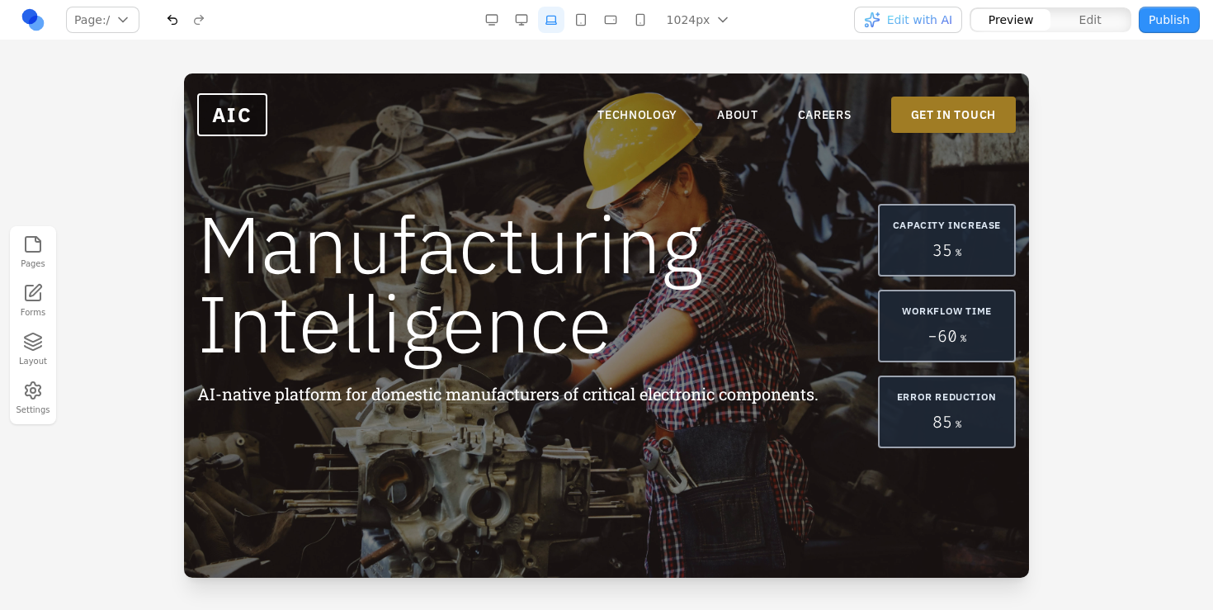
click at [953, 244] on div "35 %" at bounding box center [947, 249] width 108 height 23
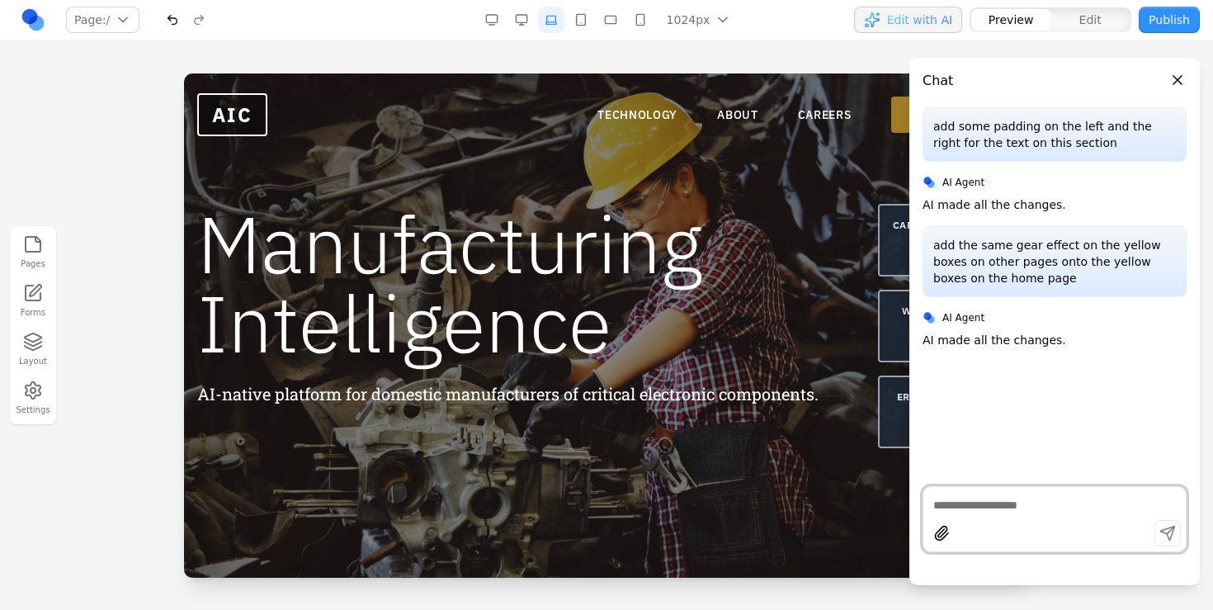
click at [965, 499] on textarea at bounding box center [1054, 505] width 243 height 16
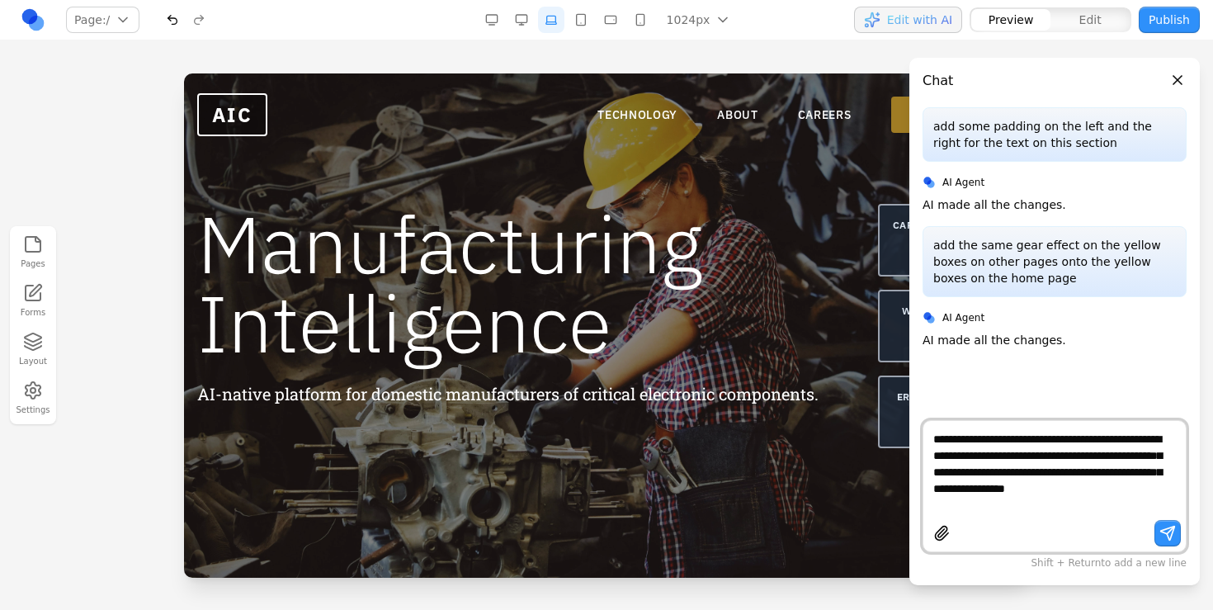
type textarea "**********"
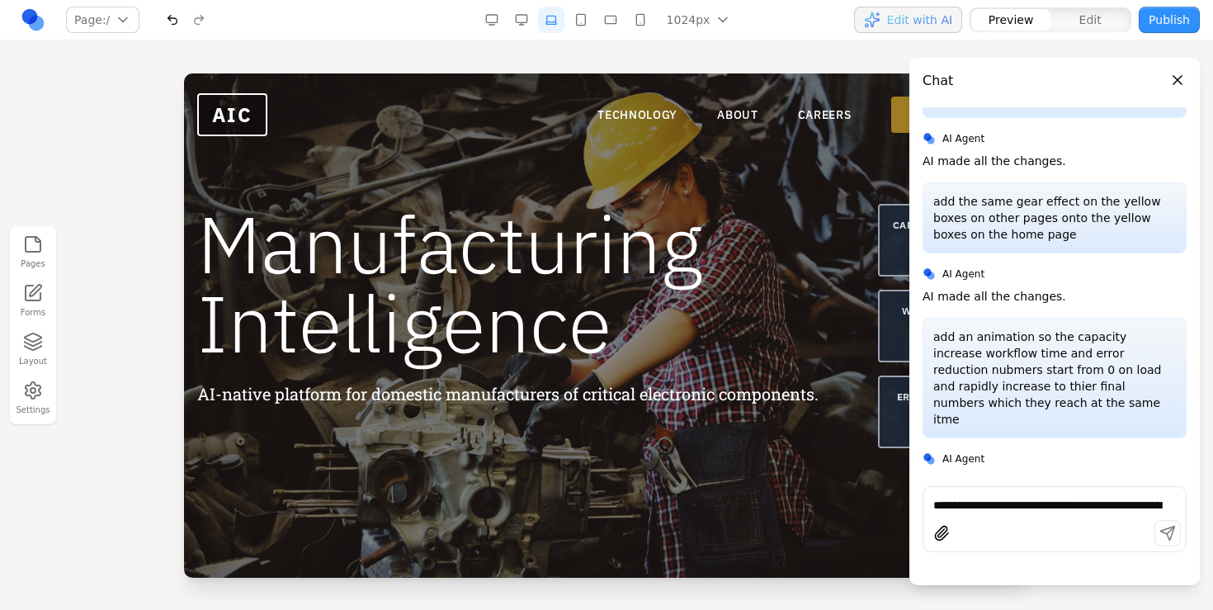
click at [1178, 80] on button "Close panel" at bounding box center [1177, 80] width 18 height 18
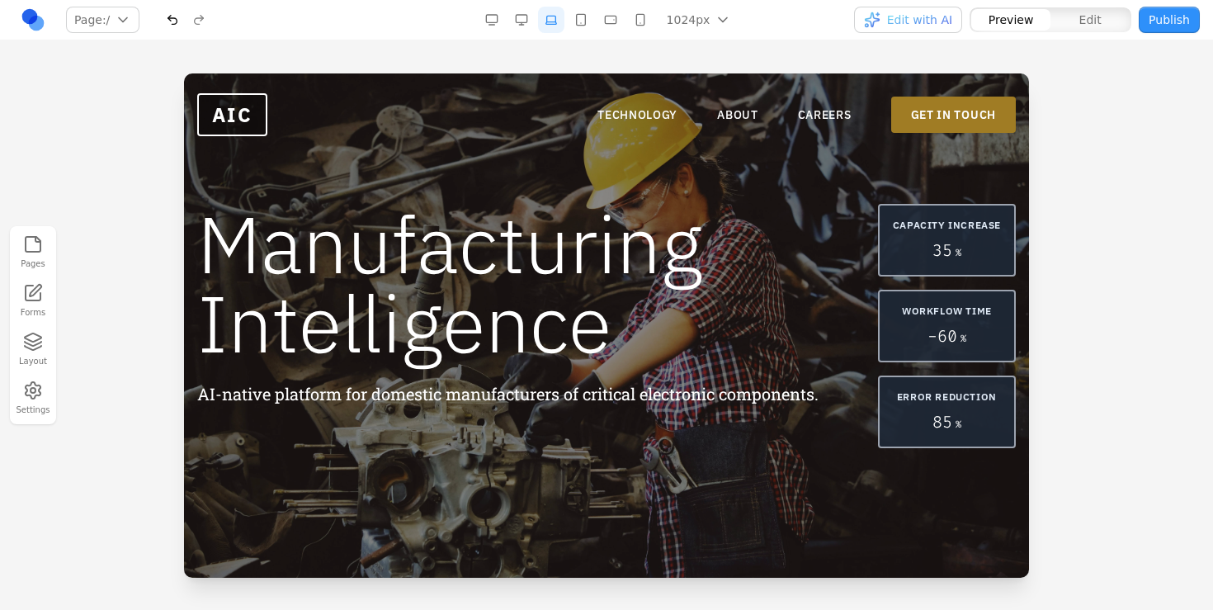
click at [1162, 21] on button "Publish" at bounding box center [1168, 20] width 61 height 26
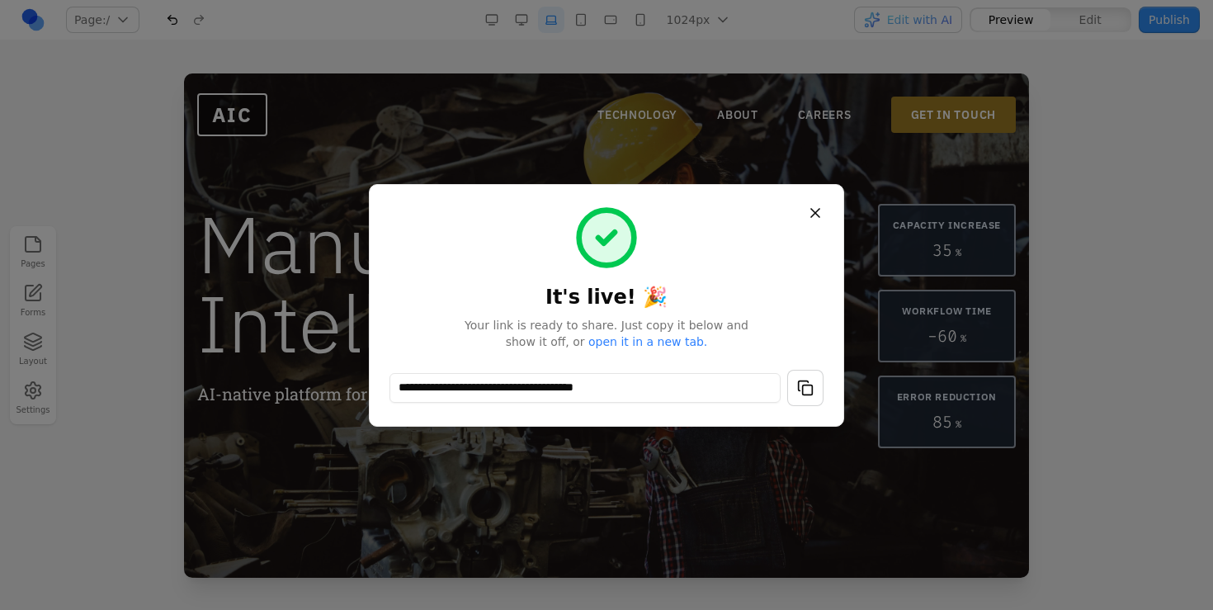
click at [797, 381] on button "button" at bounding box center [805, 388] width 36 height 36
click at [816, 214] on button "Close" at bounding box center [815, 213] width 30 height 30
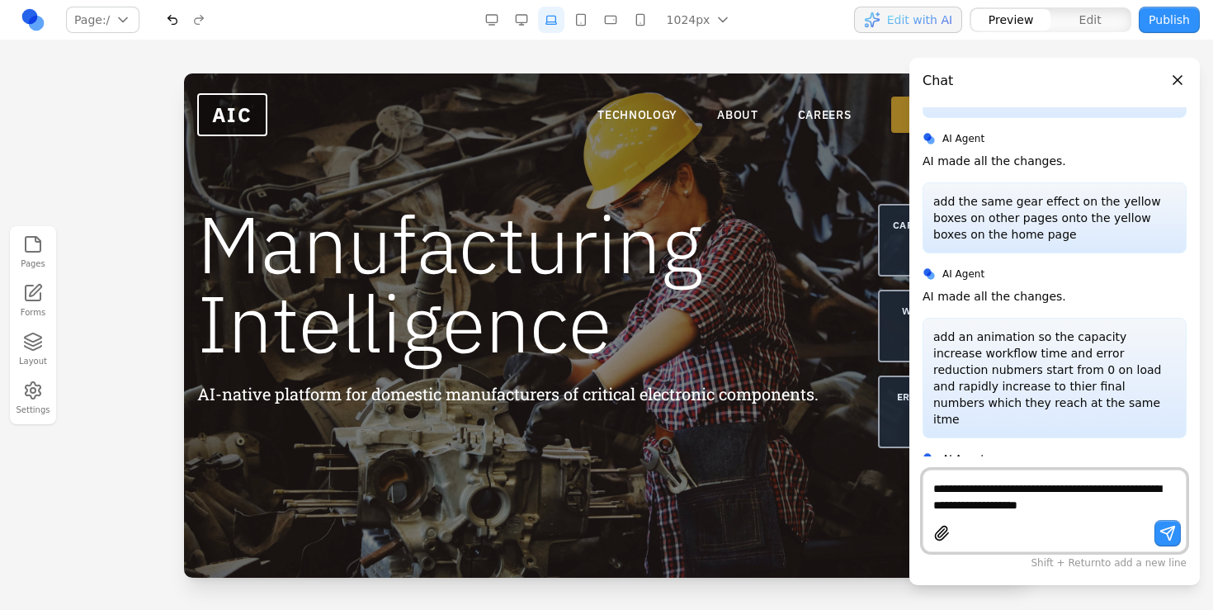
type textarea "**********"
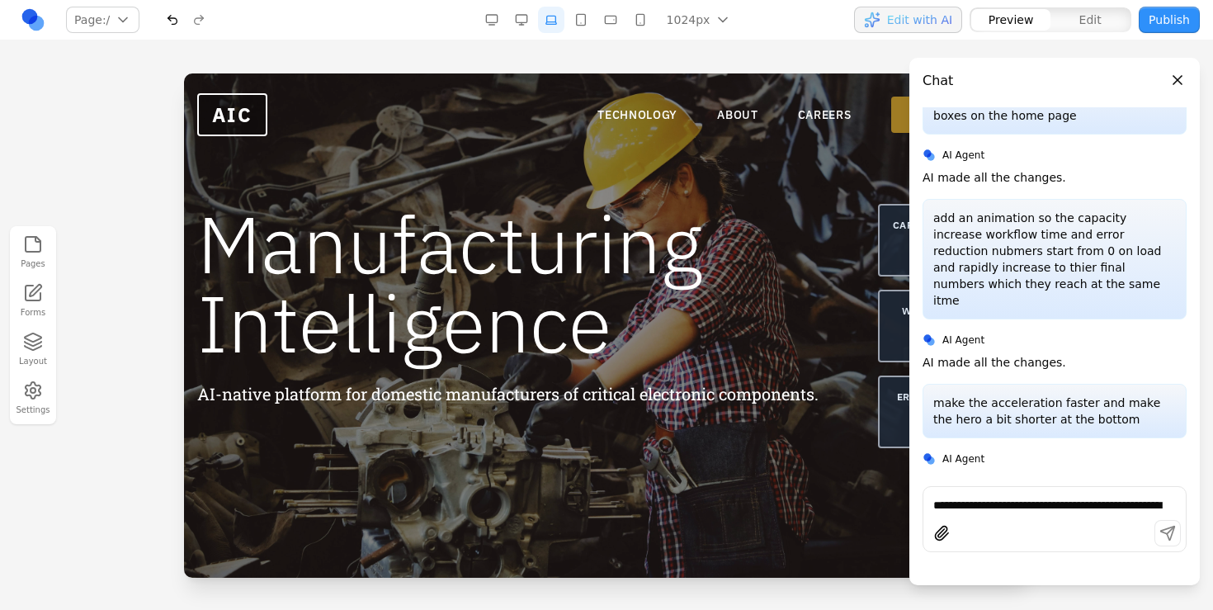
click at [1174, 74] on button "Close panel" at bounding box center [1177, 80] width 18 height 18
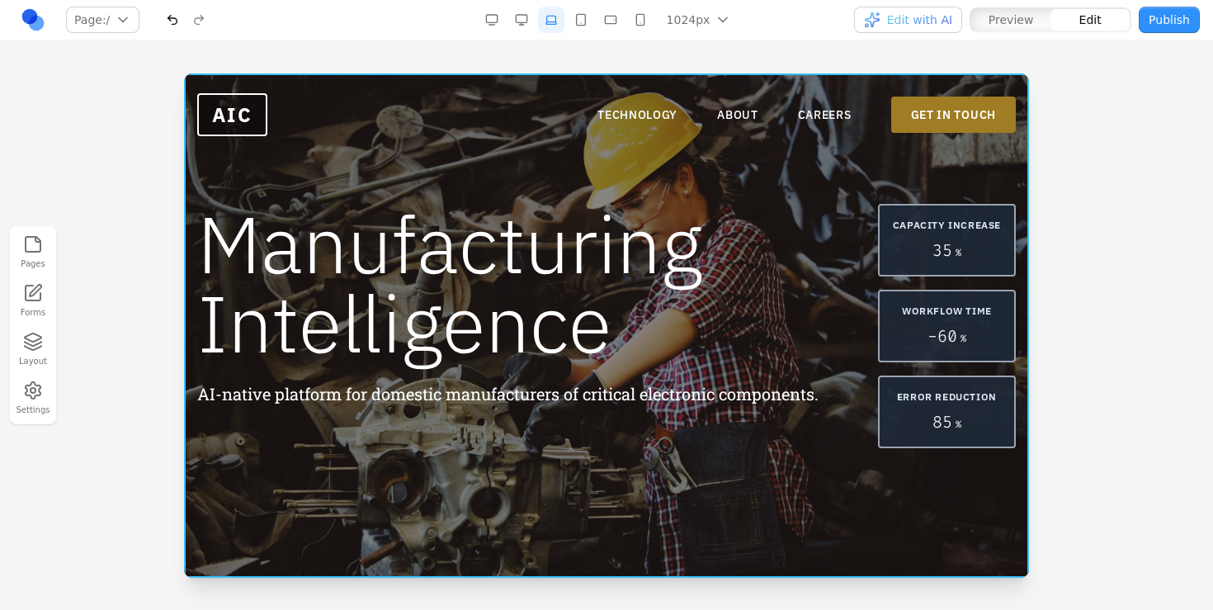
click at [634, 459] on div "Manufacturing Intelligence AI-native platform for domestic manufacturers of cri…" at bounding box center [606, 325] width 845 height 504
click at [625, 158] on div "Manufacturing Intelligence AI-native platform for domestic manufacturers of cri…" at bounding box center [606, 325] width 845 height 504
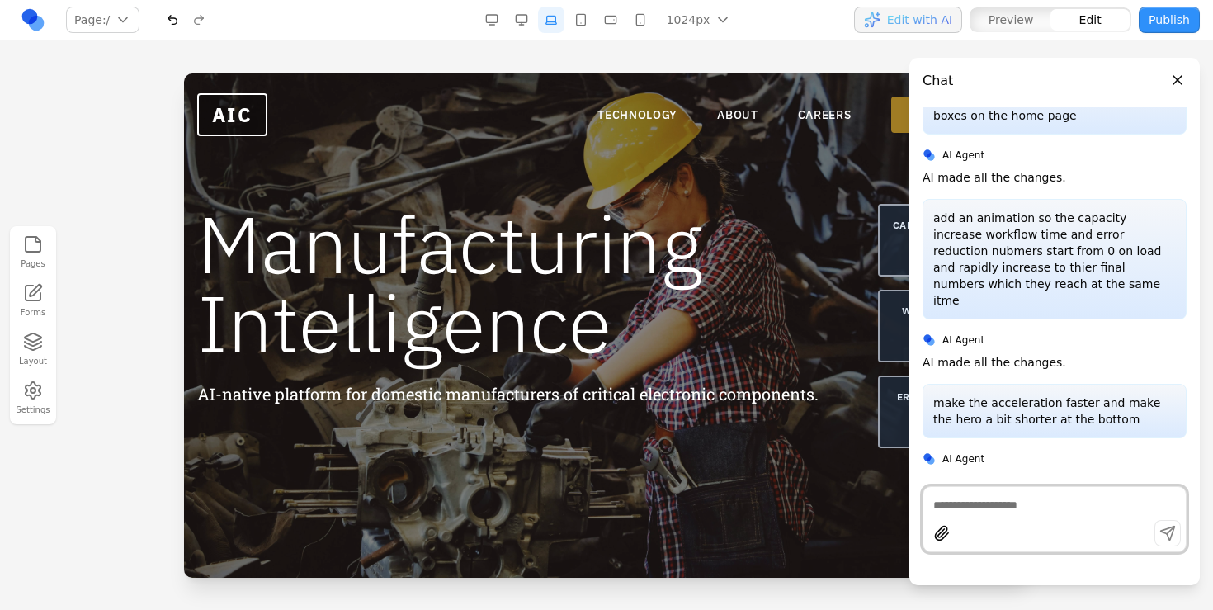
click at [1176, 83] on button "Close panel" at bounding box center [1177, 80] width 18 height 18
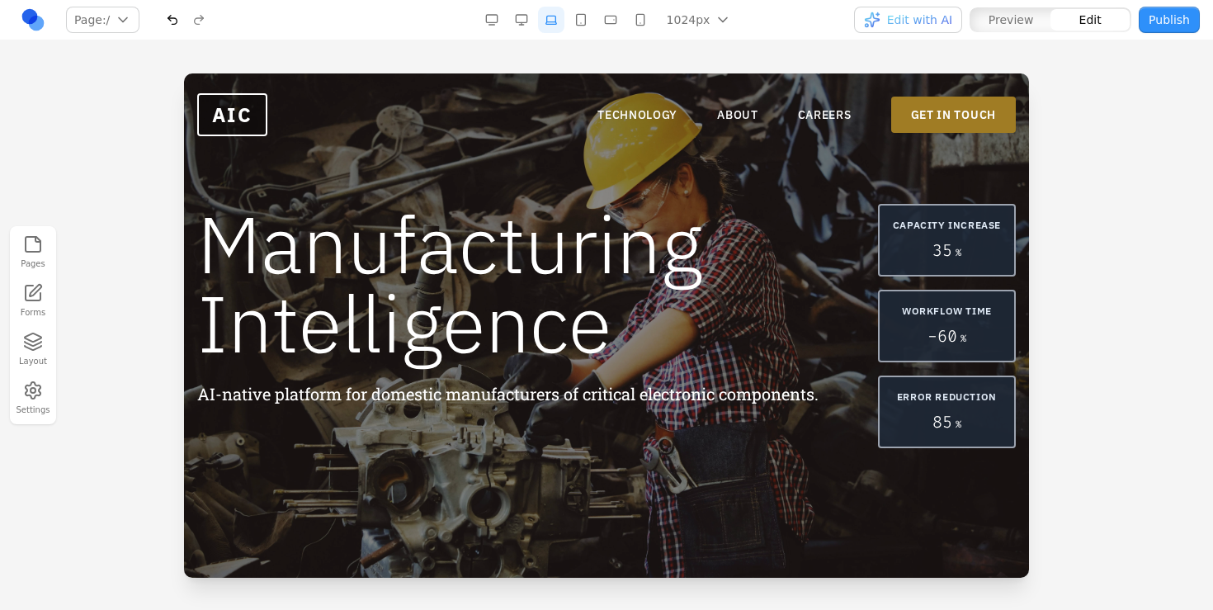
click at [916, 22] on span "Edit with AI" at bounding box center [919, 20] width 65 height 16
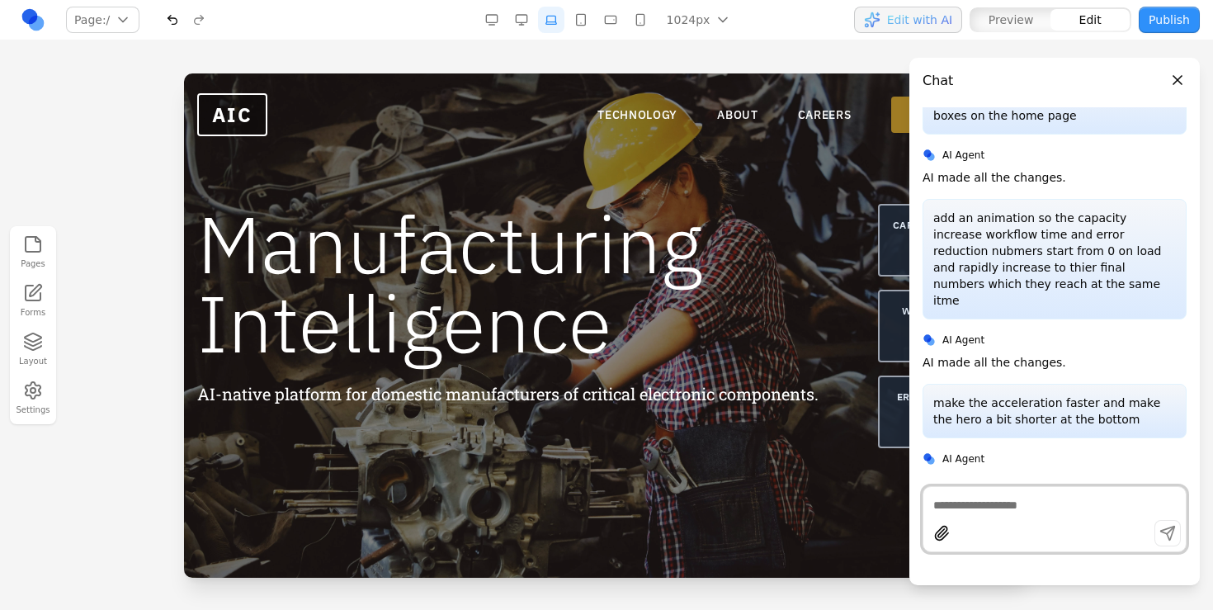
click at [1172, 82] on button "Close panel" at bounding box center [1177, 80] width 18 height 18
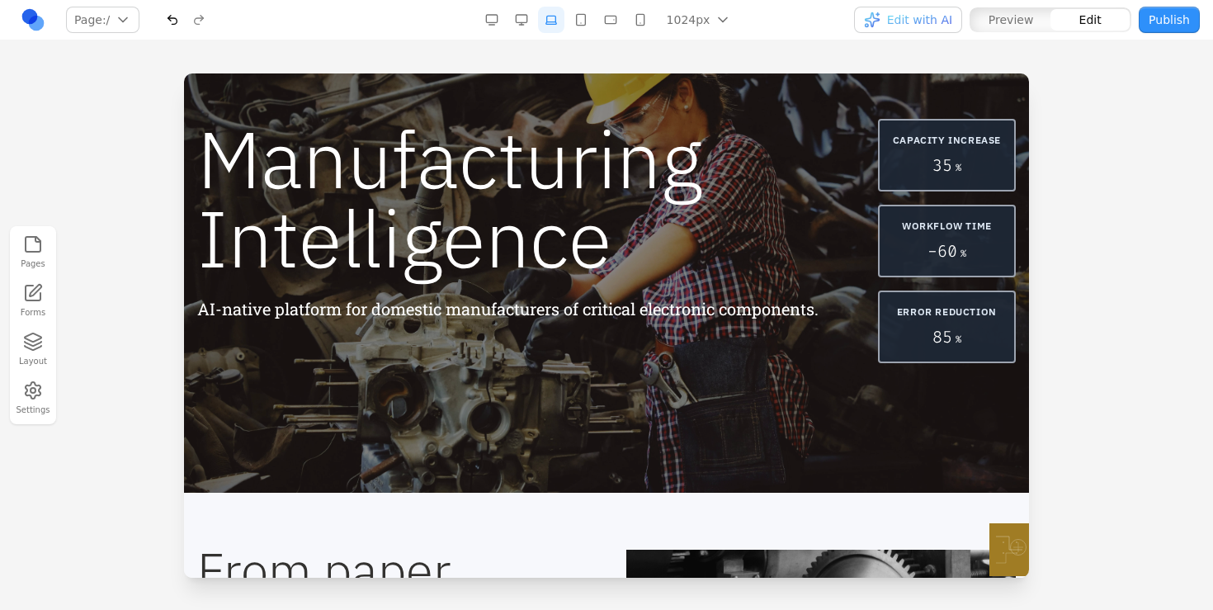
scroll to position [67, 0]
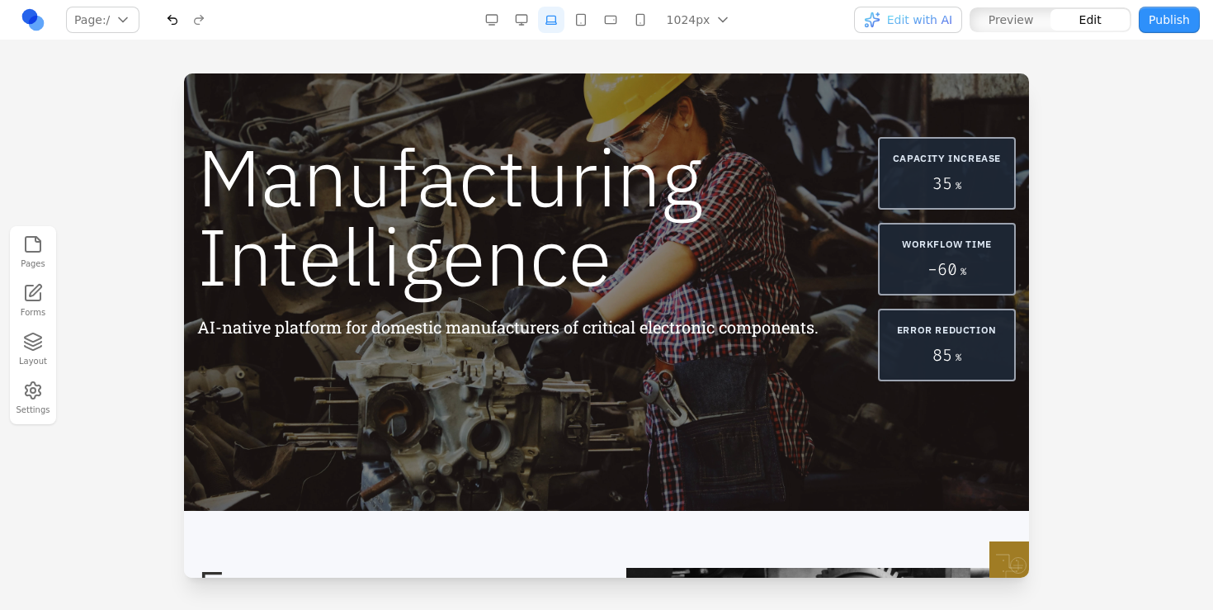
click at [575, 453] on div "Manufacturing Intelligence AI-native platform for domestic manufacturers of cri…" at bounding box center [606, 259] width 845 height 504
click at [577, 424] on div "Manufacturing Intelligence AI-native platform for domestic manufacturers of cri…" at bounding box center [606, 259] width 845 height 504
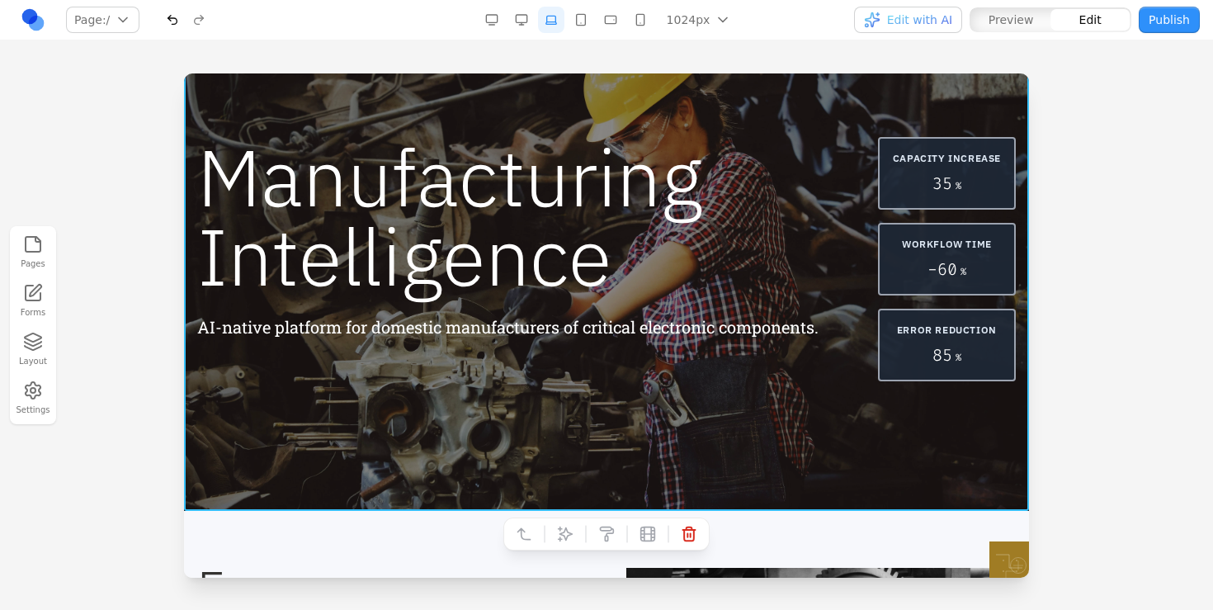
click at [588, 458] on div "Manufacturing Intelligence AI-native platform for domestic manufacturers of cri…" at bounding box center [606, 259] width 845 height 504
click at [568, 546] on button at bounding box center [565, 534] width 26 height 26
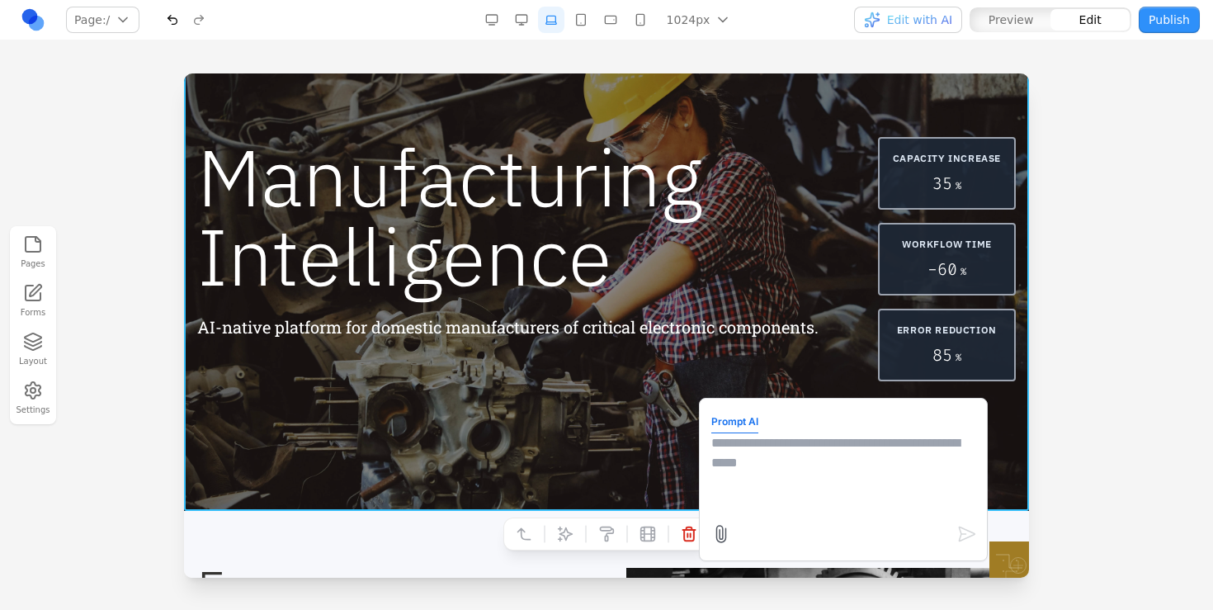
click at [836, 475] on textarea at bounding box center [843, 474] width 264 height 82
type textarea "**********"
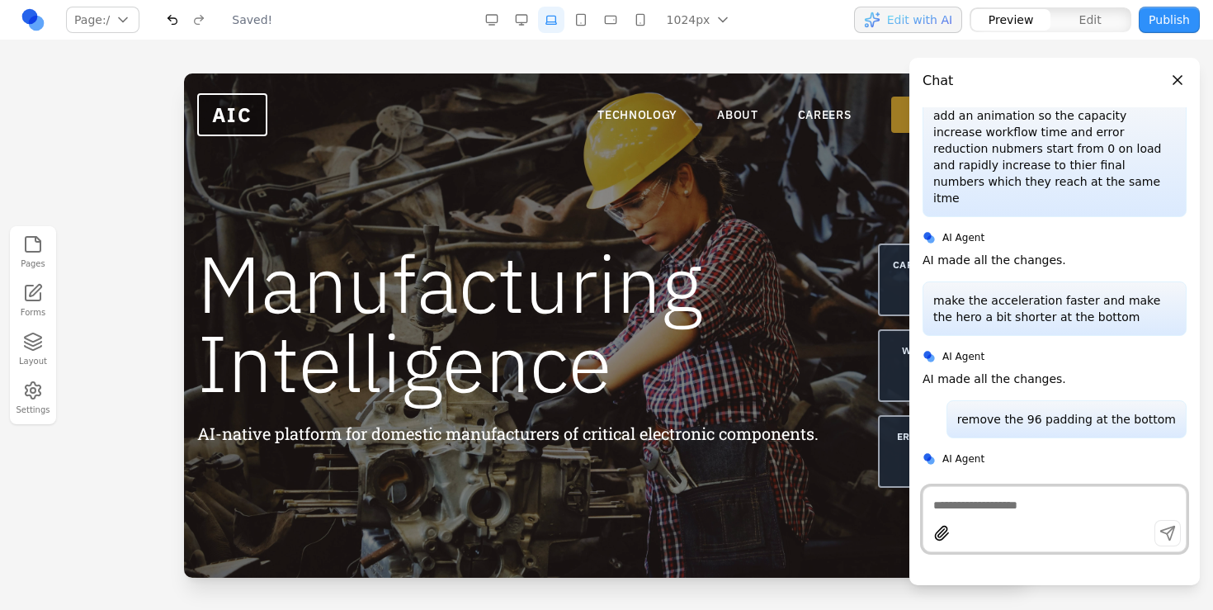
scroll to position [0, 0]
click at [1176, 87] on button "Close panel" at bounding box center [1177, 80] width 18 height 18
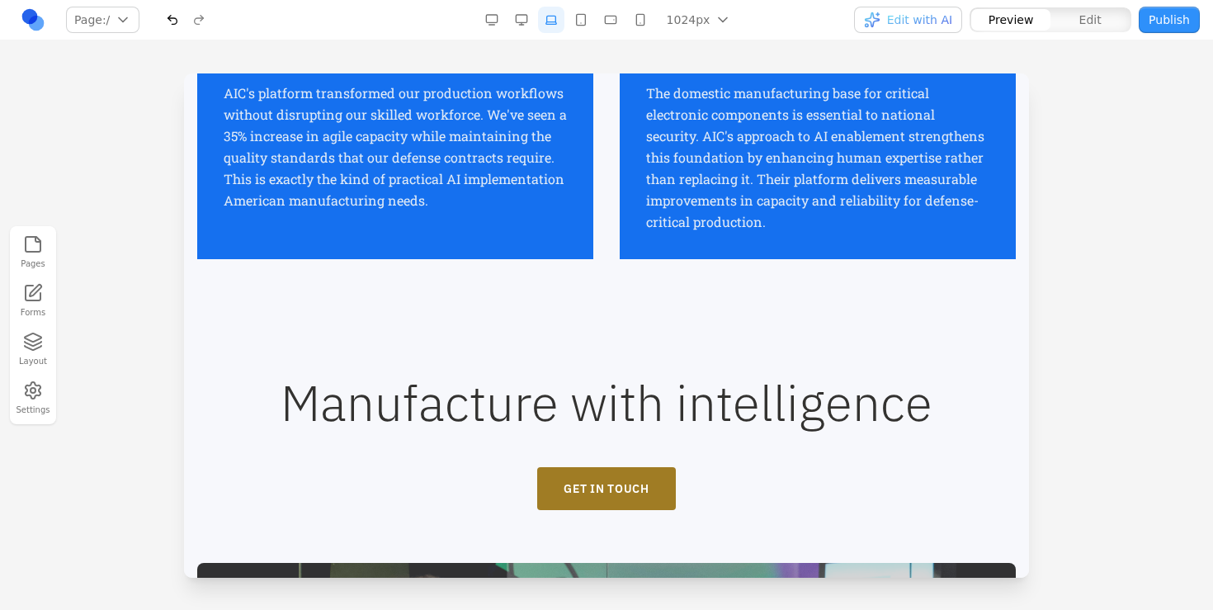
scroll to position [2430, 0]
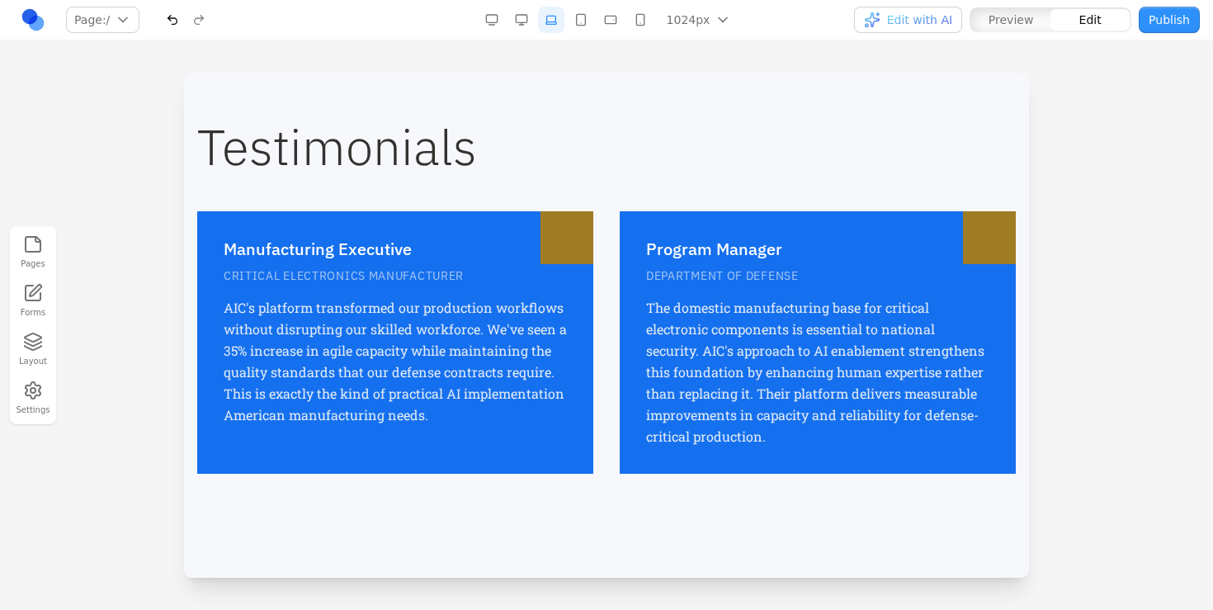
click at [611, 241] on div "Manufacturing Executive CRITICAL ELECTRONICS MANUFACTURER AIC's platform transf…" at bounding box center [606, 342] width 818 height 262
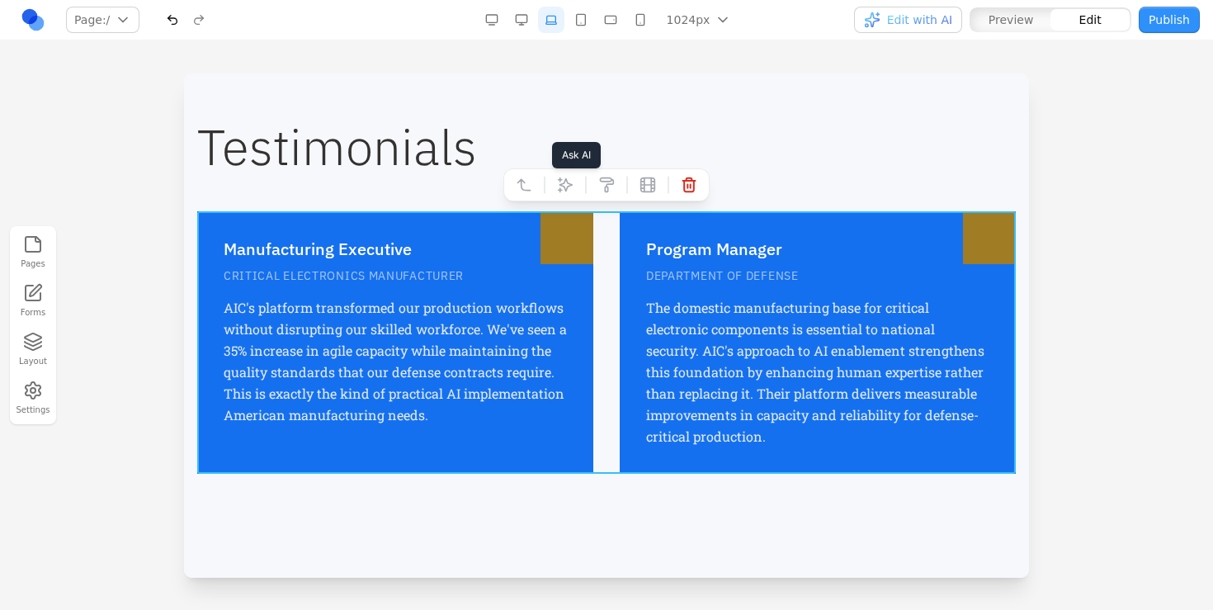
click at [567, 191] on icon at bounding box center [565, 185] width 16 height 16
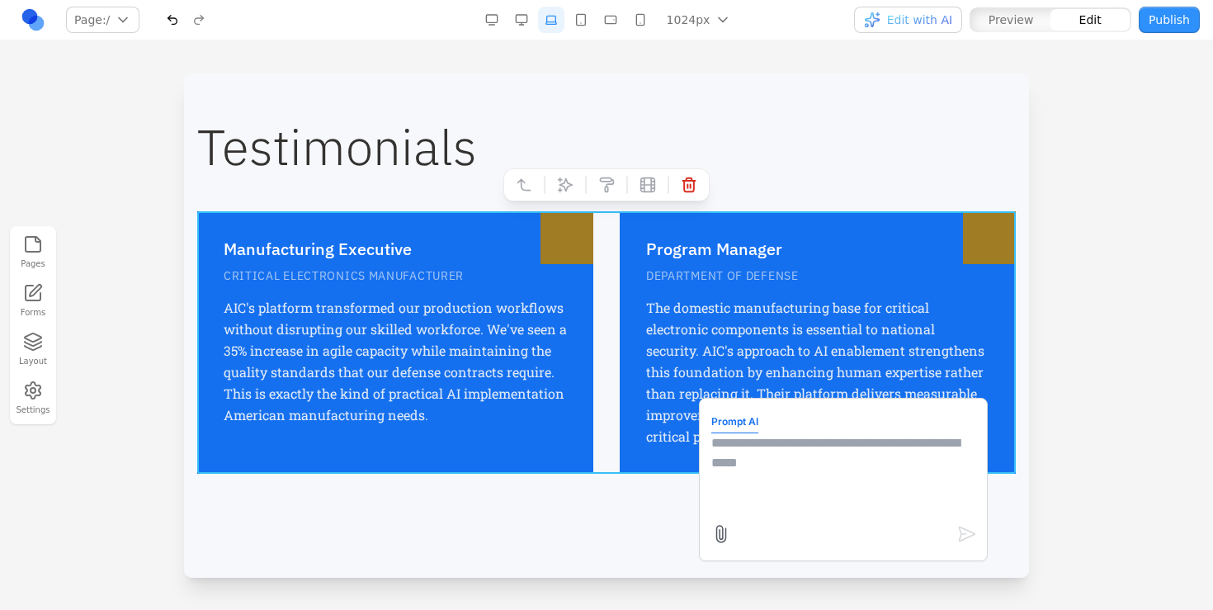
click at [783, 464] on textarea at bounding box center [843, 474] width 264 height 82
type textarea "**********"
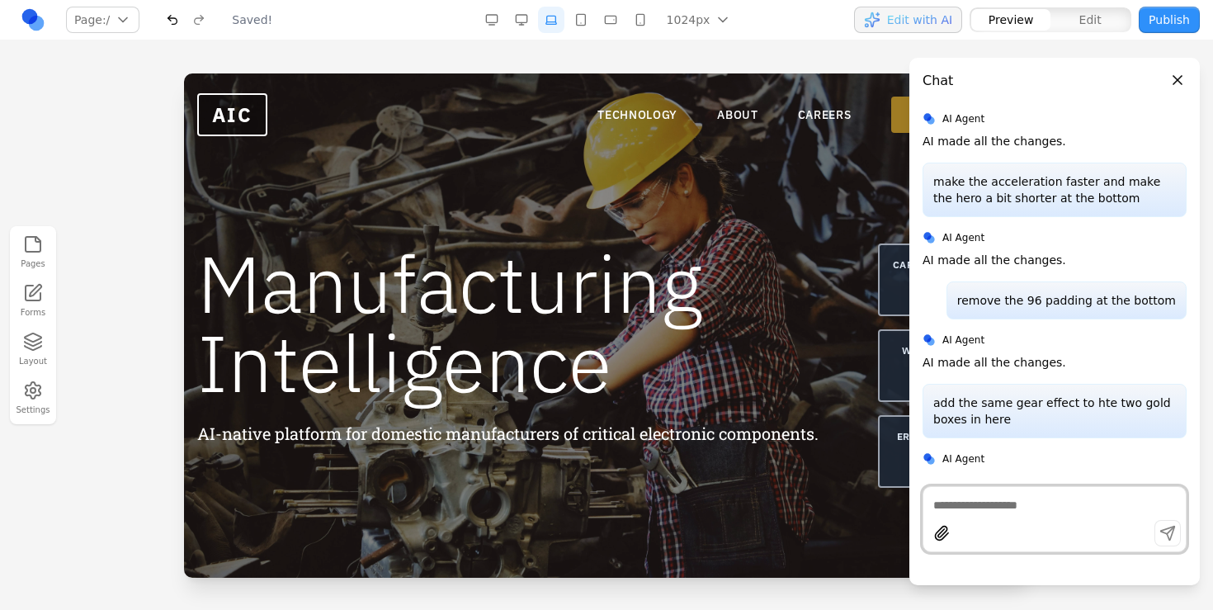
scroll to position [0, 0]
click at [1171, 73] on button "Close panel" at bounding box center [1177, 80] width 18 height 18
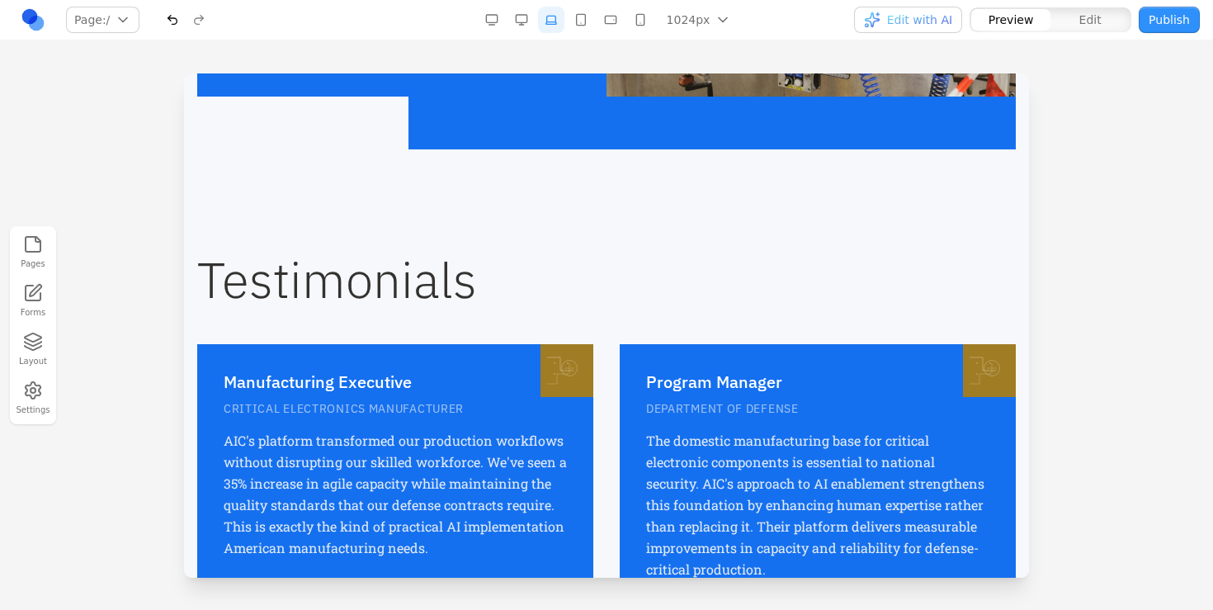
scroll to position [2317, 0]
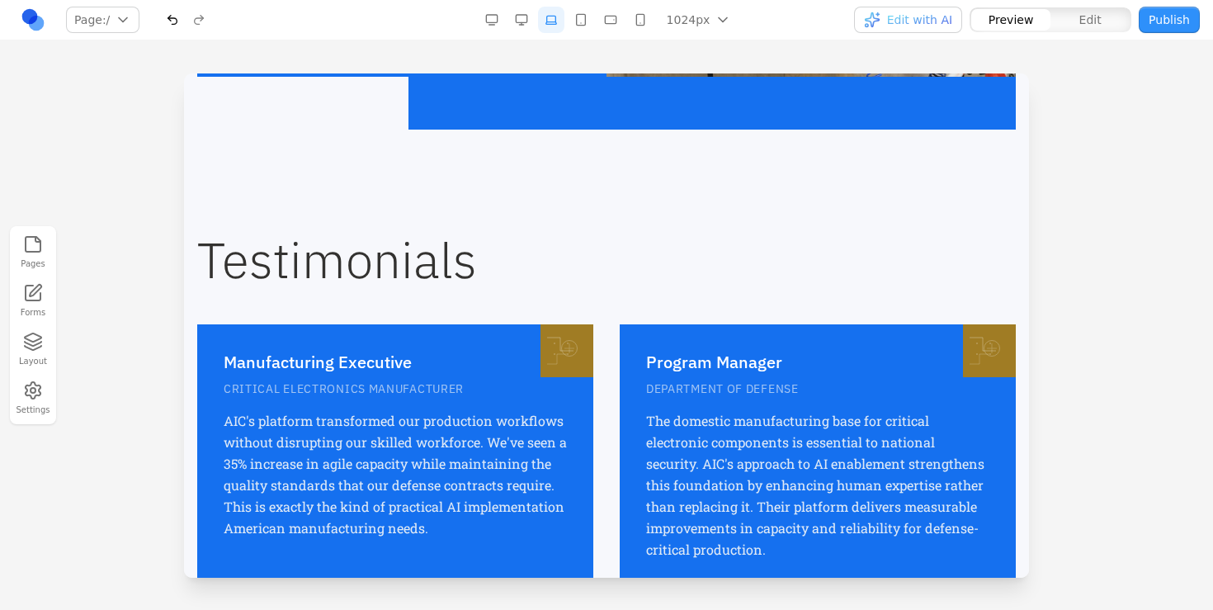
click at [389, 252] on h2 "Testimonials" at bounding box center [606, 259] width 818 height 49
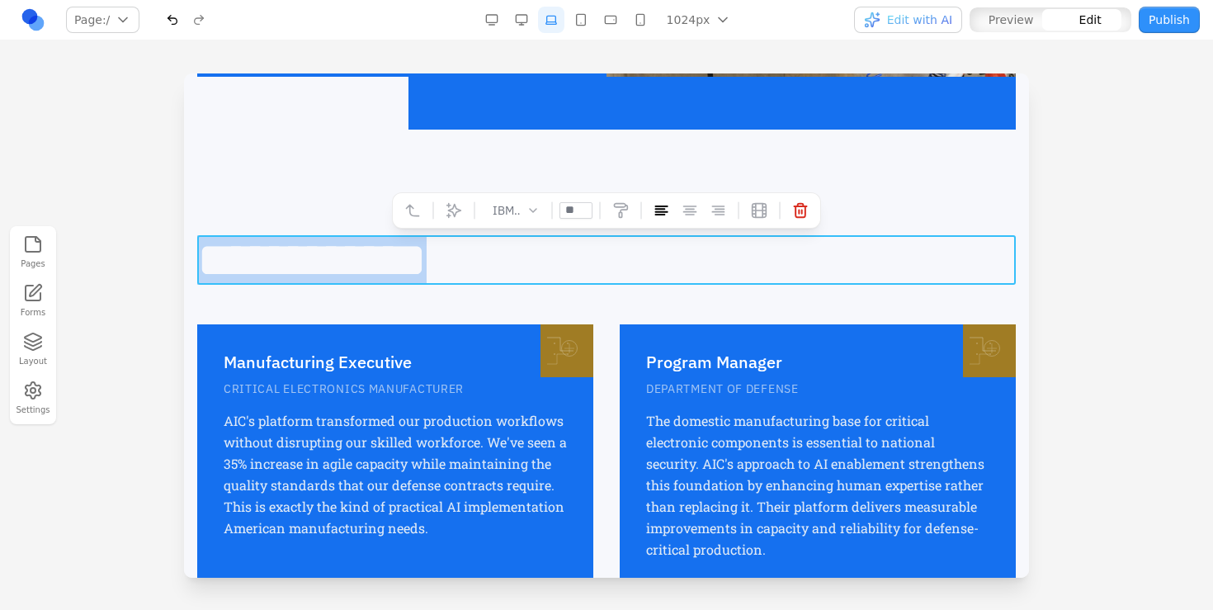
click at [389, 252] on h2 "**********" at bounding box center [606, 259] width 818 height 49
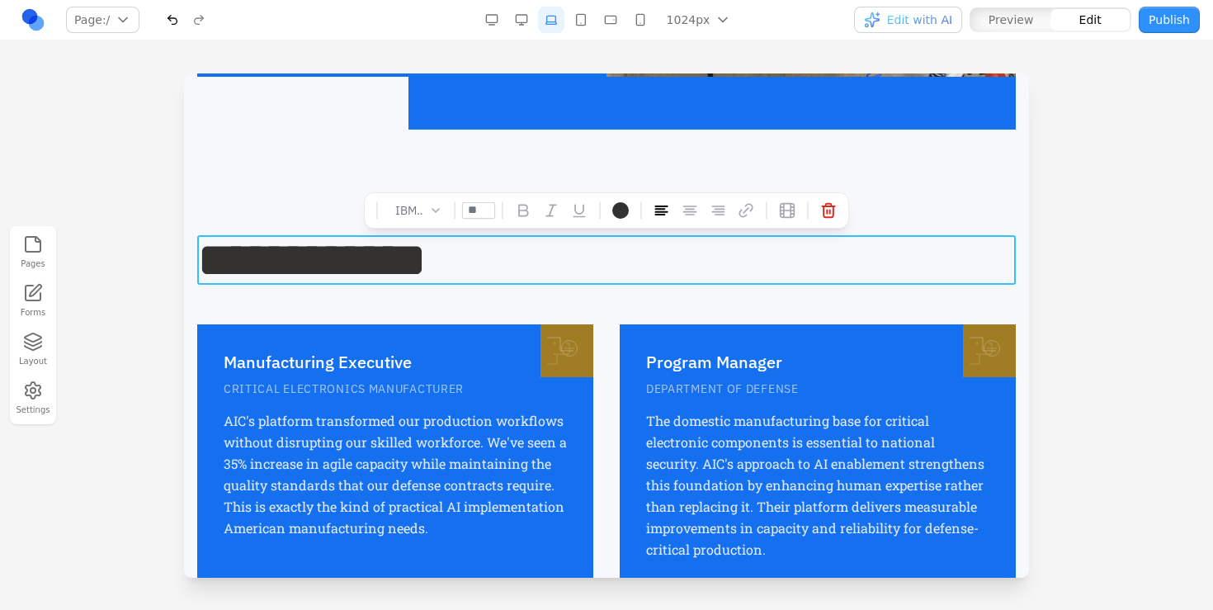
click at [389, 252] on h2 "**********" at bounding box center [606, 259] width 818 height 49
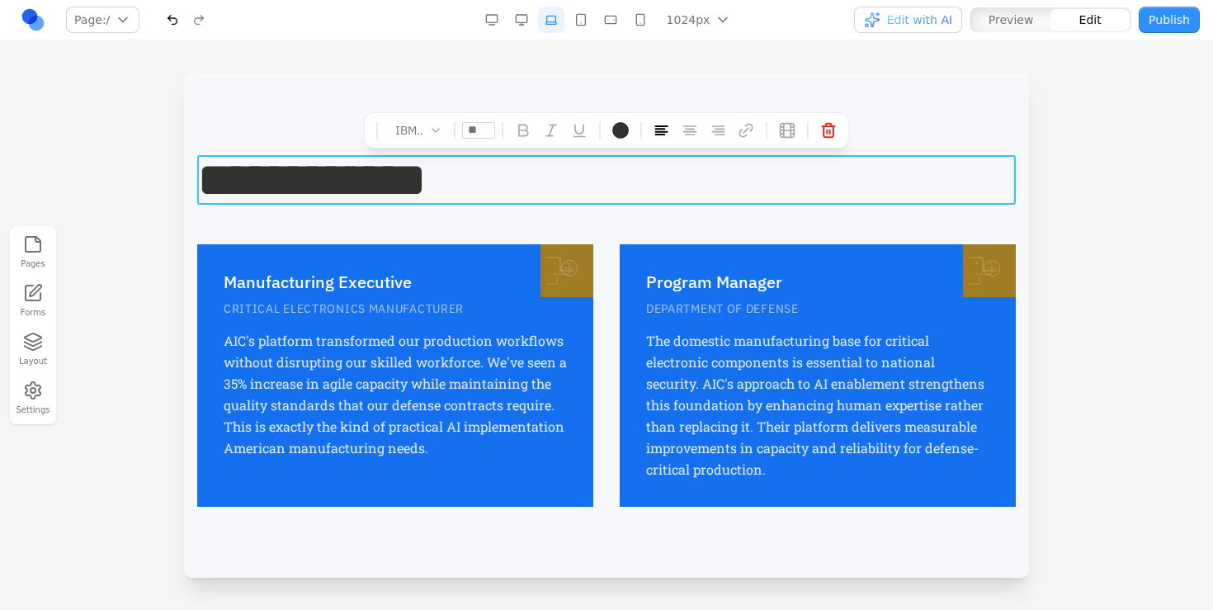
scroll to position [2392, 0]
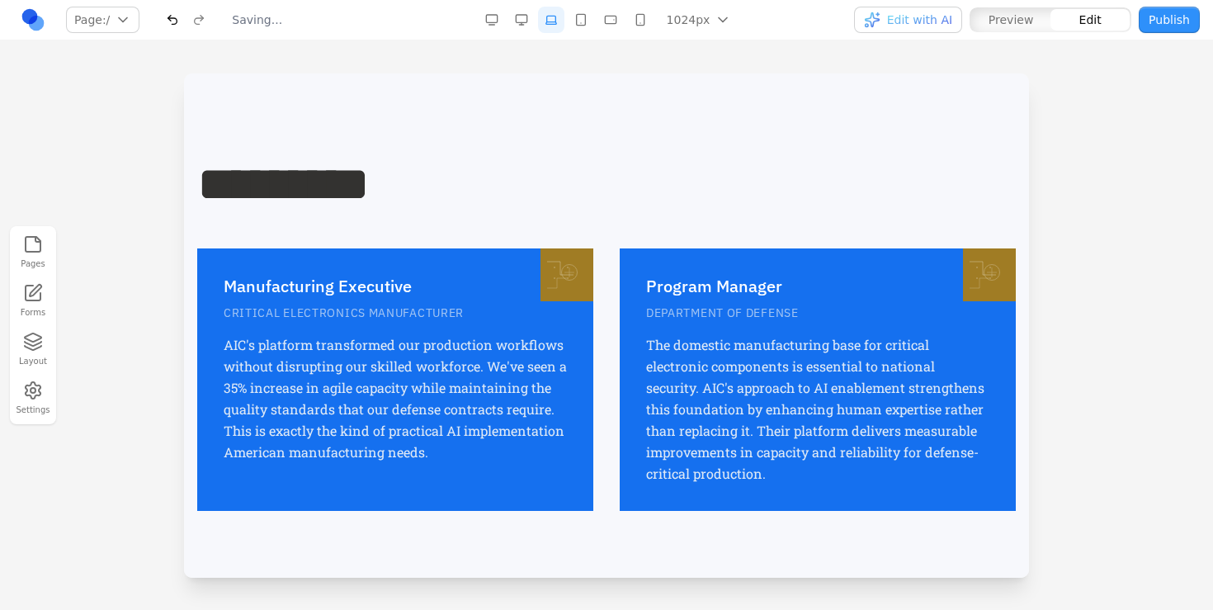
click at [1196, 284] on div at bounding box center [606, 340] width 1213 height 535
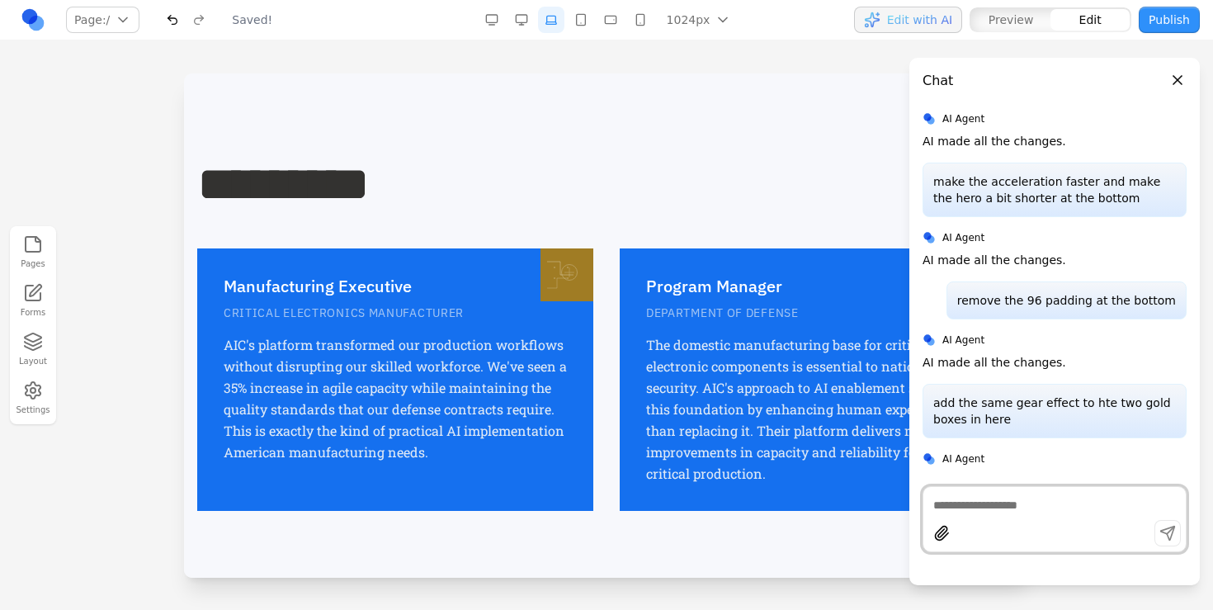
click at [964, 497] on textarea at bounding box center [1054, 505] width 243 height 16
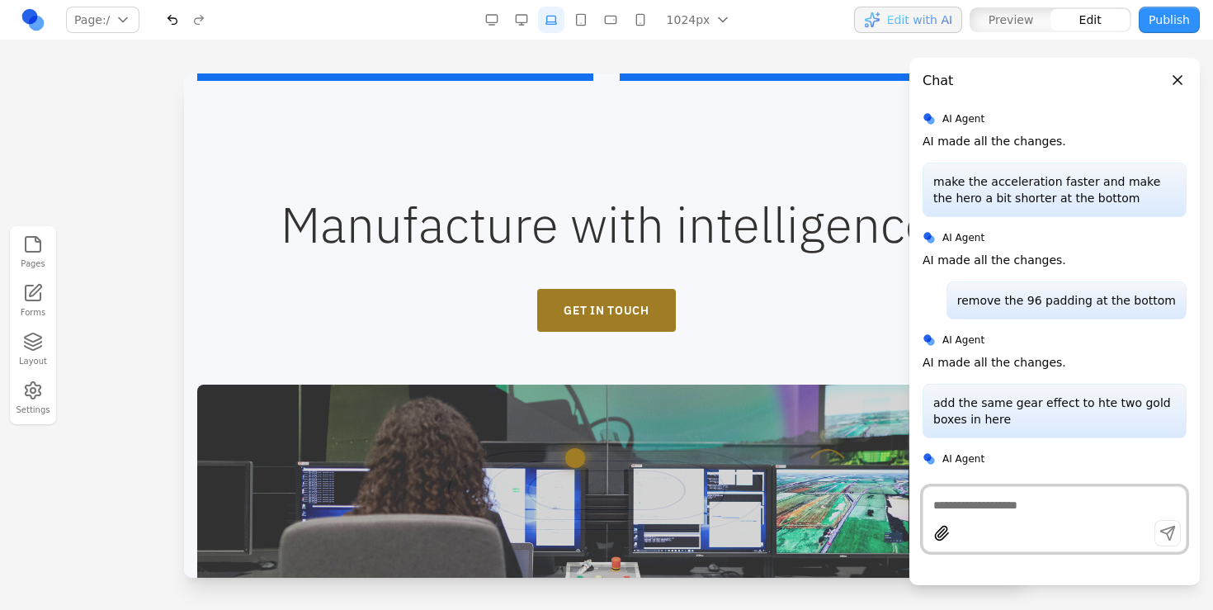
scroll to position [2319, 0]
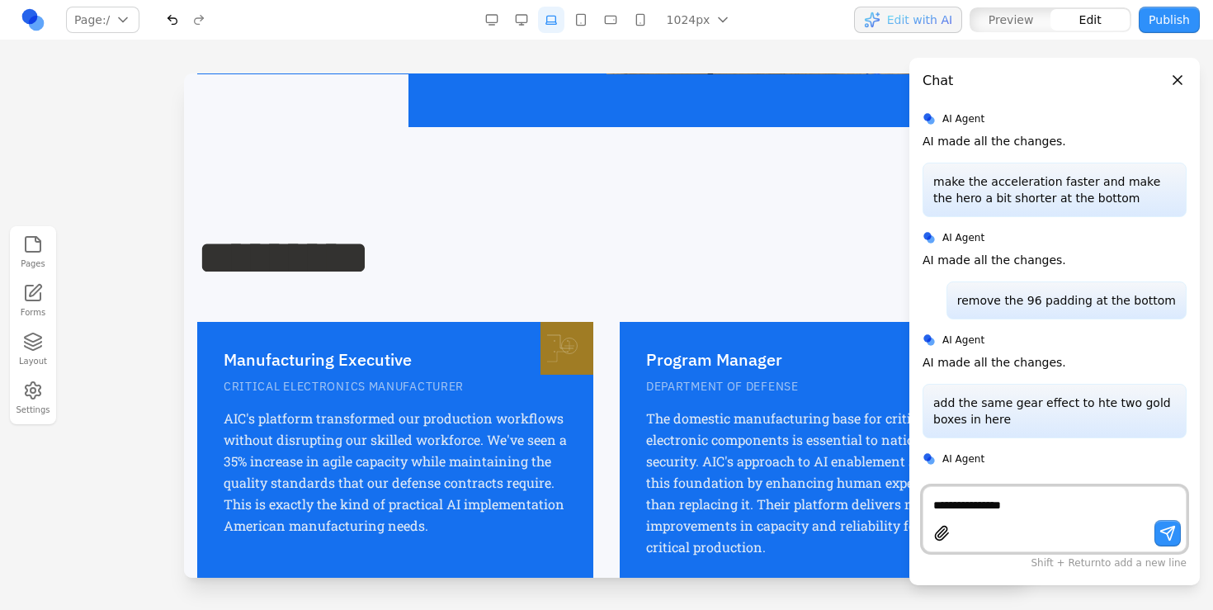
type textarea "**********"
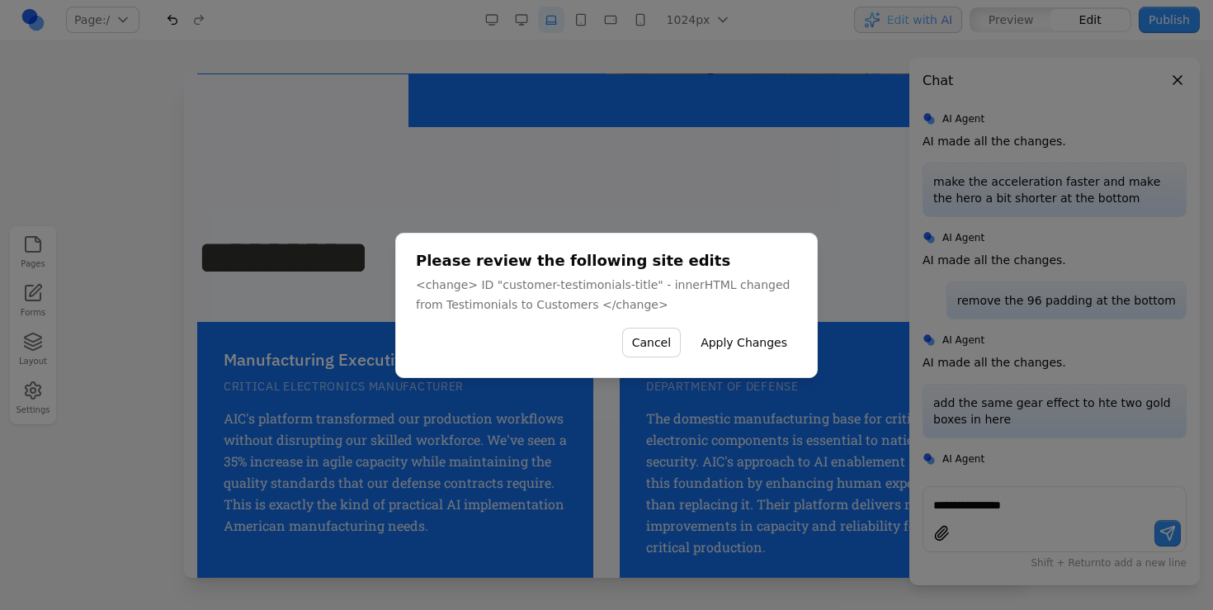
click at [723, 339] on button "Apply Changes" at bounding box center [744, 343] width 106 height 30
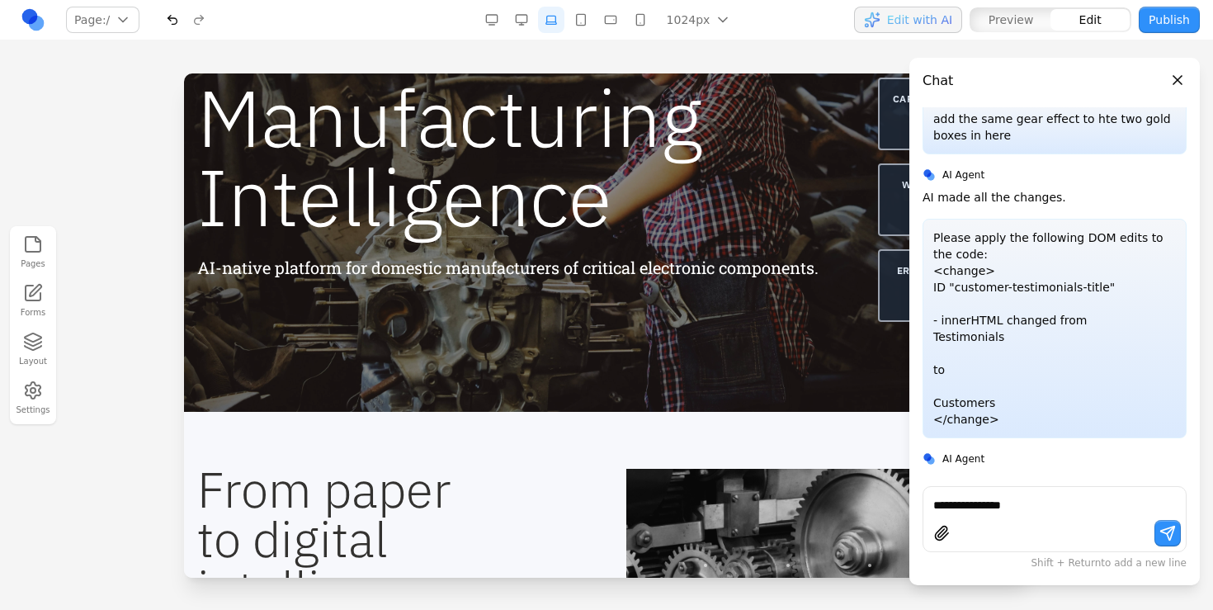
scroll to position [0, 0]
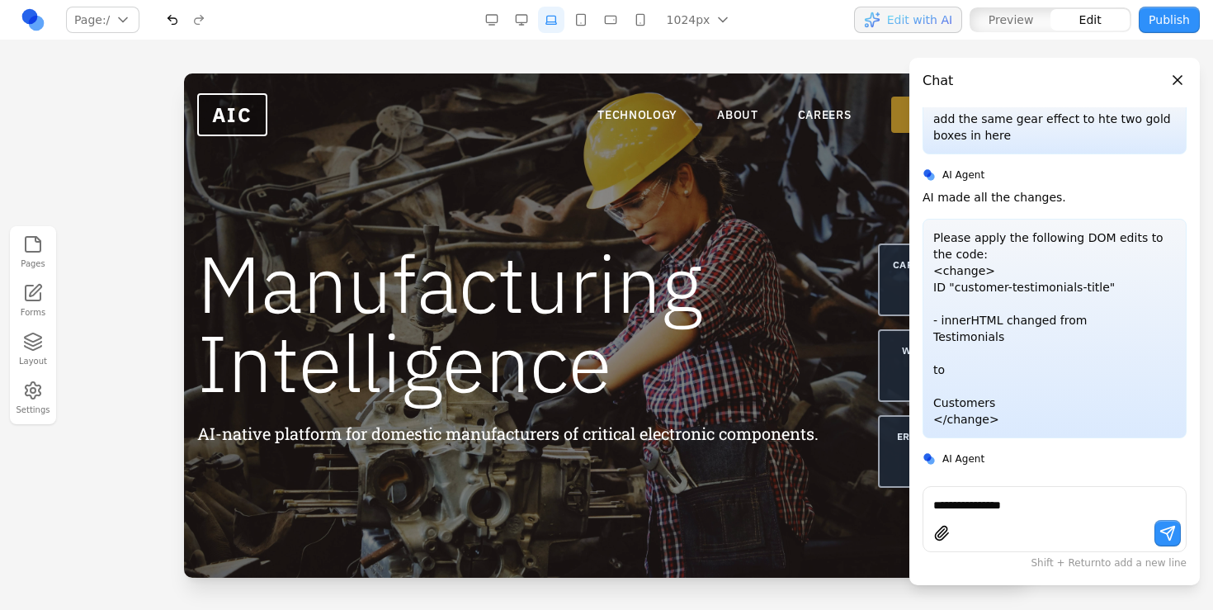
click at [1166, 76] on header "Chat" at bounding box center [1054, 74] width 290 height 33
click at [1175, 79] on button "Close panel" at bounding box center [1177, 80] width 18 height 18
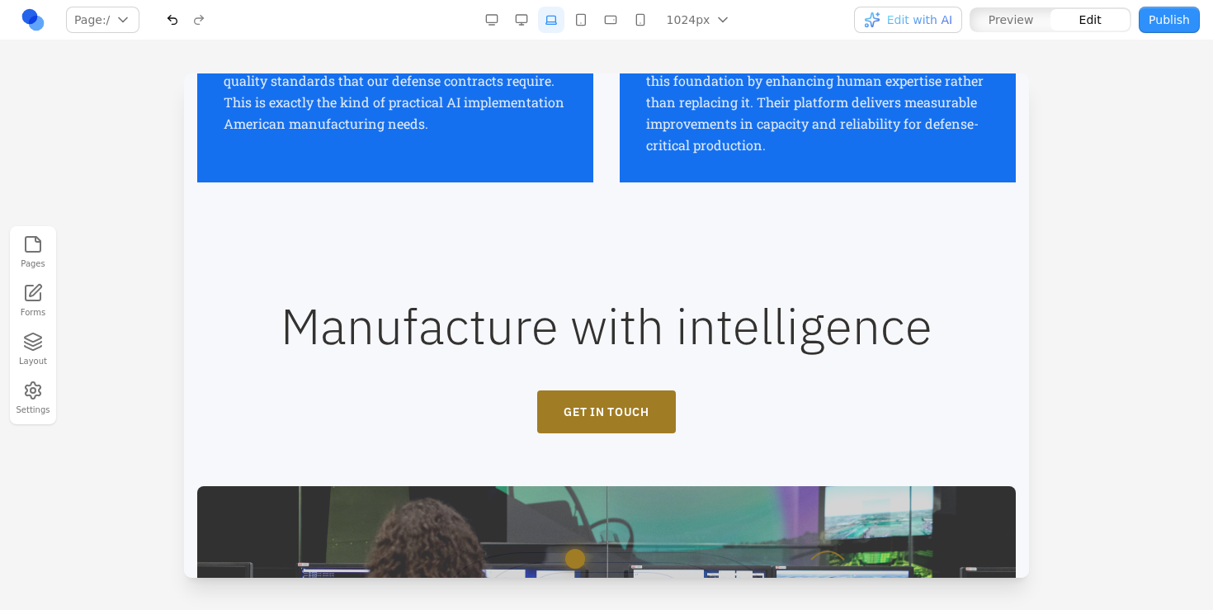
scroll to position [3063, 0]
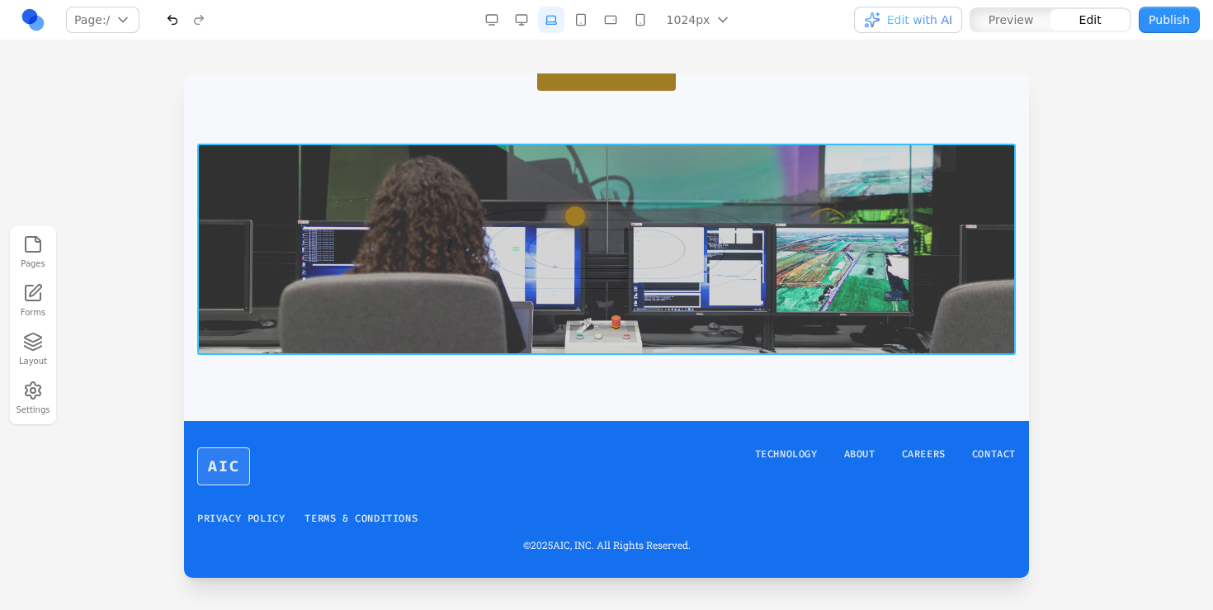
click at [746, 253] on div at bounding box center [606, 249] width 818 height 211
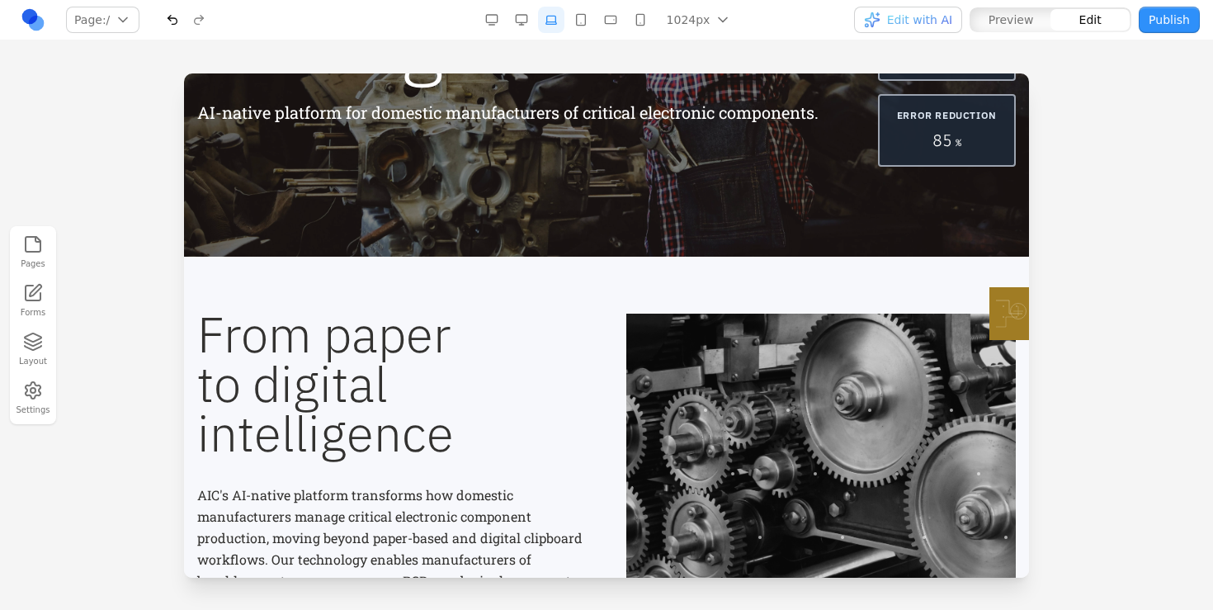
scroll to position [0, 0]
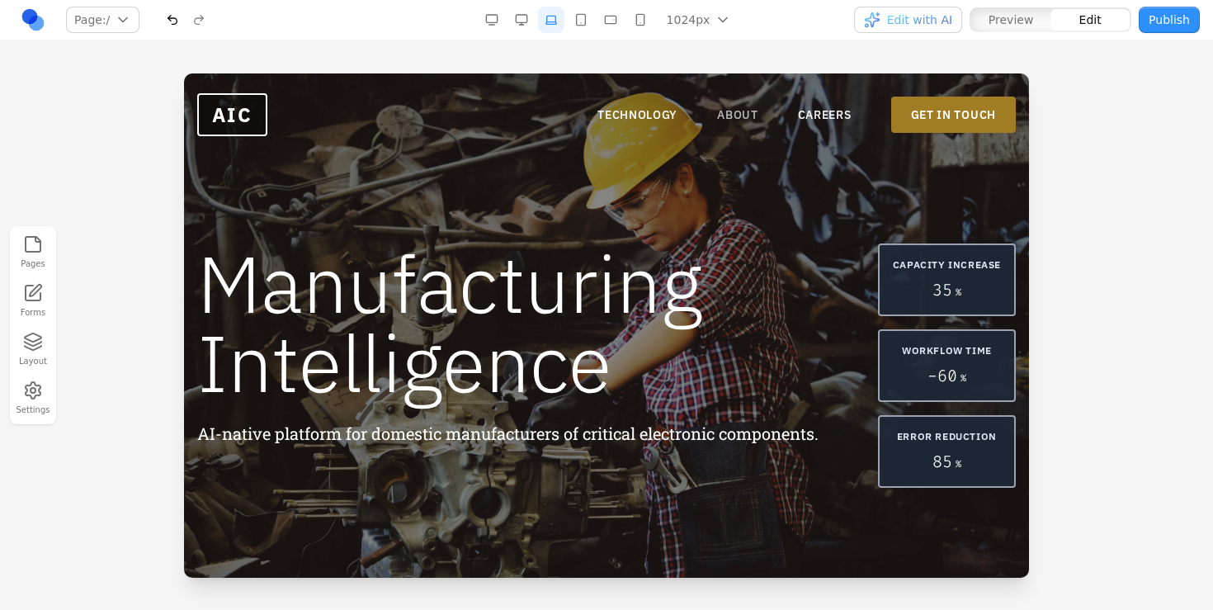
click at [738, 114] on link "ABOUT" at bounding box center [737, 114] width 41 height 16
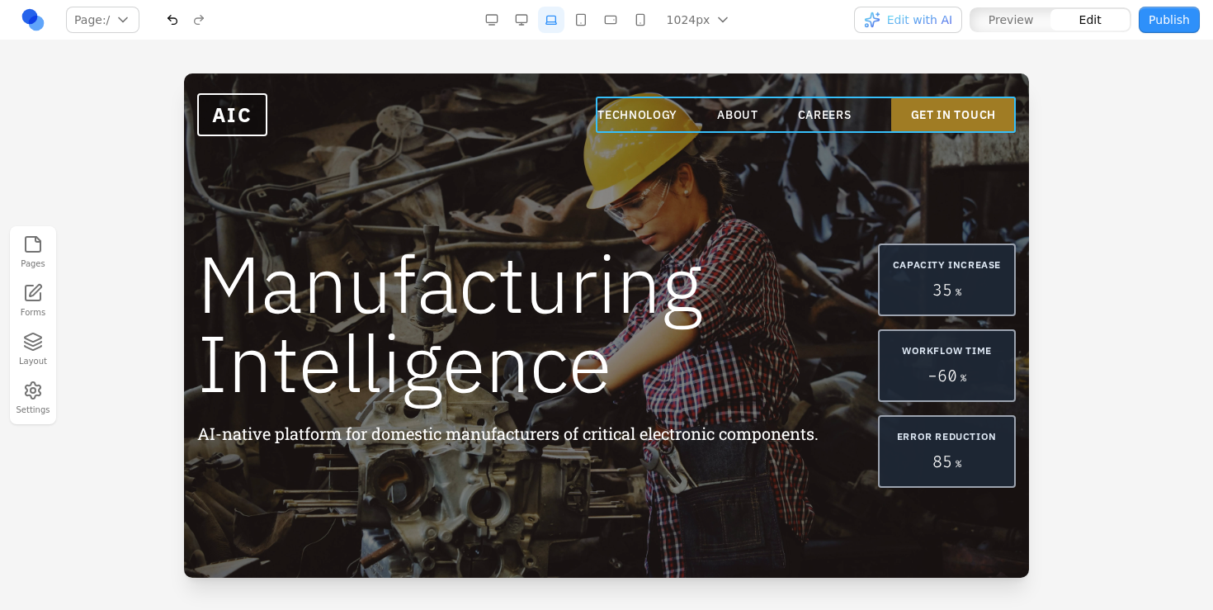
click at [848, 106] on nav "TECHNOLOGY ABOUT CAREERS GET IN TOUCH" at bounding box center [806, 115] width 418 height 36
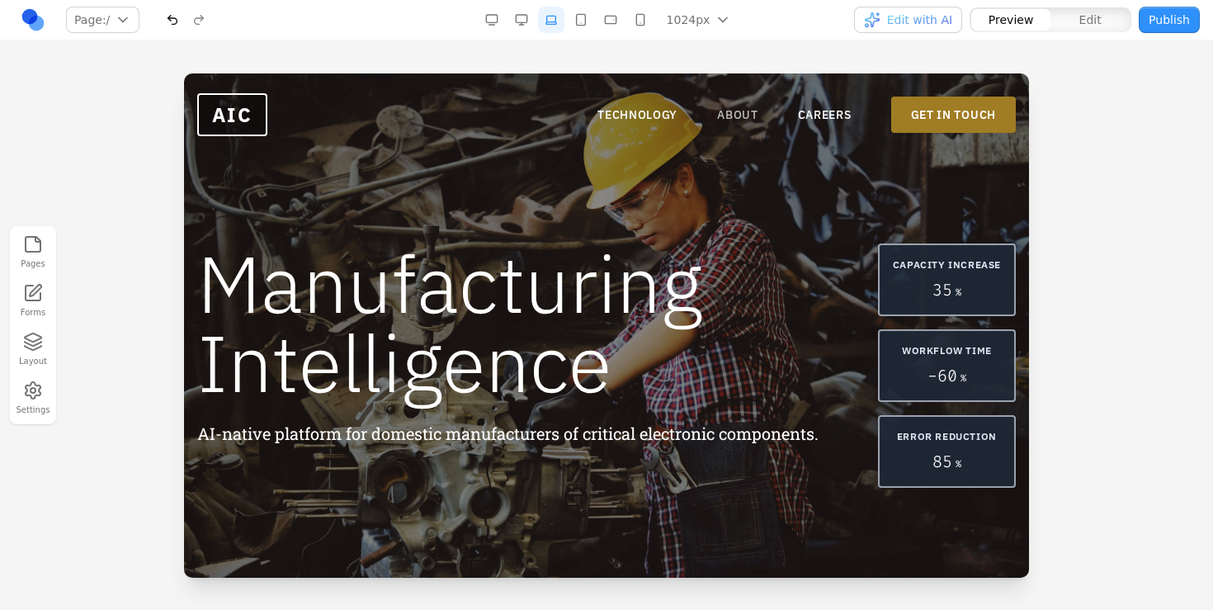
click at [751, 120] on link "ABOUT" at bounding box center [737, 114] width 41 height 16
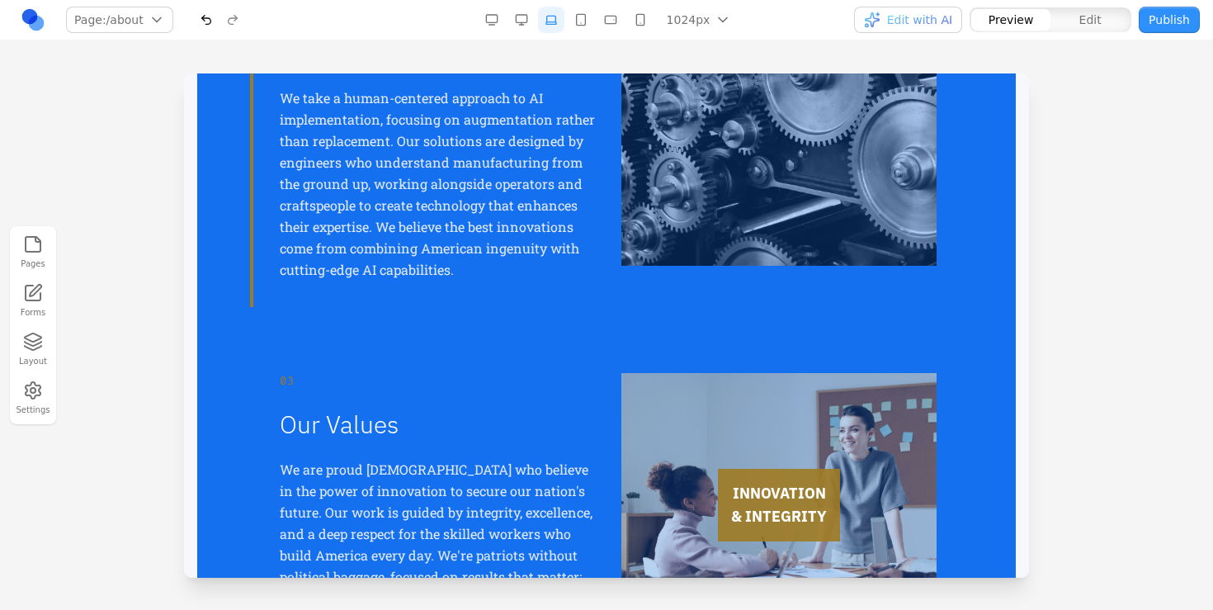
scroll to position [1023, 0]
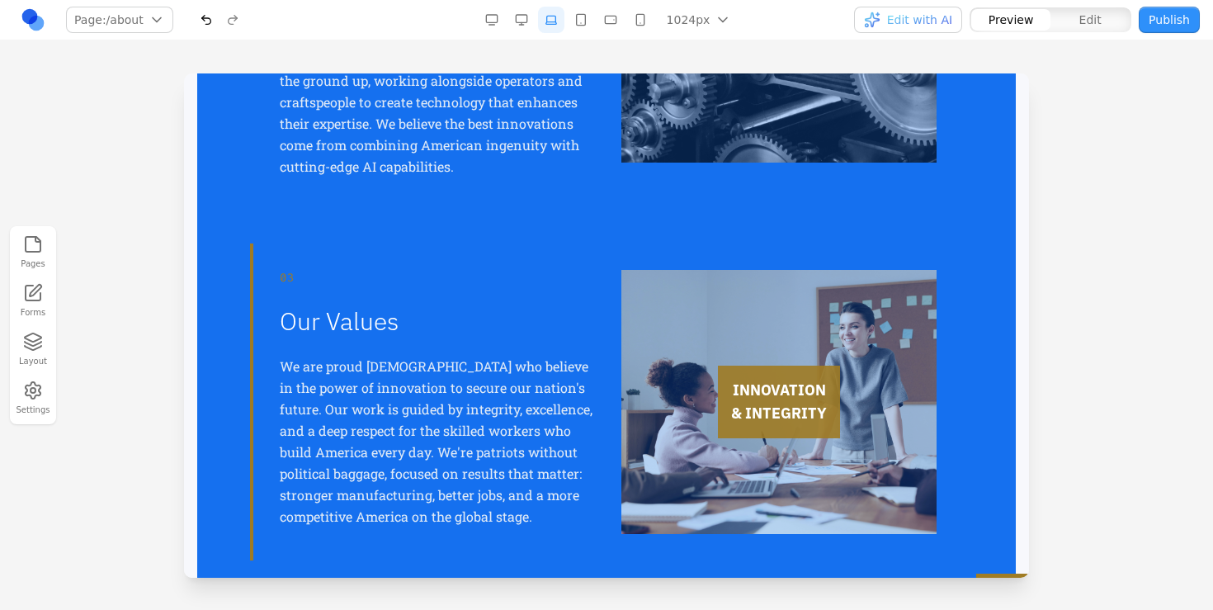
click at [741, 402] on h4 "INNOVATION & INTEGRITY" at bounding box center [779, 402] width 96 height 46
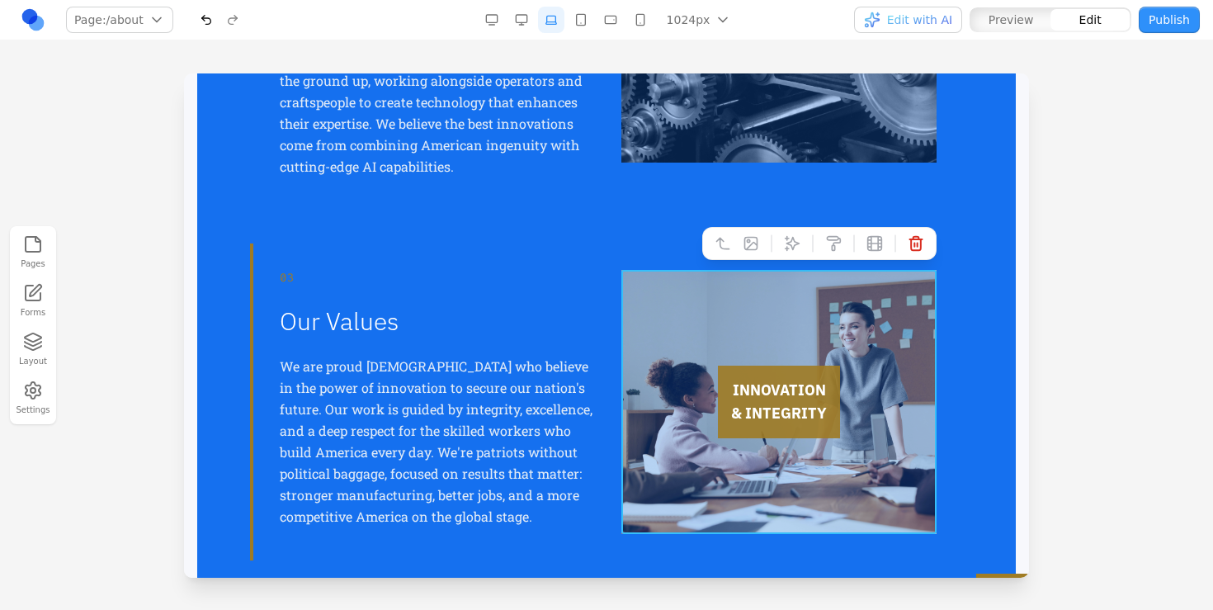
click at [844, 353] on div "INNOVATION & INTEGRITY" at bounding box center [778, 402] width 315 height 264
click at [792, 247] on icon at bounding box center [792, 244] width 14 height 14
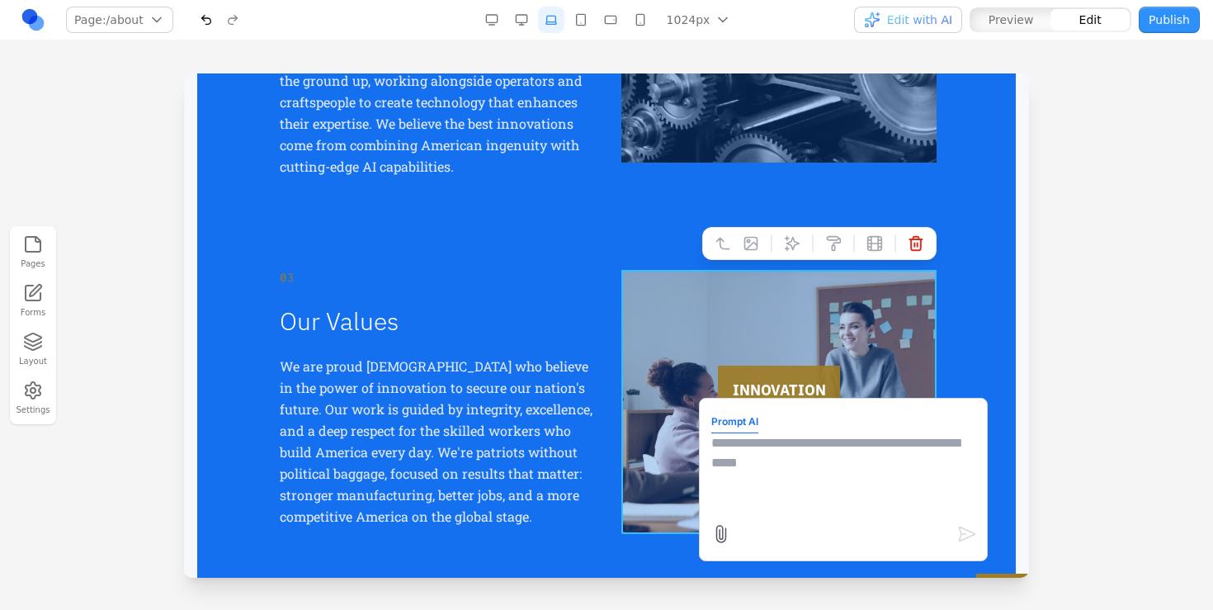
click at [831, 462] on textarea at bounding box center [843, 474] width 264 height 82
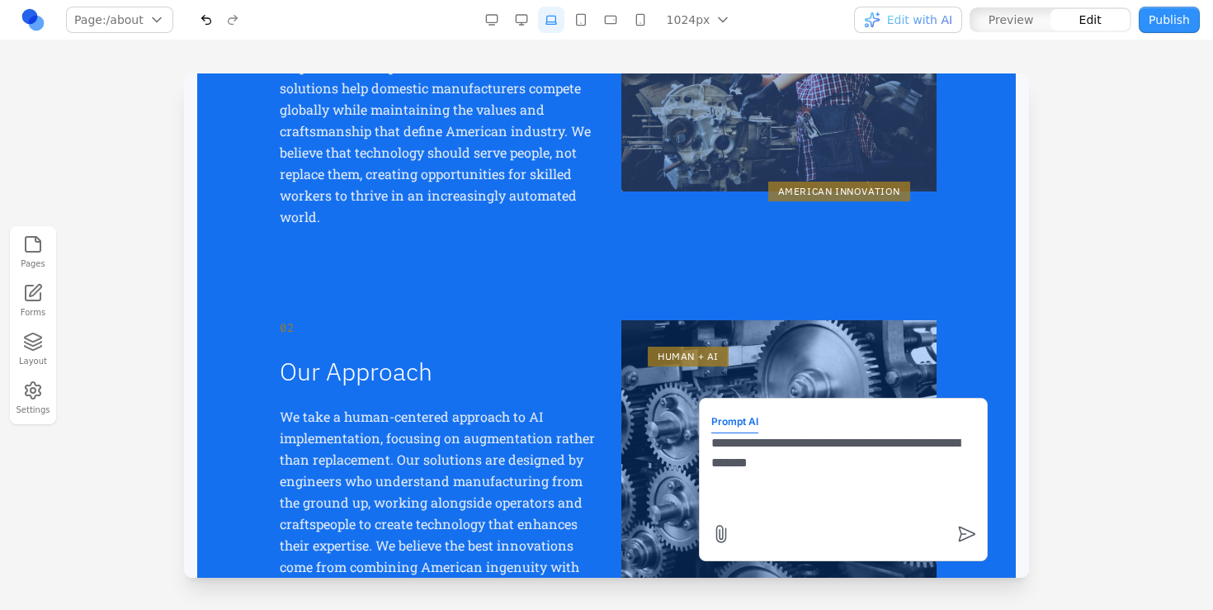
scroll to position [603, 0]
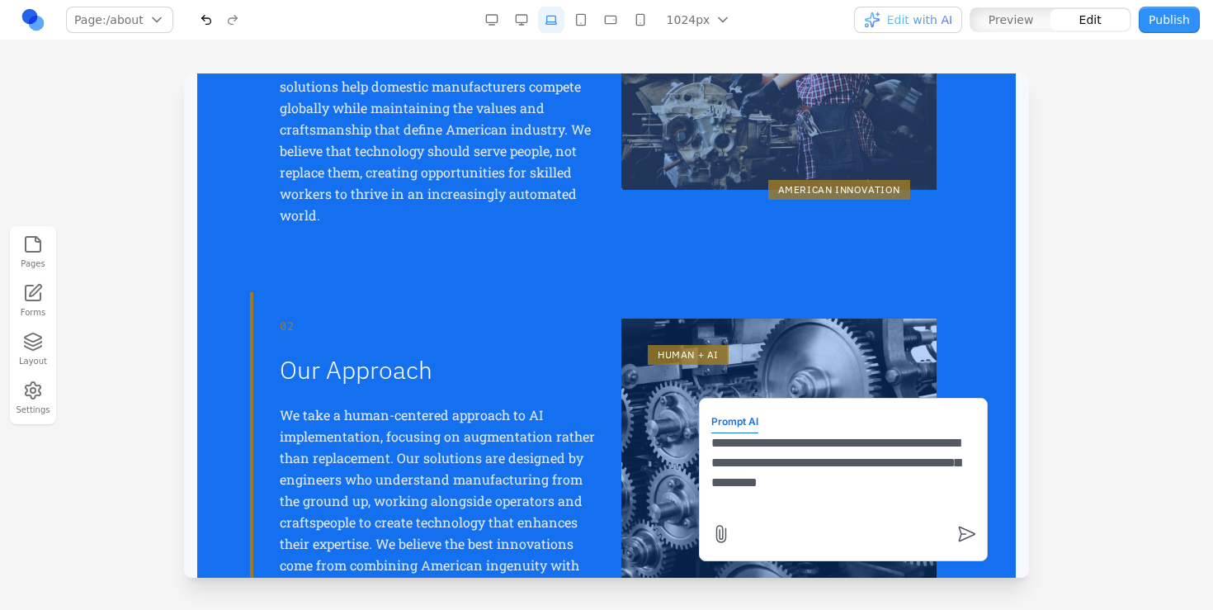
type textarea "**********"
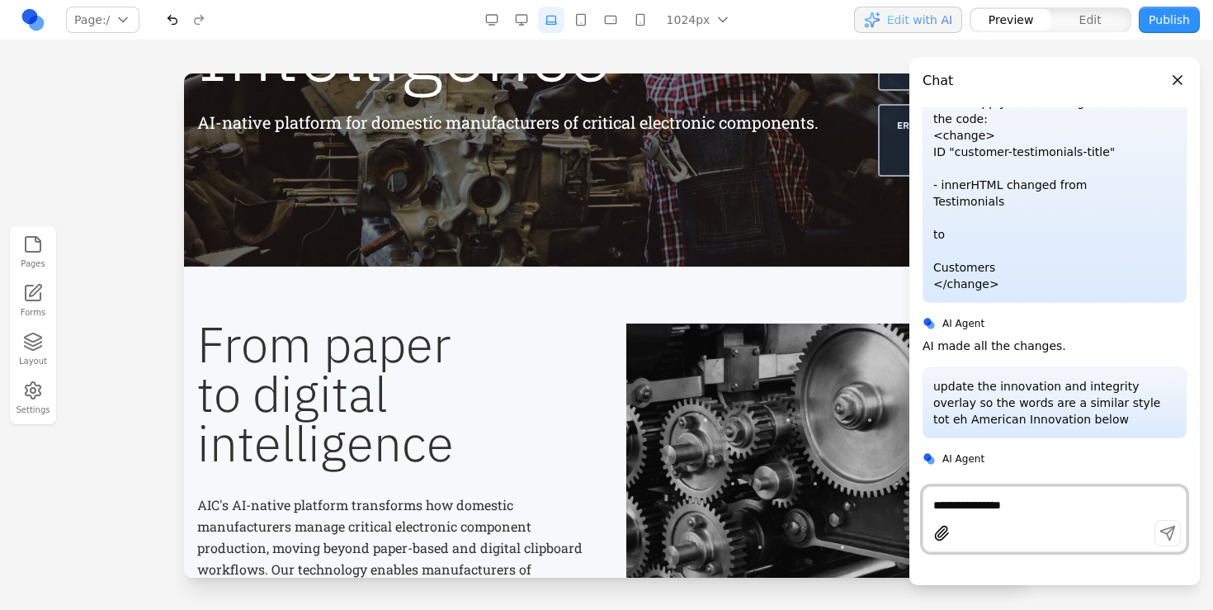
scroll to position [197, 0]
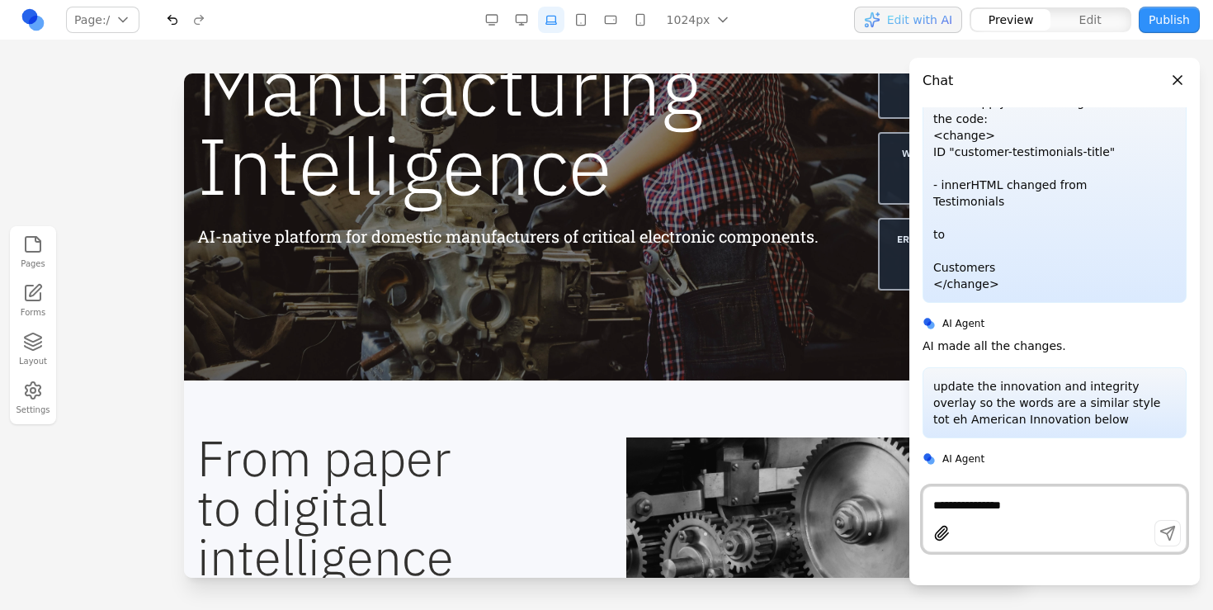
click at [1172, 75] on button "Close panel" at bounding box center [1177, 80] width 18 height 18
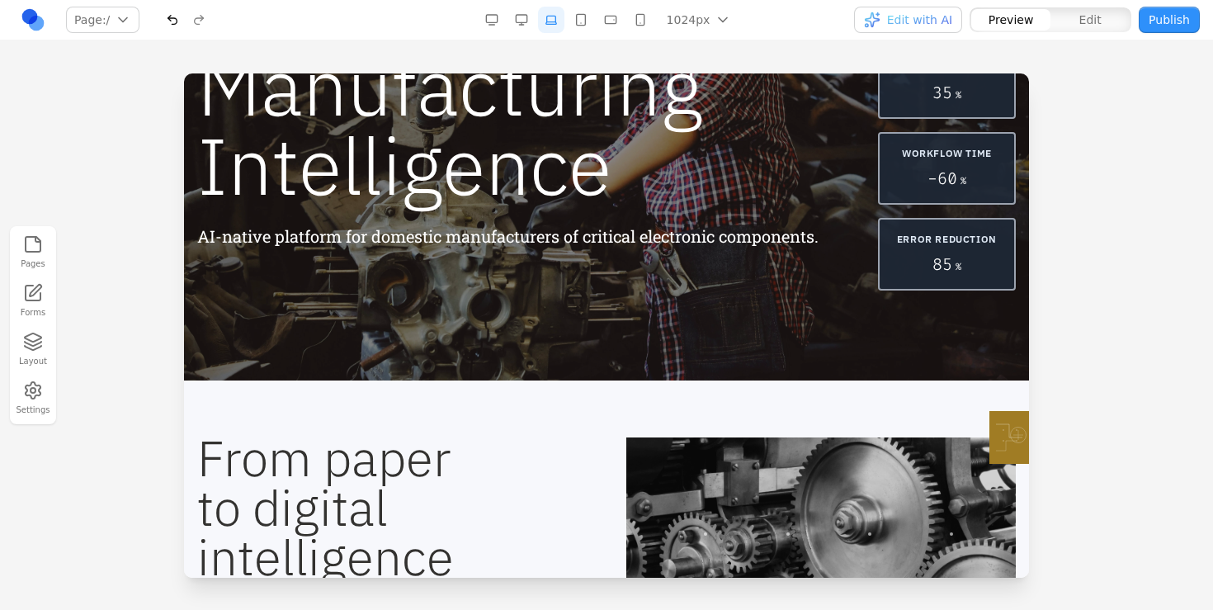
scroll to position [0, 0]
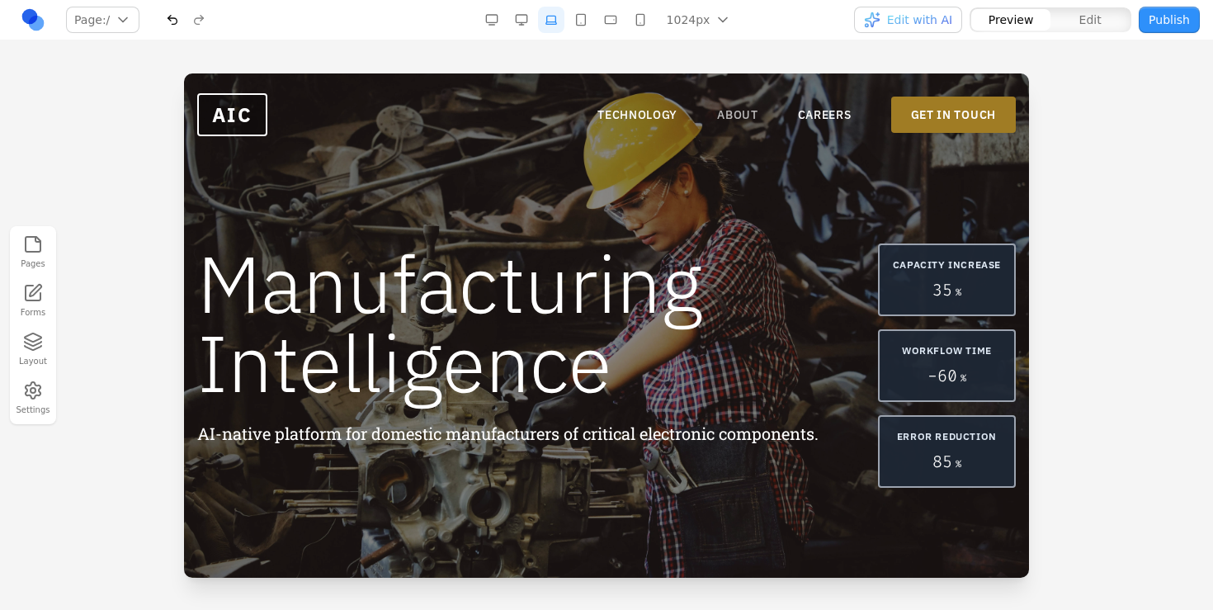
click at [727, 116] on link "ABOUT" at bounding box center [737, 114] width 41 height 16
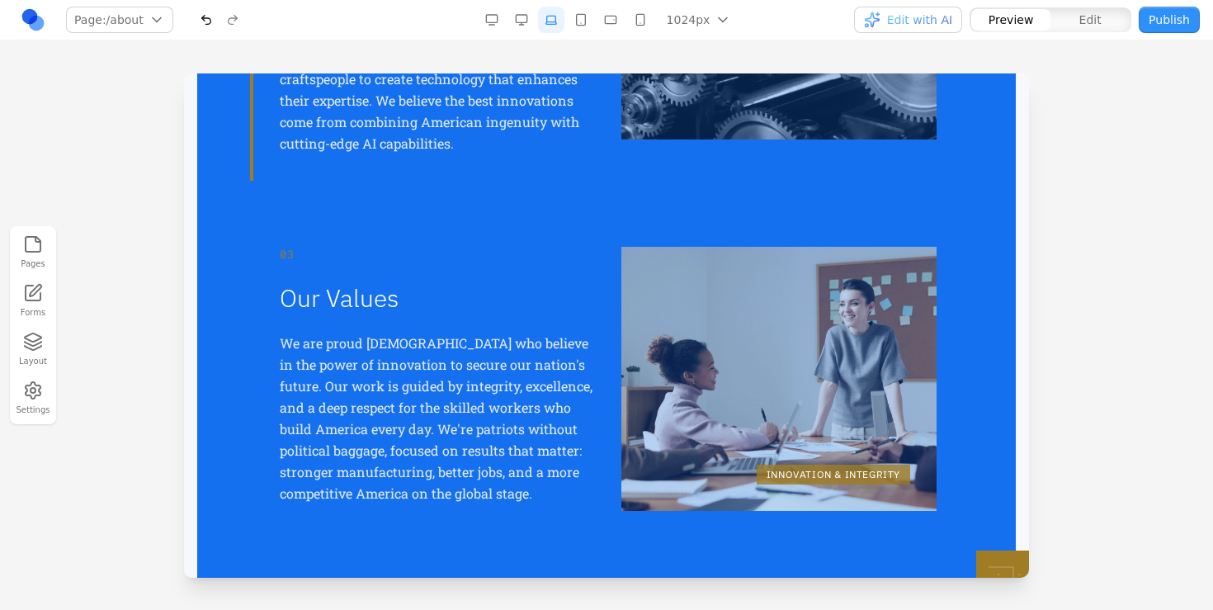
scroll to position [614, 0]
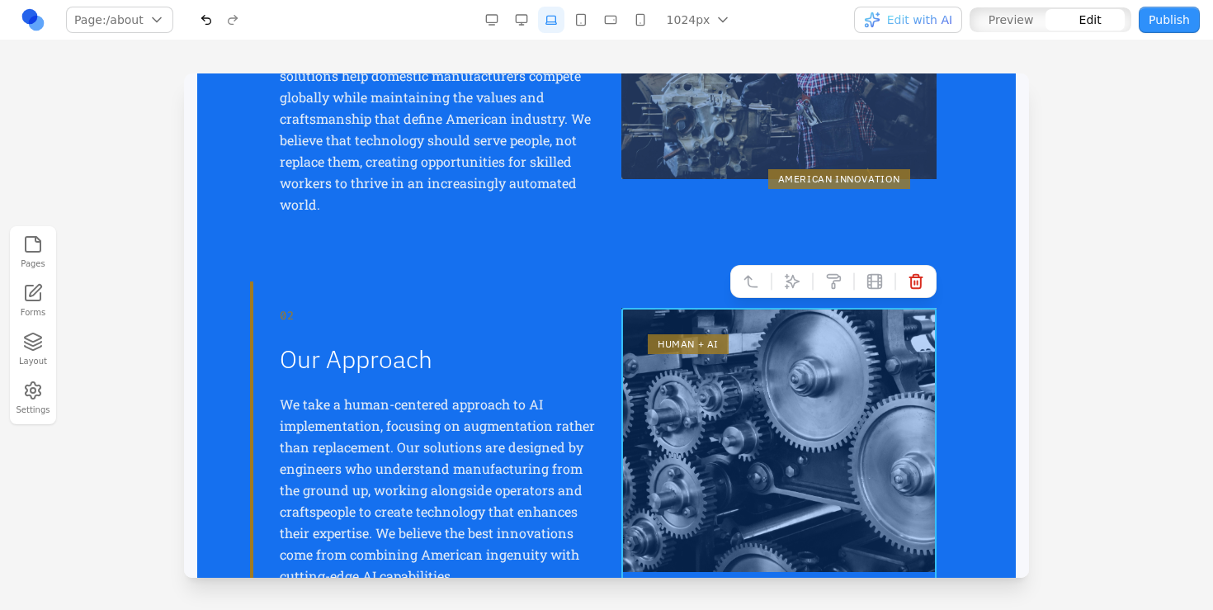
click at [846, 386] on div "HUMAN + AI" at bounding box center [778, 447] width 315 height 279
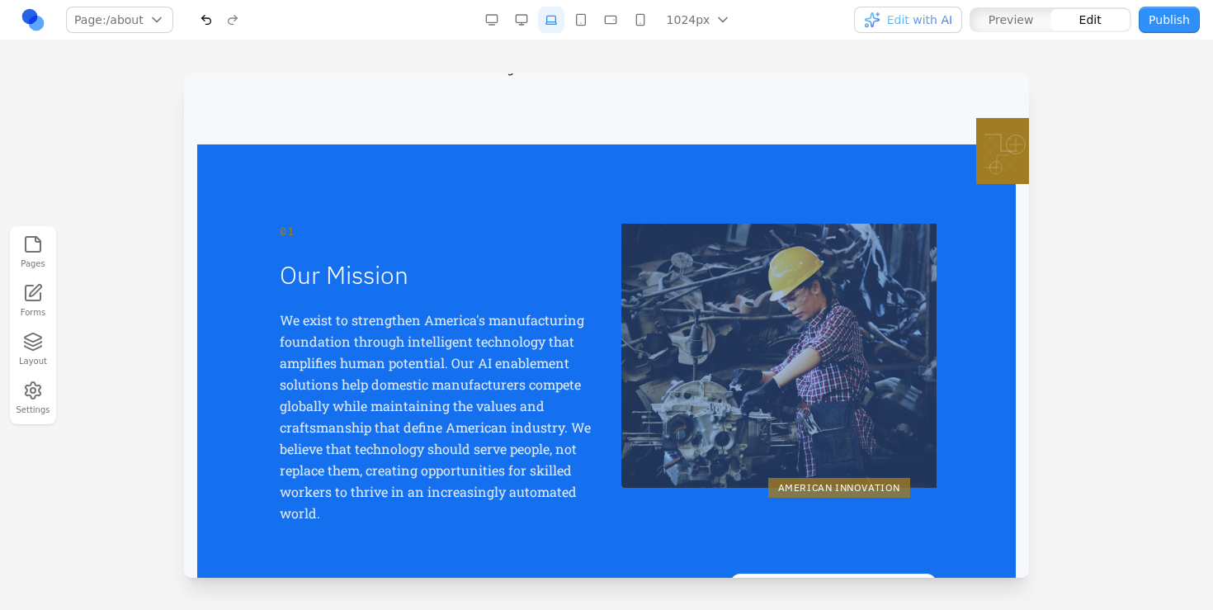
scroll to position [296, 0]
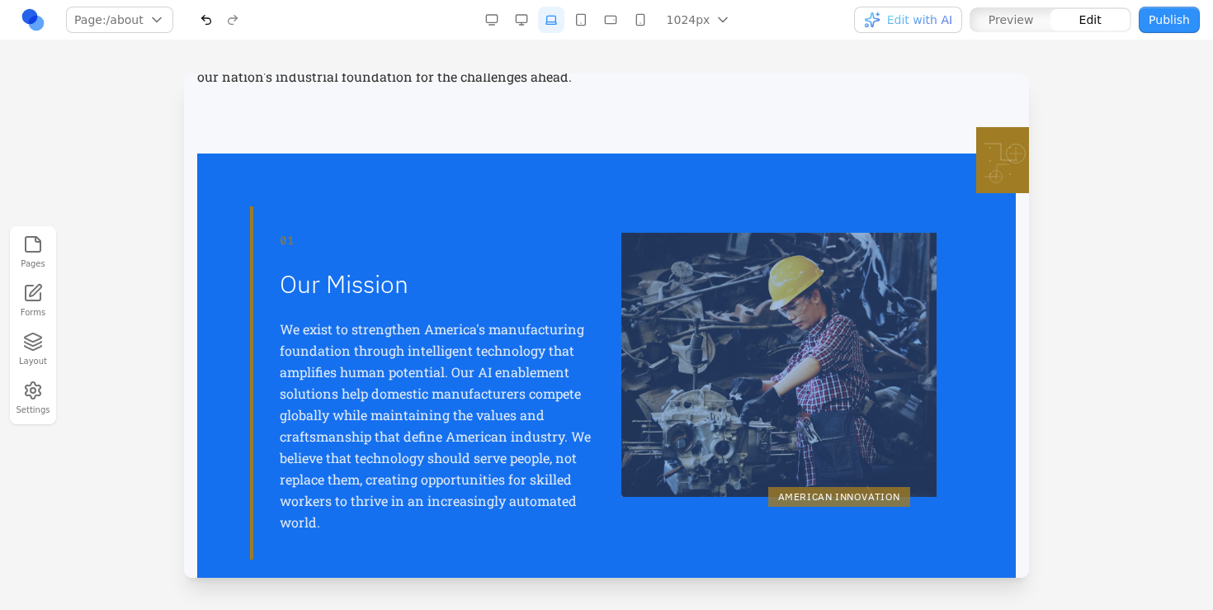
click at [738, 415] on div "AMERICAN INNOVATION" at bounding box center [778, 383] width 315 height 300
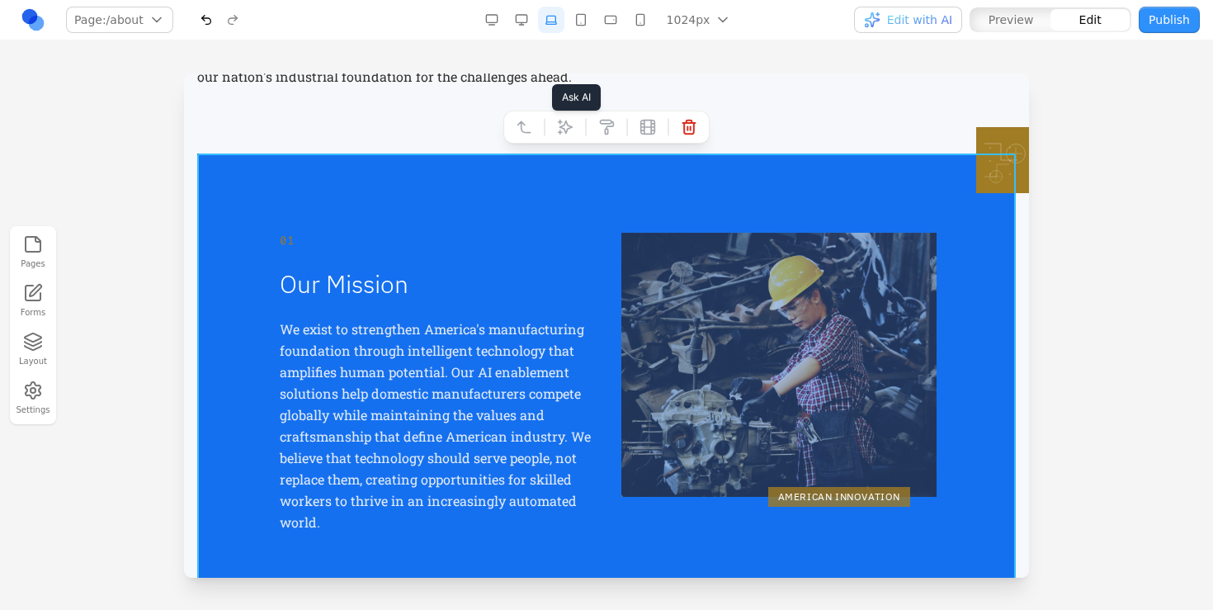
click at [559, 125] on icon at bounding box center [565, 127] width 16 height 16
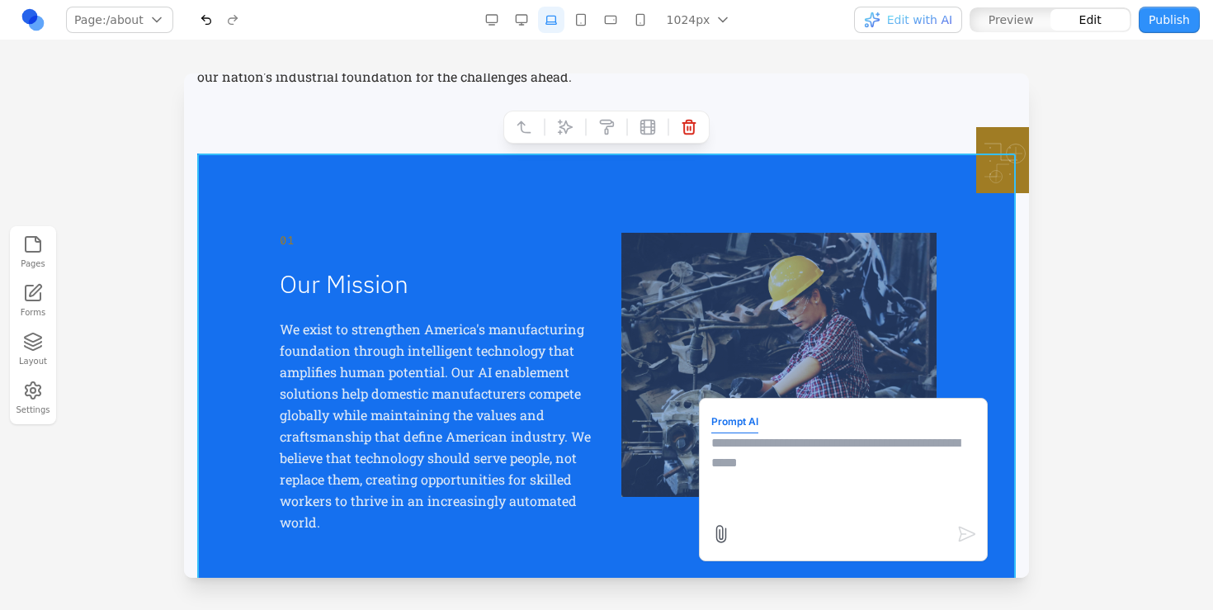
click at [828, 472] on textarea at bounding box center [843, 474] width 264 height 82
type textarea "**********"
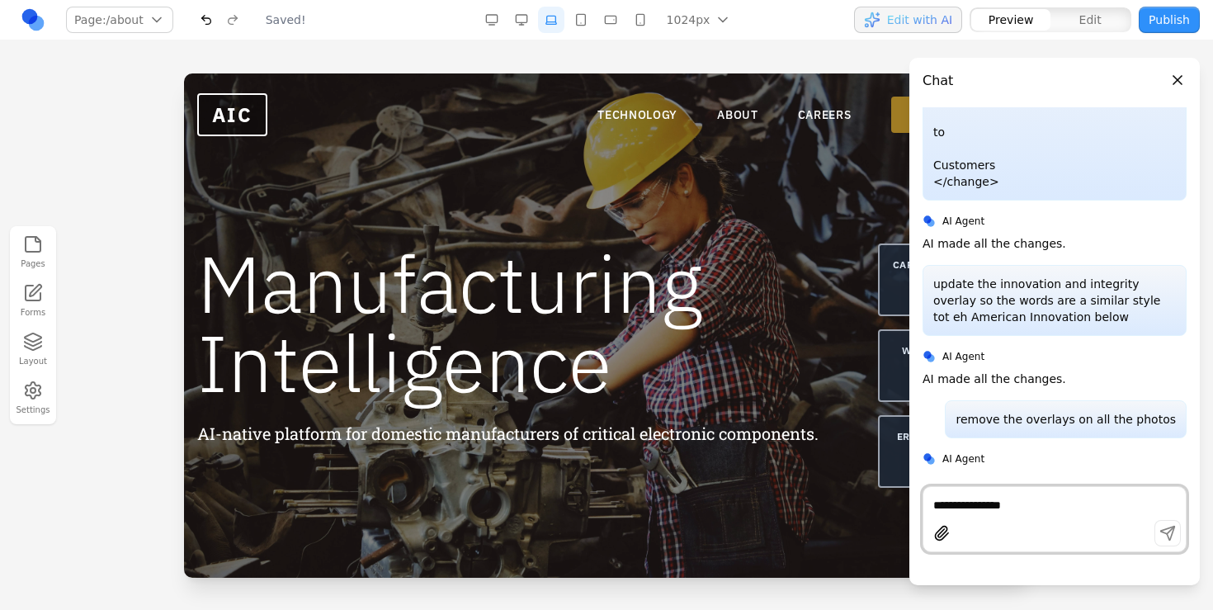
scroll to position [0, 0]
click at [1176, 73] on button "Close panel" at bounding box center [1177, 80] width 18 height 18
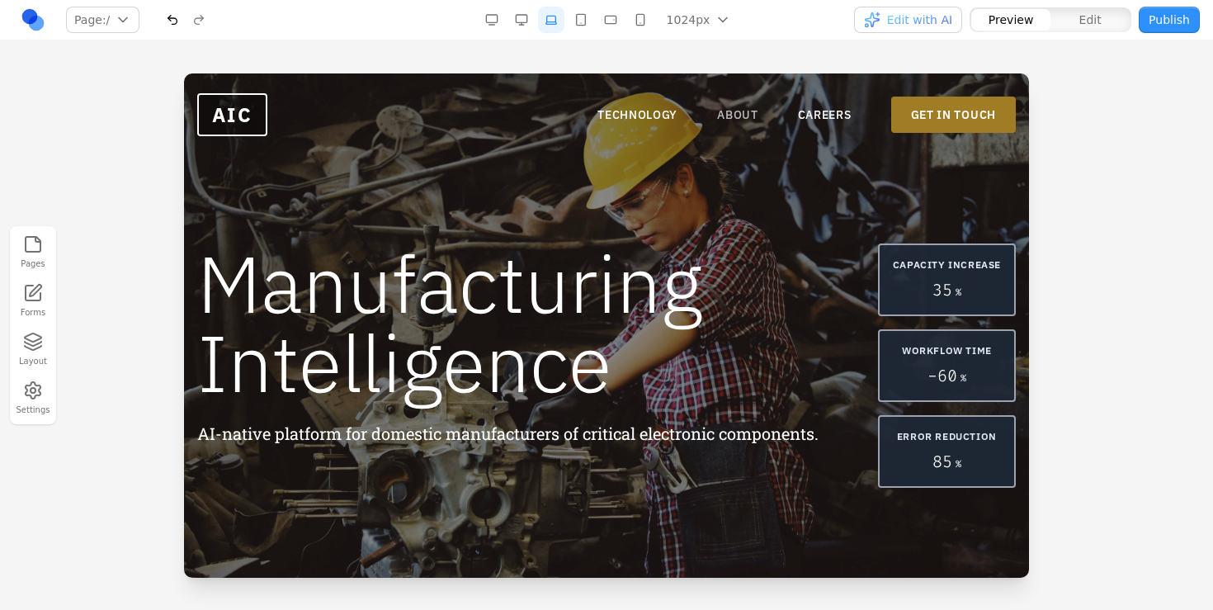
click at [741, 112] on link "ABOUT" at bounding box center [737, 114] width 41 height 16
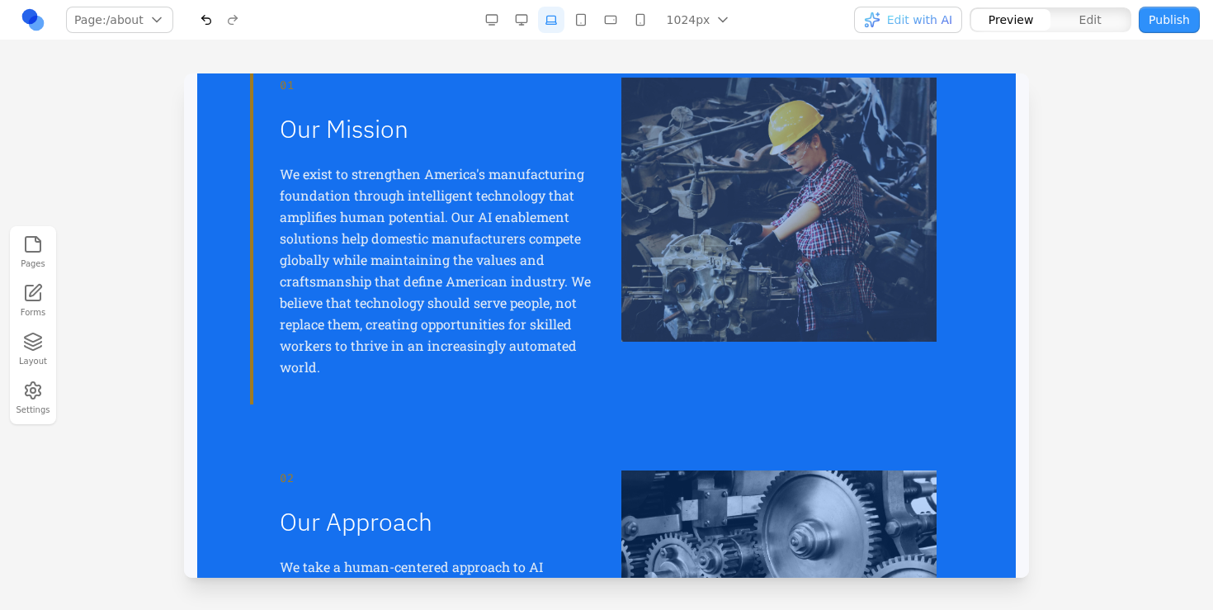
click at [731, 271] on img at bounding box center [778, 210] width 315 height 264
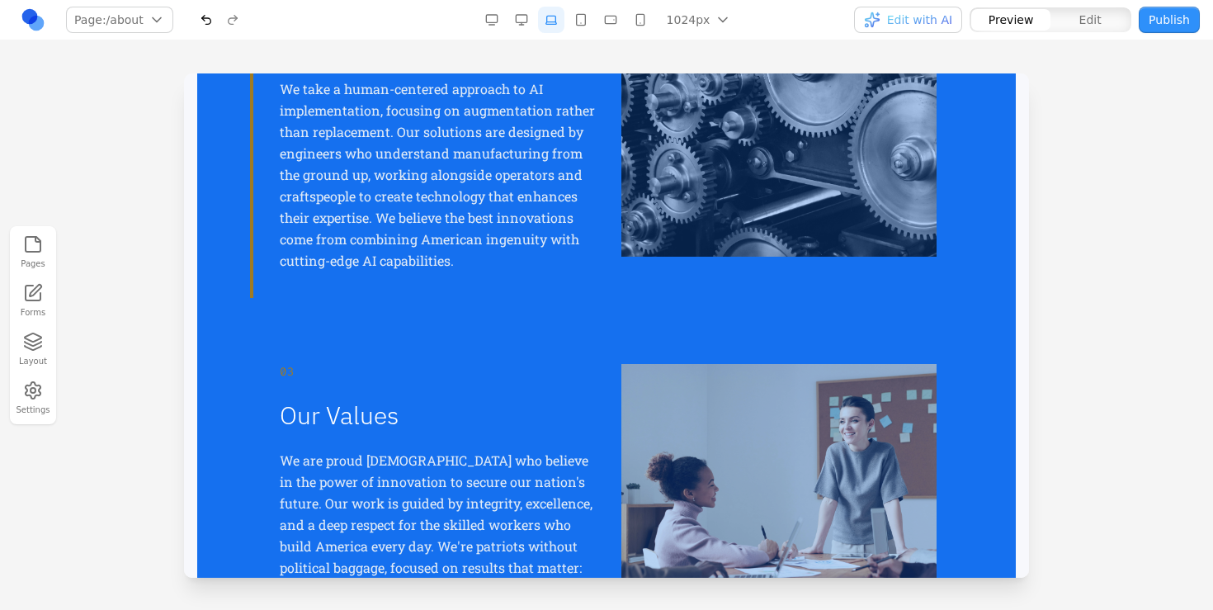
click at [767, 226] on img at bounding box center [778, 125] width 315 height 264
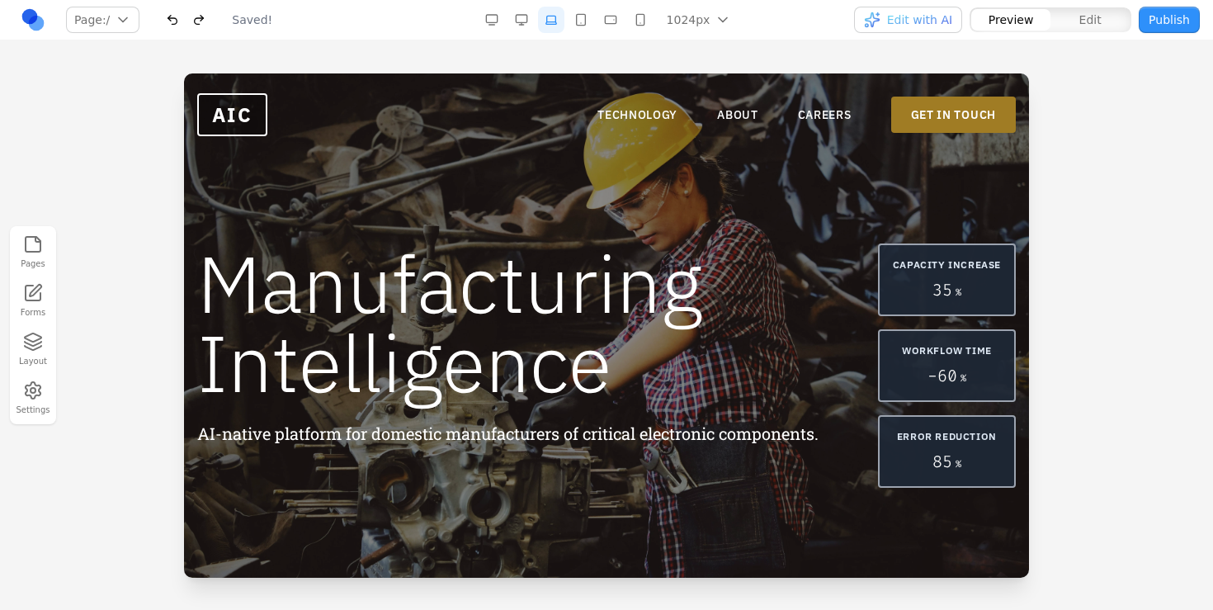
scroll to position [905, 0]
click at [733, 119] on link "ABOUT" at bounding box center [737, 114] width 41 height 16
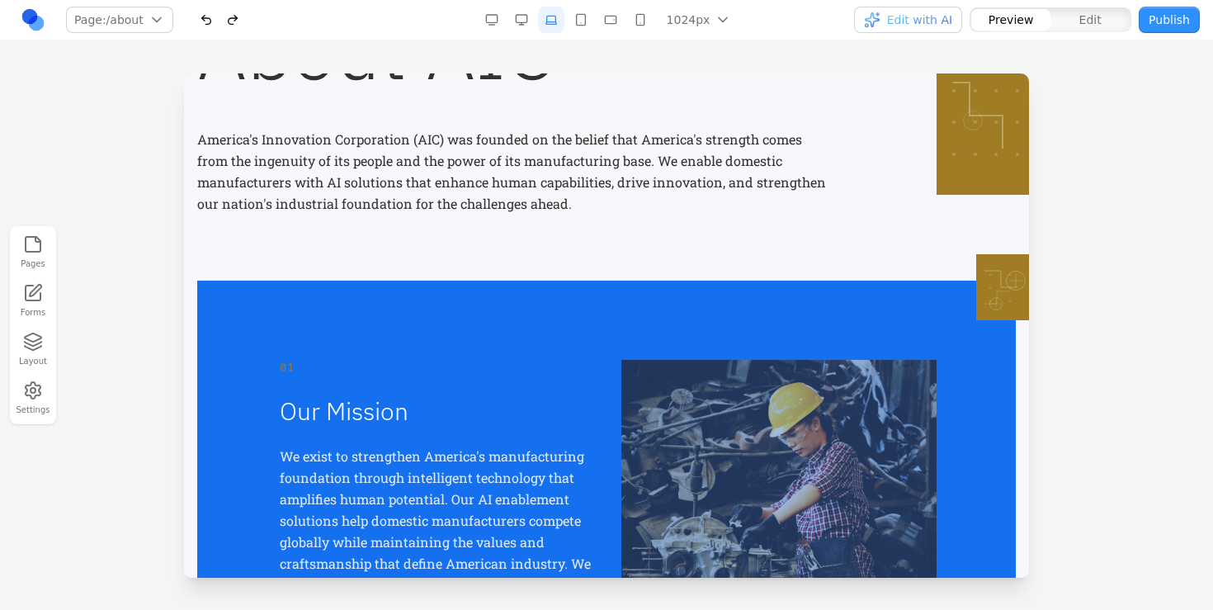
scroll to position [271, 0]
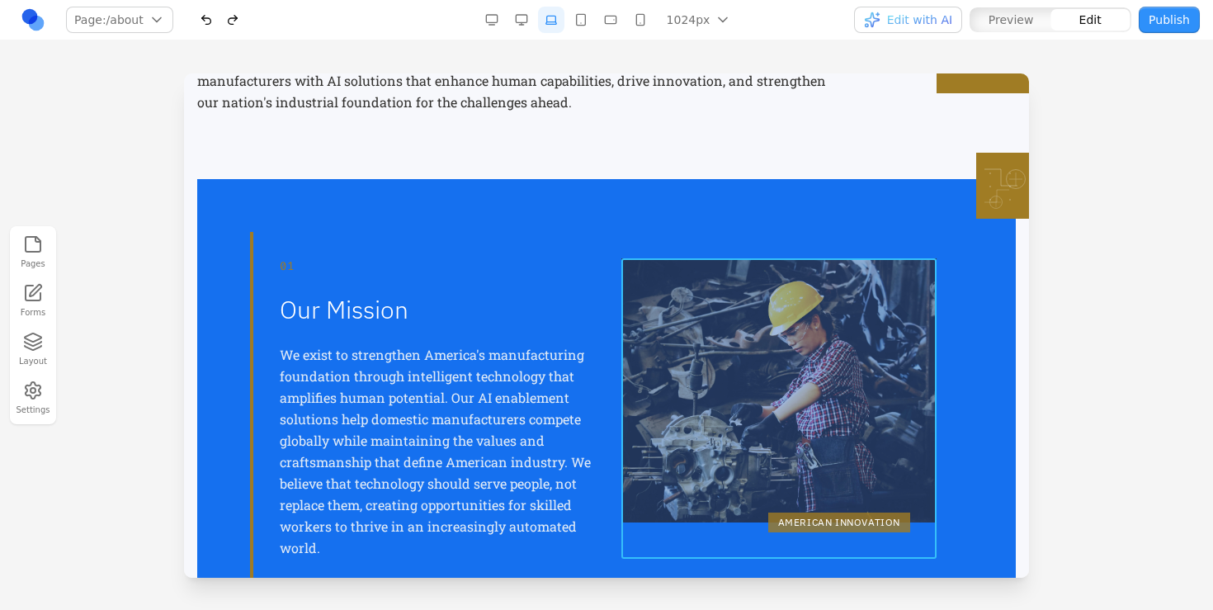
click at [716, 309] on div "AMERICAN INNOVATION" at bounding box center [778, 408] width 315 height 300
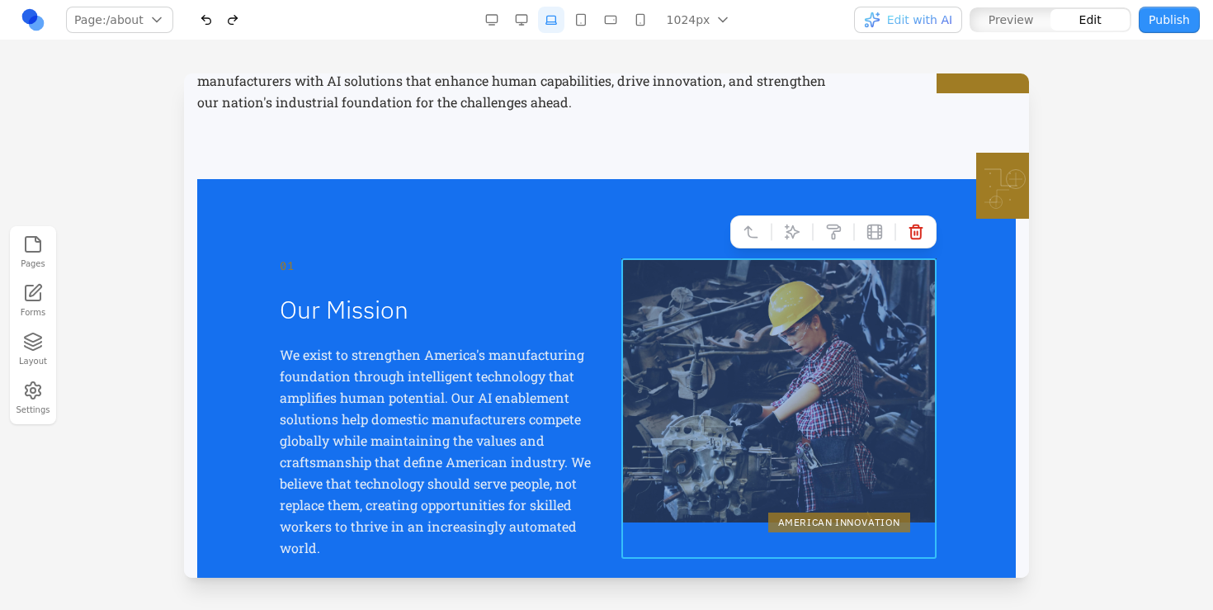
click at [40, 346] on icon "button" at bounding box center [33, 348] width 16 height 4
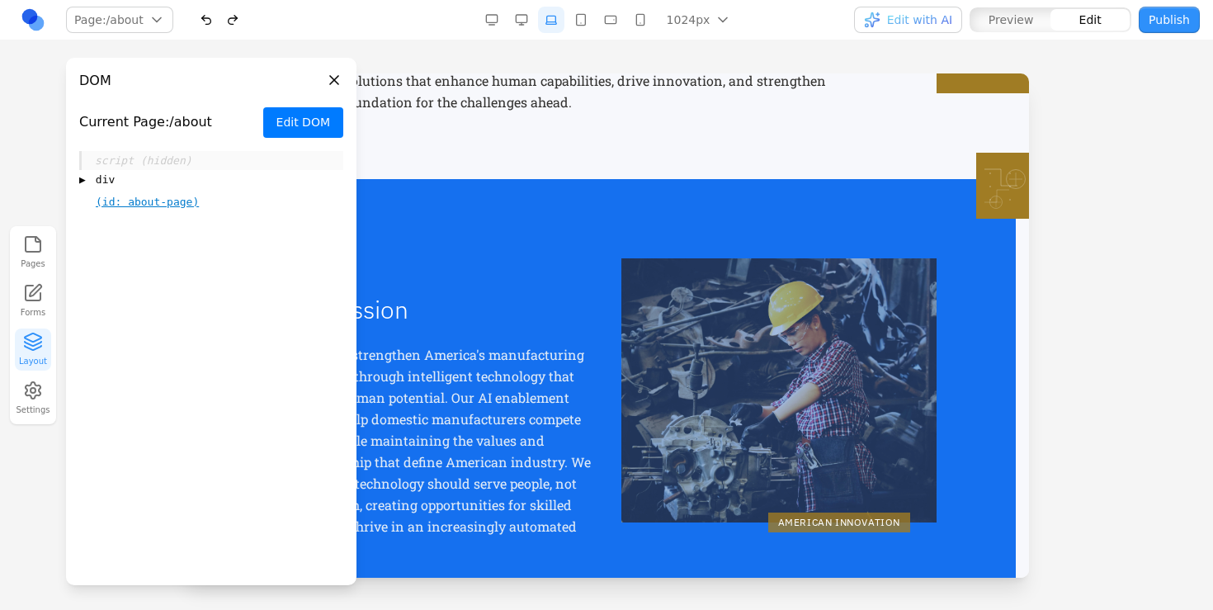
click at [100, 181] on span "div" at bounding box center [105, 180] width 19 height 16
click at [109, 269] on div "▶ main" at bounding box center [220, 268] width 246 height 20
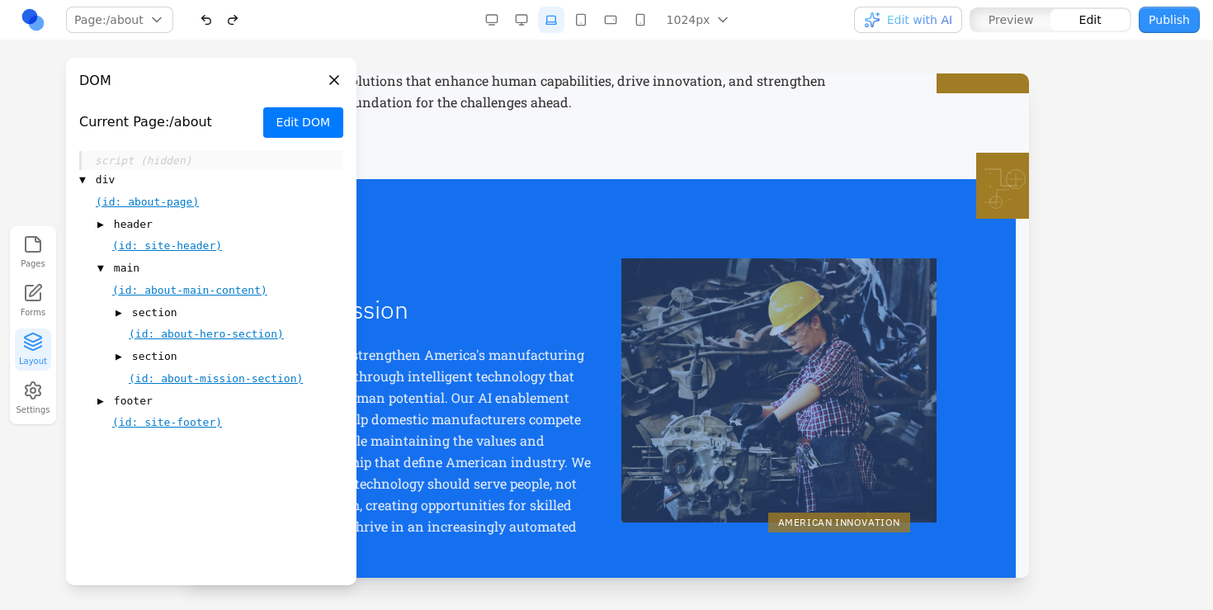
click at [118, 351] on span "▶" at bounding box center [118, 356] width 7 height 16
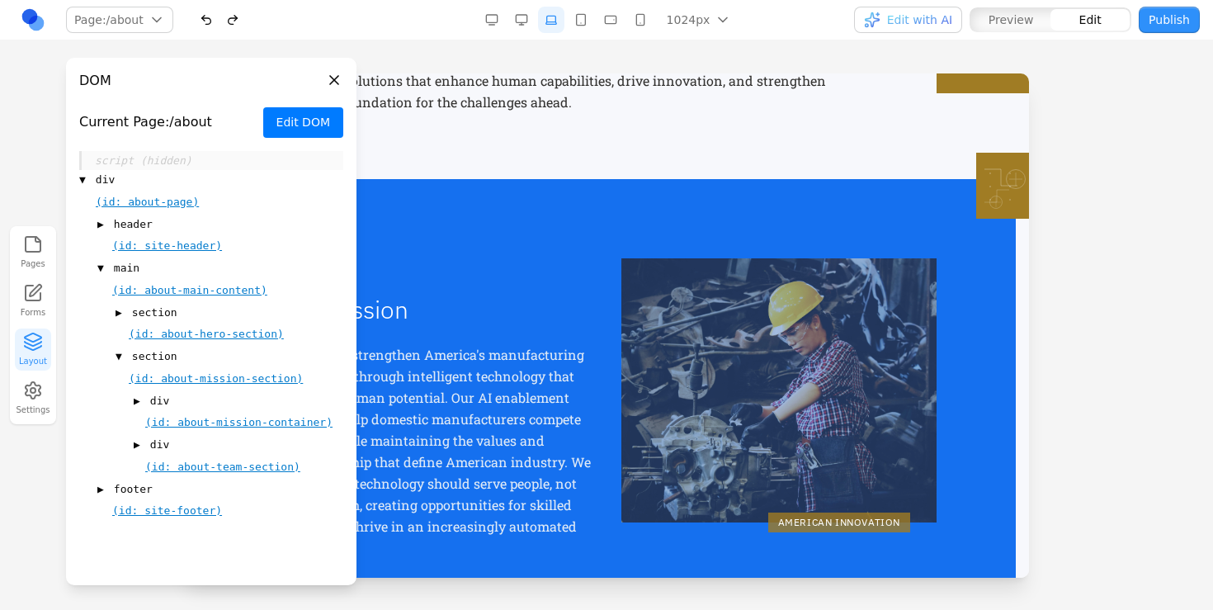
click at [118, 351] on span "▼" at bounding box center [118, 356] width 7 height 16
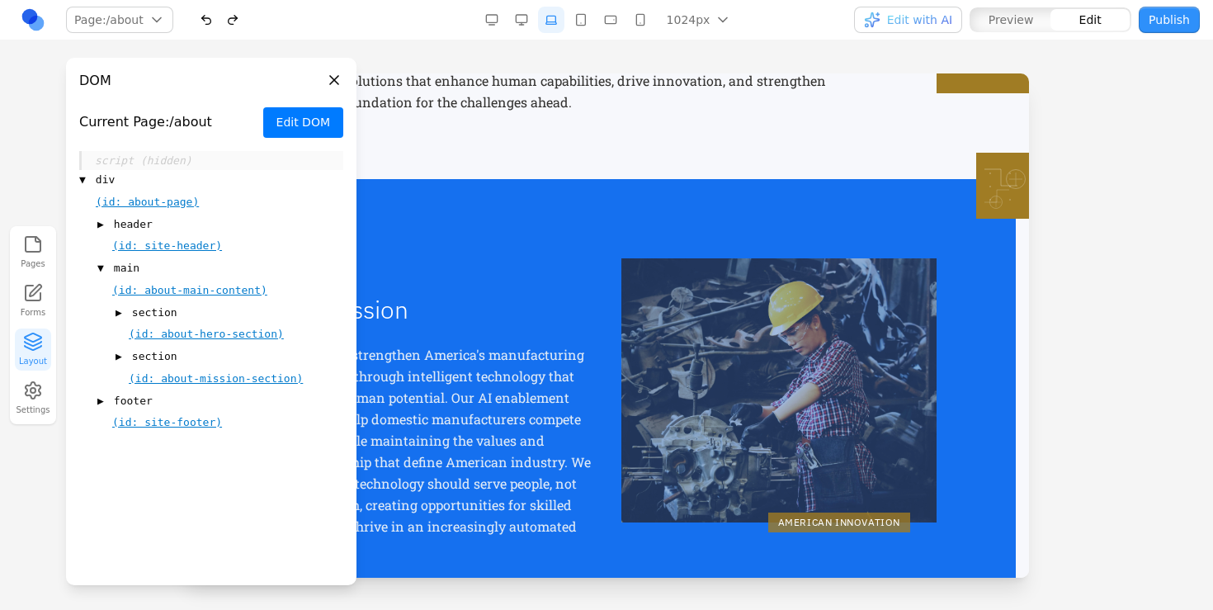
click at [118, 313] on span "▶" at bounding box center [118, 312] width 7 height 16
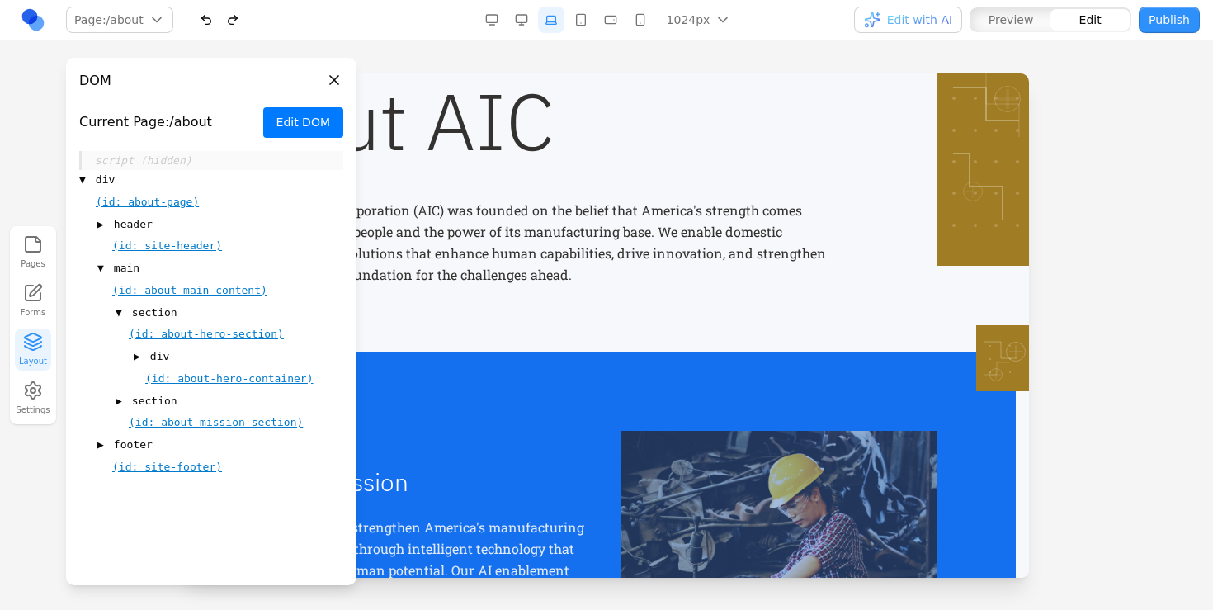
scroll to position [101, 0]
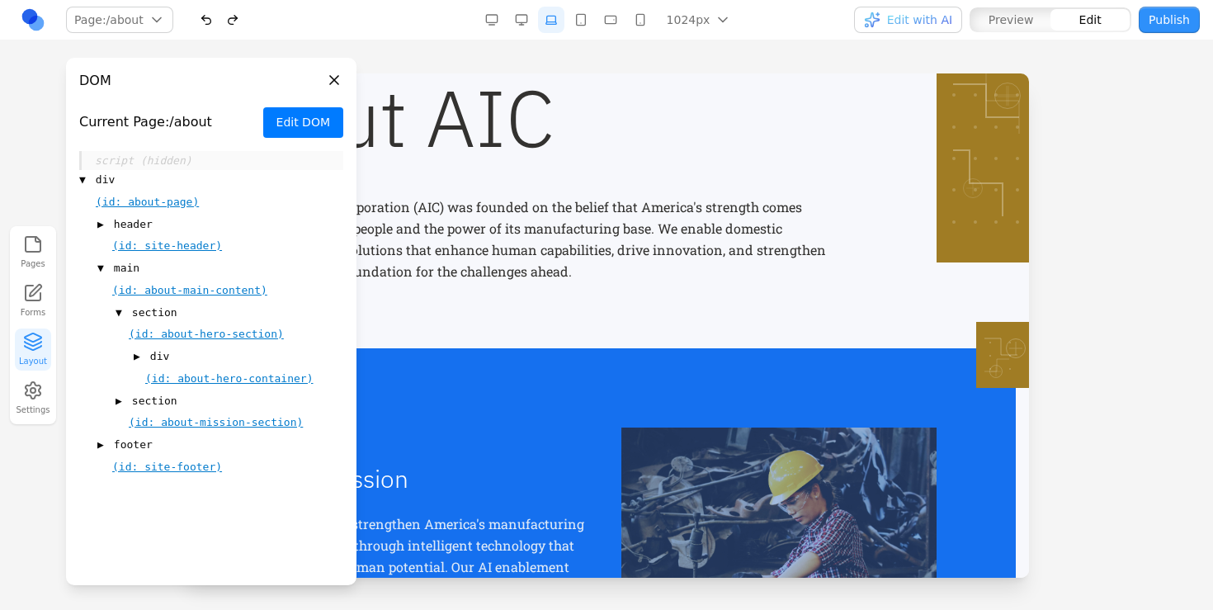
click at [135, 354] on span "▶" at bounding box center [137, 356] width 7 height 16
click at [139, 359] on span "▼" at bounding box center [137, 356] width 7 height 16
click at [115, 404] on span "▶" at bounding box center [118, 401] width 7 height 16
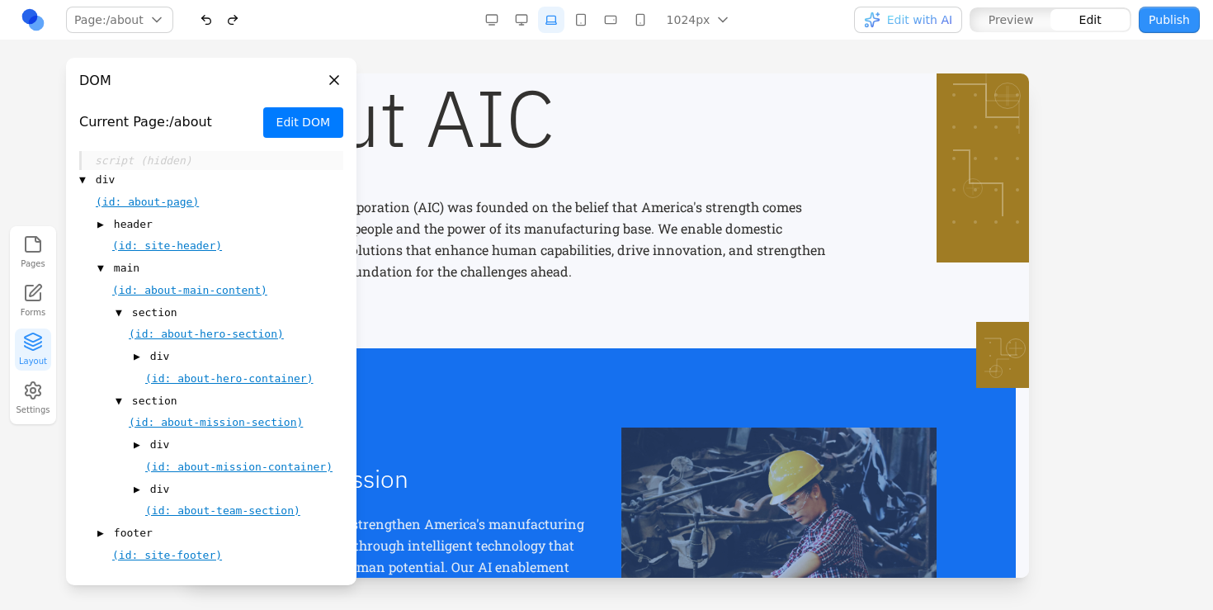
click at [208, 460] on span "(id: about-mission-container)" at bounding box center [238, 466] width 187 height 12
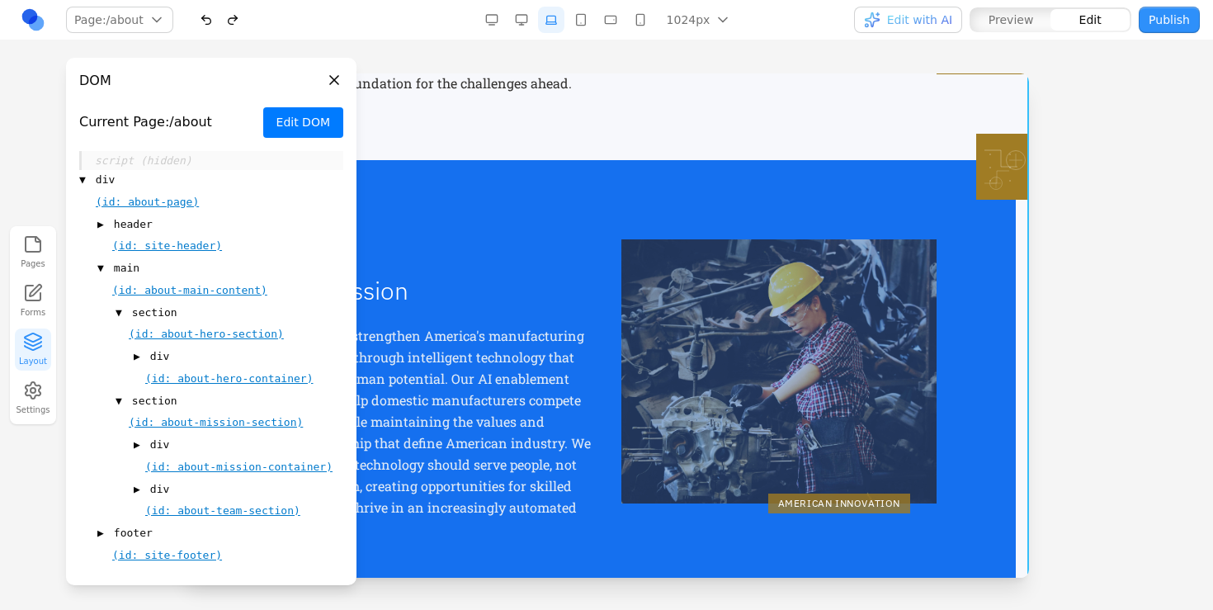
scroll to position [288, 0]
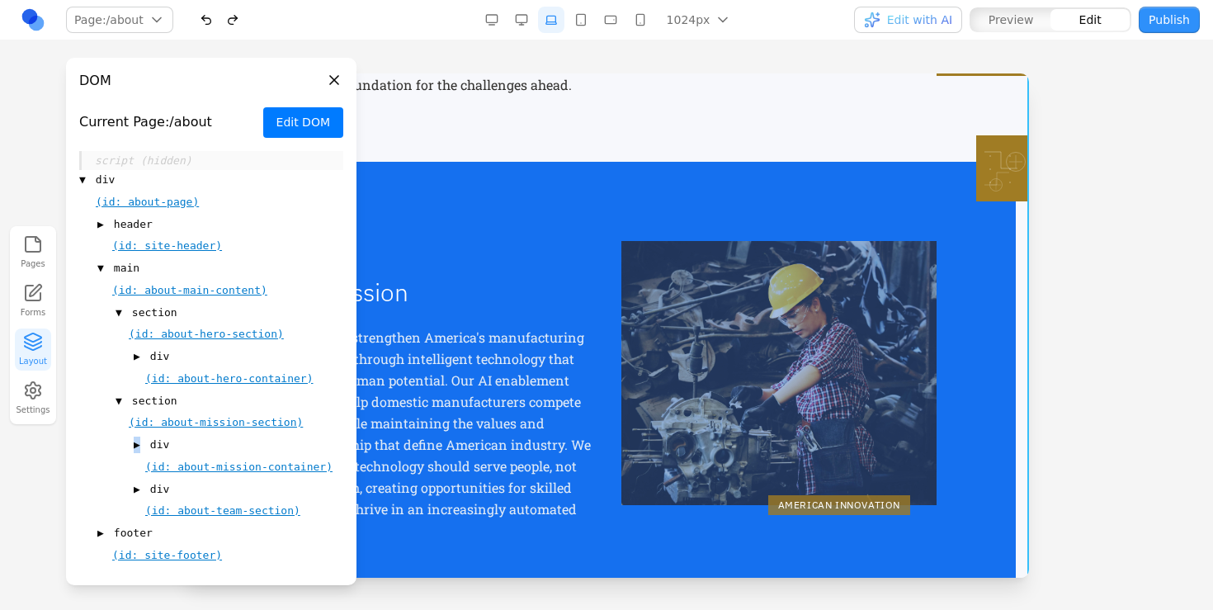
click at [136, 445] on span "▶" at bounding box center [137, 444] width 7 height 16
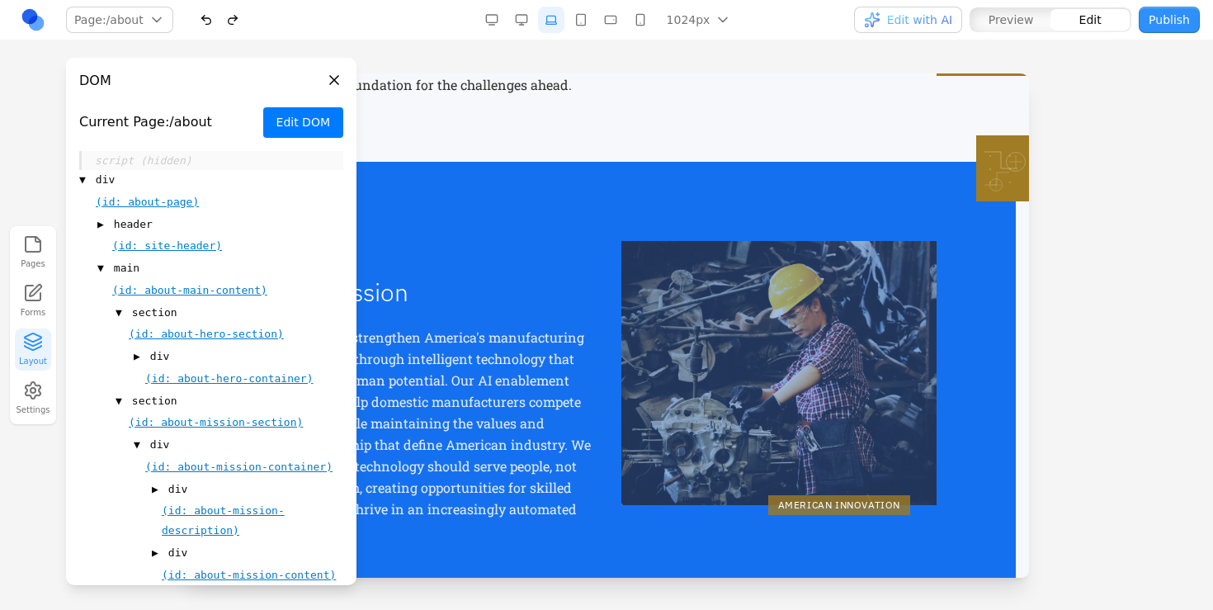
scroll to position [104, 0]
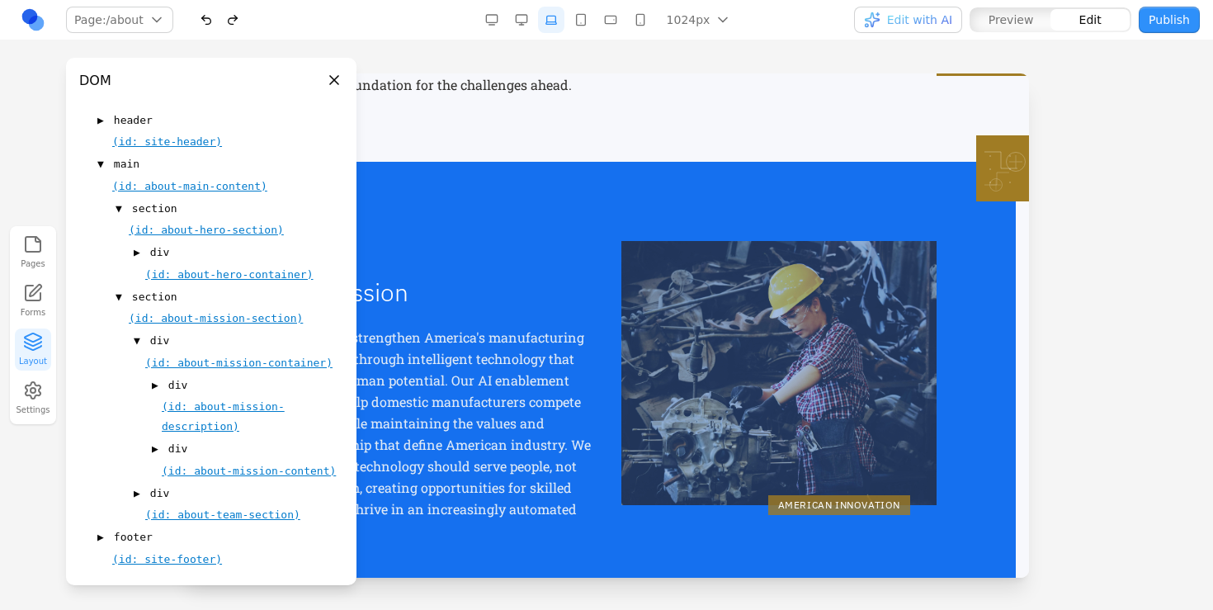
click at [155, 448] on span "▶" at bounding box center [155, 449] width 7 height 16
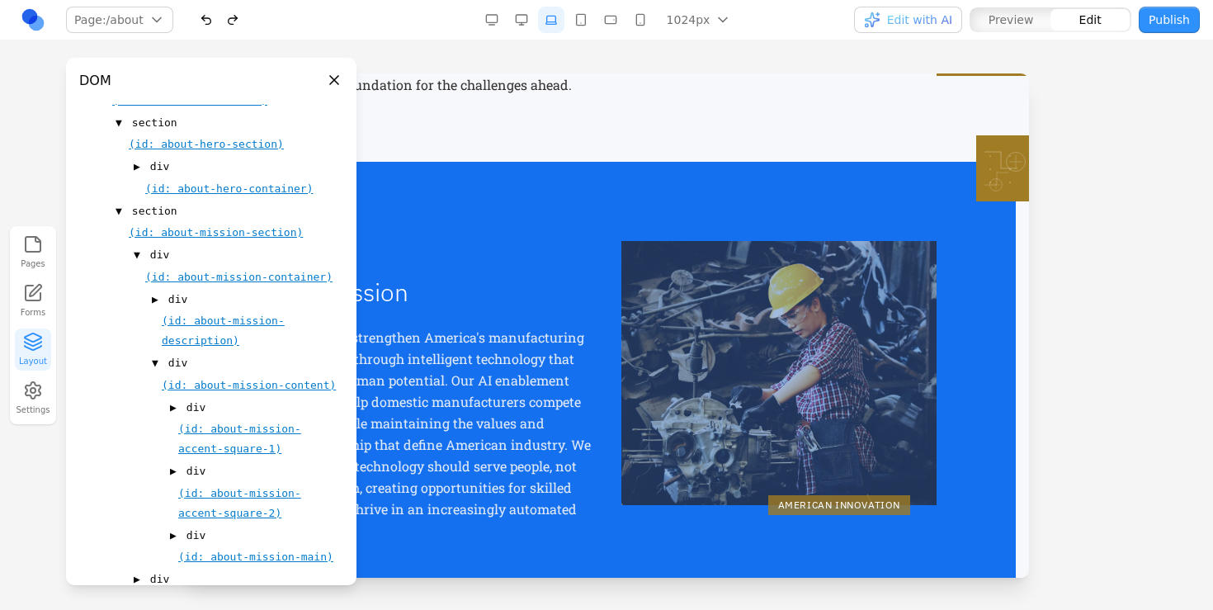
scroll to position [196, 0]
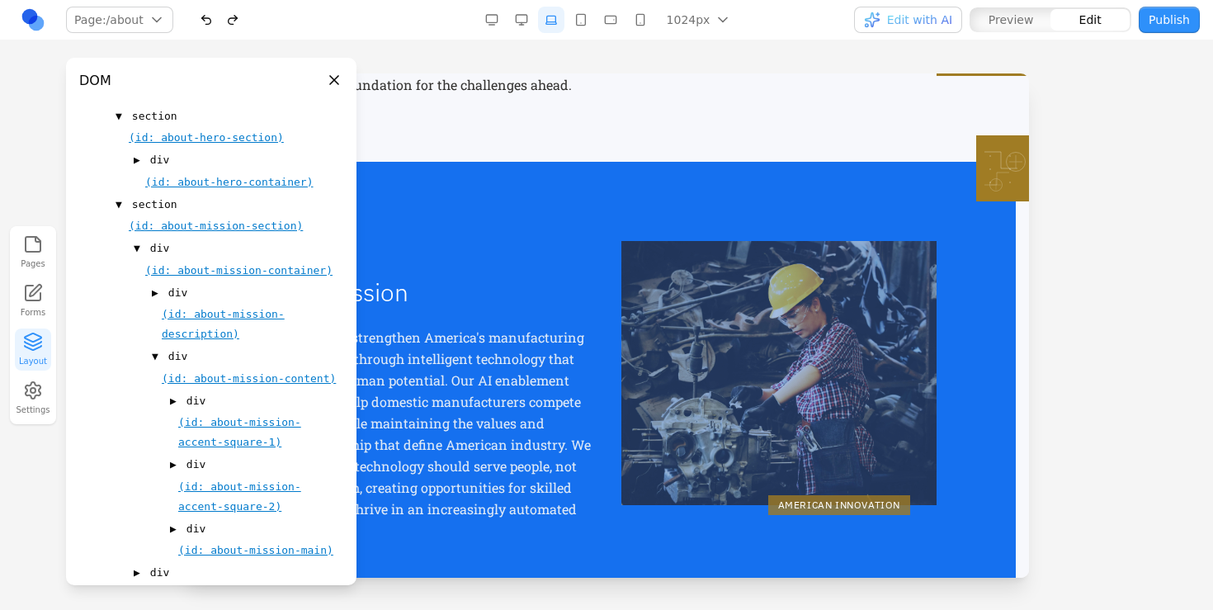
click at [231, 440] on span "(id: about-mission-accent-square-1)" at bounding box center [239, 432] width 123 height 32
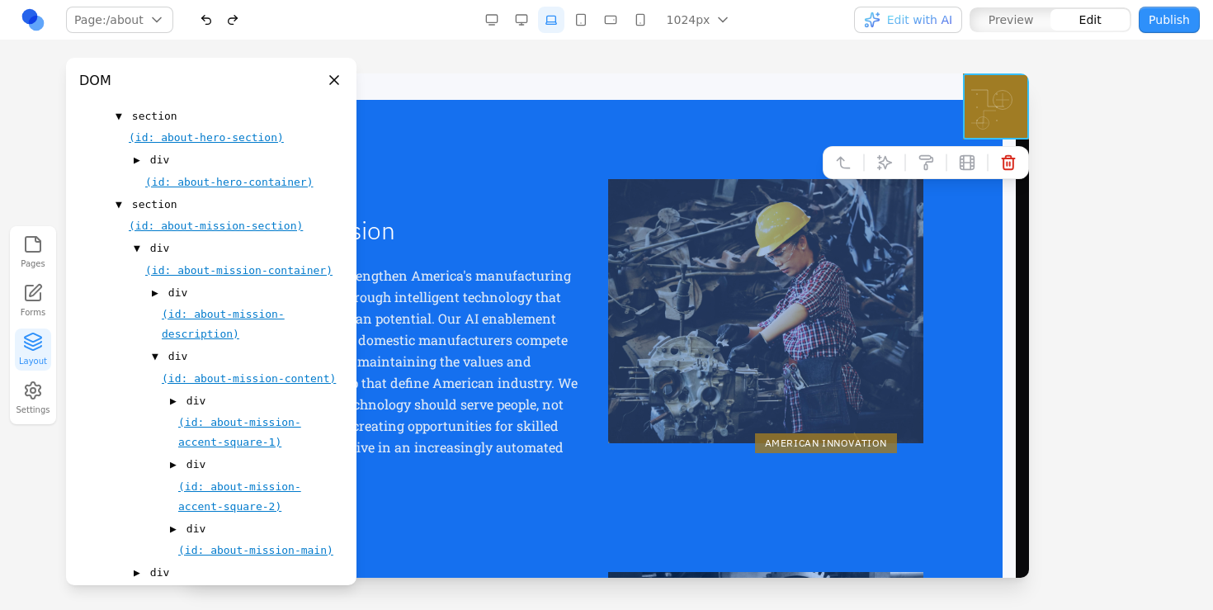
scroll to position [276, 0]
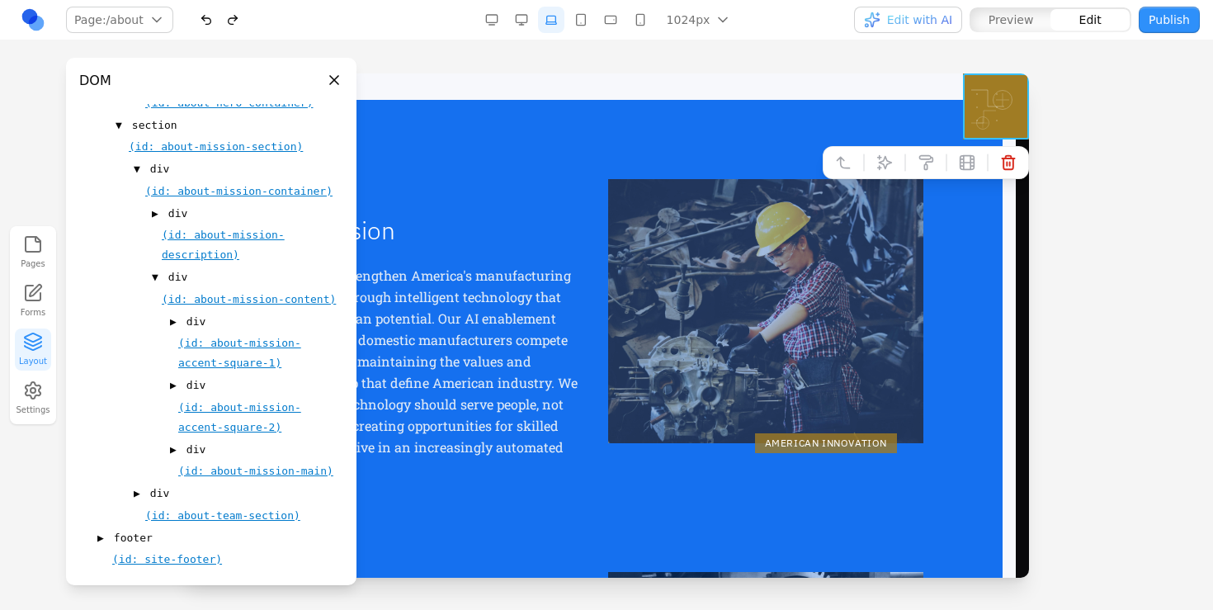
click at [227, 473] on span "(id: about-mission-main)" at bounding box center [255, 470] width 155 height 12
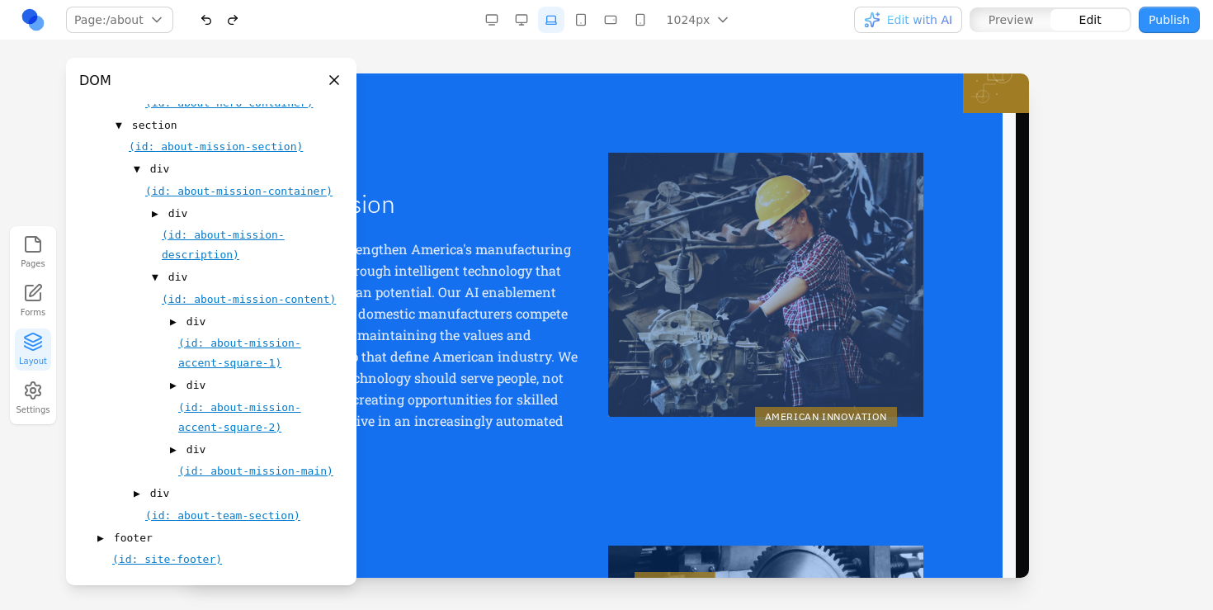
click at [172, 456] on span "▶" at bounding box center [173, 449] width 7 height 16
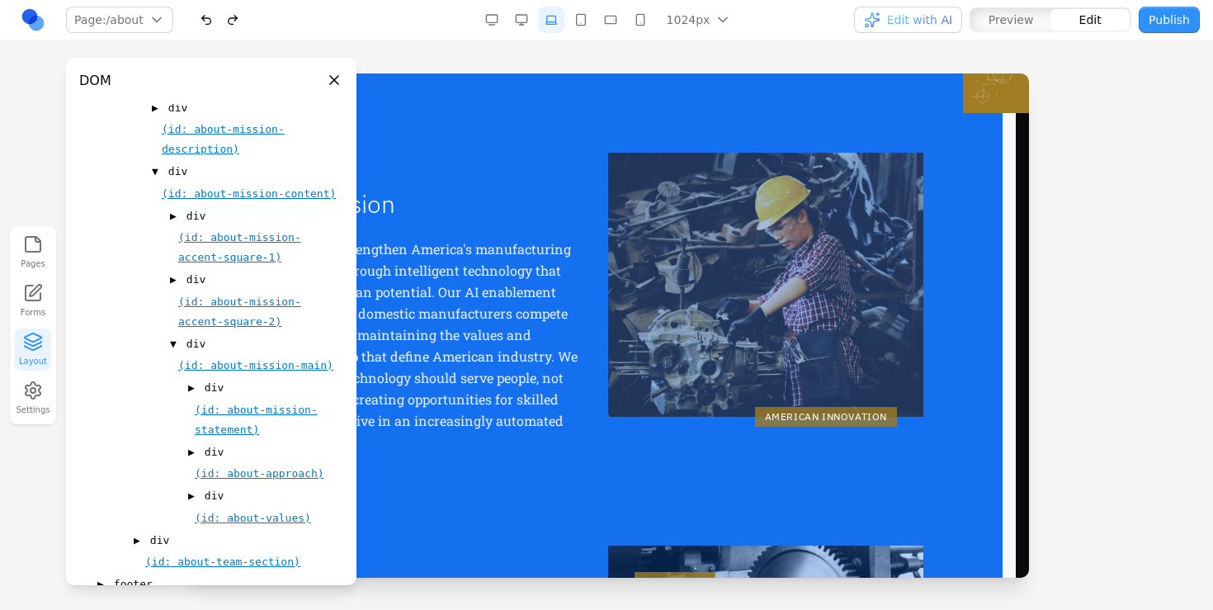
scroll to position [386, 0]
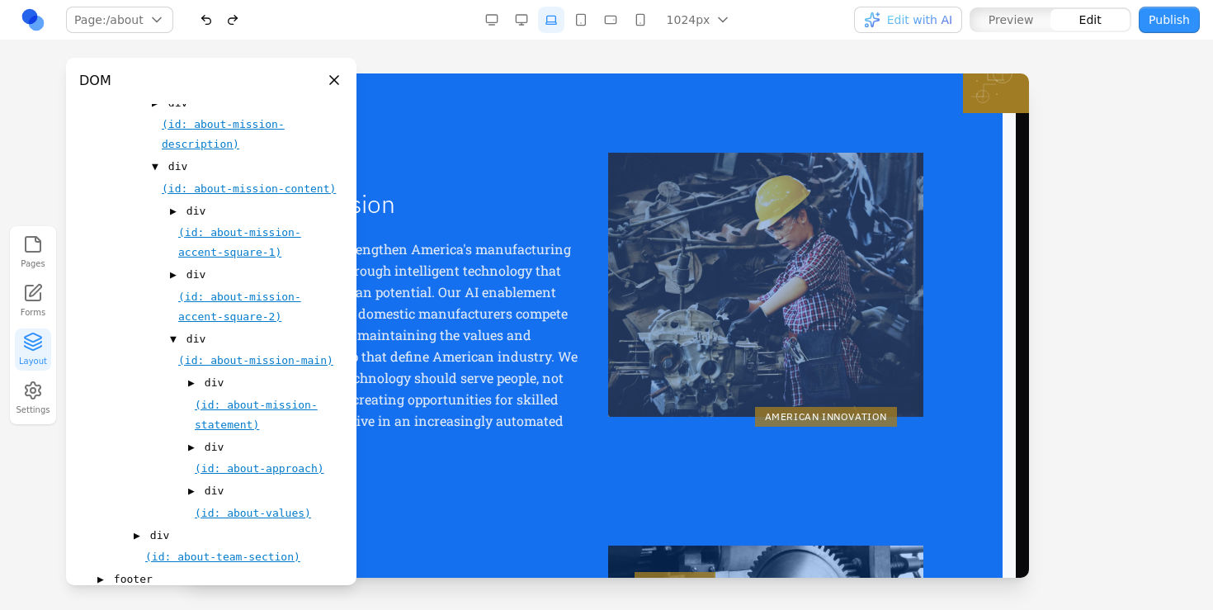
click at [220, 403] on span "(id: about-mission-statement)" at bounding box center [256, 414] width 123 height 32
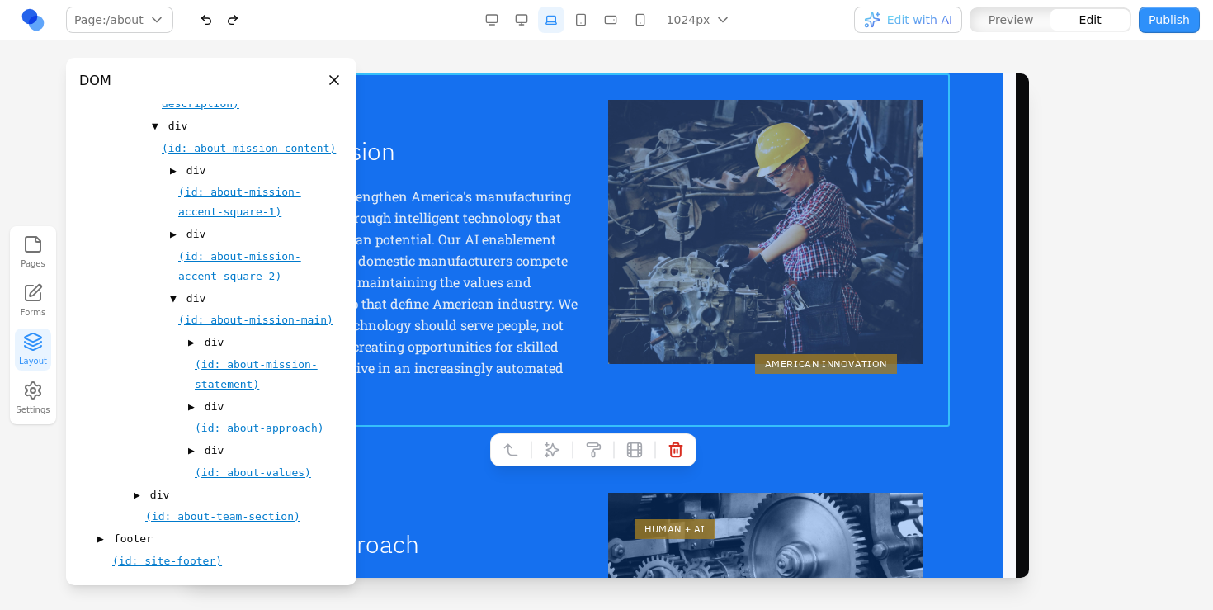
scroll to position [428, 0]
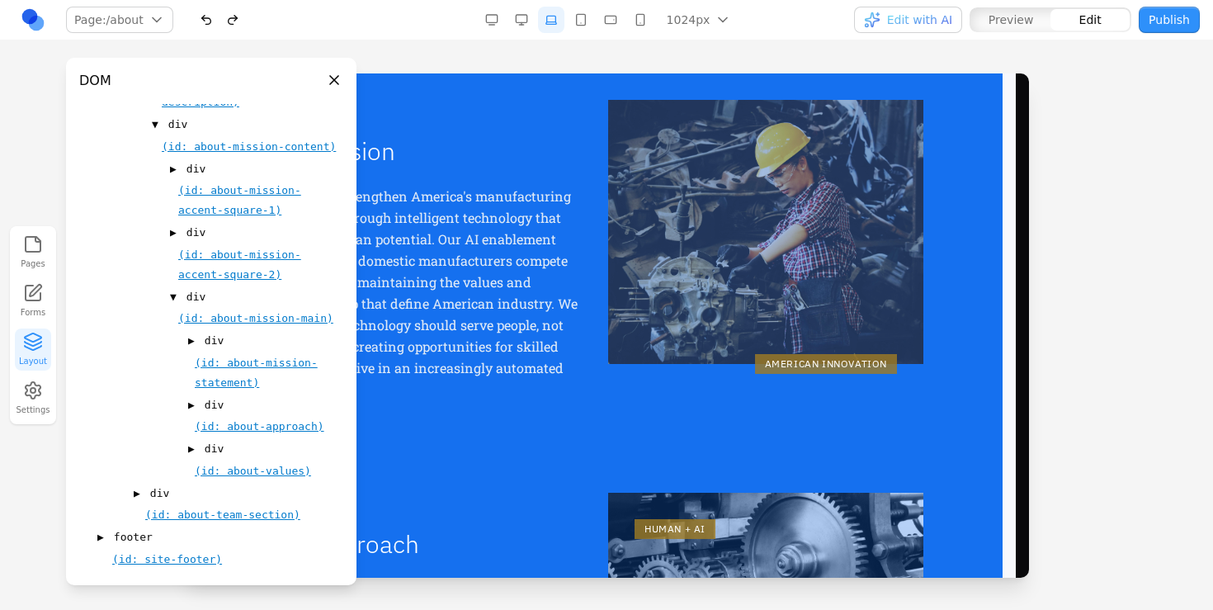
click at [192, 404] on span "▶" at bounding box center [191, 405] width 7 height 16
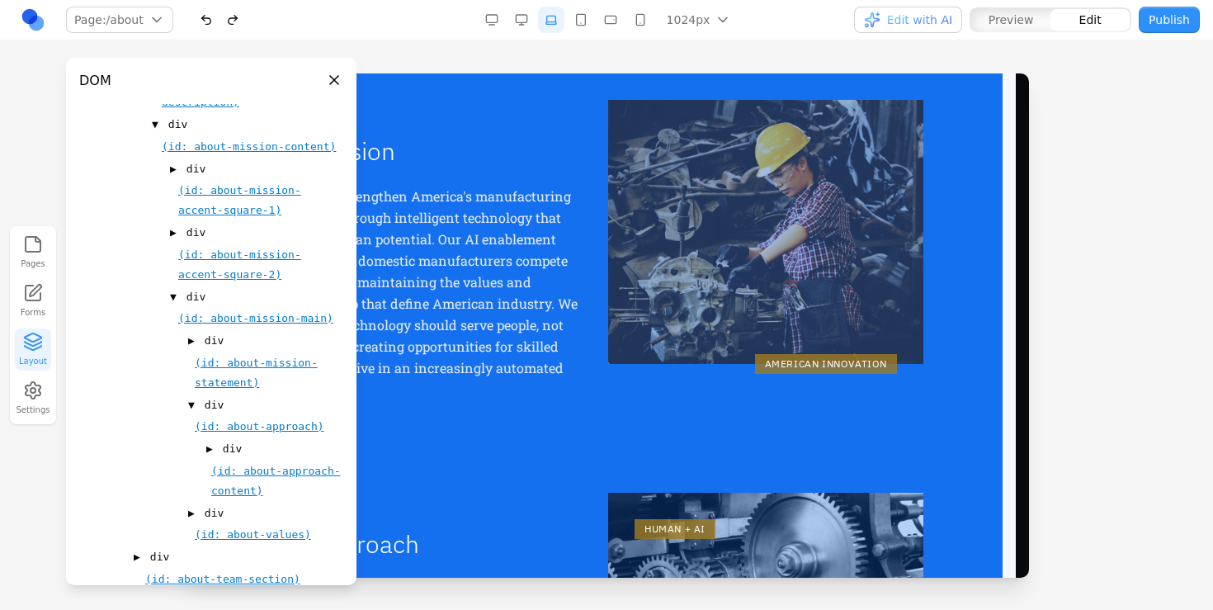
click at [244, 463] on div "(id: about-approach-content)" at bounding box center [277, 480] width 132 height 40
click at [242, 472] on span "(id: about-approach-content)" at bounding box center [276, 480] width 130 height 32
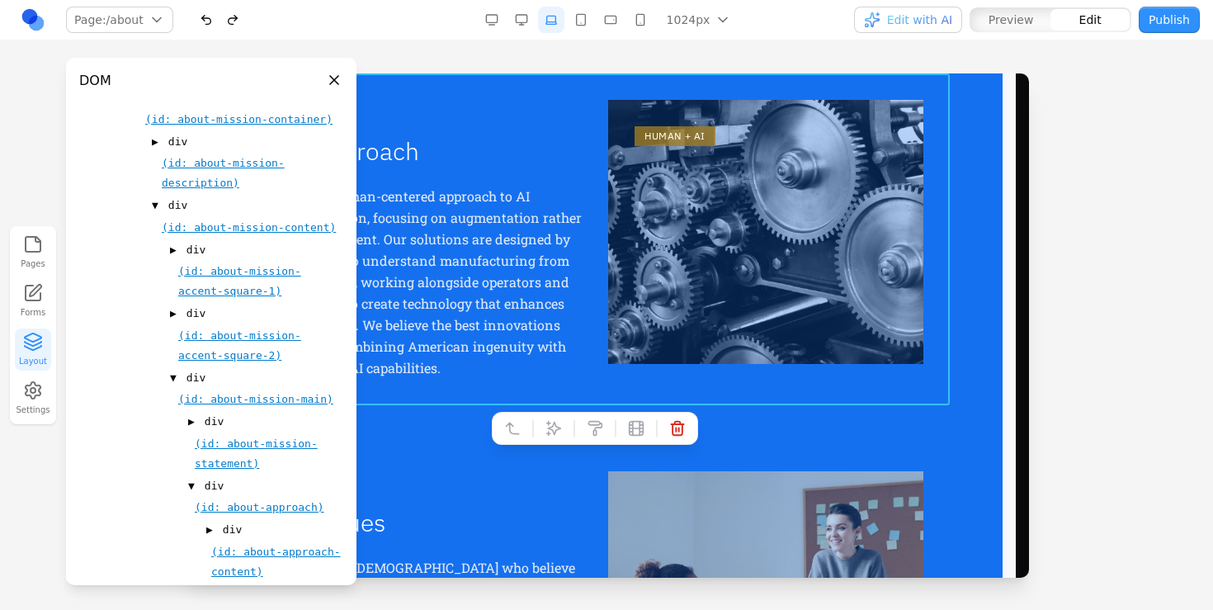
scroll to position [346, 0]
click at [225, 509] on span "(id: about-approach)" at bounding box center [260, 508] width 130 height 12
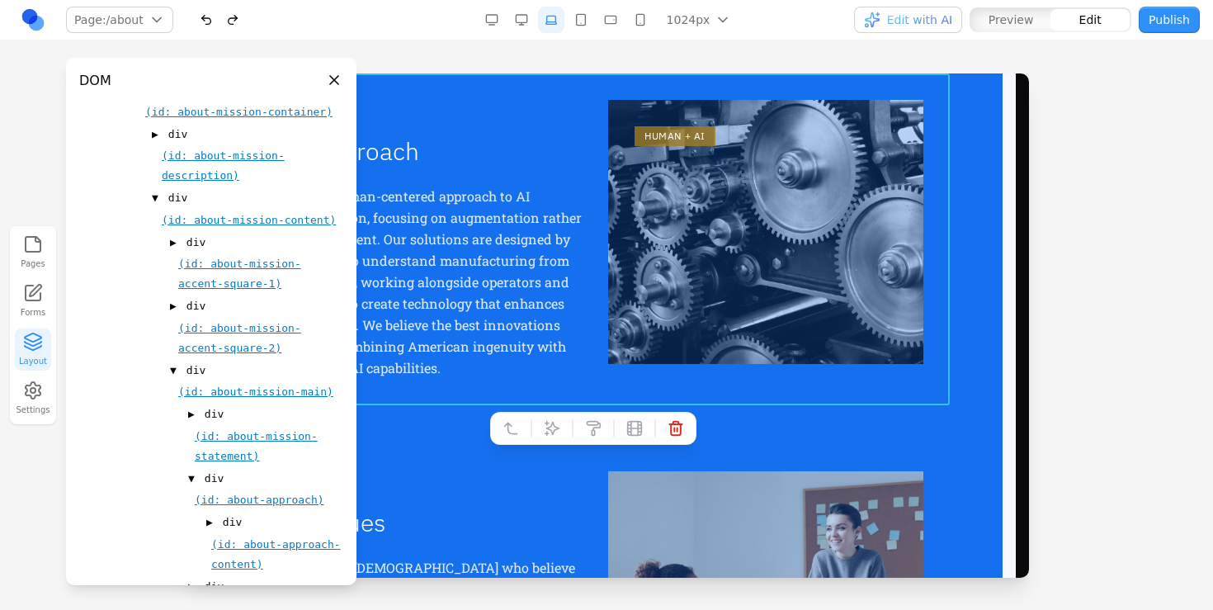
scroll to position [386, 0]
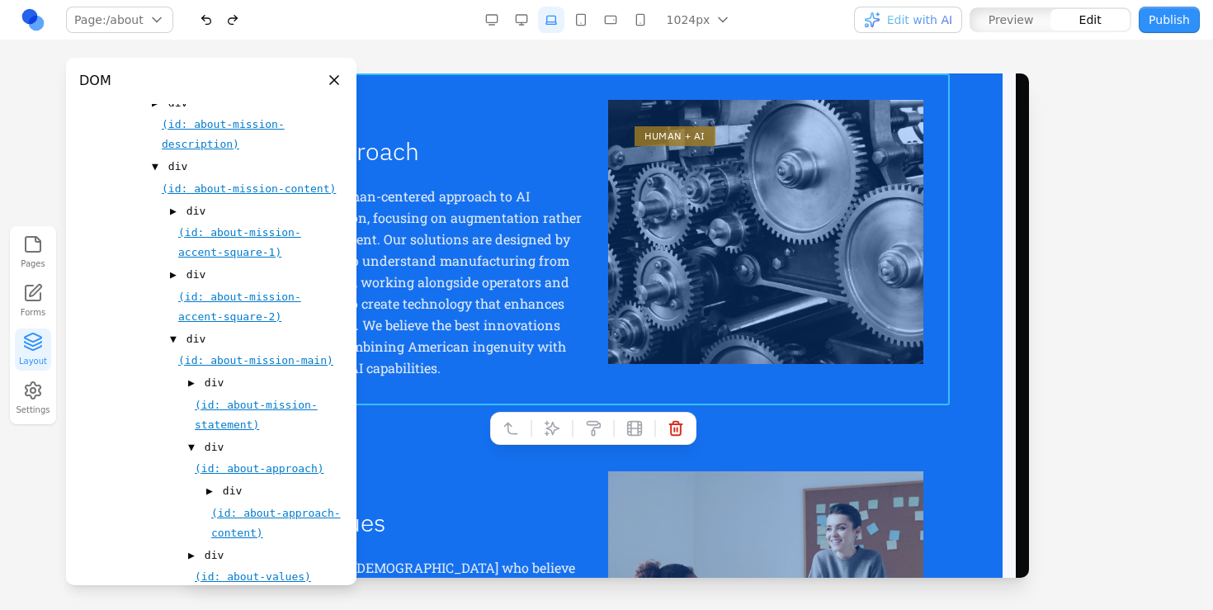
click at [206, 490] on span "▶" at bounding box center [209, 491] width 7 height 16
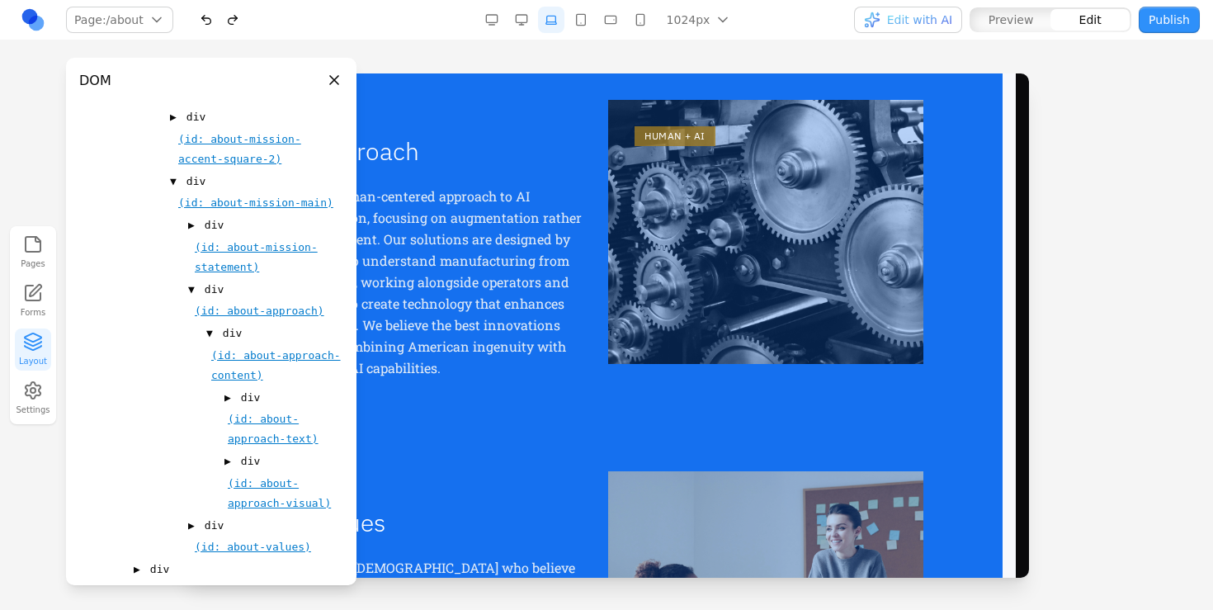
scroll to position [545, 0]
click at [232, 464] on div "▶ div" at bounding box center [283, 460] width 119 height 20
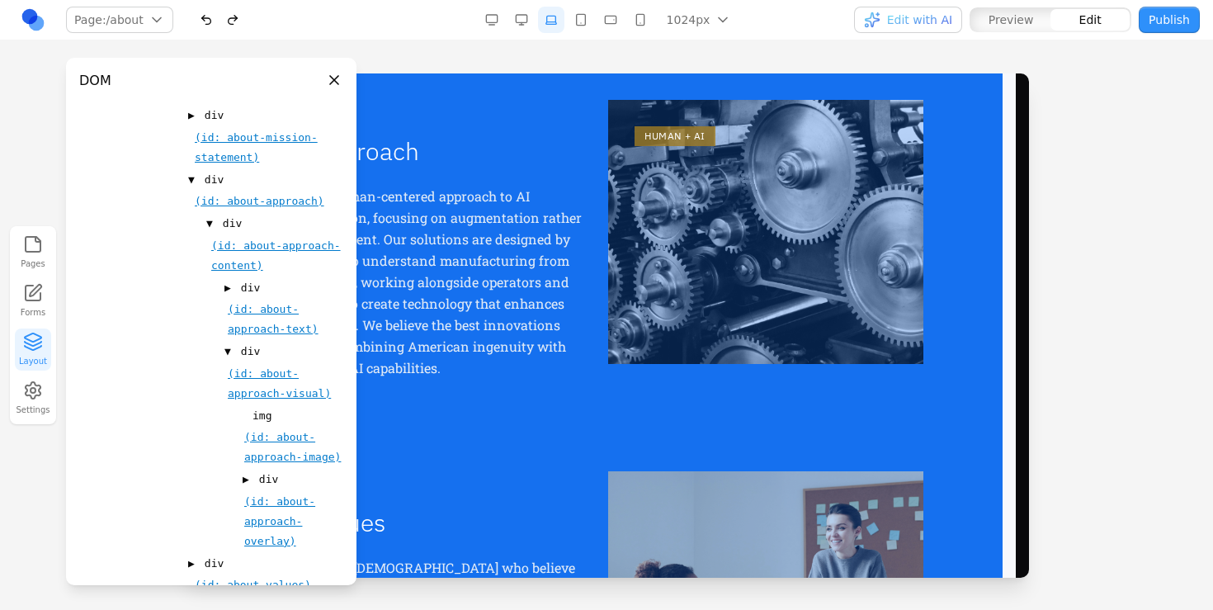
scroll to position [656, 0]
click at [276, 496] on span "(id: about-approach-overlay)" at bounding box center [279, 519] width 71 height 52
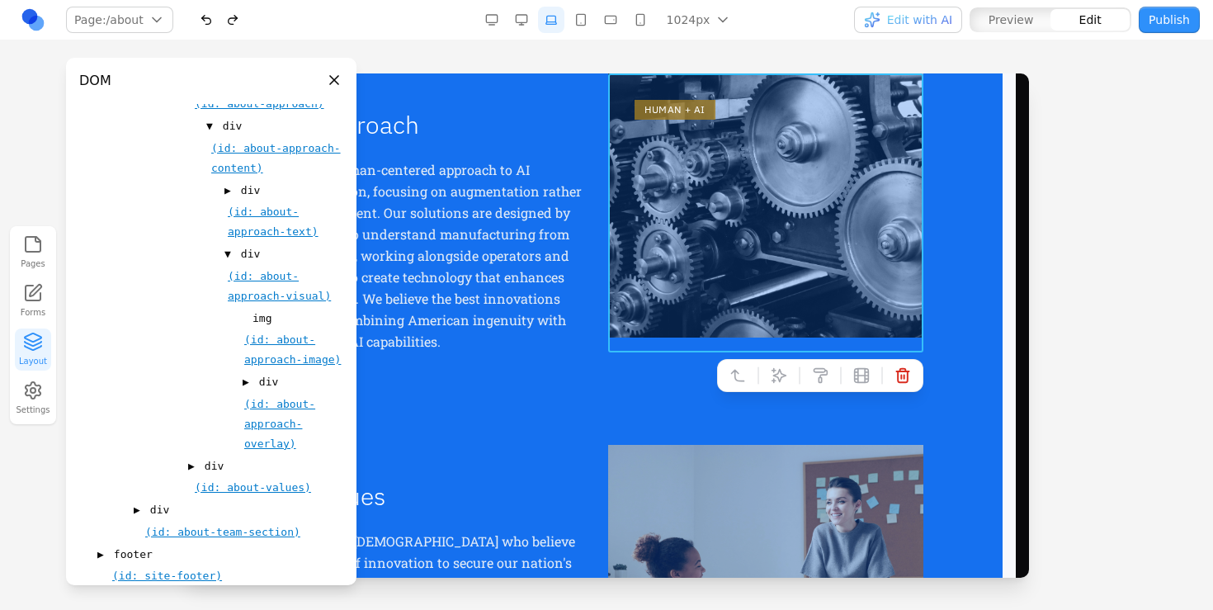
scroll to position [767, 0]
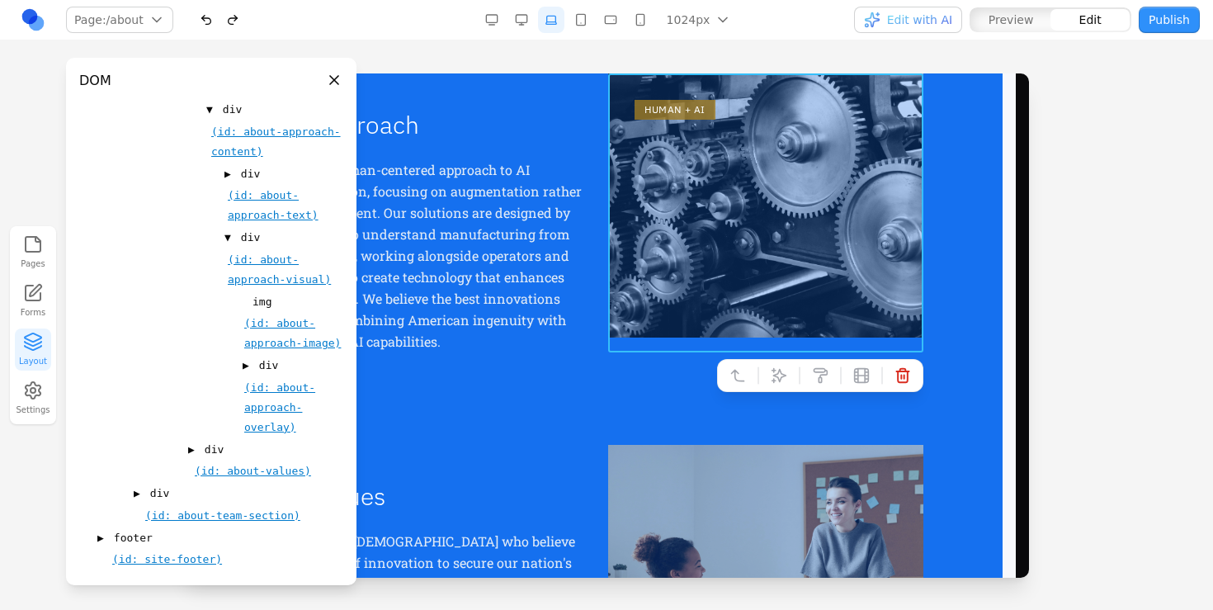
click at [531, 346] on p "We take a human-centered approach to AI implementation, focusing on augmentatio…" at bounding box center [423, 255] width 315 height 193
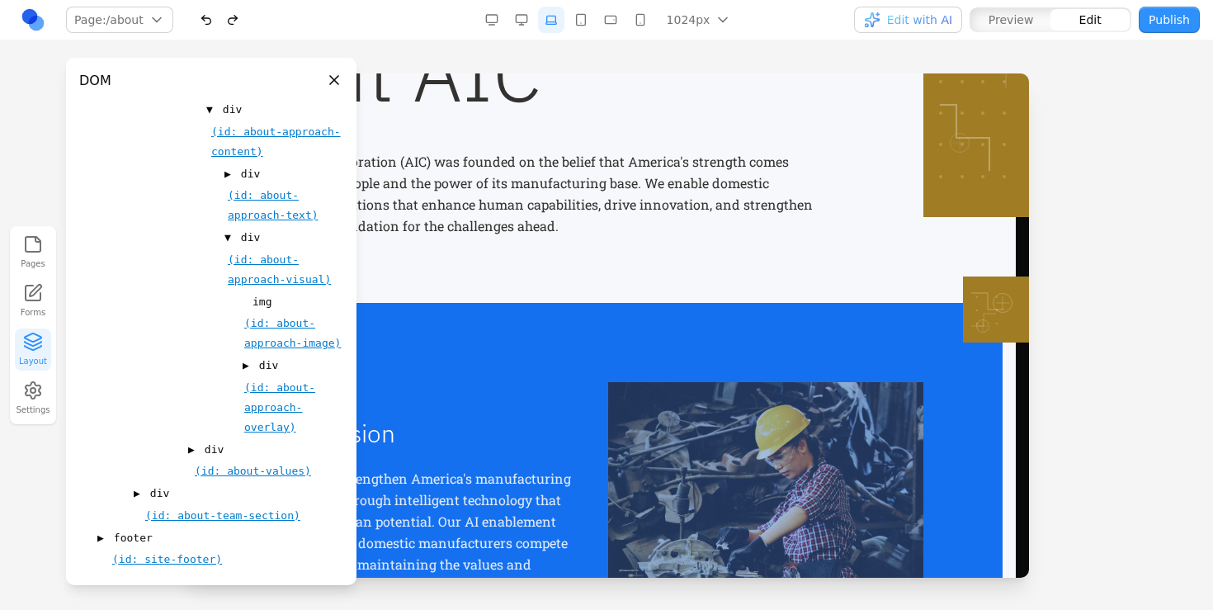
scroll to position [143, 0]
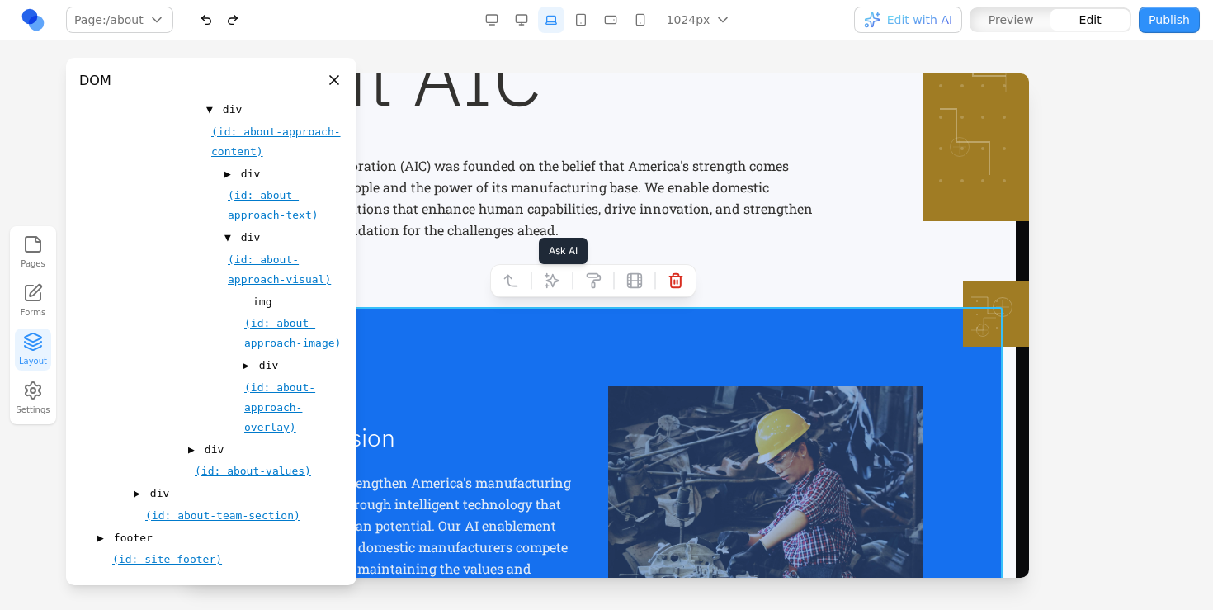
click at [552, 286] on icon at bounding box center [552, 281] width 14 height 14
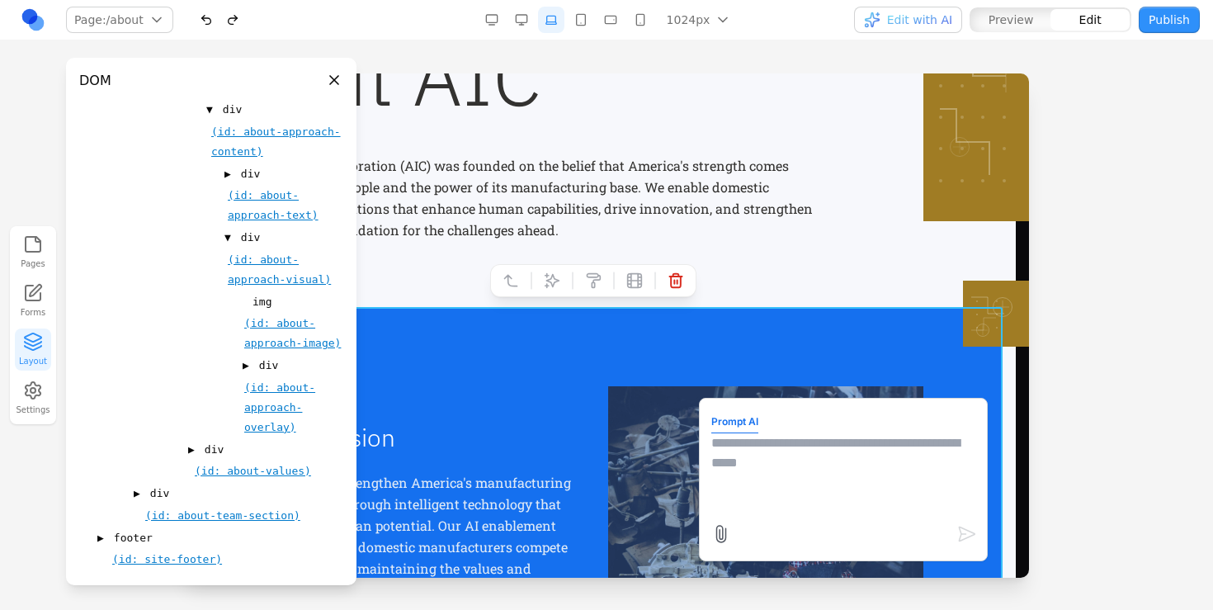
click at [770, 427] on form "Prompt AI" at bounding box center [843, 479] width 264 height 139
click at [759, 447] on textarea at bounding box center [843, 474] width 264 height 82
type textarea "**********"
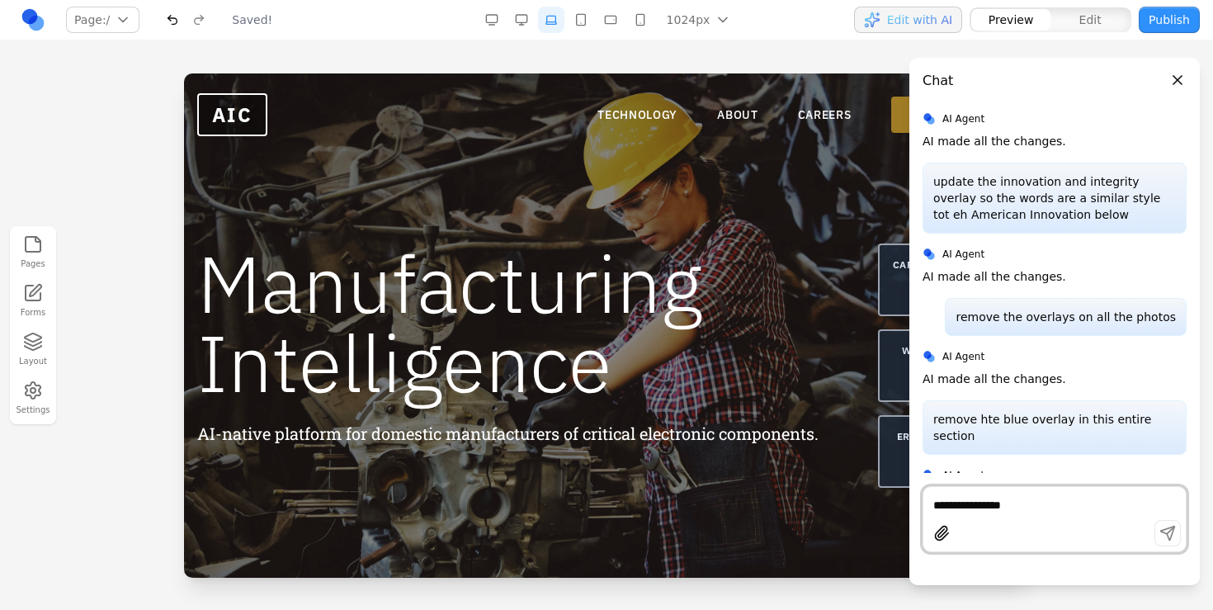
scroll to position [0, 0]
click at [648, 130] on nav "TECHNOLOGY ABOUT CAREERS GET IN TOUCH" at bounding box center [806, 115] width 418 height 36
click at [1181, 77] on button "Close panel" at bounding box center [1177, 80] width 18 height 18
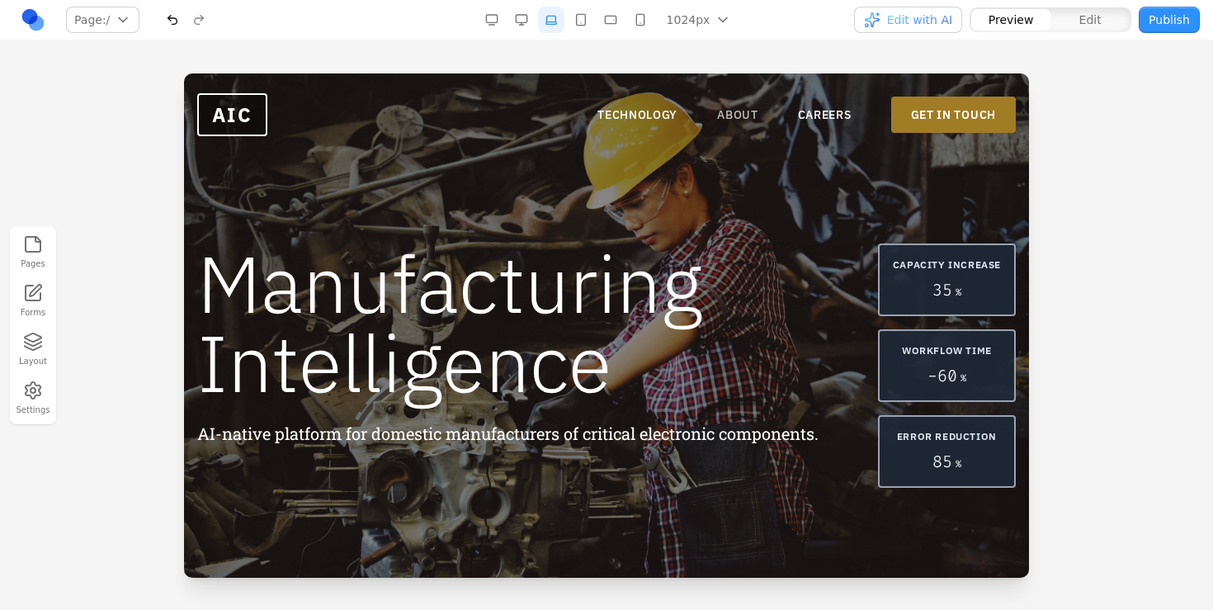
click at [719, 121] on link "ABOUT" at bounding box center [737, 114] width 41 height 16
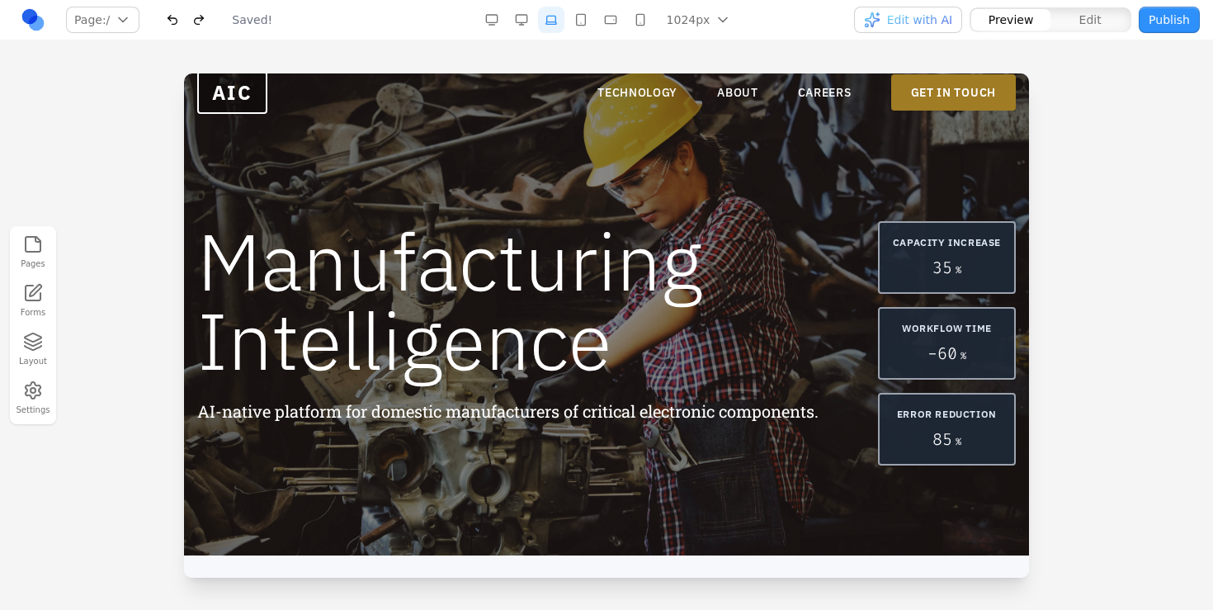
scroll to position [1007, 0]
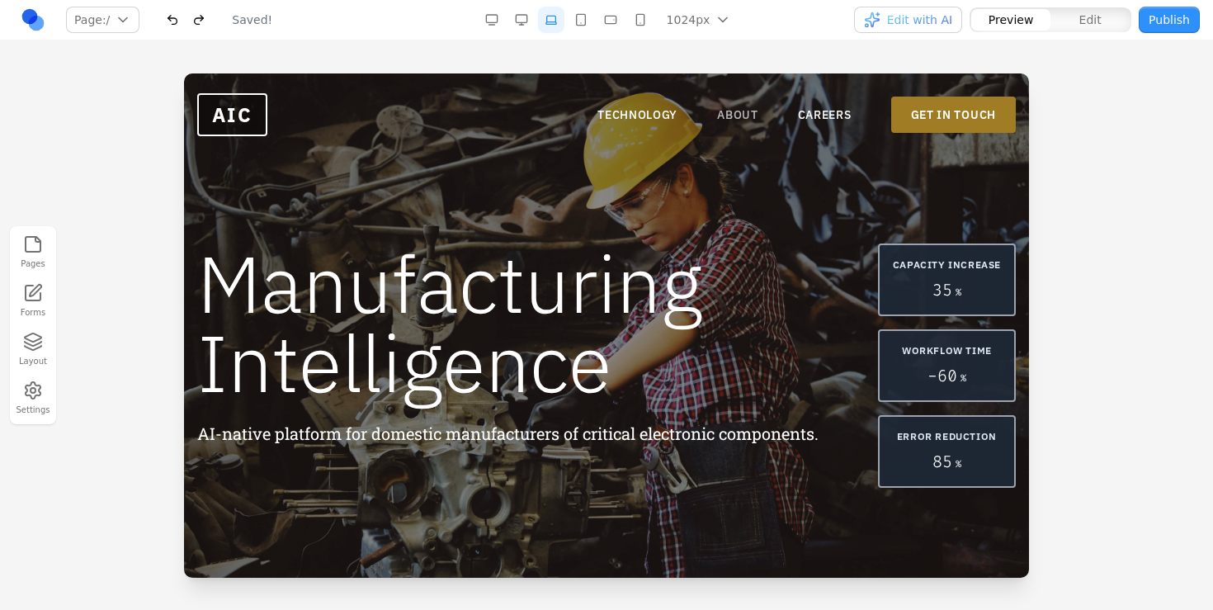
click at [736, 115] on link "ABOUT" at bounding box center [737, 114] width 41 height 16
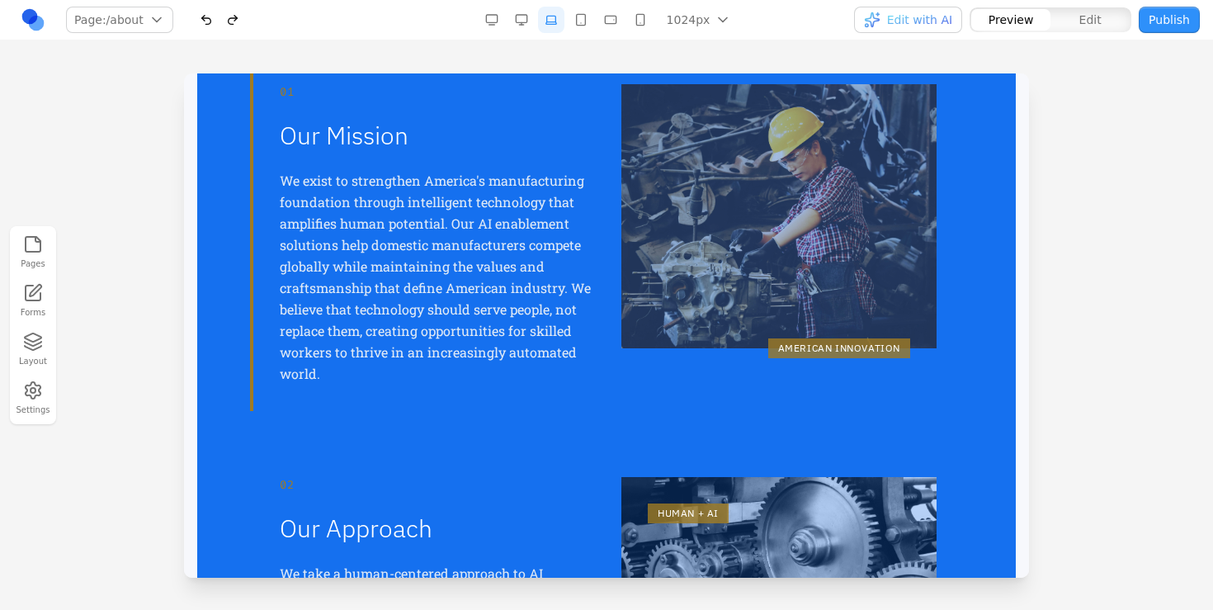
click at [705, 273] on div "AMERICAN INNOVATION" at bounding box center [778, 234] width 315 height 300
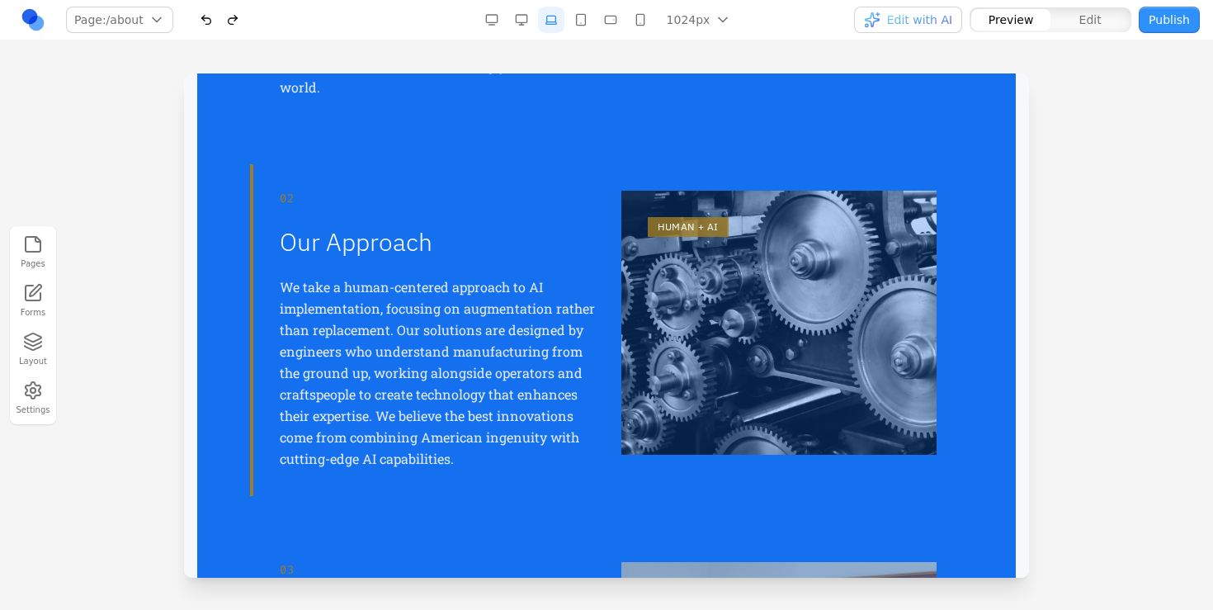
click at [681, 332] on div "HUMAN + AI" at bounding box center [778, 330] width 315 height 279
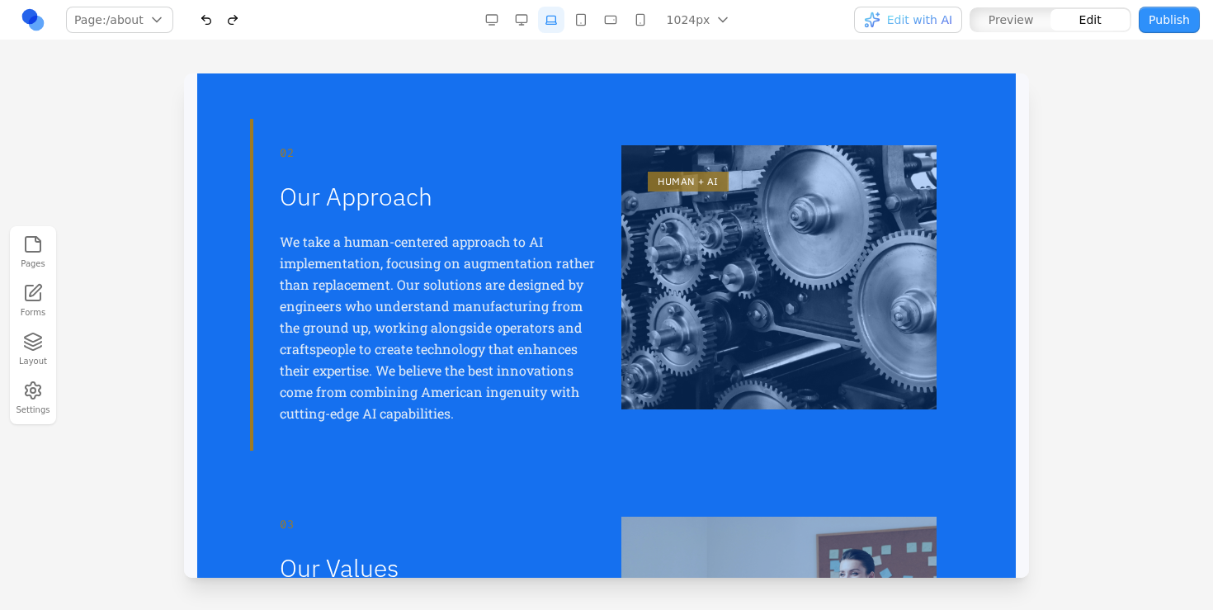
click at [830, 286] on div "HUMAN + AI" at bounding box center [778, 284] width 315 height 279
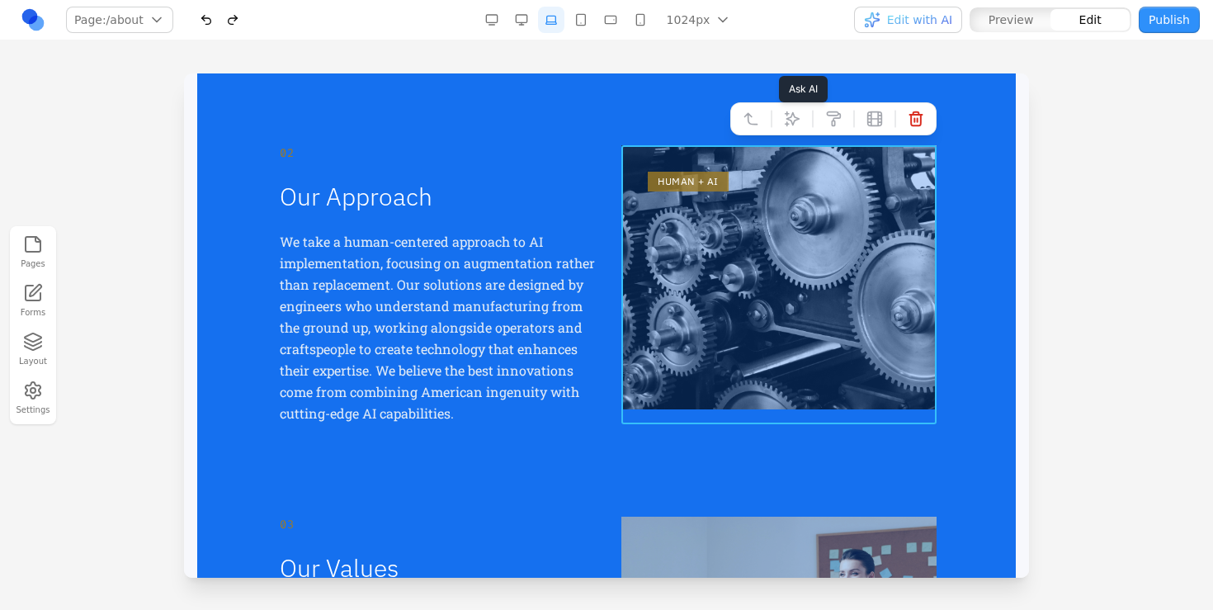
click at [791, 112] on icon at bounding box center [792, 119] width 16 height 16
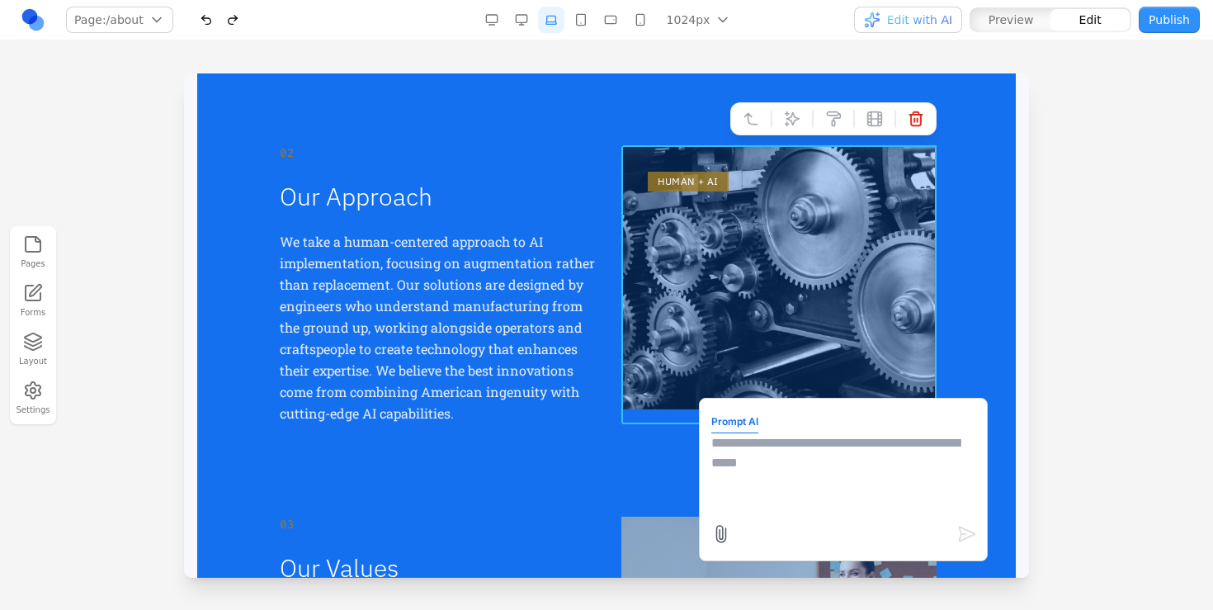
click at [804, 491] on textarea at bounding box center [843, 474] width 264 height 82
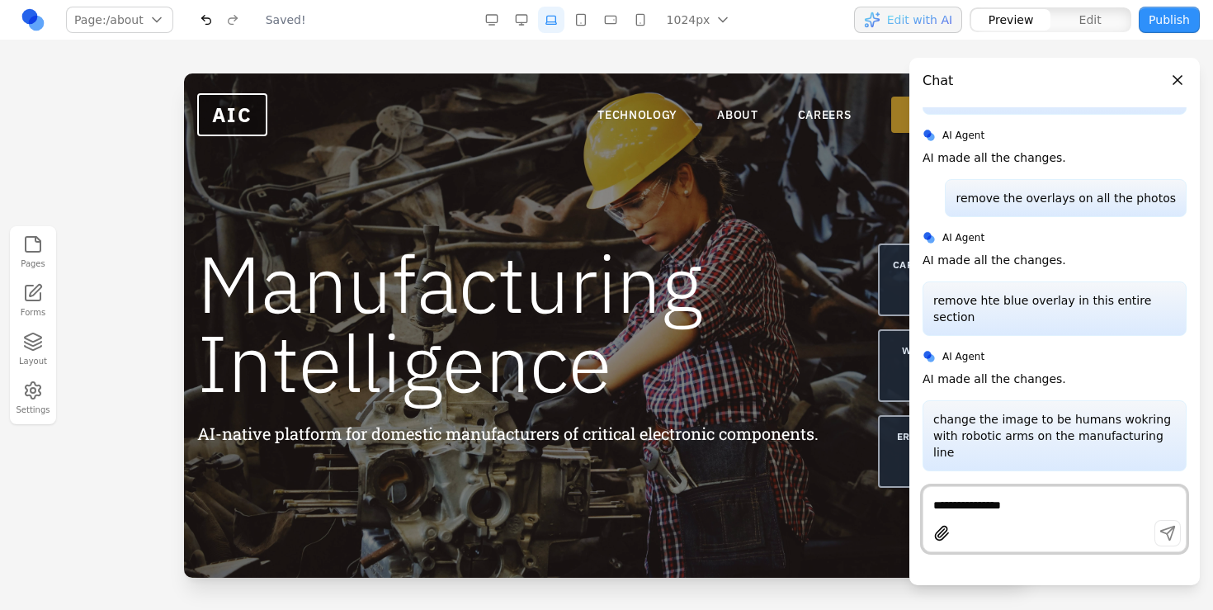
scroll to position [0, 0]
click at [1176, 75] on button "Close panel" at bounding box center [1177, 80] width 18 height 18
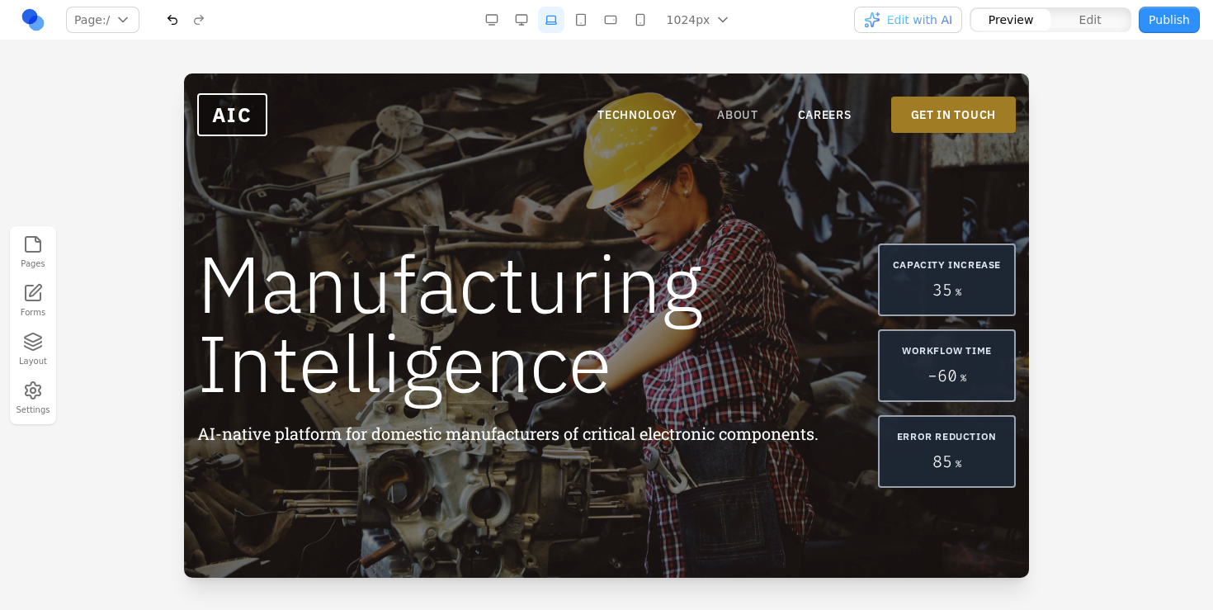
click at [741, 110] on link "ABOUT" at bounding box center [737, 114] width 41 height 16
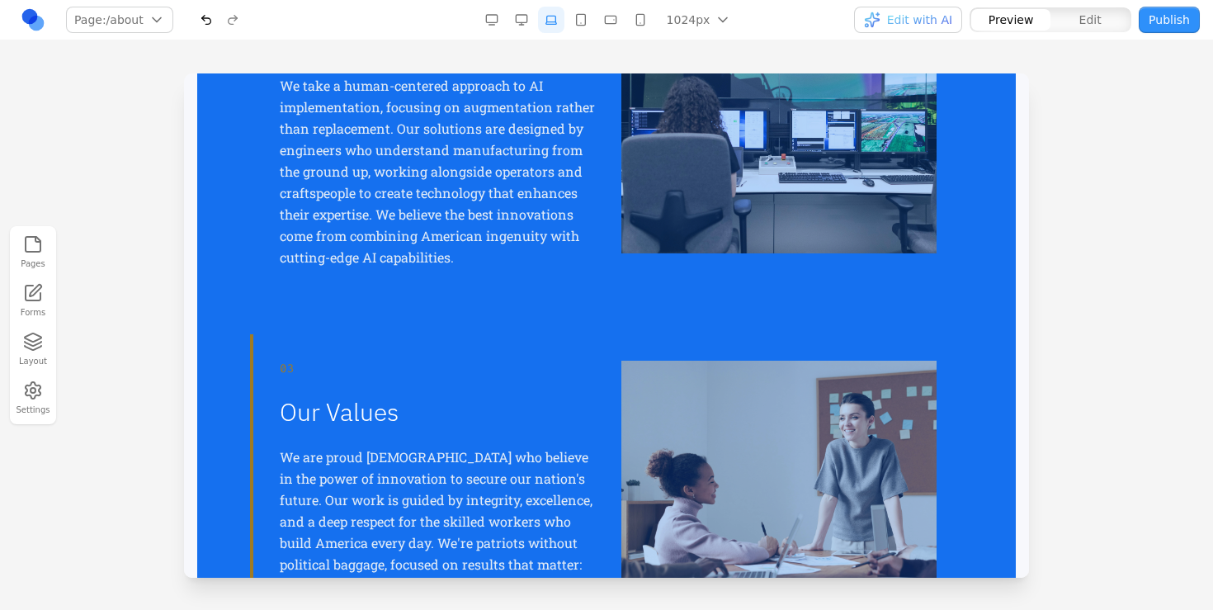
scroll to position [653, 0]
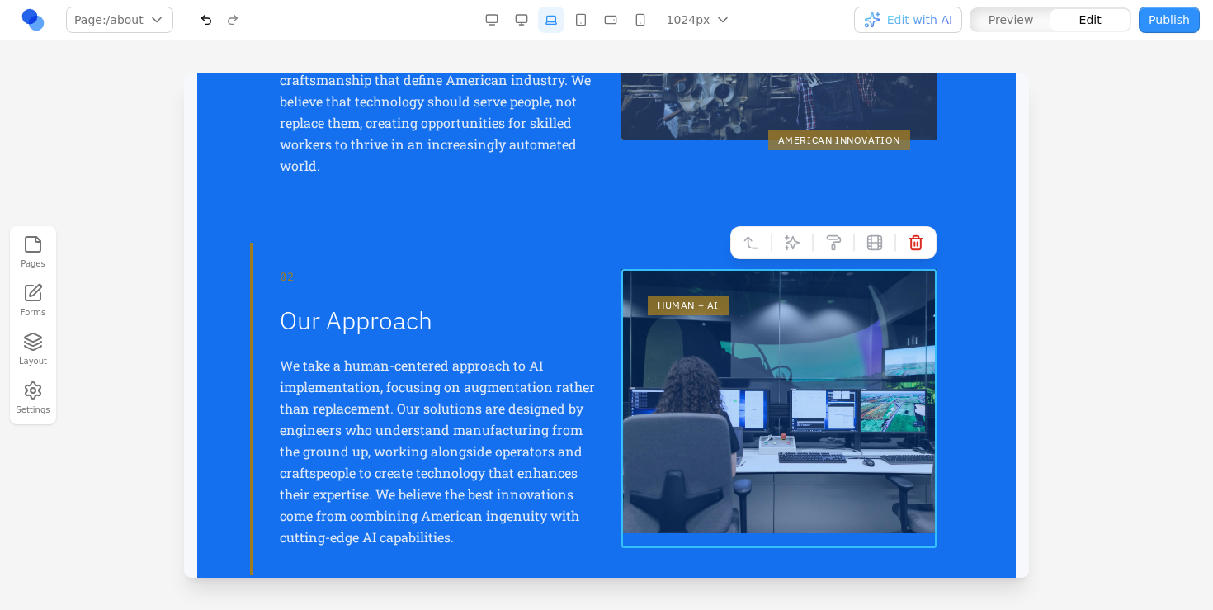
click at [796, 325] on div "HUMAN + AI" at bounding box center [778, 408] width 315 height 279
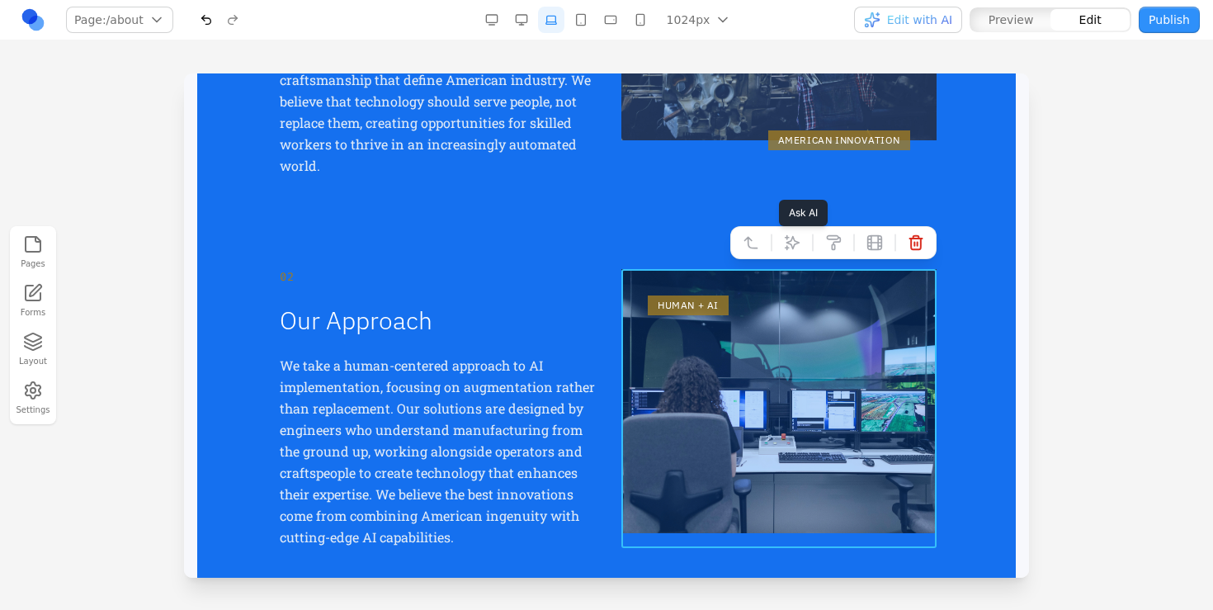
click at [790, 243] on icon at bounding box center [792, 243] width 14 height 14
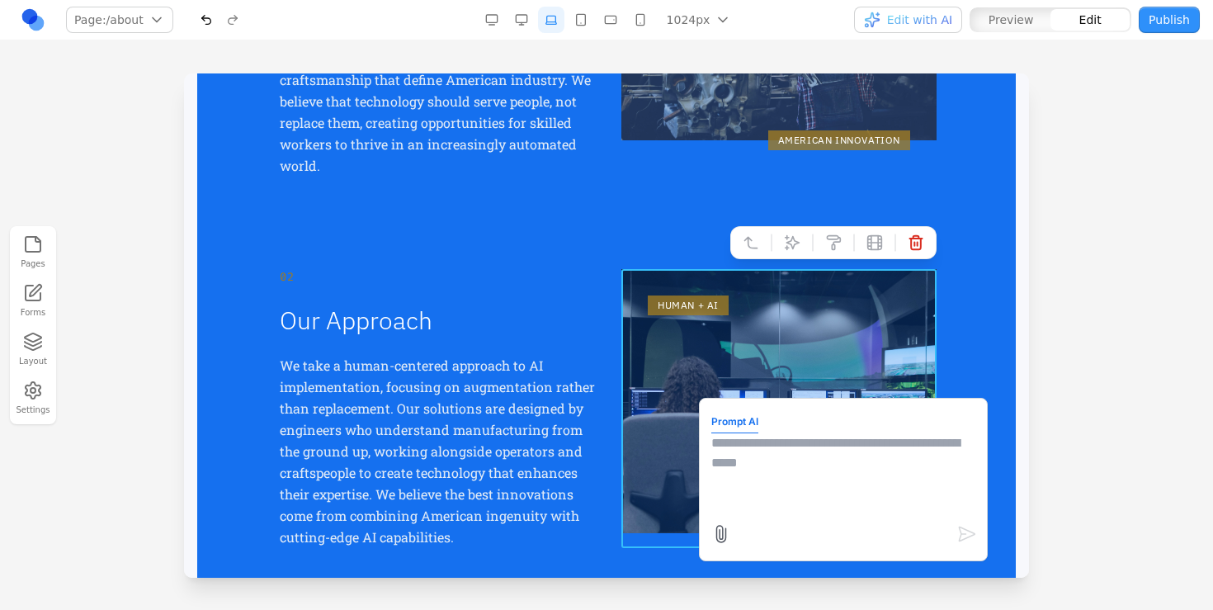
click at [724, 530] on icon at bounding box center [721, 534] width 20 height 20
click at [184, 73] on input "file" at bounding box center [184, 73] width 0 height 0
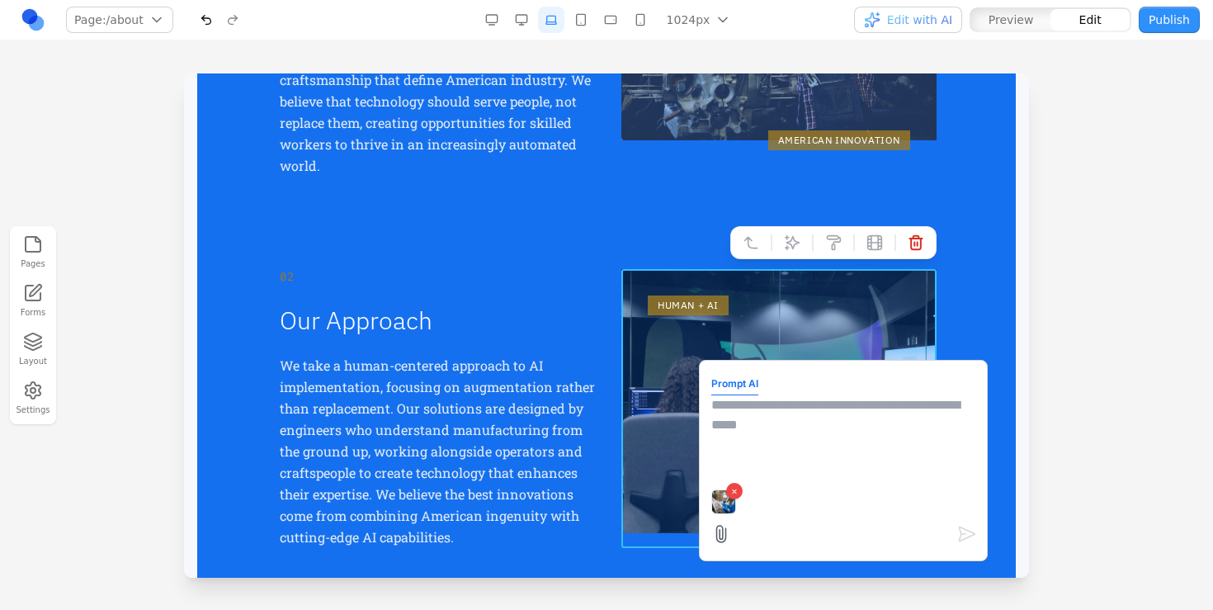
click at [736, 435] on textarea at bounding box center [843, 436] width 264 height 82
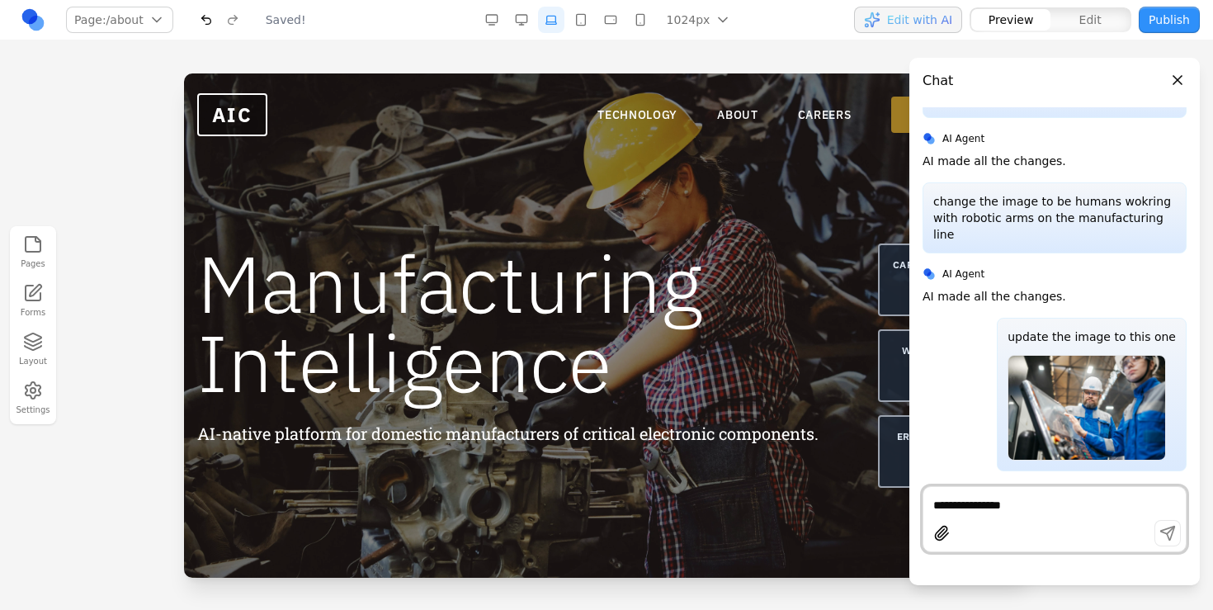
scroll to position [0, 0]
click at [1188, 78] on header "Chat" at bounding box center [1054, 74] width 290 height 33
click at [1179, 78] on button "Close panel" at bounding box center [1177, 80] width 18 height 18
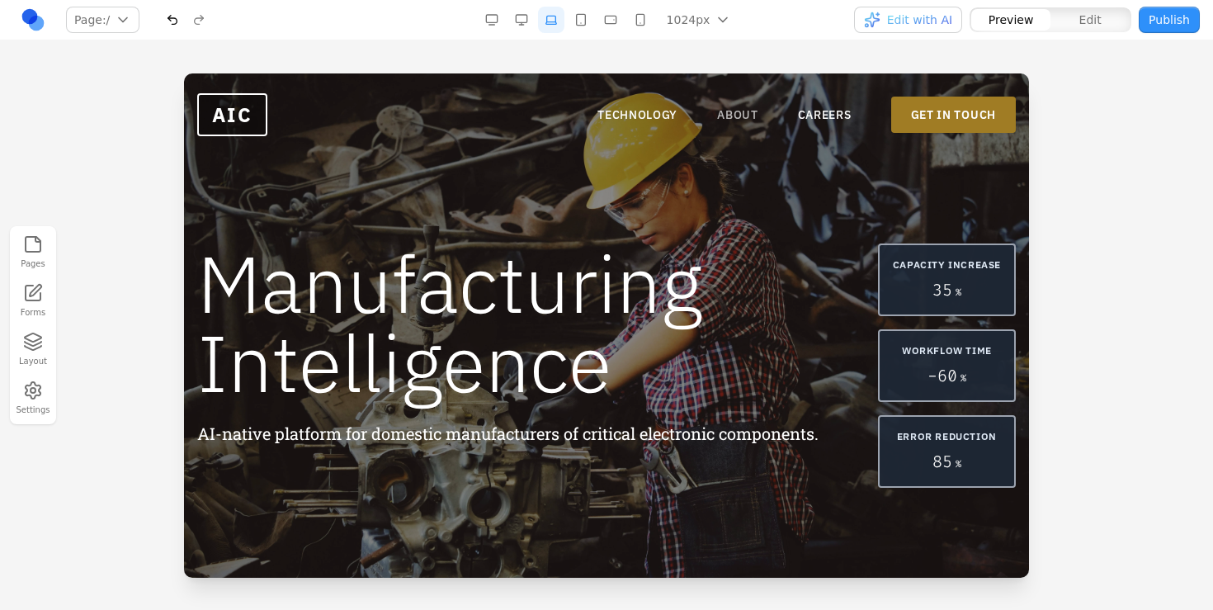
click at [735, 115] on link "ABOUT" at bounding box center [737, 114] width 41 height 16
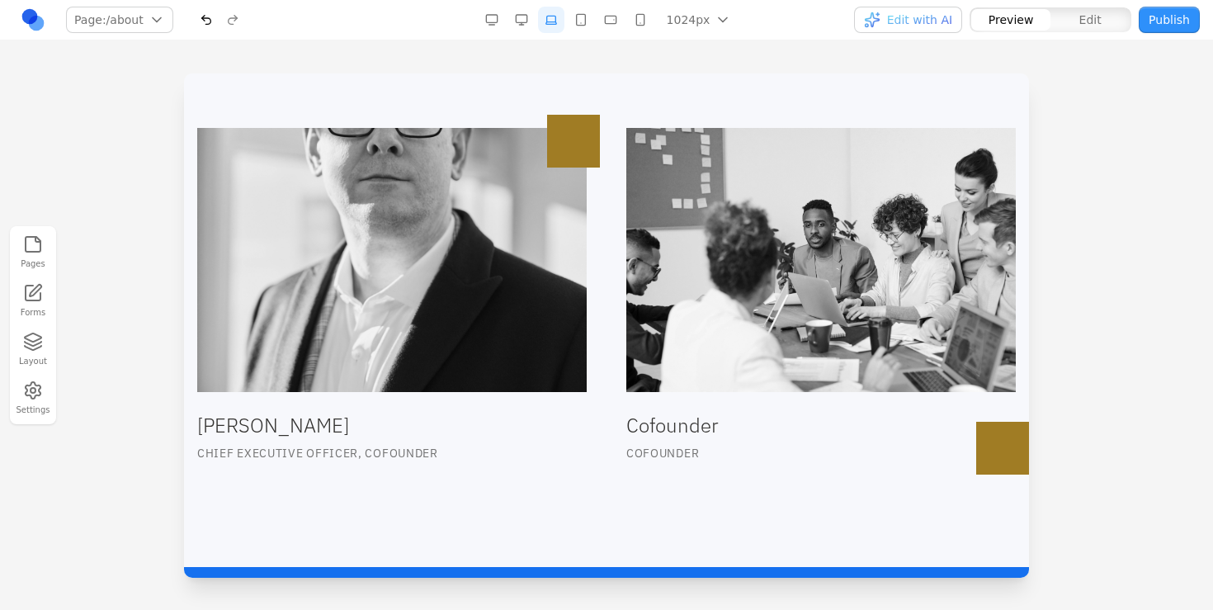
scroll to position [1651, 0]
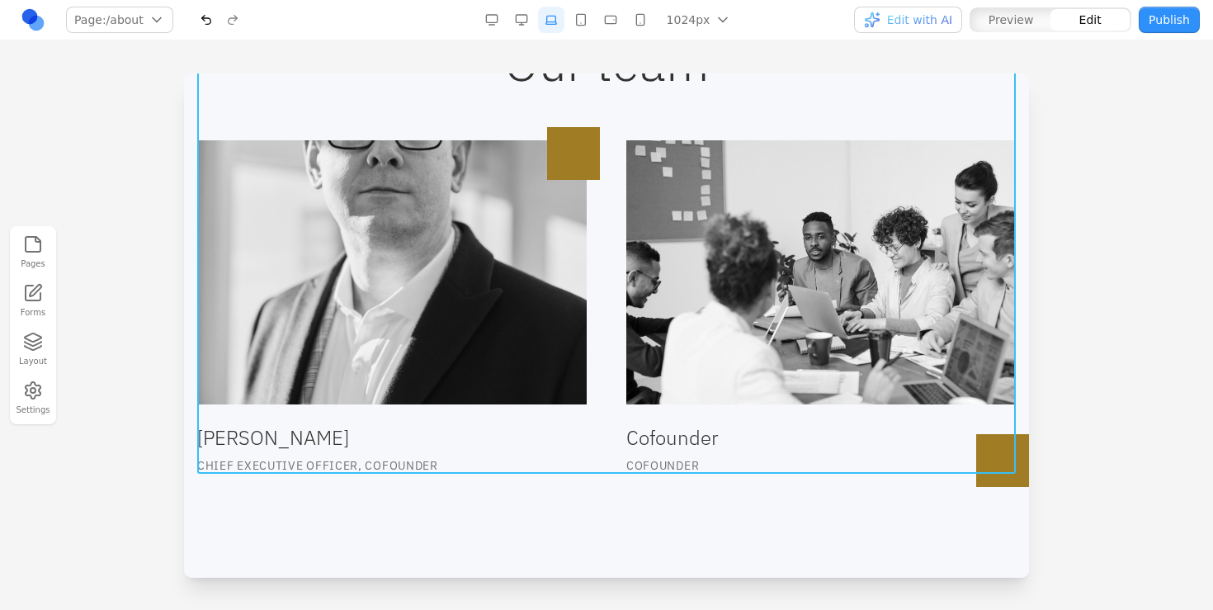
click at [426, 123] on div "Our team Alex Torrey Chief Executive OFFICer, Cofounder Cofounder Cofounder" at bounding box center [606, 256] width 818 height 436
click at [570, 500] on icon at bounding box center [565, 496] width 16 height 16
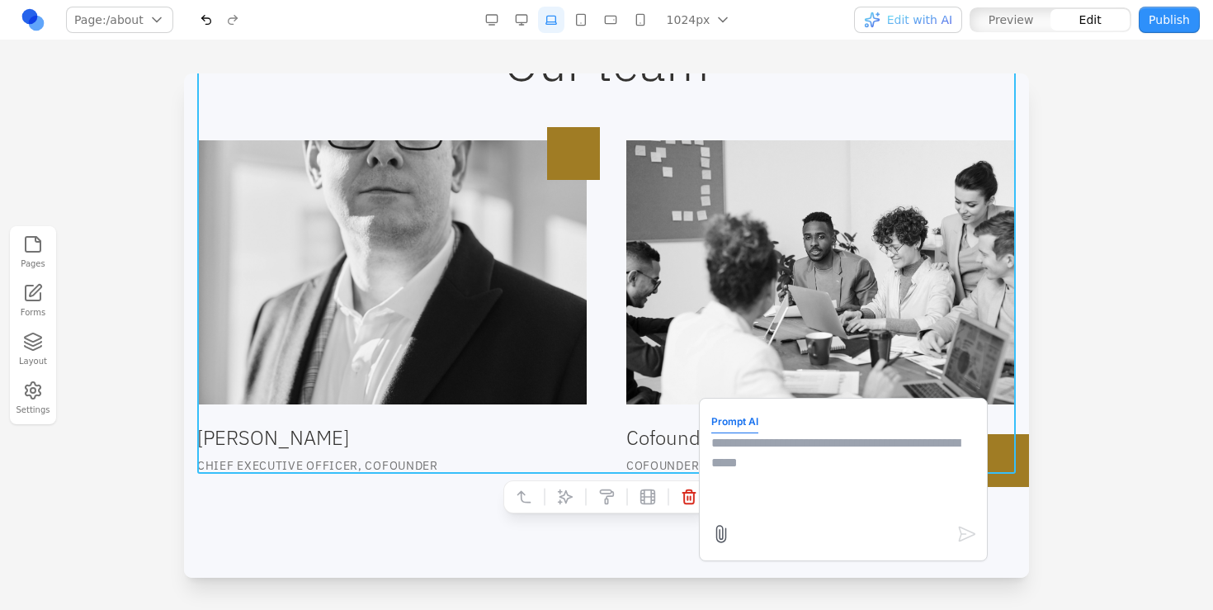
click at [829, 446] on textarea at bounding box center [843, 474] width 264 height 82
type textarea "**********"
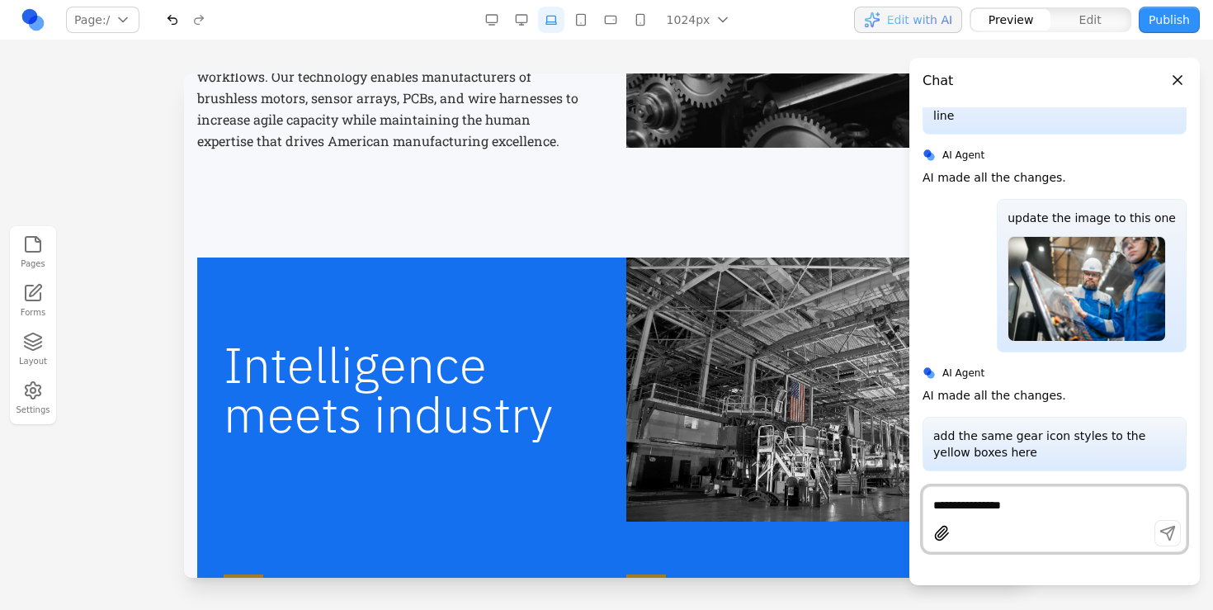
scroll to position [857, 0]
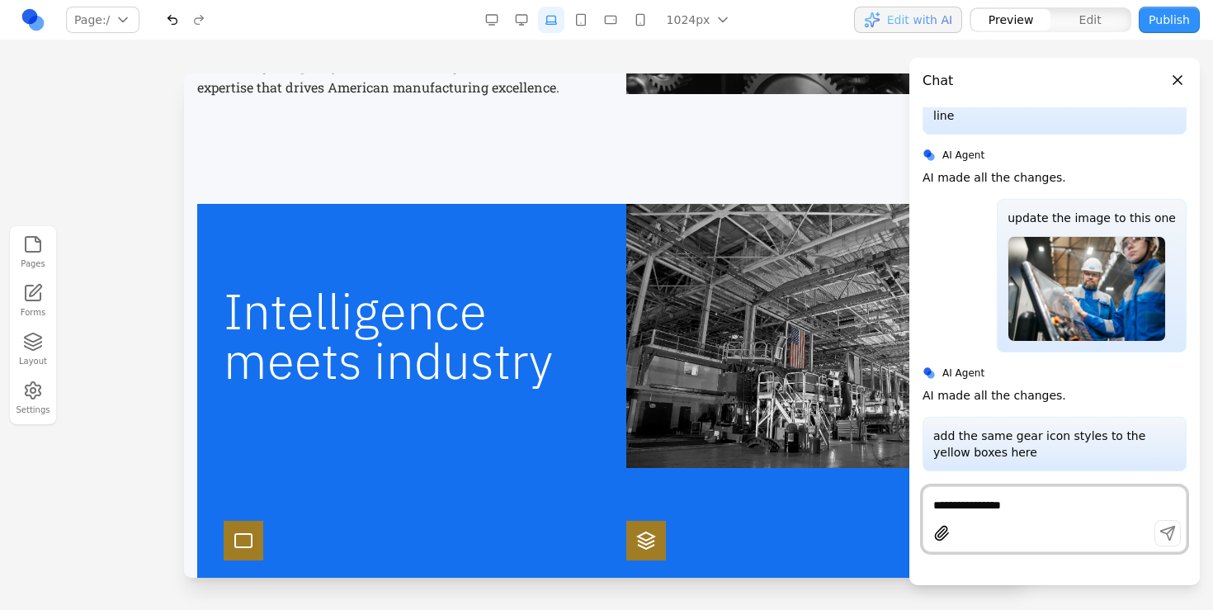
click at [1014, 505] on textarea "**********" at bounding box center [1054, 505] width 243 height 16
type textarea "**********"
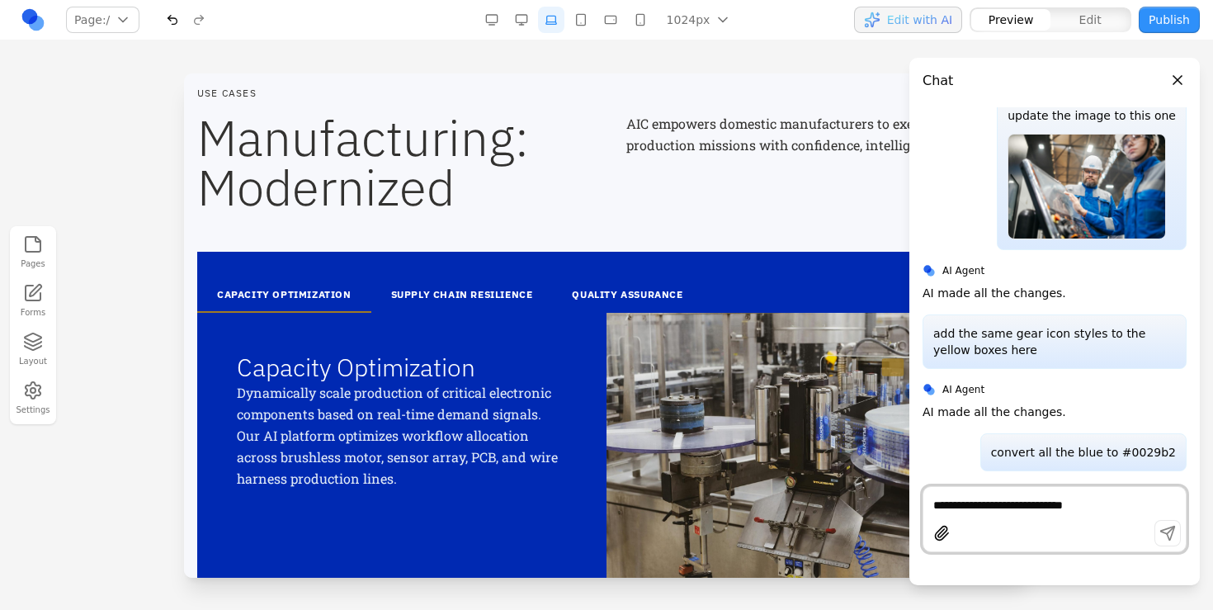
scroll to position [1830, 0]
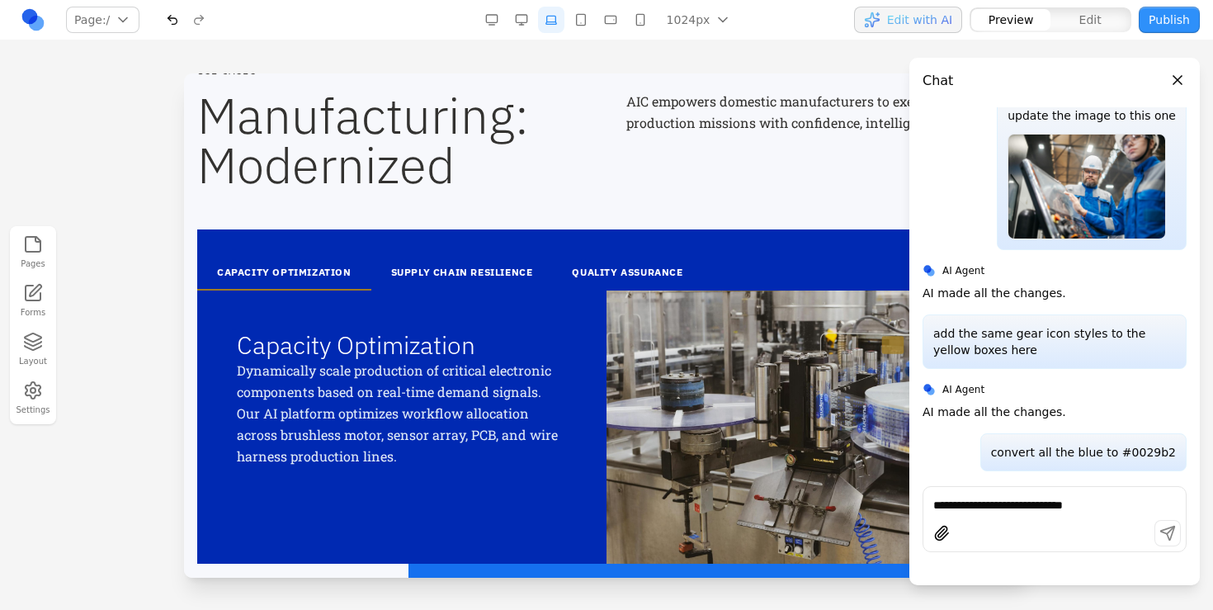
click at [1169, 87] on header "Chat" at bounding box center [1054, 74] width 290 height 33
click at [1170, 83] on button "Close panel" at bounding box center [1177, 80] width 18 height 18
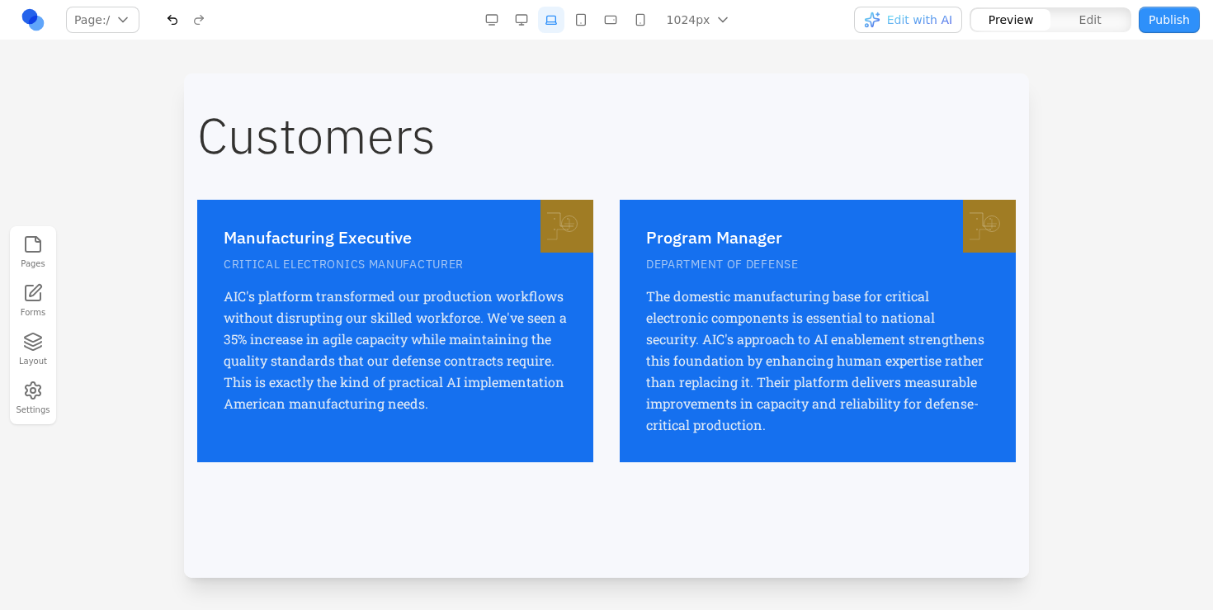
click at [513, 266] on p "CRITICAL ELECTRONICS MANUFACTURER" at bounding box center [395, 264] width 343 height 16
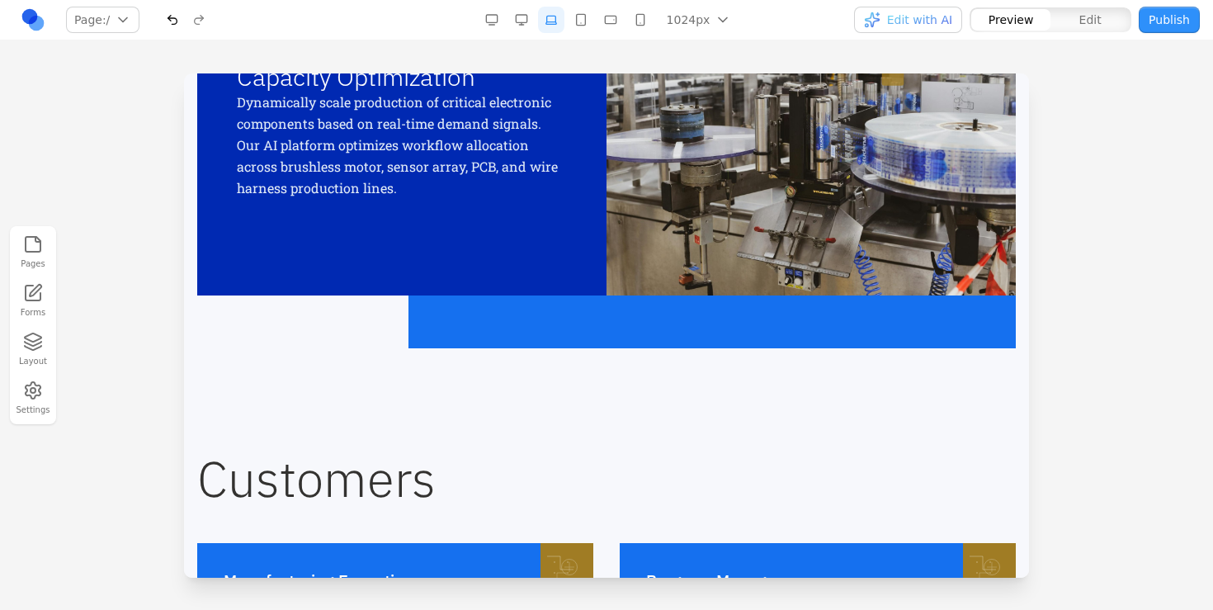
scroll to position [2096, 0]
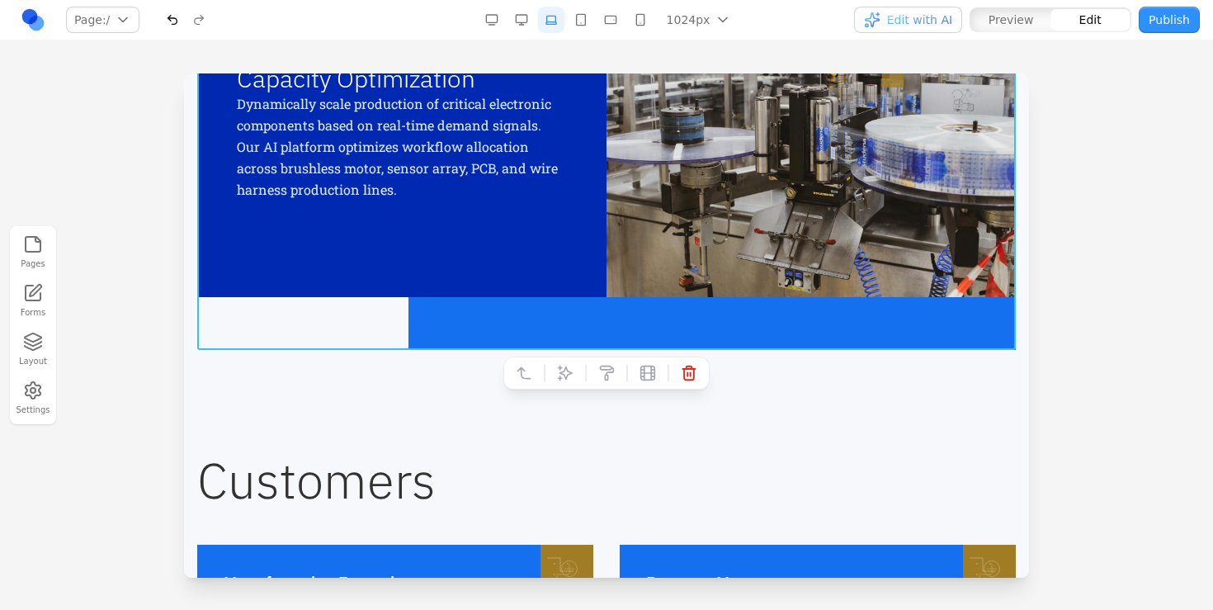
click at [490, 332] on div "CAPACITY OPTIMIZATION SUPPLY CHAIN RESILIENCE QUALITY ASSURANCE Capacity Optimi…" at bounding box center [606, 156] width 818 height 387
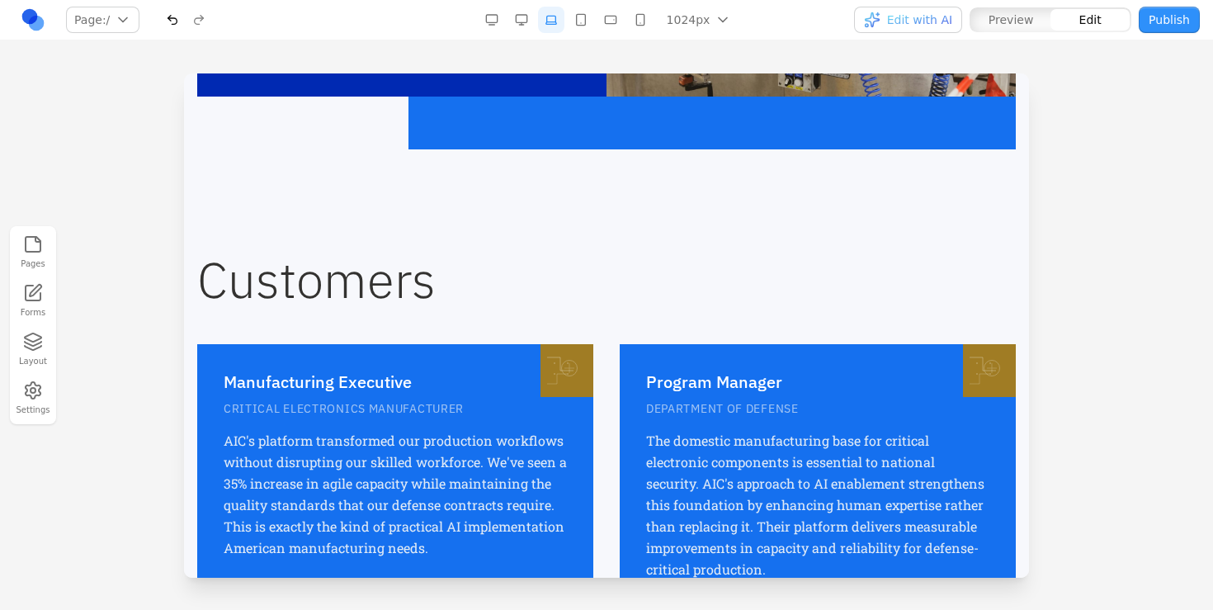
scroll to position [2346, 0]
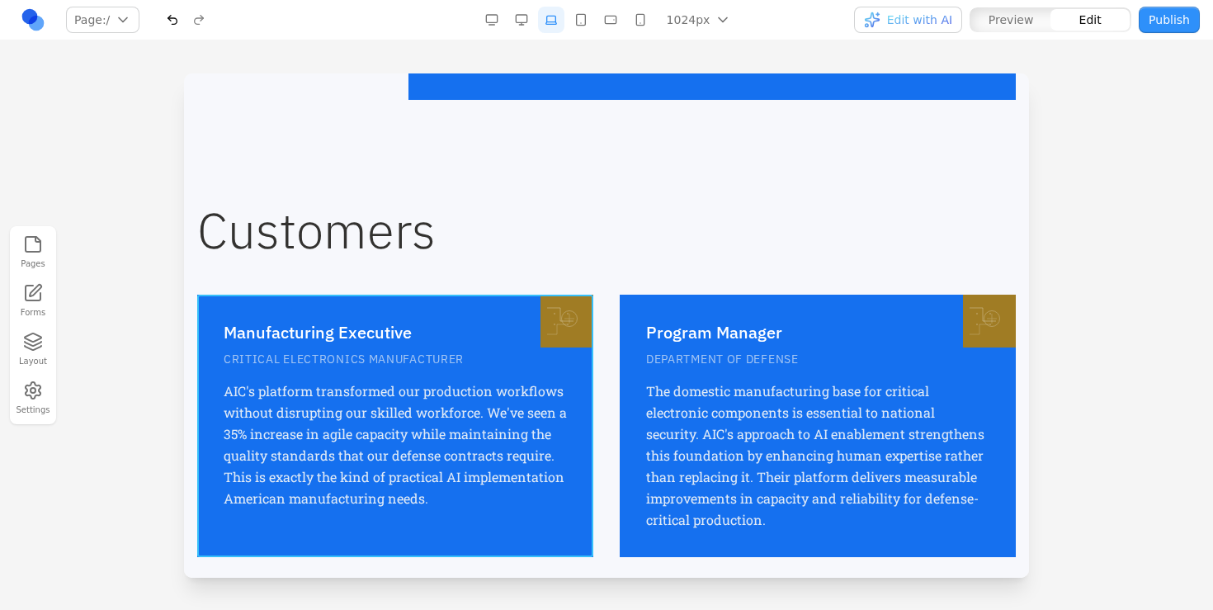
click at [462, 307] on div "Manufacturing Executive CRITICAL ELECTRONICS MANUFACTURER AIC's platform transf…" at bounding box center [395, 426] width 396 height 262
click at [307, 267] on icon at bounding box center [300, 268] width 16 height 16
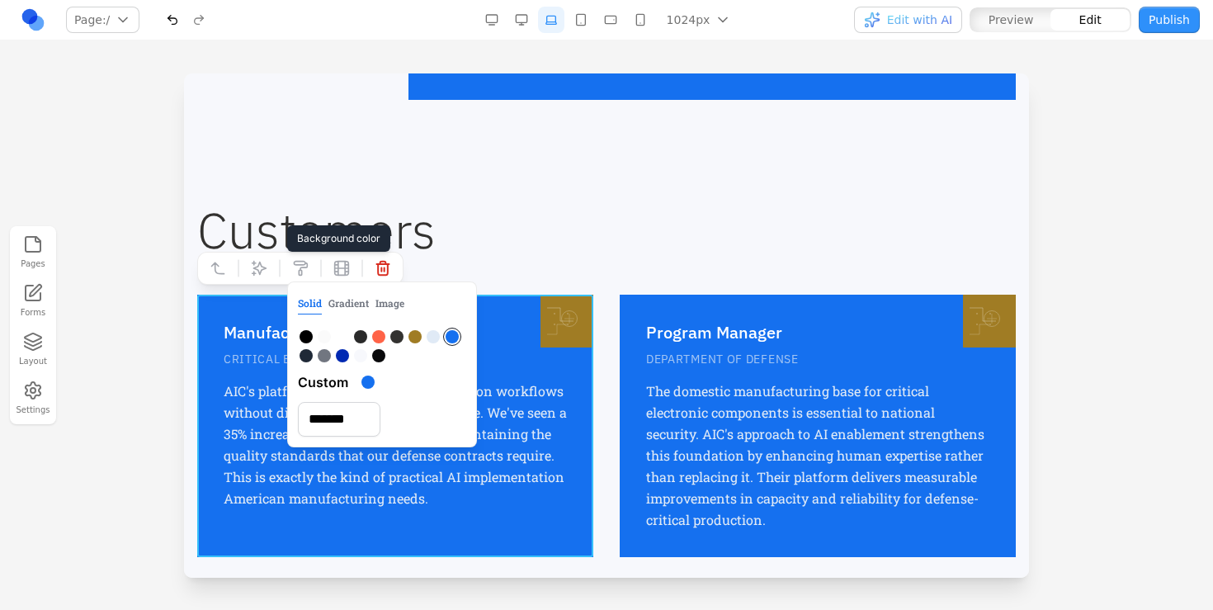
click at [343, 352] on div at bounding box center [342, 355] width 13 height 13
type input "*******"
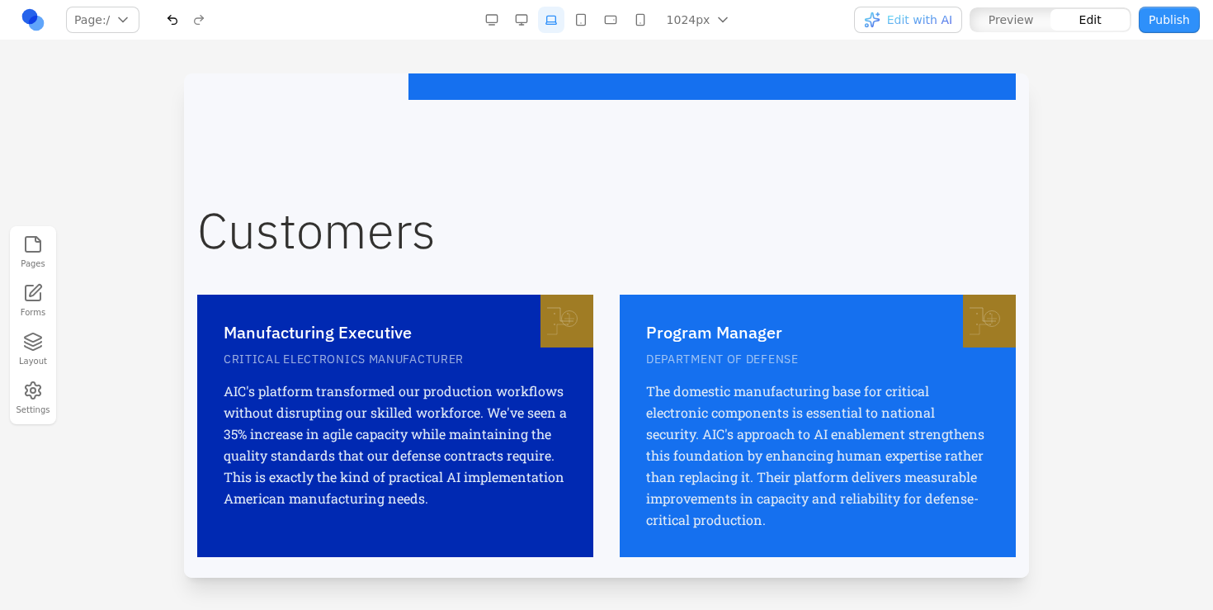
click at [766, 309] on div "Program Manager DEPARTMENT OF DEFENSE The domestic manufacturing base for criti…" at bounding box center [818, 426] width 396 height 262
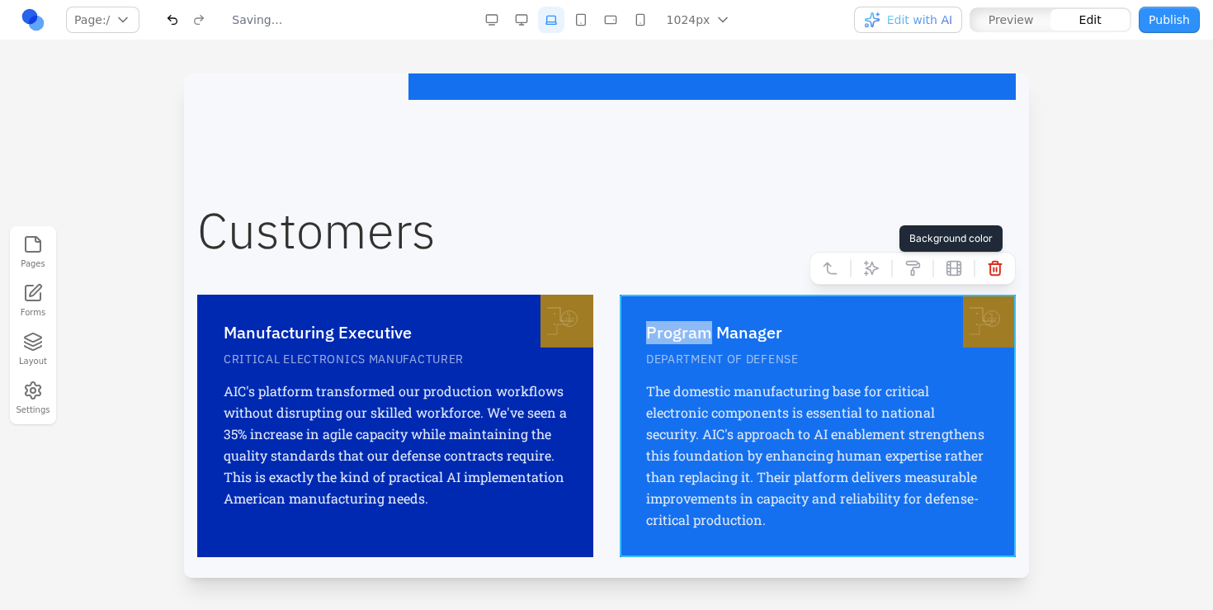
click at [902, 262] on button at bounding box center [912, 268] width 26 height 26
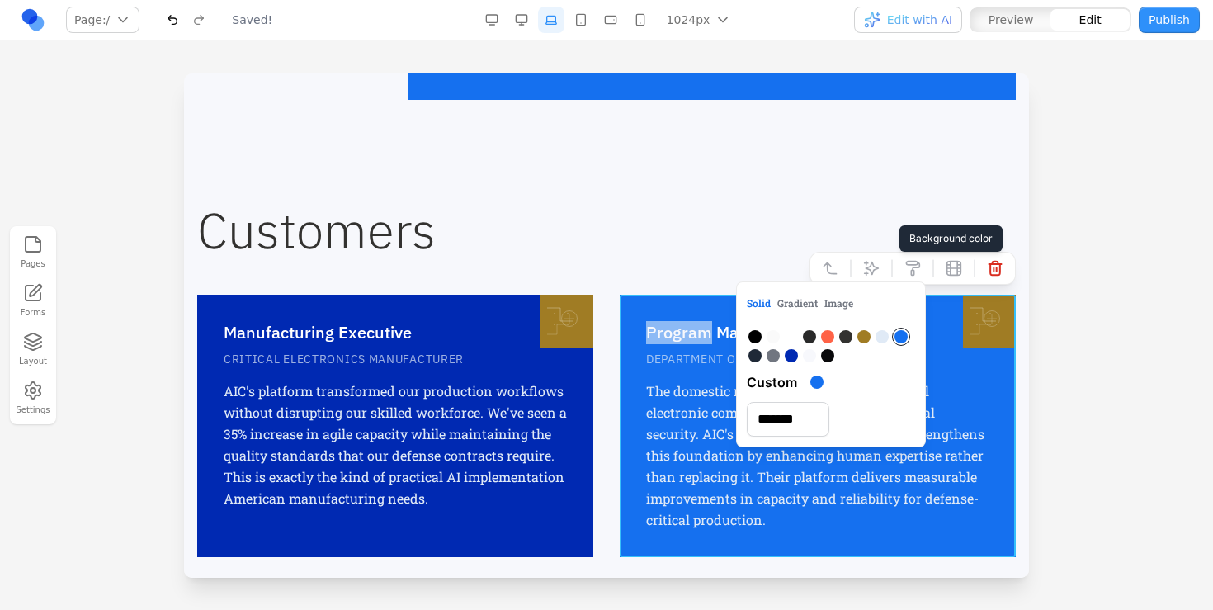
click at [785, 356] on div at bounding box center [791, 355] width 13 height 13
type input "*******"
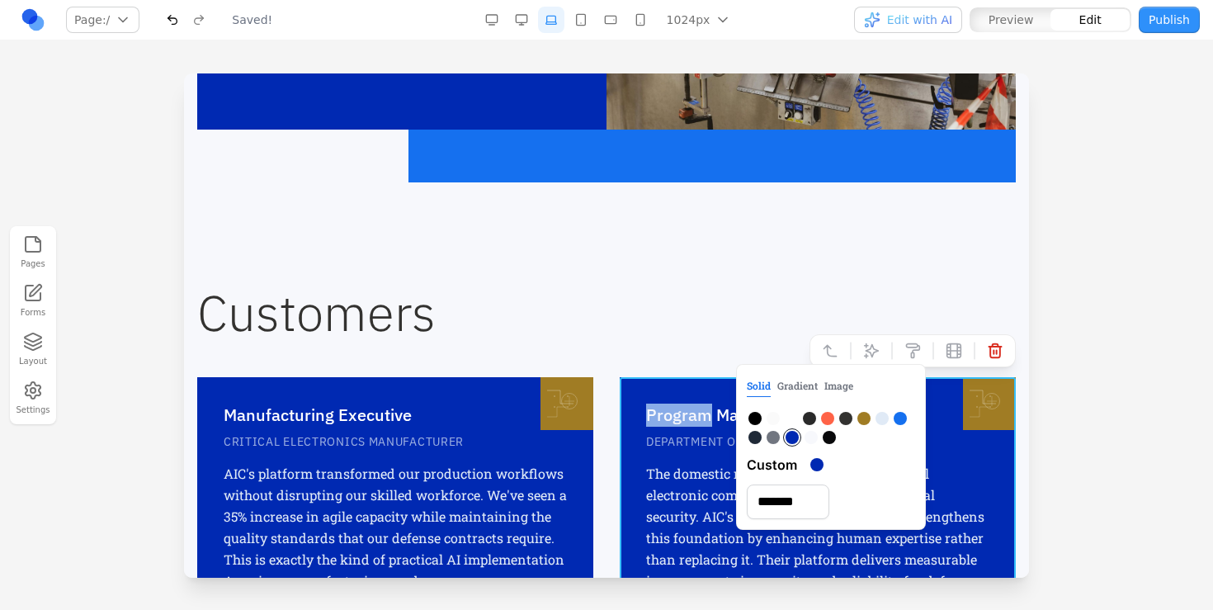
scroll to position [2056, 0]
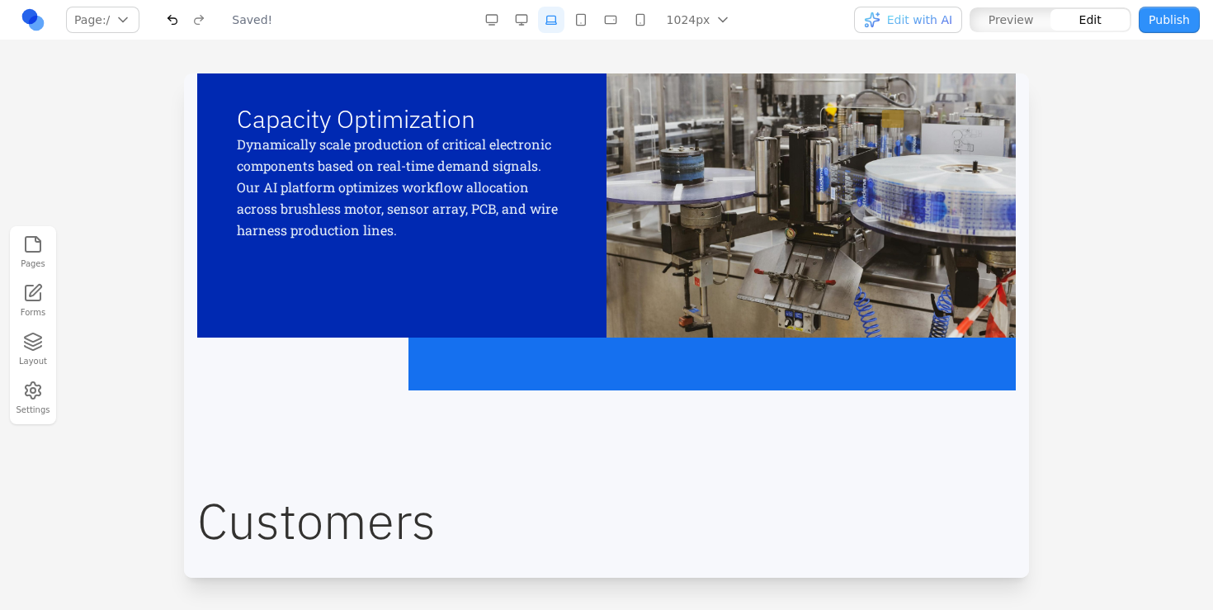
click at [589, 379] on div "CAPACITY OPTIMIZATION SUPPLY CHAIN RESILIENCE QUALITY ASSURANCE Capacity Optimi…" at bounding box center [606, 196] width 818 height 387
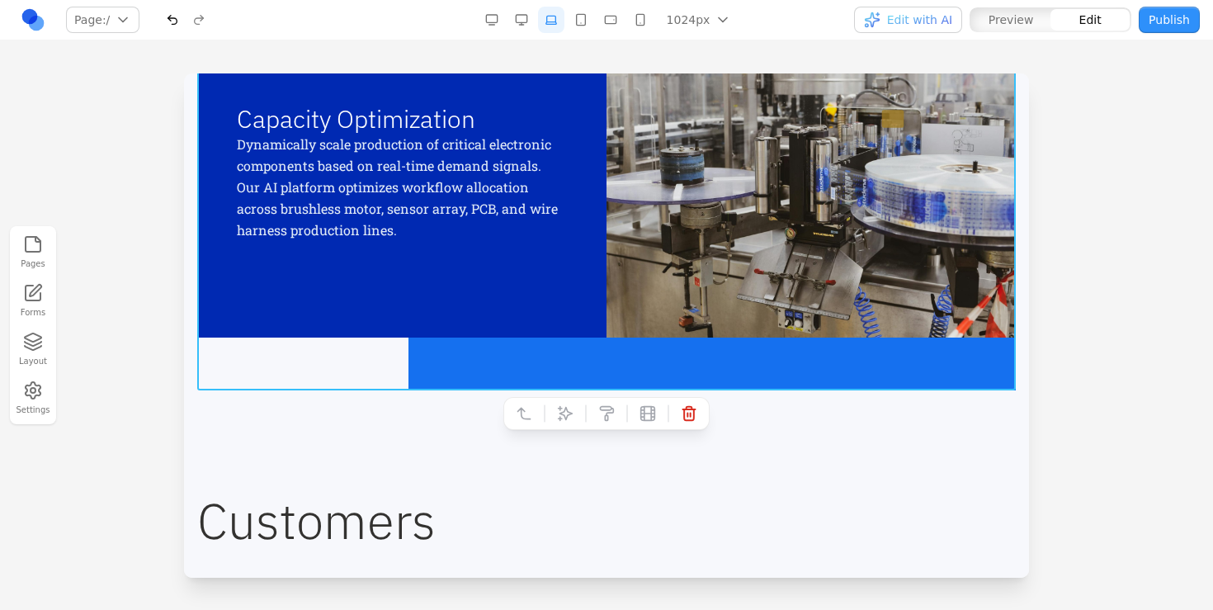
click at [589, 366] on div "CAPACITY OPTIMIZATION SUPPLY CHAIN RESILIENCE QUALITY ASSURANCE Capacity Optimi…" at bounding box center [606, 196] width 818 height 387
click at [604, 415] on icon at bounding box center [606, 413] width 16 height 16
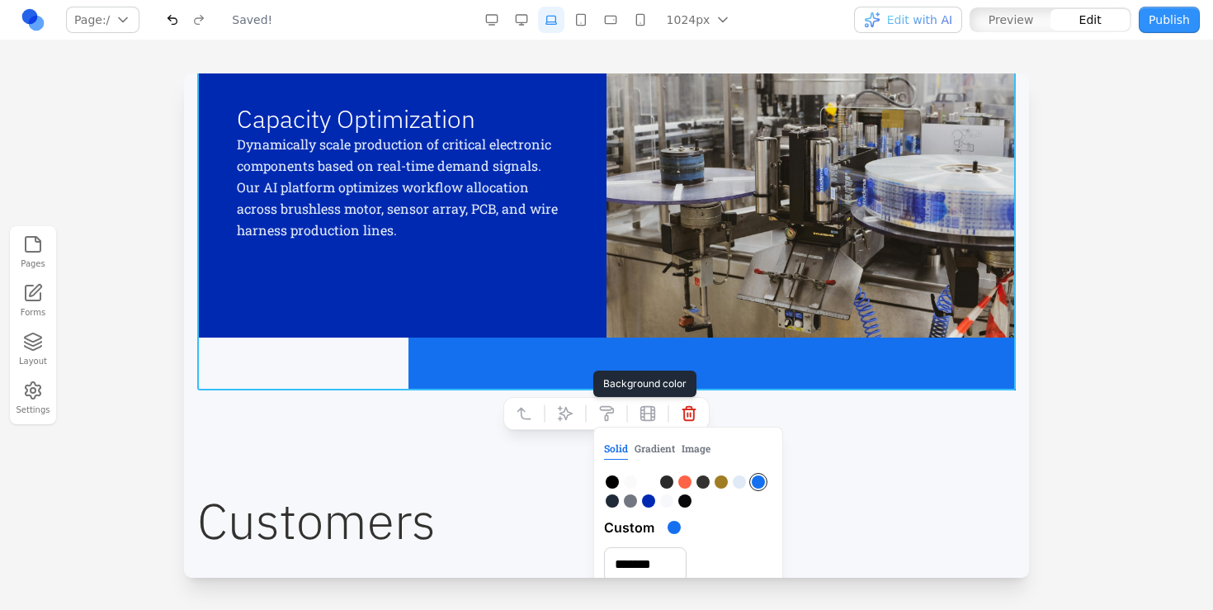
click at [648, 503] on div at bounding box center [648, 500] width 13 height 13
type input "*******"
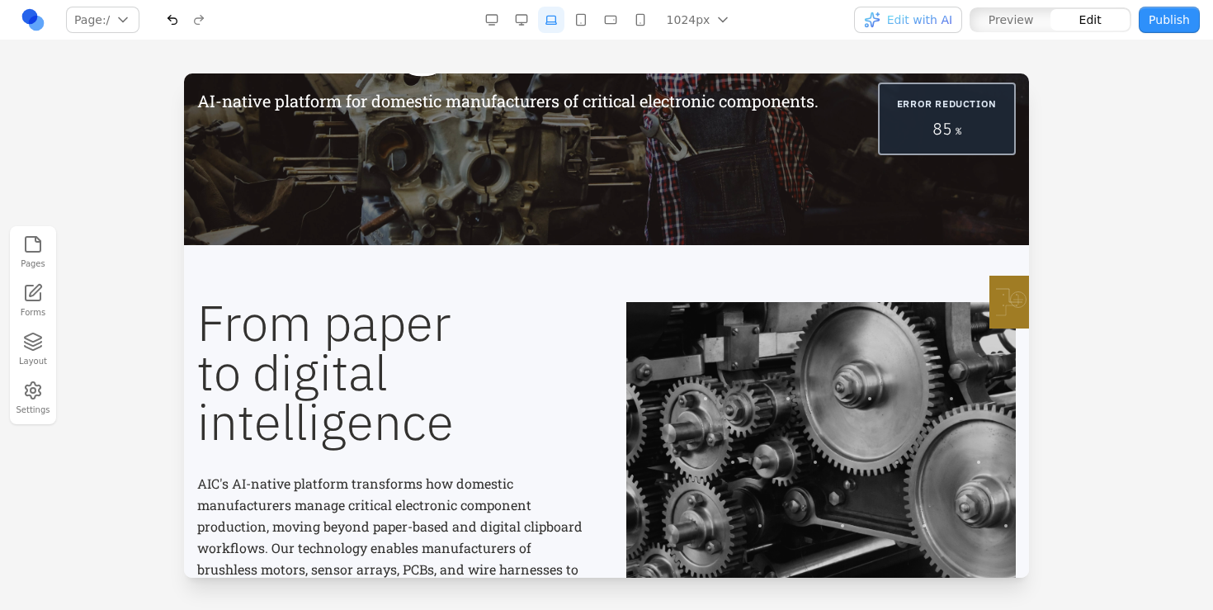
scroll to position [0, 0]
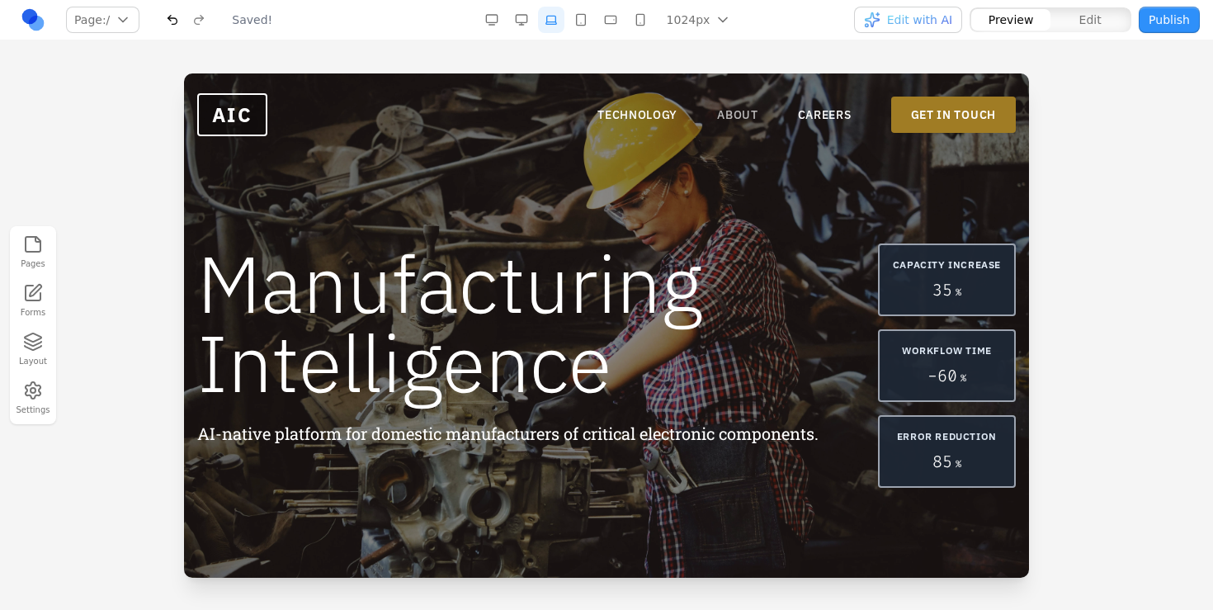
click at [735, 106] on link "ABOUT" at bounding box center [737, 114] width 41 height 16
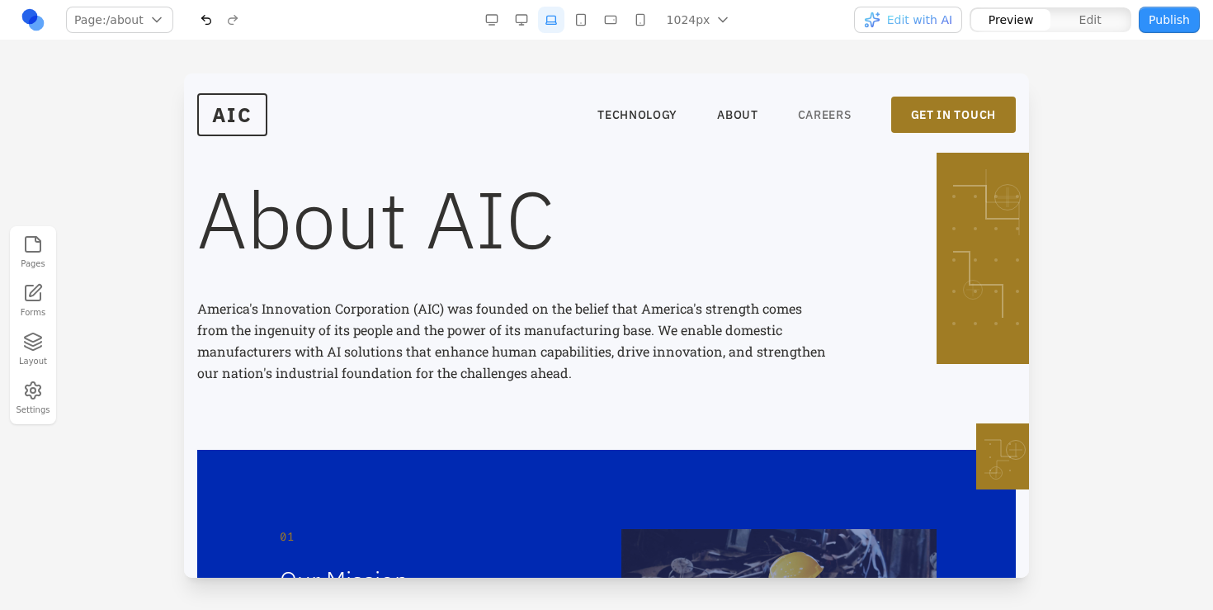
click at [805, 107] on link "CAREERS" at bounding box center [825, 114] width 54 height 16
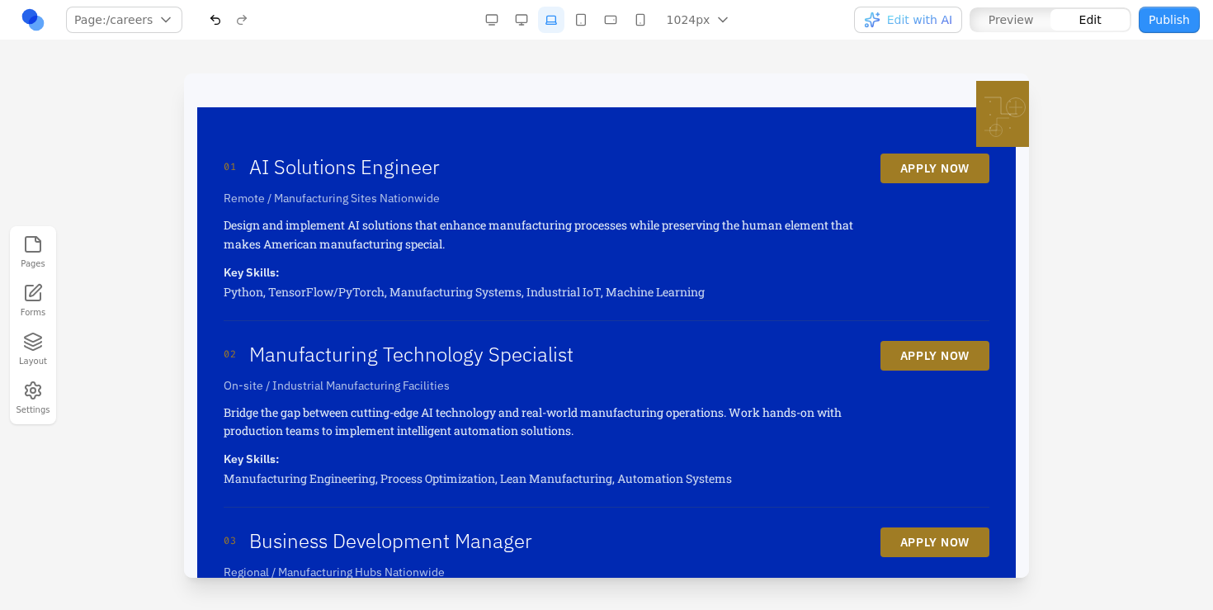
scroll to position [271, 0]
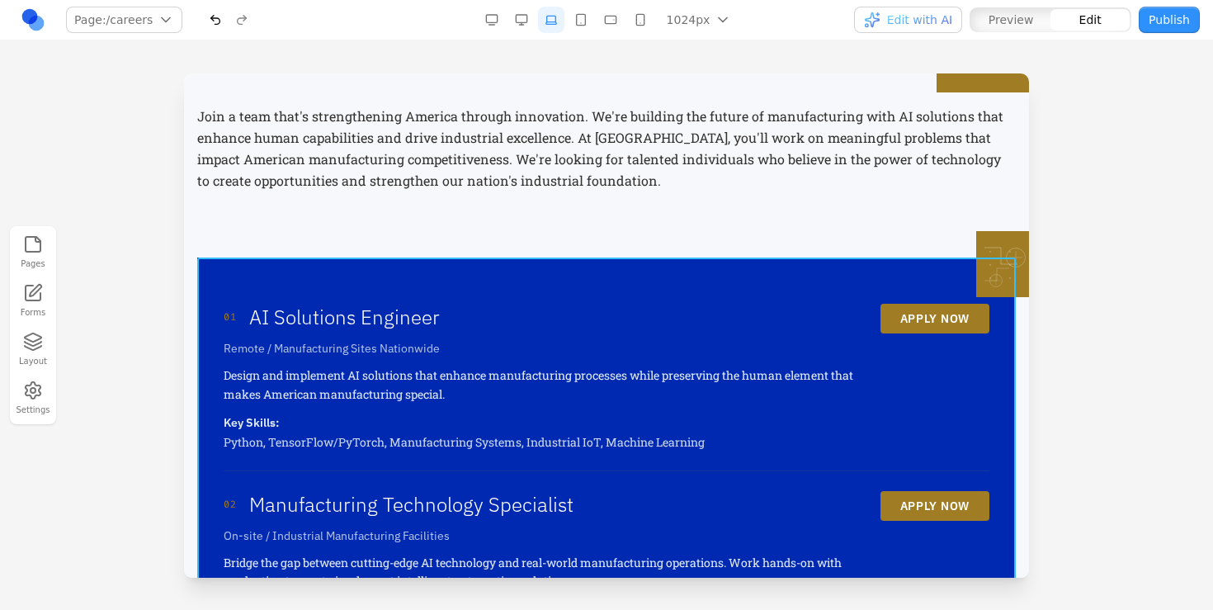
click at [644, 272] on div "01 AI Solutions Engineer Remote / Manufacturing Sites Nationwide Design and imp…" at bounding box center [606, 563] width 818 height 613
click at [563, 223] on icon at bounding box center [565, 231] width 16 height 16
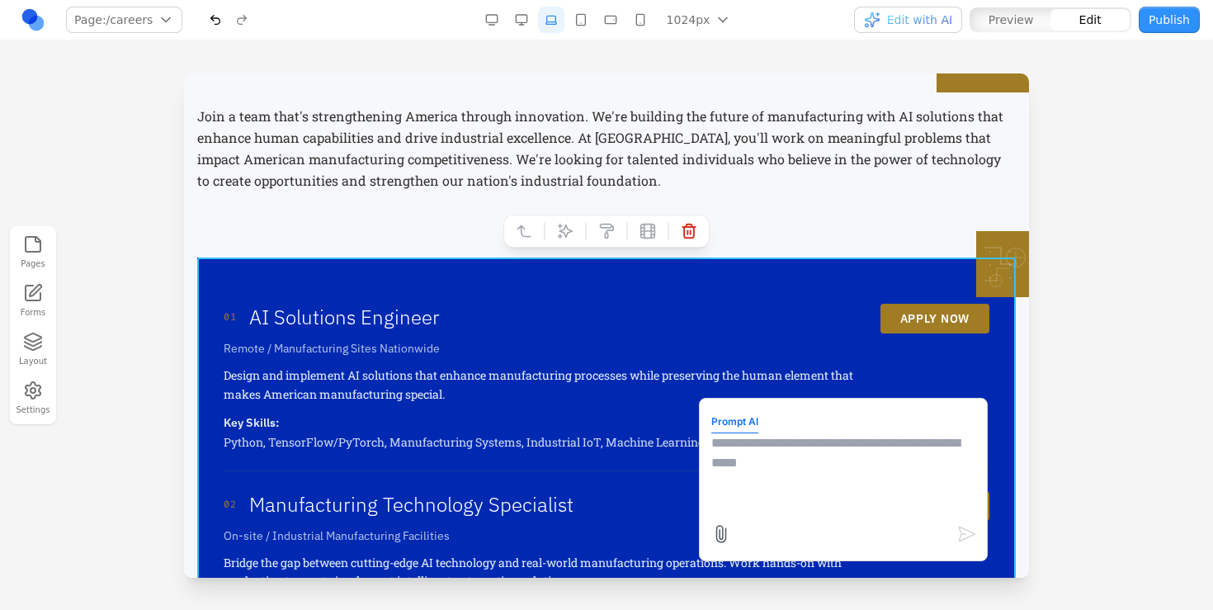
click at [812, 493] on textarea at bounding box center [843, 474] width 264 height 82
type textarea "*****"
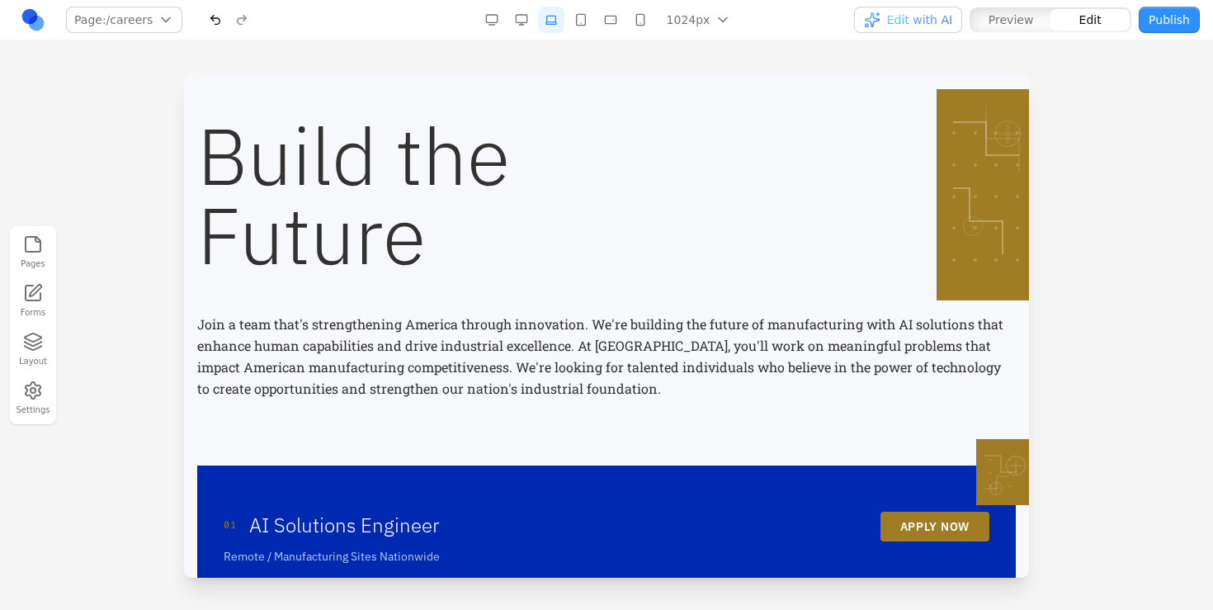
scroll to position [0, 0]
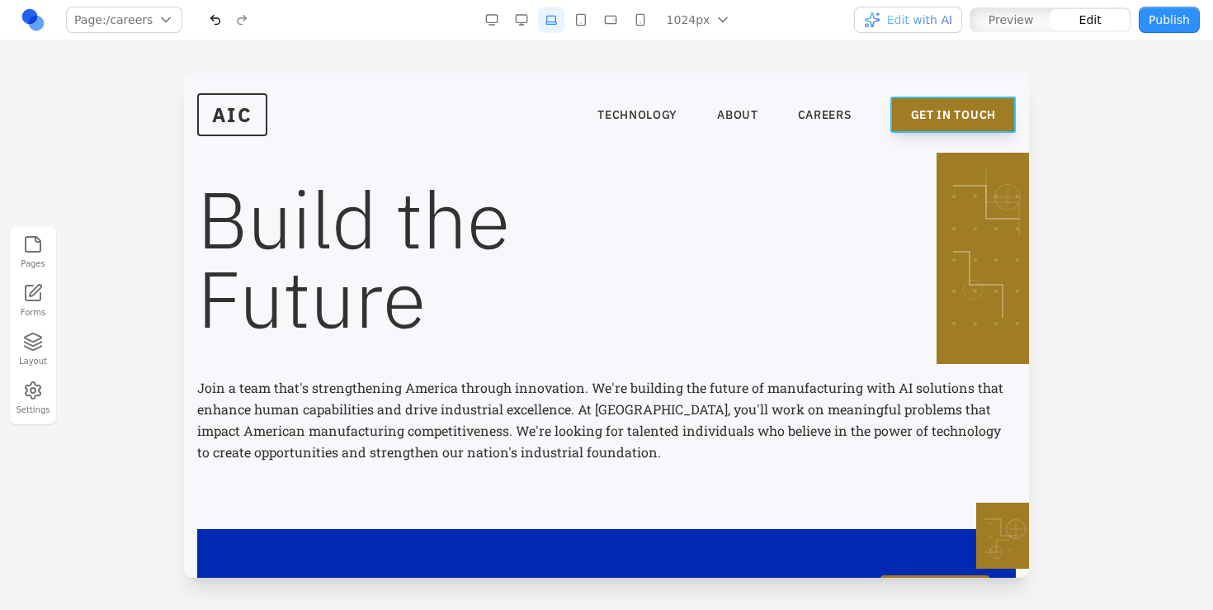
click at [961, 103] on link "GET IN TOUCH" at bounding box center [953, 115] width 125 height 36
click at [948, 114] on link "**********" at bounding box center [952, 115] width 125 height 36
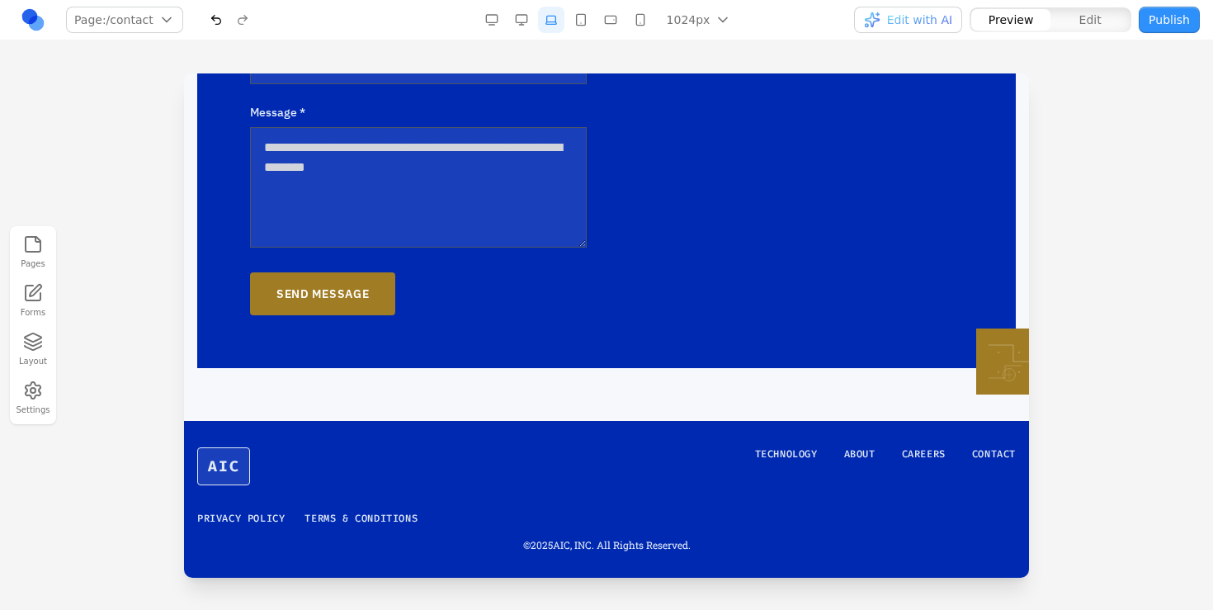
scroll to position [495, 0]
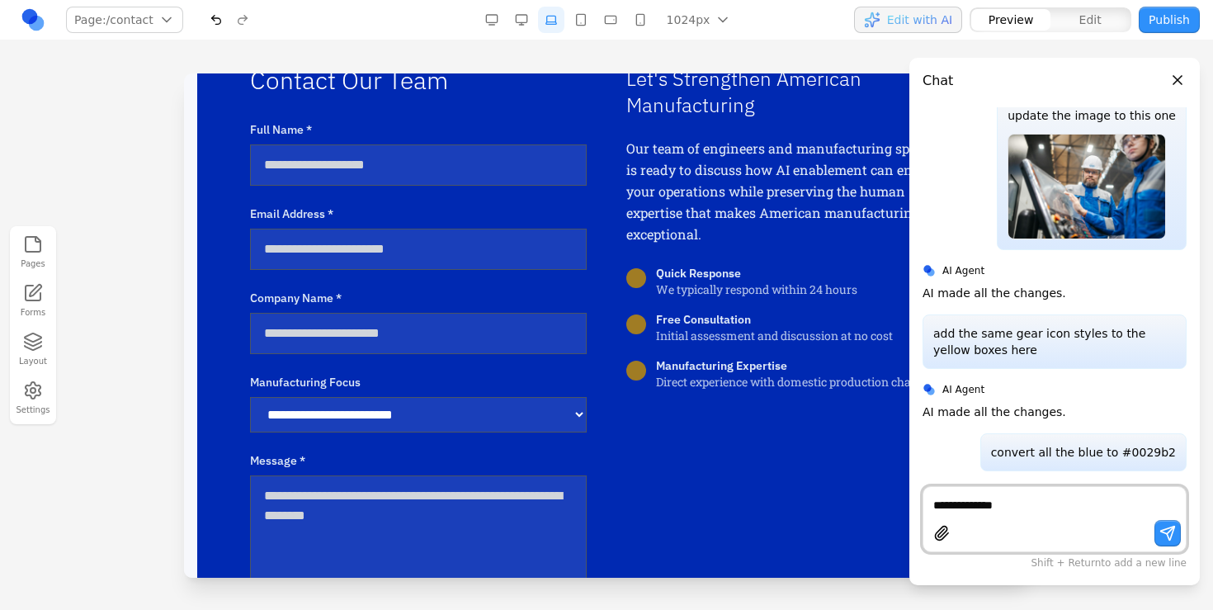
type textarea "**********"
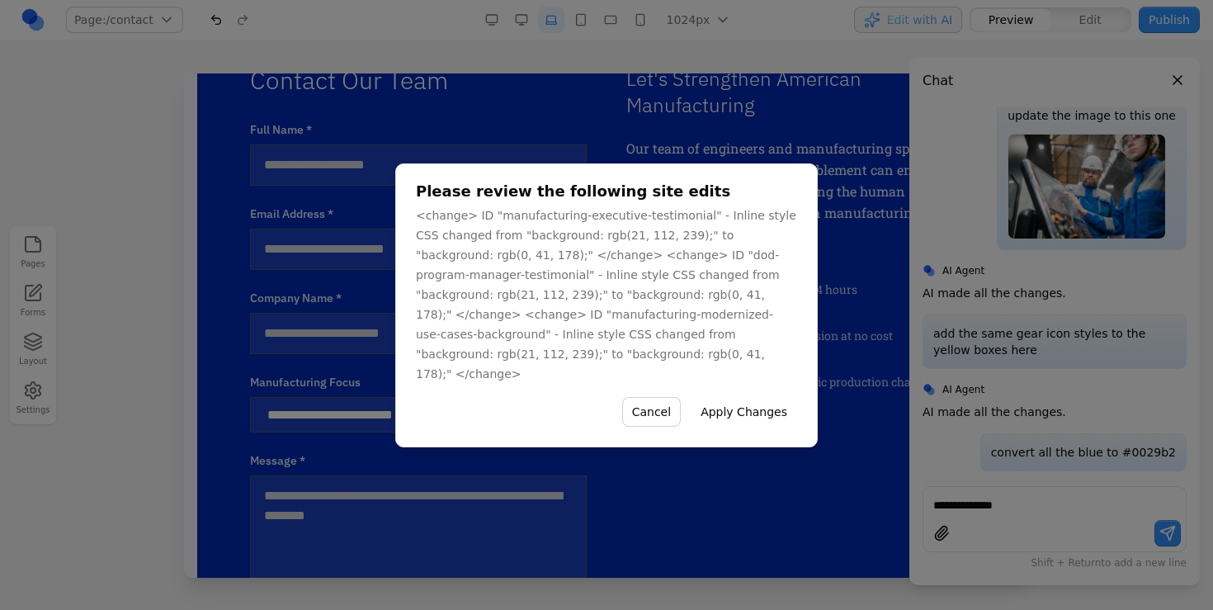
click at [761, 426] on div "Please review the following site edits <change> ID "manufacturing-executive-tes…" at bounding box center [606, 305] width 422 height 284
click at [761, 419] on div "Please review the following site edits <change> ID "manufacturing-executive-tes…" at bounding box center [606, 305] width 422 height 284
click at [752, 412] on button "Apply Changes" at bounding box center [744, 412] width 106 height 30
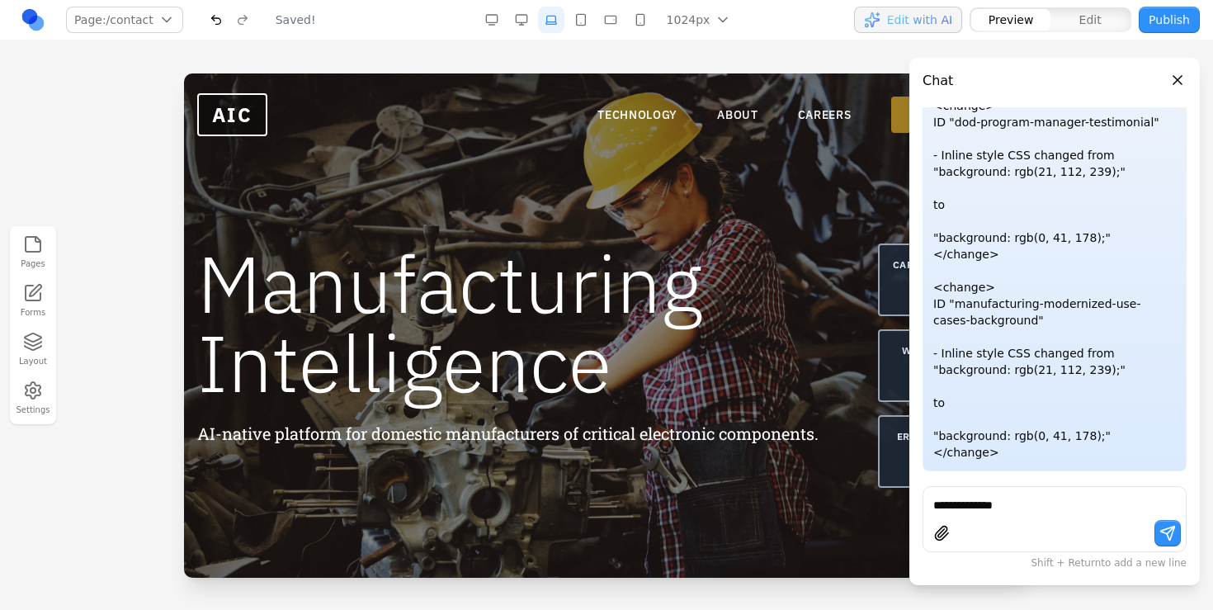
scroll to position [0, 0]
click at [1178, 14] on button "Publish" at bounding box center [1168, 20] width 61 height 26
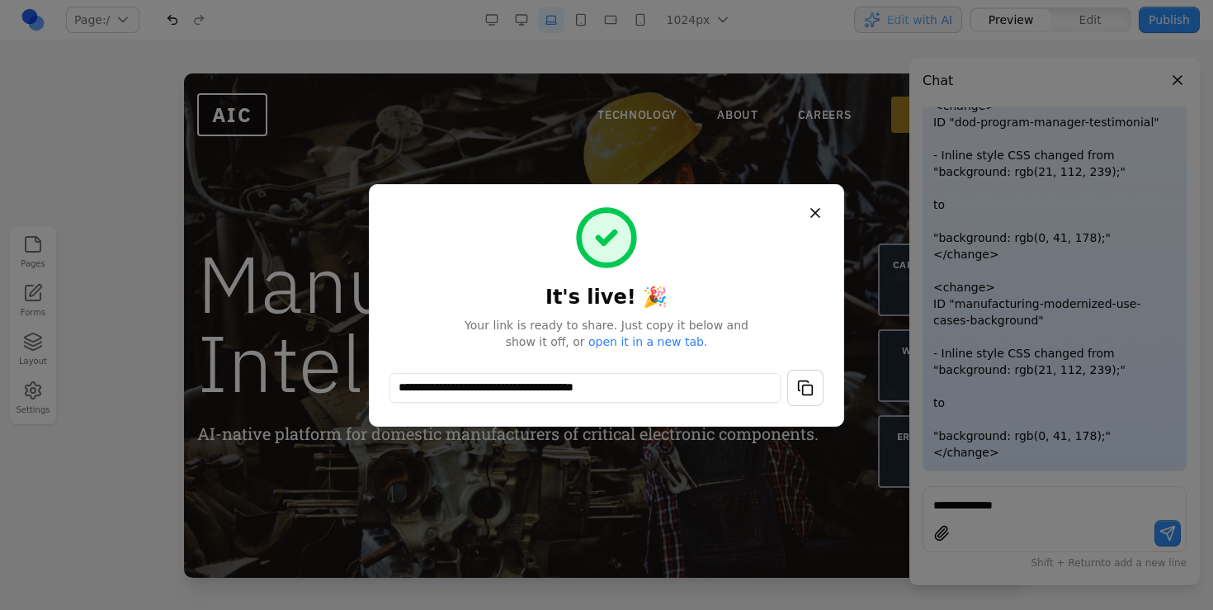
click at [816, 214] on button "Close" at bounding box center [815, 213] width 30 height 30
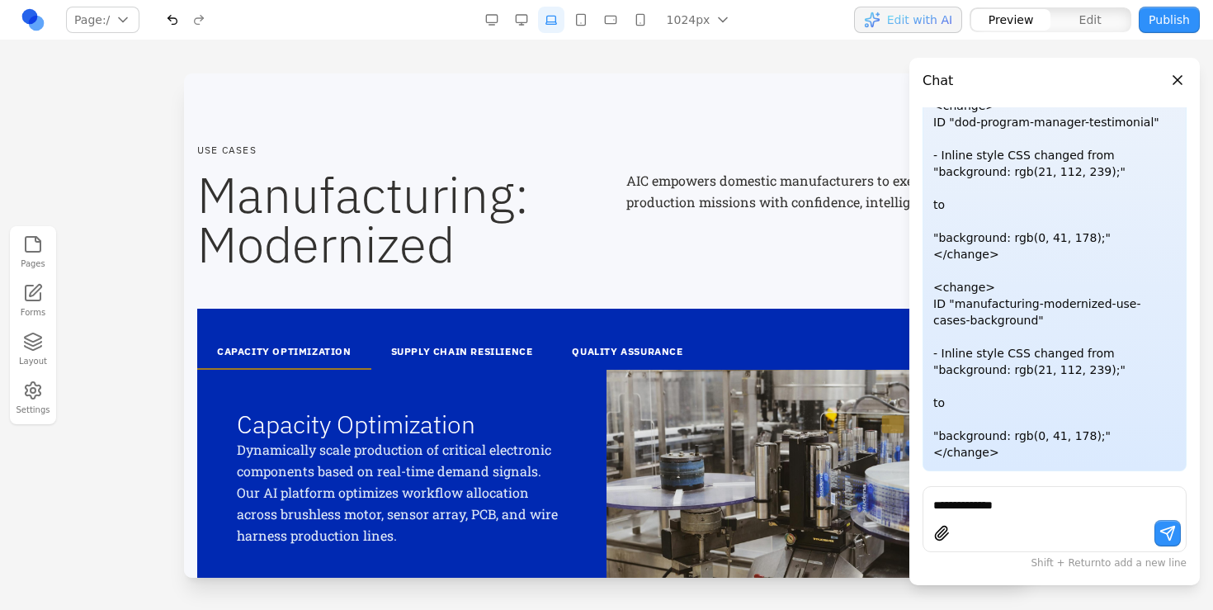
scroll to position [1758, 0]
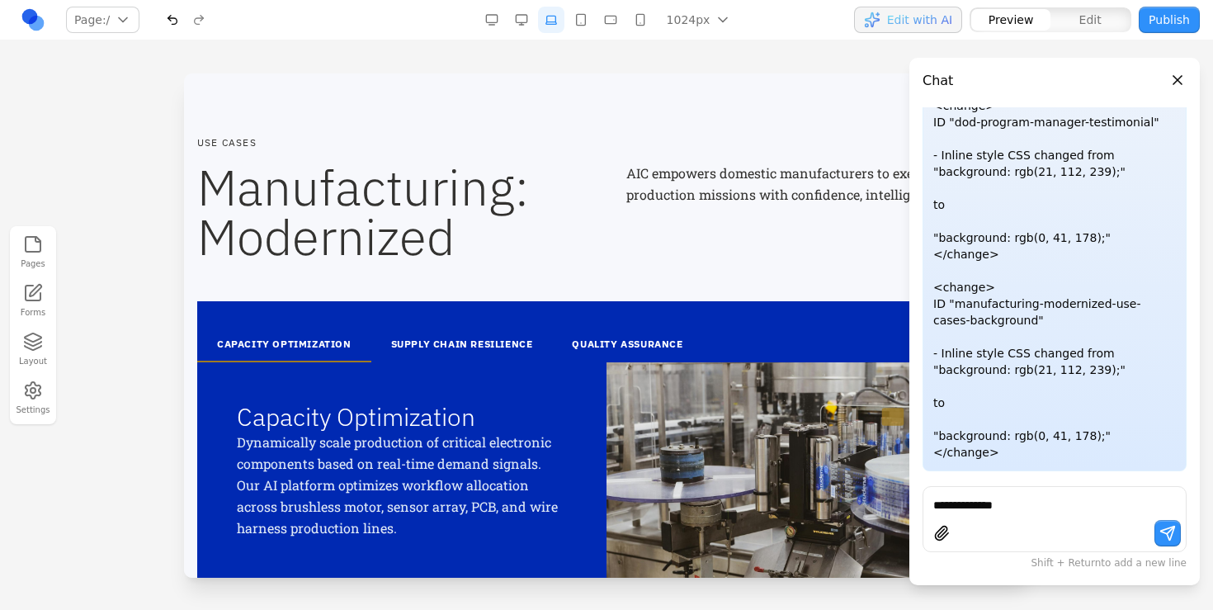
click at [469, 347] on button "SUPPLY CHAIN RESILIENCE" at bounding box center [461, 345] width 181 height 35
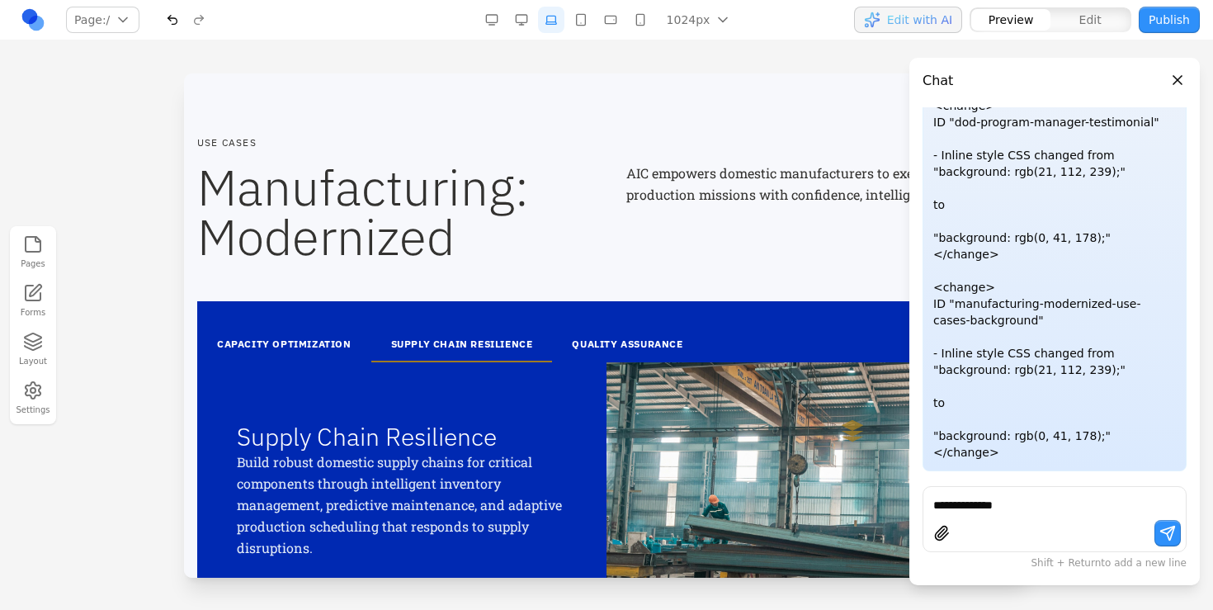
click at [576, 332] on button "QUALITY ASSURANCE" at bounding box center [627, 345] width 150 height 35
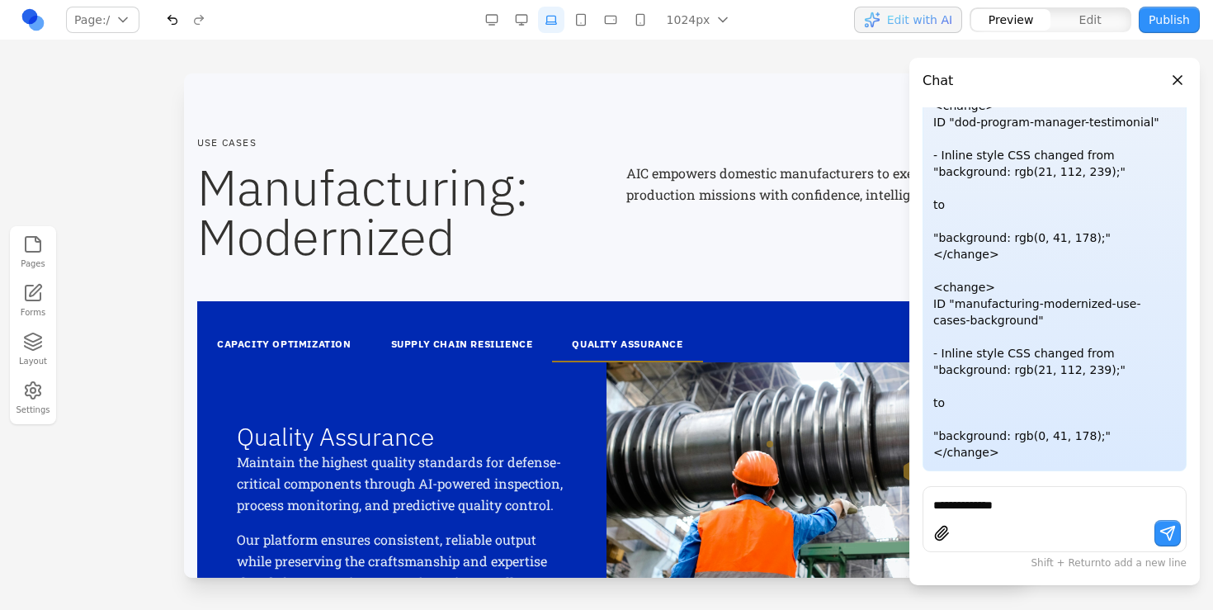
click at [402, 337] on button "SUPPLY CHAIN RESILIENCE" at bounding box center [461, 345] width 181 height 35
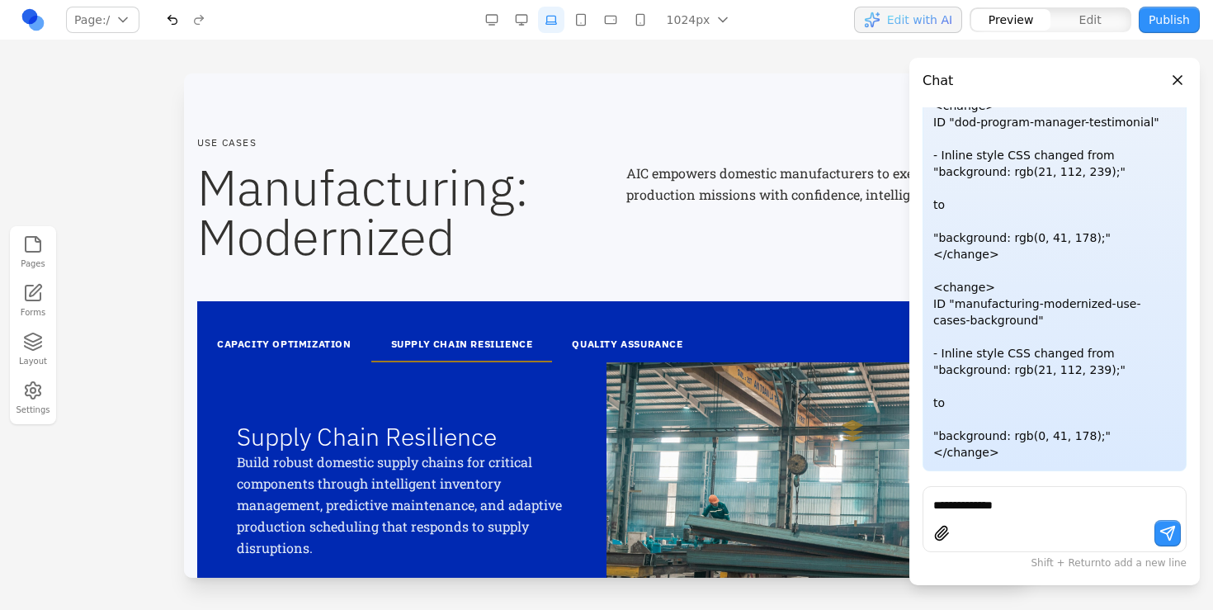
click at [334, 337] on button "CAPACITY OPTIMIZATION" at bounding box center [284, 345] width 174 height 35
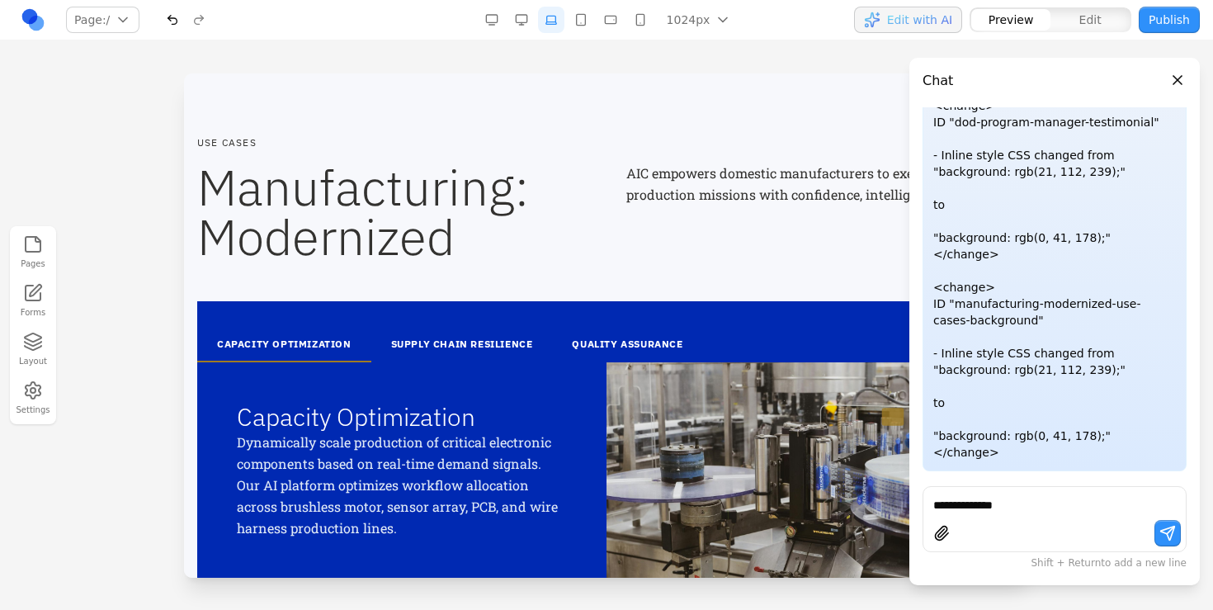
click at [1173, 90] on header "Chat" at bounding box center [1054, 74] width 290 height 33
click at [1173, 83] on button "Close panel" at bounding box center [1177, 80] width 18 height 18
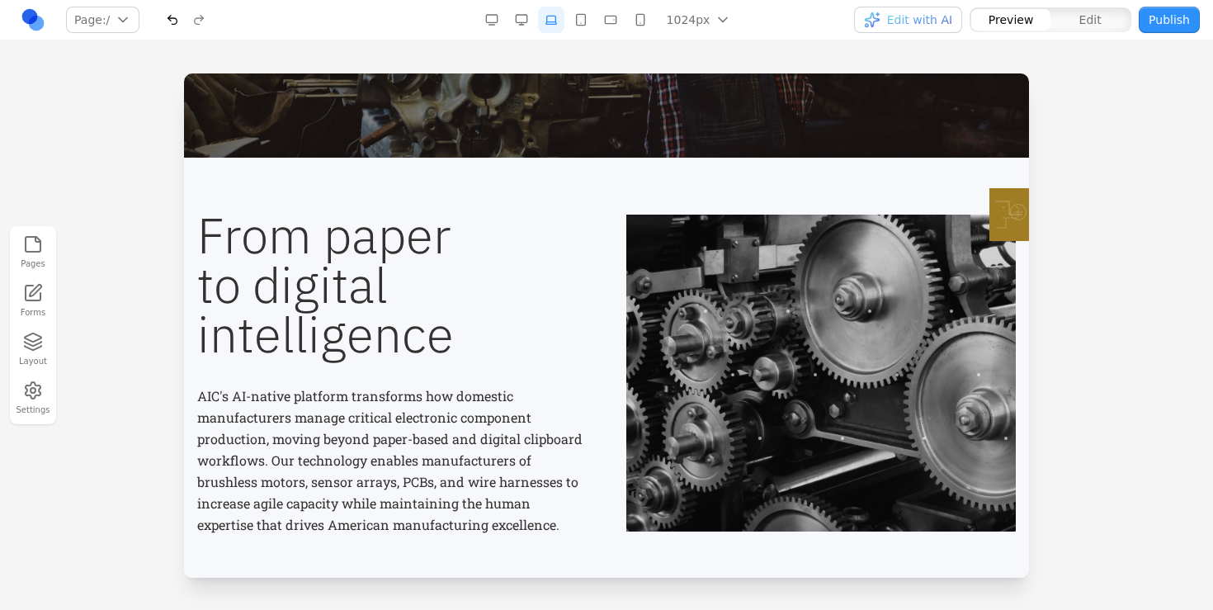
scroll to position [0, 0]
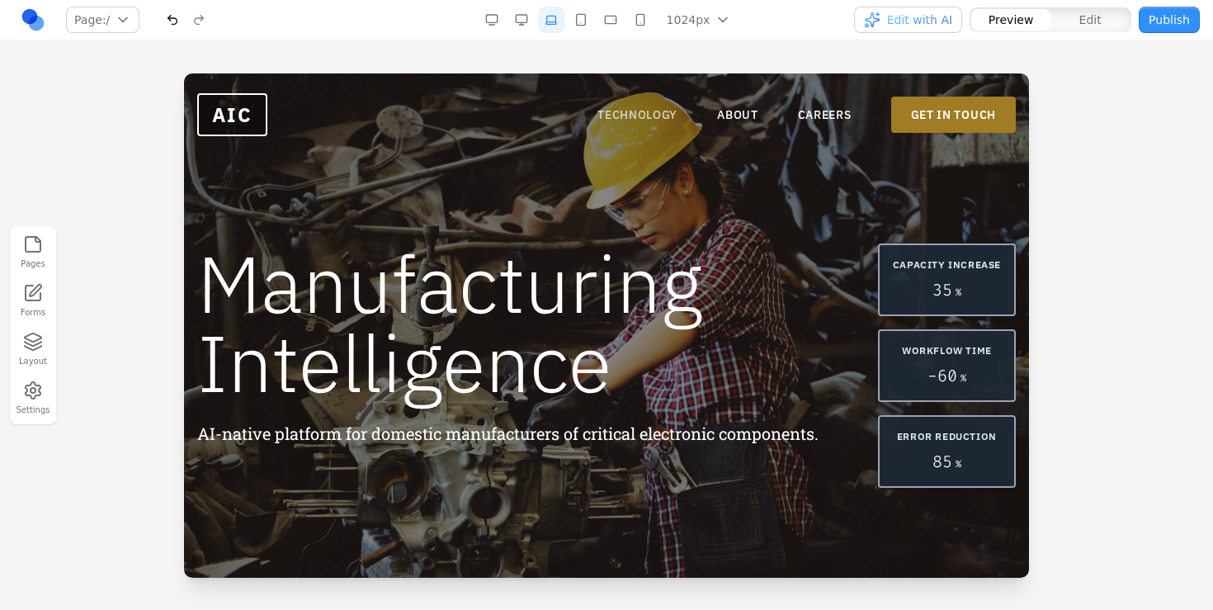
click at [666, 111] on link "TECHNOLOGY" at bounding box center [637, 114] width 80 height 16
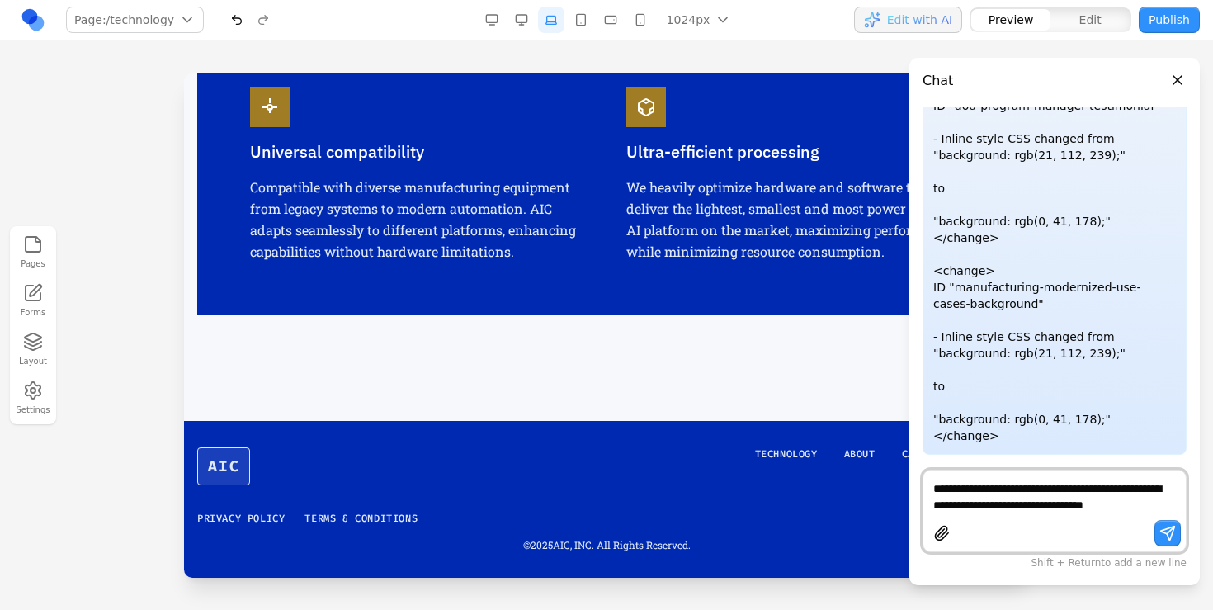
scroll to position [2261, 0]
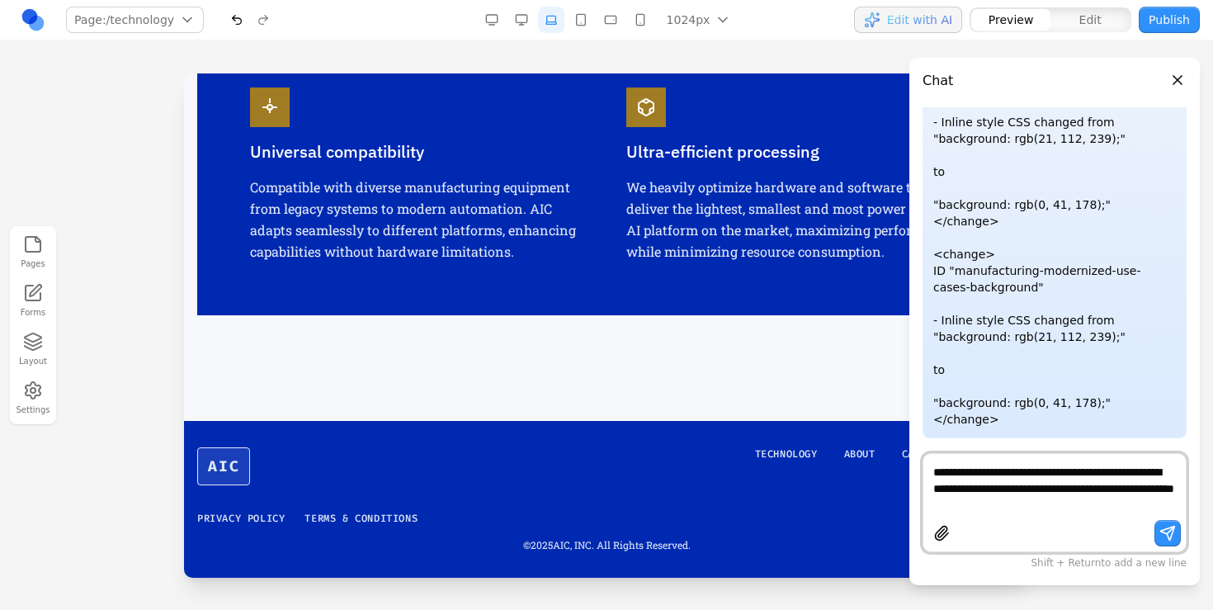
type textarea "**********"
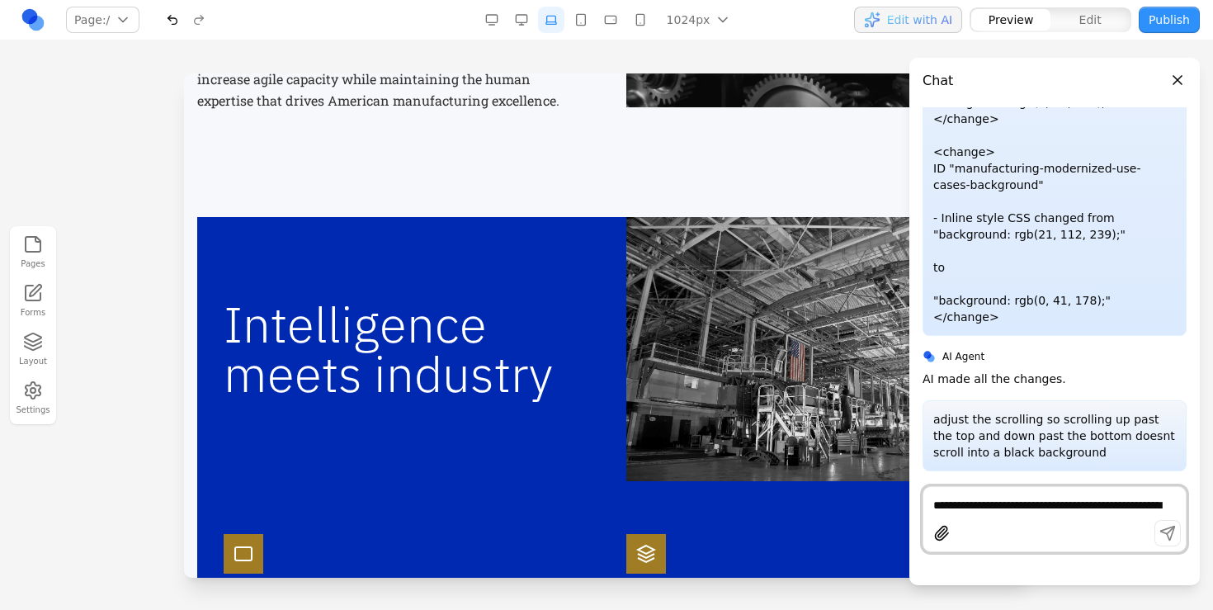
scroll to position [0, 0]
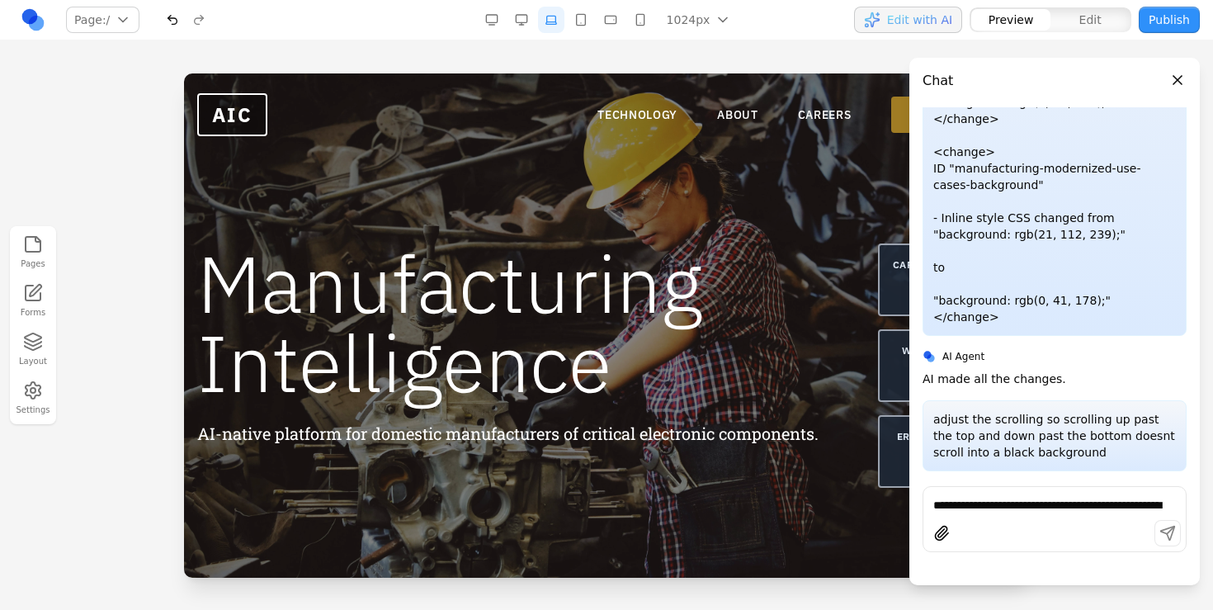
click at [1180, 72] on button "Close panel" at bounding box center [1177, 80] width 18 height 18
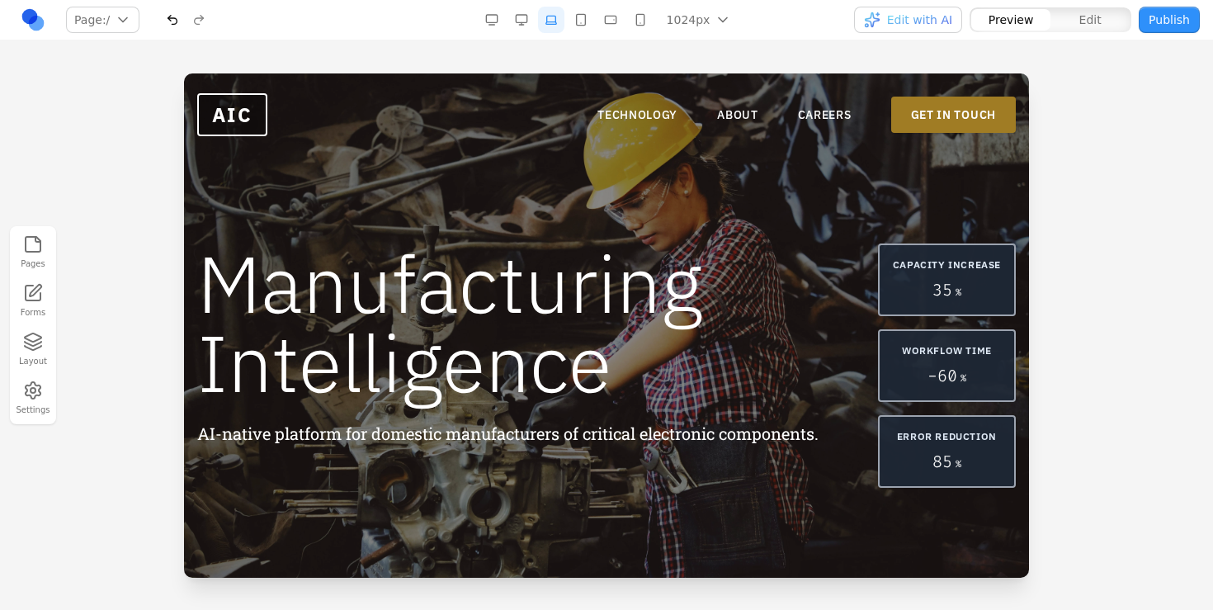
click at [661, 124] on nav "TECHNOLOGY ABOUT CAREERS GET IN TOUCH" at bounding box center [806, 115] width 418 height 36
click at [658, 111] on link "TECHNOLOGY" at bounding box center [637, 114] width 80 height 16
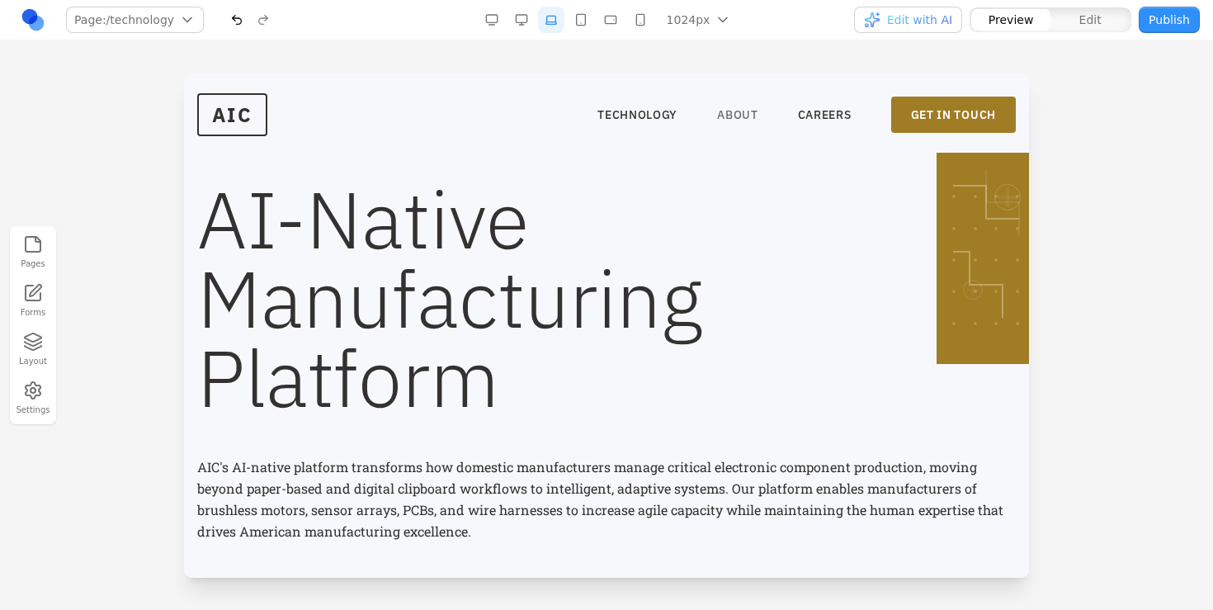
click at [749, 119] on link "ABOUT" at bounding box center [737, 114] width 41 height 16
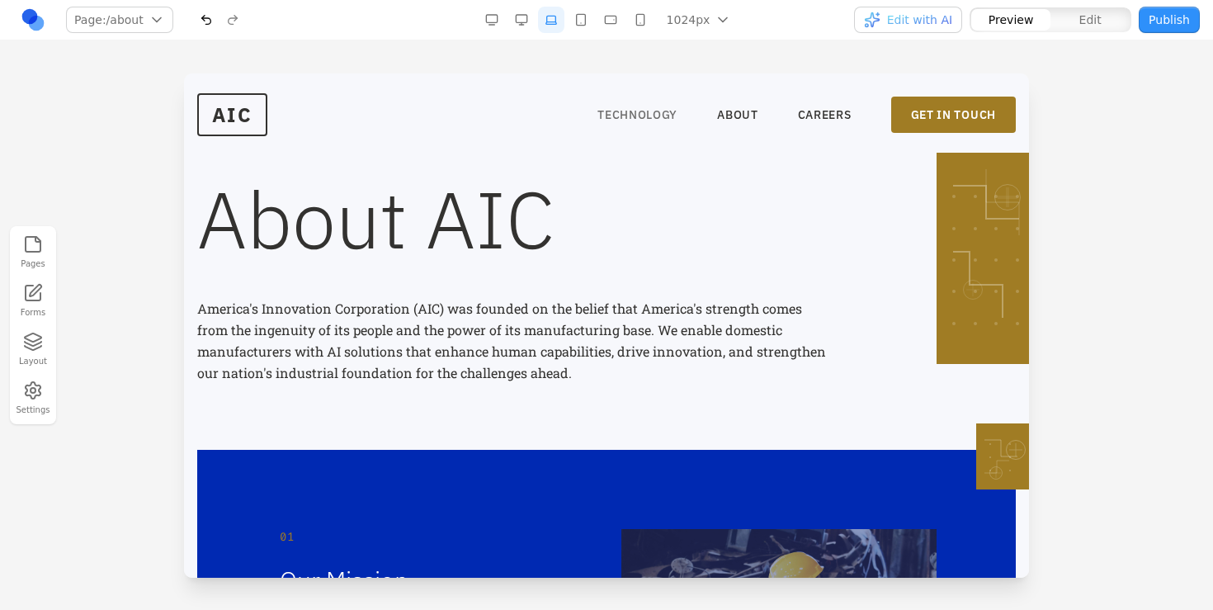
click at [643, 114] on link "TECHNOLOGY" at bounding box center [637, 114] width 80 height 16
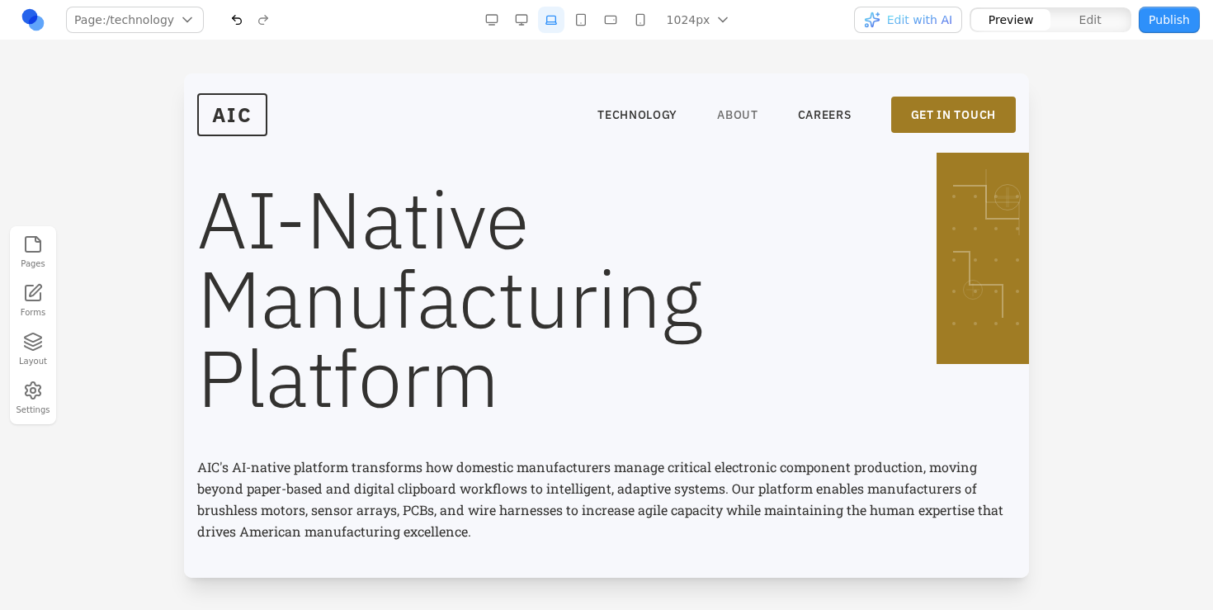
click at [747, 121] on link "ABOUT" at bounding box center [737, 114] width 41 height 16
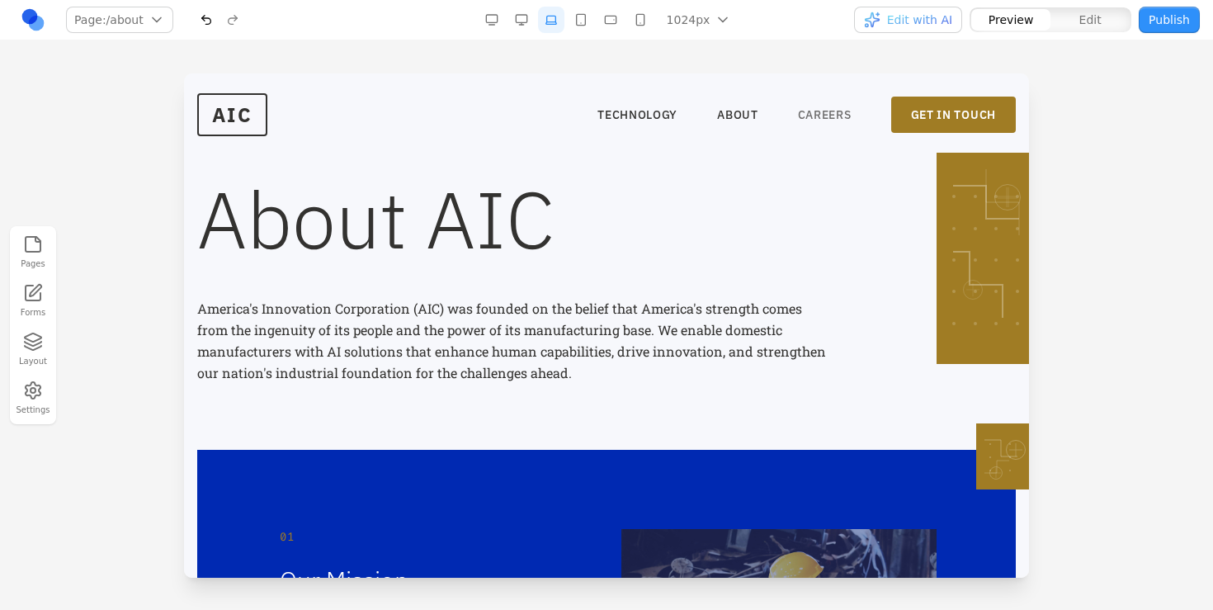
click at [816, 117] on link "CAREERS" at bounding box center [825, 114] width 54 height 16
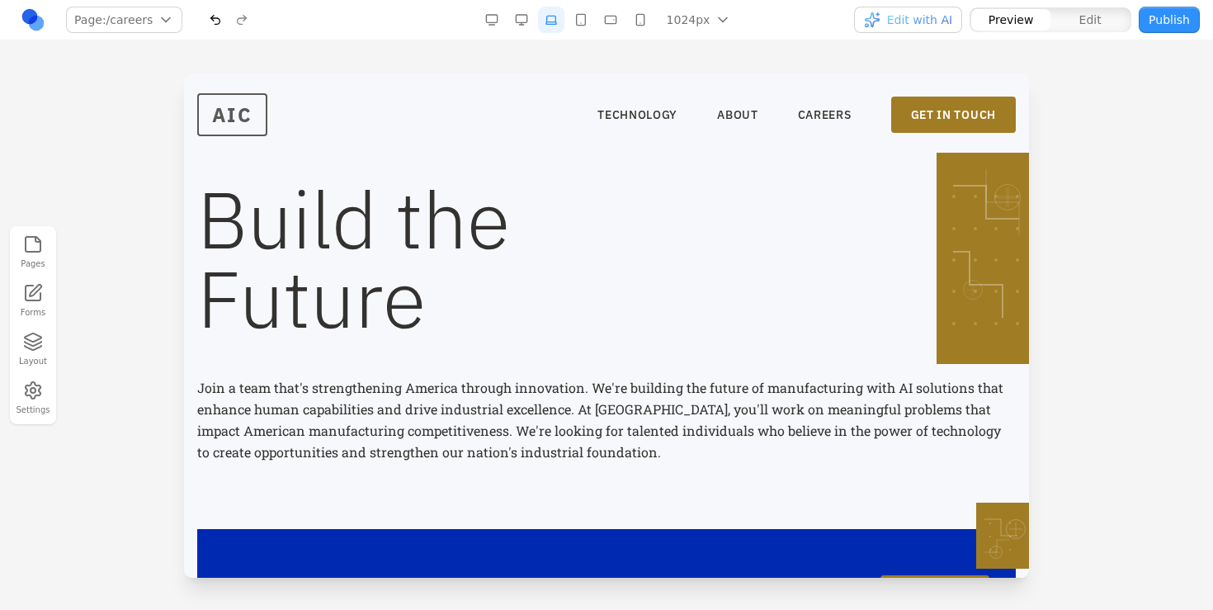
click at [229, 122] on span "AIC" at bounding box center [232, 114] width 70 height 43
